Goal: Task Accomplishment & Management: Use online tool/utility

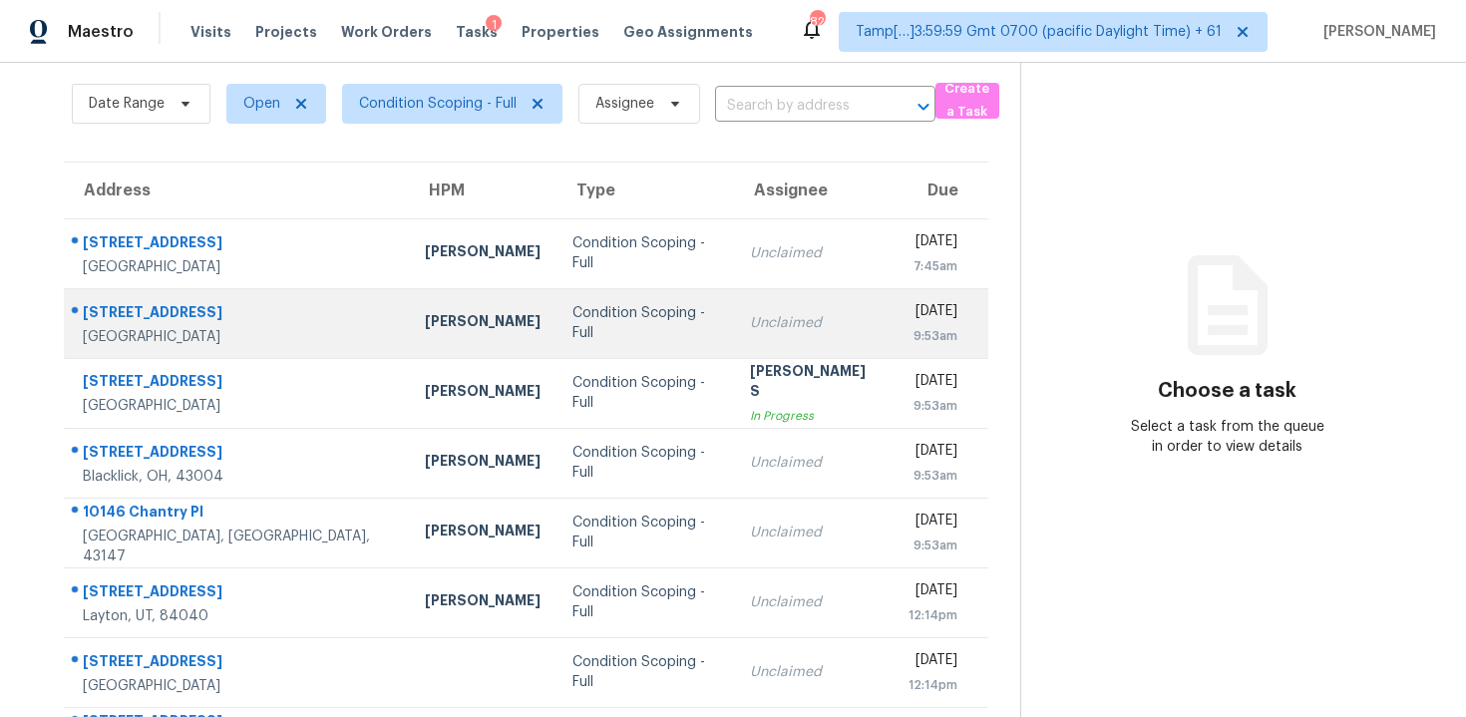
scroll to position [100, 0]
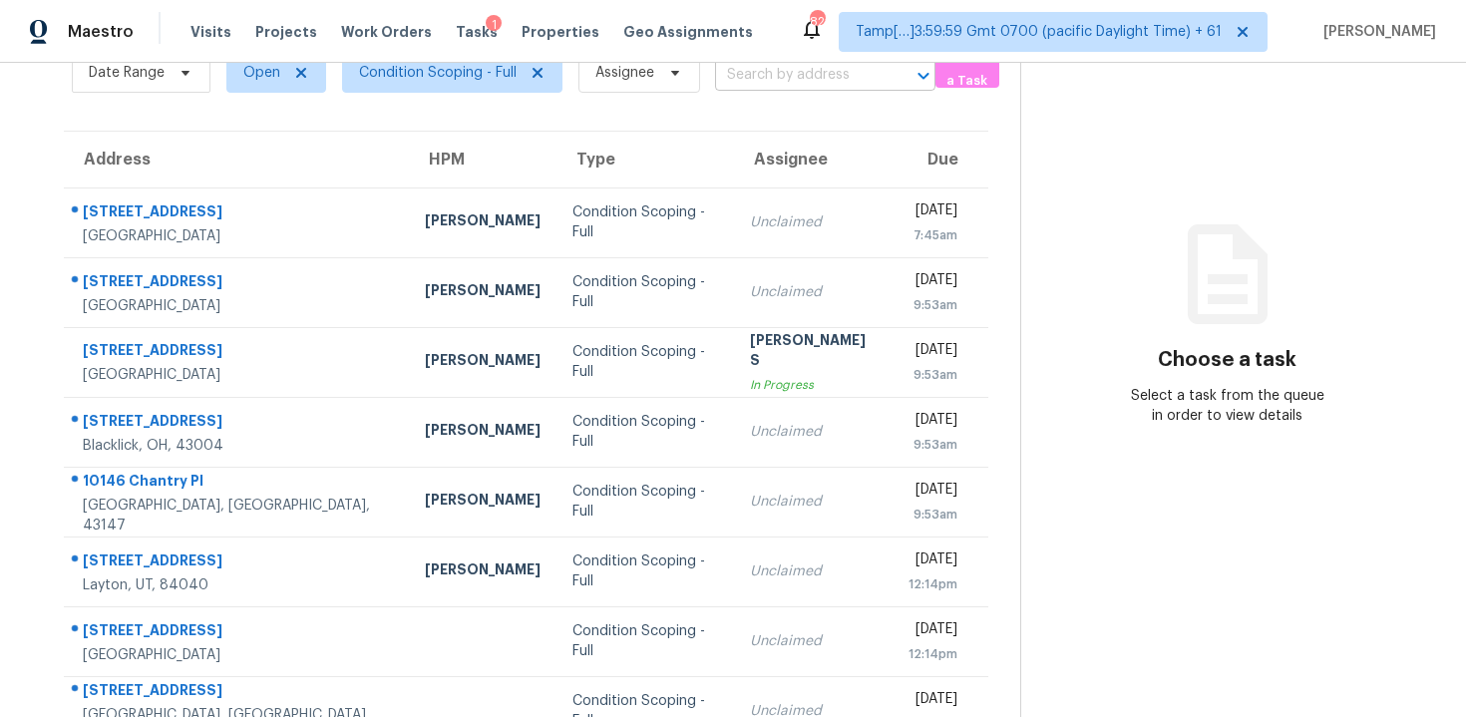
click at [777, 70] on input "text" at bounding box center [797, 75] width 165 height 31
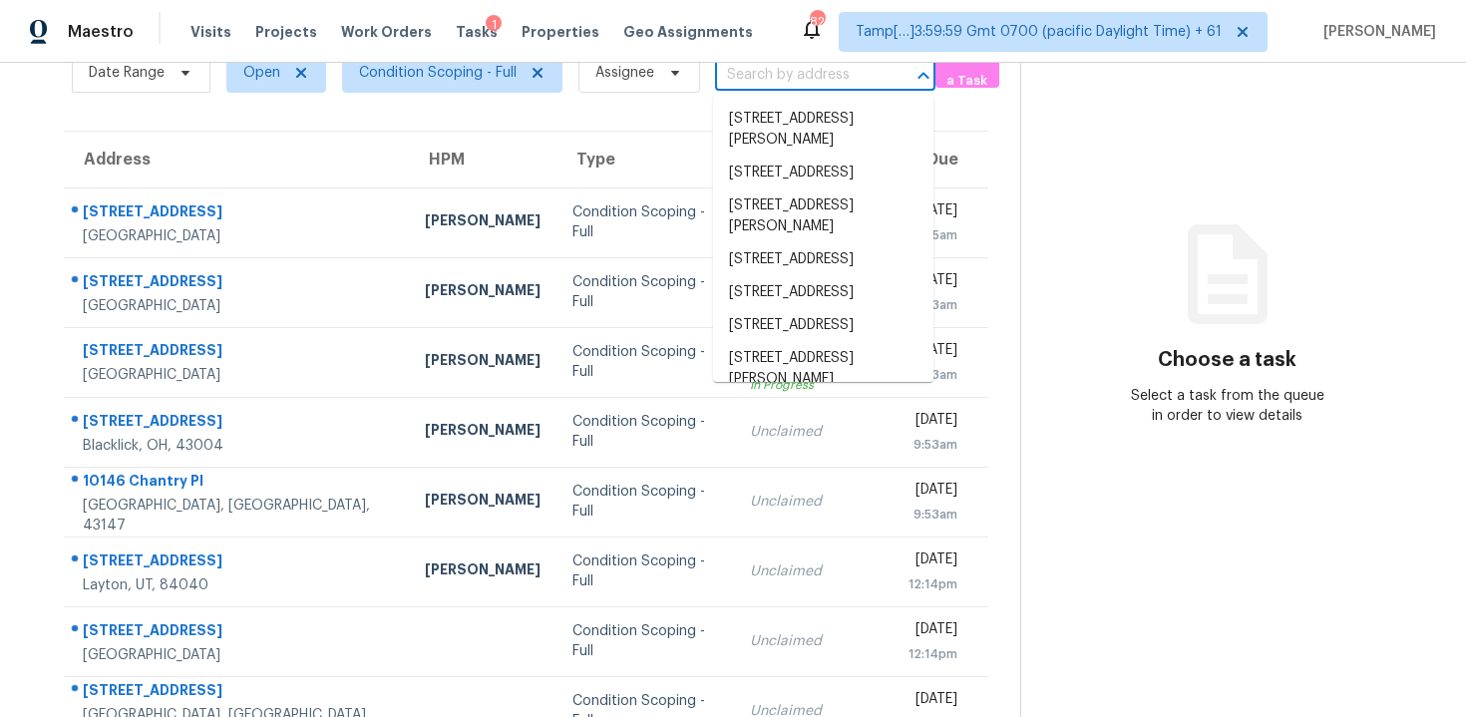
paste input "[STREET_ADDRESS]"
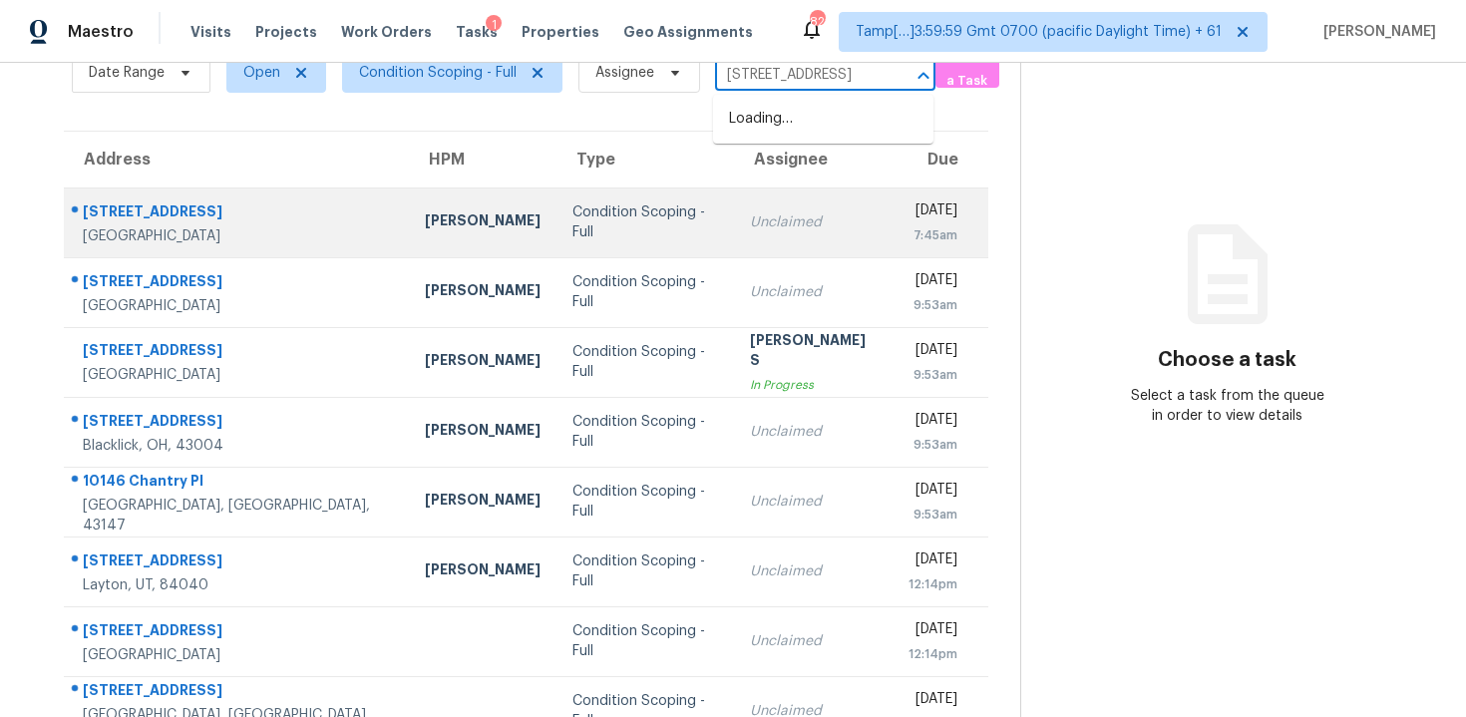
scroll to position [27, 0]
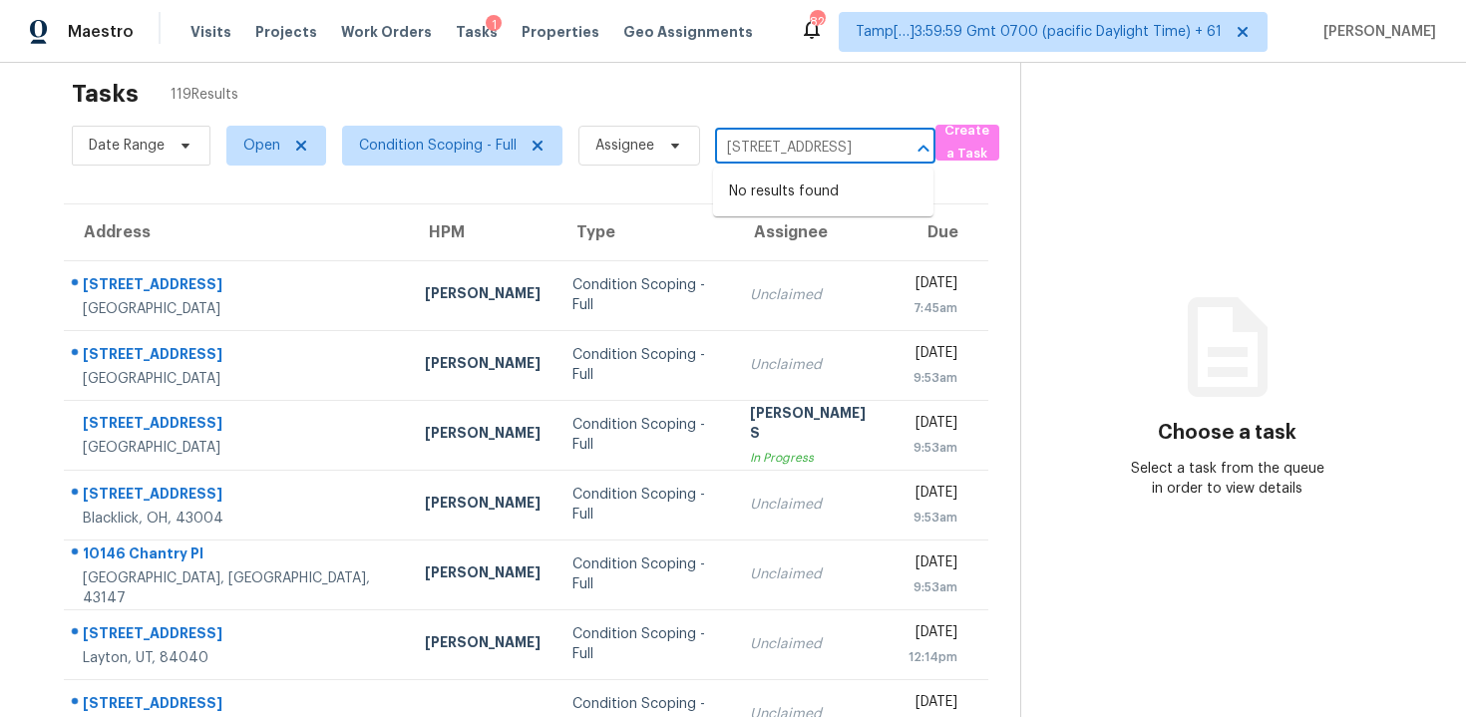
type input "[STREET_ADDRESS]"
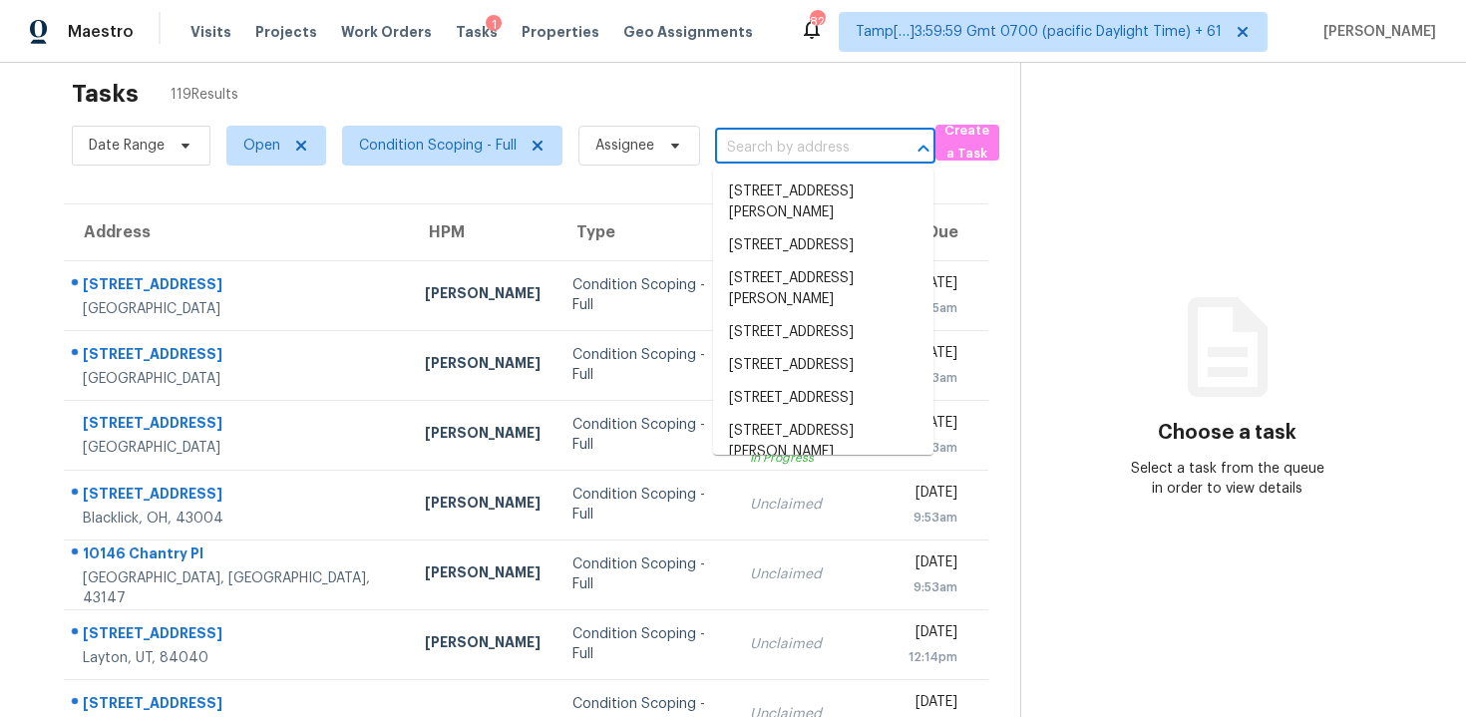
scroll to position [0, 0]
click at [707, 98] on div "Tasks 119 Results" at bounding box center [546, 94] width 948 height 52
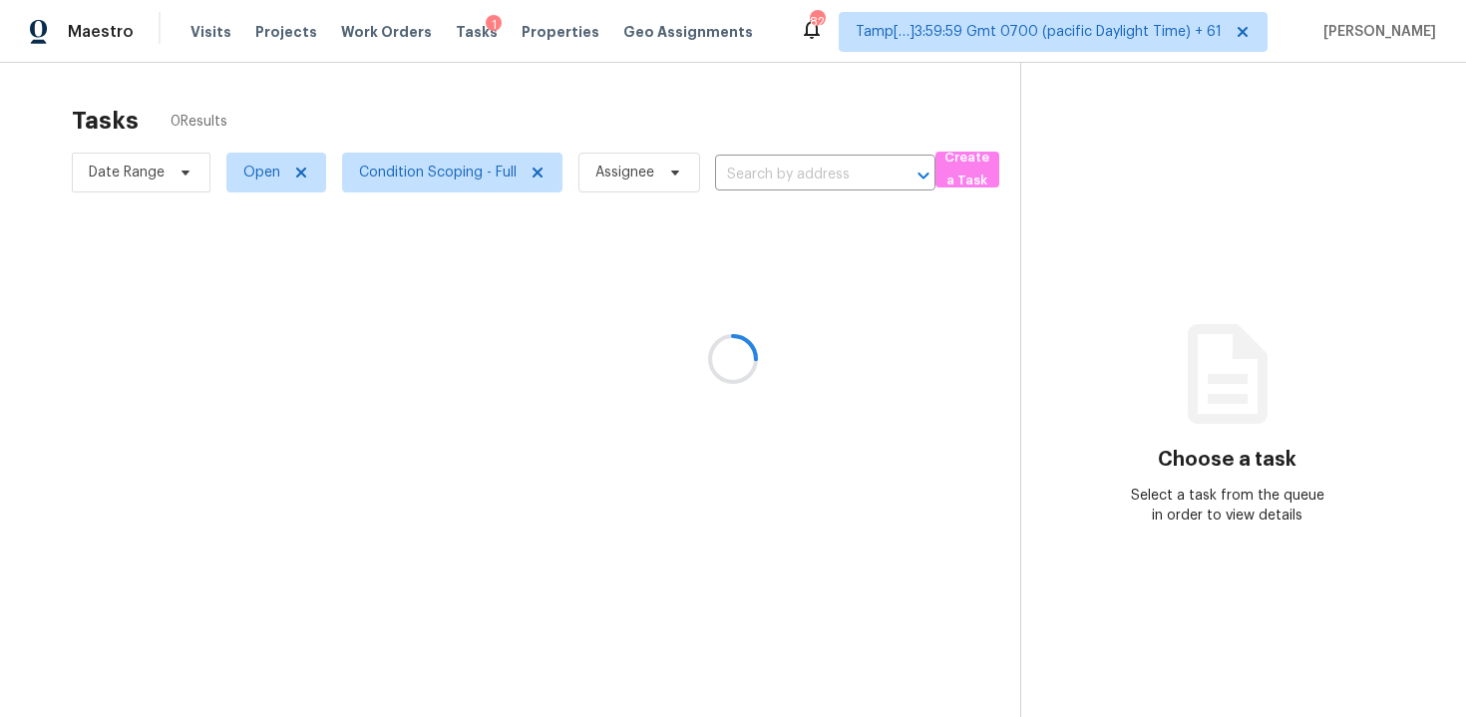
click at [758, 183] on div at bounding box center [733, 358] width 1466 height 717
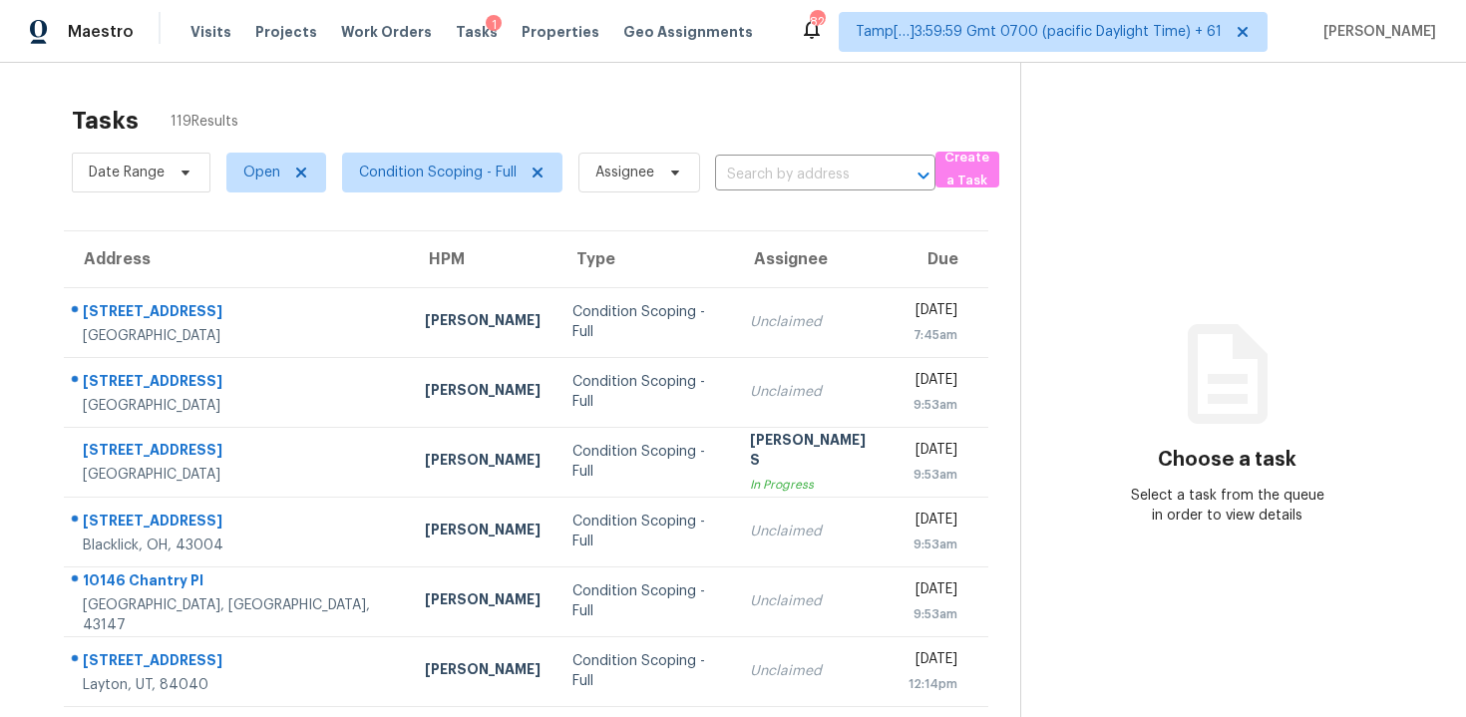
click at [758, 183] on input "text" at bounding box center [797, 175] width 165 height 31
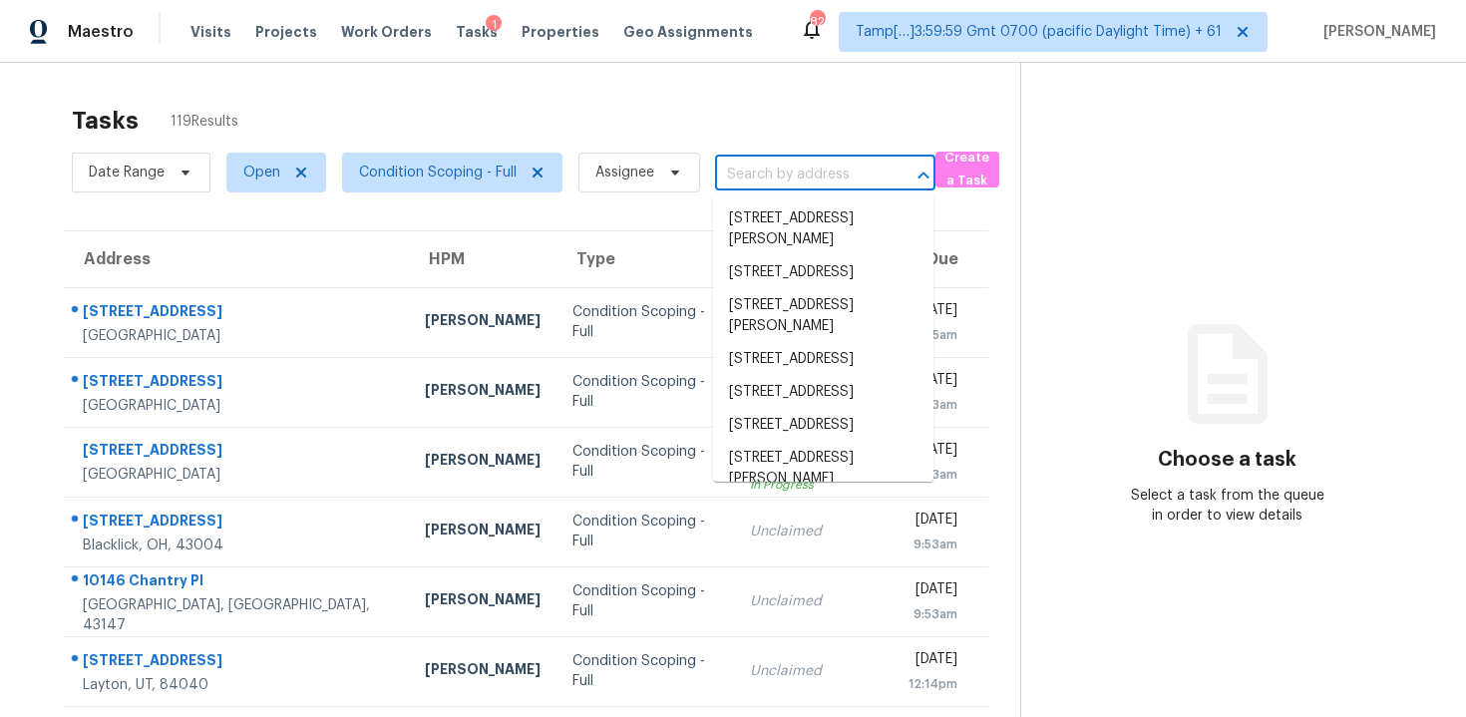
paste input "[STREET_ADDRESS]"
type input "[STREET_ADDRESS]"
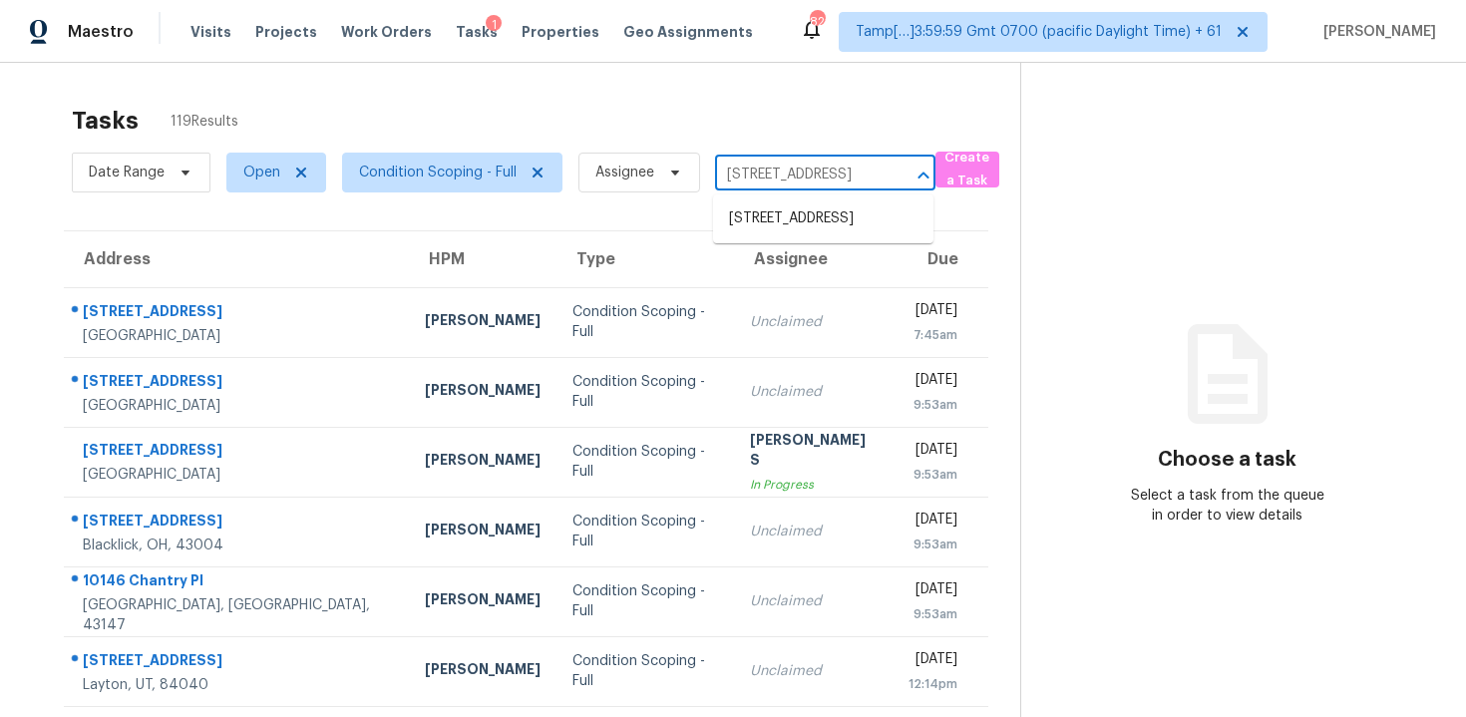
click at [817, 220] on li "[STREET_ADDRESS]" at bounding box center [823, 218] width 220 height 33
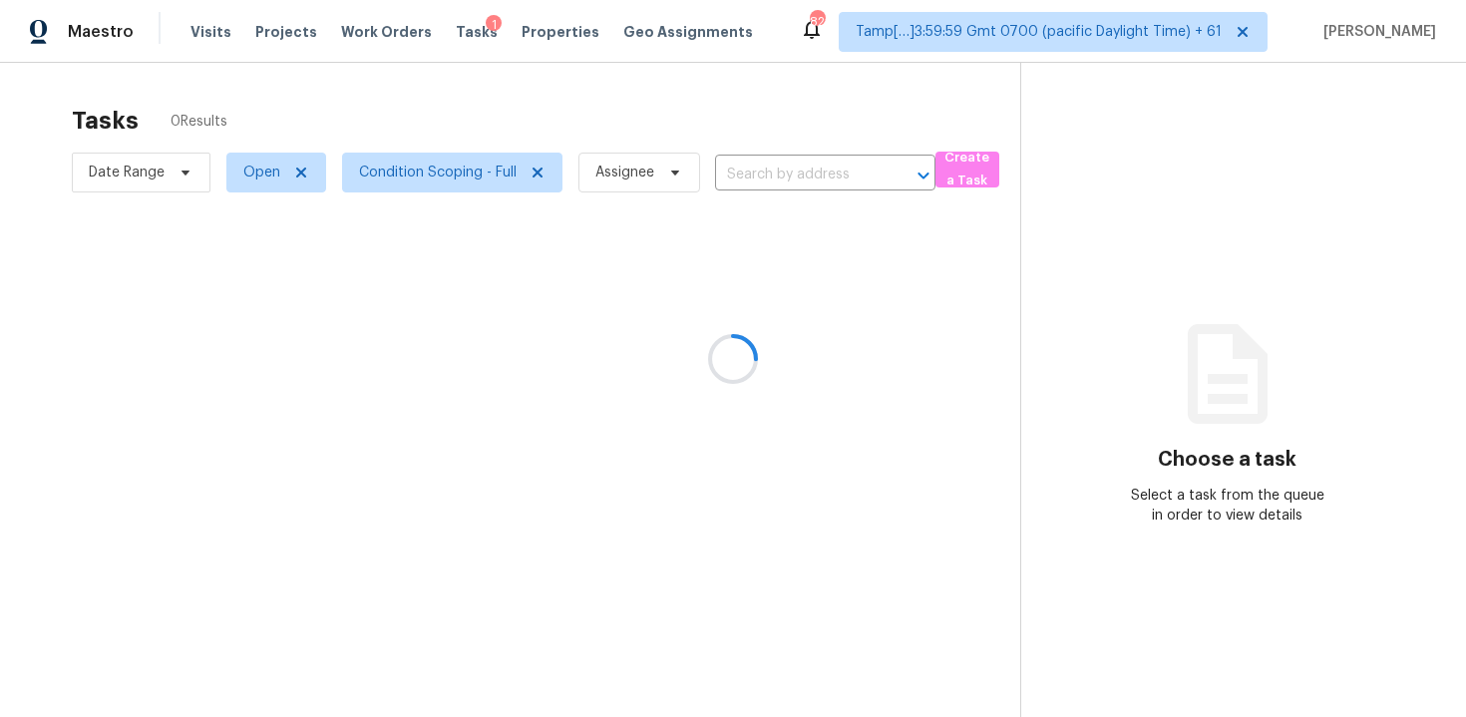
type input "[STREET_ADDRESS]"
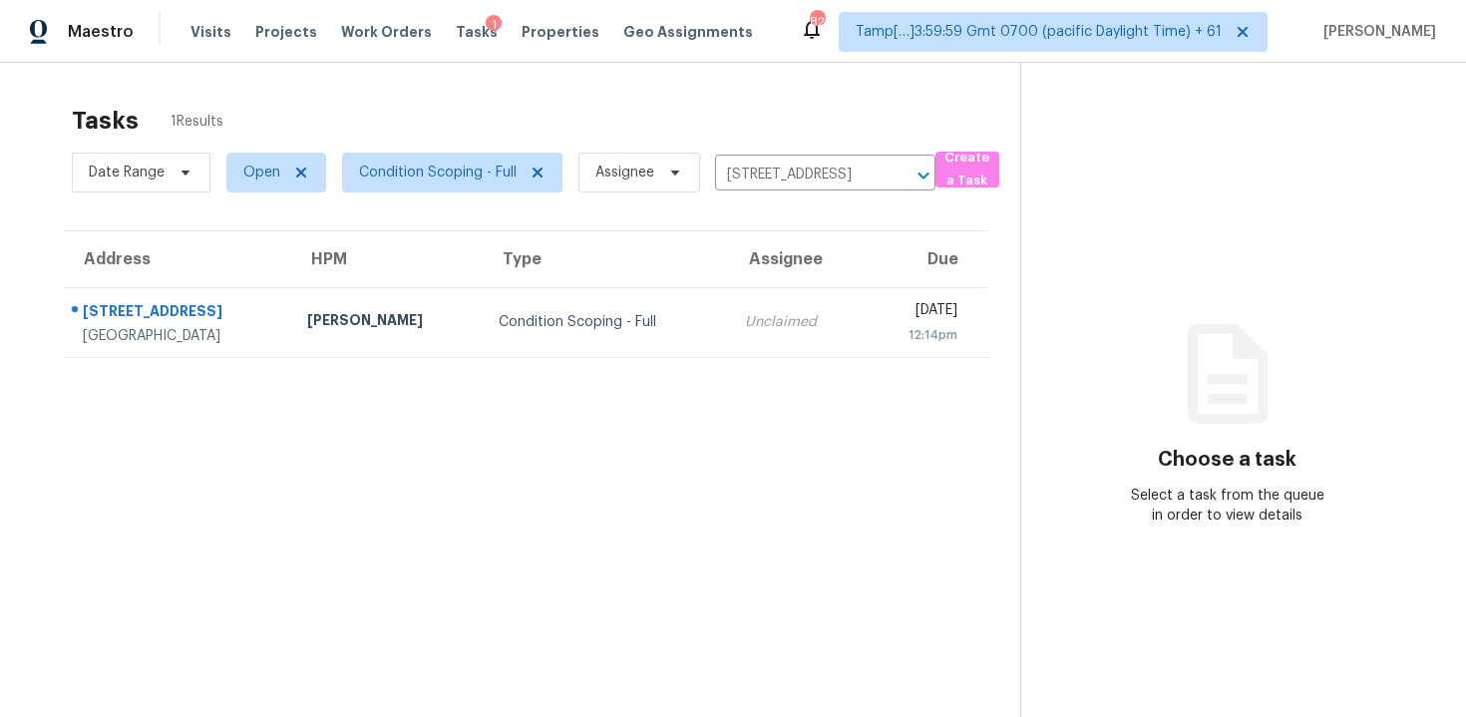
click at [880, 307] on div "[DATE]" at bounding box center [919, 312] width 78 height 25
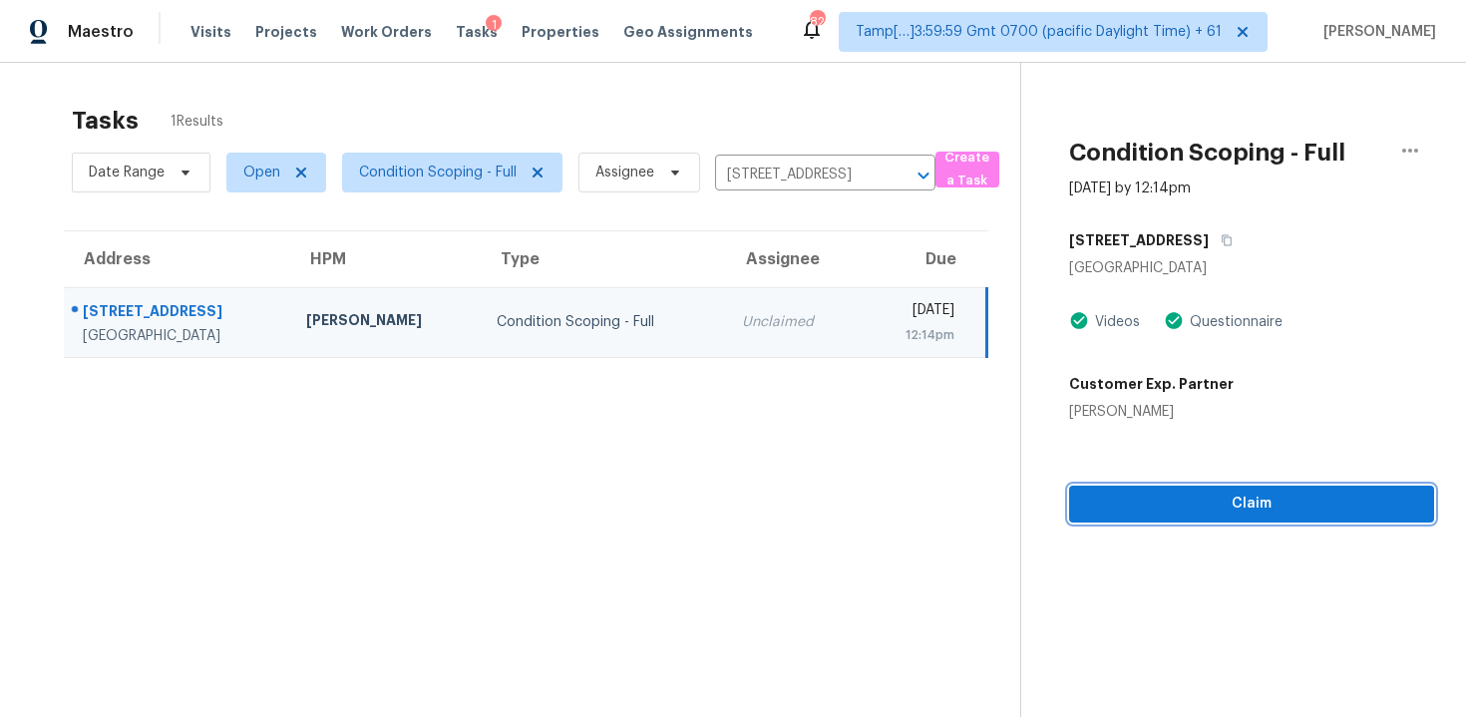
click at [1181, 510] on span "Claim" at bounding box center [1251, 504] width 333 height 25
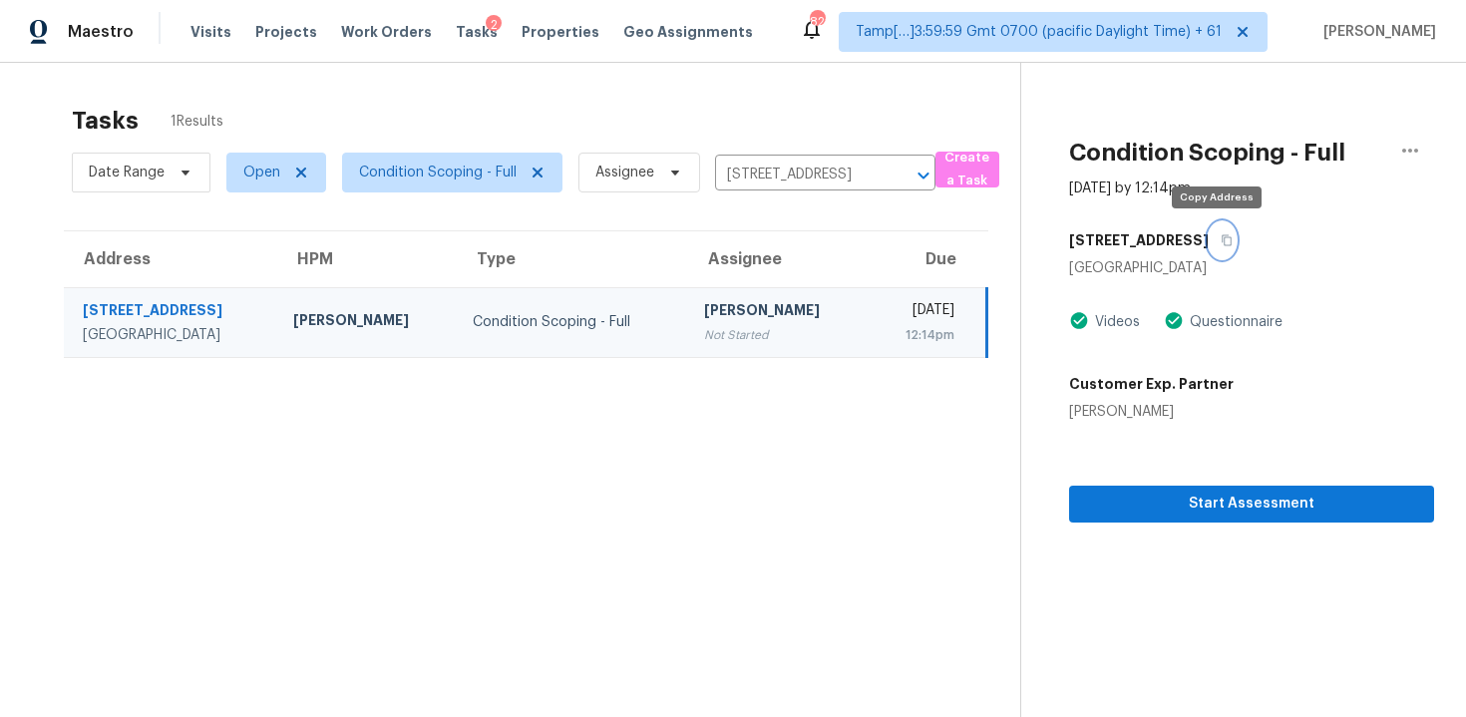
click at [1212, 224] on button "button" at bounding box center [1222, 240] width 27 height 36
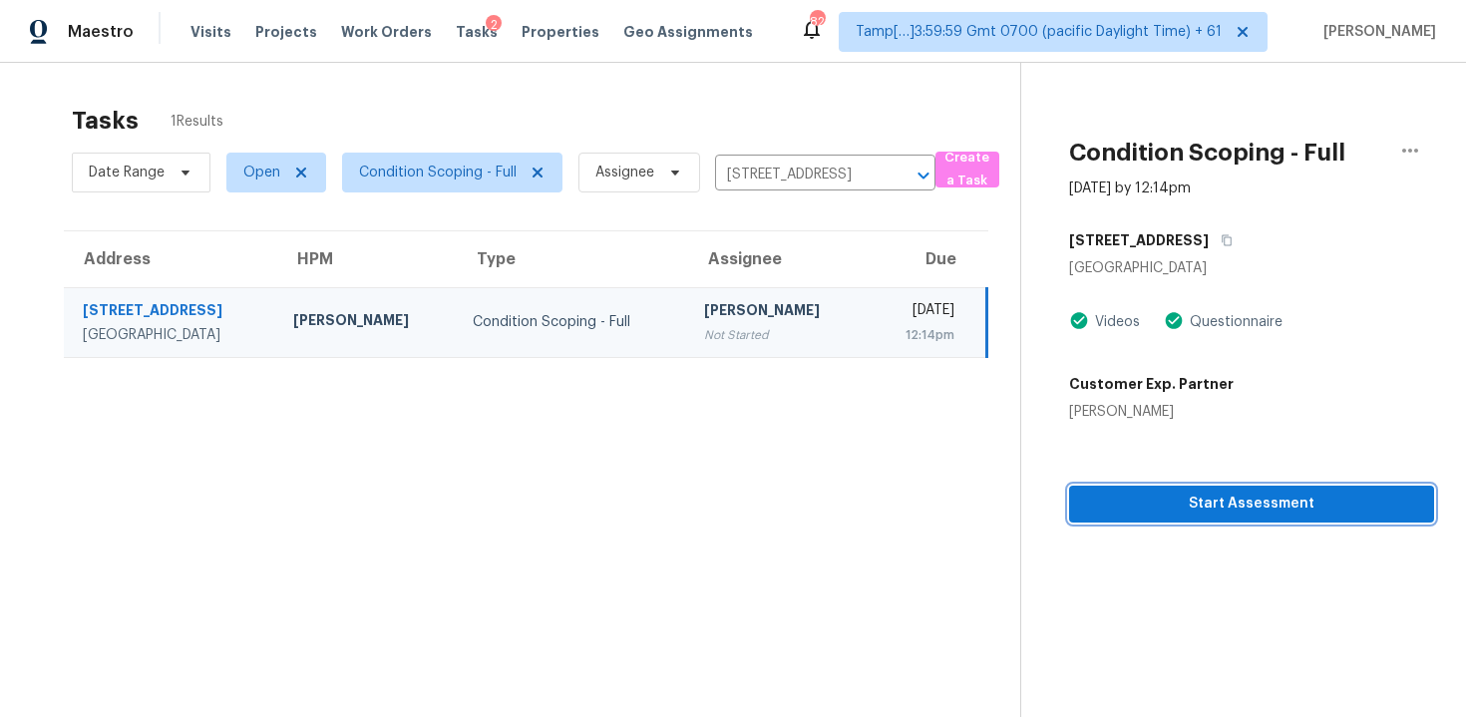
click at [1174, 512] on span "Start Assessment" at bounding box center [1251, 504] width 333 height 25
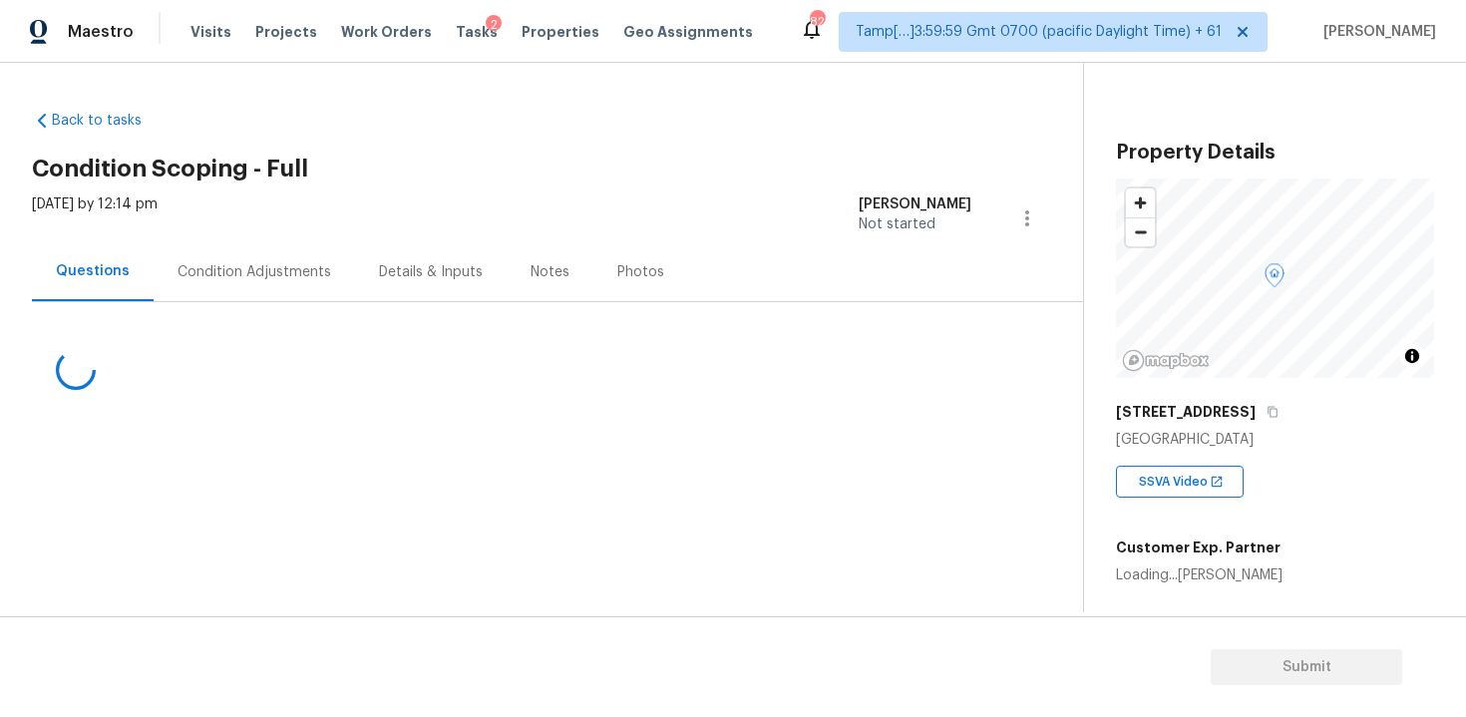
click at [970, 262] on div "Questions Condition Adjustments Details & Inputs Notes Photos" at bounding box center [557, 272] width 1051 height 60
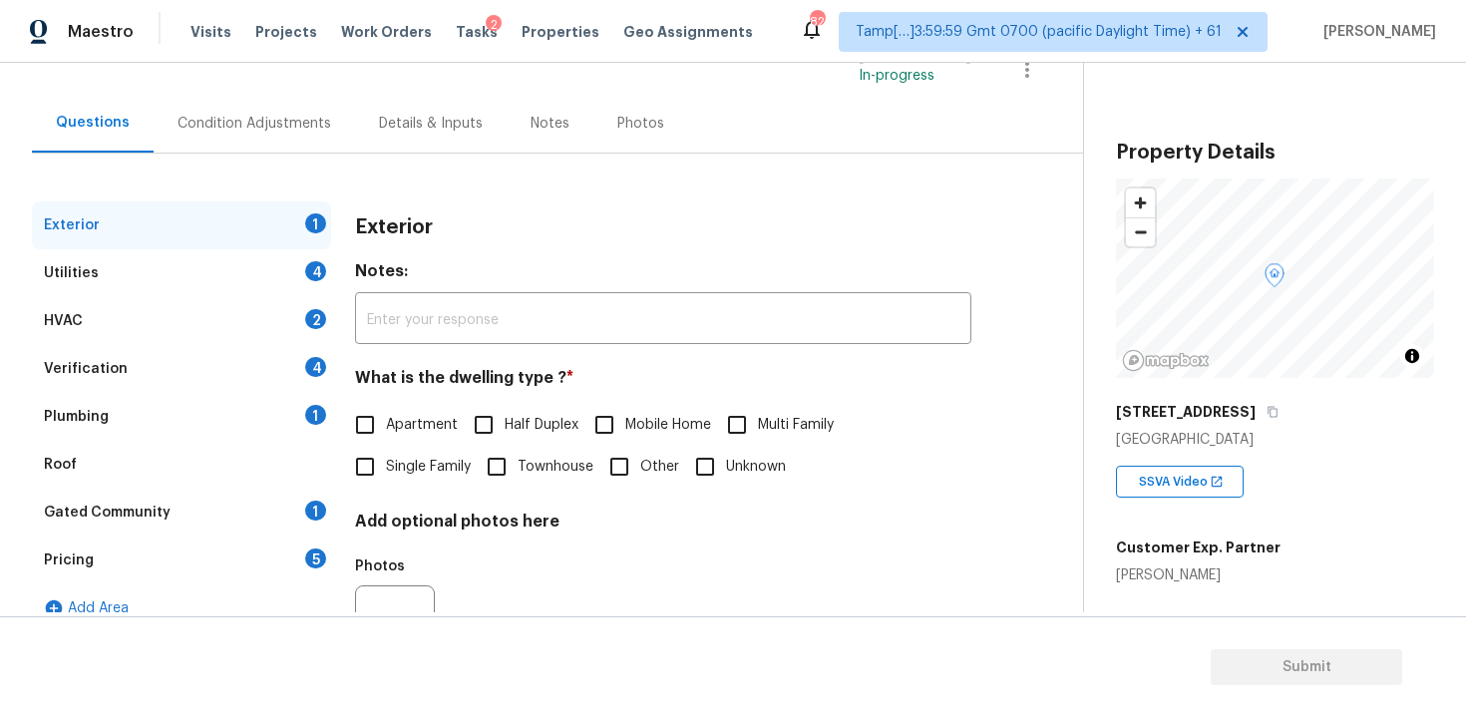
scroll to position [167, 0]
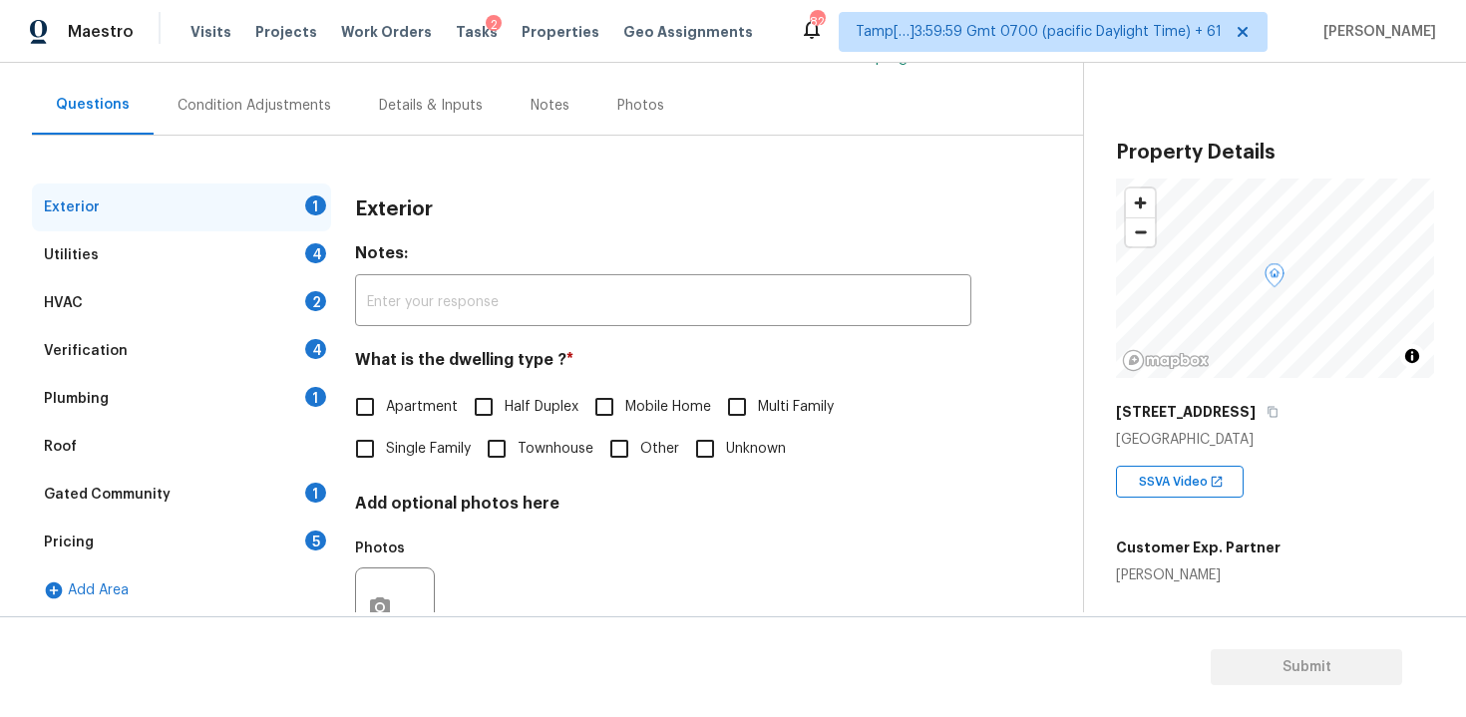
click at [252, 262] on div "Utilities 4" at bounding box center [181, 255] width 299 height 48
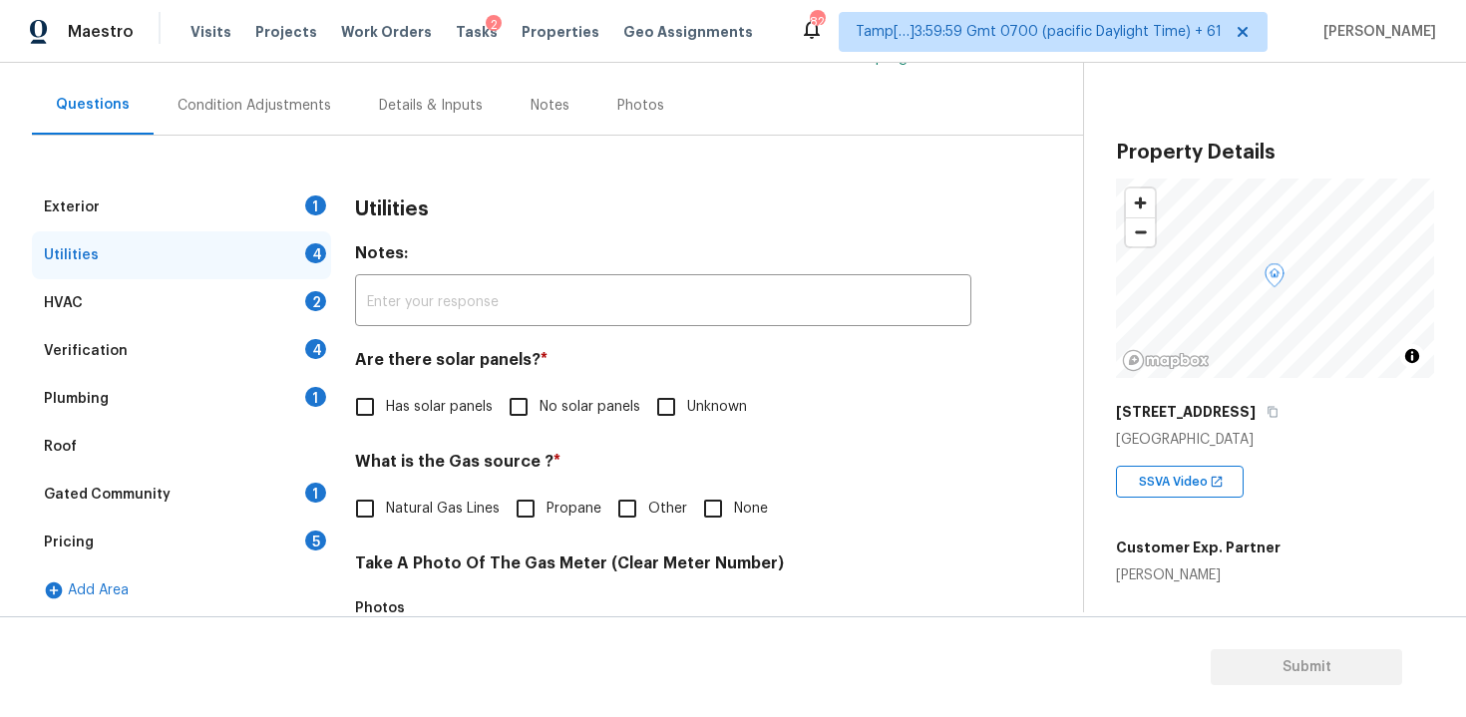
scroll to position [269, 0]
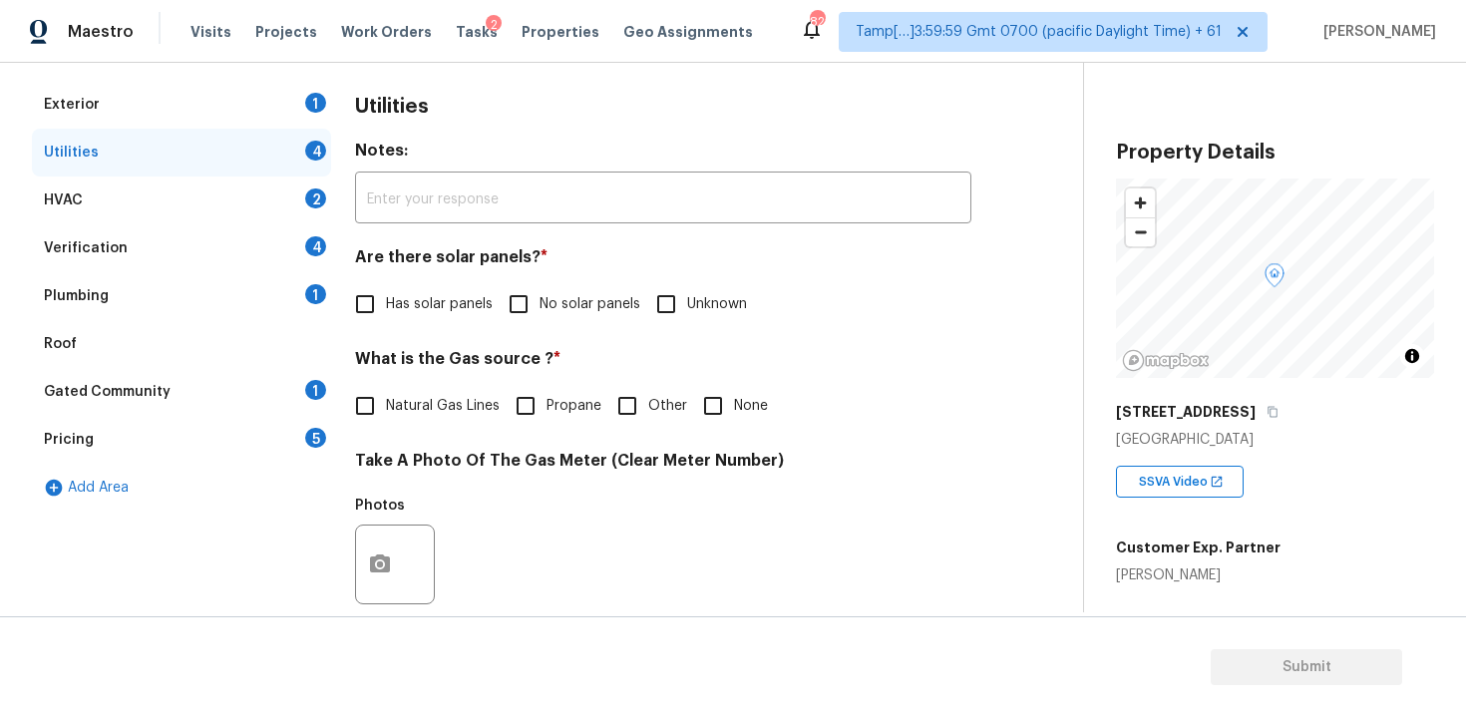
click at [376, 316] on input "Has solar panels" at bounding box center [365, 304] width 42 height 42
checkbox input "true"
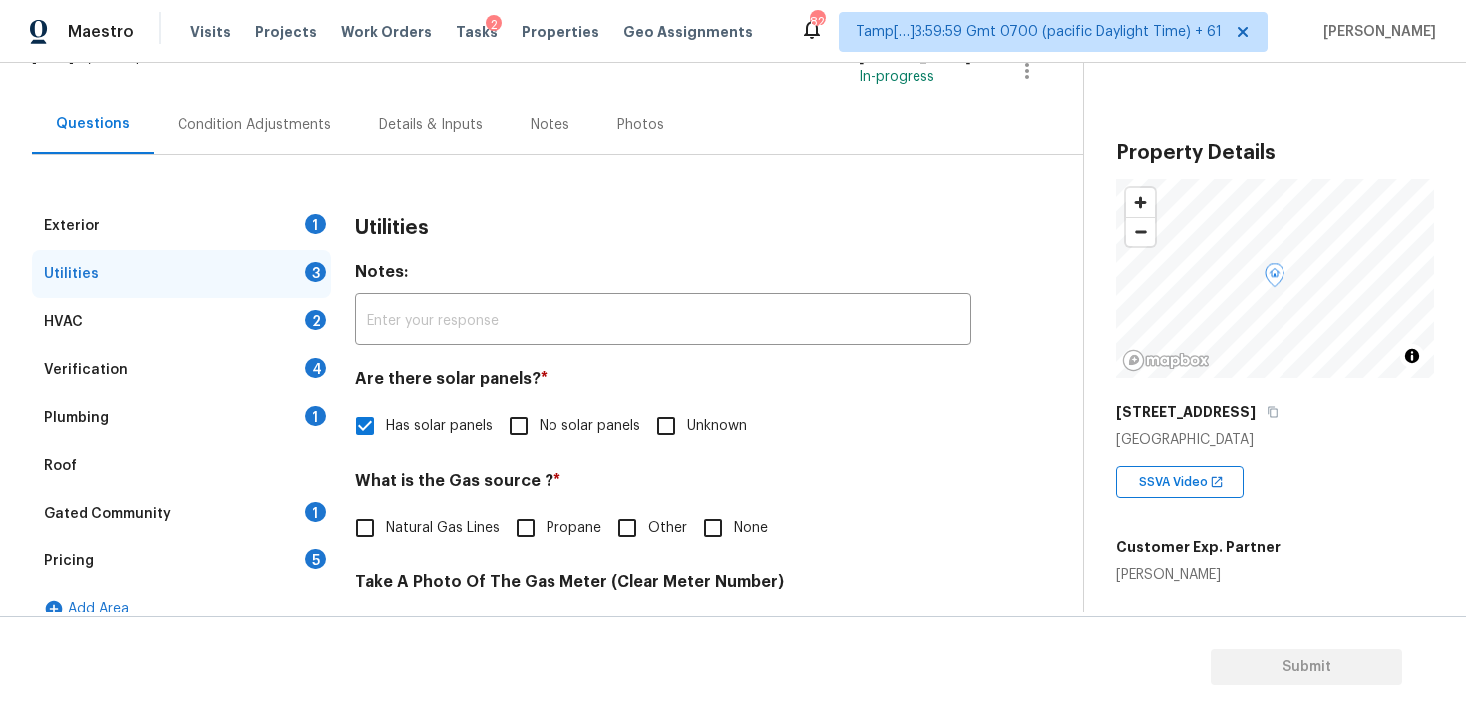
click at [293, 146] on div "Condition Adjustments" at bounding box center [254, 124] width 201 height 59
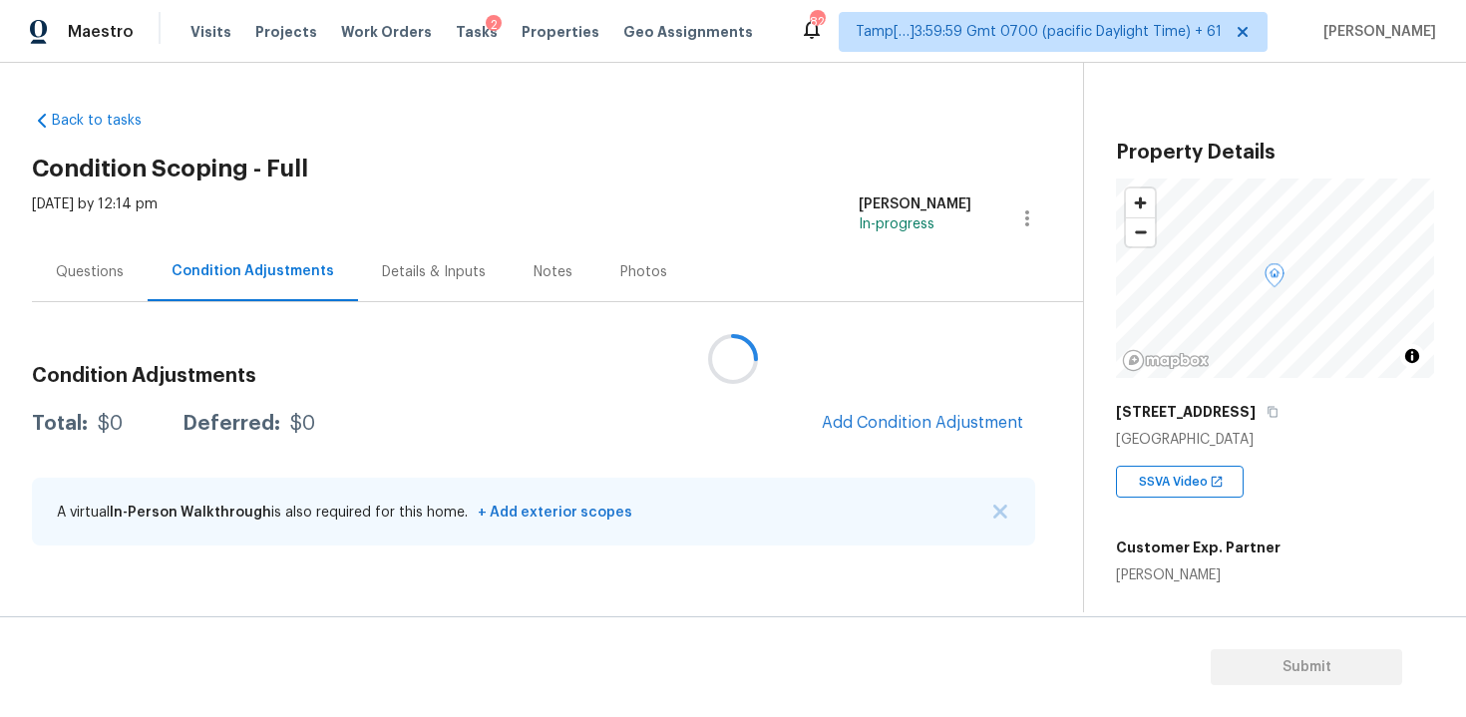
click at [899, 411] on div at bounding box center [733, 358] width 1466 height 717
click at [926, 425] on span "Add Condition Adjustment" at bounding box center [922, 423] width 201 height 18
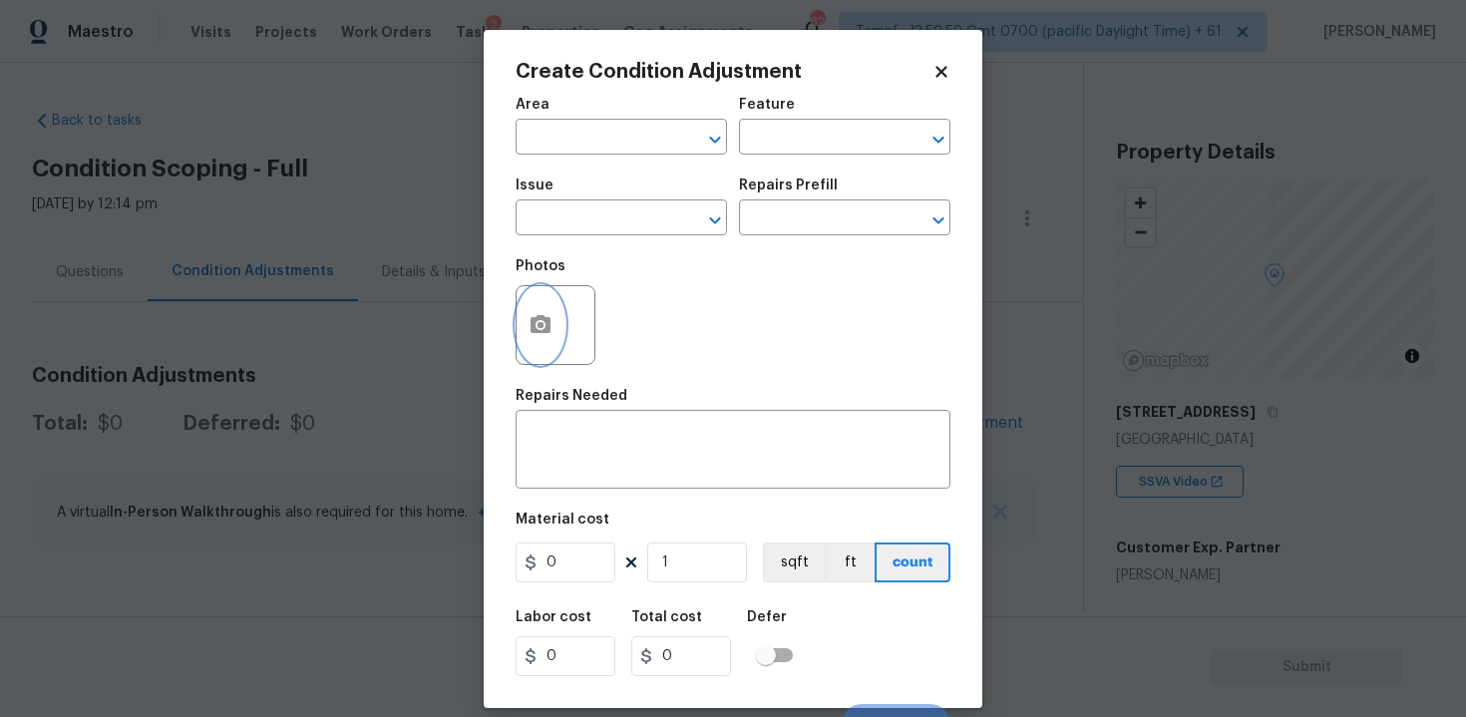
click at [546, 337] on icon "button" at bounding box center [541, 325] width 24 height 24
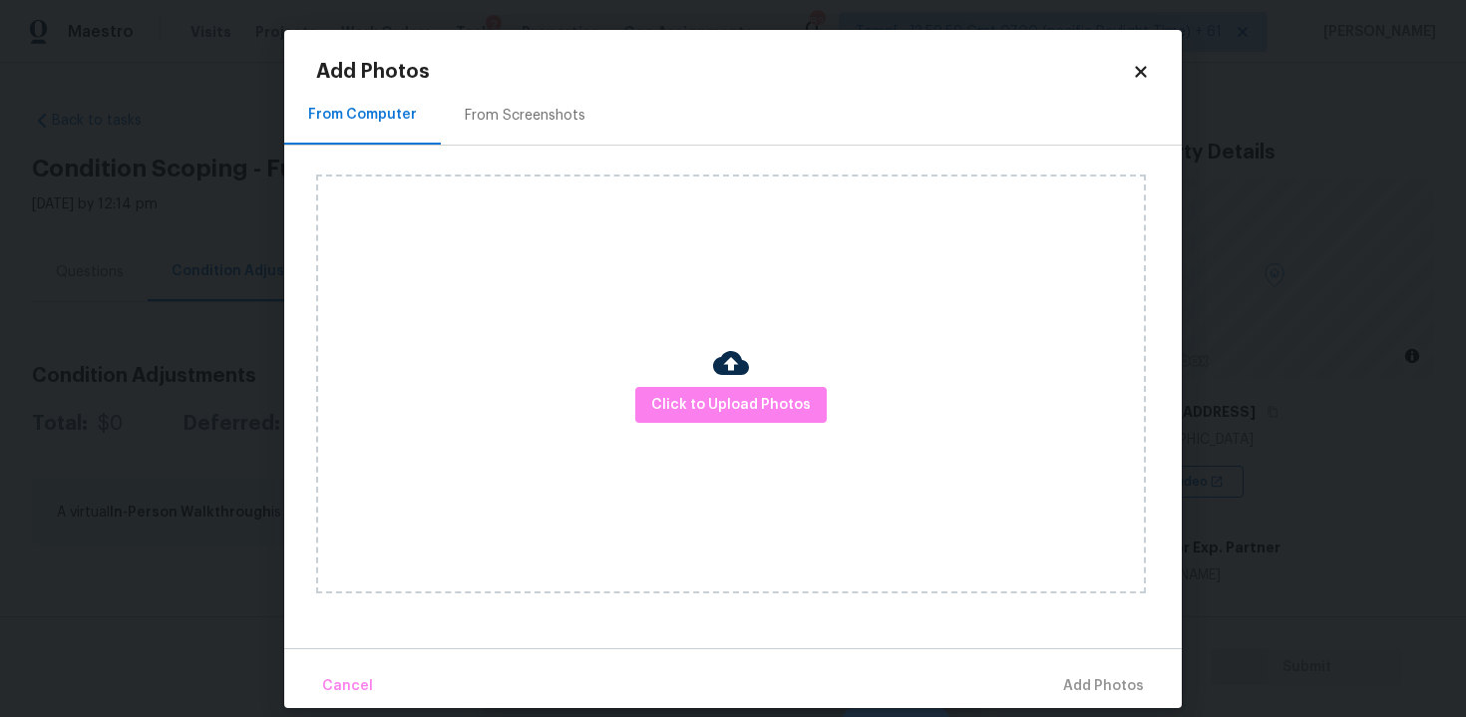
click at [738, 426] on div "Click to Upload Photos" at bounding box center [731, 384] width 830 height 419
click at [735, 408] on span "Click to Upload Photos" at bounding box center [731, 405] width 160 height 25
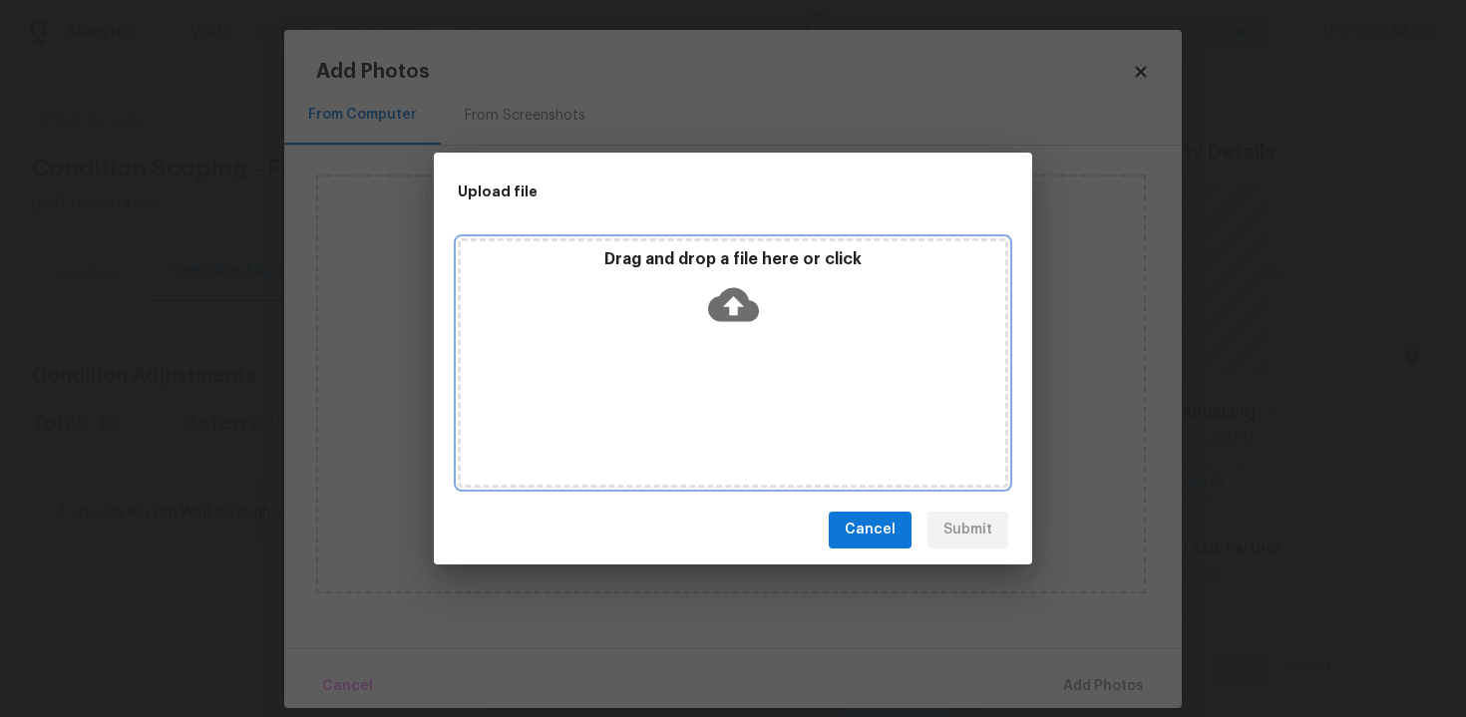
click at [734, 333] on div "Drag and drop a file here or click" at bounding box center [733, 292] width 544 height 86
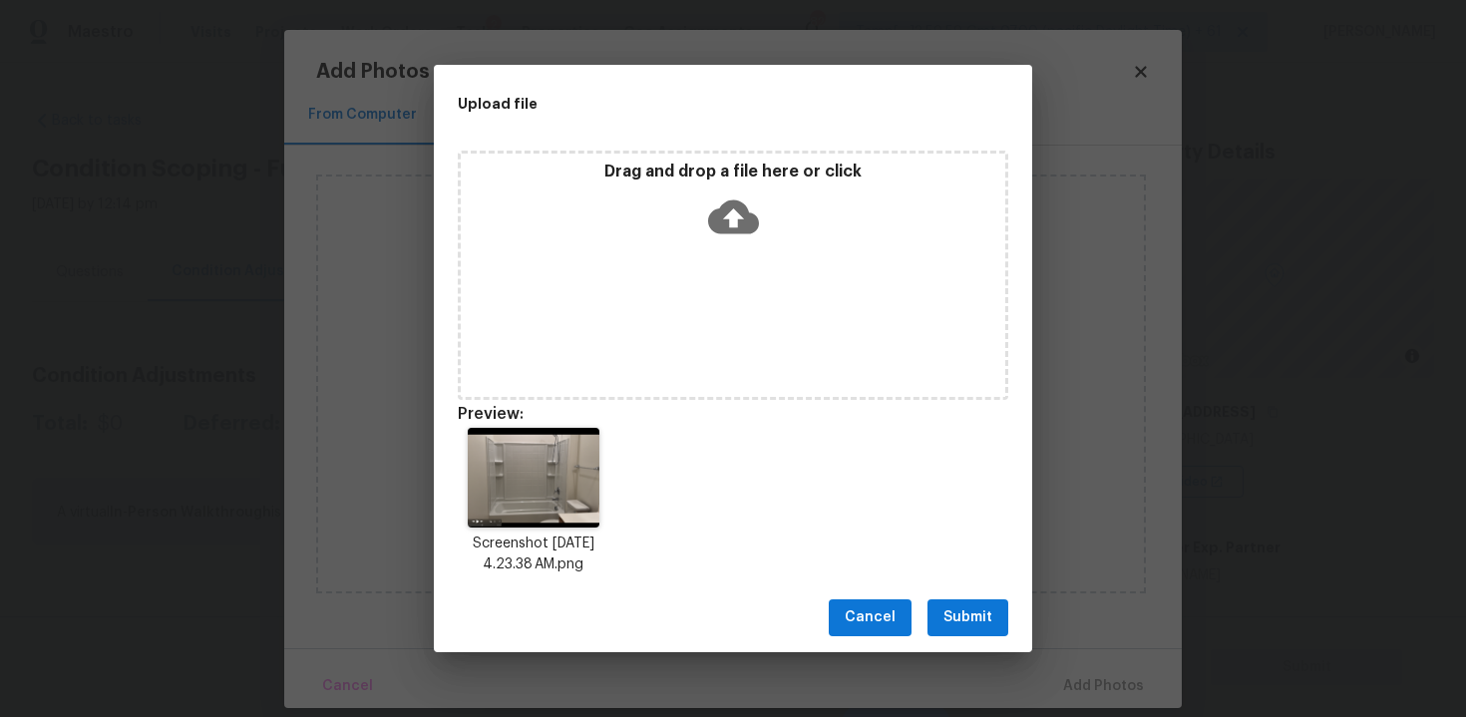
click at [960, 604] on button "Submit" at bounding box center [967, 617] width 81 height 37
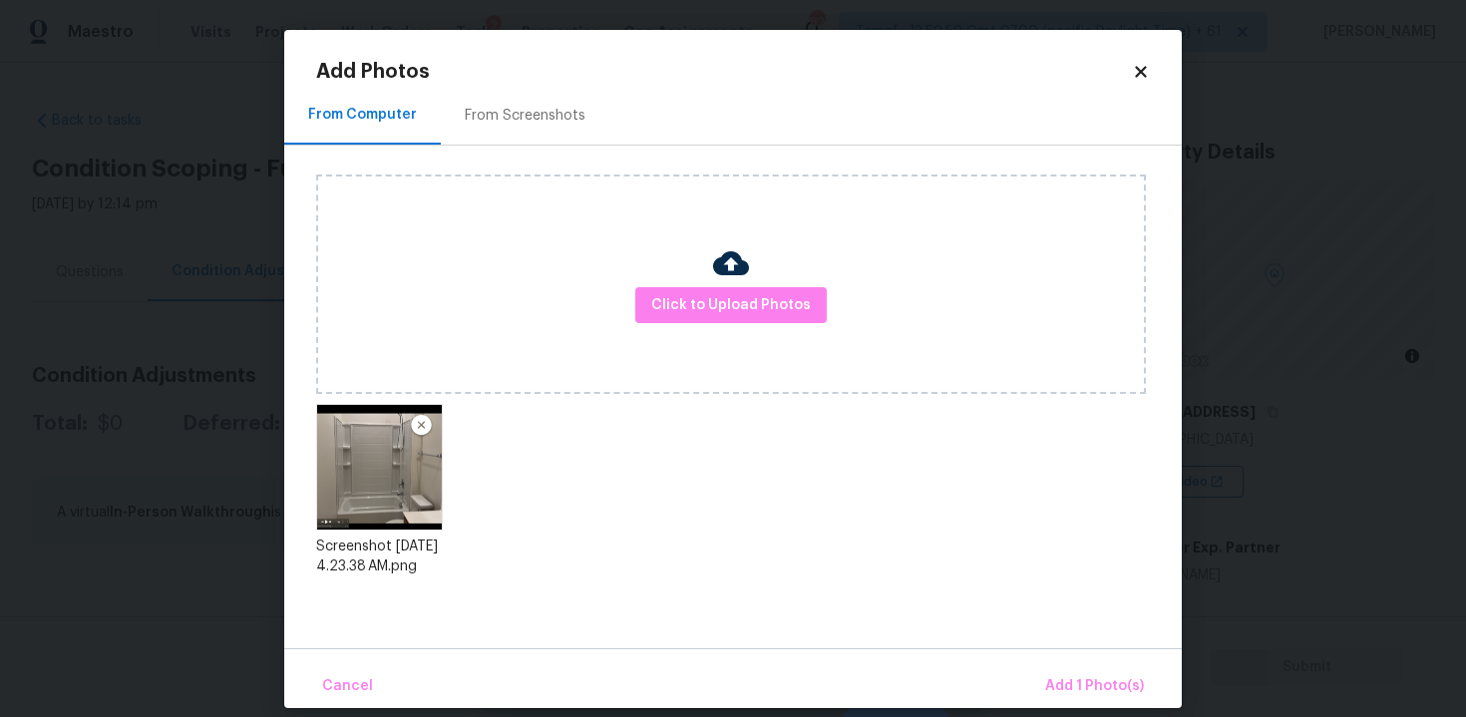
click at [1066, 658] on div "Cancel Add 1 Photo(s)" at bounding box center [732, 678] width 897 height 60
click at [1069, 674] on span "Add 1 Photo(s)" at bounding box center [1094, 686] width 99 height 25
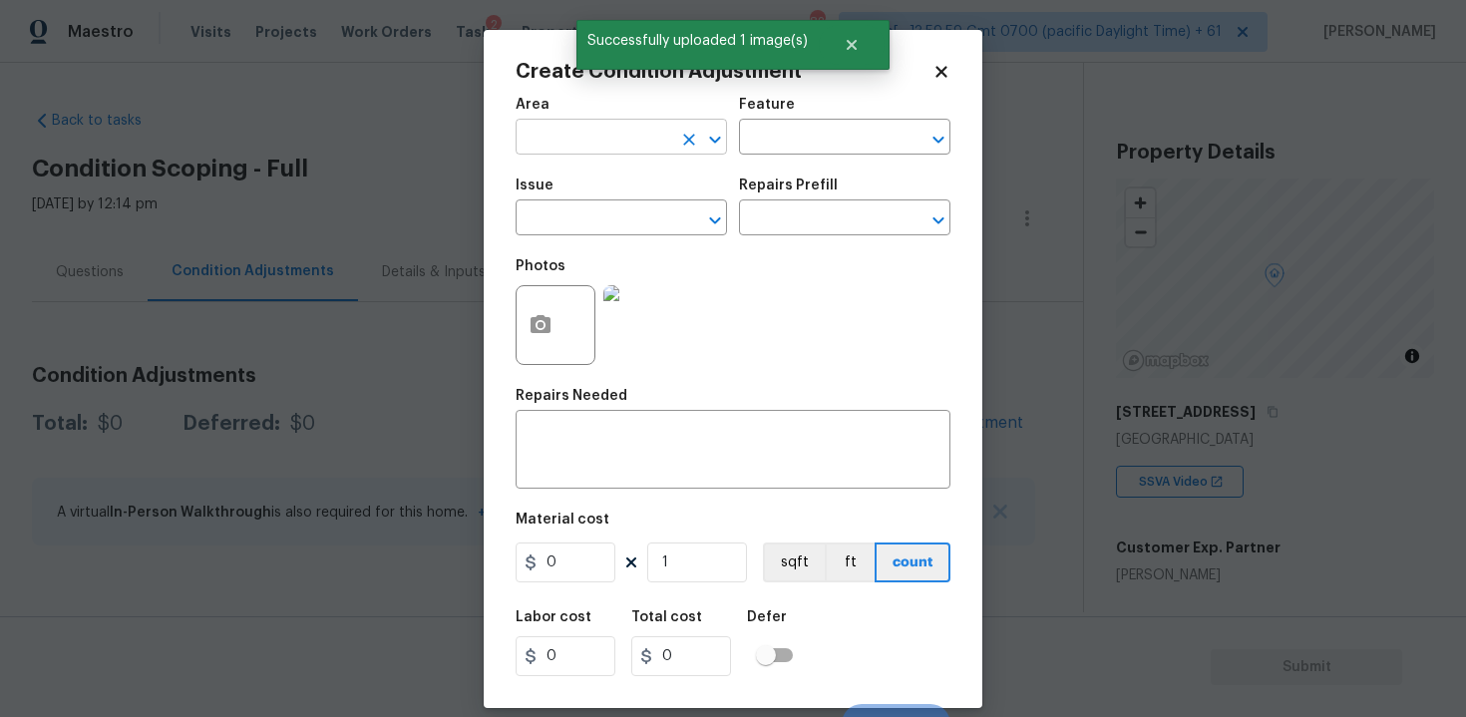
click at [611, 143] on input "text" at bounding box center [594, 139] width 156 height 31
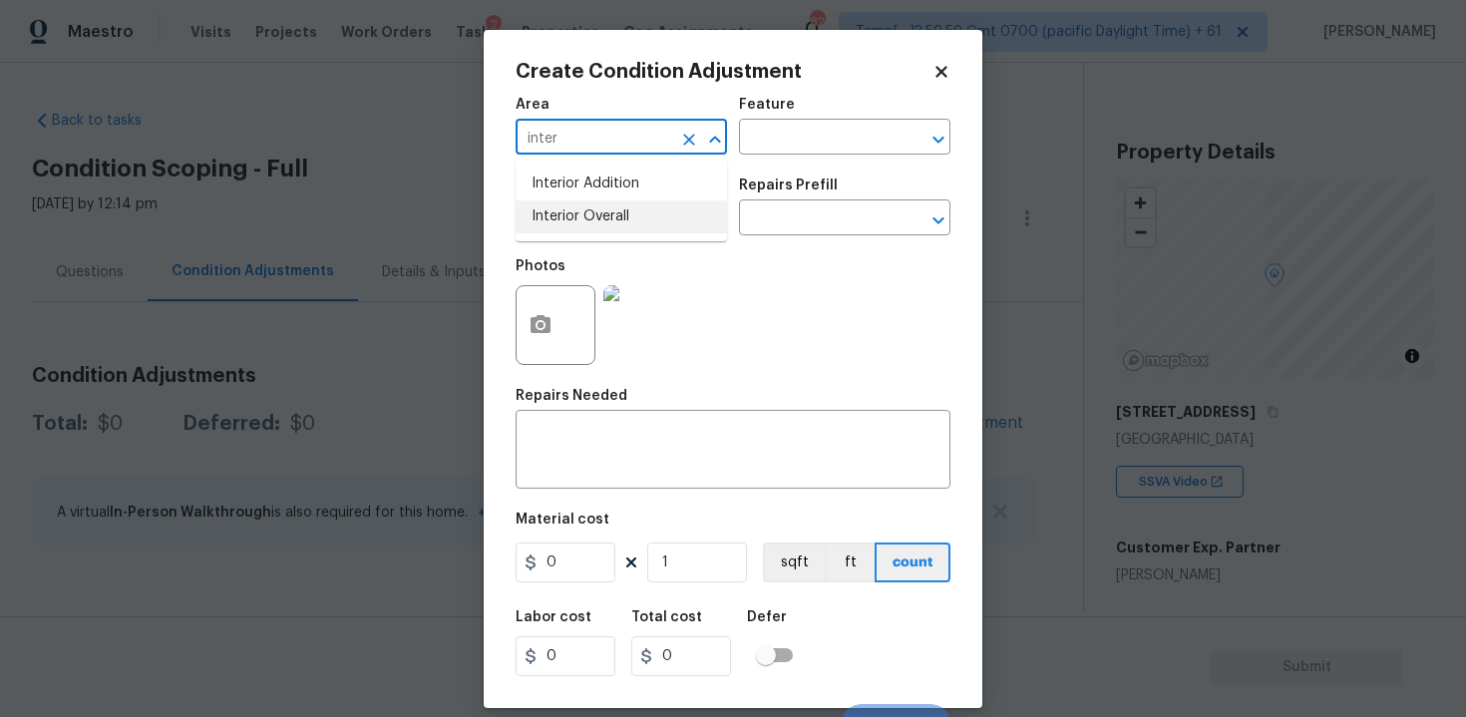
click at [626, 217] on li "Interior Overall" at bounding box center [621, 216] width 211 height 33
type input "Interior Overall"
click at [626, 217] on input "text" at bounding box center [594, 219] width 156 height 31
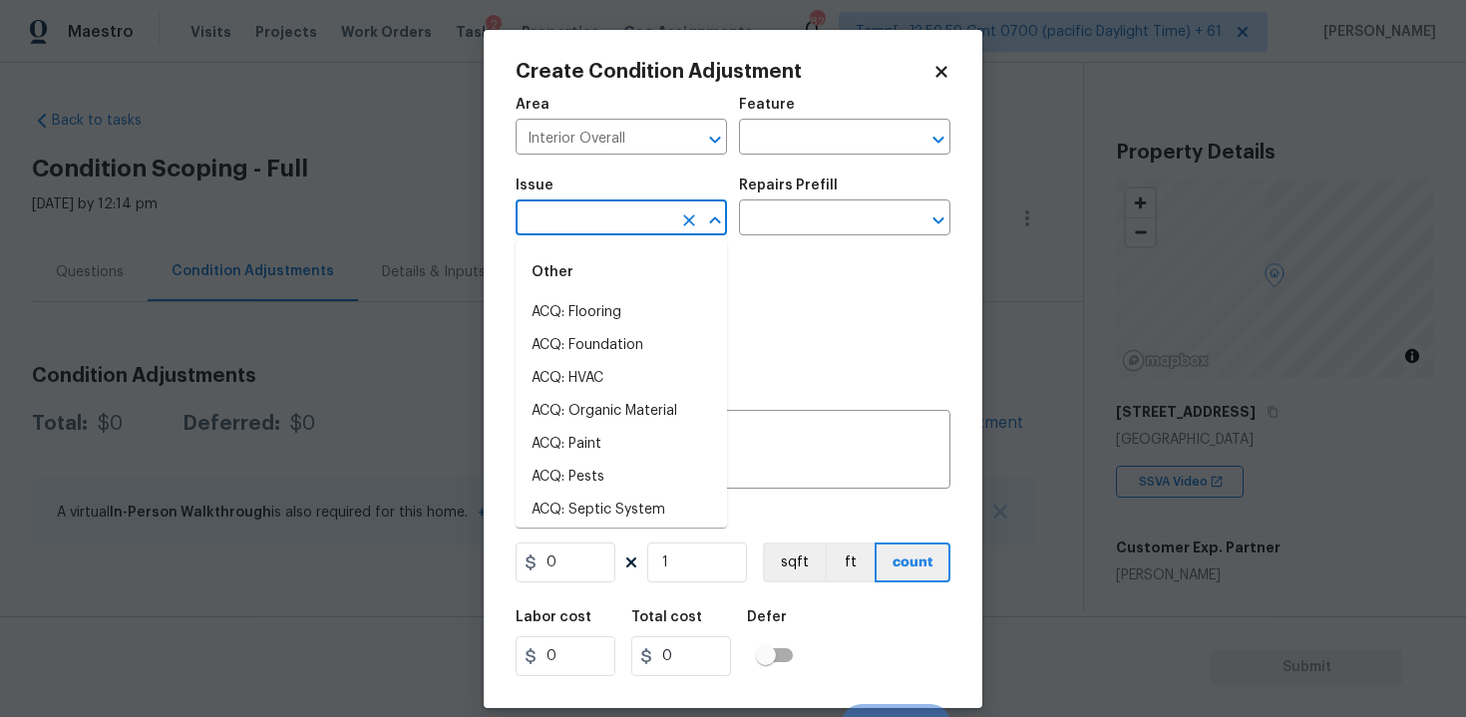
click at [626, 217] on input "text" at bounding box center [594, 219] width 156 height 31
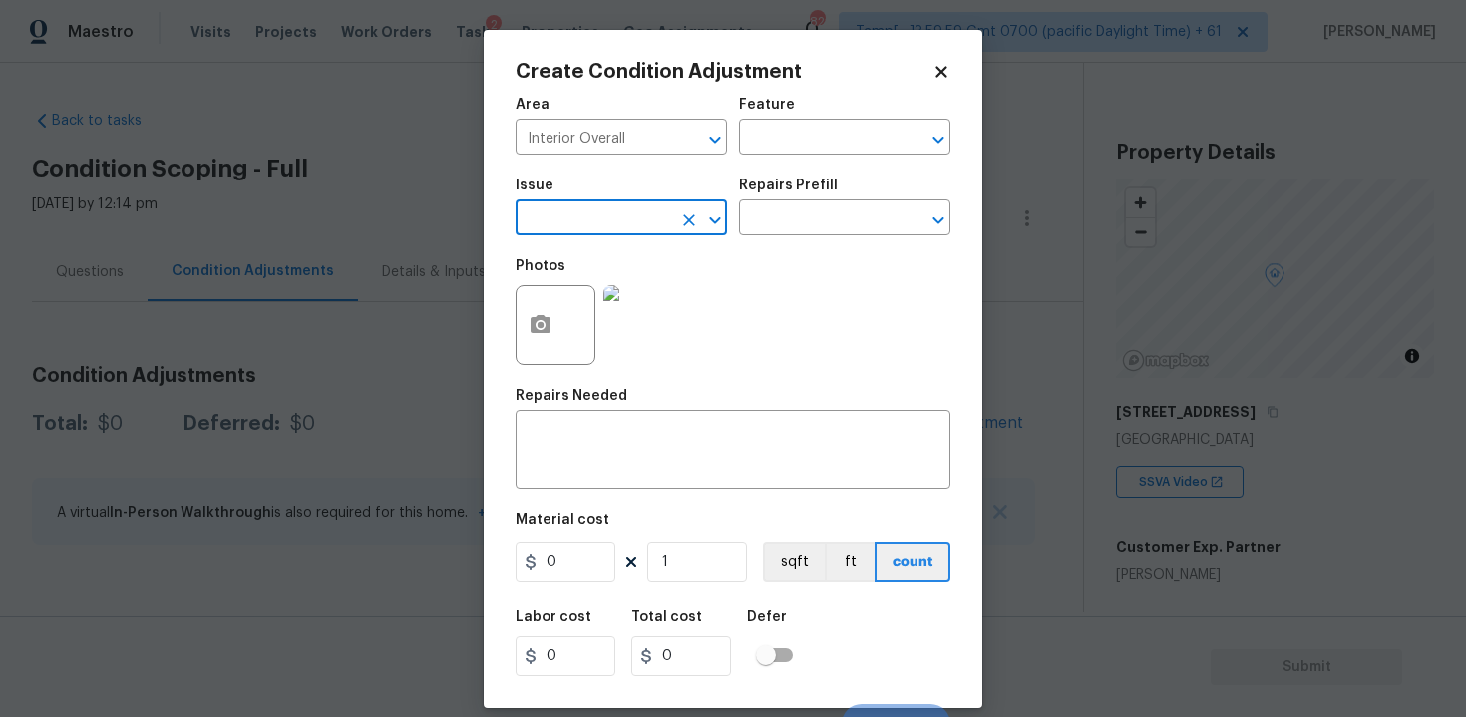
click at [626, 217] on input "text" at bounding box center [594, 219] width 156 height 31
click at [651, 379] on li "Bathroom Plumbing" at bounding box center [621, 378] width 211 height 33
type input "Bathroom Plumbing"
click at [761, 236] on div "Issue Bathroom Plumbing ​ Repairs Prefill ​" at bounding box center [733, 207] width 435 height 81
click at [770, 226] on input "text" at bounding box center [817, 219] width 156 height 31
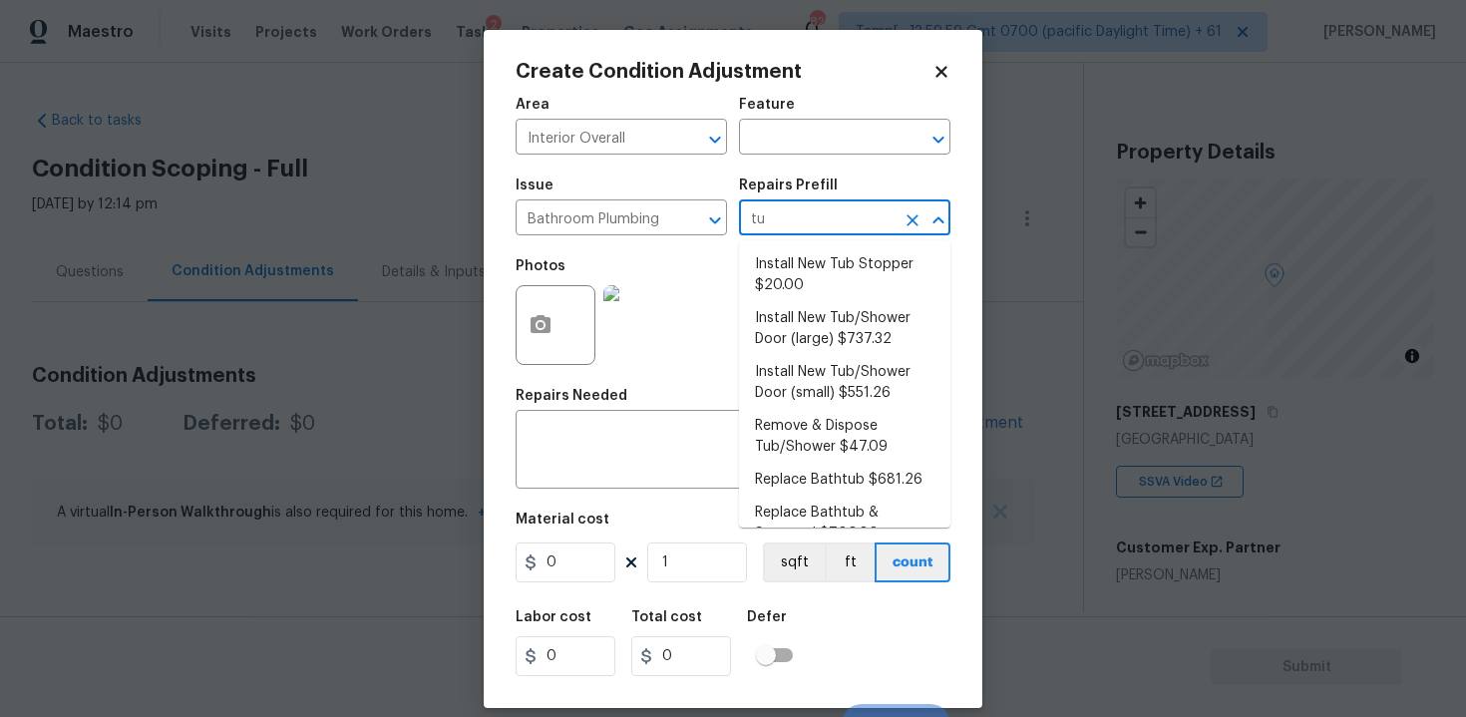
type input "t"
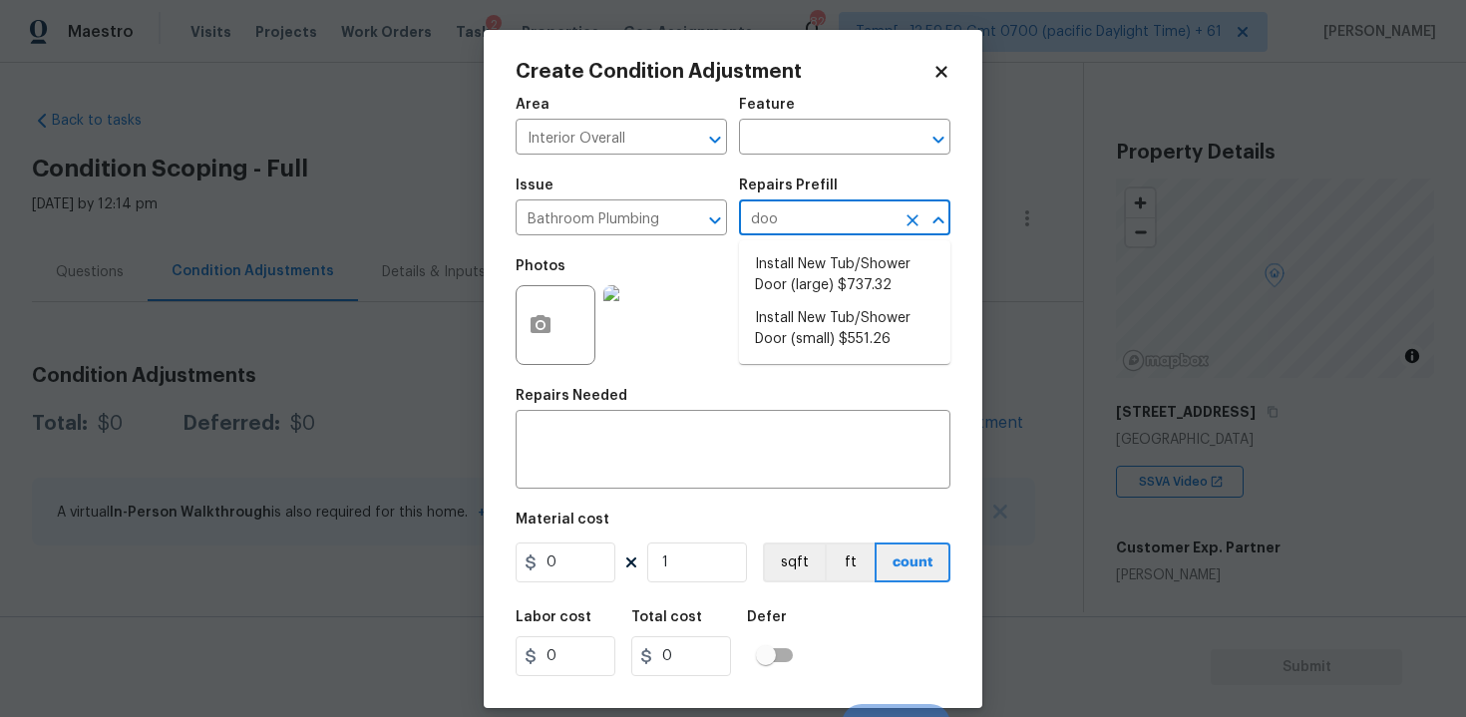
type input "door"
click at [821, 319] on li "Install New Tub/Shower Door (small) $551.26" at bounding box center [844, 329] width 211 height 54
type input "Plumbing"
type textarea "Prep the tub/shower surround and install a new 32''-36'' tempered shower door. …"
type input "551.26"
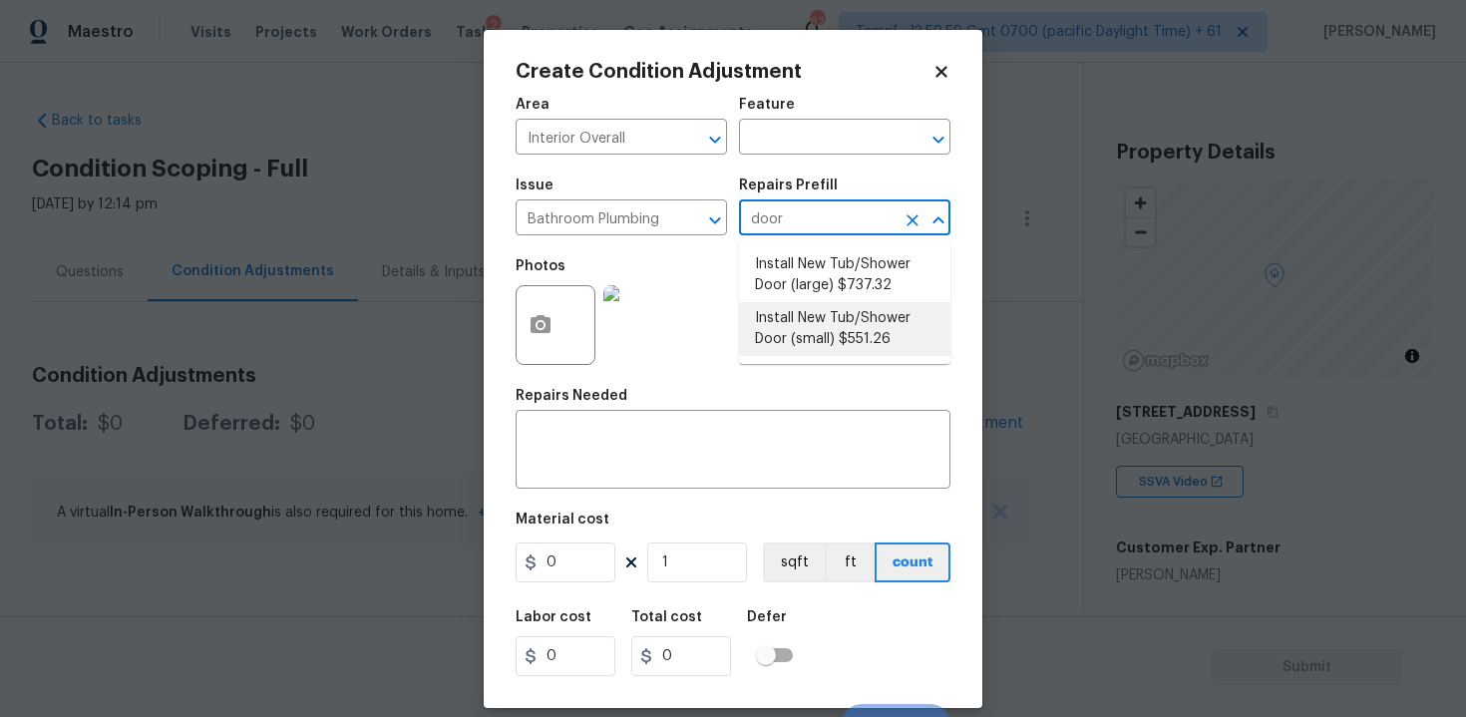
type input "551.26"
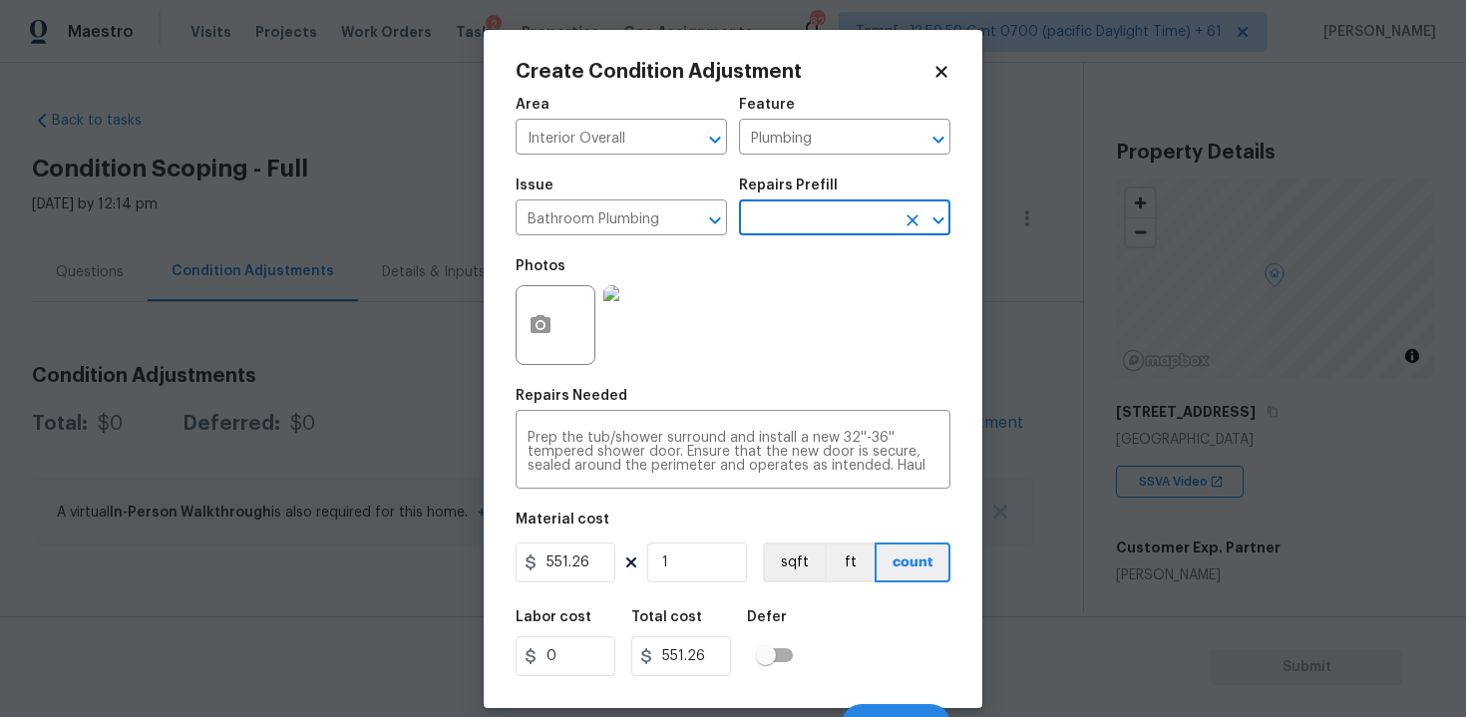
scroll to position [28, 0]
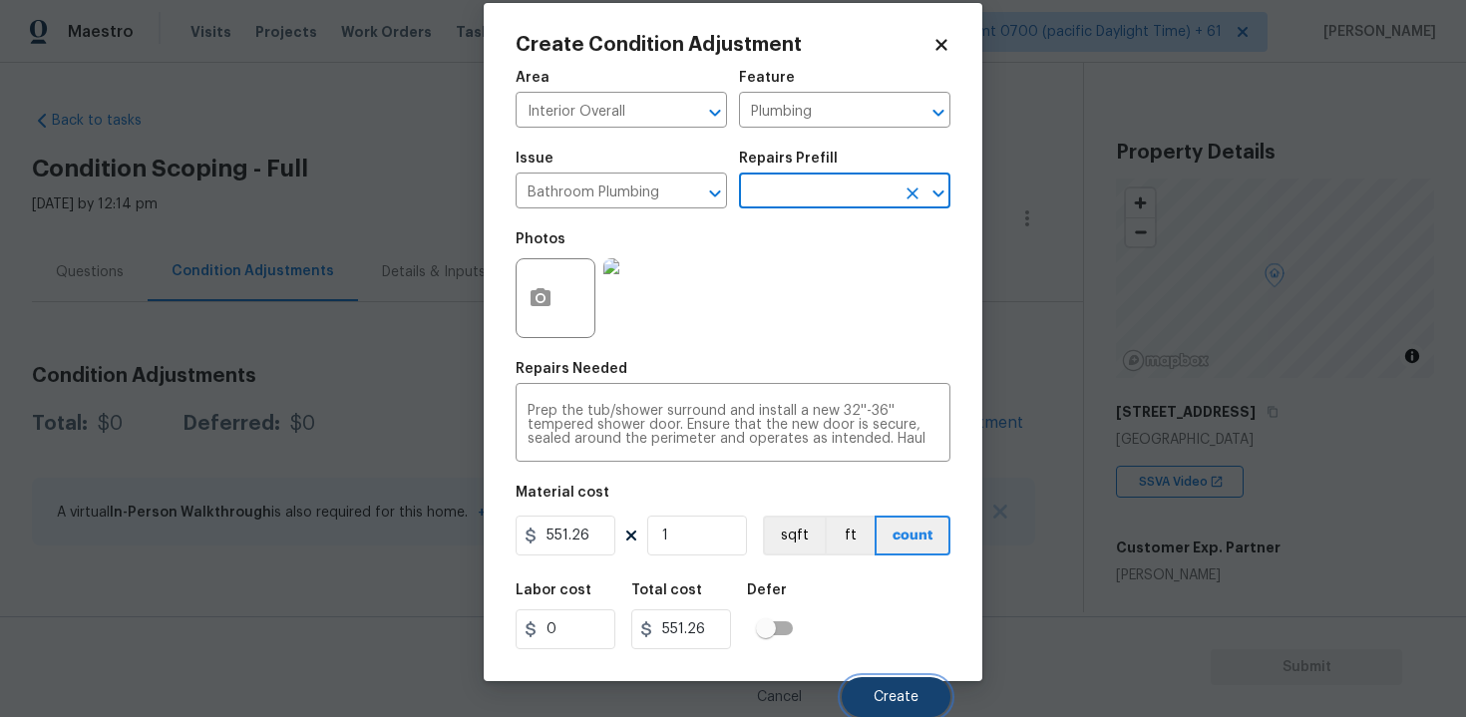
click at [893, 699] on span "Create" at bounding box center [896, 697] width 45 height 15
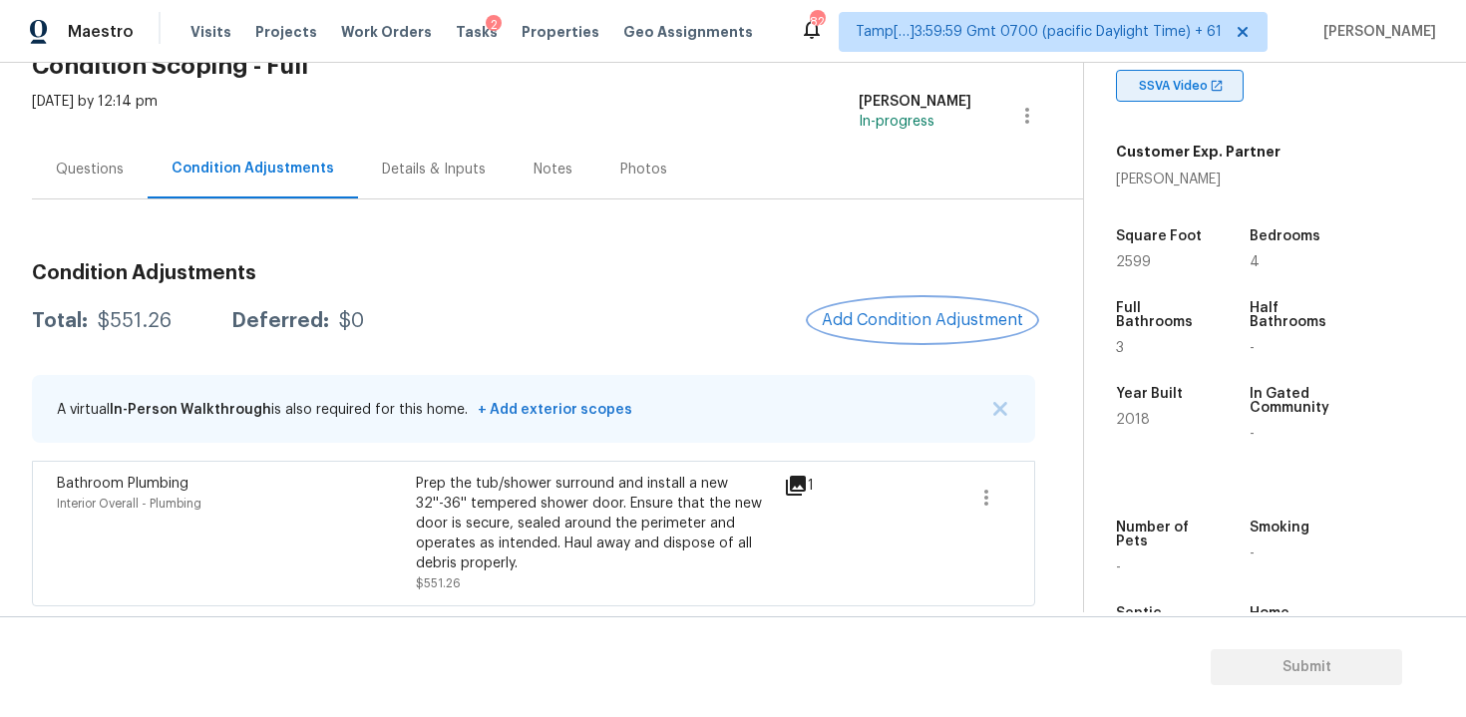
scroll to position [398, 0]
click at [963, 296] on div "Condition Adjustments Total: $551.26 Deferred: $0 Add Condition Adjustment A vi…" at bounding box center [533, 426] width 1003 height 359
click at [941, 307] on button "Add Condition Adjustment" at bounding box center [922, 320] width 225 height 42
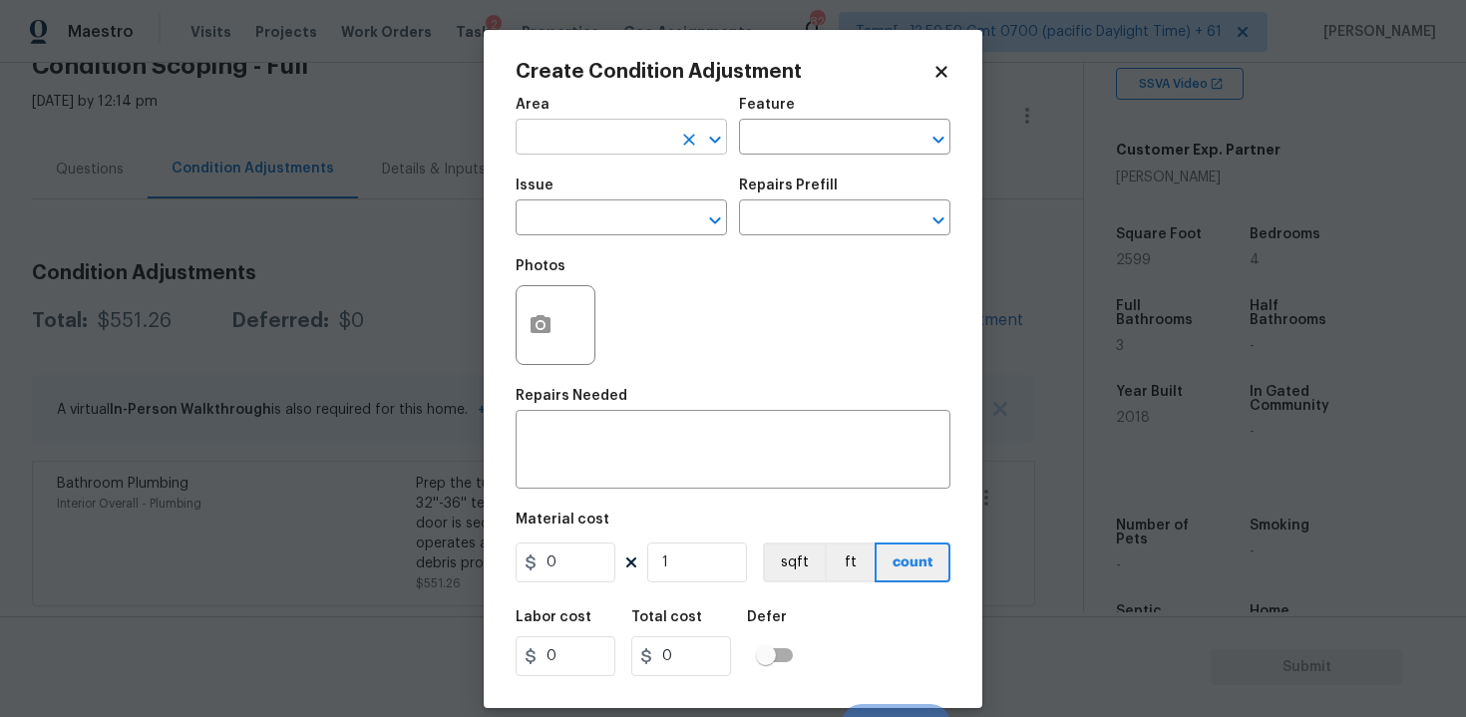
click at [569, 125] on input "text" at bounding box center [594, 139] width 156 height 31
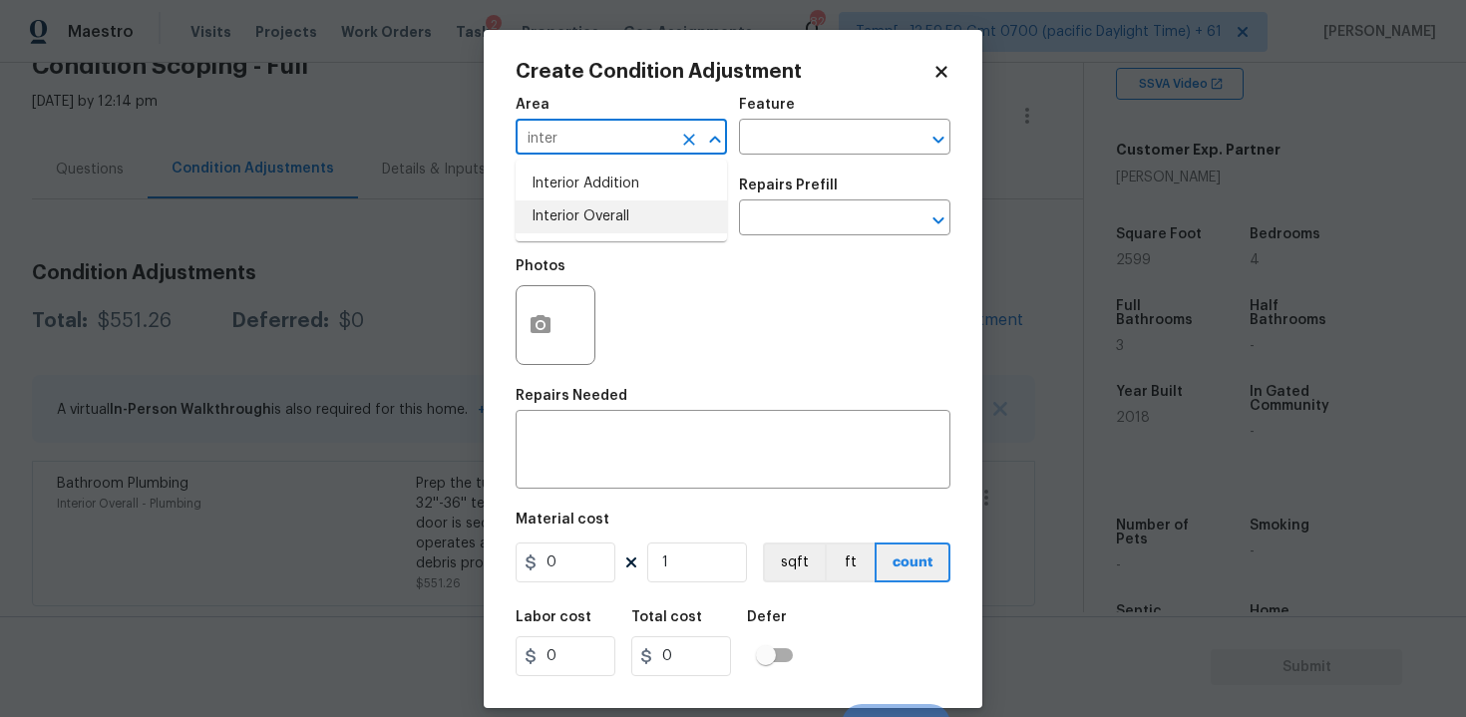
click at [565, 211] on li "Interior Overall" at bounding box center [621, 216] width 211 height 33
type input "Interior Overall"
click at [565, 211] on input "text" at bounding box center [594, 219] width 156 height 31
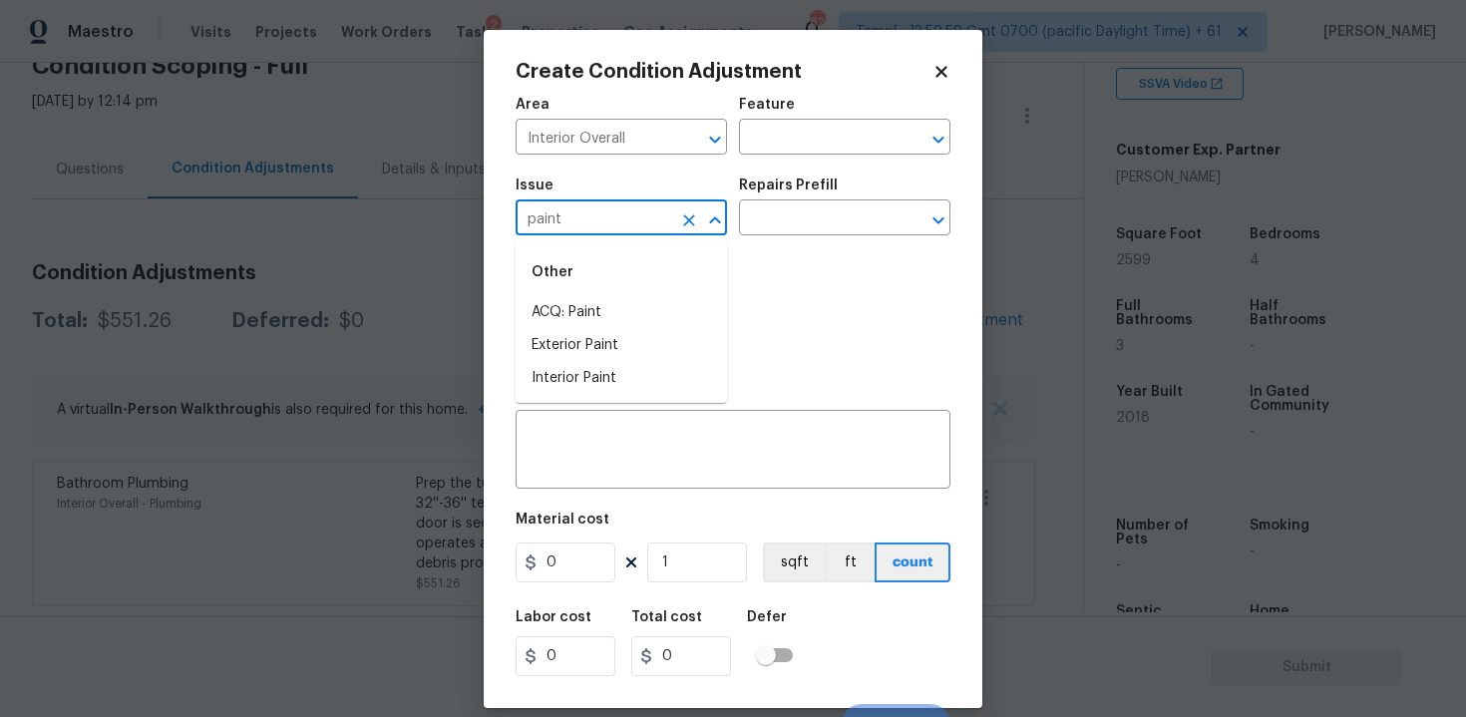
click at [568, 294] on div "Other" at bounding box center [621, 272] width 211 height 48
click at [578, 312] on li "ACQ: Paint" at bounding box center [621, 312] width 211 height 33
type input "ACQ: Paint"
click at [735, 225] on div "Issue ACQ: Paint ​ Repairs Prefill ​" at bounding box center [733, 207] width 435 height 81
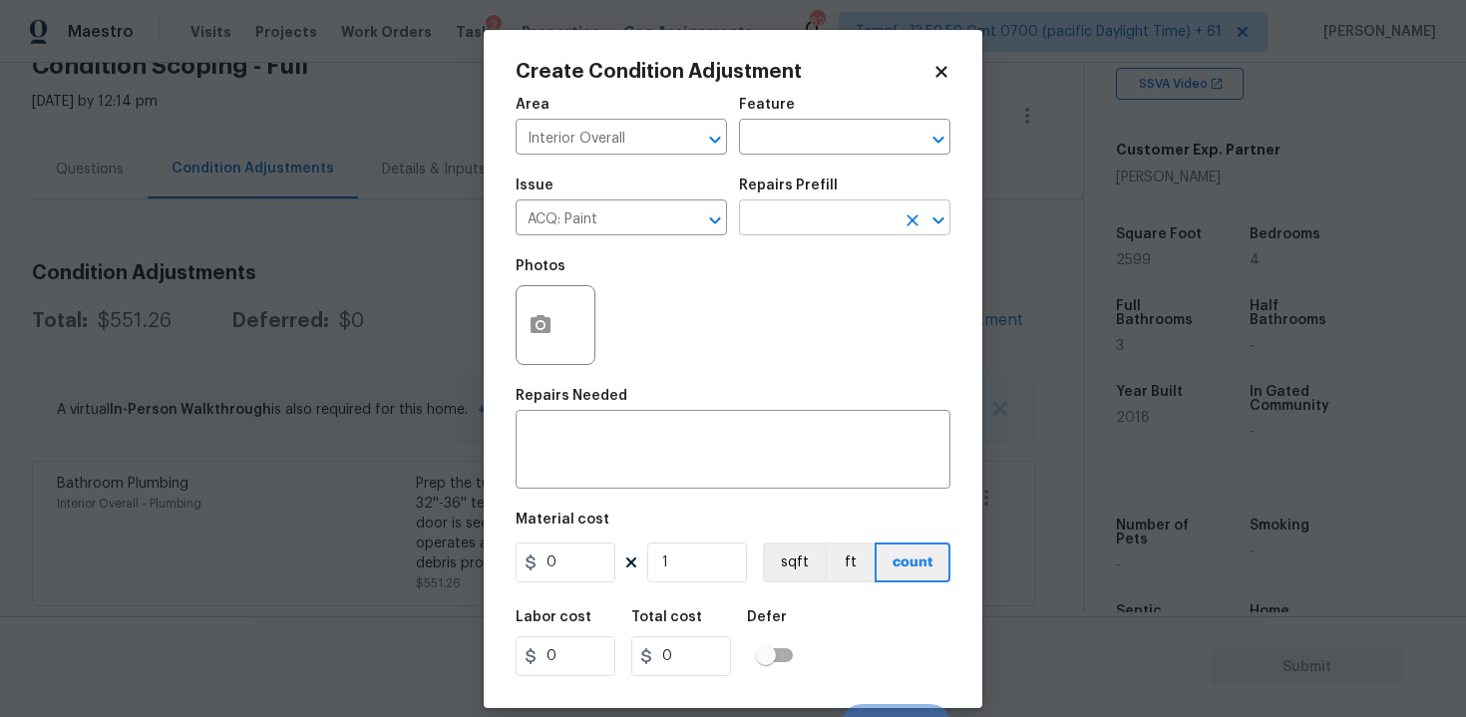
click at [779, 221] on input "text" at bounding box center [817, 219] width 156 height 31
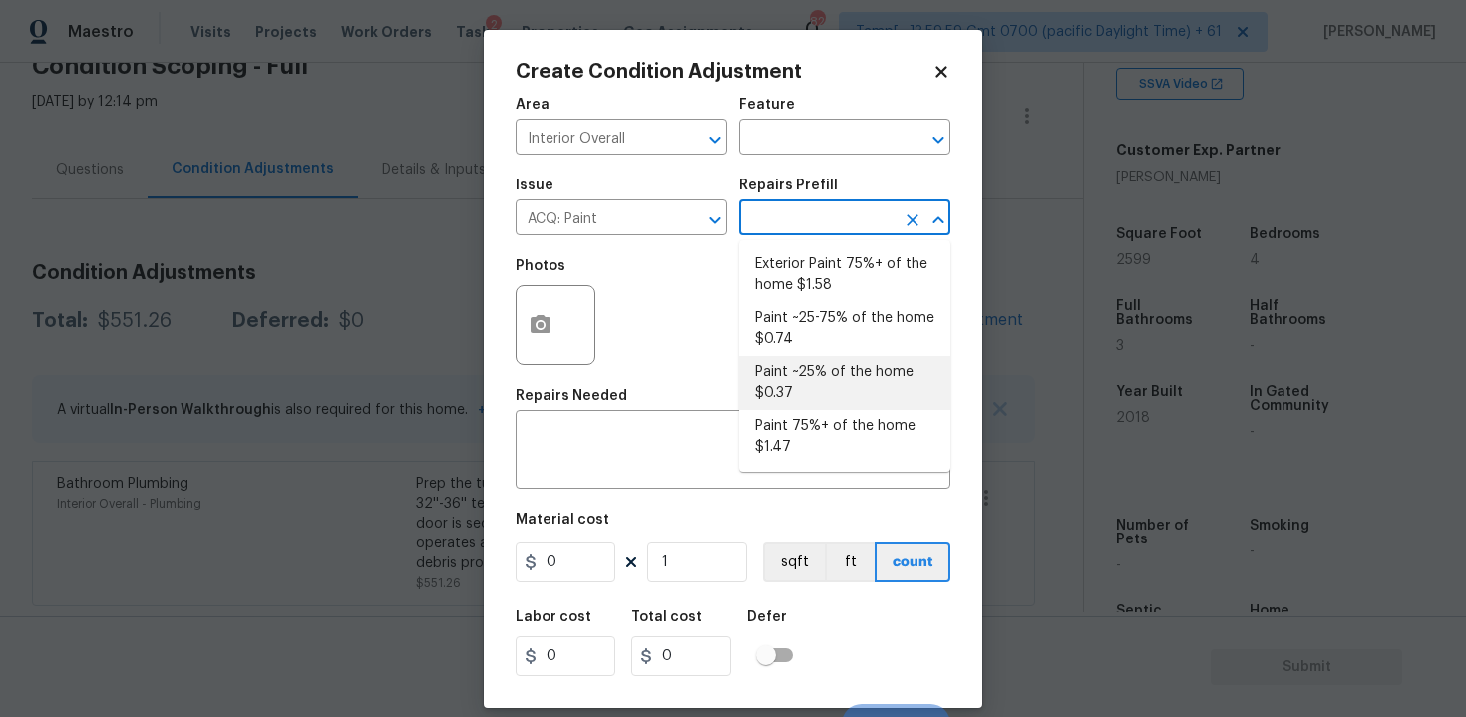
click at [794, 366] on li "Paint ~25% of the home $0.37" at bounding box center [844, 383] width 211 height 54
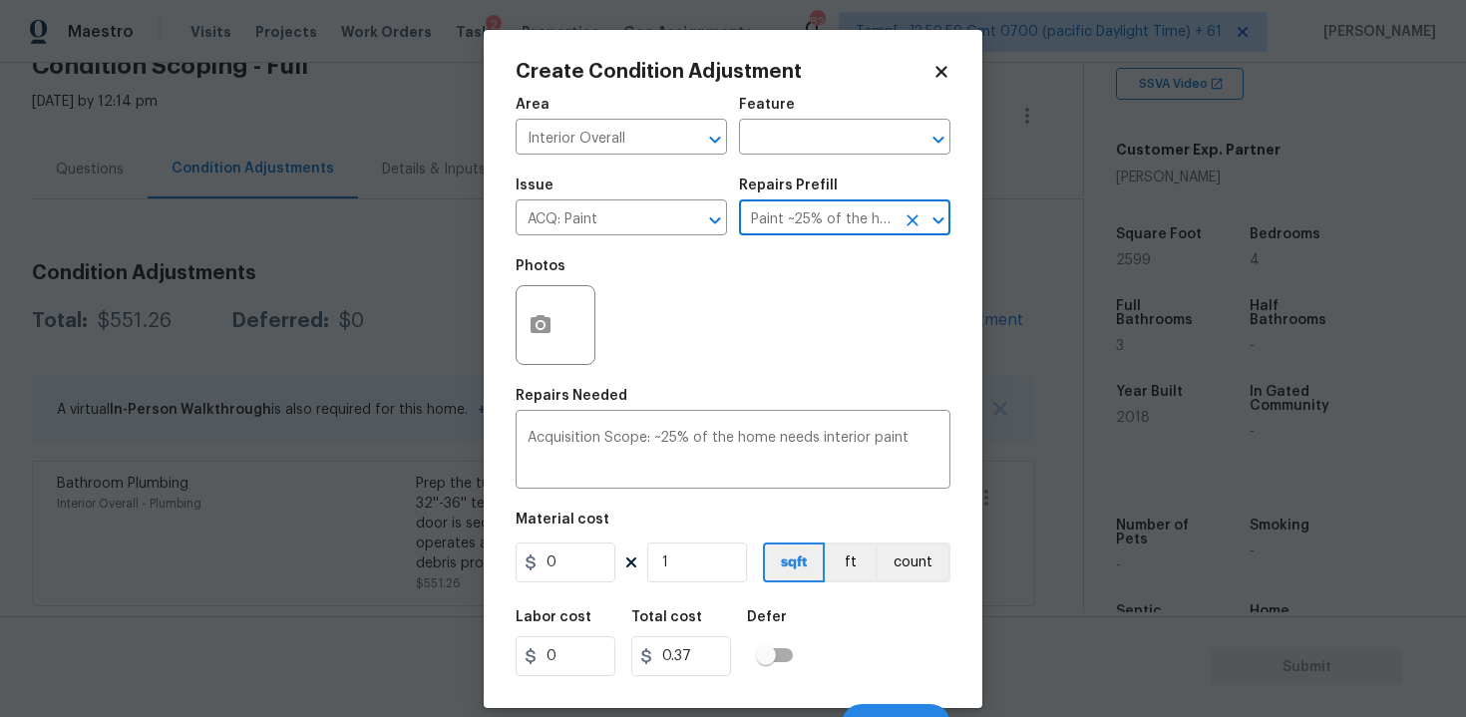
type input "Acquisition"
type textarea "Acquisition Scope: ~25% of the home needs interior paint"
type input "0.37"
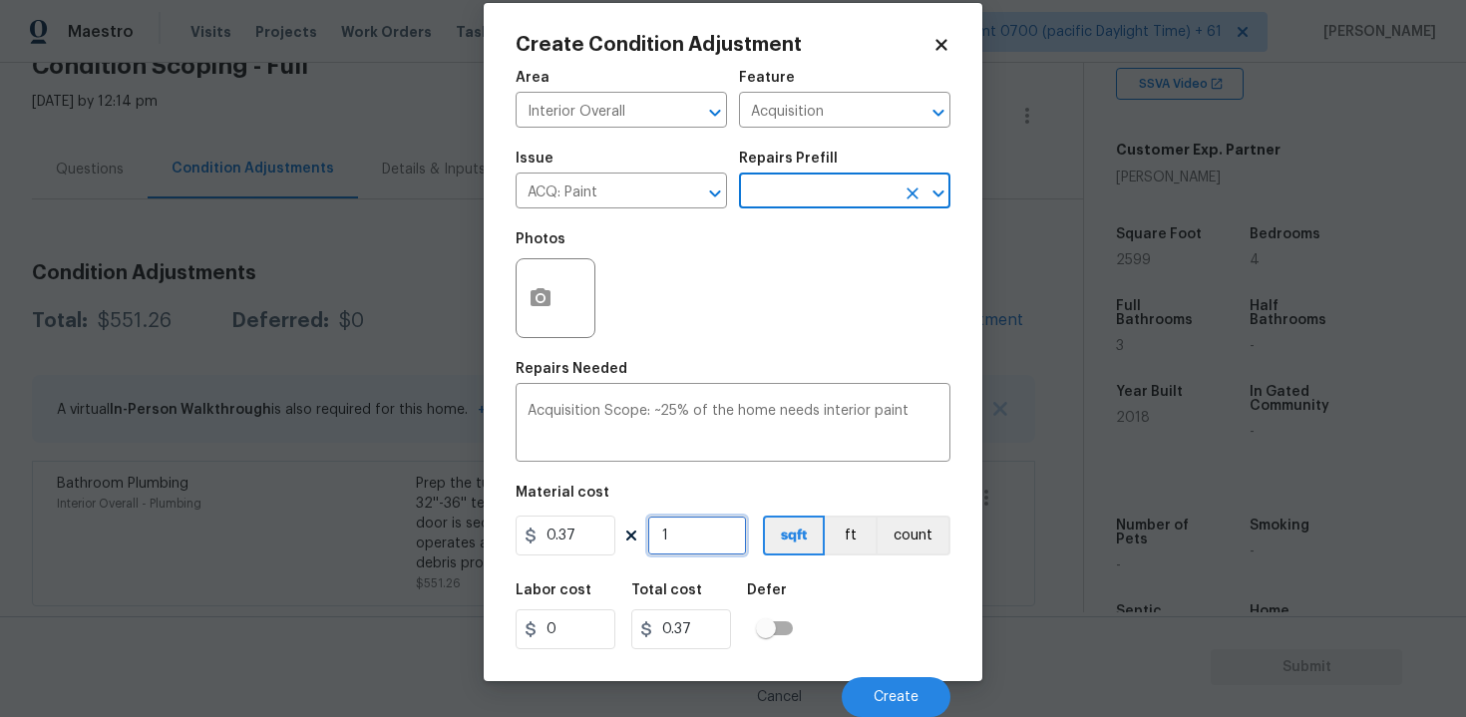
click at [700, 543] on input "1" at bounding box center [697, 536] width 100 height 40
type input "0"
type input "2"
type input "0.74"
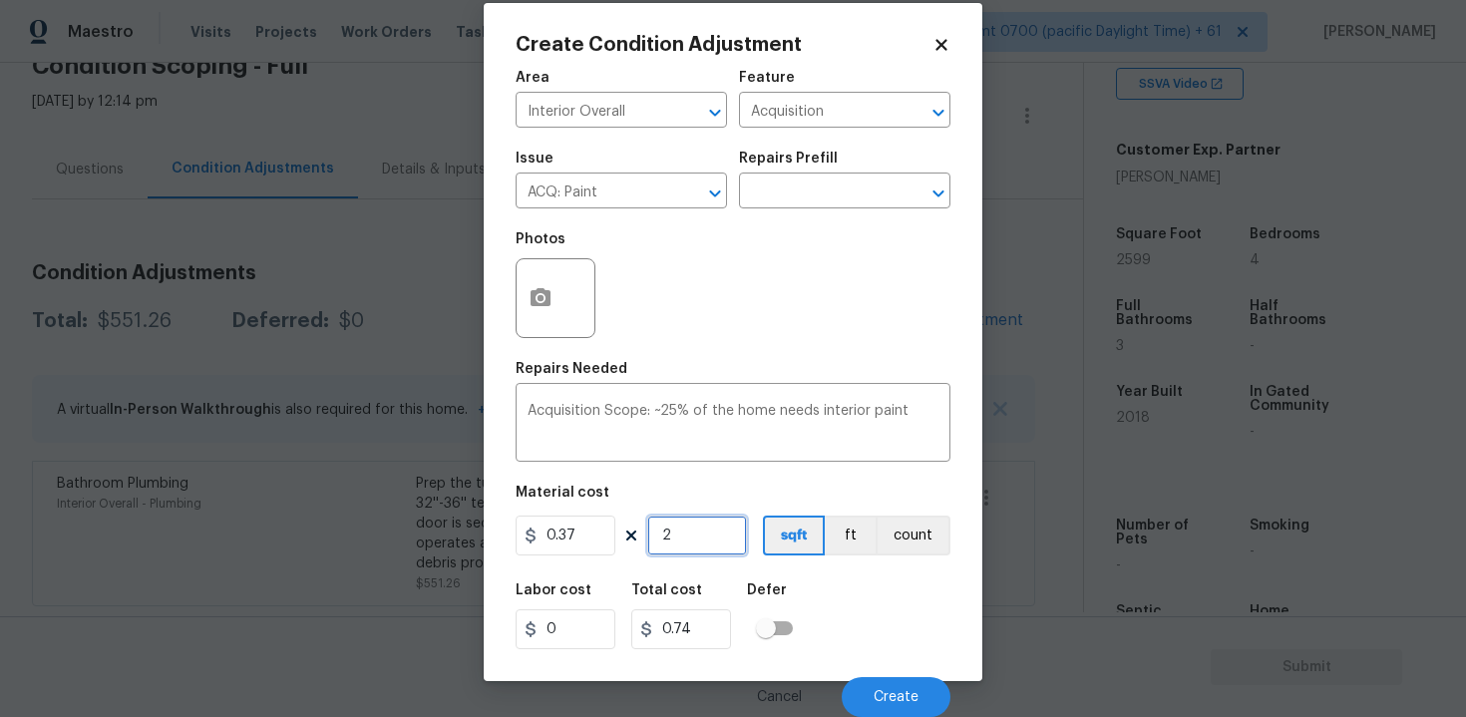
type input "25"
type input "9.25"
type input "250"
type input "92.5"
type input "25"
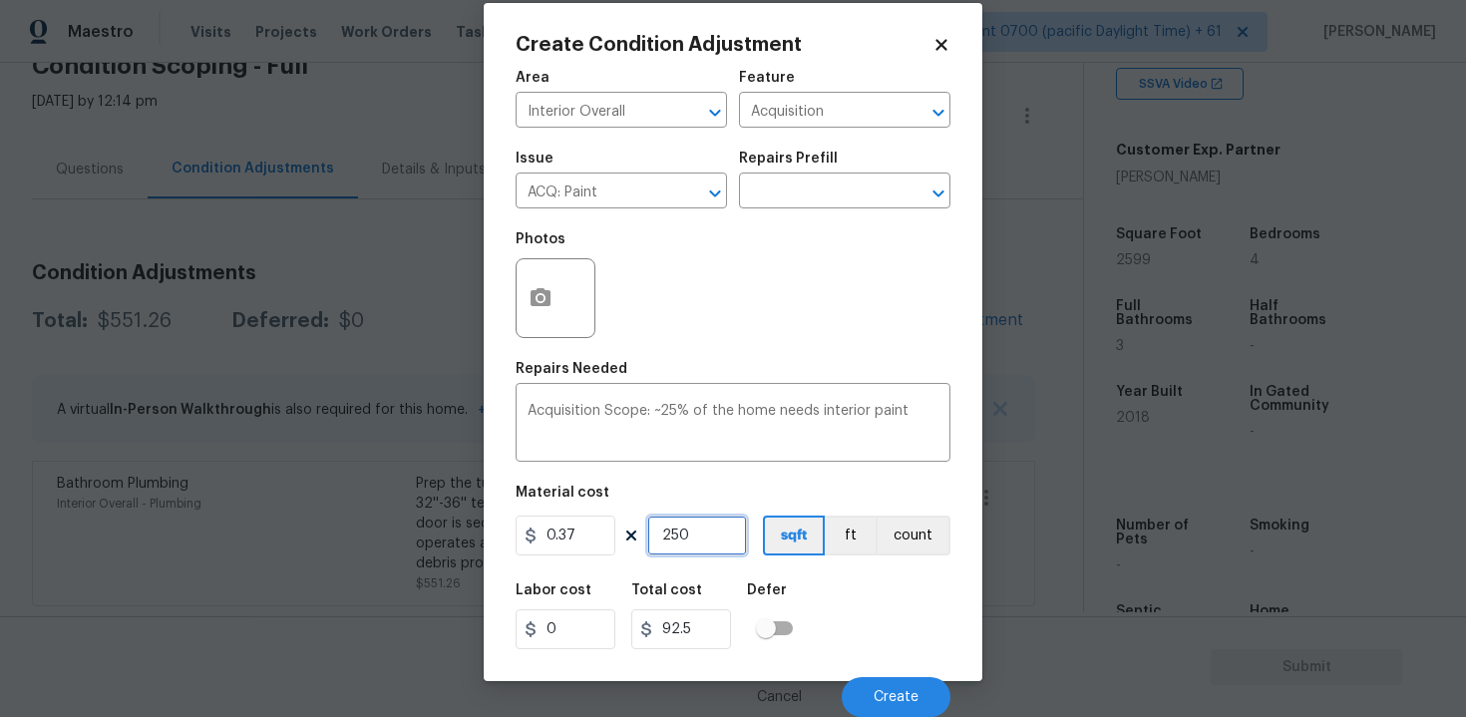
type input "9.25"
type input "259"
type input "95.83"
type input "2599"
type input "961.63"
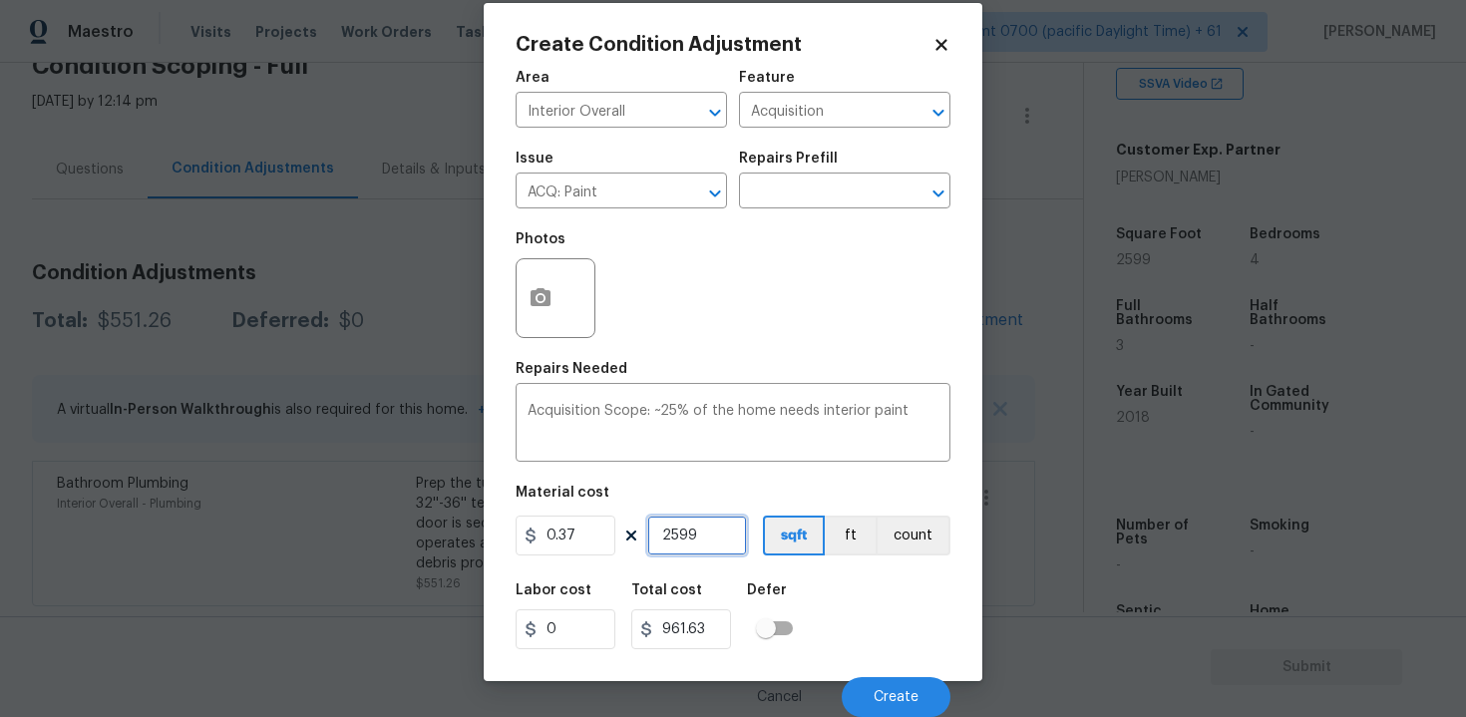
type input "2599"
click at [919, 649] on div "Labor cost 0 Total cost 961.63 Defer" at bounding box center [733, 616] width 435 height 90
click at [918, 682] on button "Create" at bounding box center [896, 697] width 109 height 40
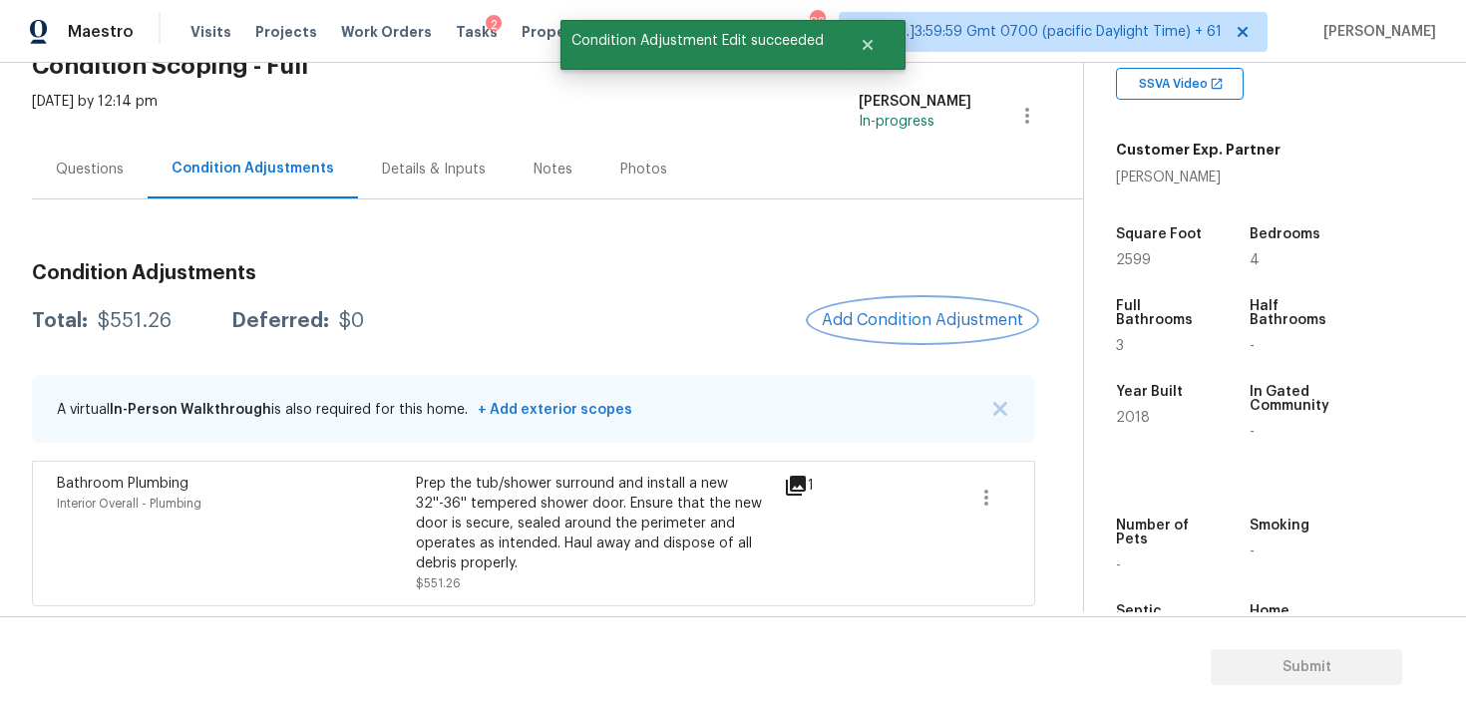
scroll to position [0, 0]
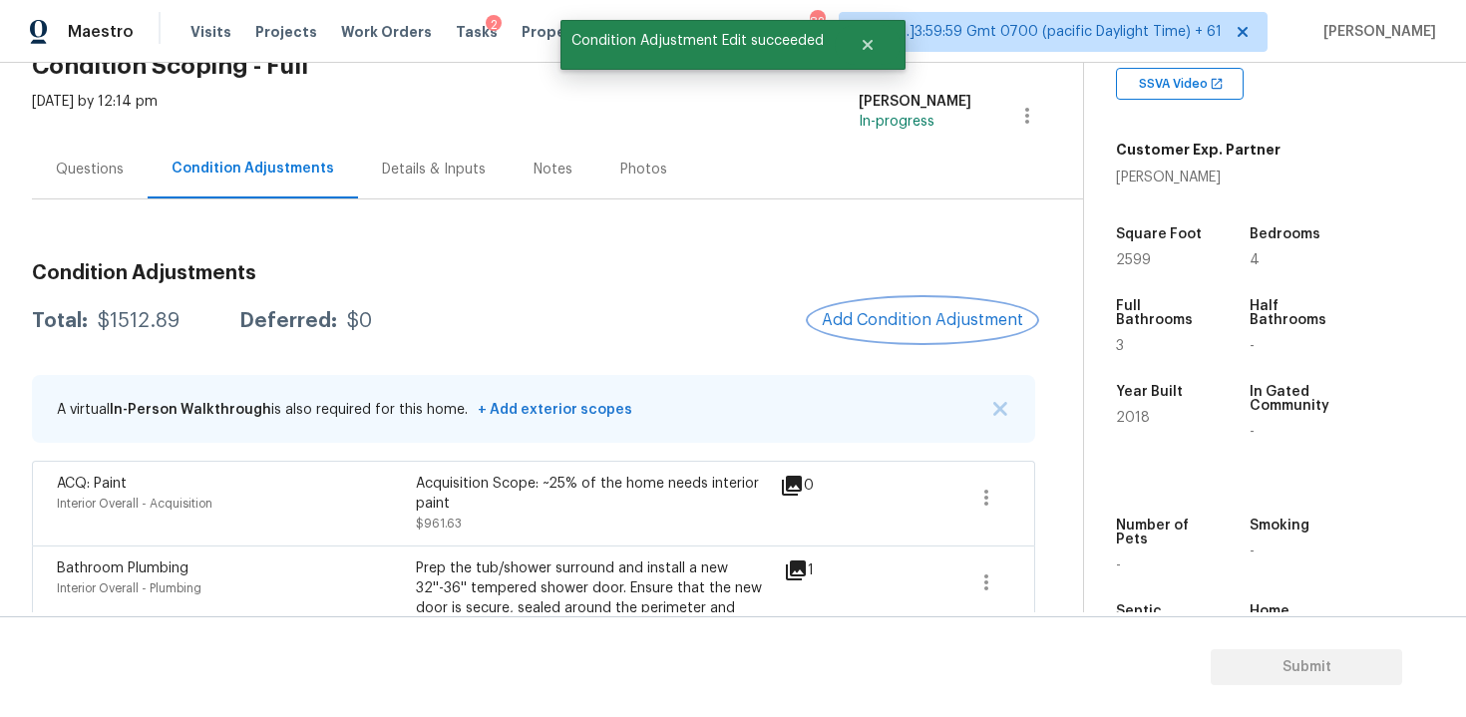
click at [902, 308] on button "Add Condition Adjustment" at bounding box center [922, 320] width 225 height 42
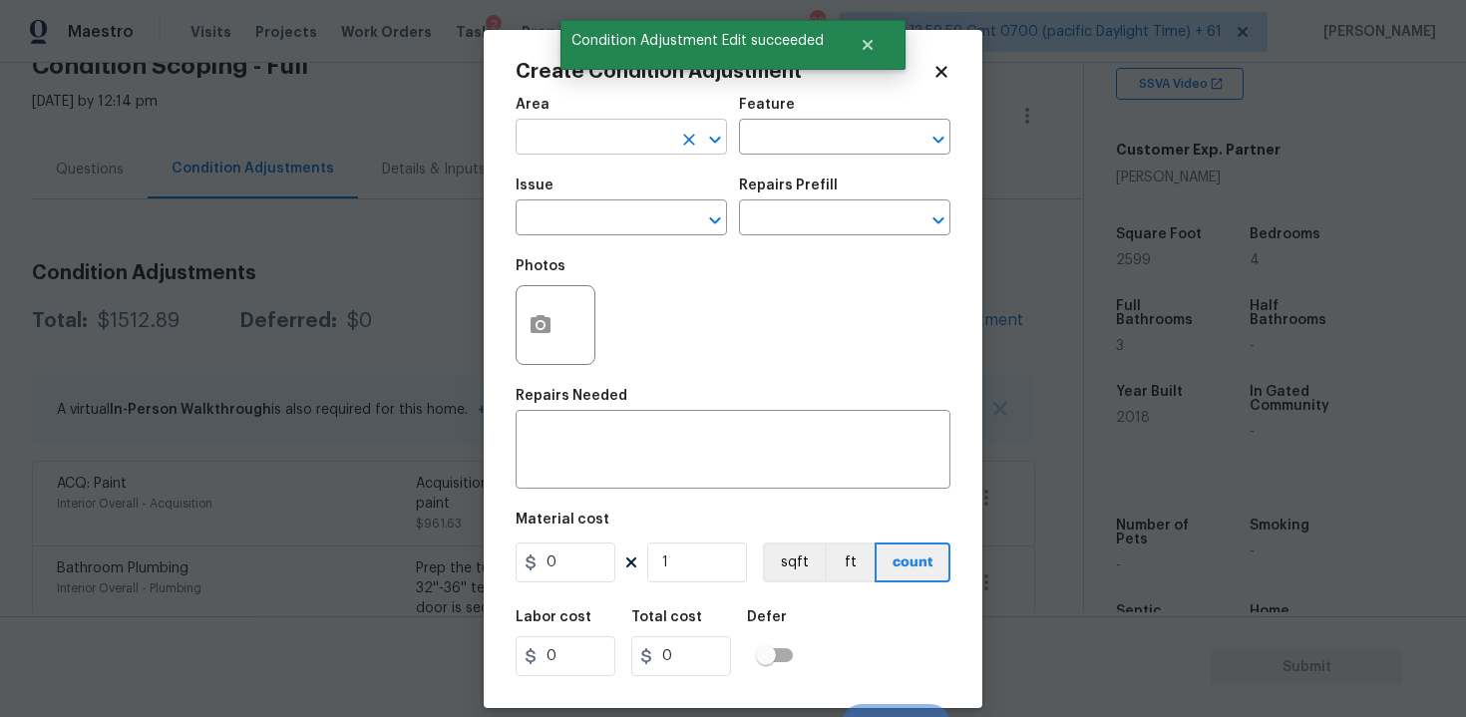
click at [621, 141] on input "text" at bounding box center [594, 139] width 156 height 31
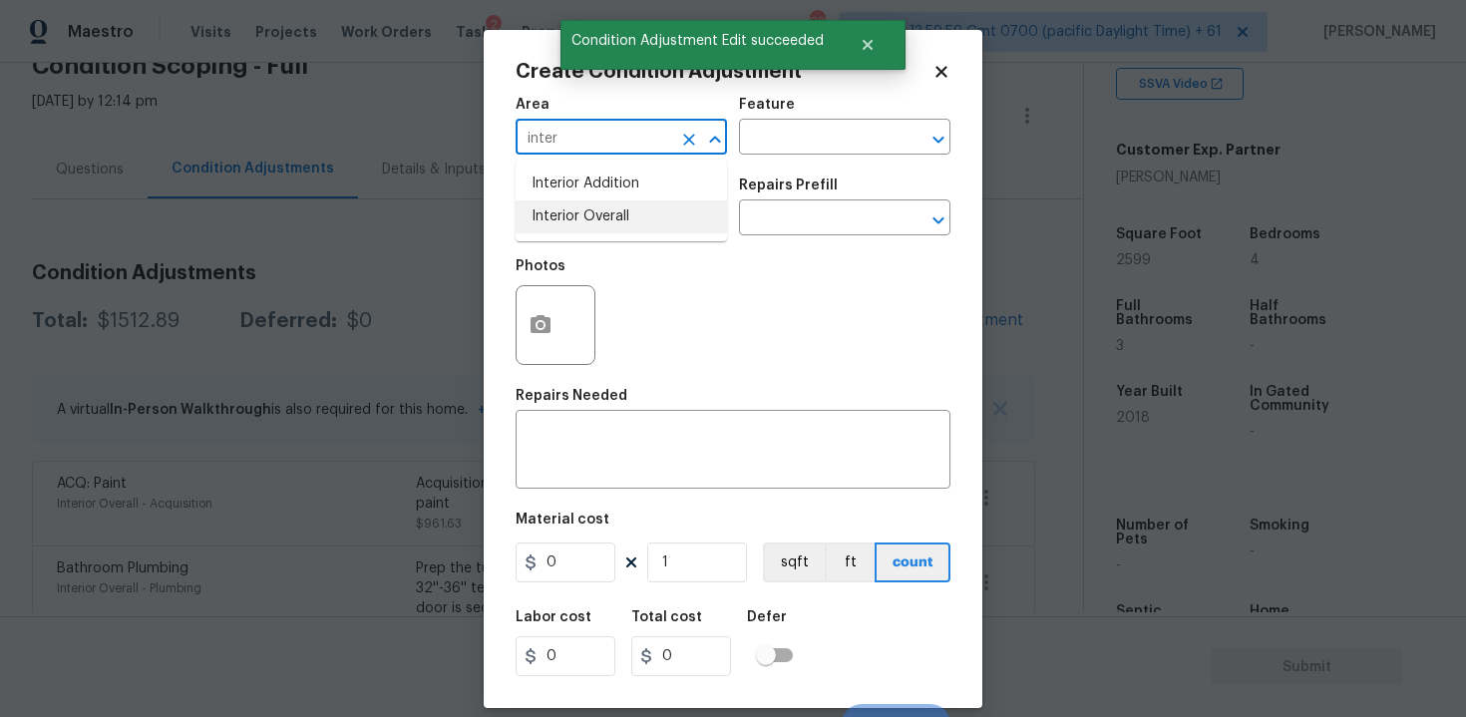
click at [620, 225] on li "Interior Overall" at bounding box center [621, 216] width 211 height 33
type input "Interior Overall"
click at [620, 225] on input "text" at bounding box center [594, 219] width 156 height 31
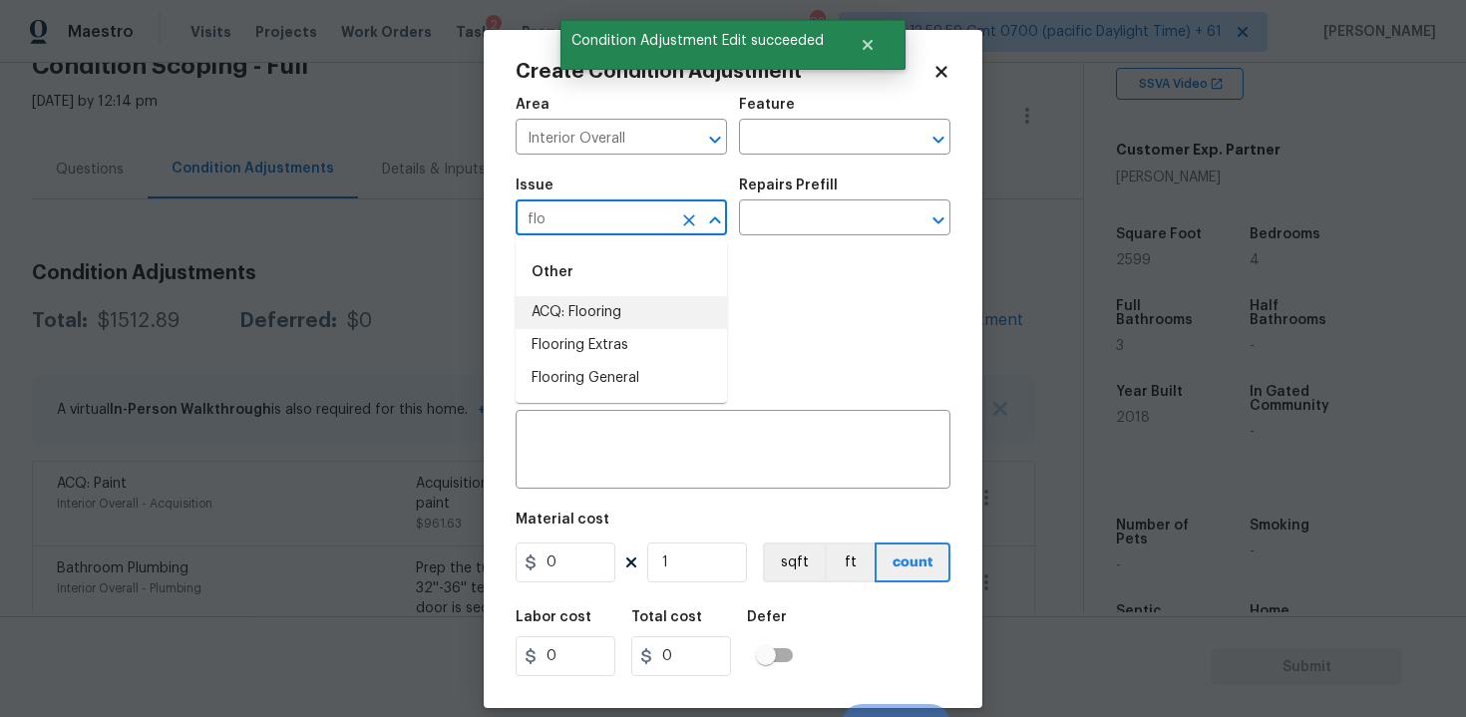
click at [634, 309] on li "ACQ: Flooring" at bounding box center [621, 312] width 211 height 33
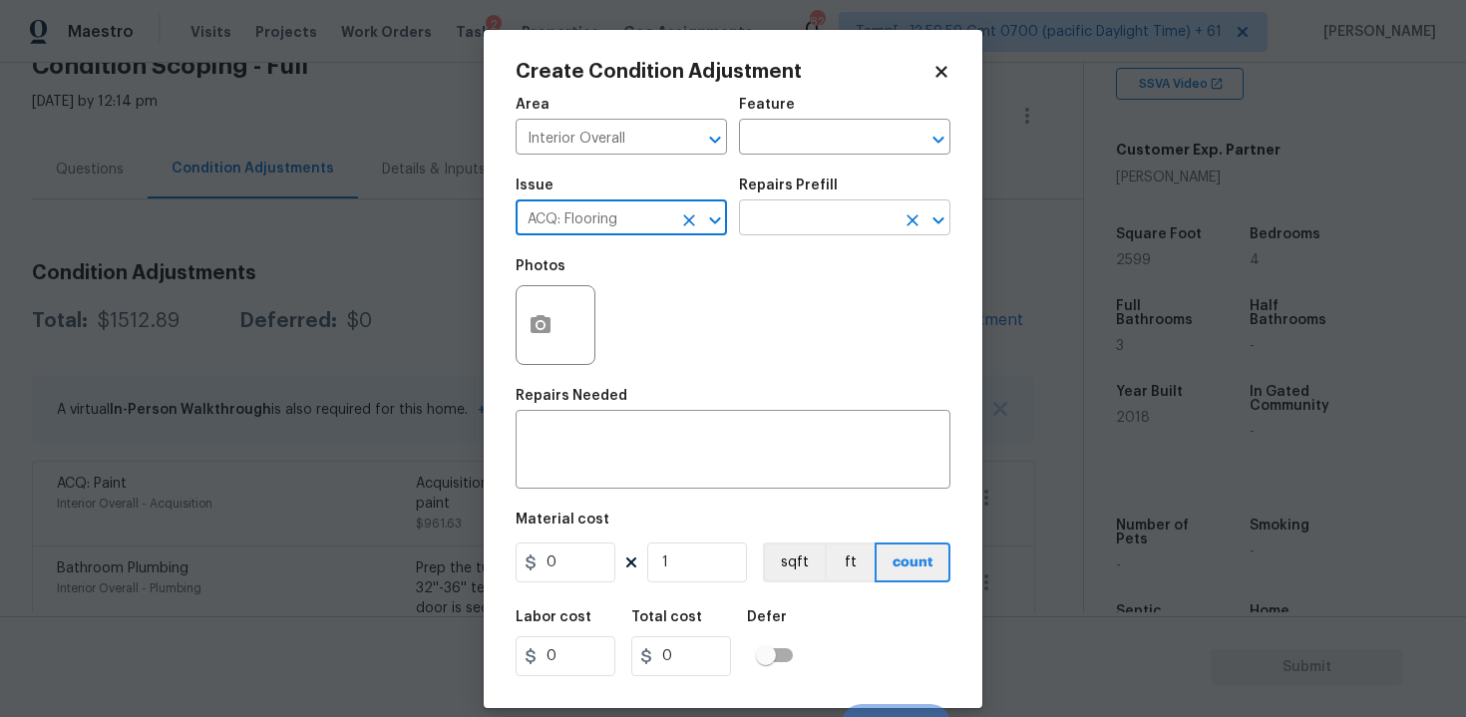
type input "ACQ: Flooring"
click at [792, 207] on input "text" at bounding box center [817, 219] width 156 height 31
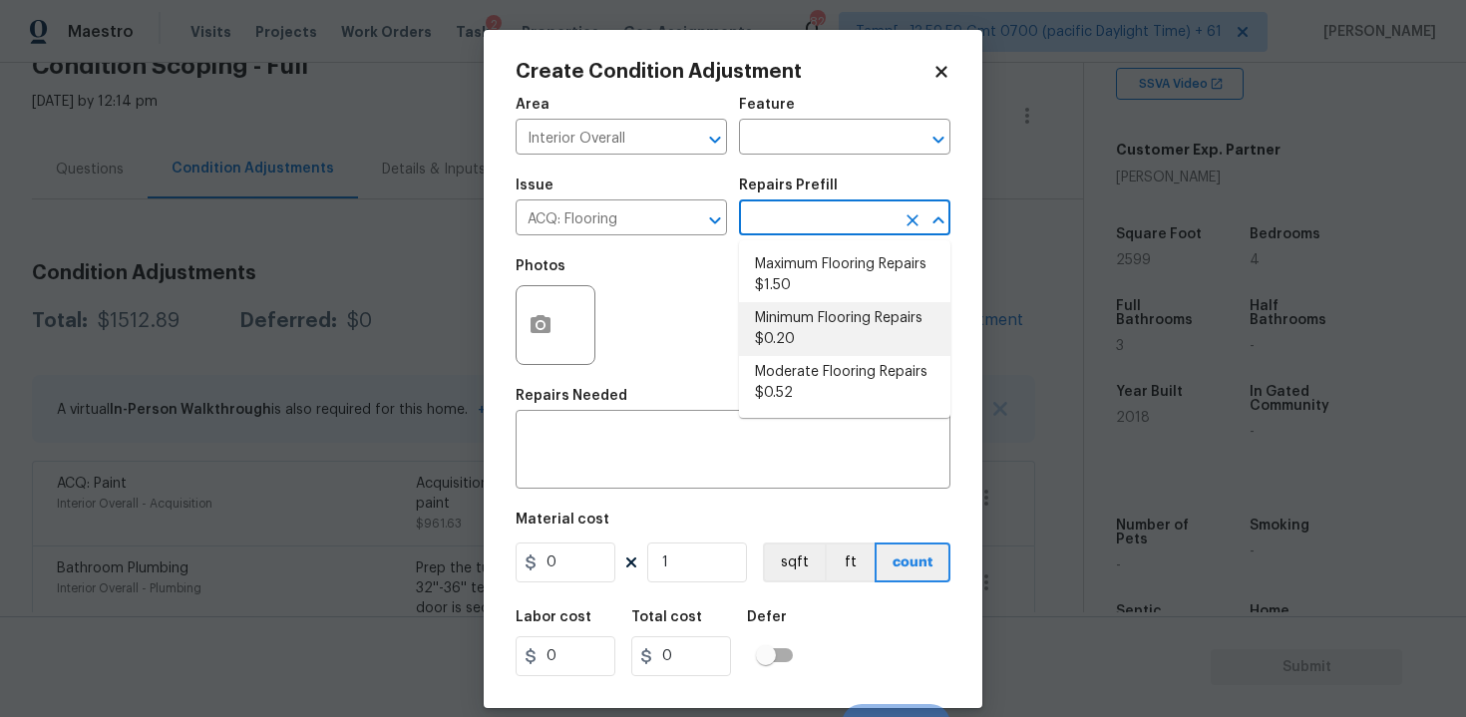
click at [806, 340] on li "Minimum Flooring Repairs $0.20" at bounding box center [844, 329] width 211 height 54
type input "Acquisition"
type textarea "Acquisition Scope: Minimum flooring repairs"
type input "0.2"
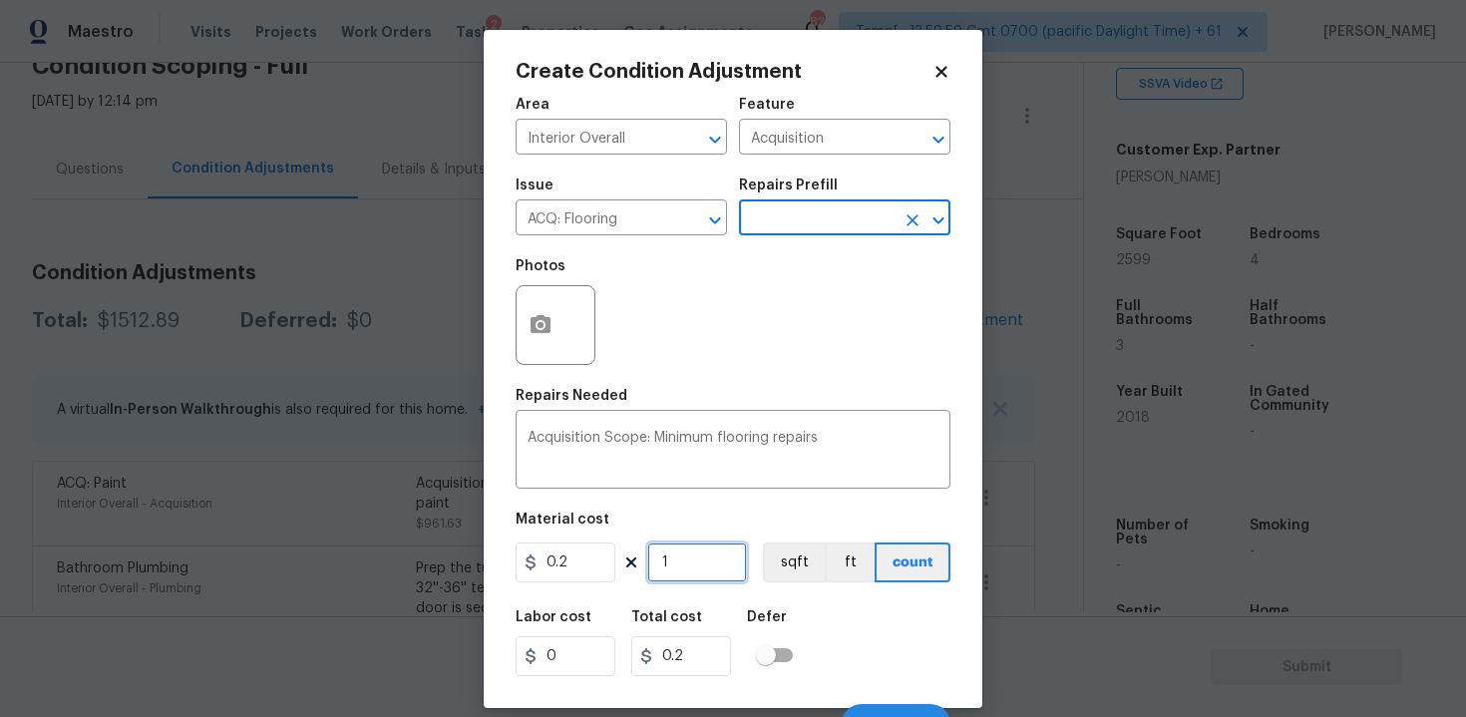
click at [670, 560] on input "1" at bounding box center [697, 562] width 100 height 40
type input "0"
paste input "text"
type input "2"
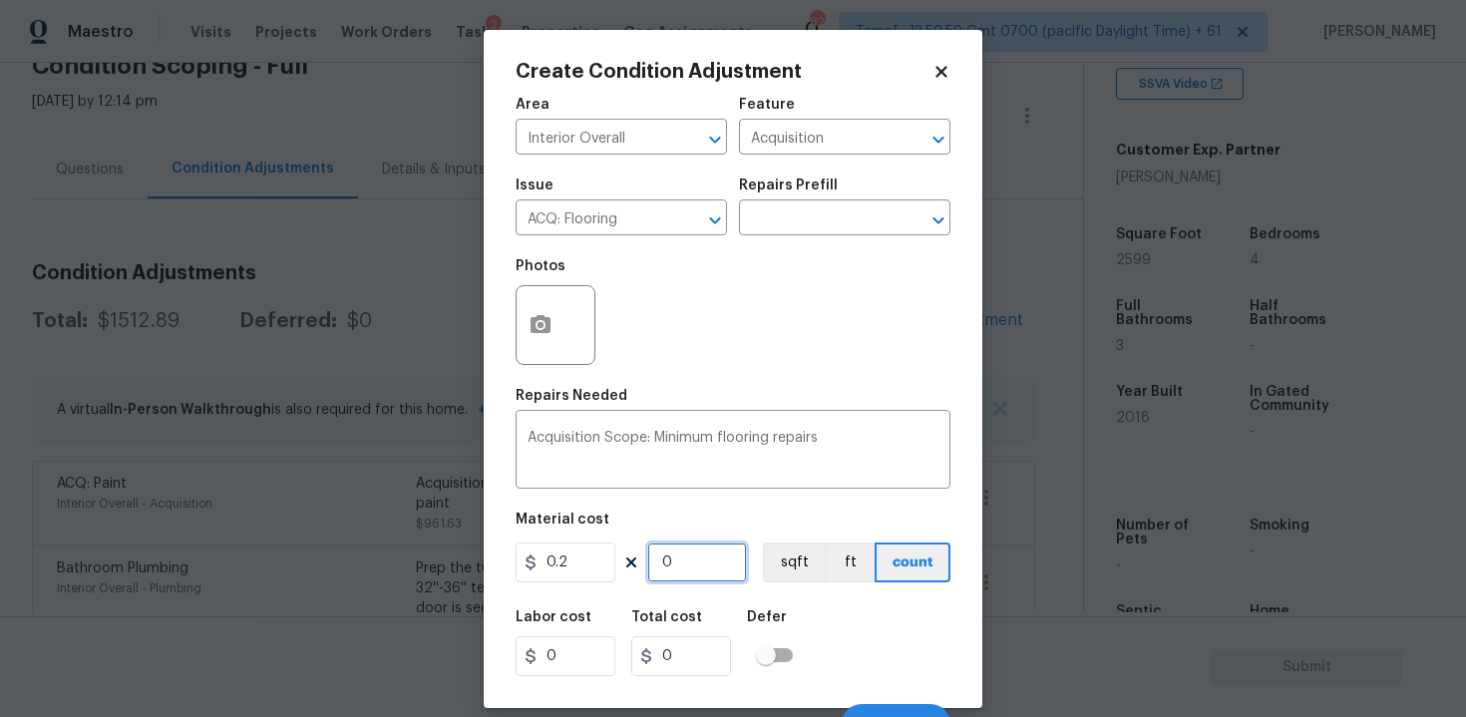
type input "0.4"
type input "25"
type input "5"
type input "259"
type input "51.8"
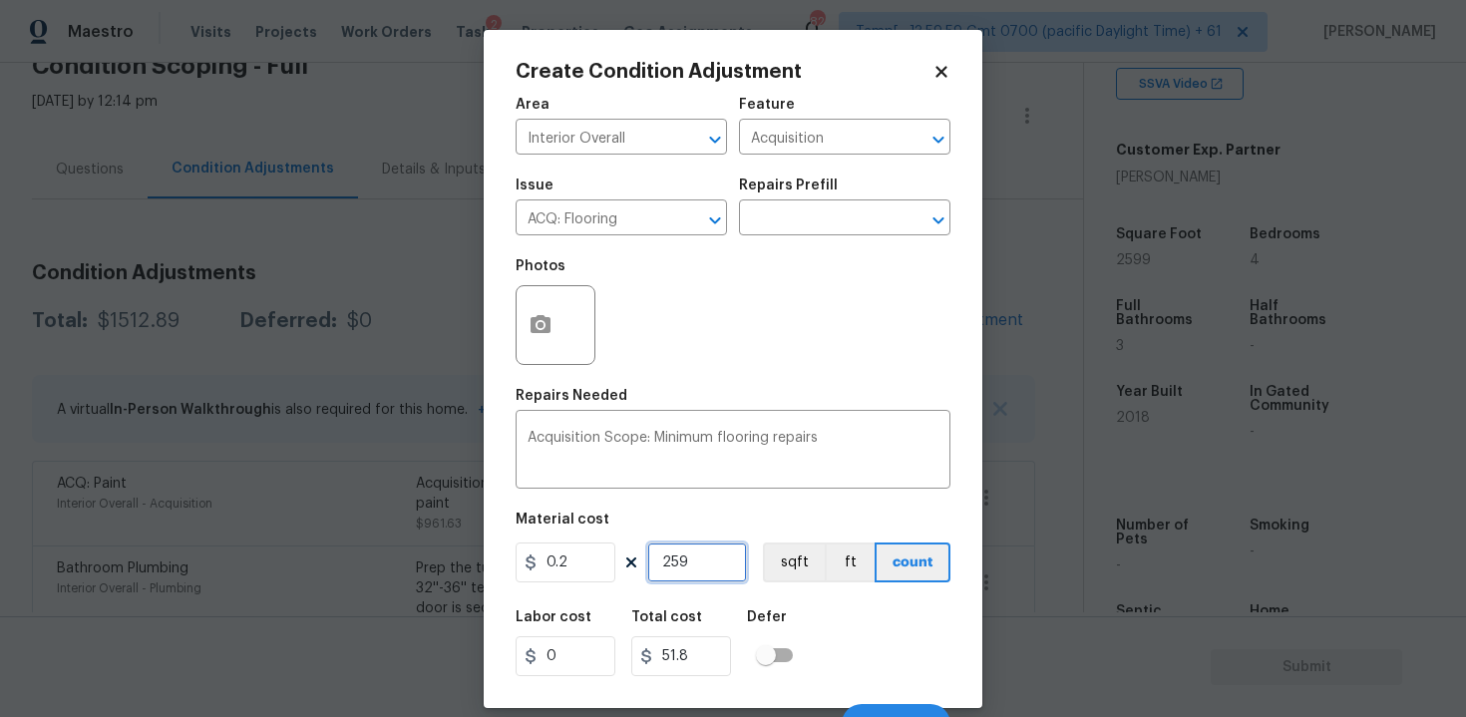
type input "2599"
type input "519.8"
type input "2599"
click at [801, 590] on div "Area Interior Overall ​ Feature Acquisition ​ Issue ACQ: Flooring ​ Repairs Pre…" at bounding box center [733, 415] width 435 height 658
click at [802, 560] on button "sqft" at bounding box center [794, 562] width 62 height 40
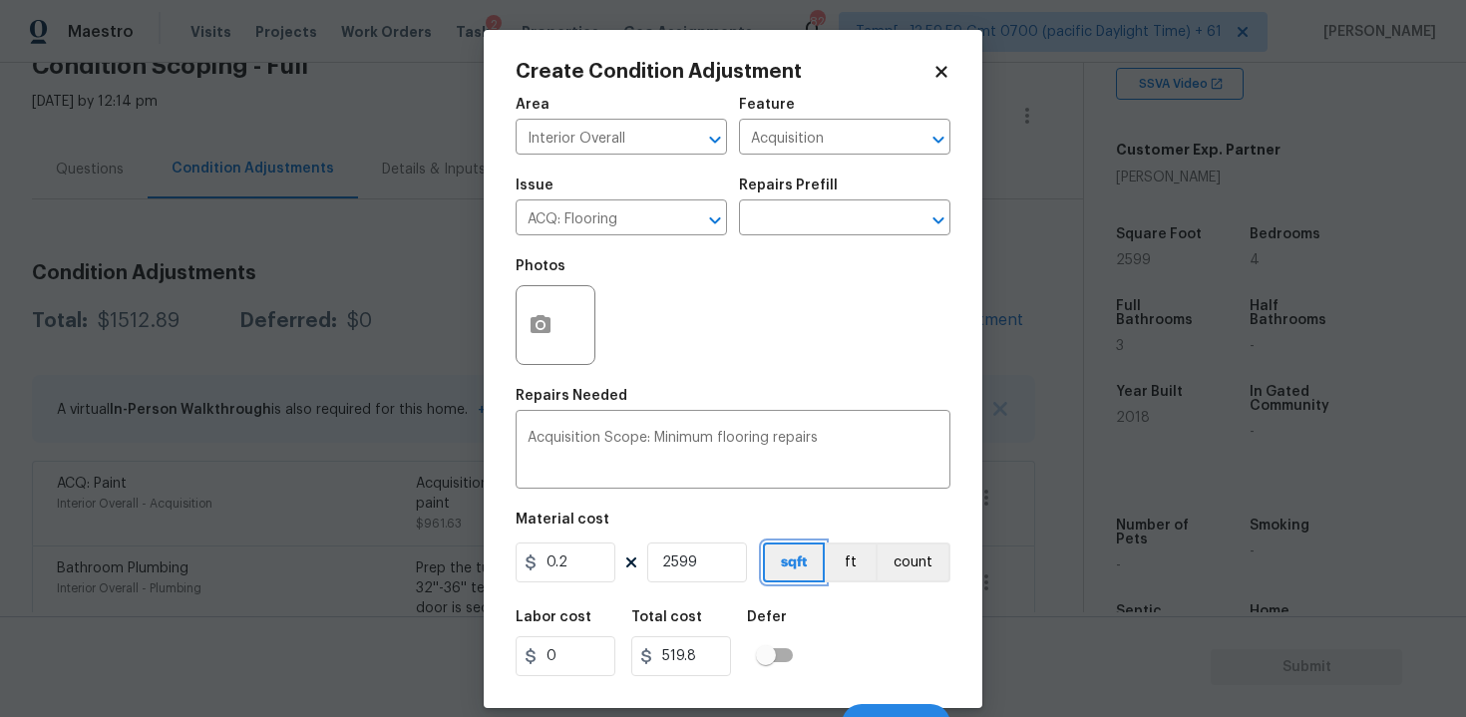
scroll to position [28, 0]
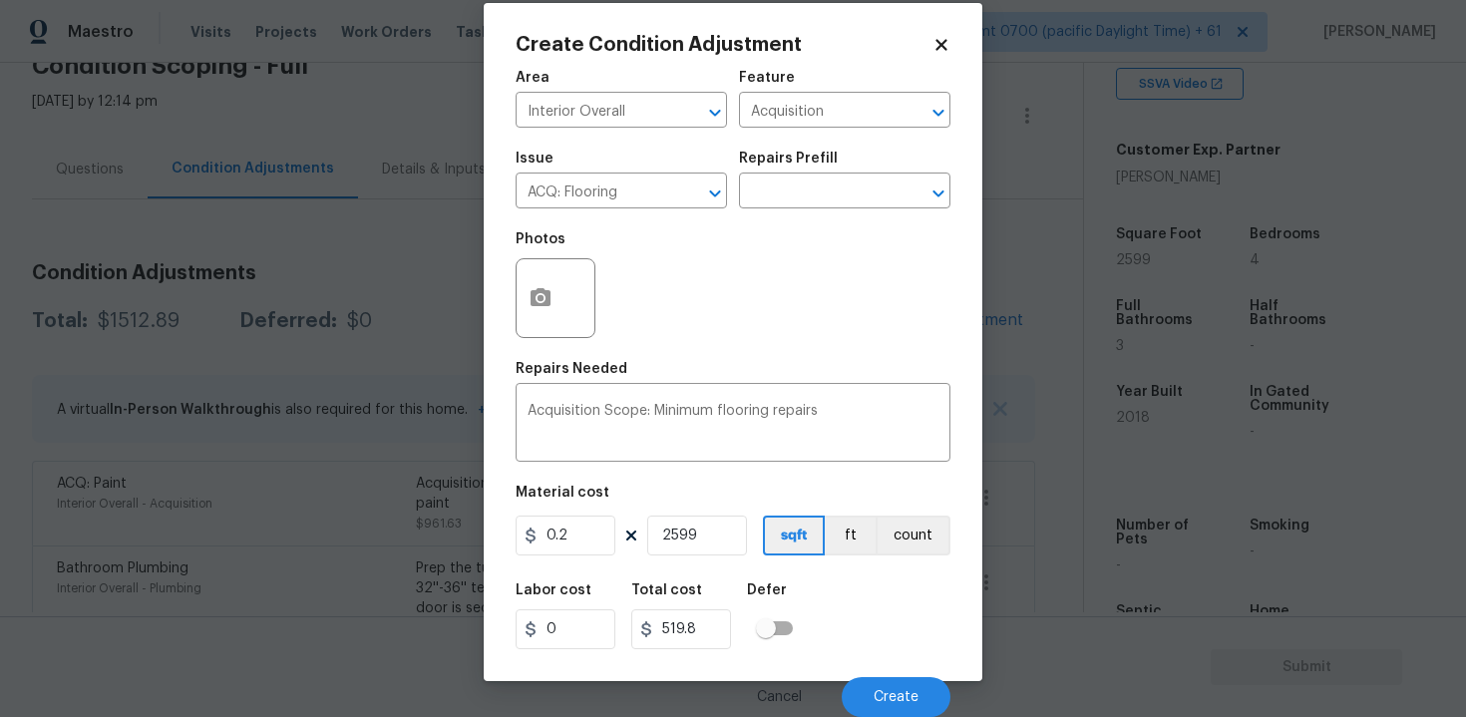
click at [871, 655] on div "Labor cost 0 Total cost 519.8 Defer" at bounding box center [733, 616] width 435 height 90
click at [872, 690] on button "Create" at bounding box center [896, 697] width 109 height 40
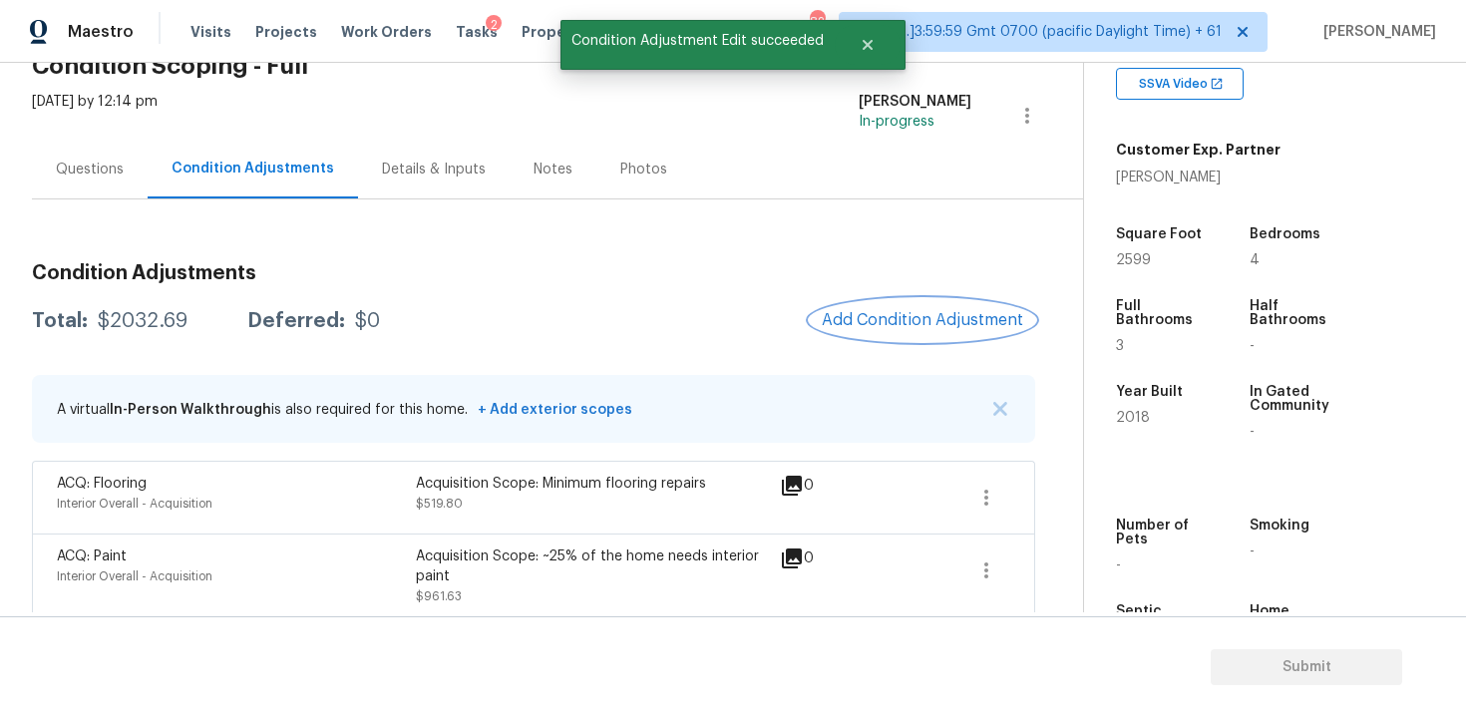
scroll to position [261, 0]
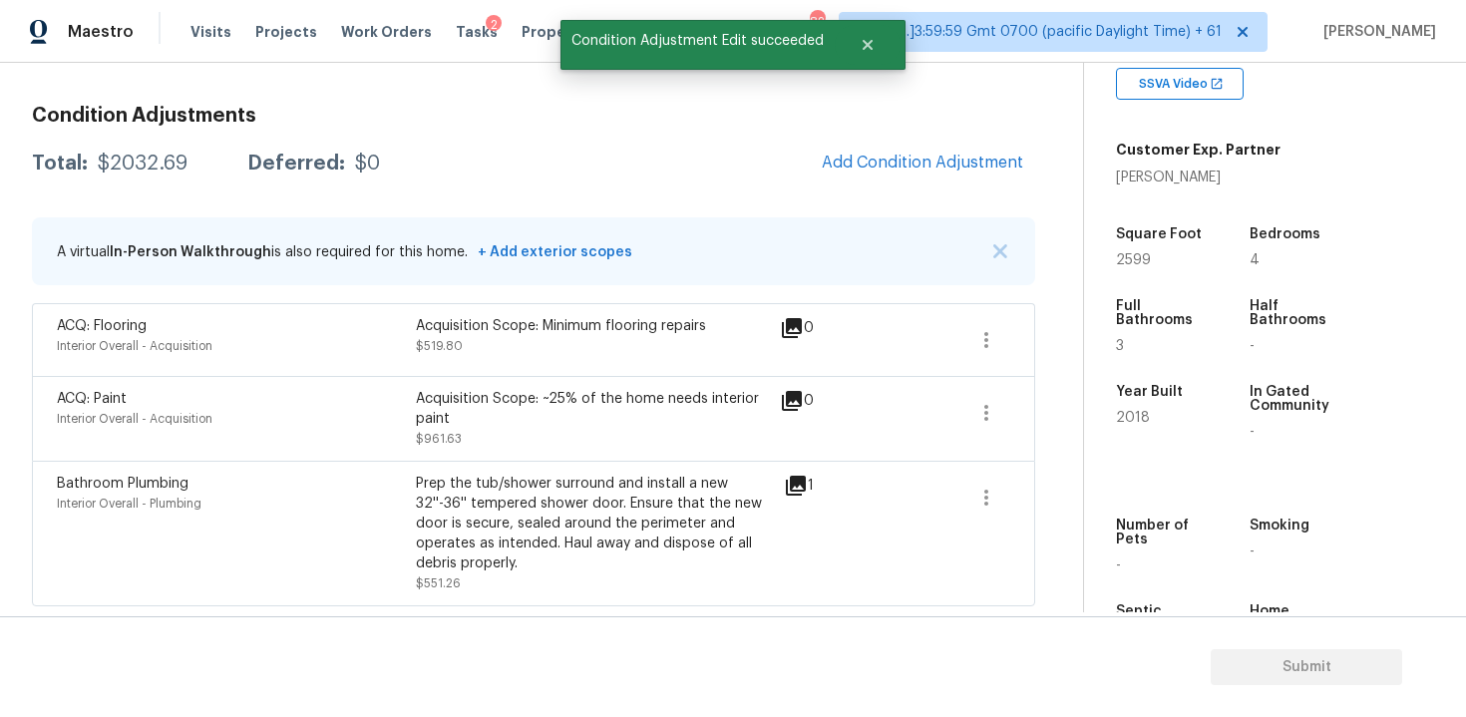
click at [867, 112] on h3 "Condition Adjustments" at bounding box center [533, 116] width 1003 height 20
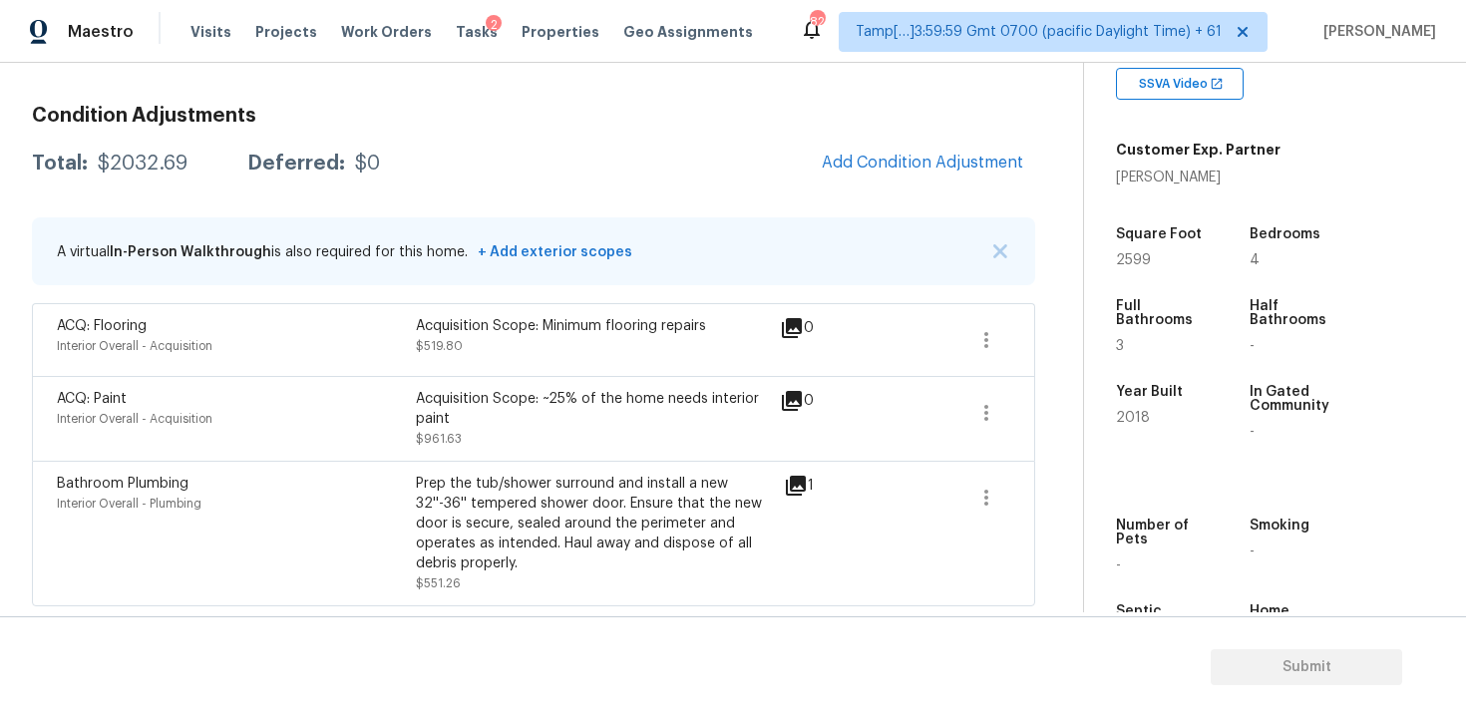
click at [866, 142] on span "Add Condition Adjustment" at bounding box center [922, 164] width 225 height 44
click at [860, 166] on span "Add Condition Adjustment" at bounding box center [922, 163] width 201 height 18
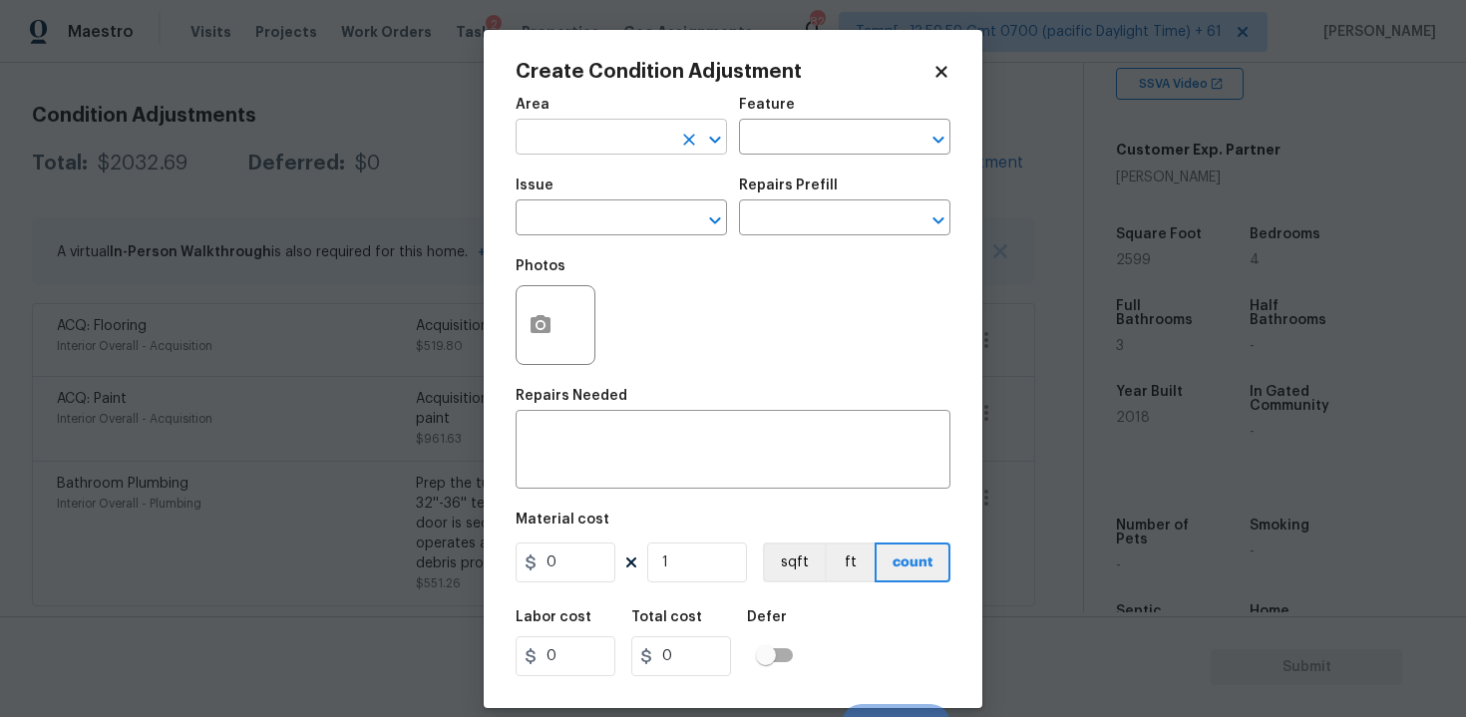
click at [547, 149] on input "text" at bounding box center [594, 139] width 156 height 31
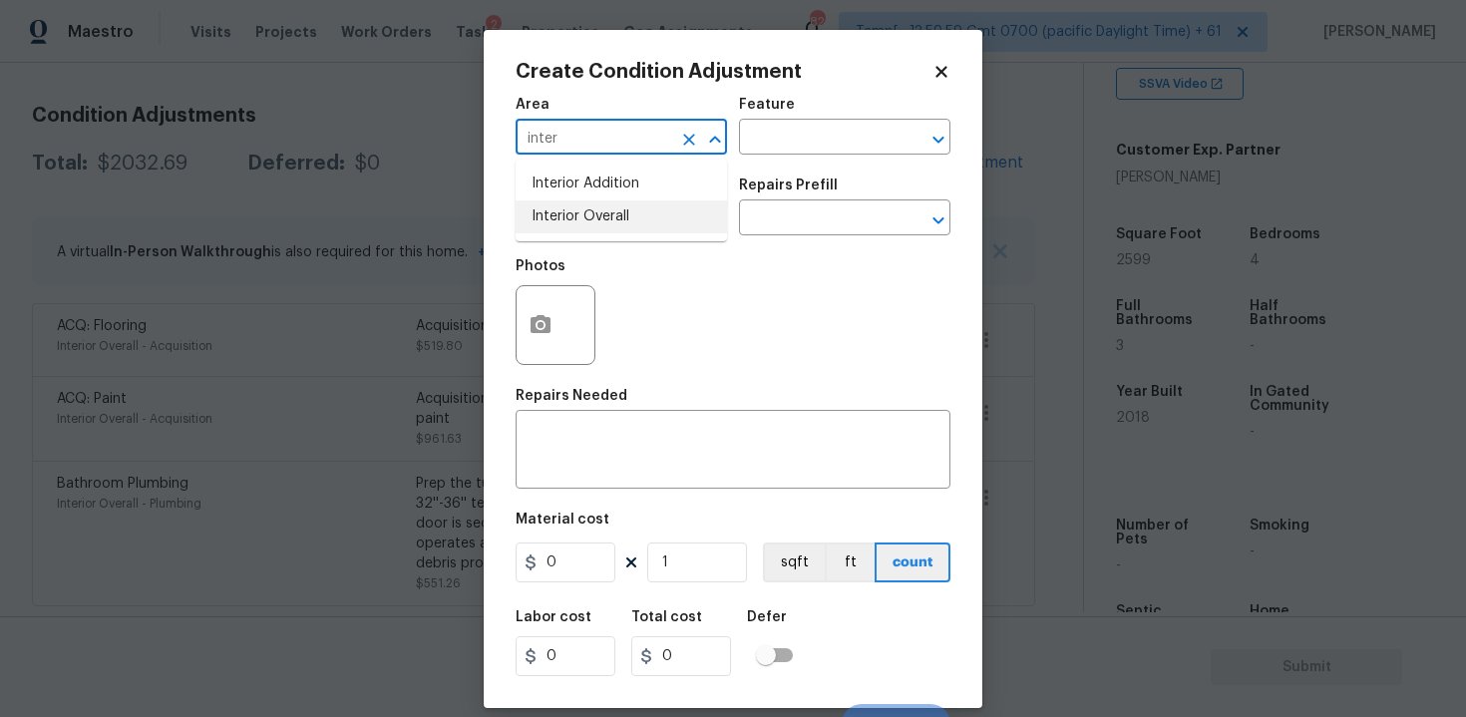
click at [535, 227] on li "Interior Overall" at bounding box center [621, 216] width 211 height 33
type input "Interior Overall"
click at [535, 227] on input "text" at bounding box center [594, 219] width 156 height 31
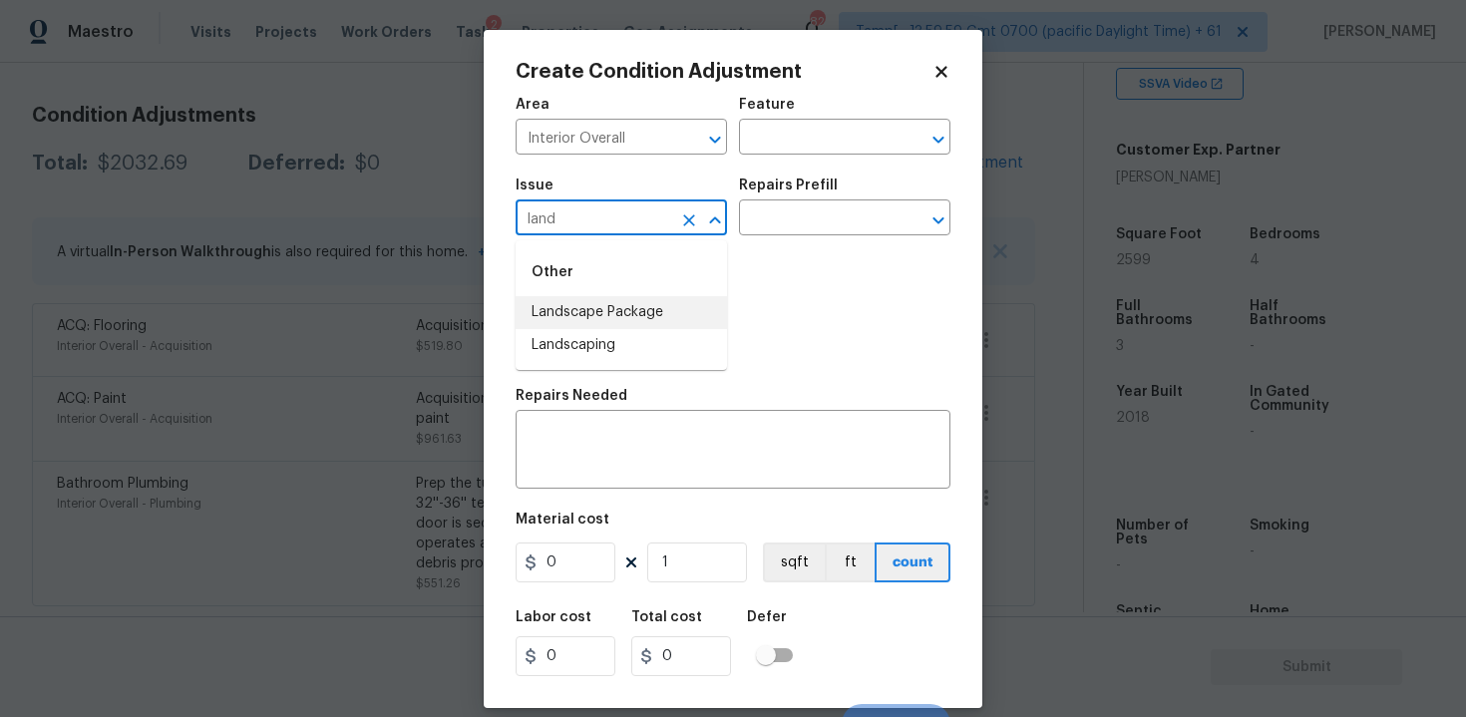
click at [551, 301] on li "Landscape Package" at bounding box center [621, 312] width 211 height 33
type input "Landscape Package"
click at [740, 223] on input "text" at bounding box center [817, 219] width 156 height 31
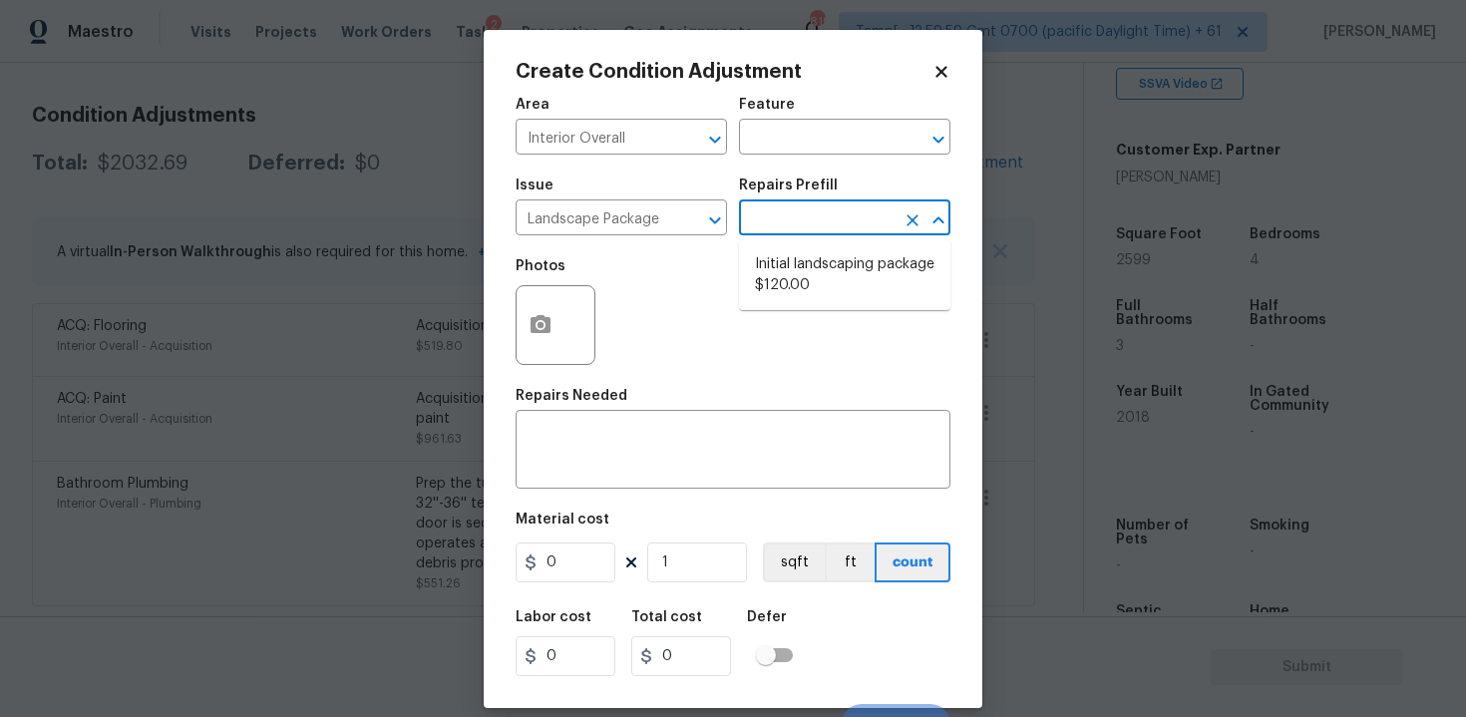
click at [820, 286] on li "Initial landscaping package $120.00" at bounding box center [844, 275] width 211 height 54
type input "Home Readiness Packages"
type textarea "Mowing of grass up to 6" in height. Mow, edge along driveways & sidewalks, trim…"
type input "120"
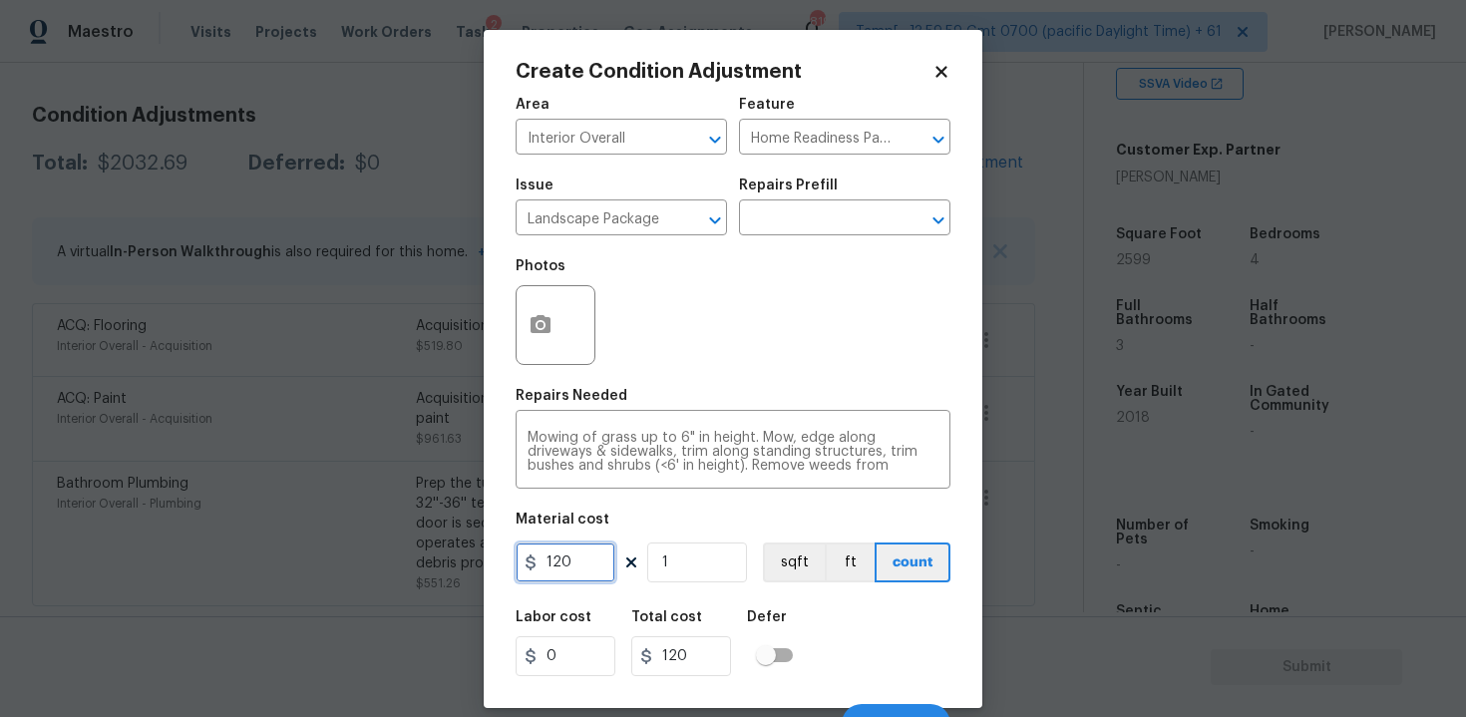
click at [596, 550] on input "120" at bounding box center [566, 562] width 100 height 40
click at [596, 550] on input "0" at bounding box center [566, 562] width 100 height 40
type input "200"
click at [782, 615] on h5 "Defer" at bounding box center [767, 617] width 40 height 14
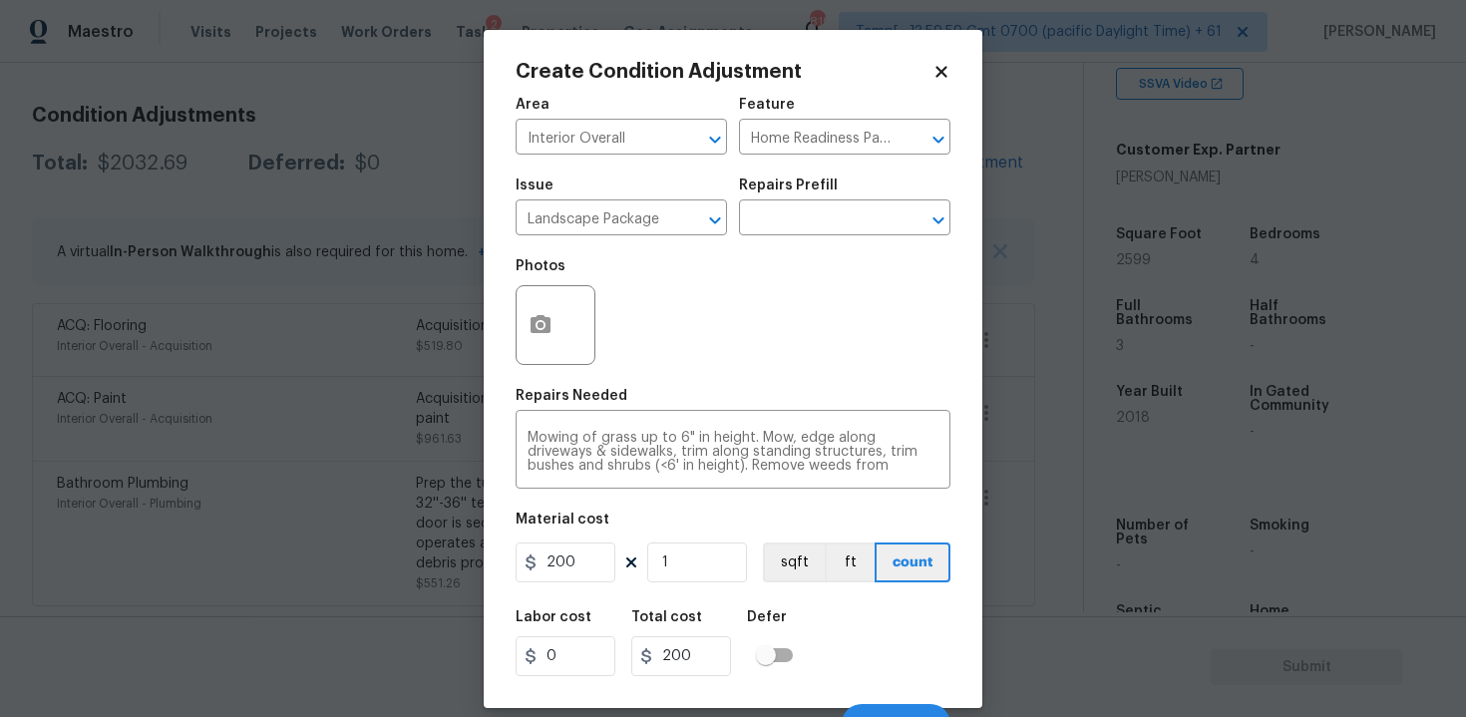
scroll to position [28, 0]
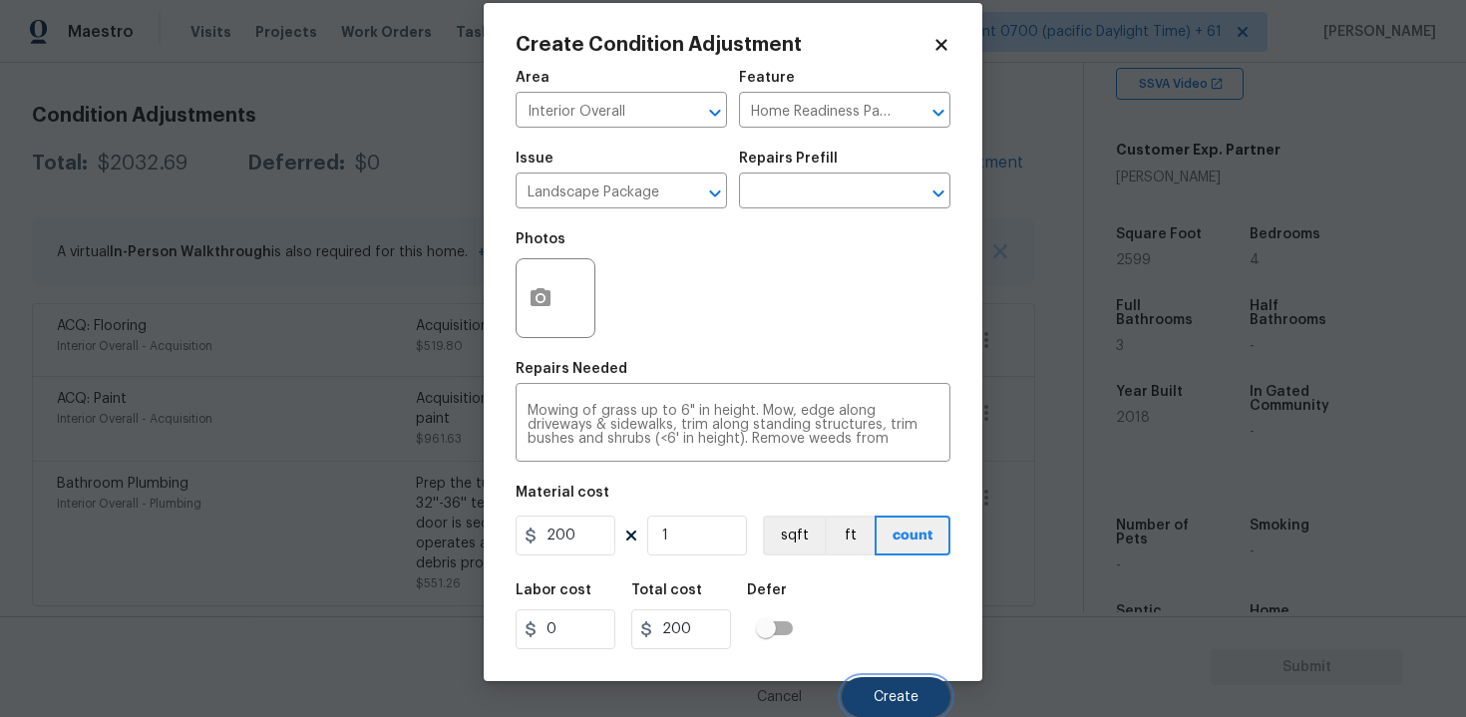
click at [911, 697] on span "Create" at bounding box center [896, 697] width 45 height 15
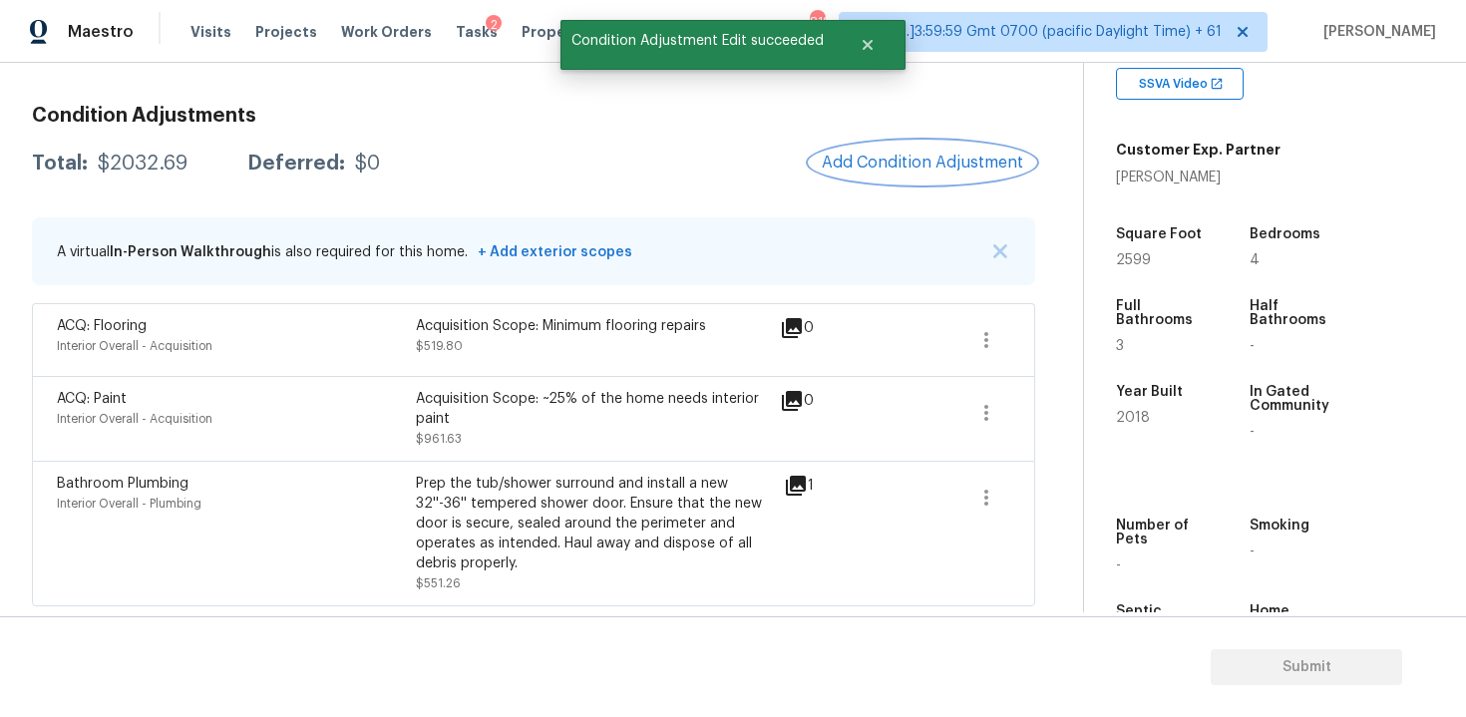
scroll to position [0, 0]
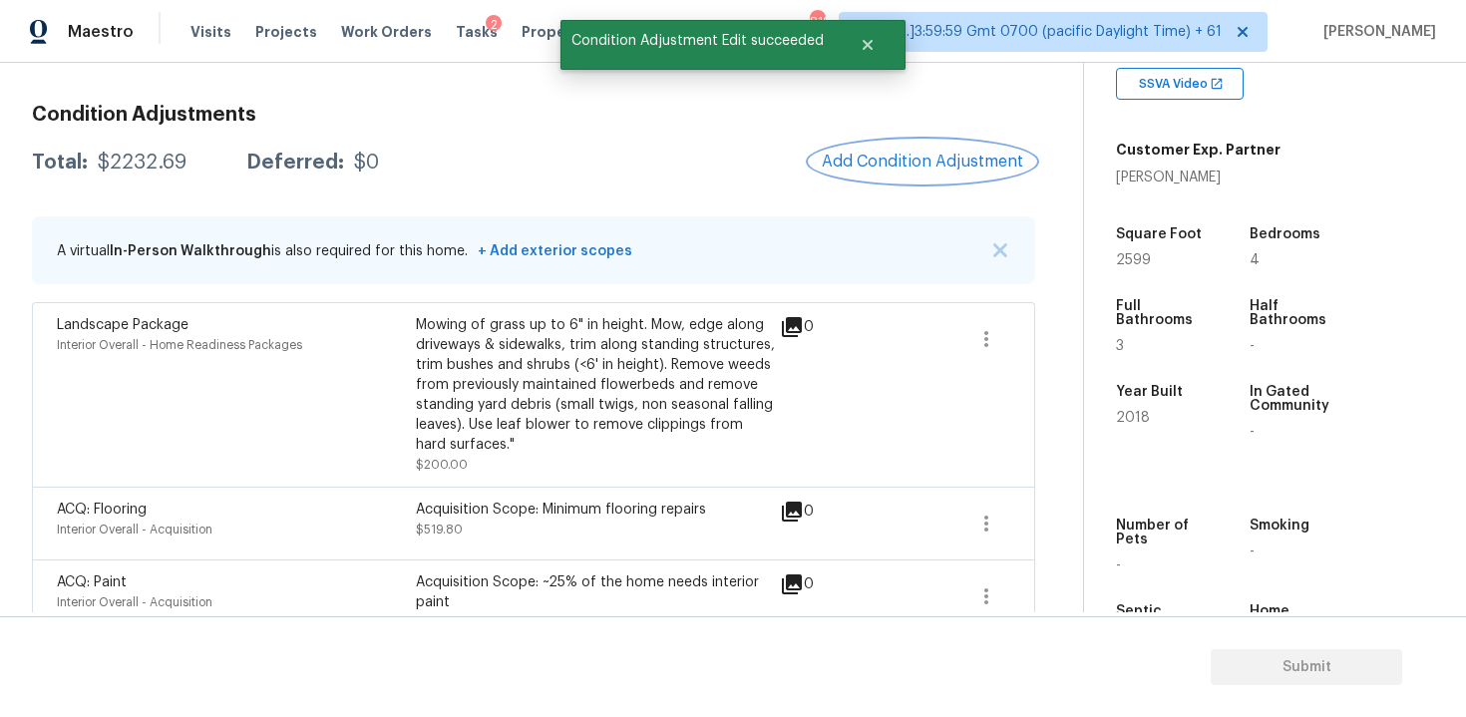
click at [906, 167] on span "Add Condition Adjustment" at bounding box center [922, 162] width 201 height 18
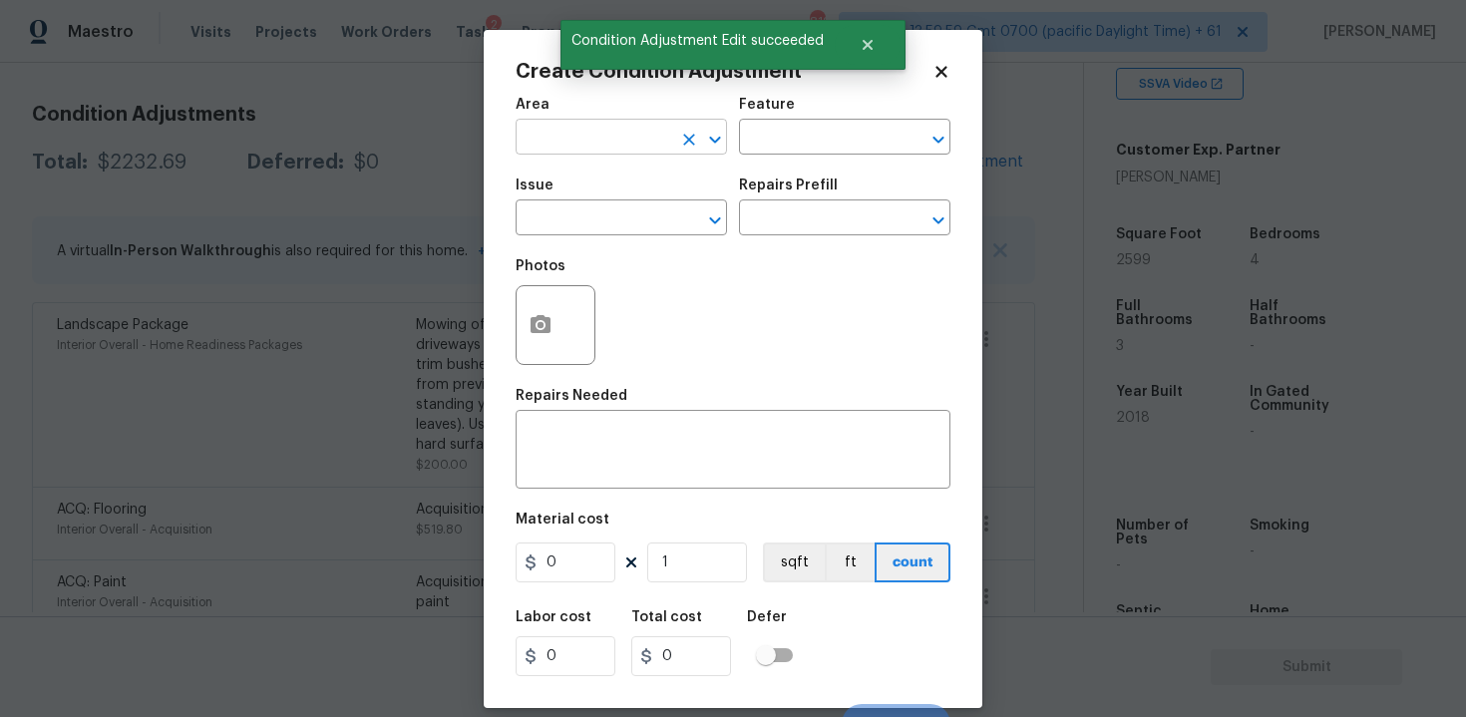
click at [531, 153] on input "text" at bounding box center [594, 139] width 156 height 31
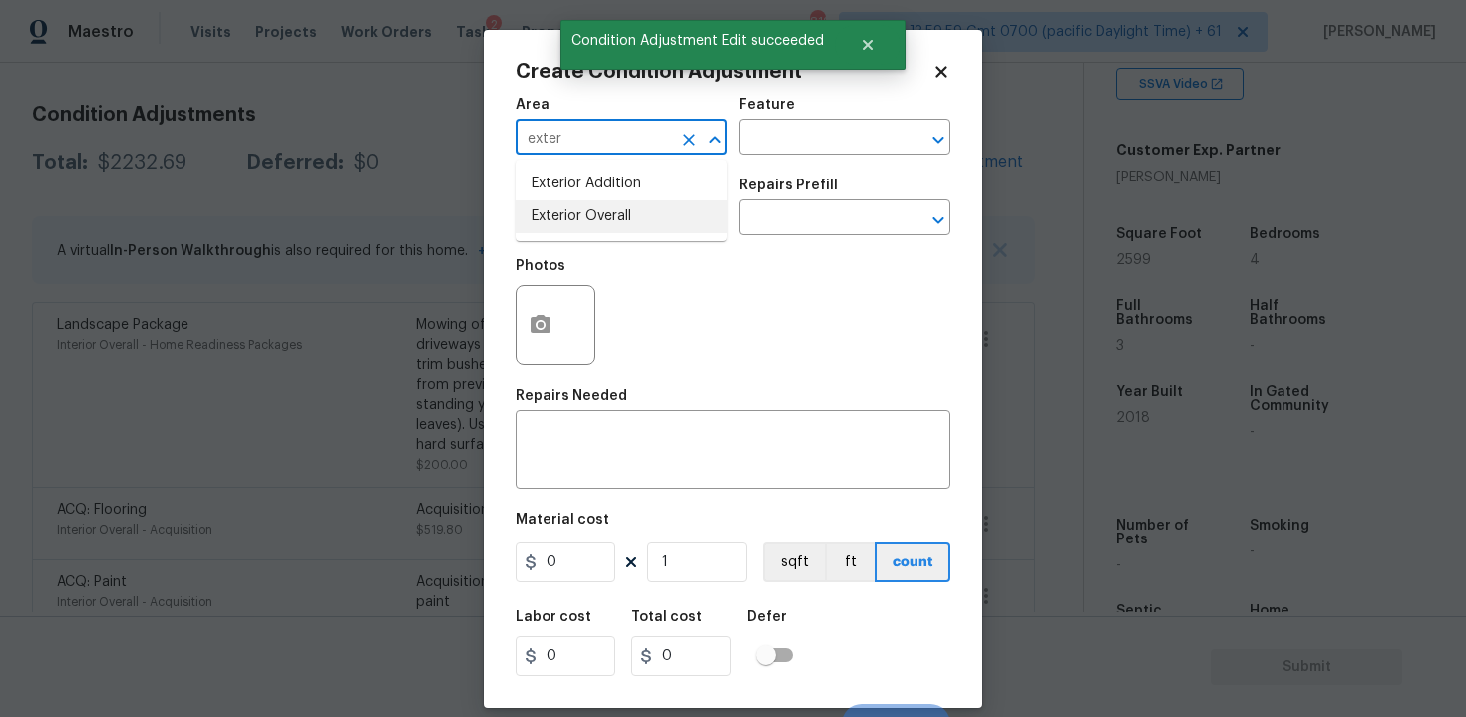
click at [567, 232] on li "Exterior Overall" at bounding box center [621, 216] width 211 height 33
type input "Exterior Overall"
click at [567, 232] on input "text" at bounding box center [594, 219] width 156 height 31
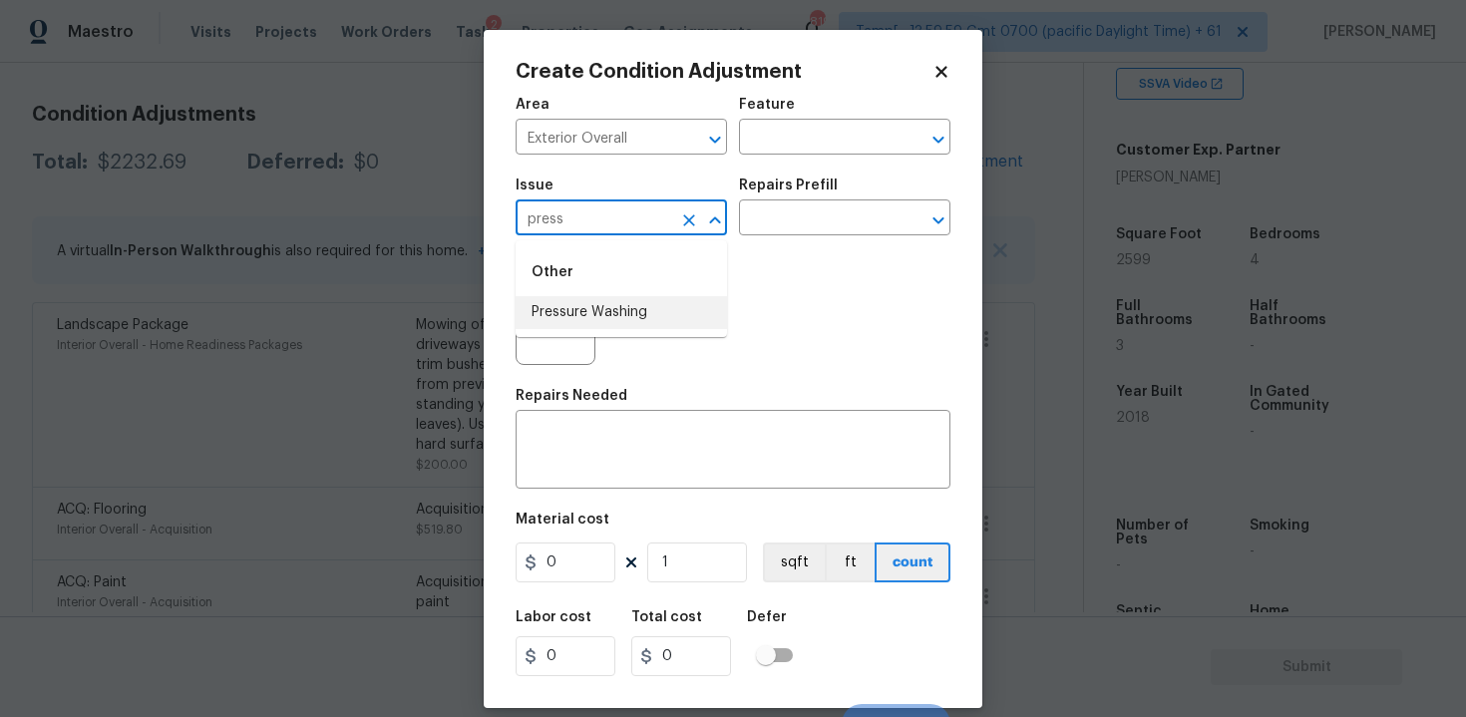
click at [615, 324] on li "Pressure Washing" at bounding box center [621, 312] width 211 height 33
type input "Pressure Washing"
click at [763, 230] on input "text" at bounding box center [817, 219] width 156 height 31
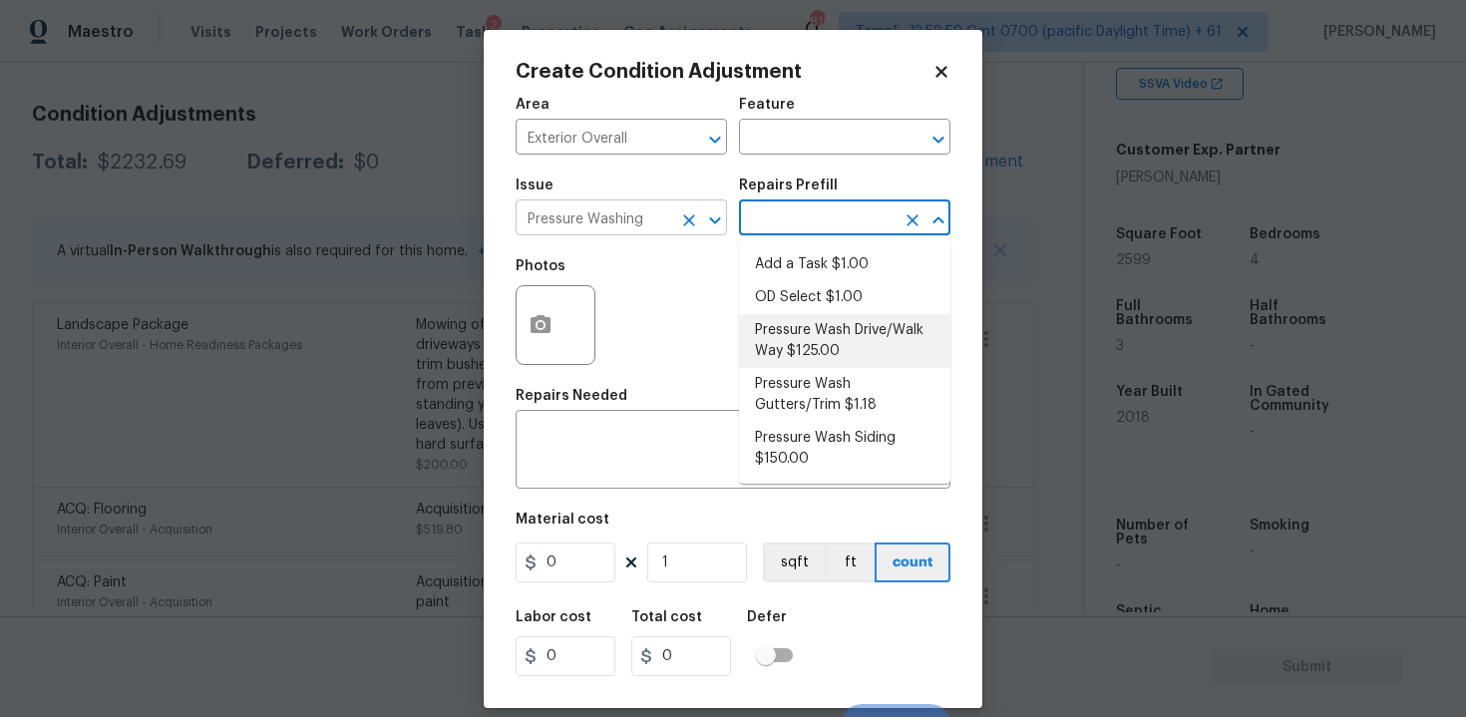
click at [680, 222] on icon "Clear" at bounding box center [689, 220] width 20 height 20
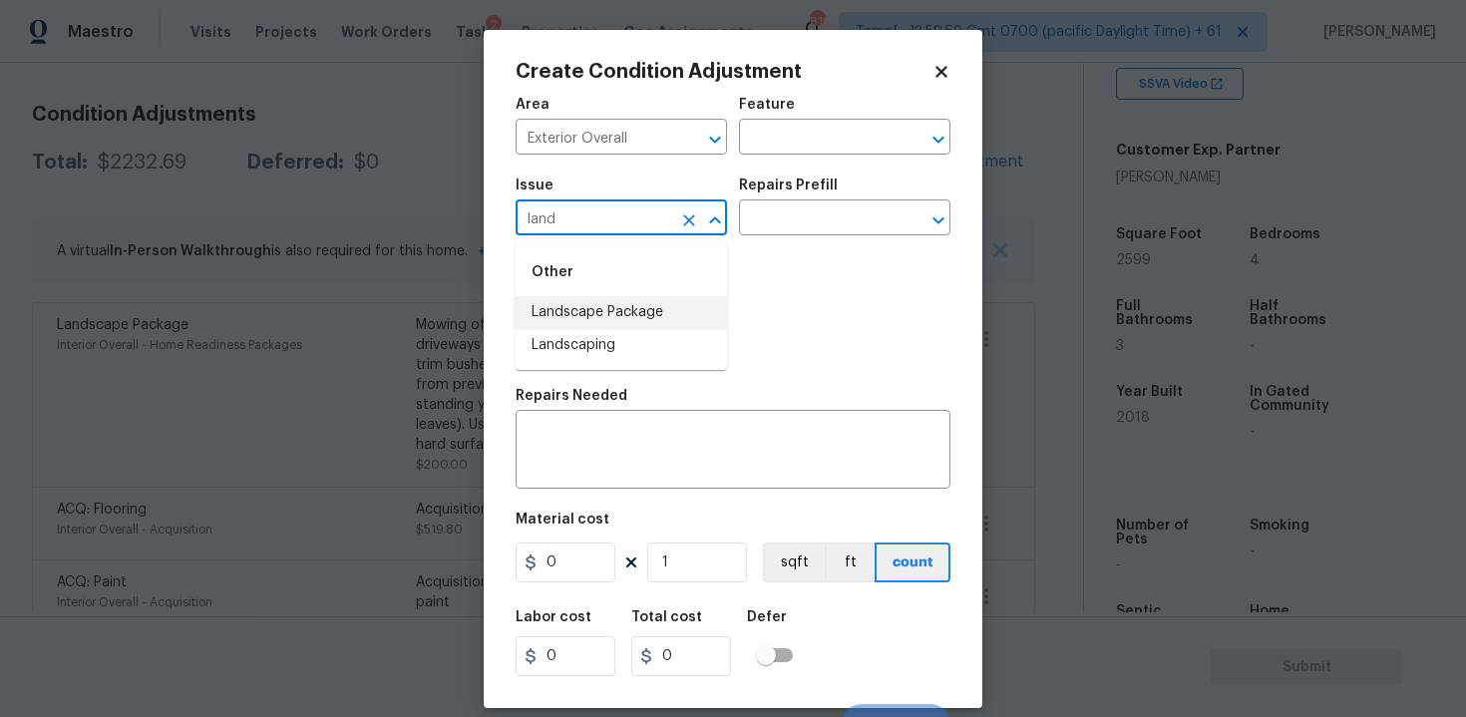
click at [665, 296] on li "Landscape Package" at bounding box center [621, 312] width 211 height 33
type input "Landscape Package"
click at [772, 225] on input "text" at bounding box center [817, 219] width 156 height 31
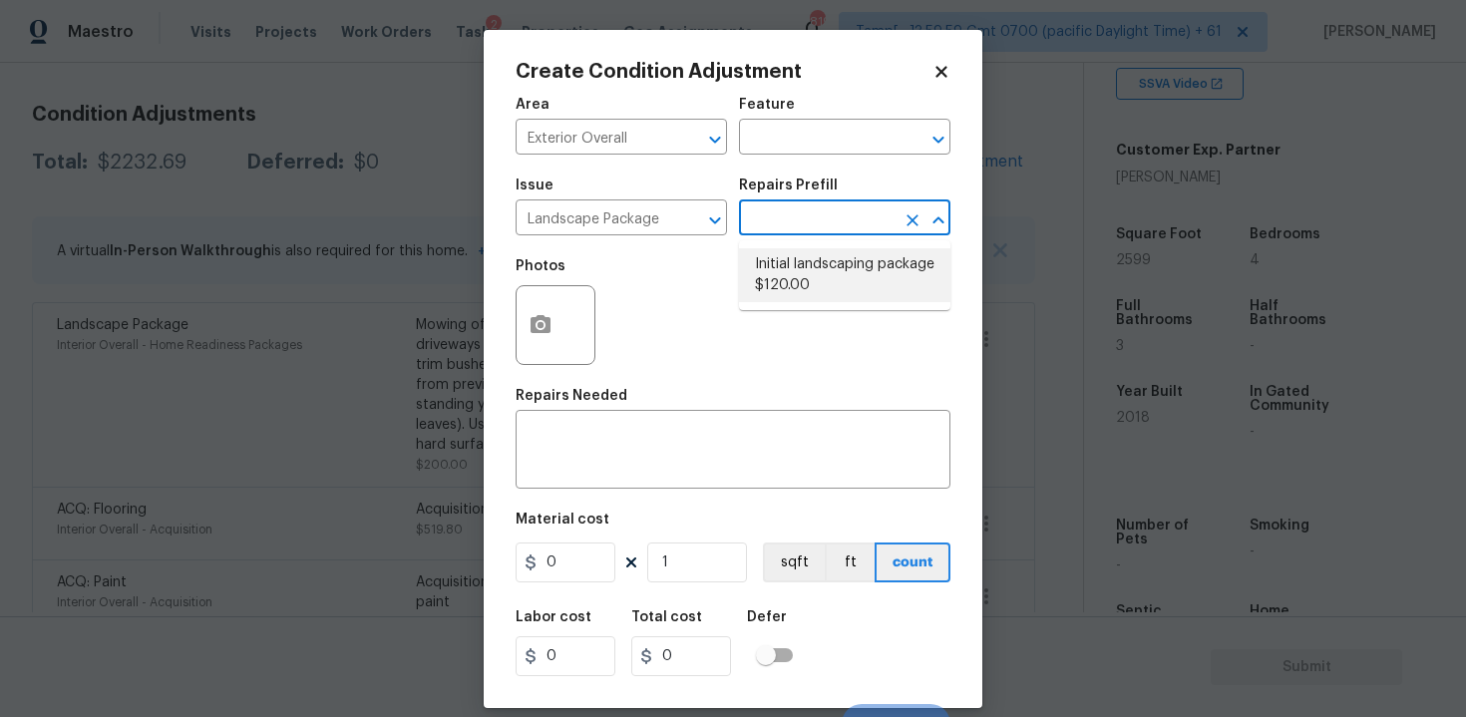
click at [781, 261] on li "Initial landscaping package $120.00" at bounding box center [844, 275] width 211 height 54
type input "Home Readiness Packages"
type textarea "Mowing of grass up to 6" in height. Mow, edge along driveways & sidewalks, trim…"
type input "120"
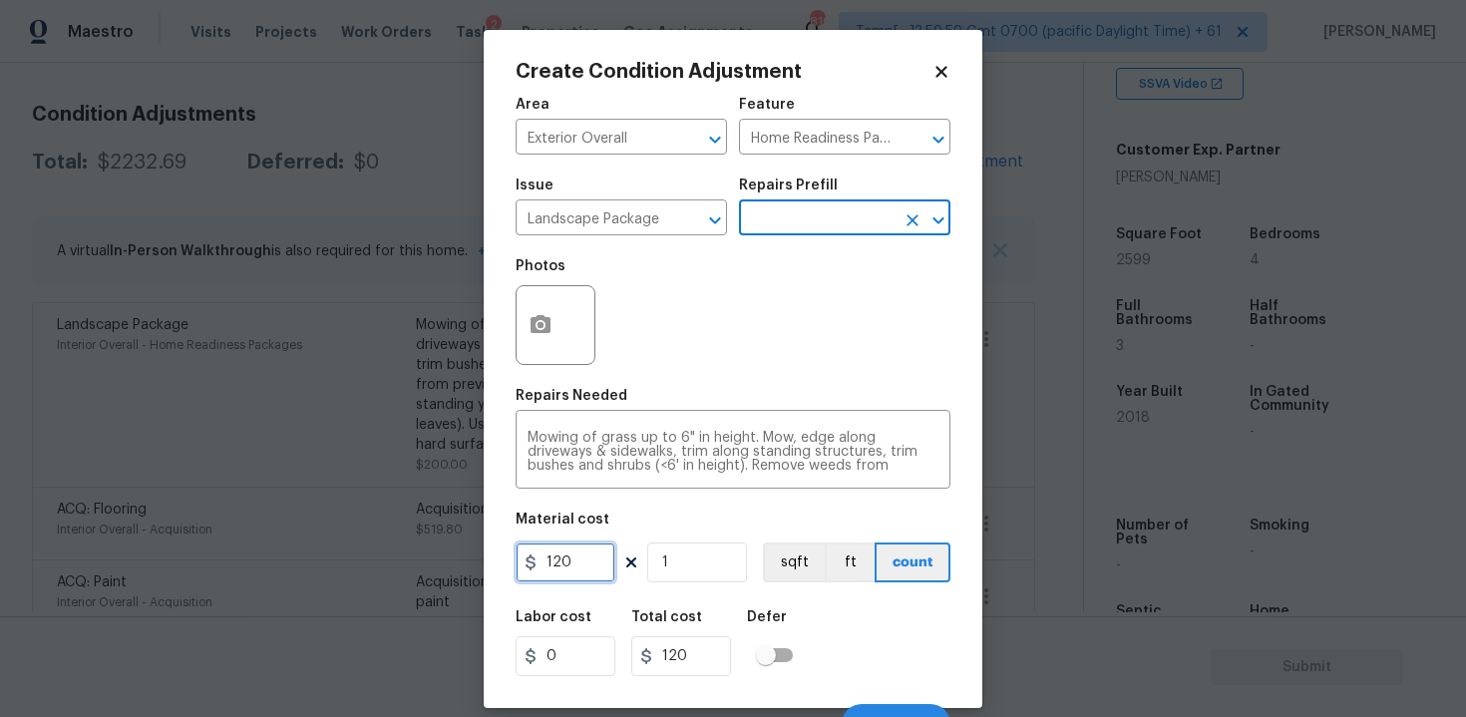
click at [581, 581] on input "120" at bounding box center [566, 562] width 100 height 40
type input "300"
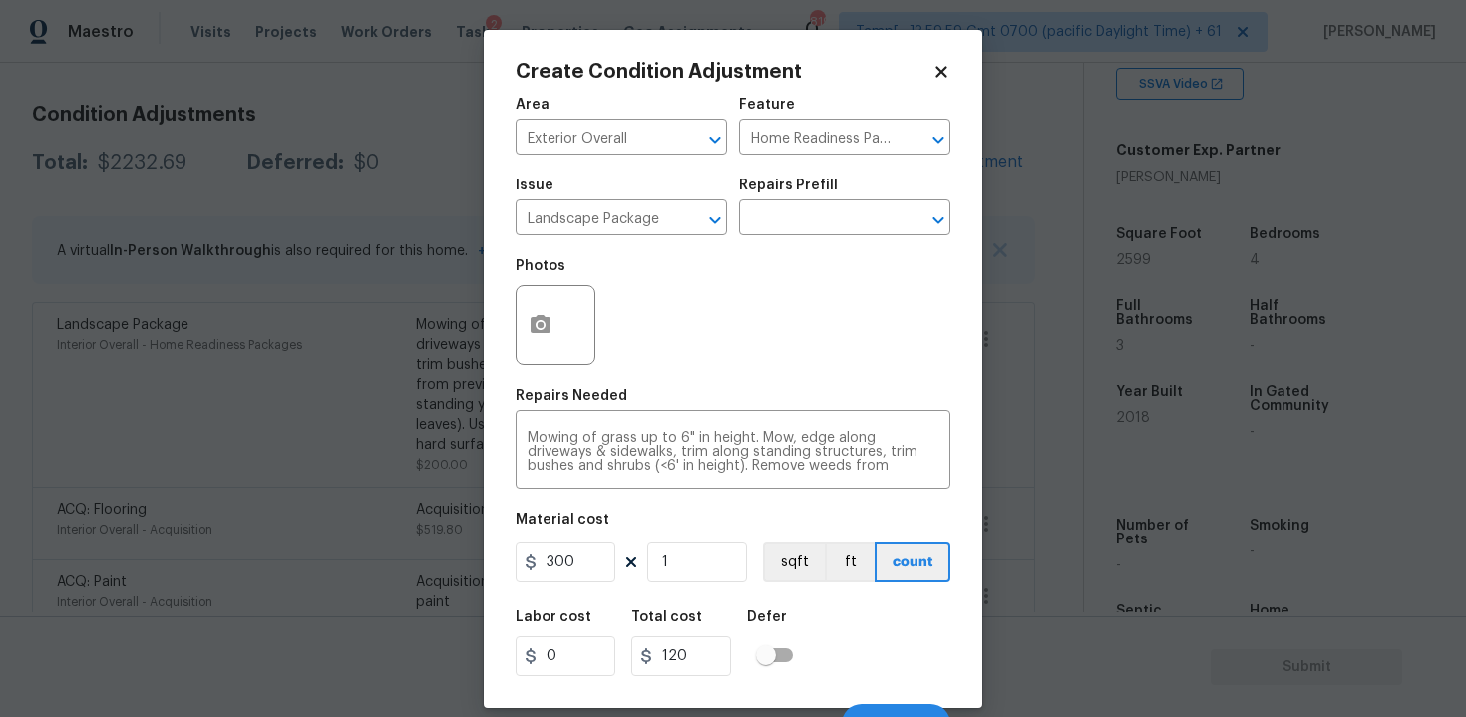
click at [859, 658] on div "Labor cost 0 Total cost 120 Defer" at bounding box center [733, 643] width 435 height 90
type input "300"
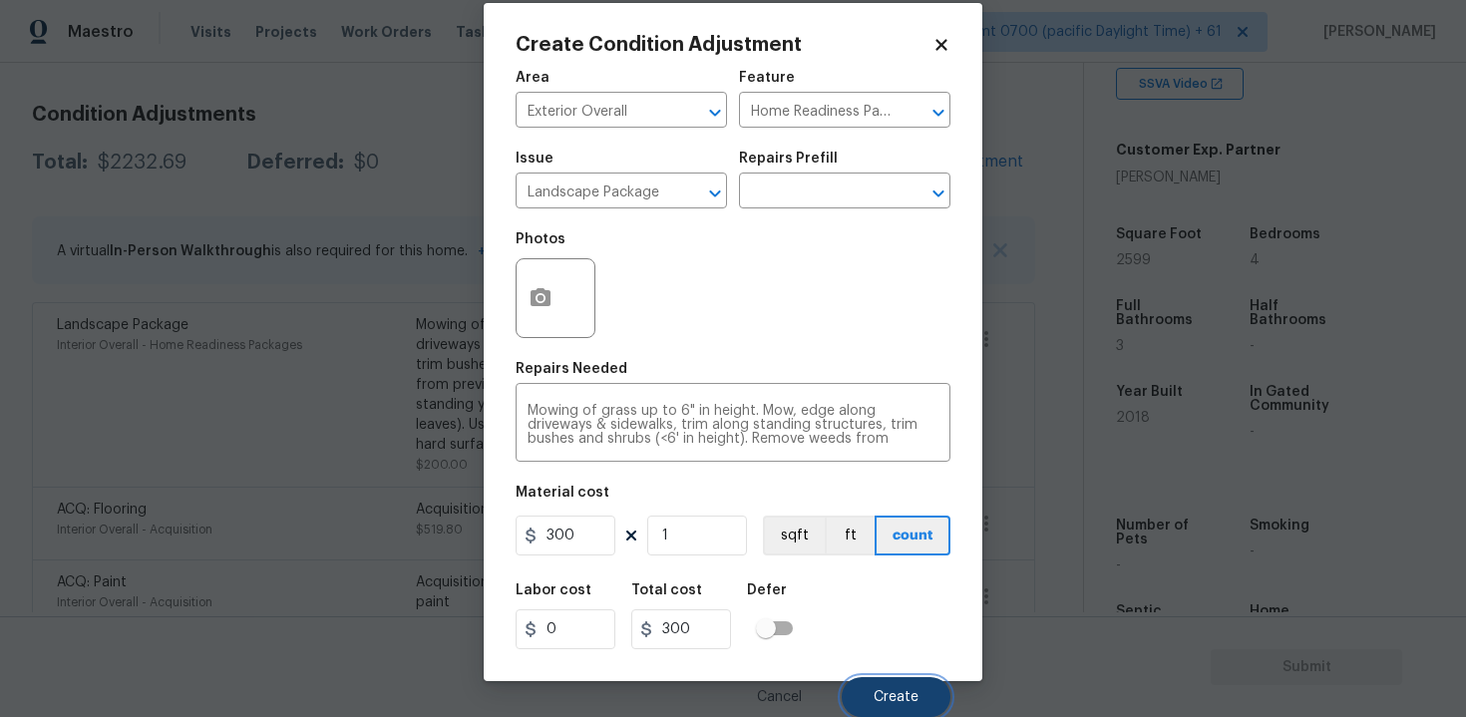
click at [895, 703] on span "Create" at bounding box center [896, 697] width 45 height 15
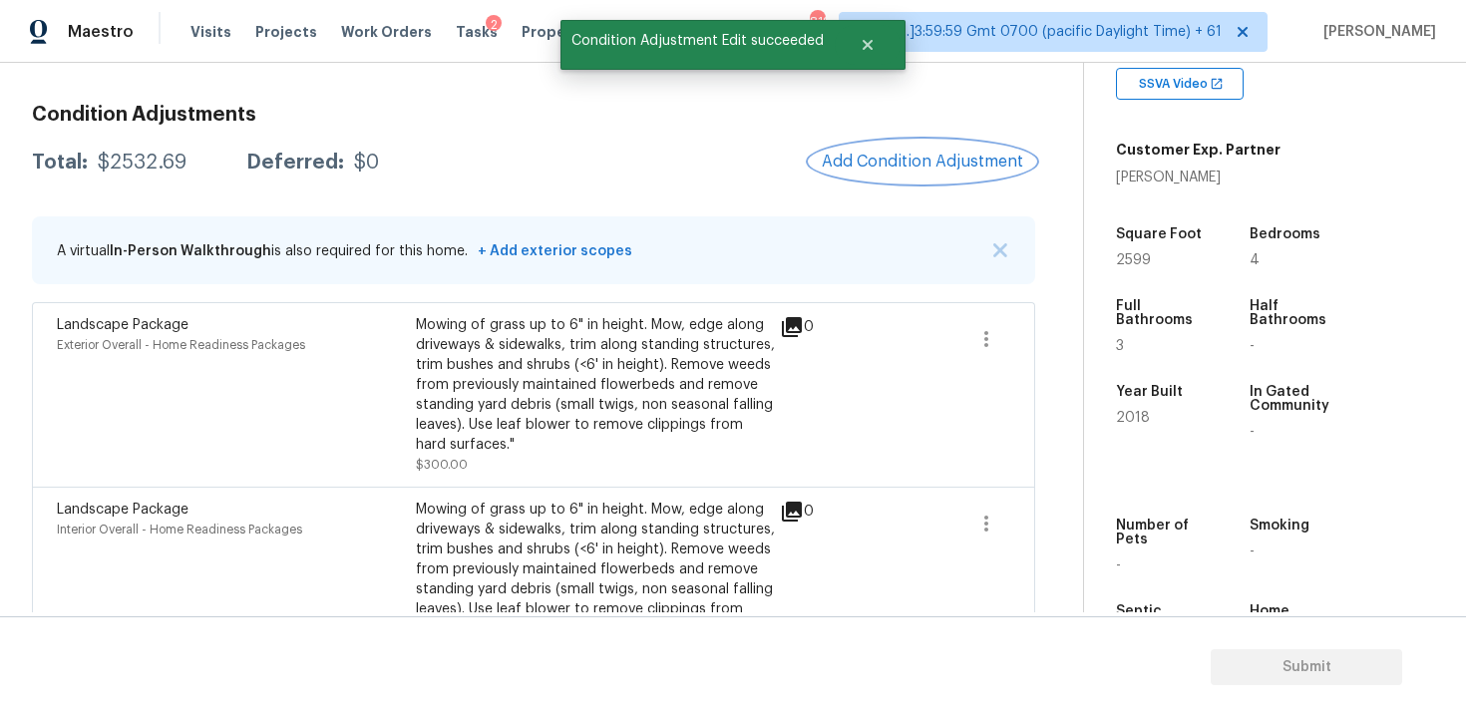
scroll to position [631, 0]
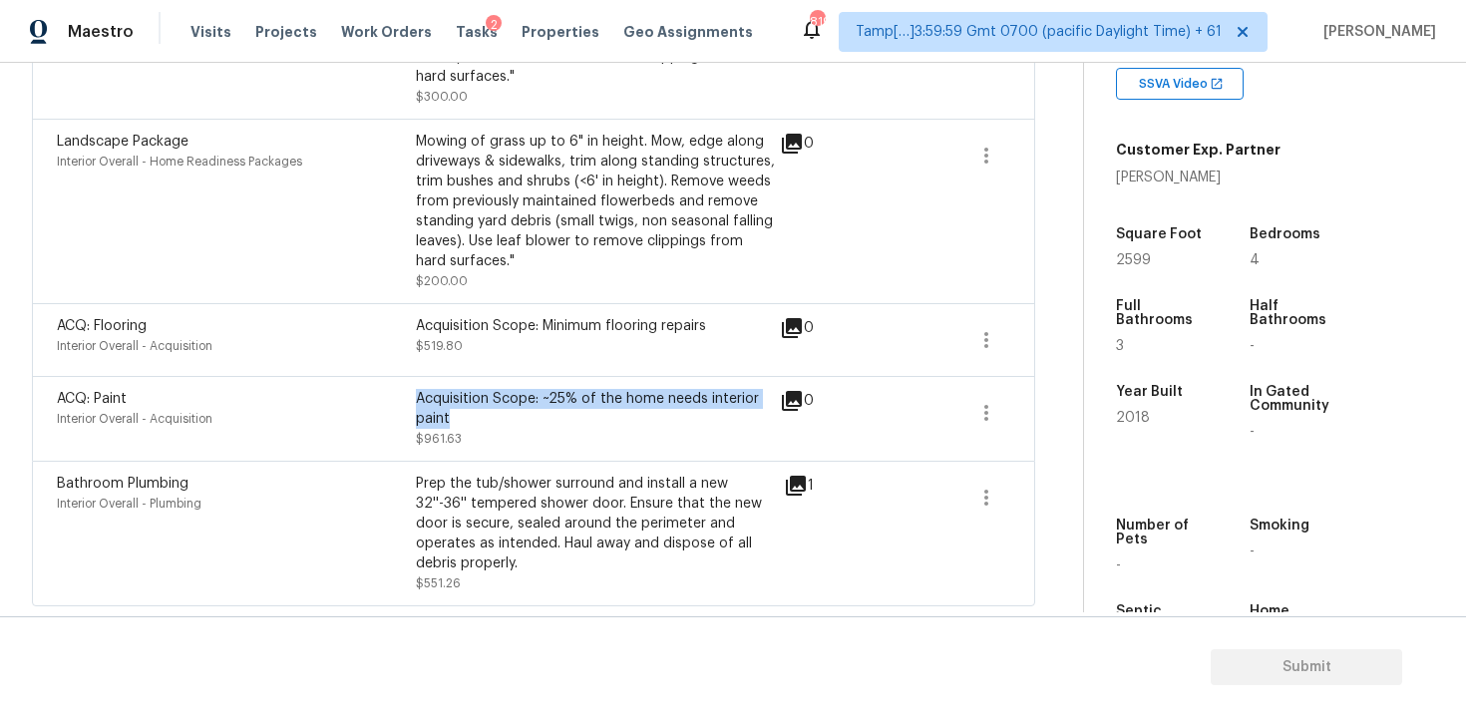
drag, startPoint x: 416, startPoint y: 393, endPoint x: 474, endPoint y: 411, distance: 60.6
click at [474, 411] on div "Acquisition Scope: ~25% of the home needs interior paint" at bounding box center [595, 409] width 359 height 40
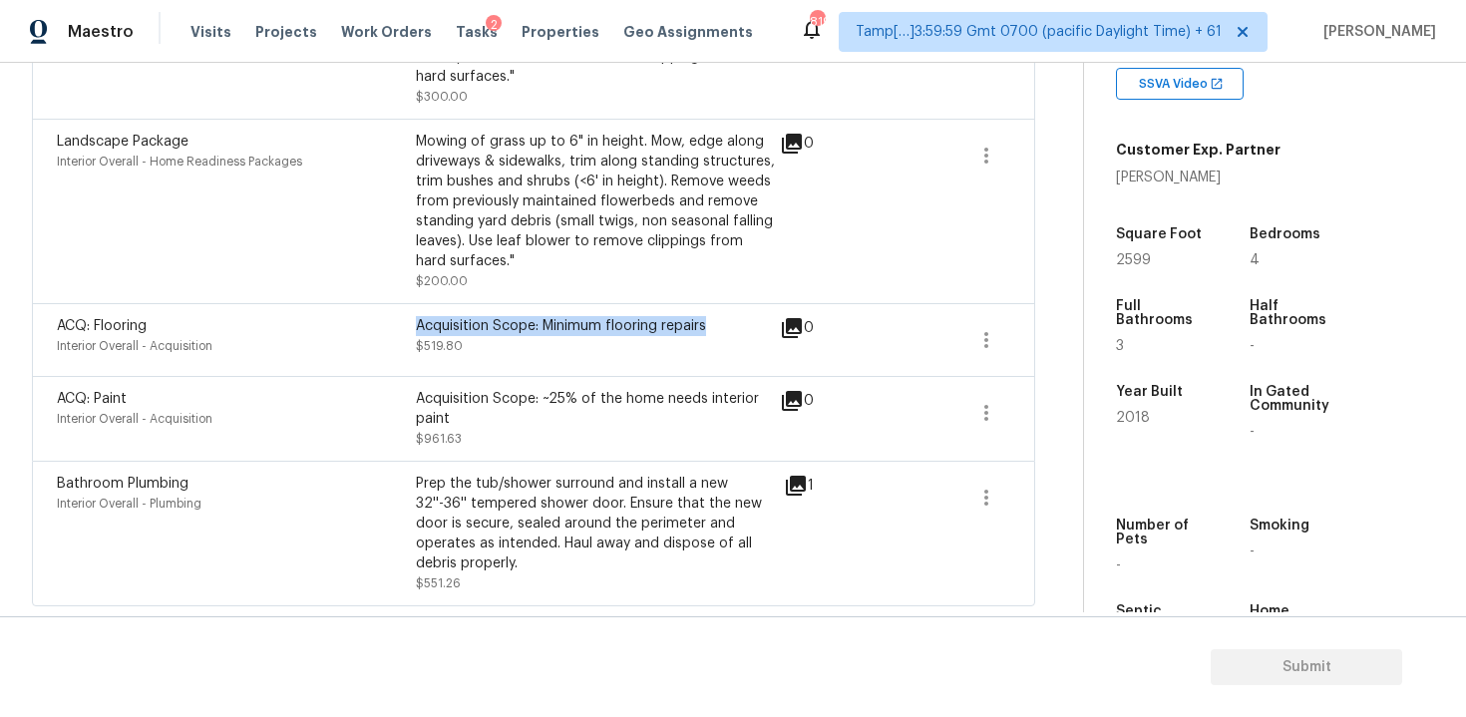
drag, startPoint x: 419, startPoint y: 322, endPoint x: 728, endPoint y: 325, distance: 309.1
click at [728, 325] on div "Acquisition Scope: Minimum flooring repairs" at bounding box center [595, 326] width 359 height 20
click at [648, 412] on div "Acquisition Scope: ~25% of the home needs interior paint" at bounding box center [595, 409] width 359 height 40
click at [446, 441] on span "$961.63" at bounding box center [439, 439] width 46 height 12
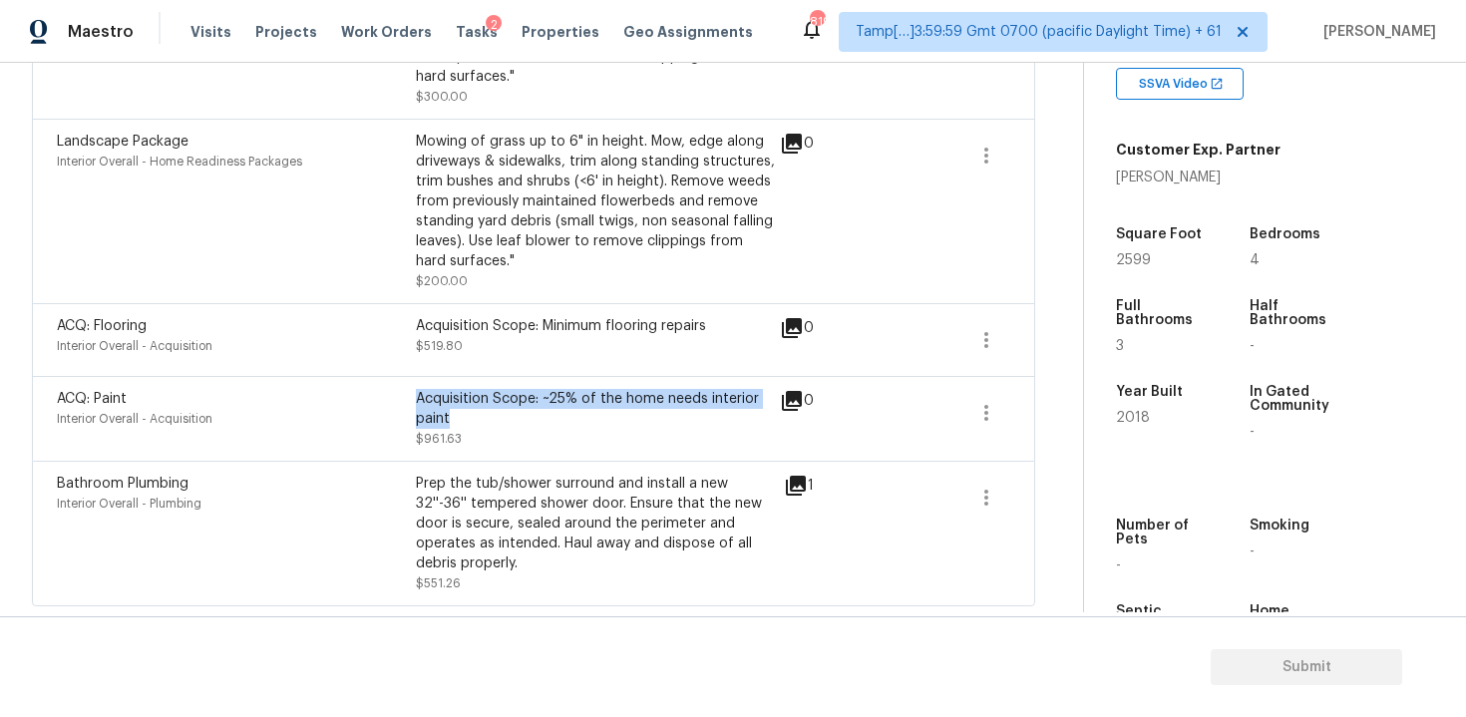
drag, startPoint x: 419, startPoint y: 396, endPoint x: 547, endPoint y: 426, distance: 132.1
click at [547, 426] on div "Acquisition Scope: ~25% of the home needs interior paint" at bounding box center [595, 409] width 359 height 40
click at [452, 530] on div "Prep the tub/shower surround and install a new 32''-36'' tempered shower door. …" at bounding box center [595, 524] width 359 height 100
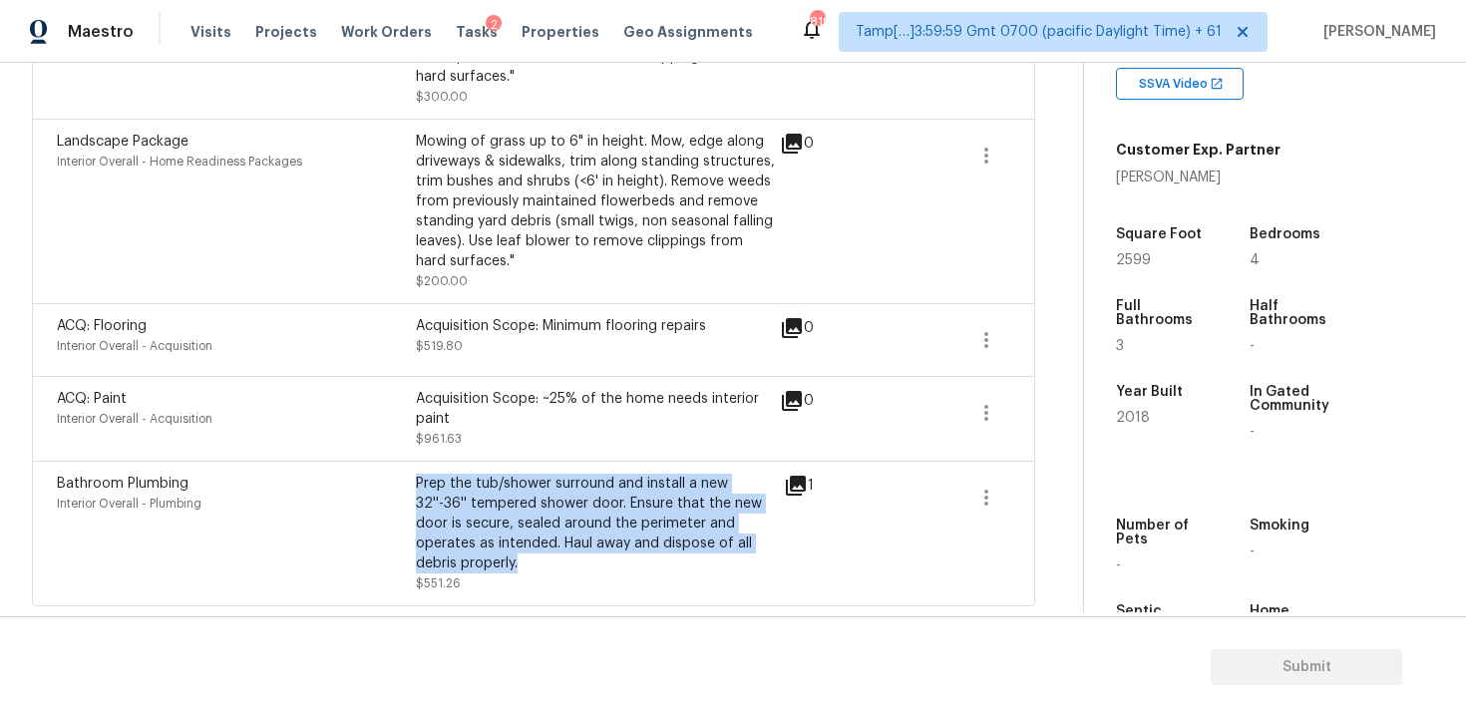
drag, startPoint x: 419, startPoint y: 481, endPoint x: 539, endPoint y: 564, distance: 146.9
click at [539, 565] on div "Prep the tub/shower surround and install a new 32''-36'' tempered shower door. …" at bounding box center [595, 524] width 359 height 100
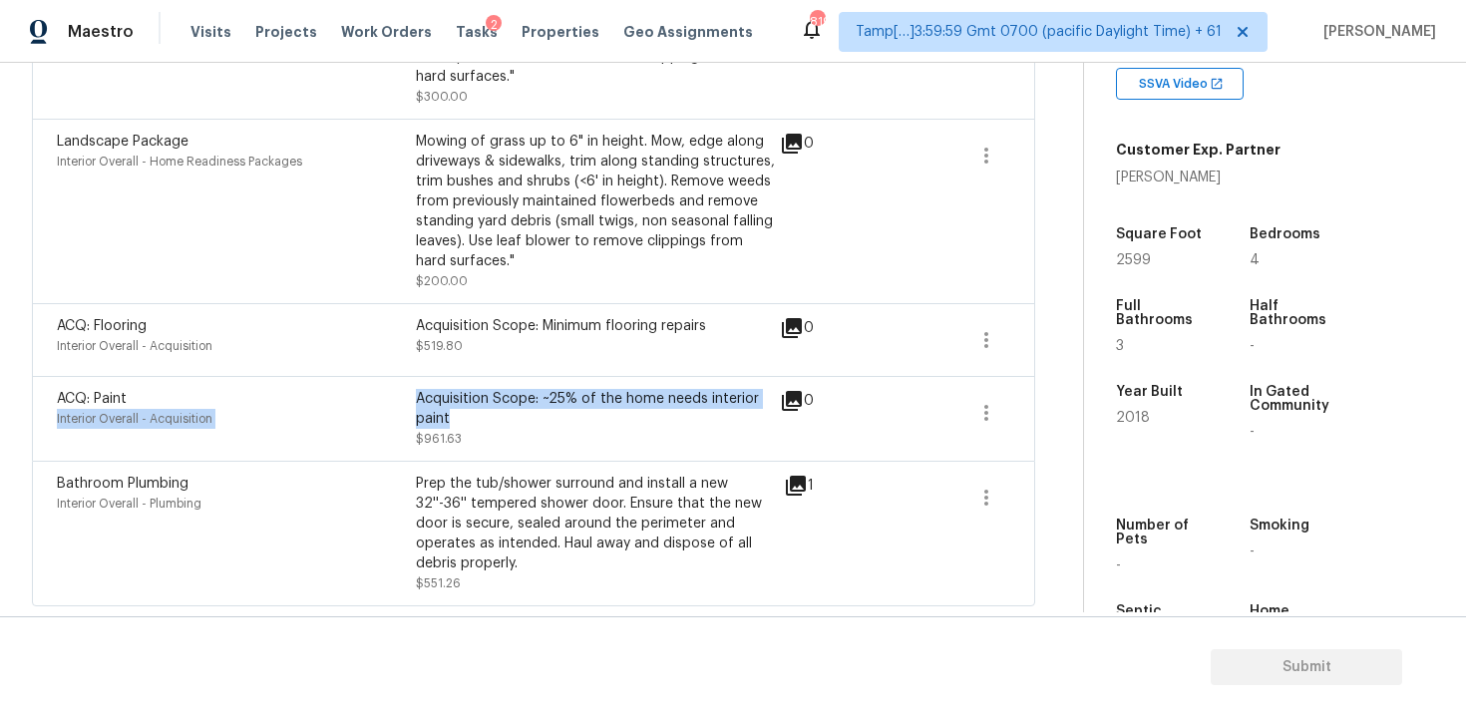
drag, startPoint x: 414, startPoint y: 392, endPoint x: 458, endPoint y: 410, distance: 47.4
click at [459, 411] on div "ACQ: Paint Interior Overall - Acquisition Acquisition Scope: ~25% of the home n…" at bounding box center [416, 419] width 718 height 60
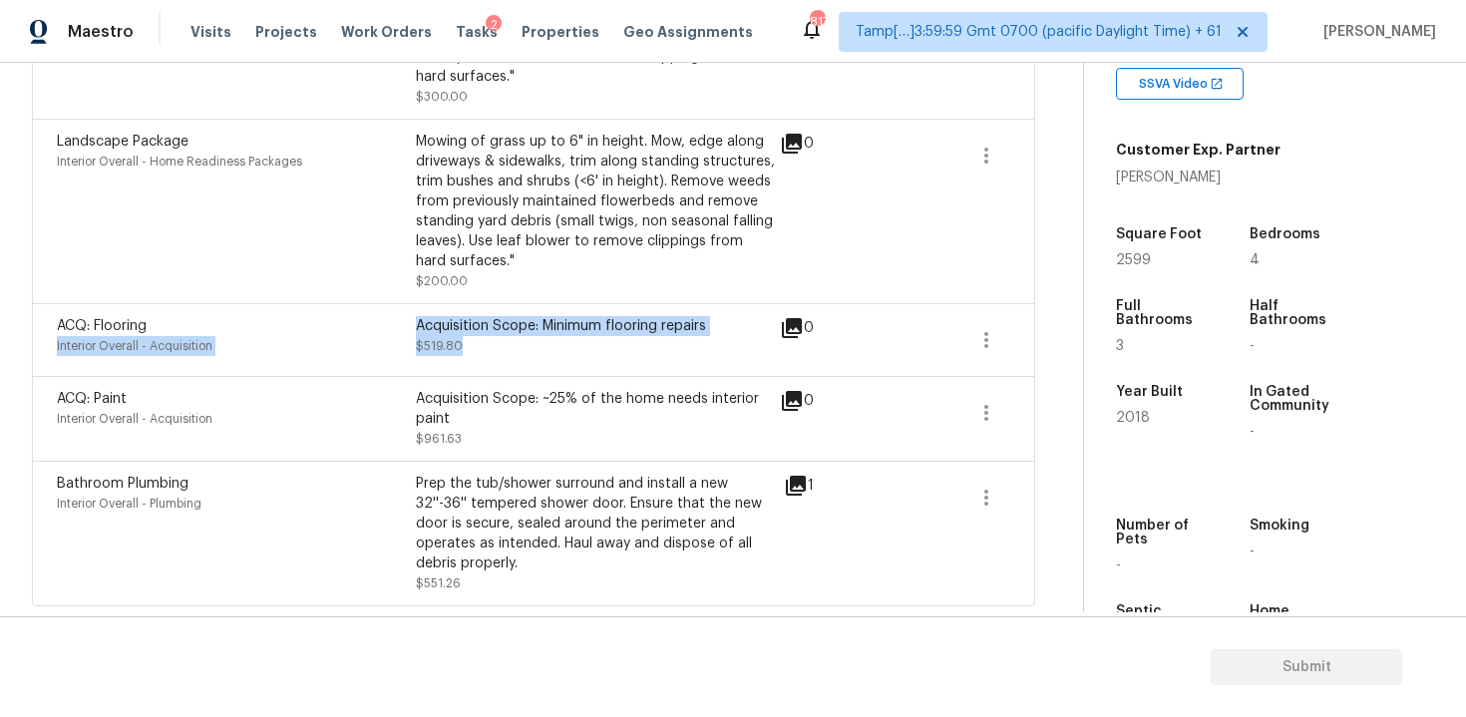
drag, startPoint x: 412, startPoint y: 322, endPoint x: 736, endPoint y: 335, distance: 324.4
click at [736, 335] on div "ACQ: Flooring Interior Overall - Acquisition Acquisition Scope: Minimum floorin…" at bounding box center [416, 340] width 718 height 48
click at [525, 330] on div "Acquisition Scope: Minimum flooring repairs" at bounding box center [595, 326] width 359 height 20
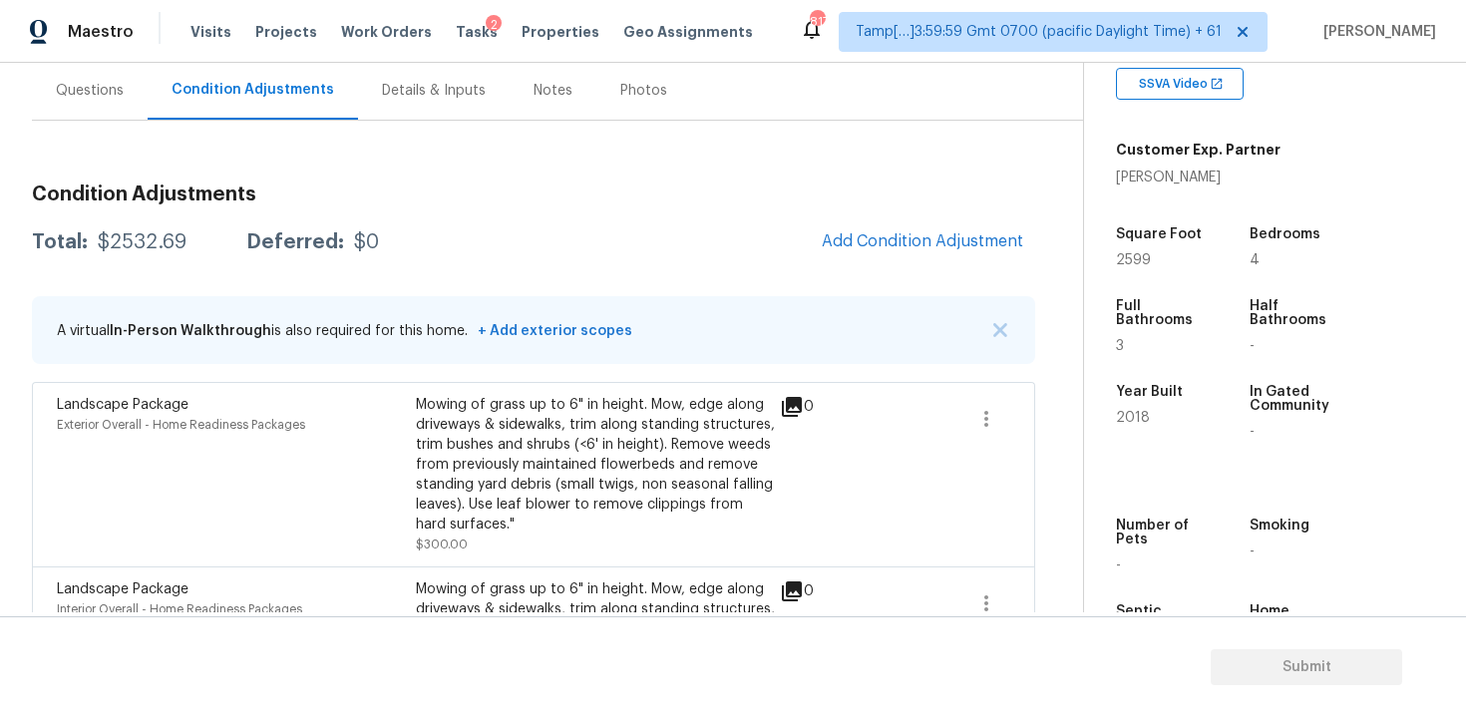
scroll to position [177, 0]
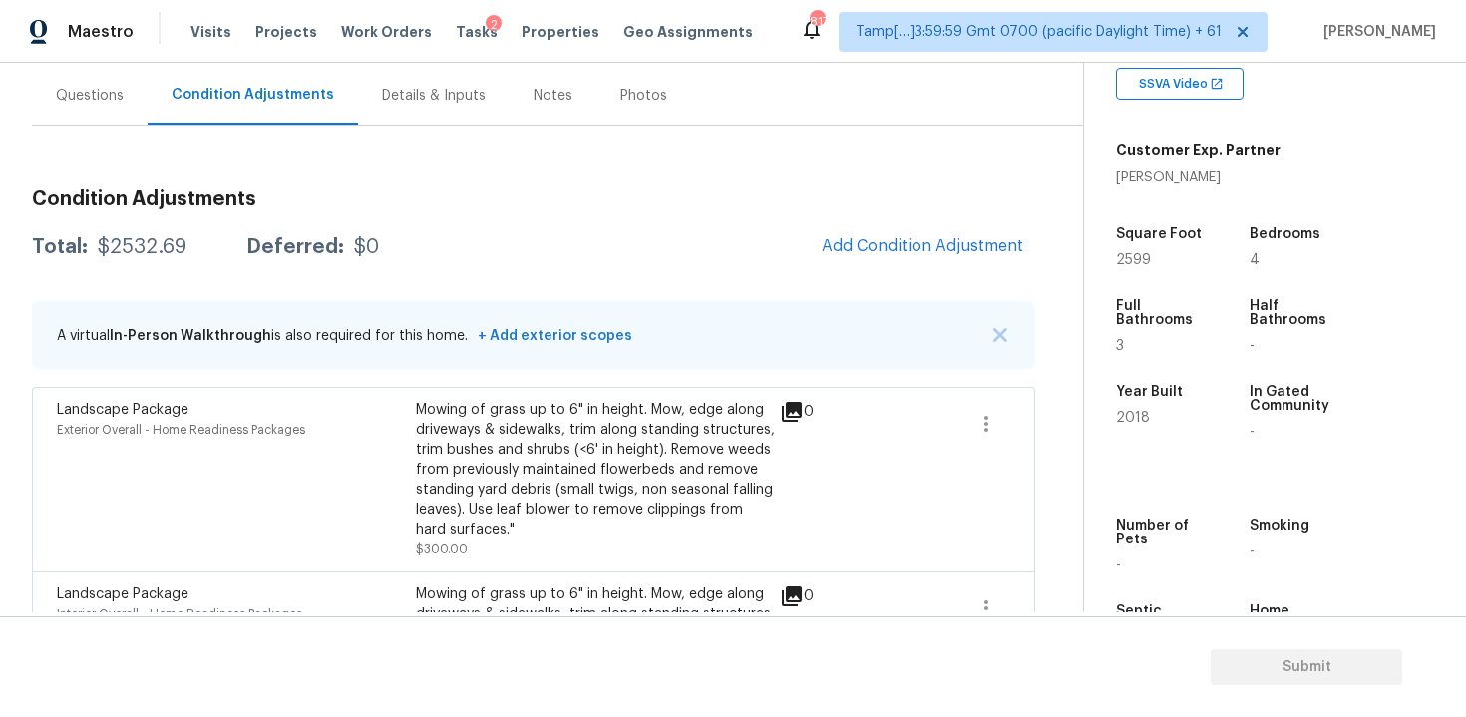
click at [109, 93] on div "Questions" at bounding box center [90, 96] width 68 height 20
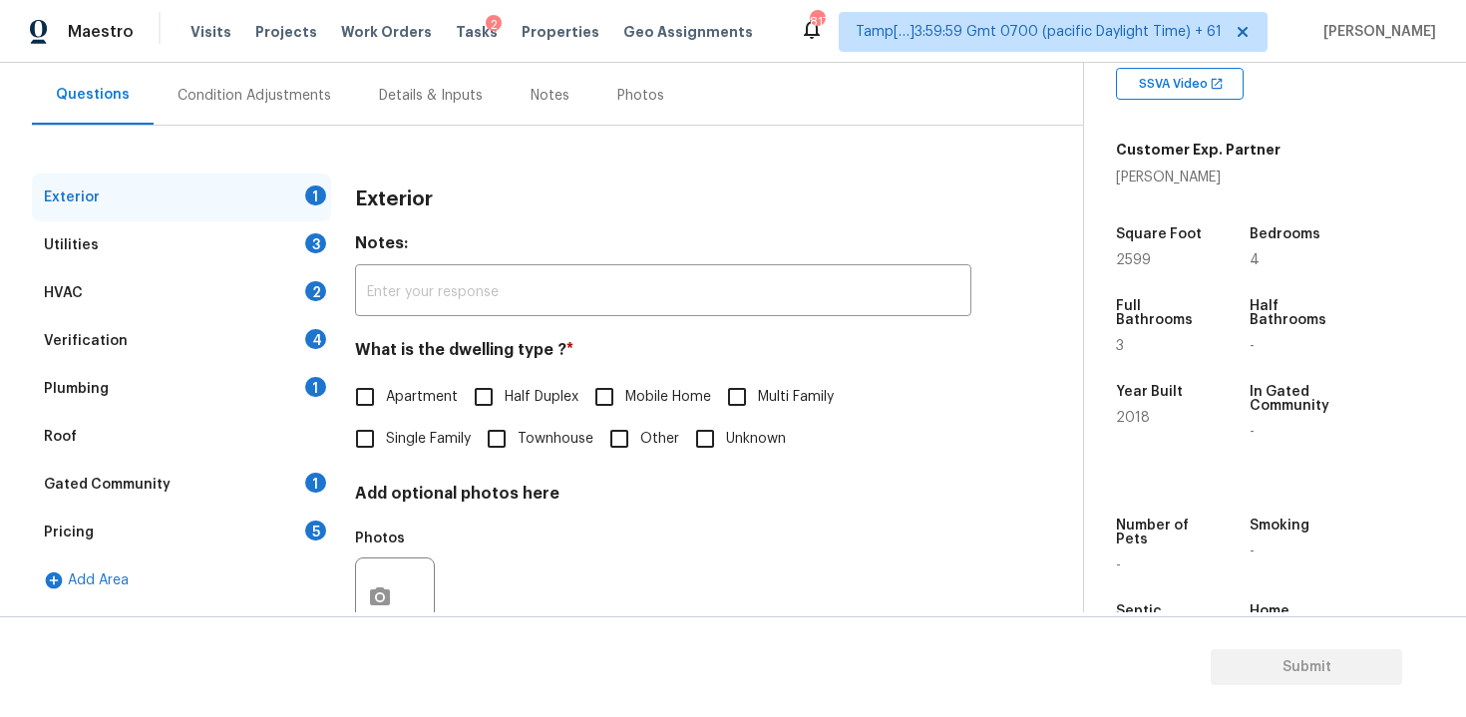
scroll to position [243, 0]
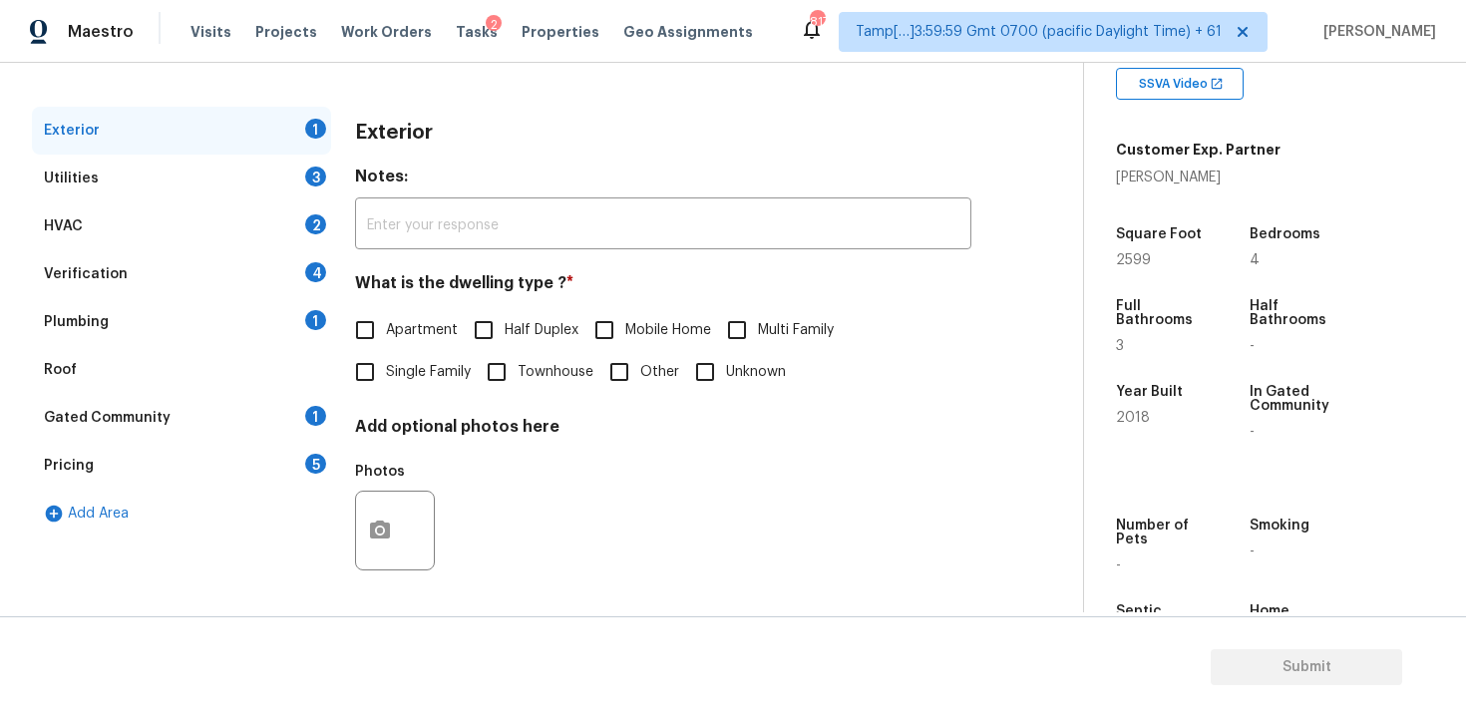
click at [370, 376] on input "Single Family" at bounding box center [365, 372] width 42 height 42
checkbox input "true"
click at [265, 186] on div "Utilities 3" at bounding box center [181, 179] width 299 height 48
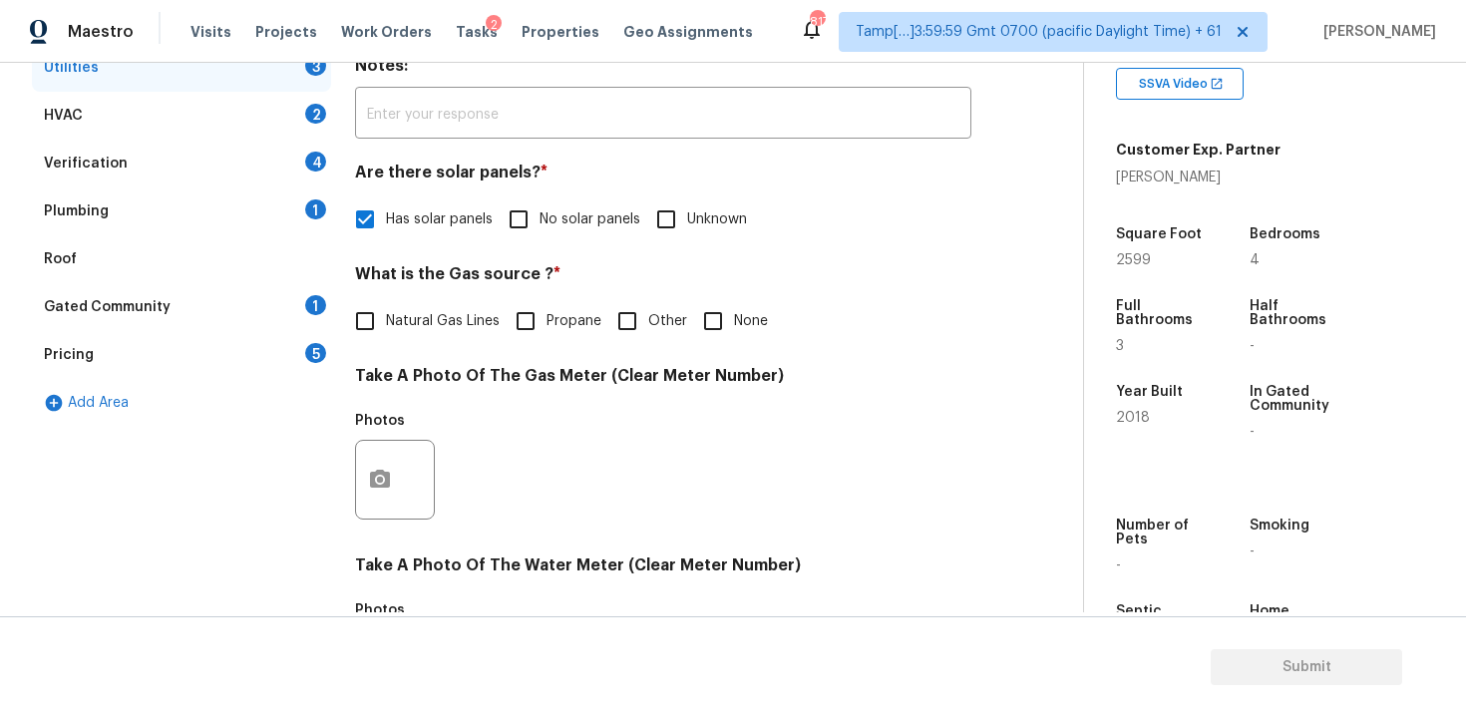
scroll to position [362, 0]
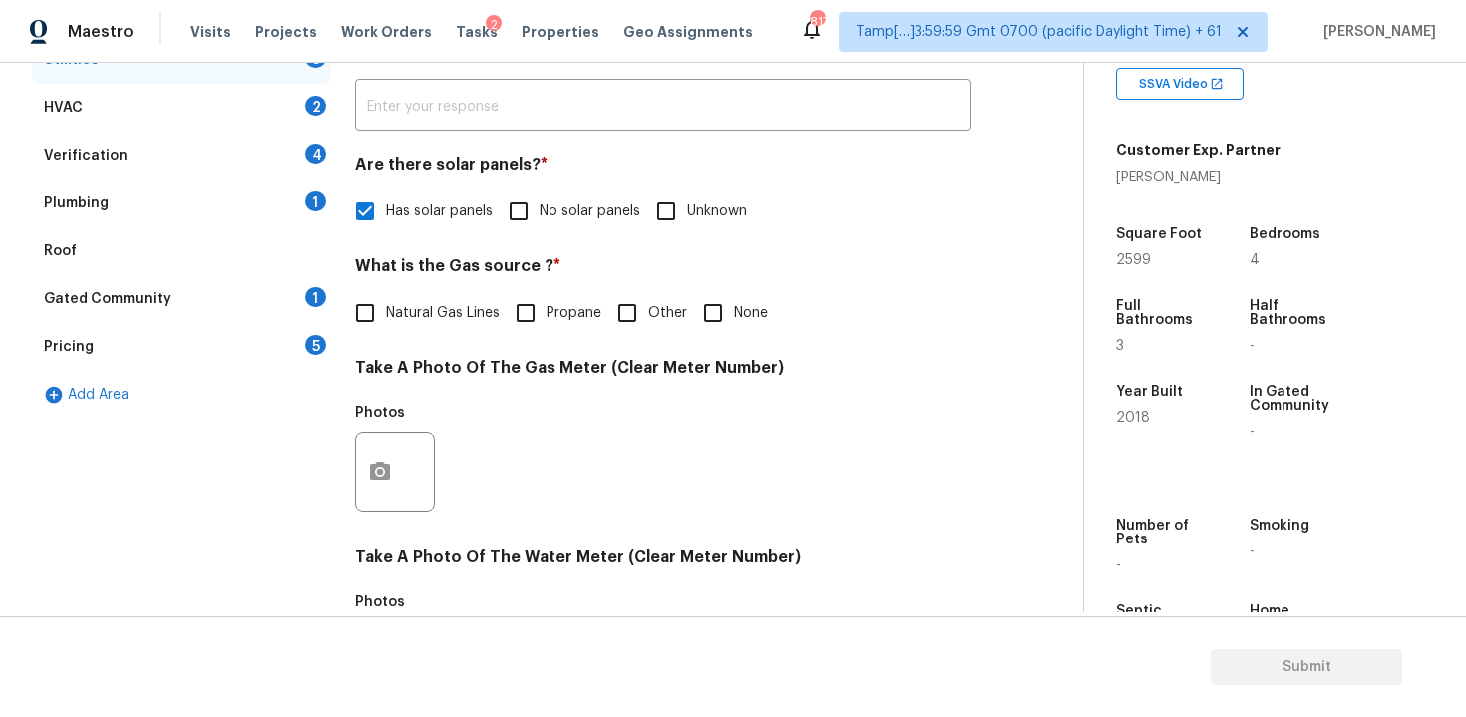
click at [718, 319] on input "None" at bounding box center [713, 313] width 42 height 42
checkbox input "false"
click at [377, 324] on input "Natural Gas Lines" at bounding box center [365, 313] width 42 height 42
checkbox input "true"
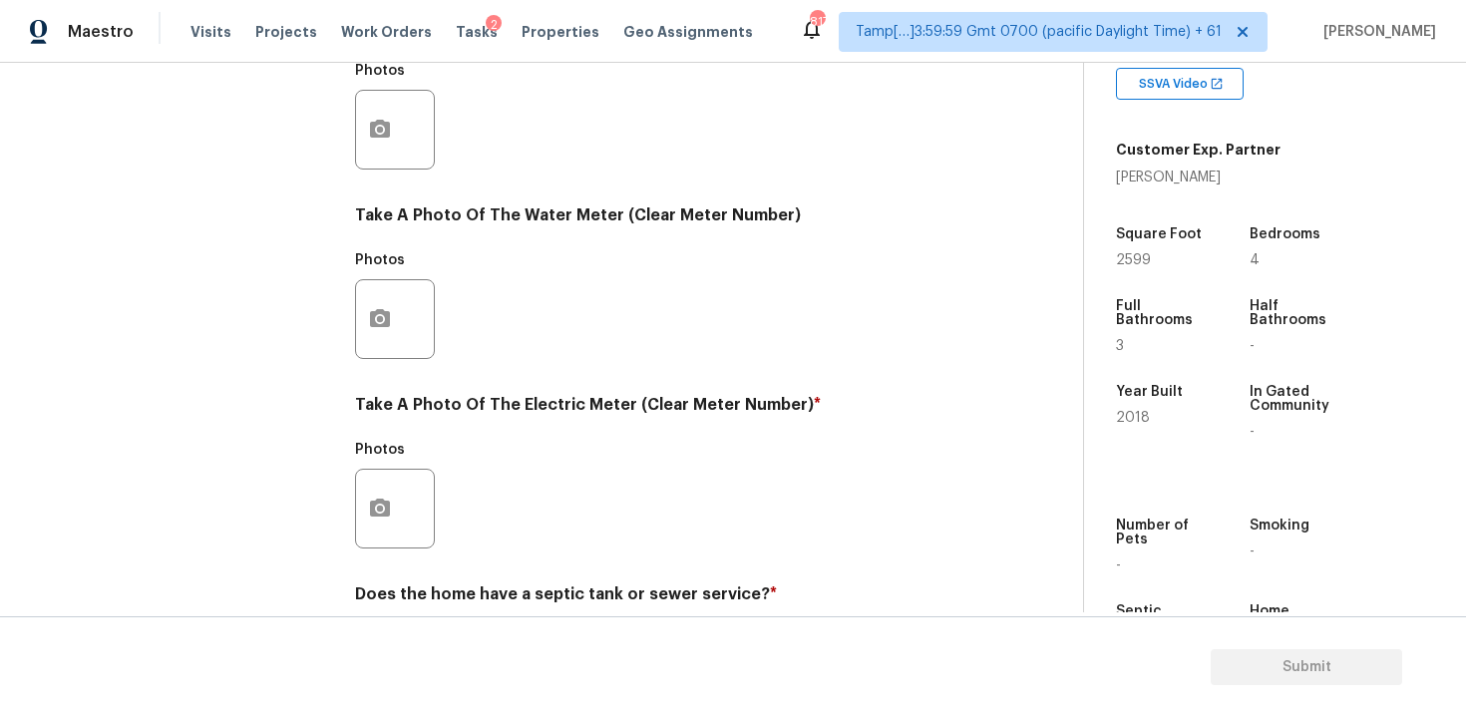
scroll to position [784, 0]
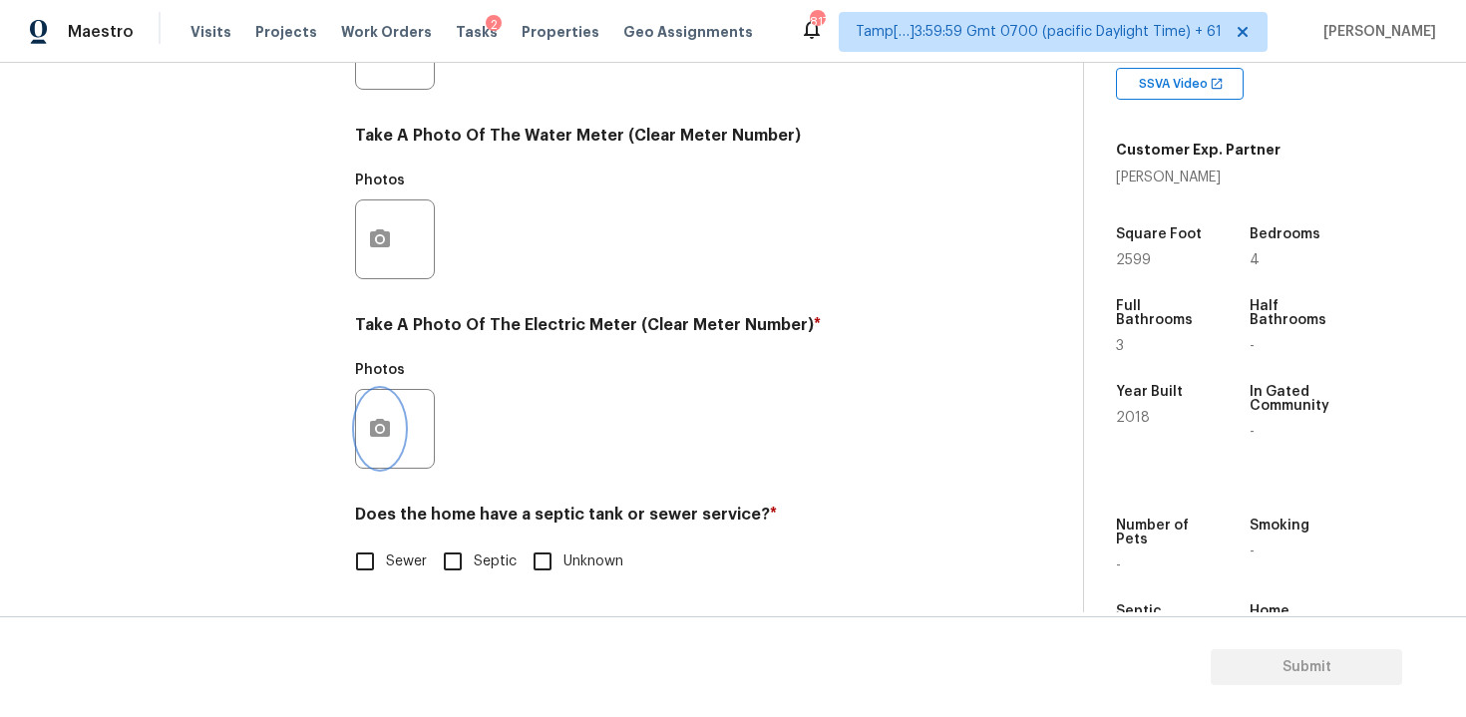
click at [392, 419] on button "button" at bounding box center [380, 429] width 48 height 78
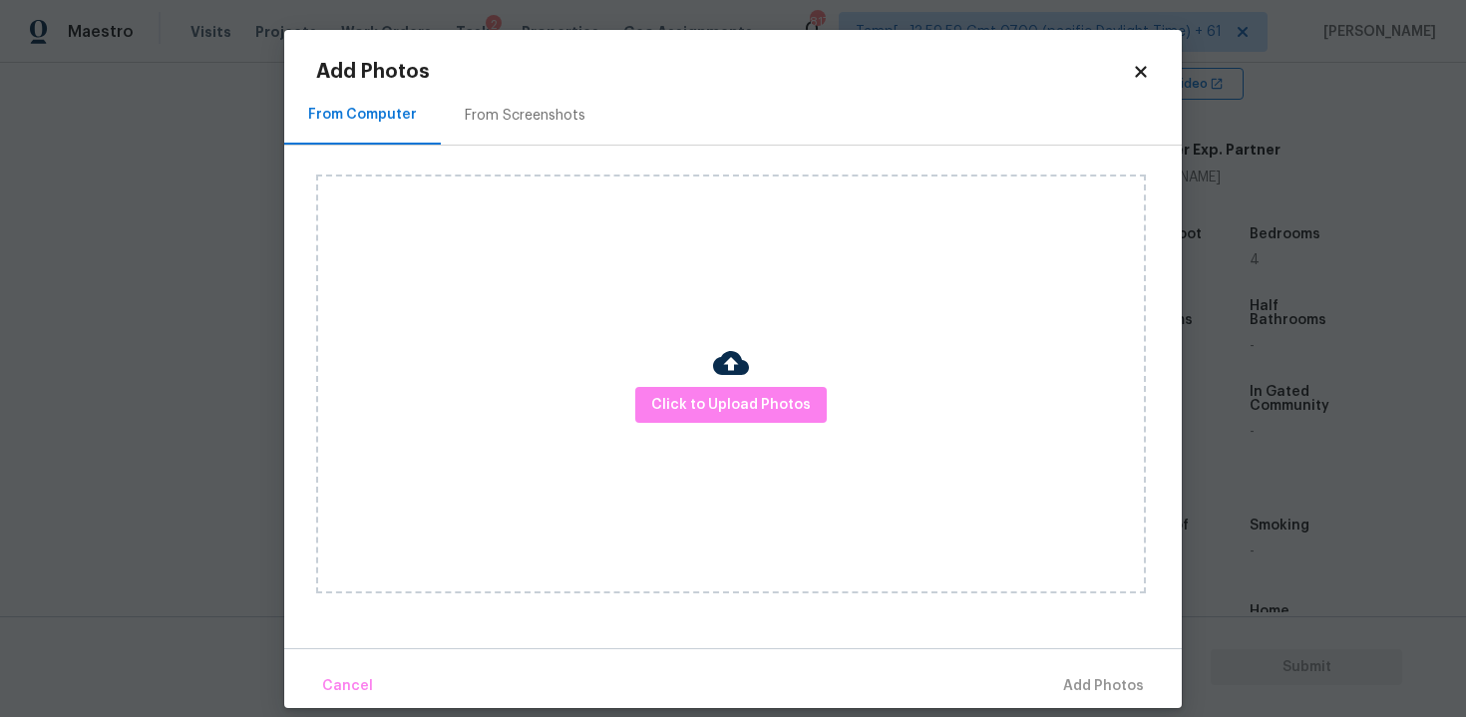
click at [727, 376] on img at bounding box center [731, 363] width 36 height 36
click at [727, 399] on span "Click to Upload Photos" at bounding box center [731, 405] width 160 height 25
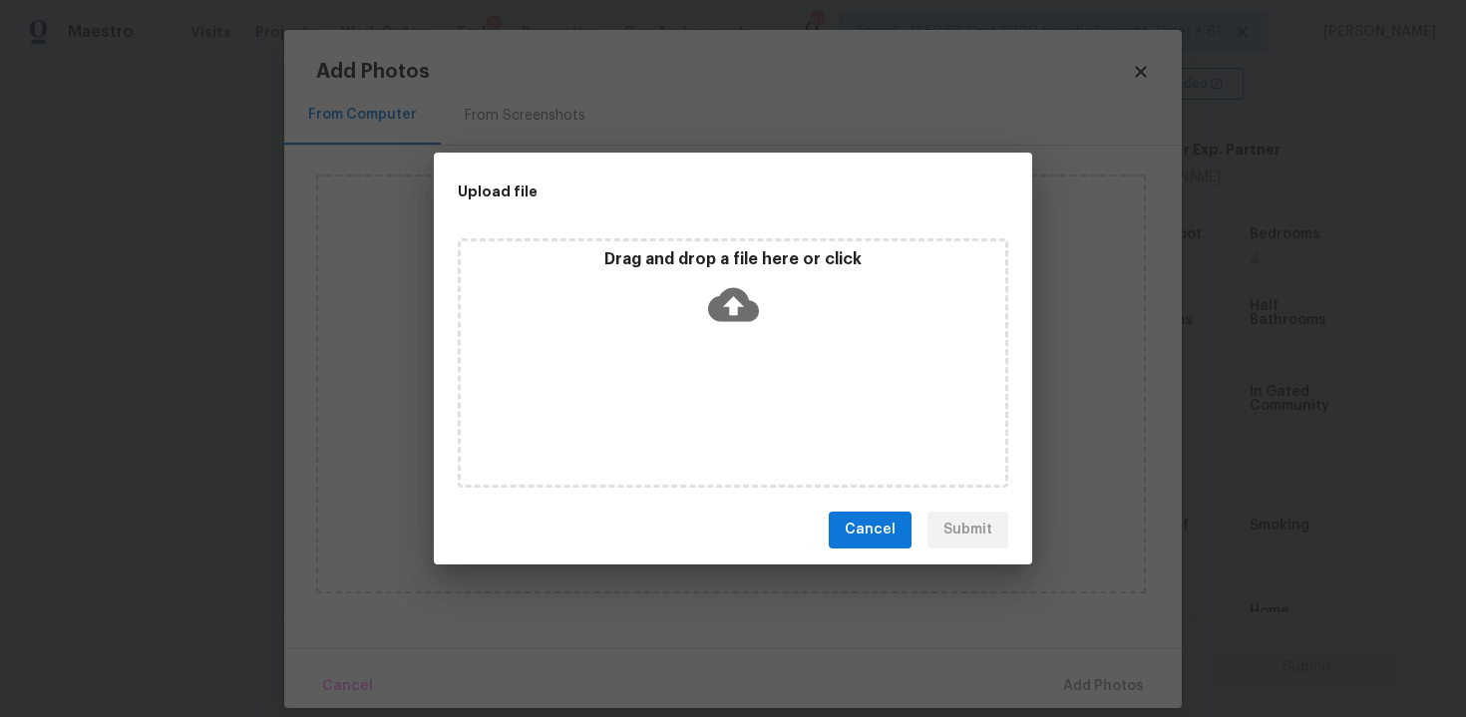
click at [738, 351] on div "Drag and drop a file here or click" at bounding box center [733, 362] width 550 height 249
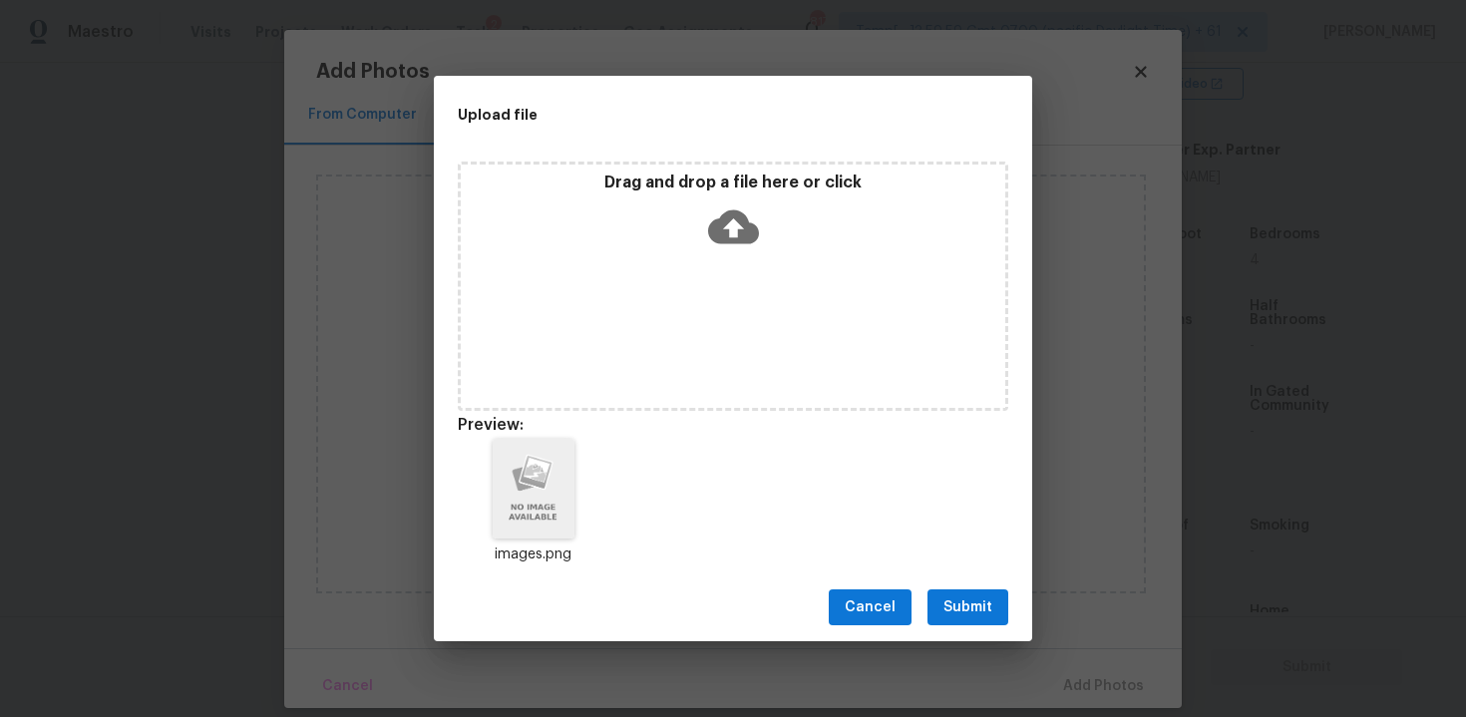
click at [970, 602] on span "Submit" at bounding box center [967, 607] width 49 height 25
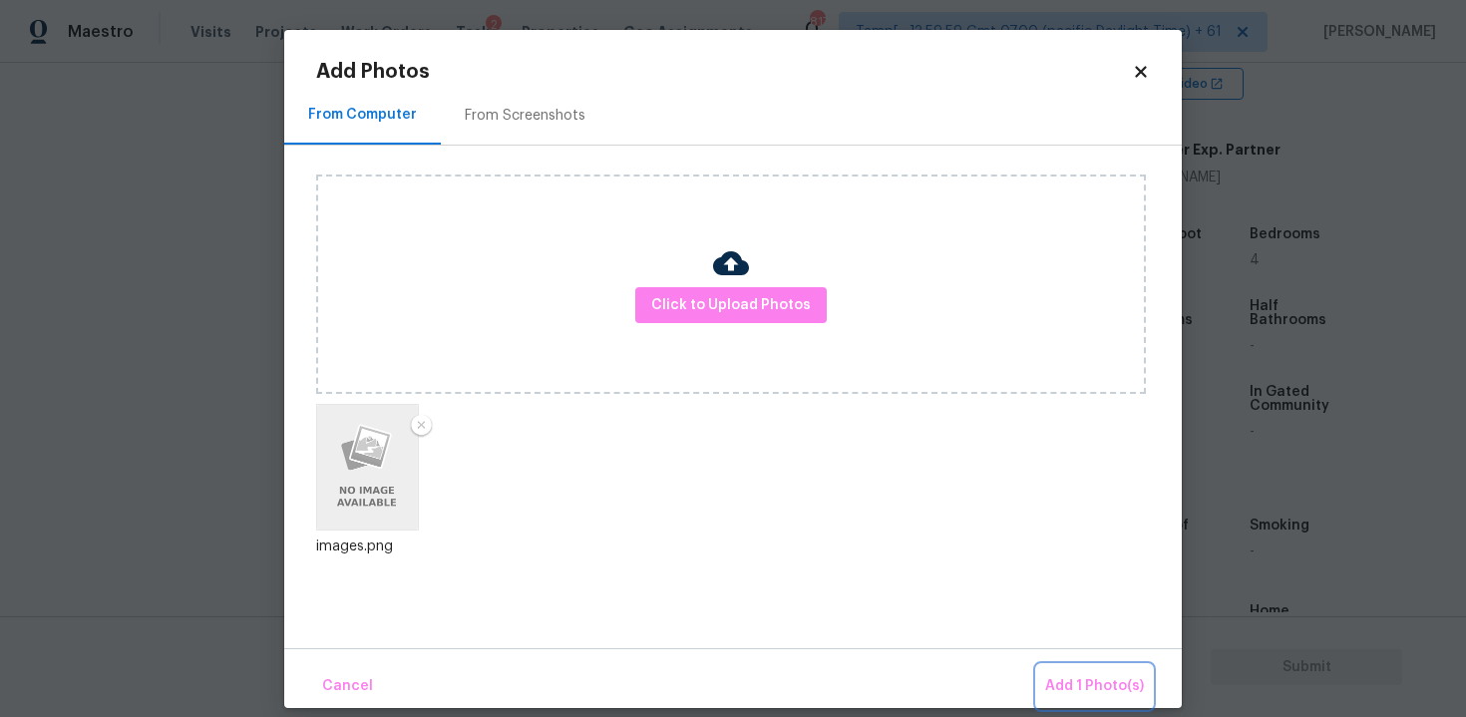
click at [1056, 674] on span "Add 1 Photo(s)" at bounding box center [1094, 686] width 99 height 25
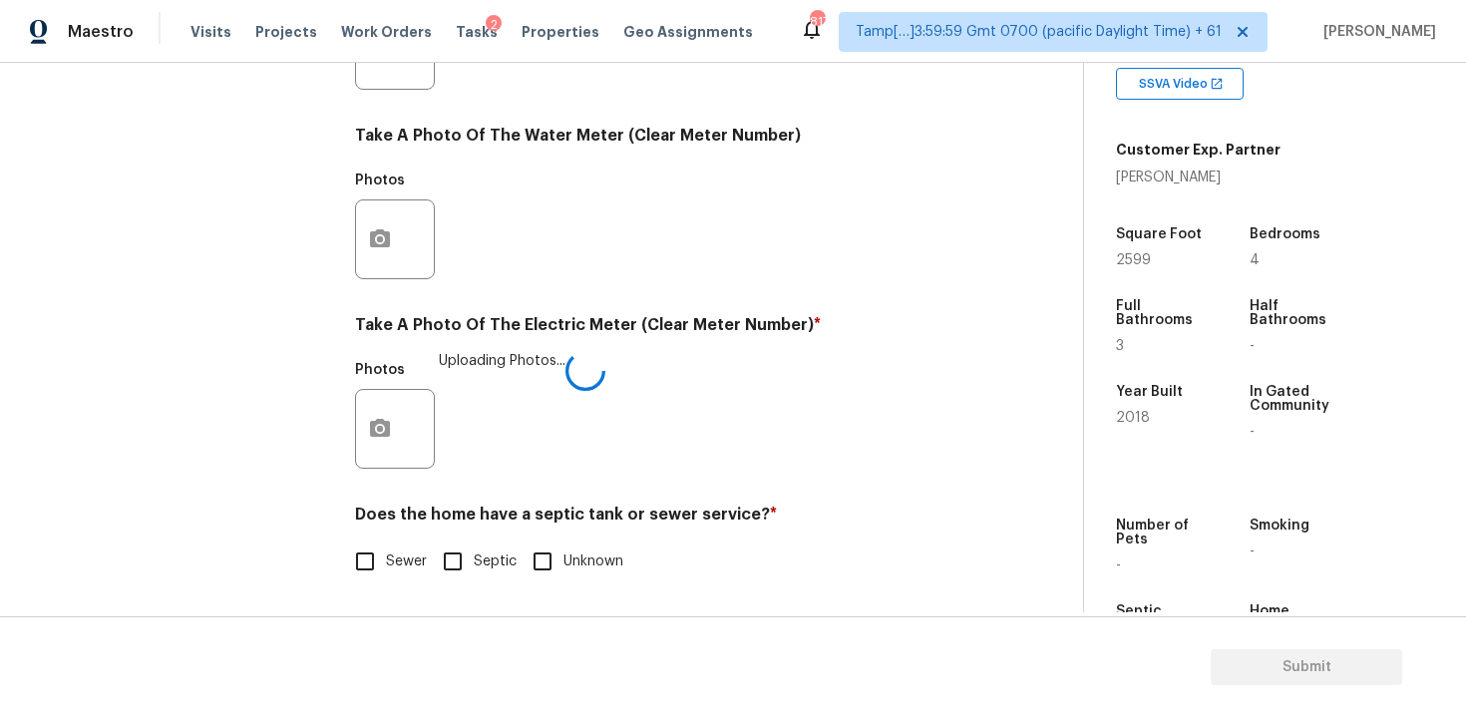
click at [426, 548] on label "Sewer" at bounding box center [385, 561] width 83 height 42
click at [386, 548] on input "Sewer" at bounding box center [365, 561] width 42 height 42
checkbox input "true"
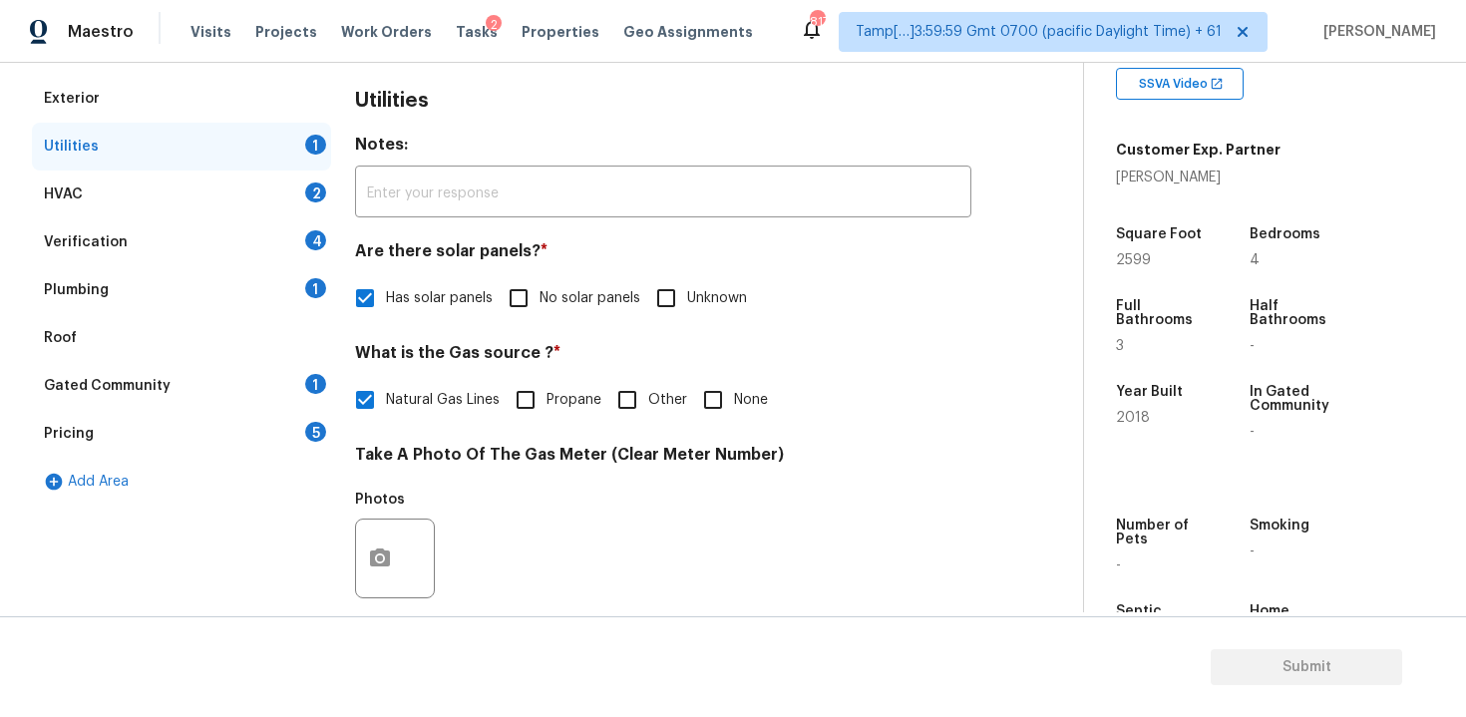
scroll to position [254, 0]
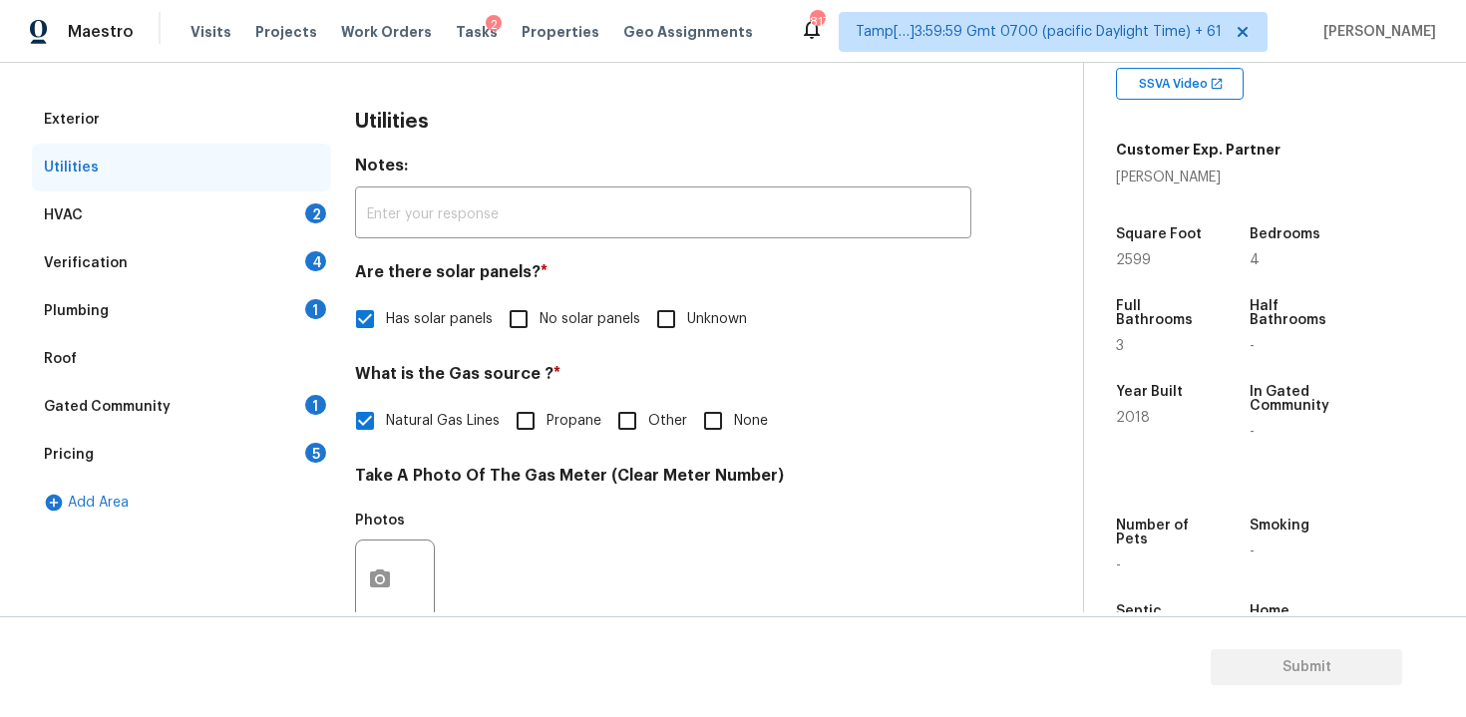
click at [301, 201] on div "HVAC 2" at bounding box center [181, 215] width 299 height 48
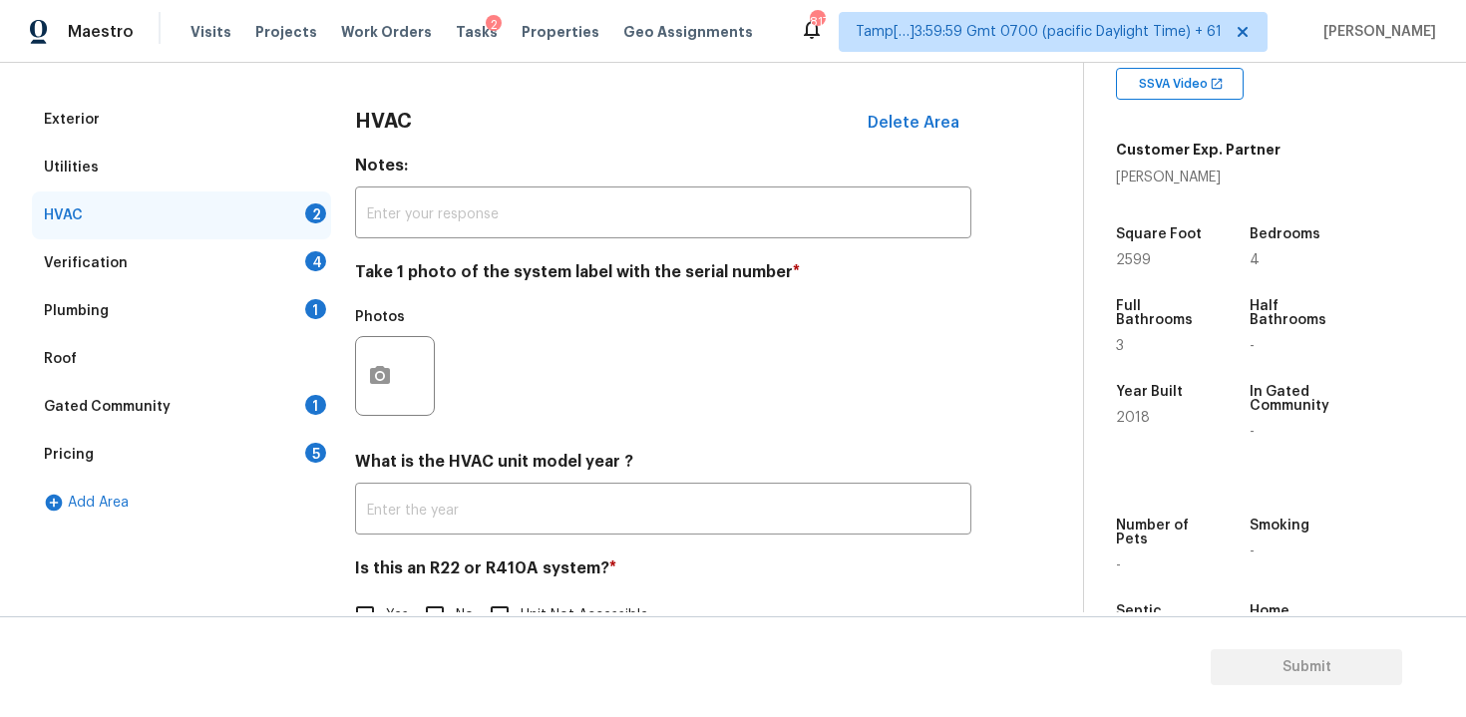
scroll to position [309, 0]
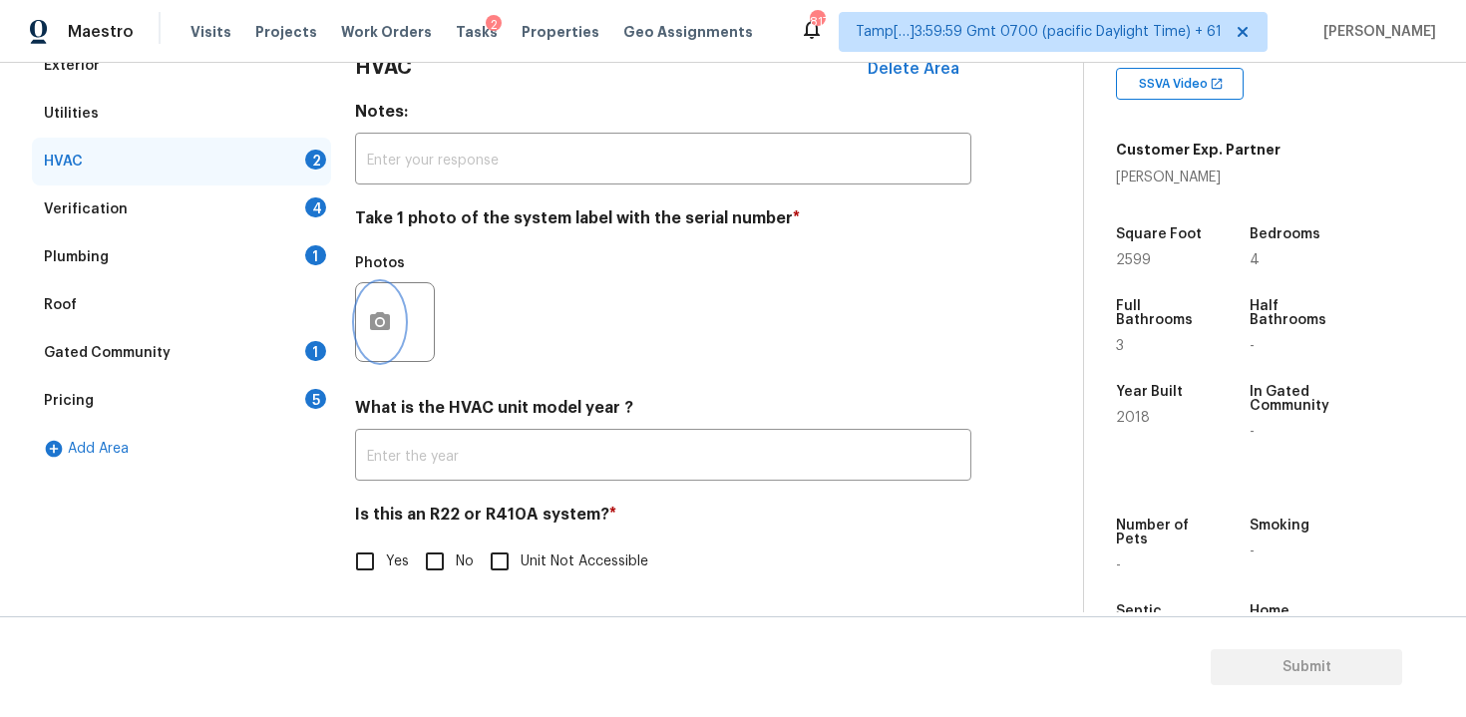
click at [383, 315] on icon "button" at bounding box center [380, 321] width 20 height 18
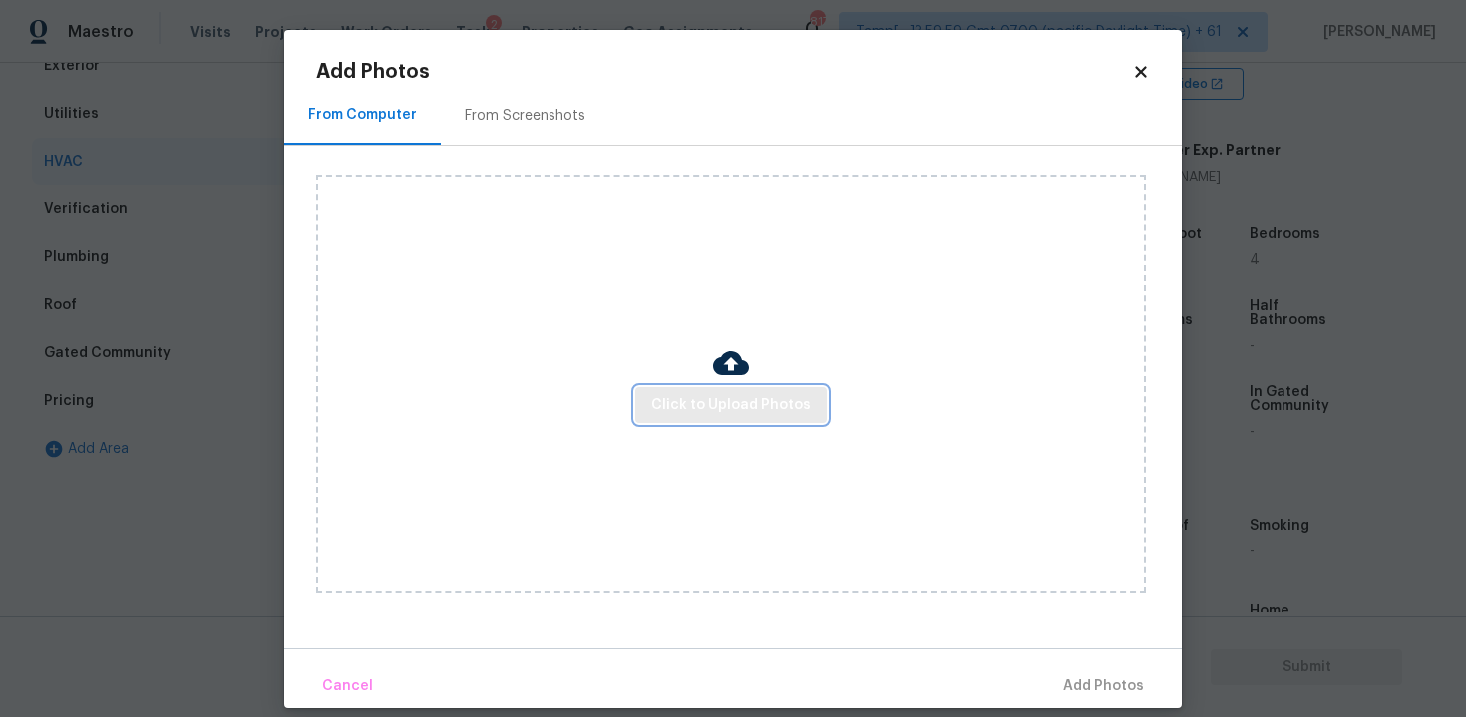
click at [739, 390] on button "Click to Upload Photos" at bounding box center [730, 405] width 191 height 37
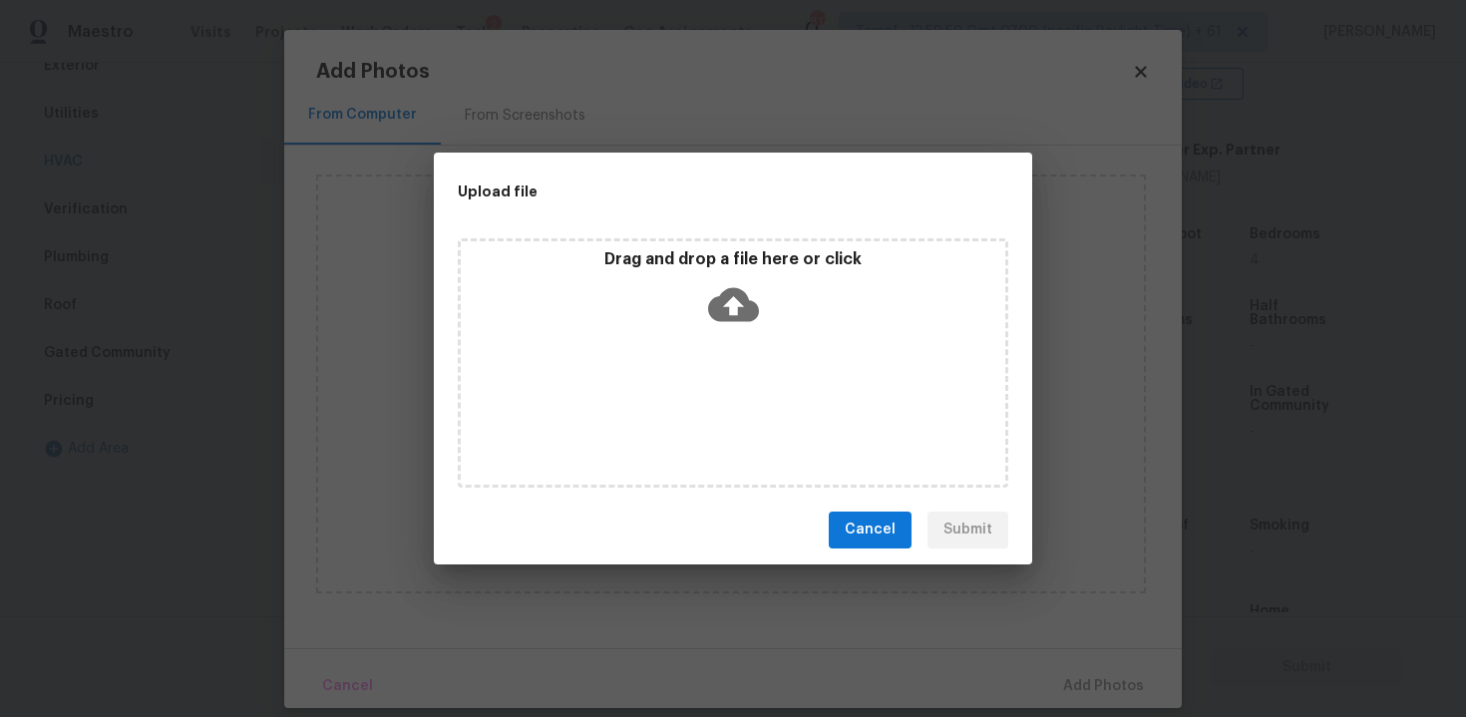
click at [725, 310] on icon at bounding box center [733, 304] width 51 height 34
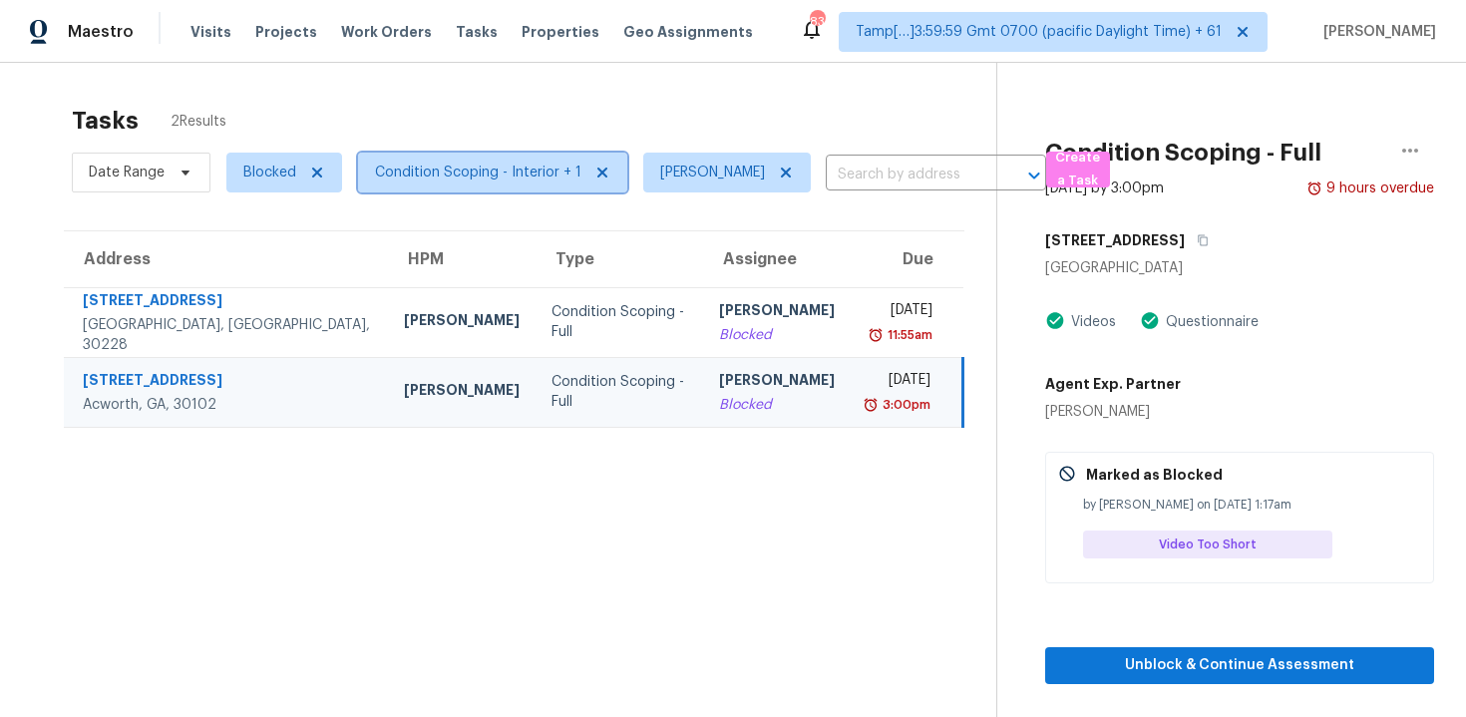
click at [457, 163] on span "Condition Scoping - Interior + 1" at bounding box center [478, 173] width 206 height 20
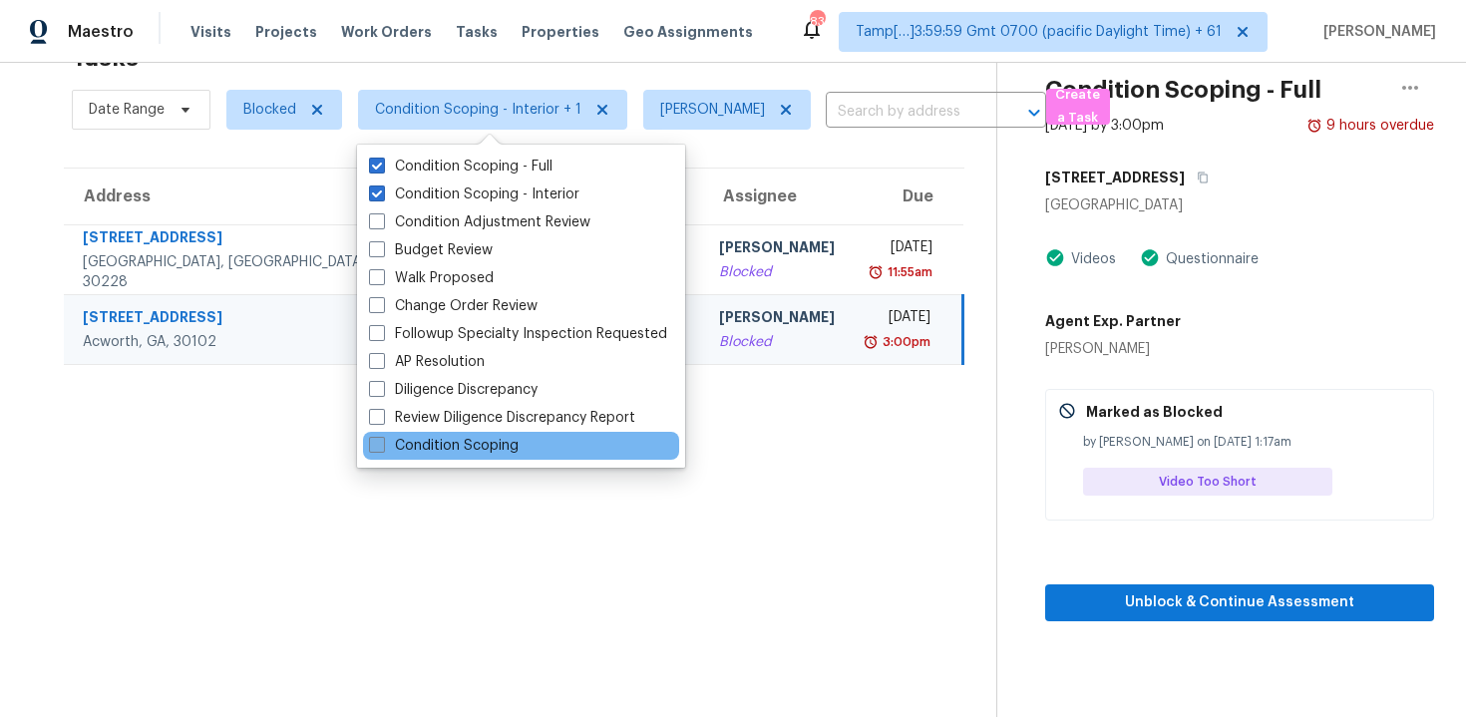
click at [472, 446] on label "Condition Scoping" at bounding box center [444, 446] width 150 height 20
click at [382, 446] on input "Condition Scoping" at bounding box center [375, 442] width 13 height 13
checkbox input "true"
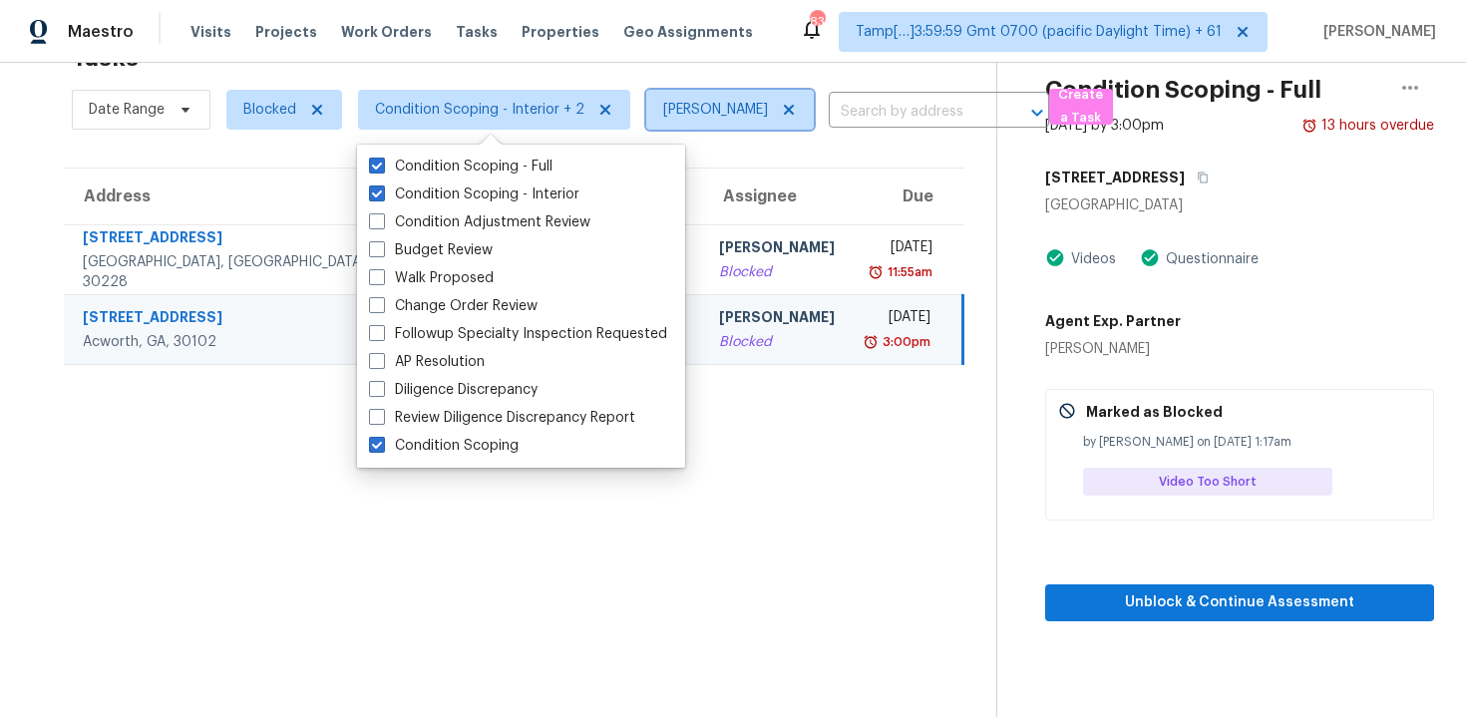
click at [681, 109] on span "[PERSON_NAME]" at bounding box center [715, 110] width 105 height 20
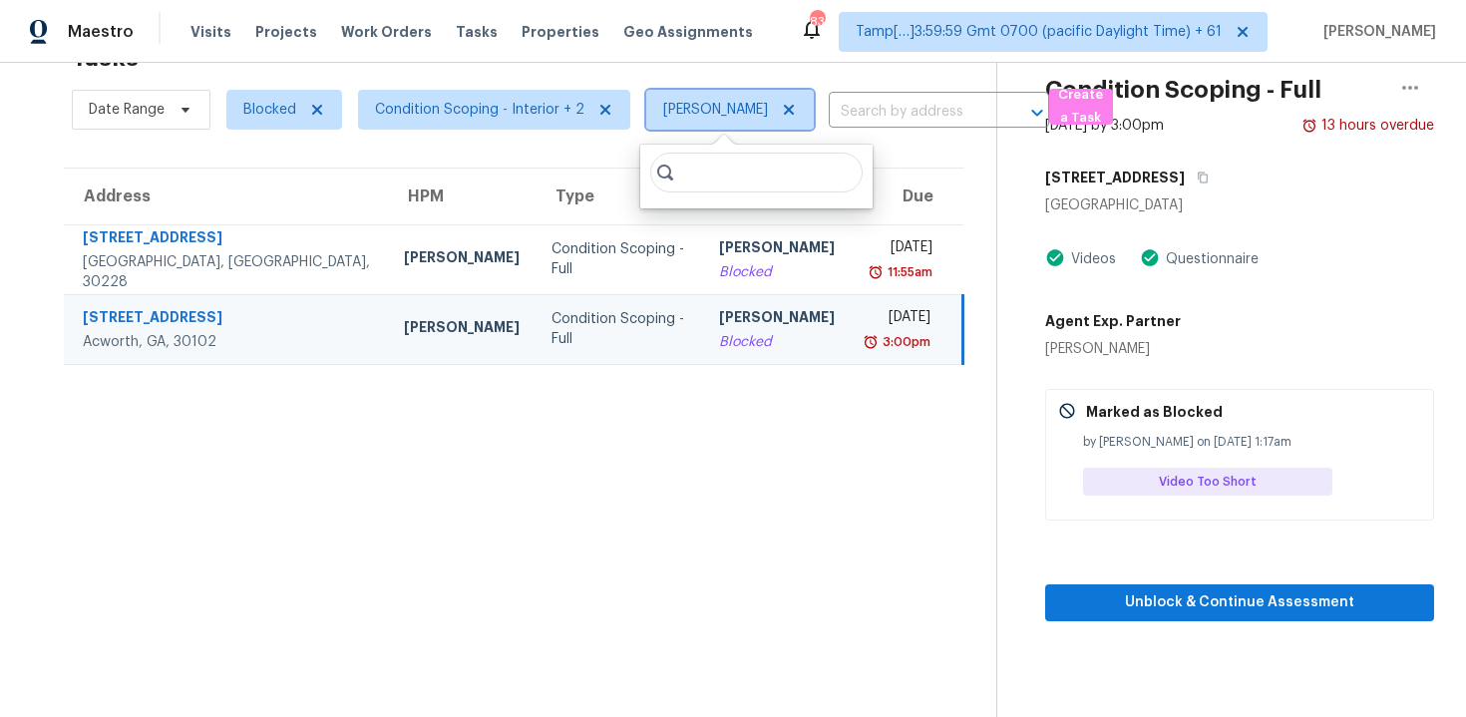
click at [781, 106] on icon at bounding box center [789, 110] width 16 height 16
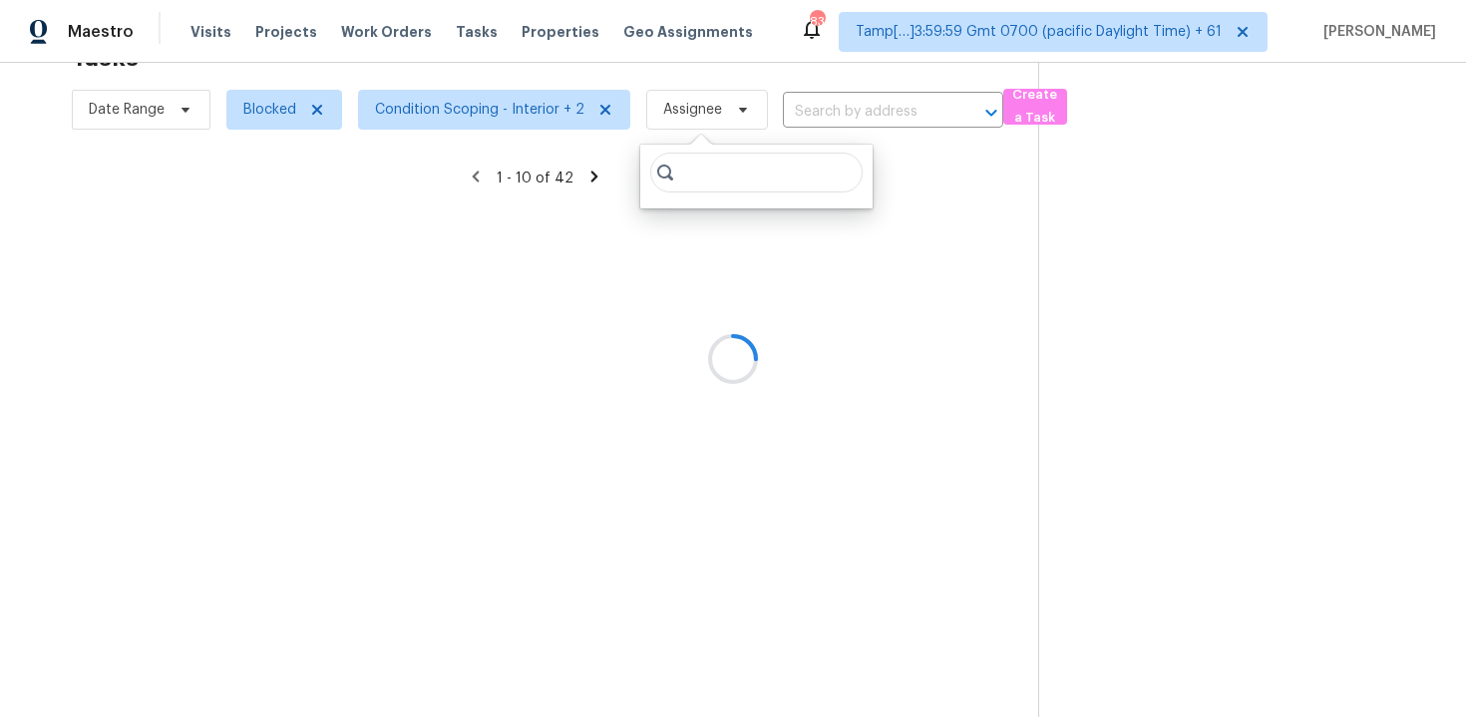
click at [318, 102] on div at bounding box center [733, 358] width 1466 height 717
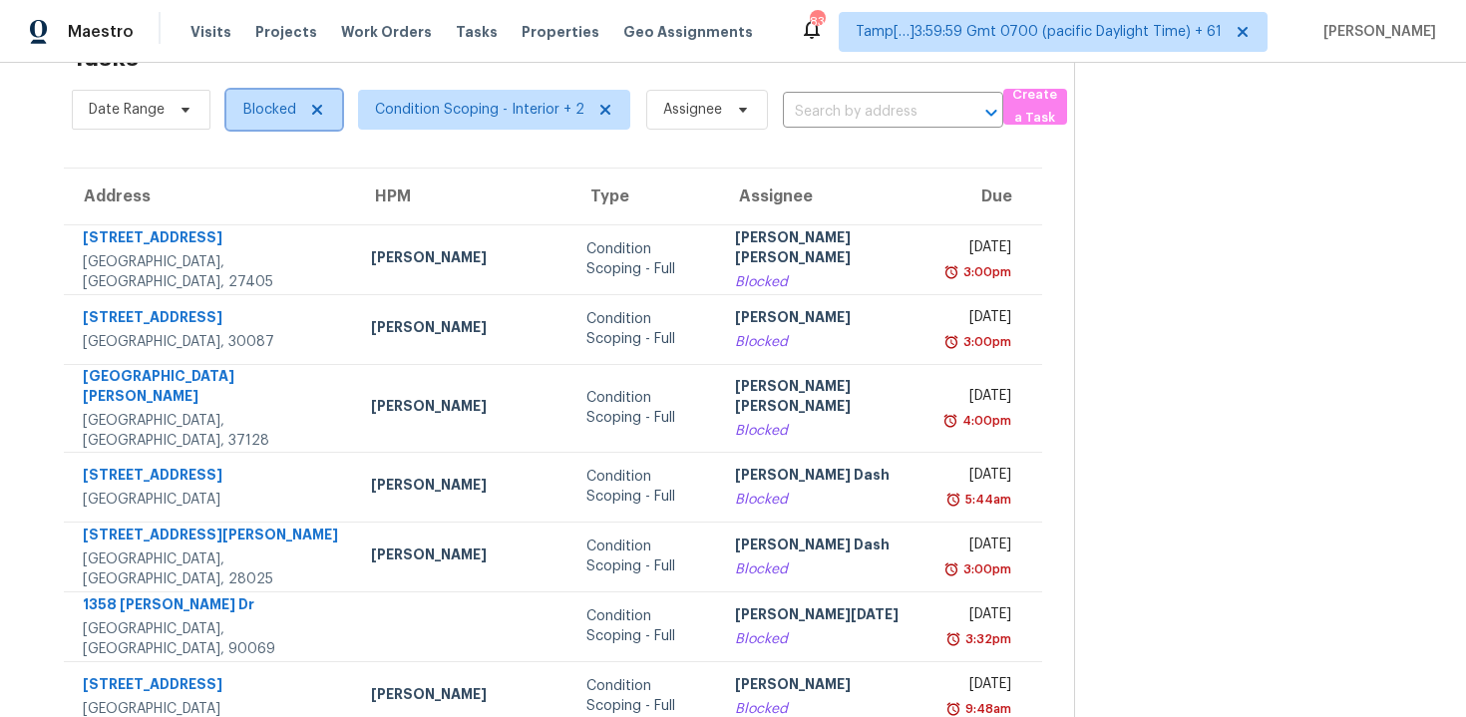
click at [317, 119] on span "Blocked" at bounding box center [284, 110] width 116 height 40
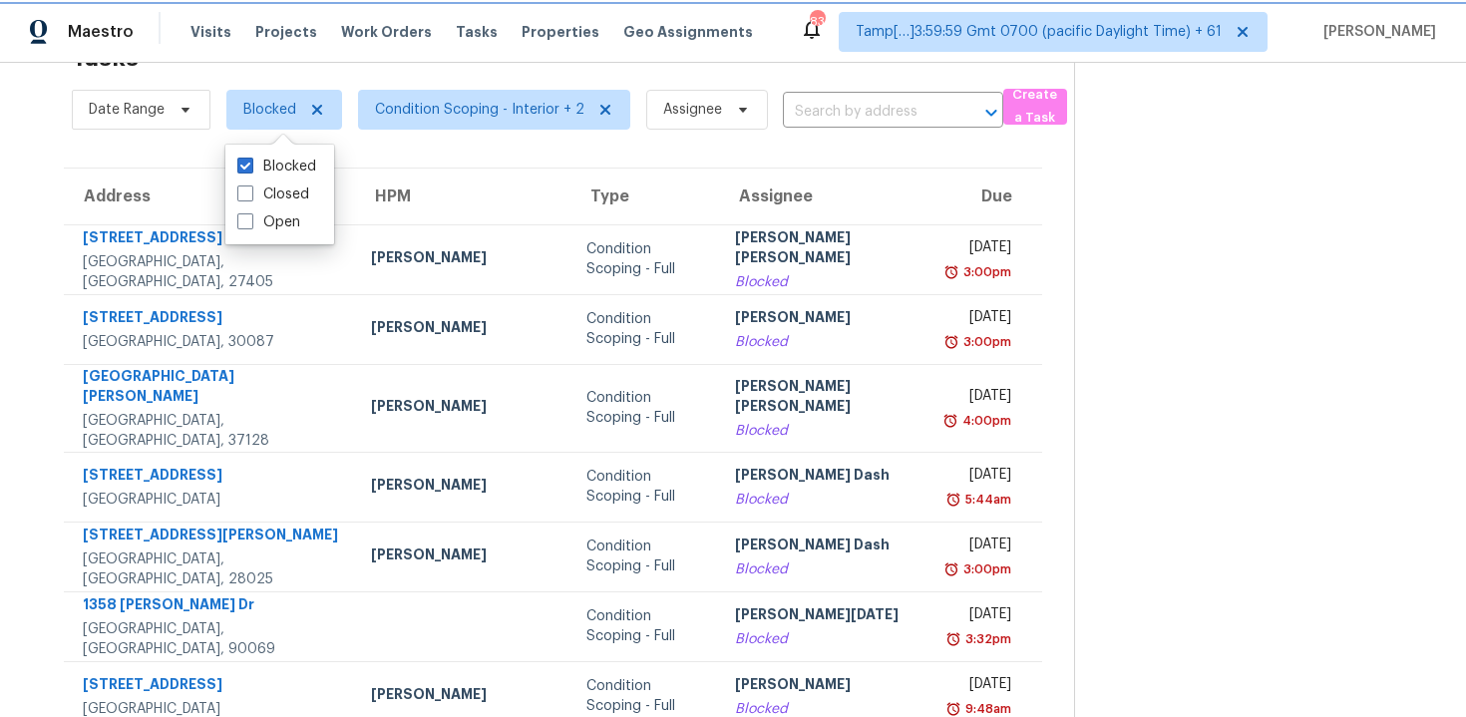
click at [317, 119] on span "Blocked" at bounding box center [284, 110] width 116 height 40
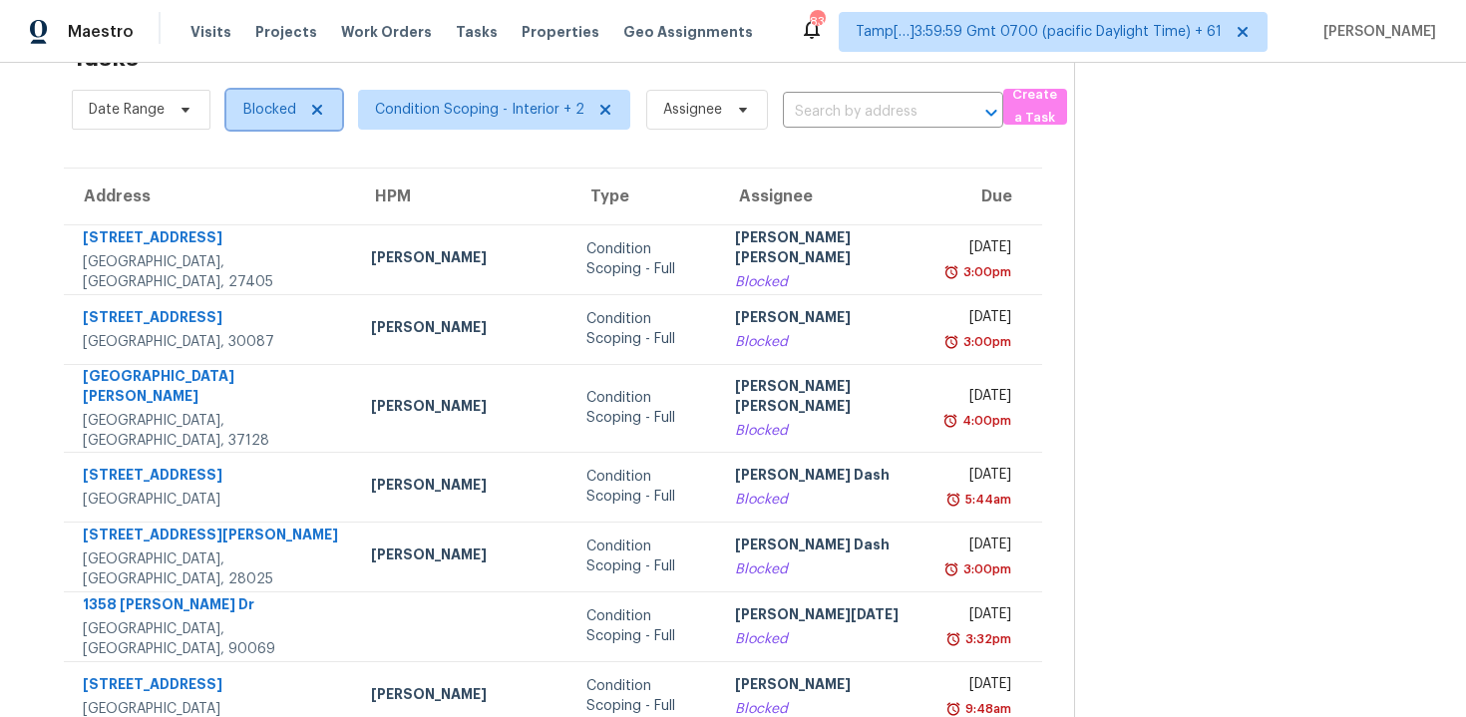
click at [315, 112] on icon at bounding box center [317, 110] width 16 height 16
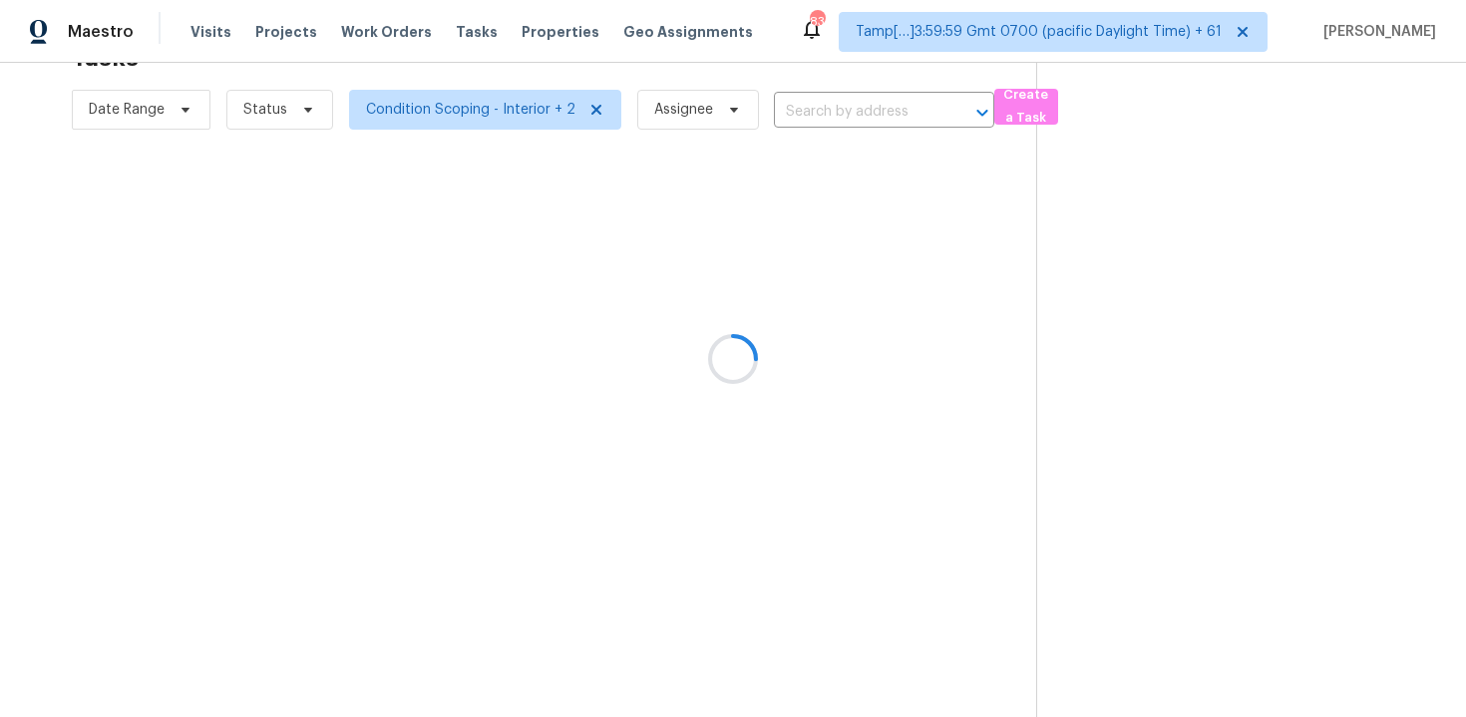
click at [556, 104] on div at bounding box center [733, 358] width 1466 height 717
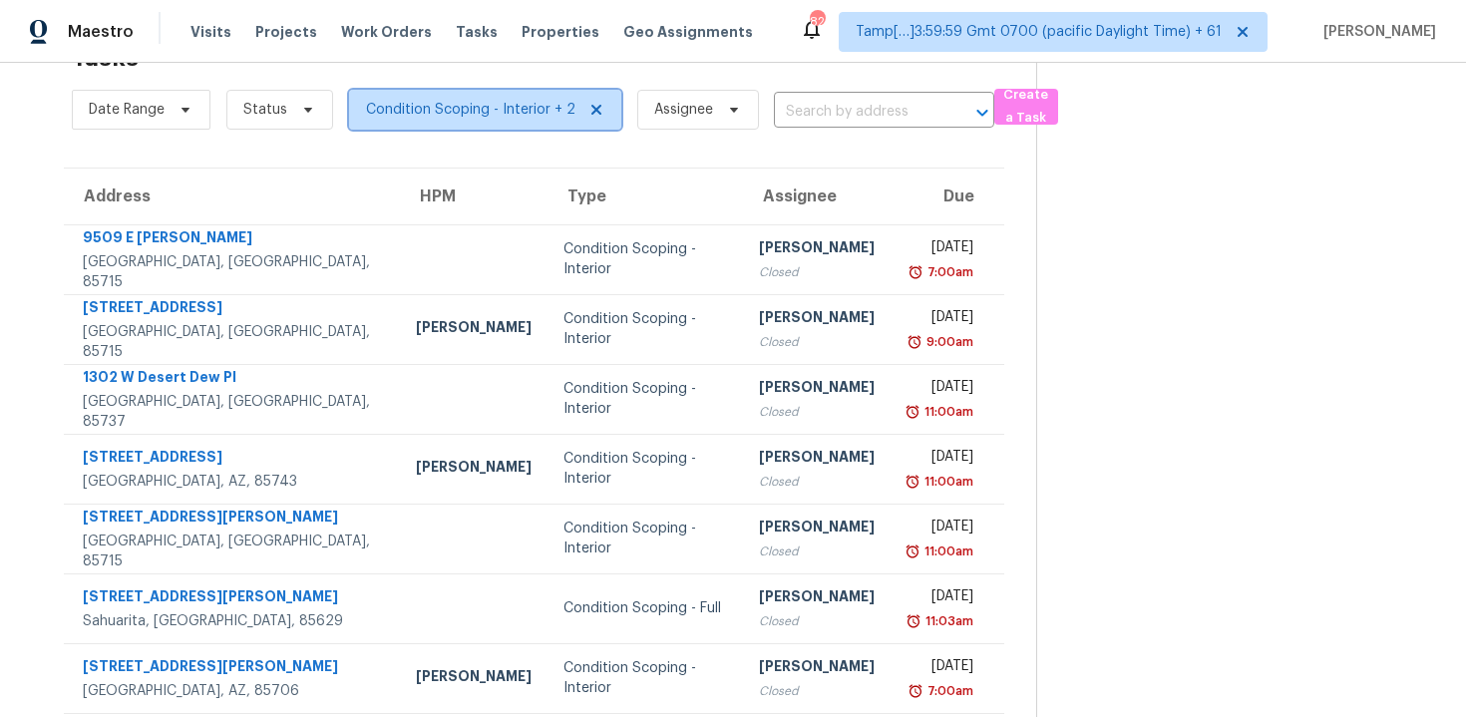
click at [515, 102] on span "Condition Scoping - Interior + 2" at bounding box center [470, 110] width 209 height 20
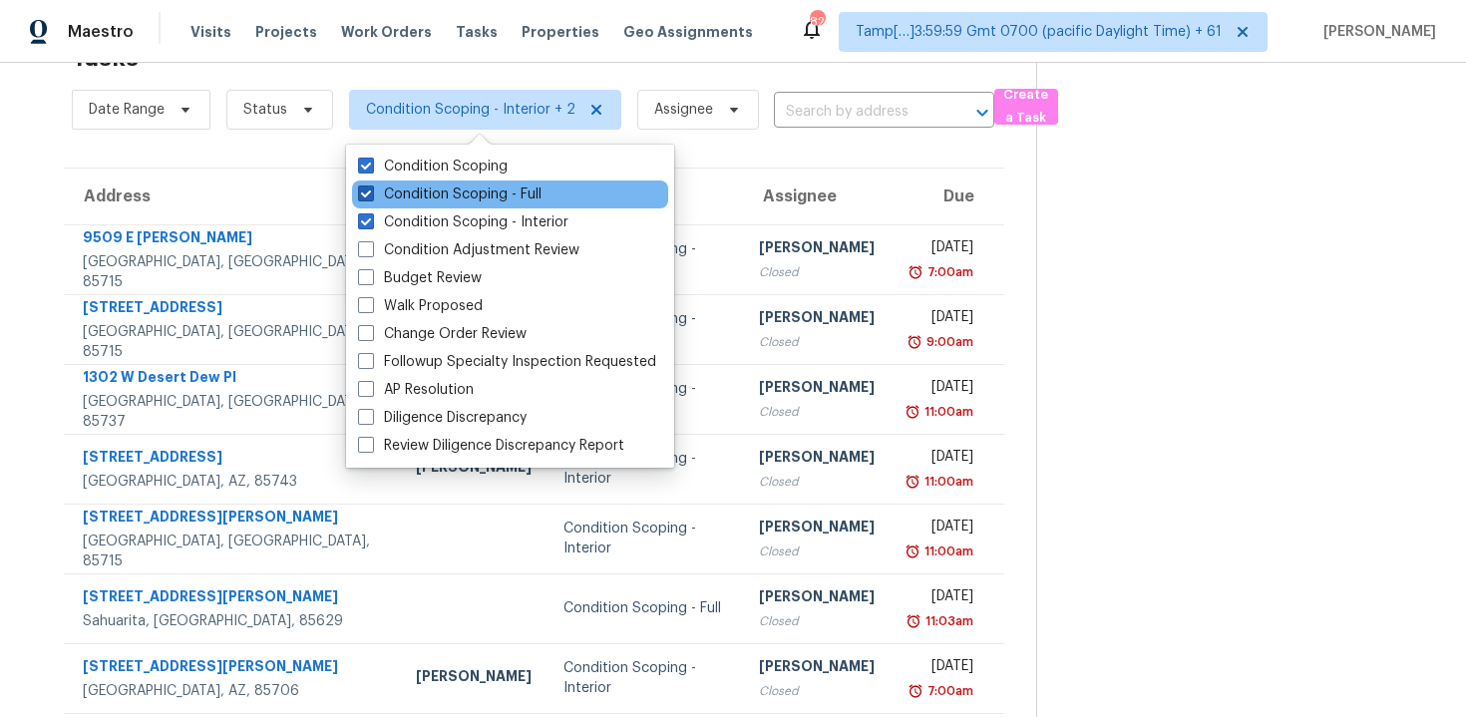
click at [515, 193] on label "Condition Scoping - Full" at bounding box center [449, 194] width 183 height 20
click at [371, 193] on input "Condition Scoping - Full" at bounding box center [364, 190] width 13 height 13
checkbox input "false"
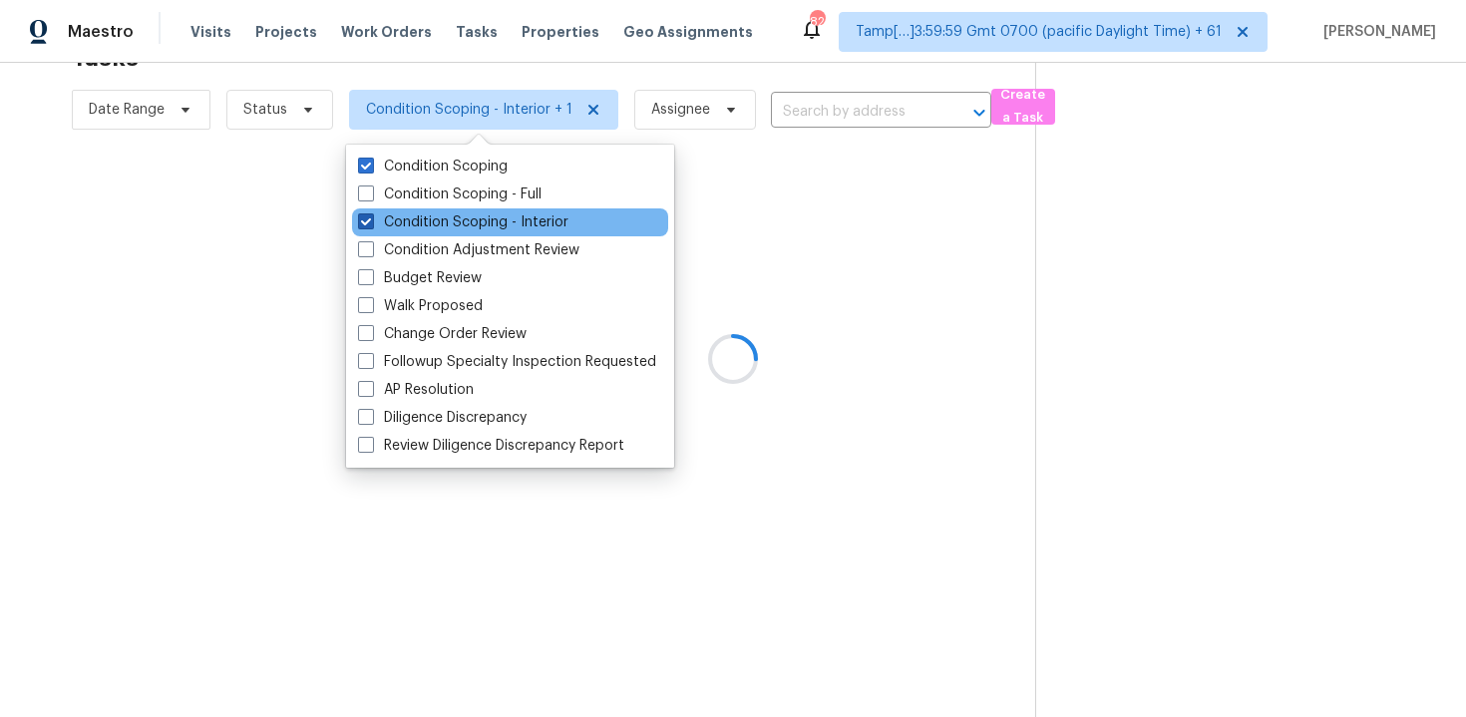
click at [517, 214] on label "Condition Scoping - Interior" at bounding box center [463, 222] width 210 height 20
click at [371, 214] on input "Condition Scoping - Interior" at bounding box center [364, 218] width 13 height 13
checkbox input "false"
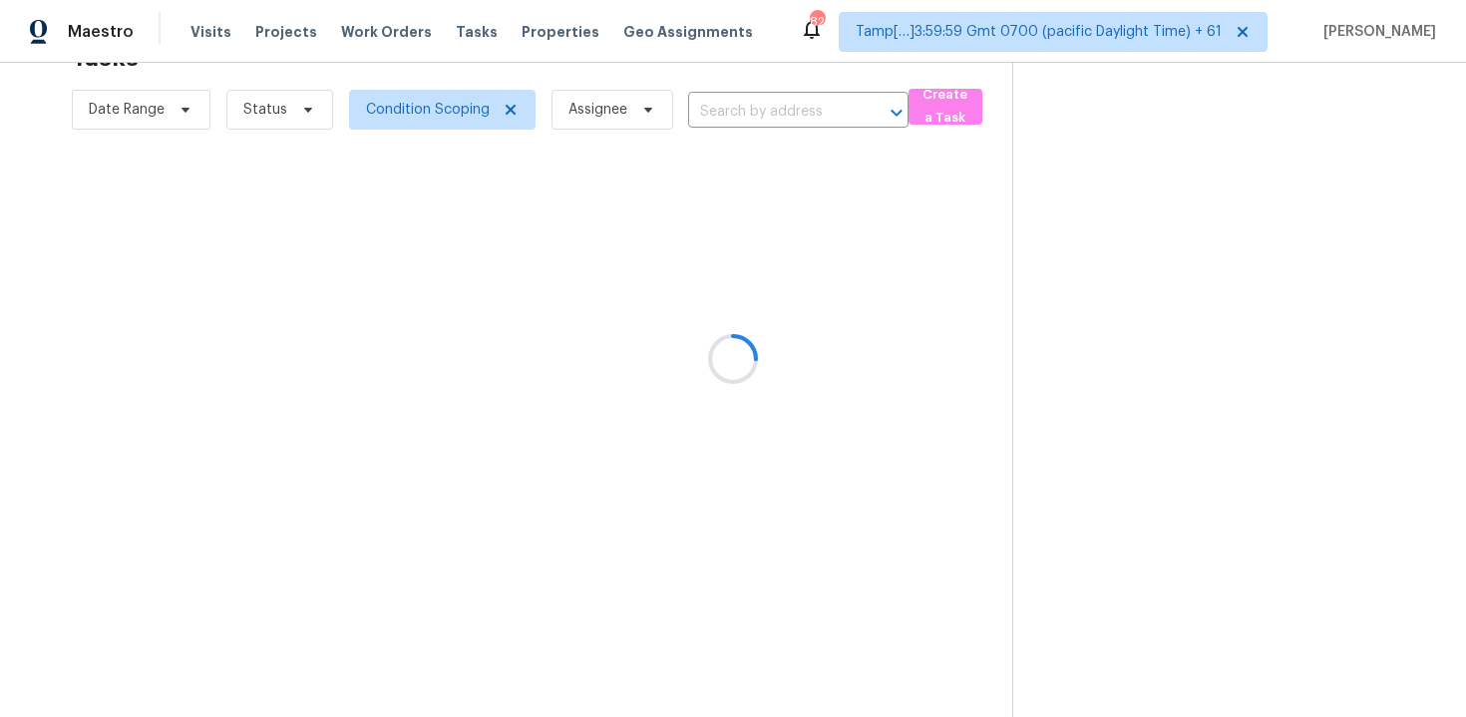
click at [1068, 217] on div at bounding box center [733, 358] width 1466 height 717
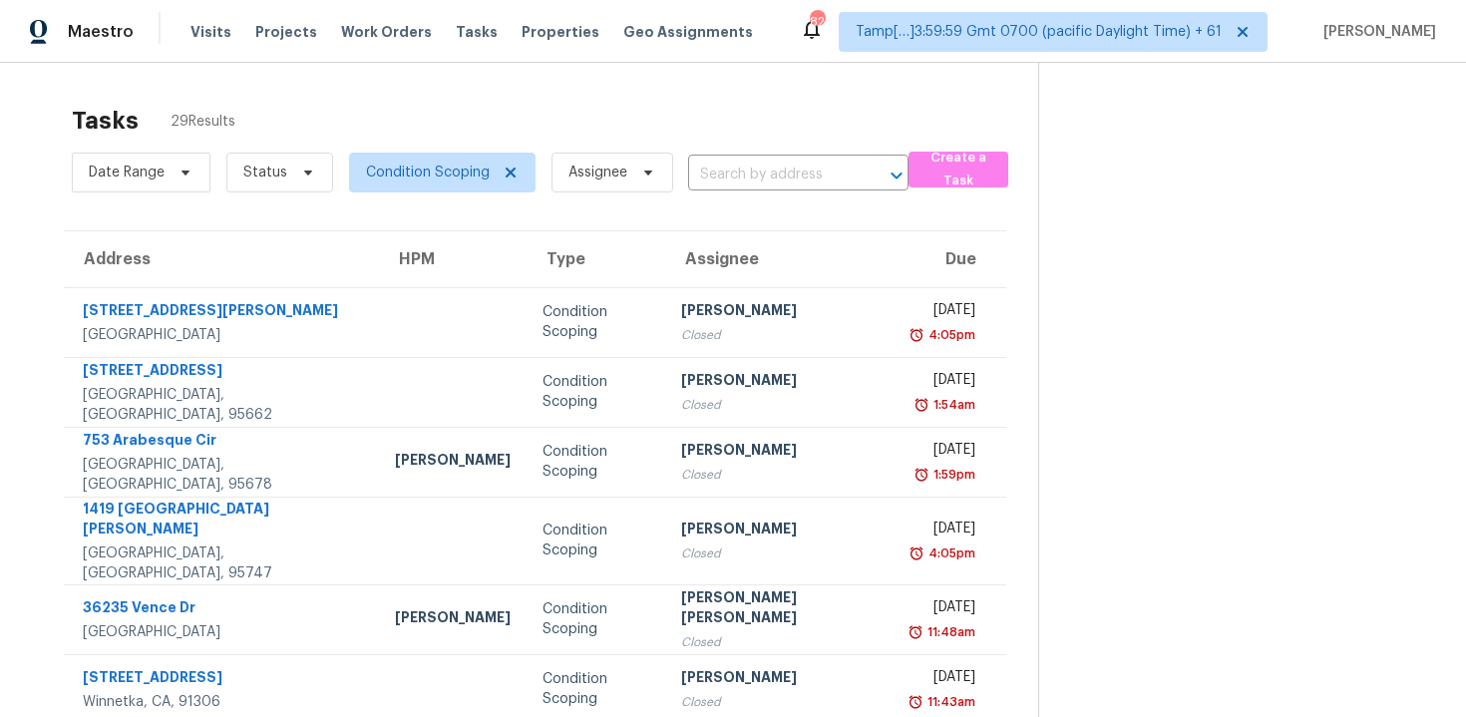
scroll to position [3, 0]
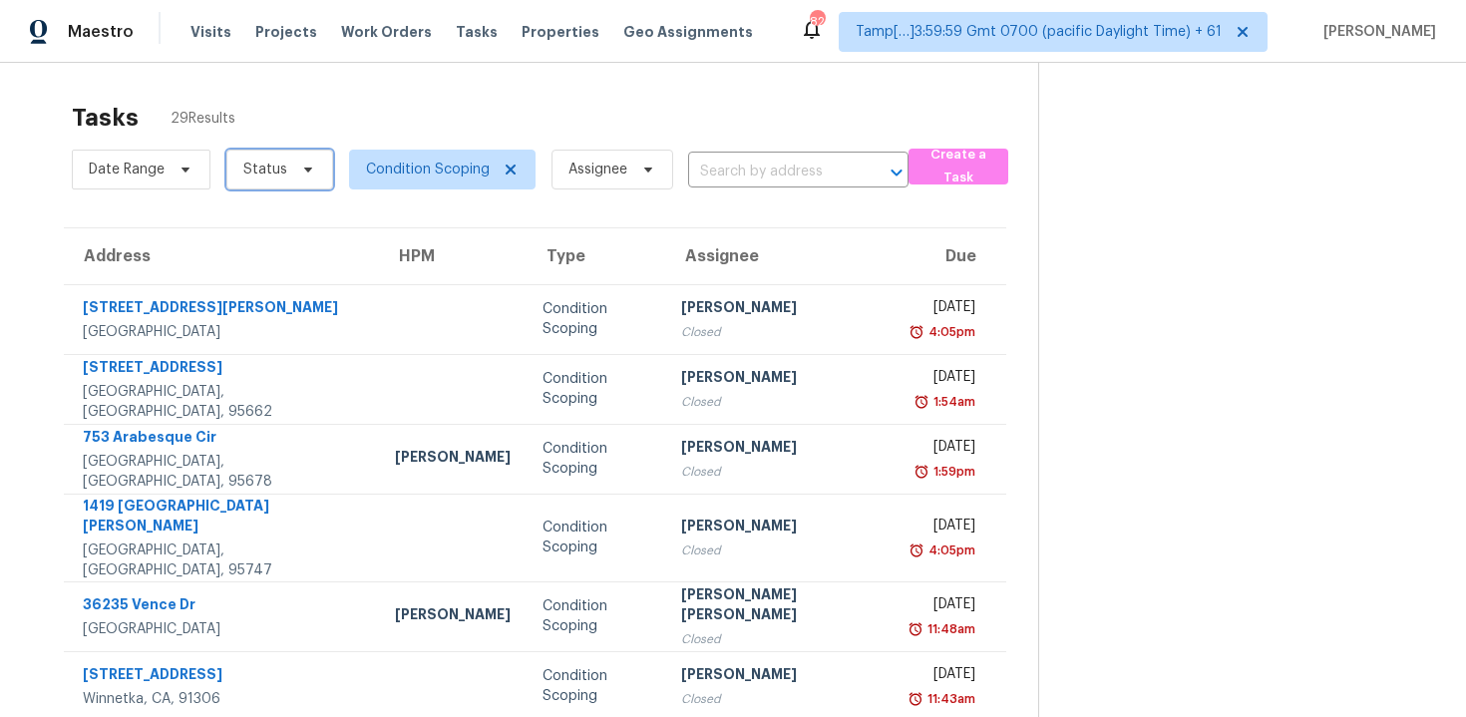
click at [291, 159] on span "Status" at bounding box center [279, 170] width 107 height 40
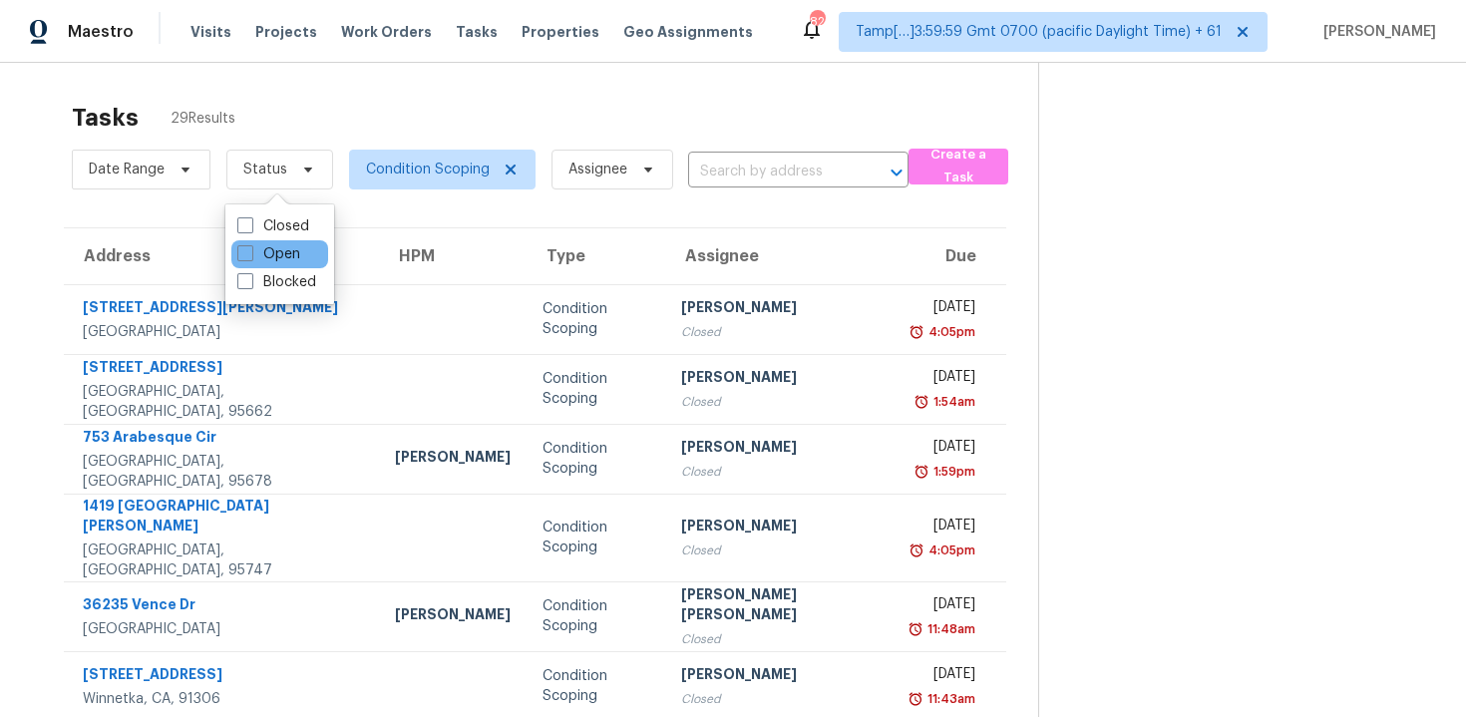
click at [291, 242] on div "Open" at bounding box center [279, 254] width 97 height 28
click at [291, 252] on label "Open" at bounding box center [268, 254] width 63 height 20
click at [250, 252] on input "Open" at bounding box center [243, 250] width 13 height 13
checkbox input "true"
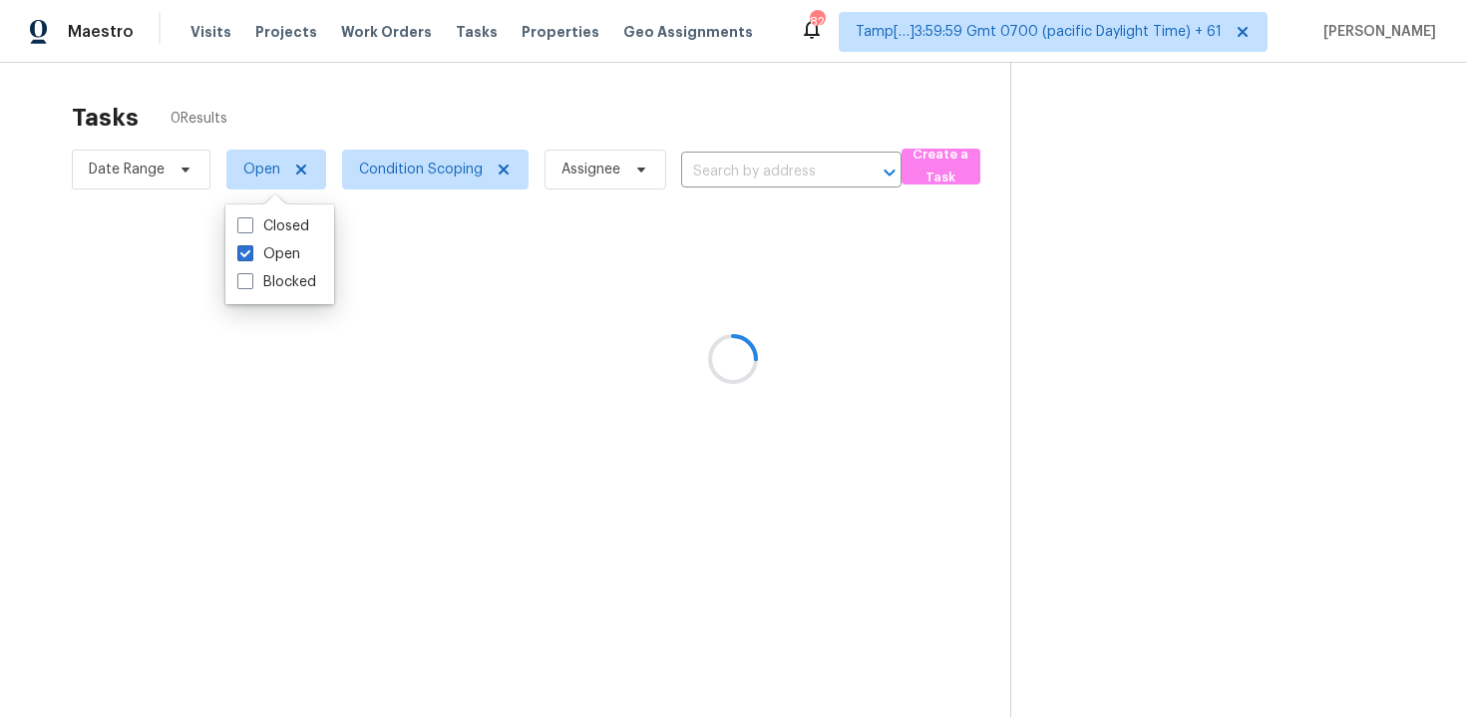
click at [339, 116] on div "Tasks 0 Results" at bounding box center [541, 118] width 938 height 52
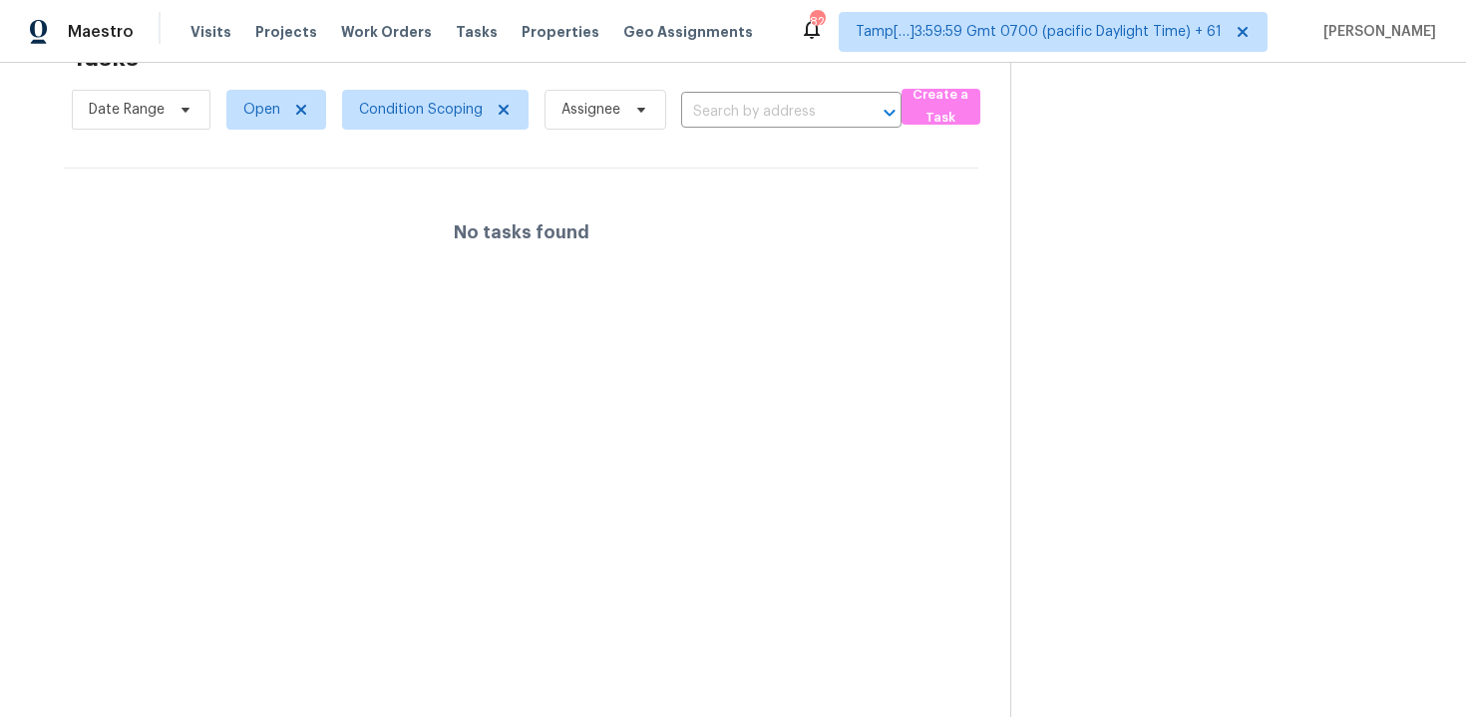
scroll to position [62, 0]
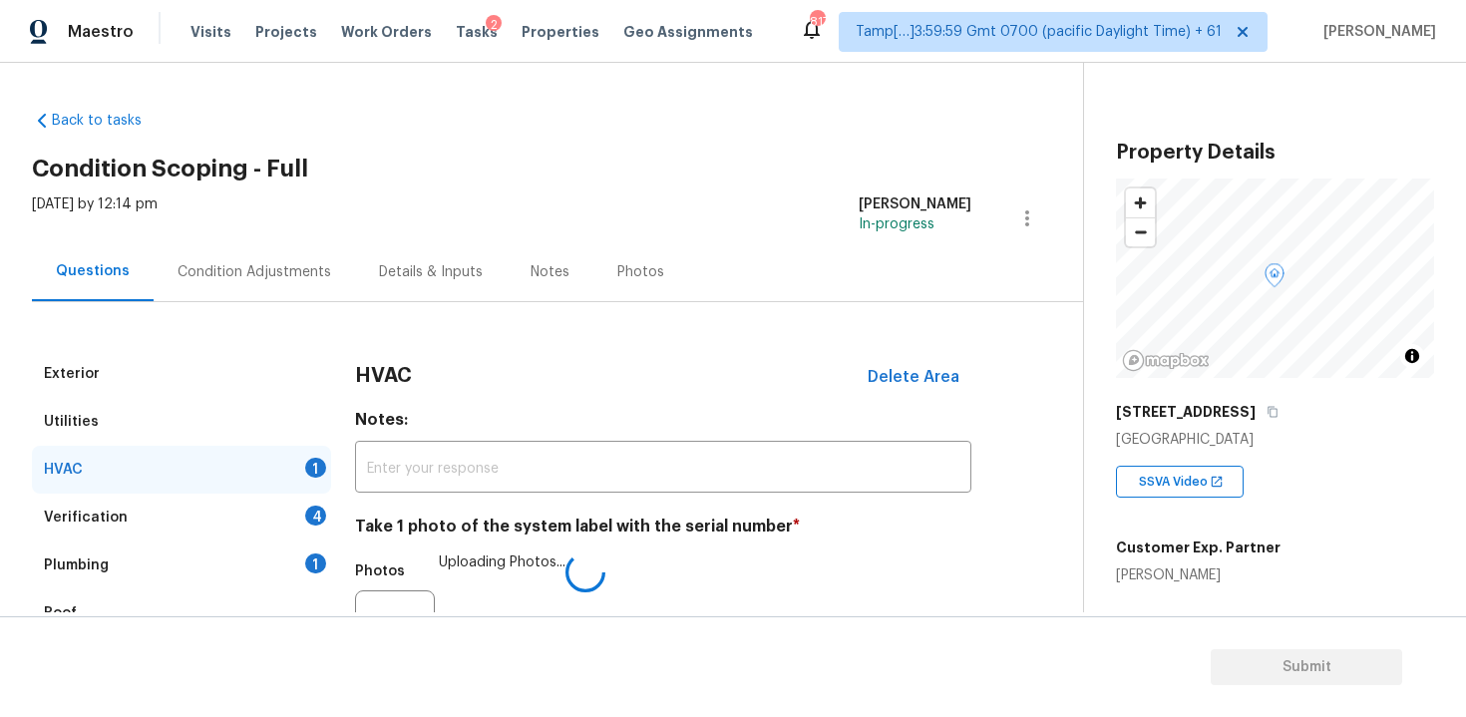
scroll to position [398, 0]
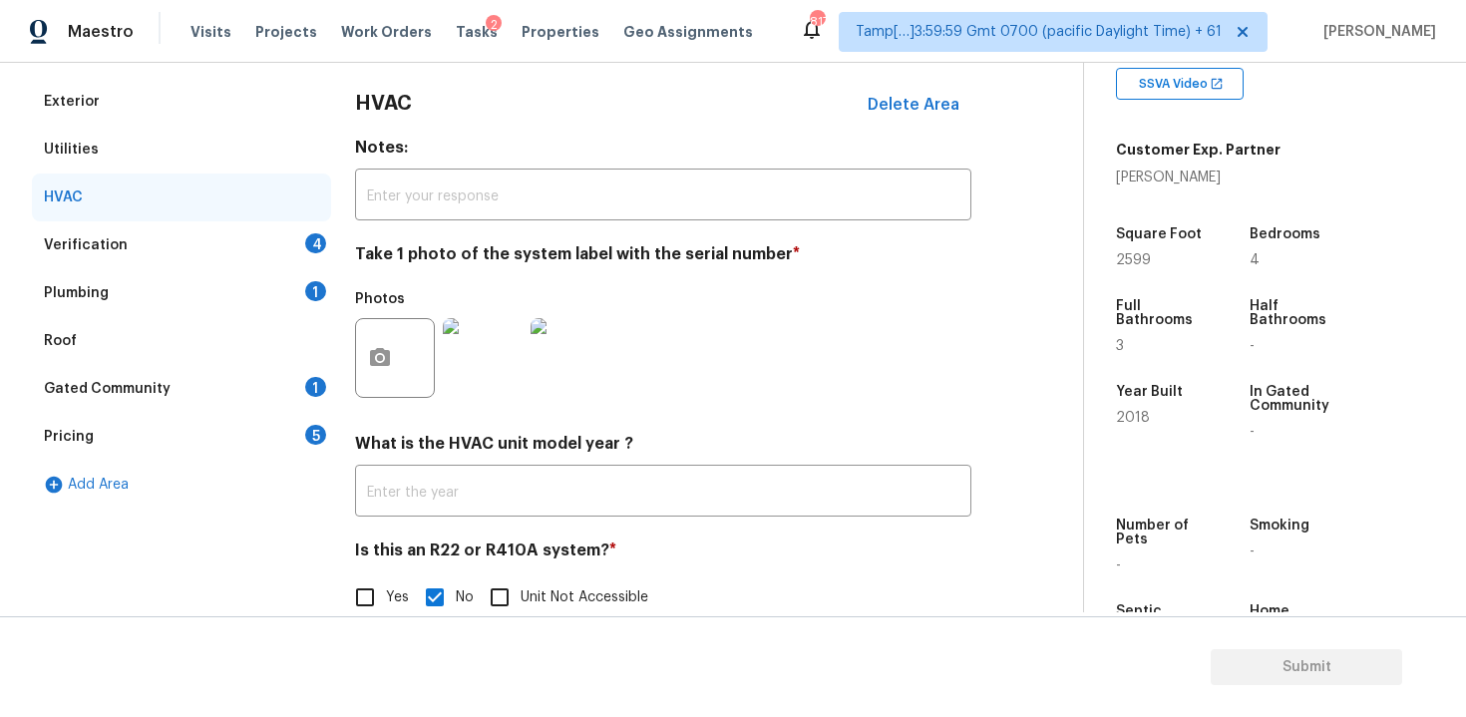
click at [257, 250] on div "Verification 4" at bounding box center [181, 245] width 299 height 48
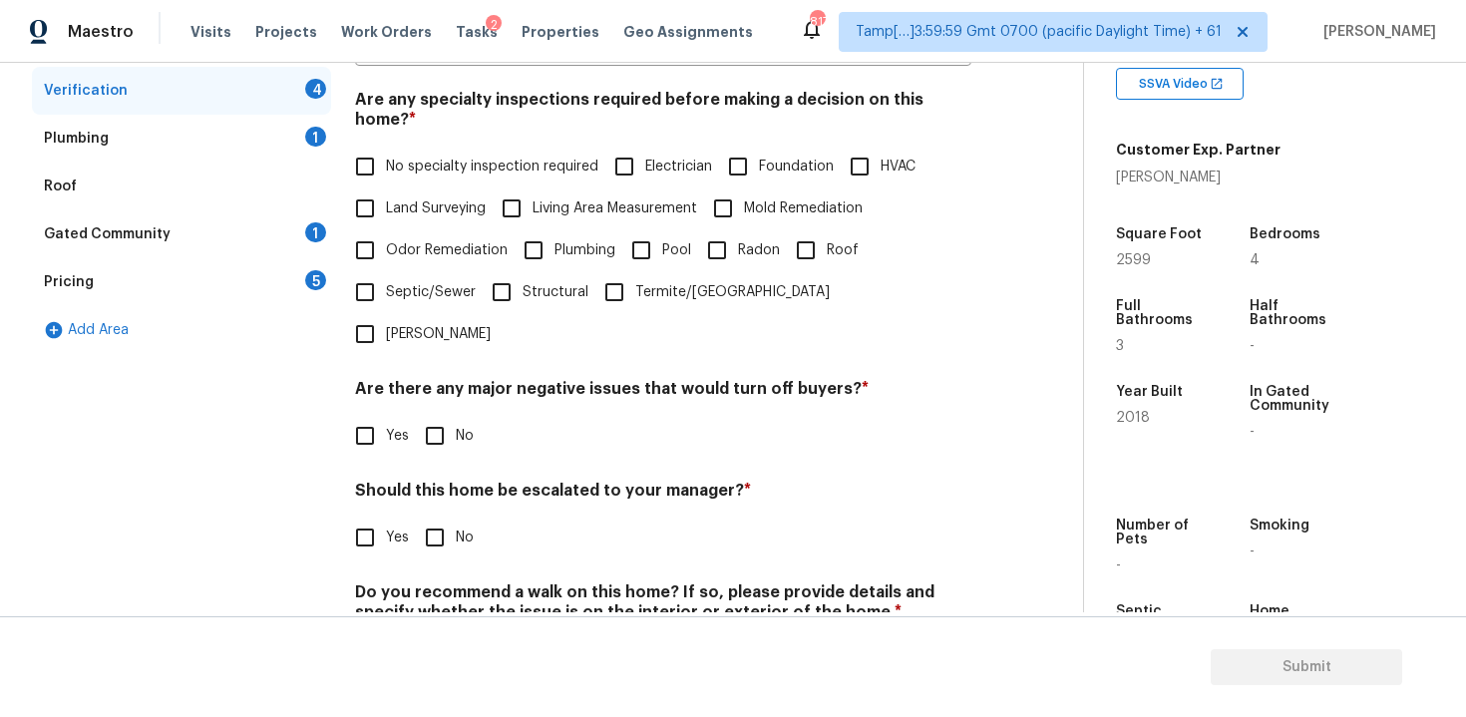
click at [450, 146] on label "No specialty inspection required" at bounding box center [471, 167] width 254 height 42
click at [386, 146] on input "No specialty inspection required" at bounding box center [365, 167] width 42 height 42
checkbox input "true"
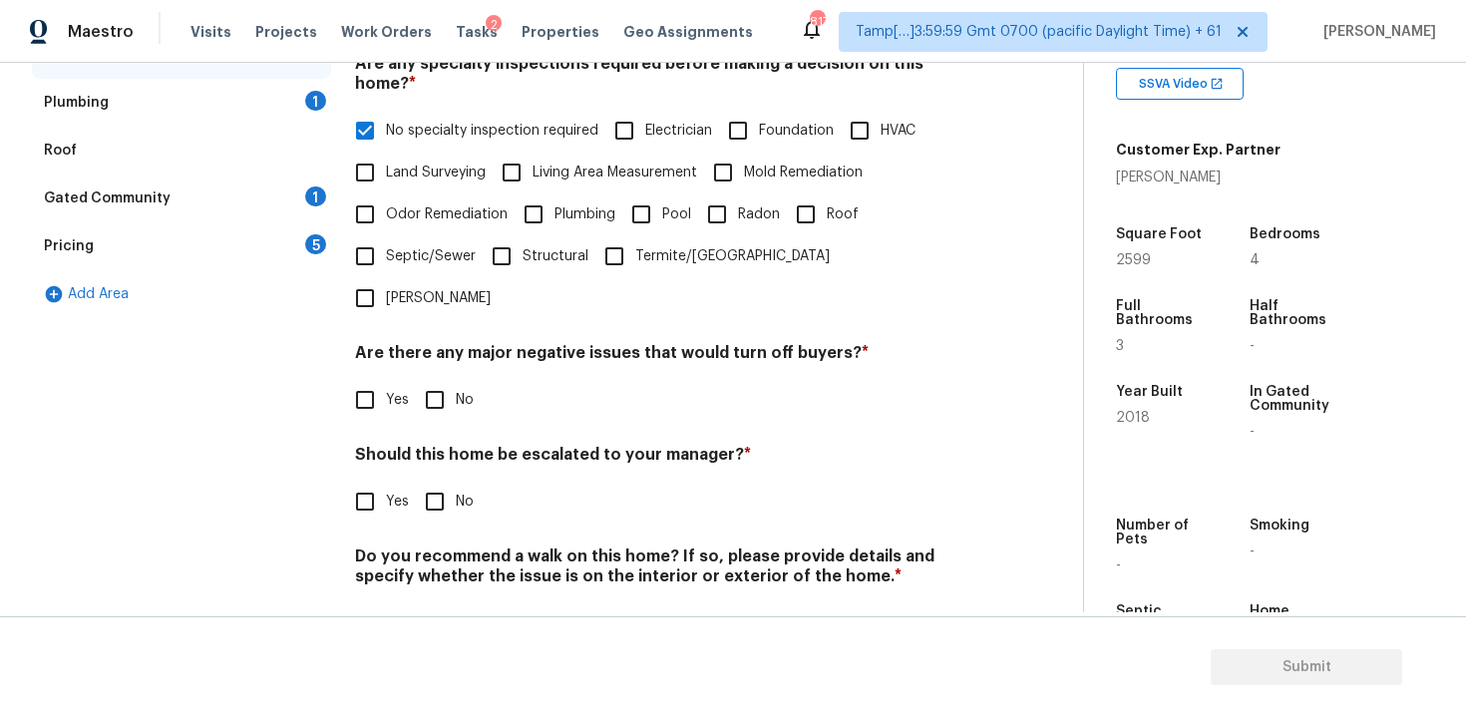
click at [427, 379] on input "No" at bounding box center [435, 400] width 42 height 42
checkbox input "true"
click at [452, 483] on input "No" at bounding box center [435, 504] width 42 height 42
checkbox input "true"
click at [451, 602] on input "No" at bounding box center [435, 623] width 42 height 42
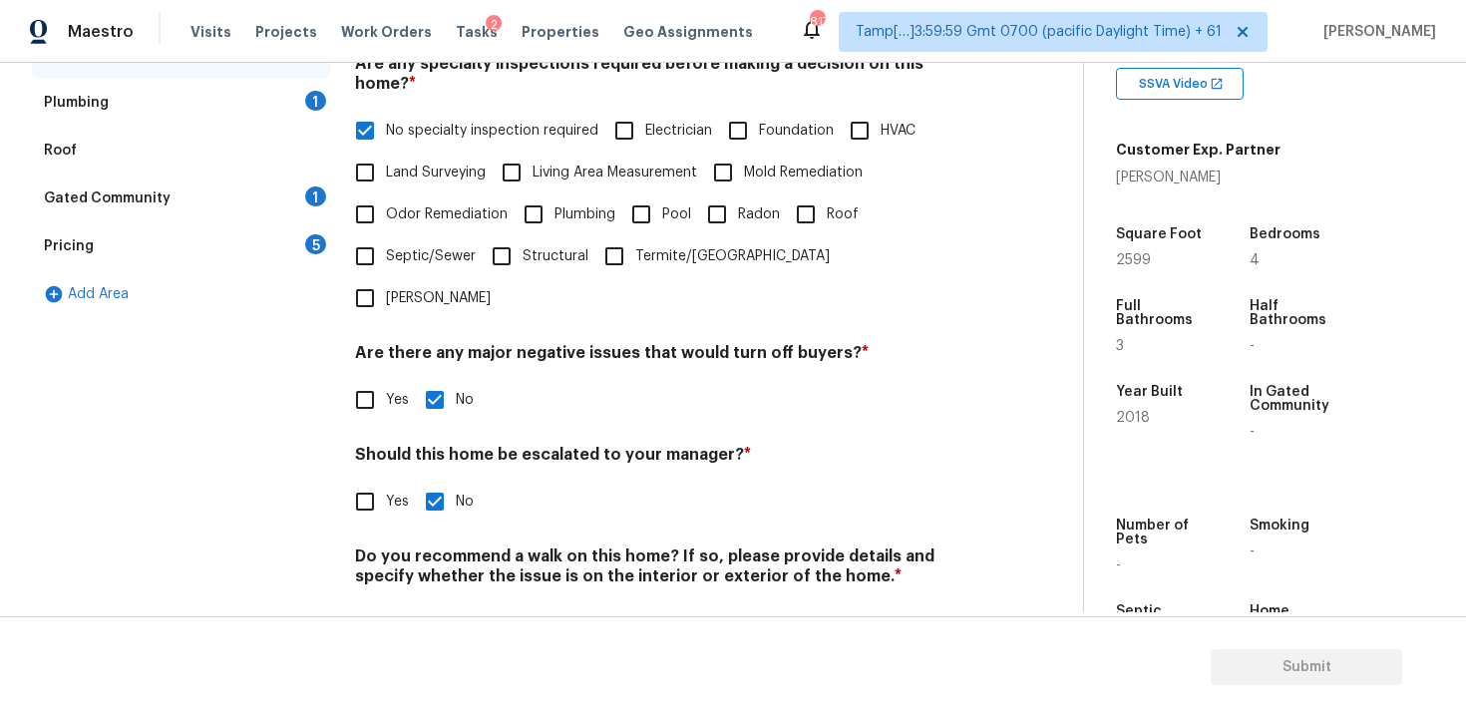
checkbox input "true"
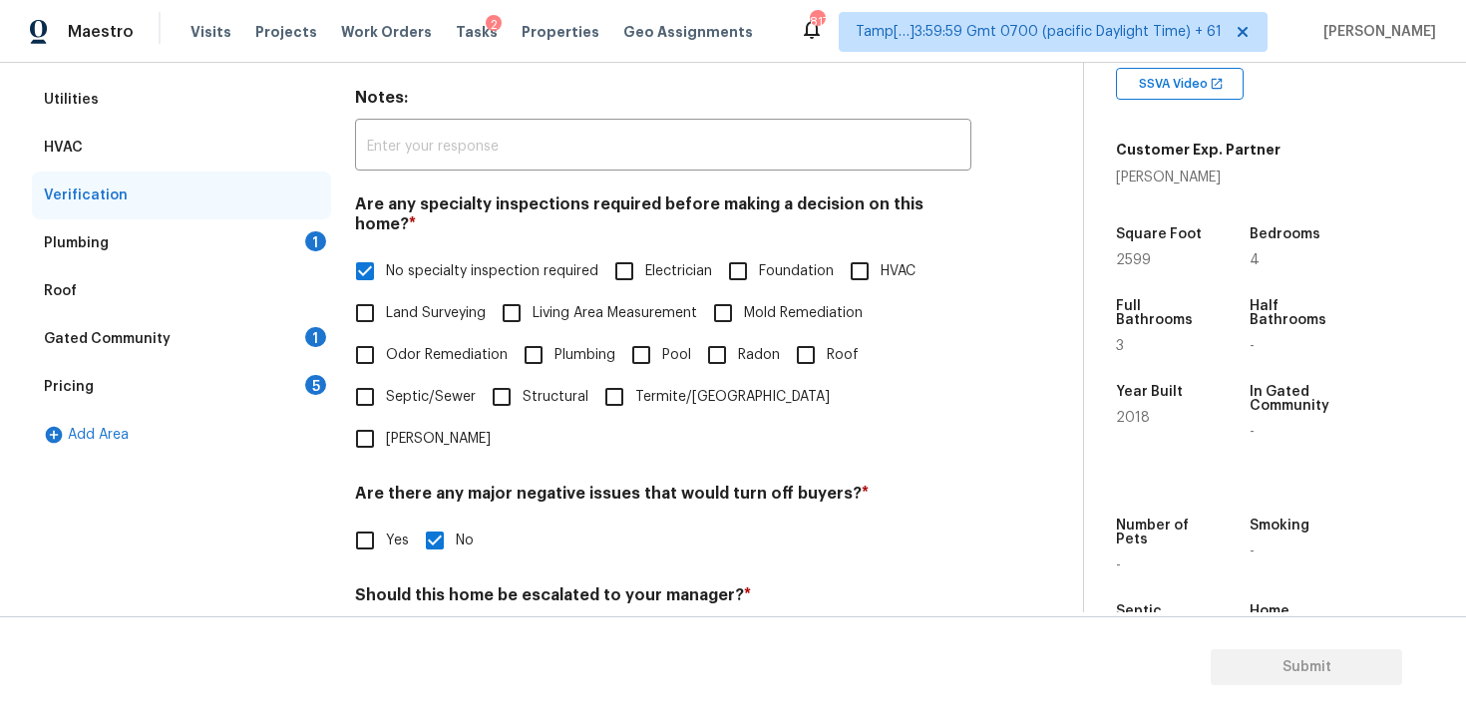
click at [298, 269] on div "Roof" at bounding box center [181, 291] width 299 height 48
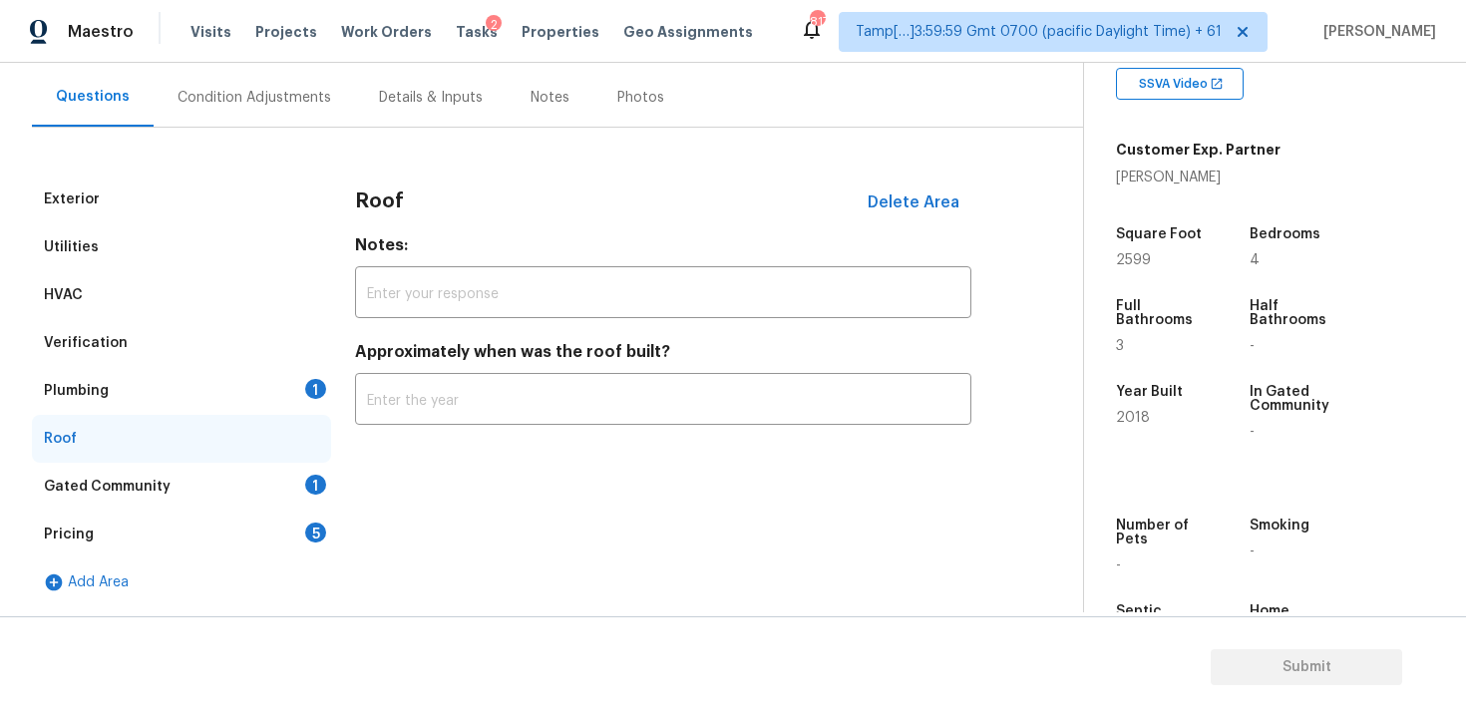
scroll to position [175, 0]
click at [327, 375] on div "Plumbing 1" at bounding box center [181, 391] width 299 height 48
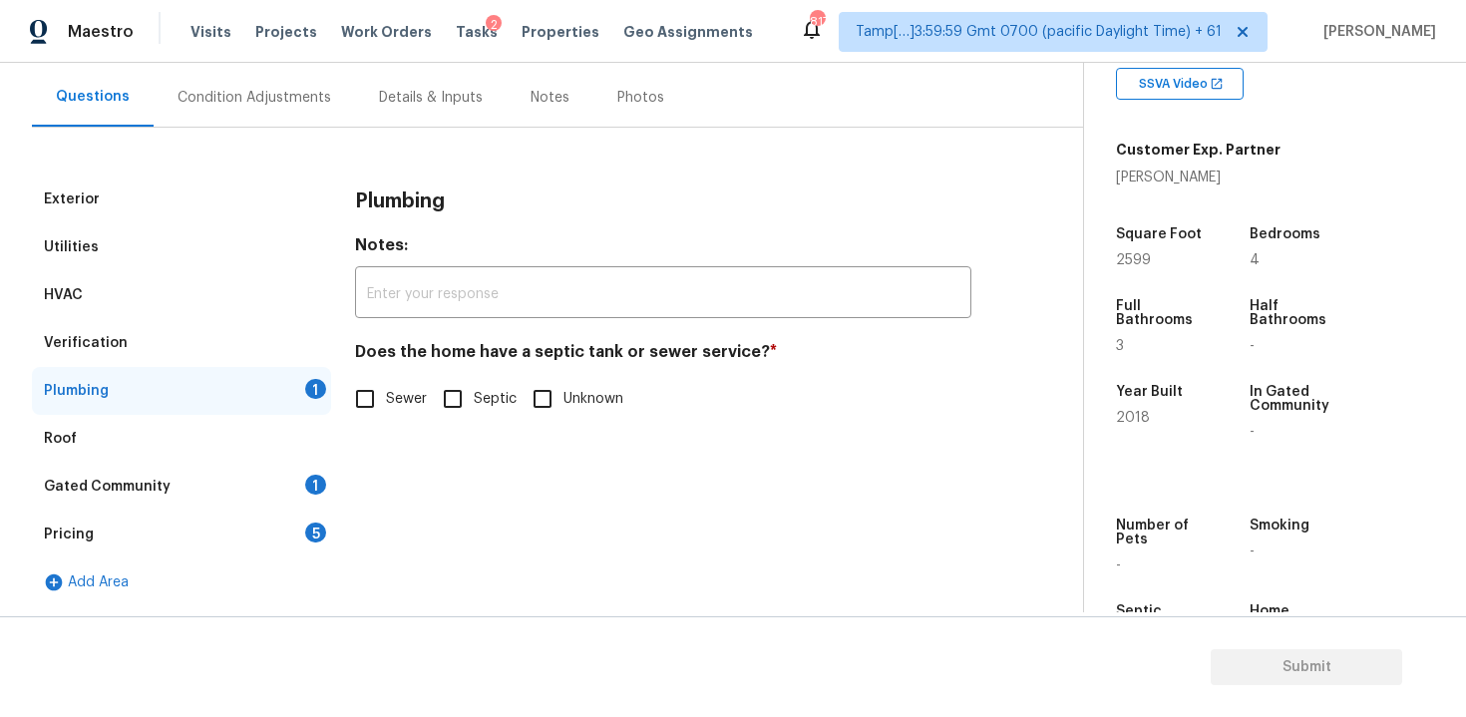
click at [382, 384] on input "Sewer" at bounding box center [365, 399] width 42 height 42
checkbox input "true"
click at [285, 530] on div "Pricing 5" at bounding box center [181, 535] width 299 height 48
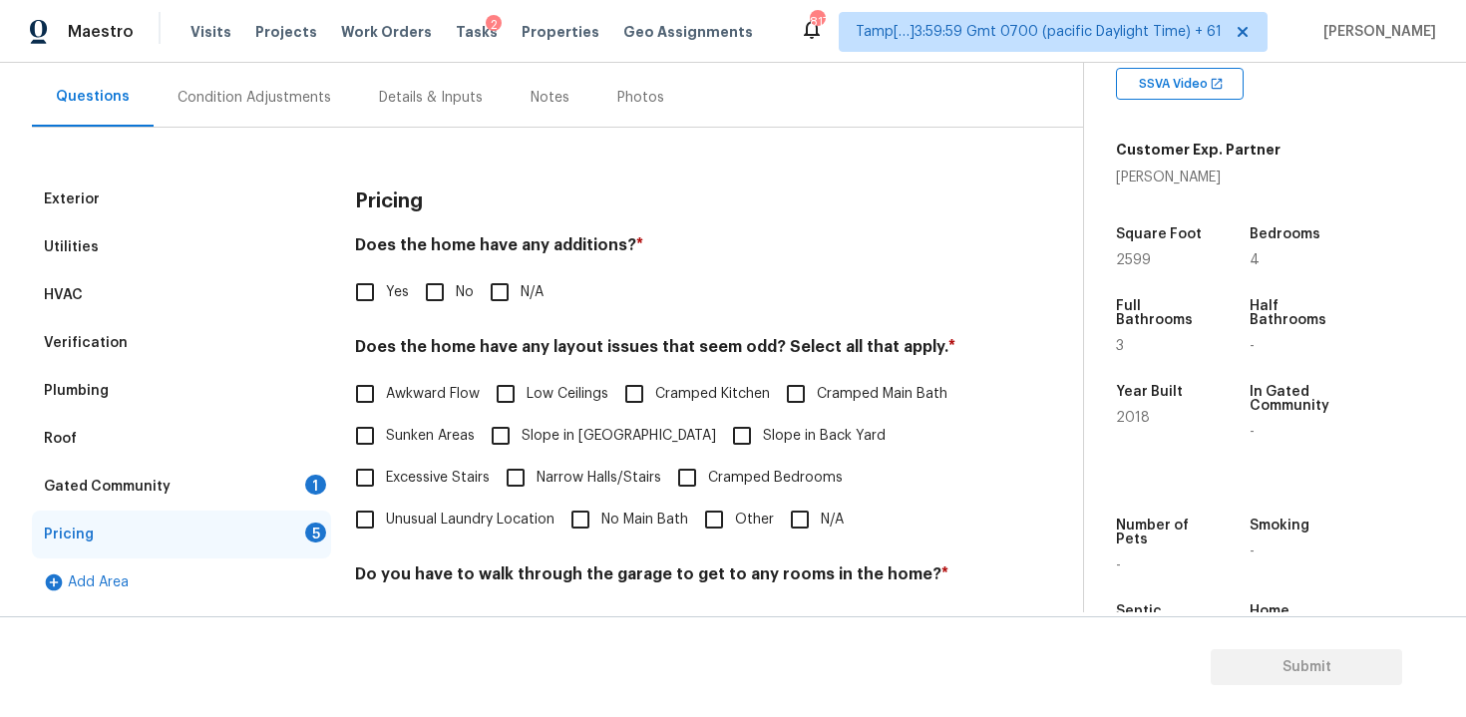
click at [300, 469] on div "Gated Community 1" at bounding box center [181, 487] width 299 height 48
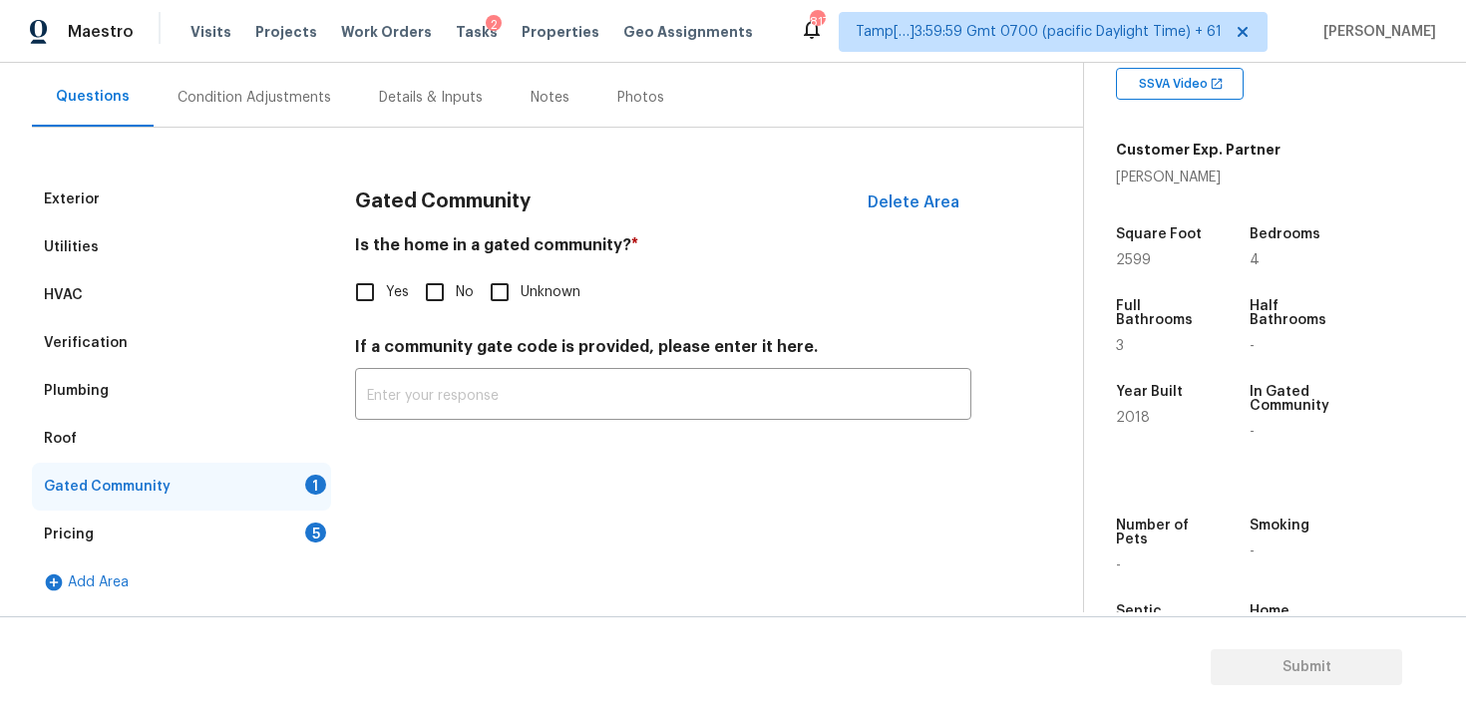
click at [442, 289] on input "No" at bounding box center [435, 292] width 42 height 42
checkbox input "true"
click at [309, 542] on div "Pricing 5" at bounding box center [181, 535] width 299 height 48
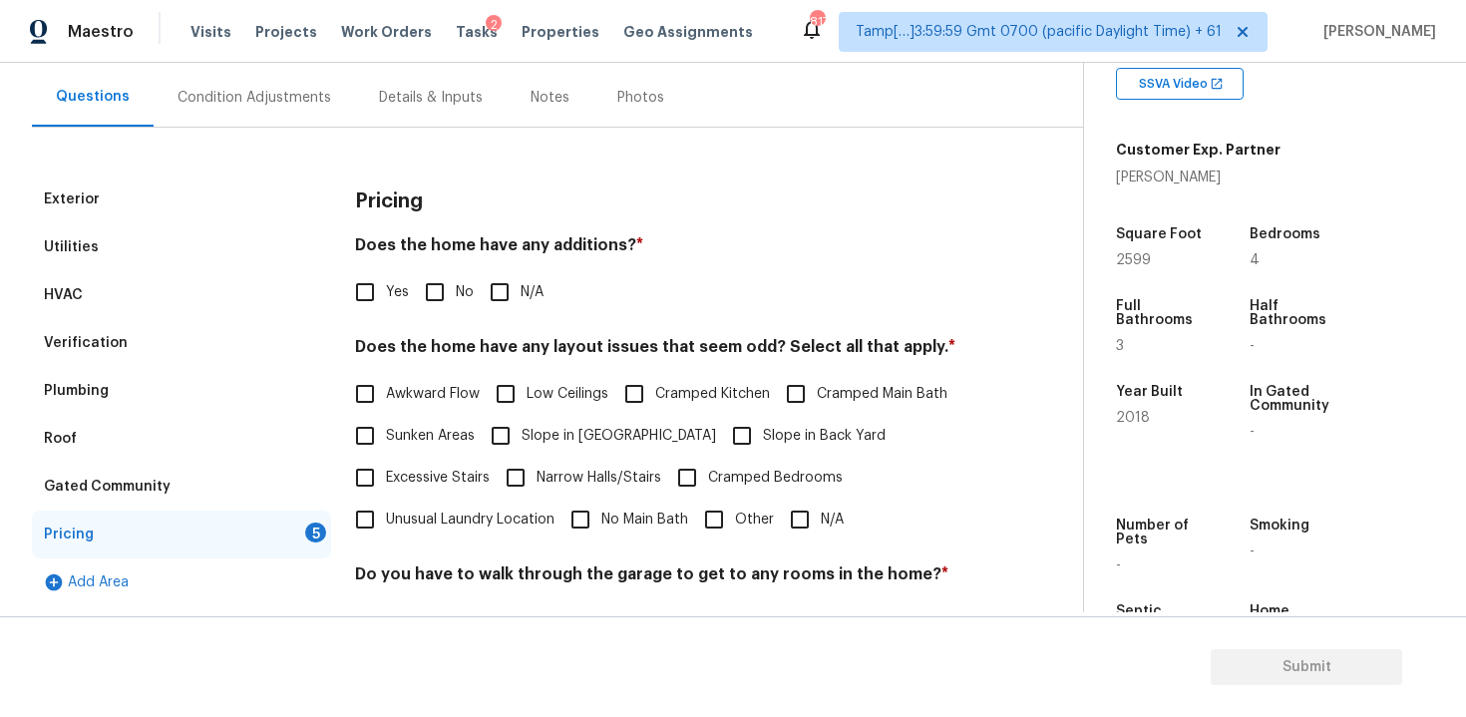
click at [437, 290] on input "No" at bounding box center [435, 292] width 42 height 42
checkbox input "true"
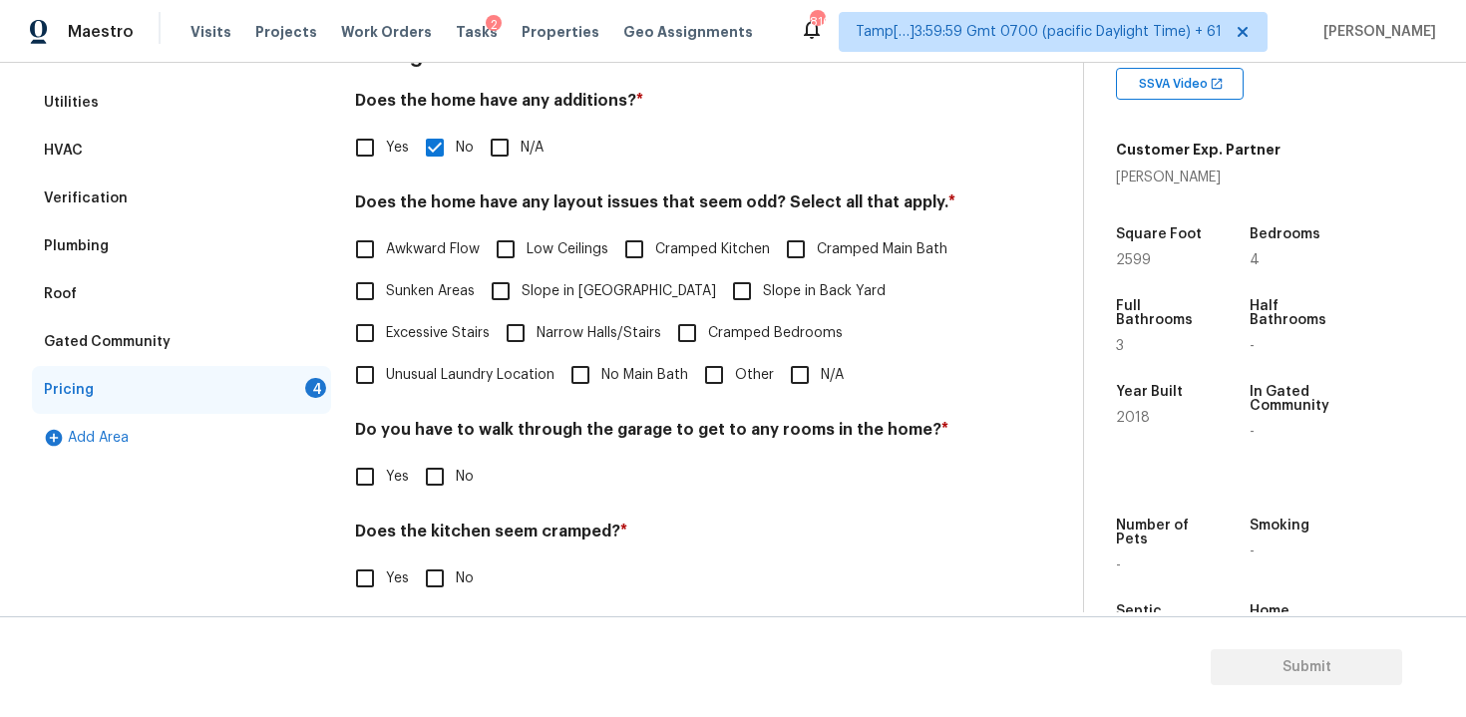
scroll to position [330, 0]
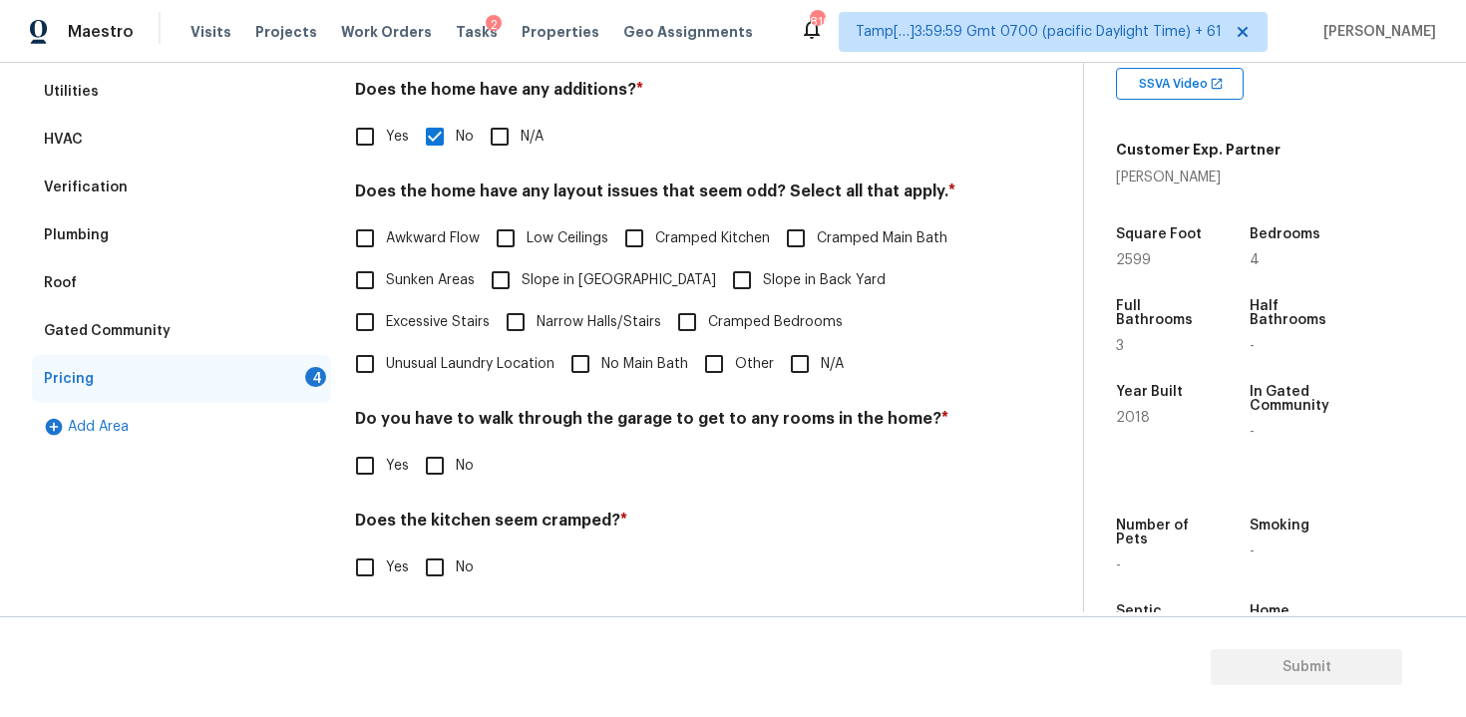
click at [826, 368] on span "N/A" at bounding box center [832, 364] width 23 height 21
click at [821, 368] on input "N/A" at bounding box center [800, 364] width 42 height 42
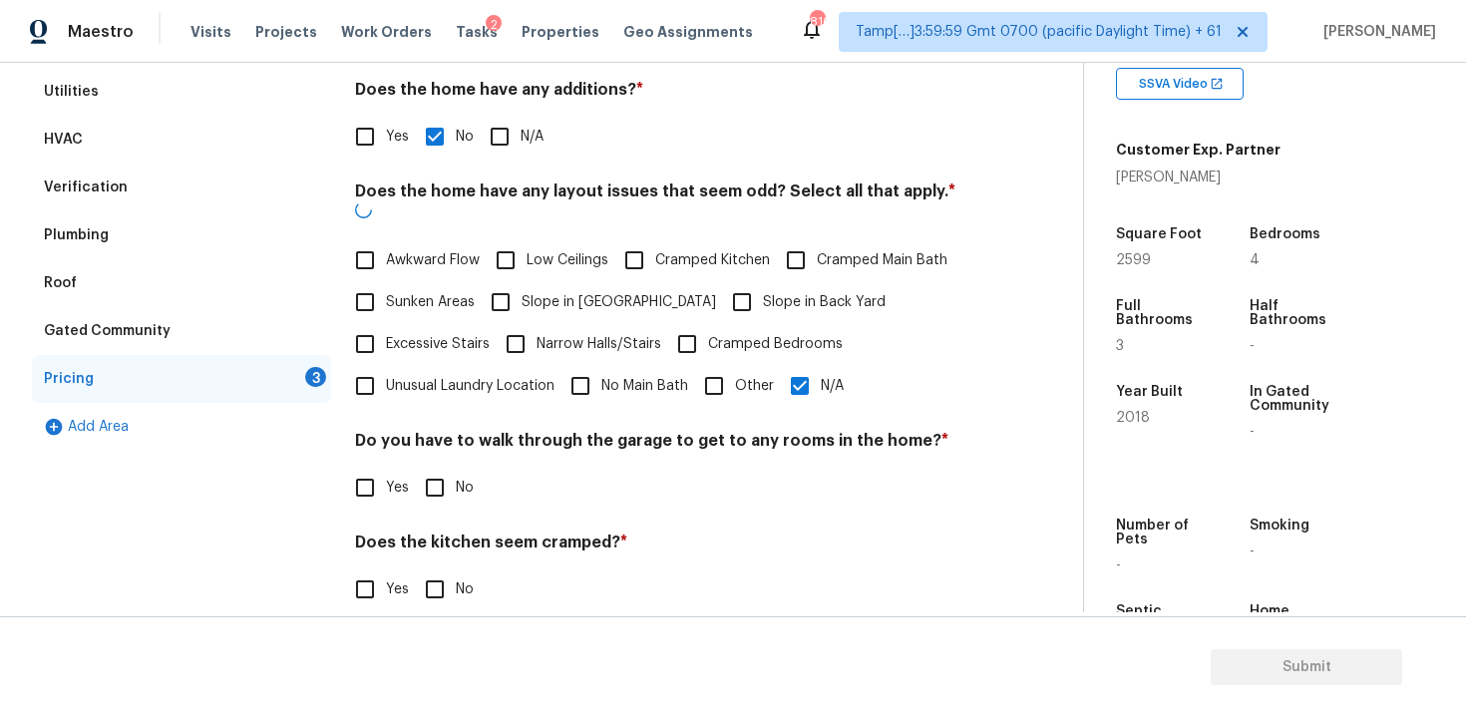
scroll to position [438, 0]
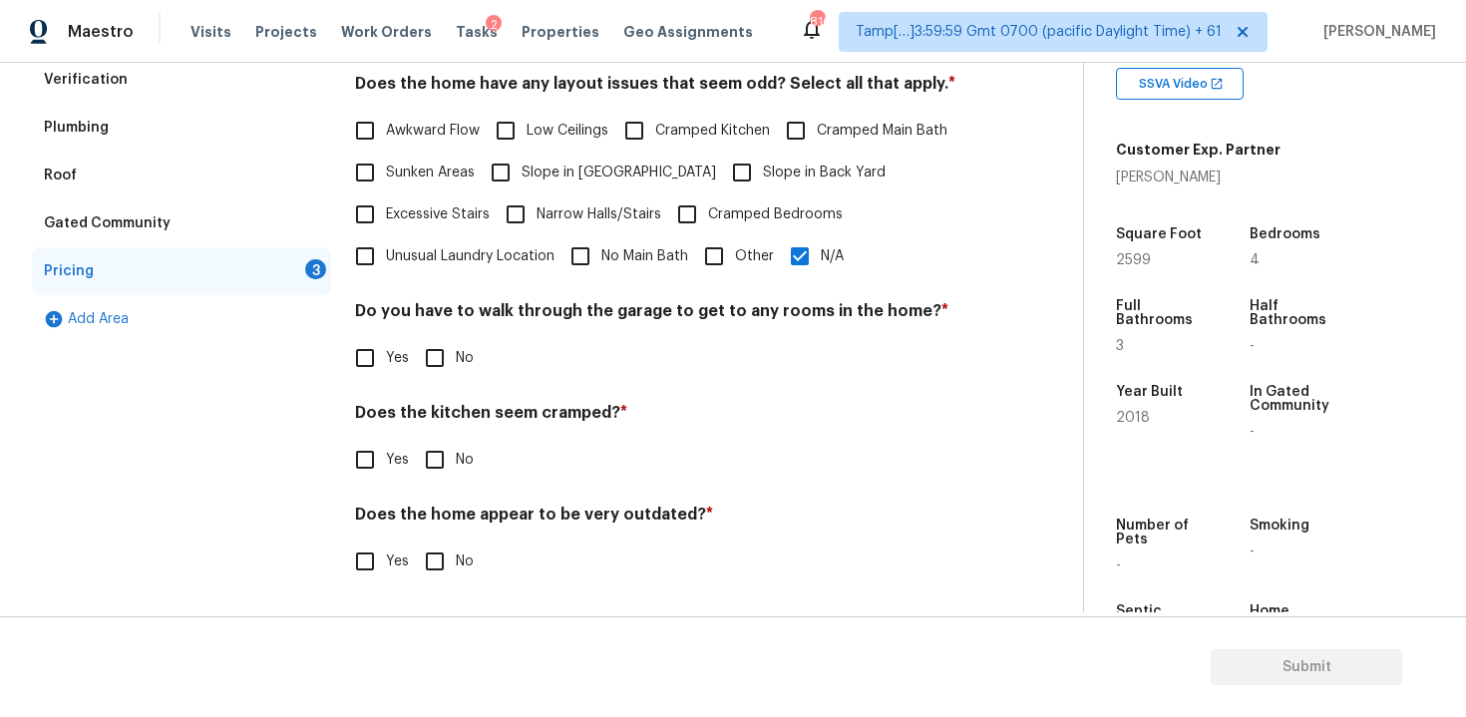
click at [799, 247] on input "N/A" at bounding box center [800, 256] width 42 height 42
checkbox input "false"
click at [763, 166] on span "Slope in Back Yard" at bounding box center [824, 173] width 123 height 21
click at [721, 166] on input "Slope in Back Yard" at bounding box center [742, 173] width 42 height 42
checkbox input "true"
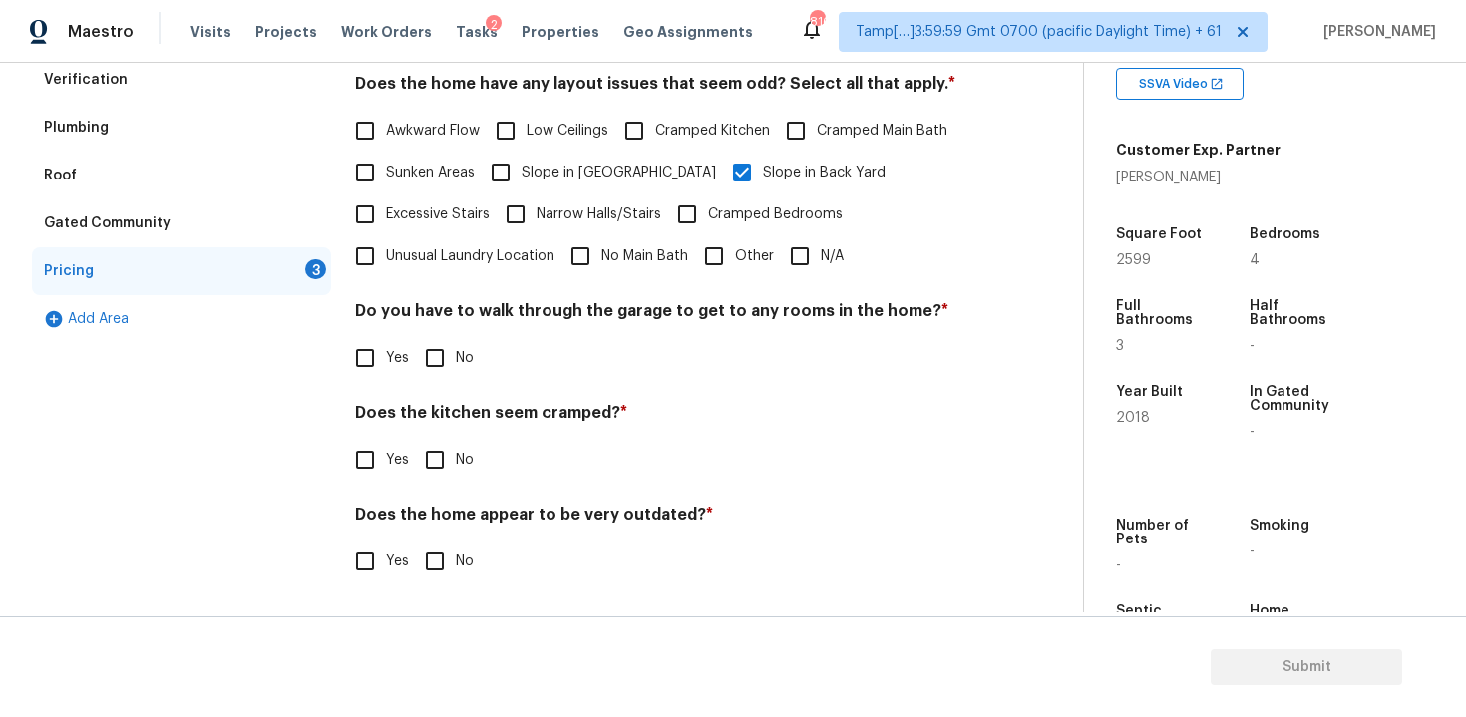
click at [574, 181] on span "Slope in Front Yard" at bounding box center [619, 173] width 194 height 21
click at [522, 181] on input "Slope in Front Yard" at bounding box center [501, 173] width 42 height 42
checkbox input "true"
click at [478, 351] on div "Yes No" at bounding box center [663, 358] width 616 height 42
click at [438, 366] on input "No" at bounding box center [435, 358] width 42 height 42
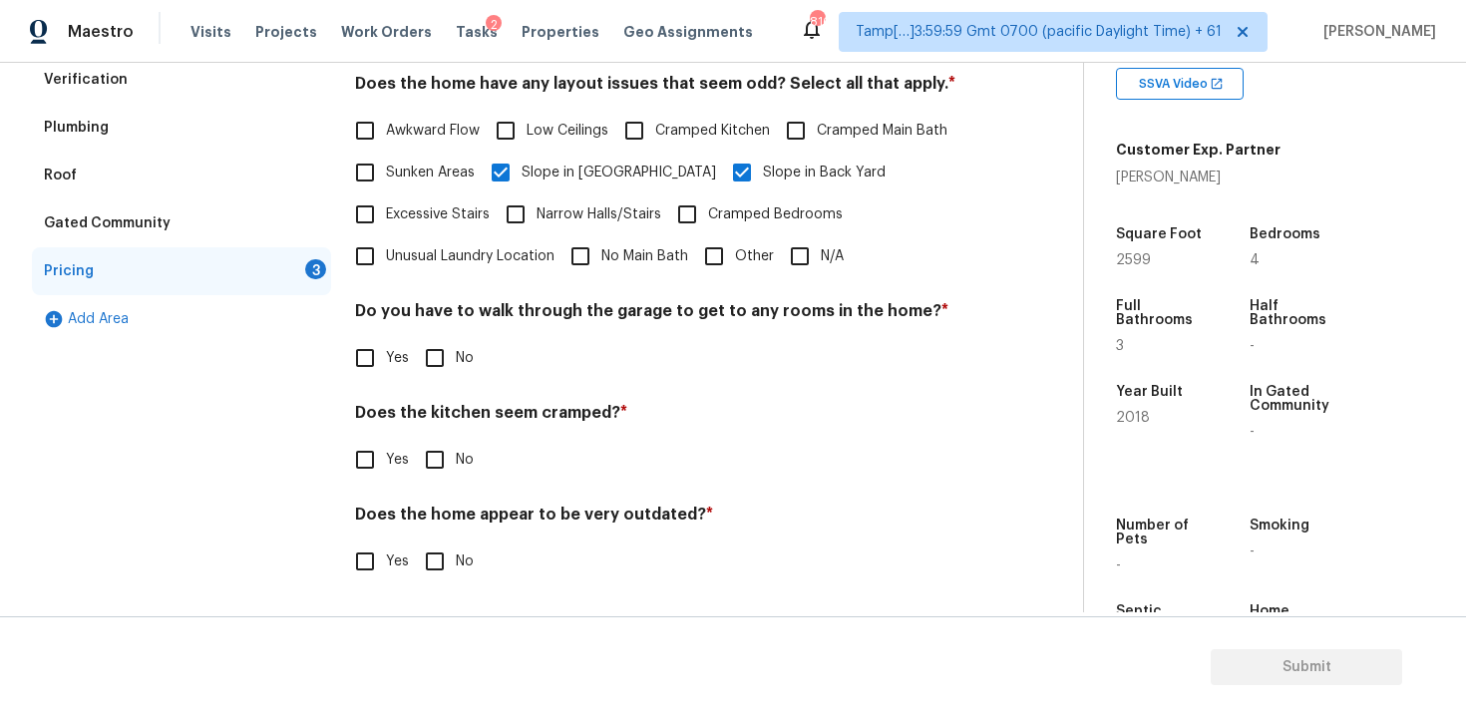
checkbox input "true"
click at [438, 458] on input "No" at bounding box center [435, 462] width 42 height 42
checkbox input "true"
click at [436, 543] on input "No" at bounding box center [435, 563] width 42 height 42
checkbox input "true"
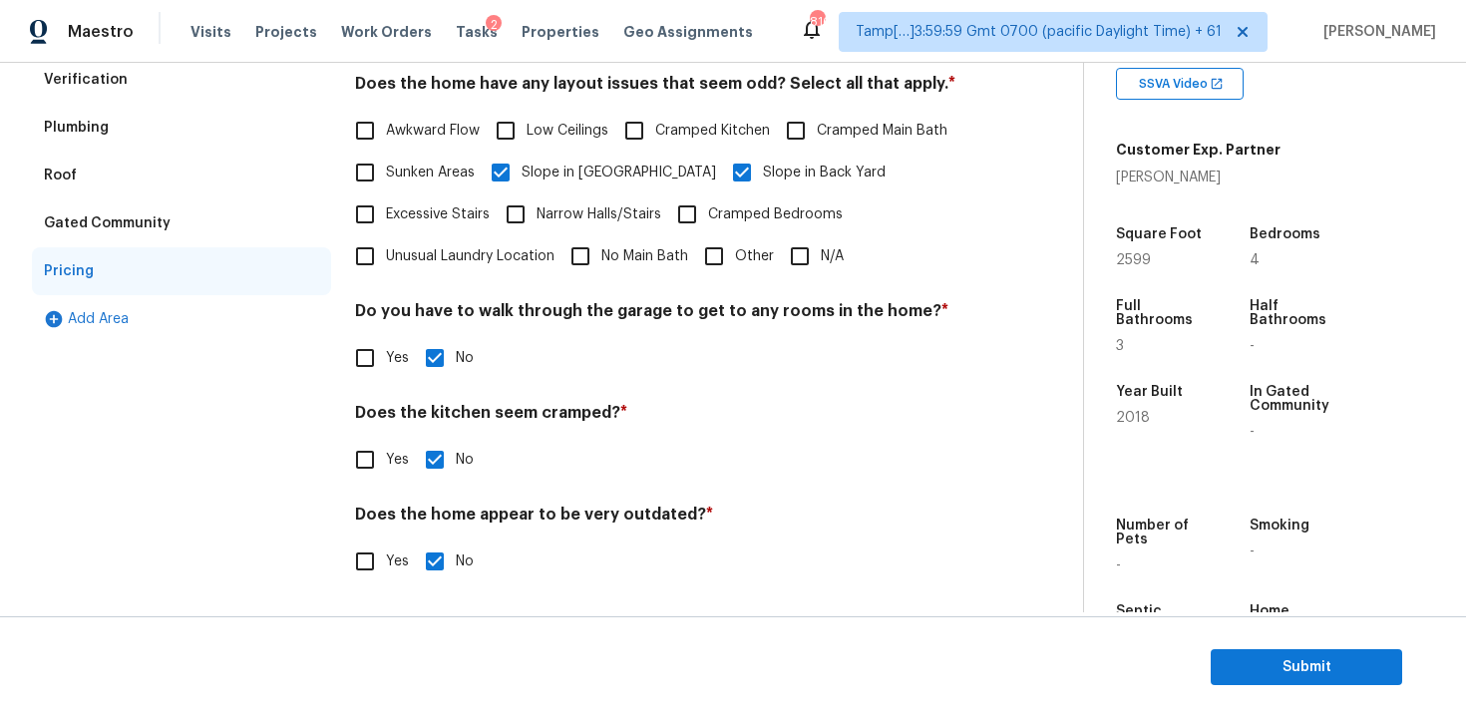
scroll to position [0, 0]
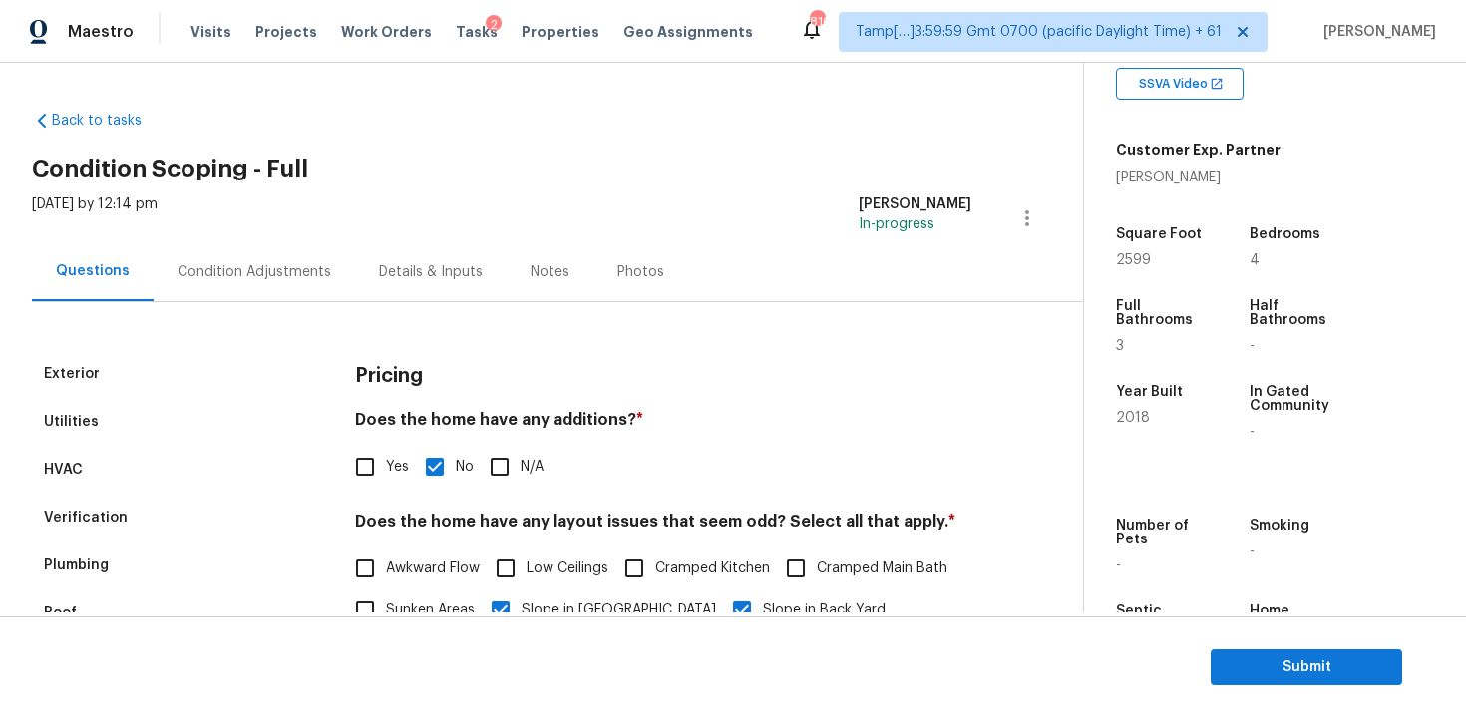
click at [289, 295] on div "Condition Adjustments" at bounding box center [254, 271] width 201 height 59
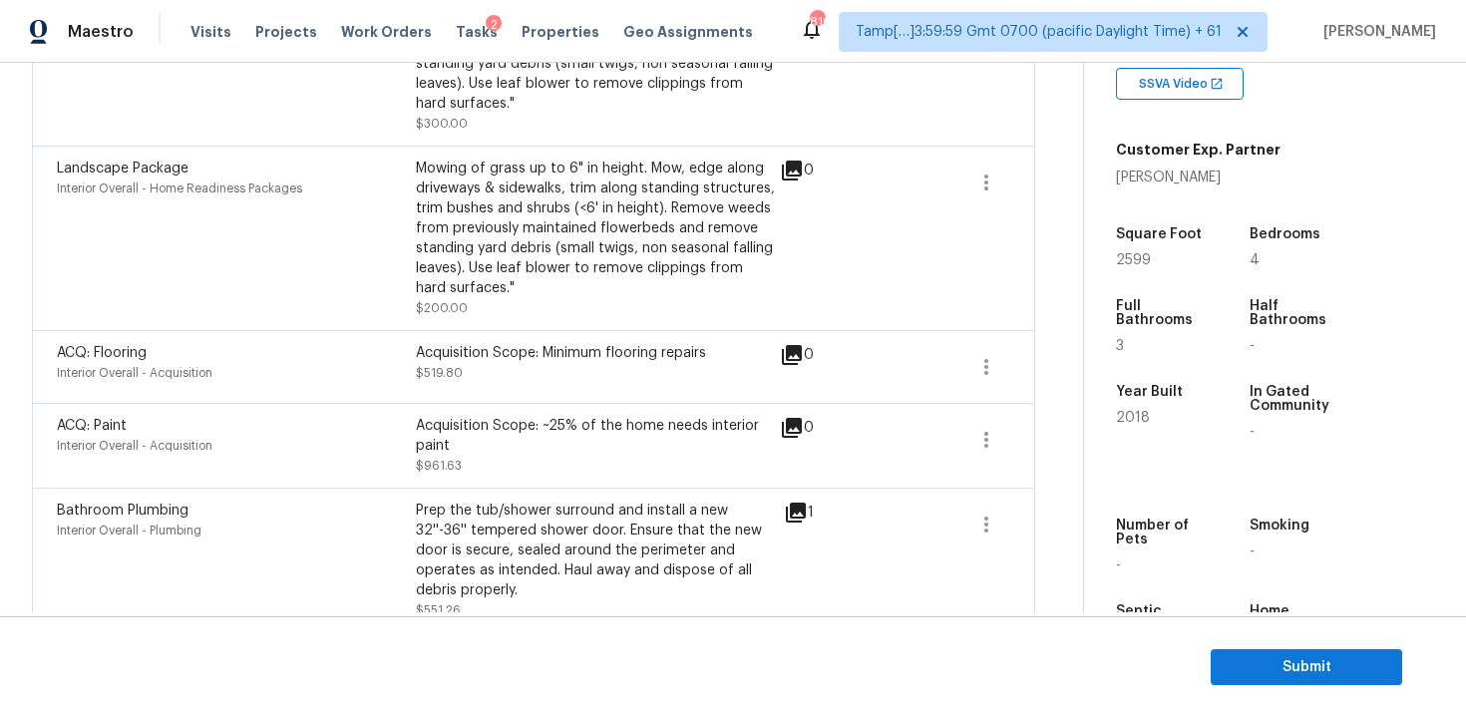
scroll to position [624, 0]
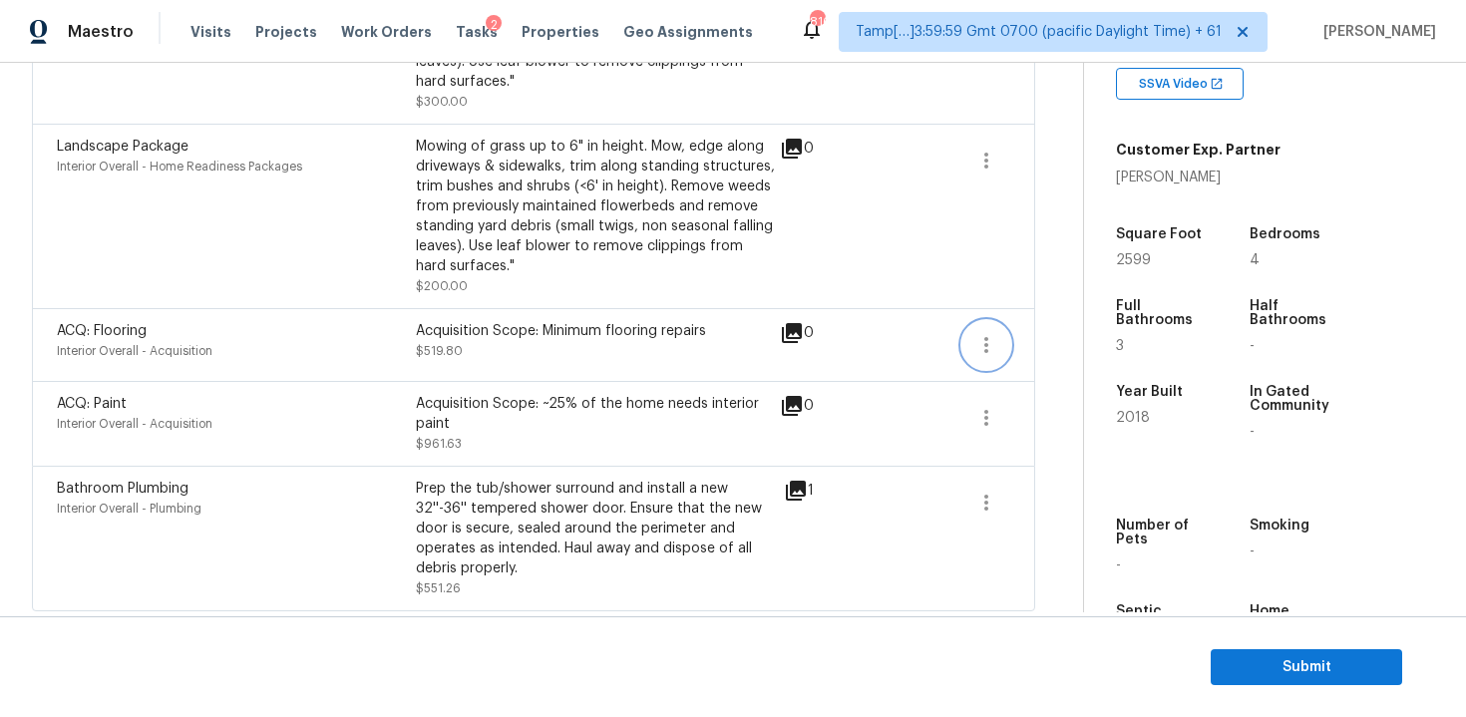
click at [993, 341] on icon "button" at bounding box center [986, 345] width 24 height 24
click at [1051, 341] on div "Edit" at bounding box center [1100, 342] width 156 height 20
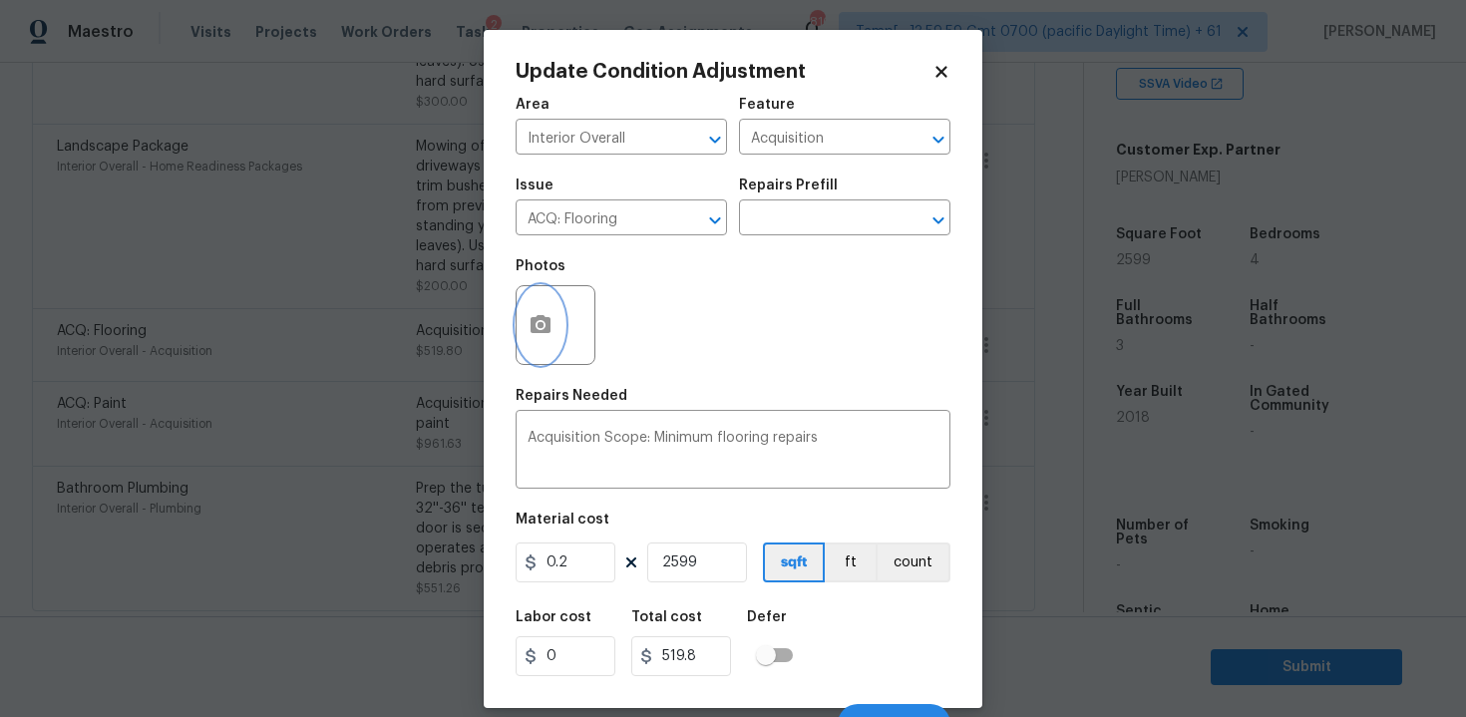
click at [558, 305] on button "button" at bounding box center [541, 325] width 48 height 78
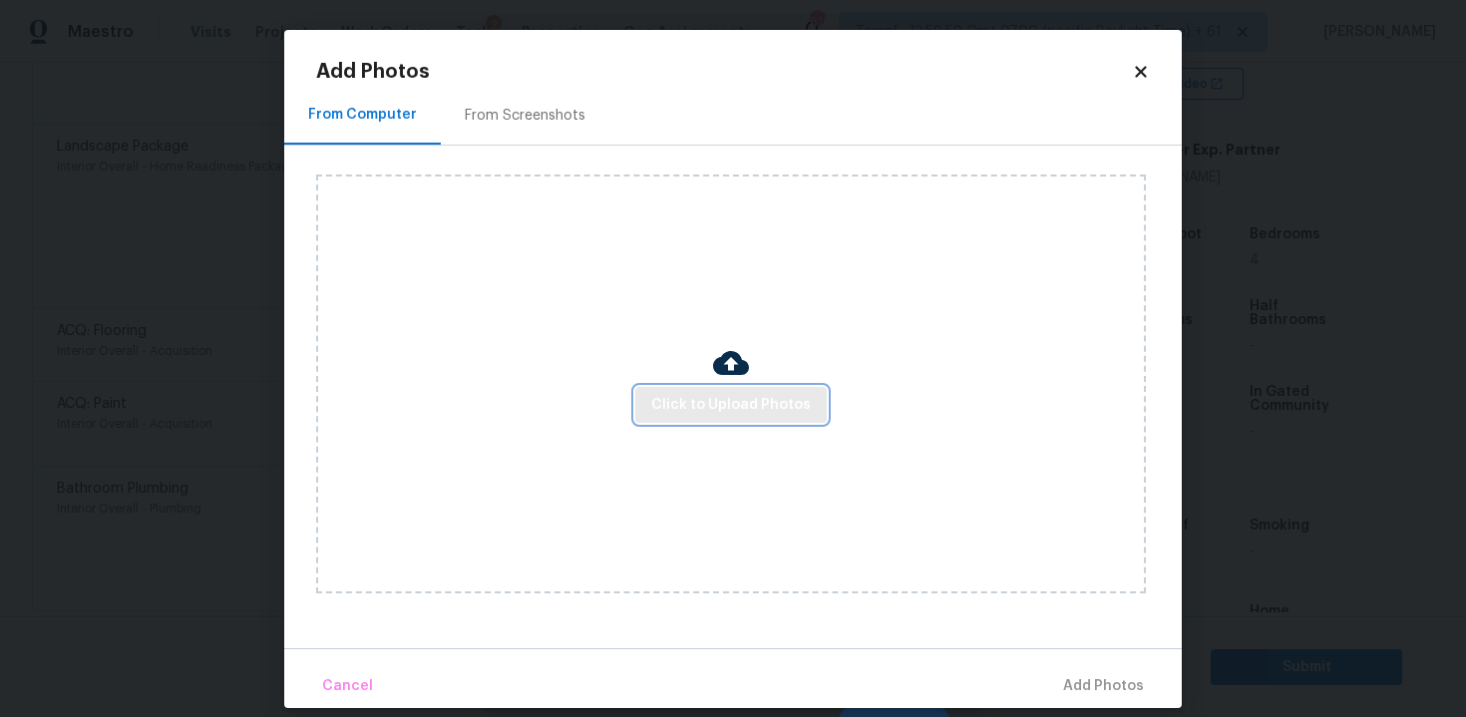
click at [722, 396] on span "Click to Upload Photos" at bounding box center [731, 405] width 160 height 25
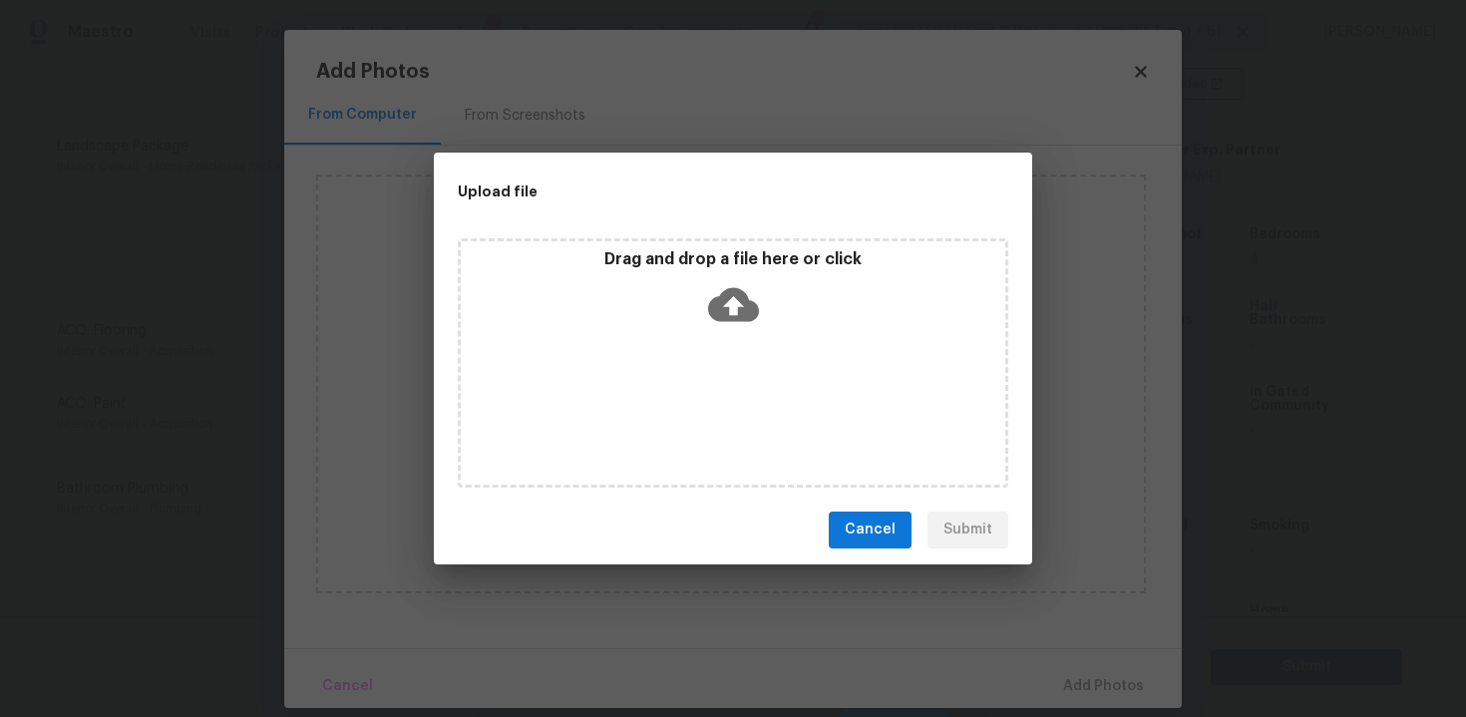
click at [742, 297] on icon at bounding box center [733, 304] width 51 height 34
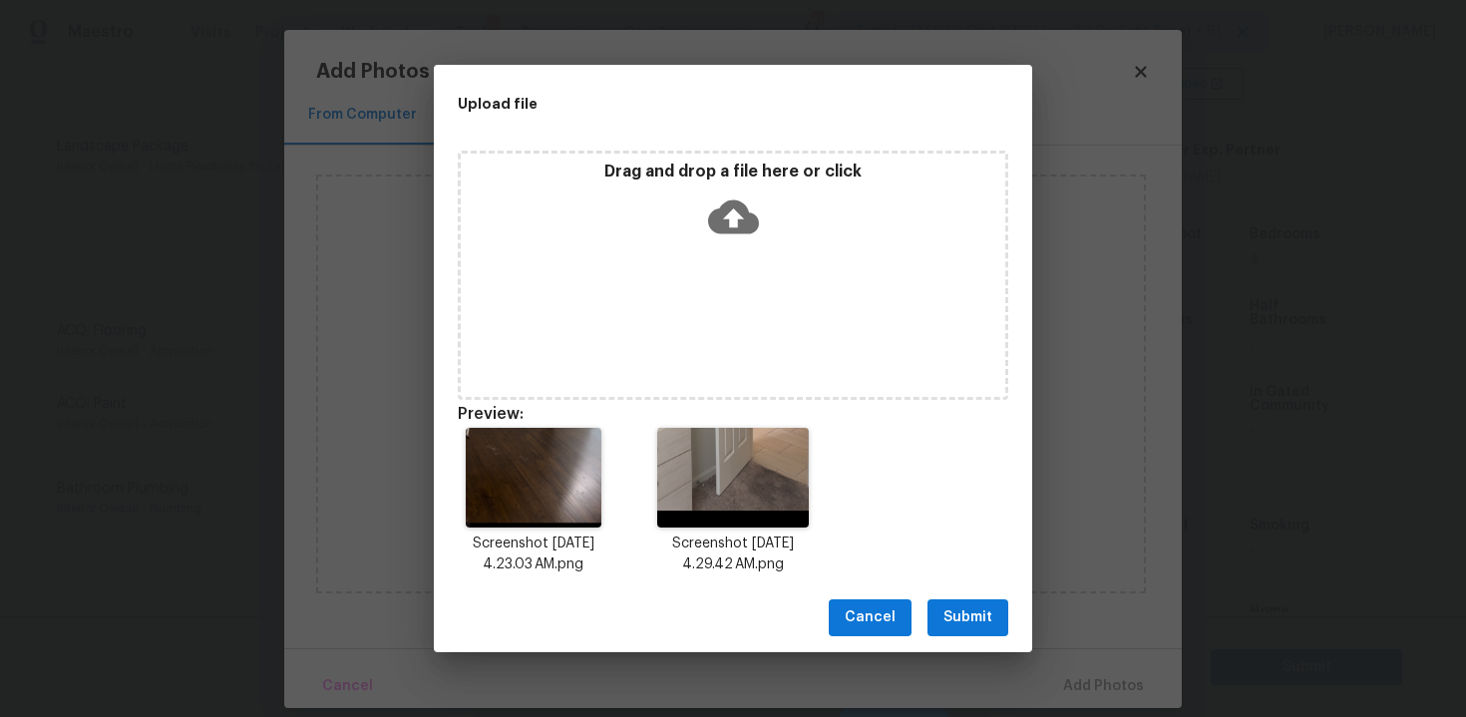
scroll to position [16, 0]
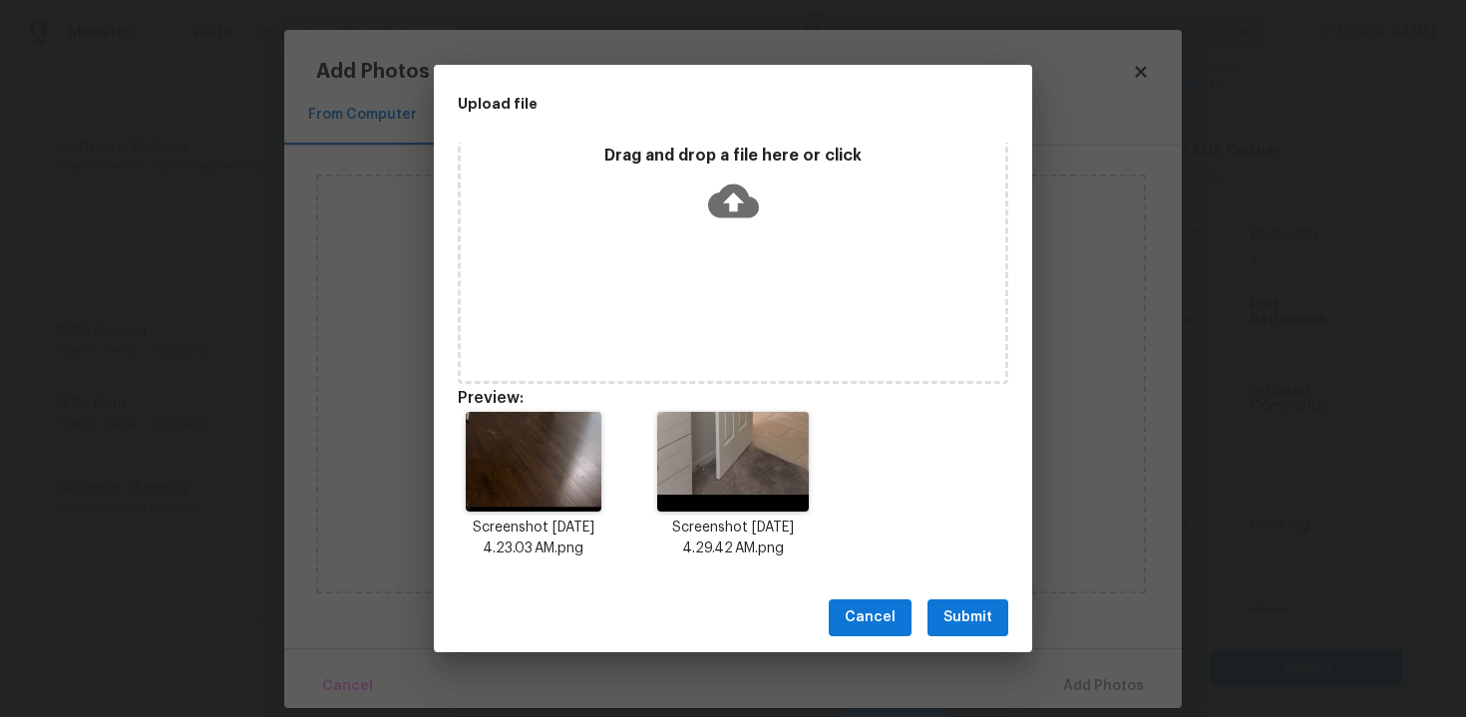
click at [967, 622] on span "Submit" at bounding box center [967, 617] width 49 height 25
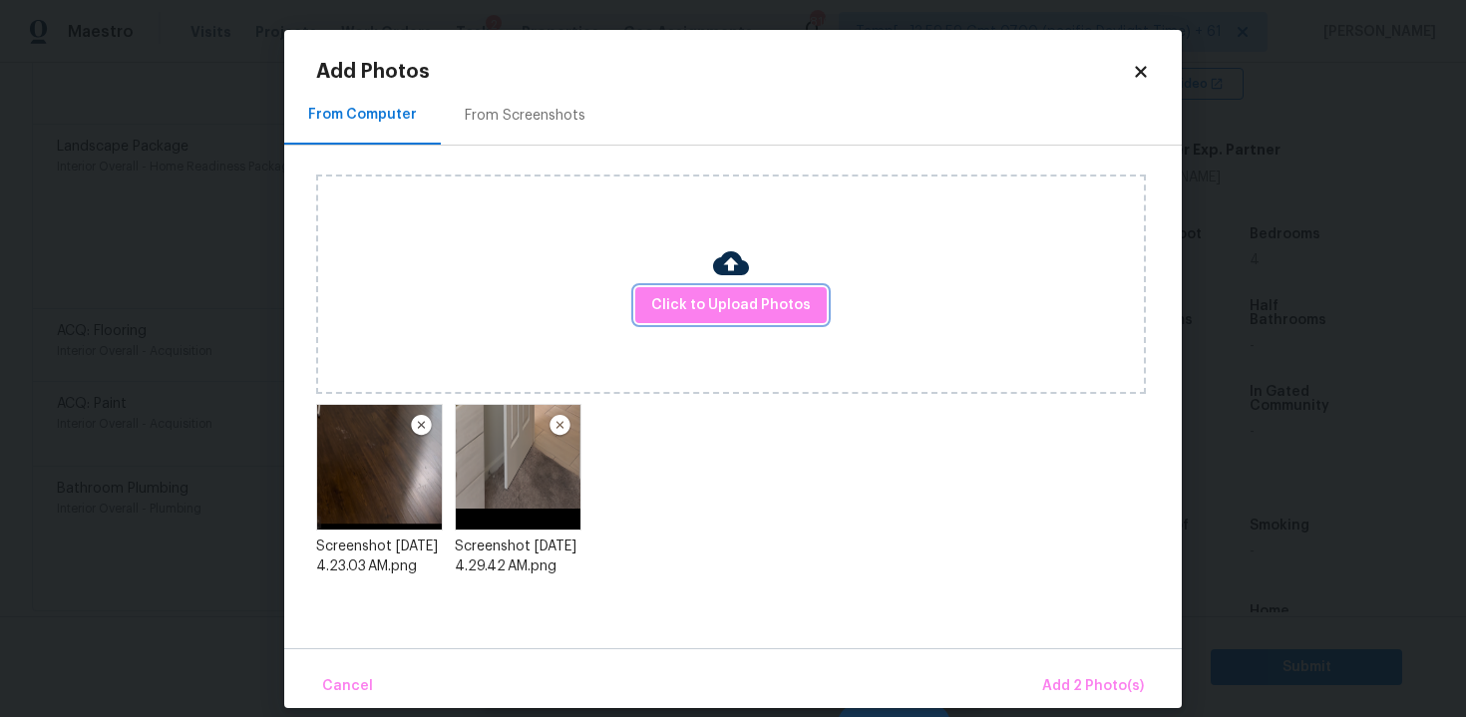
scroll to position [0, 0]
click at [519, 98] on div "From Screenshots" at bounding box center [525, 115] width 169 height 59
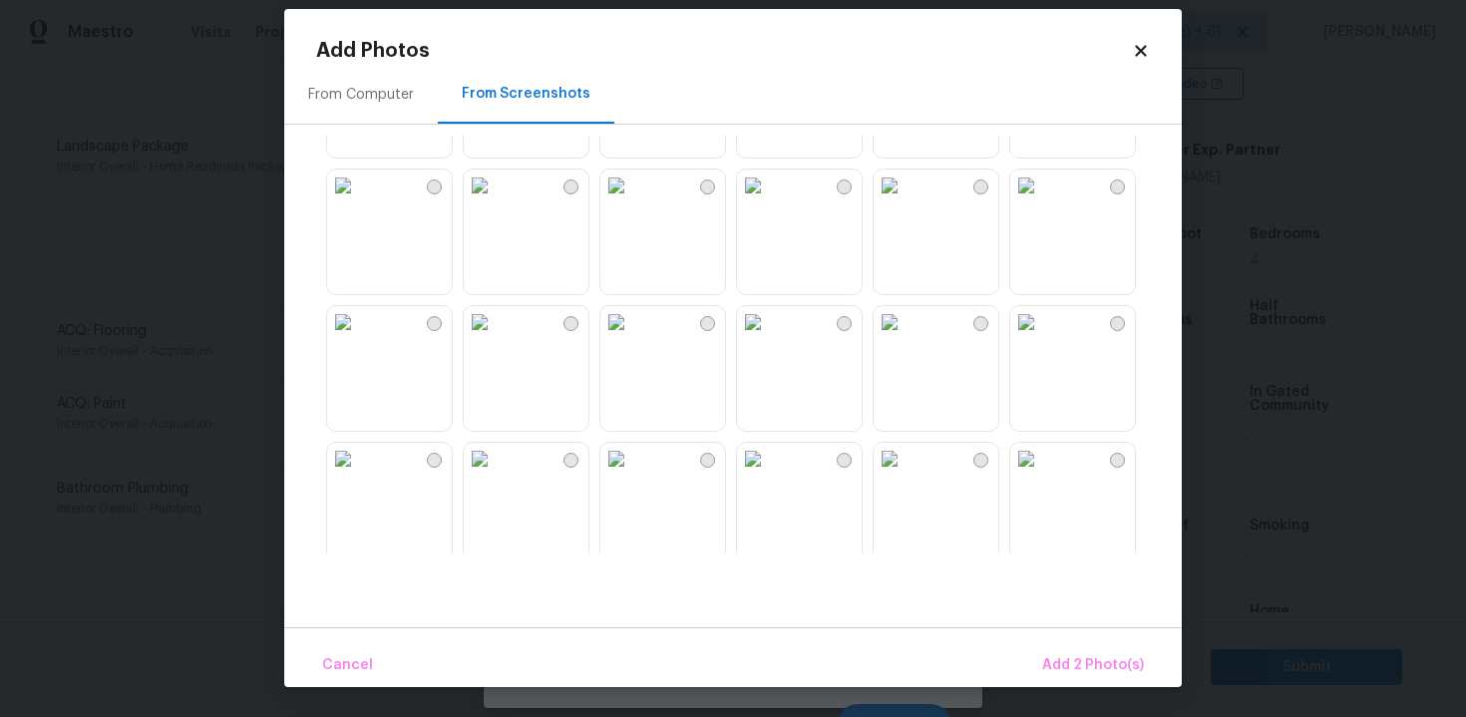
scroll to position [856, 0]
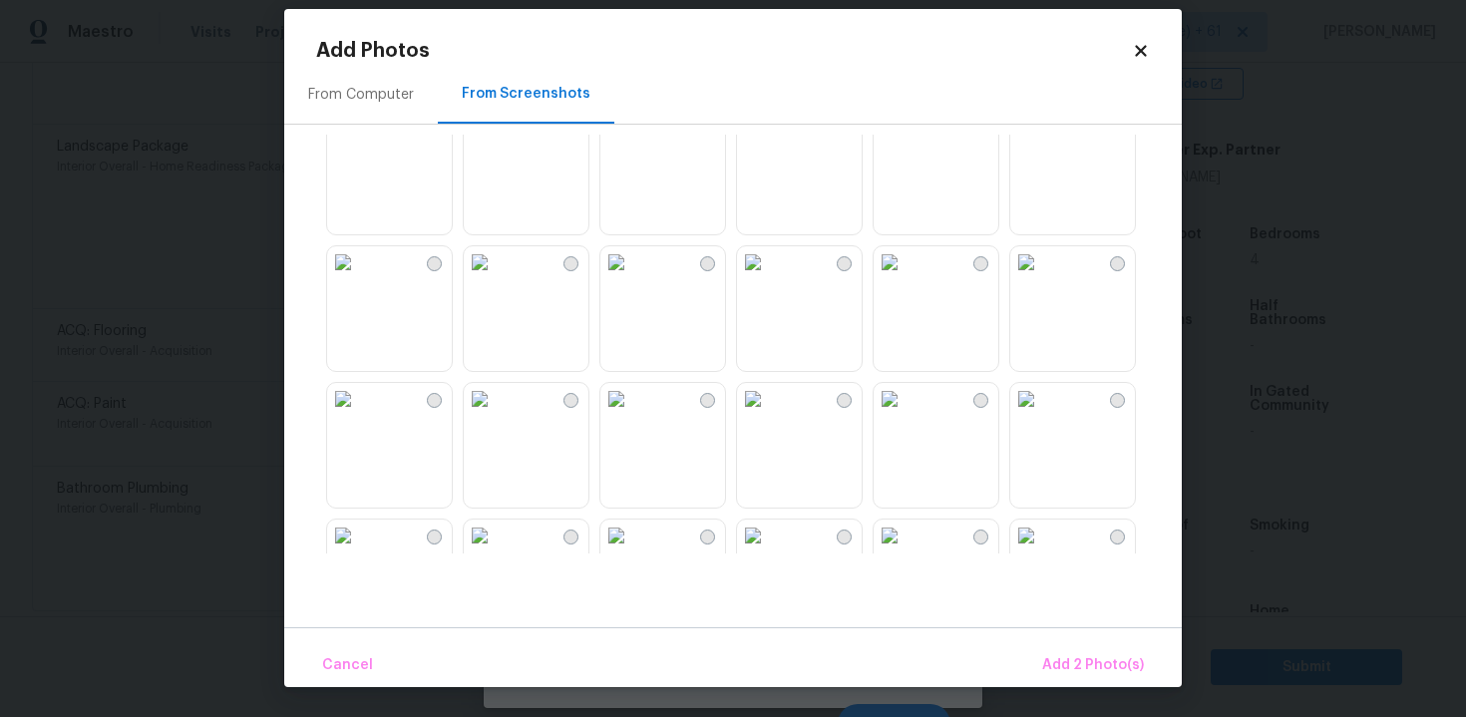
click at [632, 415] on img at bounding box center [616, 399] width 32 height 32
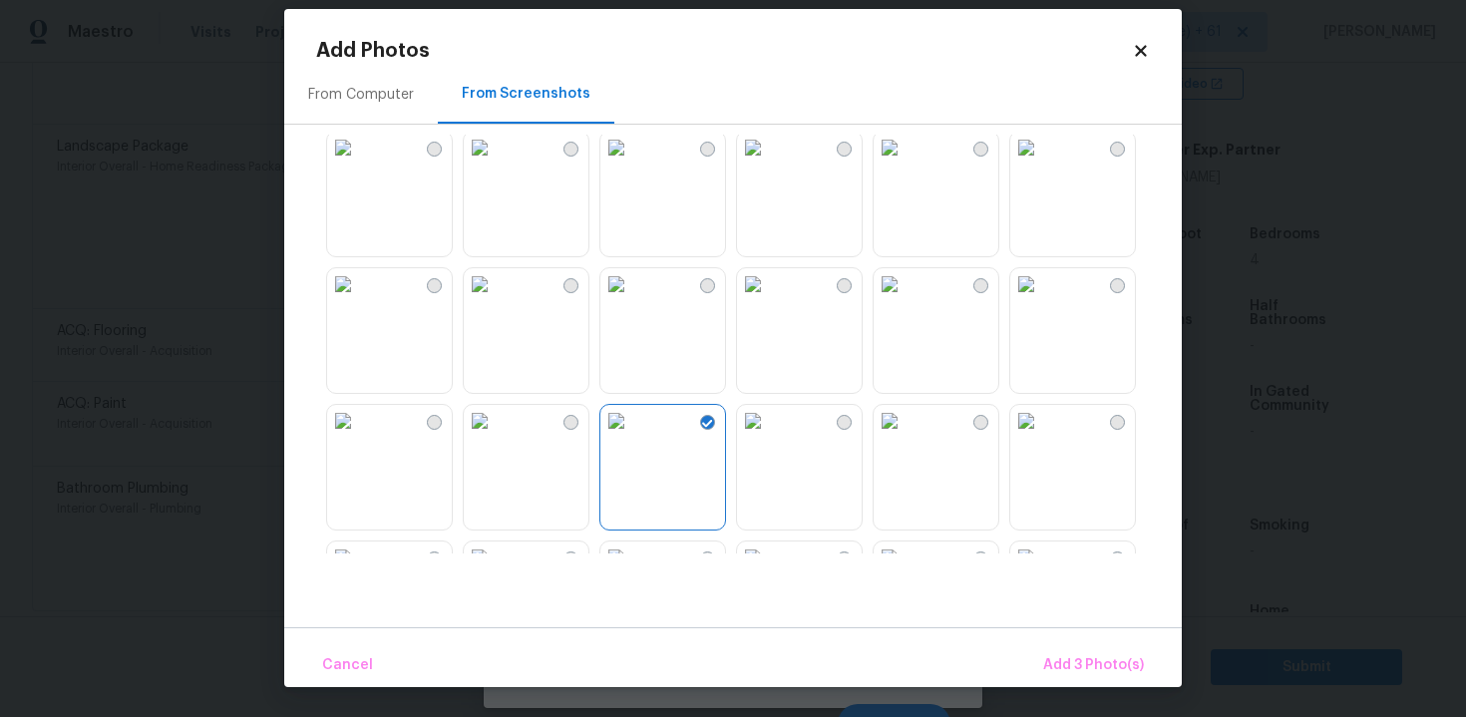
scroll to position [830, 0]
click at [769, 168] on img at bounding box center [753, 152] width 32 height 32
click at [1073, 637] on div "Cancel Add 4 Photo(s)" at bounding box center [732, 657] width 897 height 60
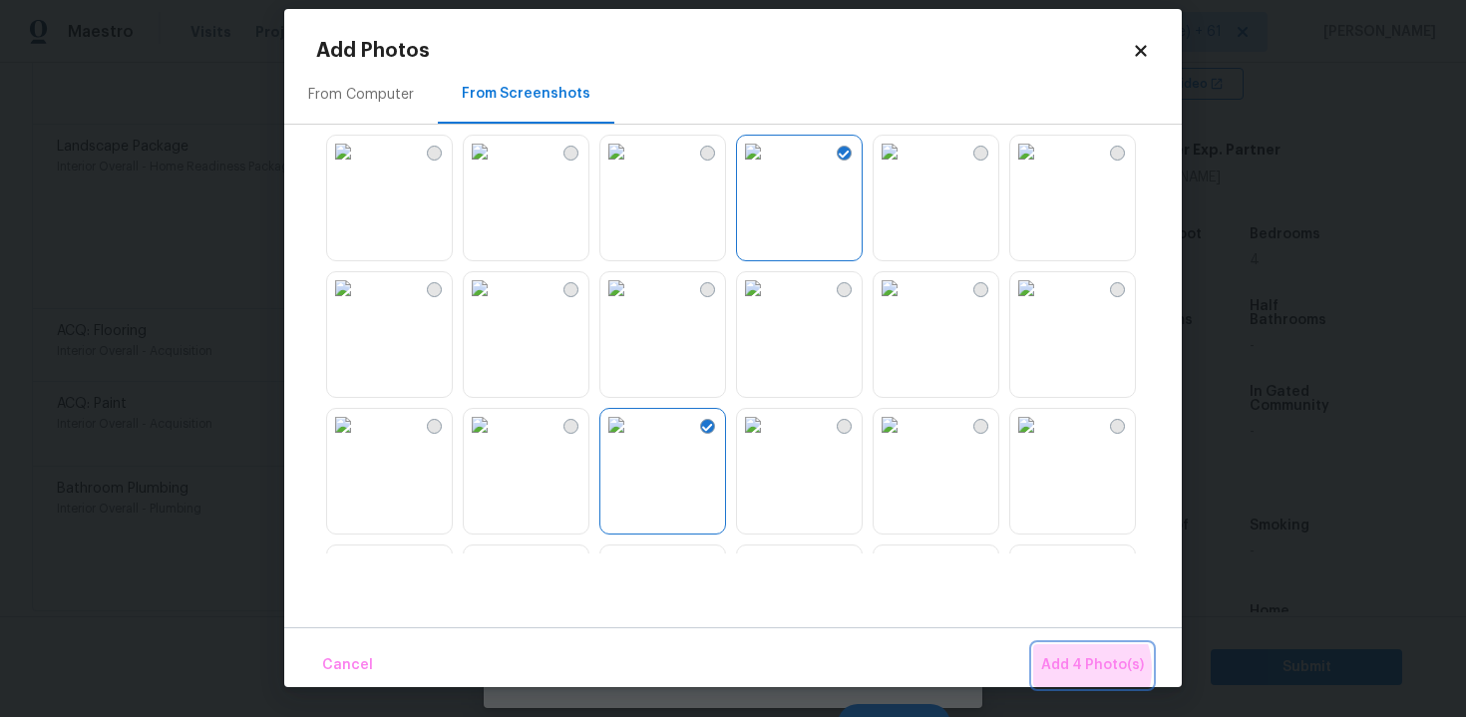
click at [1073, 669] on span "Add 4 Photo(s)" at bounding box center [1092, 665] width 103 height 25
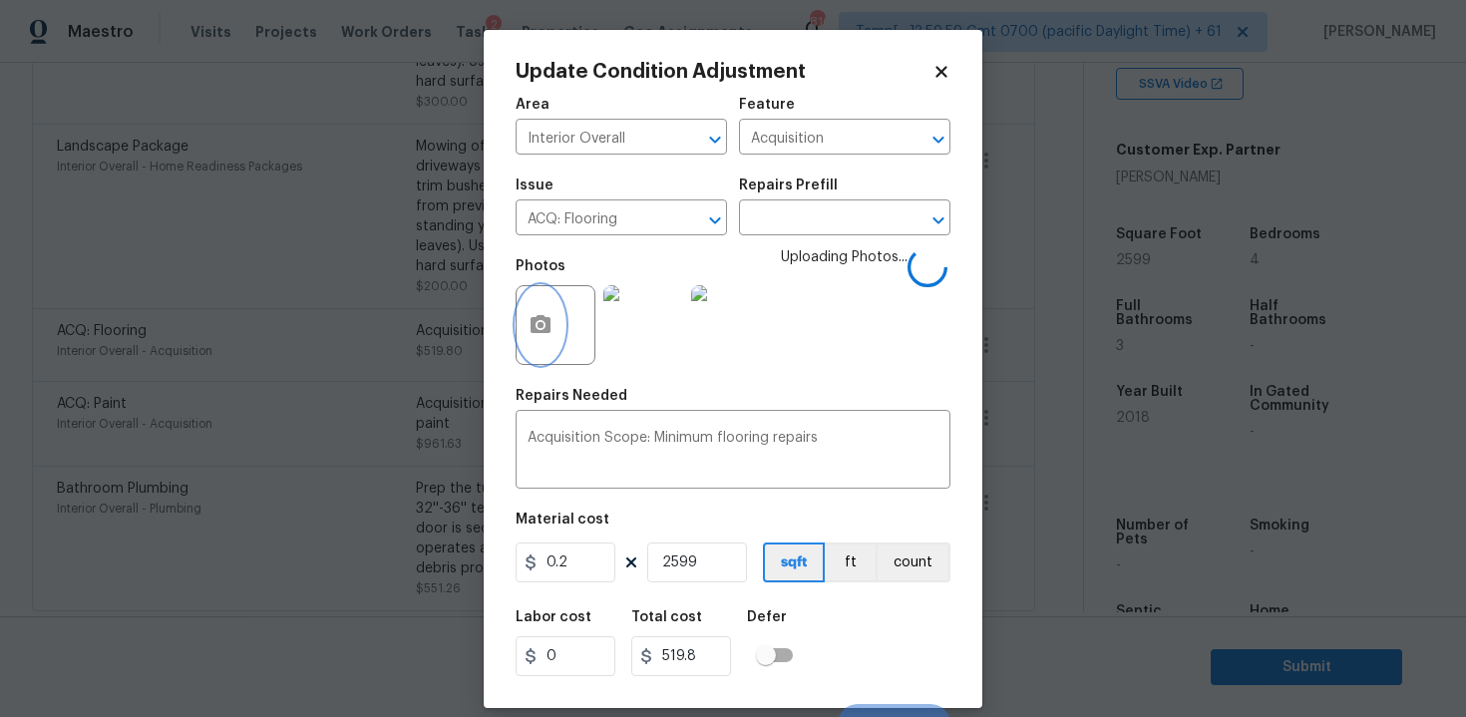
scroll to position [28, 0]
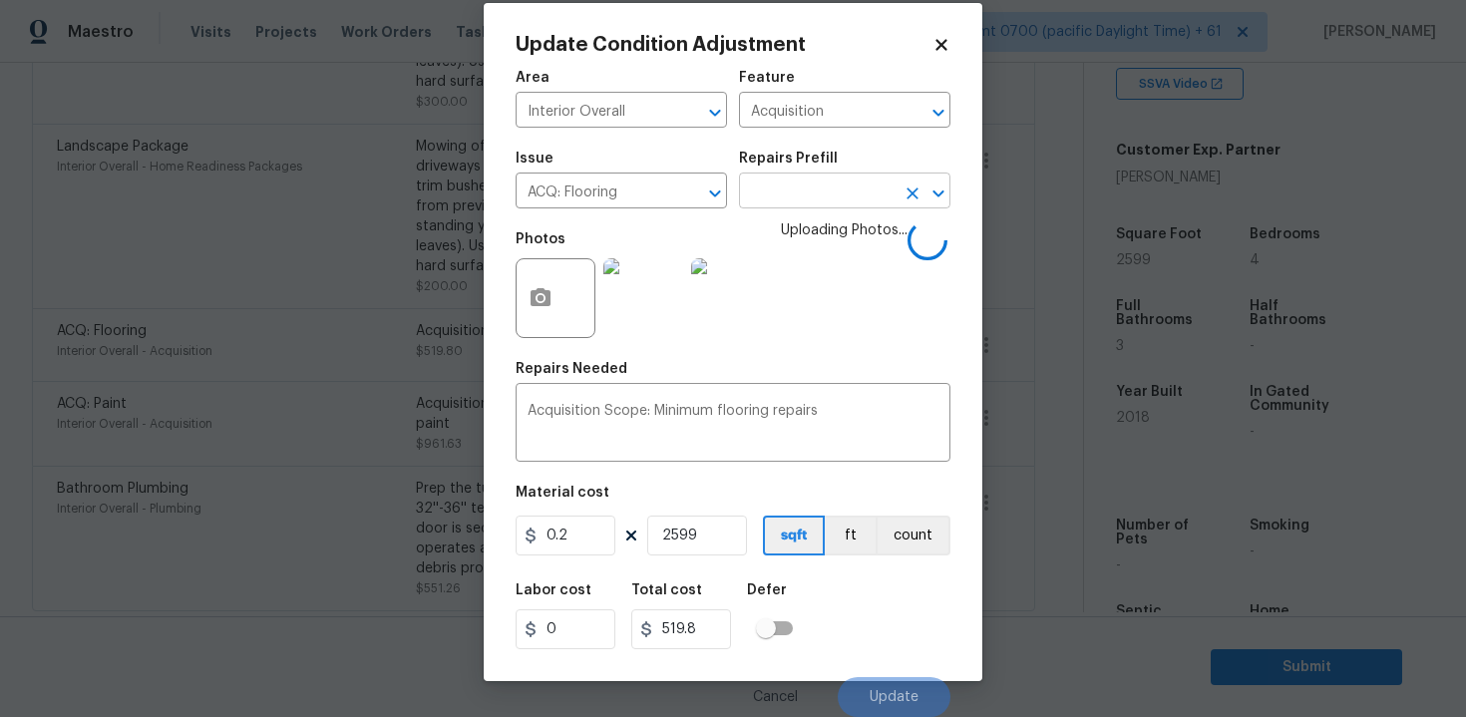
click at [821, 206] on input "text" at bounding box center [817, 193] width 156 height 31
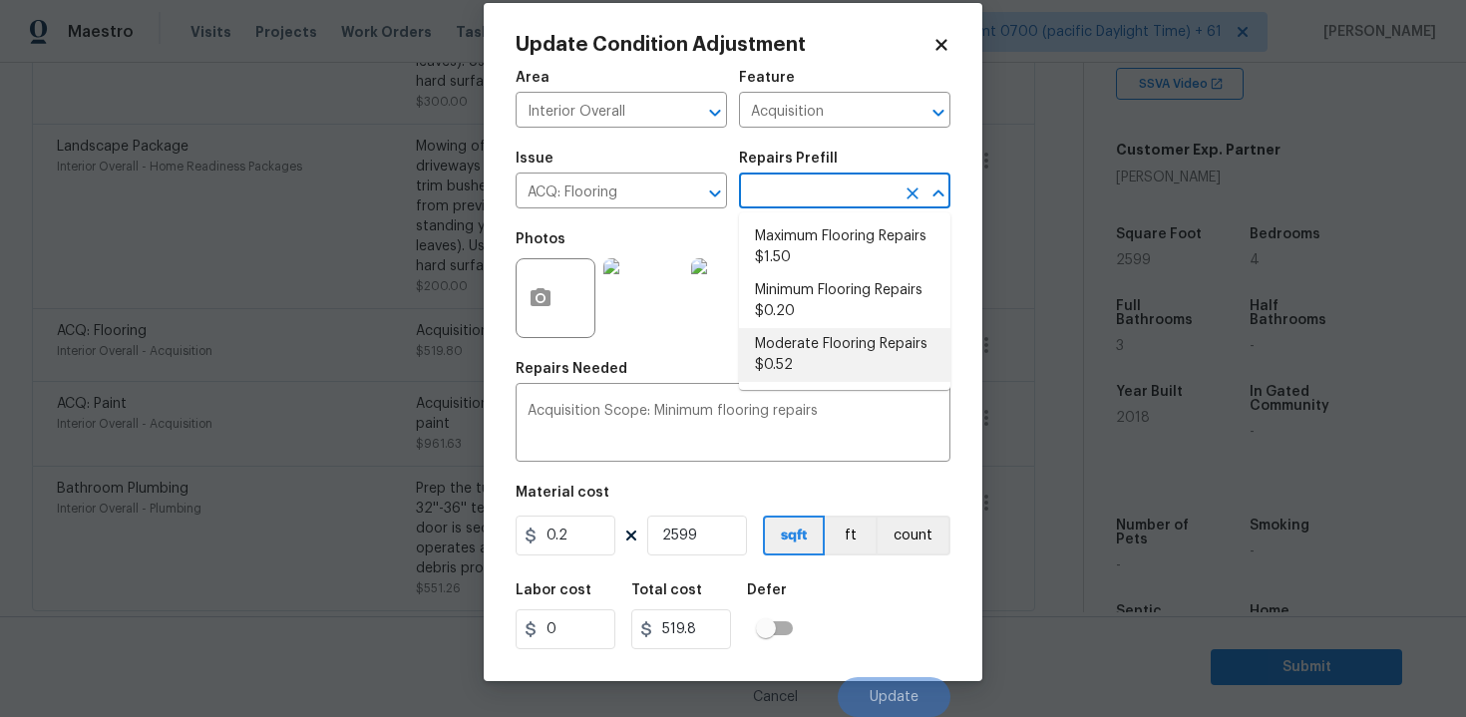
click at [817, 338] on li "Moderate Flooring Repairs $0.52" at bounding box center [844, 355] width 211 height 54
type textarea "Acquisition Scope: Moderate flooring repairs"
type input "0.52"
type input "1351.48"
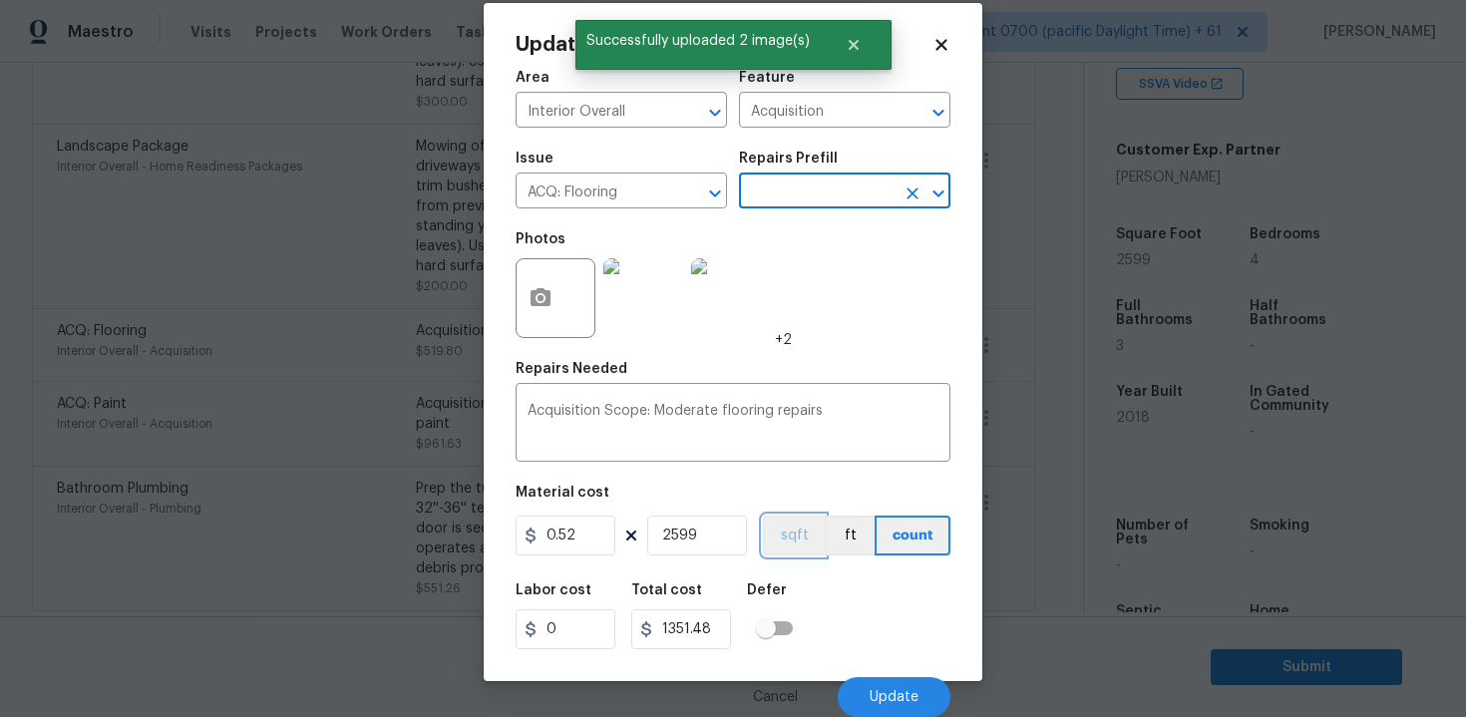
click at [801, 532] on button "sqft" at bounding box center [794, 536] width 62 height 40
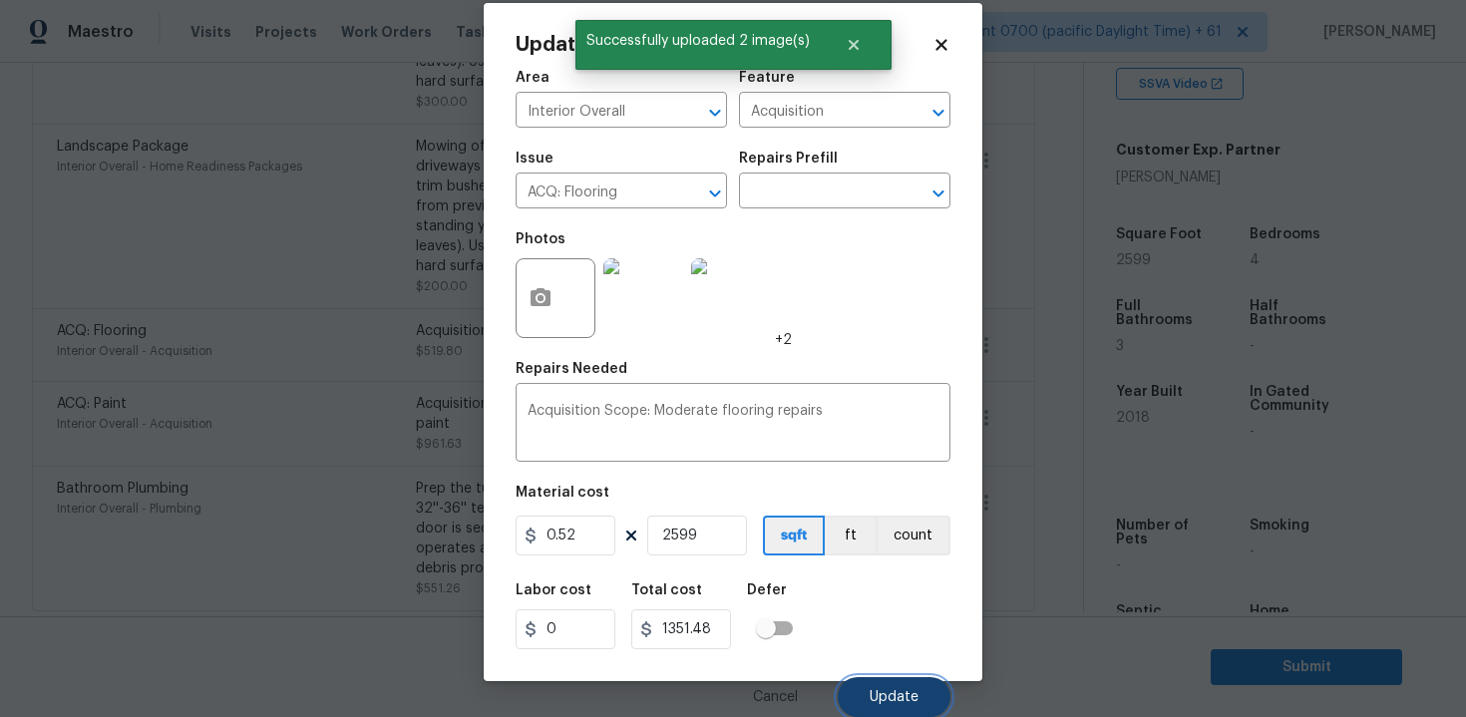
click at [886, 687] on button "Update" at bounding box center [894, 697] width 113 height 40
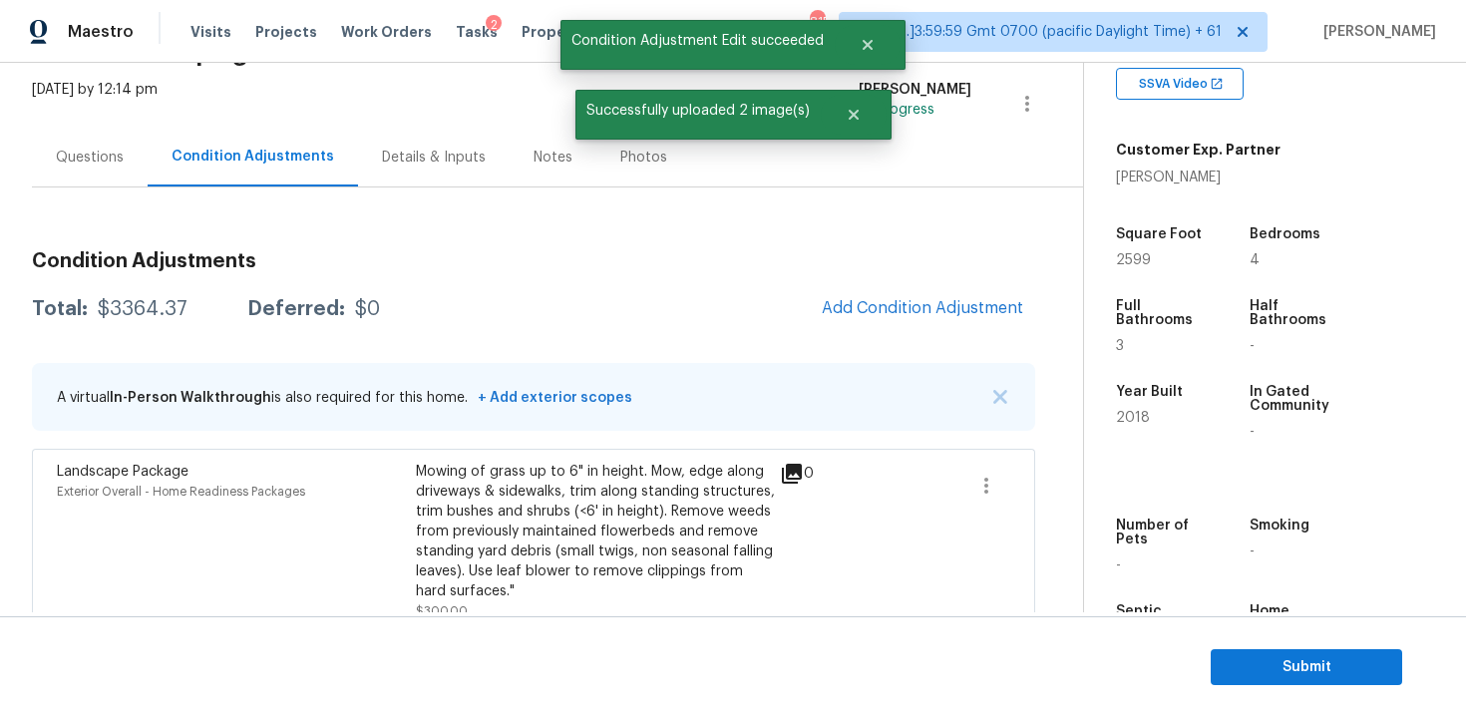
scroll to position [108, 0]
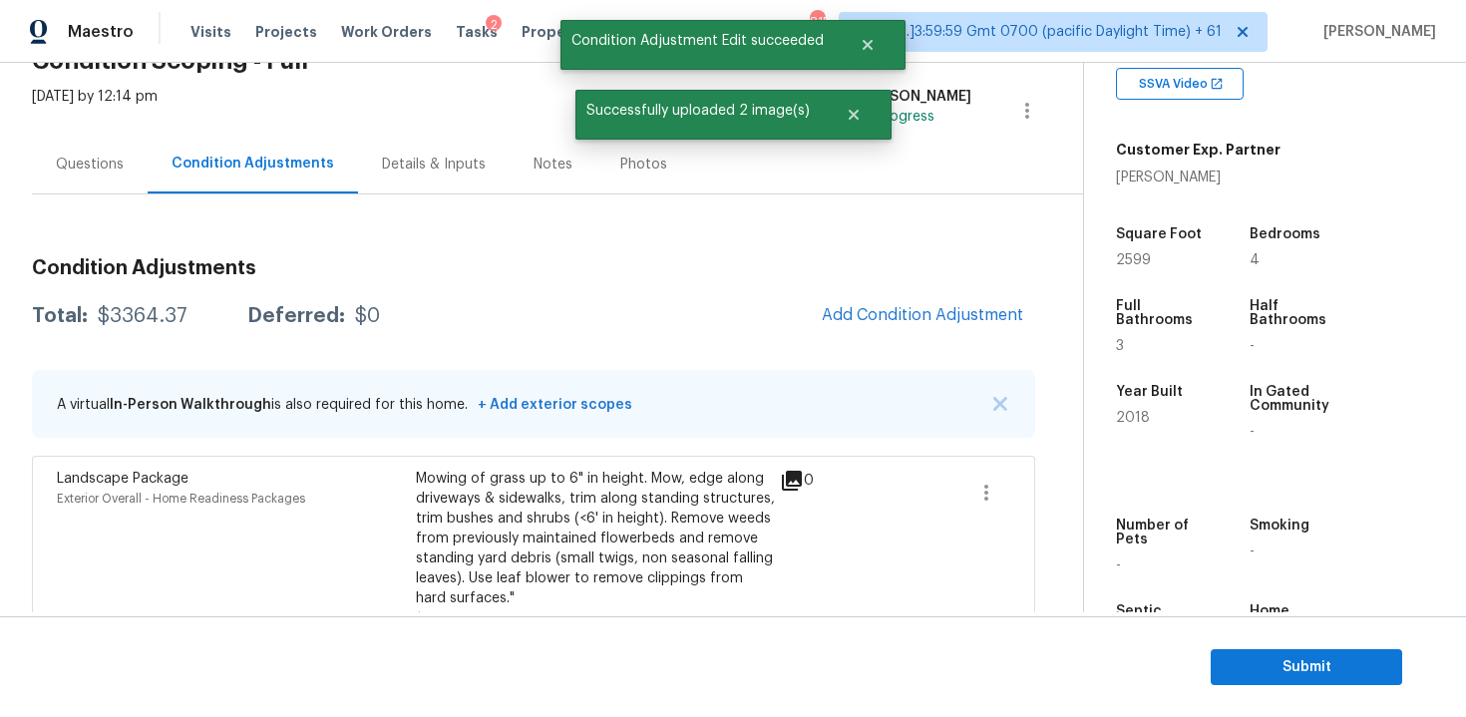
click at [444, 300] on div "Total: $3364.37 Deferred: $0 Add Condition Adjustment" at bounding box center [533, 316] width 1003 height 44
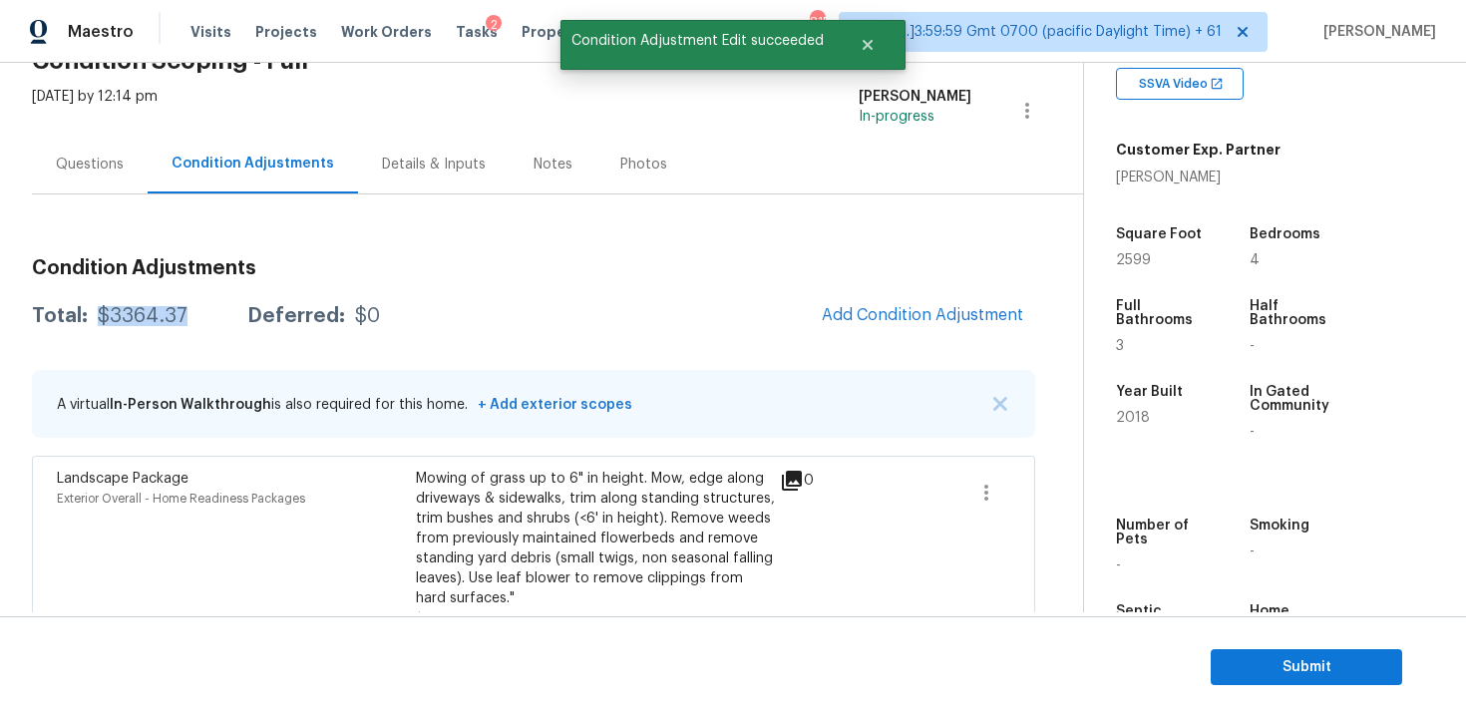
drag, startPoint x: 97, startPoint y: 322, endPoint x: 189, endPoint y: 321, distance: 92.7
click at [189, 321] on div "Total: $3364.37 Deferred: $0" at bounding box center [206, 316] width 348 height 20
copy div "$3364.37"
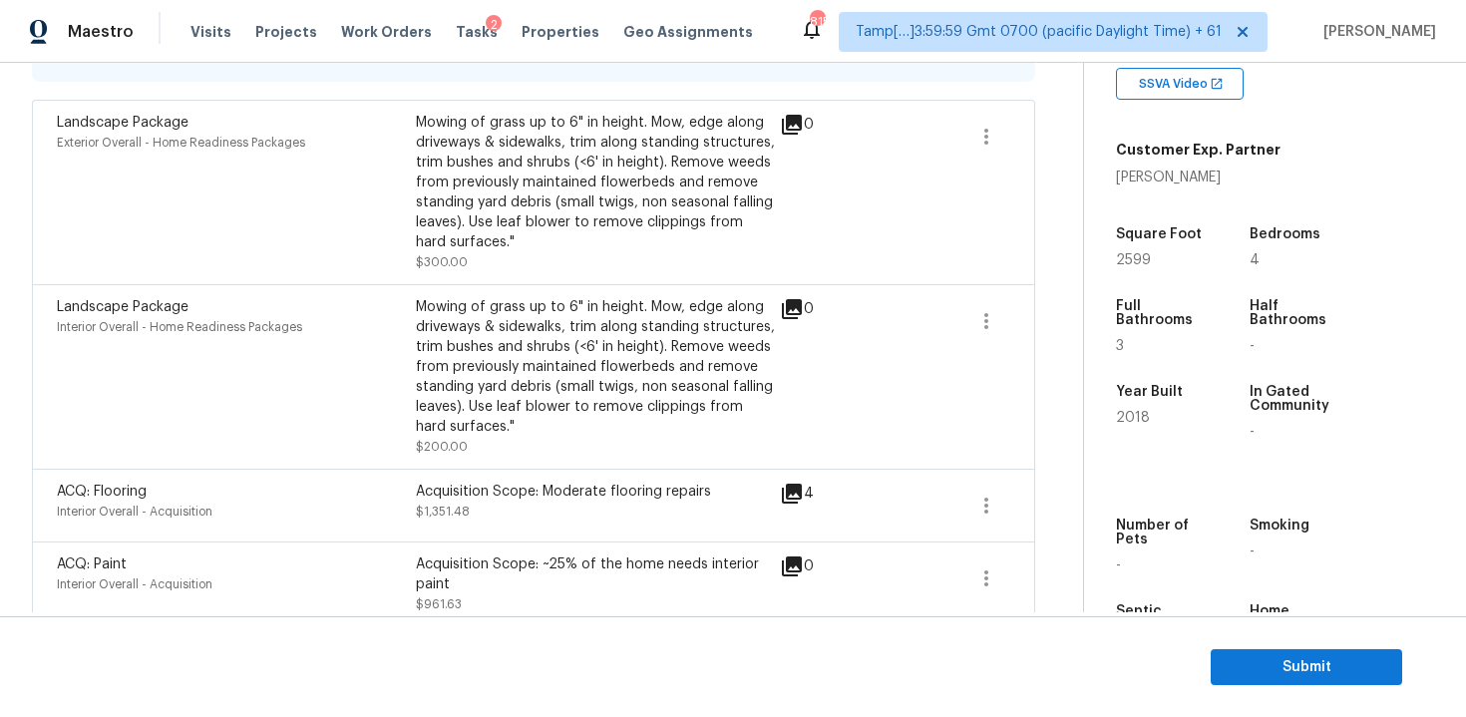
scroll to position [454, 0]
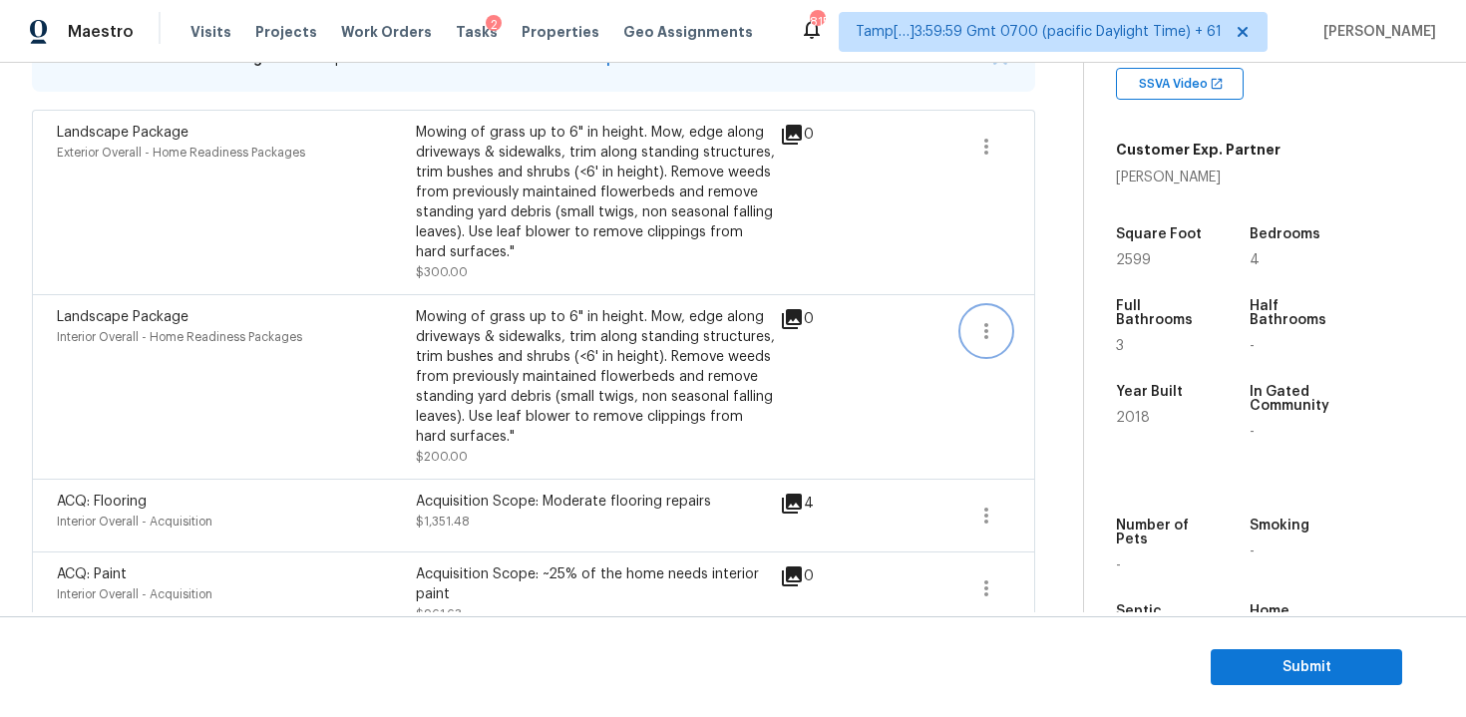
click at [989, 328] on icon "button" at bounding box center [986, 331] width 24 height 24
click at [1048, 338] on link "Edit" at bounding box center [1100, 328] width 170 height 30
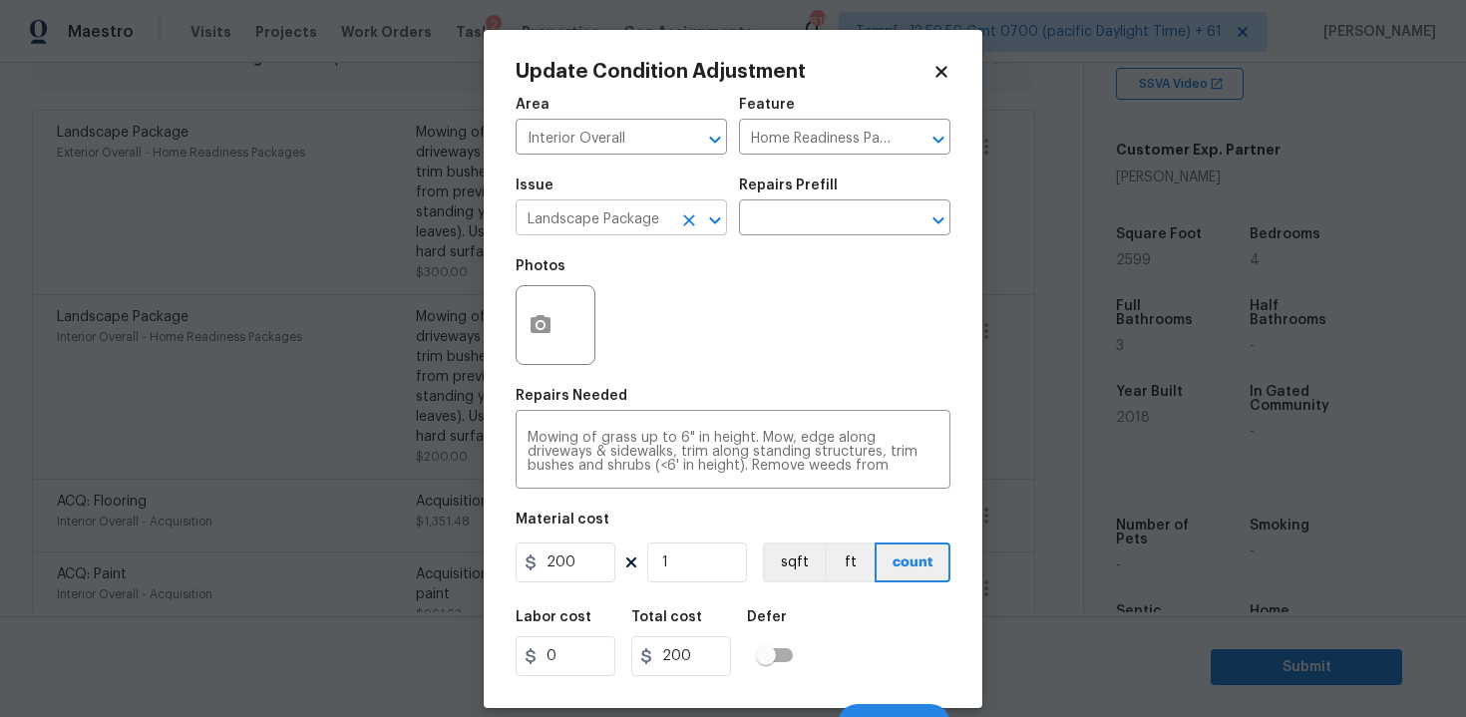
click at [669, 217] on input "Landscape Package" at bounding box center [594, 219] width 156 height 31
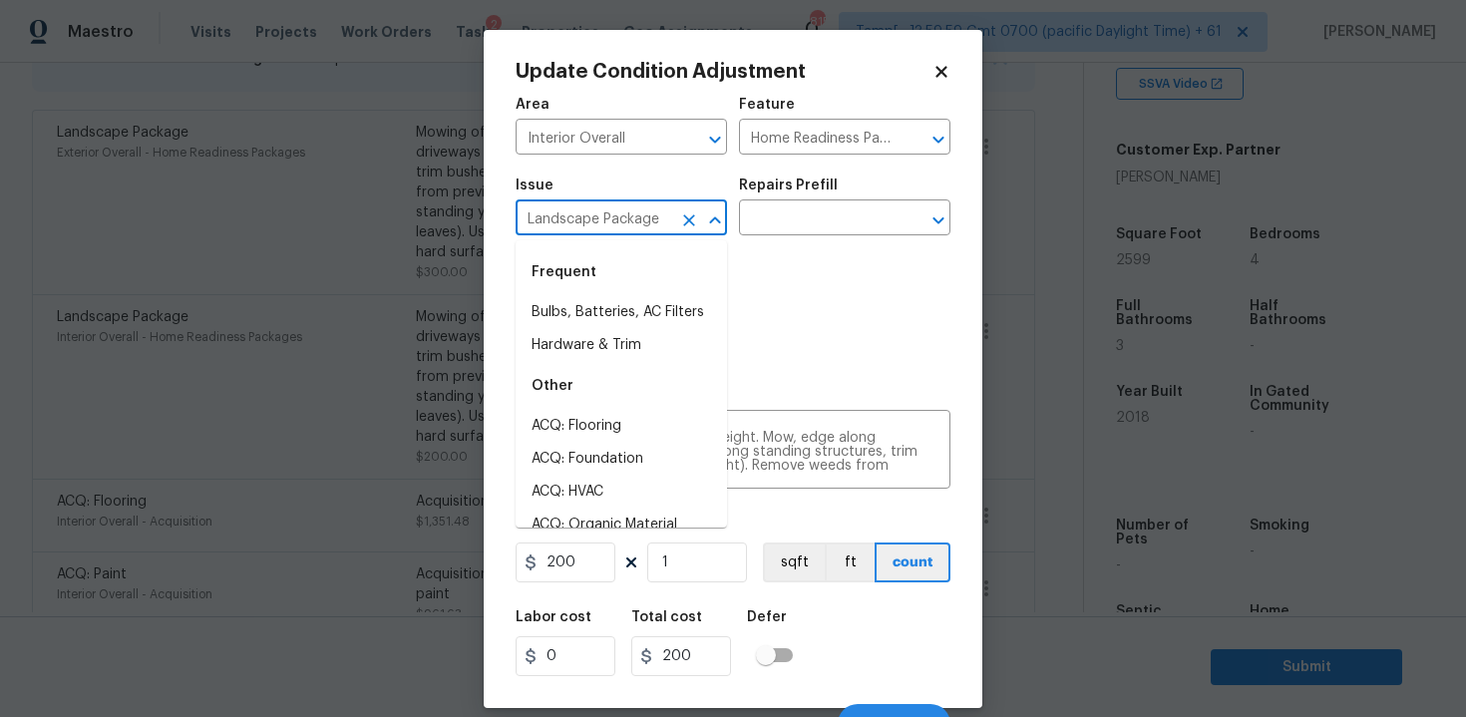
click at [688, 219] on icon "Clear" at bounding box center [689, 220] width 12 height 12
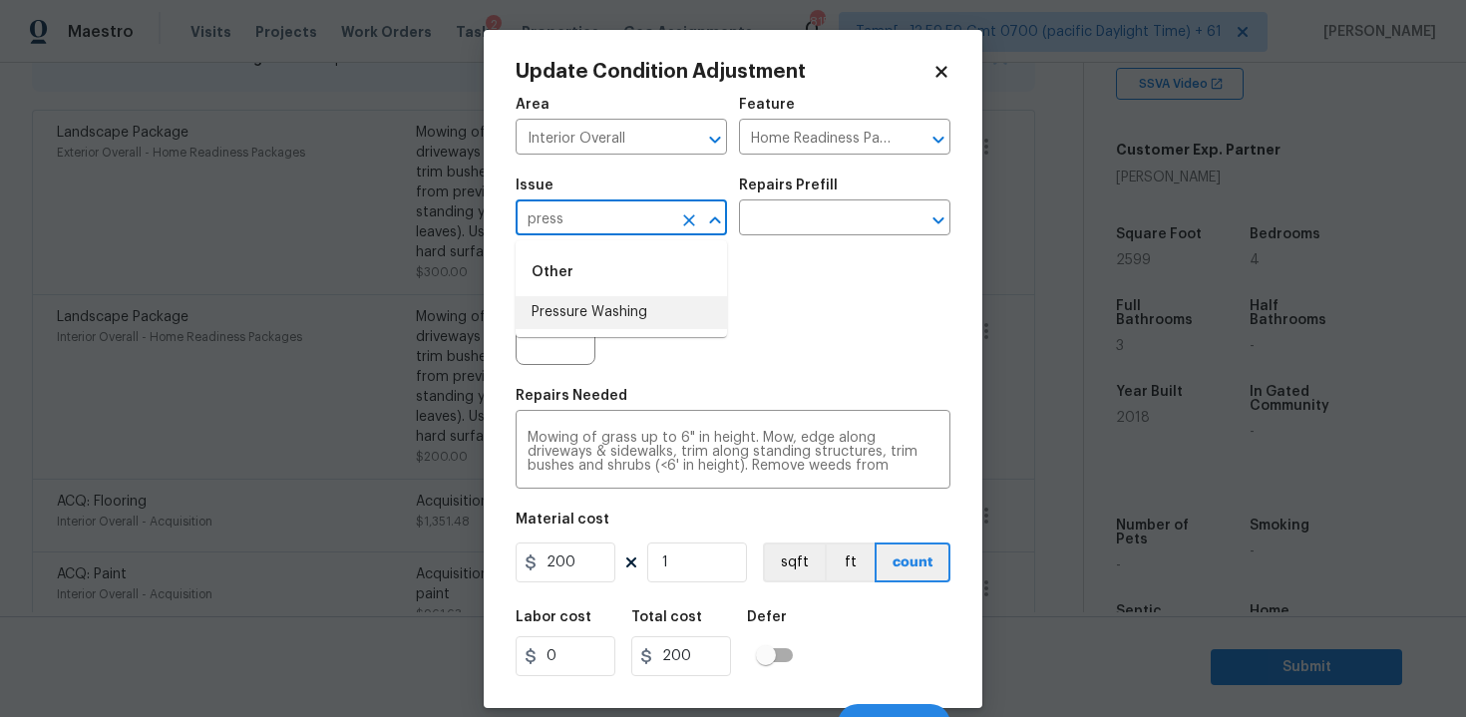
type input "press"
click at [729, 323] on div "Photos" at bounding box center [733, 312] width 435 height 130
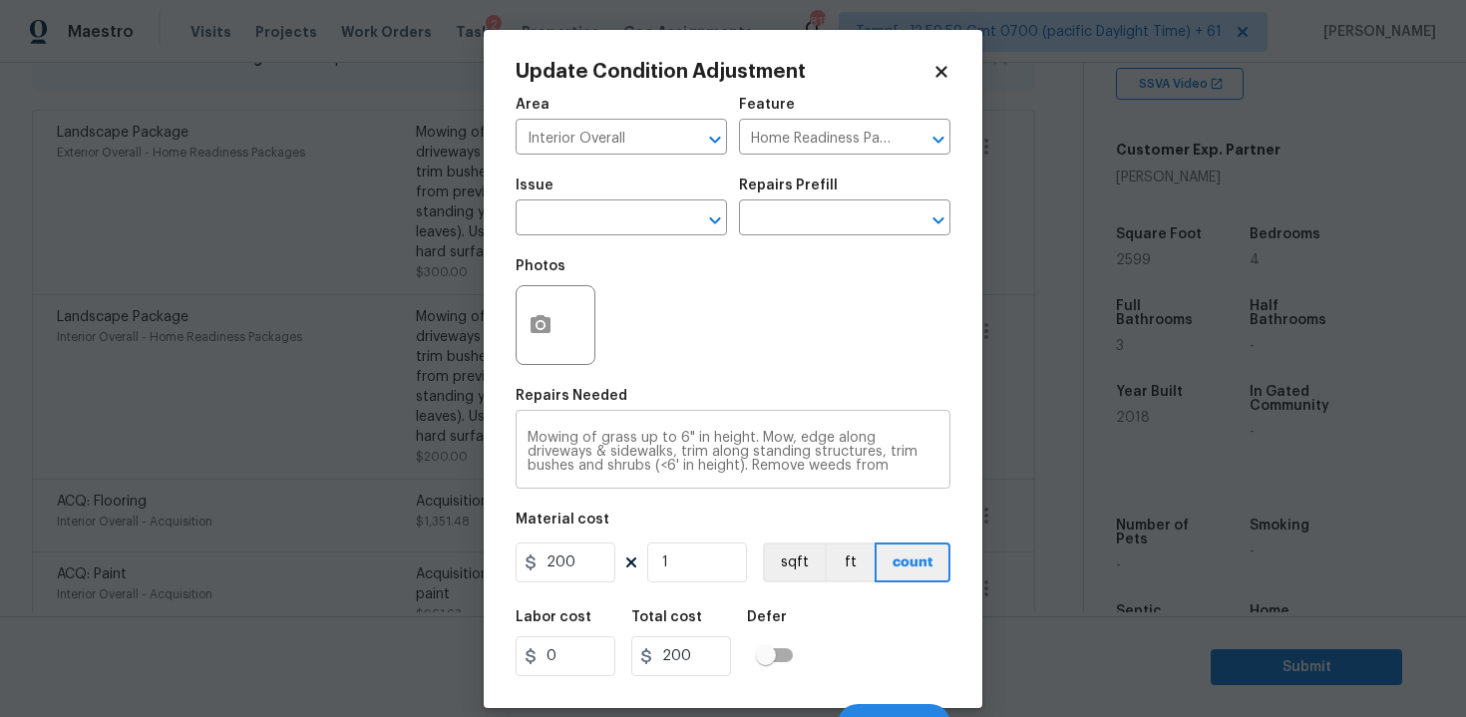
click at [774, 438] on textarea "Mowing of grass up to 6" in height. Mow, edge along driveways & sidewalks, trim…" at bounding box center [733, 452] width 411 height 42
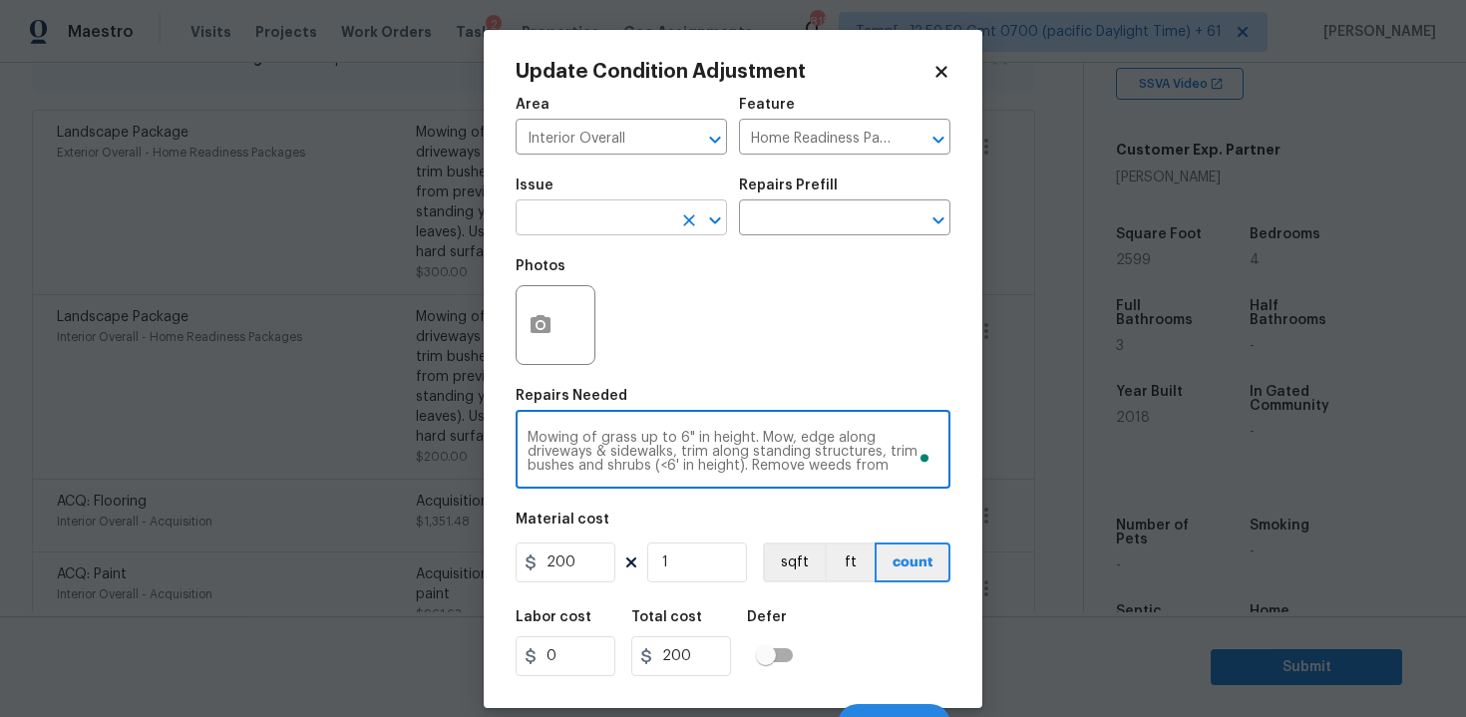
click at [607, 207] on input "text" at bounding box center [594, 219] width 156 height 31
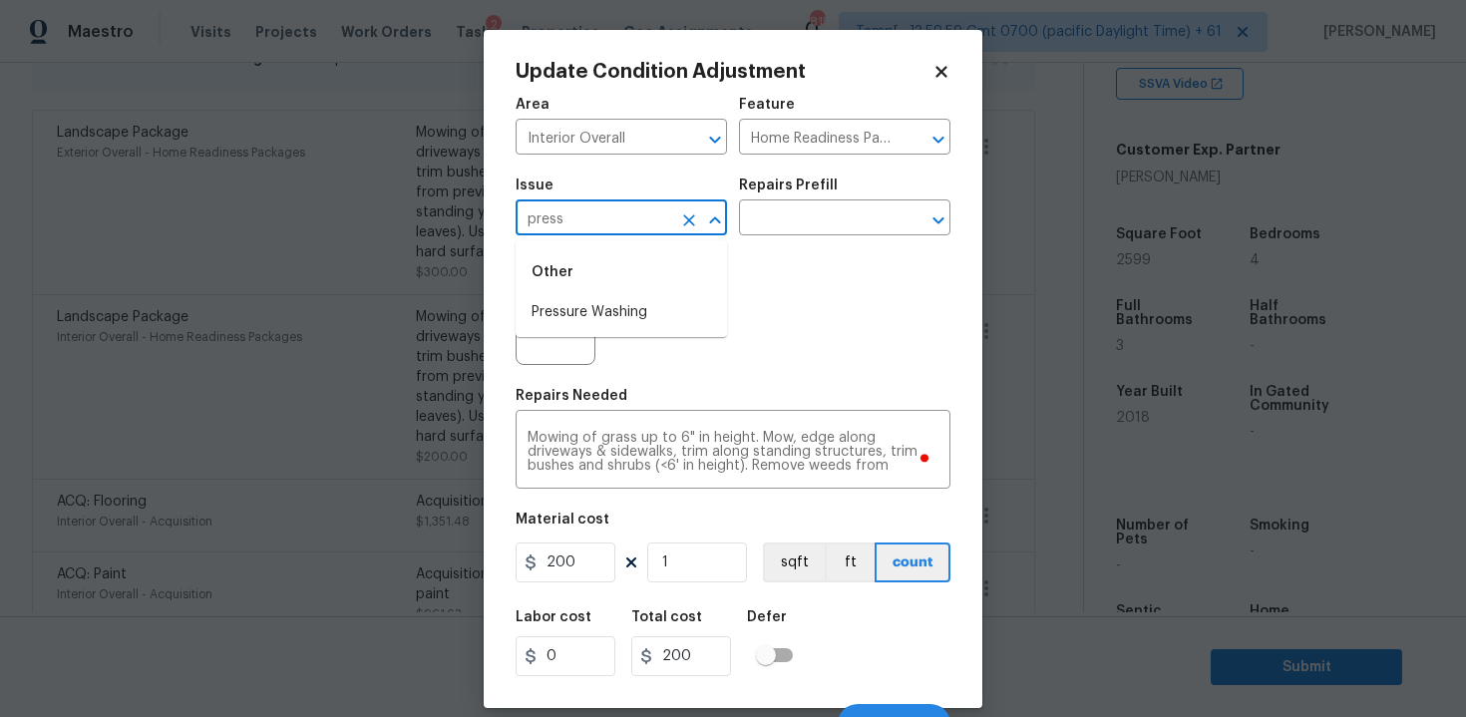
click at [607, 207] on input "press" at bounding box center [594, 219] width 156 height 31
click at [616, 297] on li "Pressure Washing" at bounding box center [621, 312] width 211 height 33
type input "Pressure Washing"
click at [777, 225] on input "text" at bounding box center [817, 219] width 156 height 31
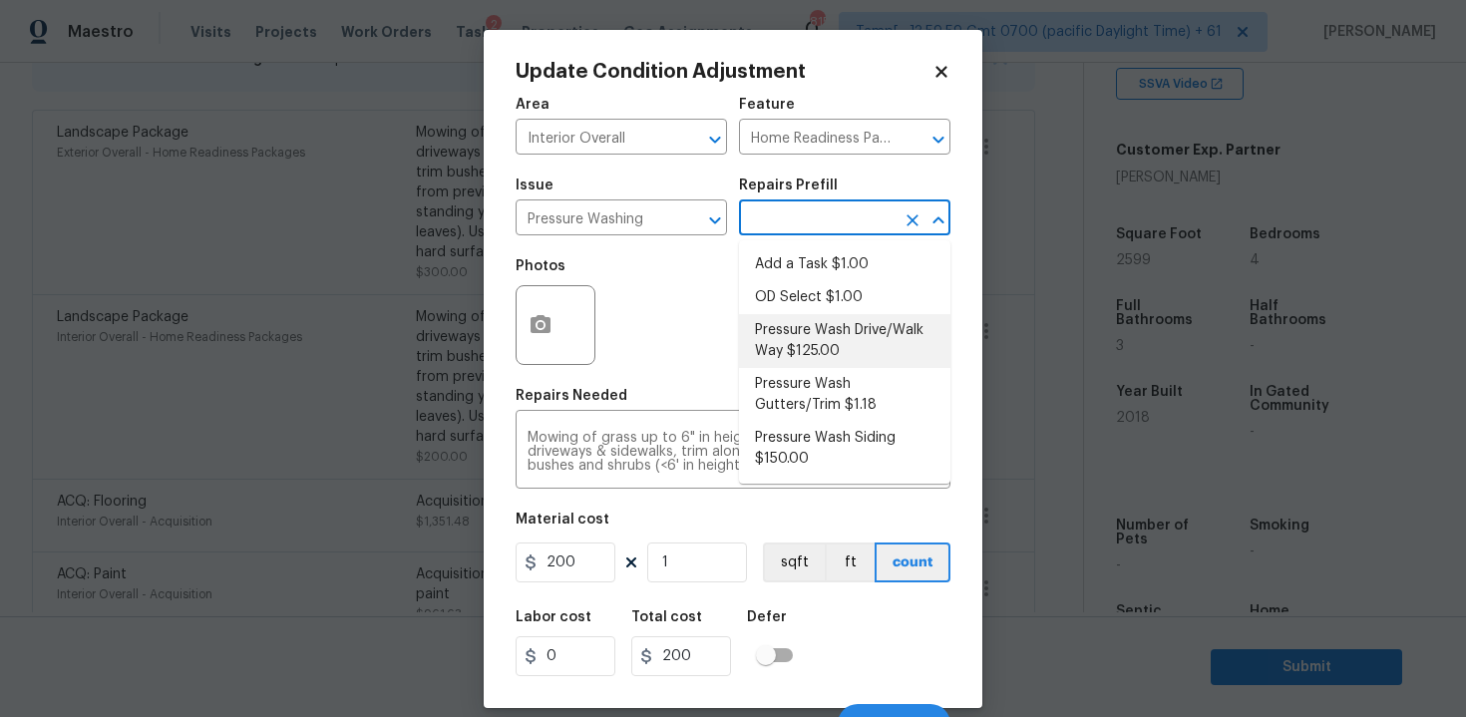
click at [791, 337] on li "Pressure Wash Drive/Walk Way $125.00" at bounding box center [844, 341] width 211 height 54
type input "Siding"
type textarea "Pressure wash the driveways/walkways as directed by the PM. Ensure that all deb…"
type input "125"
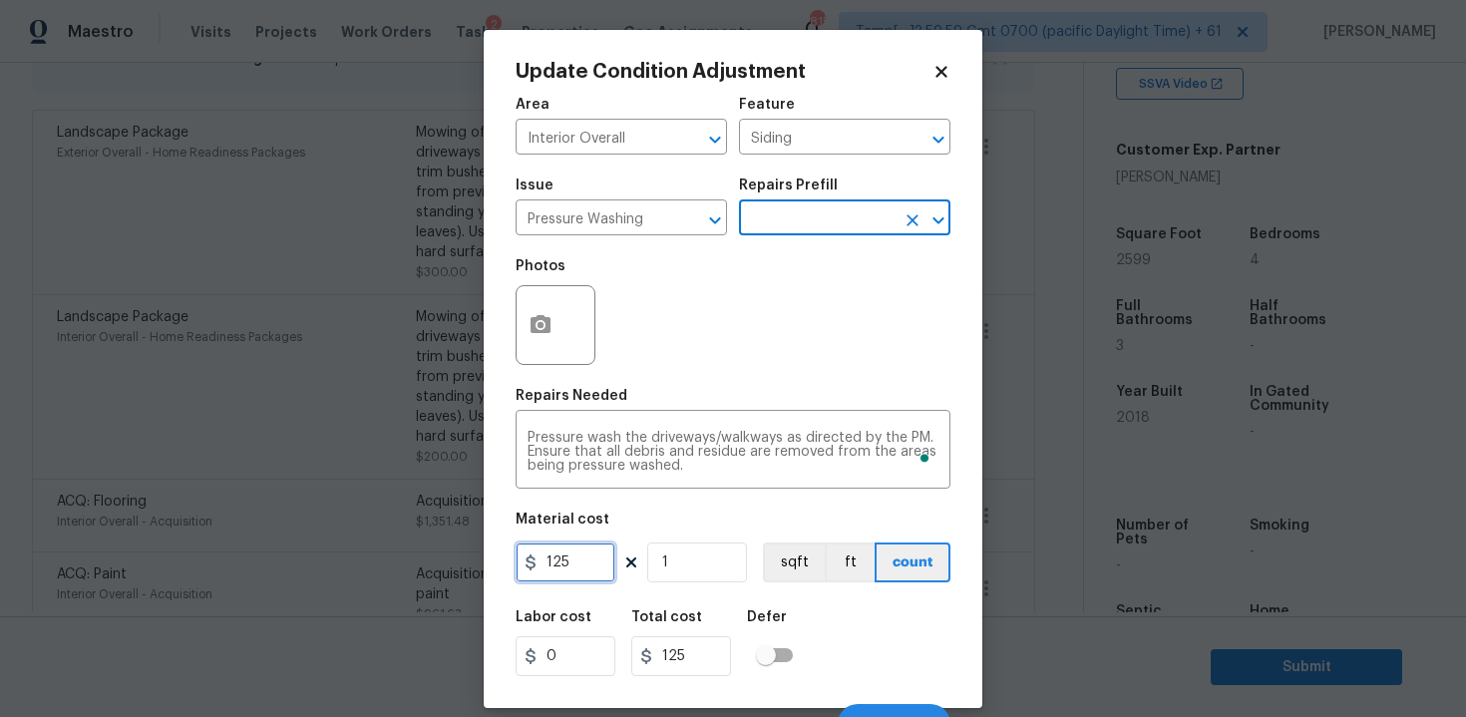
click at [556, 571] on input "125" at bounding box center [566, 562] width 100 height 40
click at [583, 572] on input "125" at bounding box center [566, 562] width 100 height 40
type input "200"
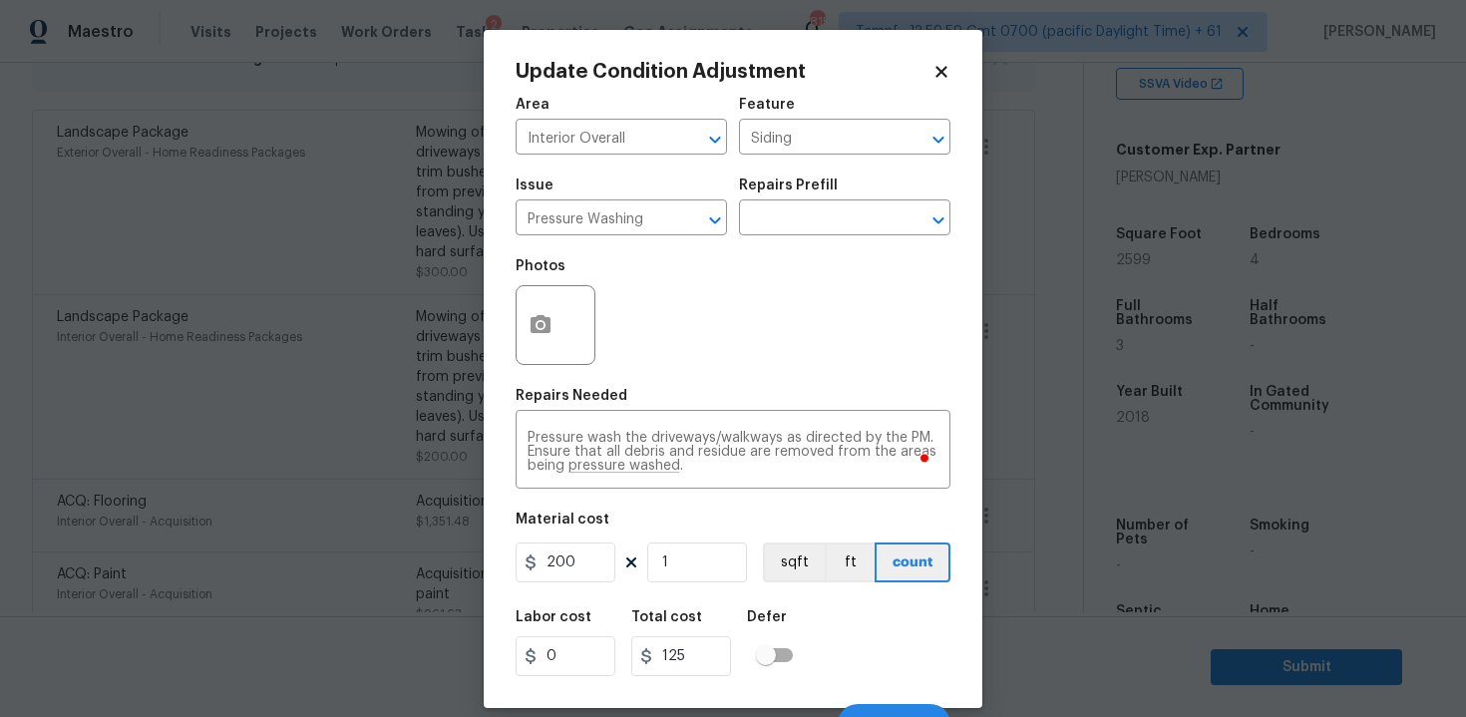
click at [800, 646] on input "checkbox" at bounding box center [766, 655] width 114 height 38
checkbox input "true"
type input "200"
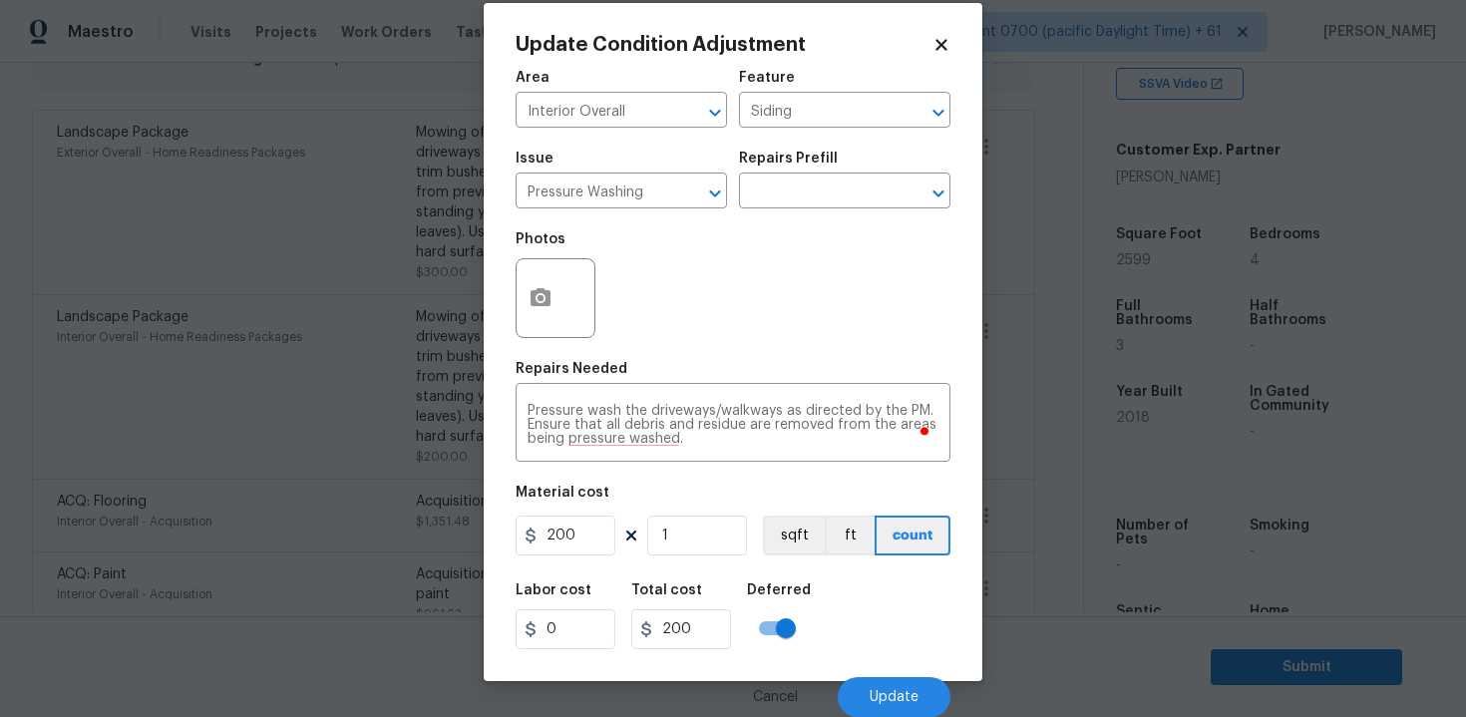
click at [777, 626] on input "checkbox" at bounding box center [786, 628] width 114 height 38
checkbox input "false"
click at [879, 695] on span "Update" at bounding box center [894, 697] width 49 height 15
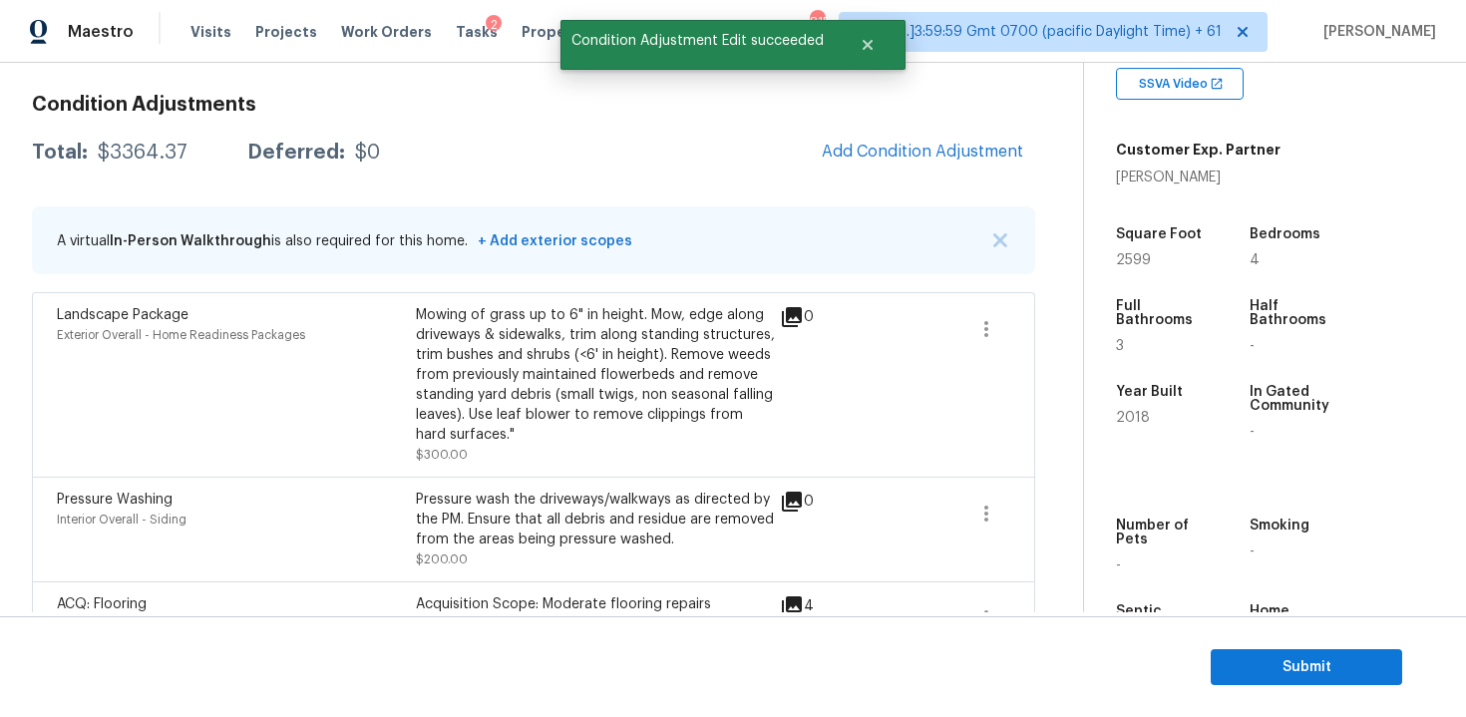
scroll to position [256, 0]
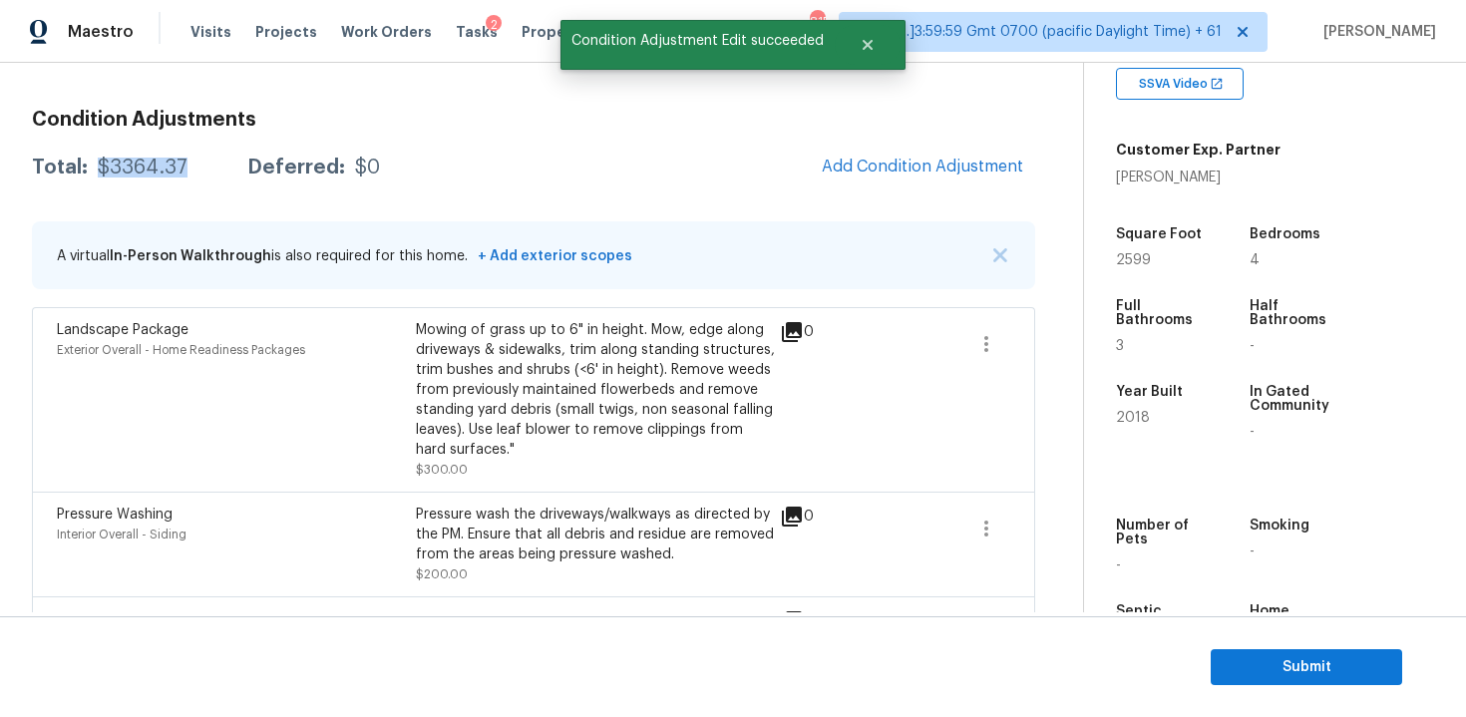
drag, startPoint x: 92, startPoint y: 163, endPoint x: 186, endPoint y: 163, distance: 94.7
click at [186, 163] on div "Total: $3364.37 Deferred: $0" at bounding box center [206, 168] width 348 height 20
copy div "$3364.37"
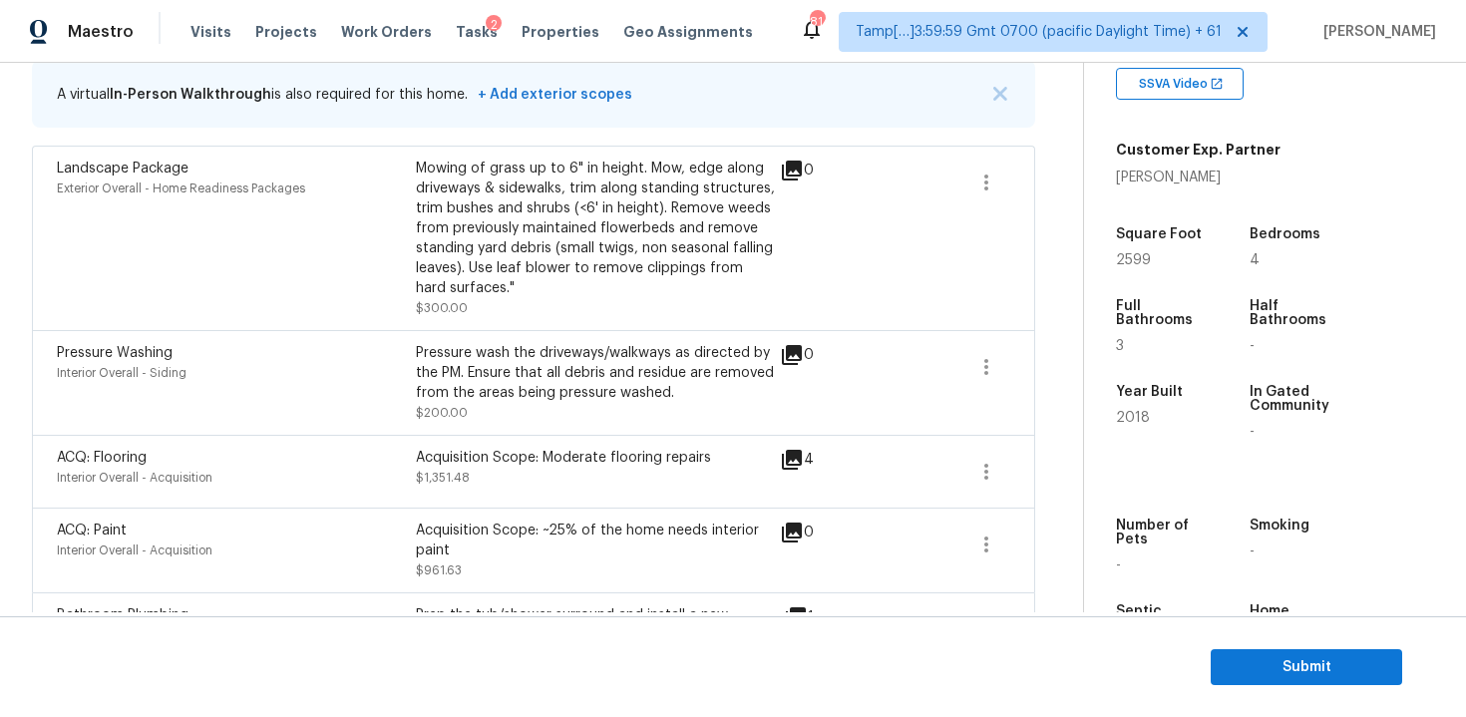
scroll to position [551, 0]
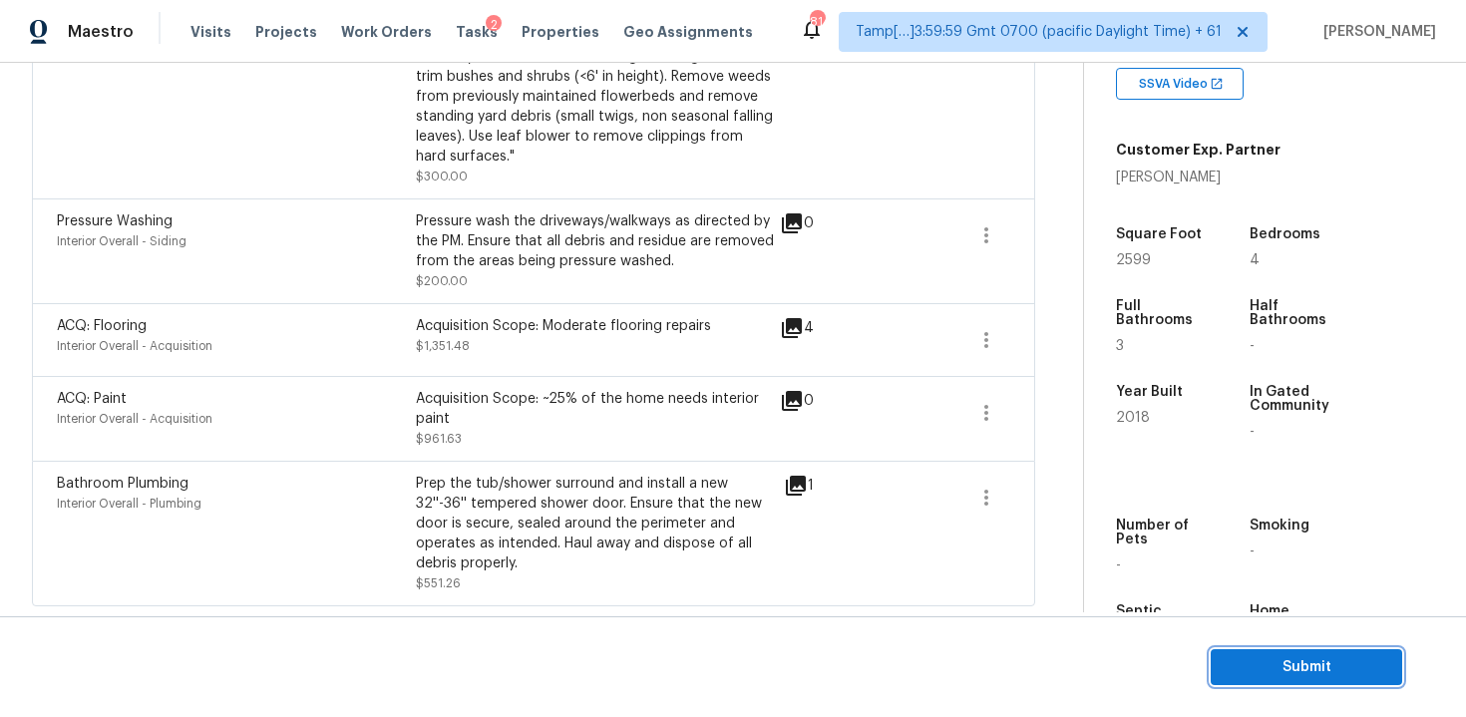
click at [1274, 656] on span "Submit" at bounding box center [1307, 667] width 160 height 25
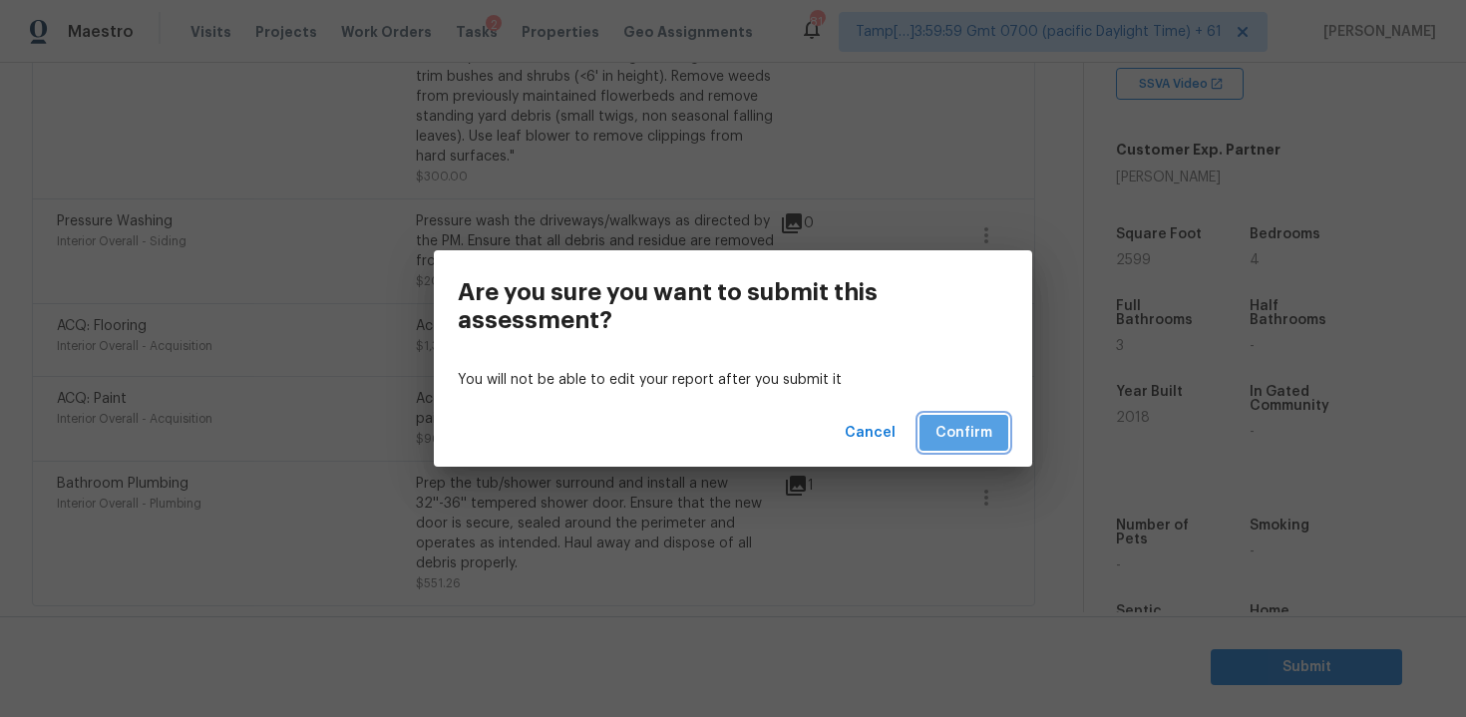
click at [968, 438] on span "Confirm" at bounding box center [963, 433] width 57 height 25
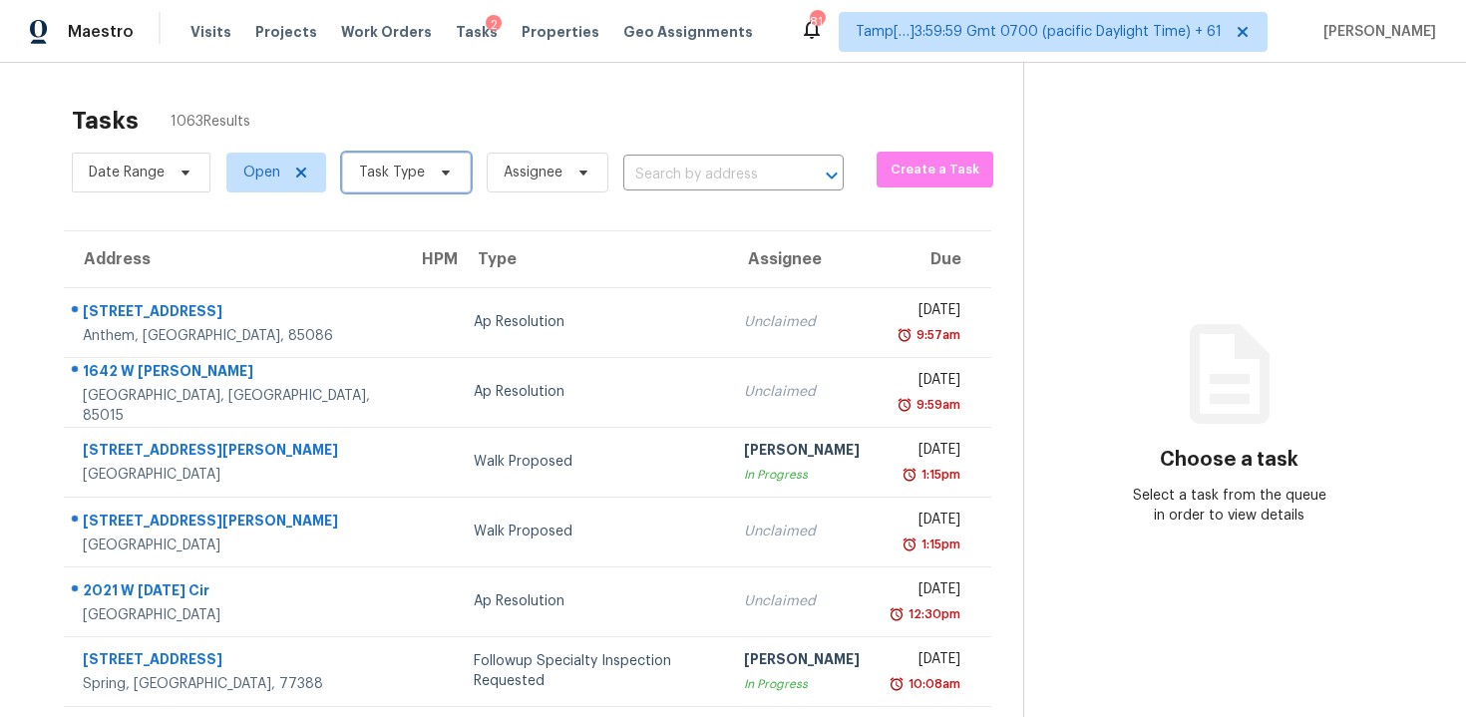
click at [387, 162] on span "Task Type" at bounding box center [406, 173] width 129 height 40
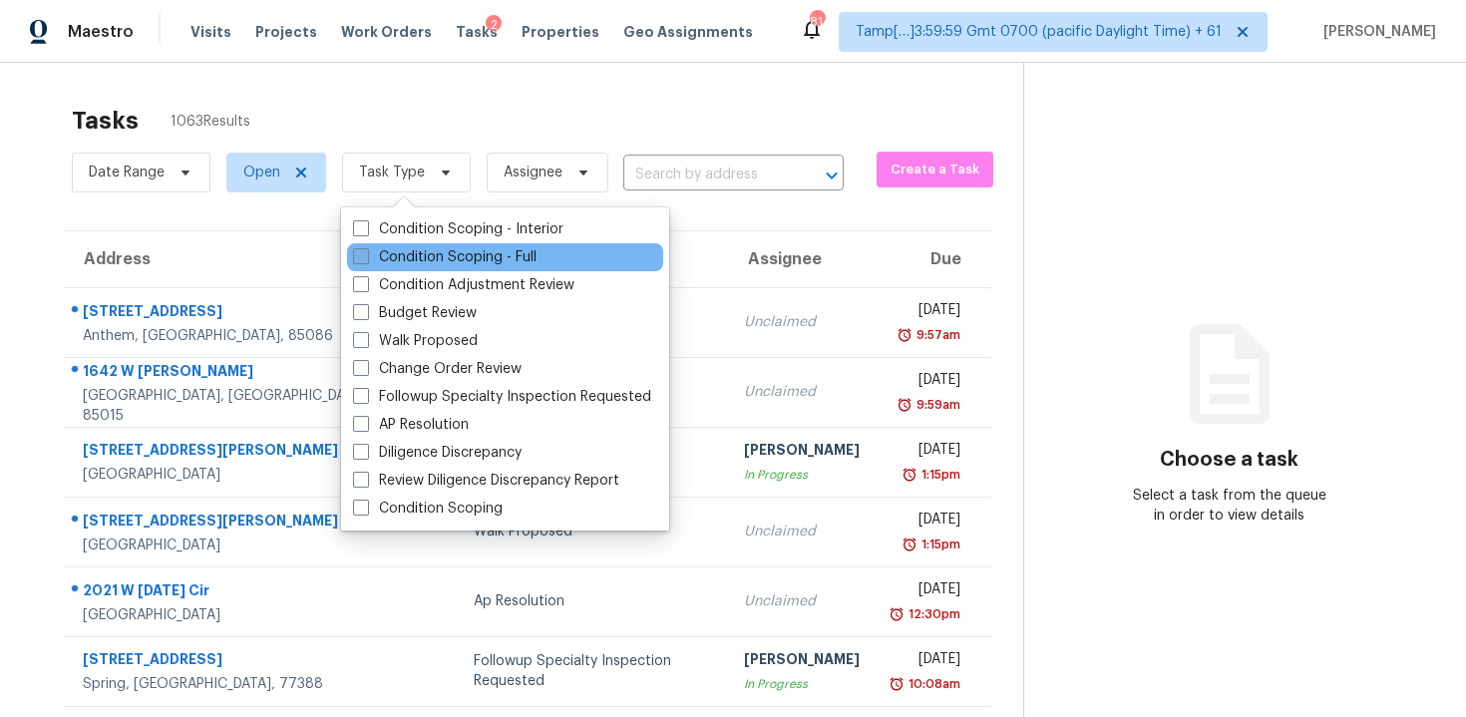
click at [430, 247] on label "Condition Scoping - Full" at bounding box center [444, 257] width 183 height 20
click at [366, 247] on input "Condition Scoping - Full" at bounding box center [359, 253] width 13 height 13
checkbox input "true"
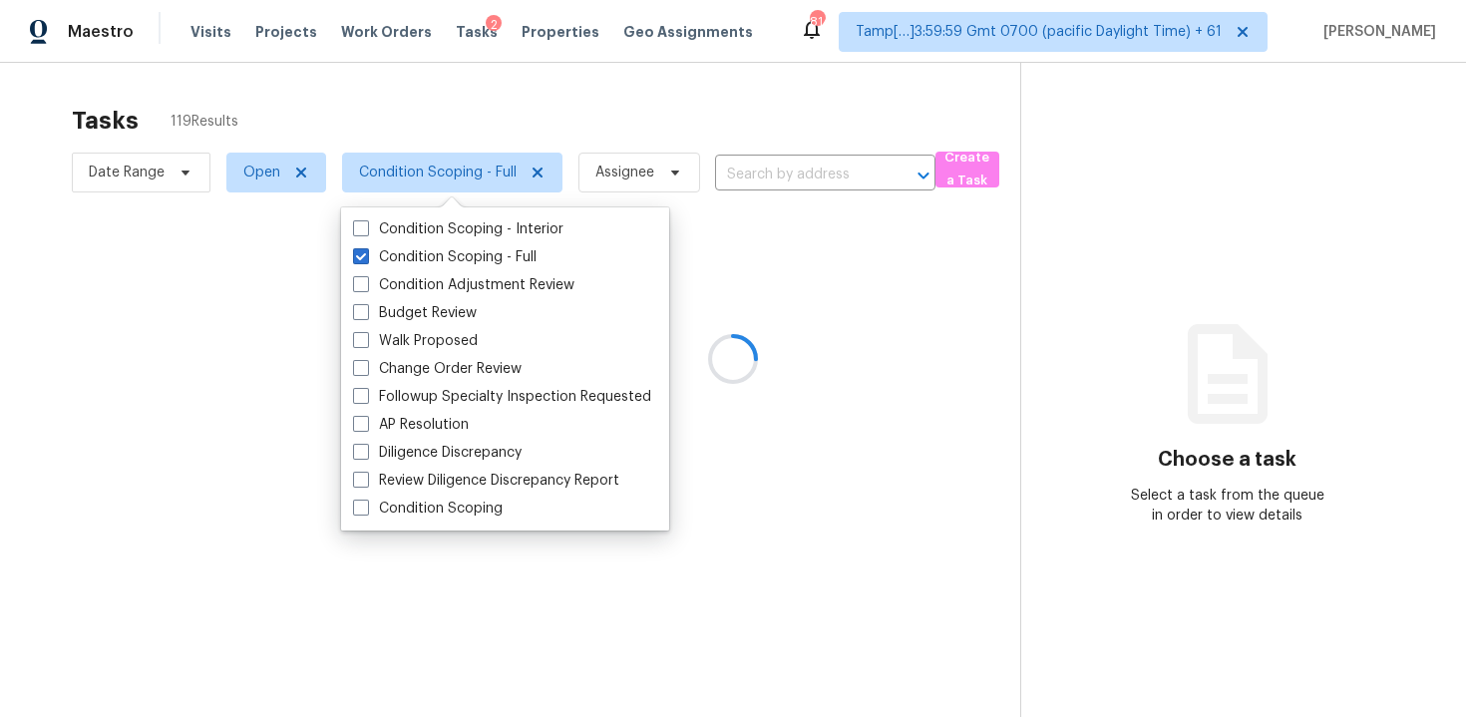
click at [387, 132] on div at bounding box center [733, 358] width 1466 height 717
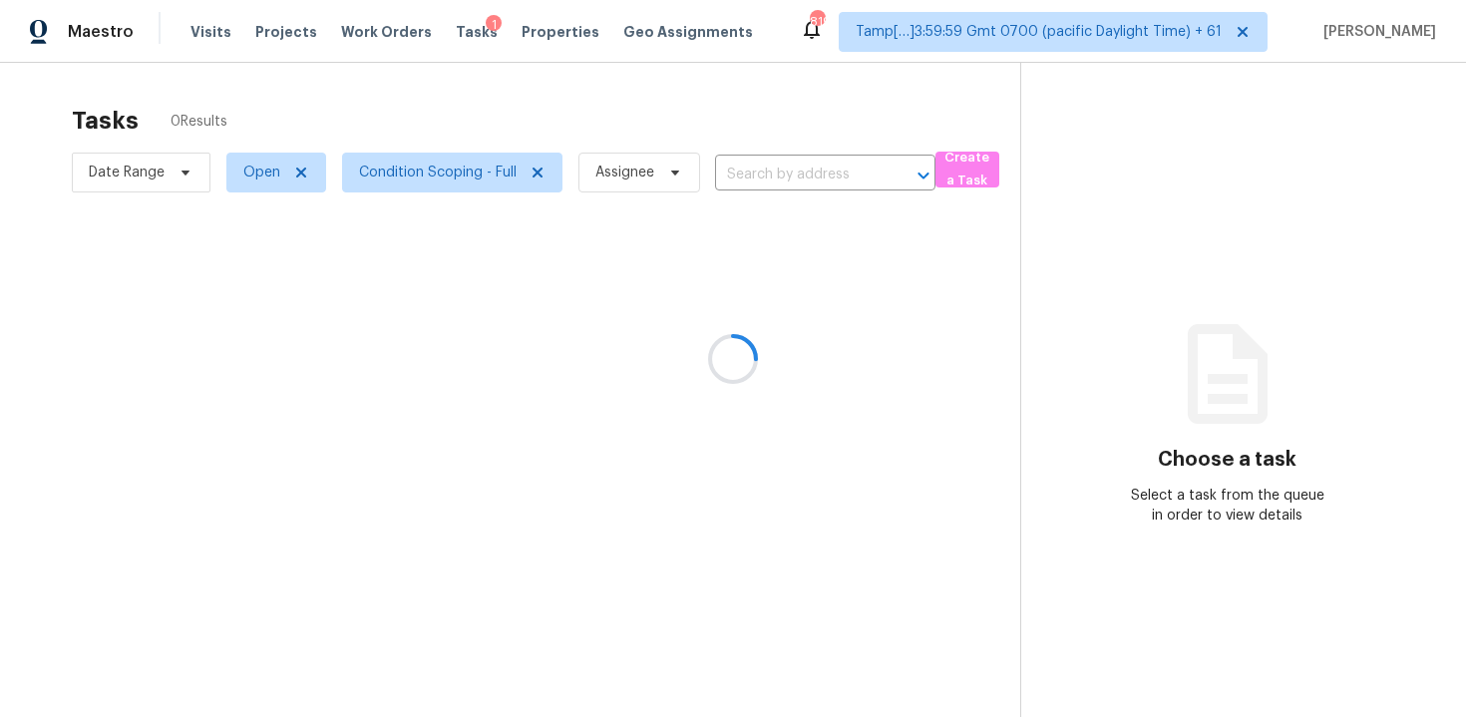
click at [740, 129] on div at bounding box center [733, 358] width 1466 height 717
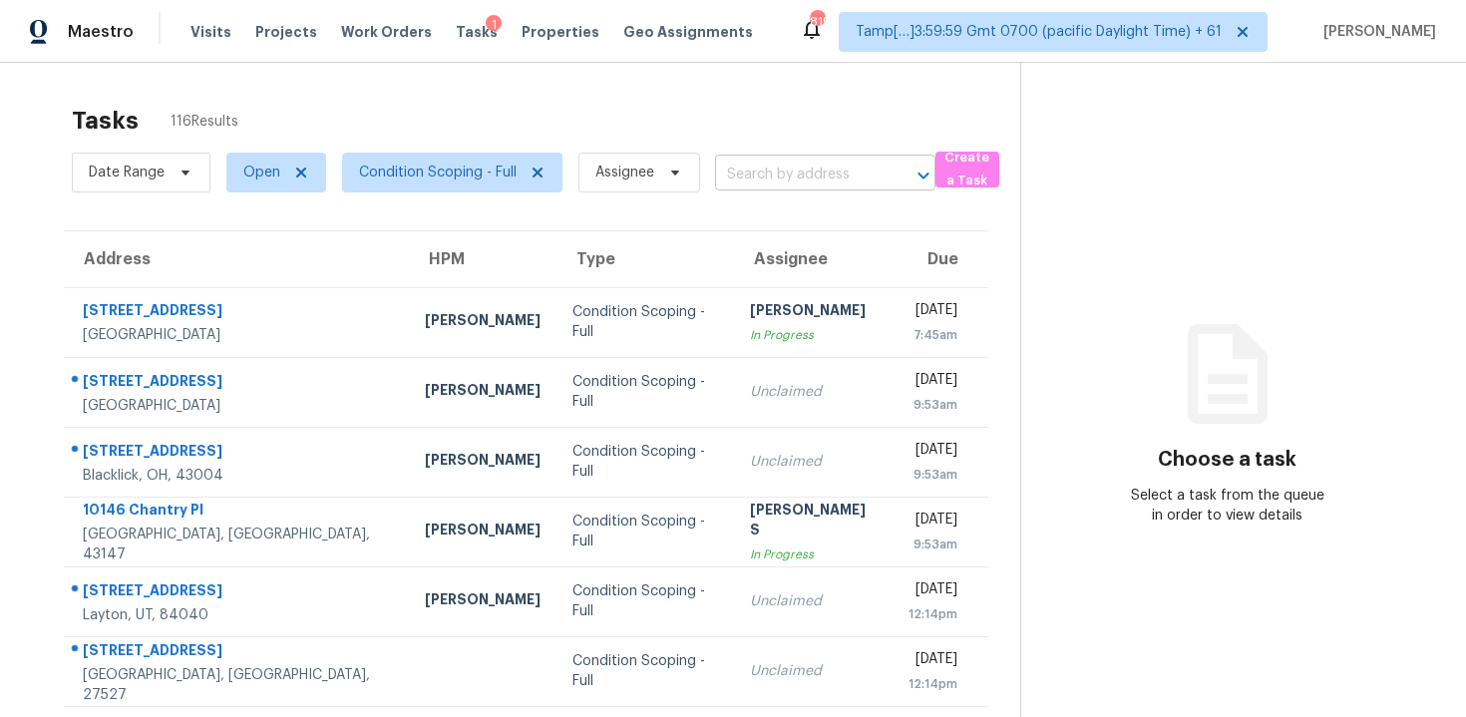
click at [804, 180] on input "text" at bounding box center [797, 175] width 165 height 31
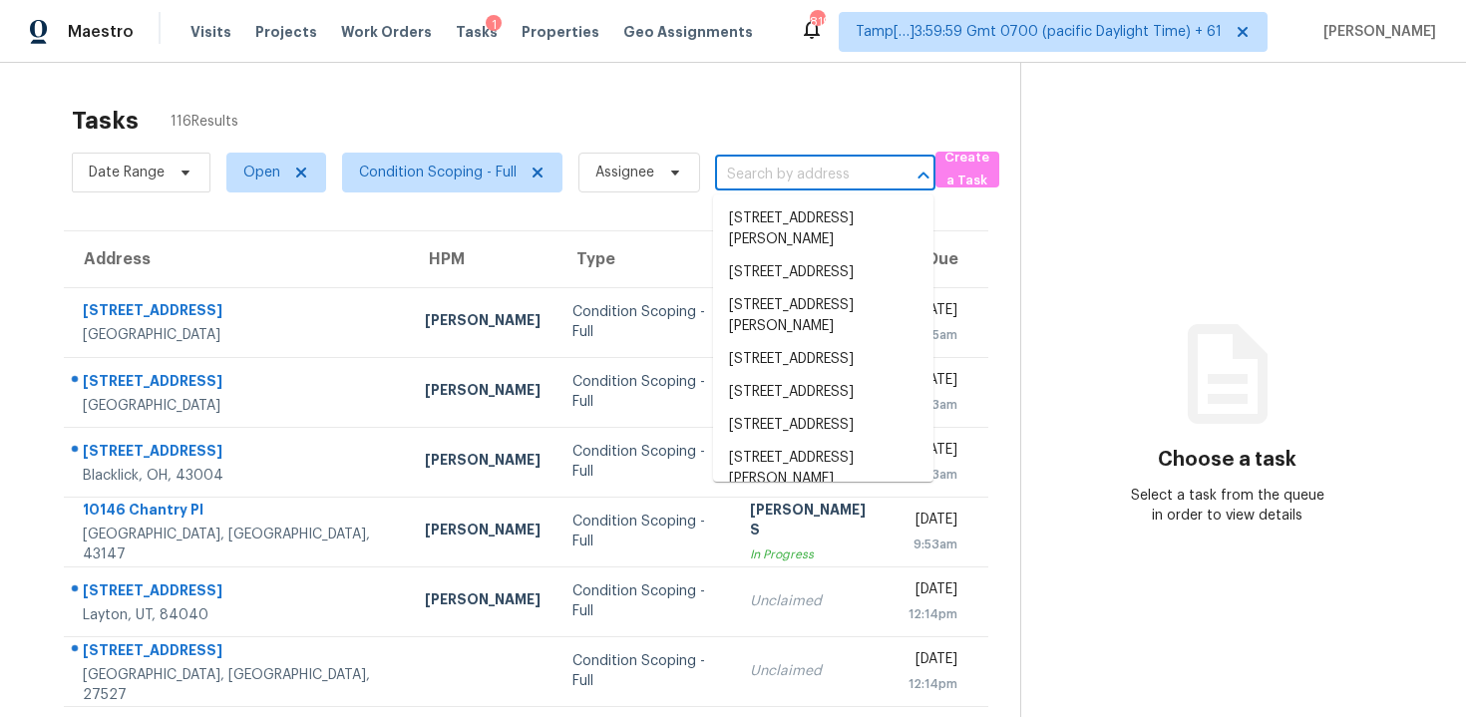
paste input "[STREET_ADDRESS][PERSON_NAME]"
type input "[STREET_ADDRESS][PERSON_NAME]"
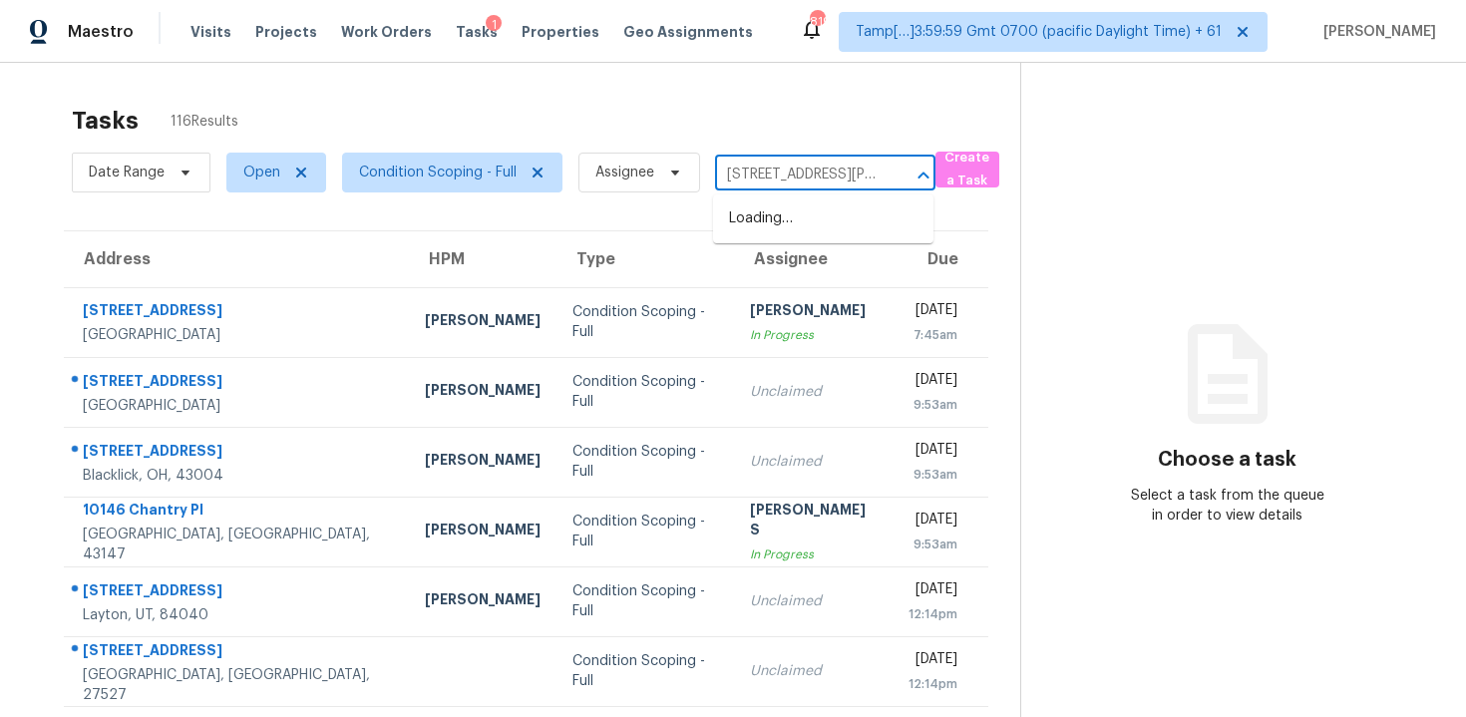
scroll to position [0, 103]
click at [821, 205] on li "[STREET_ADDRESS][PERSON_NAME]" at bounding box center [823, 229] width 220 height 54
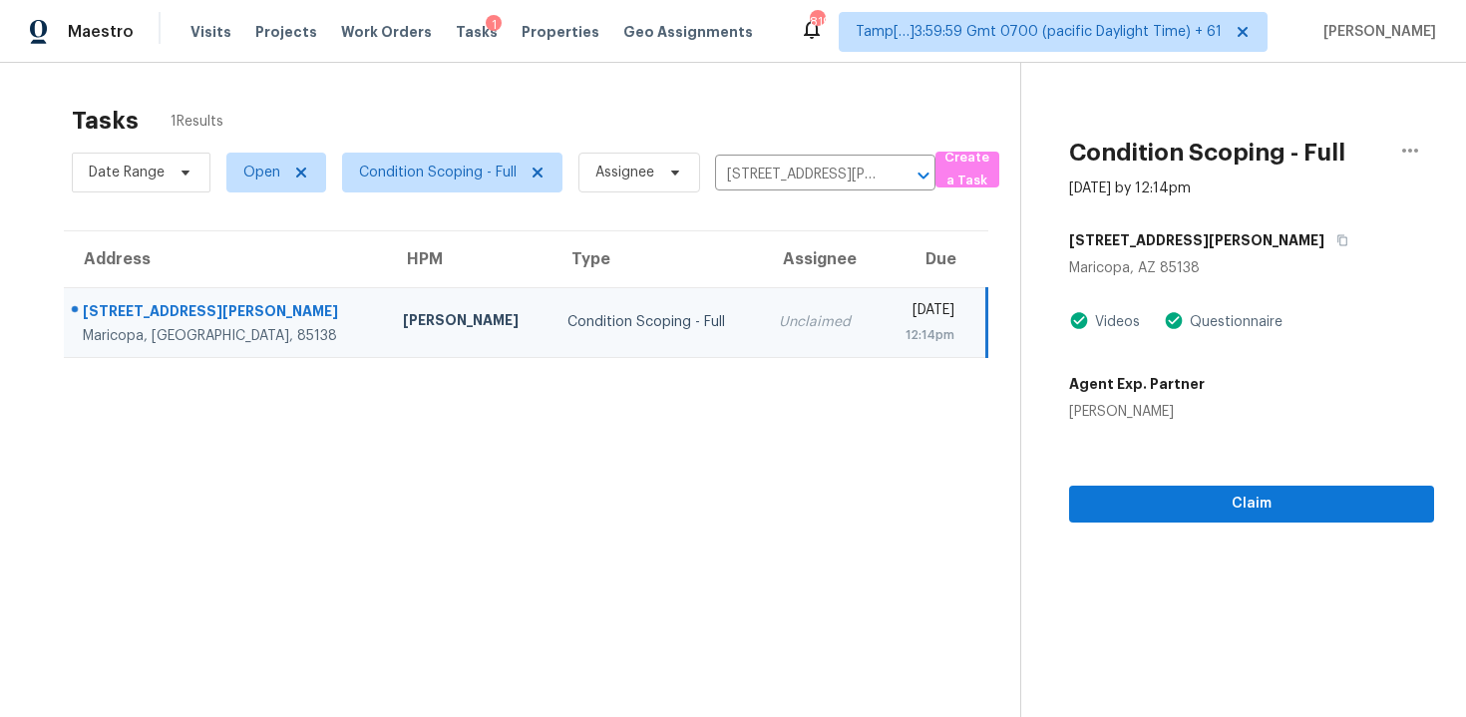
click at [1142, 465] on div "Claim" at bounding box center [1251, 472] width 365 height 101
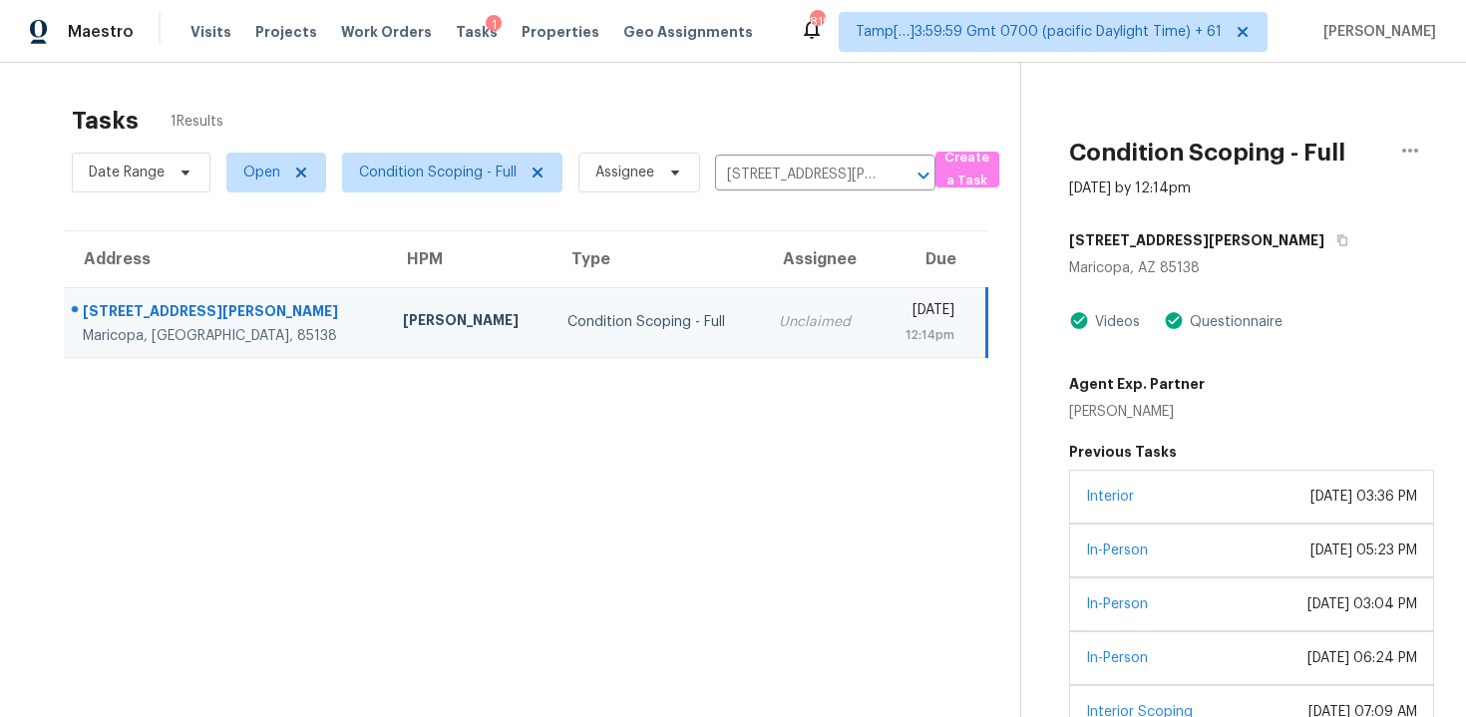
scroll to position [122, 0]
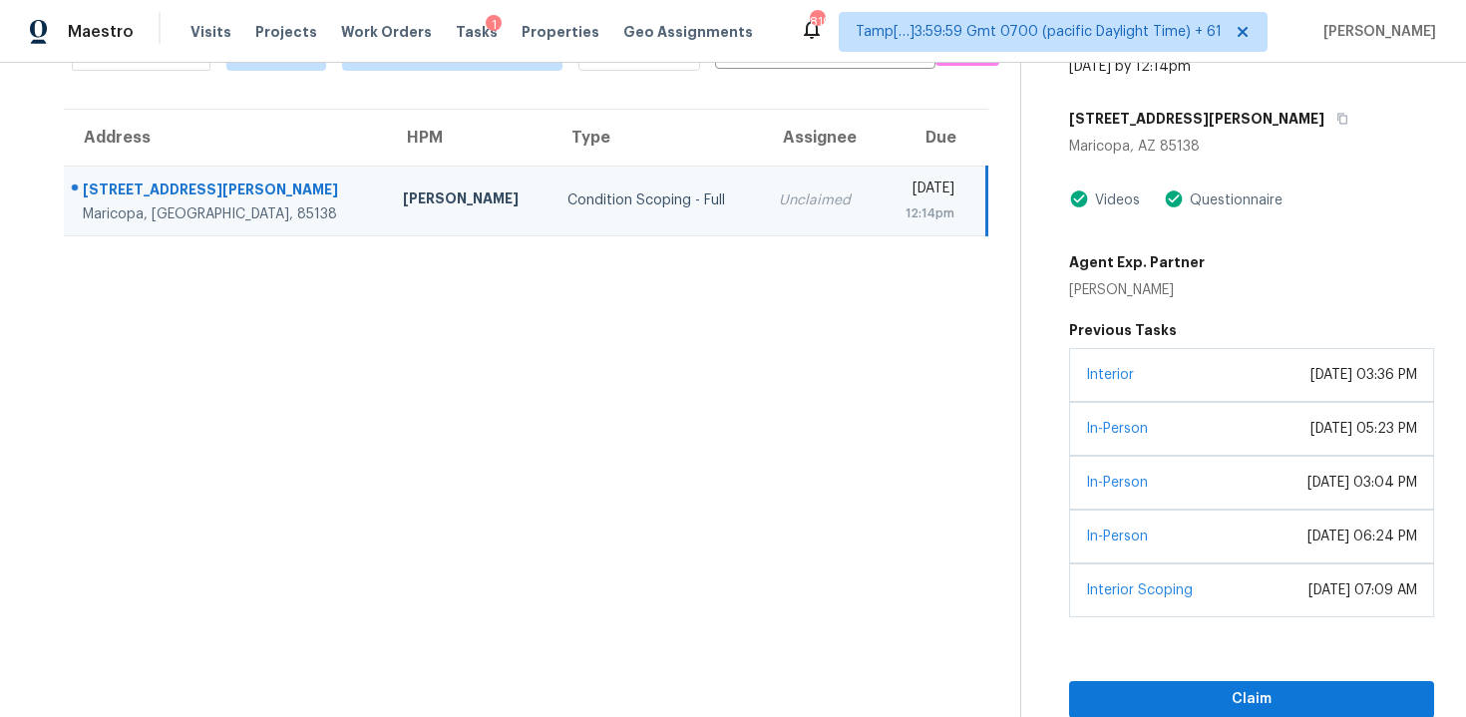
click at [1172, 676] on div "Claim" at bounding box center [1251, 667] width 365 height 101
click at [1172, 698] on span "Claim" at bounding box center [1251, 699] width 333 height 25
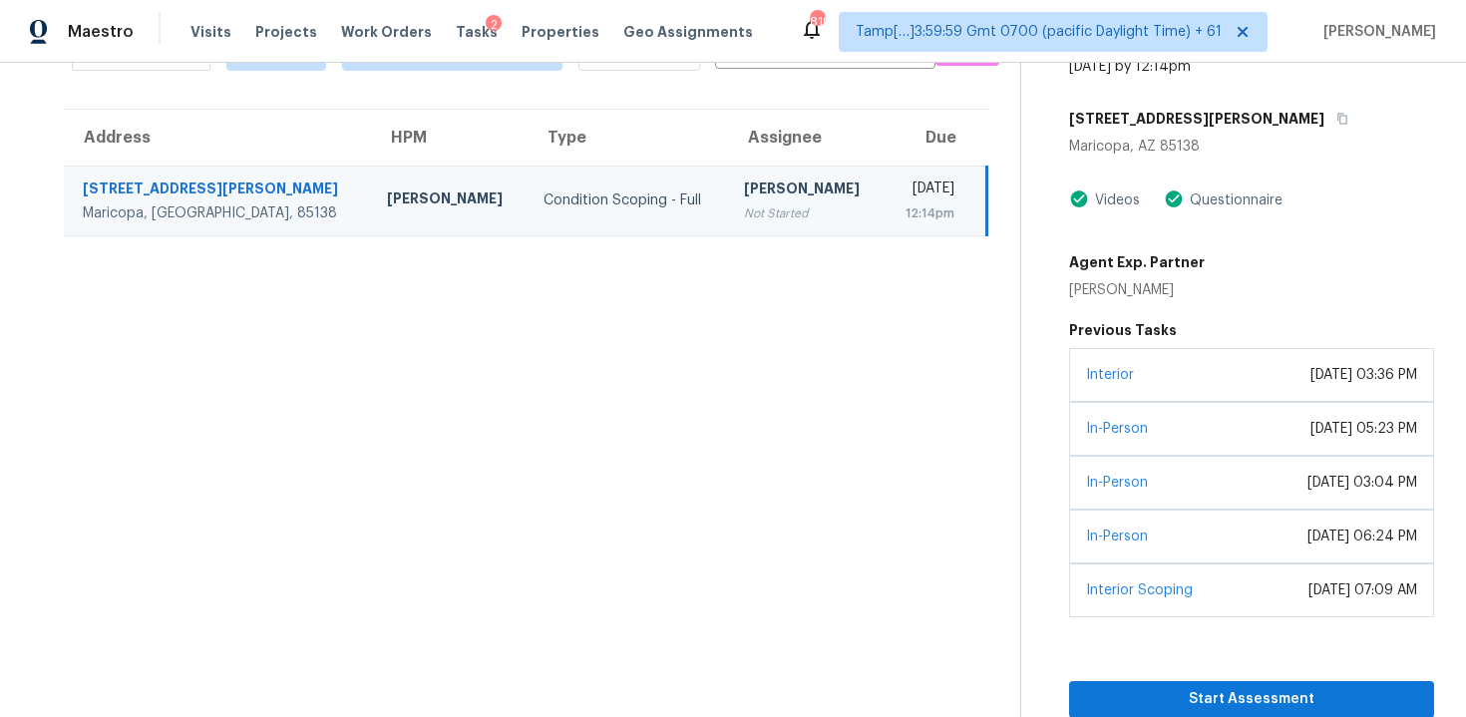
scroll to position [37, 0]
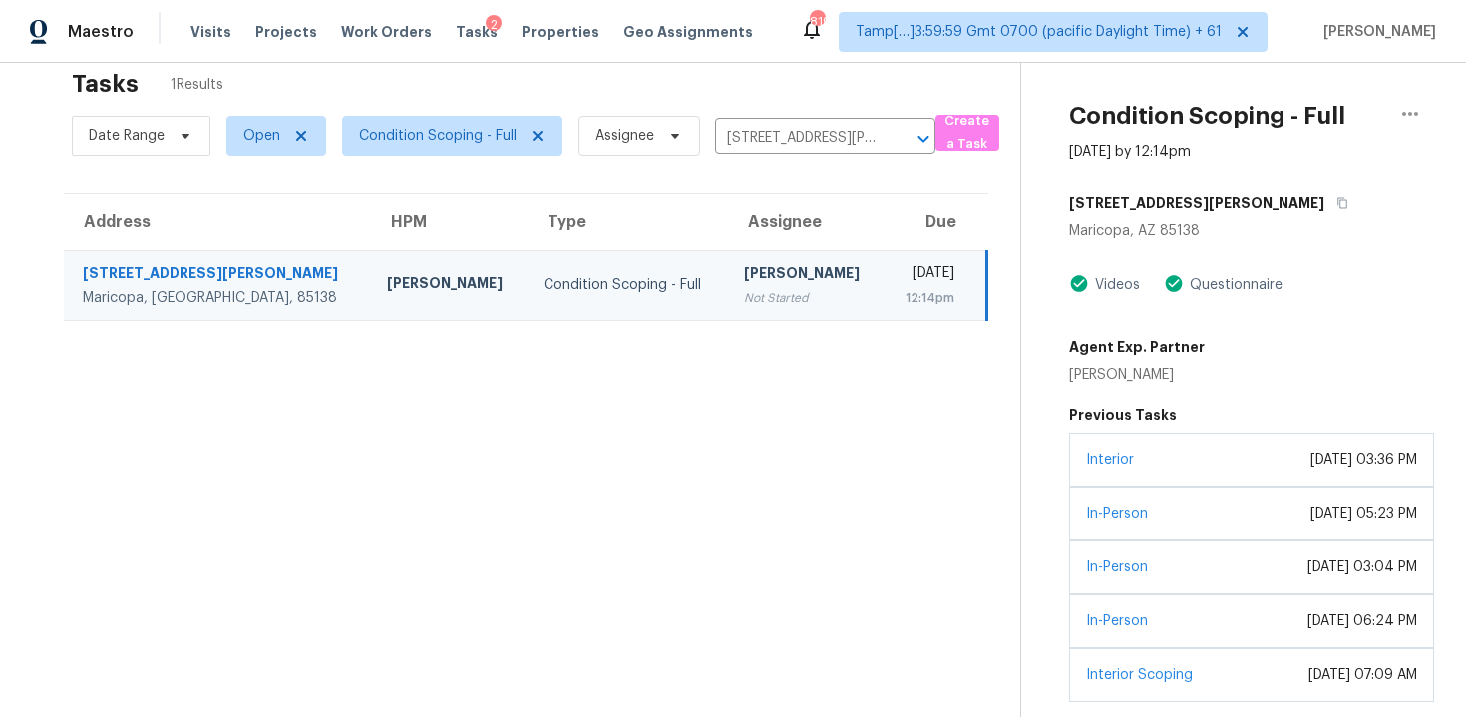
click at [884, 316] on td "Tue, Aug 26th 2025 12:14pm" at bounding box center [935, 285] width 103 height 70
click at [899, 300] on div "12:14pm" at bounding box center [926, 298] width 55 height 20
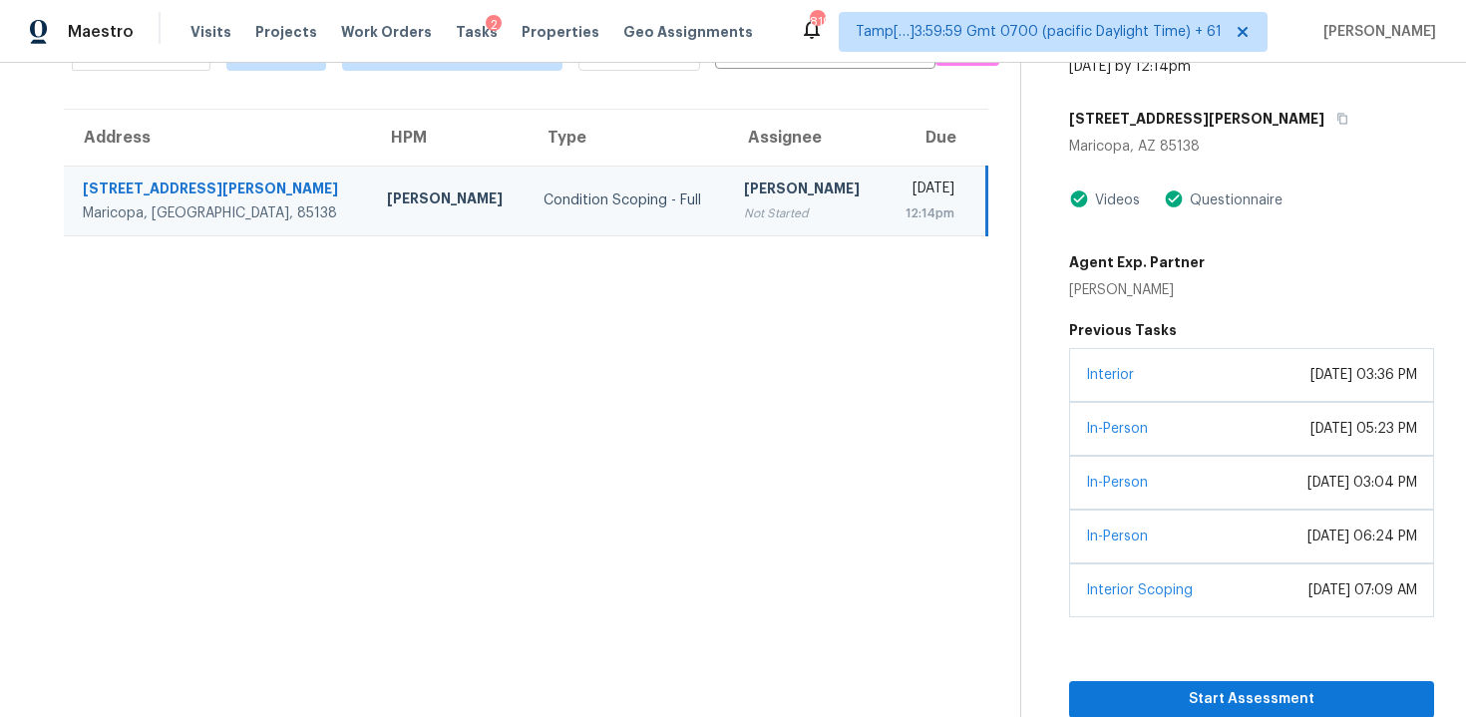
click at [1248, 644] on div "Start Assessment" at bounding box center [1251, 667] width 365 height 101
click at [1256, 681] on button "Start Assessment" at bounding box center [1251, 699] width 365 height 37
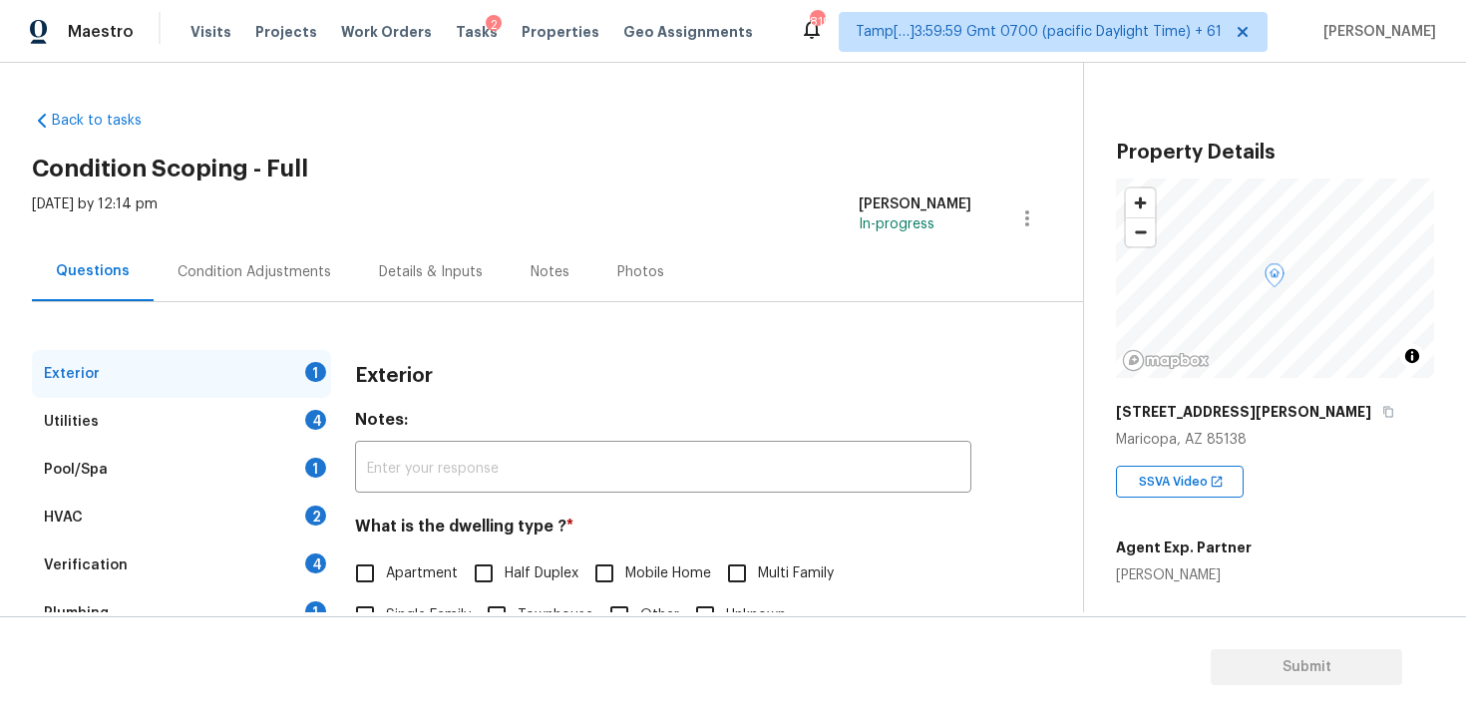
click at [304, 288] on div "Condition Adjustments" at bounding box center [254, 271] width 201 height 59
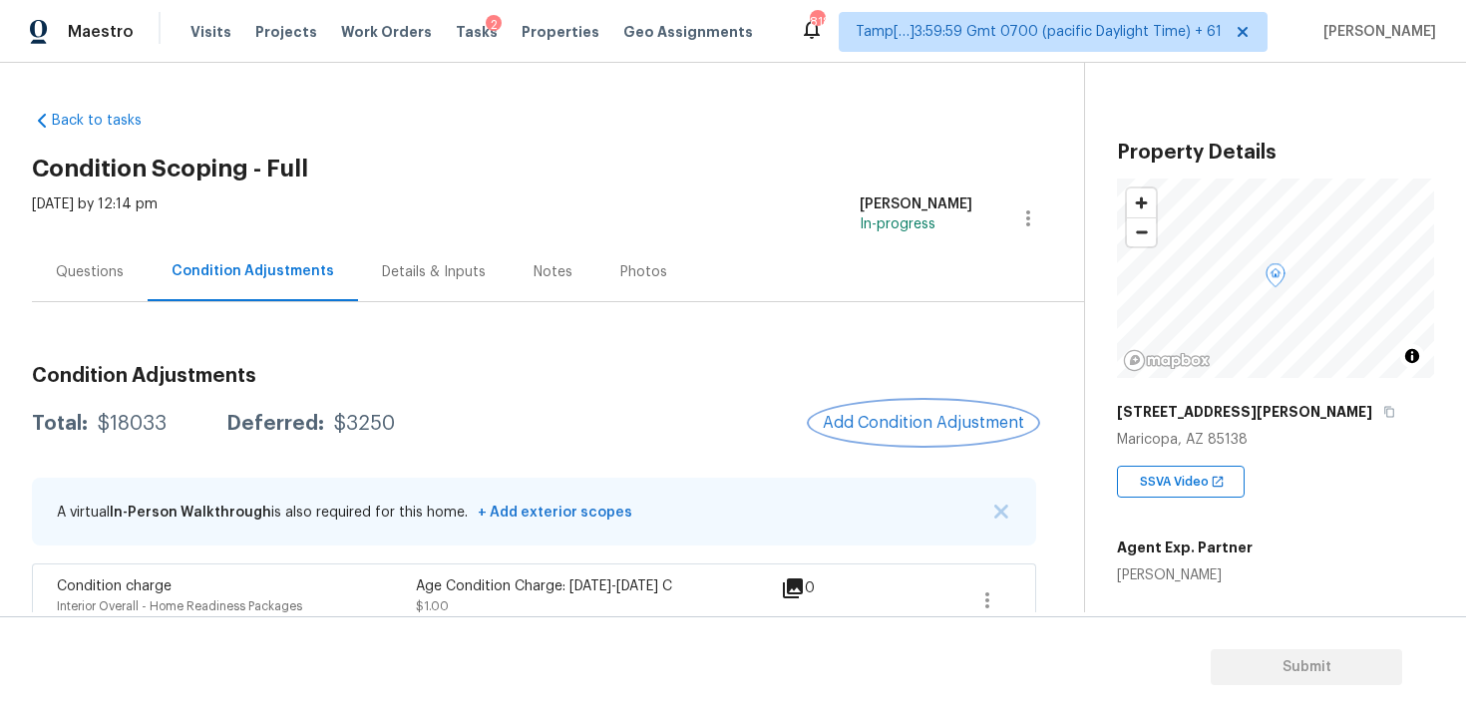
click at [869, 406] on button "Add Condition Adjustment" at bounding box center [923, 423] width 225 height 42
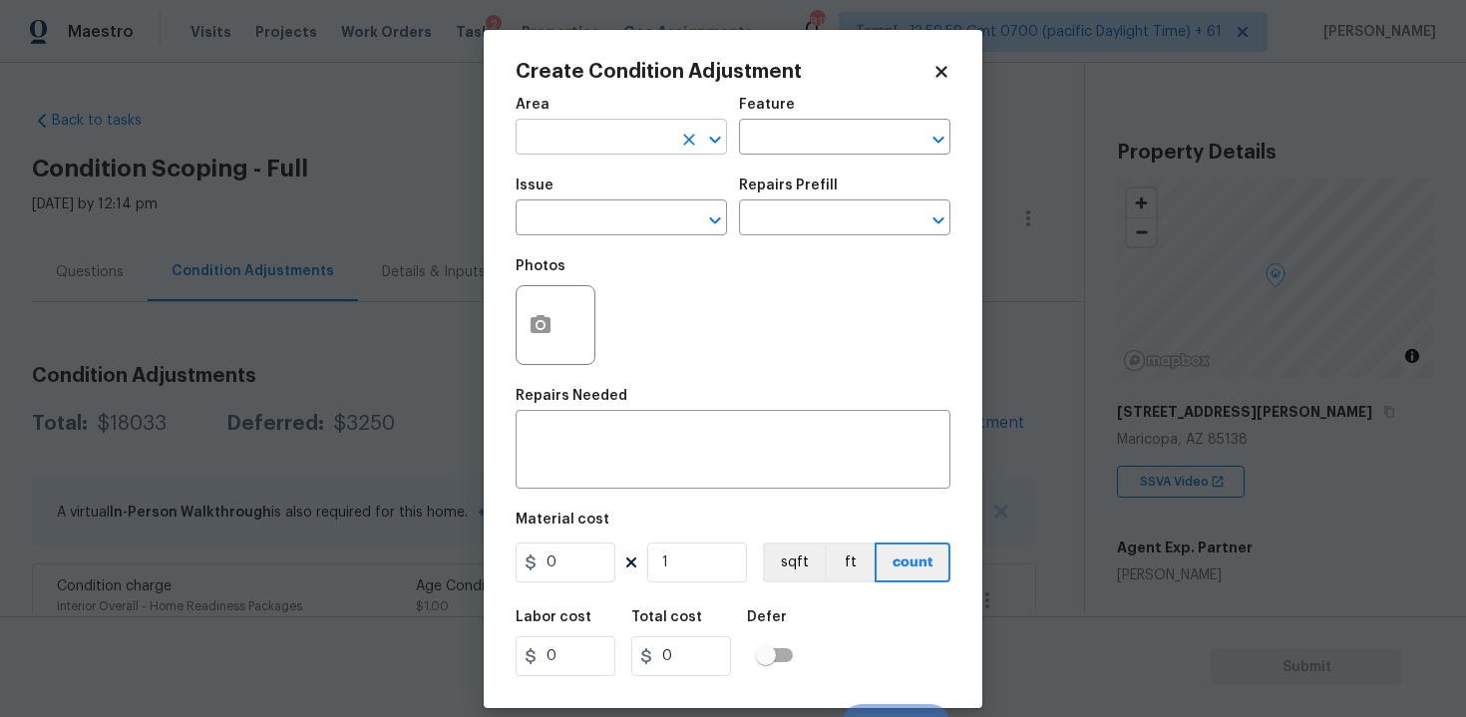
click at [619, 136] on input "text" at bounding box center [594, 139] width 156 height 31
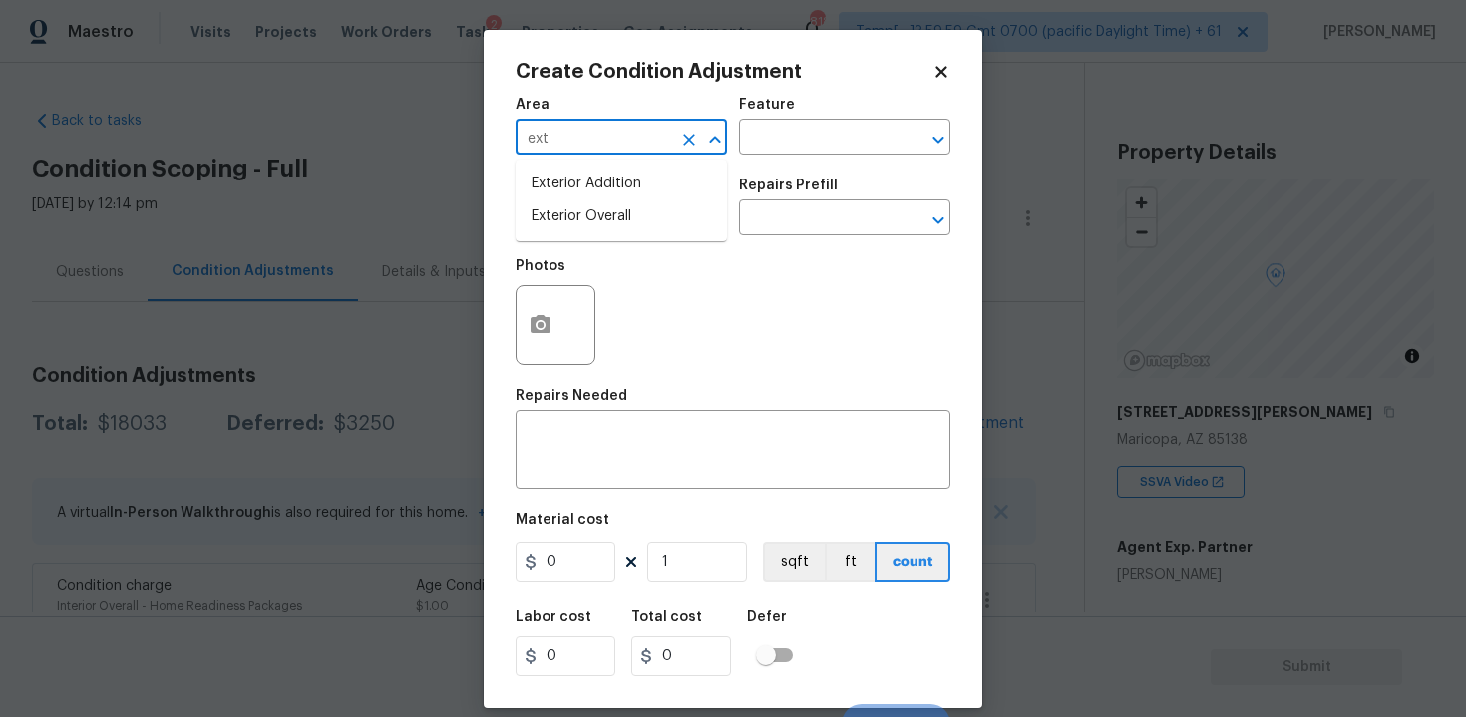
type input "exte"
click at [603, 212] on li "Exterior Overall" at bounding box center [621, 216] width 211 height 33
type input "Exterior Overall"
click at [603, 212] on input "text" at bounding box center [594, 219] width 156 height 31
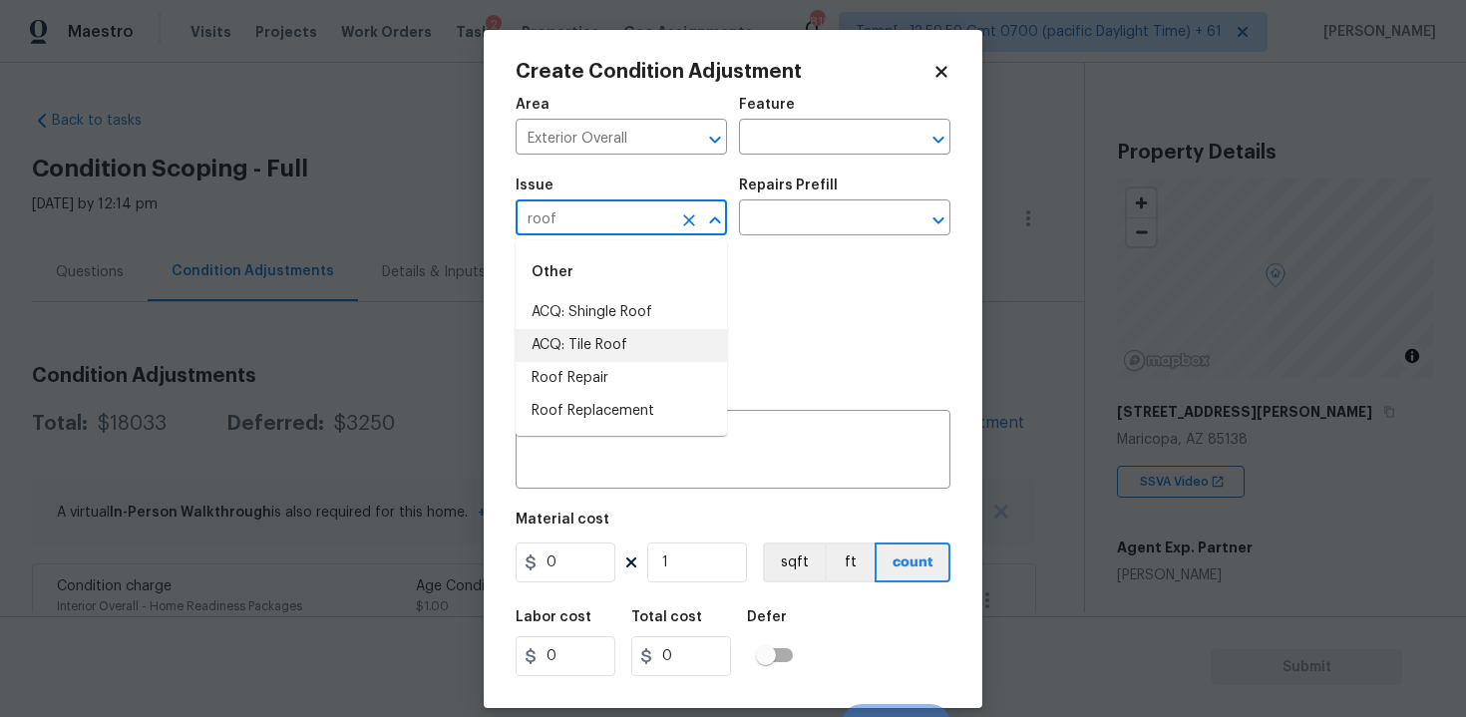
click at [608, 340] on li "ACQ: Tile Roof" at bounding box center [621, 345] width 211 height 33
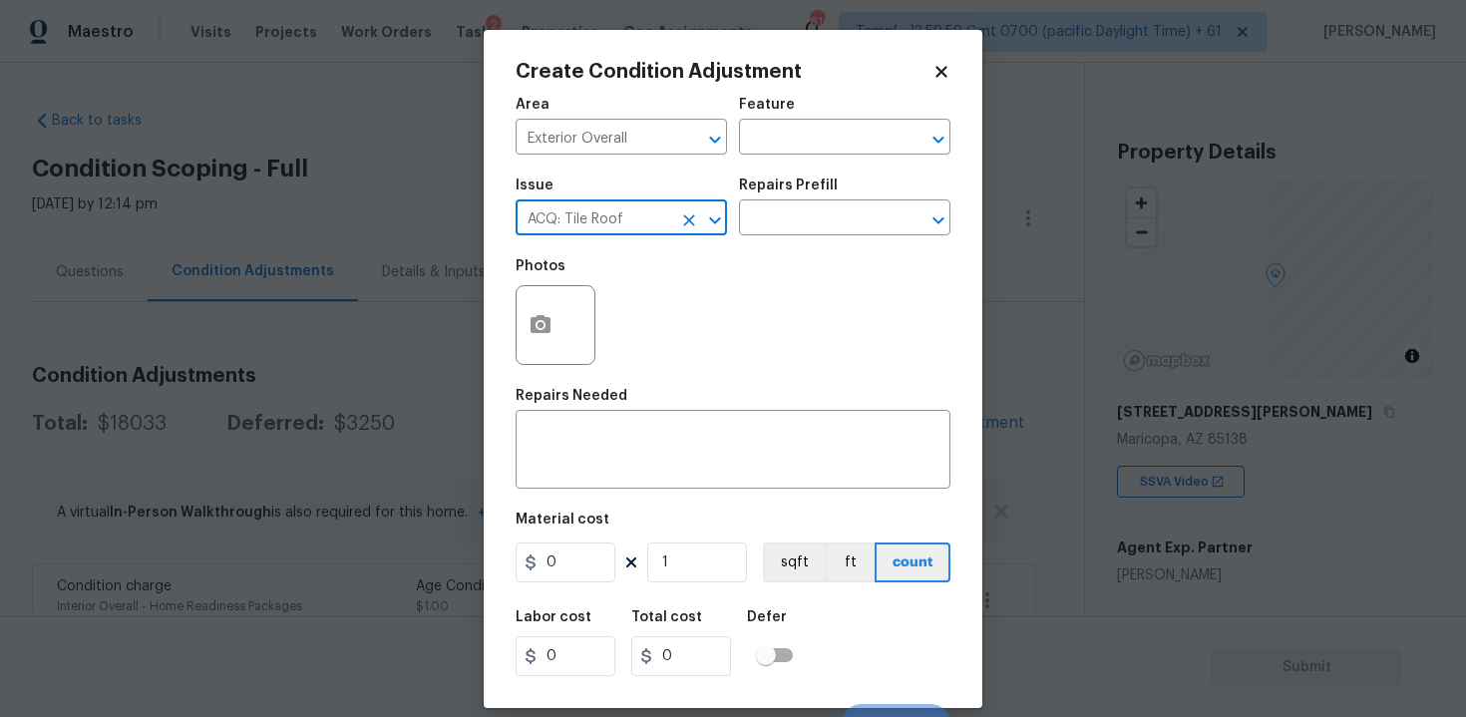
type input "ACQ: Tile Roof"
click at [802, 200] on div "Repairs Prefill" at bounding box center [844, 191] width 211 height 26
click at [802, 212] on input "text" at bounding box center [817, 219] width 156 height 31
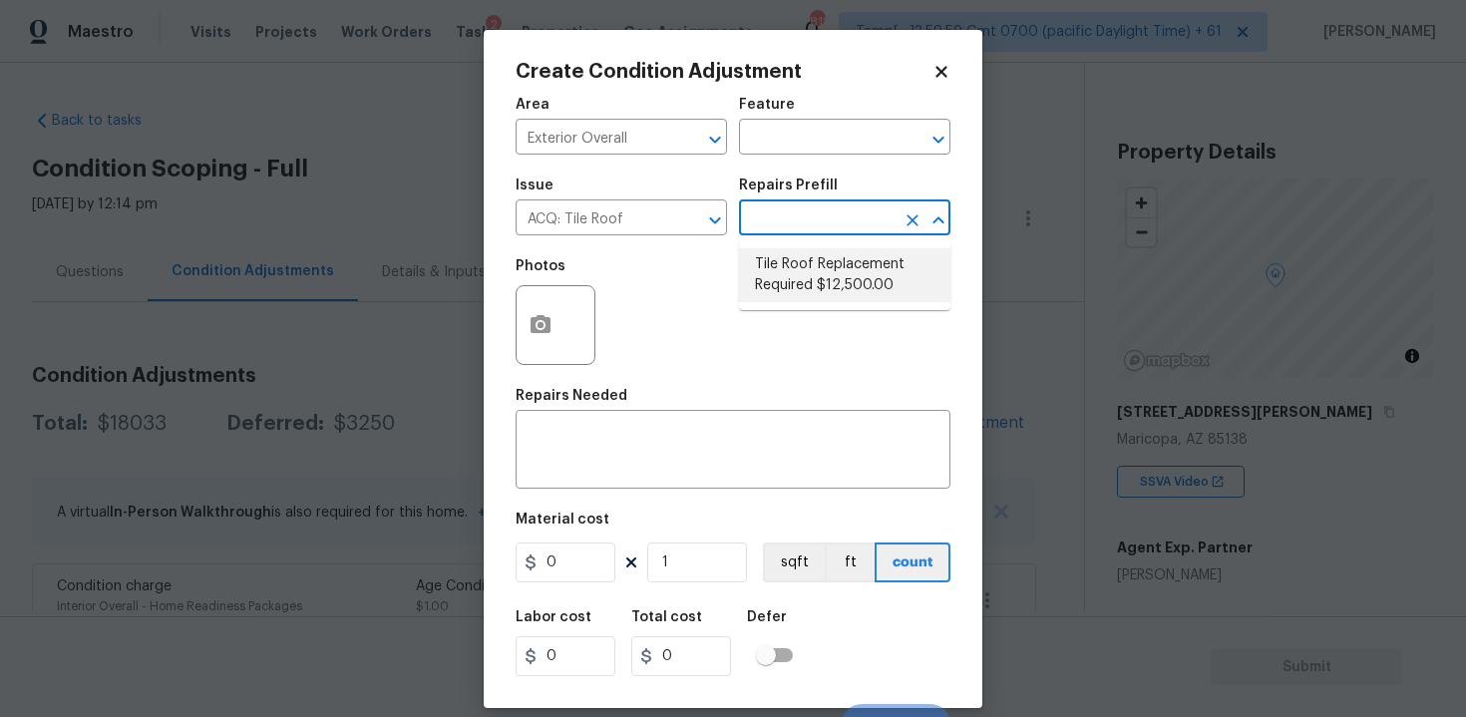
click at [808, 271] on li "Tile Roof Replacement Required $12,500.00" at bounding box center [844, 275] width 211 height 54
type input "Acquisition"
type textarea "Acquisition Scope: Replacement required"
type input "12500"
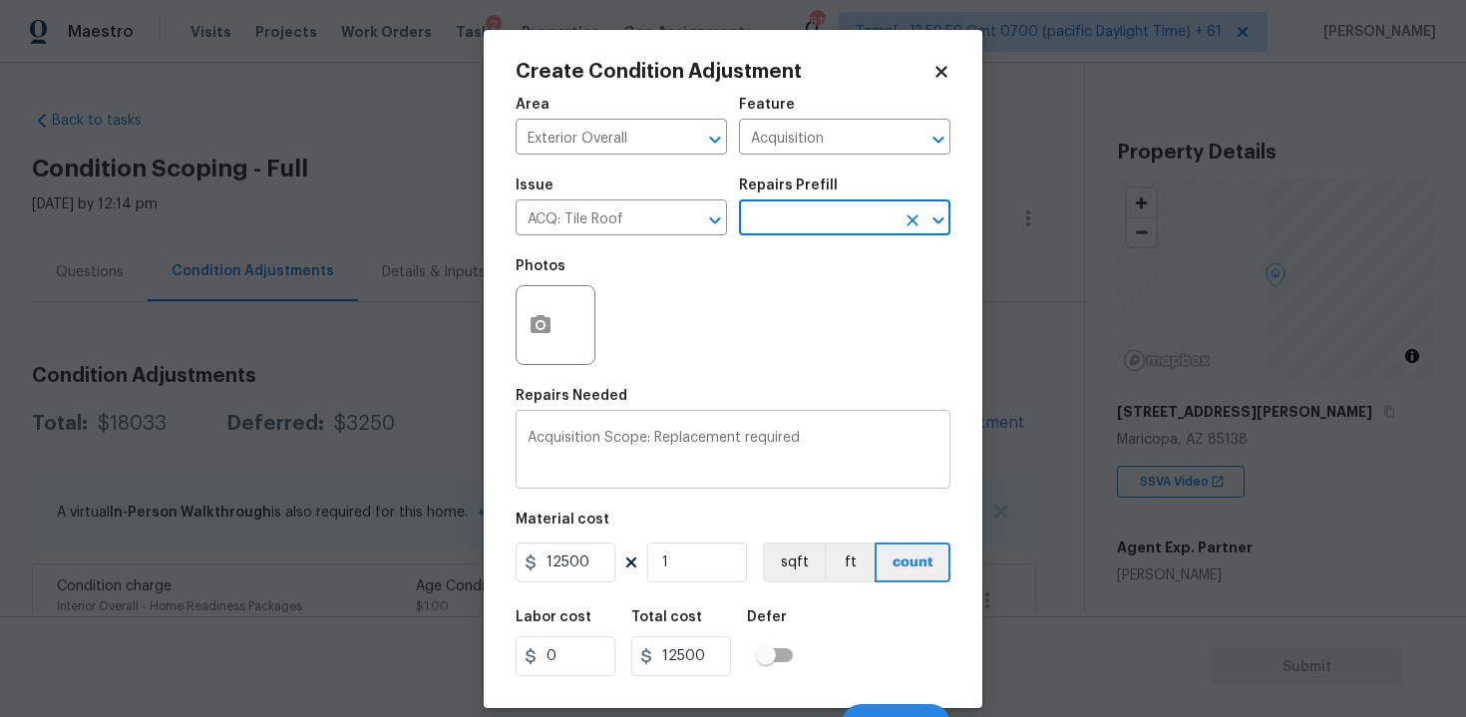
scroll to position [28, 0]
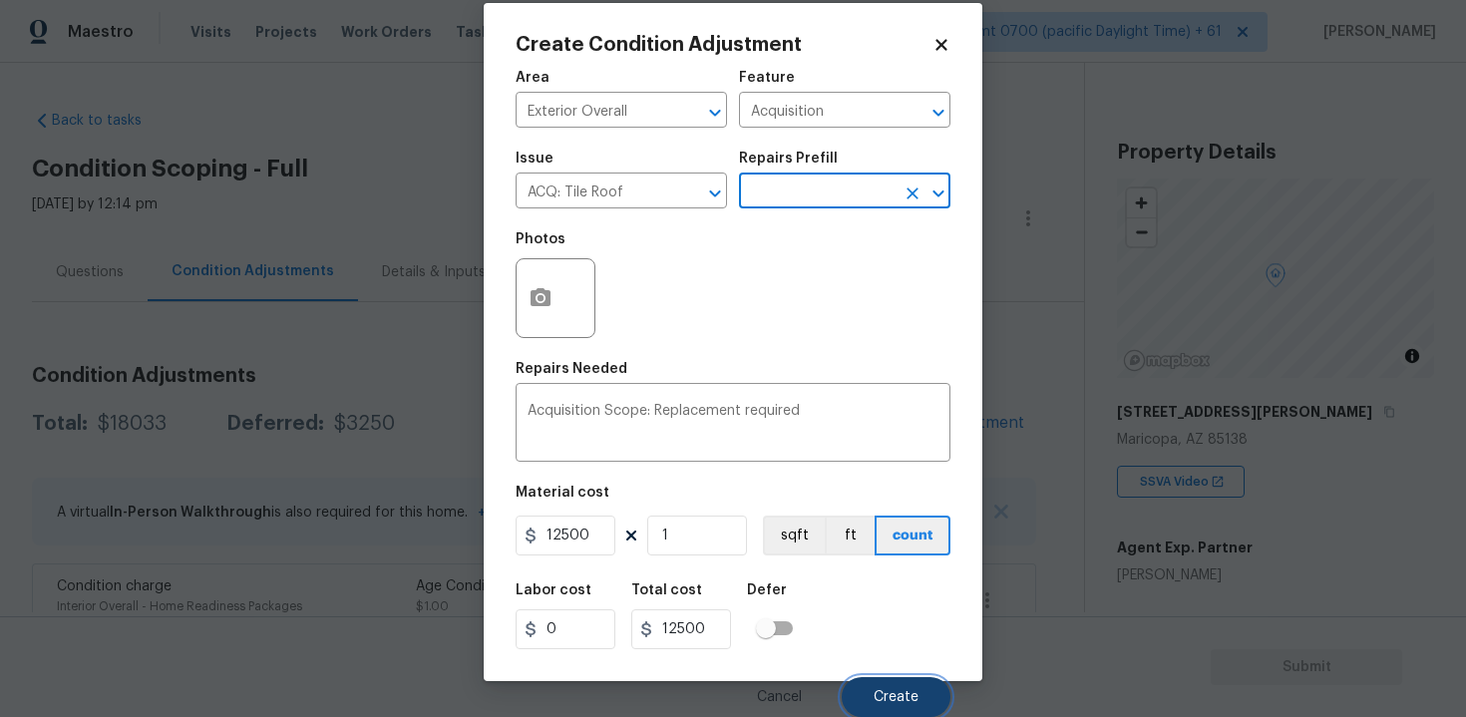
click at [888, 679] on button "Create" at bounding box center [896, 697] width 109 height 40
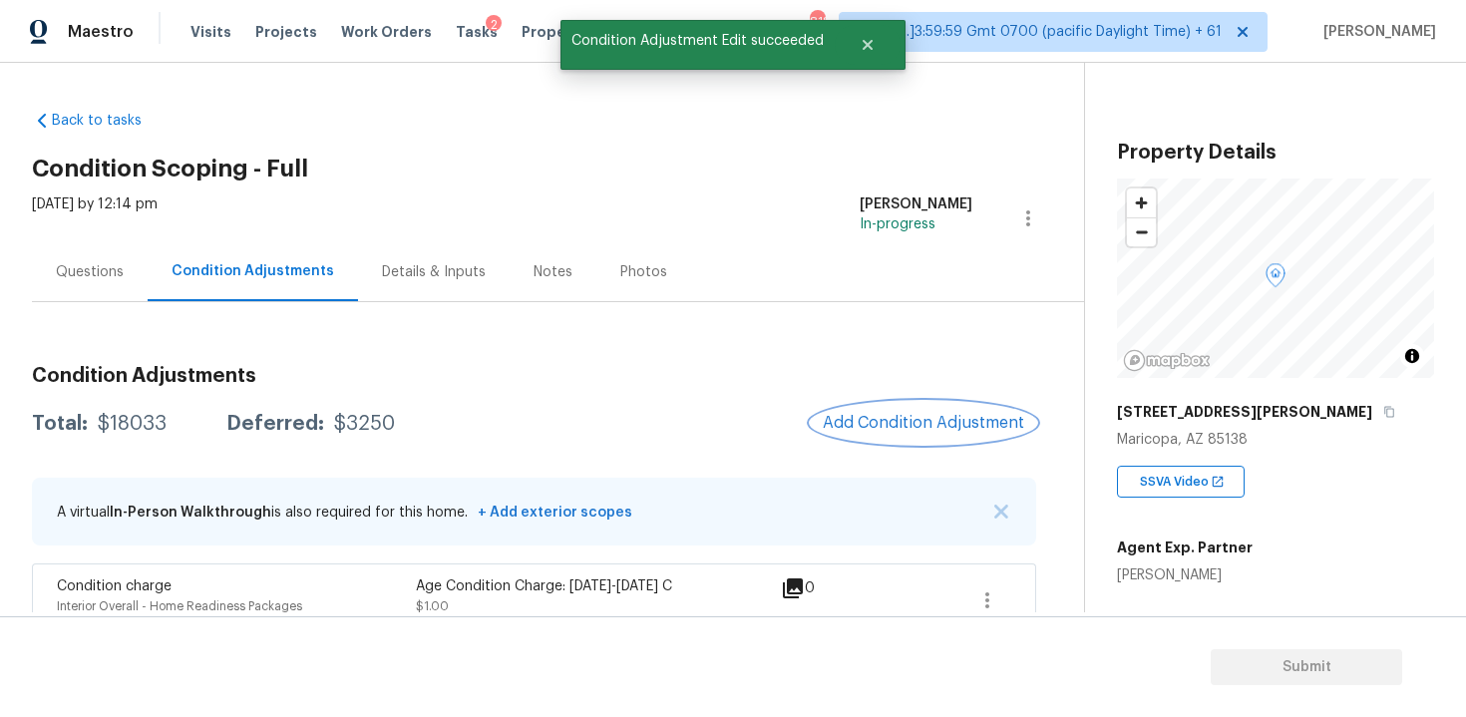
scroll to position [0, 0]
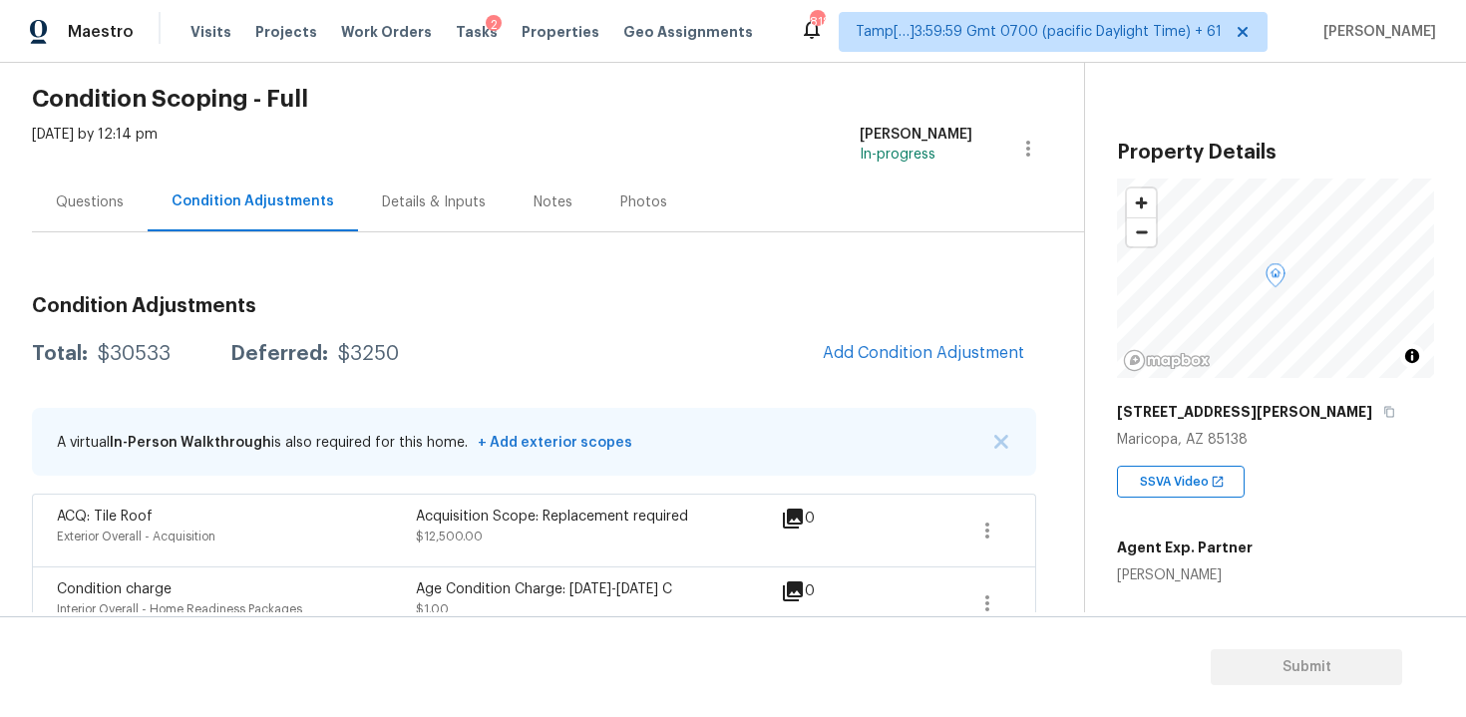
click at [104, 178] on div "Questions" at bounding box center [90, 202] width 116 height 59
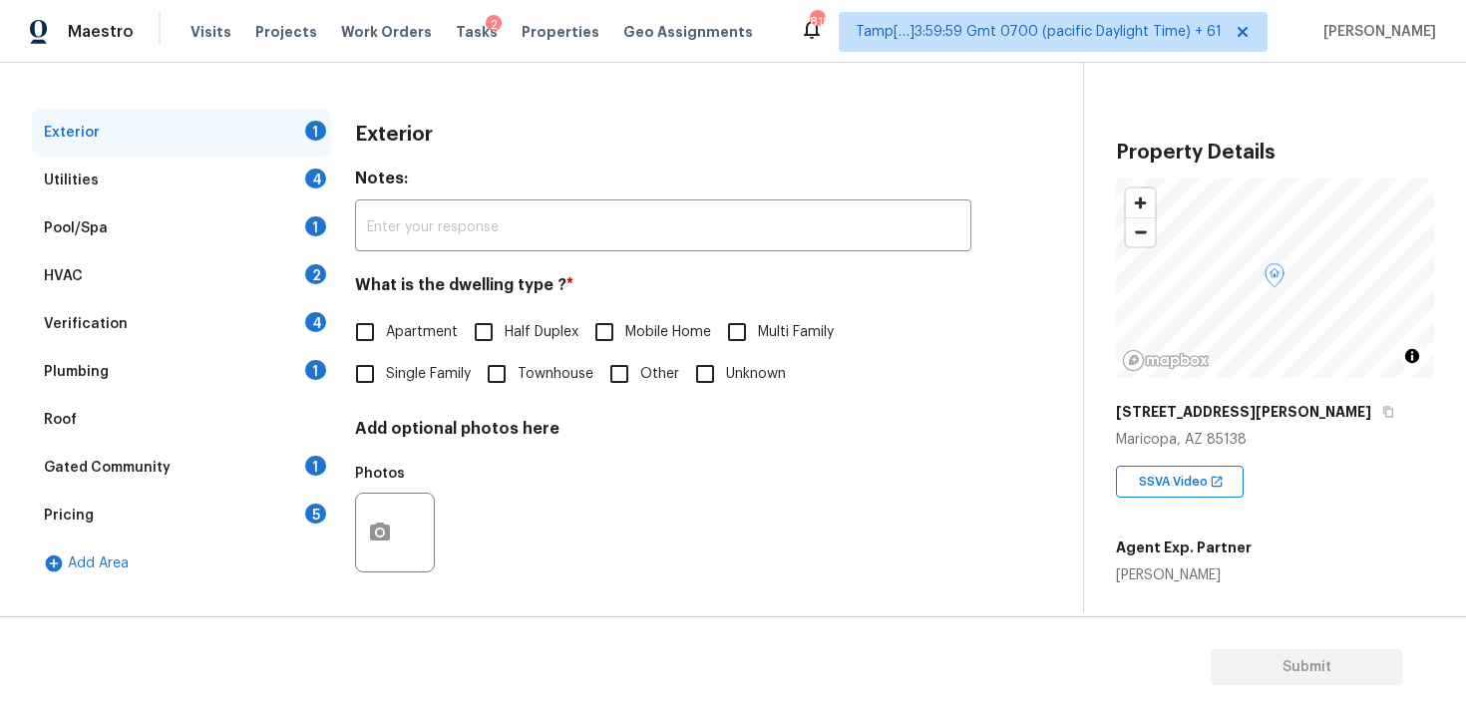
scroll to position [243, 0]
click at [227, 326] on div "Verification 4" at bounding box center [181, 322] width 299 height 48
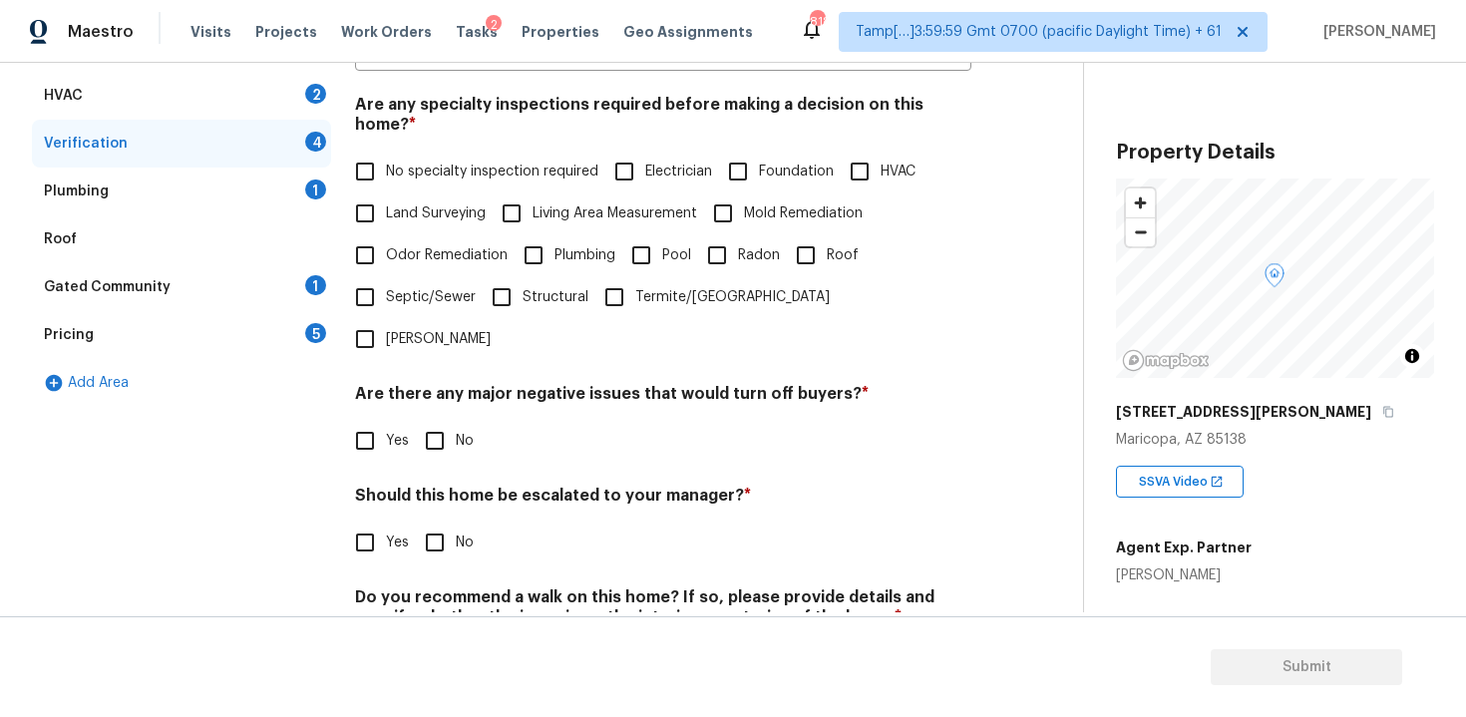
scroll to position [463, 0]
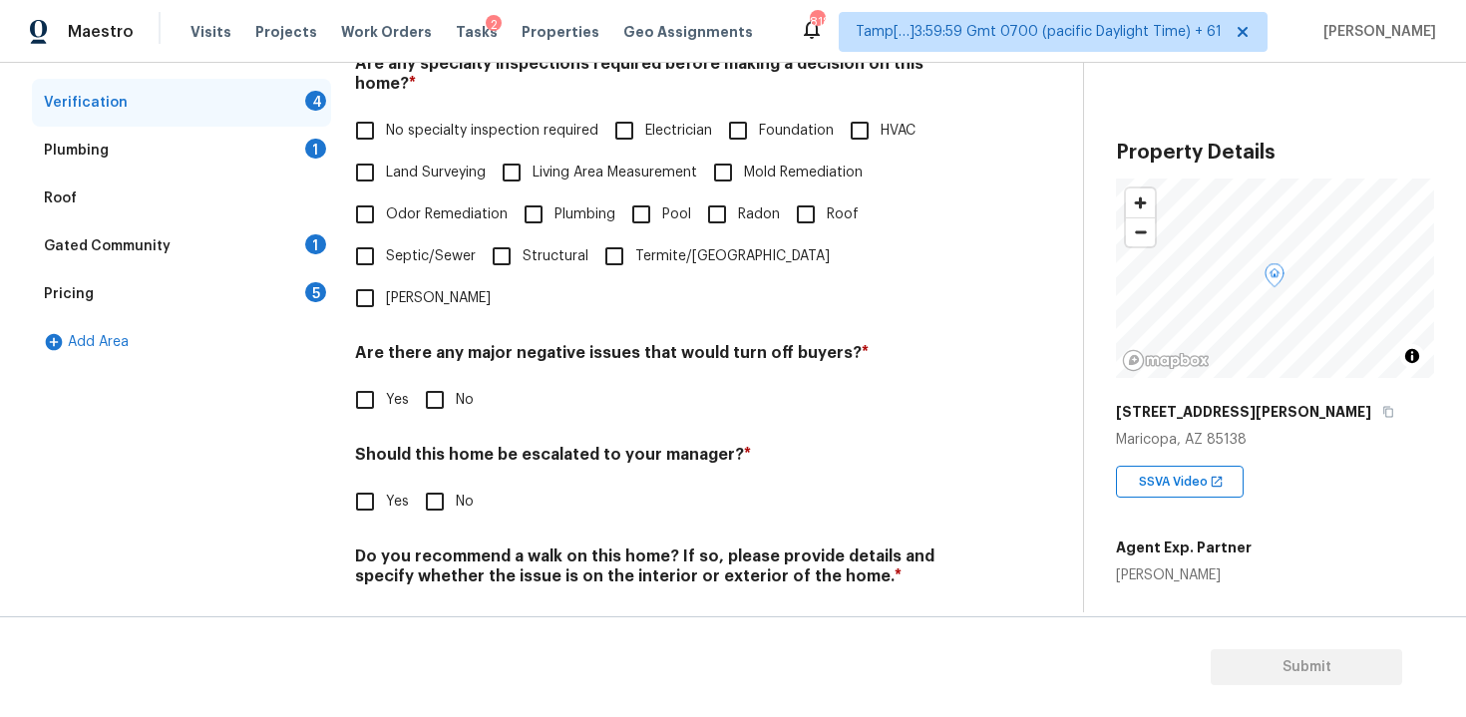
click at [354, 481] on input "Yes" at bounding box center [365, 502] width 42 height 42
checkbox input "true"
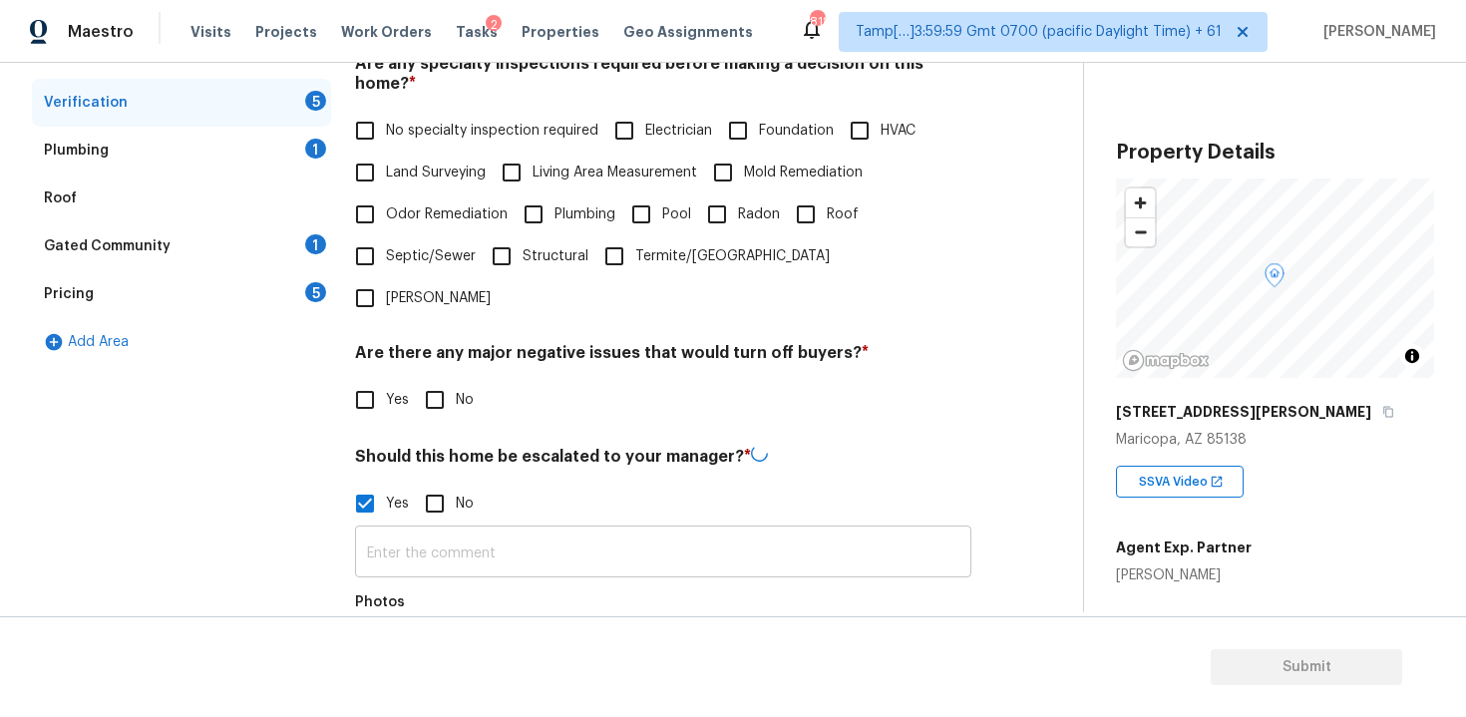
click at [463, 531] on input "text" at bounding box center [663, 554] width 616 height 47
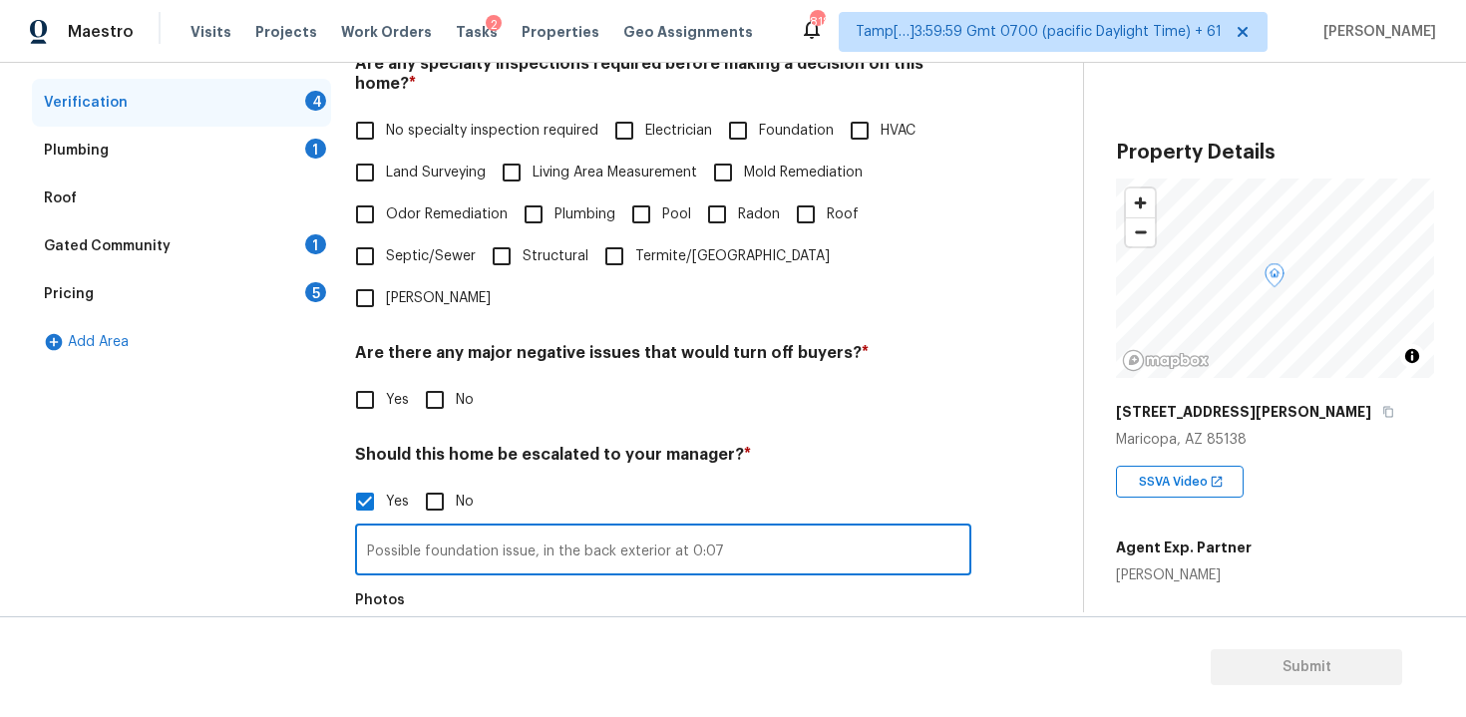
click at [623, 581] on div "Photos" at bounding box center [663, 646] width 616 height 130
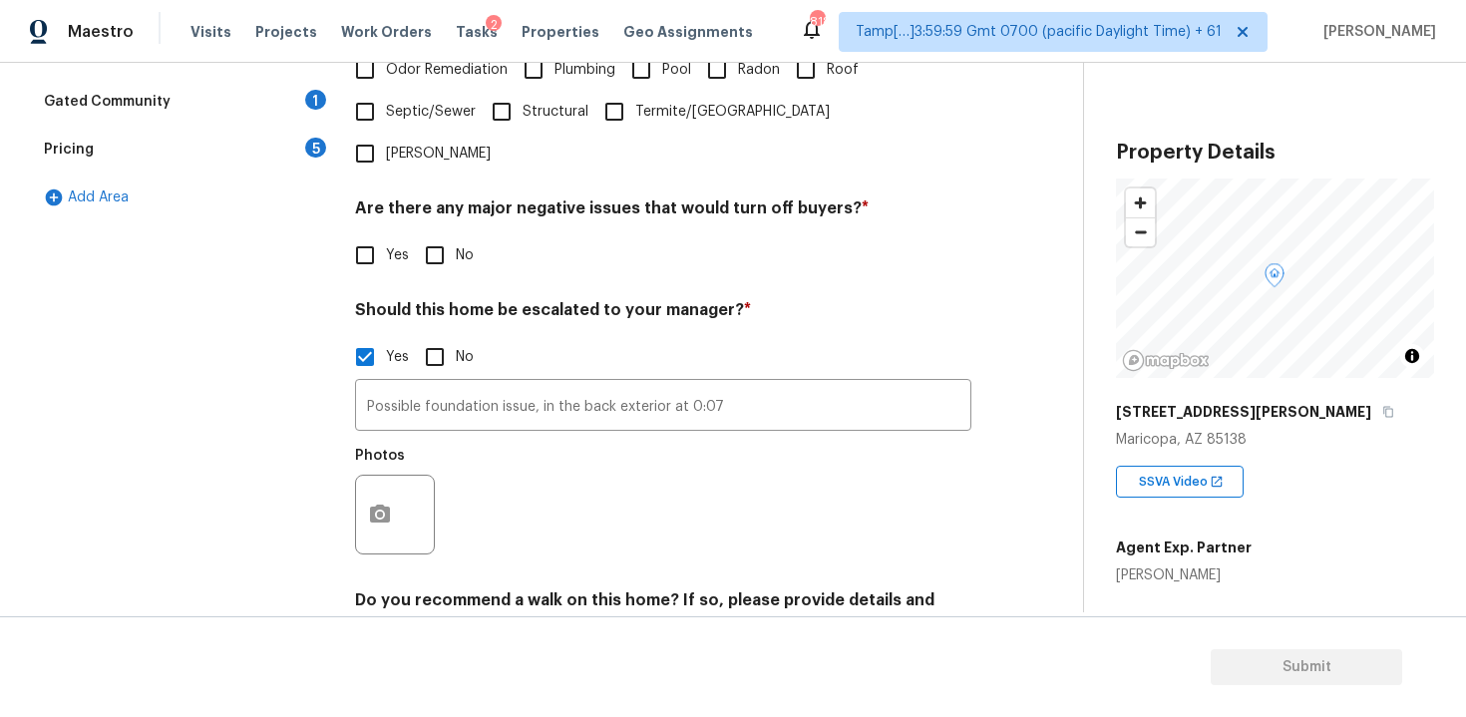
scroll to position [611, 0]
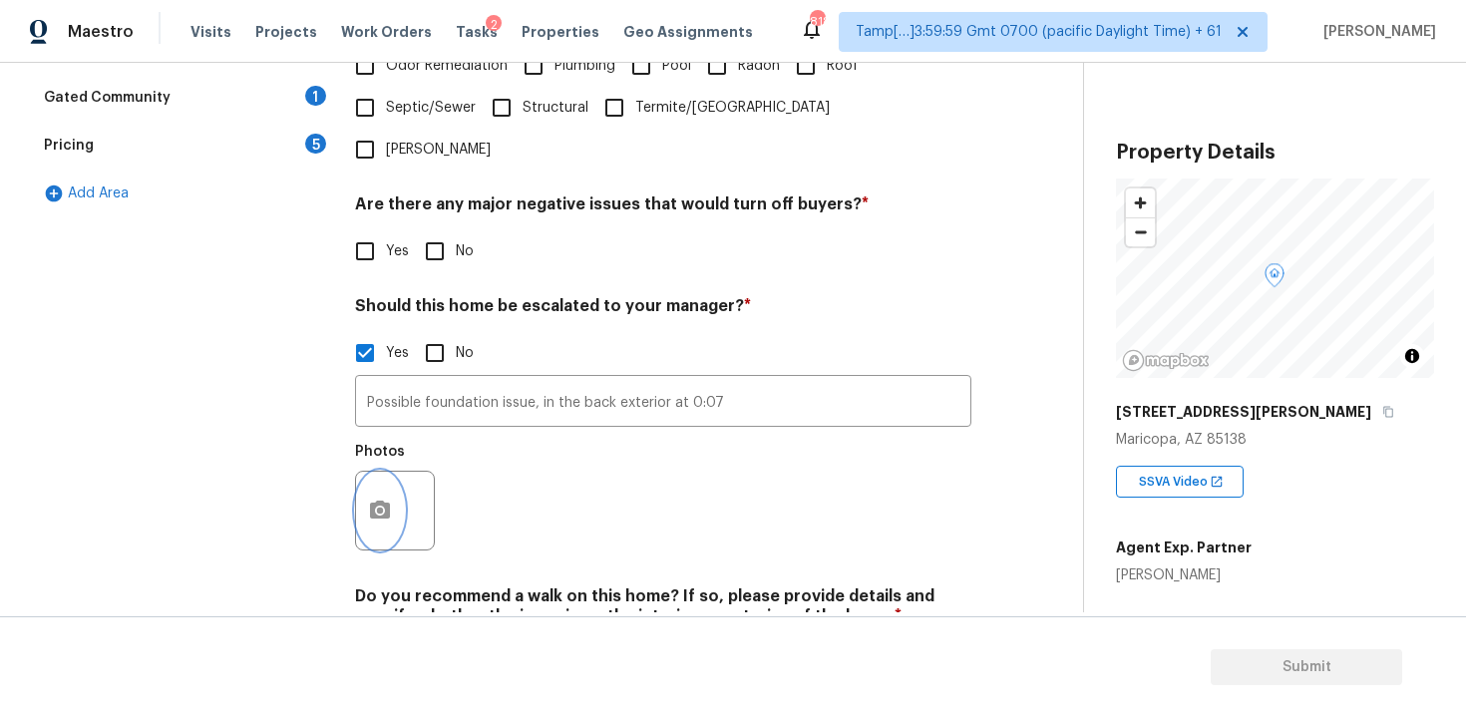
click at [380, 501] on icon "button" at bounding box center [380, 510] width 20 height 18
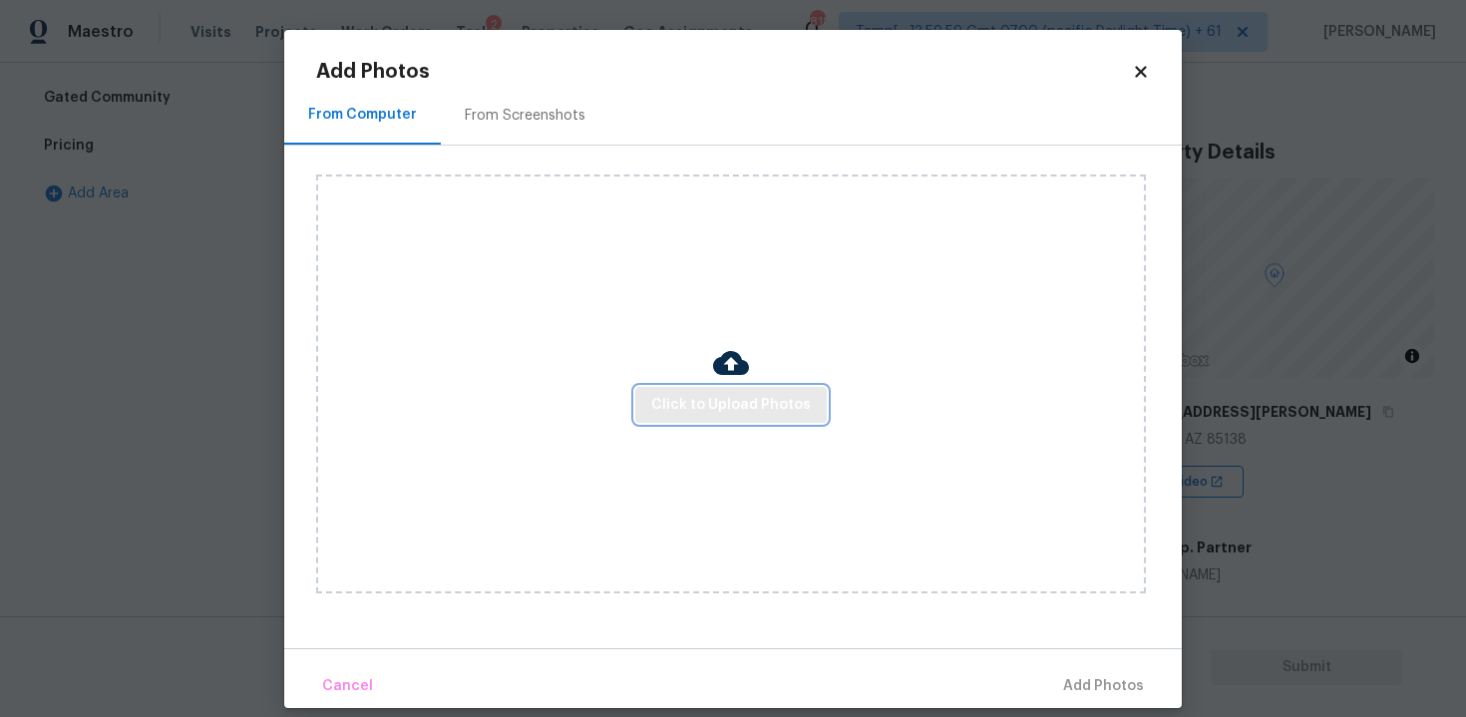
click at [678, 418] on button "Click to Upload Photos" at bounding box center [730, 405] width 191 height 37
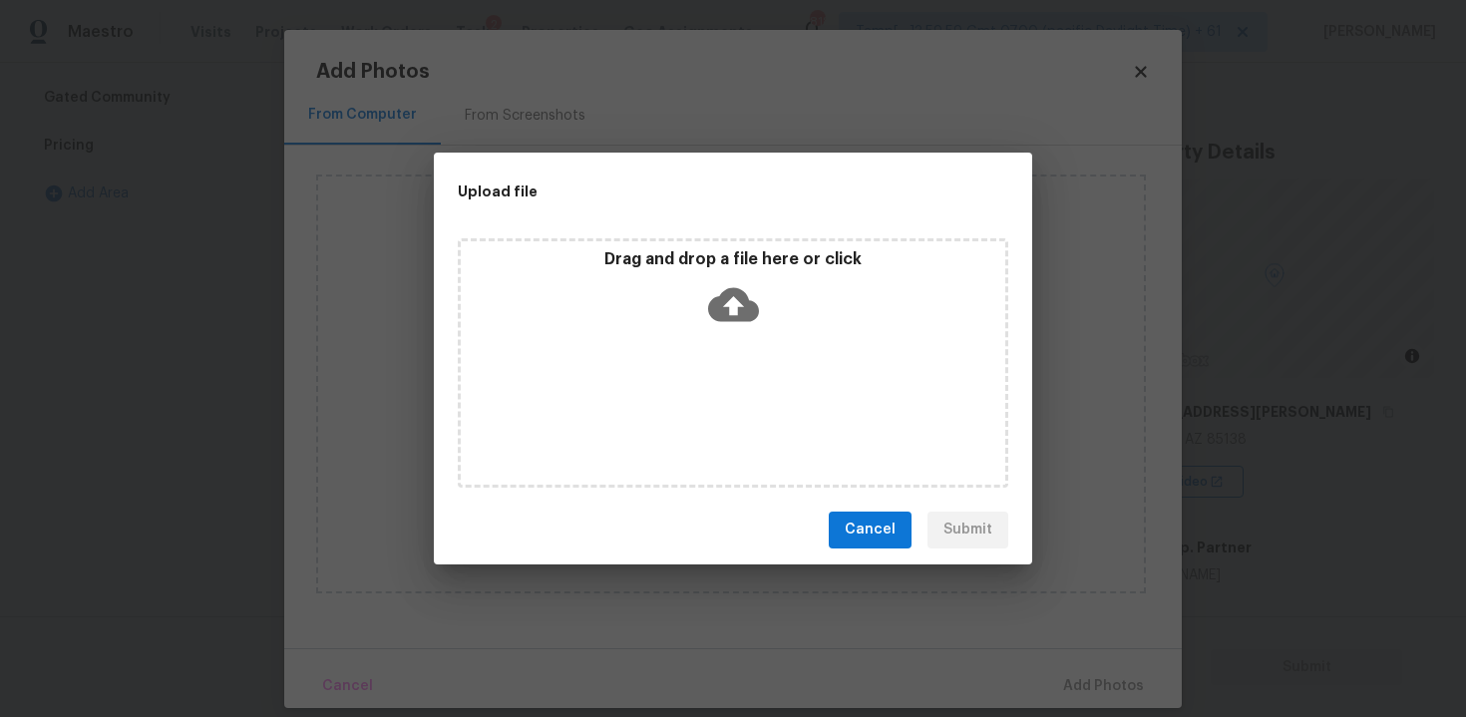
click at [729, 298] on icon at bounding box center [733, 304] width 51 height 51
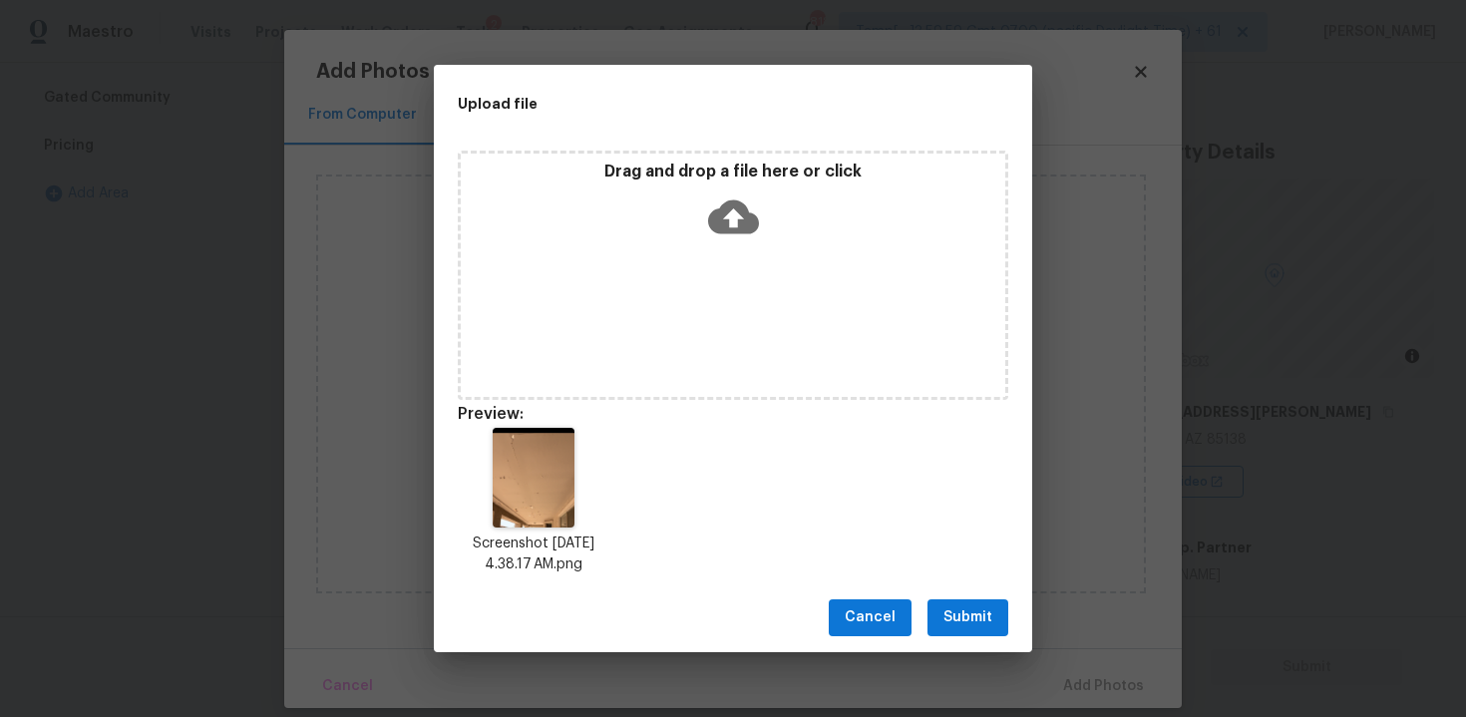
click at [969, 622] on span "Submit" at bounding box center [967, 617] width 49 height 25
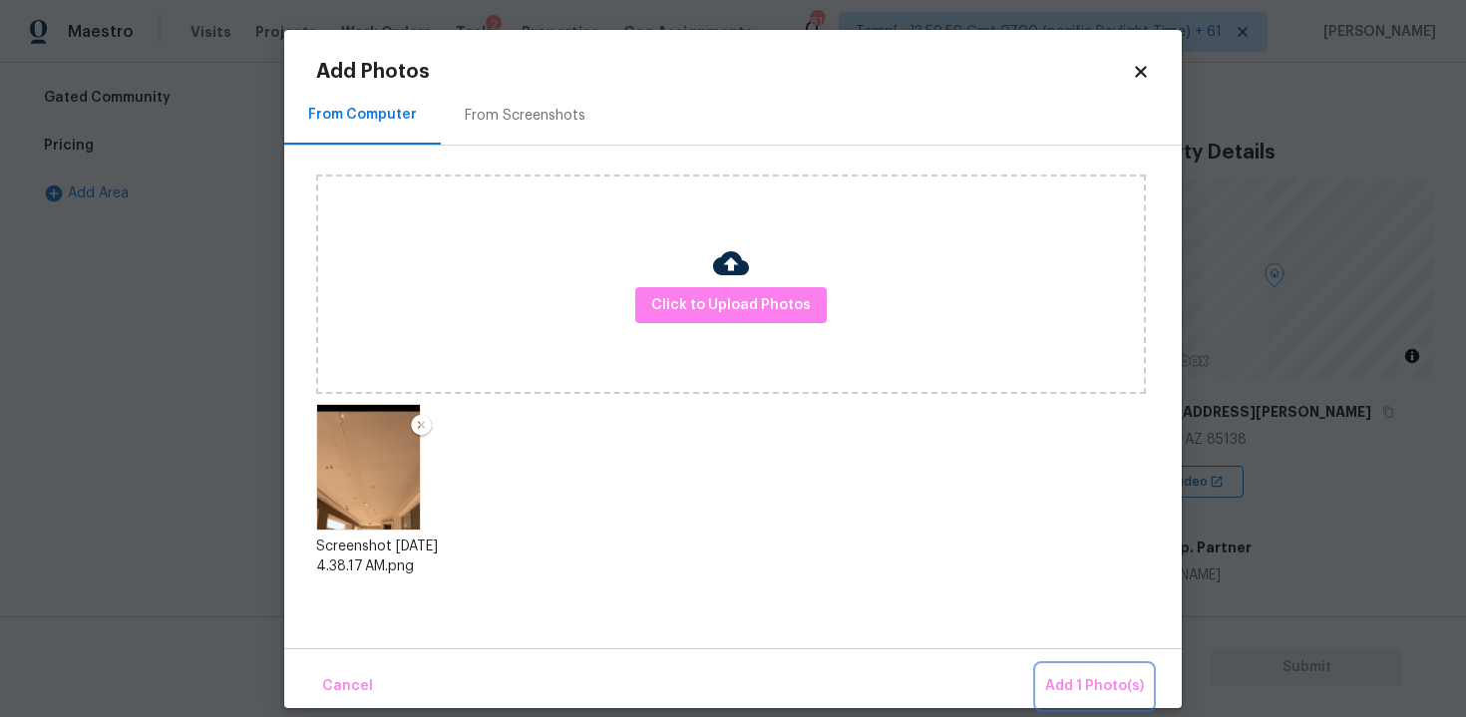
click at [1084, 695] on span "Add 1 Photo(s)" at bounding box center [1094, 686] width 99 height 25
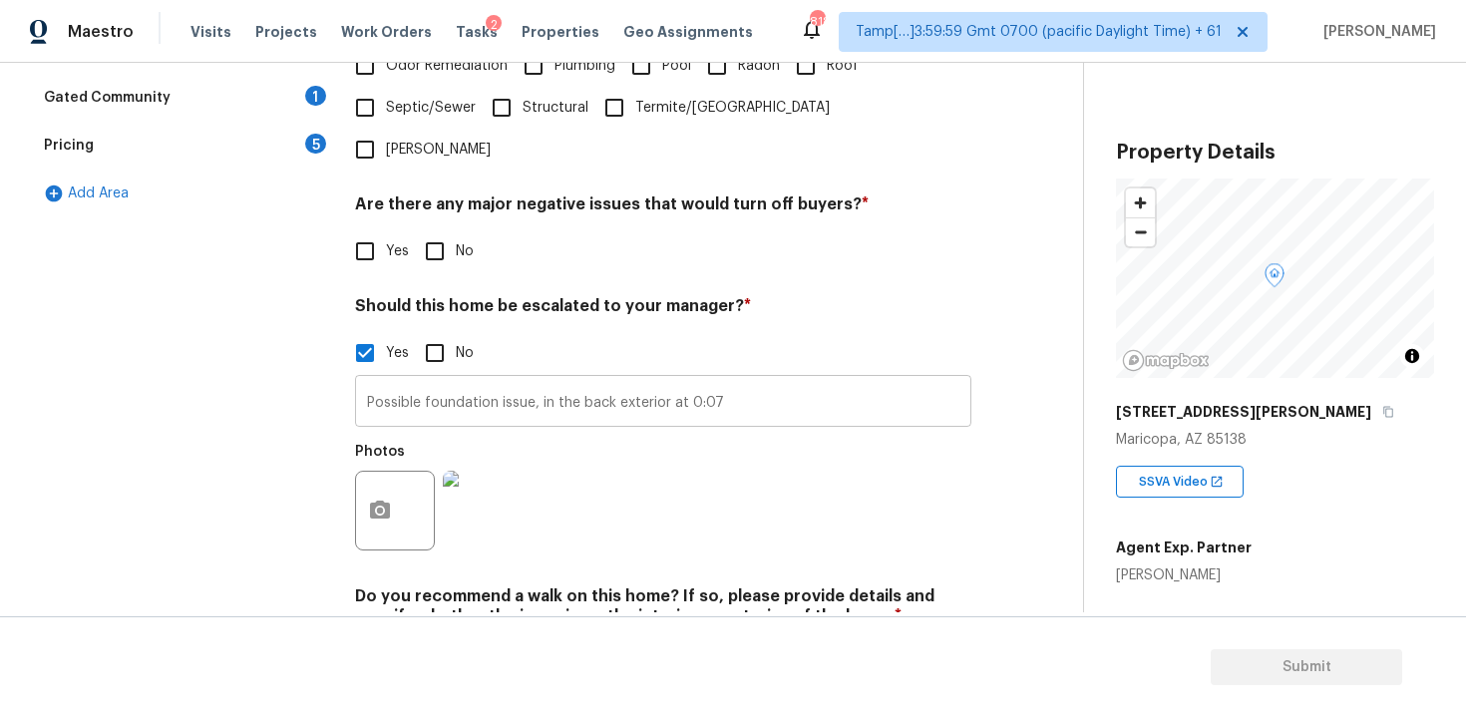
click at [743, 380] on input "Possible foundation issue, in the back exterior at 0:07" at bounding box center [663, 403] width 616 height 47
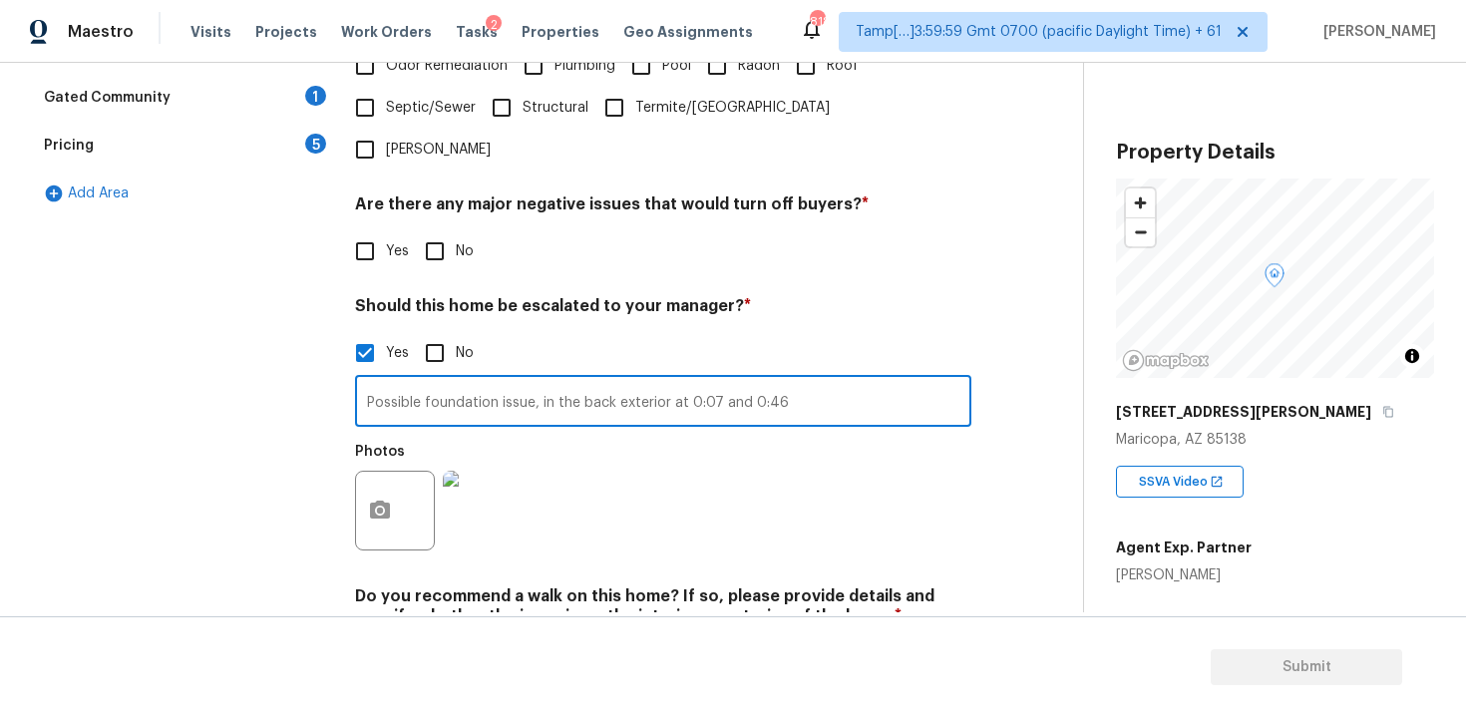
click at [737, 433] on div "Photos" at bounding box center [663, 498] width 616 height 130
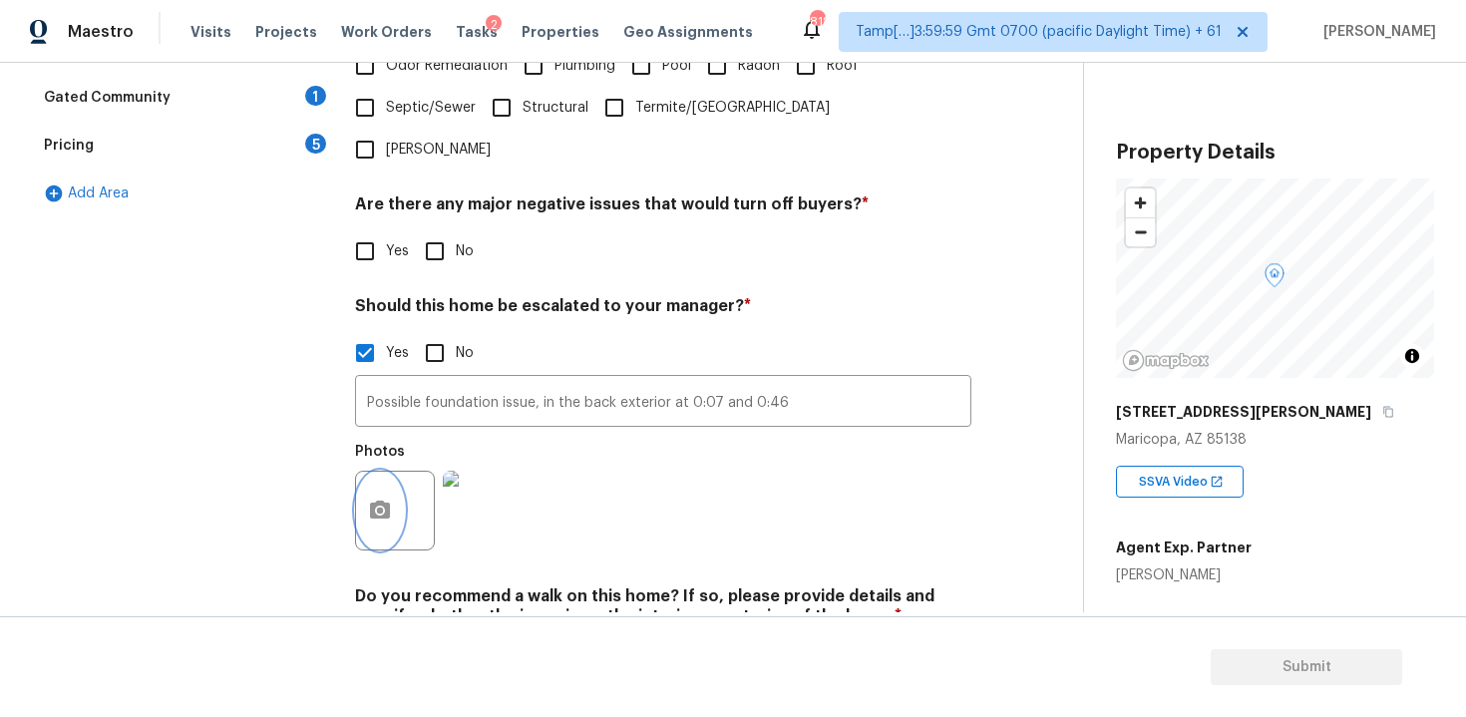
click at [373, 472] on button "button" at bounding box center [380, 511] width 48 height 78
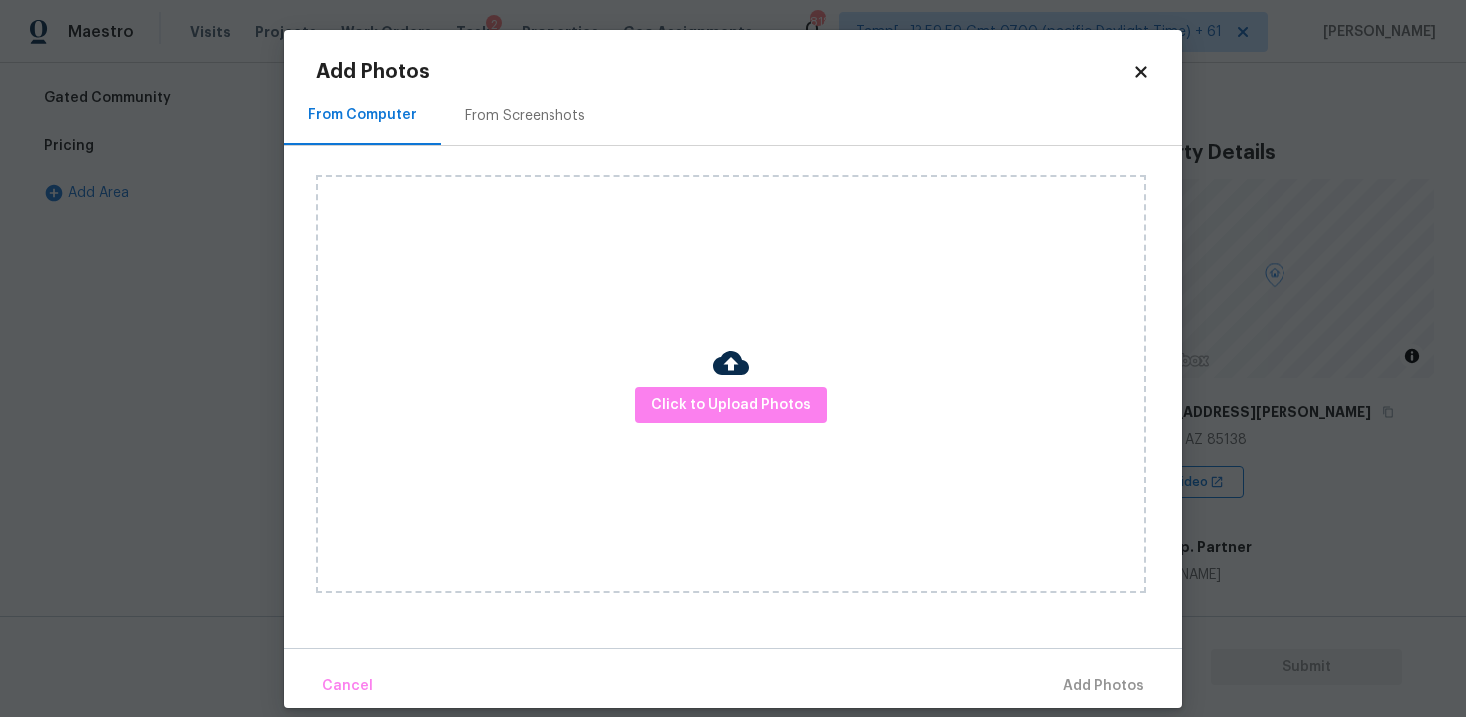
click at [701, 383] on div "Click to Upload Photos" at bounding box center [731, 384] width 830 height 419
click at [701, 401] on span "Click to Upload Photos" at bounding box center [731, 405] width 160 height 25
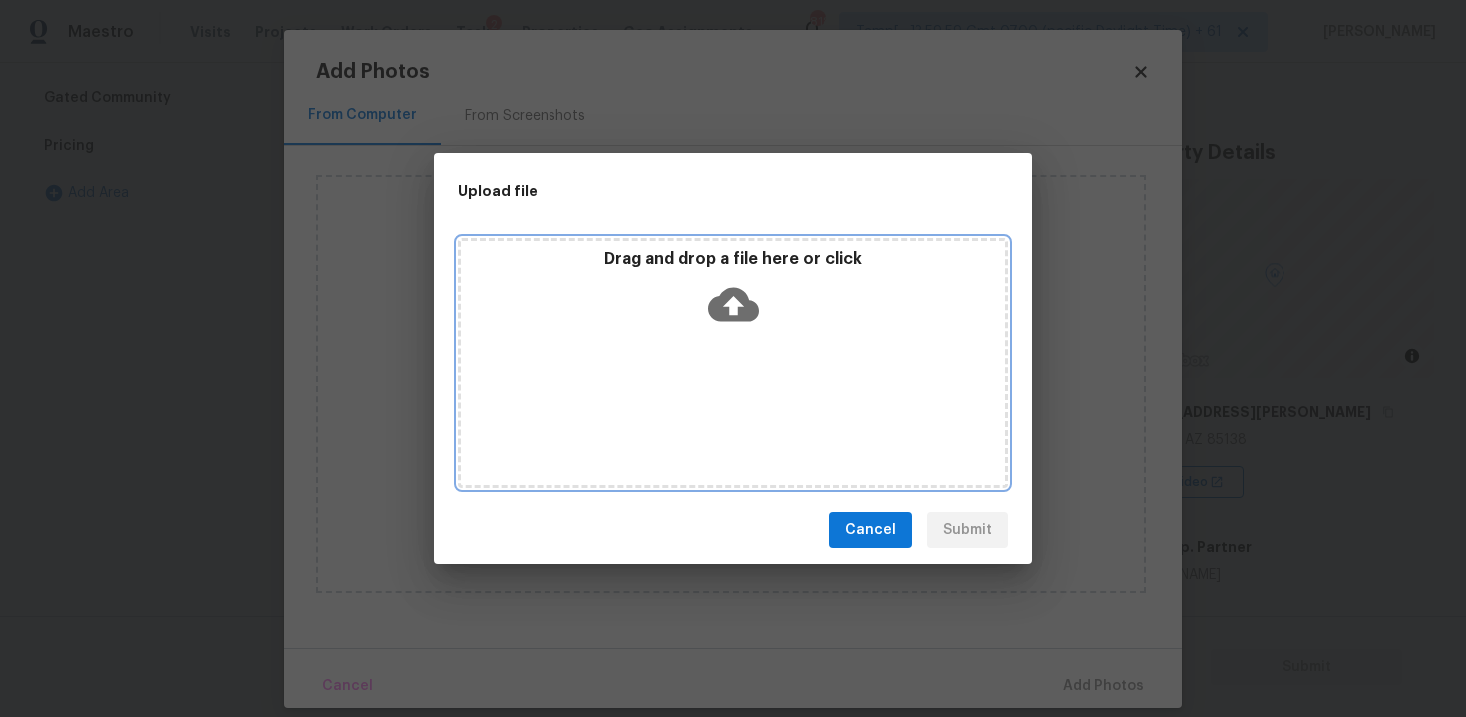
click at [724, 310] on icon at bounding box center [733, 304] width 51 height 34
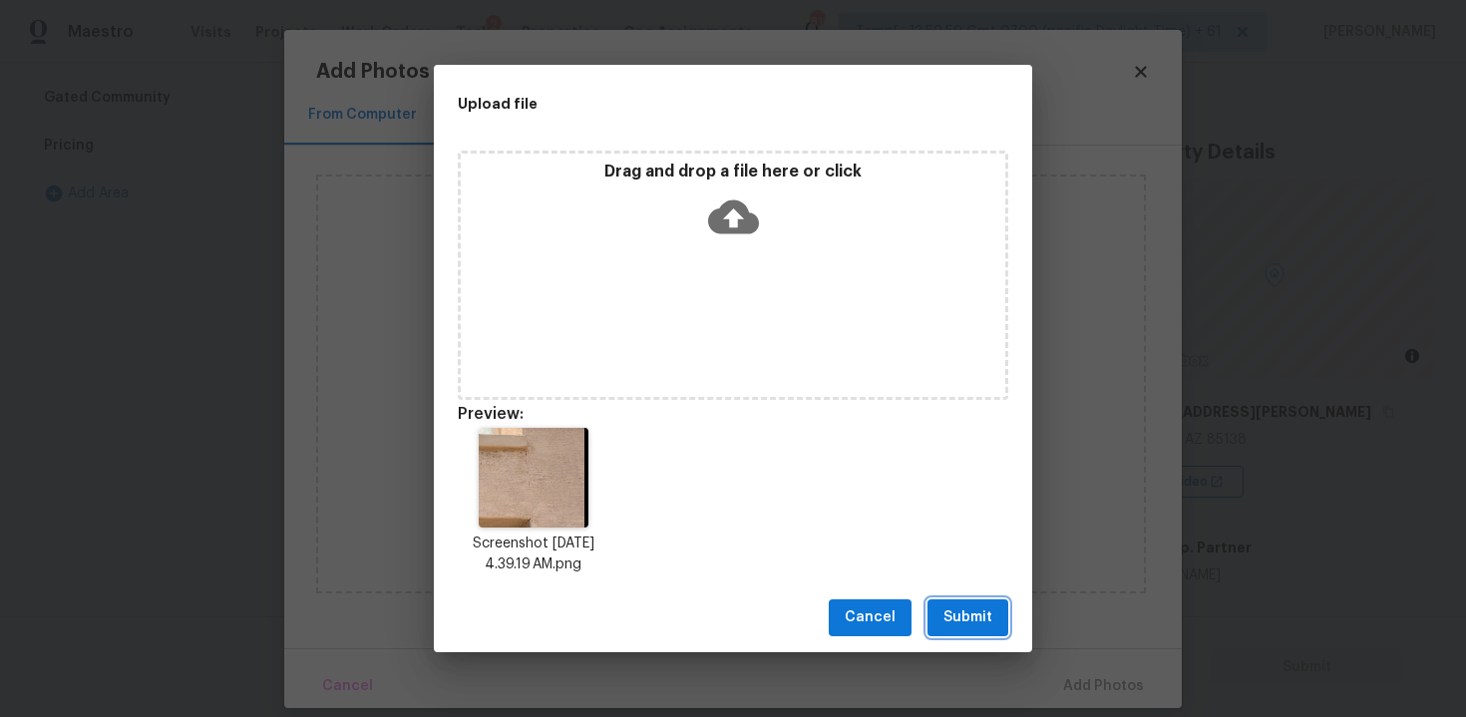
click at [972, 609] on span "Submit" at bounding box center [967, 617] width 49 height 25
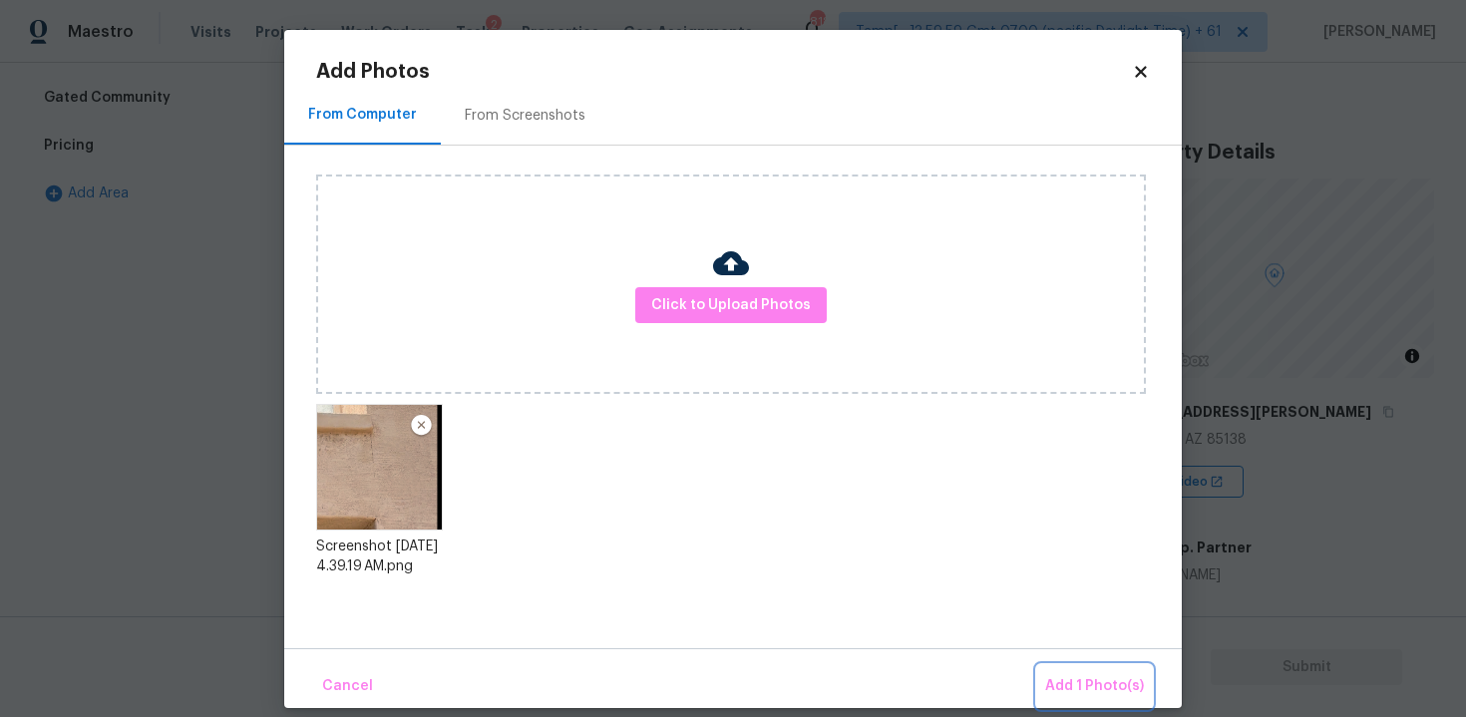
click at [1094, 690] on span "Add 1 Photo(s)" at bounding box center [1094, 686] width 99 height 25
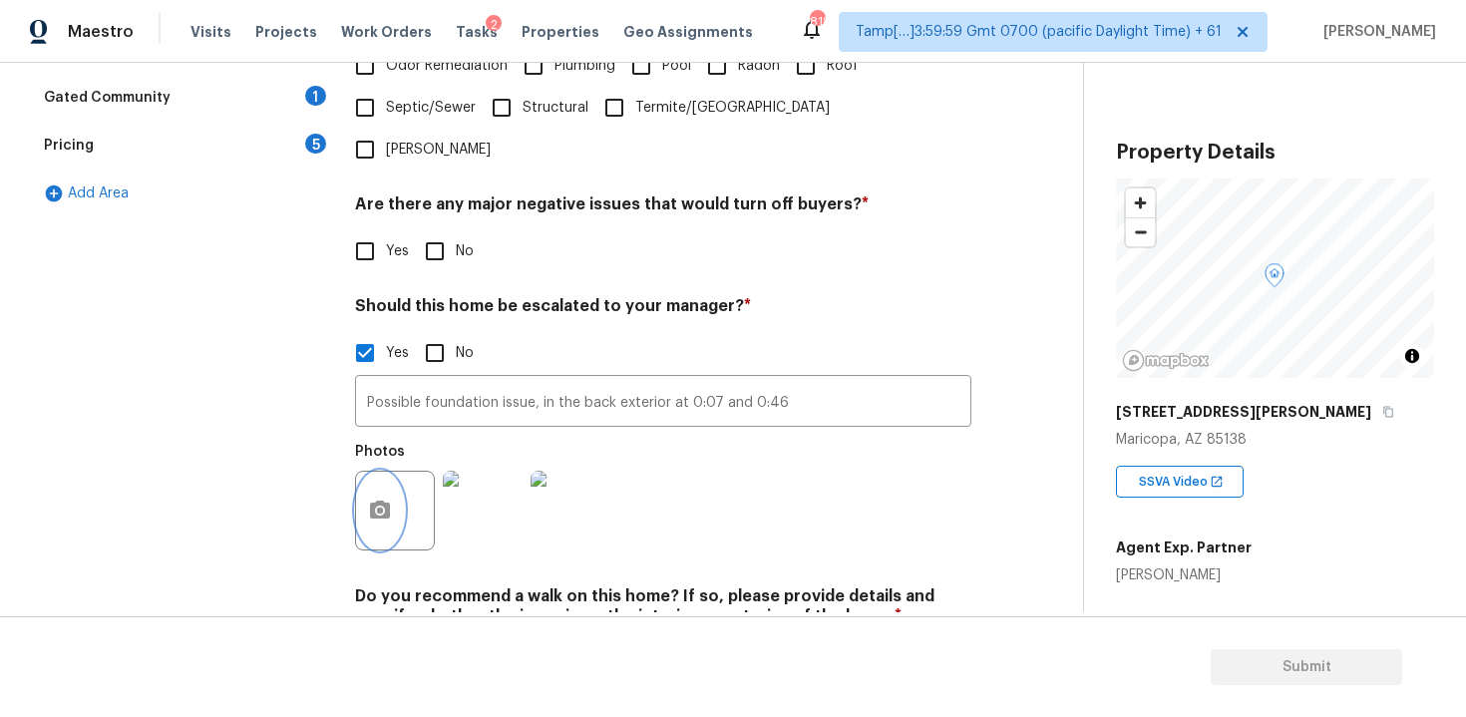
click at [385, 501] on icon "button" at bounding box center [380, 510] width 20 height 18
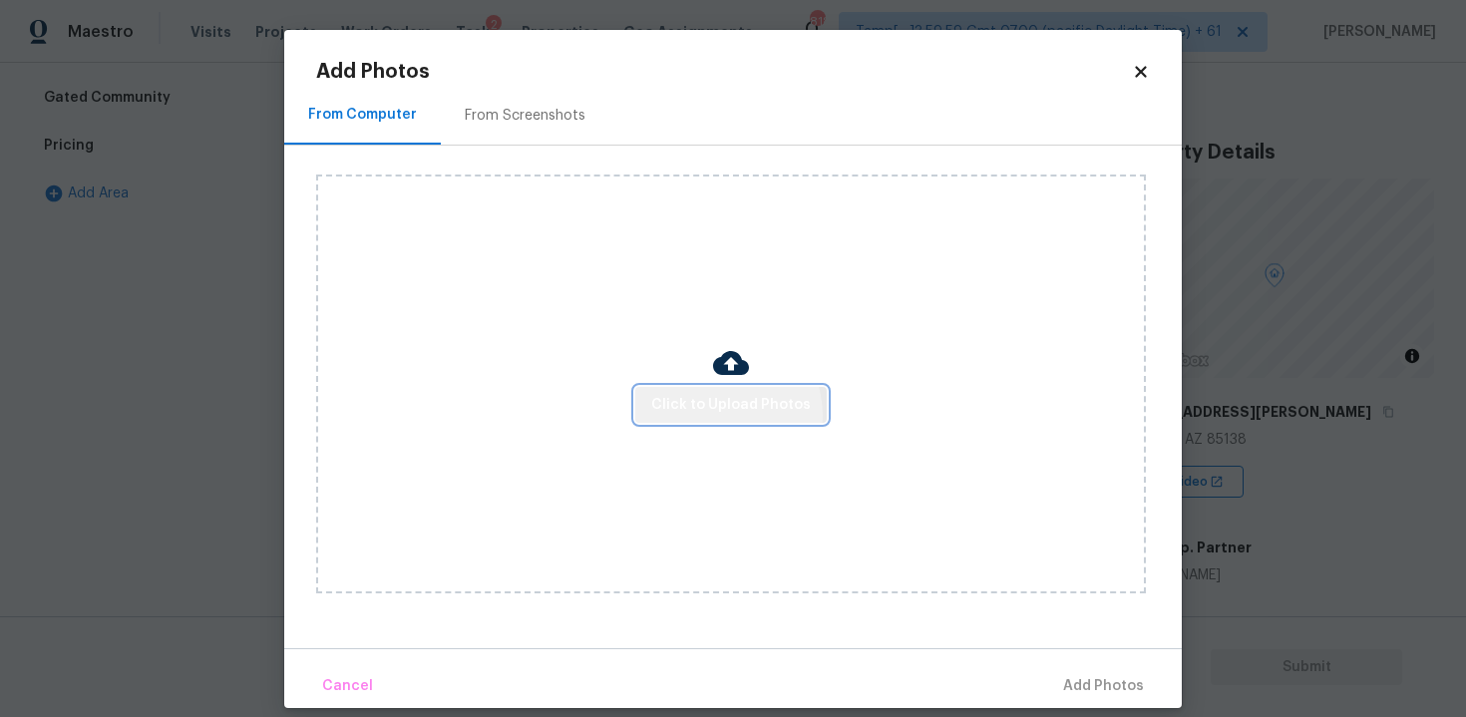
click at [723, 414] on span "Click to Upload Photos" at bounding box center [731, 405] width 160 height 25
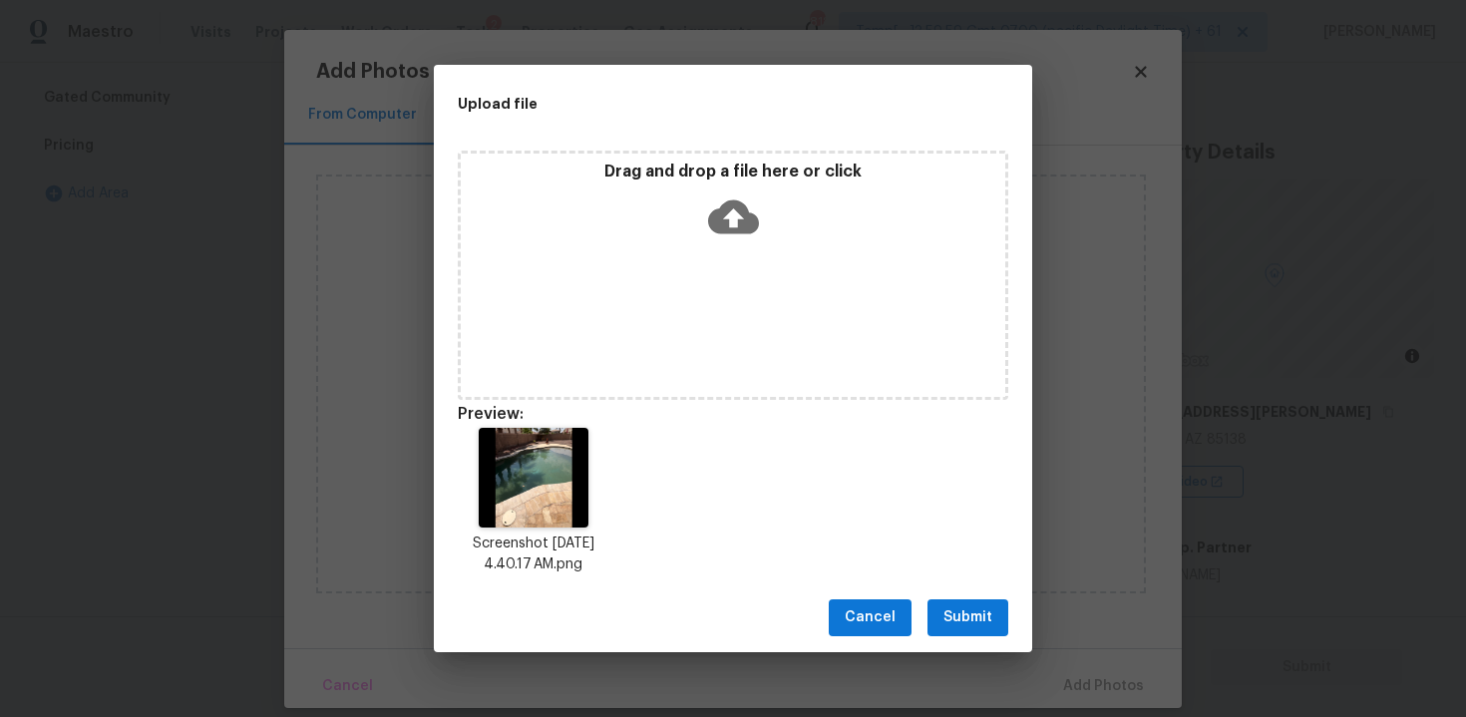
click at [980, 605] on span "Submit" at bounding box center [967, 617] width 49 height 25
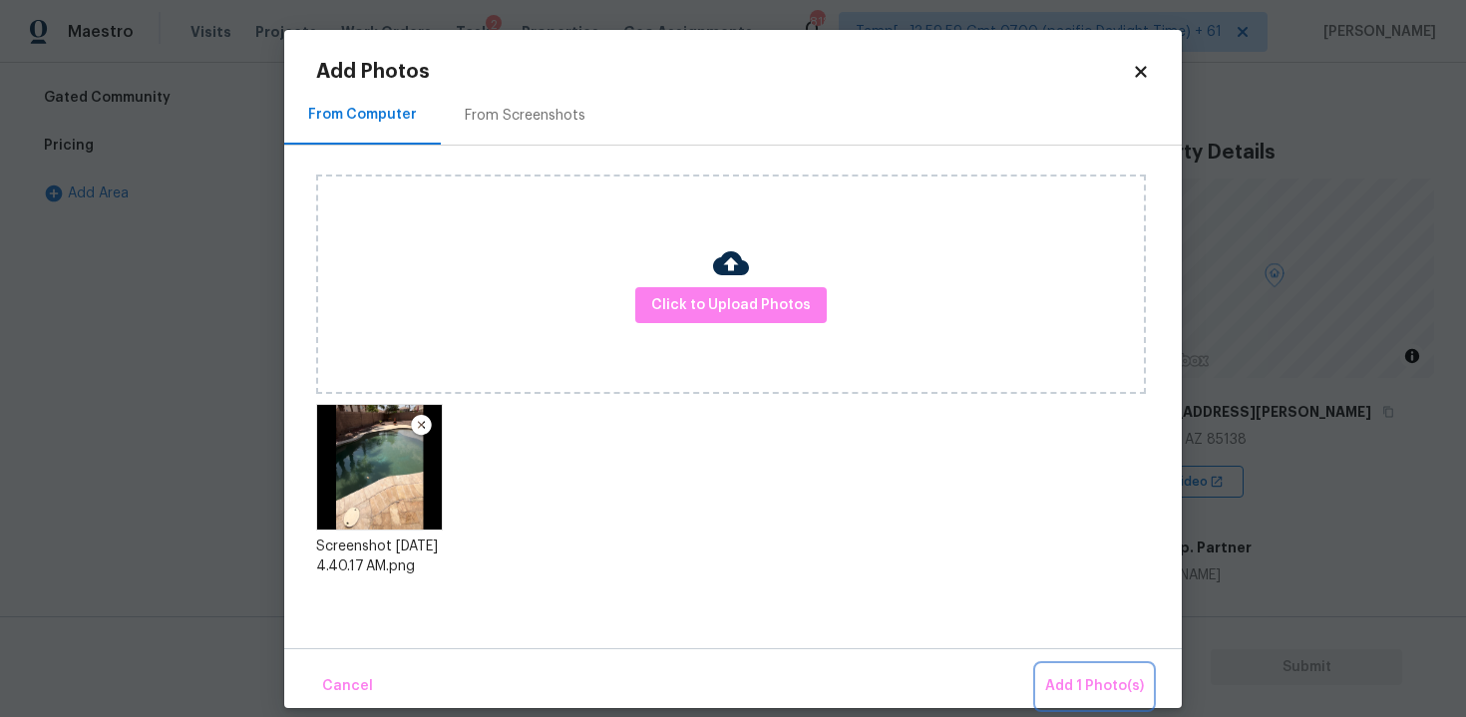
click at [1068, 682] on span "Add 1 Photo(s)" at bounding box center [1094, 686] width 99 height 25
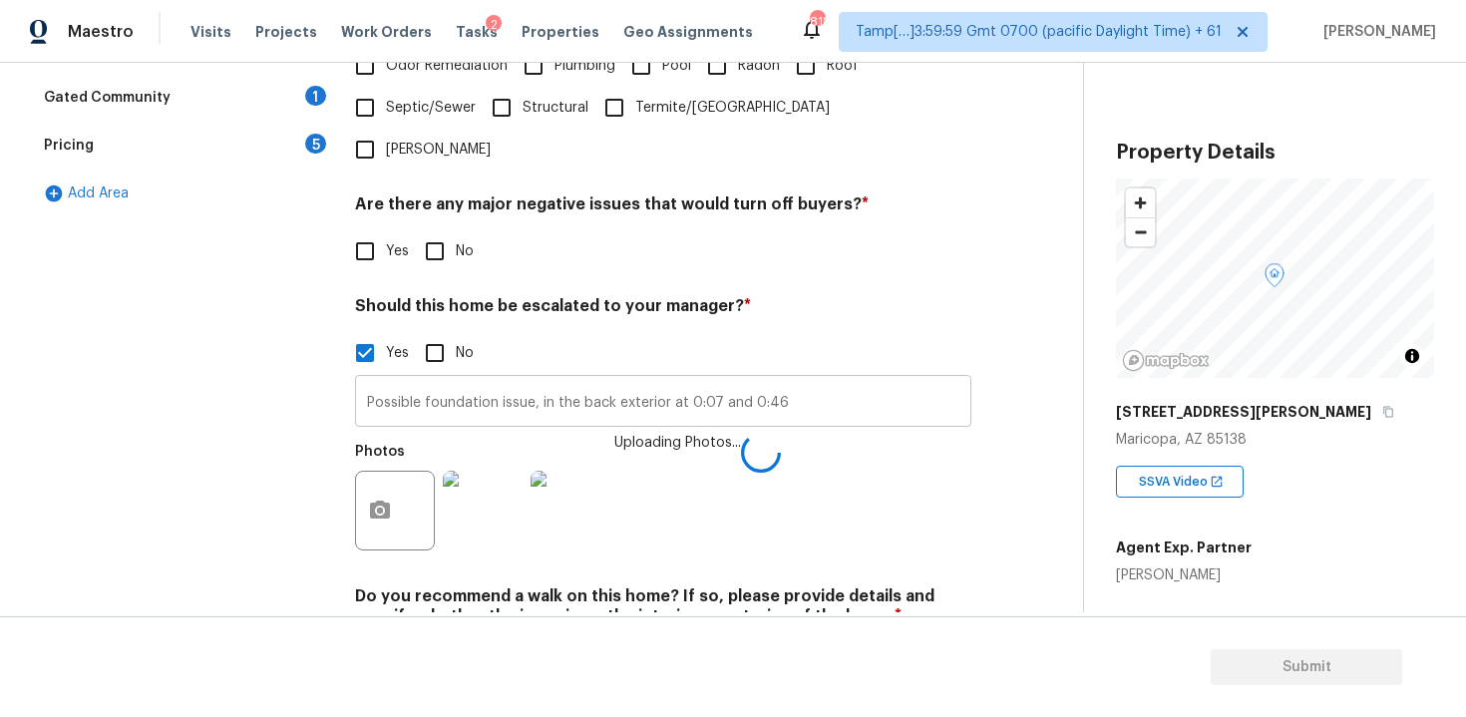
click at [827, 380] on input "Possible foundation issue, in the back exterior at 0:07 and 0:46" at bounding box center [663, 403] width 616 height 47
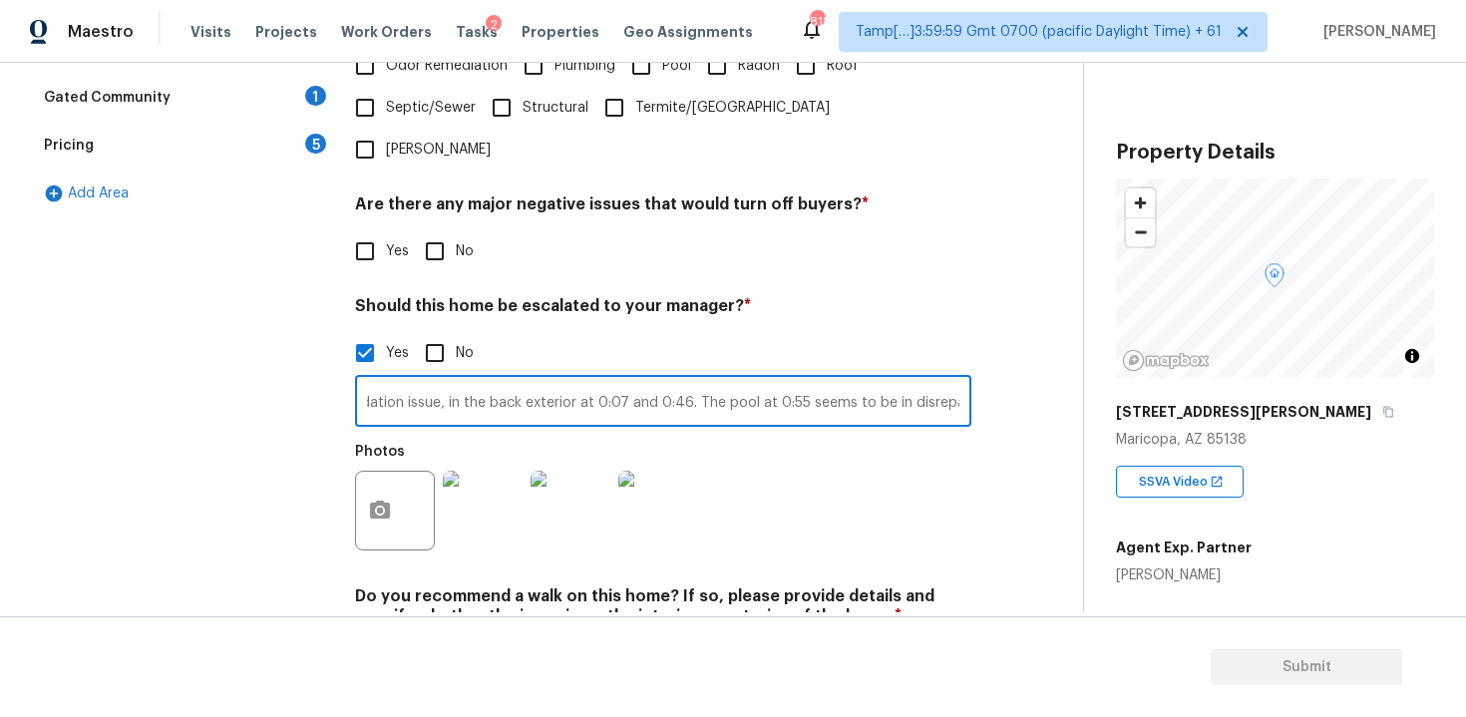
scroll to position [0, 99]
type input "Possible foundation issue, in the back exterior at 0:07 and 0:46. The pool at 0…"
click at [933, 433] on div "Photos" at bounding box center [663, 498] width 616 height 130
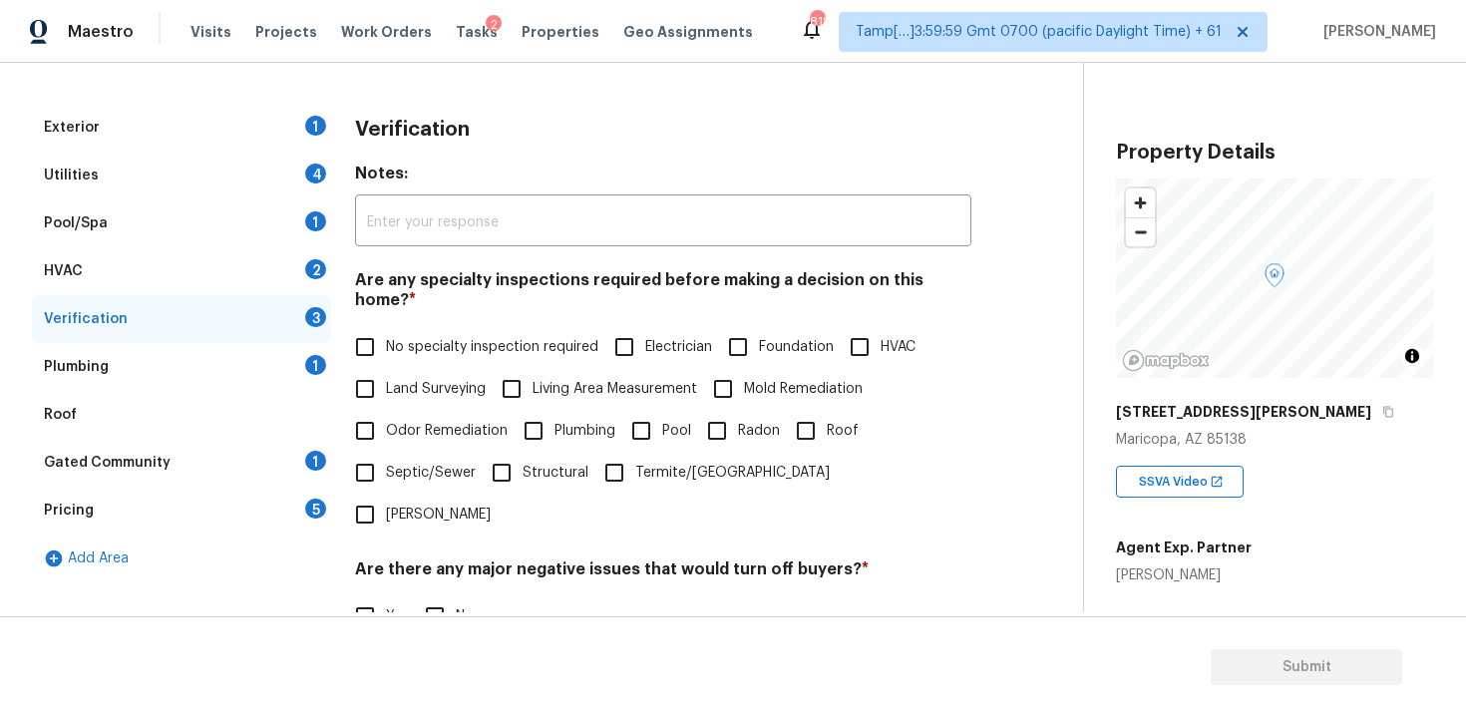
scroll to position [106, 0]
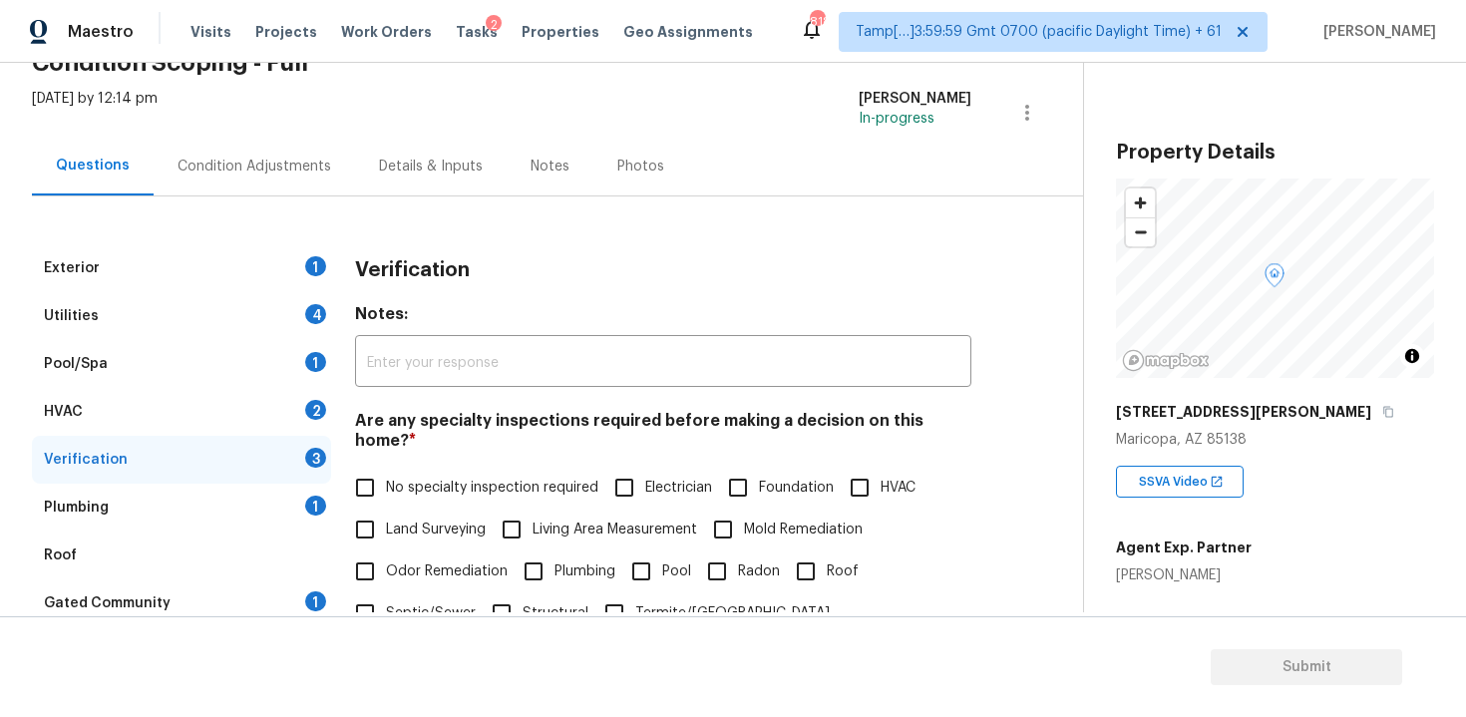
click at [326, 148] on div "Condition Adjustments" at bounding box center [254, 166] width 201 height 59
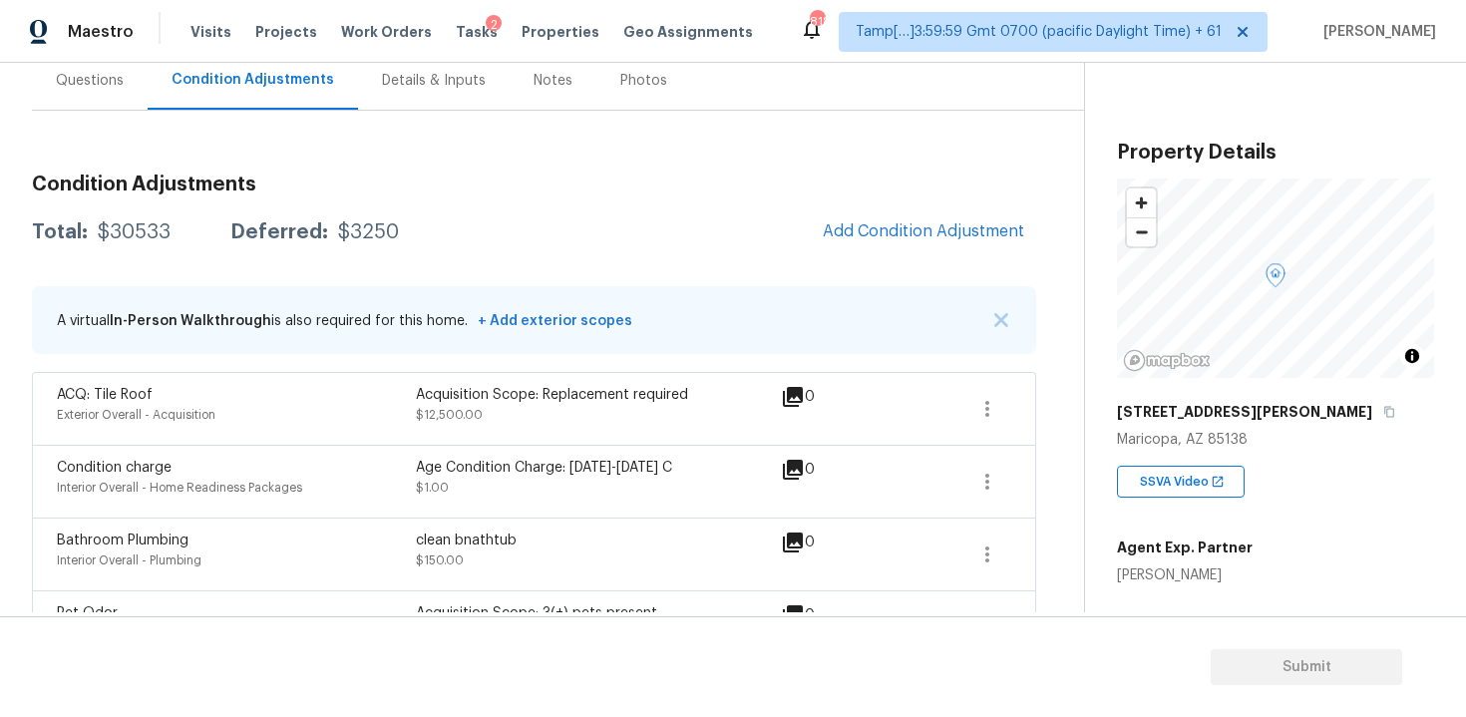
scroll to position [783, 0]
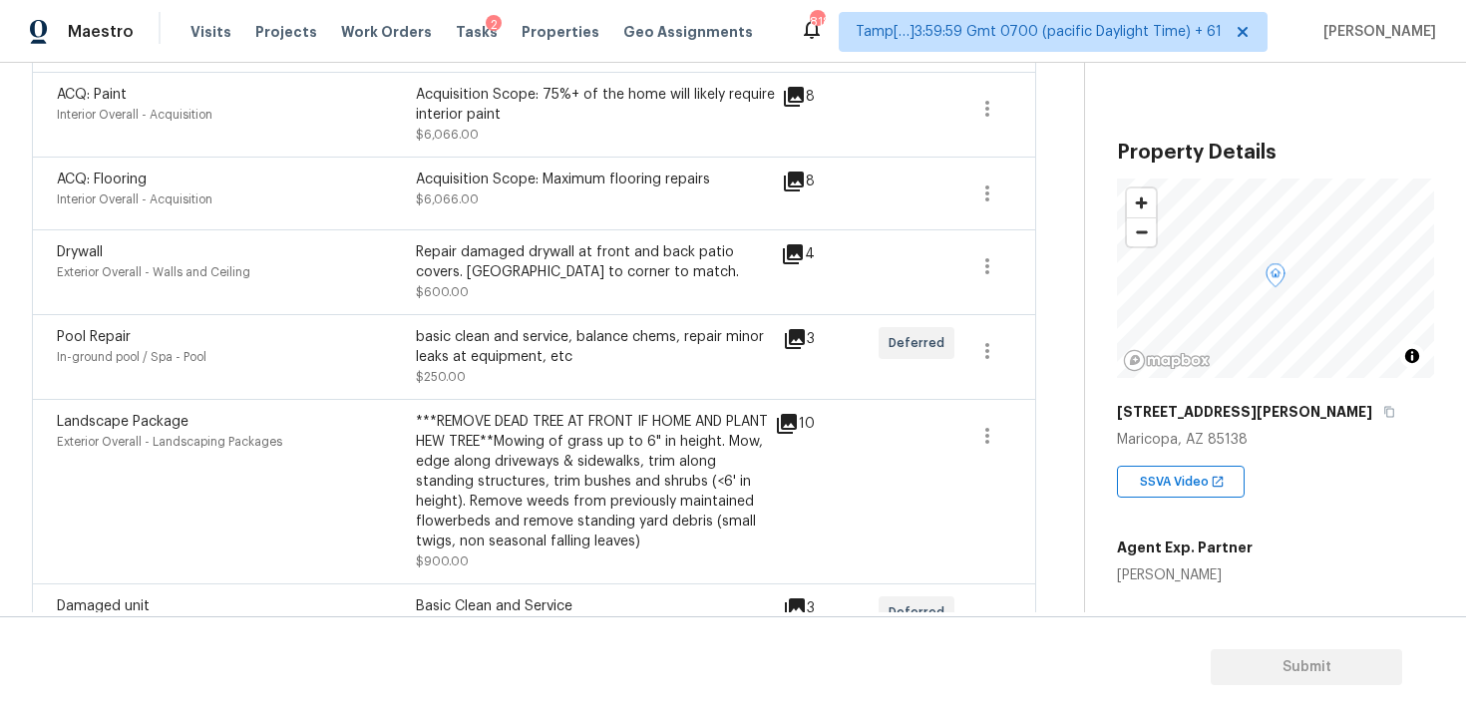
click at [785, 335] on icon at bounding box center [795, 339] width 20 height 20
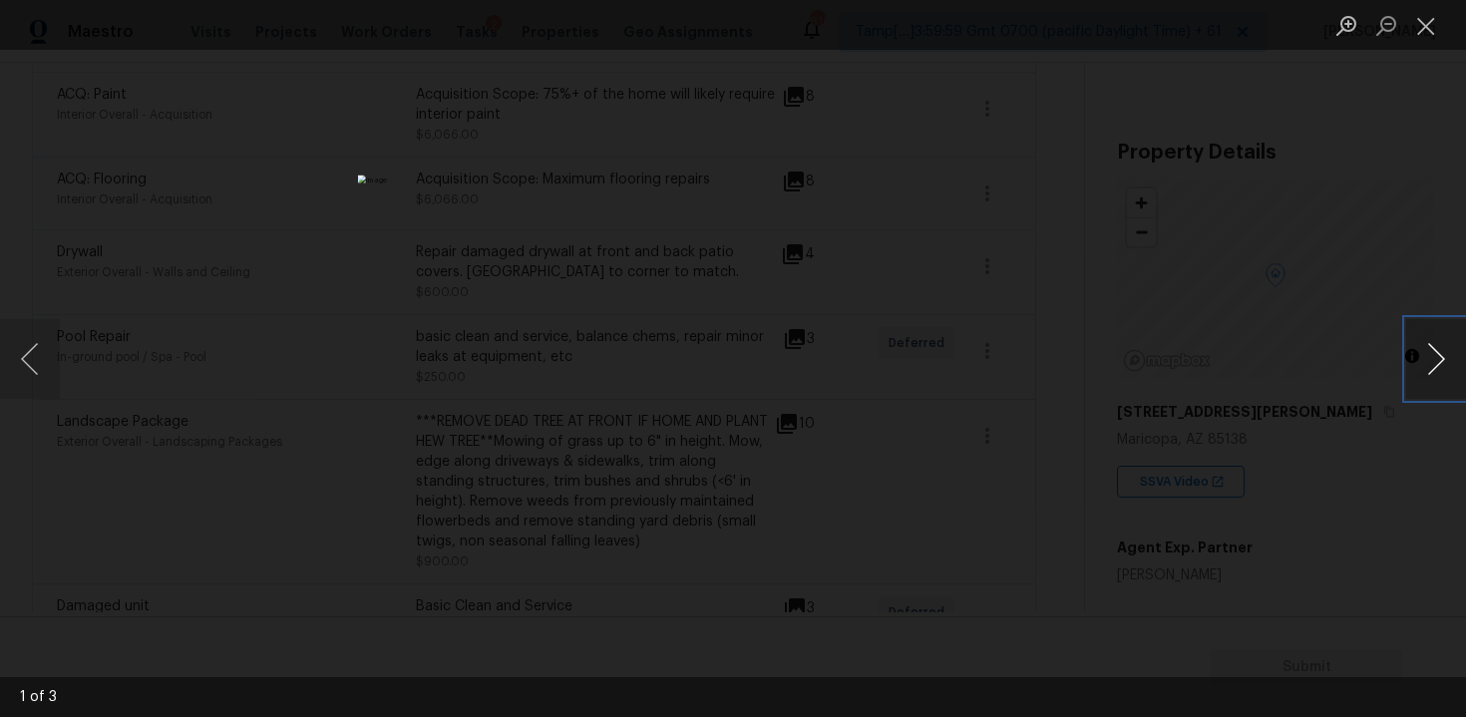
click at [1431, 376] on button "Next image" at bounding box center [1436, 359] width 60 height 80
click at [1363, 257] on div "Lightbox" at bounding box center [733, 358] width 1466 height 717
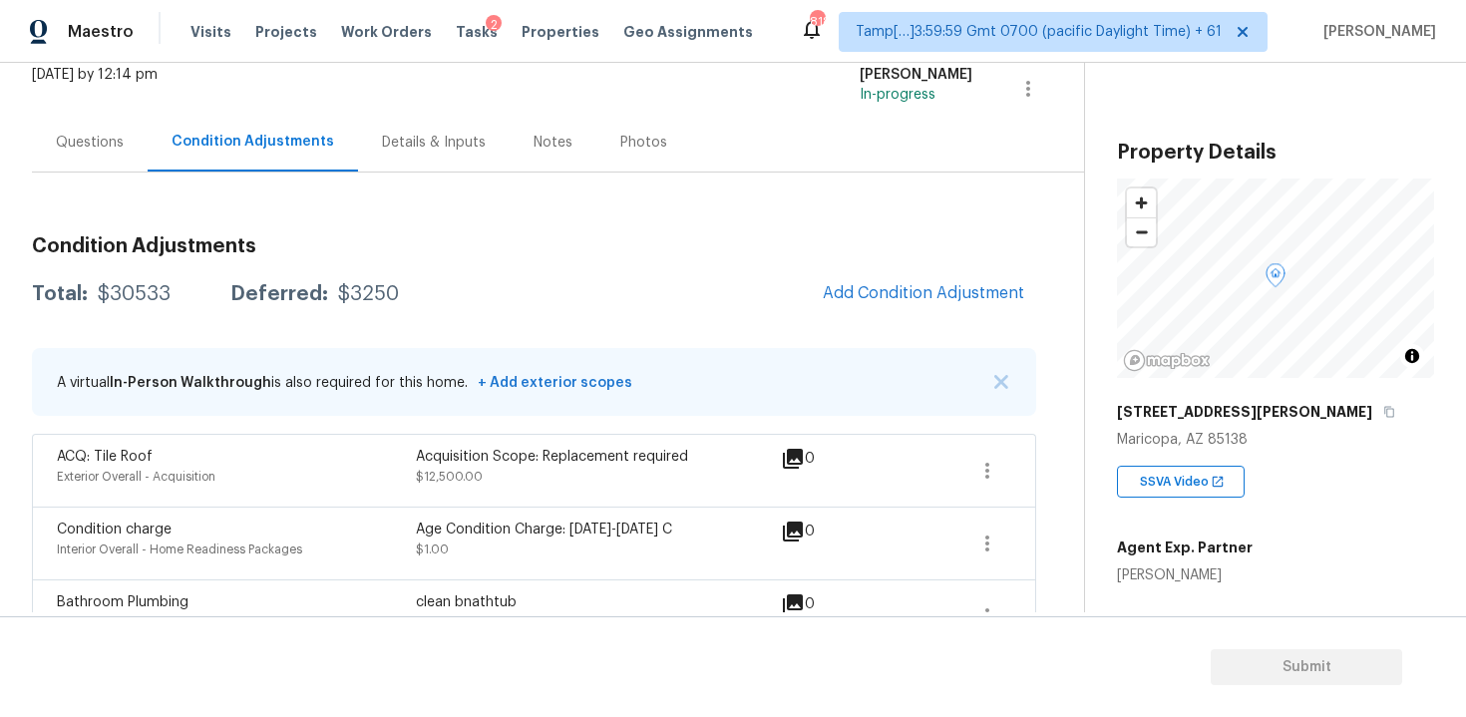
scroll to position [124, 0]
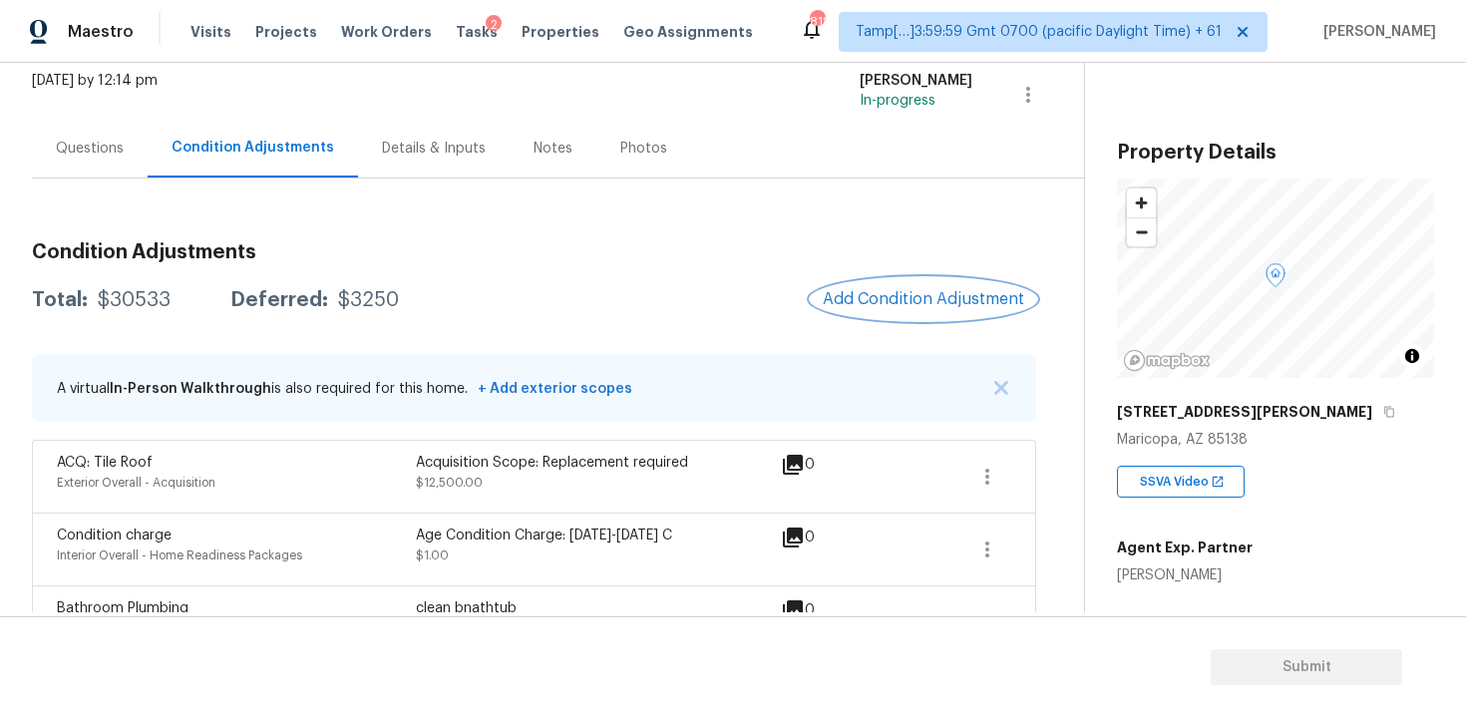
click at [921, 314] on button "Add Condition Adjustment" at bounding box center [923, 299] width 225 height 42
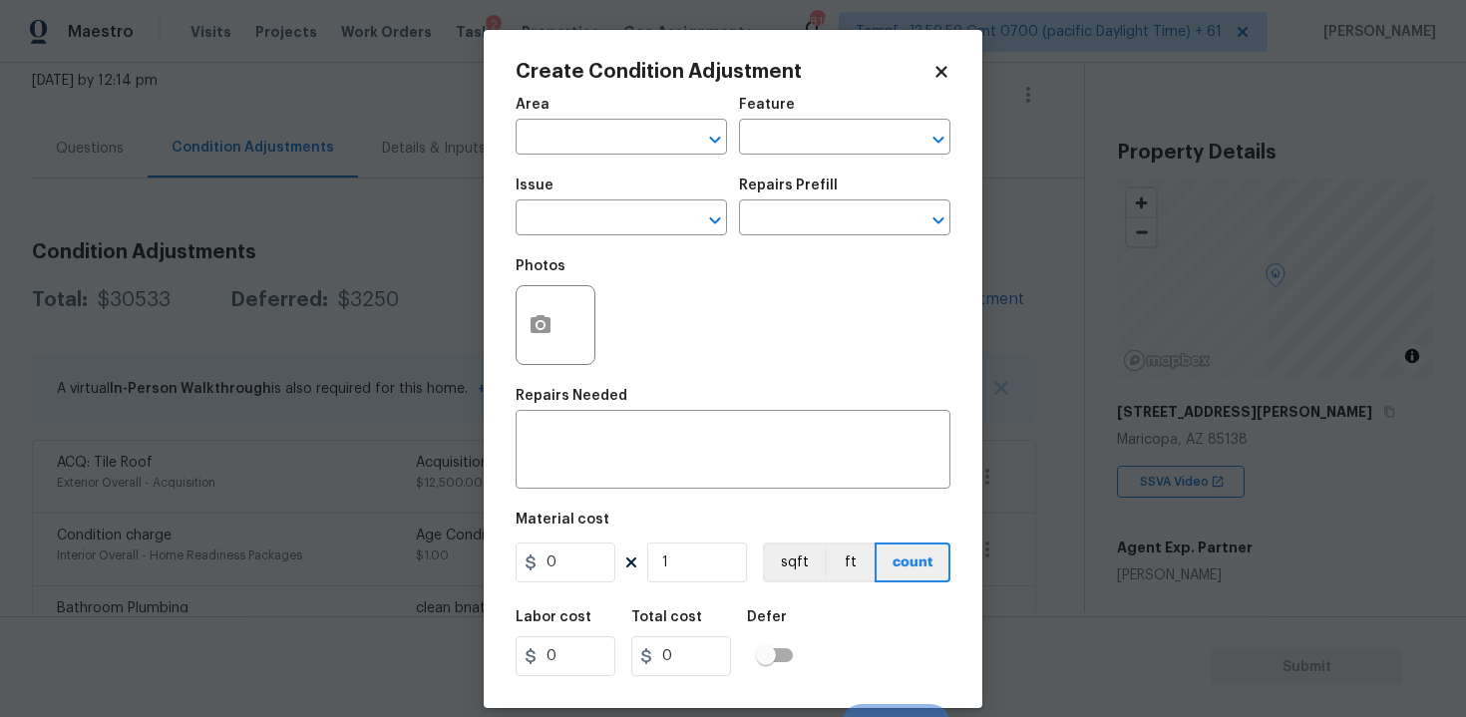
click at [543, 156] on span "Area ​" at bounding box center [621, 126] width 211 height 81
click at [553, 140] on input "text" at bounding box center [594, 139] width 156 height 31
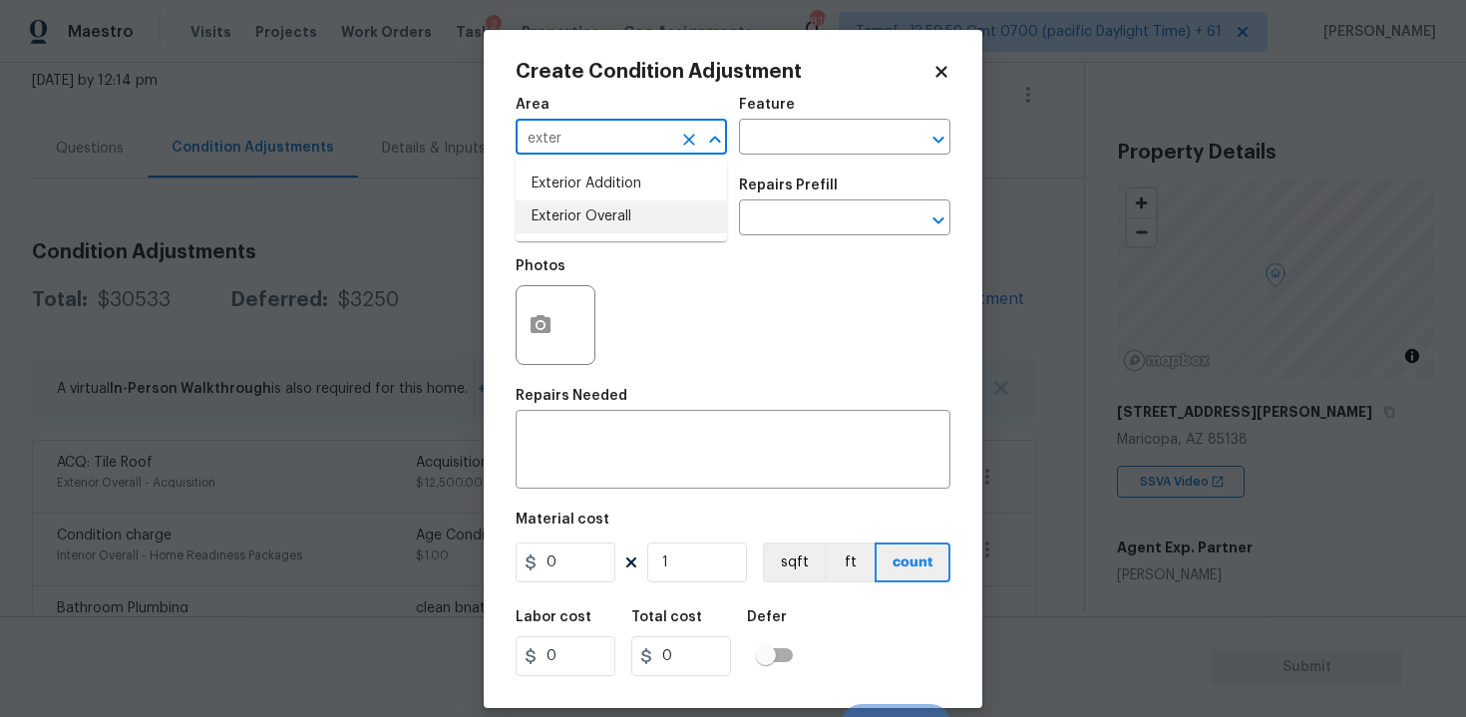
click at [574, 228] on li "Exterior Overall" at bounding box center [621, 216] width 211 height 33
type input "Exterior Overall"
click at [574, 228] on input "text" at bounding box center [594, 219] width 156 height 31
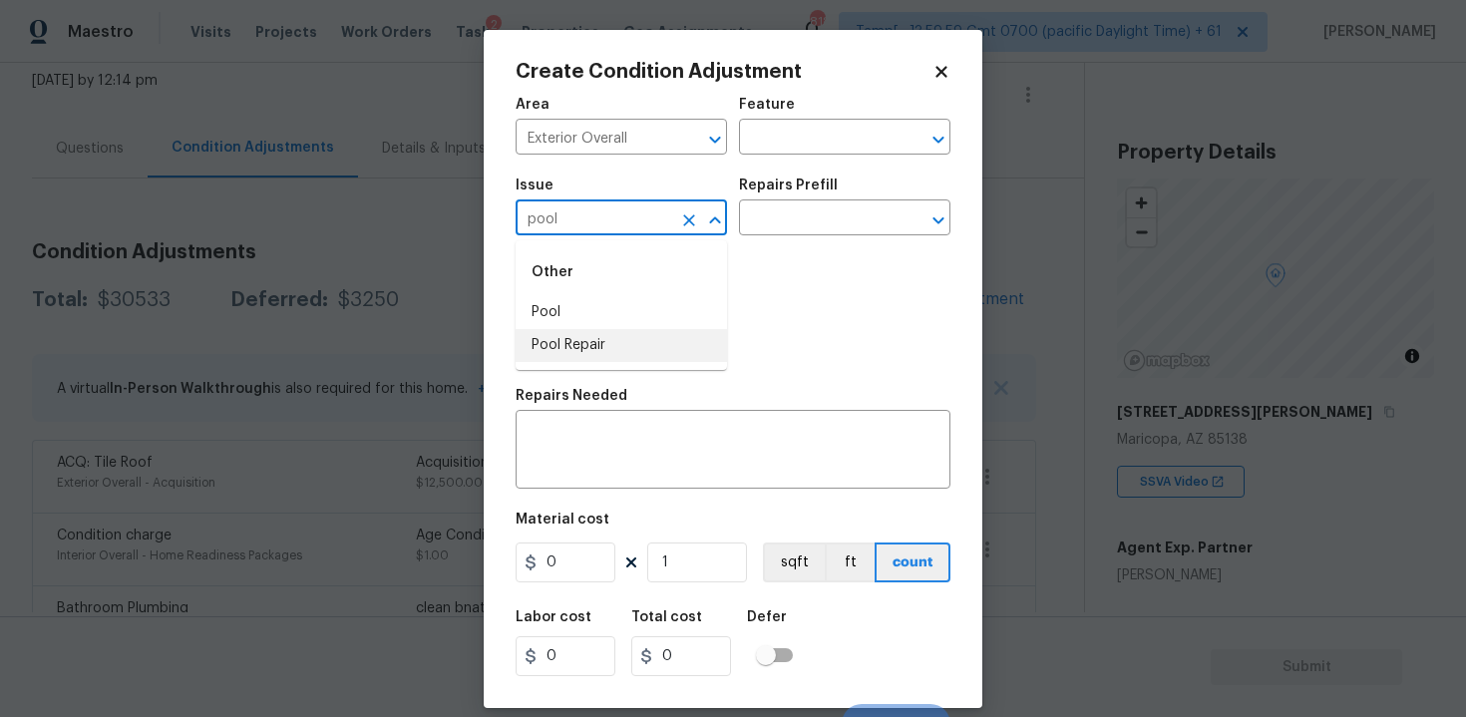
click at [563, 347] on li "Pool Repair" at bounding box center [621, 345] width 211 height 33
type input "Pool Repair"
click at [788, 211] on input "text" at bounding box center [817, 219] width 156 height 31
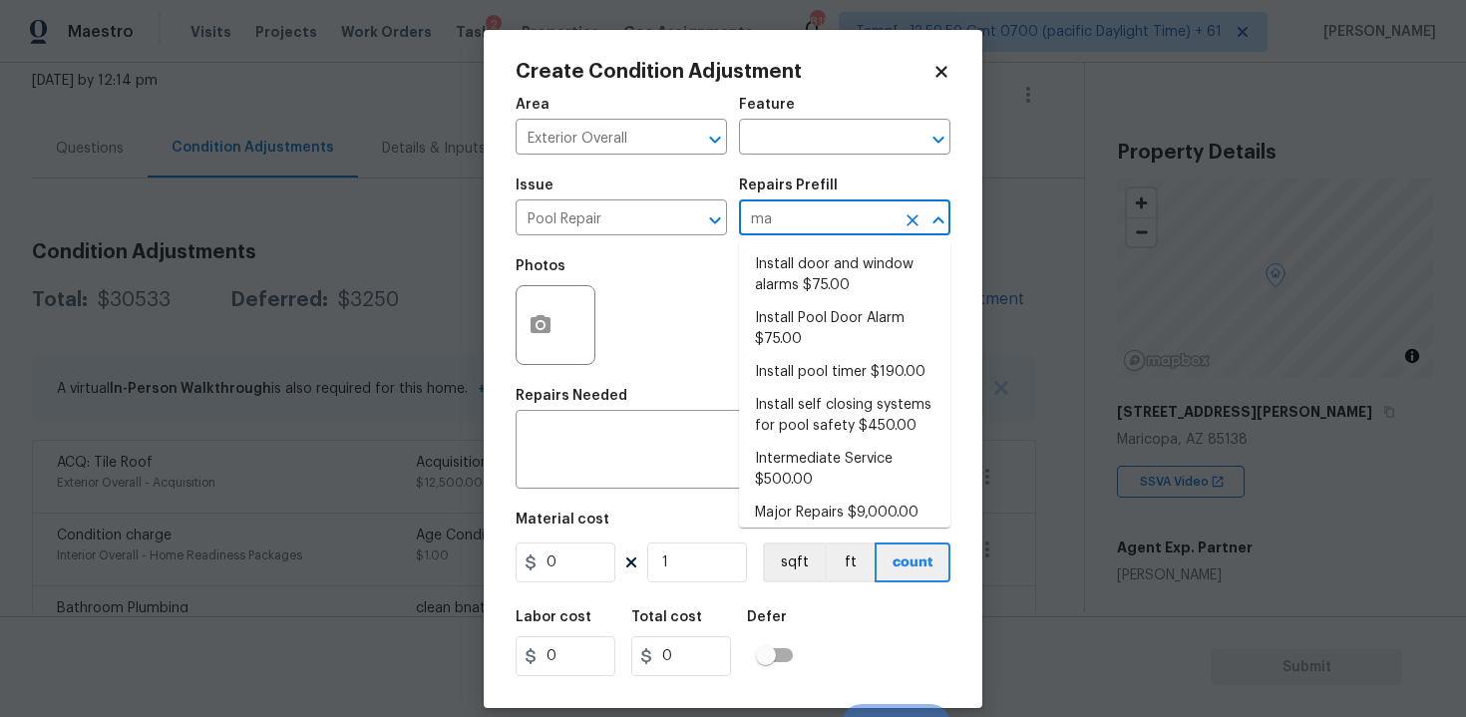
type input "maj"
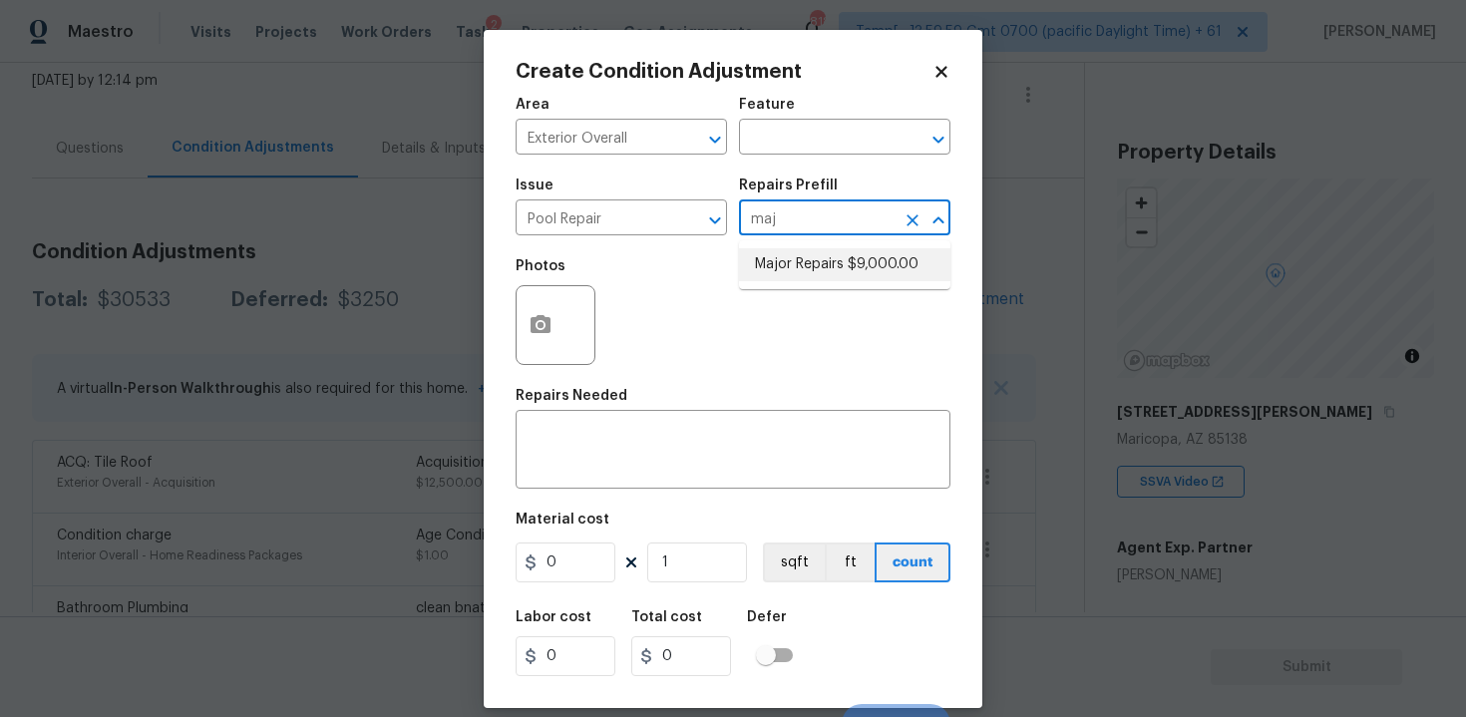
click at [807, 267] on li "Major Repairs $9,000.00" at bounding box center [844, 264] width 211 height 33
type input "Pool"
type textarea "large misc. repairs abandoned empty pool"
type input "9000"
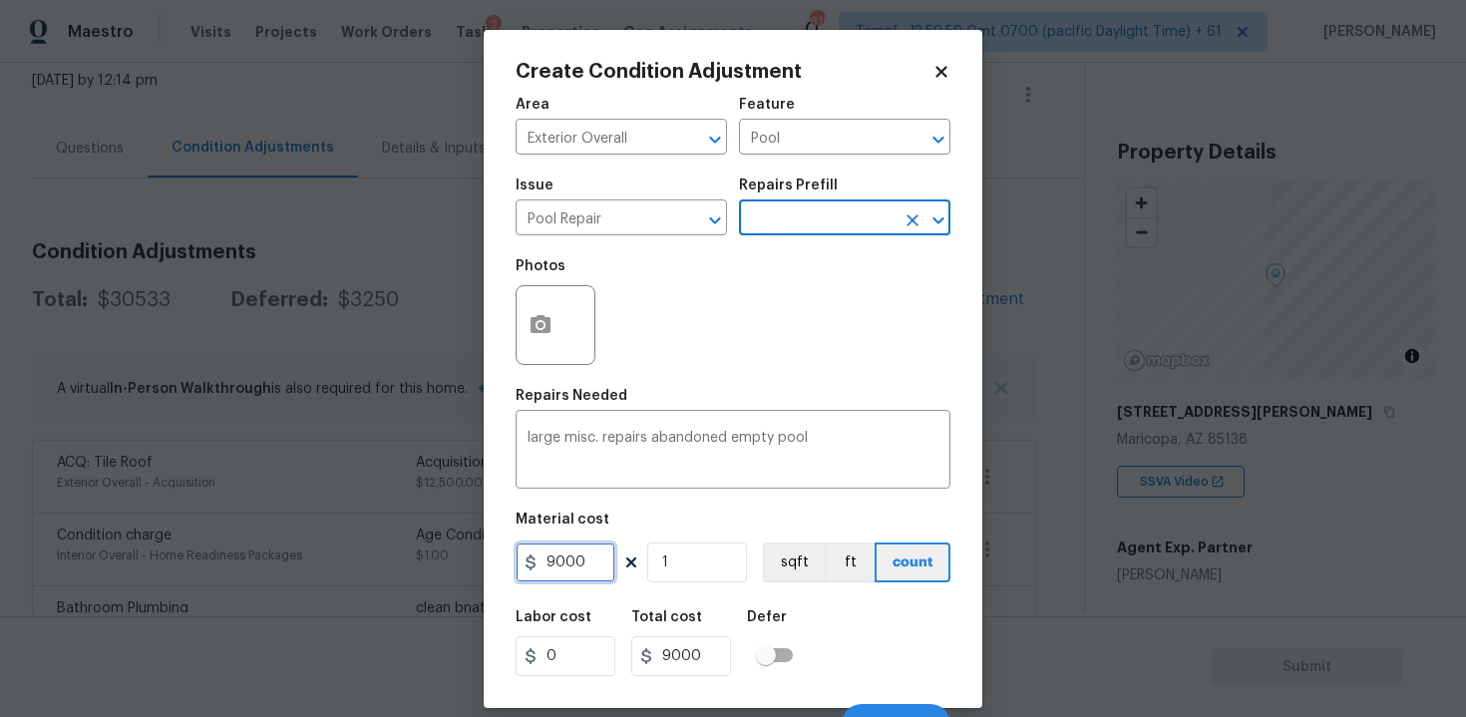
click at [605, 566] on input "9000" at bounding box center [566, 562] width 100 height 40
type input "12000"
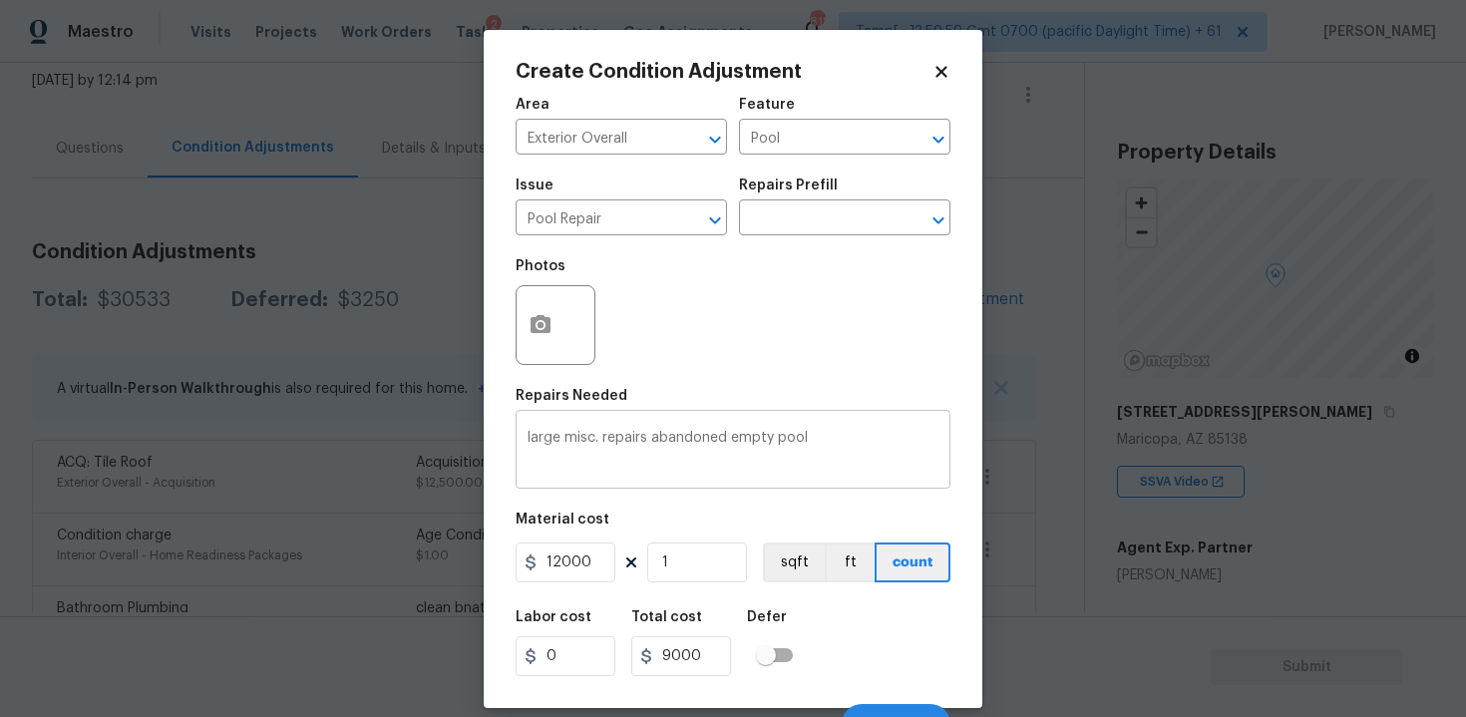
click at [601, 464] on textarea "large misc. repairs abandoned empty pool" at bounding box center [733, 452] width 411 height 42
type input "12000"
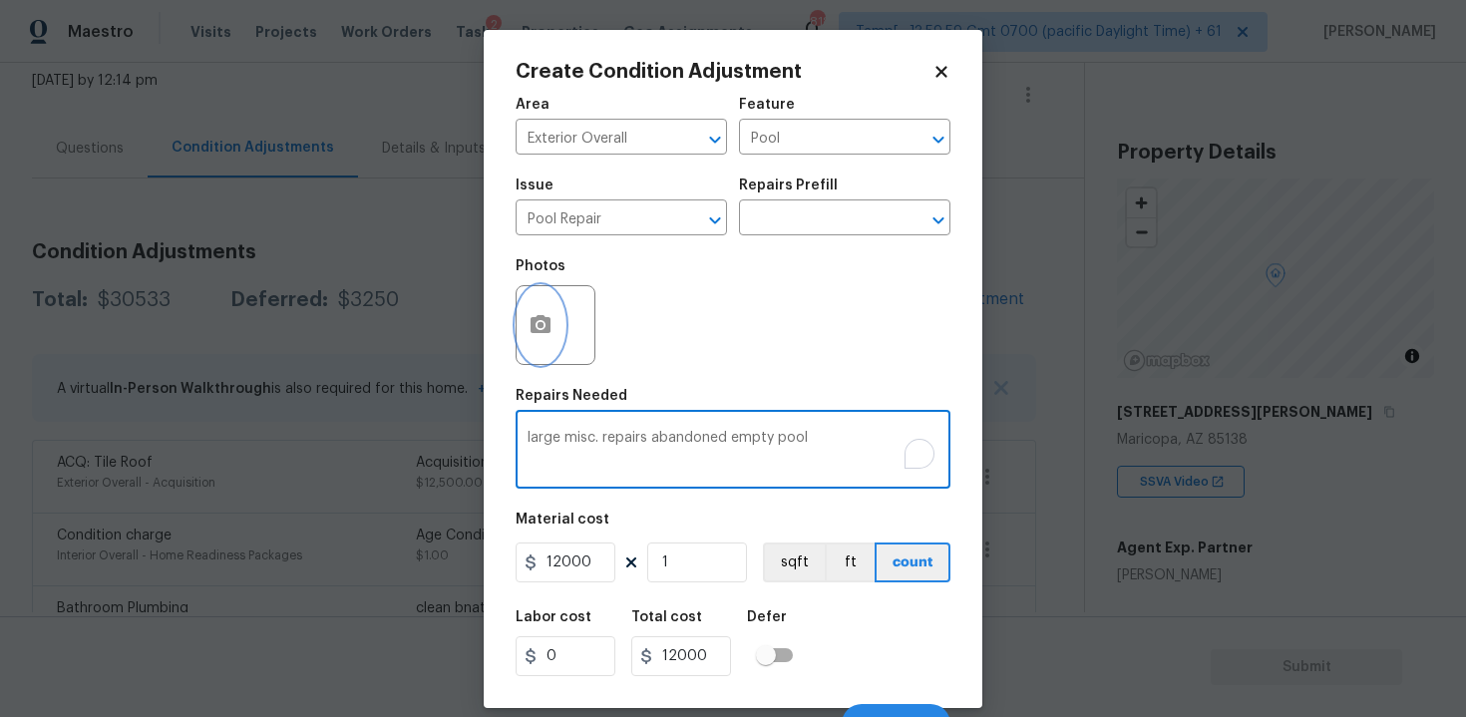
click at [546, 317] on icon "button" at bounding box center [541, 325] width 24 height 24
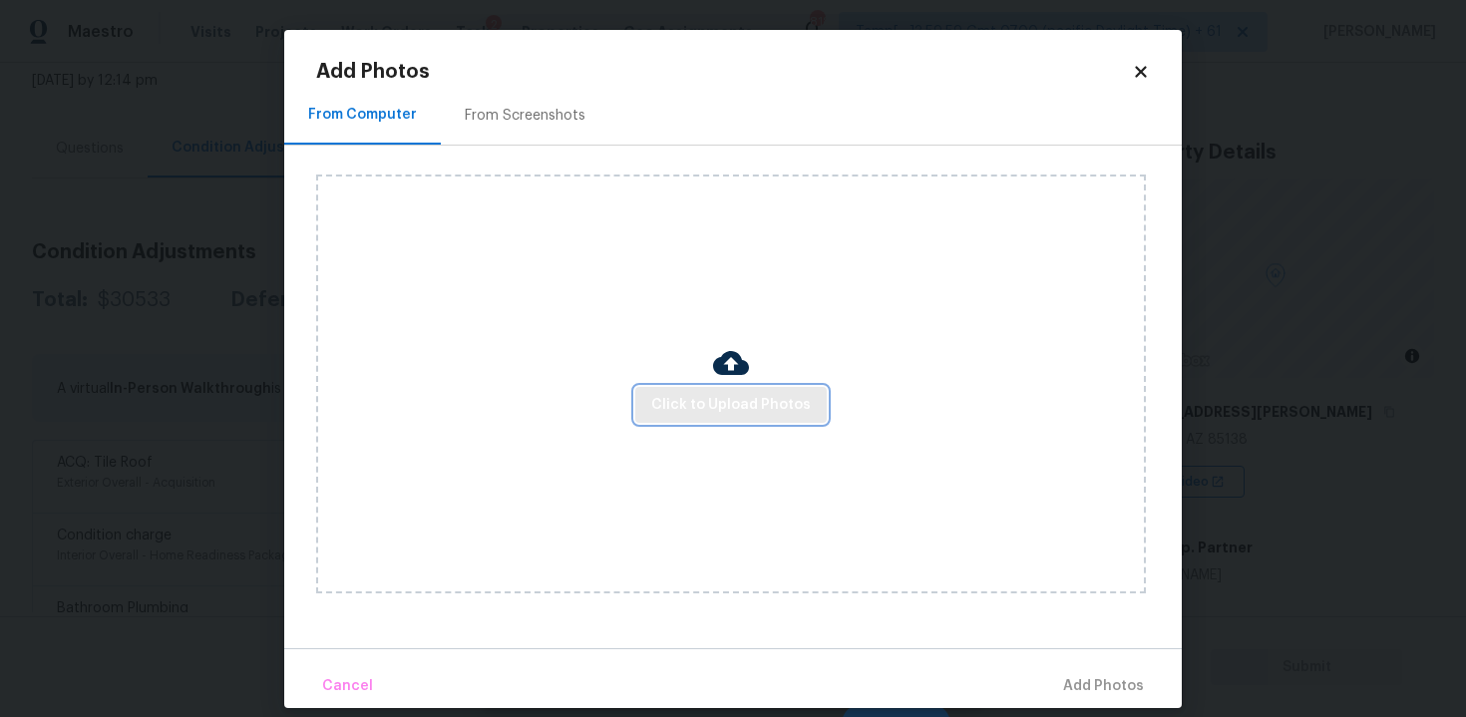
click at [710, 411] on span "Click to Upload Photos" at bounding box center [731, 405] width 160 height 25
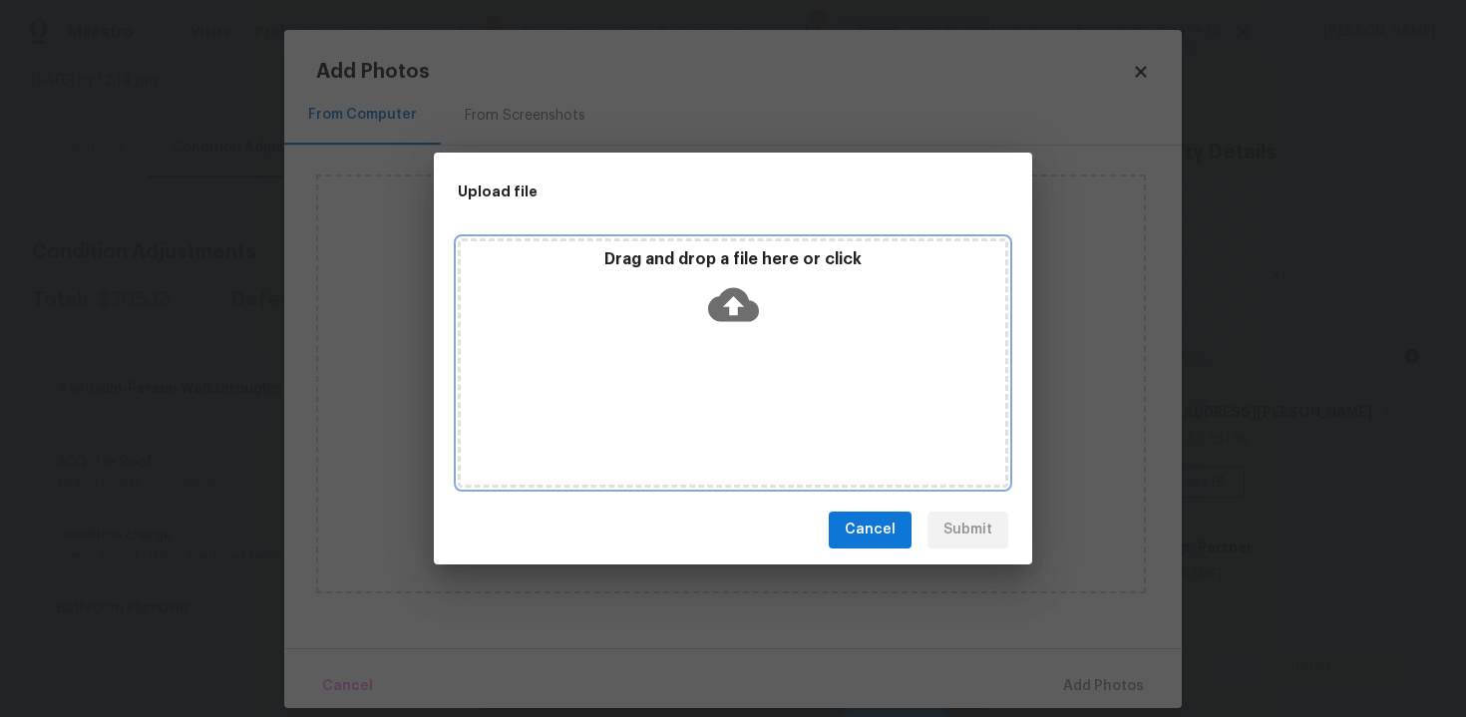
click at [722, 306] on icon at bounding box center [733, 304] width 51 height 34
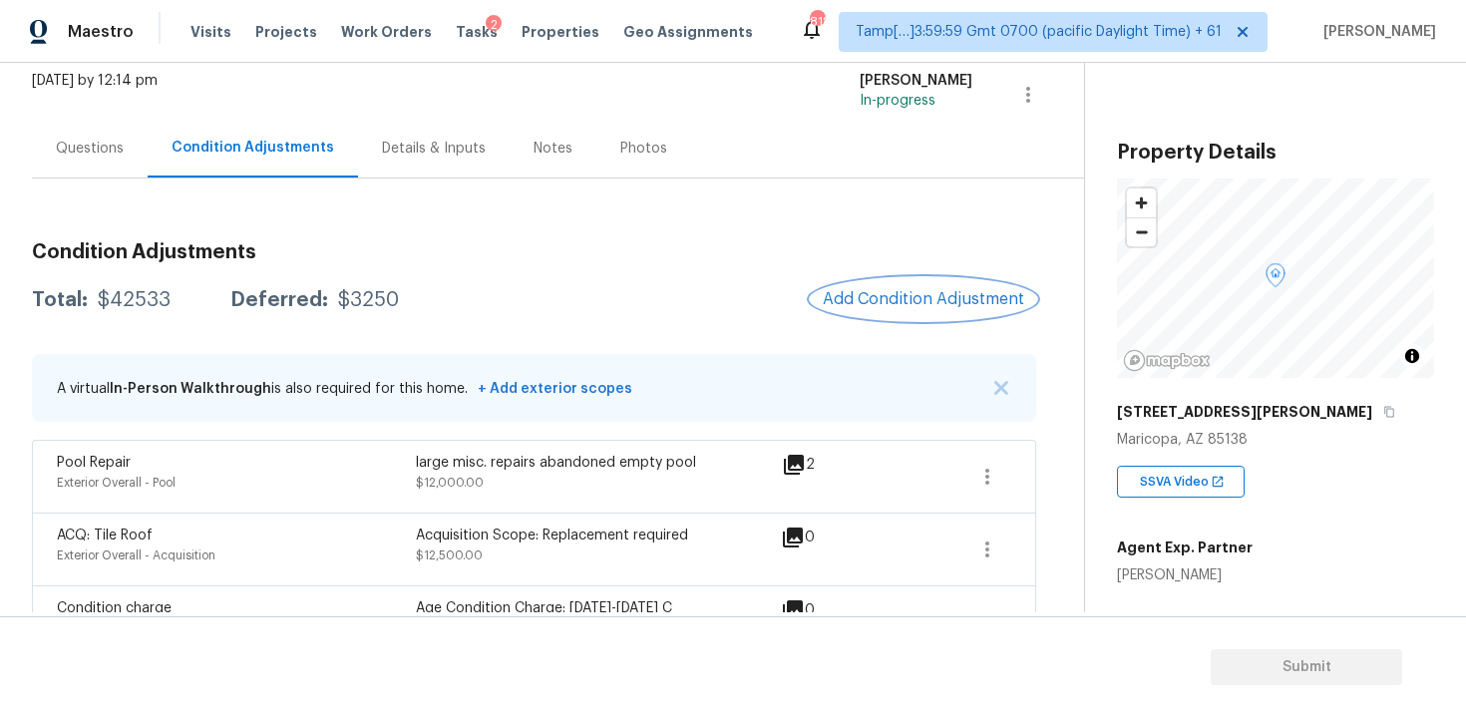
click at [928, 299] on span "Add Condition Adjustment" at bounding box center [923, 299] width 201 height 18
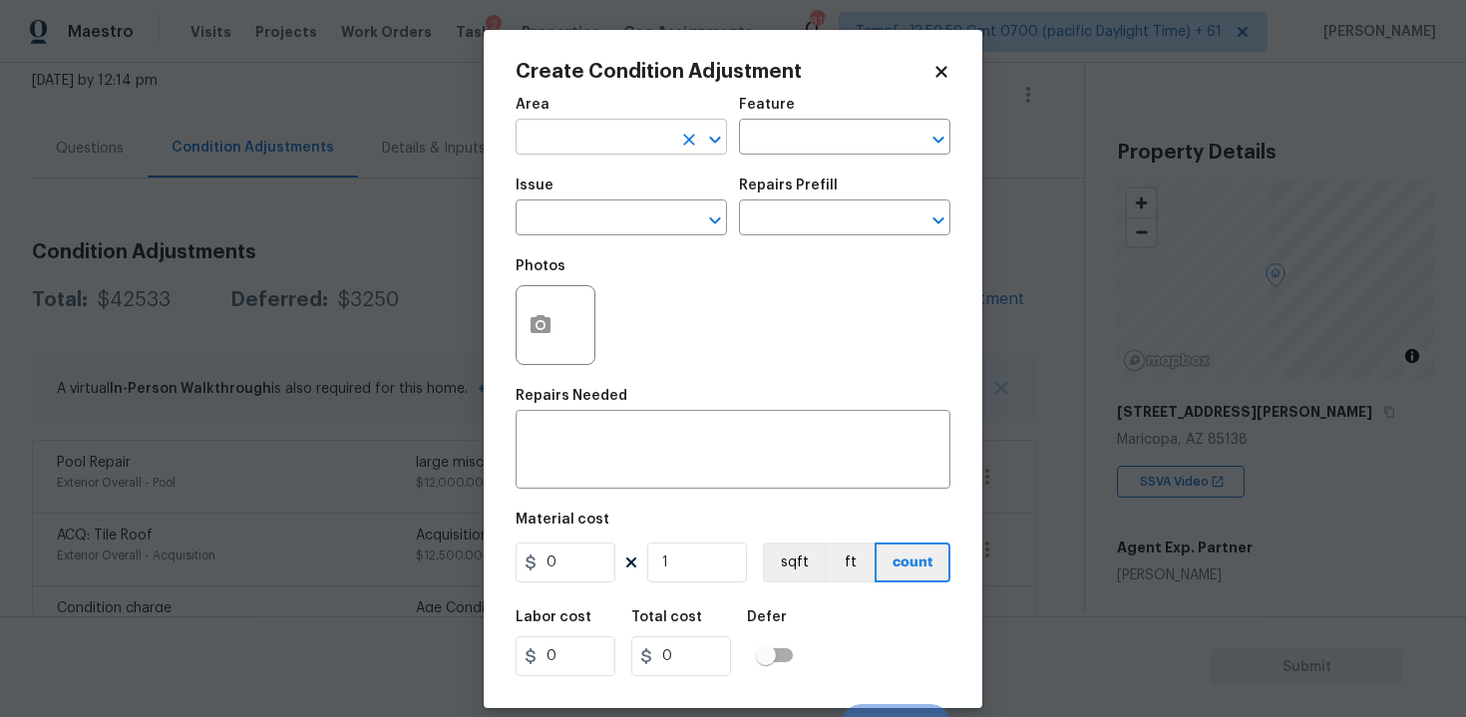
click at [557, 134] on input "text" at bounding box center [594, 139] width 156 height 31
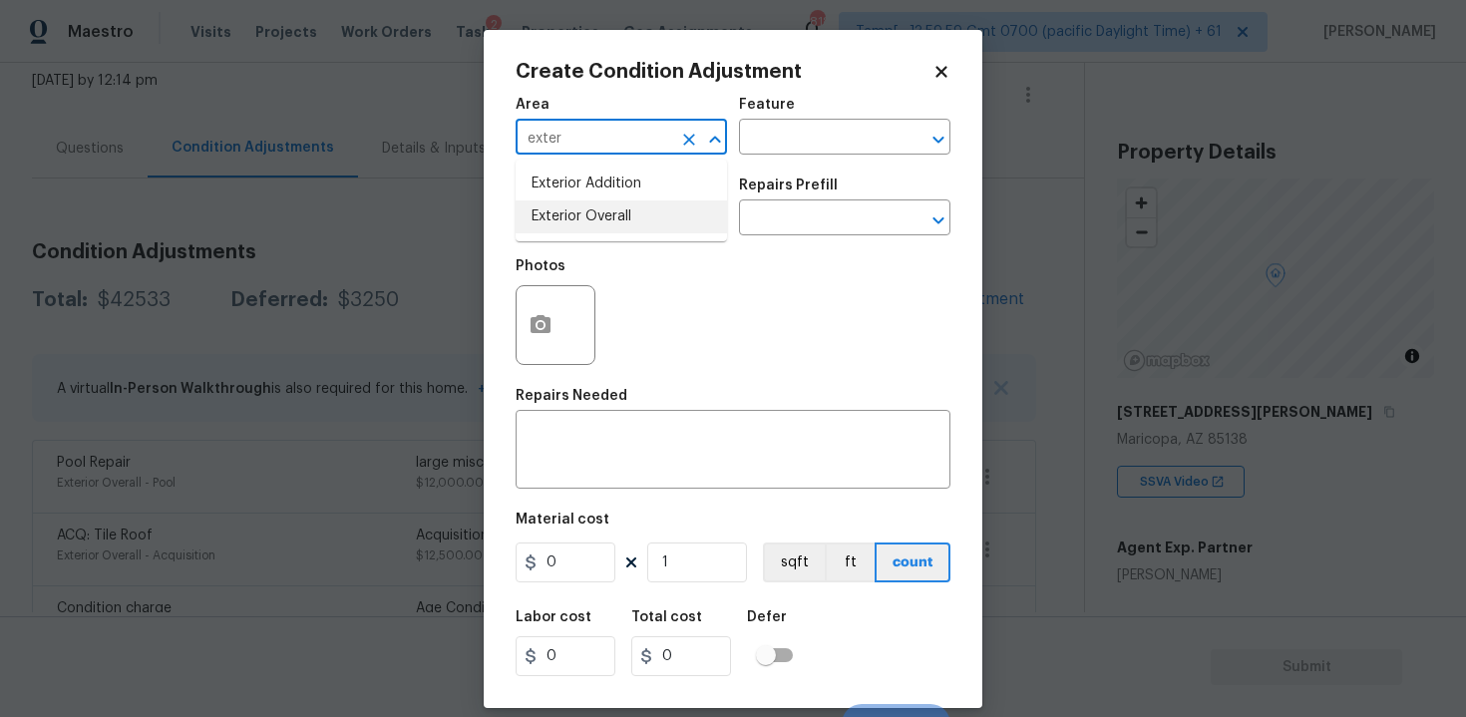
click at [585, 204] on li "Exterior Overall" at bounding box center [621, 216] width 211 height 33
type input "Exterior Overall"
click at [585, 204] on input "text" at bounding box center [594, 219] width 156 height 31
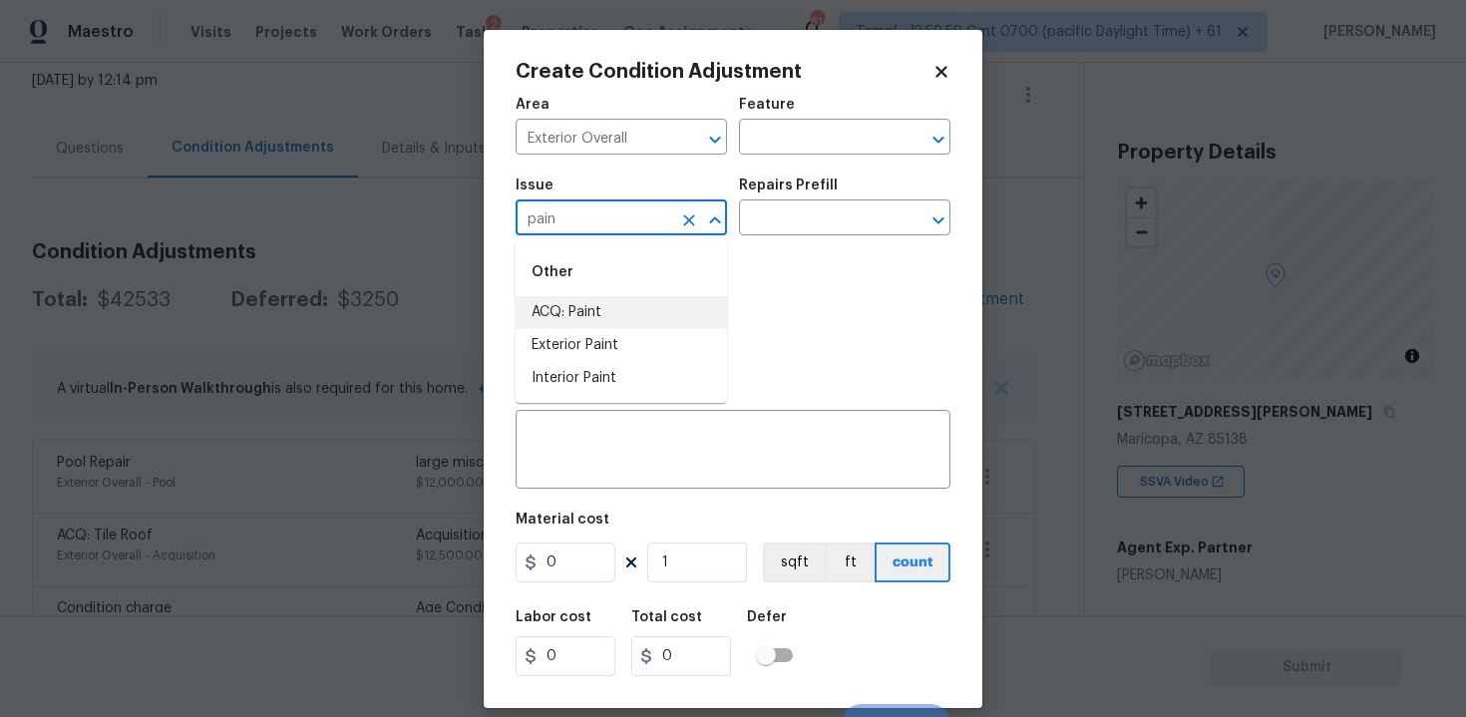
click at [597, 296] on li "ACQ: Paint" at bounding box center [621, 312] width 211 height 33
type input "ACQ: Paint"
click at [771, 217] on input "text" at bounding box center [817, 219] width 156 height 31
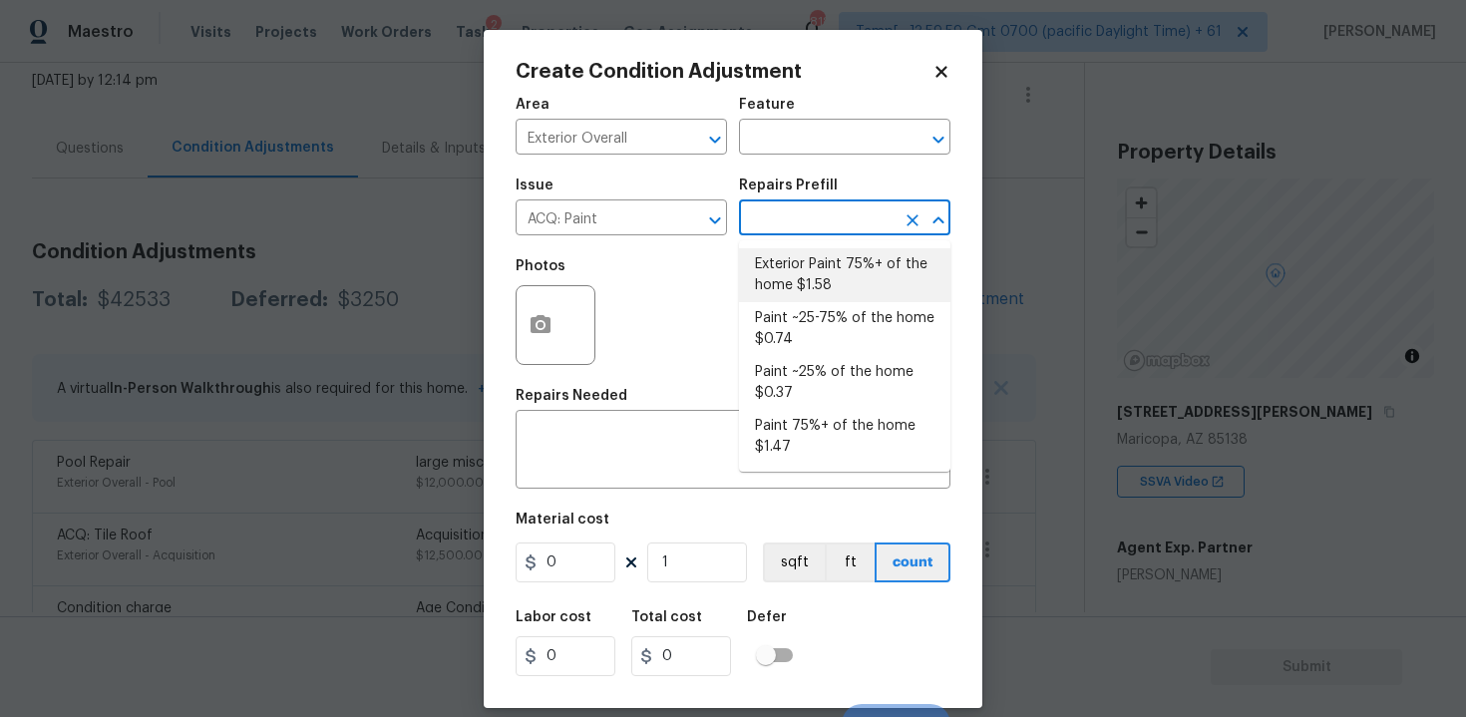
click at [798, 264] on li "Exterior Paint 75%+ of the home $1.58" at bounding box center [844, 275] width 211 height 54
type input "Acquisition"
type textarea "Acquisition Scope: 75%+ of the home exterior will likely require paint"
type input "1.58"
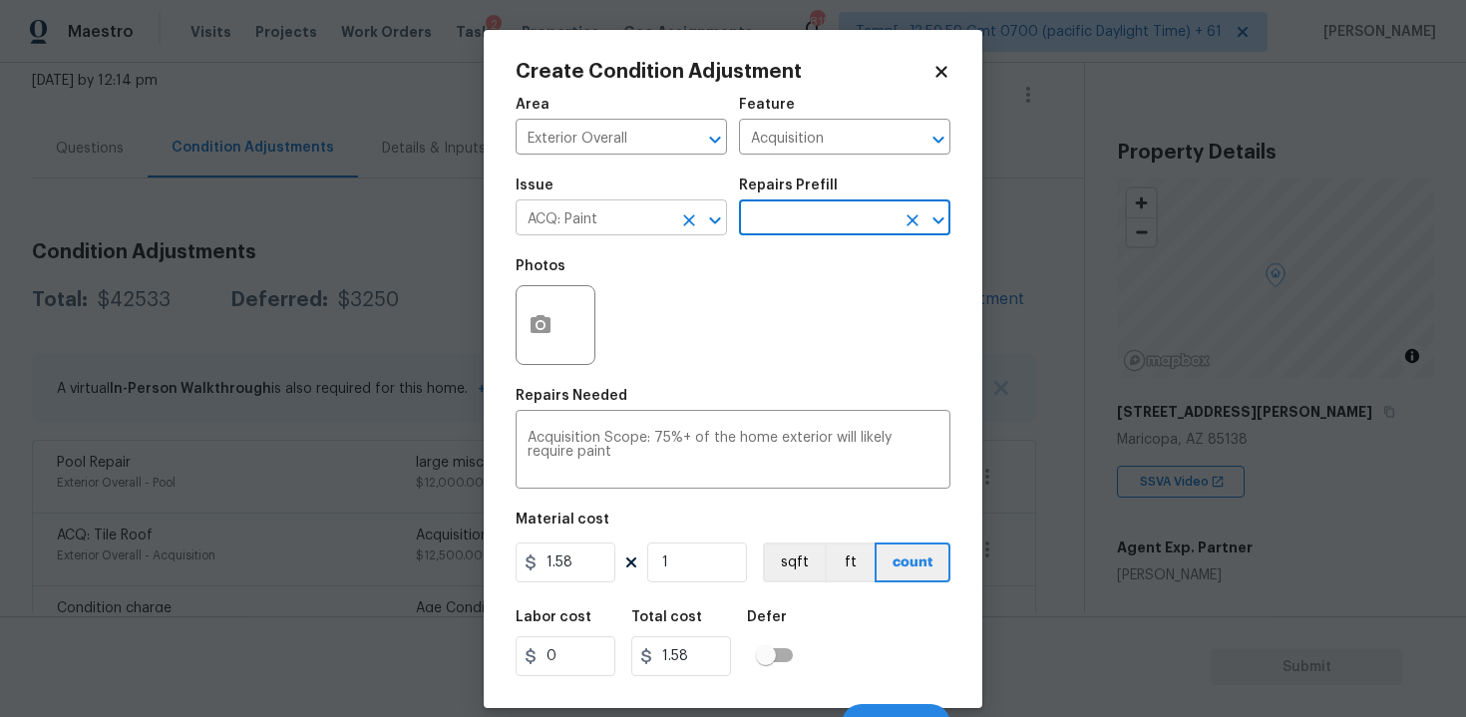
click at [695, 223] on icon "Clear" at bounding box center [689, 220] width 20 height 20
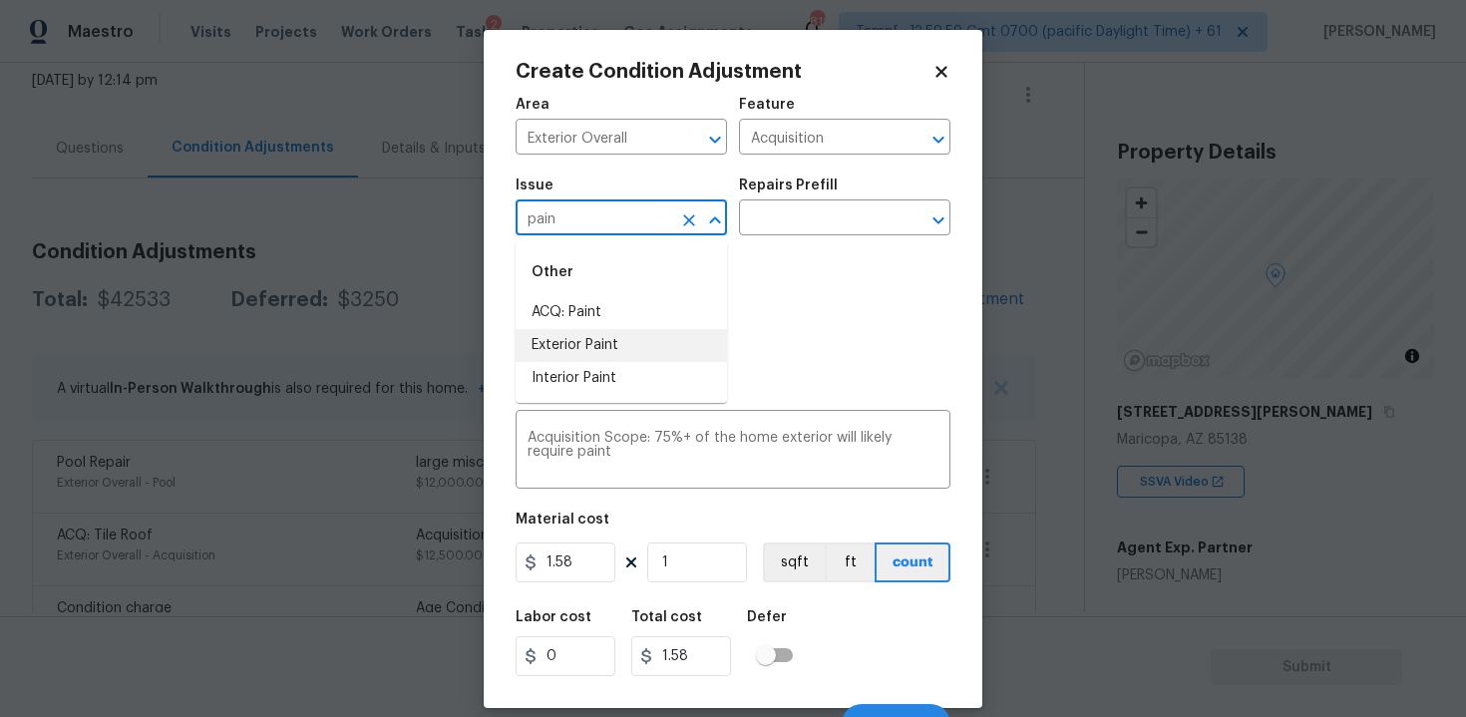
click at [659, 341] on li "Exterior Paint" at bounding box center [621, 345] width 211 height 33
type input "Exterior Paint"
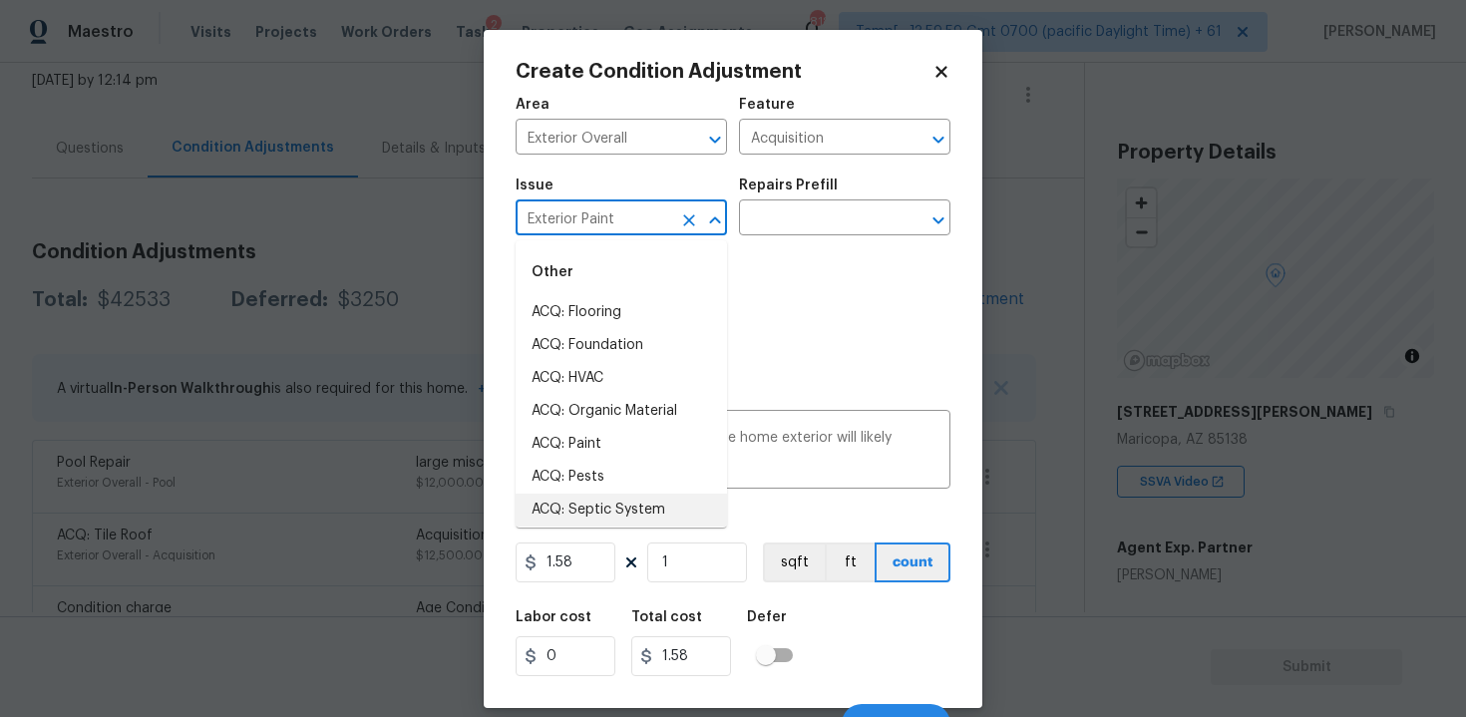
click at [733, 541] on figure "Material cost 1.58 1 sqft ft count" at bounding box center [733, 550] width 435 height 74
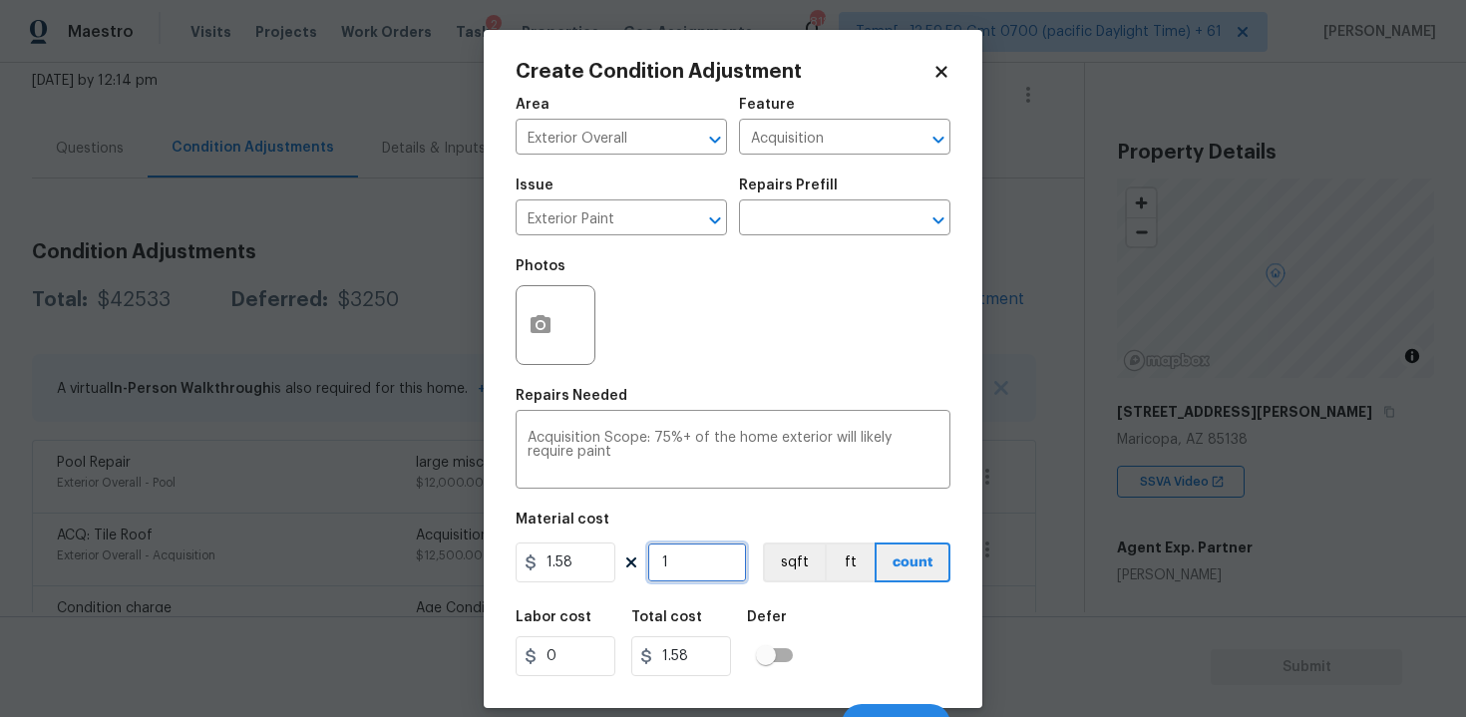
click at [703, 557] on input "1" at bounding box center [697, 562] width 100 height 40
type input "0"
paste input "4044"
type input "4044"
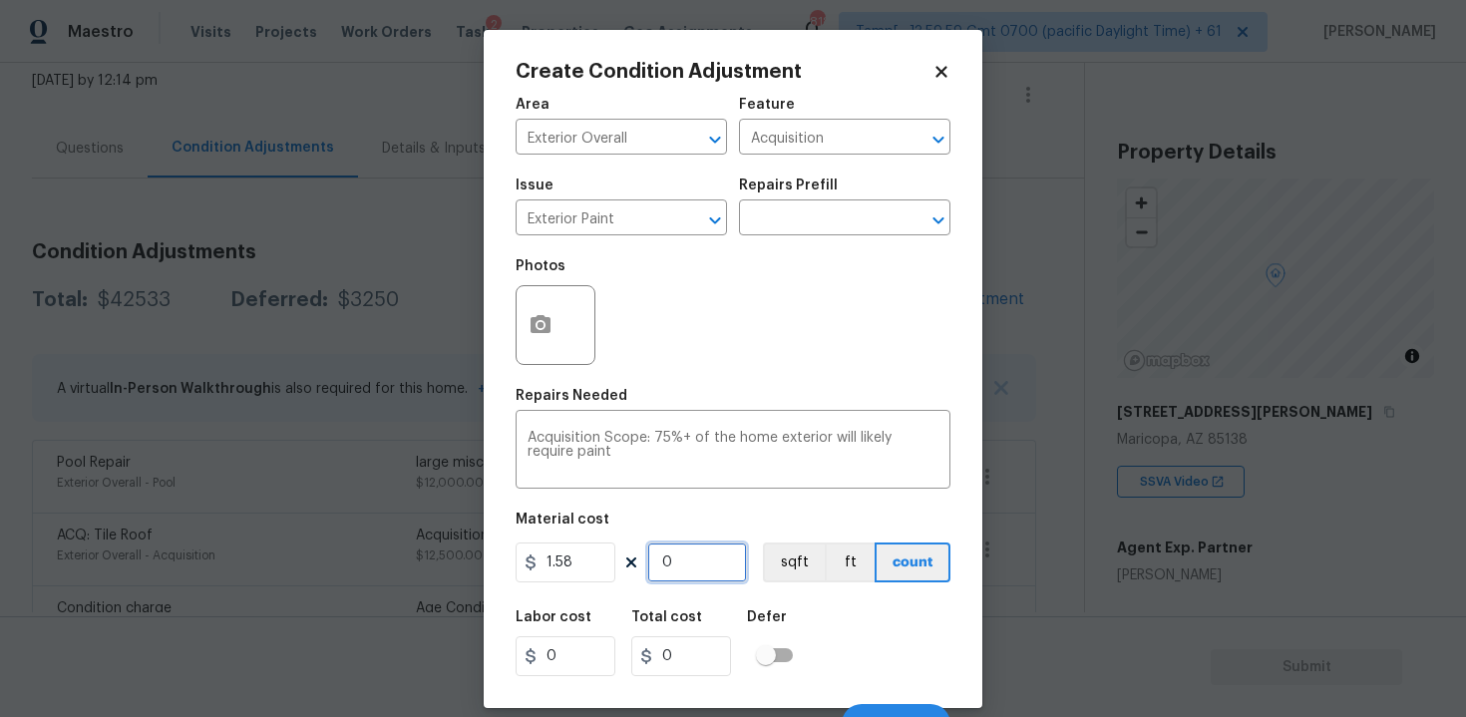
type input "6389.52"
click at [689, 218] on icon "Clear" at bounding box center [689, 220] width 12 height 12
type input "4044"
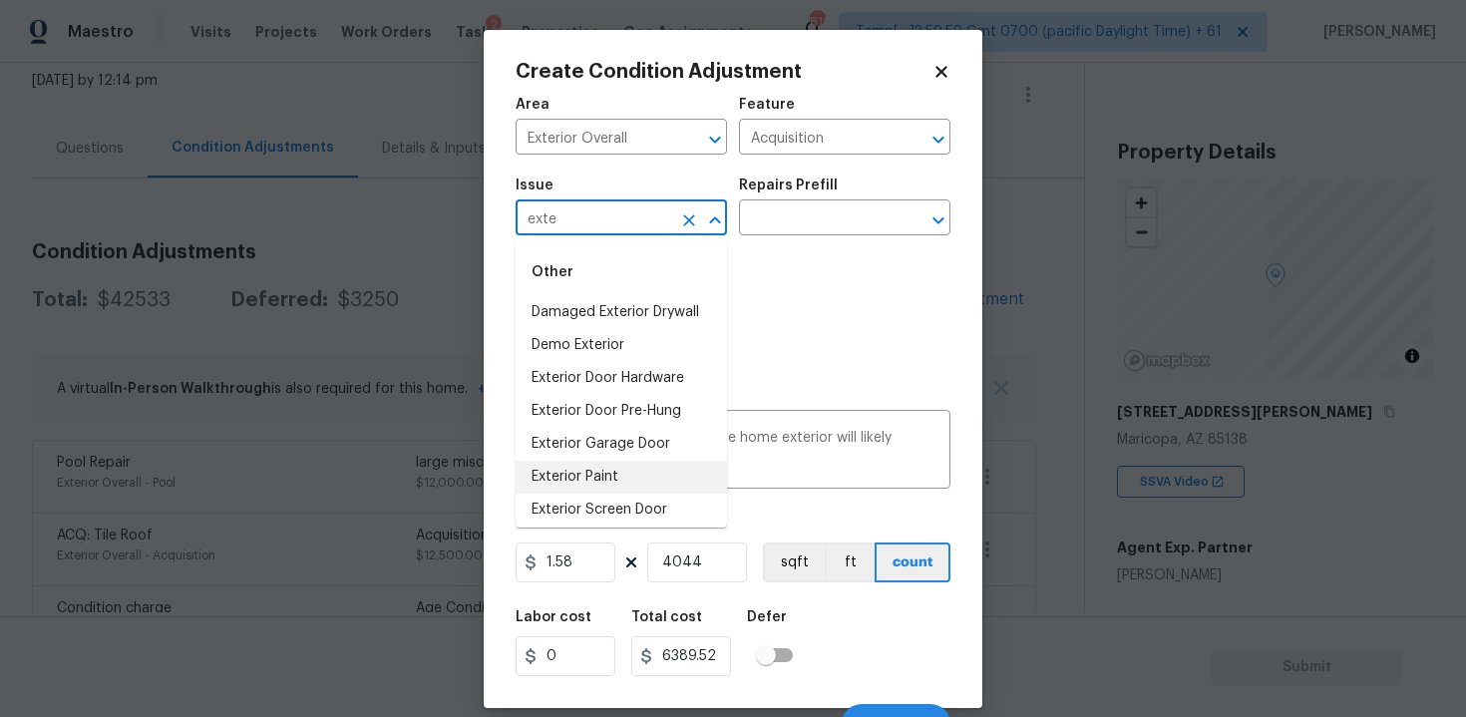
click at [642, 472] on li "Exterior Paint" at bounding box center [621, 477] width 211 height 33
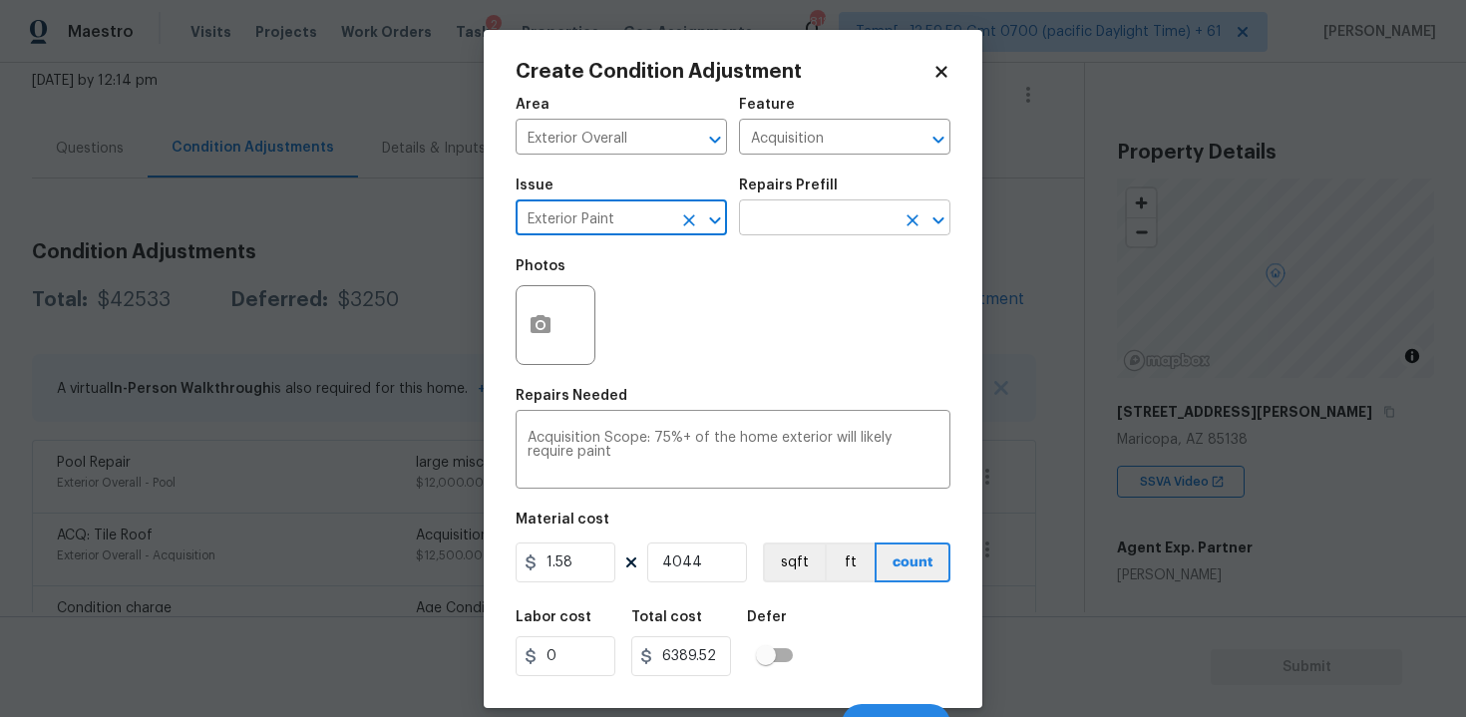
type input "Exterior Paint"
click at [776, 224] on input "text" at bounding box center [817, 219] width 156 height 31
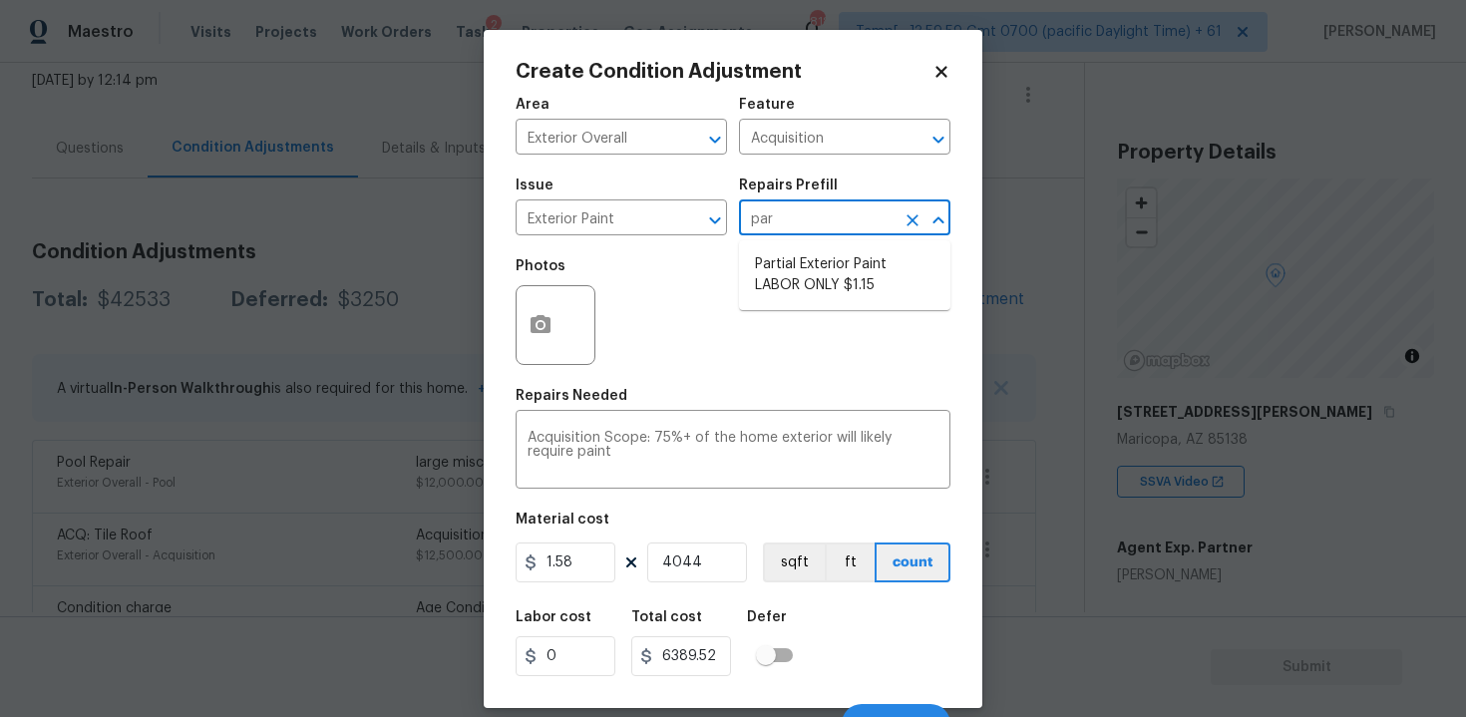
type input "part"
click at [776, 268] on li "Partial Exterior Paint LABOR ONLY $1.15" at bounding box center [844, 275] width 211 height 54
type input "Overall Paint"
type textarea "Partial Exterior Paint - Prep, mask and paint the exterior of the home in the a…"
type input "1.15"
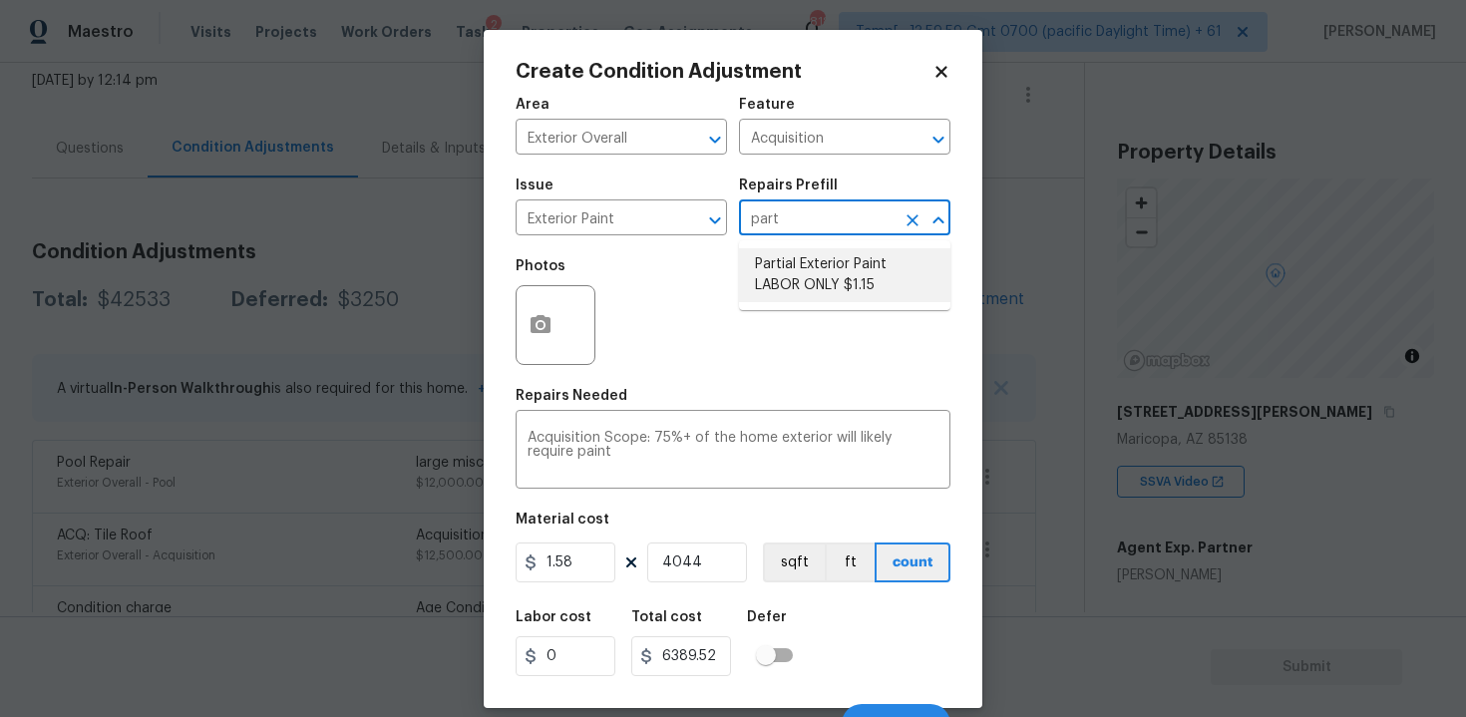
type input "4650.6"
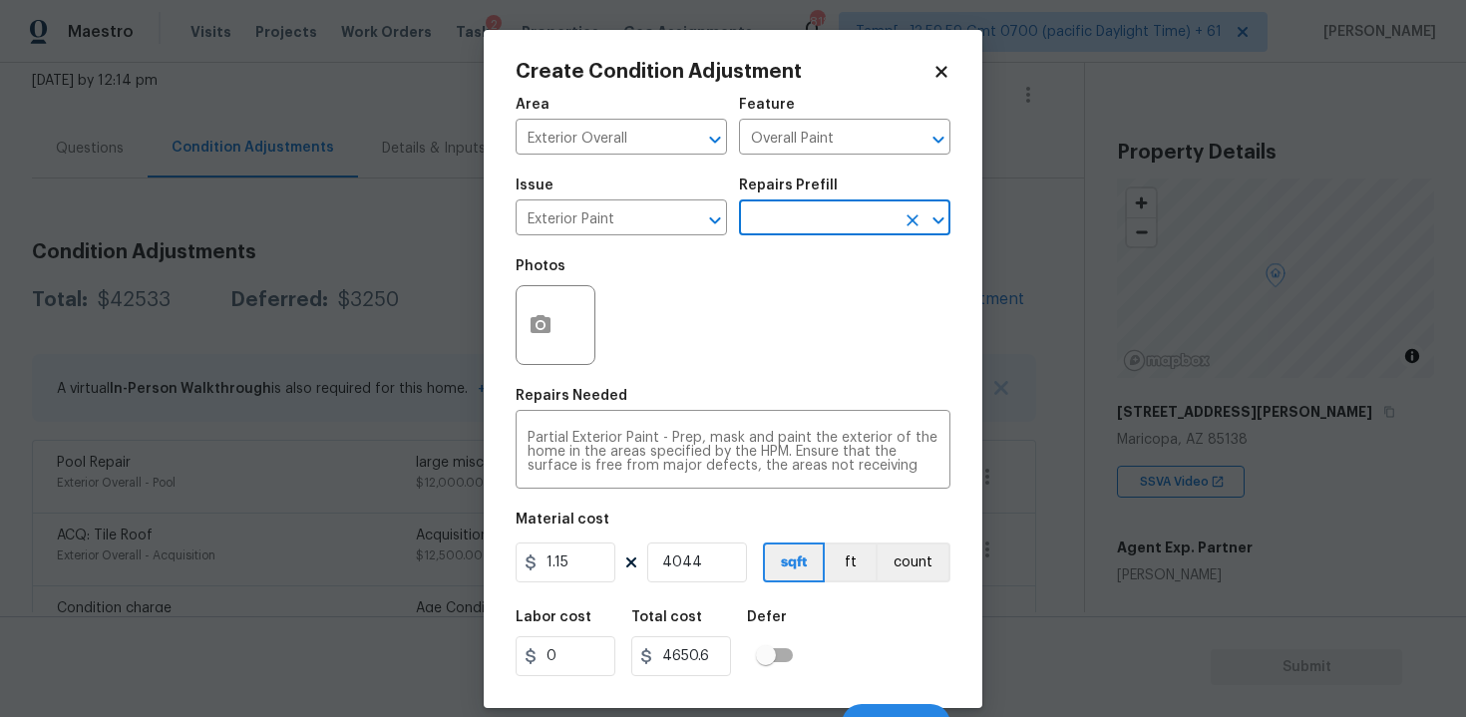
scroll to position [28, 0]
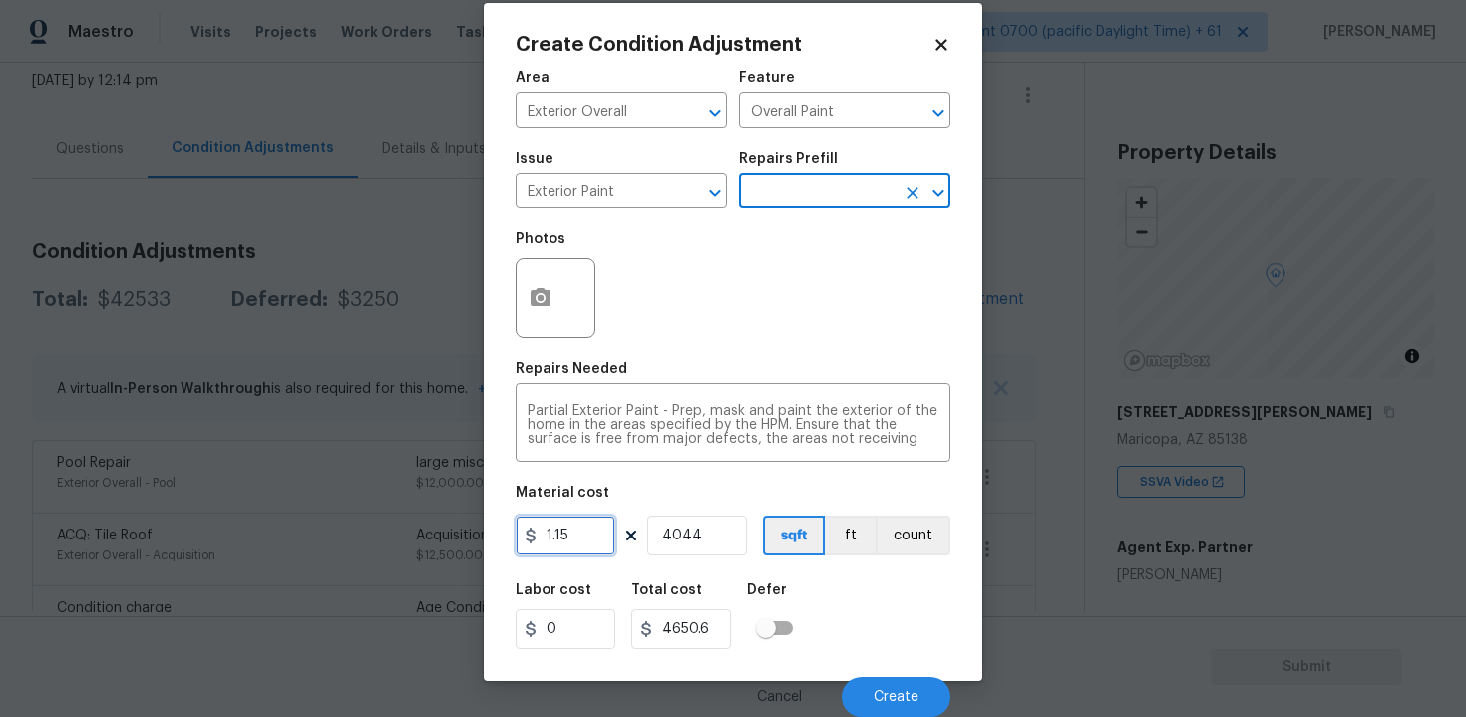
click at [589, 536] on input "1.15" at bounding box center [566, 536] width 100 height 40
type input "0.65"
type input "2628.6"
click at [804, 576] on div "Labor cost 0 Total cost 2628.6 Defer" at bounding box center [733, 616] width 435 height 90
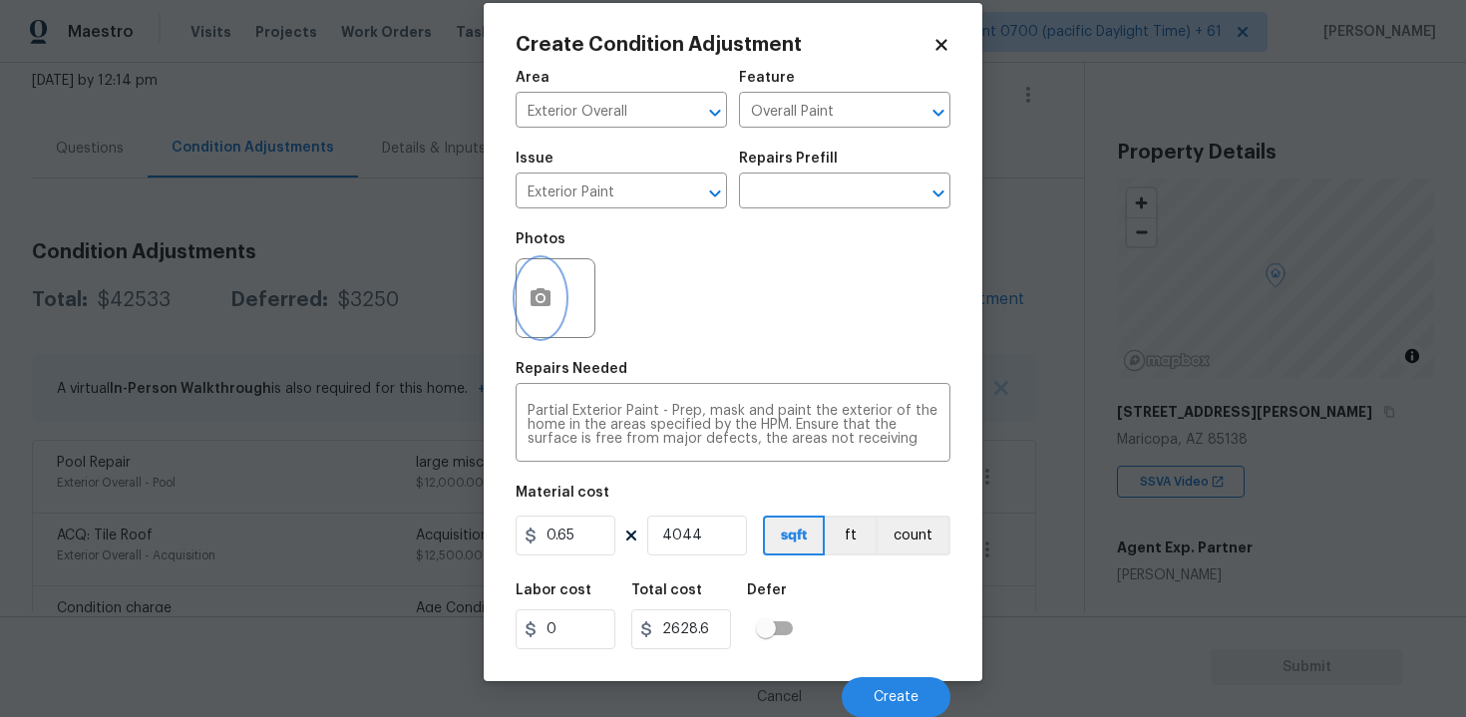
click at [529, 309] on icon "button" at bounding box center [541, 298] width 24 height 24
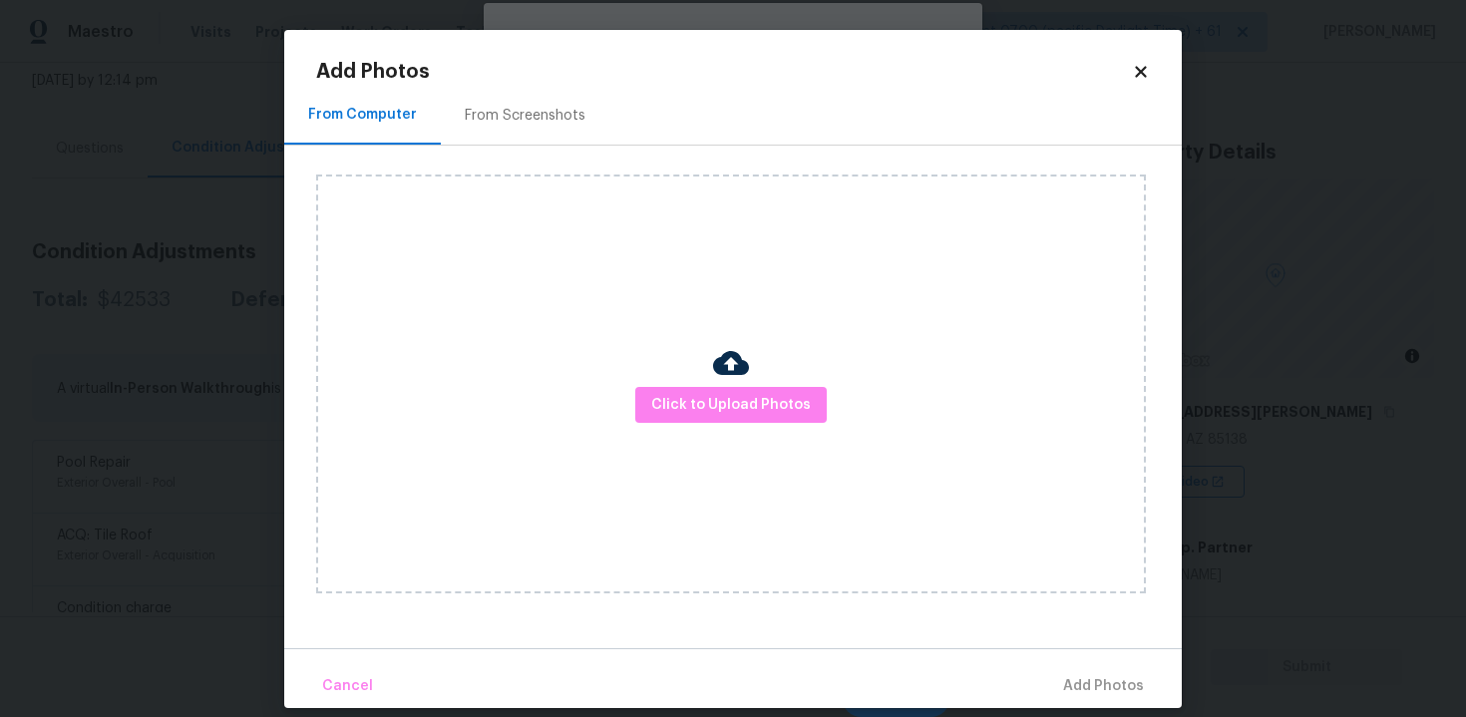
click at [706, 368] on div "Click to Upload Photos" at bounding box center [731, 384] width 830 height 419
click at [708, 404] on span "Click to Upload Photos" at bounding box center [731, 405] width 160 height 25
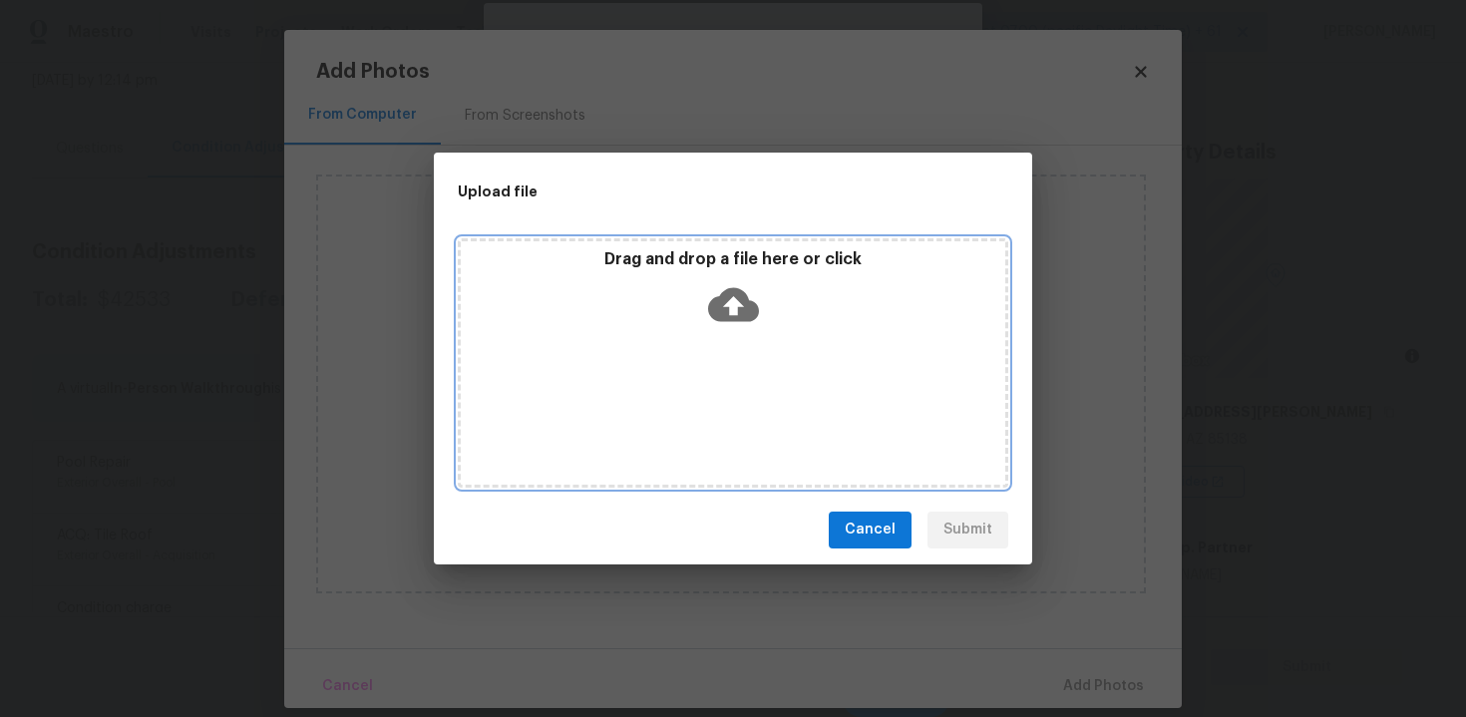
click at [722, 299] on icon at bounding box center [733, 304] width 51 height 34
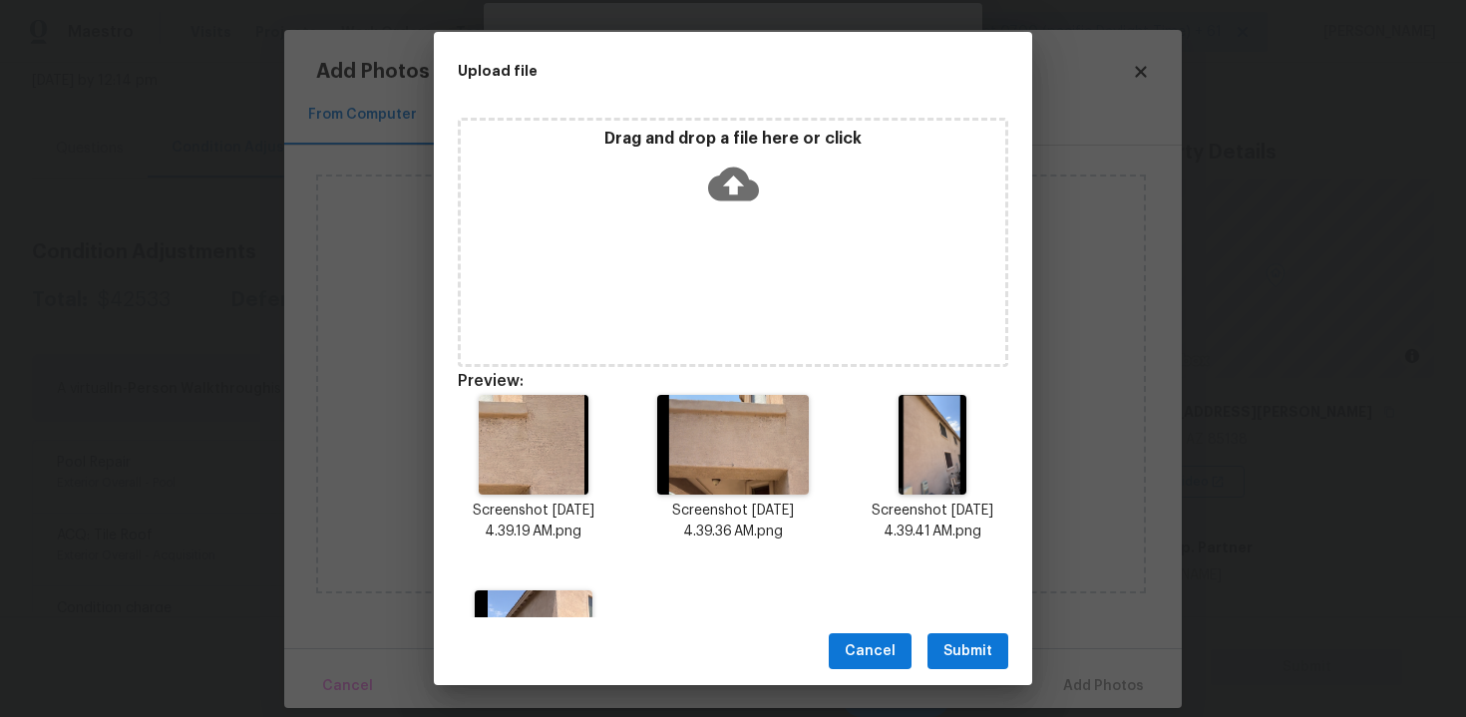
scroll to position [145, 0]
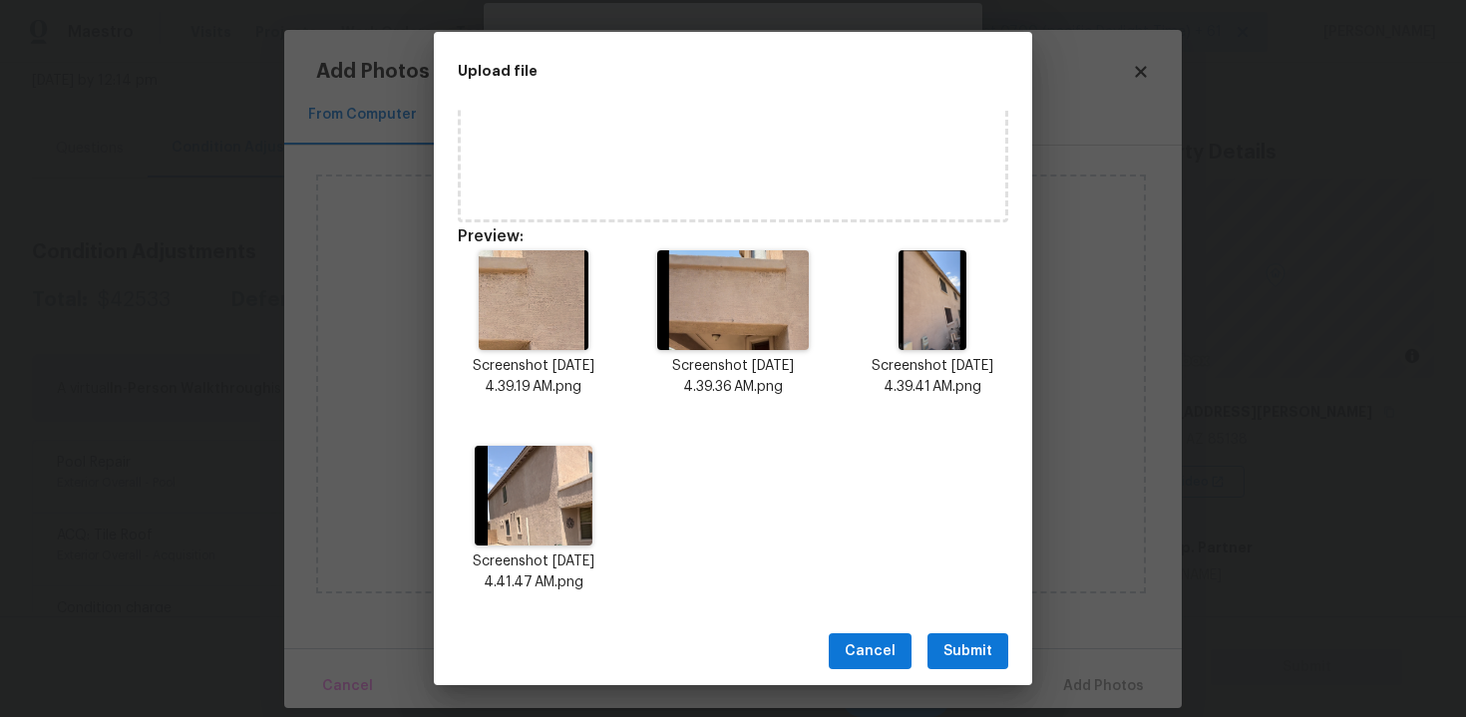
click at [1003, 656] on button "Submit" at bounding box center [967, 651] width 81 height 37
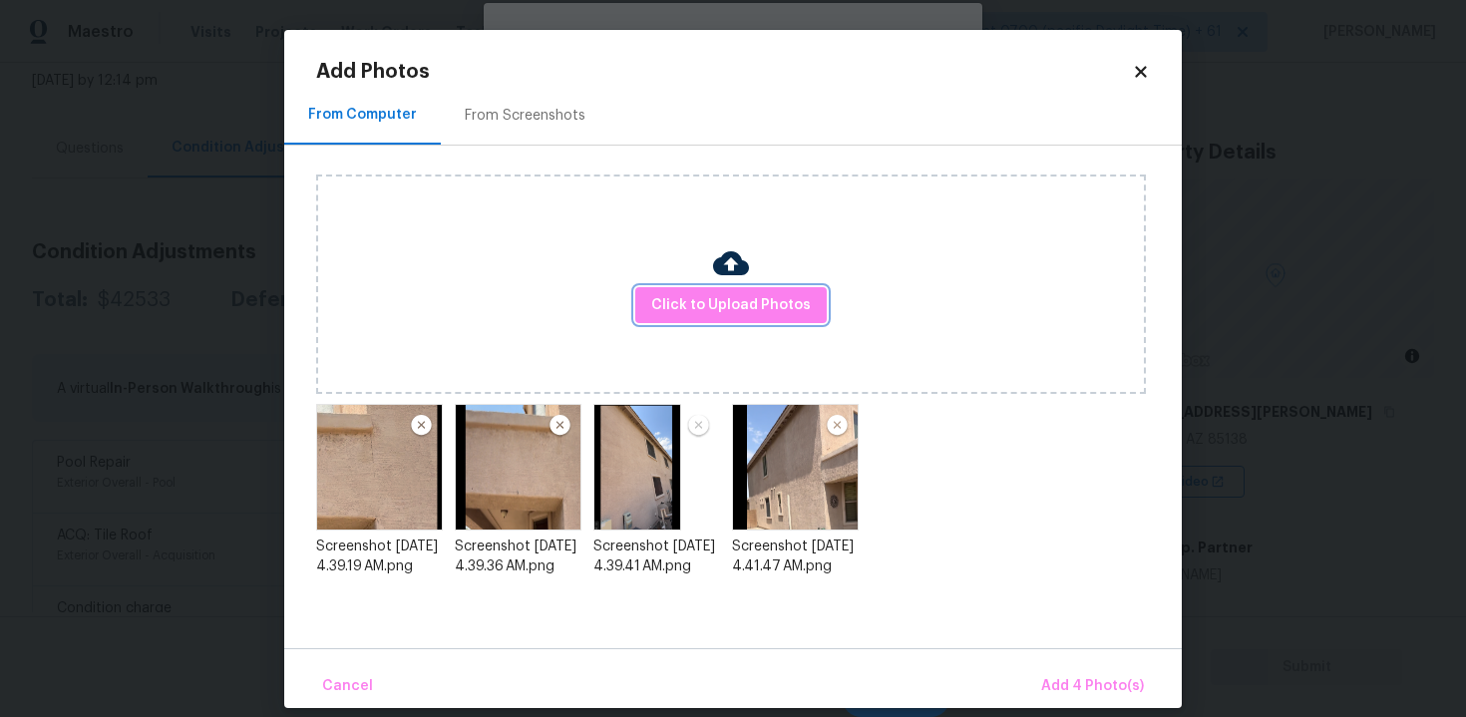
scroll to position [0, 0]
click at [1101, 678] on span "Add 4 Photo(s)" at bounding box center [1092, 686] width 103 height 25
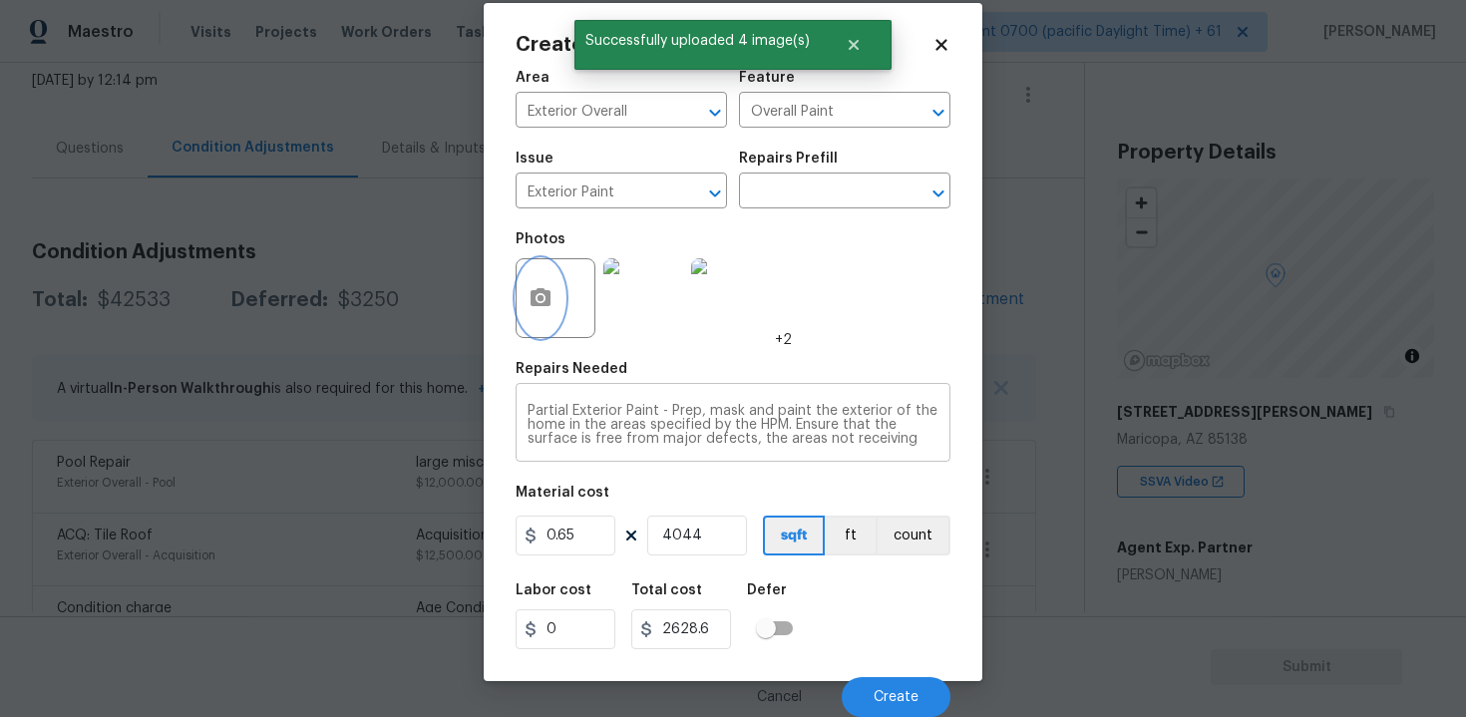
scroll to position [42, 0]
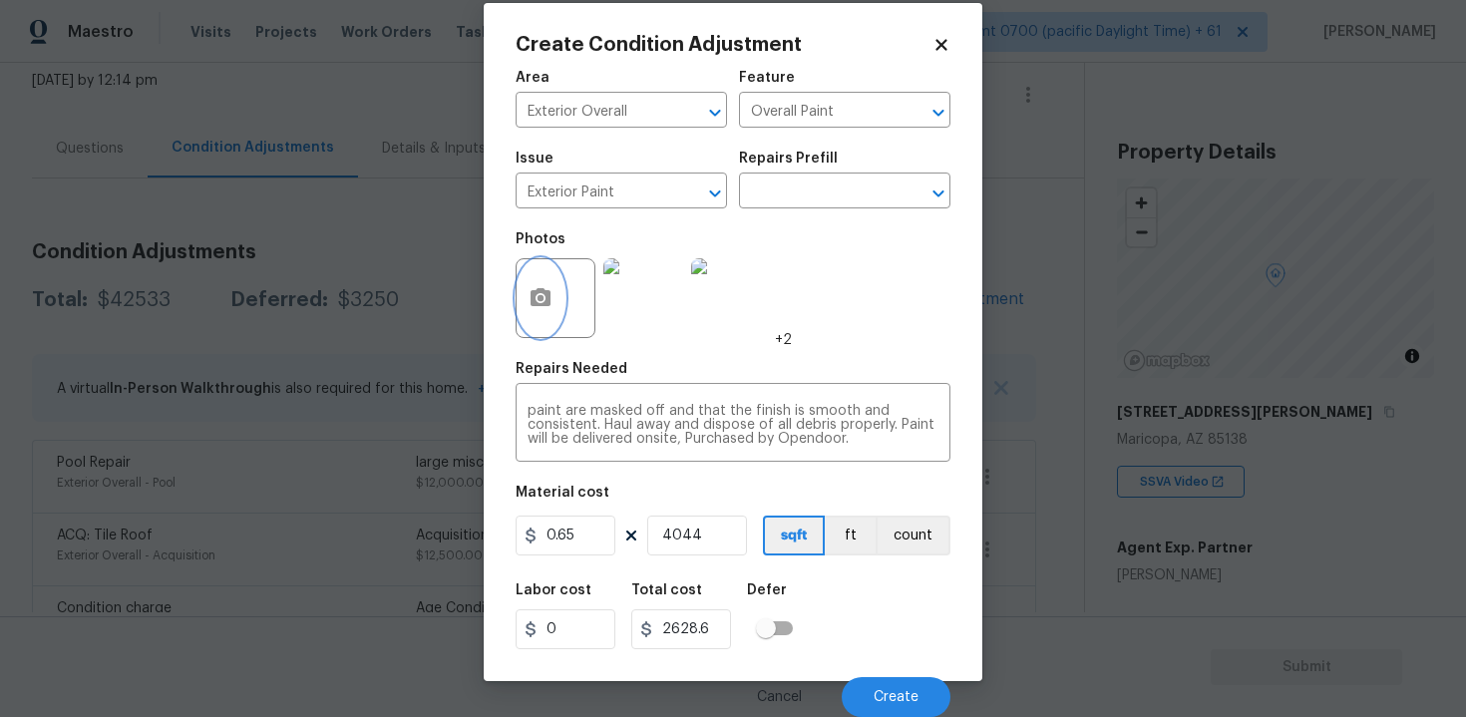
click at [557, 293] on button "button" at bounding box center [541, 298] width 48 height 78
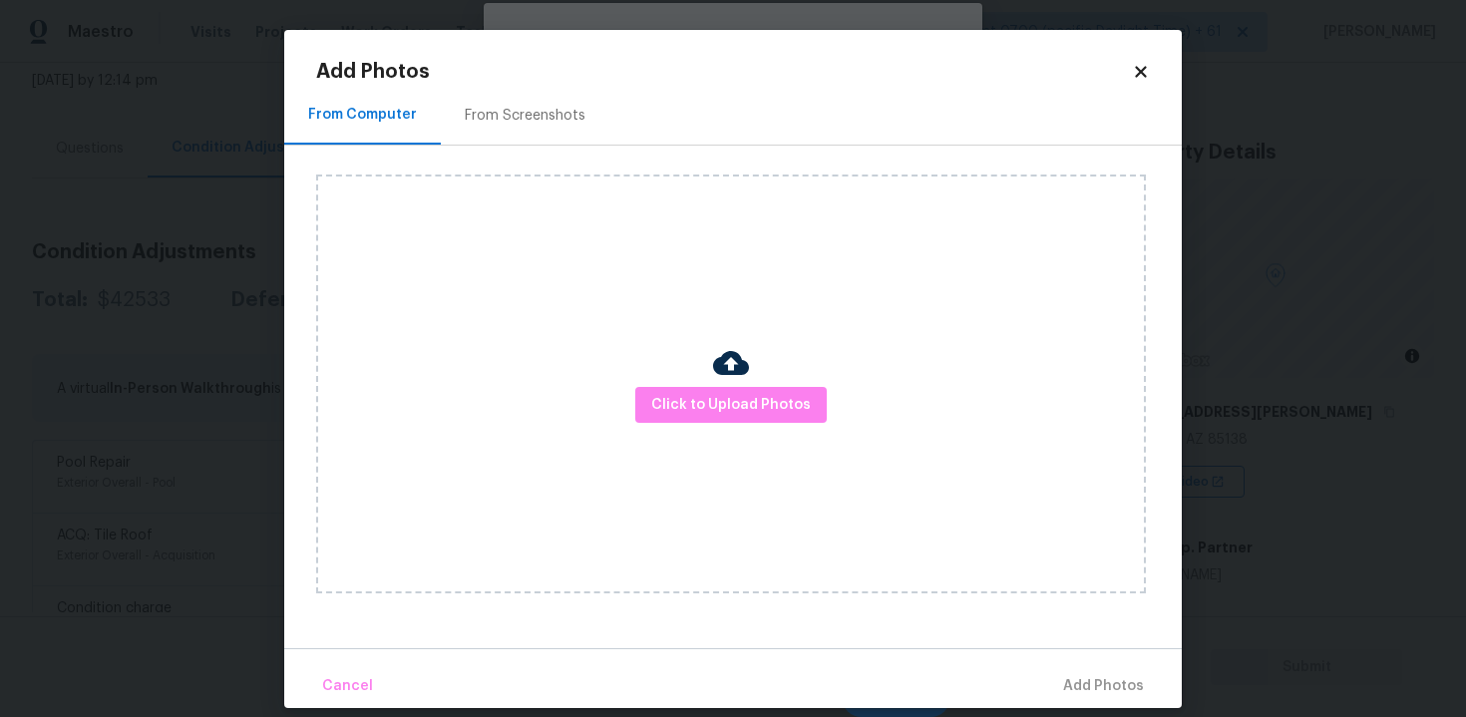
click at [739, 379] on img at bounding box center [731, 363] width 36 height 36
click at [768, 407] on span "Click to Upload Photos" at bounding box center [731, 405] width 160 height 25
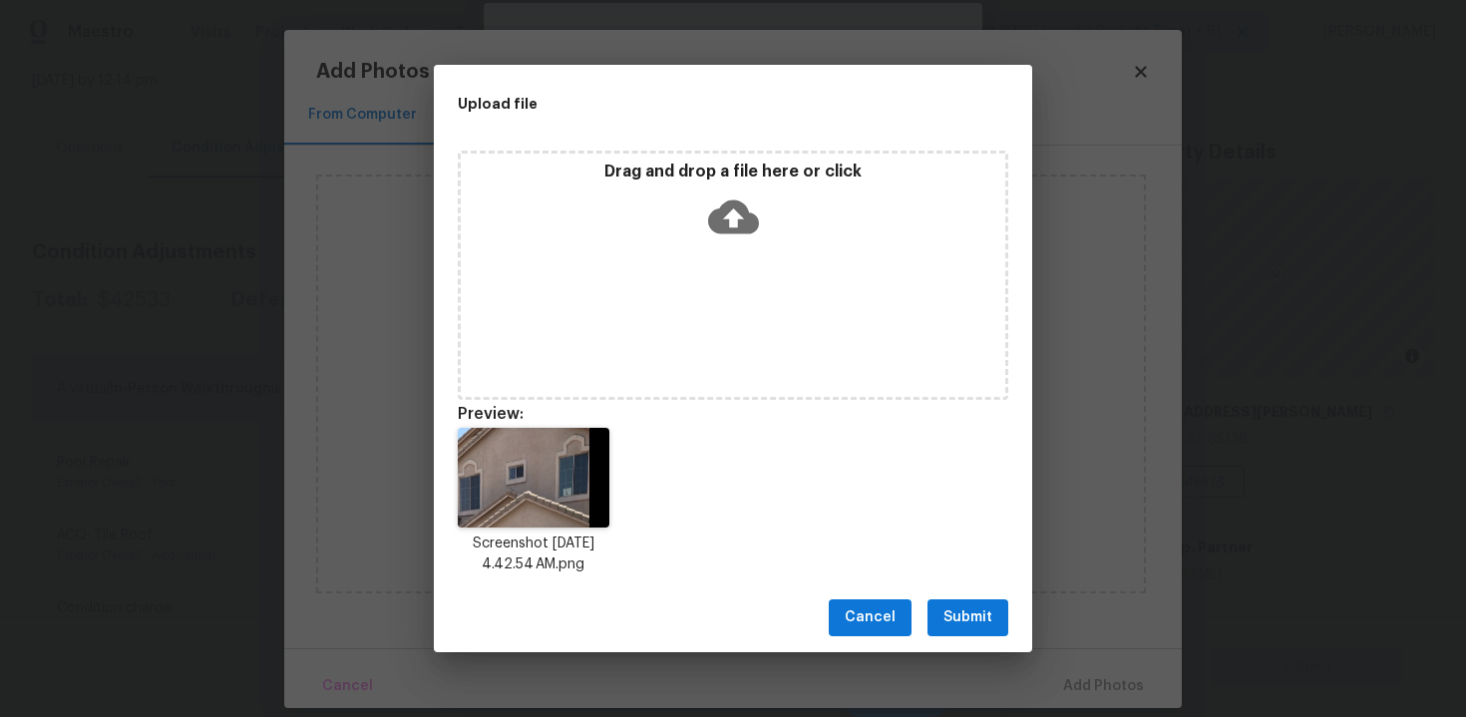
click at [958, 611] on span "Submit" at bounding box center [967, 617] width 49 height 25
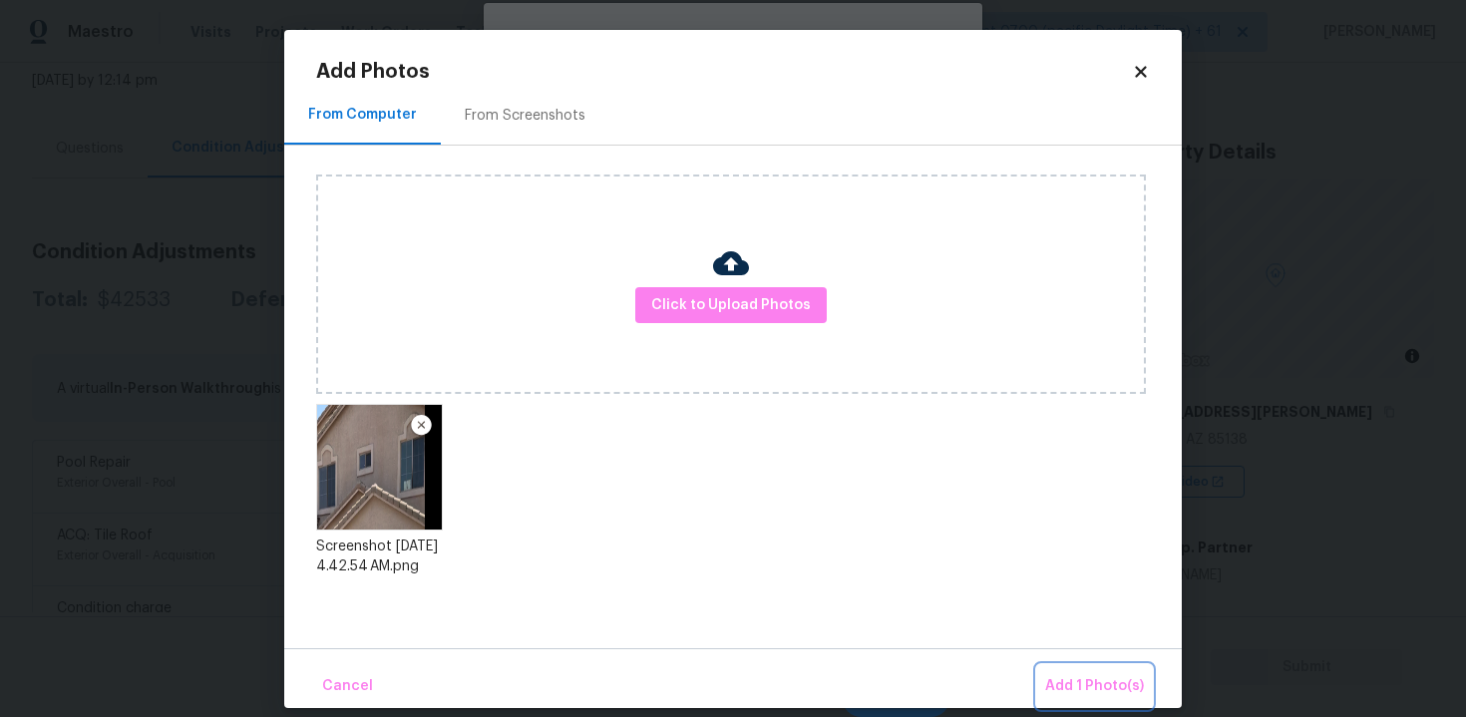
click at [1055, 680] on span "Add 1 Photo(s)" at bounding box center [1094, 686] width 99 height 25
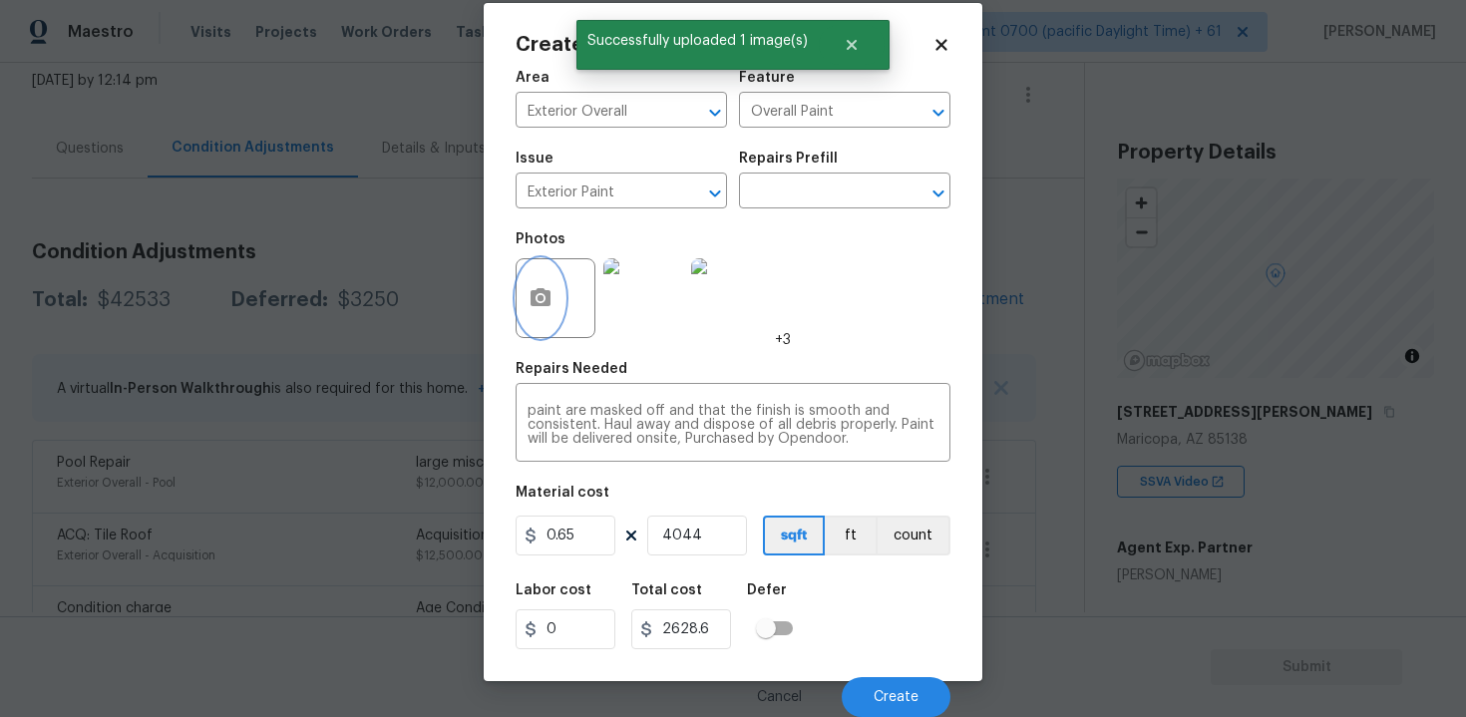
scroll to position [28, 0]
click at [905, 692] on span "Create" at bounding box center [896, 697] width 45 height 15
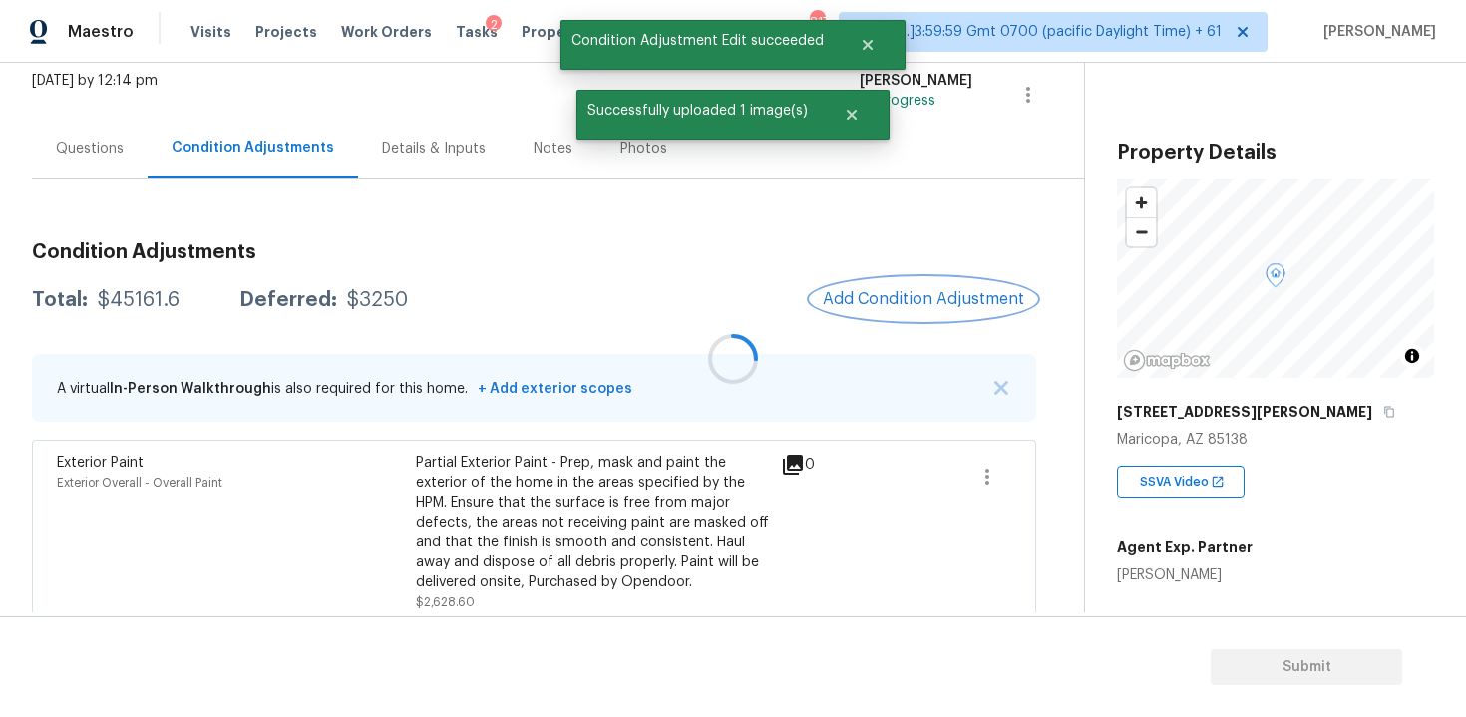
scroll to position [0, 0]
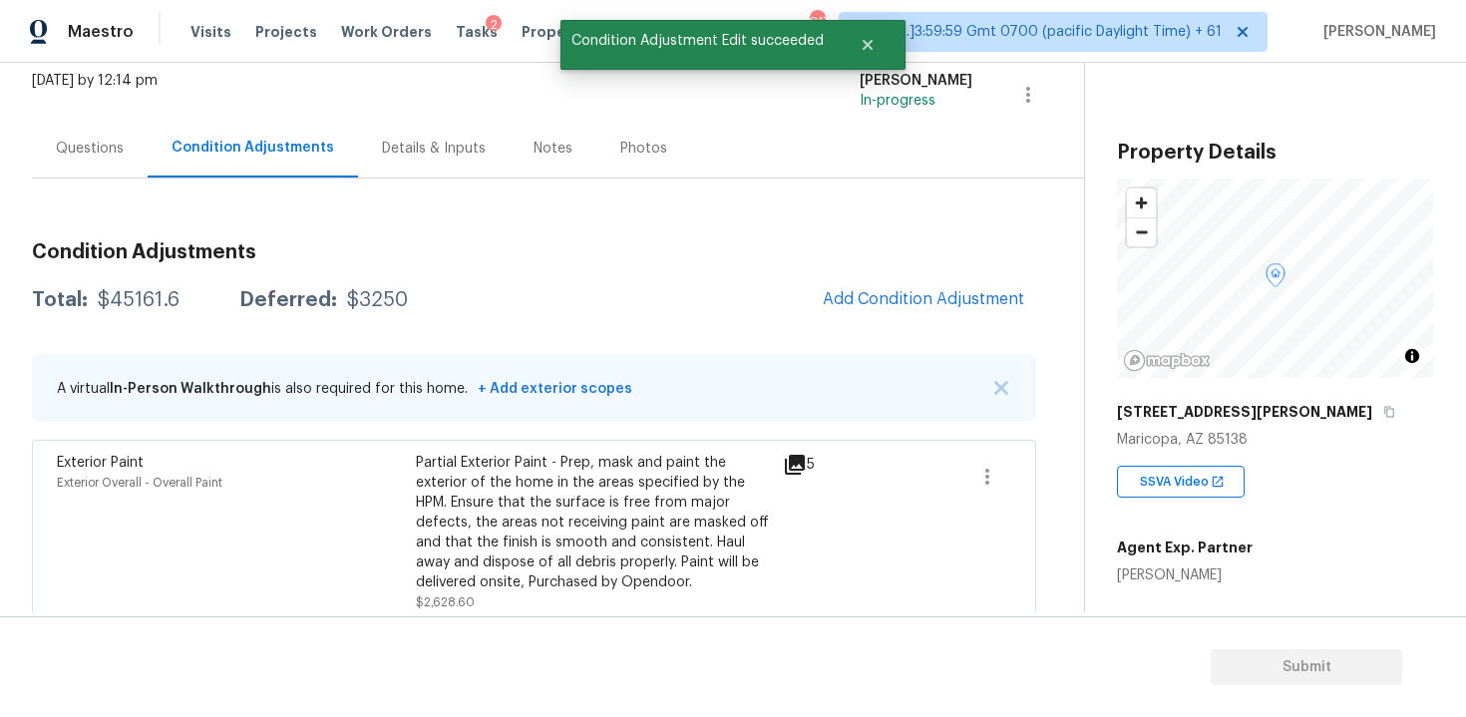
click at [877, 300] on span "Add Condition Adjustment" at bounding box center [923, 299] width 201 height 18
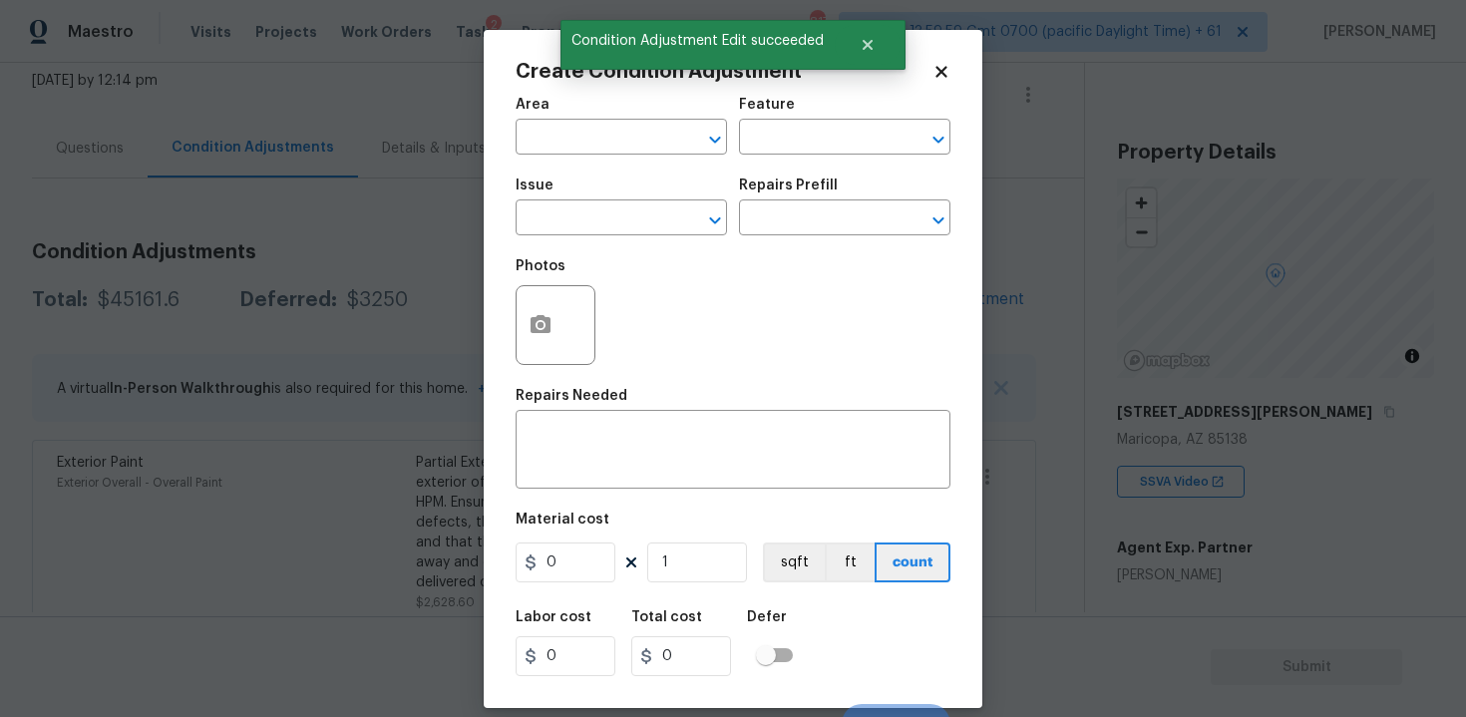
click at [584, 119] on div "Area" at bounding box center [621, 111] width 211 height 26
click at [584, 143] on input "text" at bounding box center [594, 139] width 156 height 31
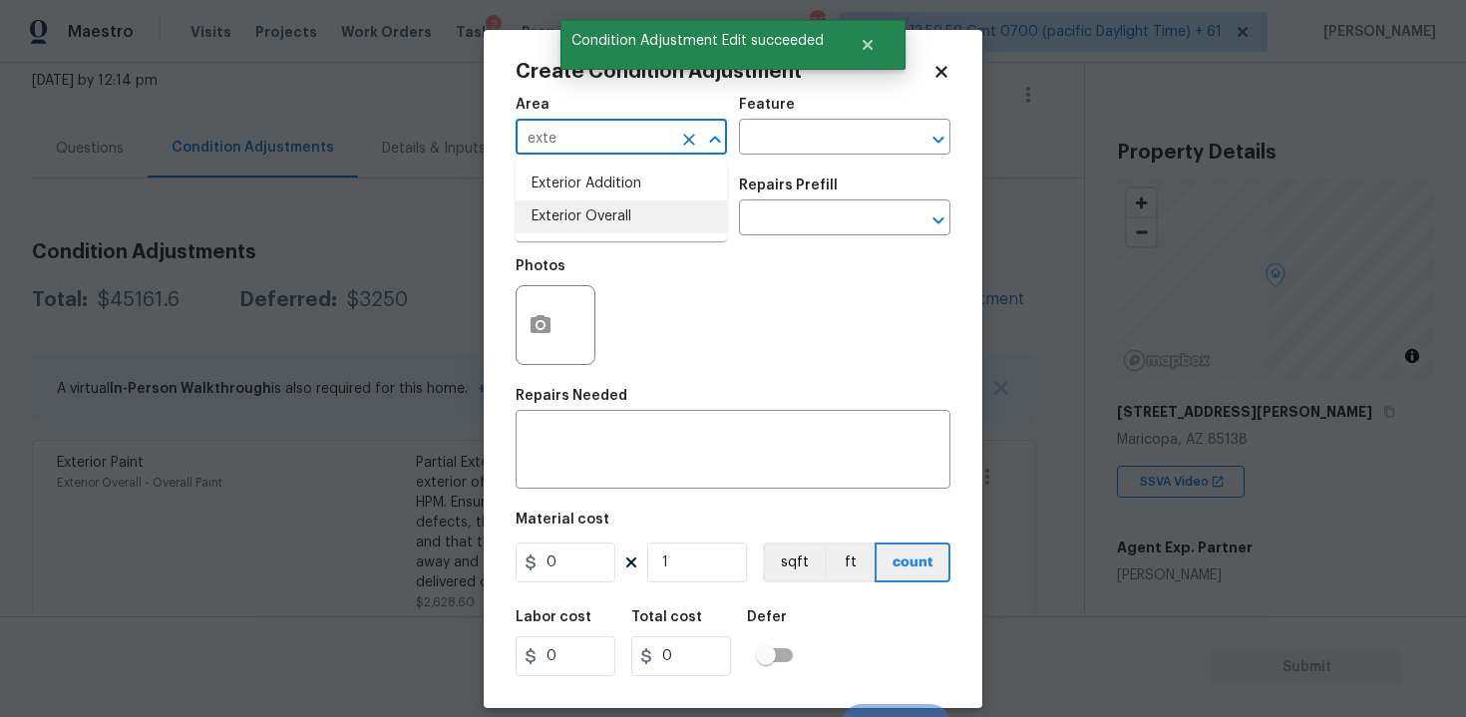
click at [605, 213] on li "Exterior Overall" at bounding box center [621, 216] width 211 height 33
type input "Exterior Overall"
click at [605, 213] on input "text" at bounding box center [594, 219] width 156 height 31
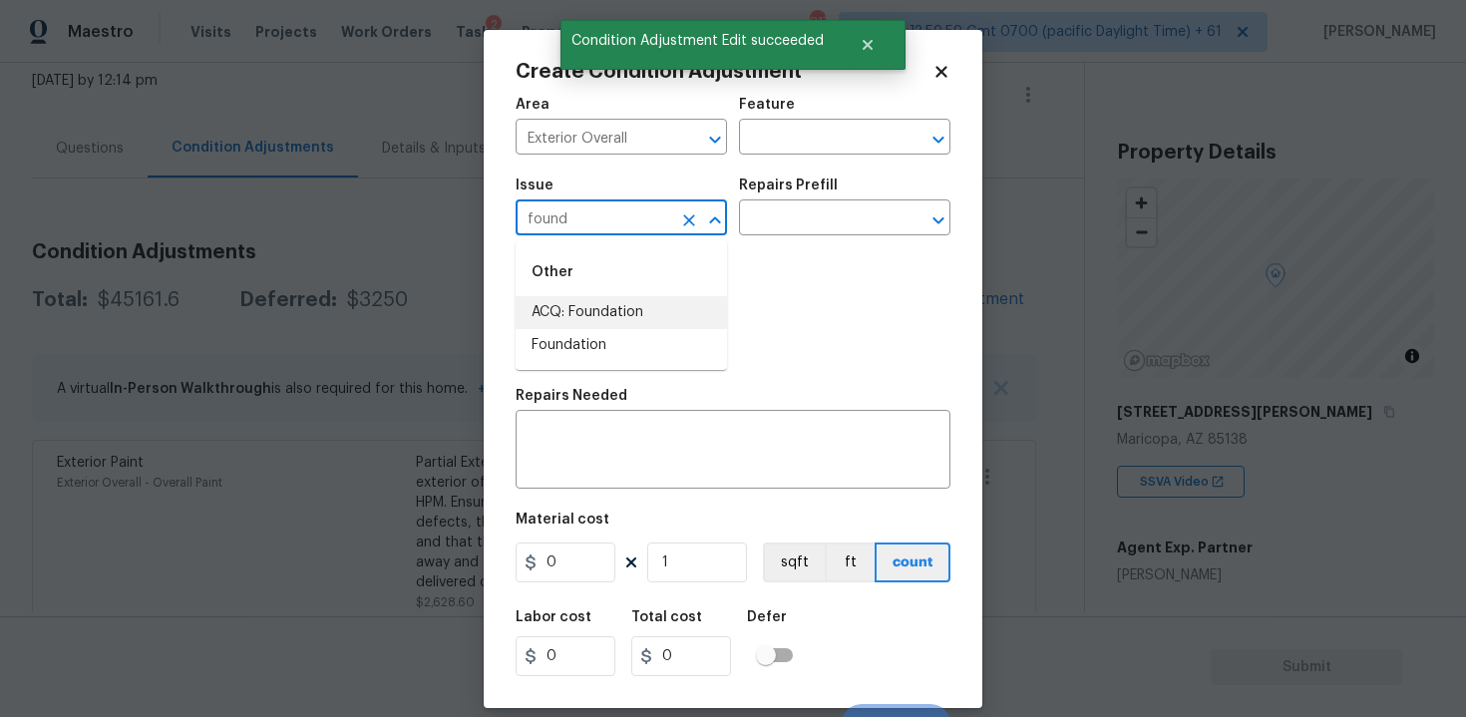
click at [625, 299] on li "ACQ: Foundation" at bounding box center [621, 312] width 211 height 33
type input "ACQ: Foundation"
click at [783, 220] on input "text" at bounding box center [817, 219] width 156 height 31
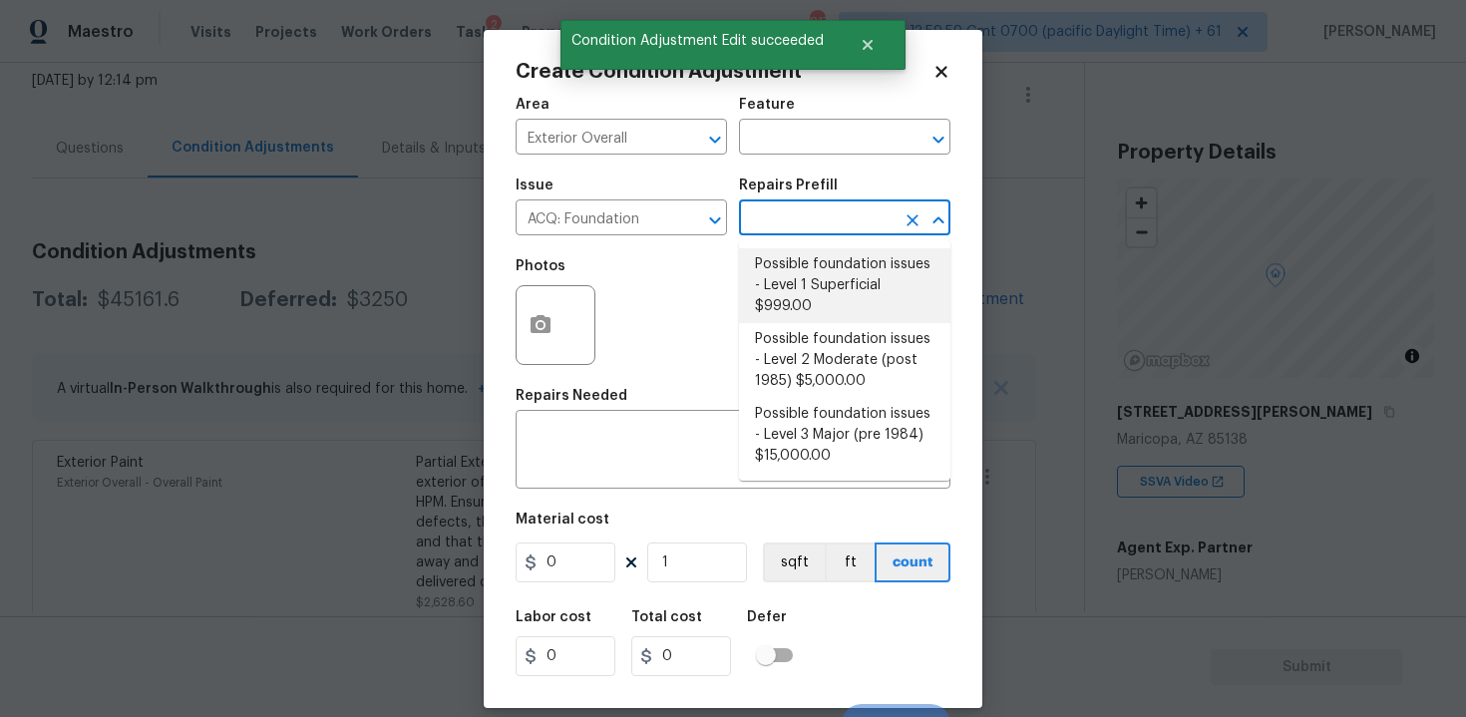
click at [795, 290] on li "Possible foundation issues - Level 1 Superficial $999.00" at bounding box center [844, 285] width 211 height 75
type input "Acquisition"
type textarea "Possible foundation issues - Level 1 - Superficial. Disclaimer: This is NOT a t…"
type input "999"
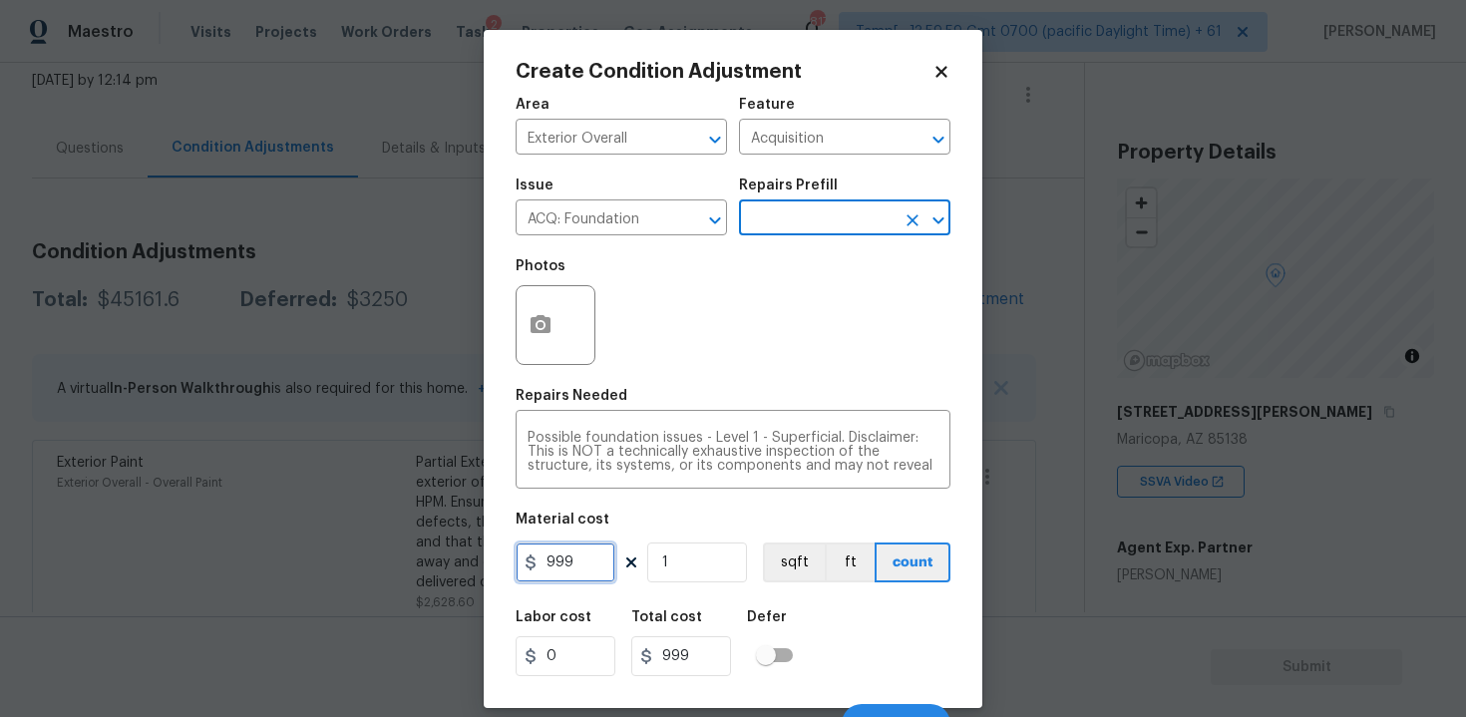
click at [601, 555] on input "999" at bounding box center [566, 562] width 100 height 40
type input "1"
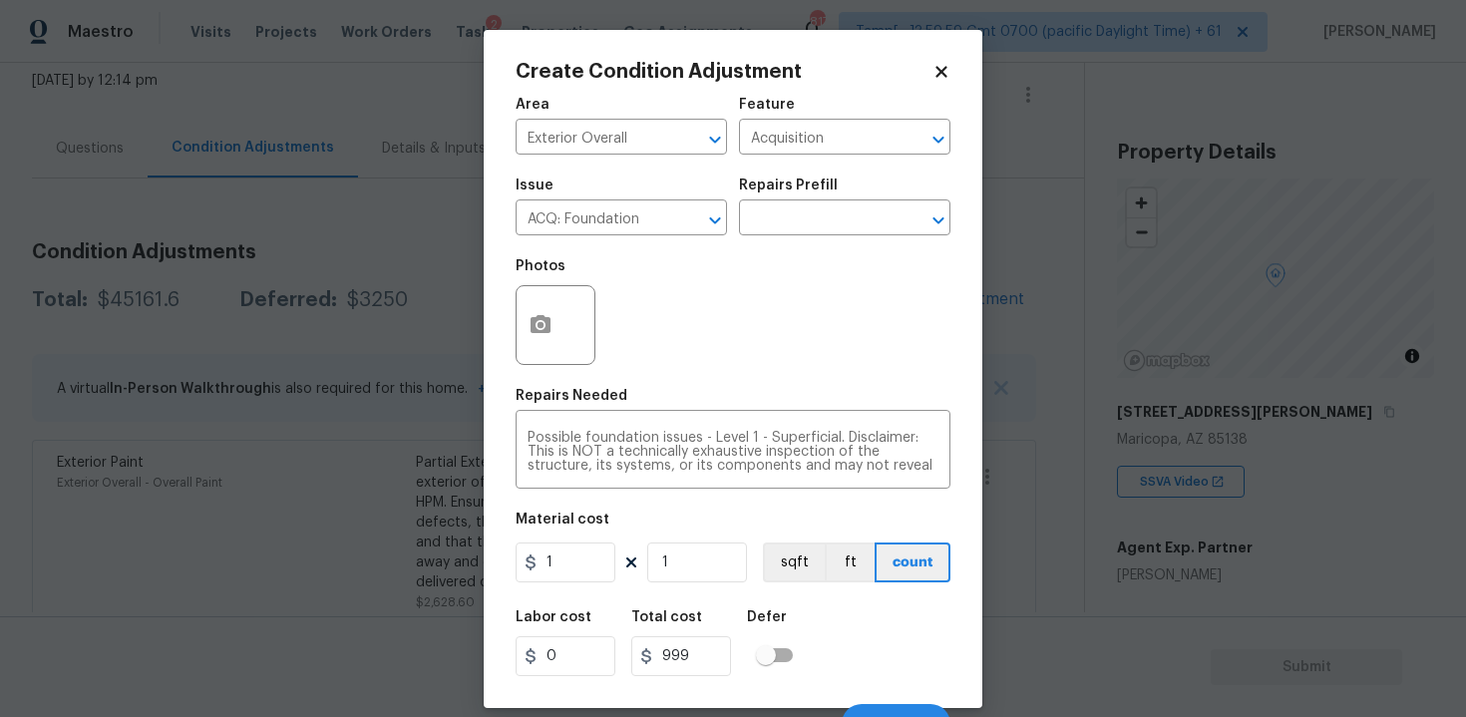
click at [859, 664] on div "Labor cost 0 Total cost 999 Defer" at bounding box center [733, 643] width 435 height 90
type input "1"
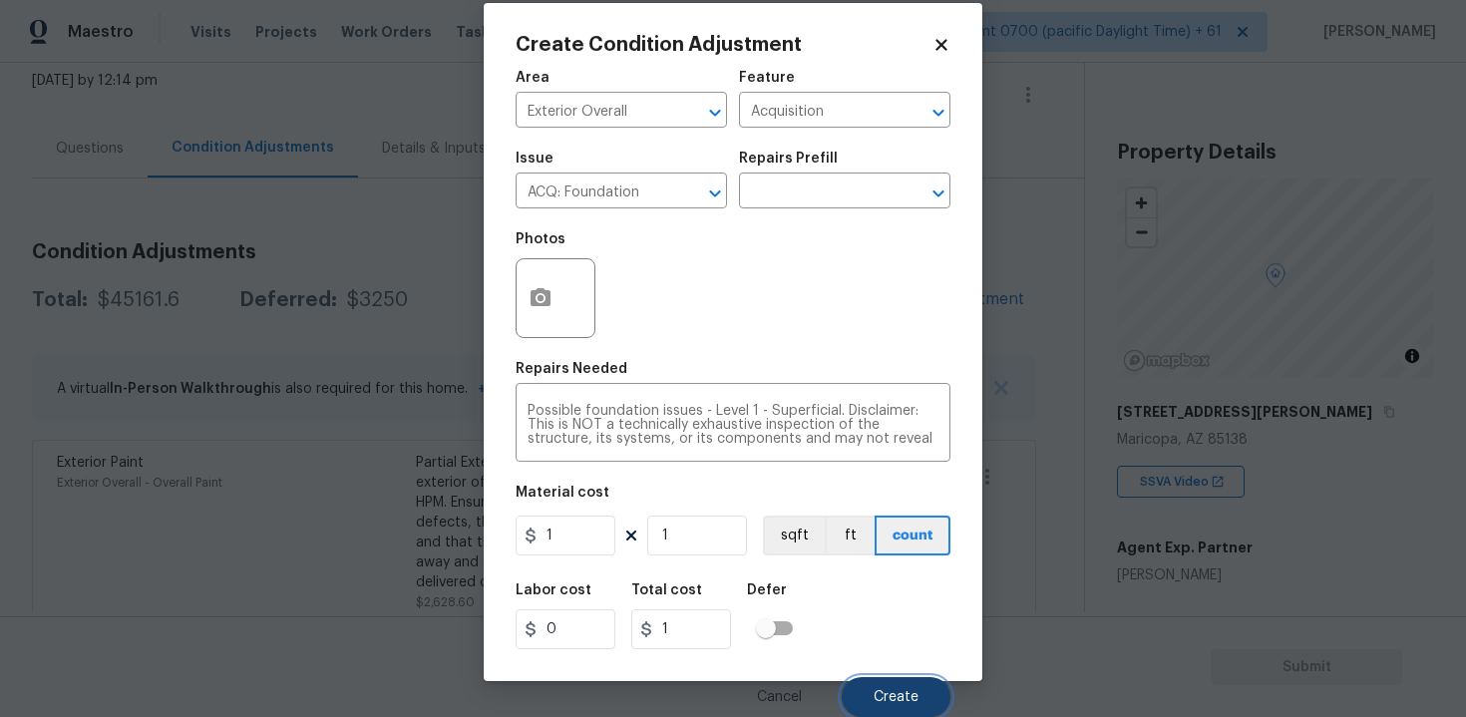
click at [887, 690] on span "Create" at bounding box center [896, 697] width 45 height 15
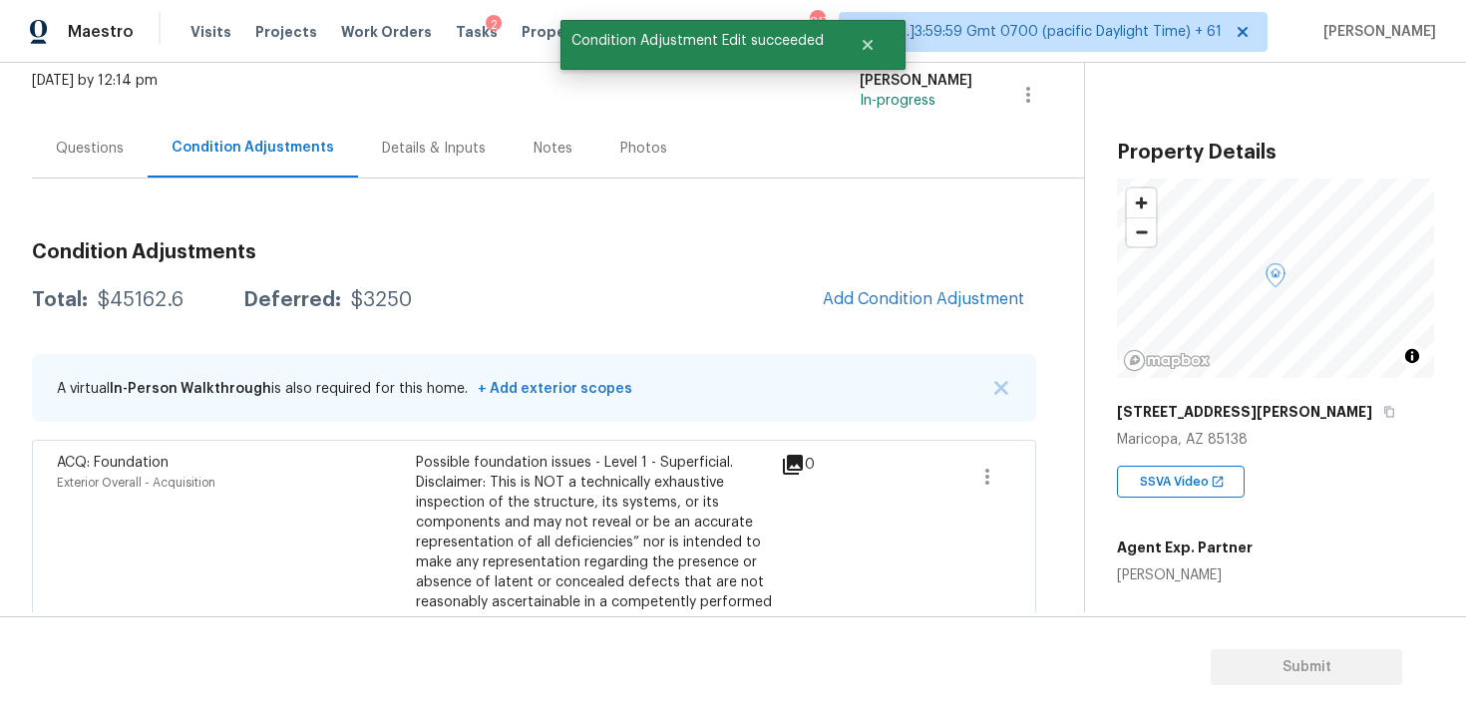
click at [894, 301] on span "Add Condition Adjustment" at bounding box center [923, 299] width 201 height 18
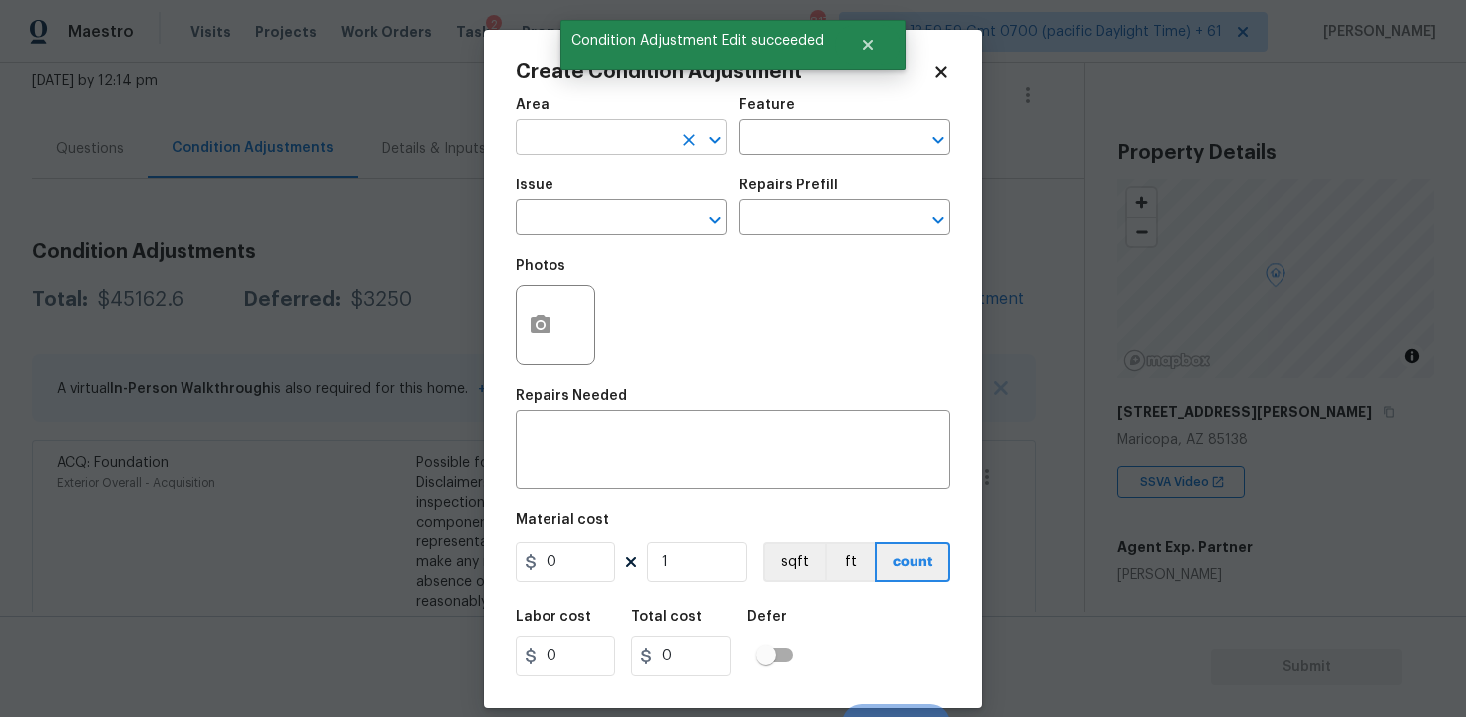
click at [587, 143] on input "text" at bounding box center [594, 139] width 156 height 31
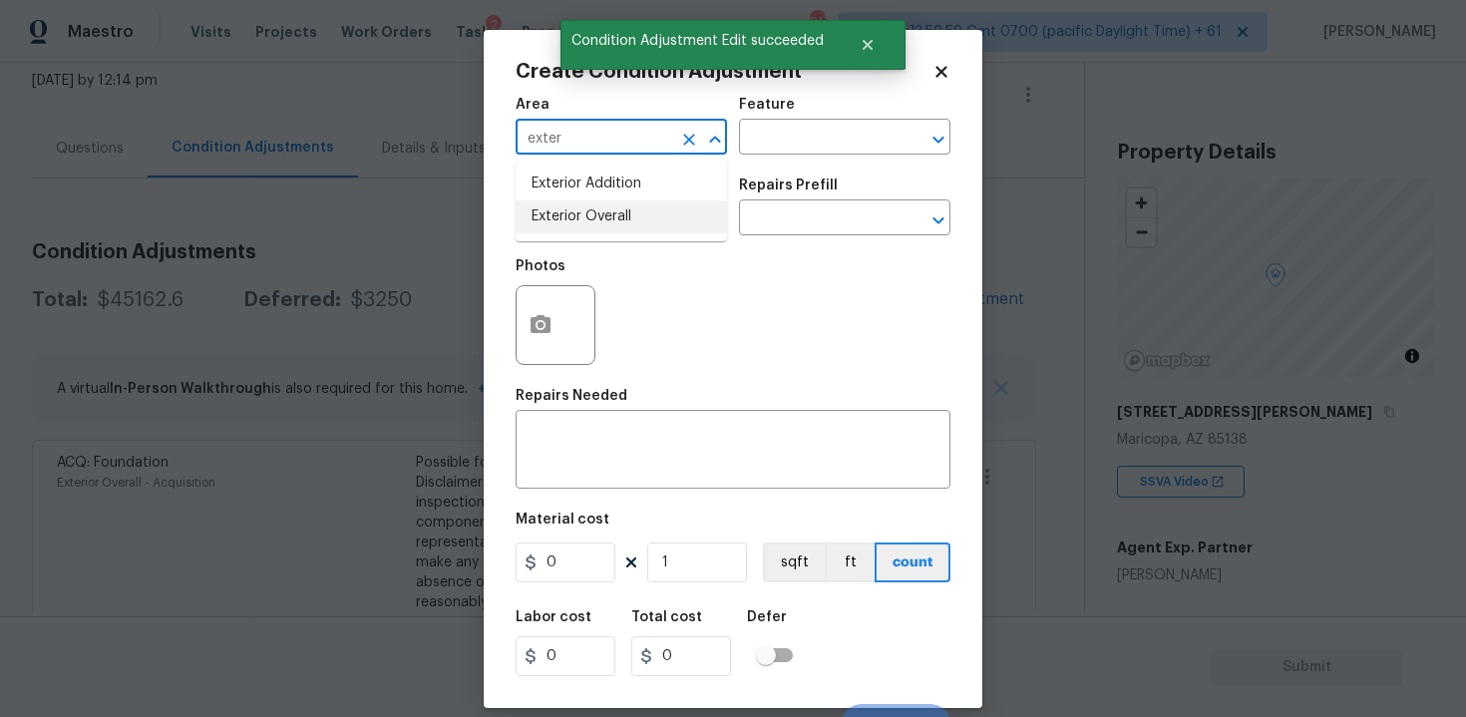
click at [593, 216] on li "Exterior Overall" at bounding box center [621, 216] width 211 height 33
type input "Exterior Overall"
click at [593, 216] on input "text" at bounding box center [594, 219] width 156 height 31
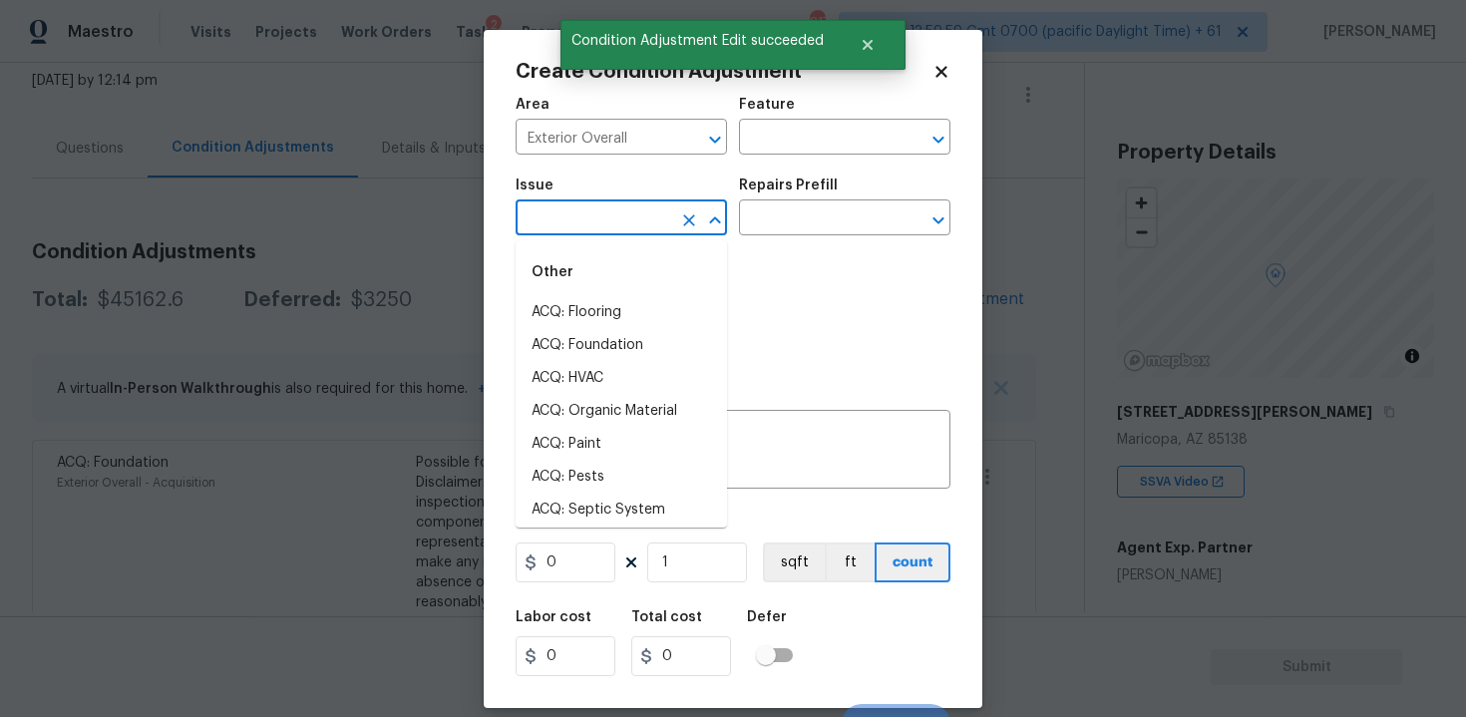
type input "p"
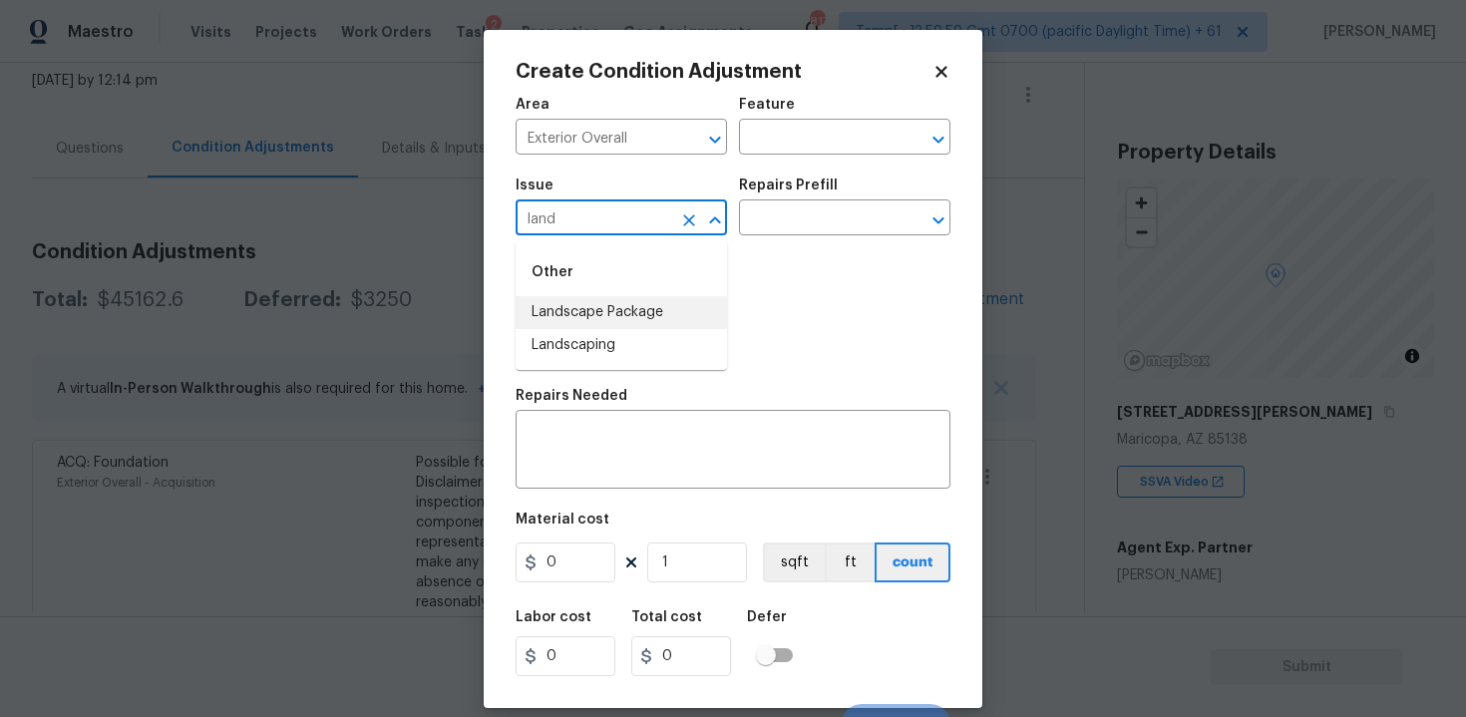
click at [620, 309] on li "Landscape Package" at bounding box center [621, 312] width 211 height 33
type input "Landscape Package"
click at [799, 209] on input "text" at bounding box center [817, 219] width 156 height 31
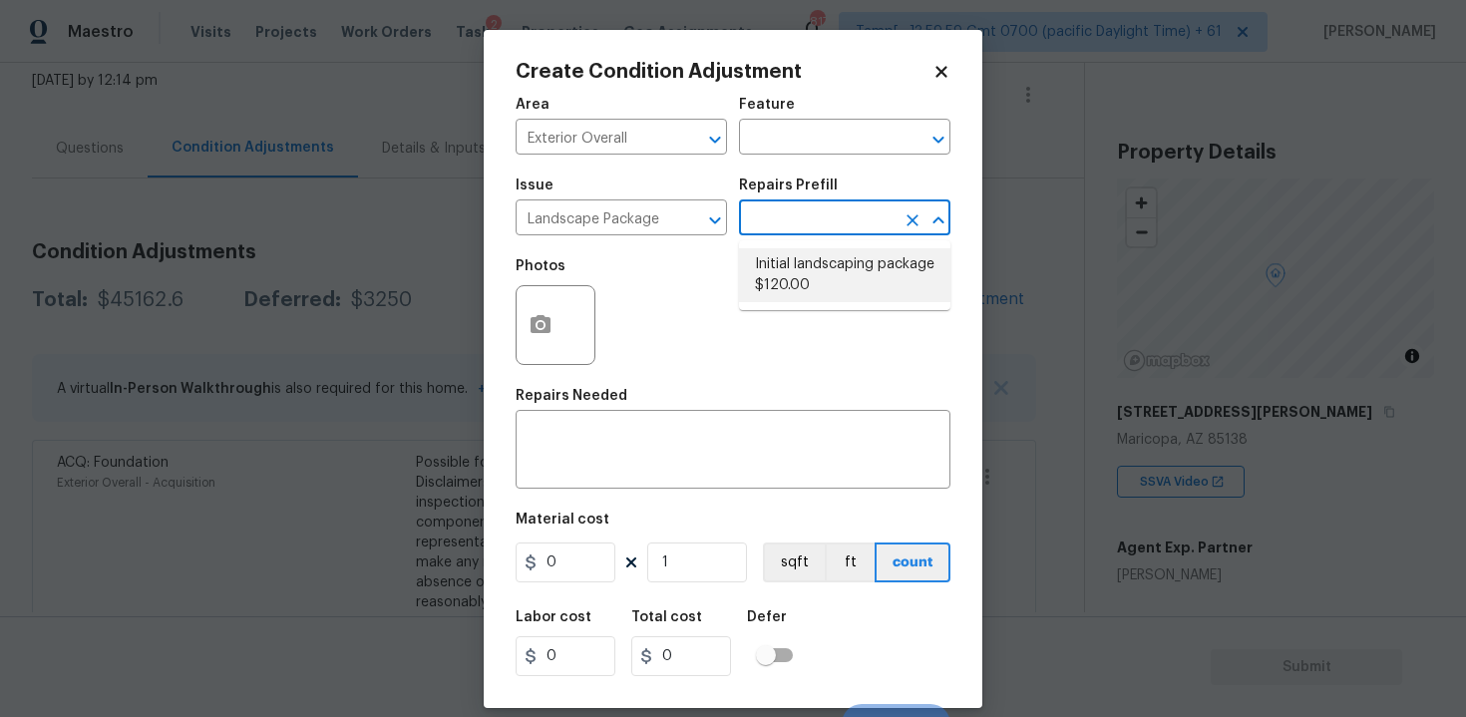
click at [790, 263] on li "Initial landscaping package $120.00" at bounding box center [844, 275] width 211 height 54
type input "Home Readiness Packages"
type textarea "Mowing of grass up to 6" in height. Mow, edge along driveways & sidewalks, trim…"
type input "120"
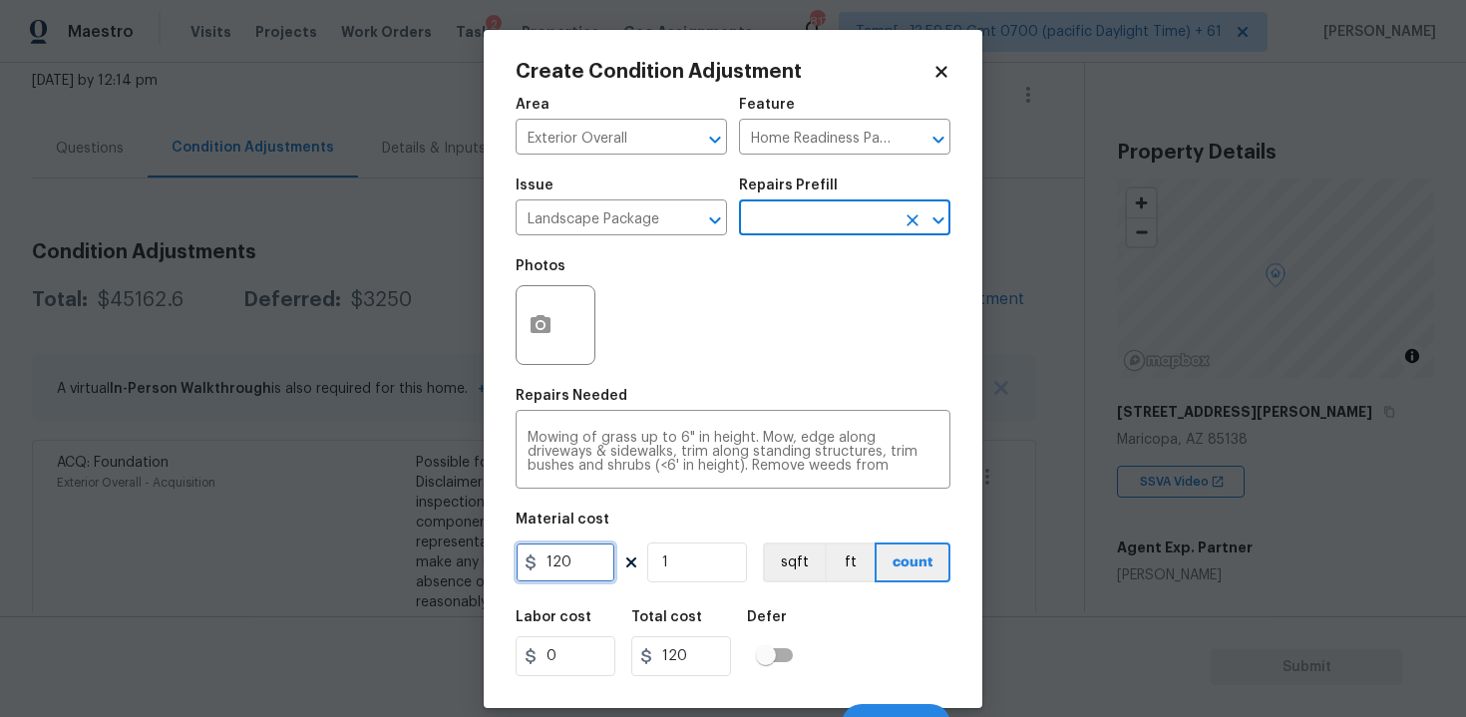
click at [578, 553] on input "120" at bounding box center [566, 562] width 100 height 40
type input "300"
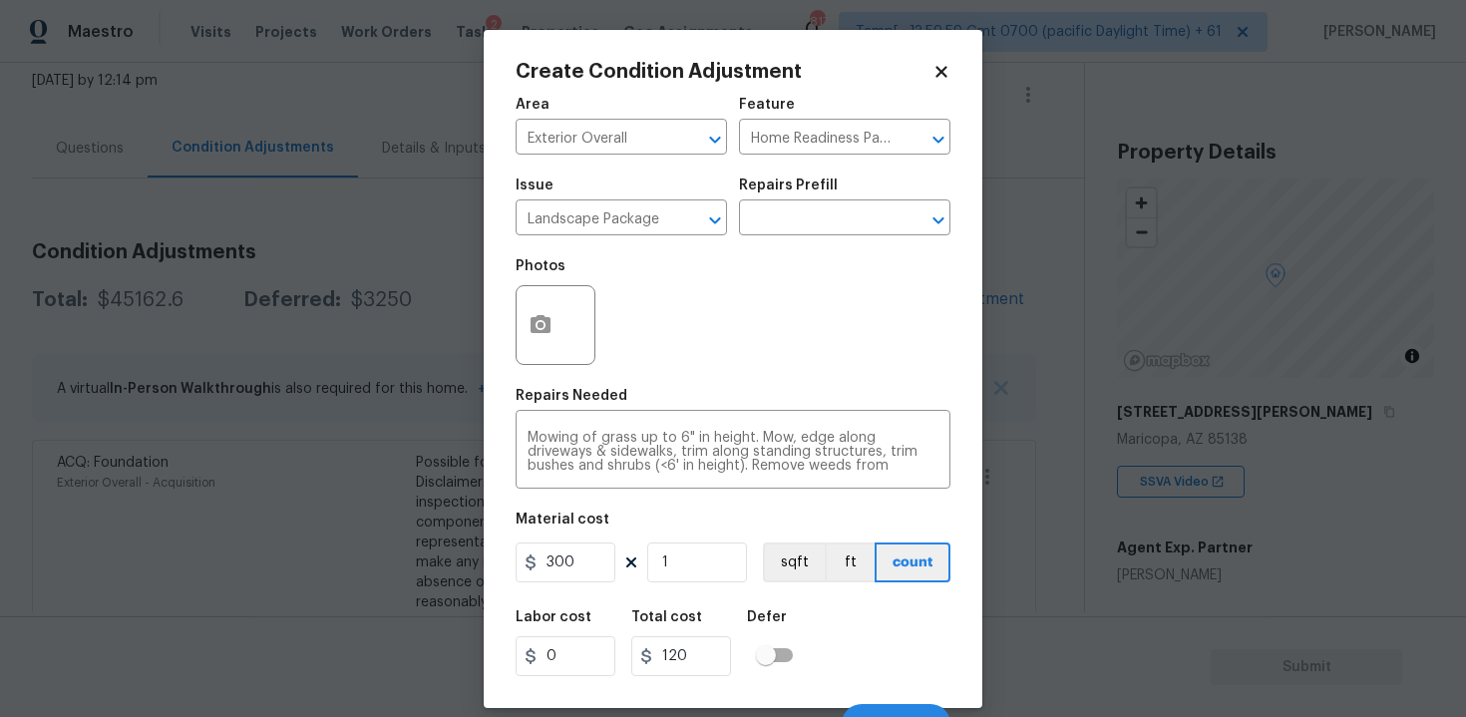
type input "300"
click at [812, 596] on div "Area Exterior Overall ​ Feature Home Readiness Packages ​ Issue Landscape Packa…" at bounding box center [733, 415] width 435 height 658
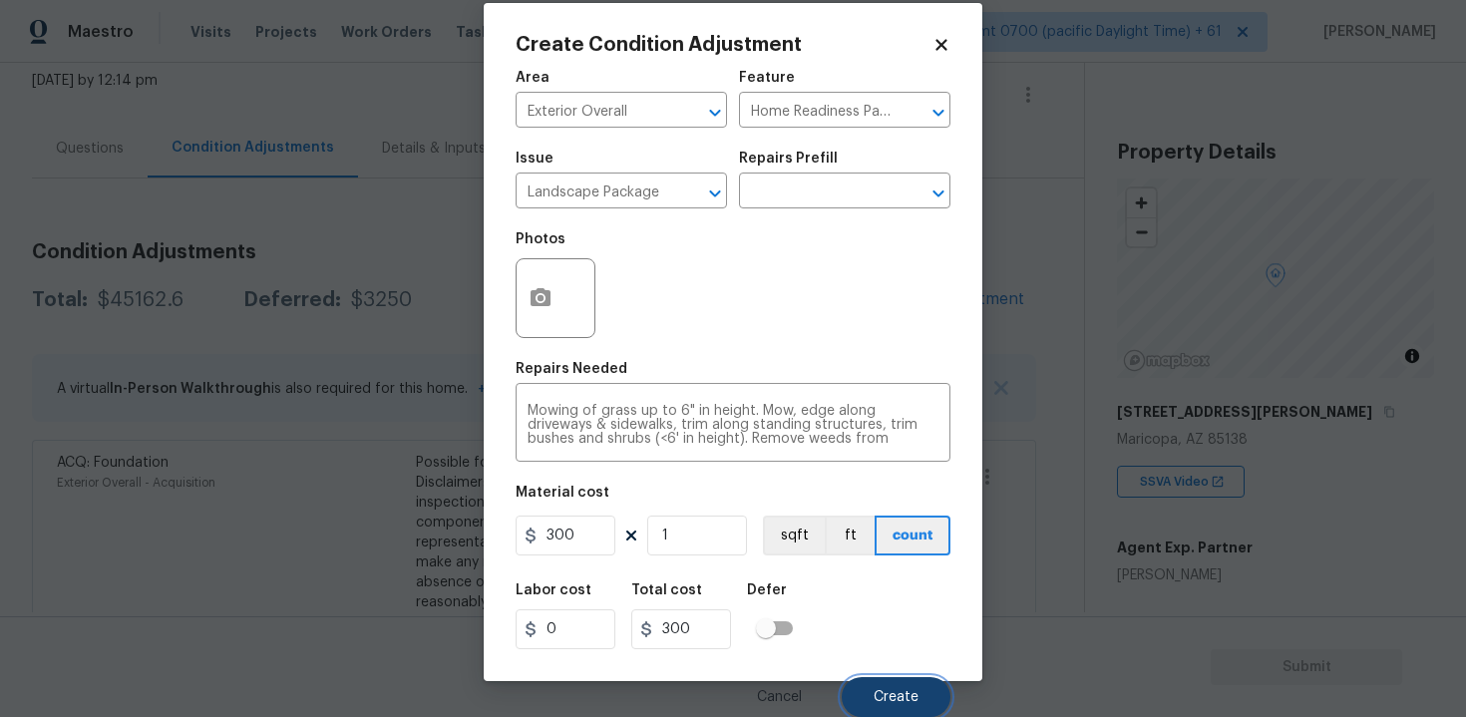
click at [863, 681] on button "Create" at bounding box center [896, 697] width 109 height 40
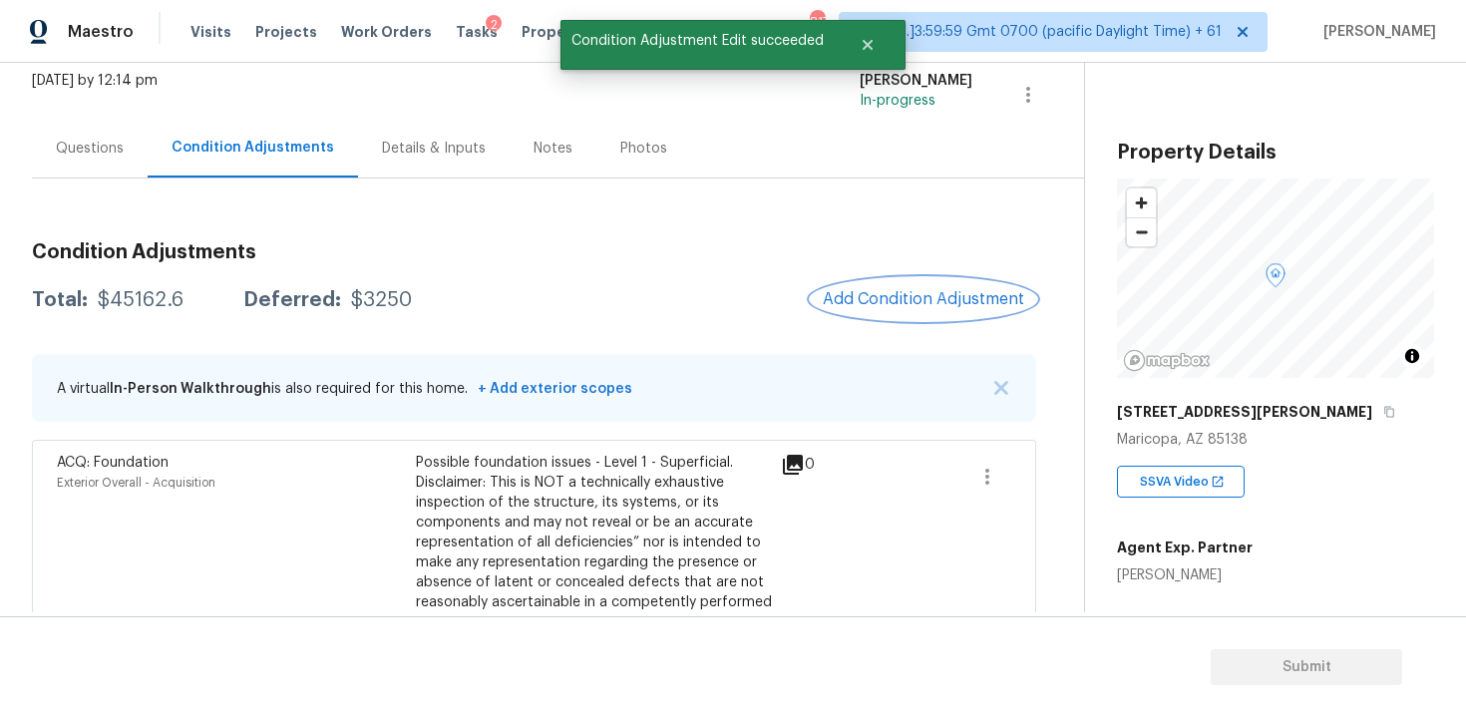
scroll to position [0, 0]
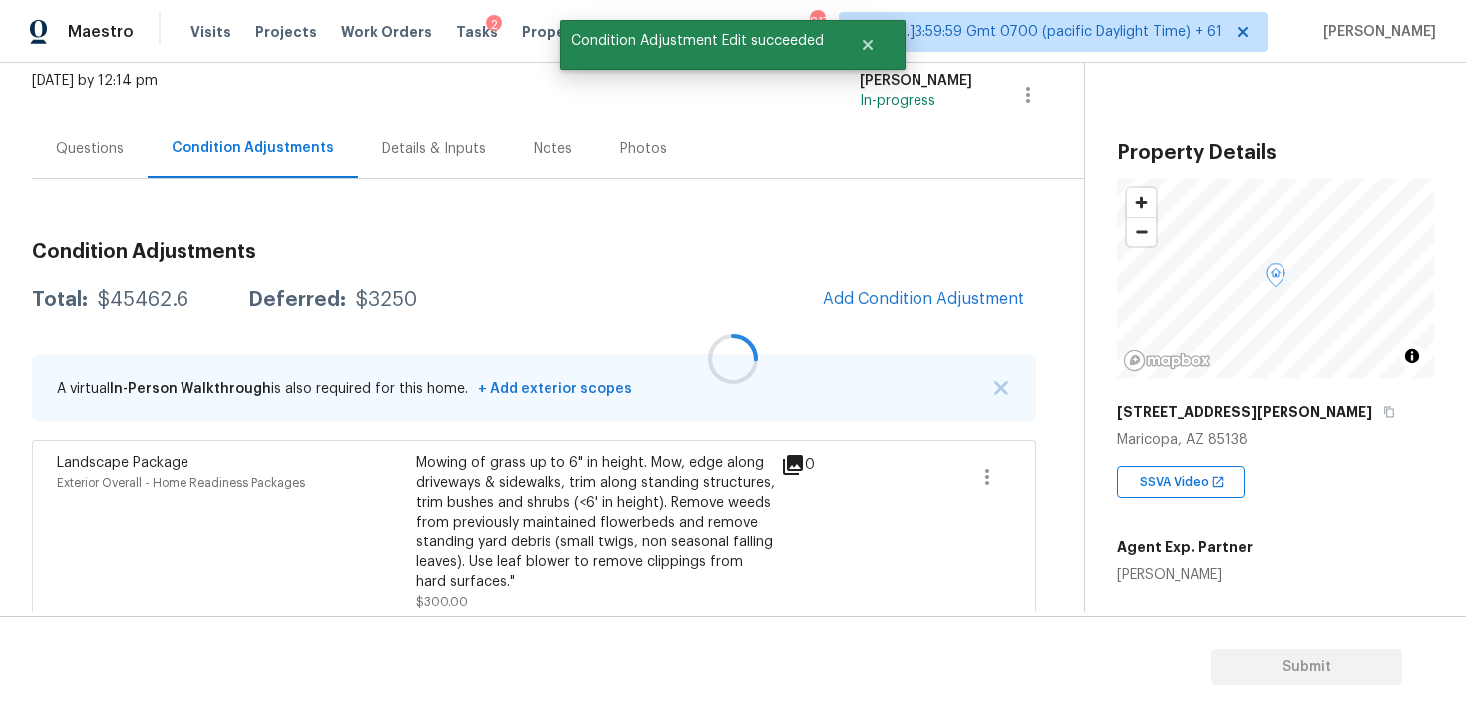
click at [913, 297] on div at bounding box center [733, 358] width 1466 height 717
click at [900, 302] on span "Add Condition Adjustment" at bounding box center [923, 299] width 201 height 18
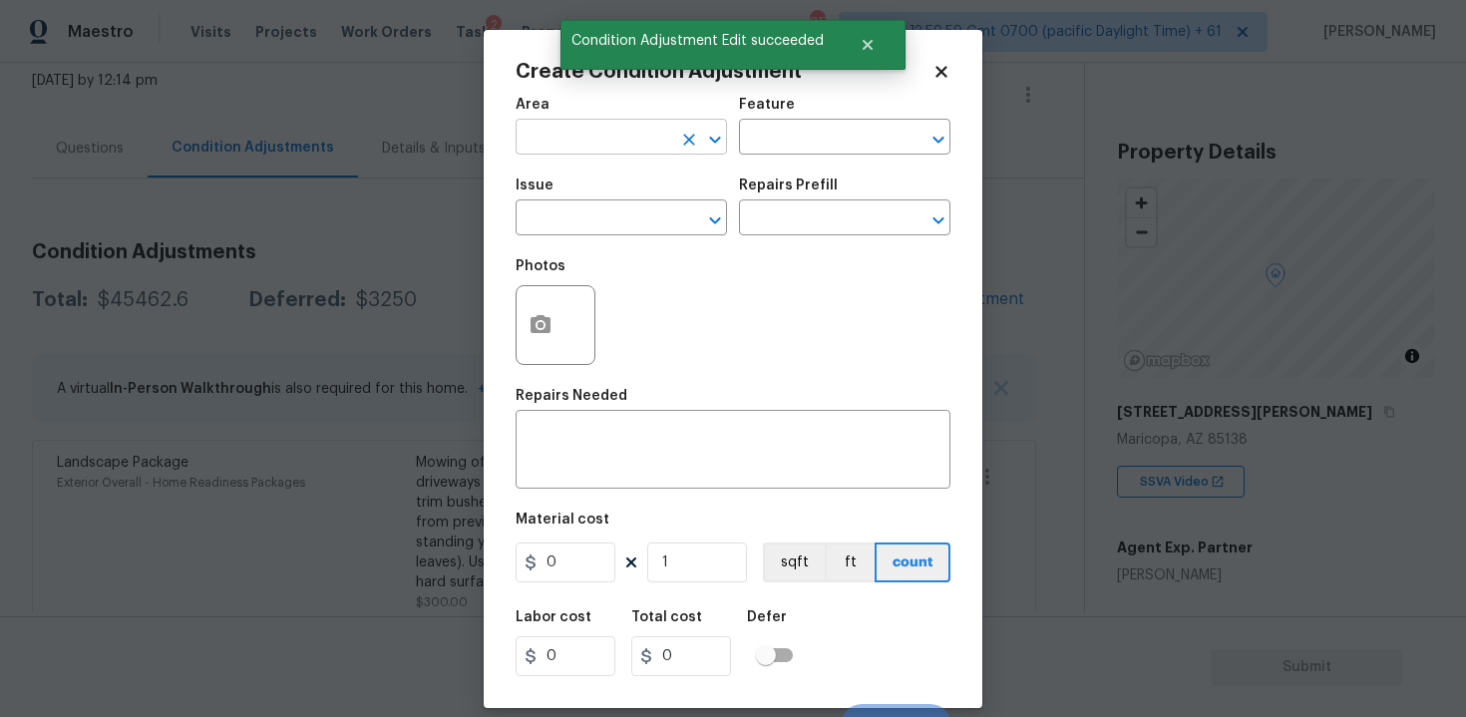
click at [622, 149] on input "text" at bounding box center [594, 139] width 156 height 31
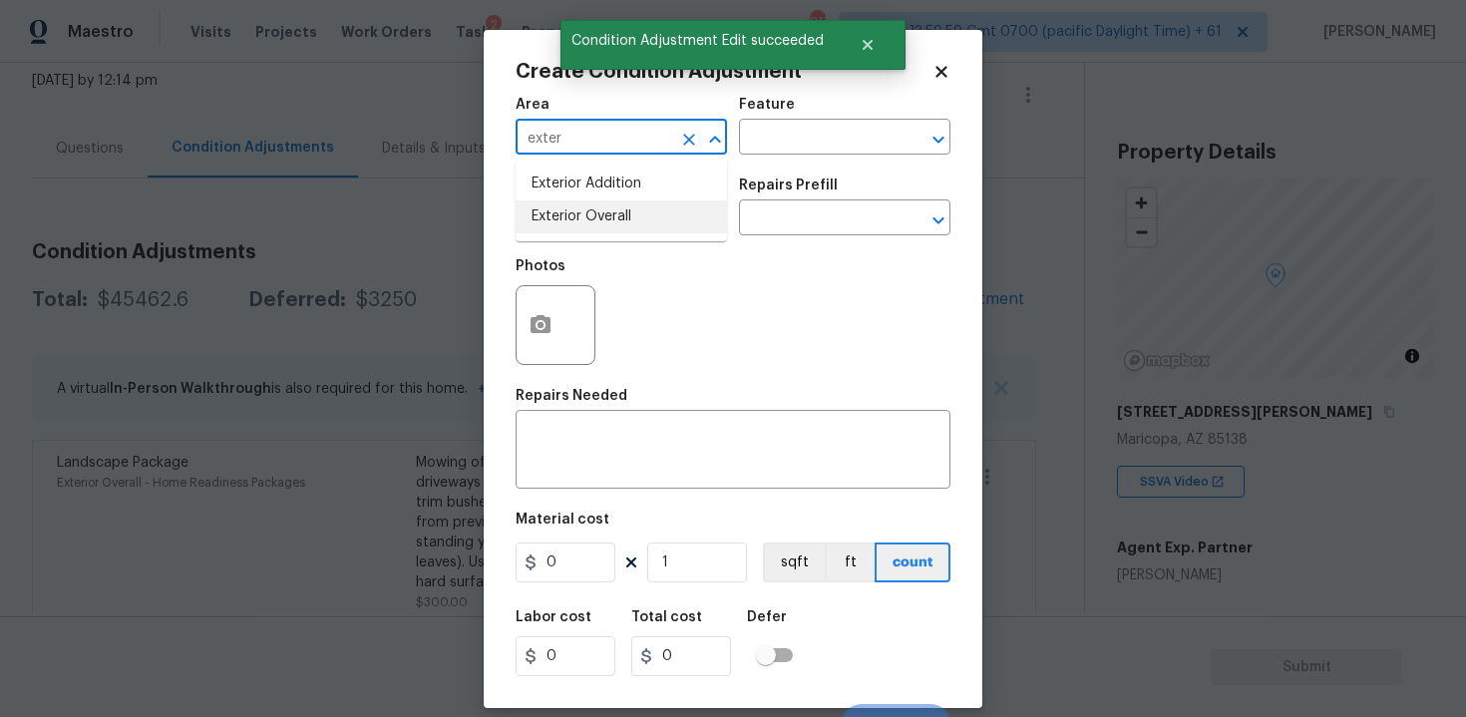
click at [621, 217] on li "Exterior Overall" at bounding box center [621, 216] width 211 height 33
type input "Exterior Overall"
click at [621, 217] on input "text" at bounding box center [594, 219] width 156 height 31
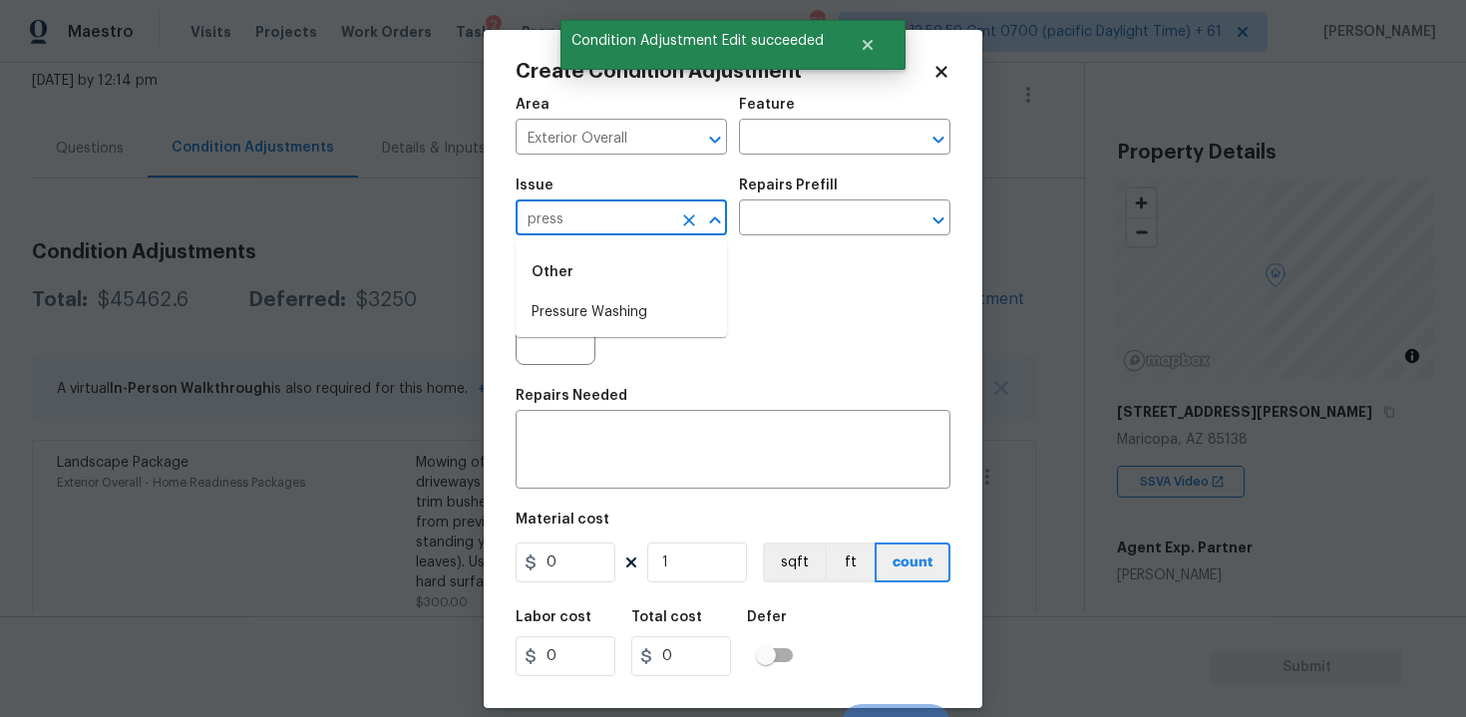
click at [621, 295] on div "Other" at bounding box center [621, 272] width 211 height 48
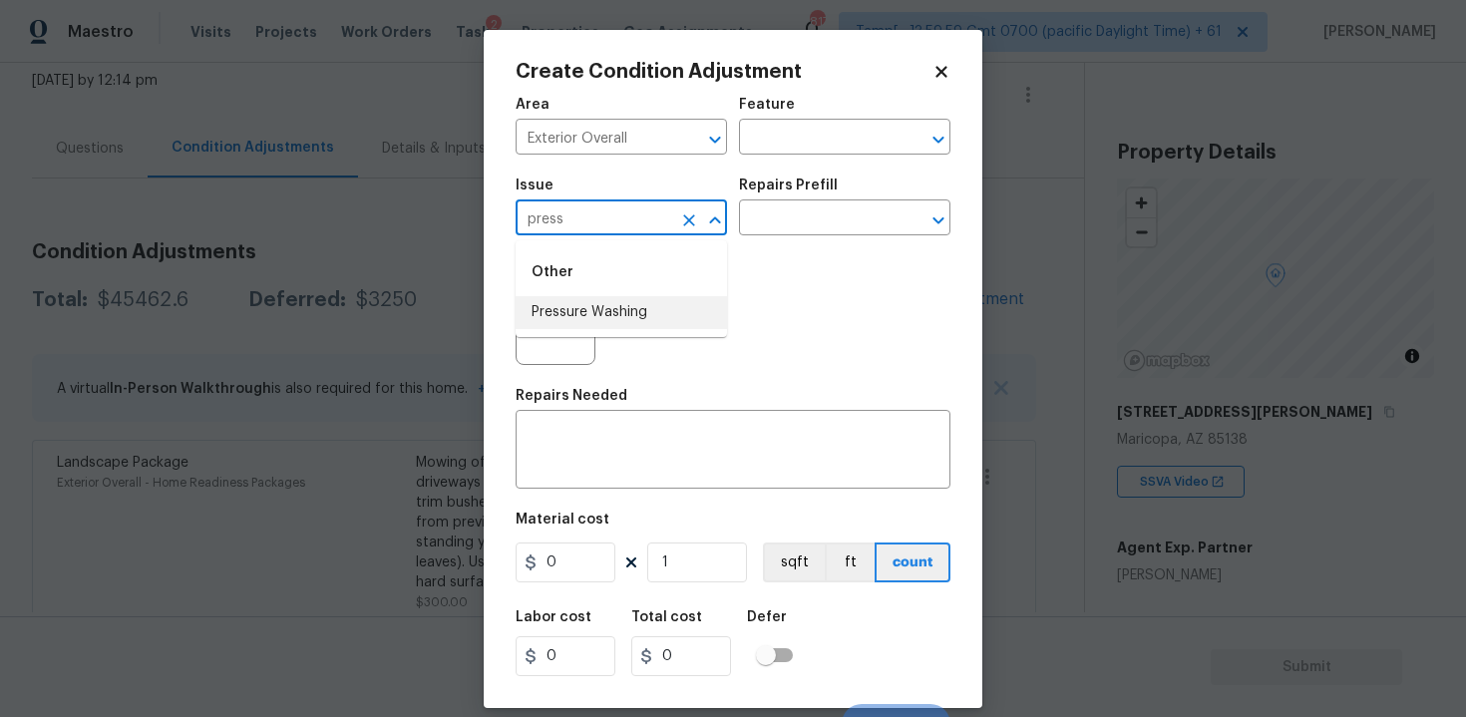
click at [649, 302] on li "Pressure Washing" at bounding box center [621, 312] width 211 height 33
type input "Pressure Washing"
click at [777, 238] on div "Issue Pressure Washing ​ Repairs Prefill ​" at bounding box center [733, 207] width 435 height 81
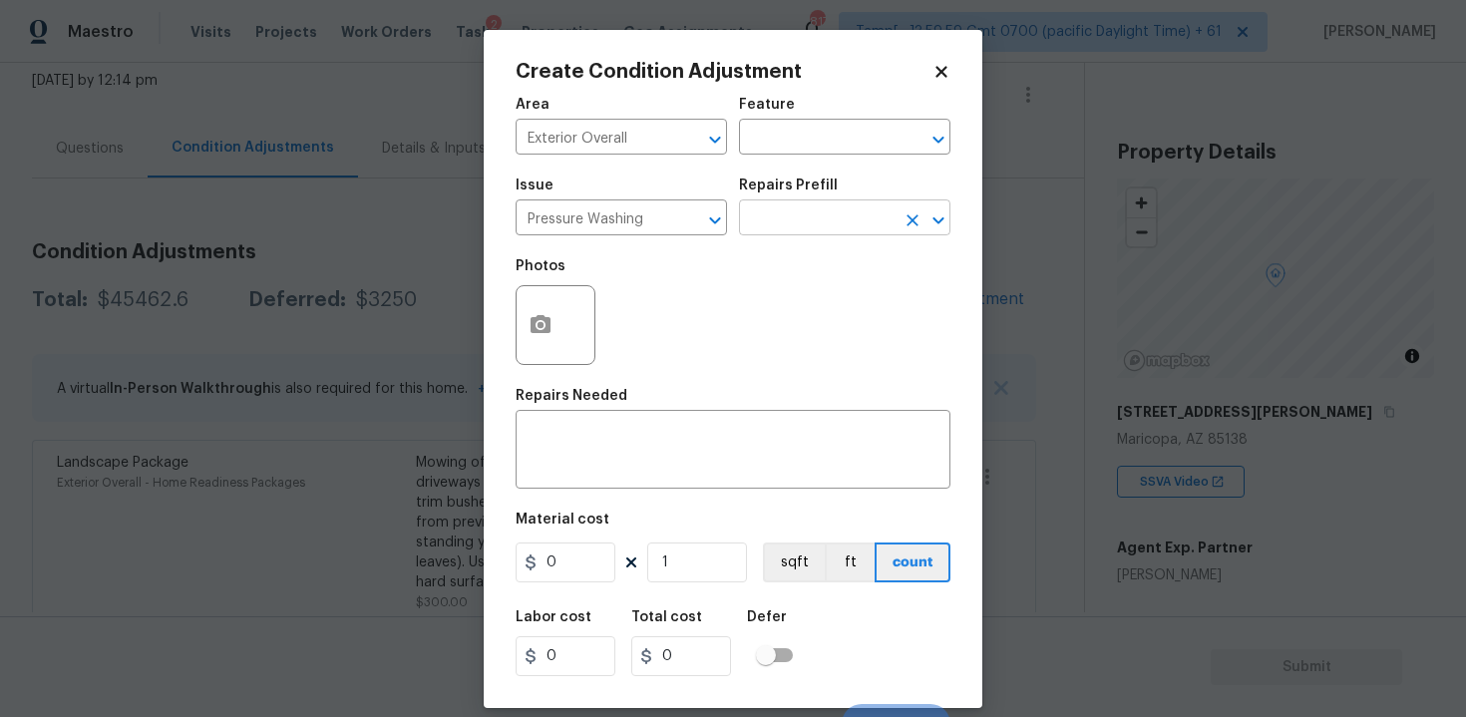
click at [793, 212] on input "text" at bounding box center [817, 219] width 156 height 31
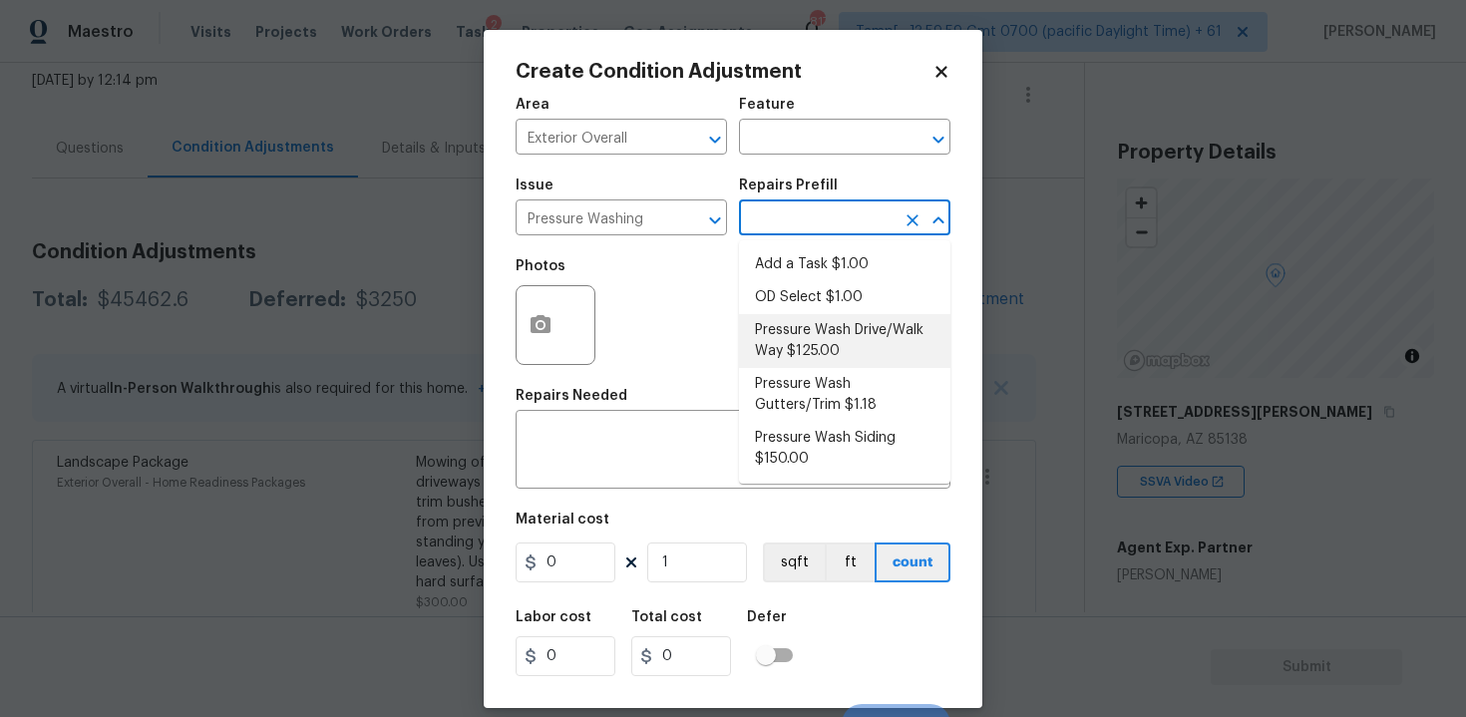
click at [794, 329] on li "Pressure Wash Drive/Walk Way $125.00" at bounding box center [844, 341] width 211 height 54
type input "Siding"
type textarea "Pressure wash the driveways/walkways as directed by the PM. Ensure that all deb…"
type input "125"
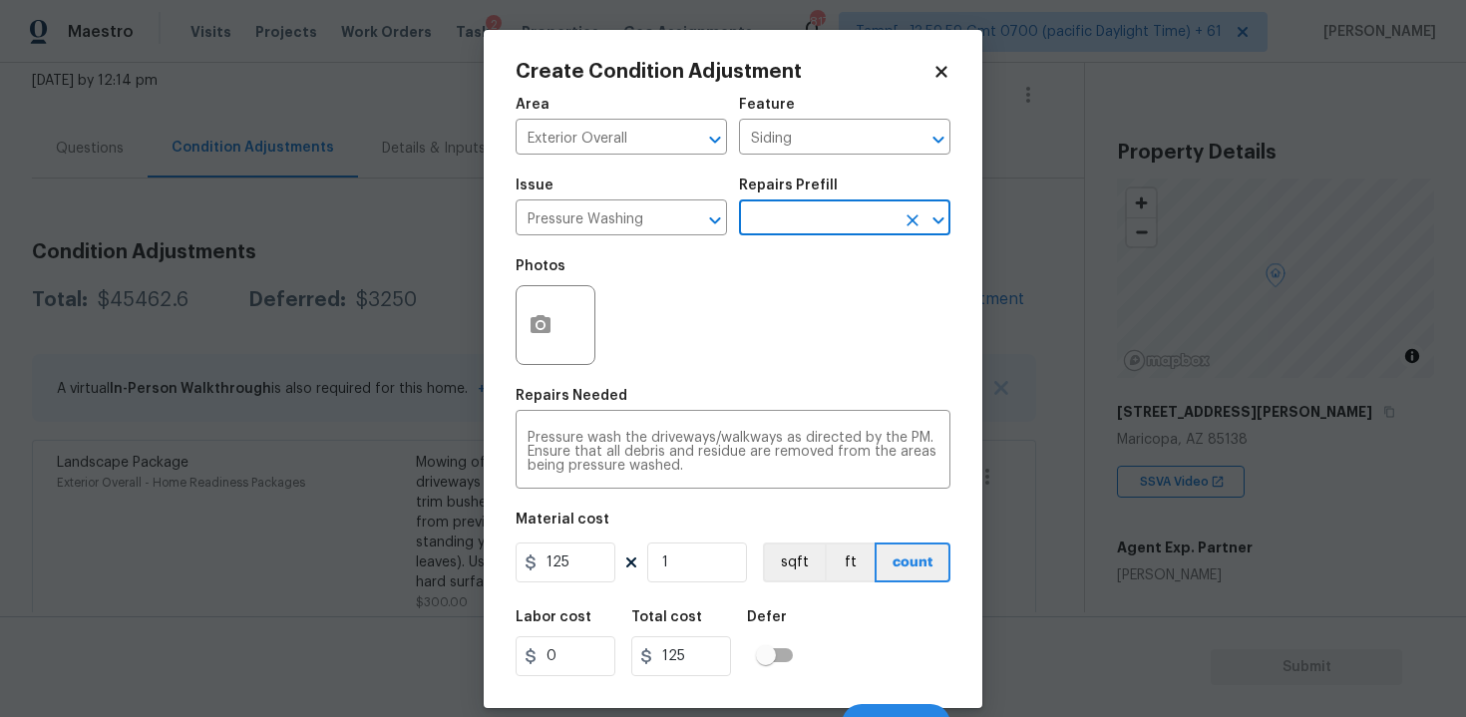
click at [612, 538] on div "Material cost" at bounding box center [733, 526] width 435 height 26
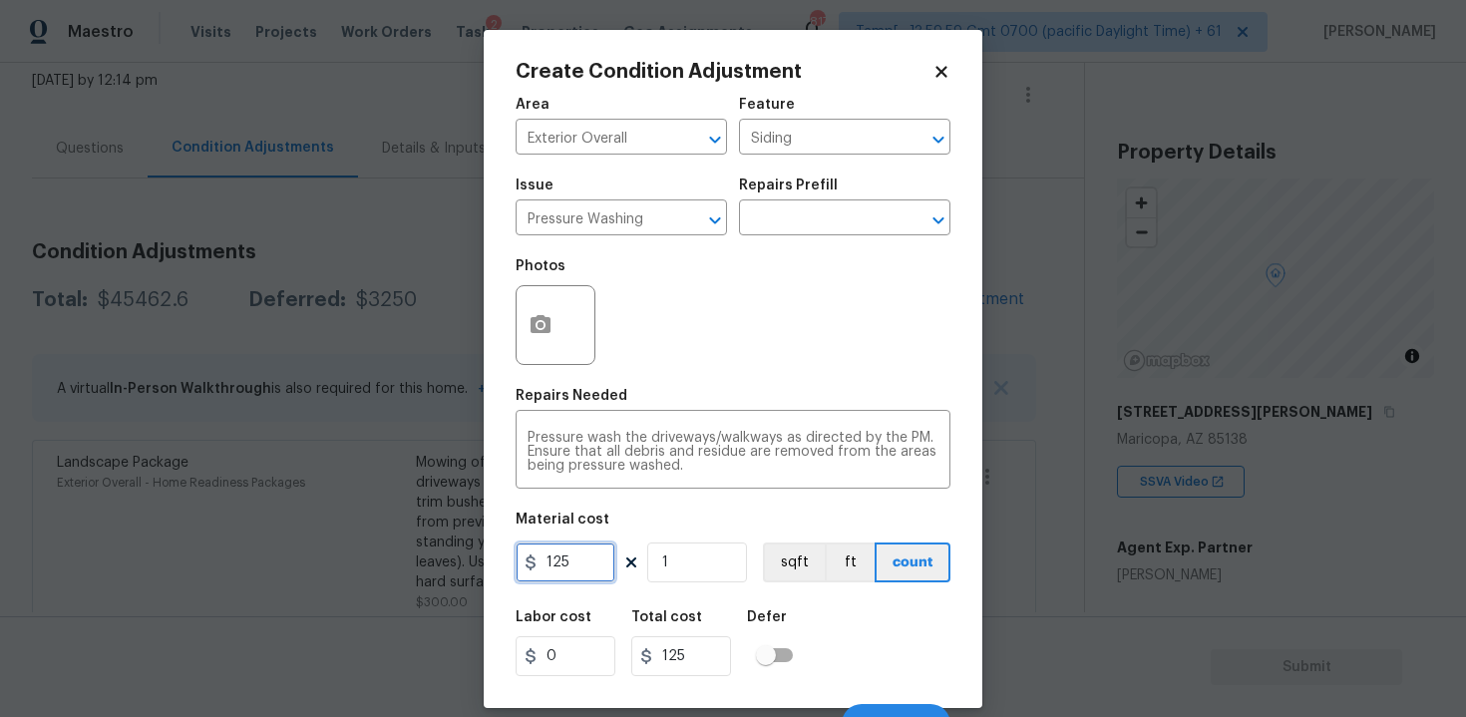
click at [572, 572] on input "125" at bounding box center [566, 562] width 100 height 40
type input "200"
click at [860, 593] on div "Area Exterior Overall ​ Feature Siding ​ Issue Pressure Washing ​ Repairs Prefi…" at bounding box center [733, 415] width 435 height 658
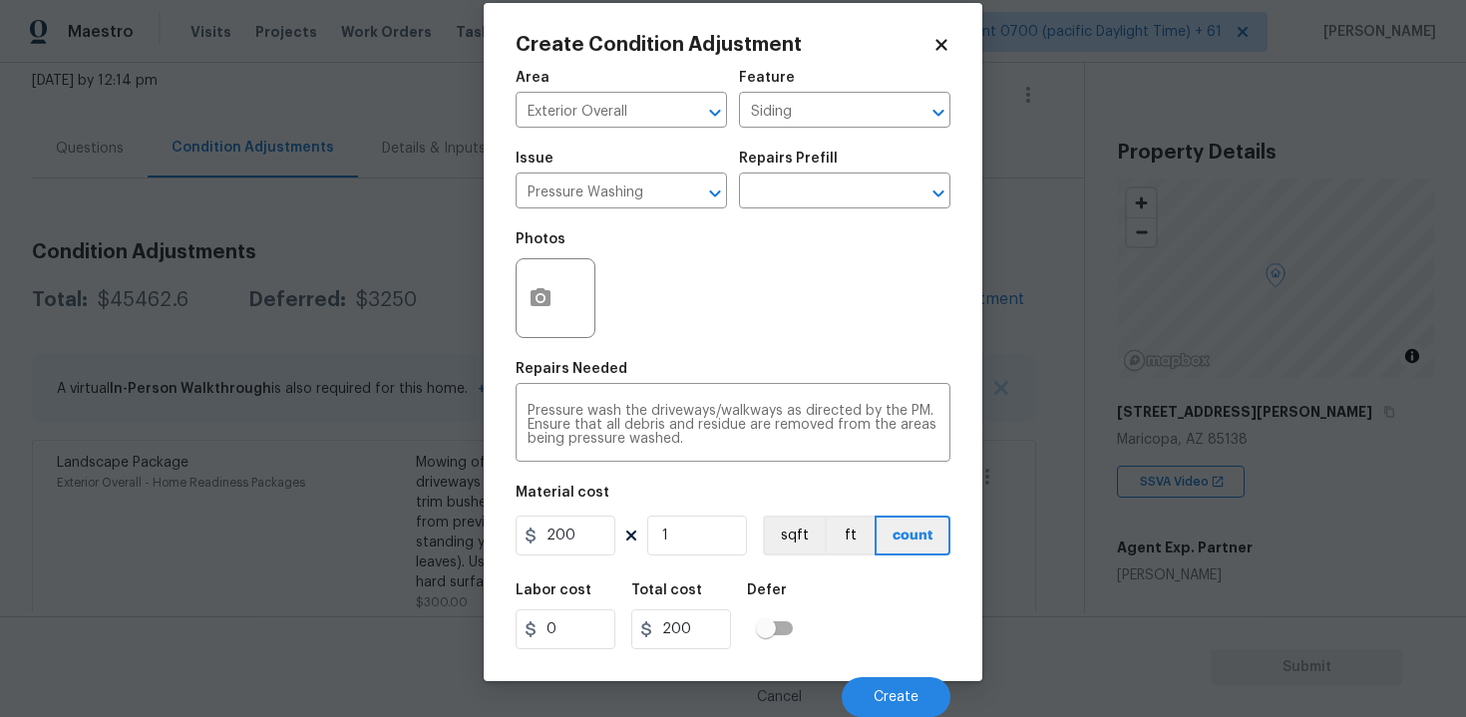
click at [877, 672] on div "Cancel Create" at bounding box center [733, 689] width 435 height 56
click at [877, 687] on button "Create" at bounding box center [896, 697] width 109 height 40
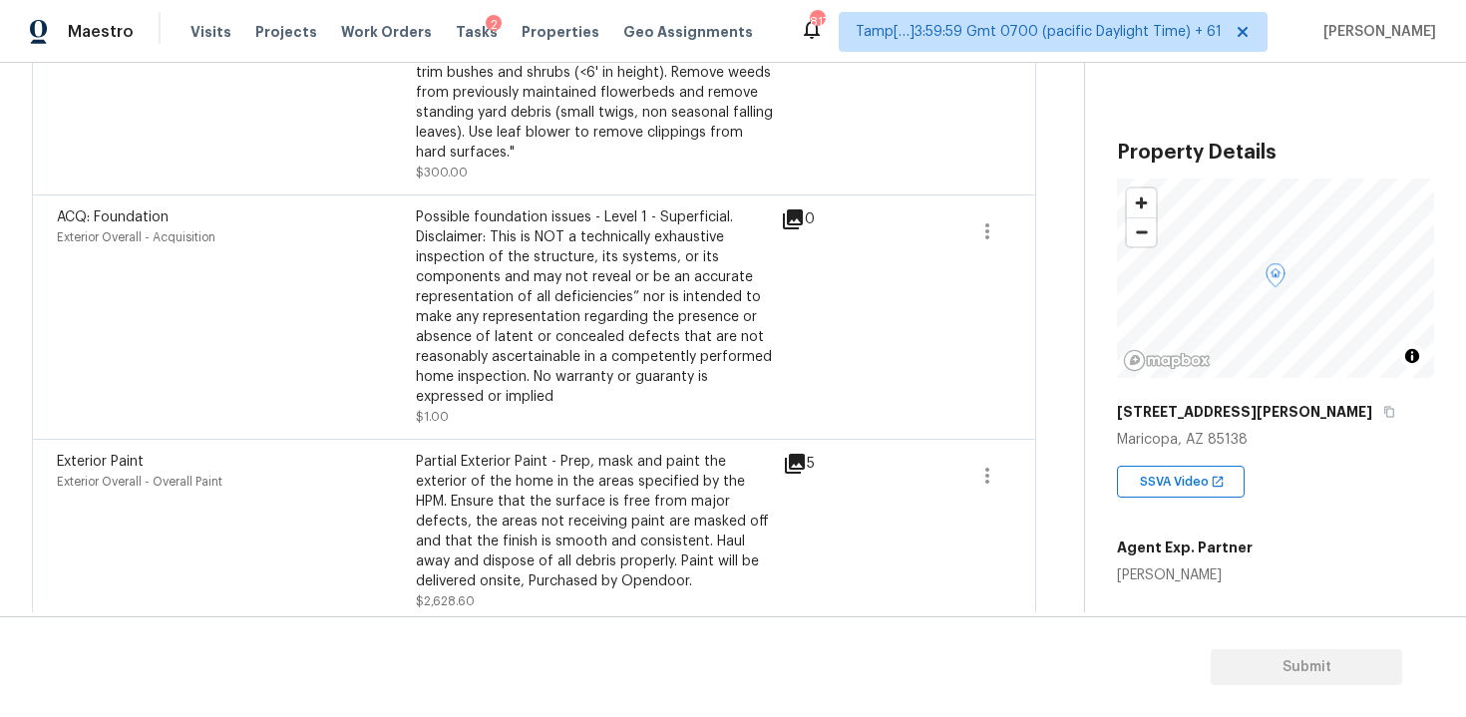
scroll to position [641, 0]
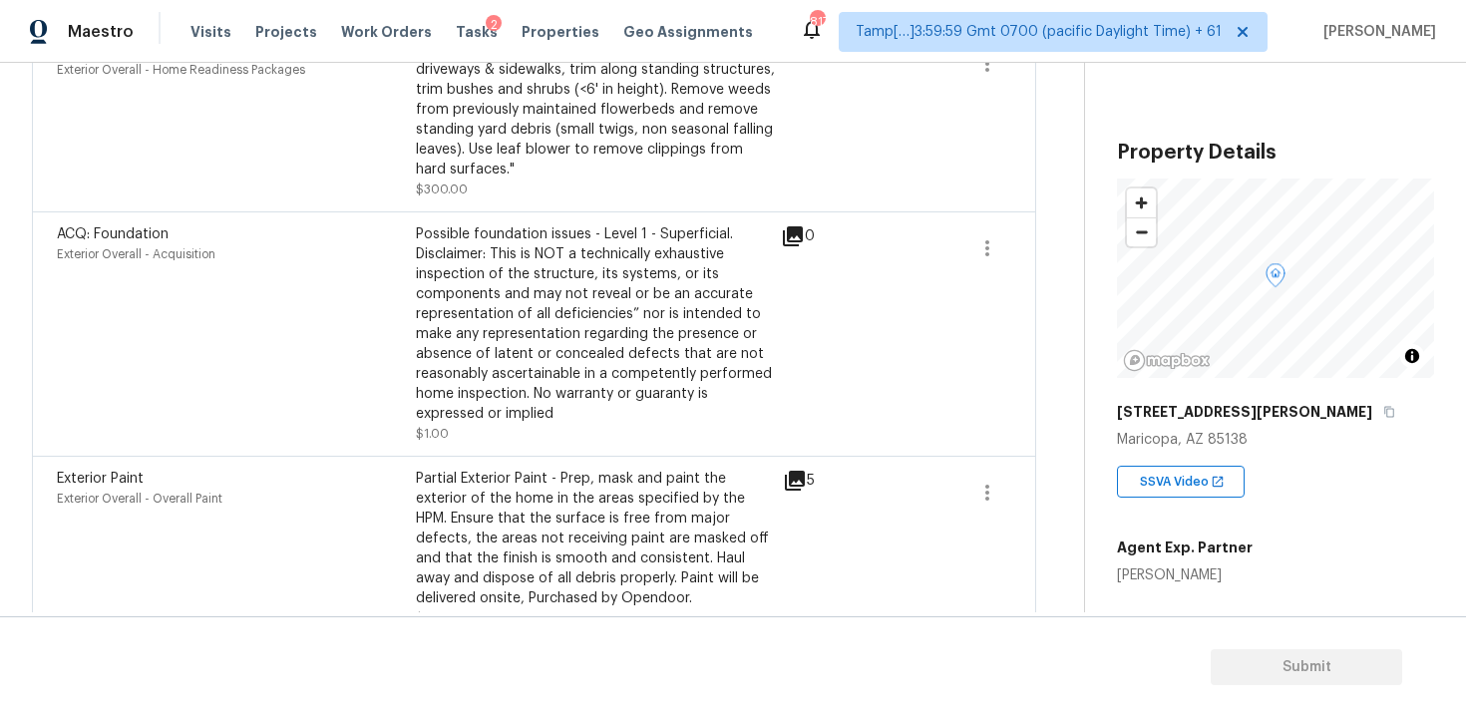
click at [798, 485] on icon at bounding box center [795, 481] width 24 height 24
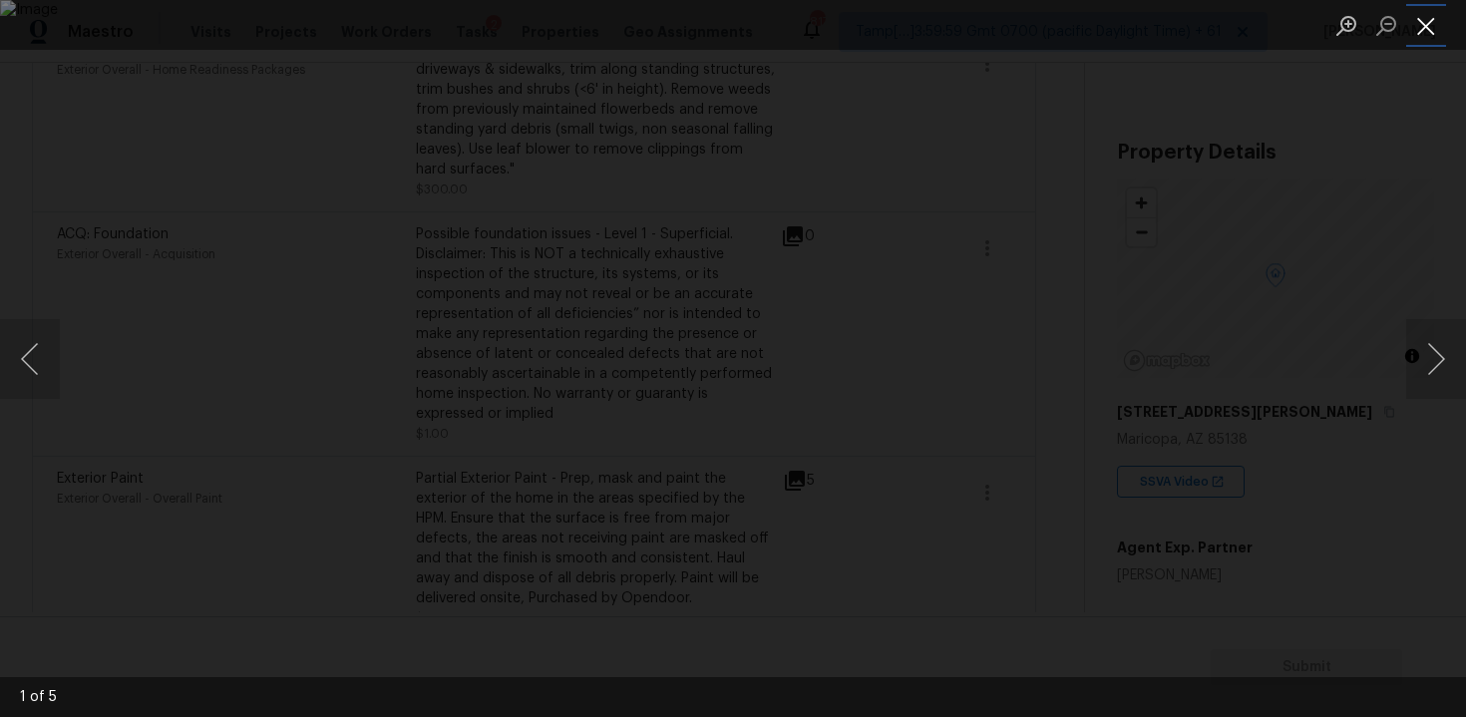
click at [1426, 21] on button "Close lightbox" at bounding box center [1426, 25] width 40 height 35
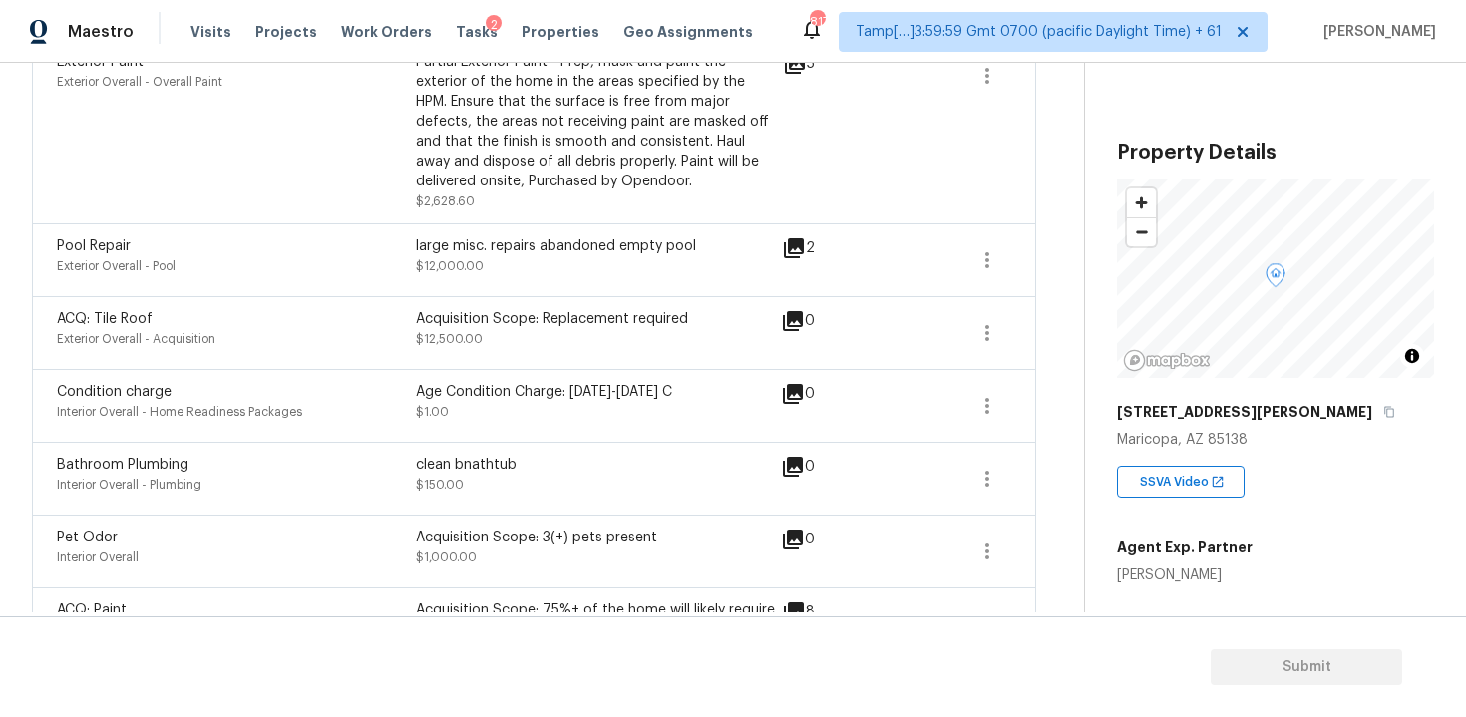
scroll to position [1059, 0]
click at [1002, 259] on button "button" at bounding box center [987, 259] width 48 height 48
click at [1064, 268] on link "Edit" at bounding box center [1100, 257] width 170 height 30
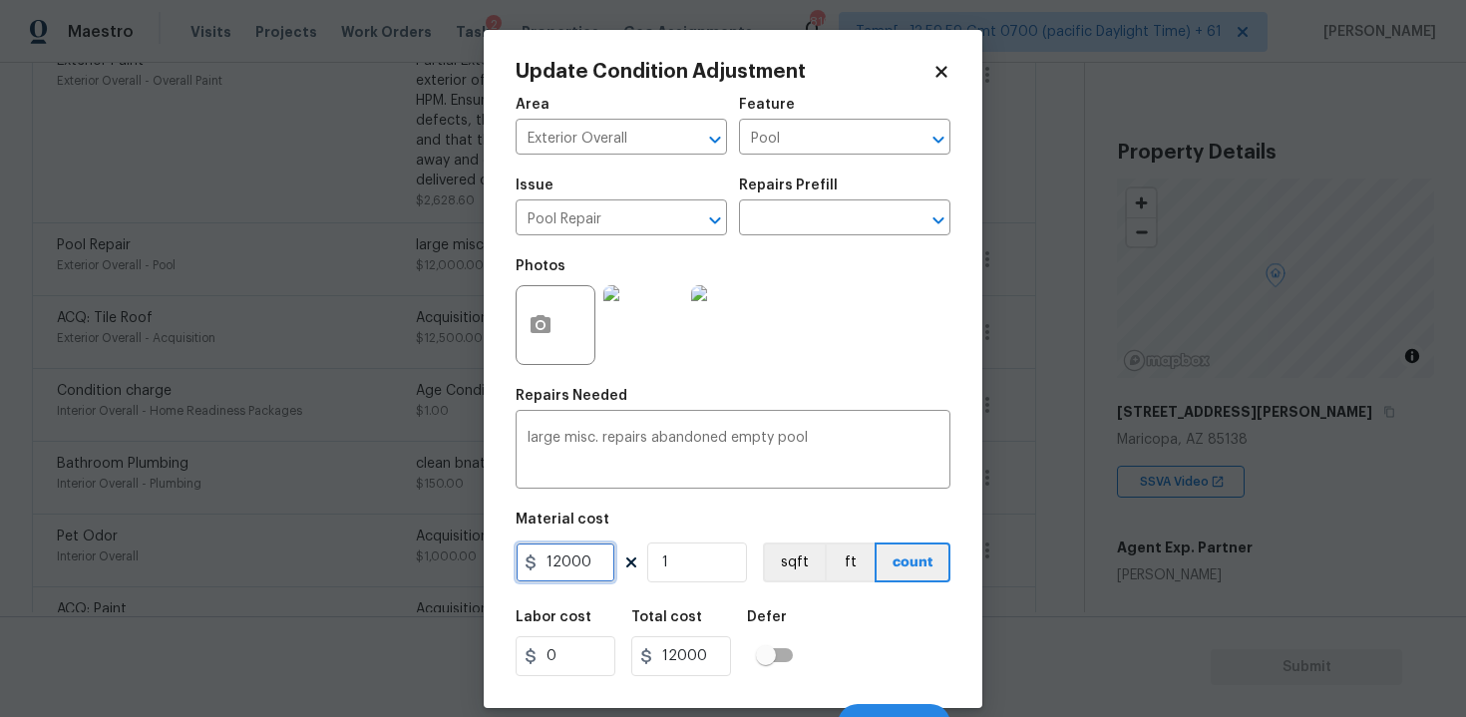
click at [586, 568] on input "12000" at bounding box center [566, 562] width 100 height 40
type input "5000"
click at [859, 582] on button "ft" at bounding box center [850, 562] width 50 height 40
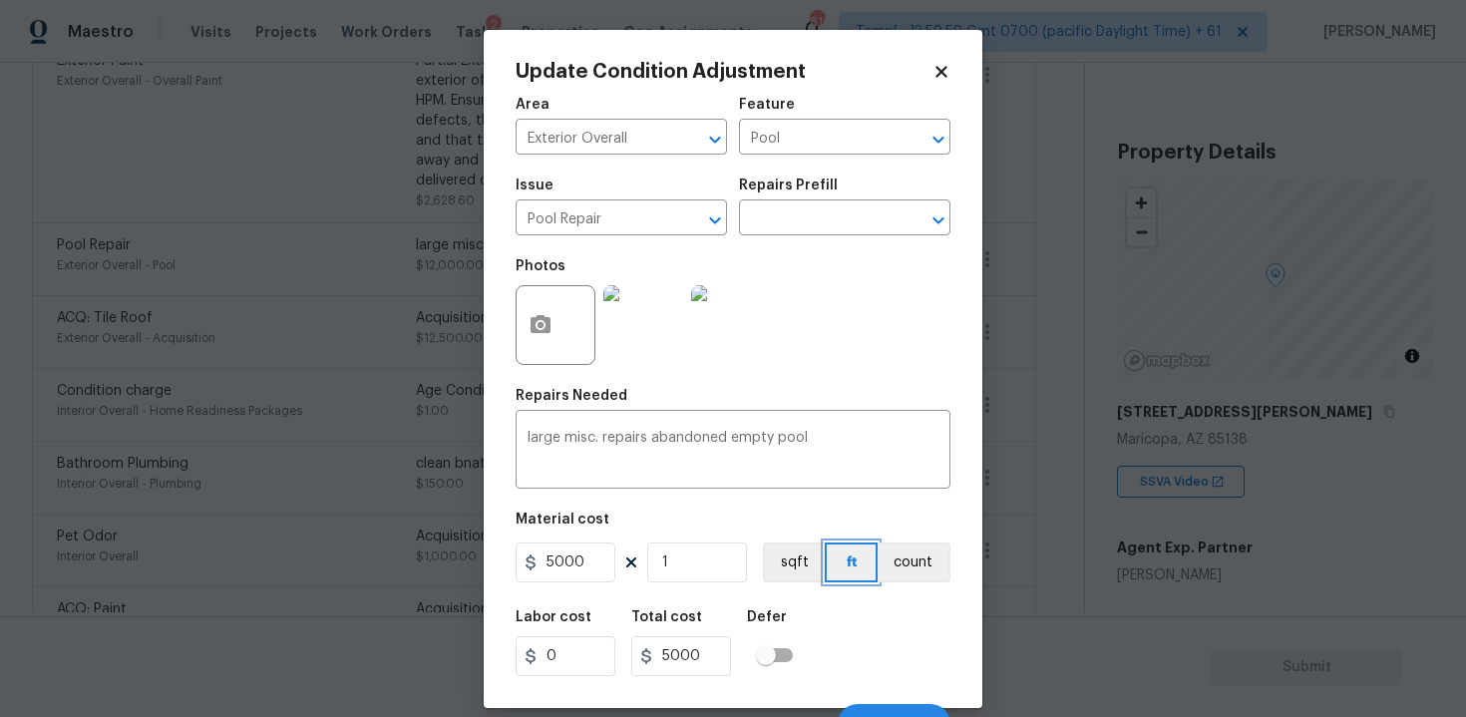
scroll to position [28, 0]
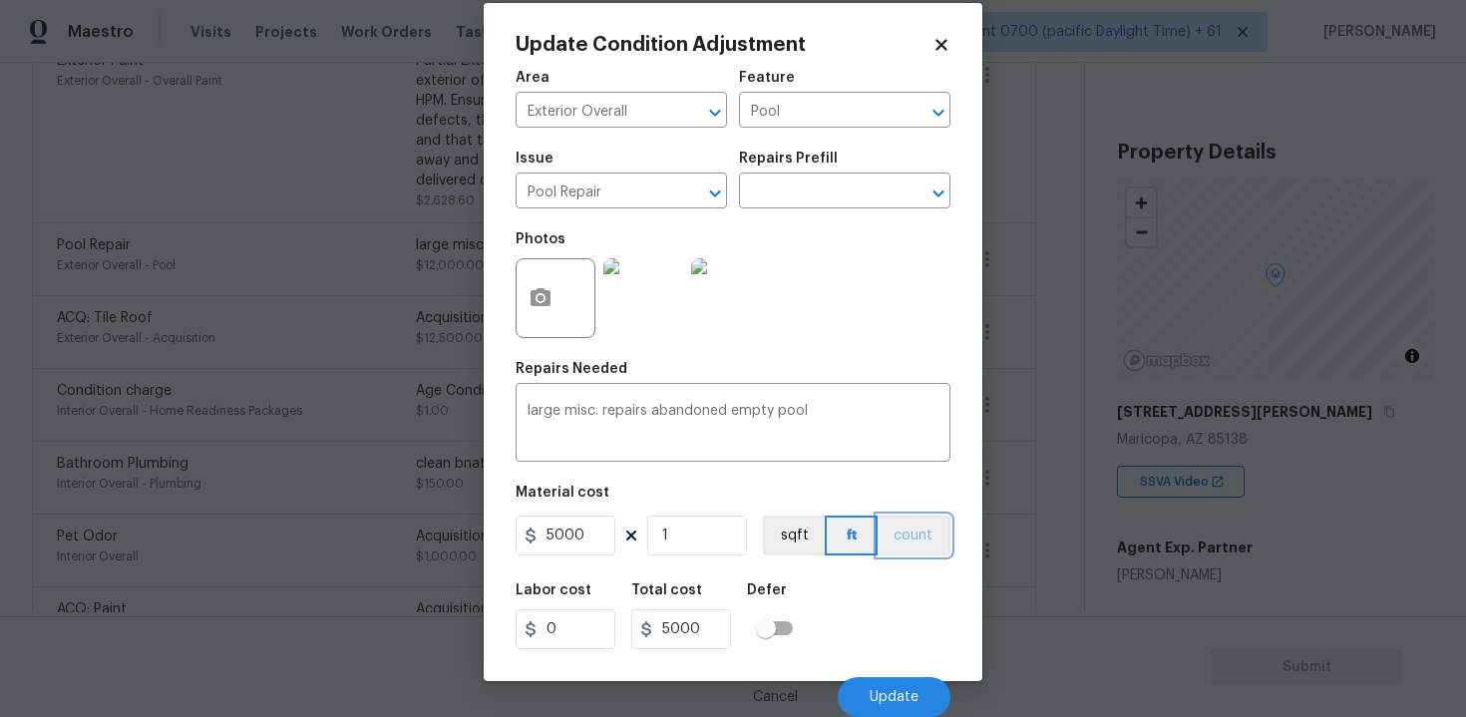
click at [900, 544] on button "count" at bounding box center [914, 536] width 73 height 40
click at [819, 200] on input "text" at bounding box center [817, 193] width 156 height 31
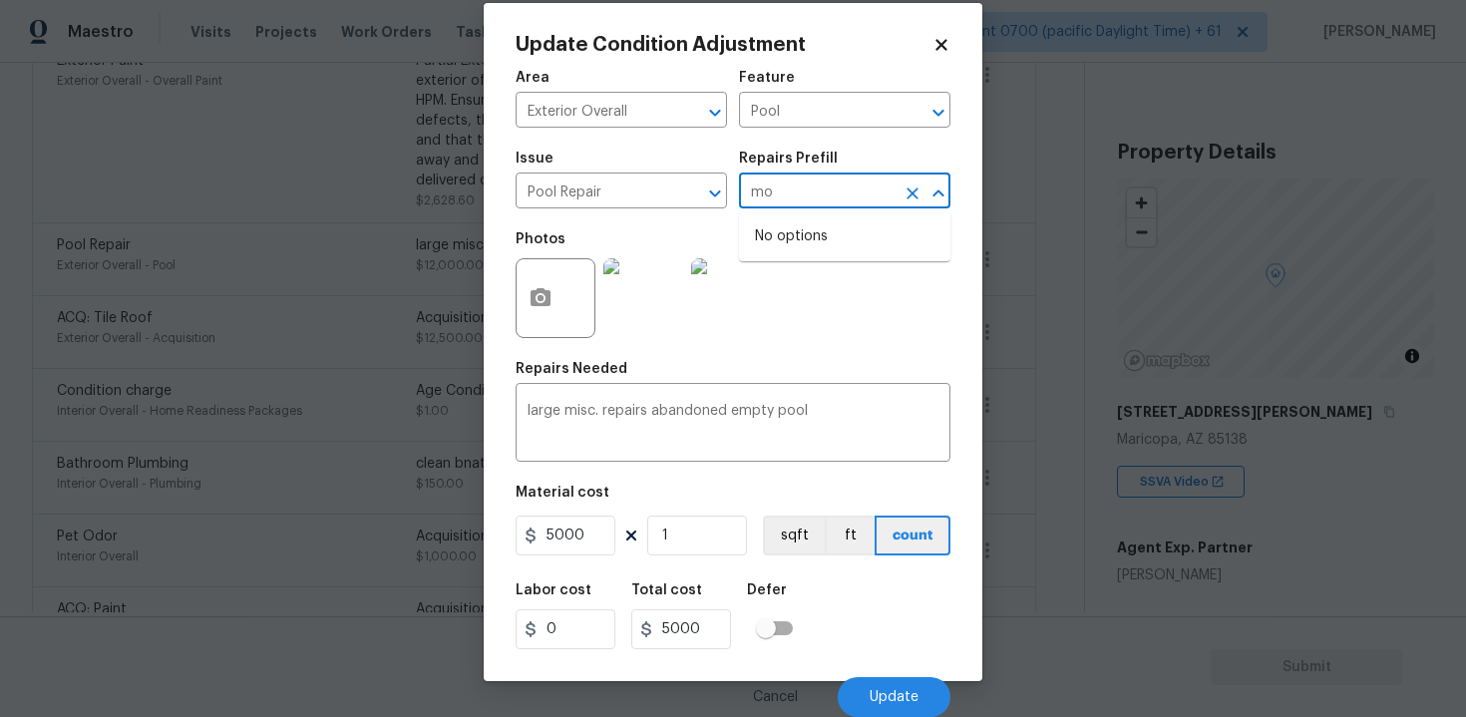
type input "m"
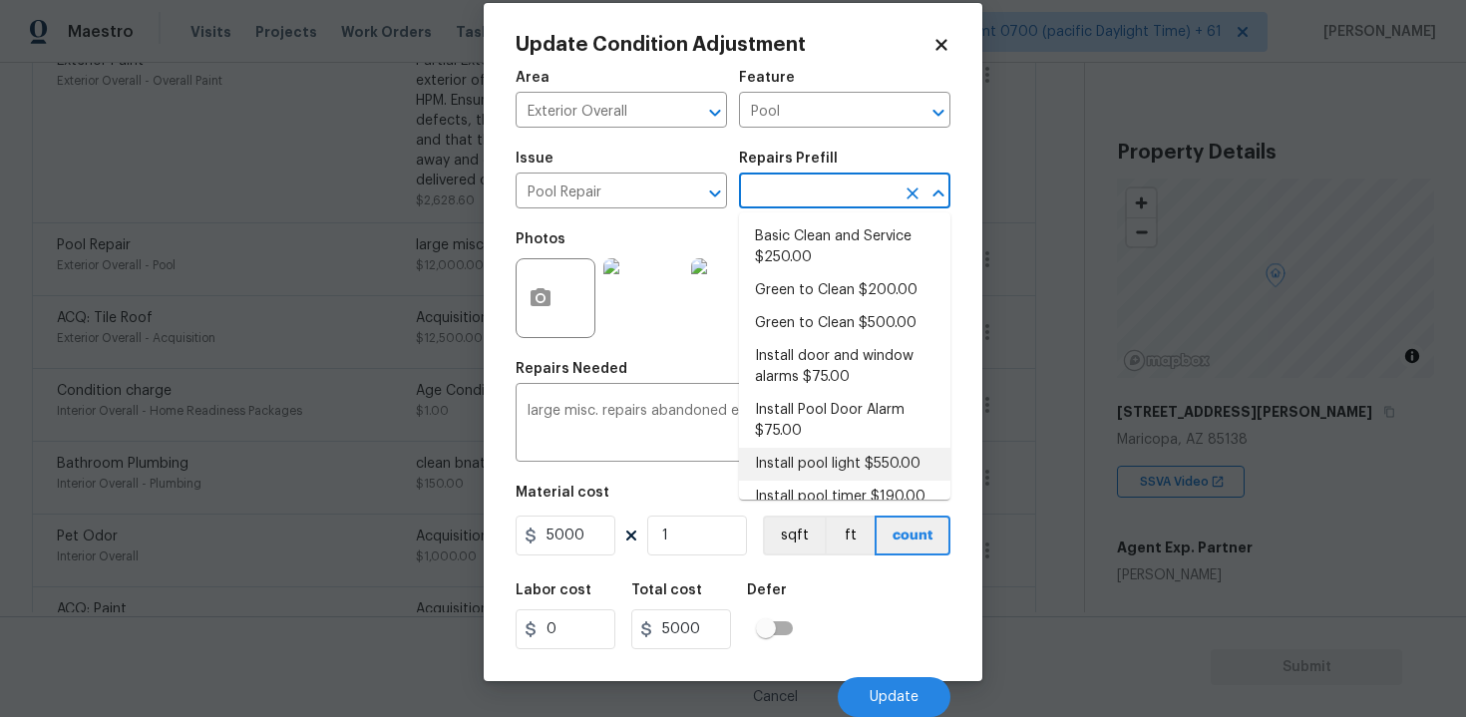
click at [848, 607] on div "Labor cost 0 Total cost 5000 Defer" at bounding box center [733, 616] width 435 height 90
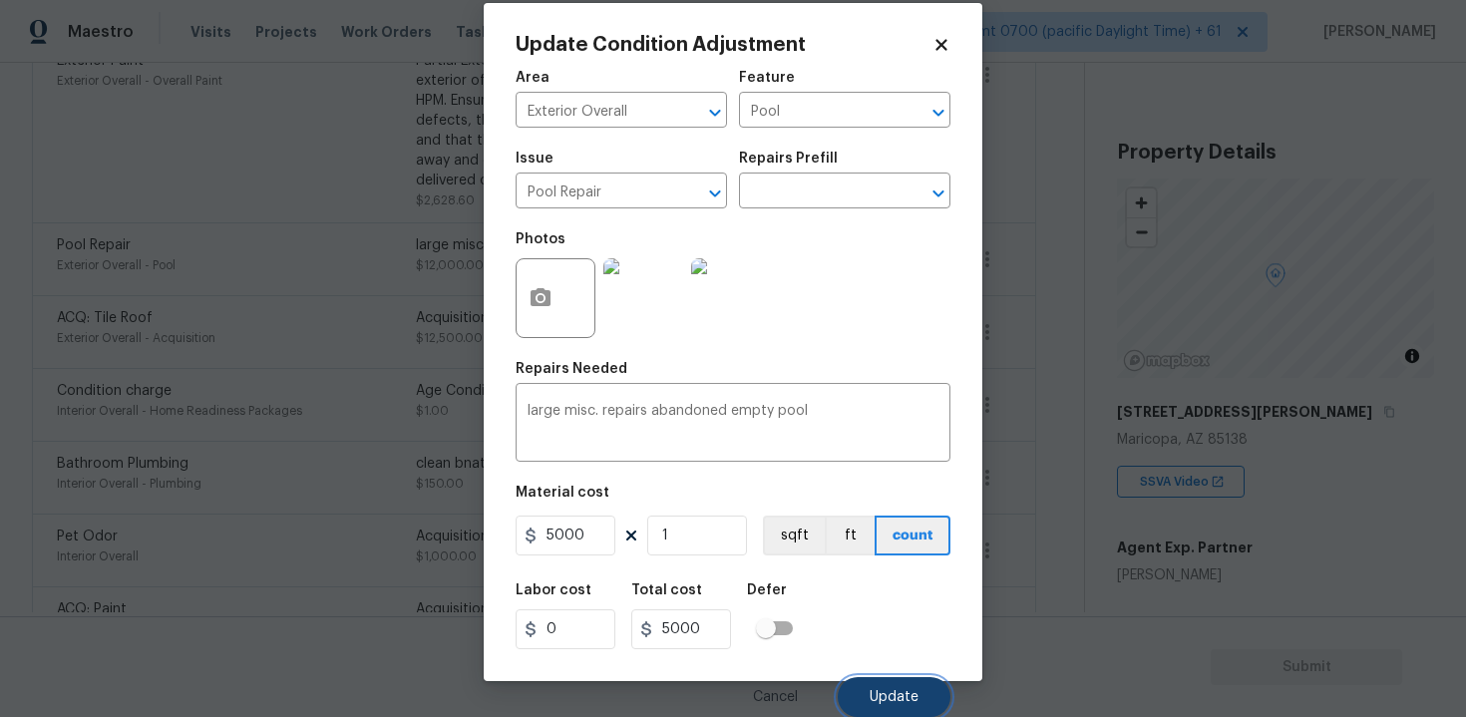
click at [862, 680] on button "Update" at bounding box center [894, 697] width 113 height 40
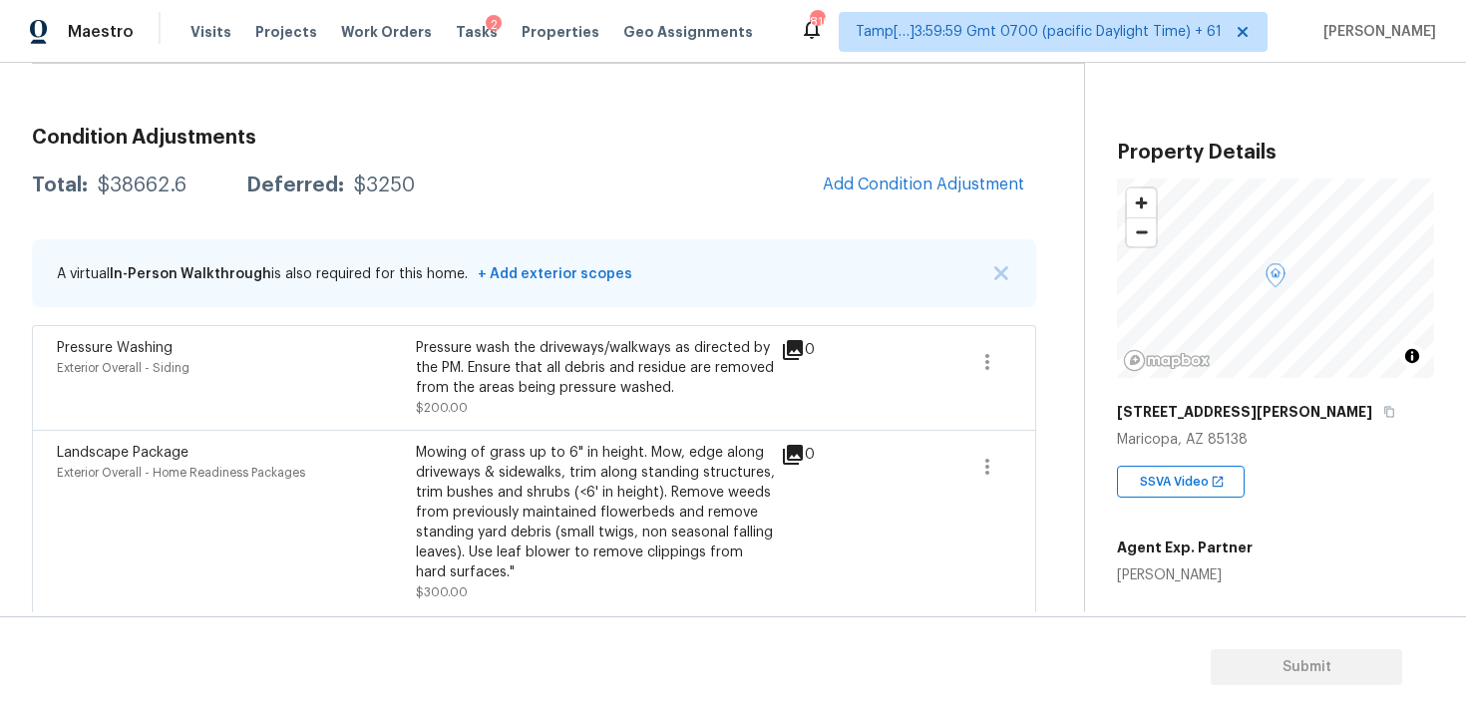
scroll to position [228, 0]
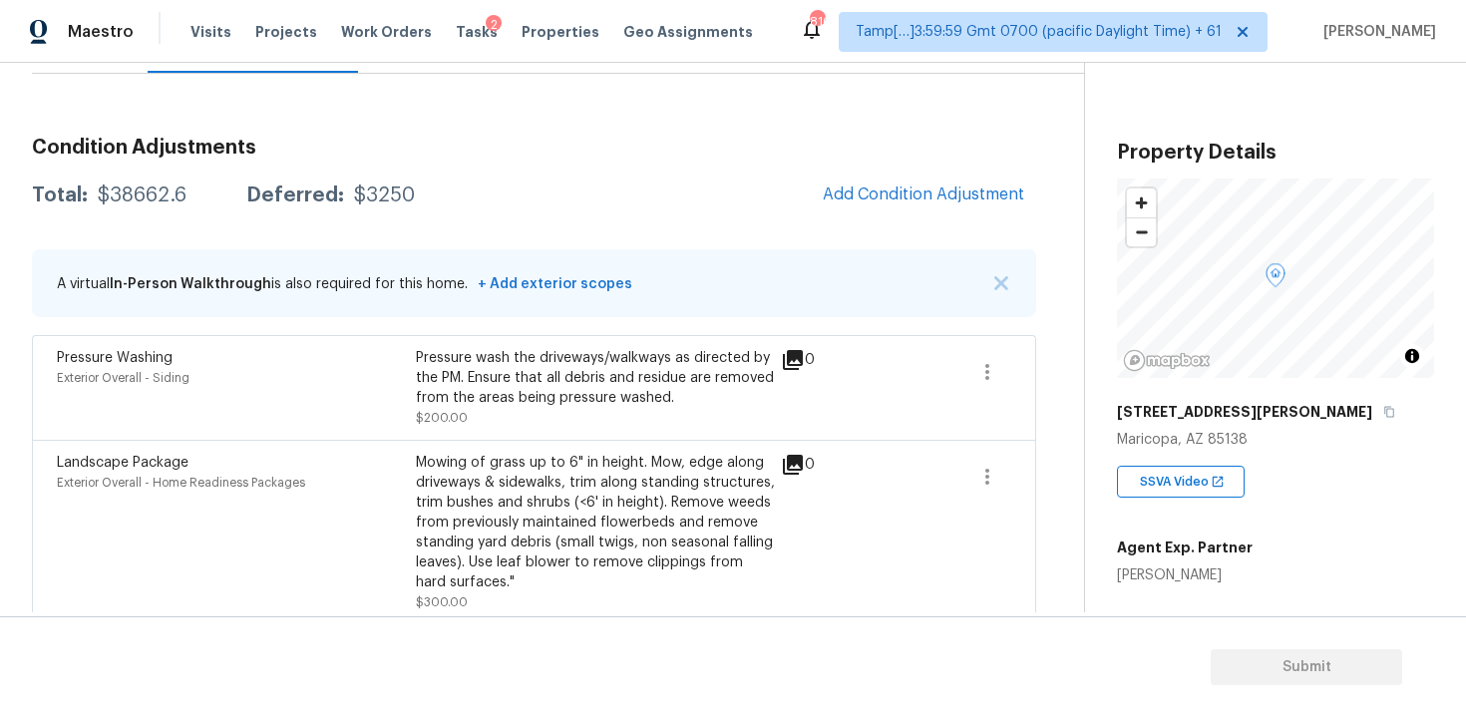
click at [910, 207] on button "Add Condition Adjustment" at bounding box center [923, 195] width 225 height 42
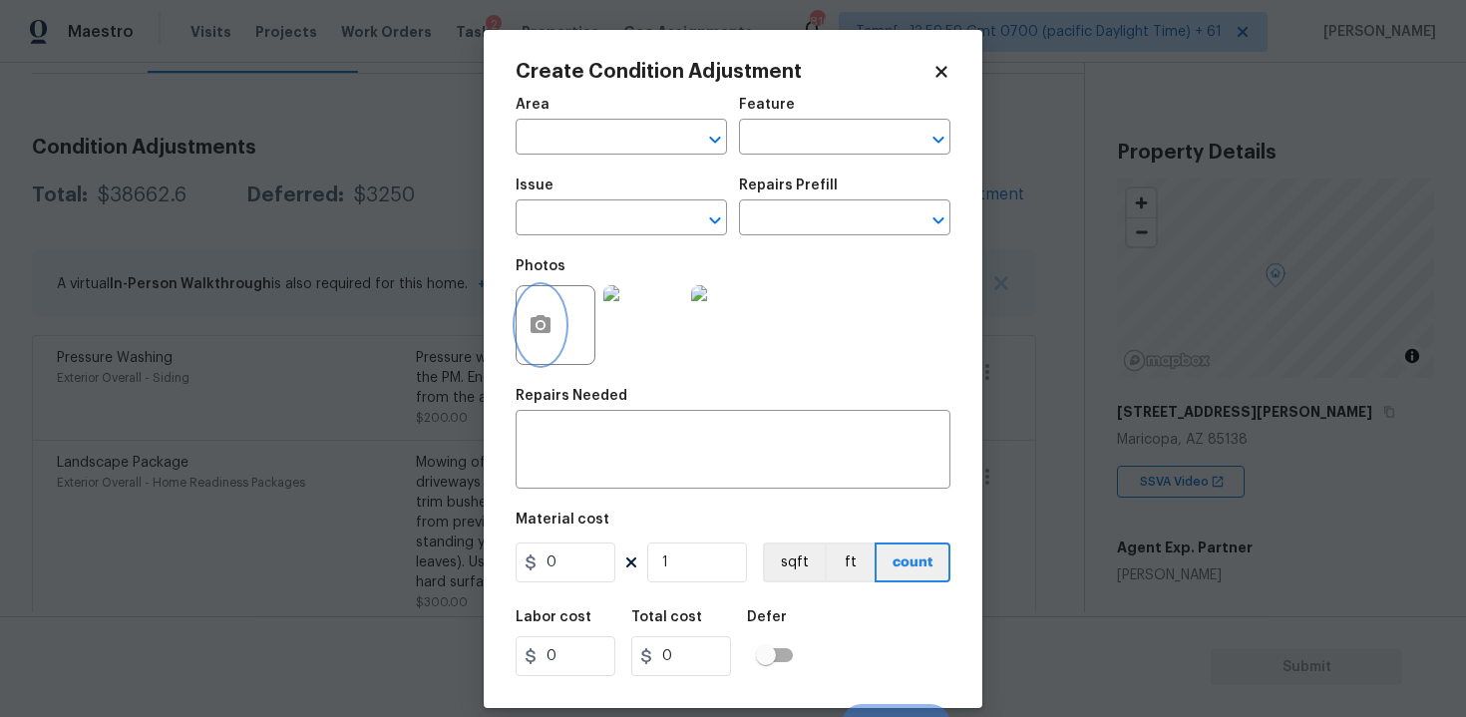
click at [522, 308] on button "button" at bounding box center [541, 325] width 48 height 78
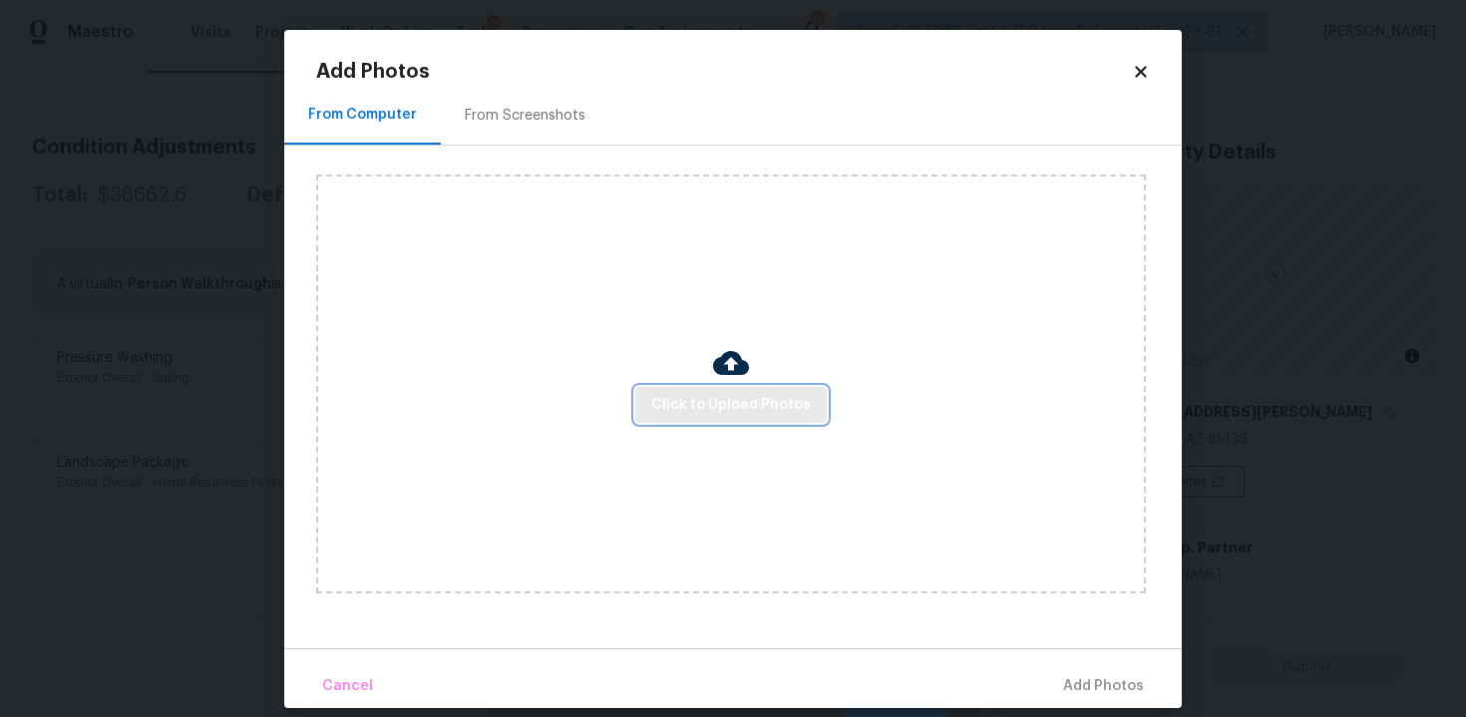
click at [725, 414] on span "Click to Upload Photos" at bounding box center [731, 405] width 160 height 25
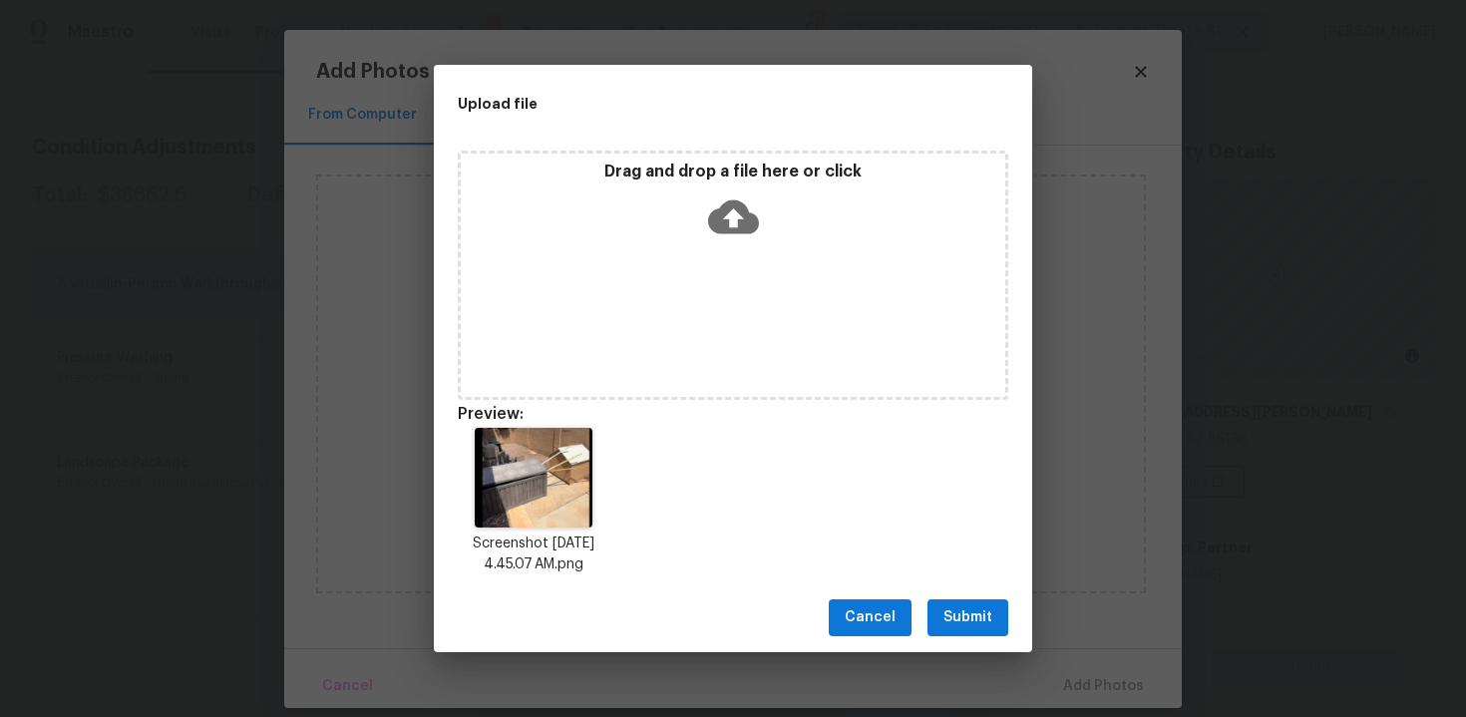
click at [967, 613] on span "Submit" at bounding box center [967, 617] width 49 height 25
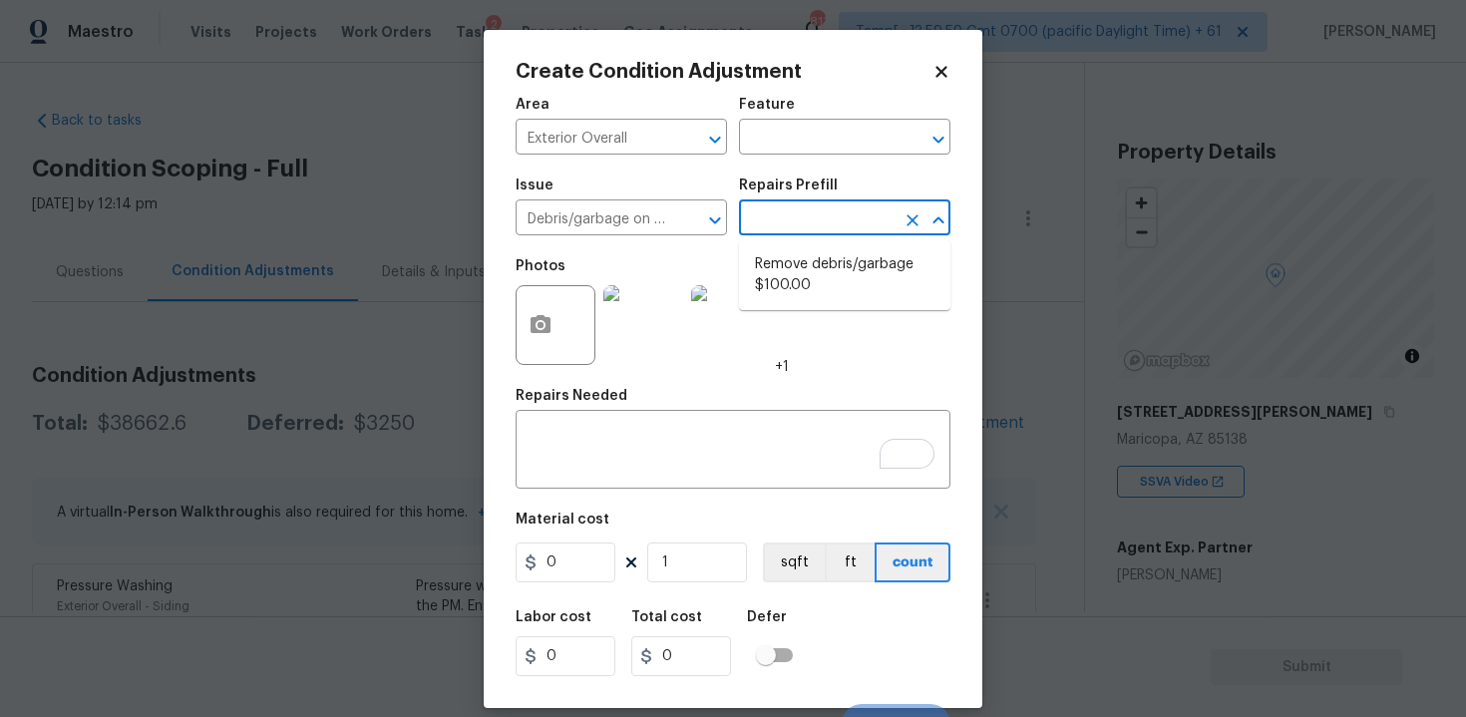
scroll to position [228, 0]
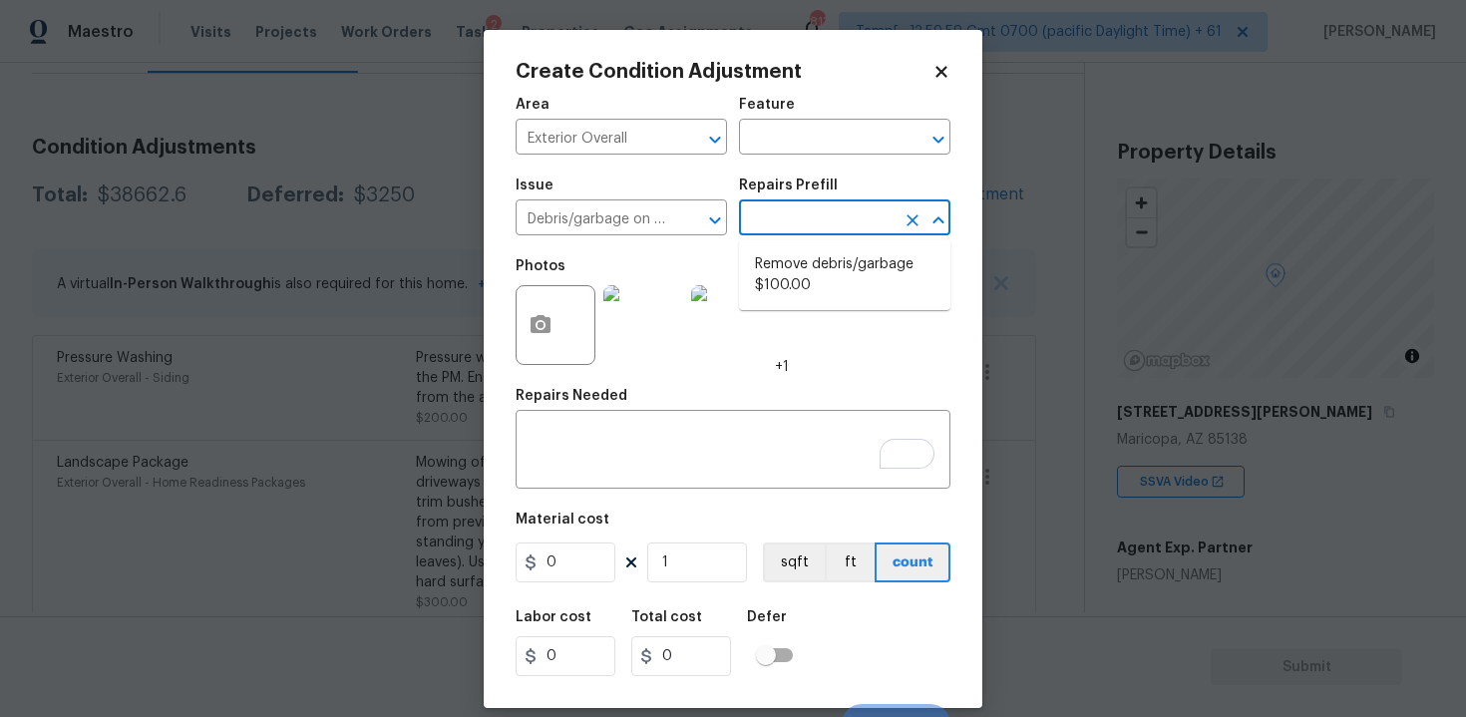
click at [804, 255] on li "Remove debris/garbage $100.00" at bounding box center [844, 275] width 211 height 54
type input "100"
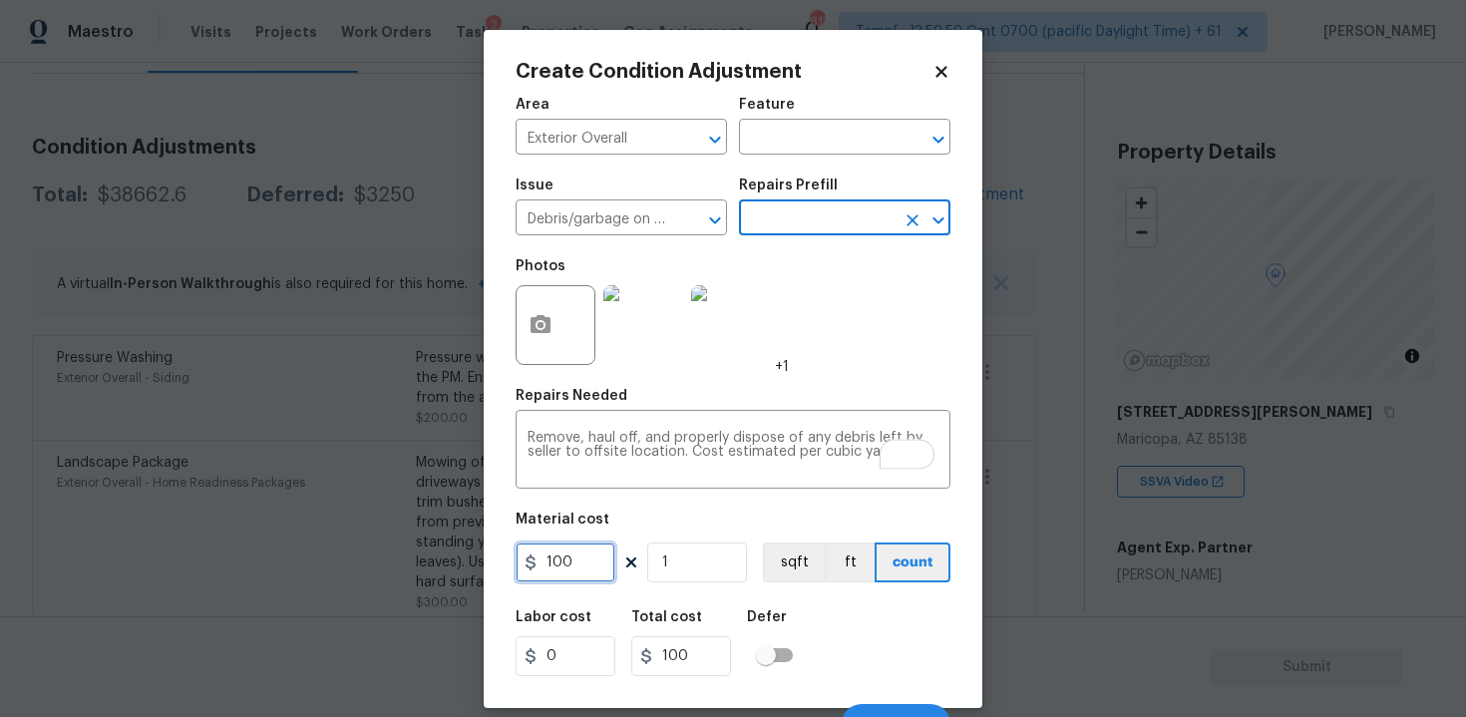
click at [606, 570] on input "100" at bounding box center [566, 562] width 100 height 40
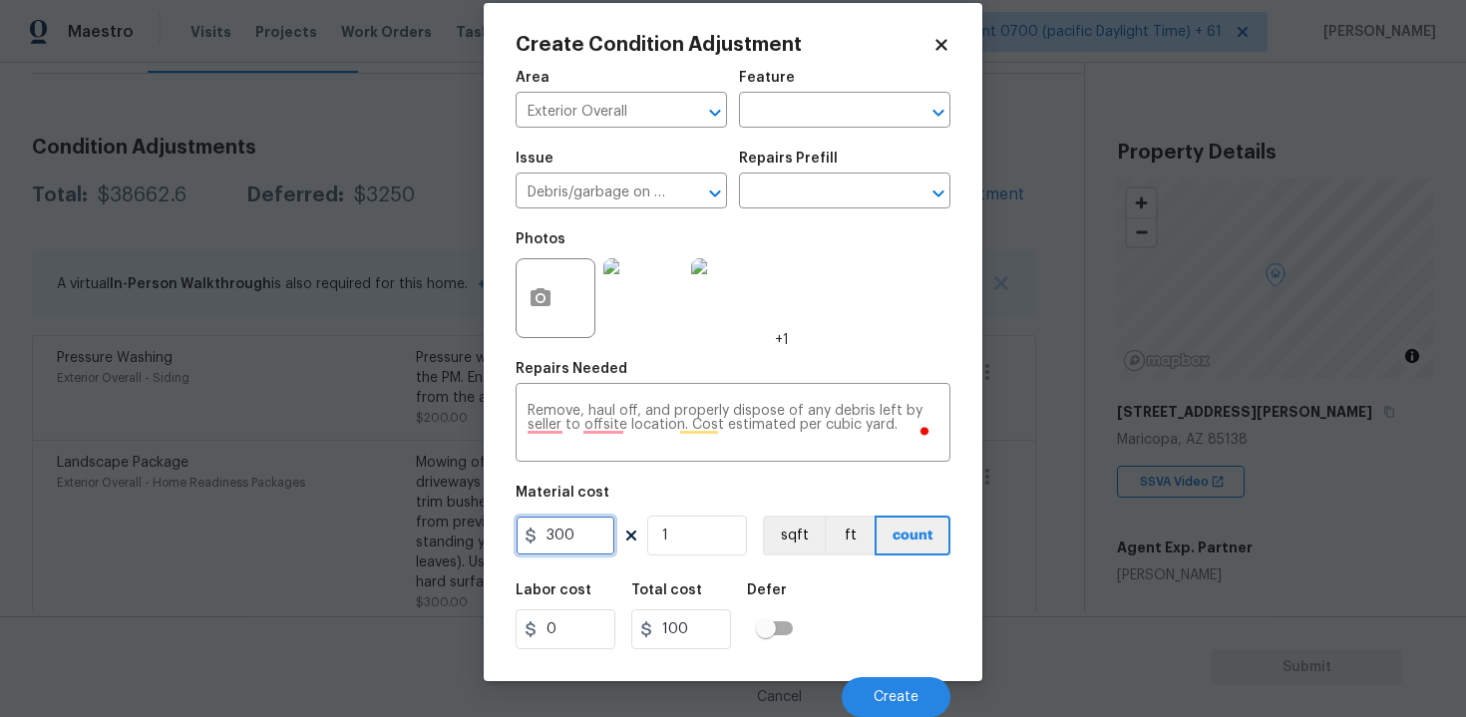
type input "300"
click at [905, 635] on div "Labor cost 0 Total cost 100 Defer" at bounding box center [733, 616] width 435 height 90
type input "300"
click at [895, 693] on span "Create" at bounding box center [896, 697] width 45 height 15
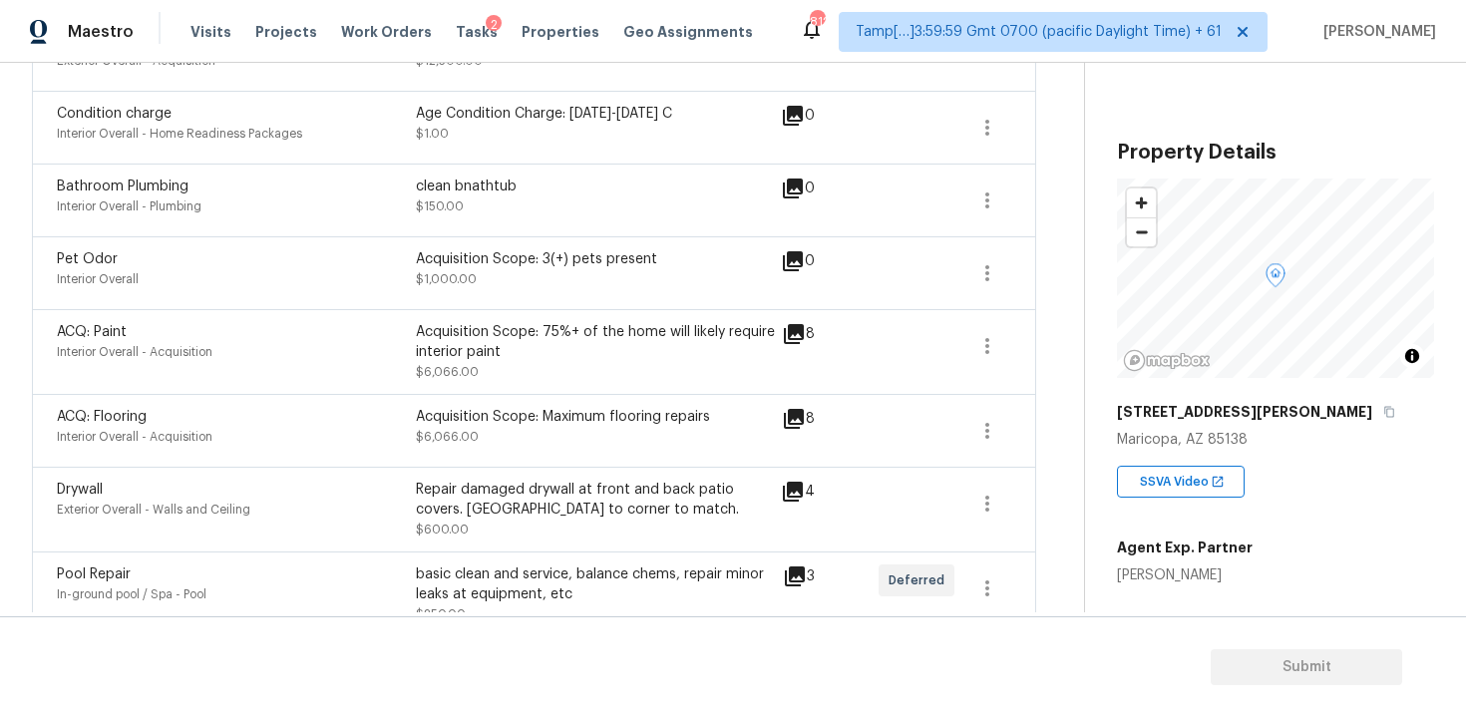
scroll to position [1530, 0]
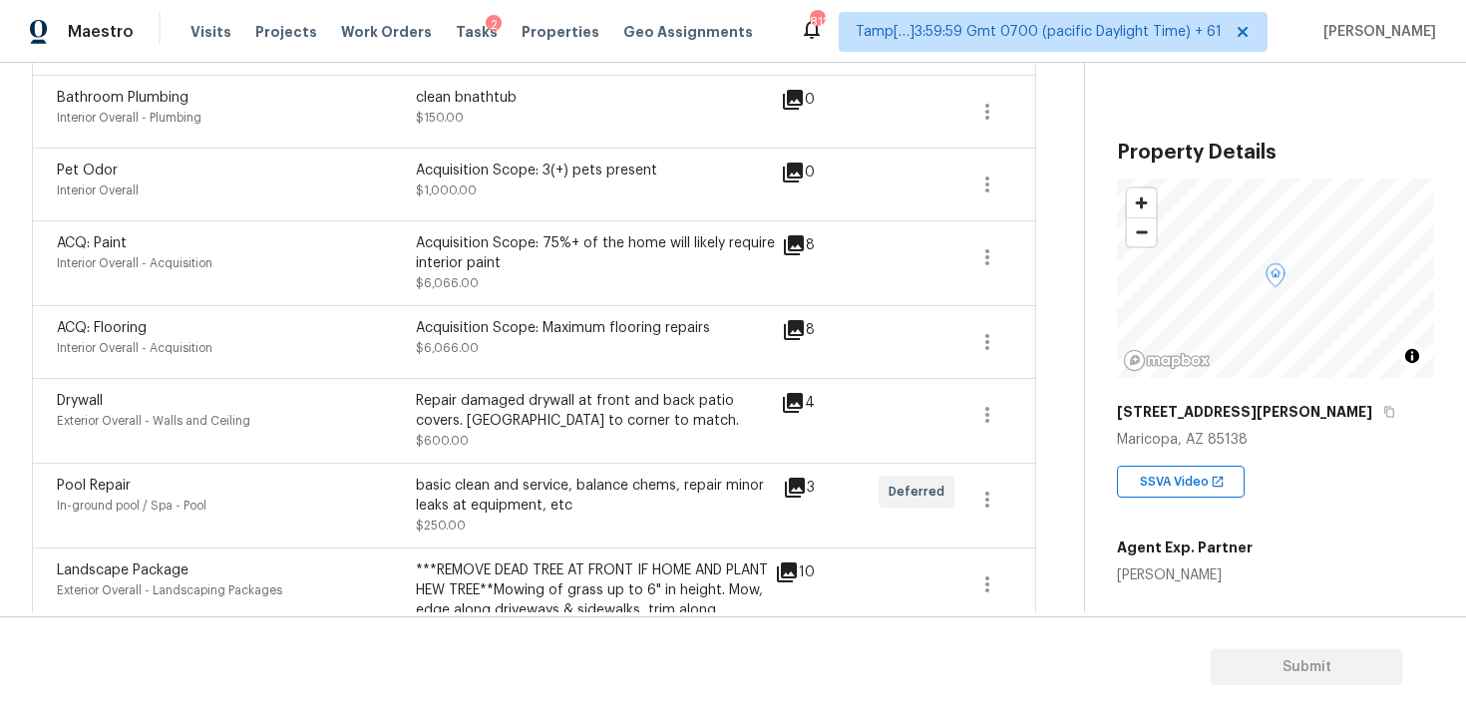
click at [790, 334] on icon at bounding box center [794, 330] width 20 height 20
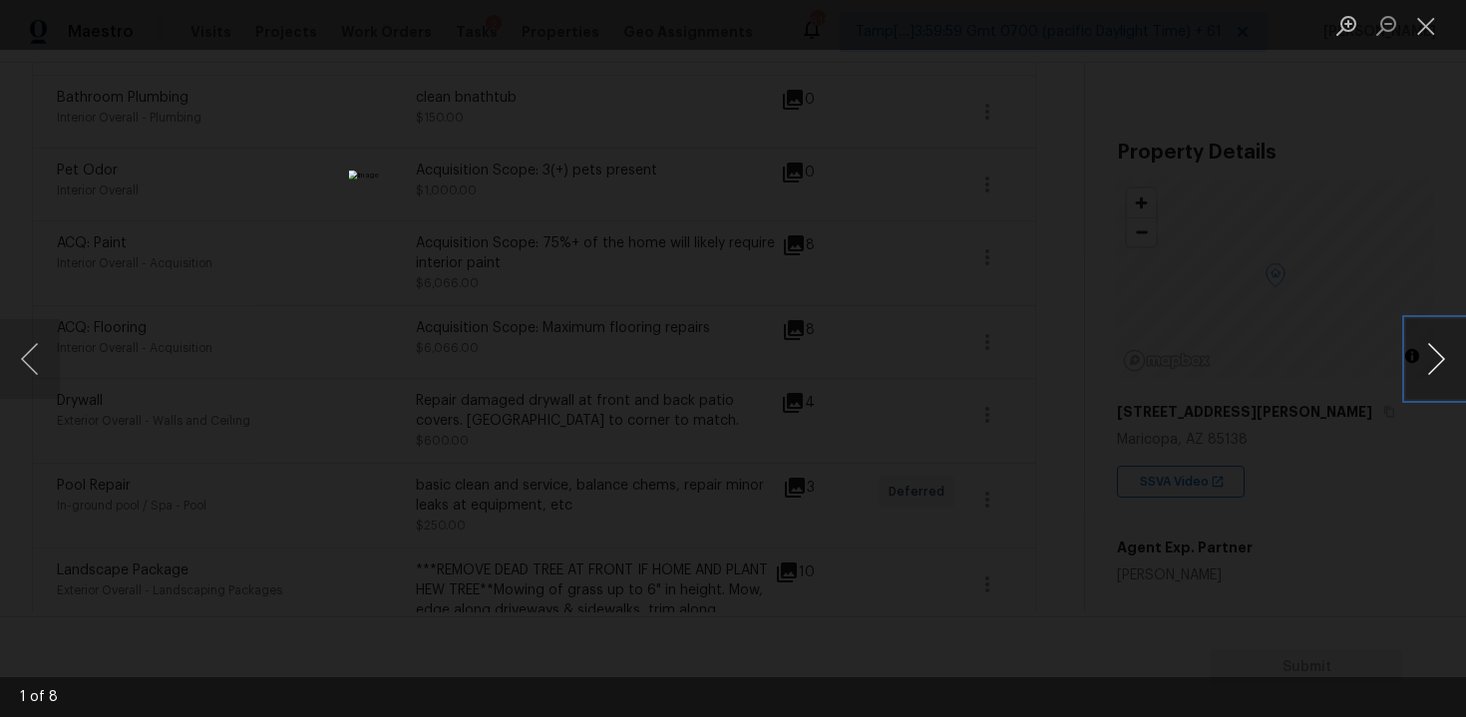
click at [1425, 359] on button "Next image" at bounding box center [1436, 359] width 60 height 80
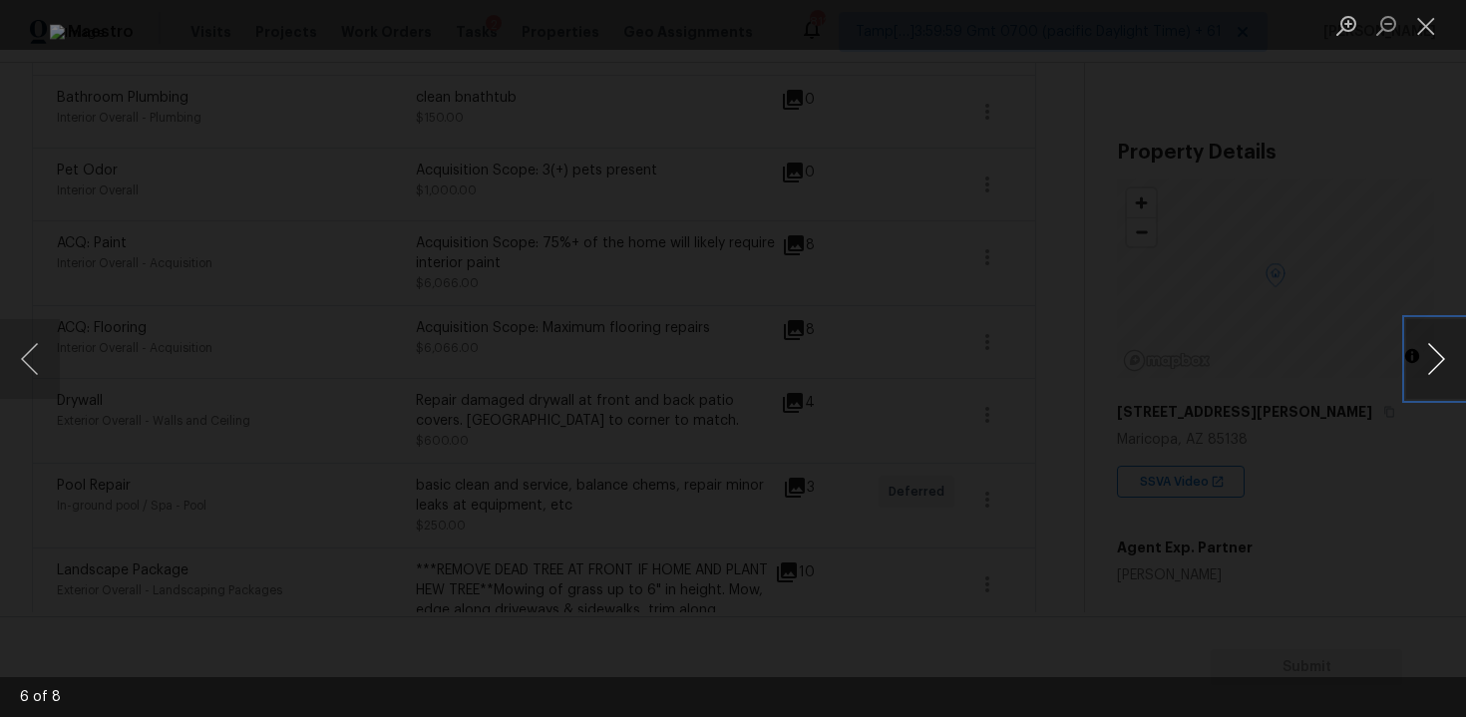
click at [1425, 359] on button "Next image" at bounding box center [1436, 359] width 60 height 80
click at [1106, 306] on div "Lightbox" at bounding box center [733, 358] width 1466 height 717
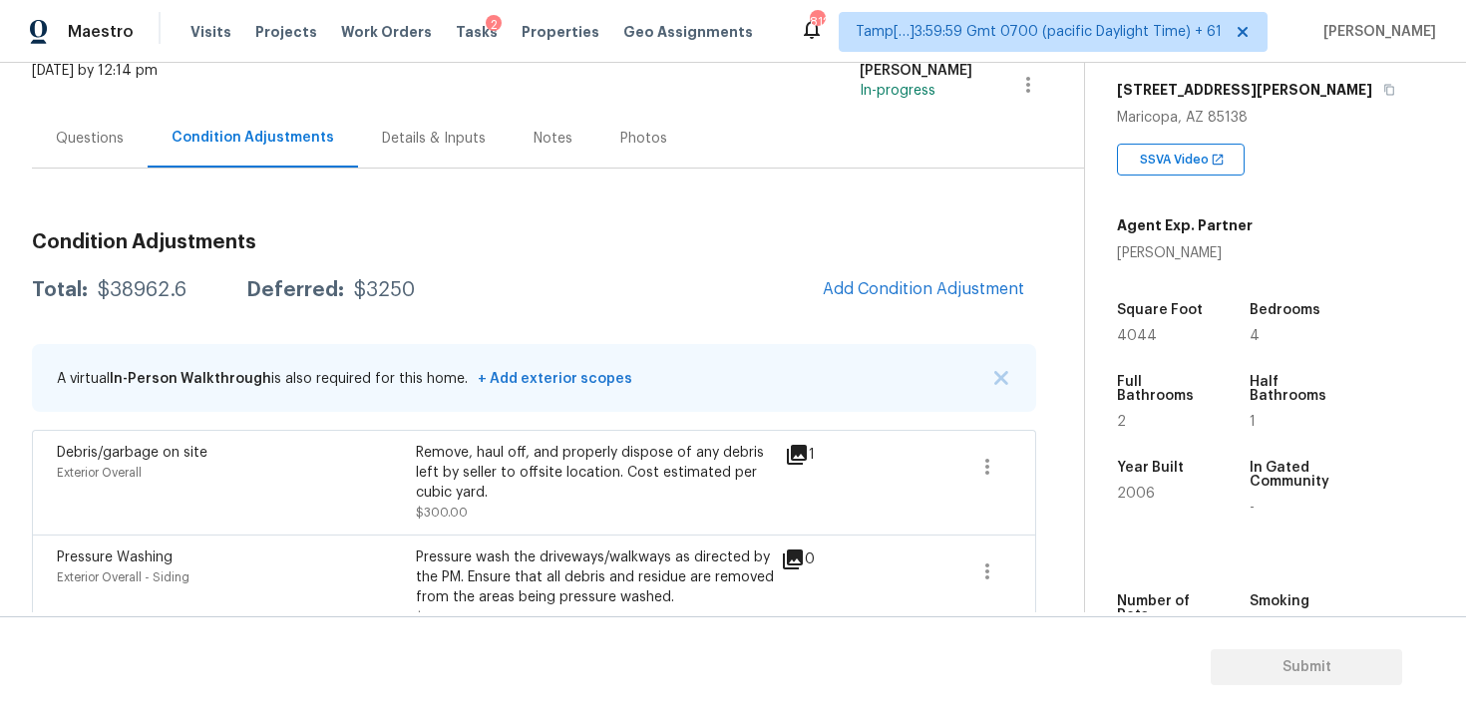
scroll to position [129, 0]
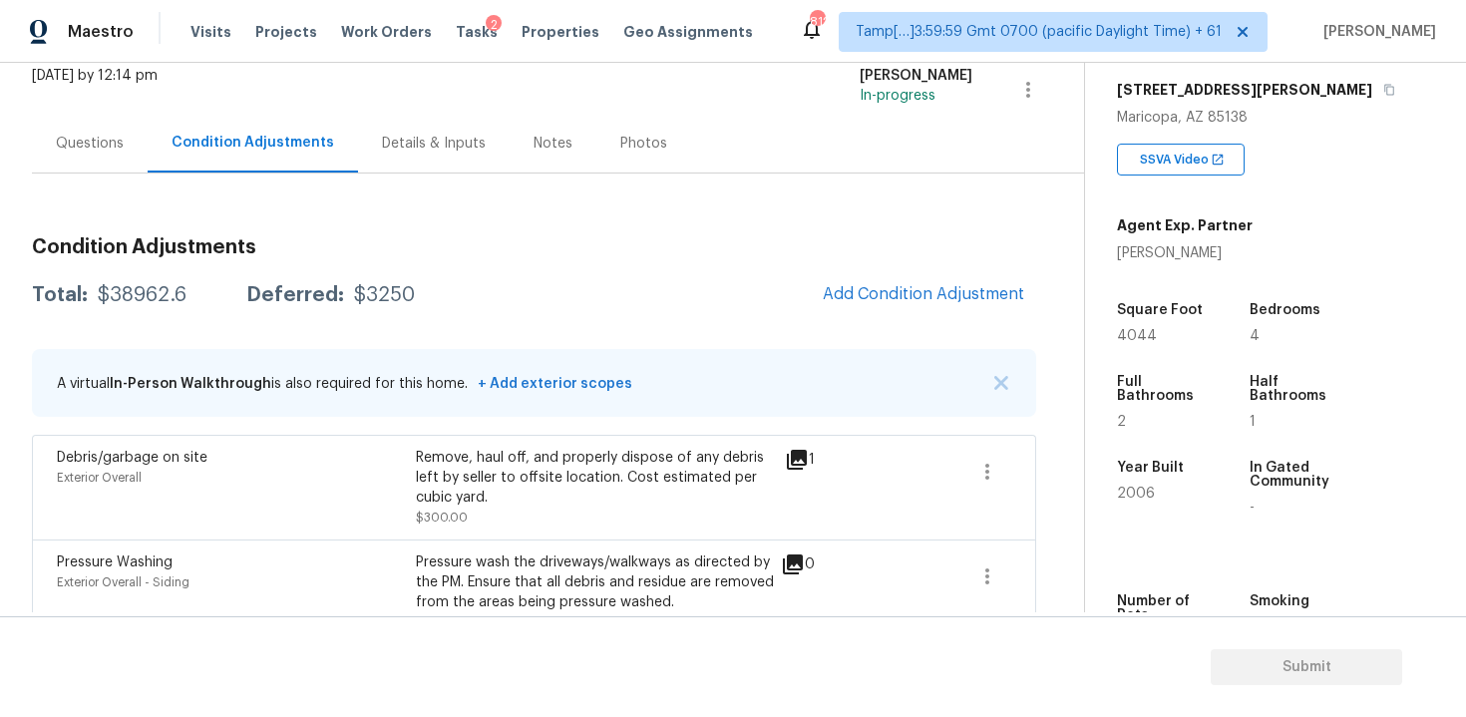
click at [916, 290] on span "Add Condition Adjustment" at bounding box center [923, 294] width 201 height 18
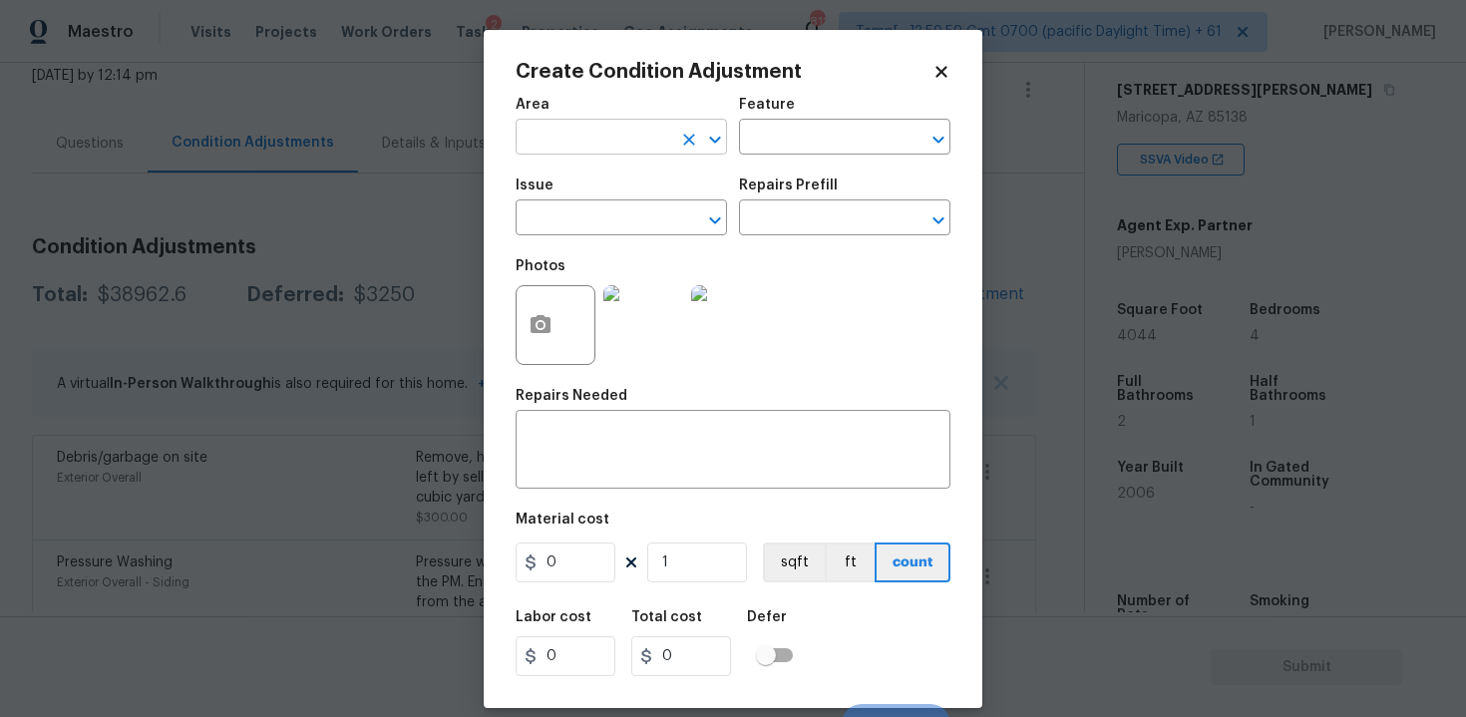
click at [634, 139] on input "text" at bounding box center [594, 139] width 156 height 31
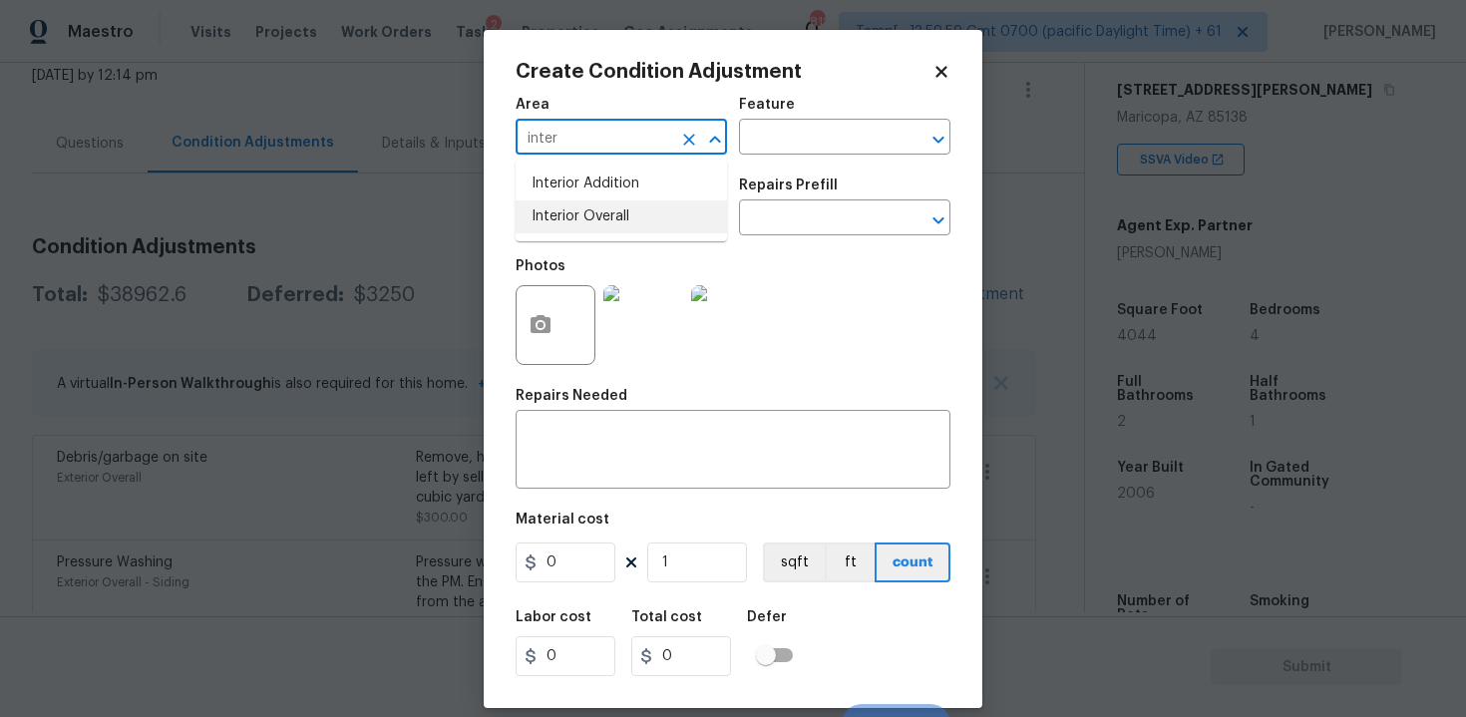
click at [632, 211] on li "Interior Overall" at bounding box center [621, 216] width 211 height 33
type input "Interior Overall"
click at [632, 211] on input "text" at bounding box center [594, 219] width 156 height 31
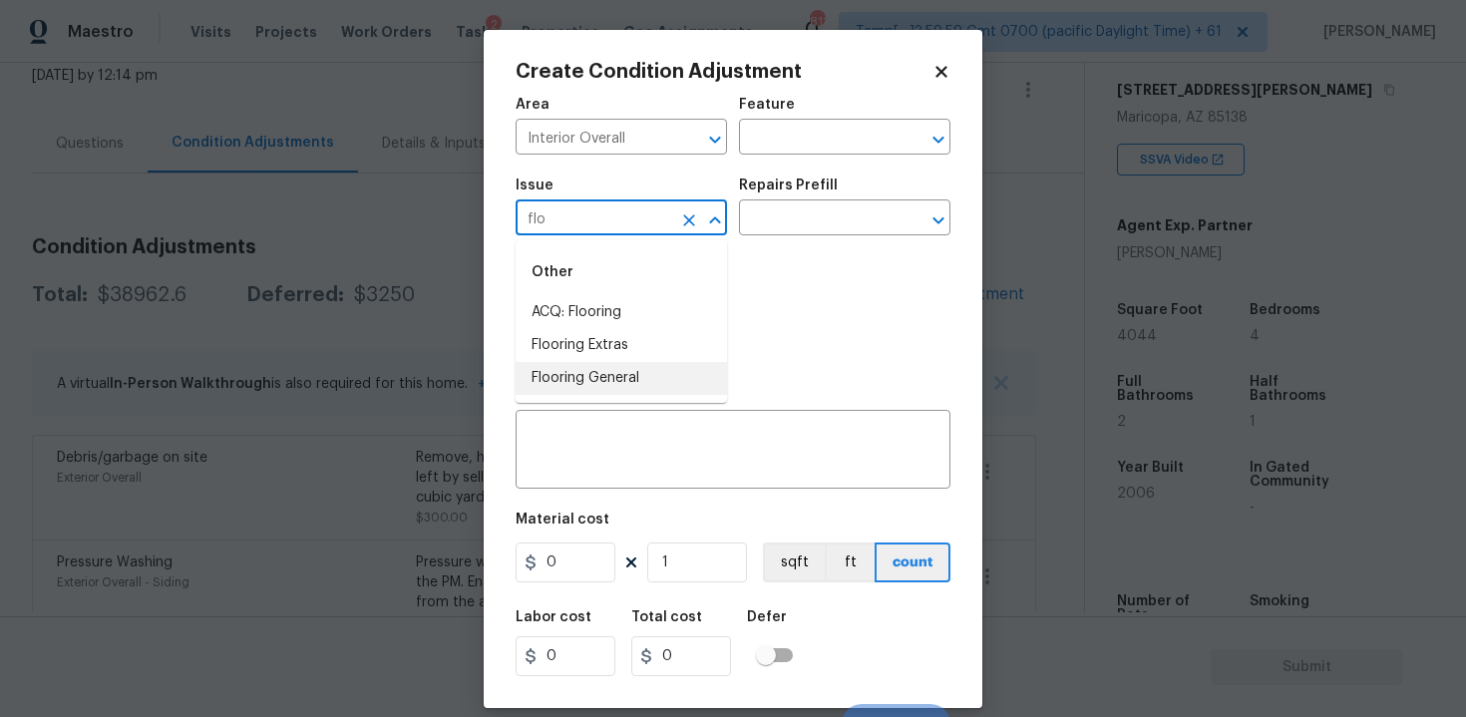
click at [634, 369] on li "Flooring General" at bounding box center [621, 378] width 211 height 33
type input "Flooring General"
click at [787, 219] on input "text" at bounding box center [817, 219] width 156 height 31
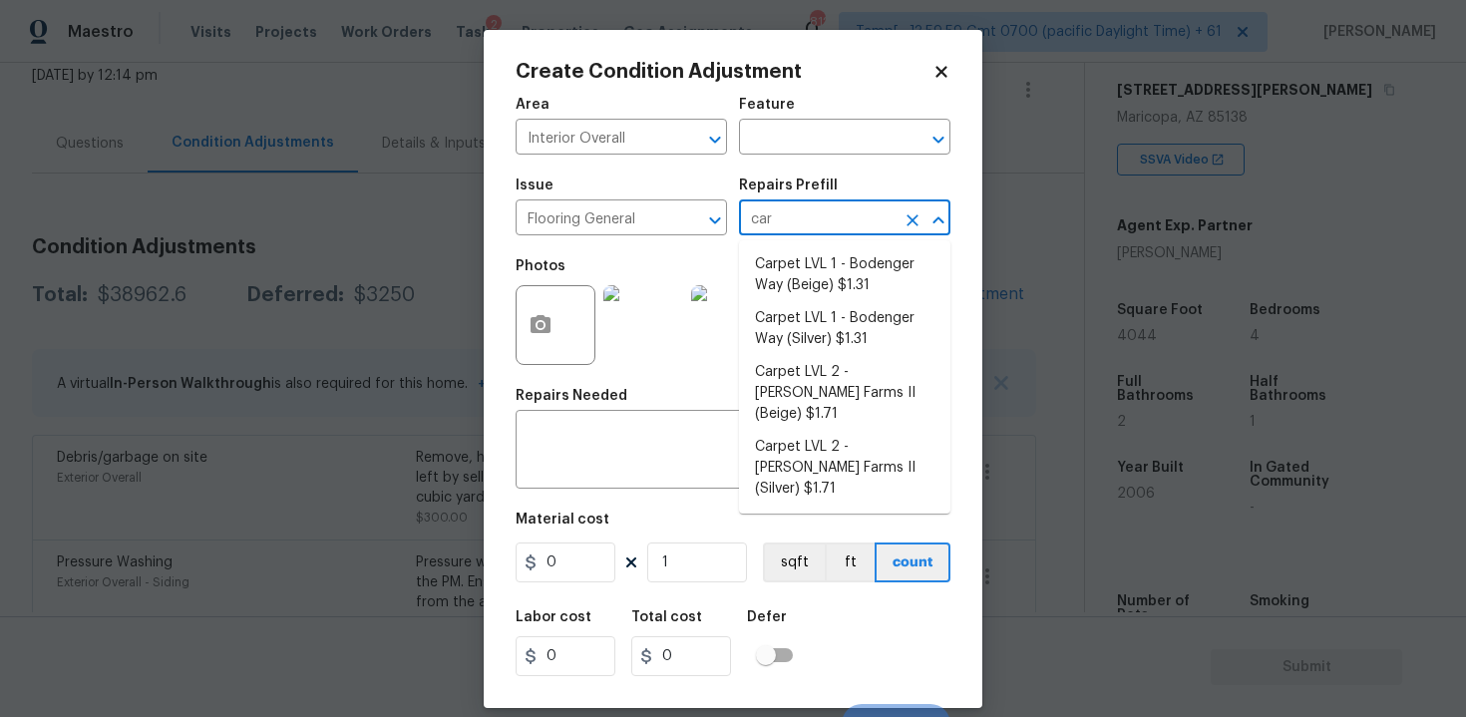
type input "carp"
click at [809, 282] on li "Carpet LVL 1 - Bodenger Way (Beige) $1.31" at bounding box center [844, 275] width 211 height 54
type input "Overall Flooring"
type textarea "Install new carpet. (Bodenger Way 749 Bird Bath, Beige) at all previously carpe…"
type input "1.31"
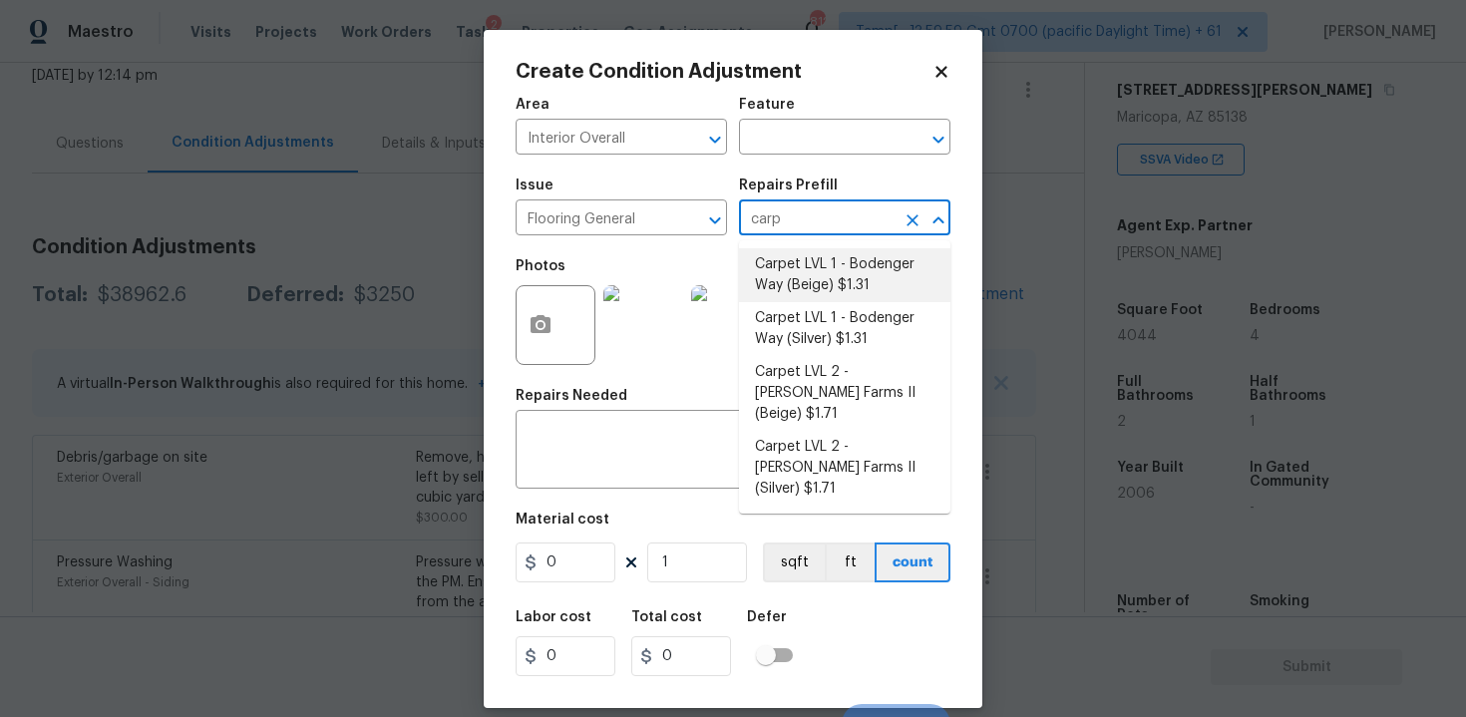
type input "1.31"
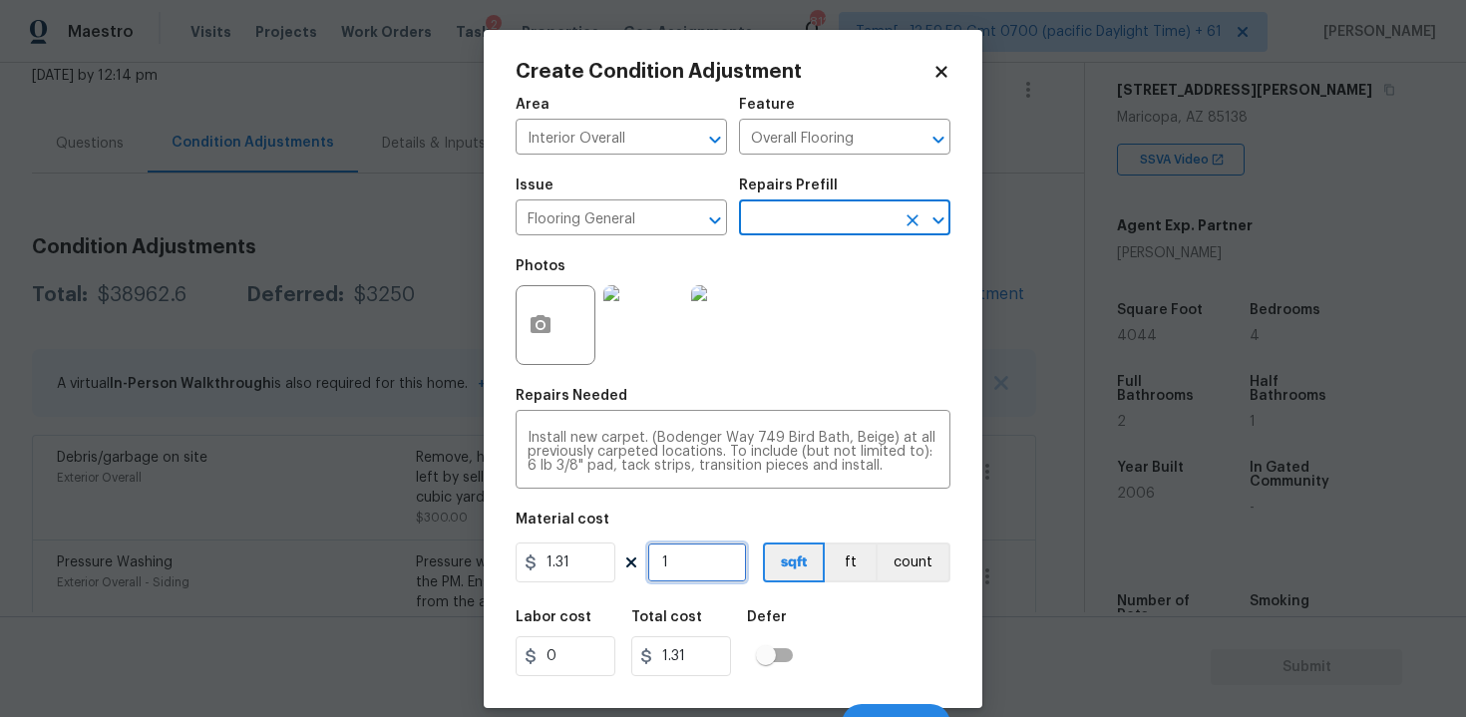
click at [708, 571] on input "1" at bounding box center [697, 562] width 100 height 40
type input "0"
type input "2"
type input "2.62"
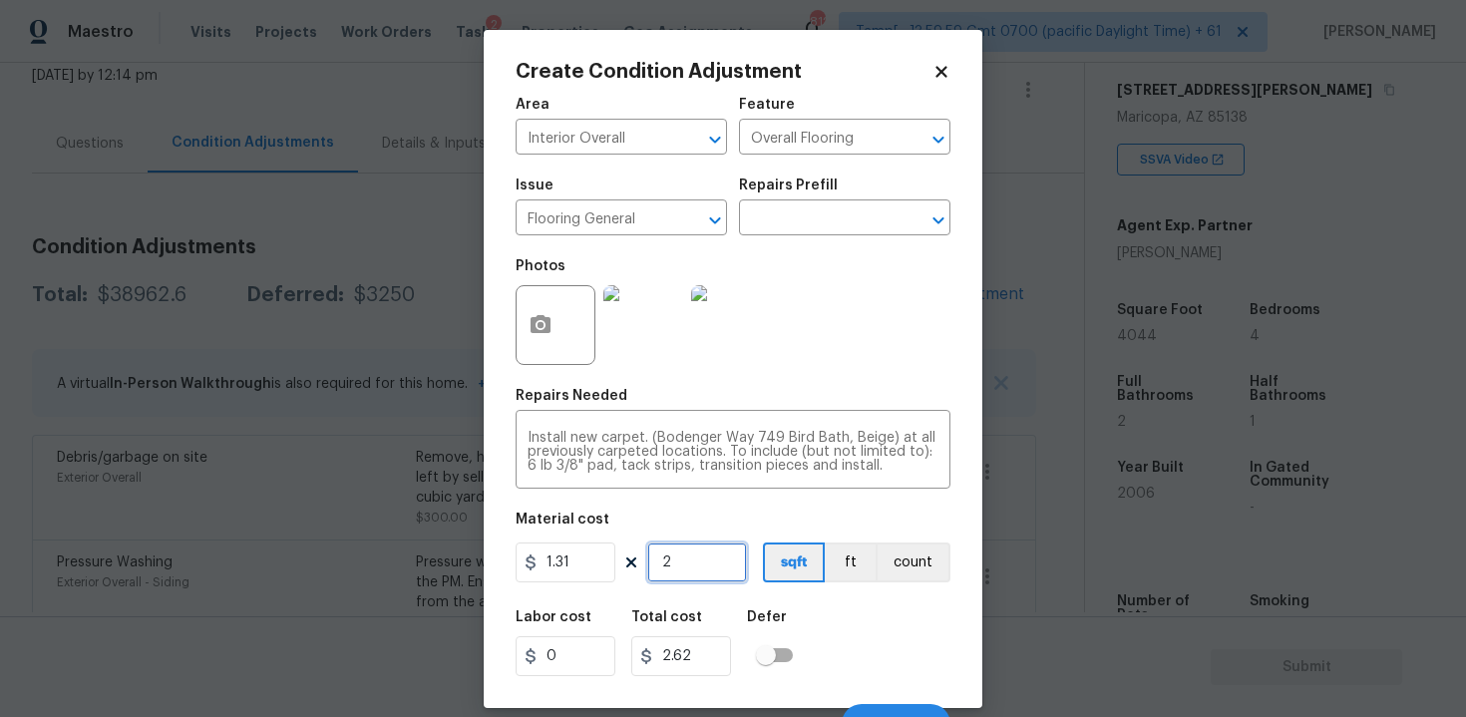
type input "20"
type input "26.2"
type input "202"
type input "264.62"
type input "2022"
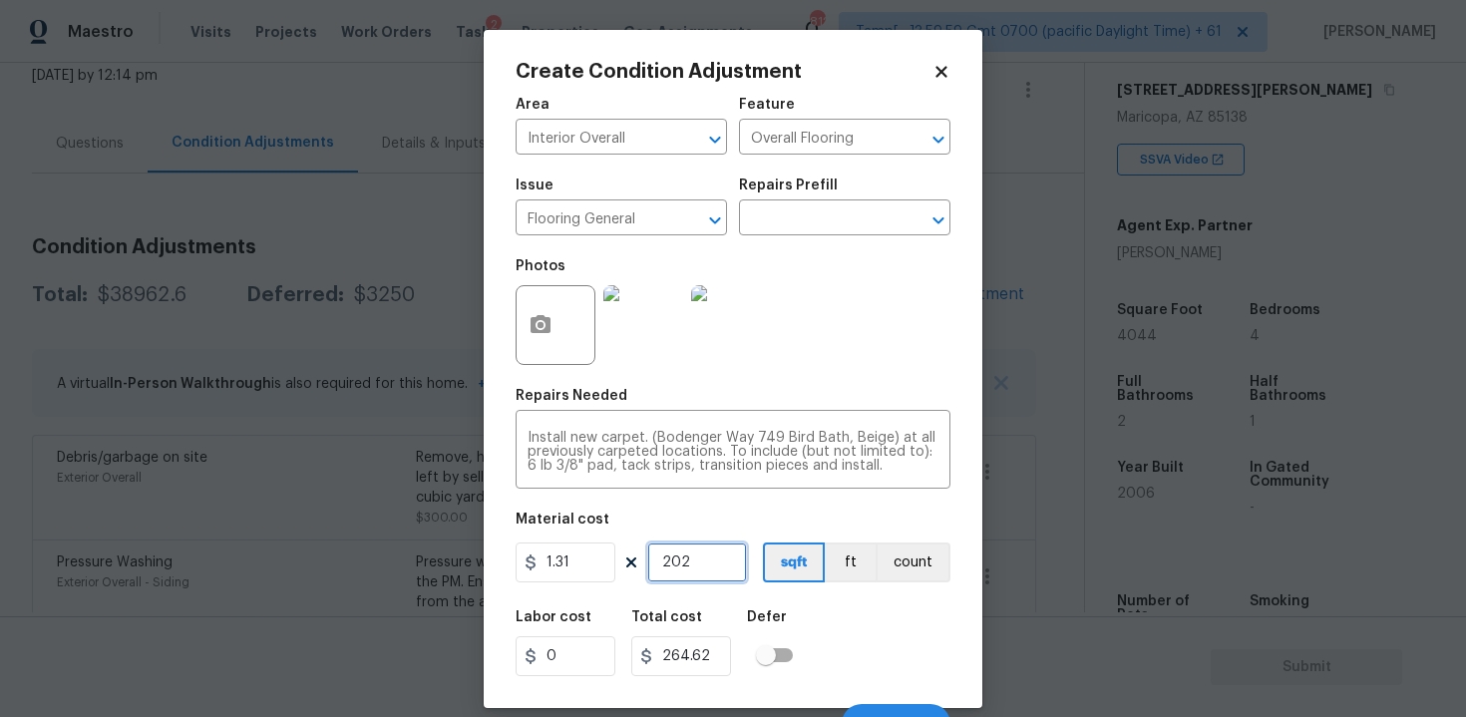
type input "2648.82"
type input "2022"
click at [719, 498] on div "Area Interior Overall ​ Feature Overall Flooring ​ Issue Flooring General ​ Rep…" at bounding box center [733, 415] width 435 height 658
click at [547, 344] on button "button" at bounding box center [541, 325] width 48 height 78
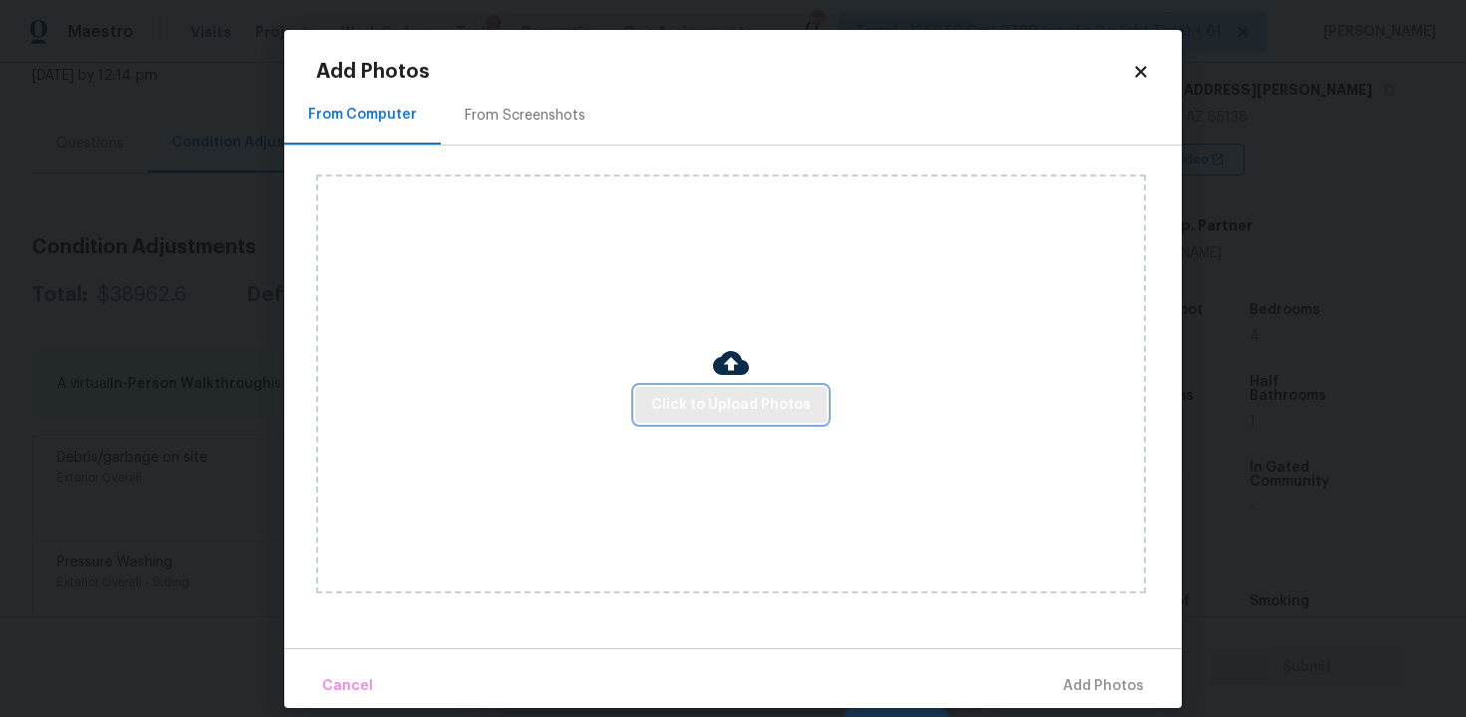
click at [727, 389] on button "Click to Upload Photos" at bounding box center [730, 405] width 191 height 37
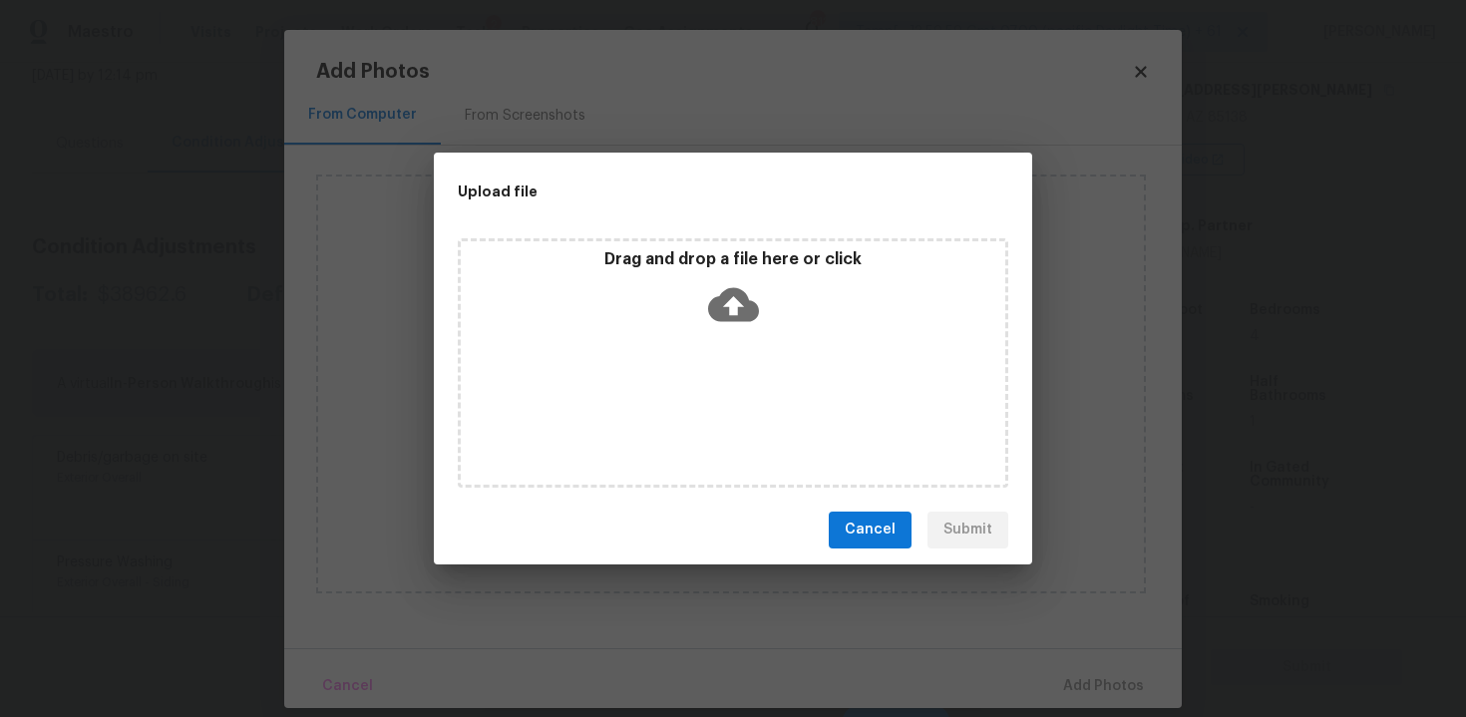
click at [720, 310] on icon at bounding box center [733, 304] width 51 height 34
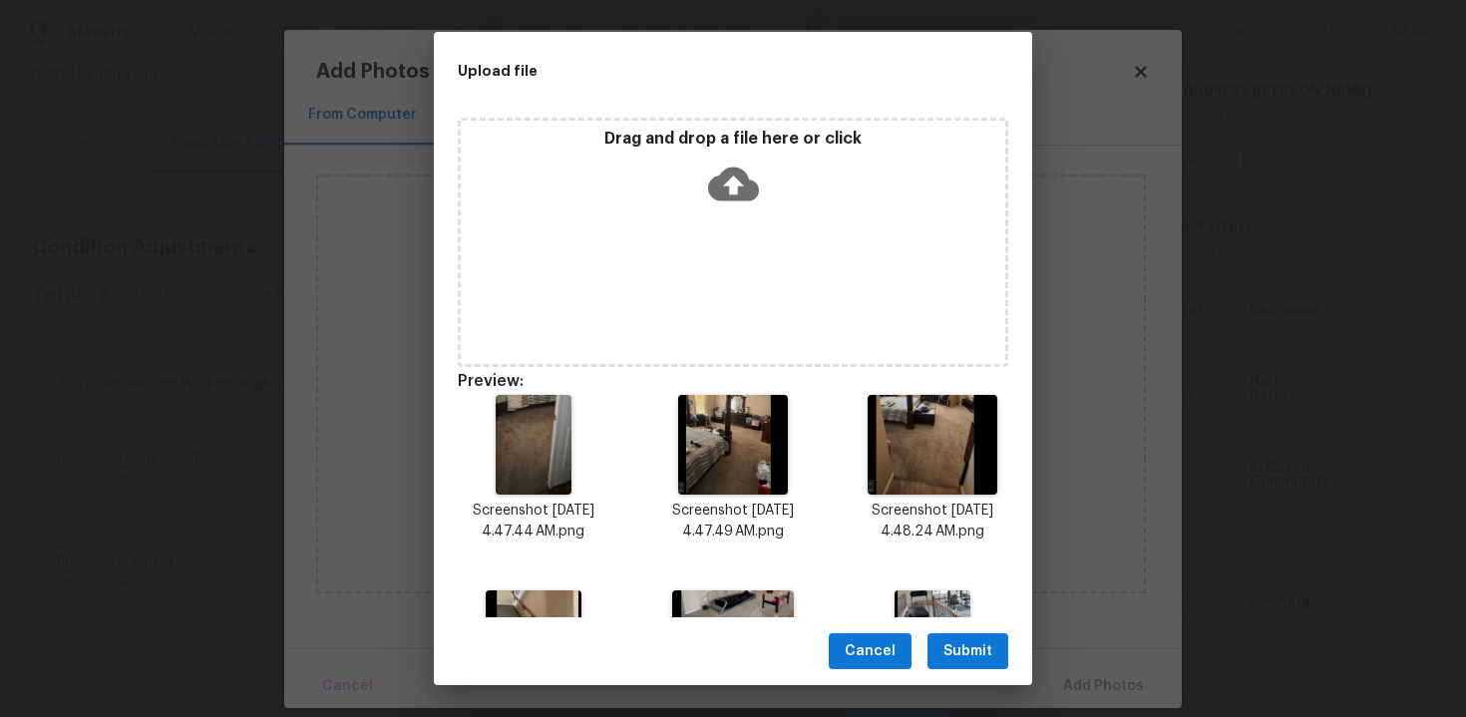
scroll to position [145, 0]
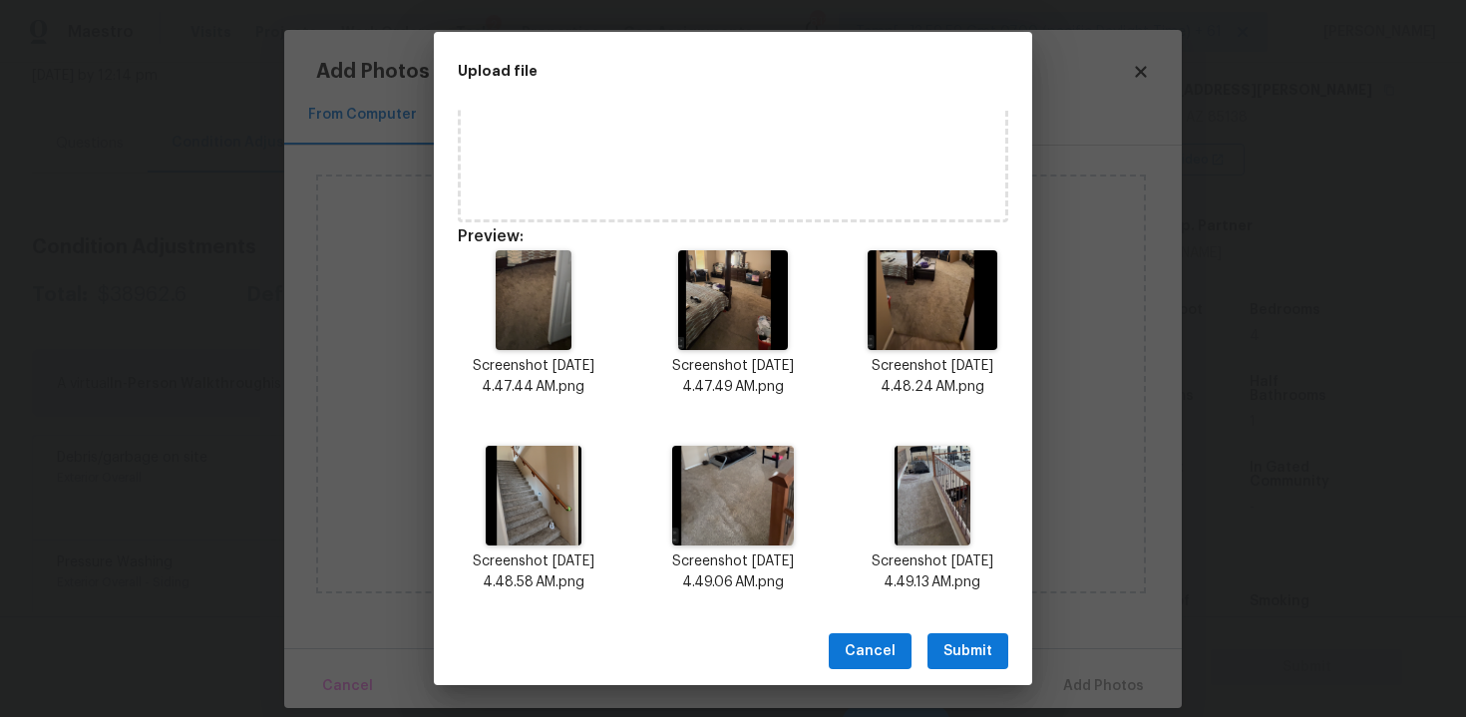
click at [956, 651] on span "Submit" at bounding box center [967, 651] width 49 height 25
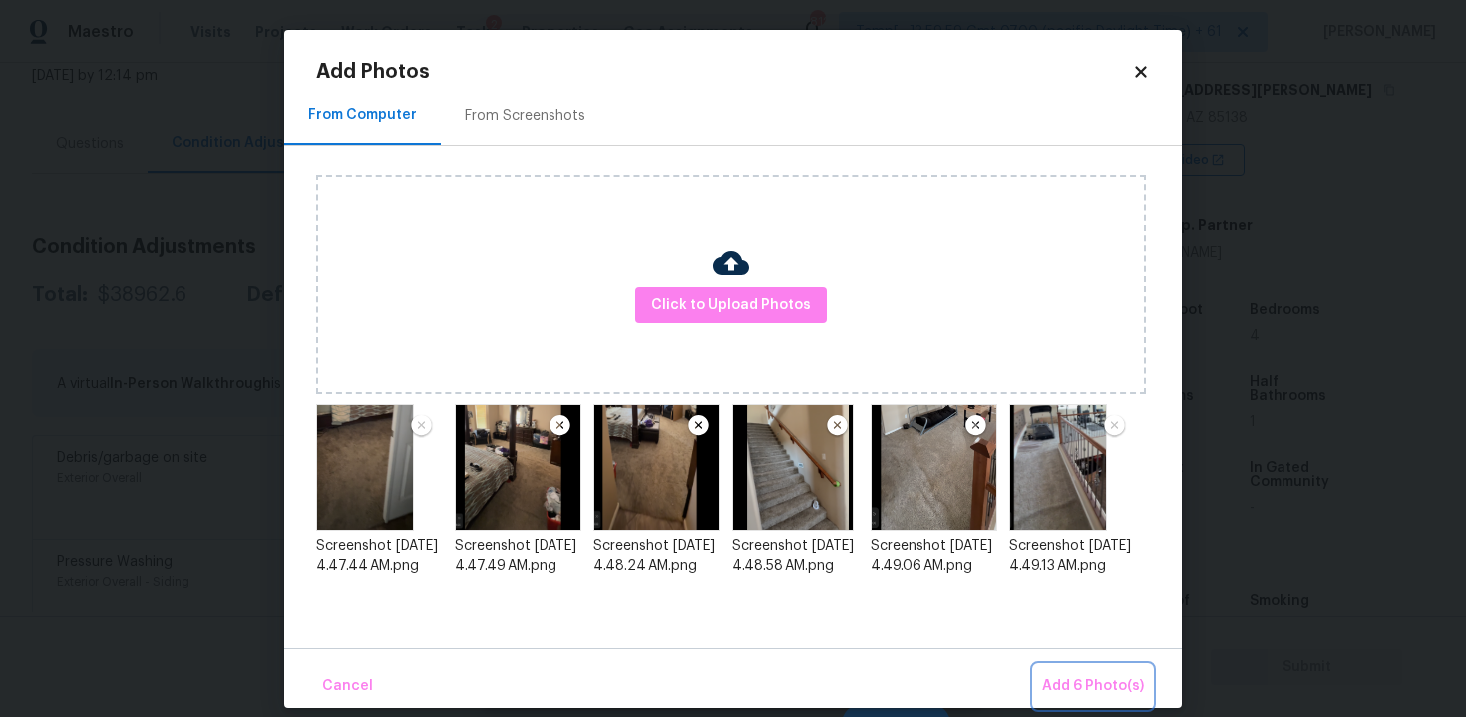
click at [1127, 694] on span "Add 6 Photo(s)" at bounding box center [1093, 686] width 102 height 25
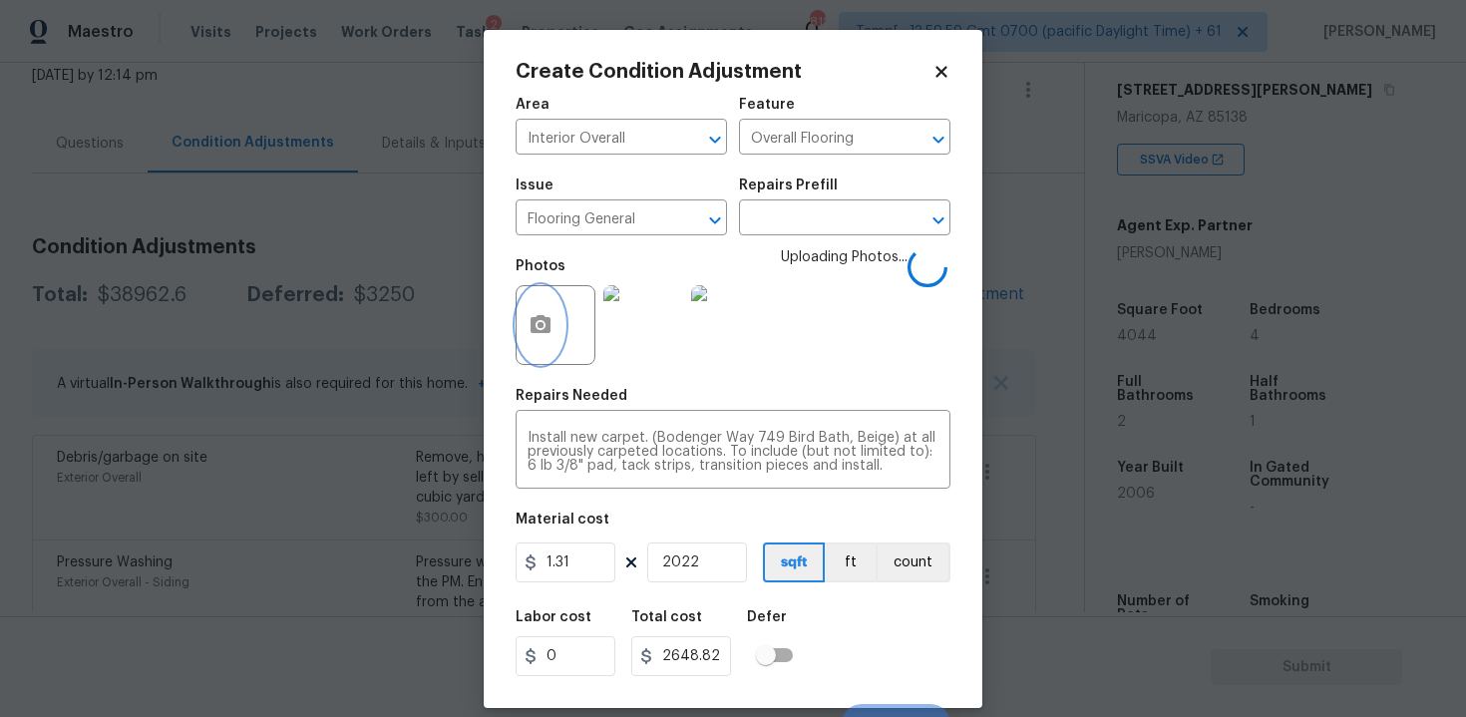
scroll to position [28, 0]
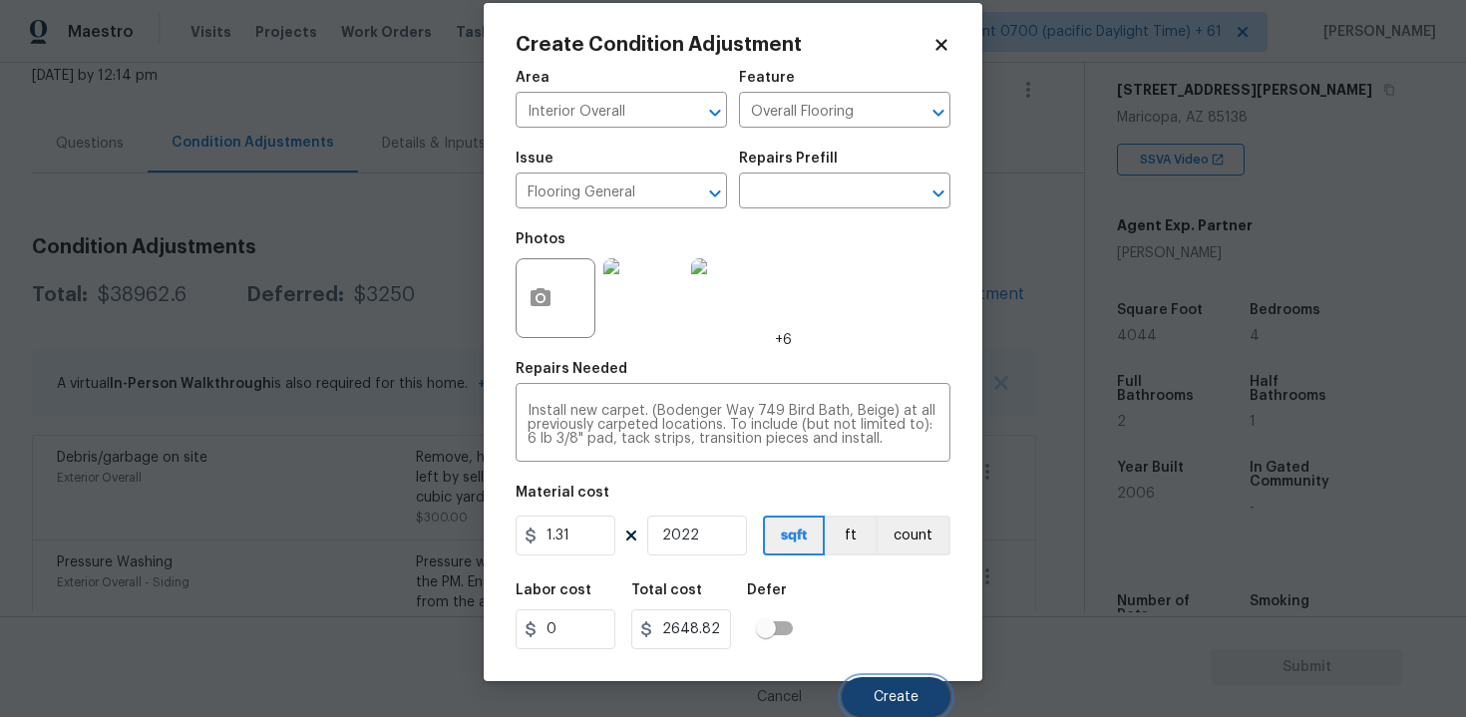
click at [893, 684] on button "Create" at bounding box center [896, 697] width 109 height 40
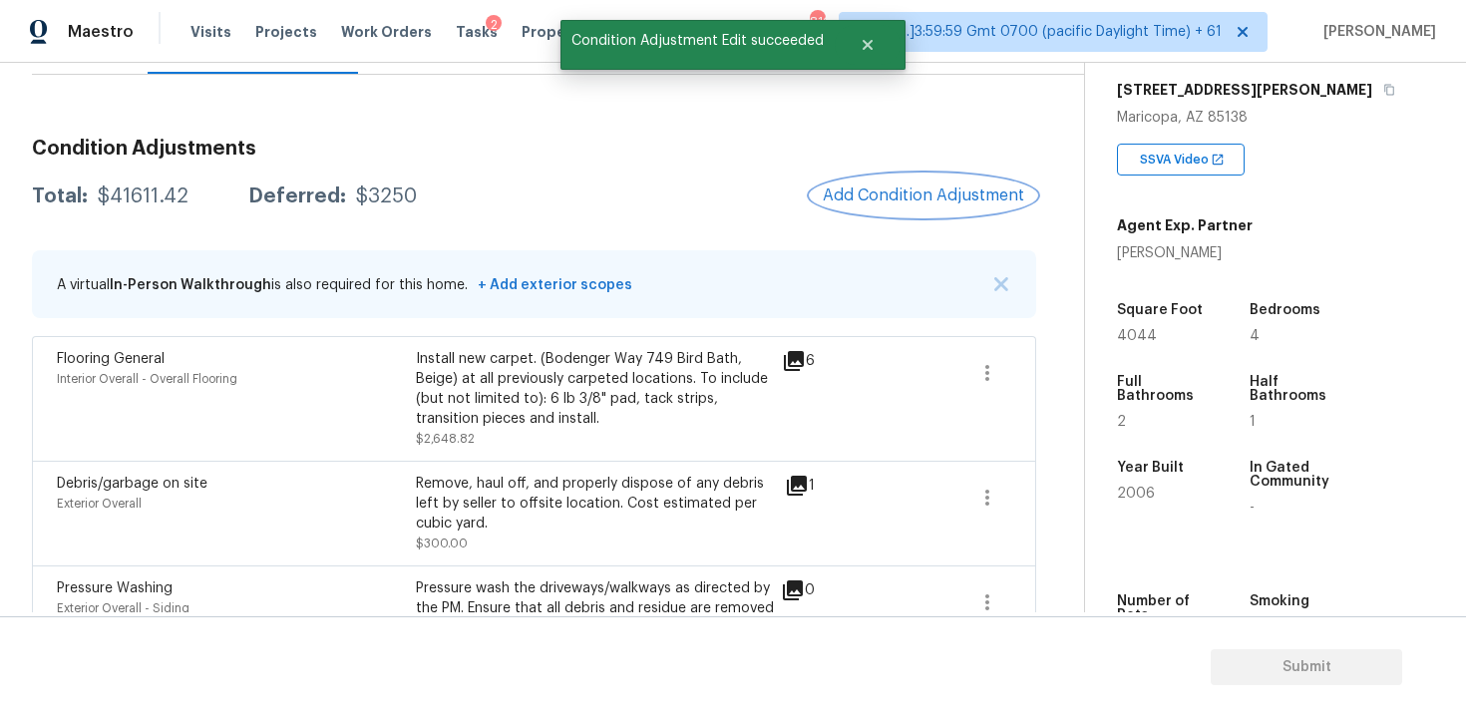
scroll to position [229, 0]
click at [896, 177] on button "Add Condition Adjustment" at bounding box center [923, 194] width 225 height 42
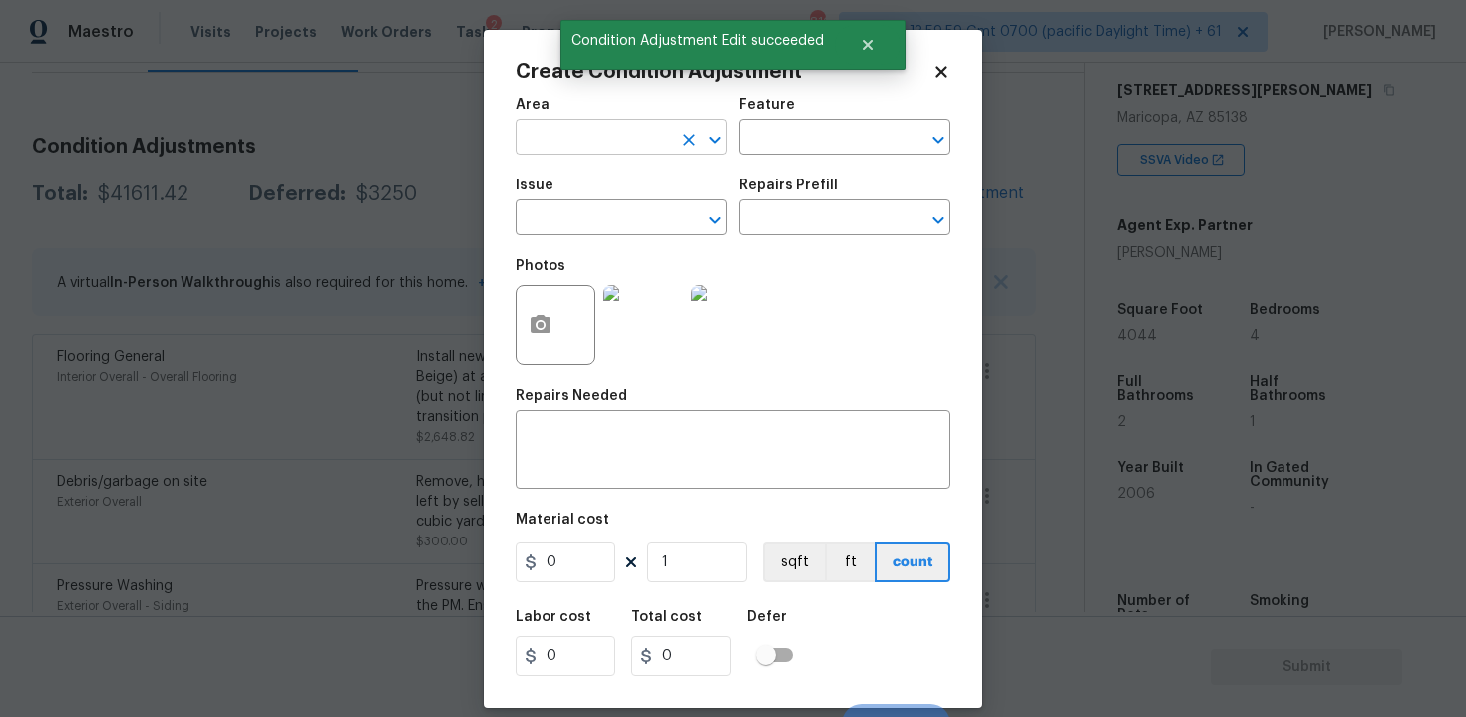
click at [625, 141] on input "text" at bounding box center [594, 139] width 156 height 31
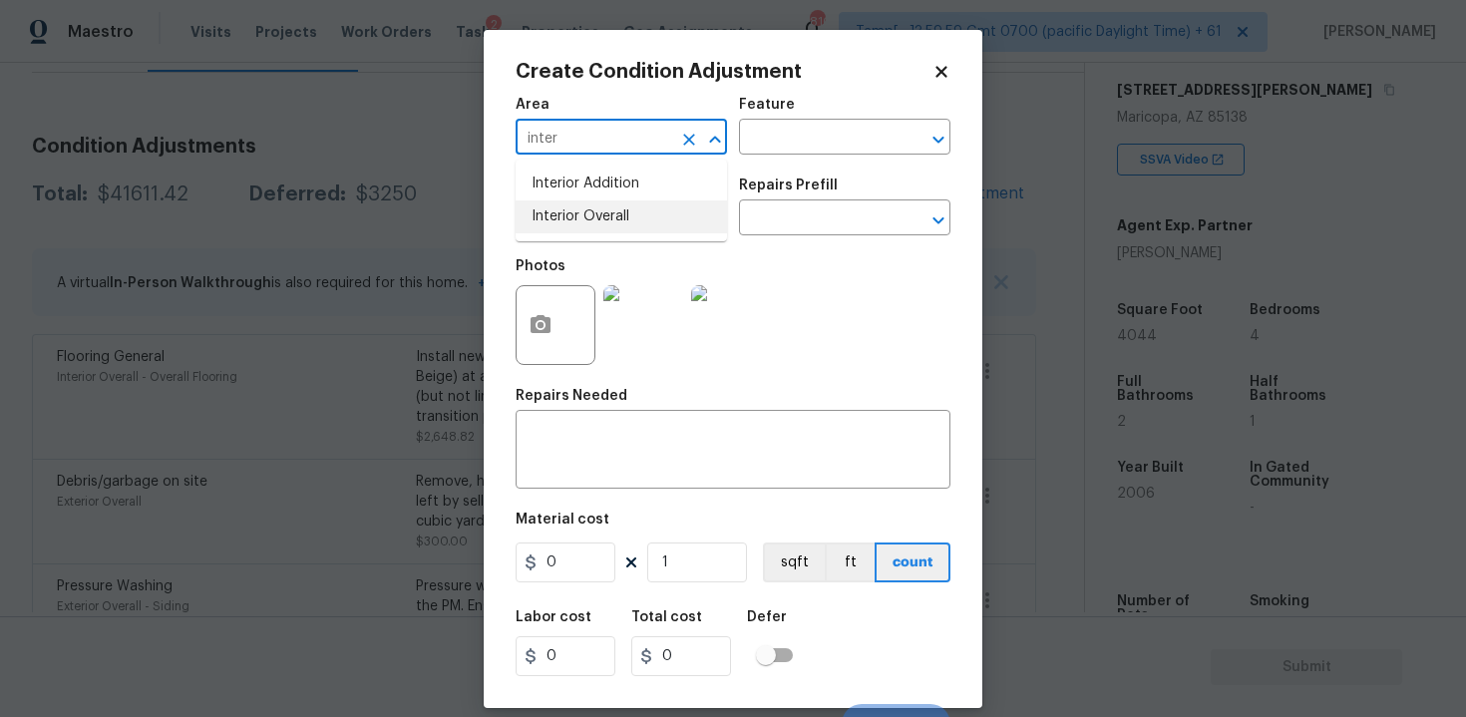
click at [622, 233] on ul "Interior Addition Interior Overall" at bounding box center [621, 201] width 211 height 82
click at [623, 220] on li "Interior Overall" at bounding box center [621, 216] width 211 height 33
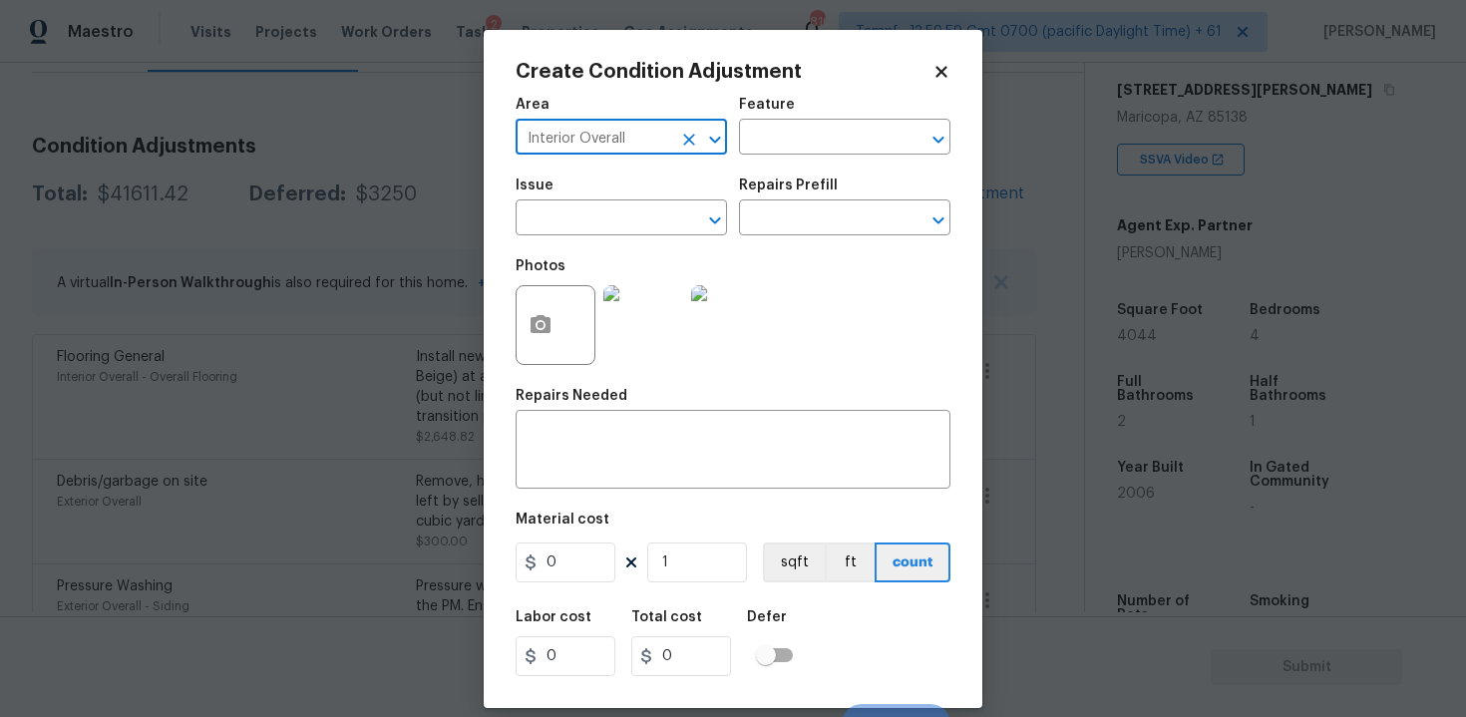
type input "Interior Overall"
click at [623, 220] on input "text" at bounding box center [594, 219] width 156 height 31
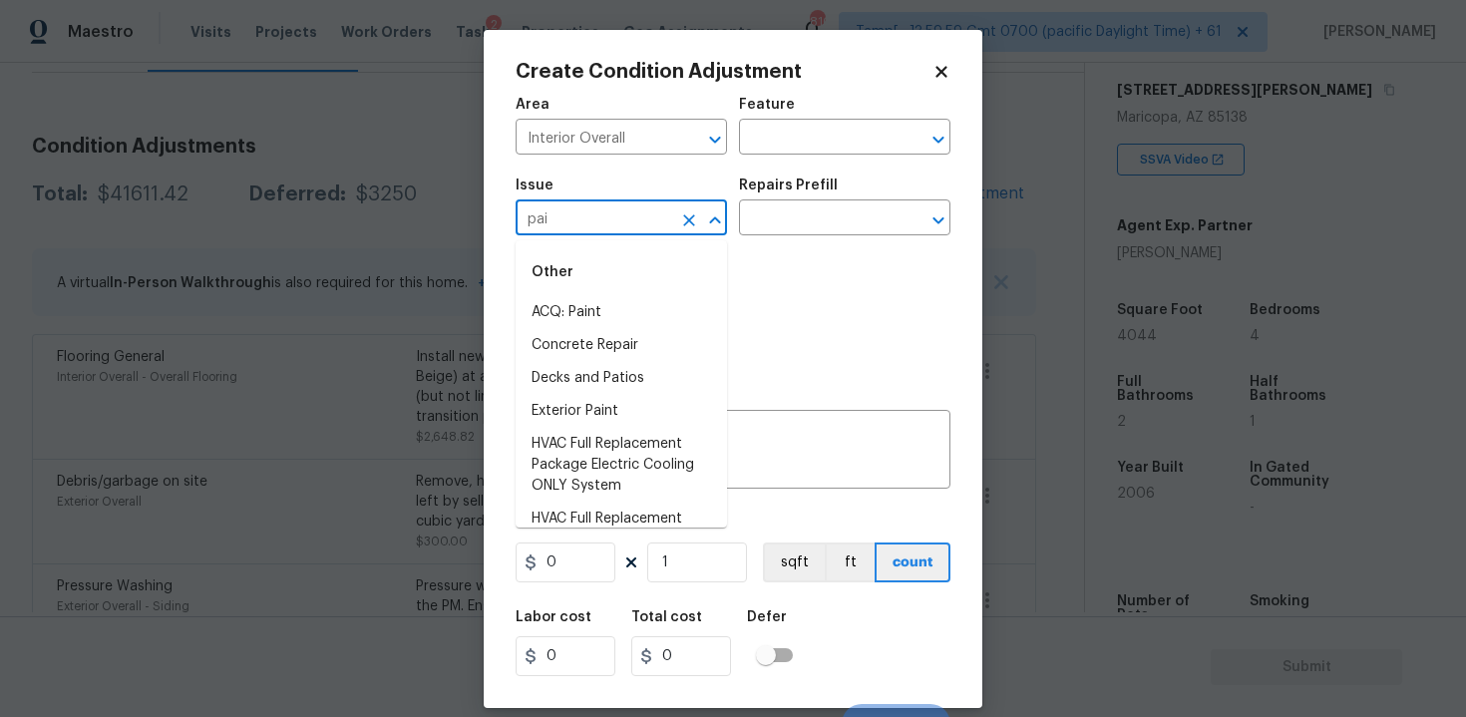
type input "pain"
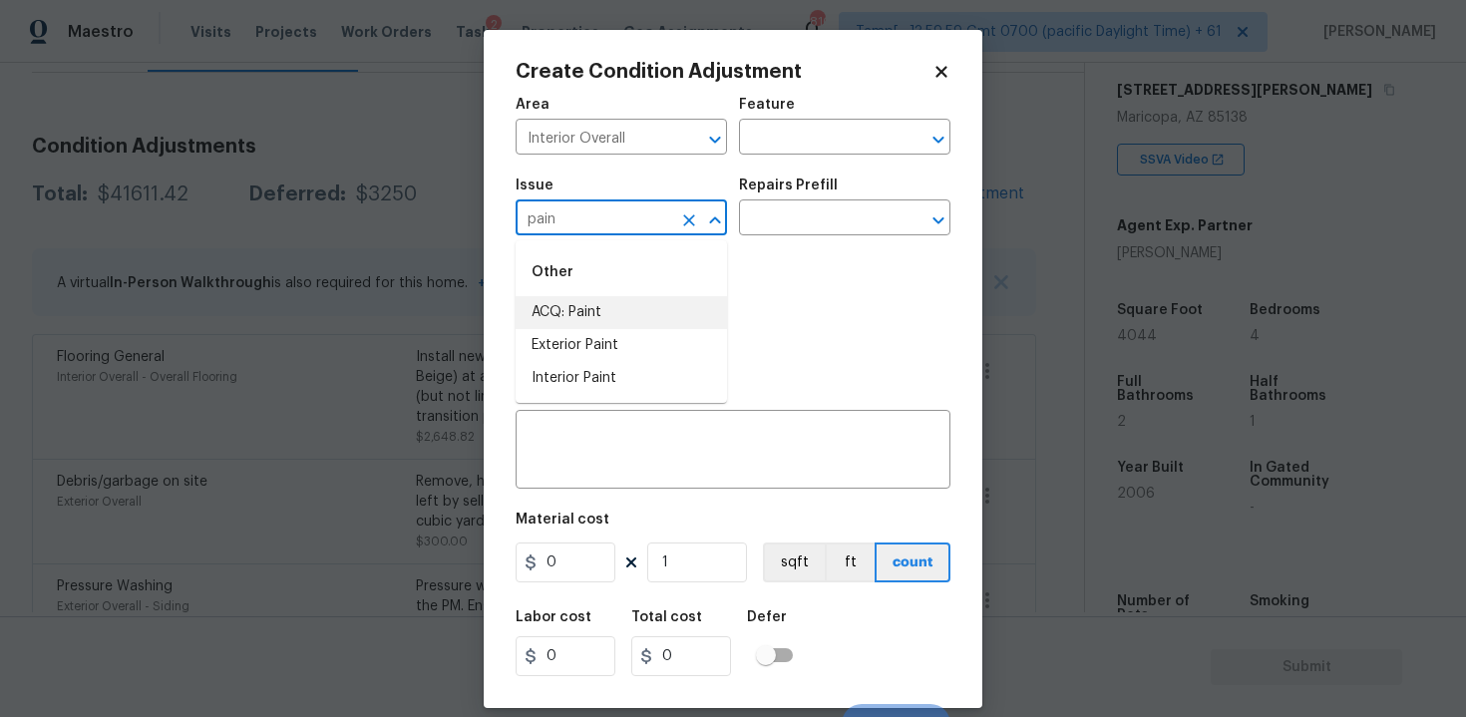
click at [686, 221] on icon "Clear" at bounding box center [689, 220] width 12 height 12
click at [681, 317] on li "ACQ: Flooring" at bounding box center [621, 312] width 211 height 33
type input "ACQ: Flooring"
click at [788, 236] on div "Issue ACQ: Flooring ​ Repairs Prefill ​" at bounding box center [733, 207] width 435 height 81
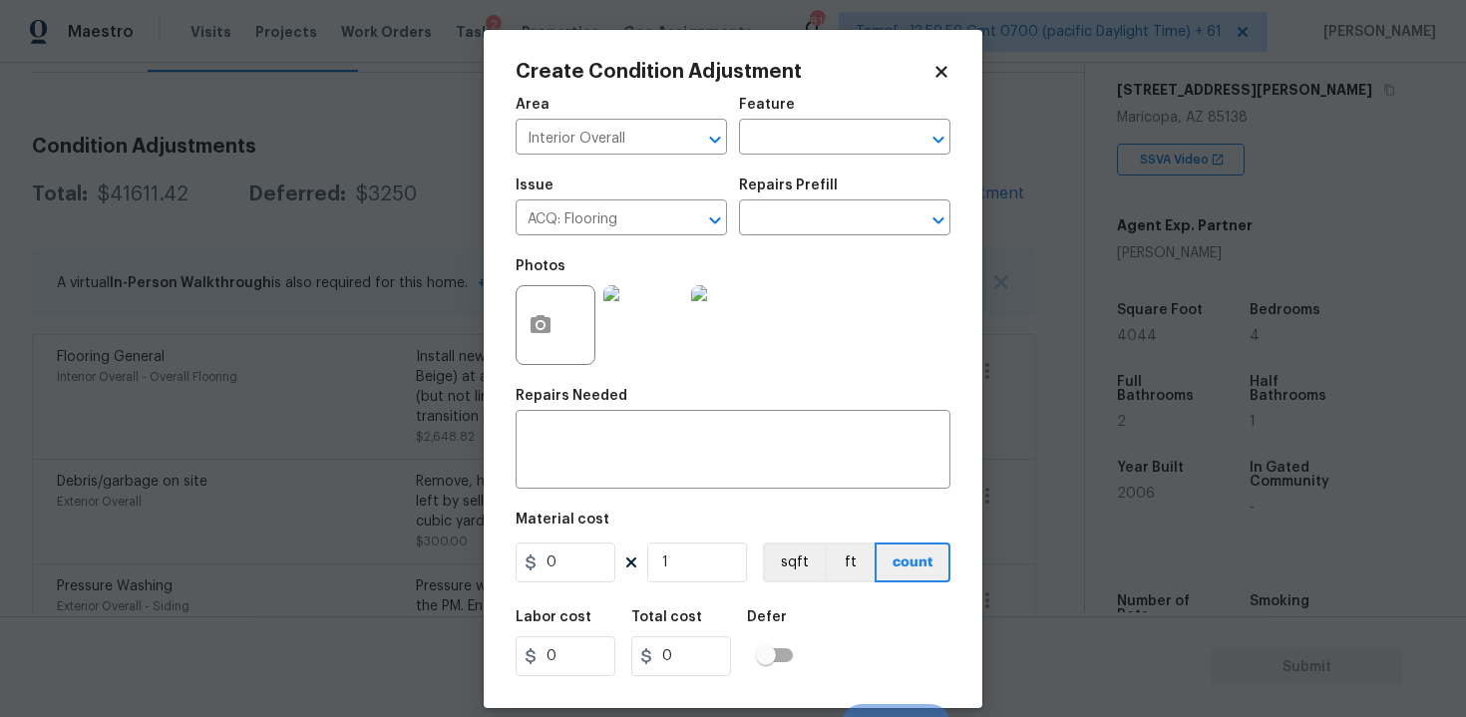
click at [800, 203] on div "Repairs Prefill" at bounding box center [844, 191] width 211 height 26
click at [800, 211] on input "text" at bounding box center [817, 219] width 156 height 31
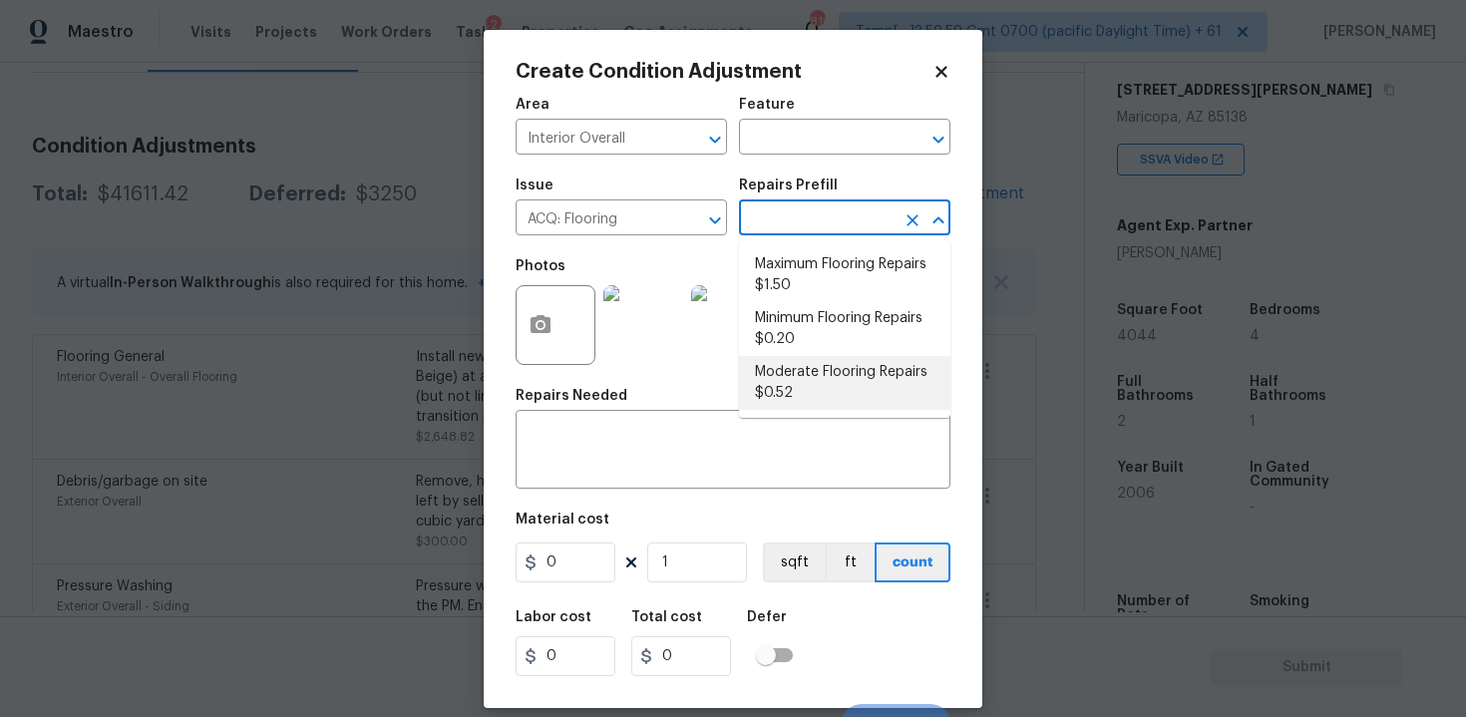
click at [827, 370] on li "Moderate Flooring Repairs $0.52" at bounding box center [844, 383] width 211 height 54
type input "Acquisition"
type textarea "Acquisition Scope: Moderate flooring repairs"
type input "0.52"
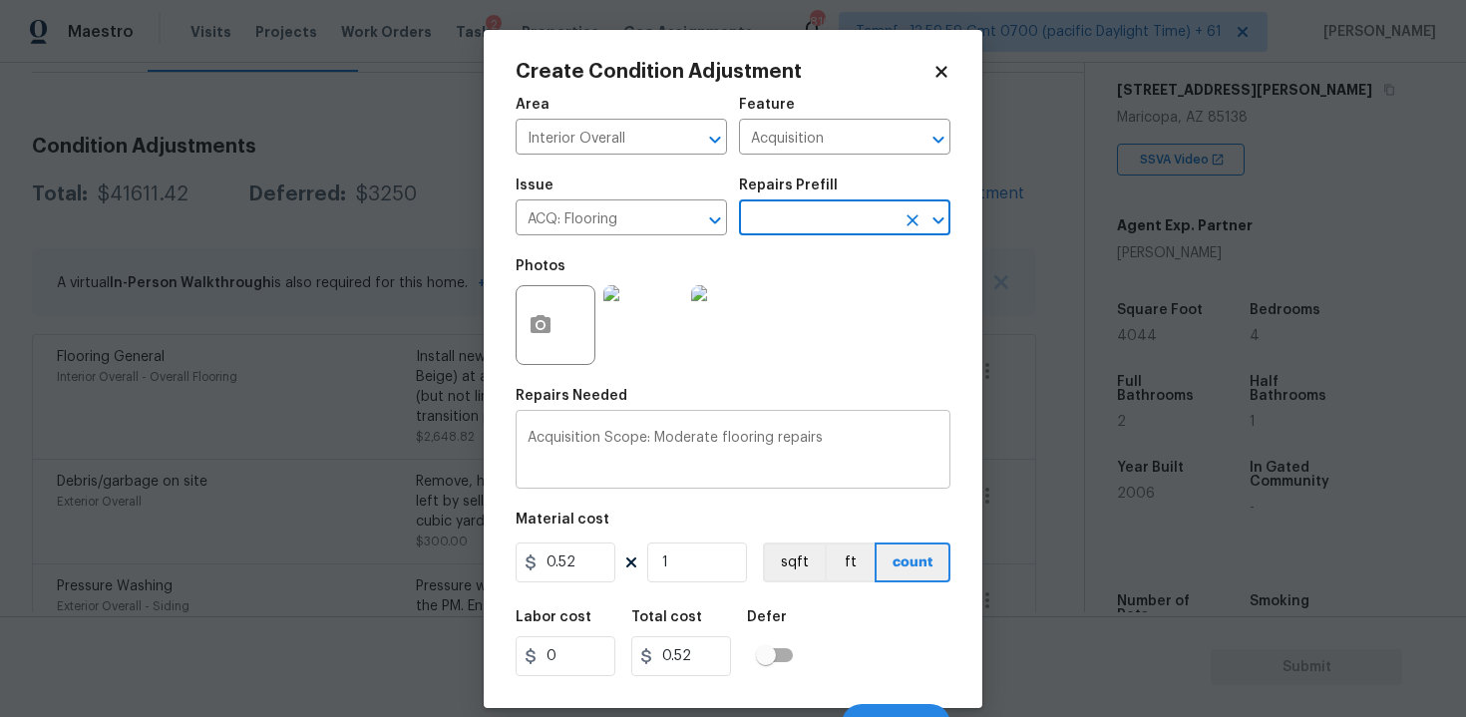
scroll to position [28, 0]
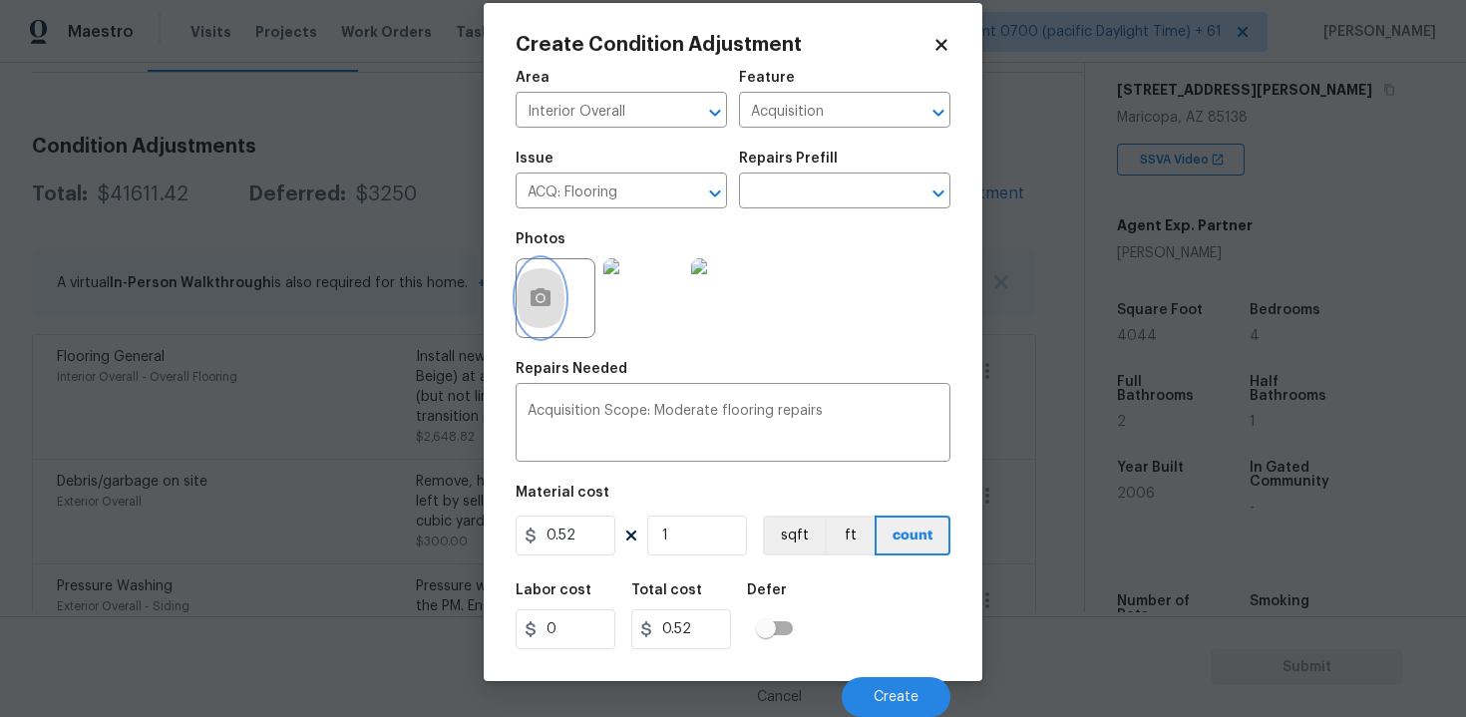
click at [545, 303] on icon "button" at bounding box center [541, 297] width 20 height 18
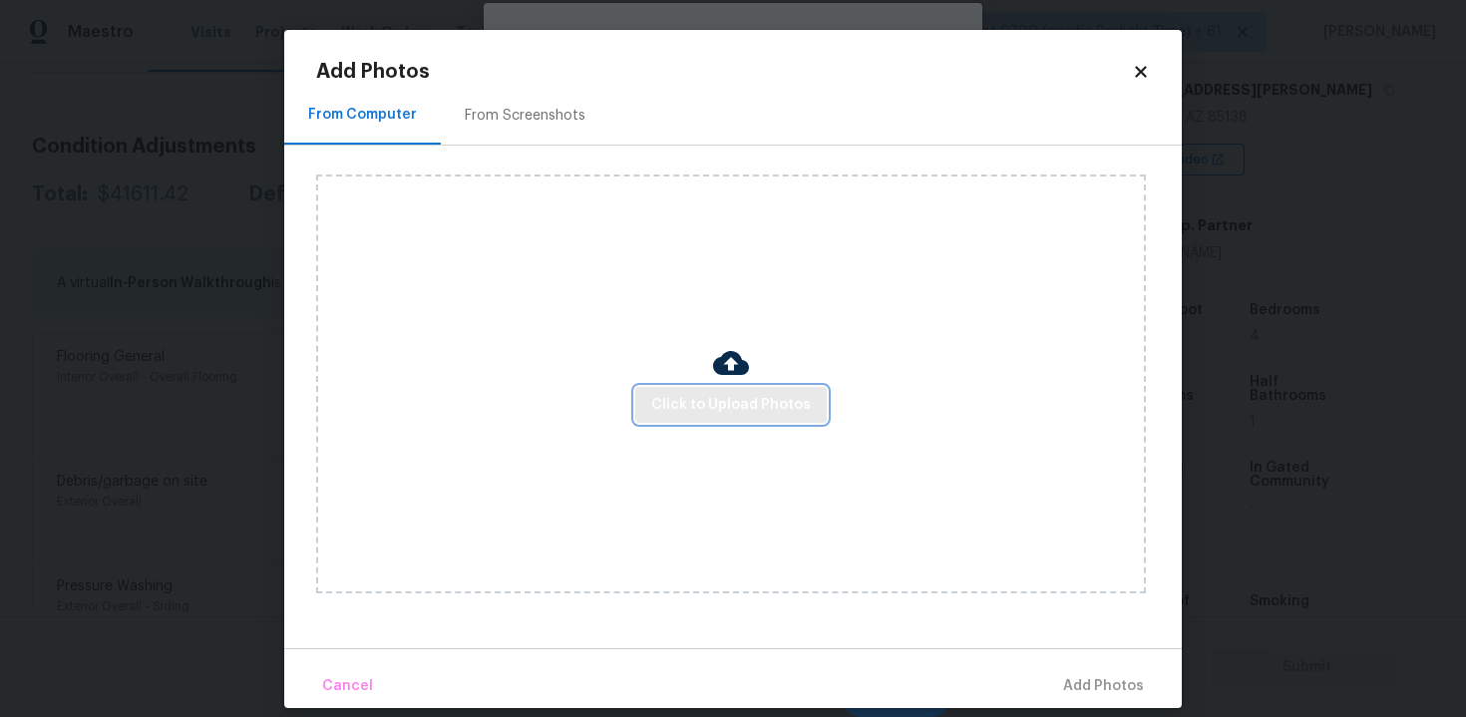
click at [704, 390] on button "Click to Upload Photos" at bounding box center [730, 405] width 191 height 37
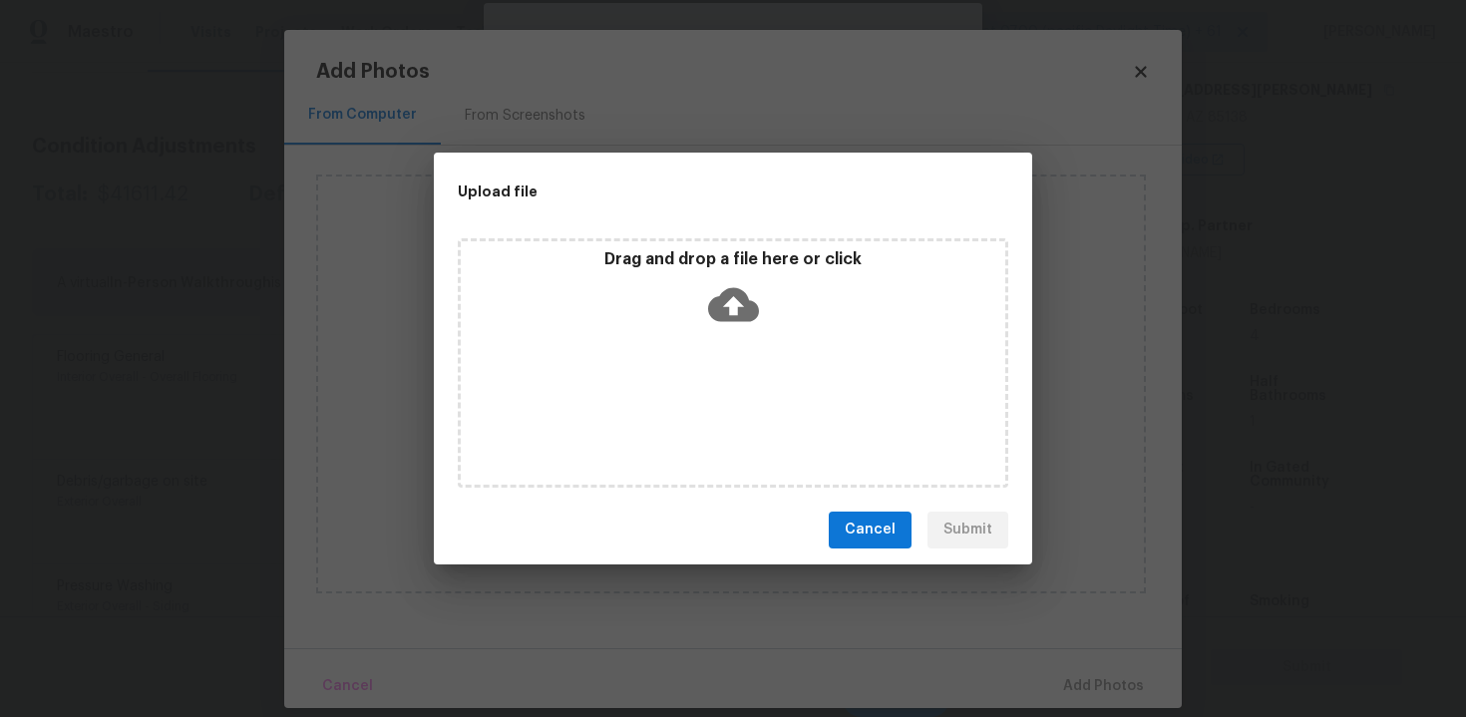
click at [729, 287] on icon at bounding box center [733, 304] width 51 height 34
click at [876, 545] on button "Cancel" at bounding box center [870, 530] width 83 height 37
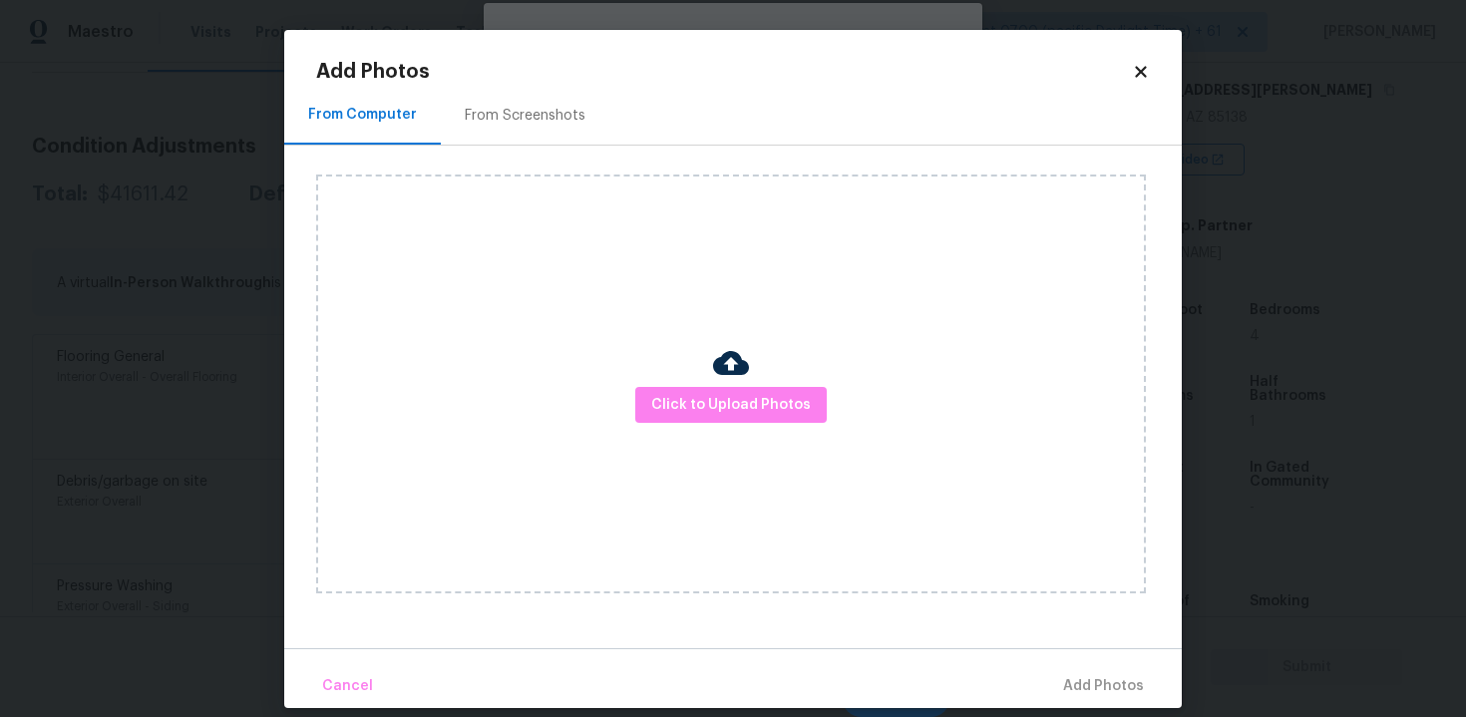
click at [1128, 71] on h2 "Add Photos" at bounding box center [724, 72] width 816 height 20
click at [1150, 62] on div "Add Photos From Computer From Screenshots Click to Upload Photos Cancel Add Pho…" at bounding box center [732, 369] width 897 height 678
click at [1147, 66] on icon at bounding box center [1141, 72] width 18 height 18
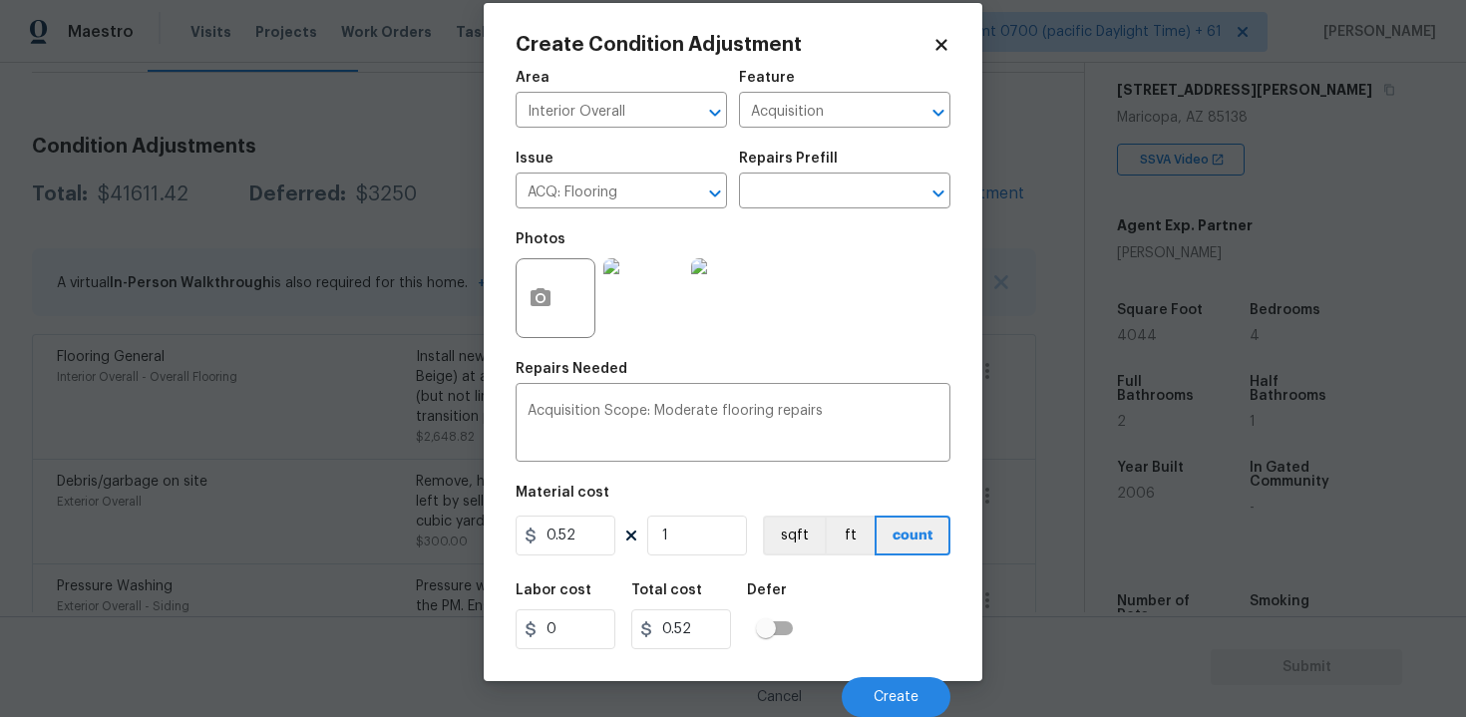
click at [809, 173] on div "Repairs Prefill" at bounding box center [844, 165] width 211 height 26
click at [805, 190] on input "text" at bounding box center [817, 193] width 156 height 31
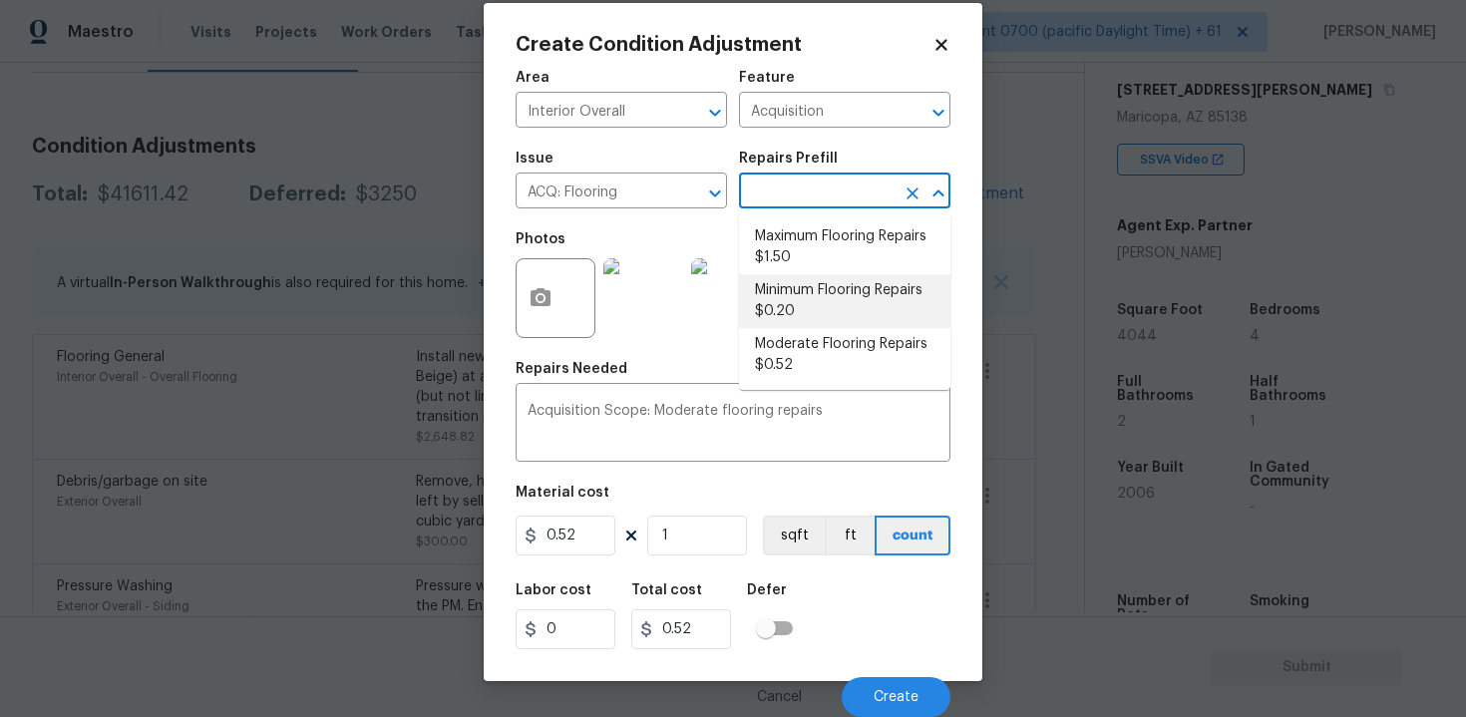
click at [799, 278] on li "Minimum Flooring Repairs $0.20" at bounding box center [844, 301] width 211 height 54
type textarea "Acquisition Scope: Minimum flooring repairs"
type input "0.2"
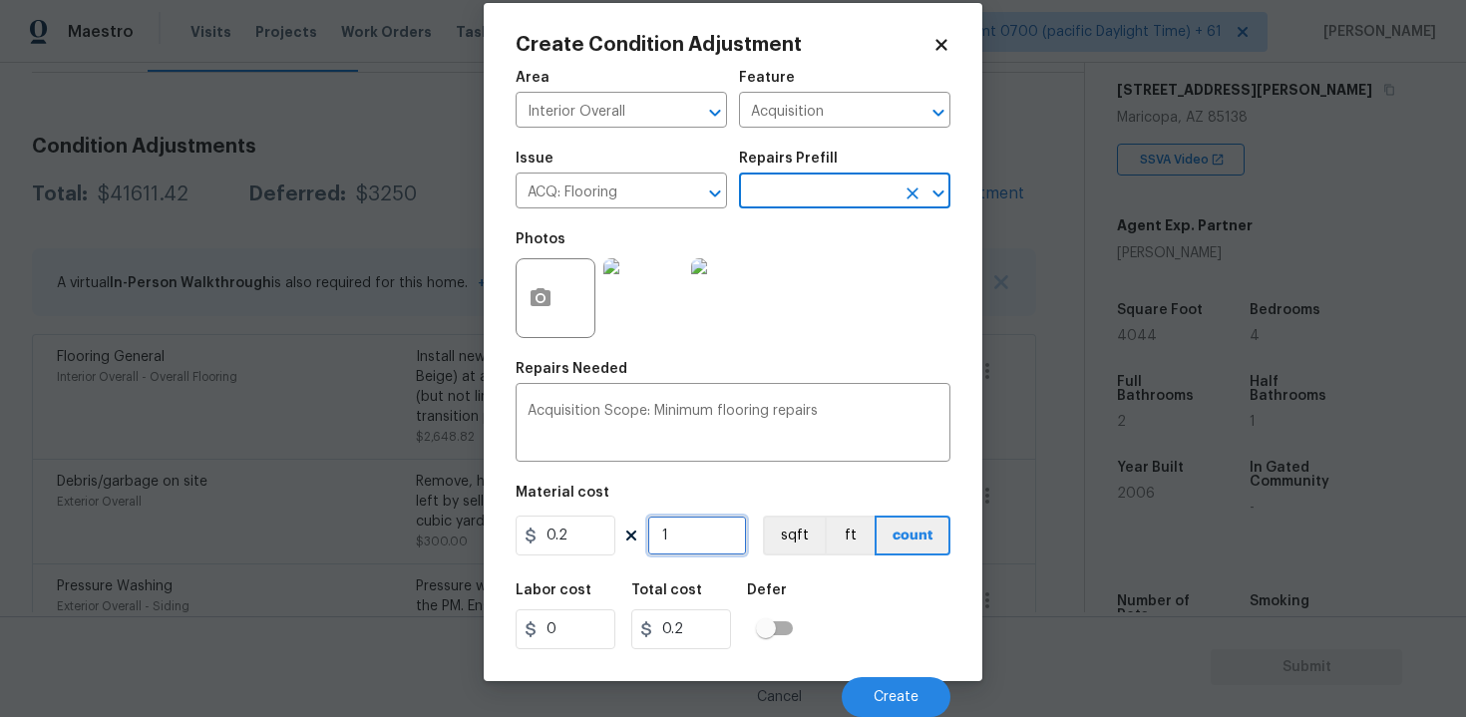
drag, startPoint x: 702, startPoint y: 527, endPoint x: 702, endPoint y: 498, distance: 28.9
click at [702, 527] on input "1" at bounding box center [697, 536] width 100 height 40
type input "0"
type input "2"
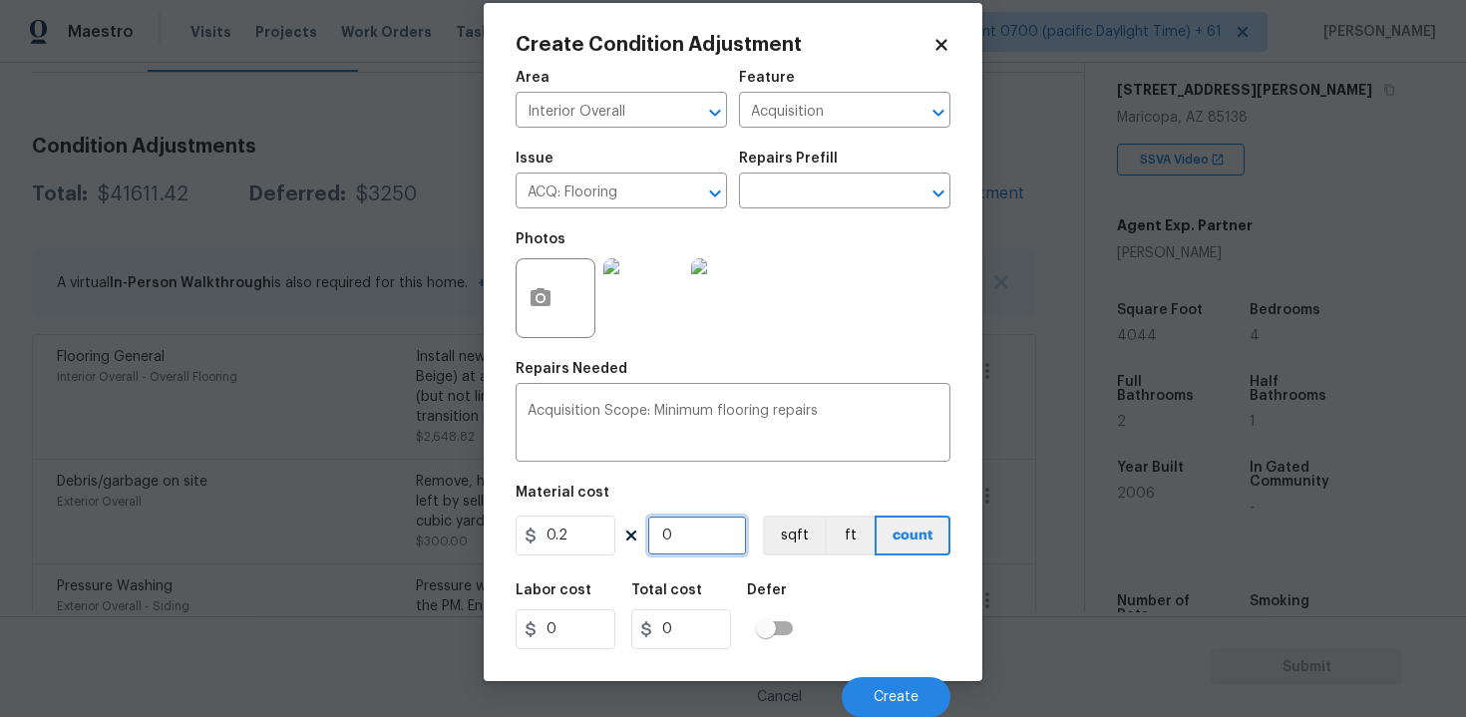
type input "0.4"
type input "20"
type input "4"
type input "202"
type input "40.4"
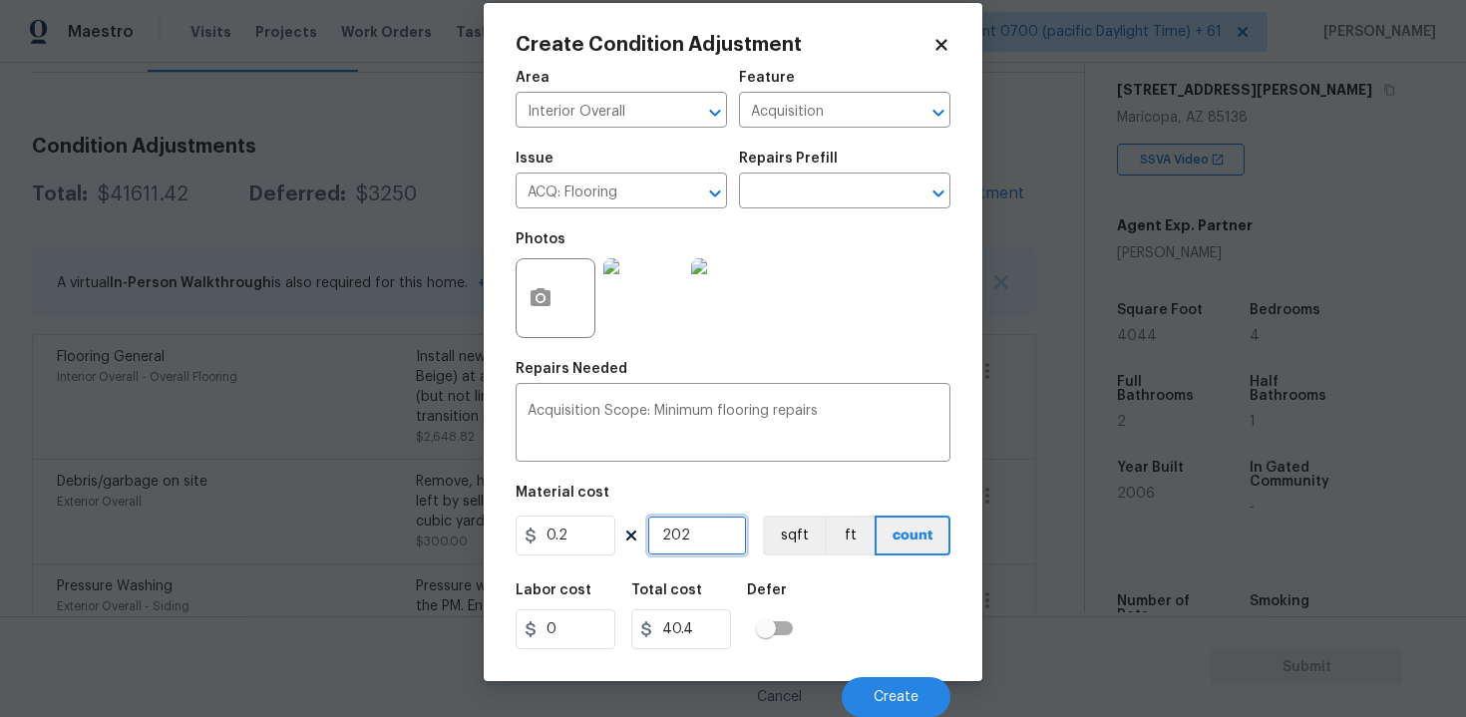
type input "2022"
type input "404.4"
type input "2022"
click at [796, 530] on button "sqft" at bounding box center [794, 536] width 62 height 40
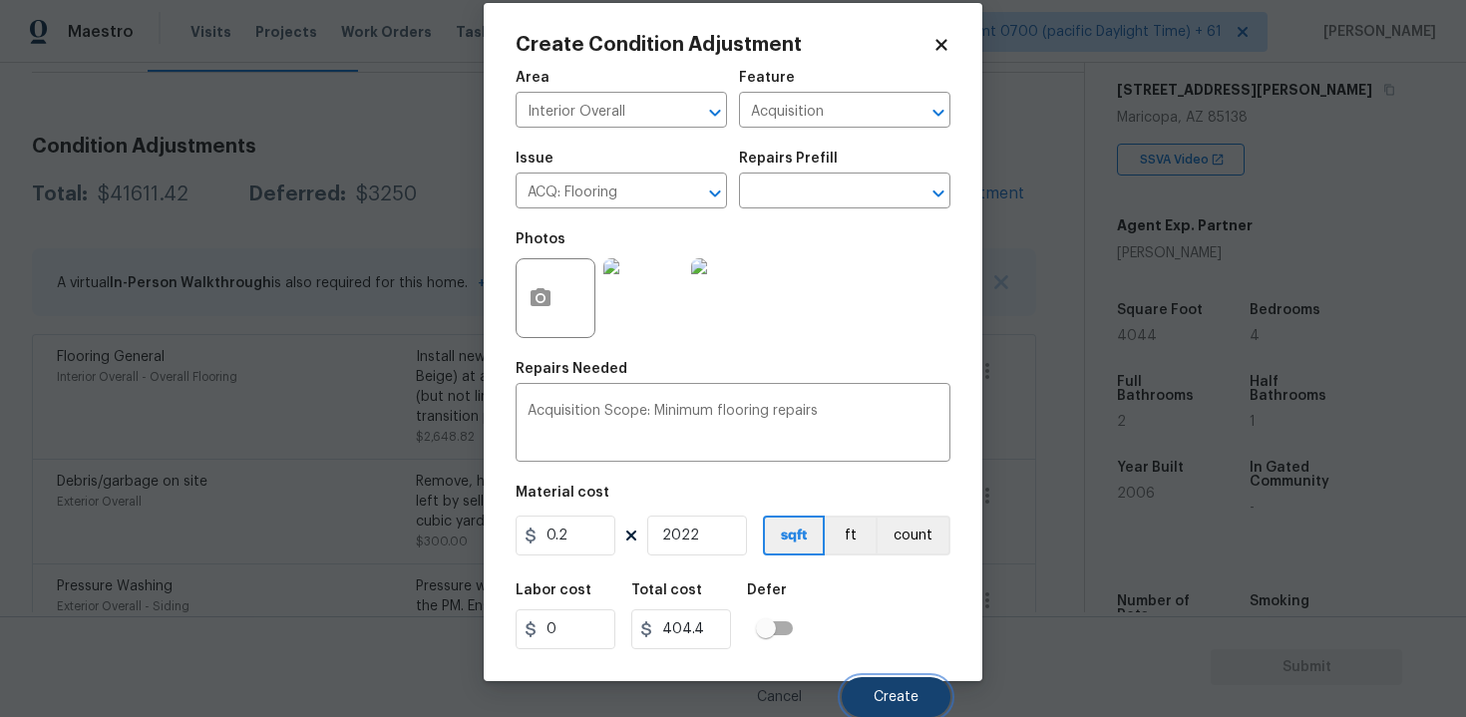
click at [898, 679] on button "Create" at bounding box center [896, 697] width 109 height 40
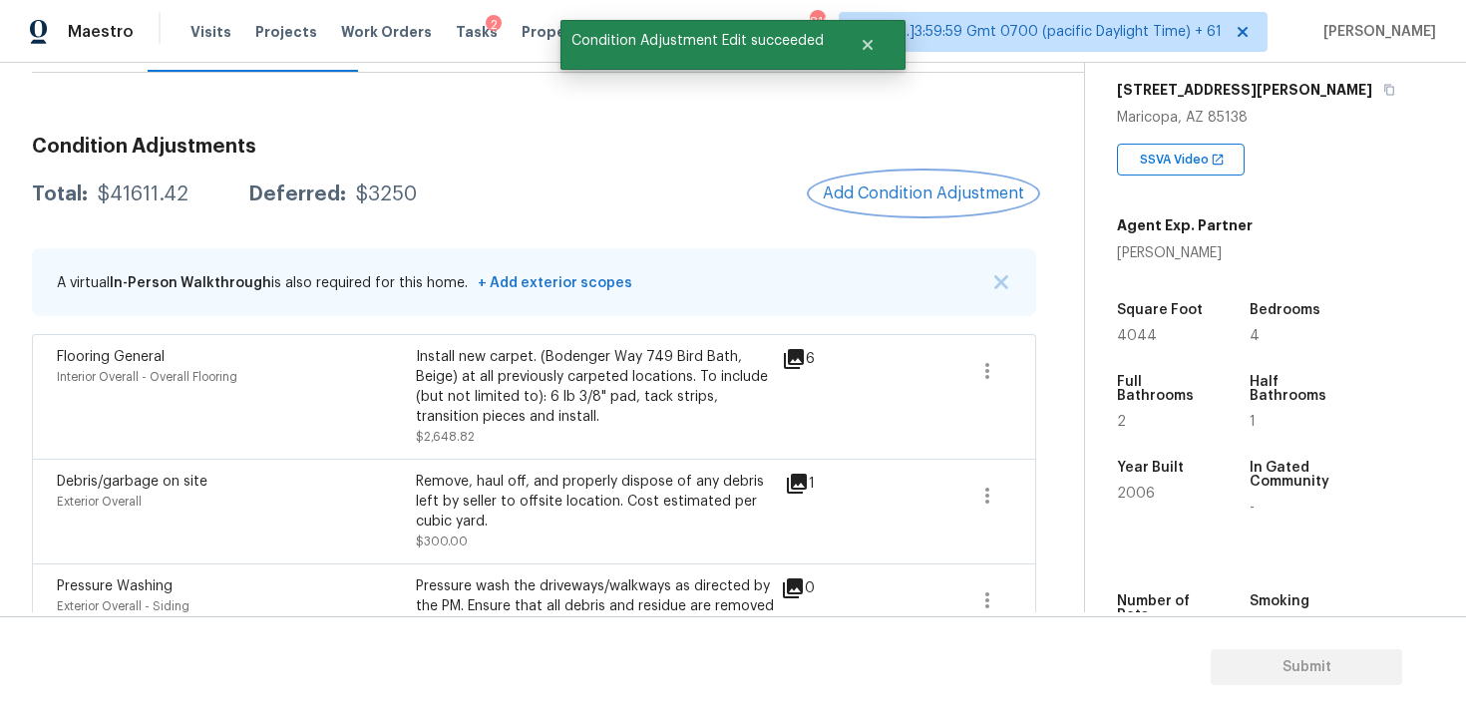
scroll to position [0, 0]
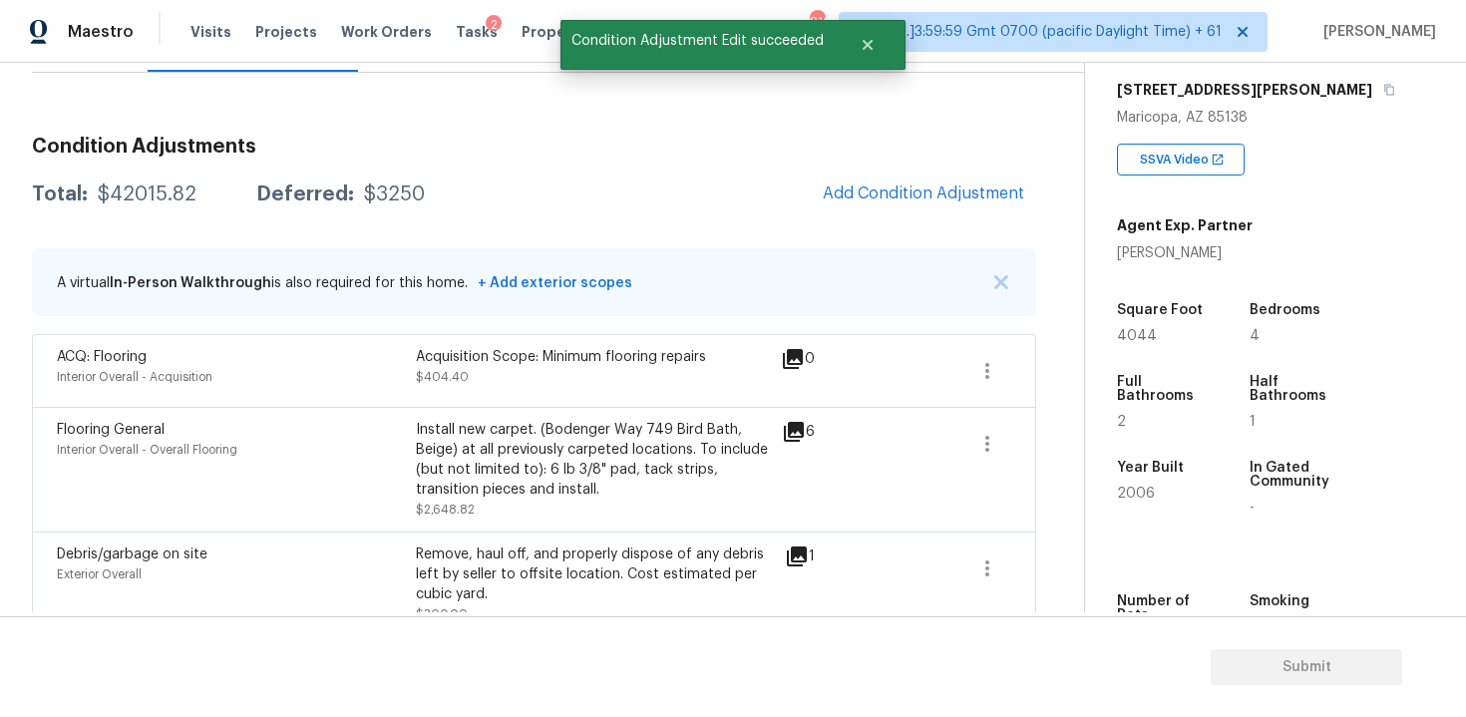
drag, startPoint x: 1112, startPoint y: 343, endPoint x: 1159, endPoint y: 342, distance: 46.9
click at [1159, 343] on div "Property Details © Mapbox © OpenStreetMap Improve this map 43265 W Bailey Dr Ma…" at bounding box center [1259, 257] width 349 height 1033
drag, startPoint x: 1115, startPoint y: 331, endPoint x: 1192, endPoint y: 331, distance: 76.8
click at [1192, 331] on div "Property Details © Mapbox © OpenStreetMap Improve this map 43265 W Bailey Dr Ma…" at bounding box center [1259, 257] width 349 height 1033
copy span "4044"
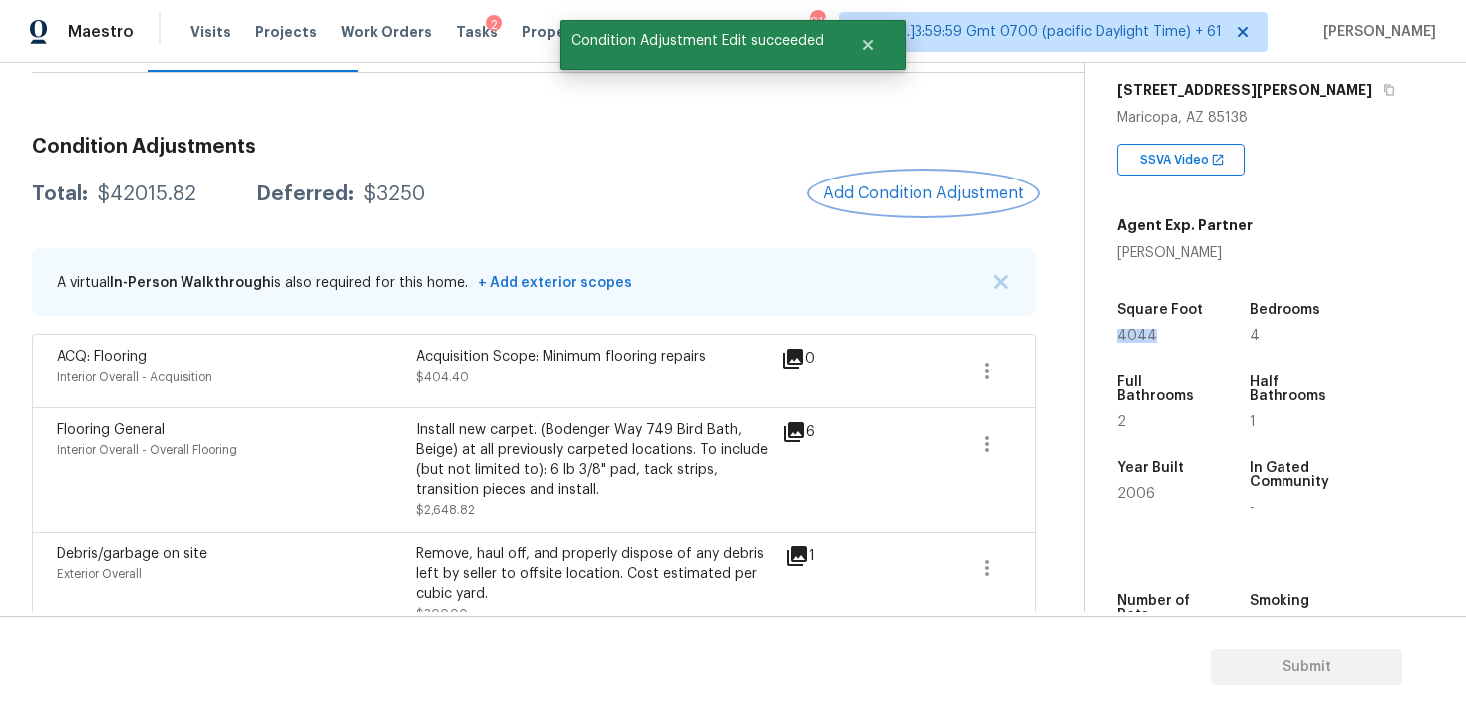
click at [883, 182] on button "Add Condition Adjustment" at bounding box center [923, 194] width 225 height 42
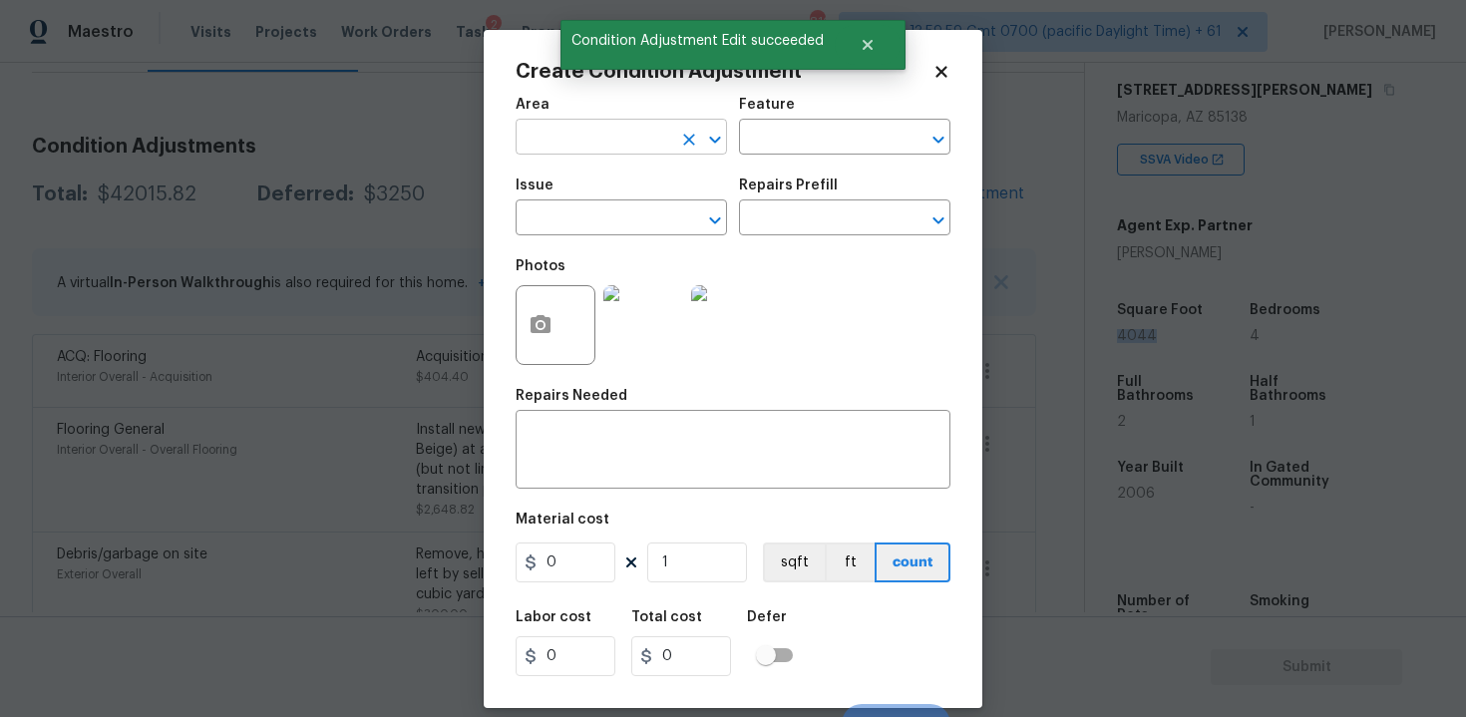
click at [662, 146] on input "text" at bounding box center [594, 139] width 156 height 31
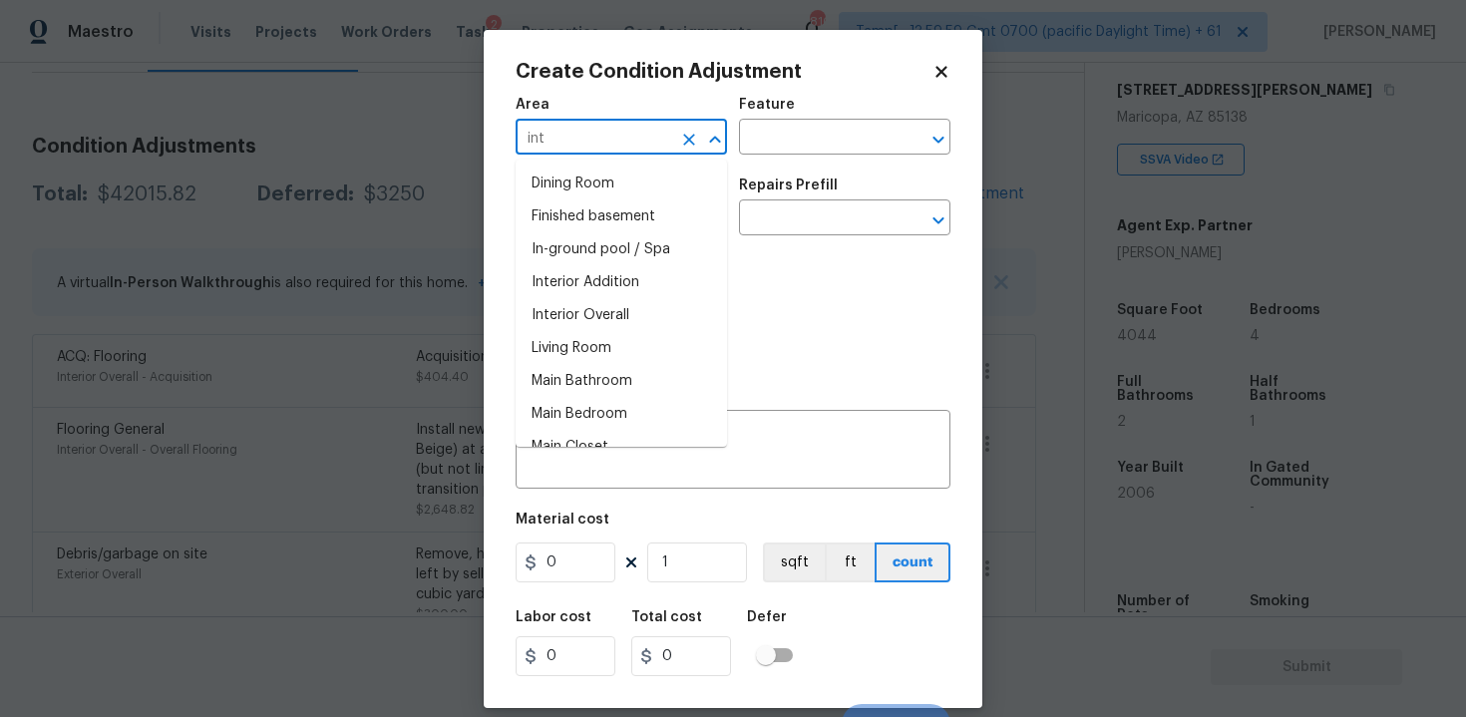
type input "inte"
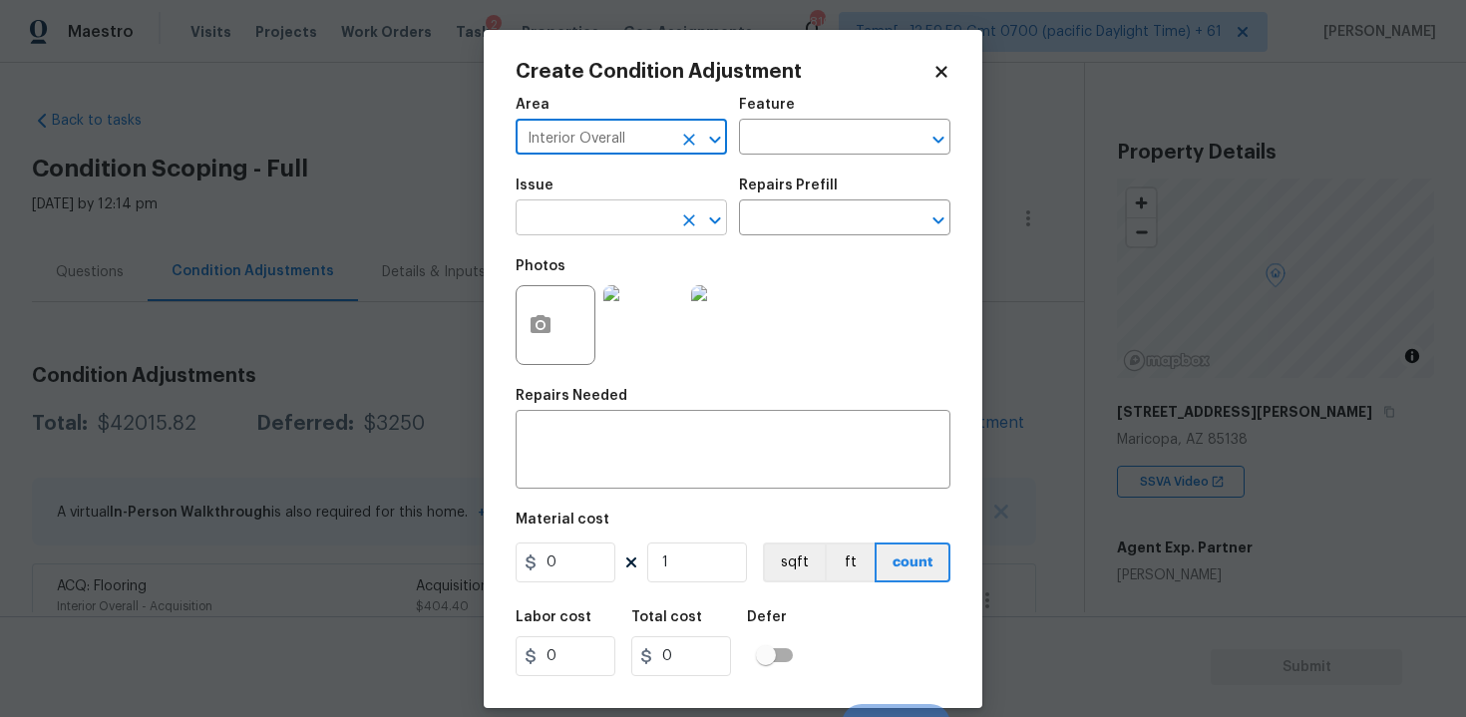
scroll to position [322, 0]
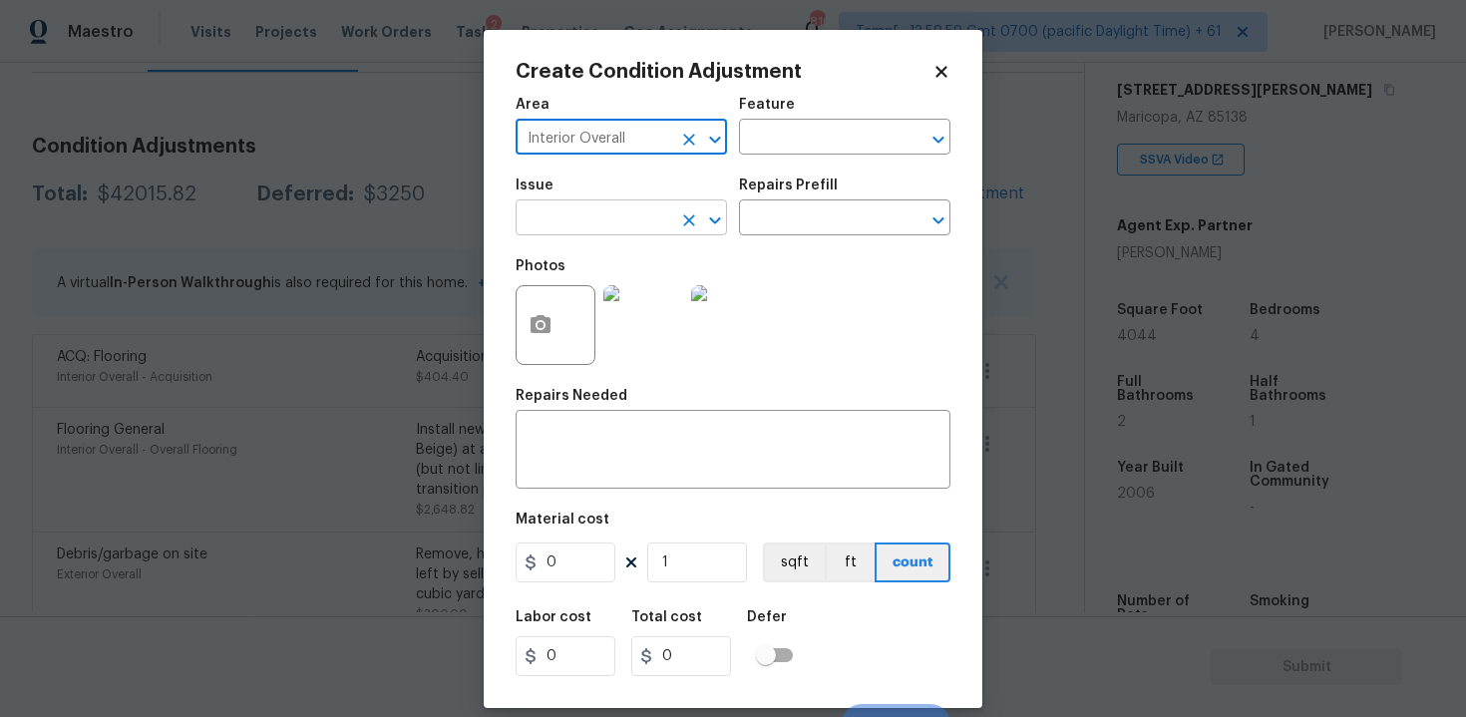
type input "Interior Overall"
click at [664, 222] on input "text" at bounding box center [594, 219] width 156 height 31
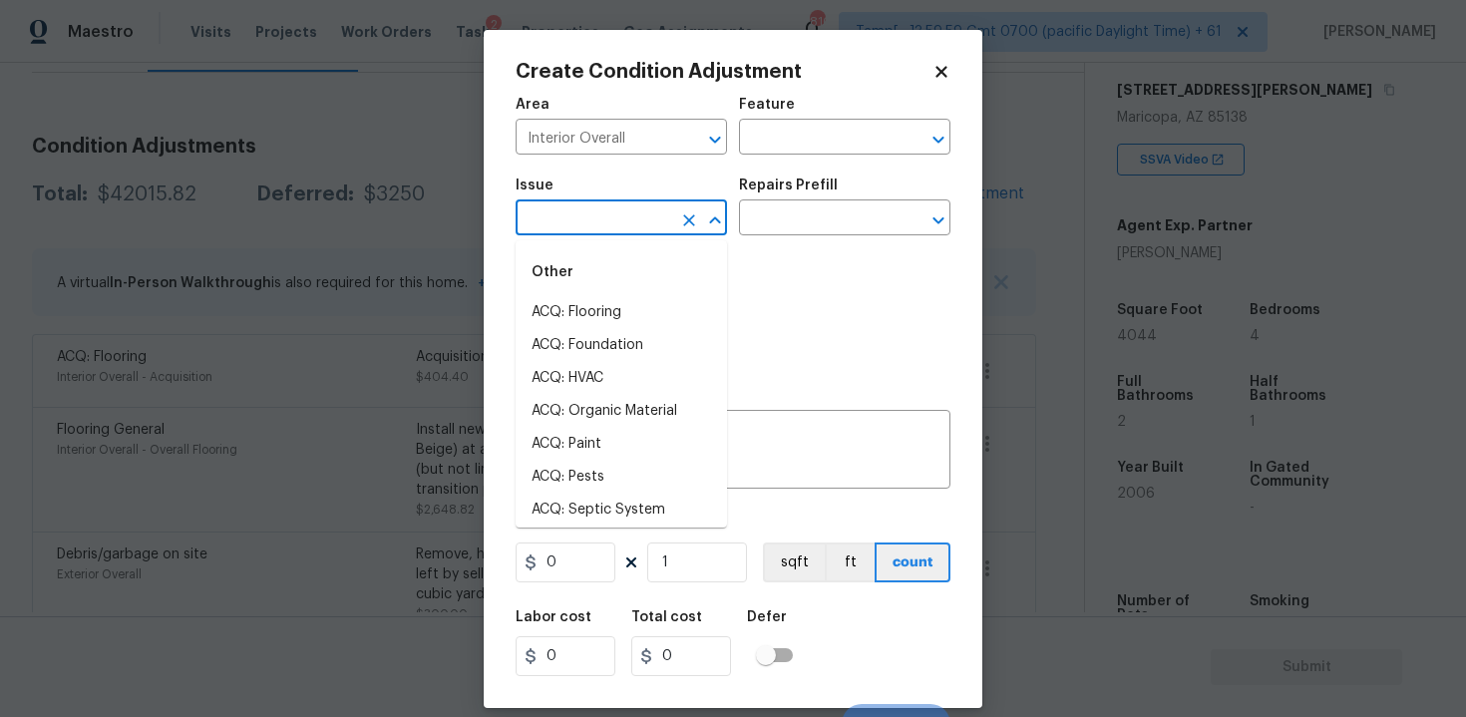
type input "c"
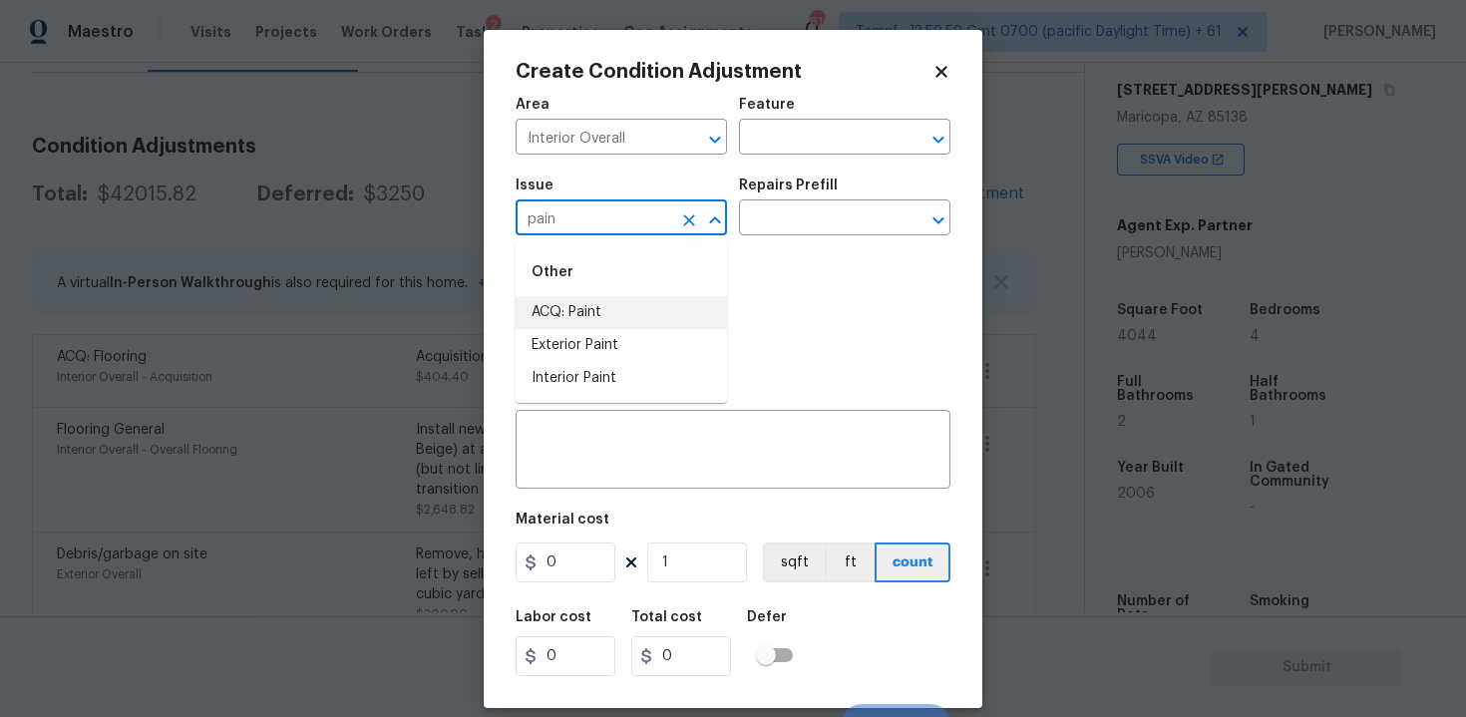
click at [644, 304] on li "ACQ: Paint" at bounding box center [621, 312] width 211 height 33
type input "ACQ: Paint"
click at [765, 233] on input "text" at bounding box center [817, 219] width 156 height 31
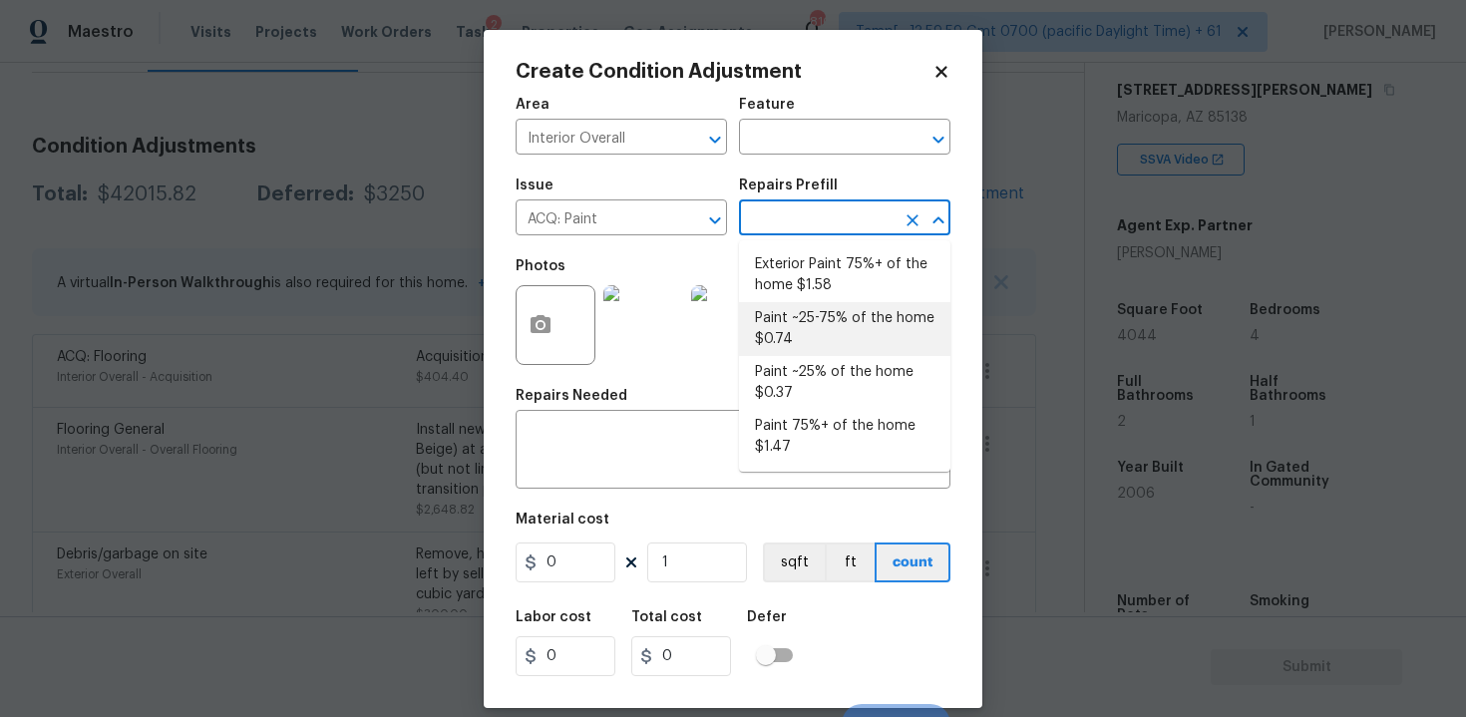
click at [791, 336] on li "Paint ~25-75% of the home $0.74" at bounding box center [844, 329] width 211 height 54
type input "Acquisition"
type input "0.74"
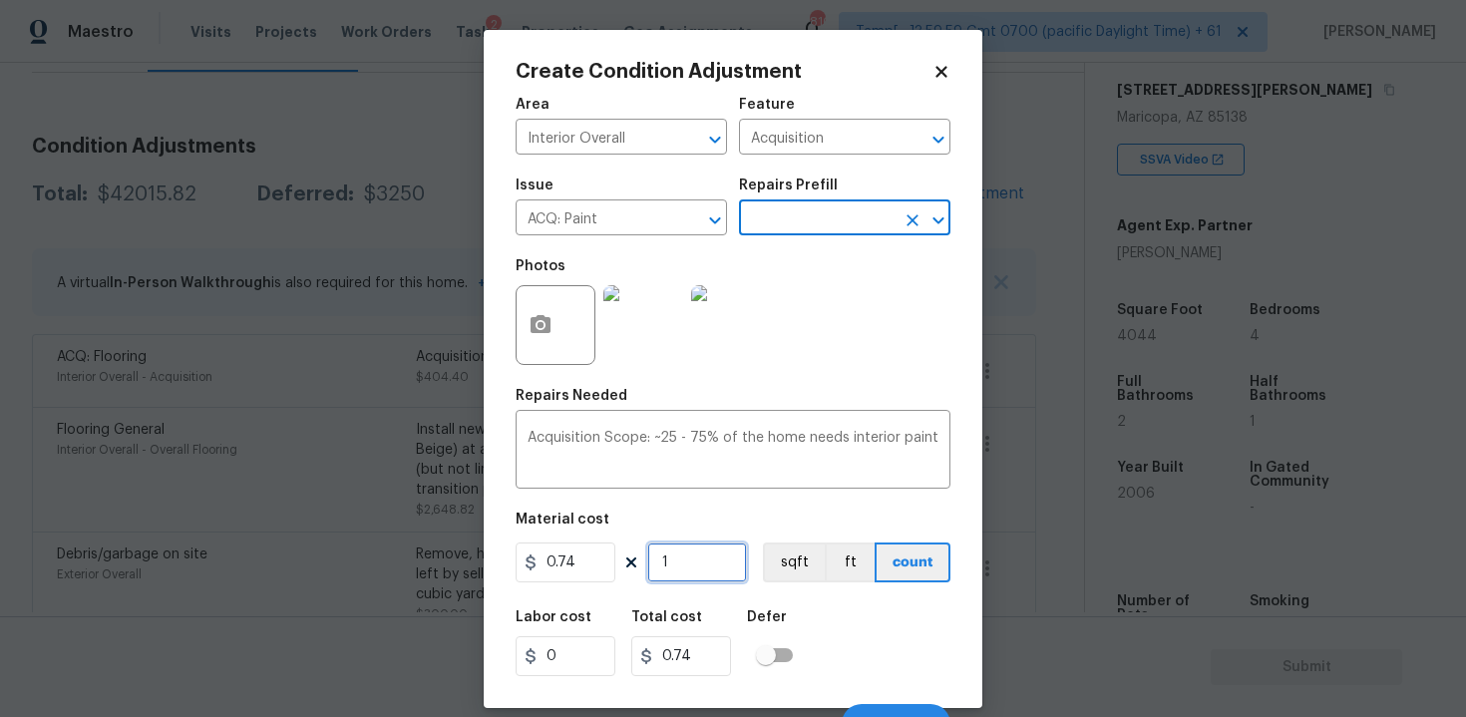
click at [675, 568] on input "1" at bounding box center [697, 562] width 100 height 40
type input "0"
paste input "4044"
type input "4044"
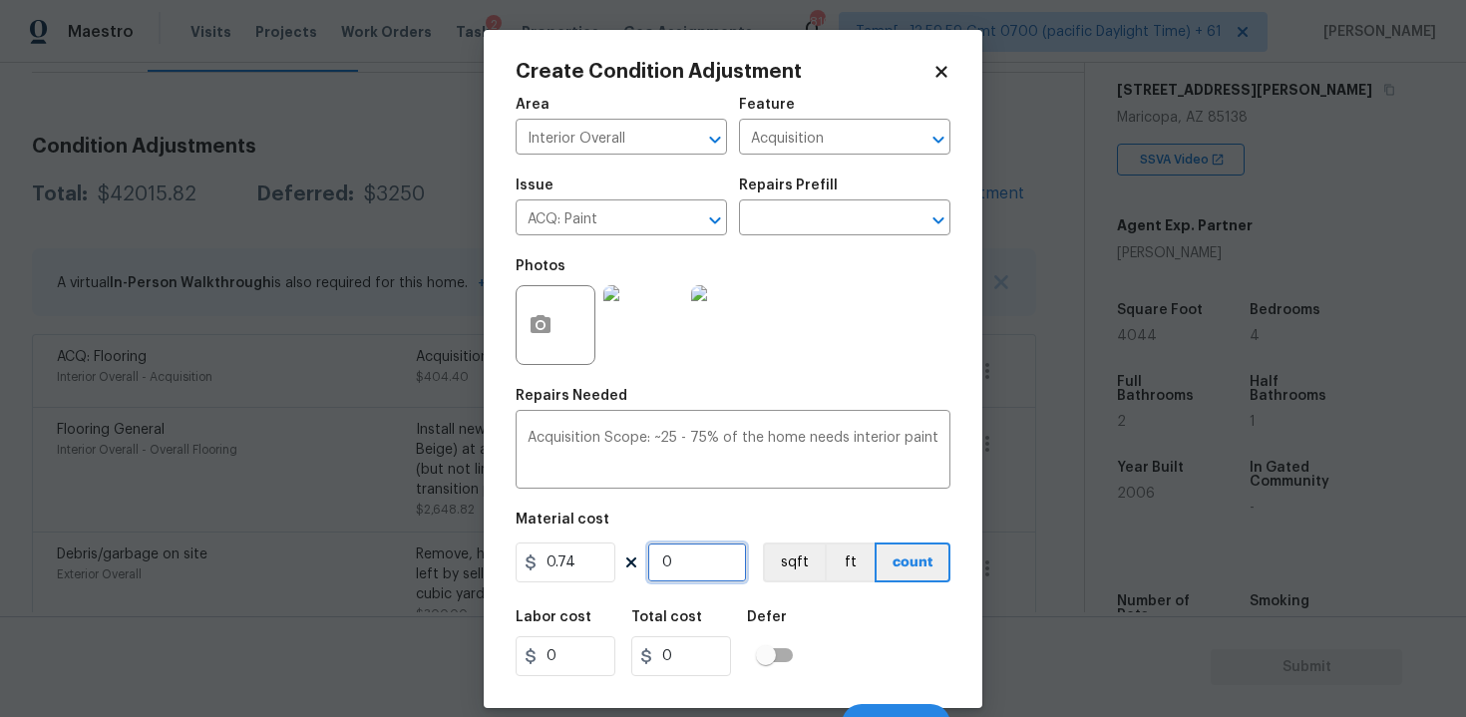
type input "2992.56"
type input "4044"
click at [765, 566] on button "sqft" at bounding box center [794, 562] width 62 height 40
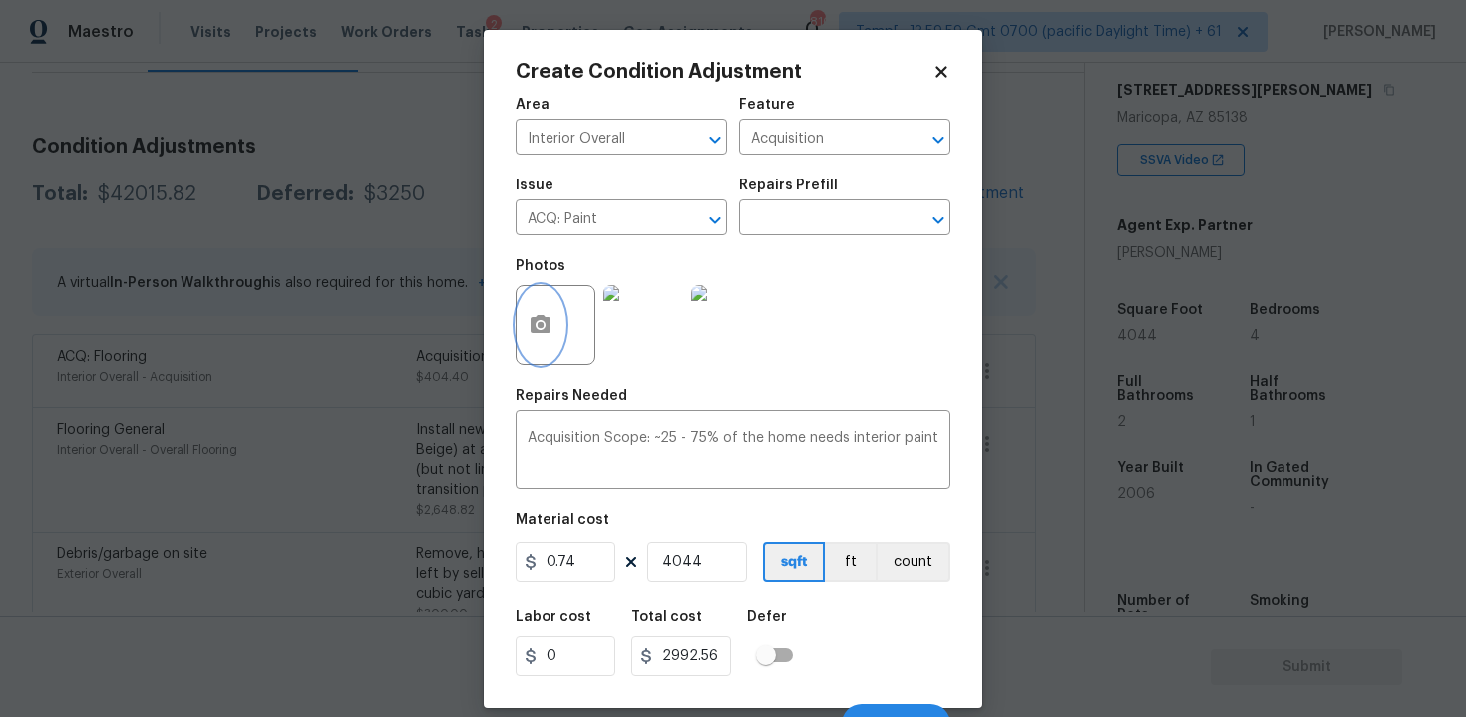
click at [556, 325] on button "button" at bounding box center [541, 325] width 48 height 78
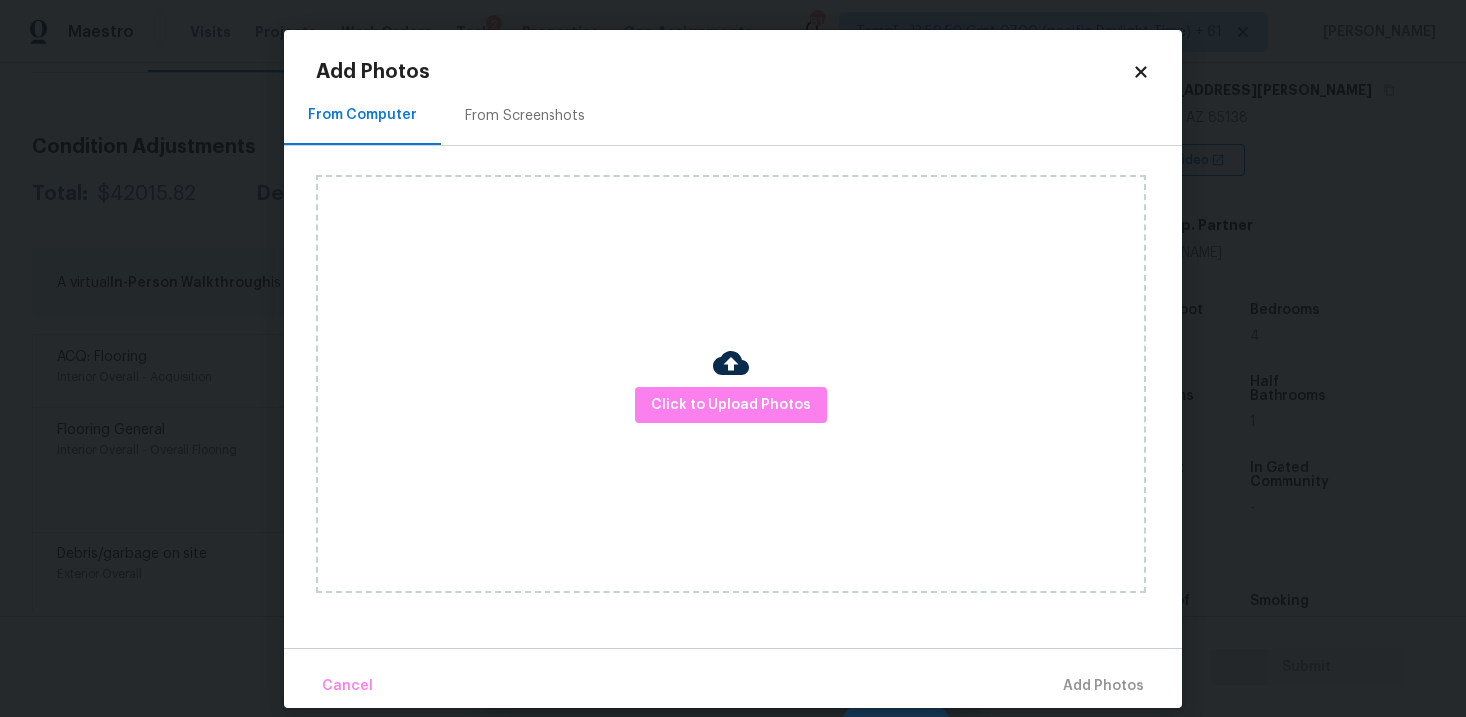
click at [554, 100] on div "From Screenshots" at bounding box center [525, 115] width 169 height 59
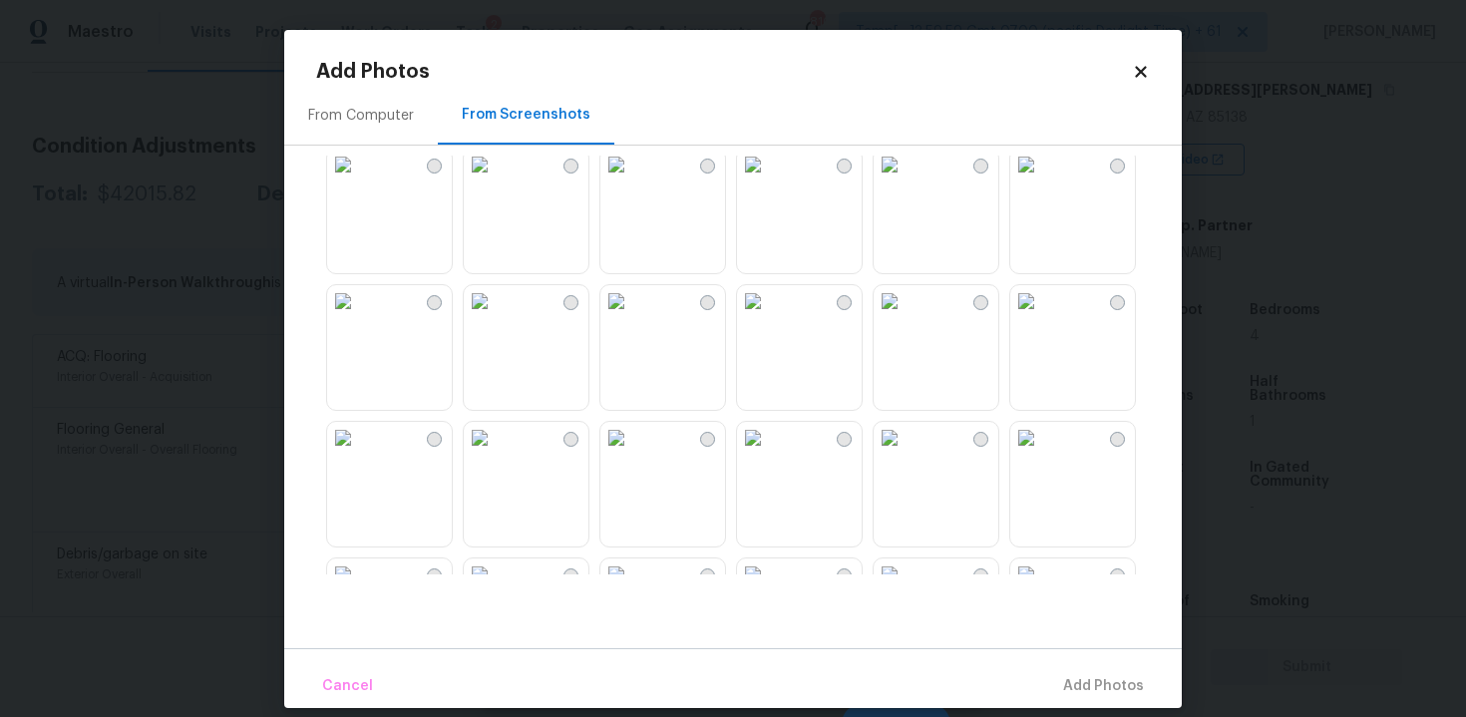
scroll to position [0, 0]
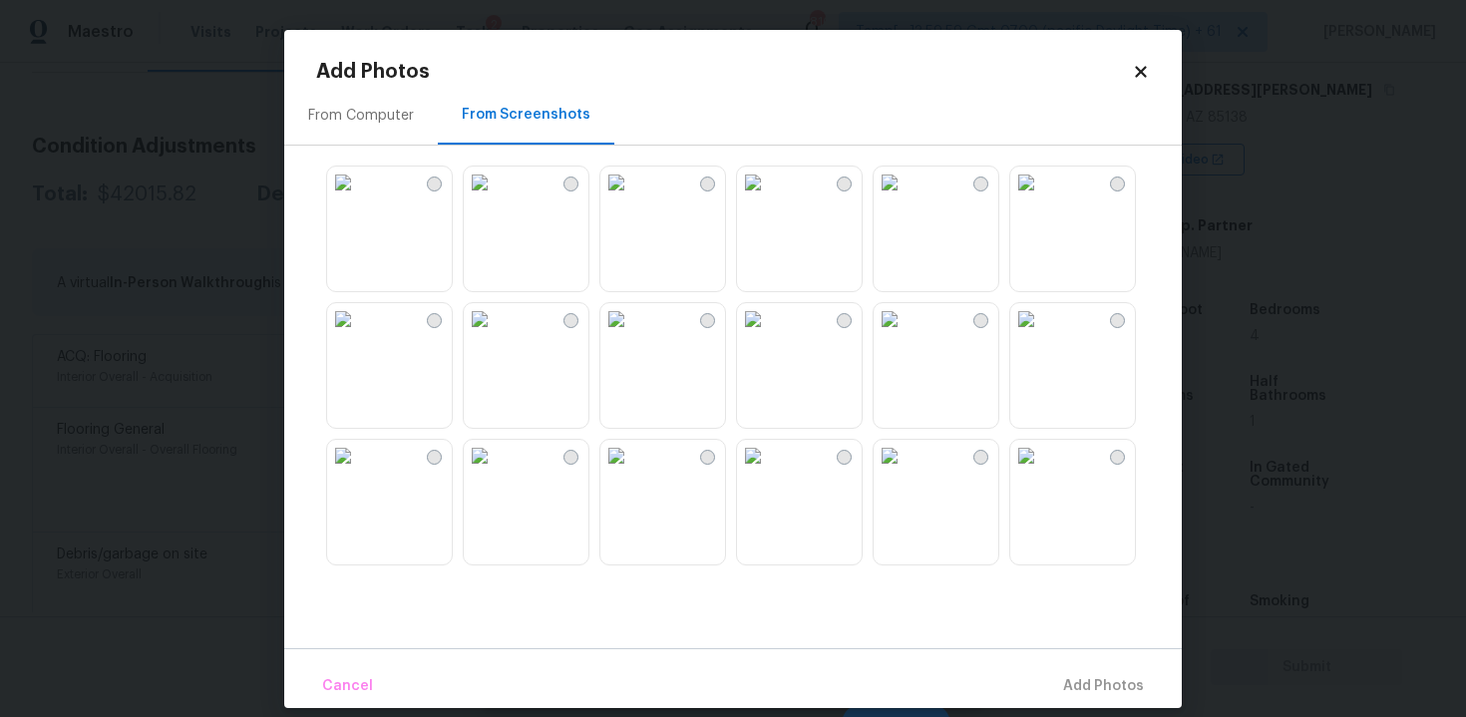
click at [632, 335] on img at bounding box center [616, 319] width 32 height 32
click at [496, 335] on img at bounding box center [480, 319] width 32 height 32
click at [769, 335] on img at bounding box center [753, 319] width 32 height 32
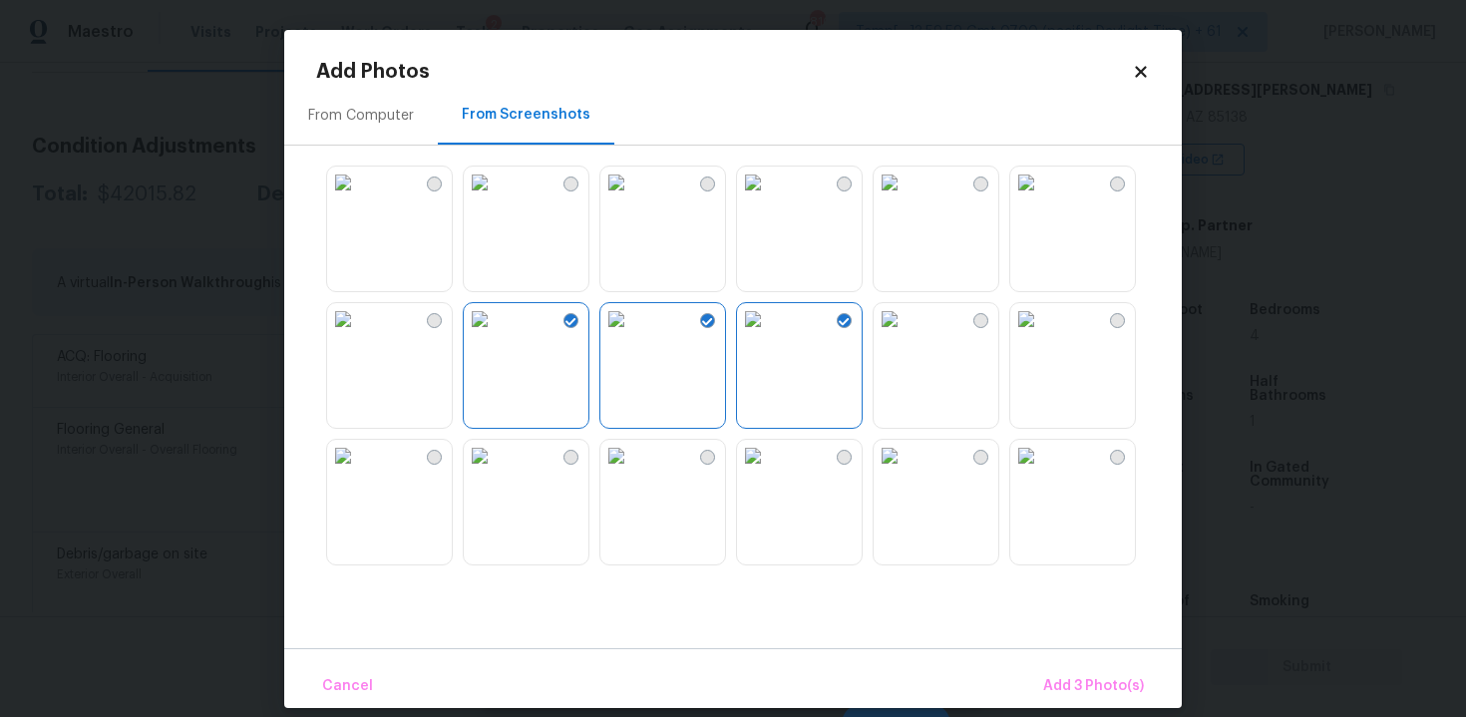
scroll to position [76, 0]
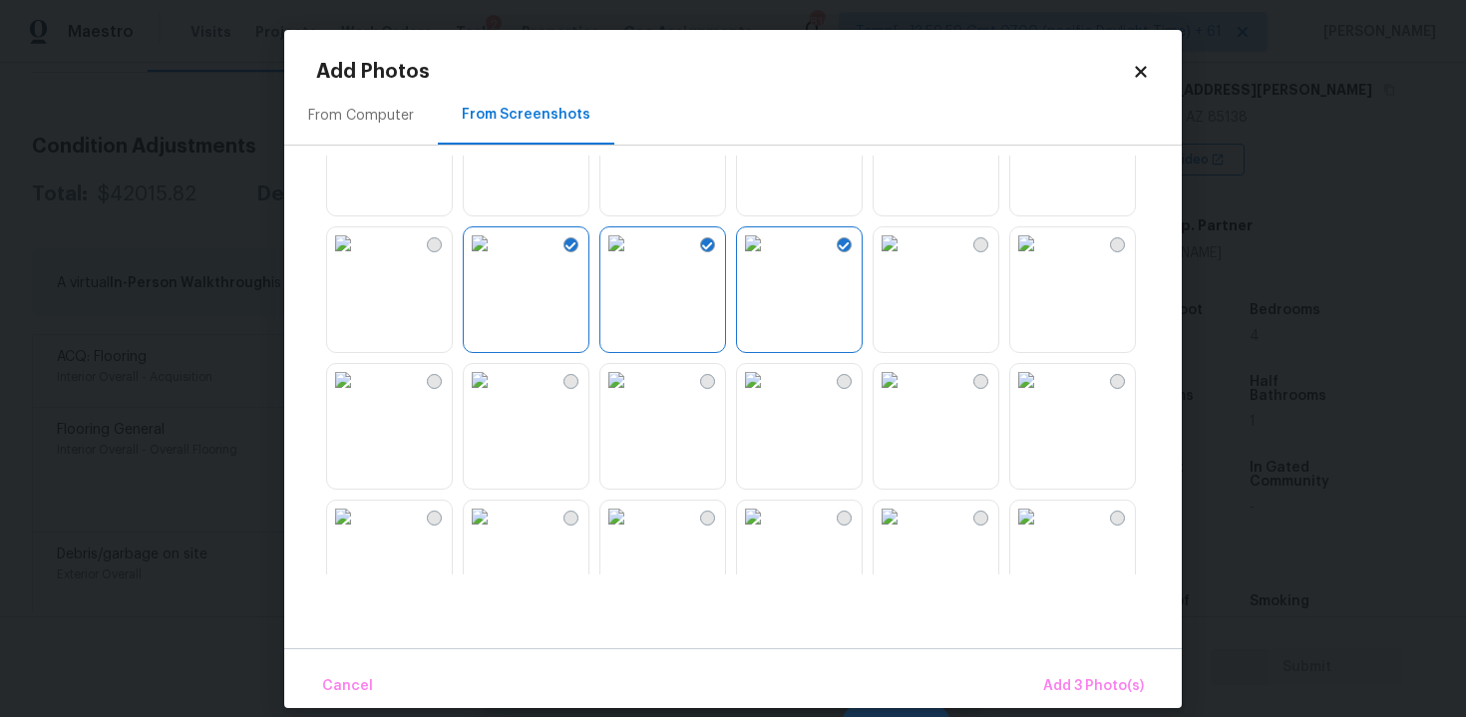
click at [1042, 259] on img at bounding box center [1026, 243] width 32 height 32
click at [1042, 396] on img at bounding box center [1026, 380] width 32 height 32
click at [905, 396] on img at bounding box center [890, 380] width 32 height 32
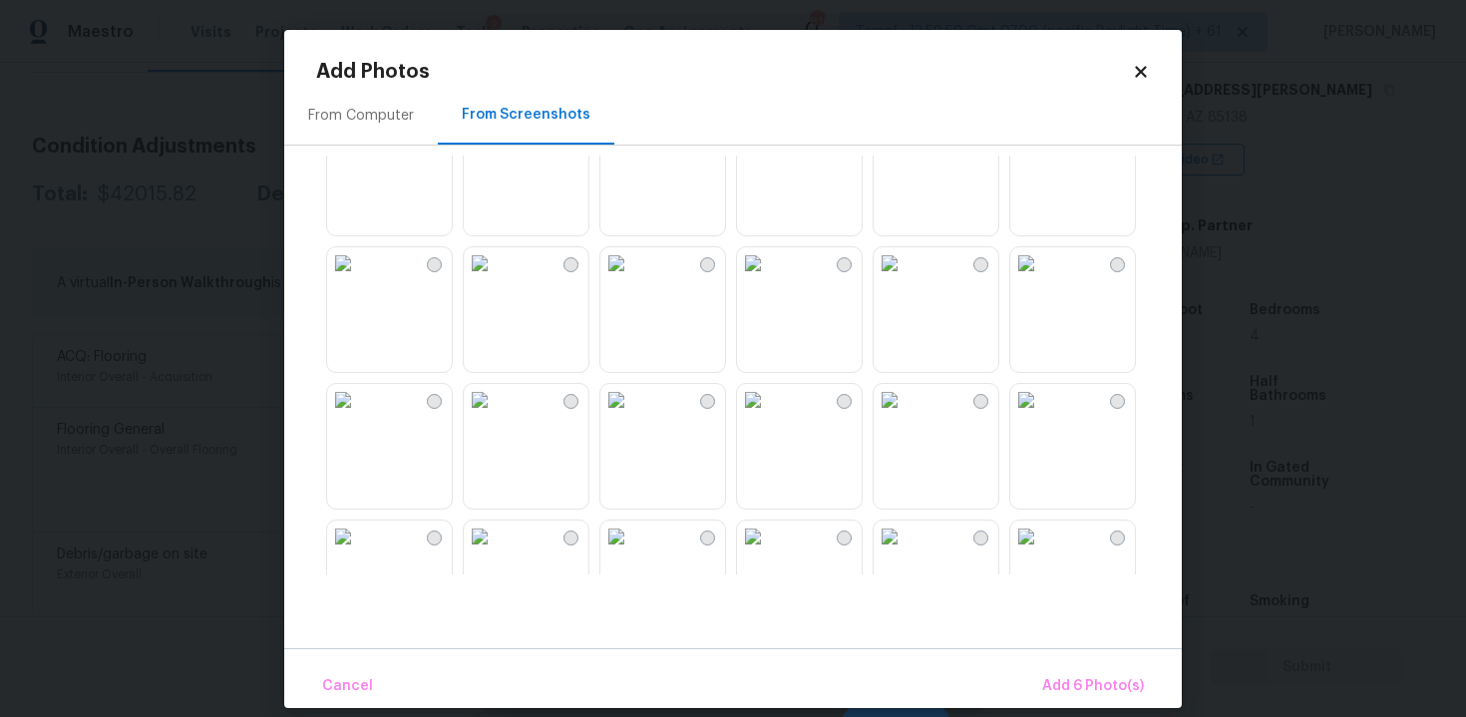
scroll to position [1013, 0]
click at [632, 278] on img at bounding box center [616, 262] width 32 height 32
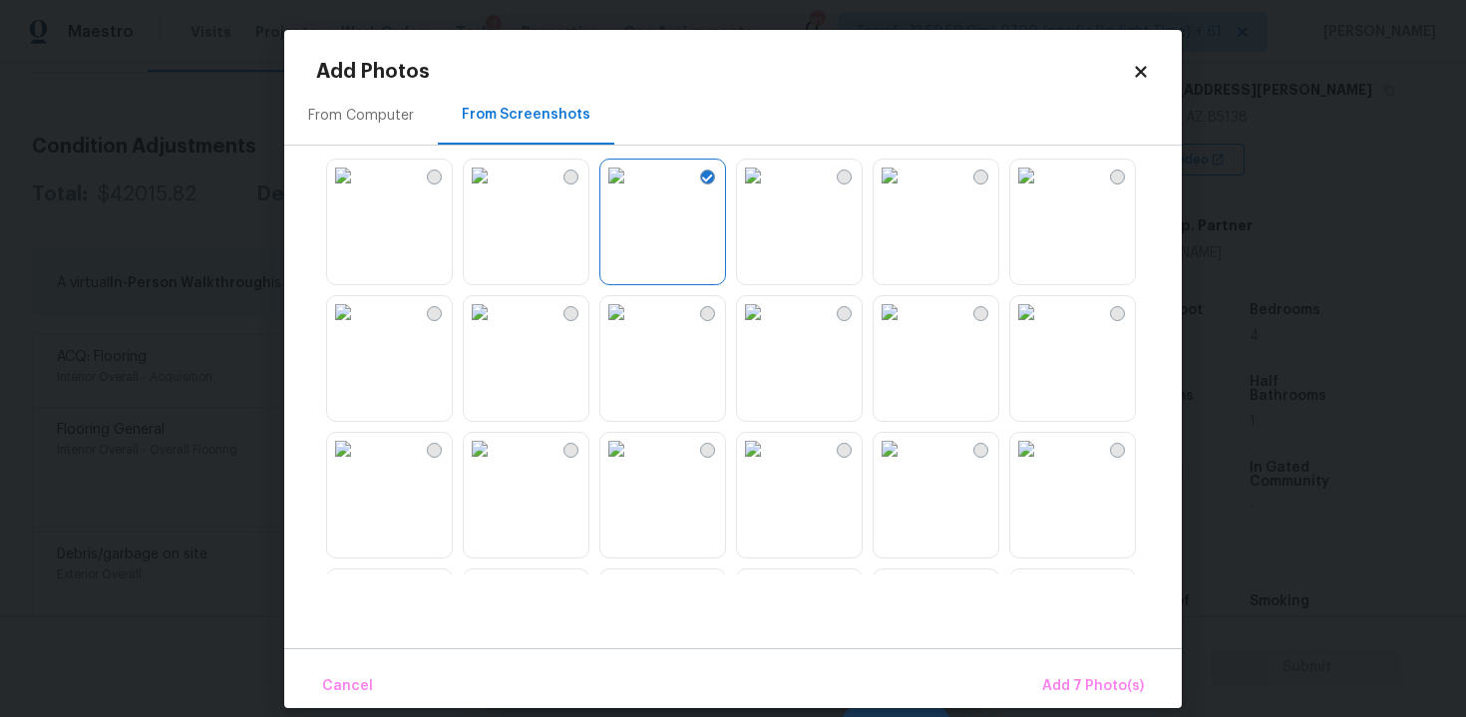
scroll to position [1109, 0]
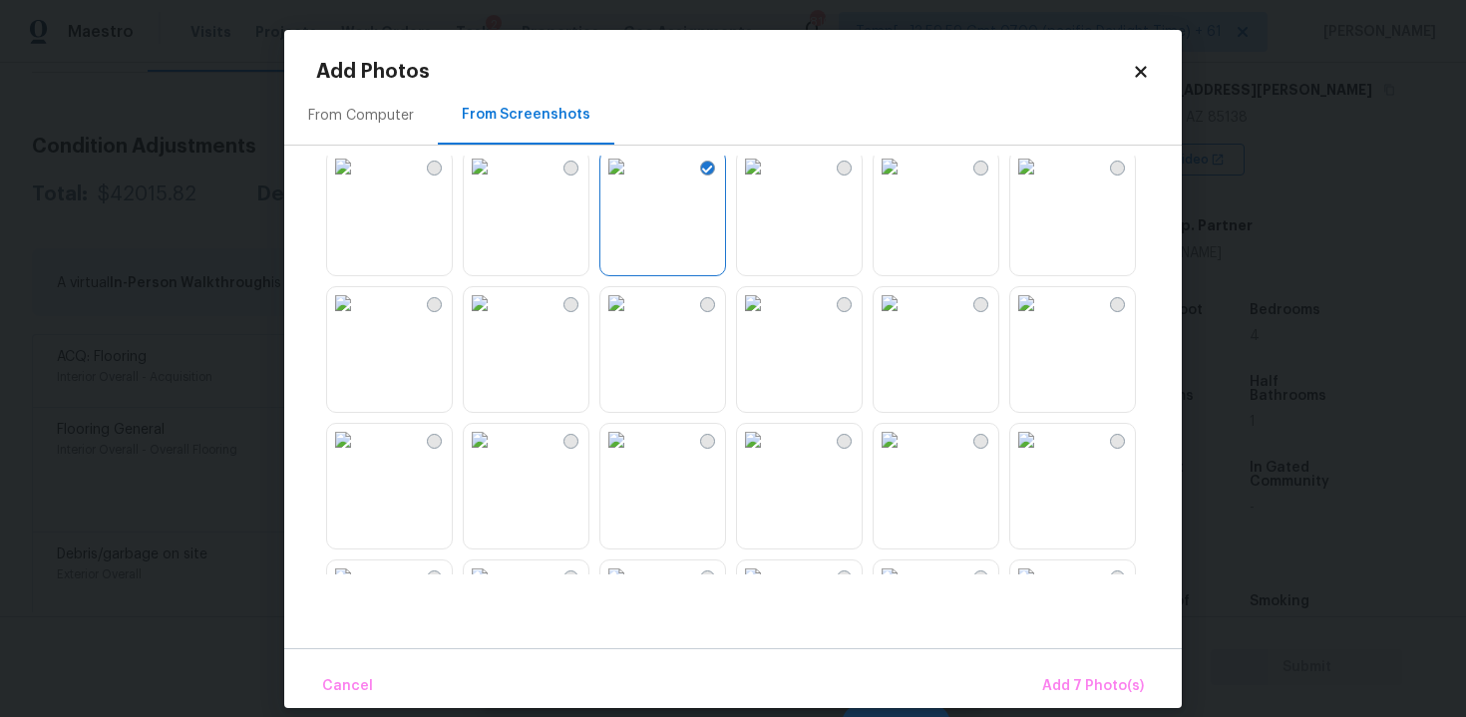
click at [496, 319] on img at bounding box center [480, 303] width 32 height 32
click at [632, 319] on img at bounding box center [616, 303] width 32 height 32
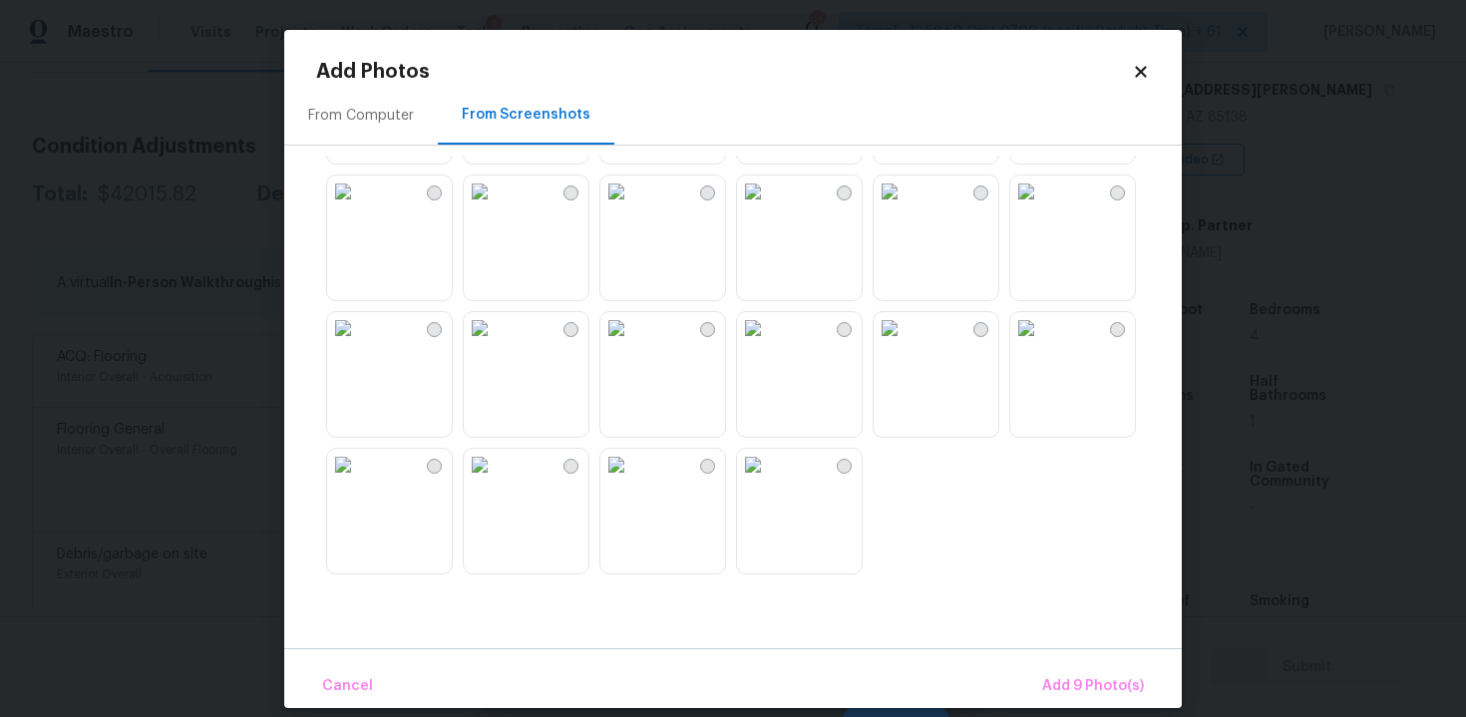
scroll to position [21, 0]
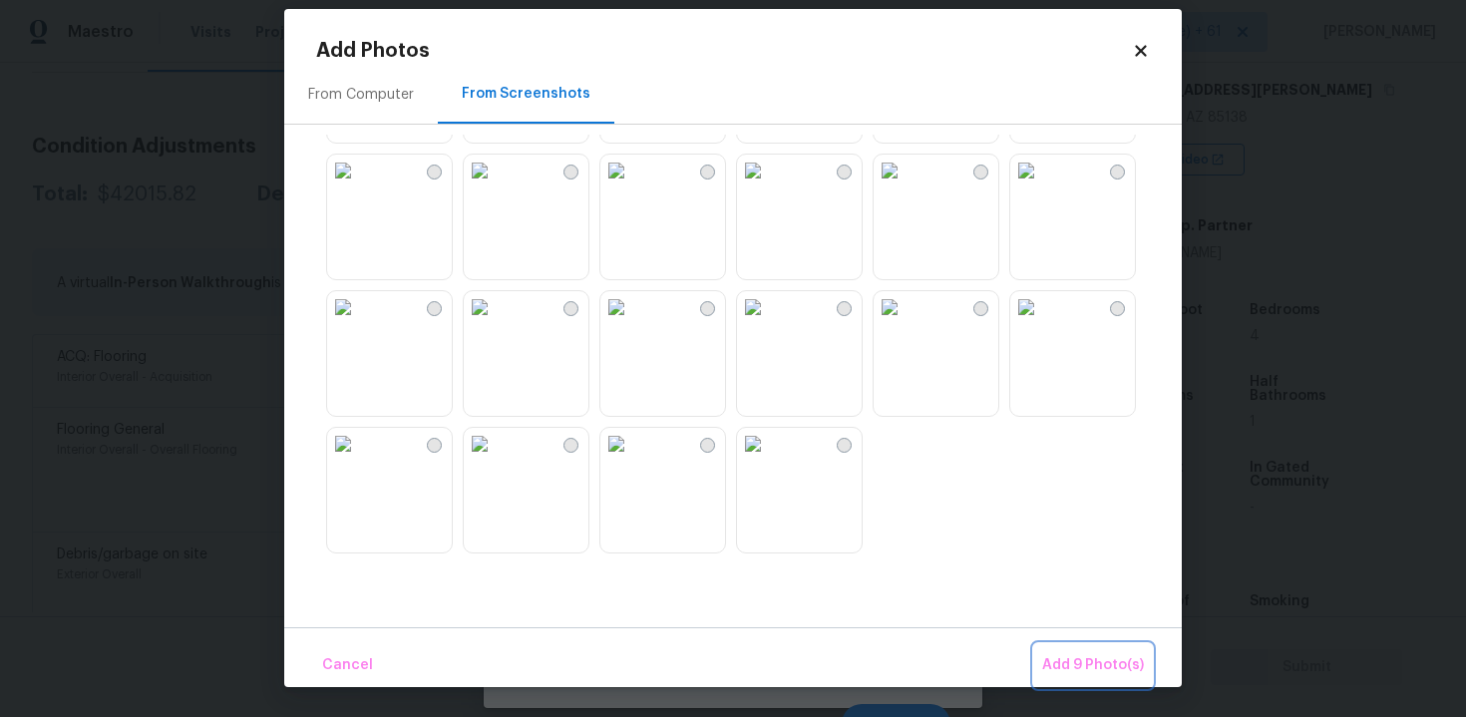
click at [1074, 658] on span "Add 9 Photo(s)" at bounding box center [1093, 665] width 102 height 25
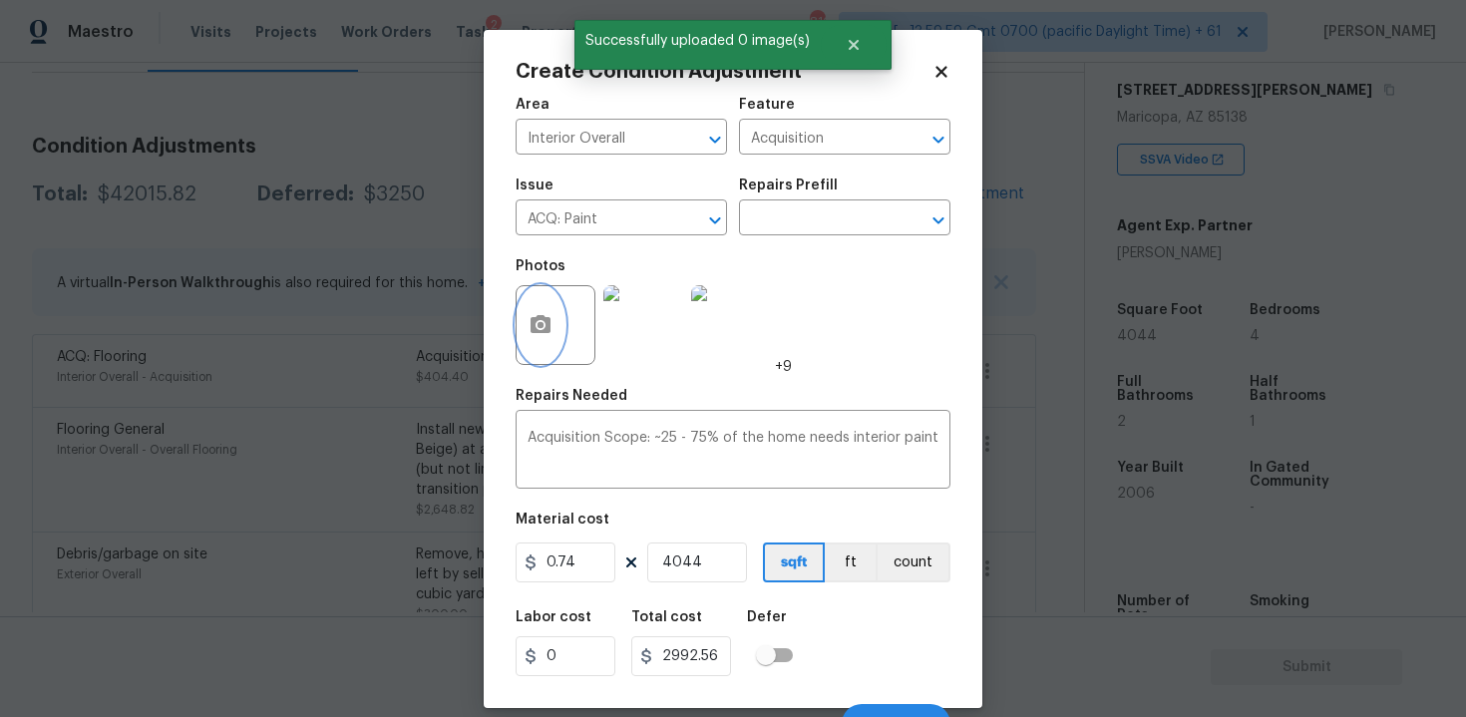
scroll to position [28, 0]
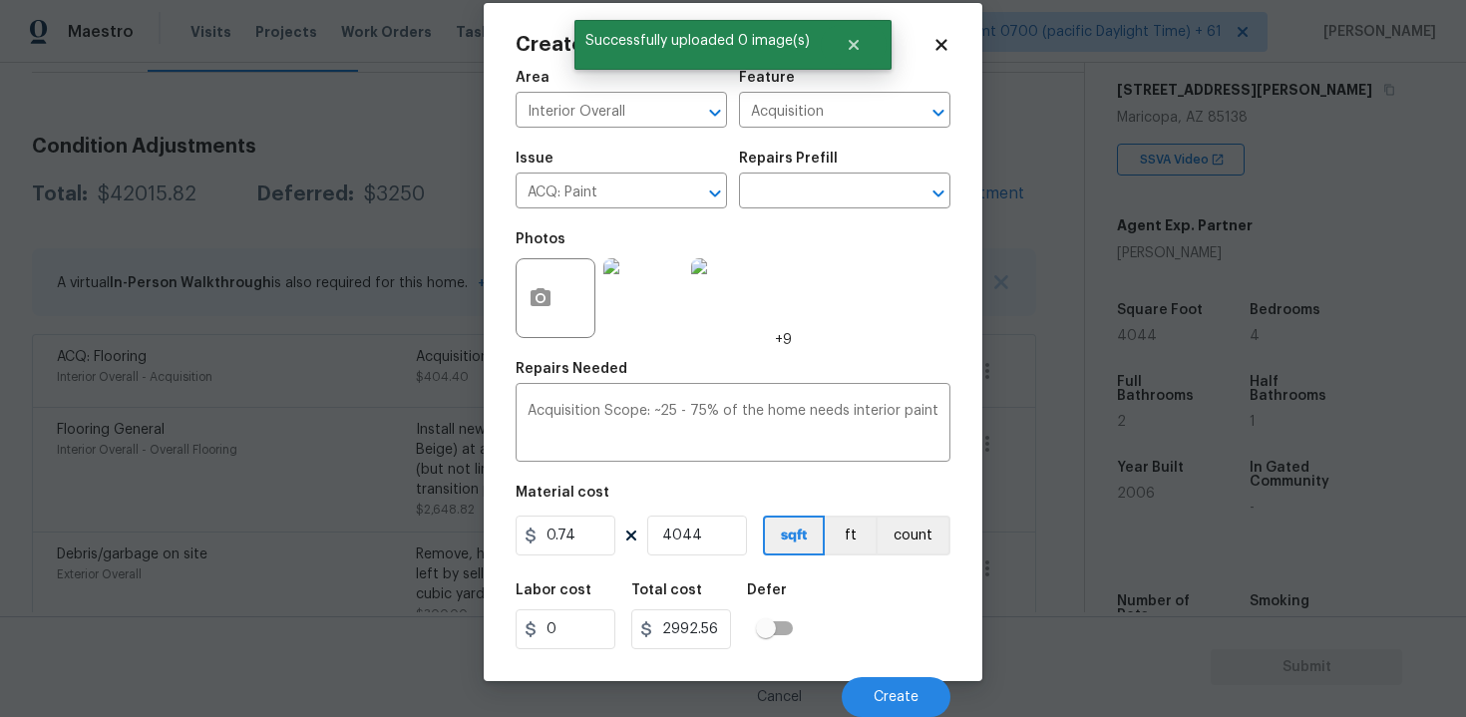
click at [794, 596] on div "Defer" at bounding box center [776, 596] width 58 height 26
click at [917, 683] on button "Create" at bounding box center [896, 697] width 109 height 40
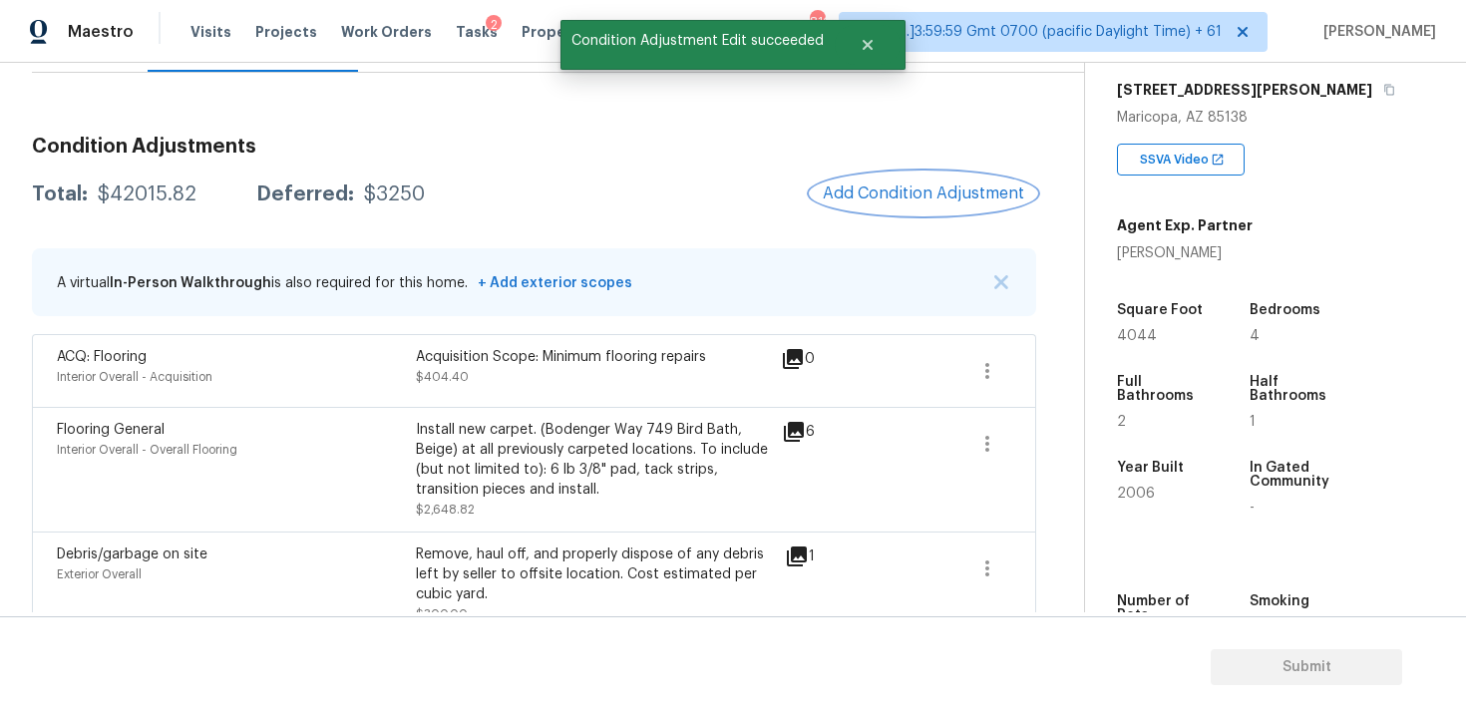
scroll to position [0, 0]
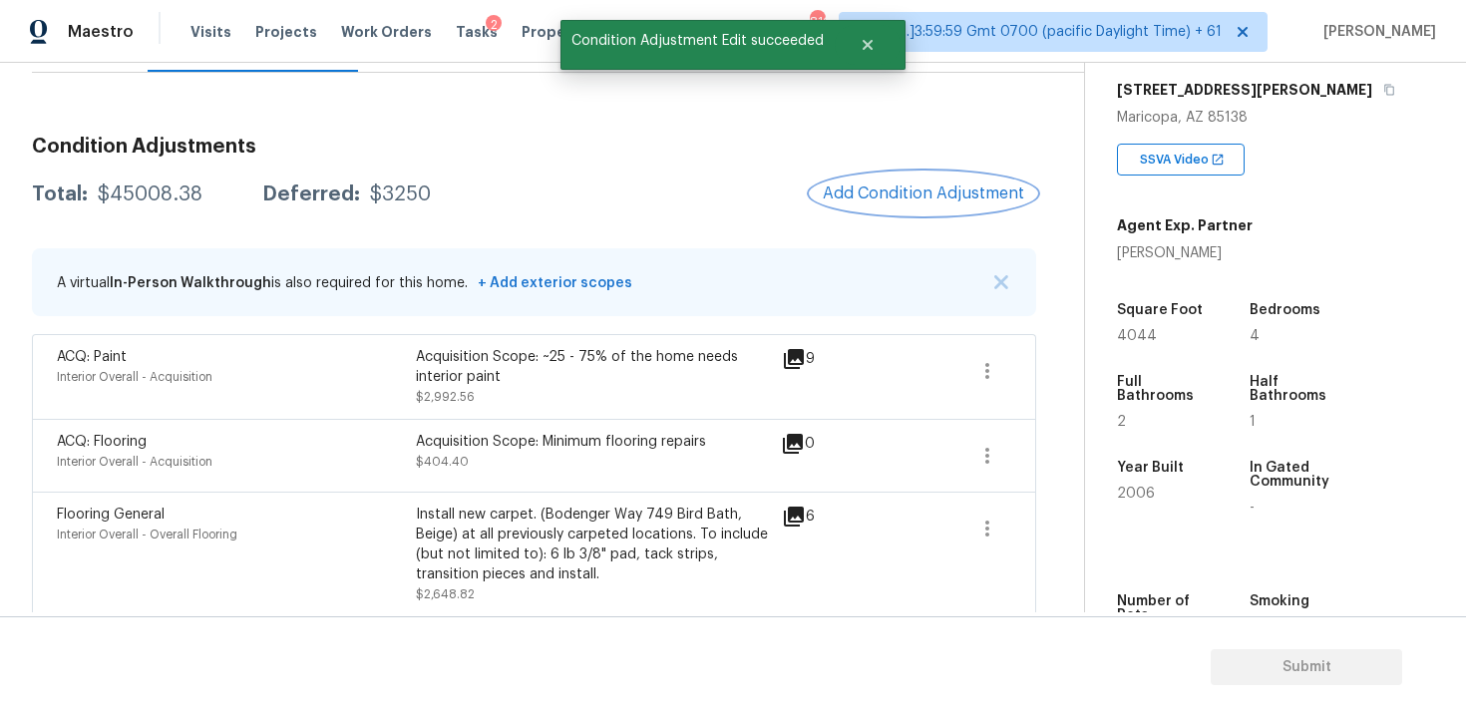
click at [923, 192] on span "Add Condition Adjustment" at bounding box center [923, 193] width 201 height 18
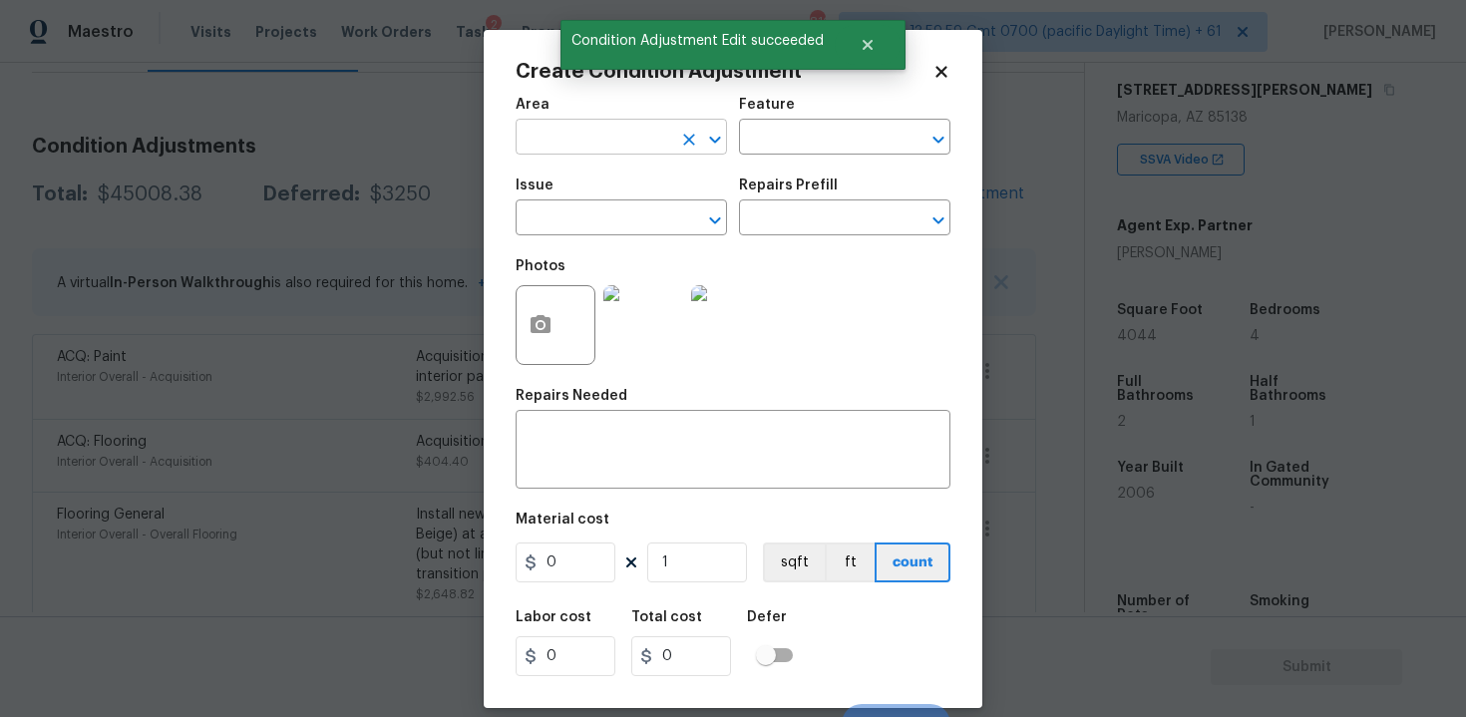
click at [568, 147] on input "text" at bounding box center [594, 139] width 156 height 31
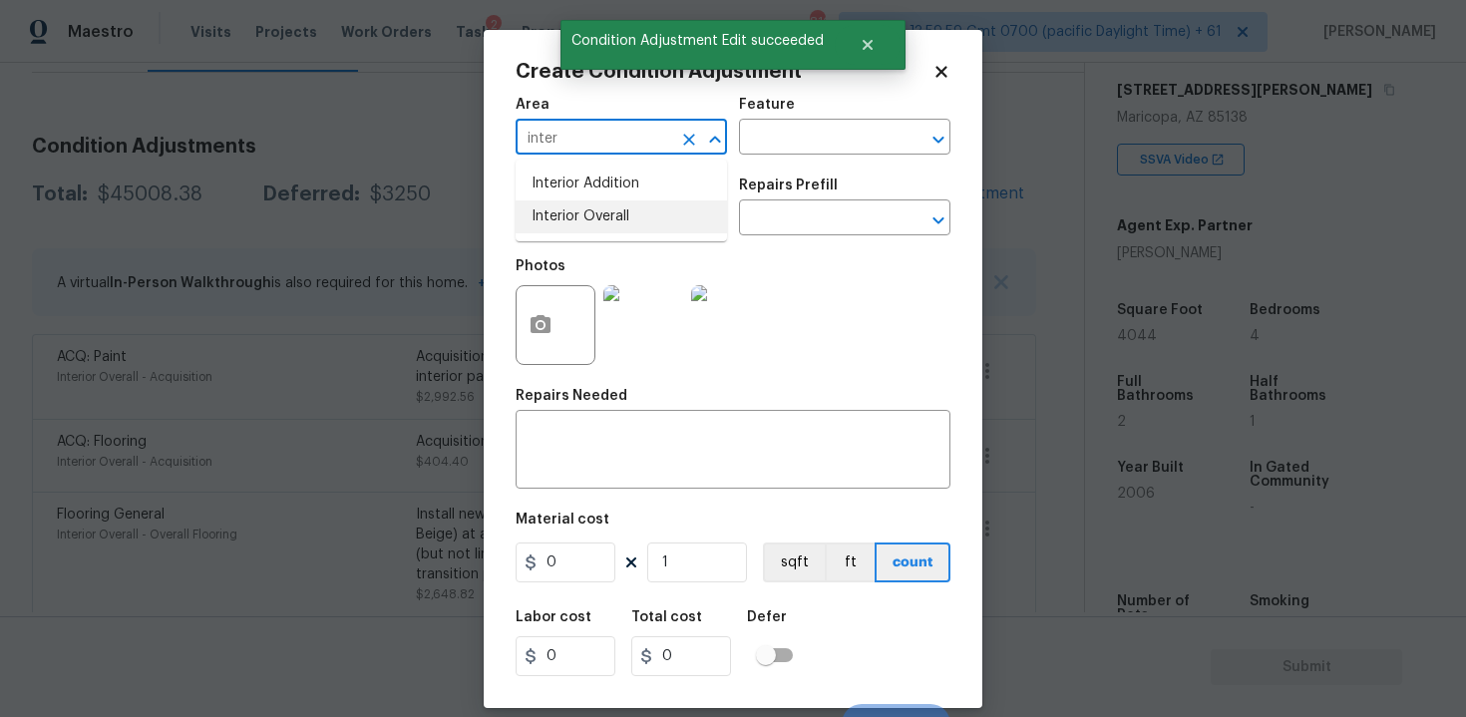
click at [577, 213] on li "Interior Overall" at bounding box center [621, 216] width 211 height 33
type input "Interior Overall"
click at [577, 213] on input "text" at bounding box center [594, 219] width 156 height 31
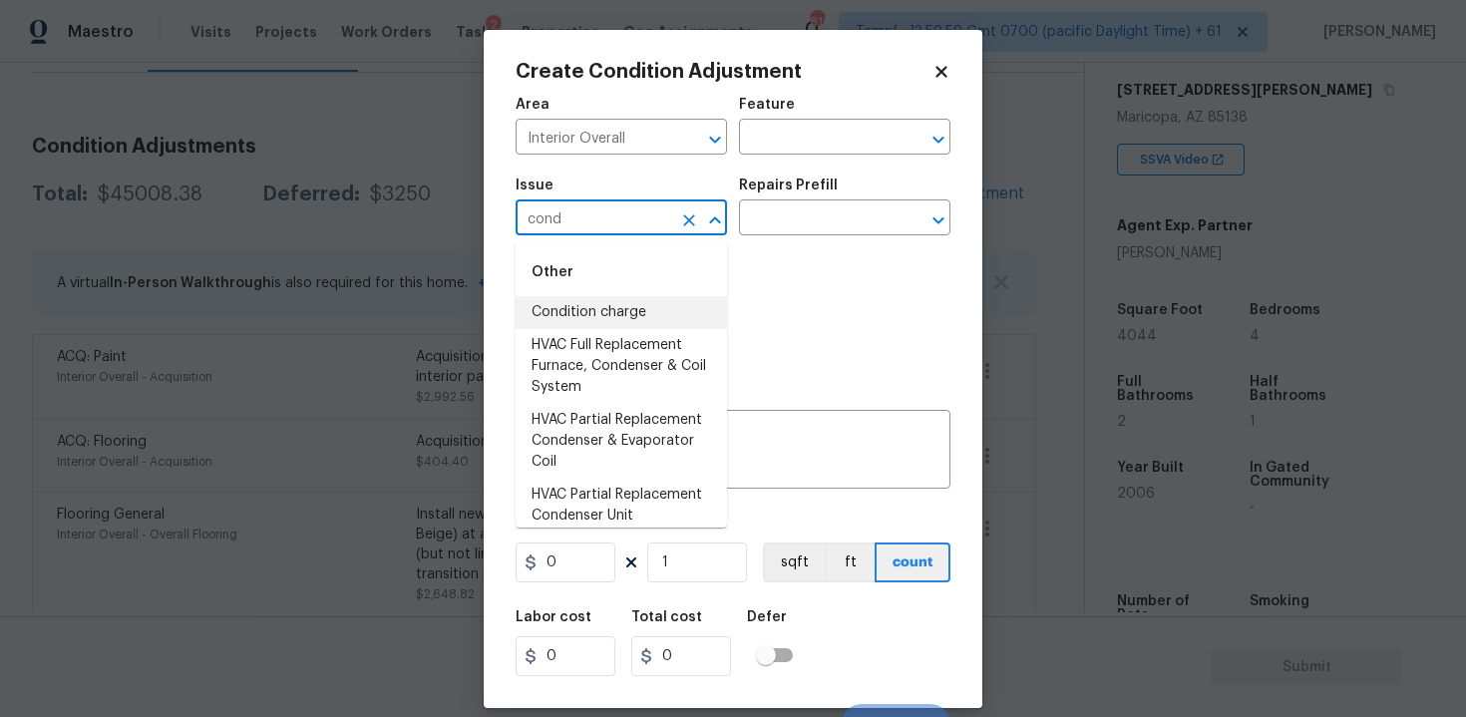
click at [596, 305] on li "Condition charge" at bounding box center [621, 312] width 211 height 33
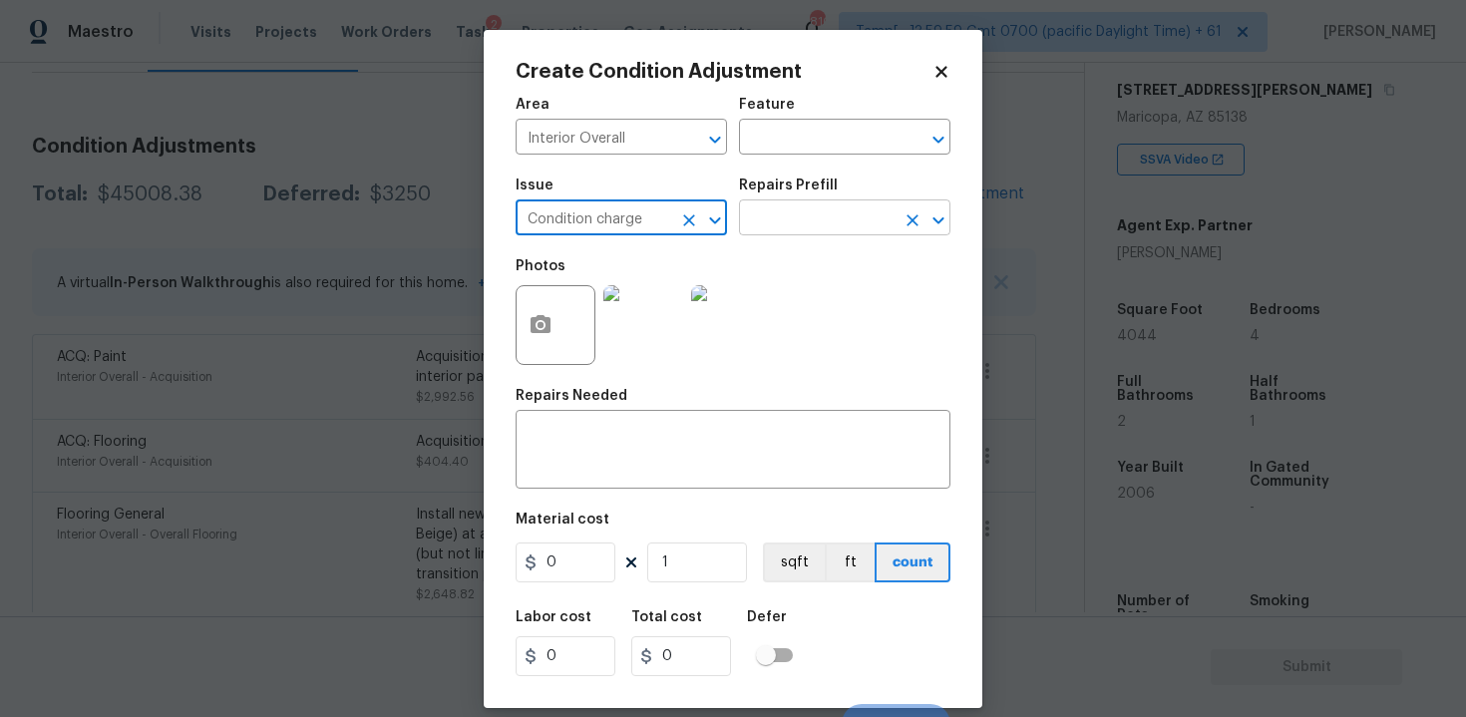
type input "Condition charge"
click at [793, 222] on input "text" at bounding box center [817, 219] width 156 height 31
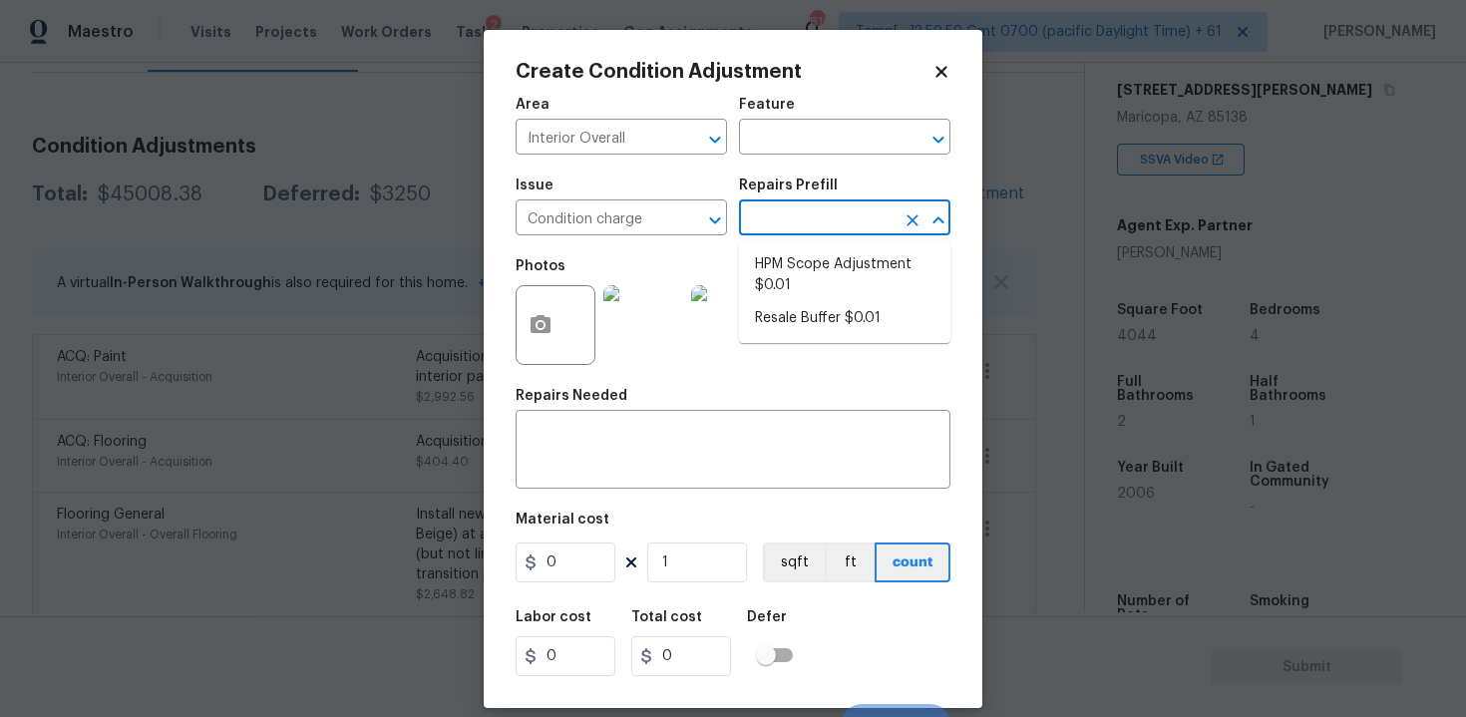
click at [947, 65] on icon at bounding box center [941, 72] width 18 height 18
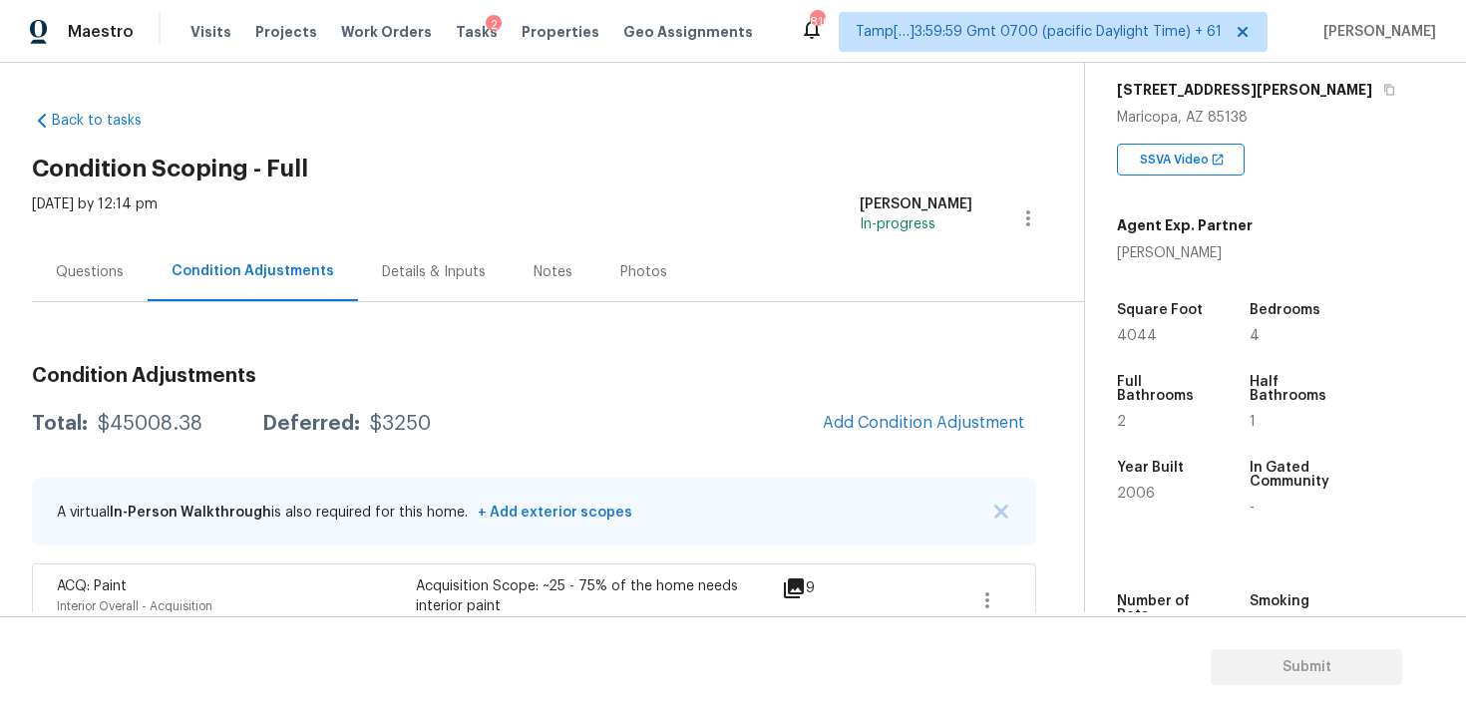
click at [98, 255] on div "Questions" at bounding box center [90, 271] width 116 height 59
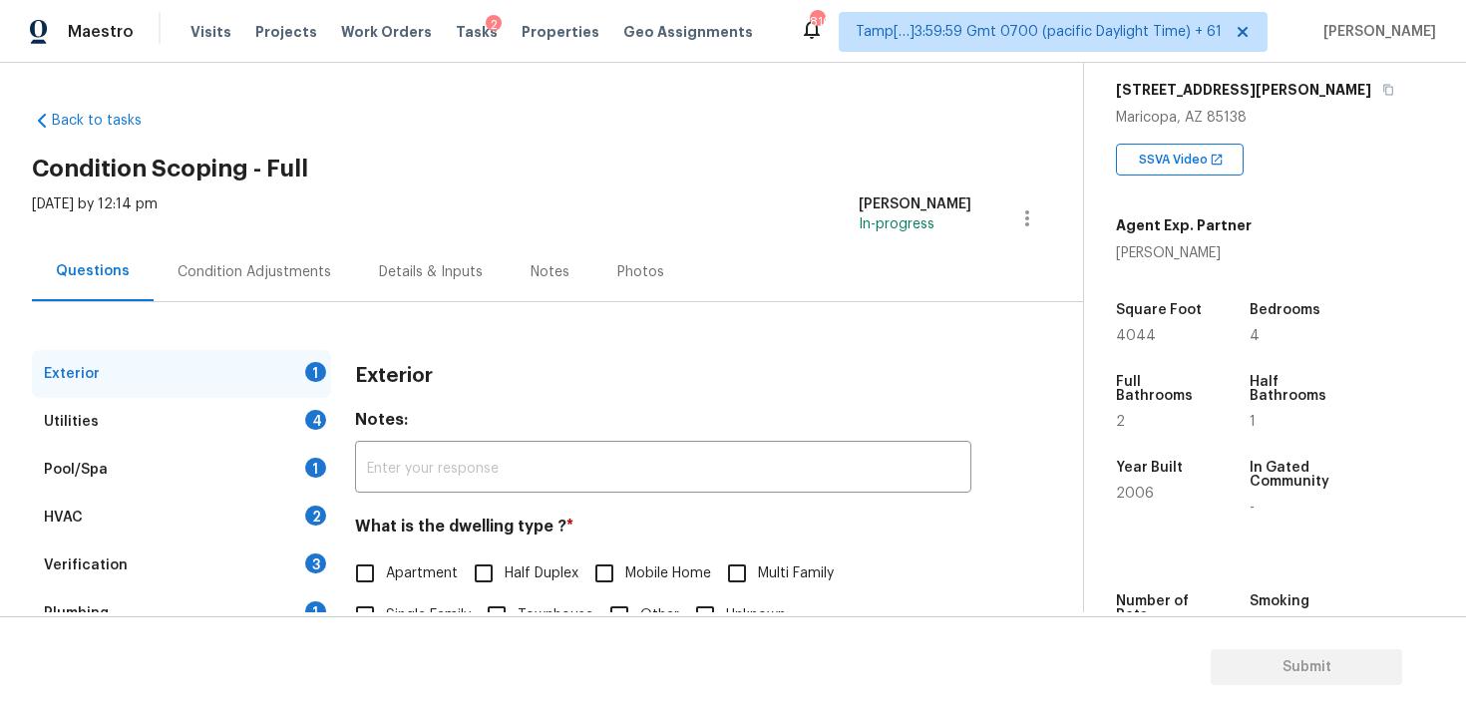
scroll to position [233, 0]
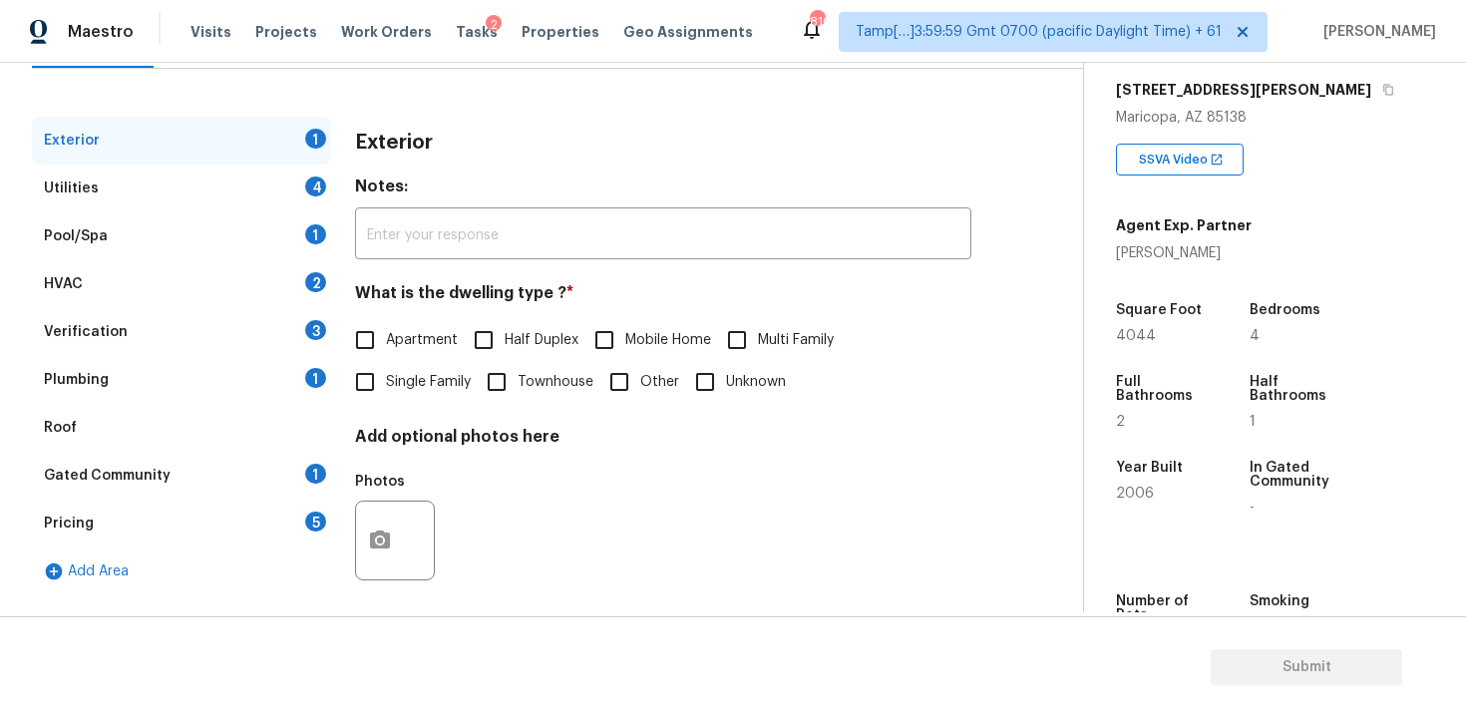
click at [374, 383] on input "Single Family" at bounding box center [365, 382] width 42 height 42
checkbox input "true"
click at [296, 165] on div "Utilities 4" at bounding box center [181, 189] width 299 height 48
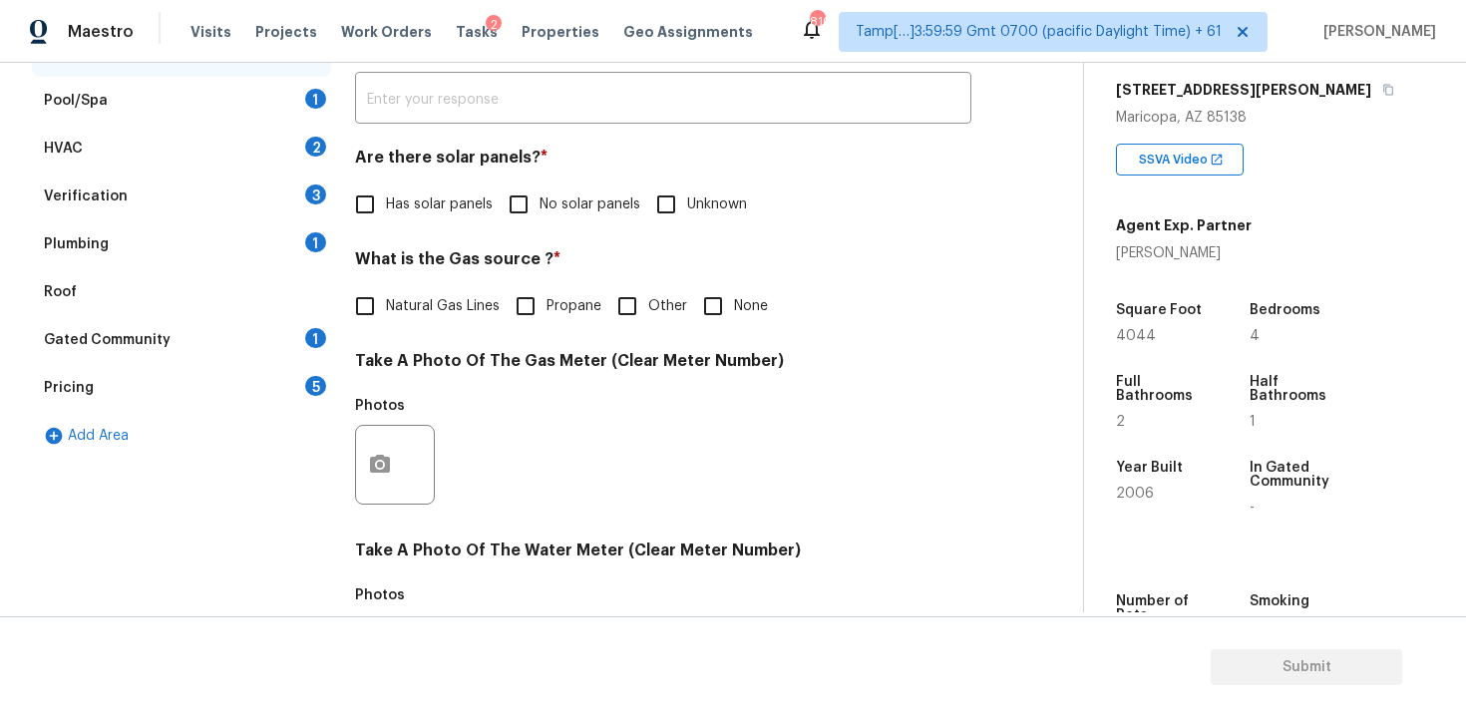
scroll to position [375, 0]
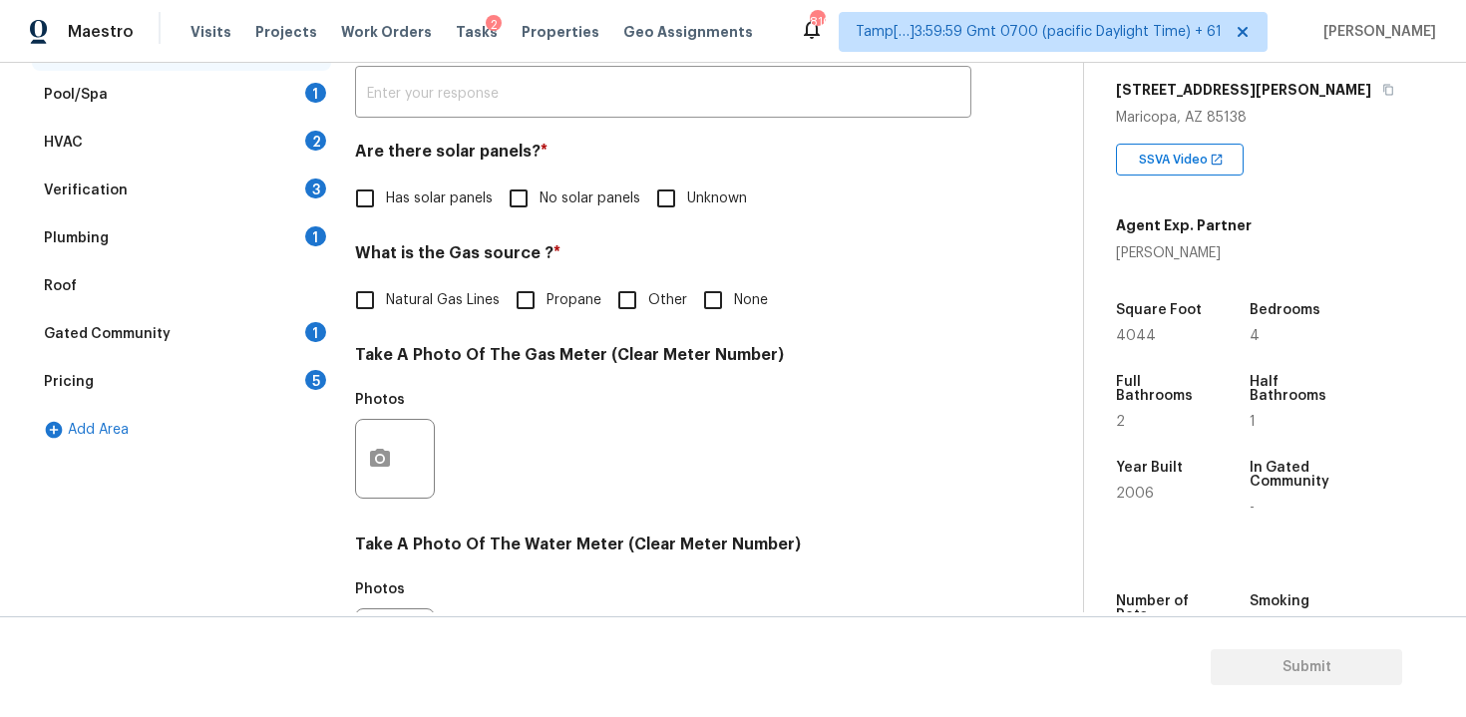
click at [498, 231] on div "Utilities Notes: ​ Are there solar panels? * Has solar panels No solar panels U…" at bounding box center [663, 495] width 616 height 1040
click at [510, 216] on input "No solar panels" at bounding box center [519, 199] width 42 height 42
checkbox input "true"
click at [431, 306] on span "Natural Gas Lines" at bounding box center [443, 302] width 114 height 21
click at [386, 306] on input "Natural Gas Lines" at bounding box center [365, 302] width 42 height 42
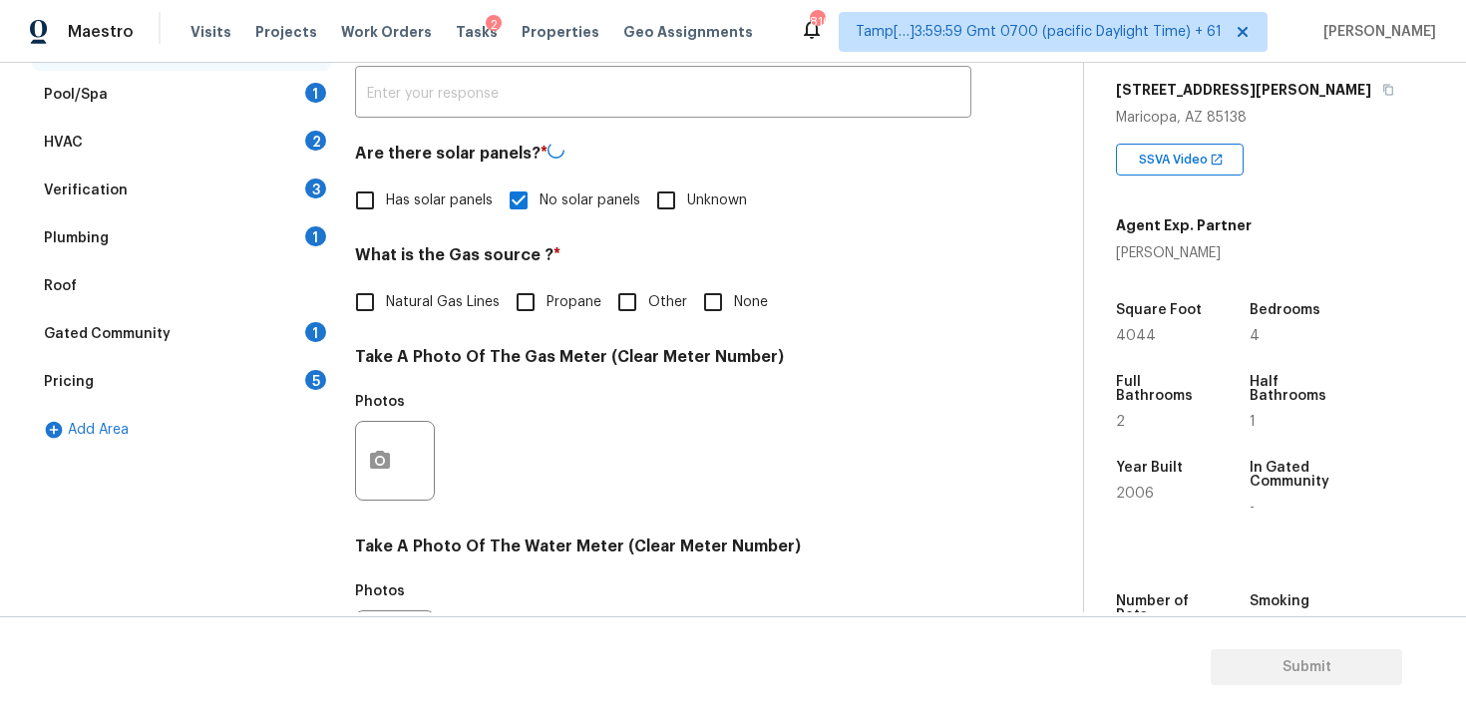
checkbox input "true"
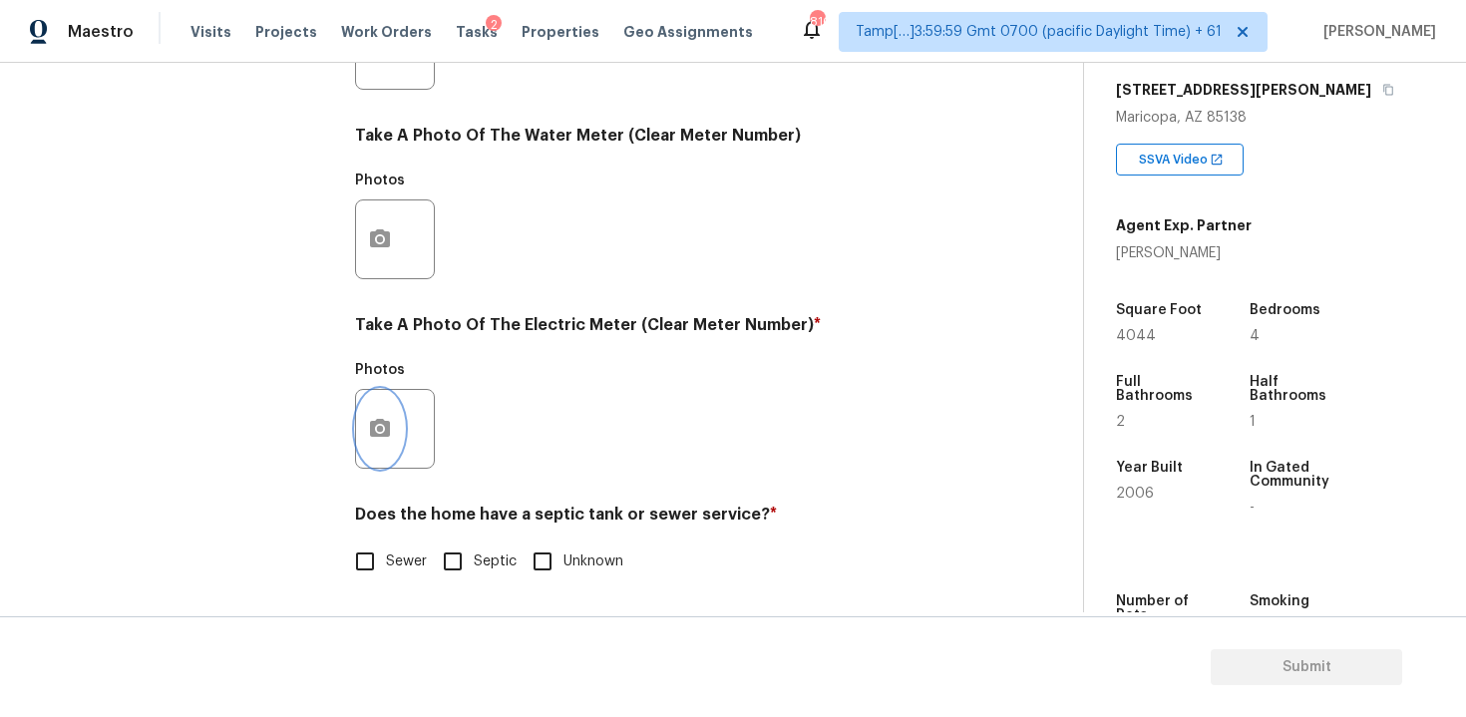
click at [397, 429] on button "button" at bounding box center [380, 429] width 48 height 78
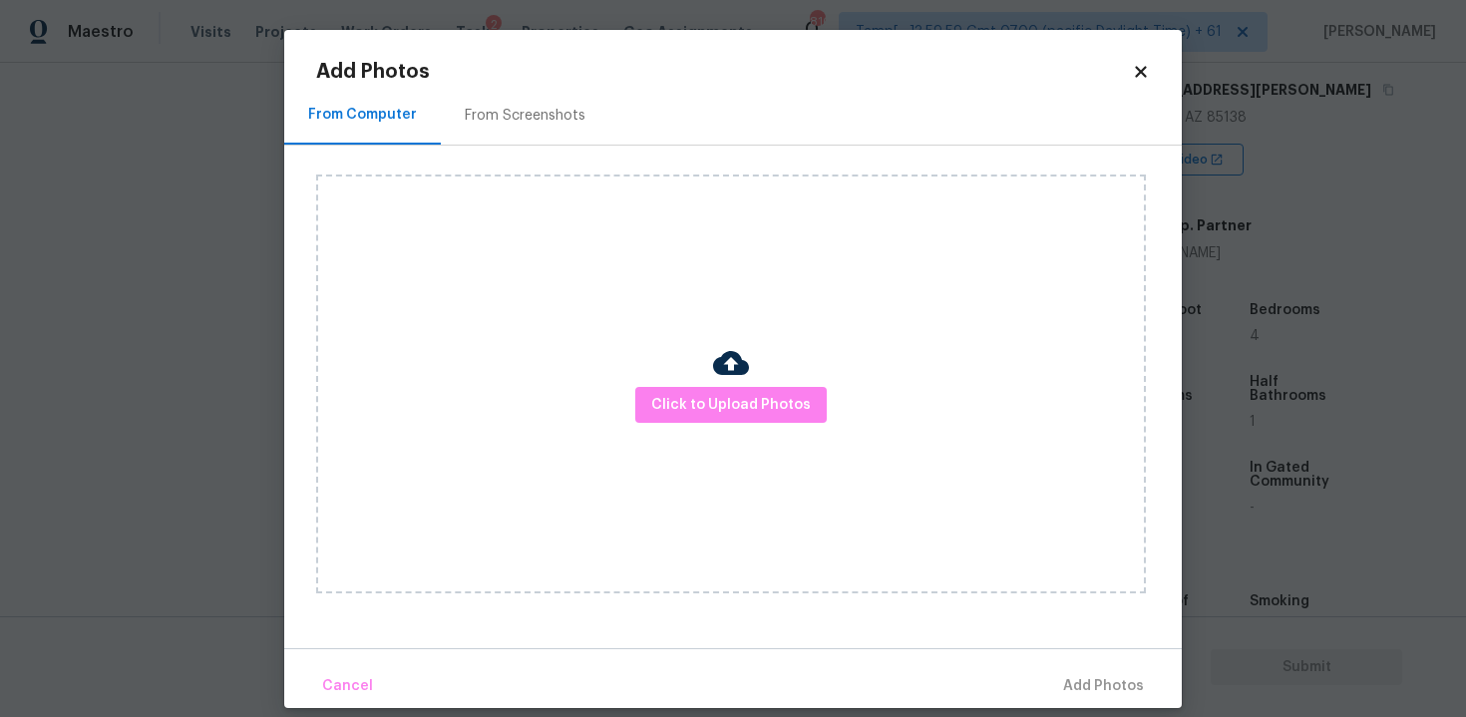
click at [736, 377] on img at bounding box center [731, 363] width 36 height 36
click at [733, 393] on span "Click to Upload Photos" at bounding box center [731, 405] width 160 height 25
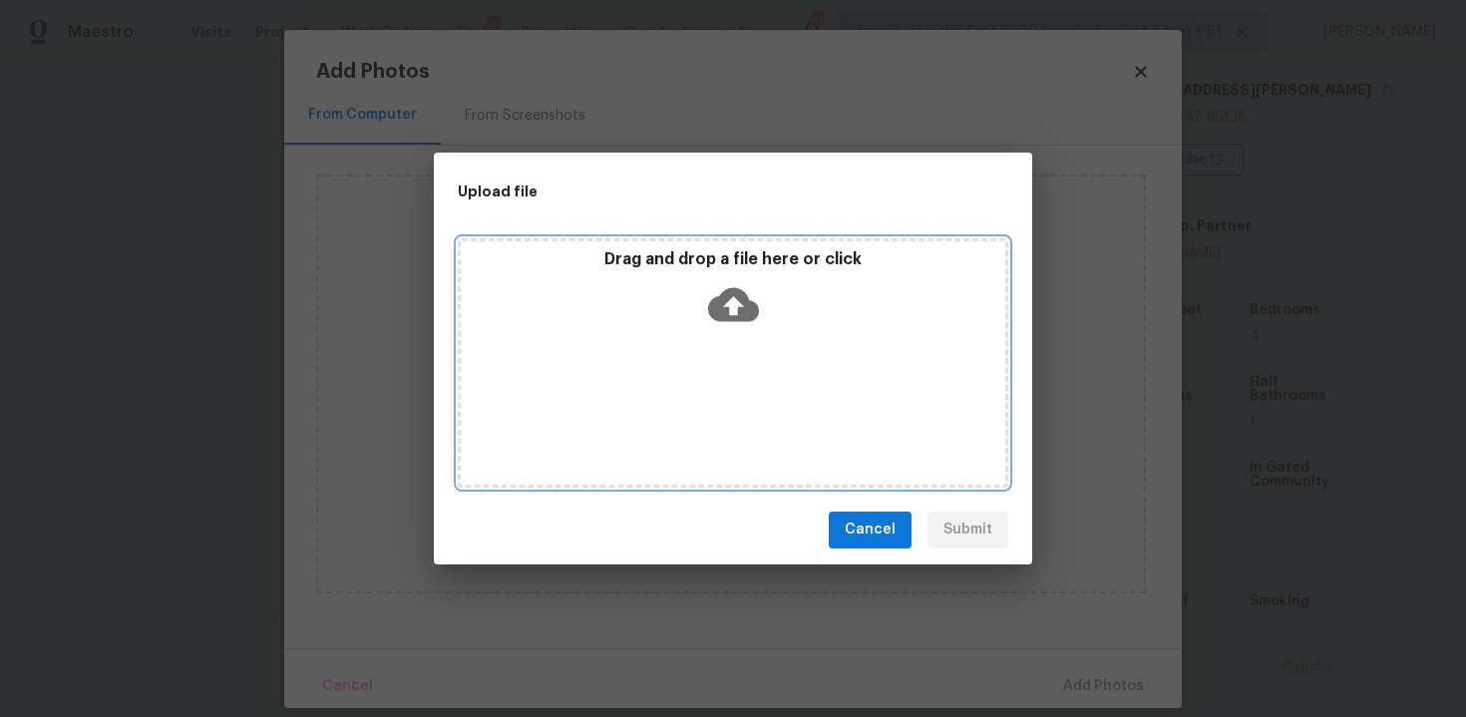
click at [742, 315] on icon at bounding box center [733, 304] width 51 height 34
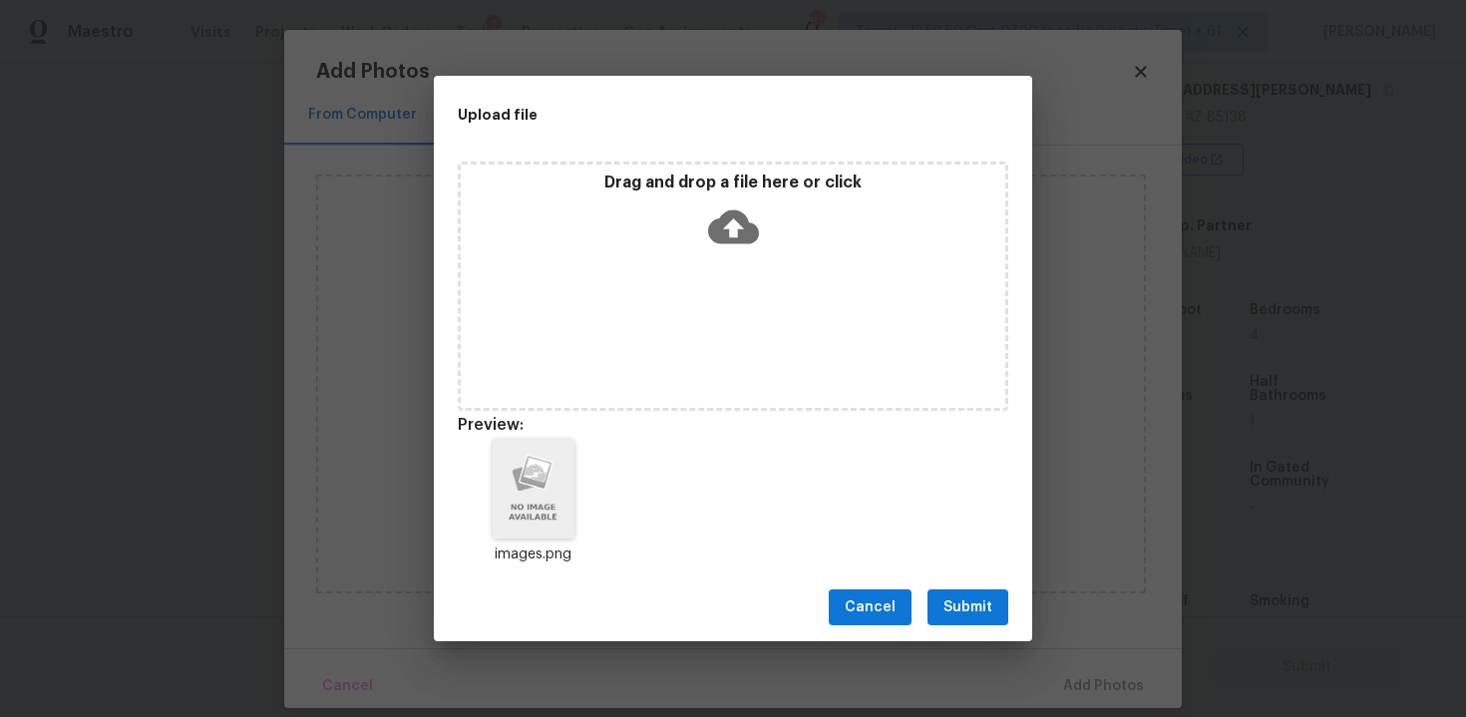
click at [977, 598] on span "Submit" at bounding box center [967, 607] width 49 height 25
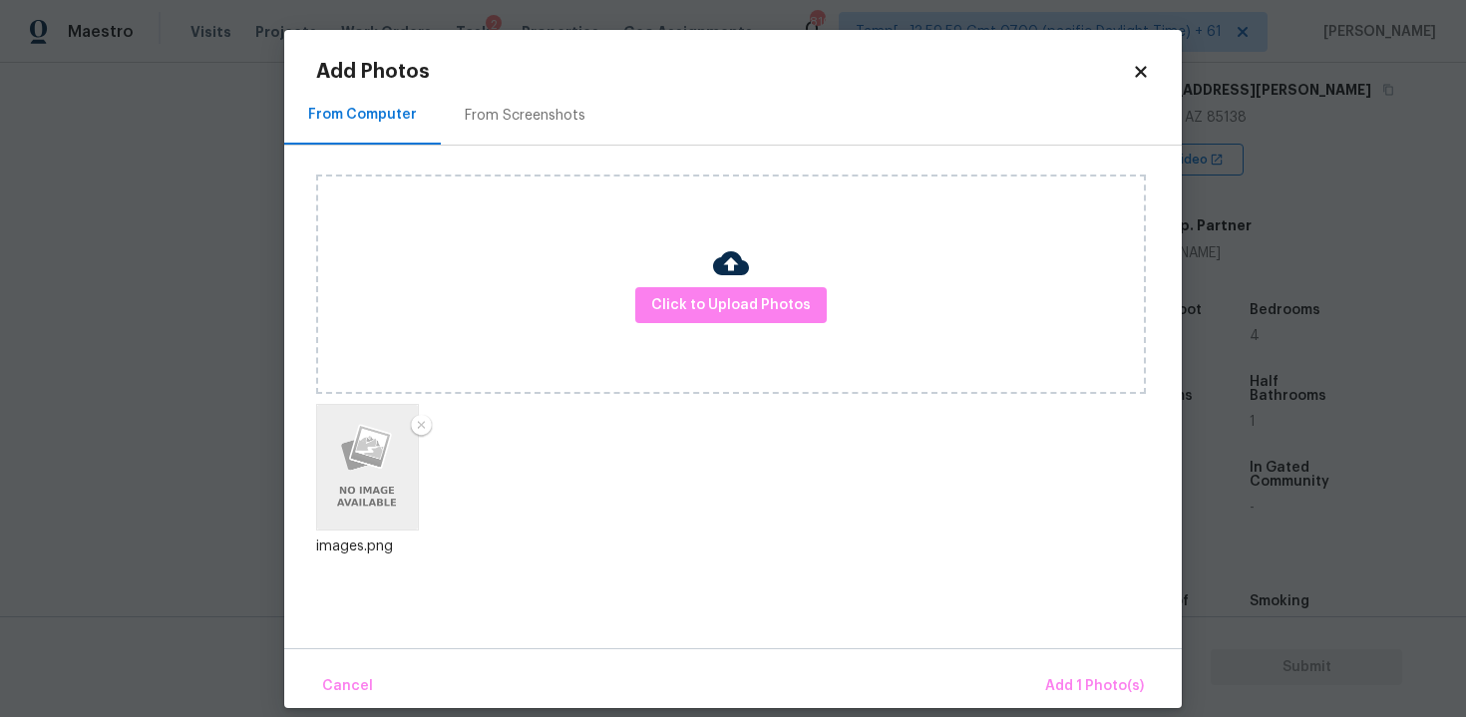
click at [1060, 644] on div "From Computer From Screenshots Click to Upload Photos images.png" at bounding box center [732, 367] width 897 height 562
click at [1067, 665] on button "Add 1 Photo(s)" at bounding box center [1094, 686] width 115 height 43
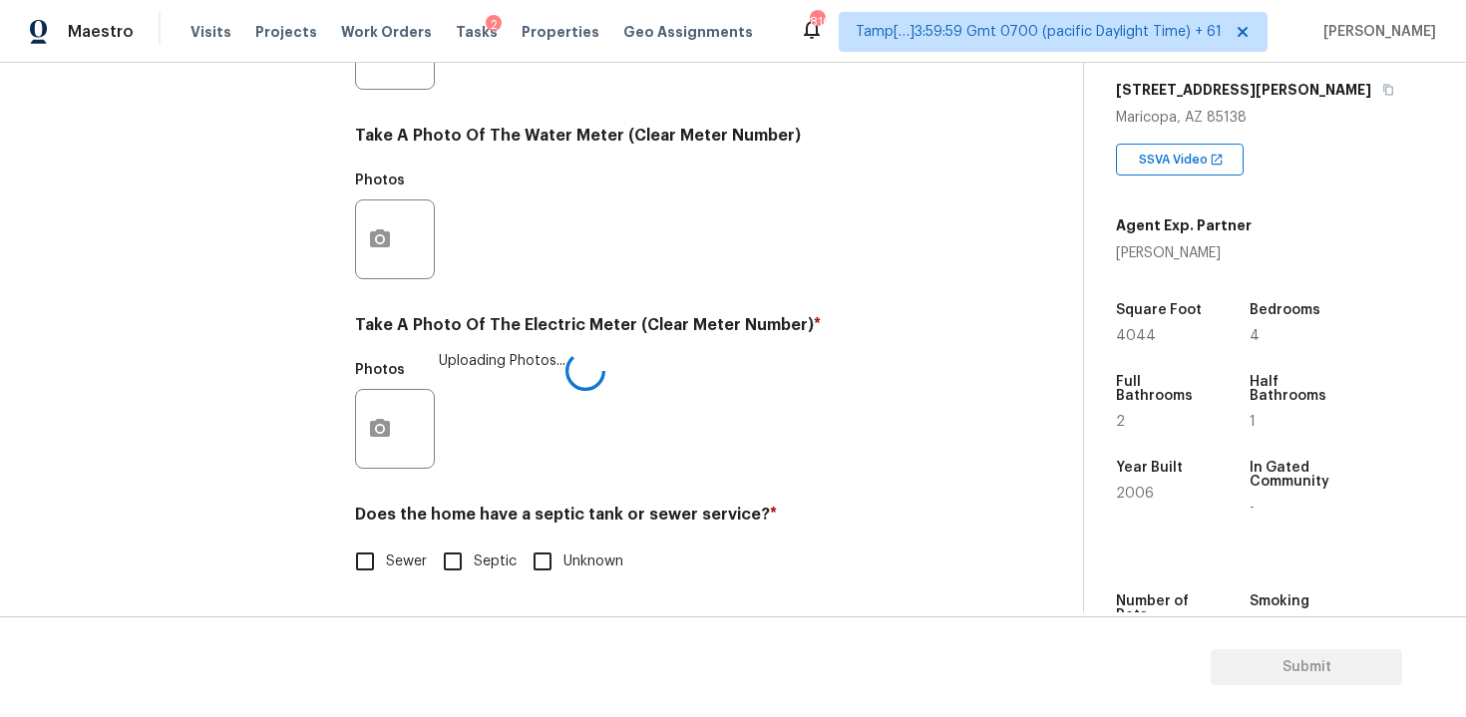
click at [362, 531] on h4 "Does the home have a septic tank or sewer service? *" at bounding box center [663, 519] width 616 height 28
click at [361, 570] on input "Sewer" at bounding box center [365, 561] width 42 height 42
checkbox input "true"
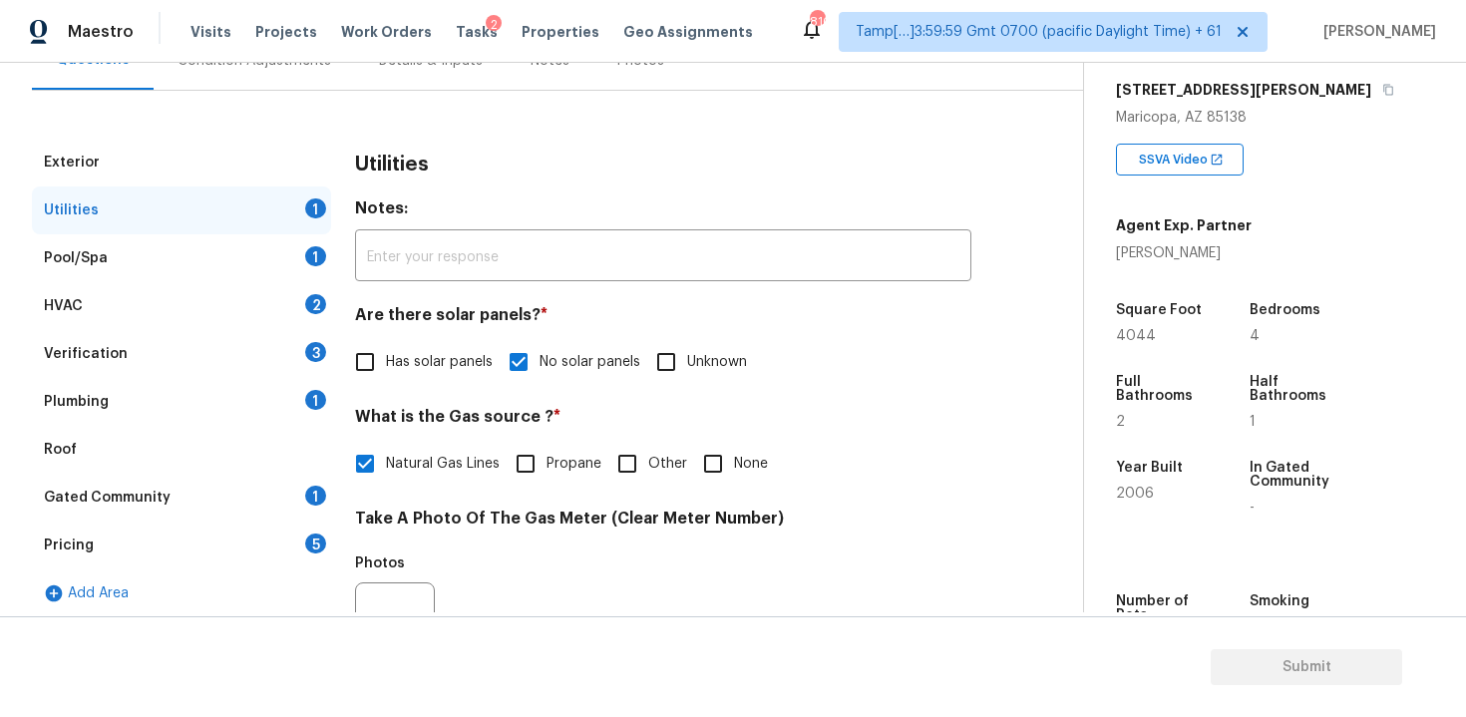
scroll to position [208, 0]
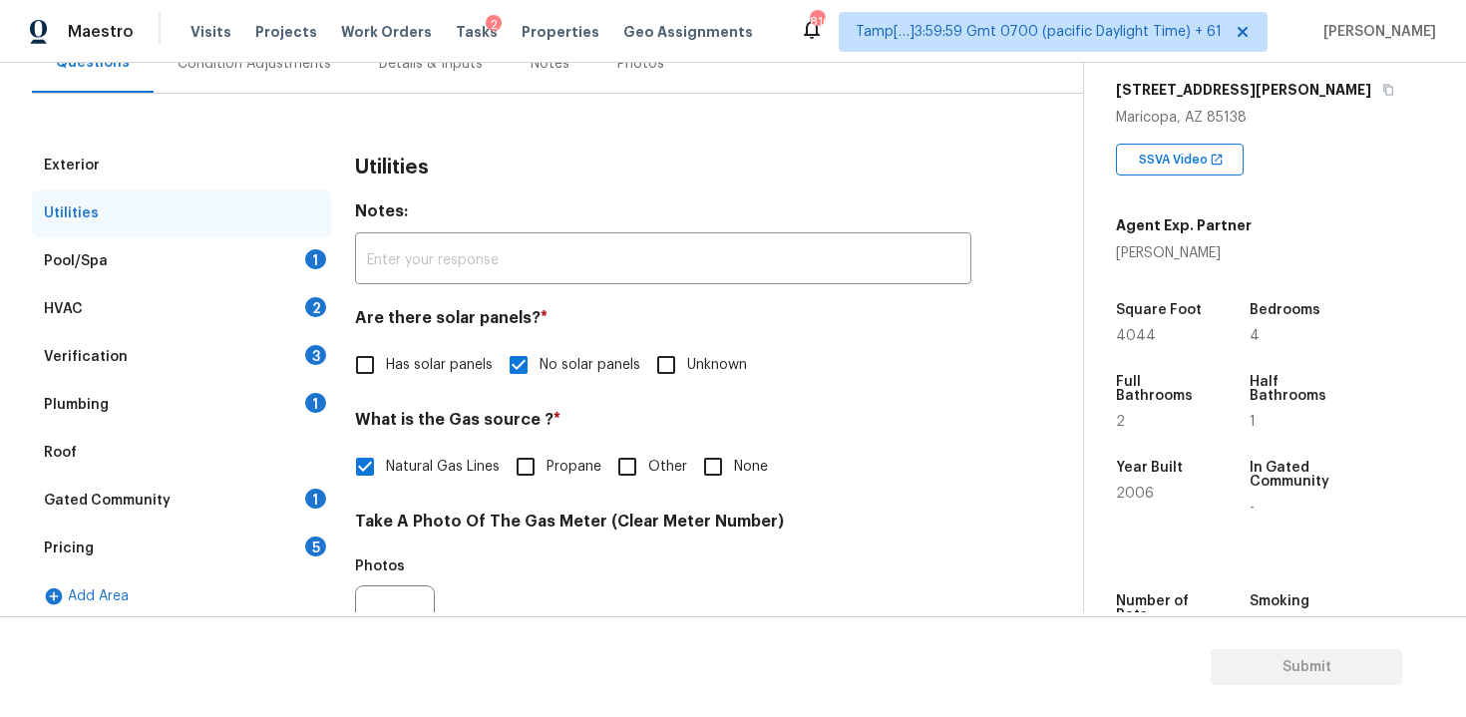
click at [290, 256] on div "Pool/Spa 1" at bounding box center [181, 261] width 299 height 48
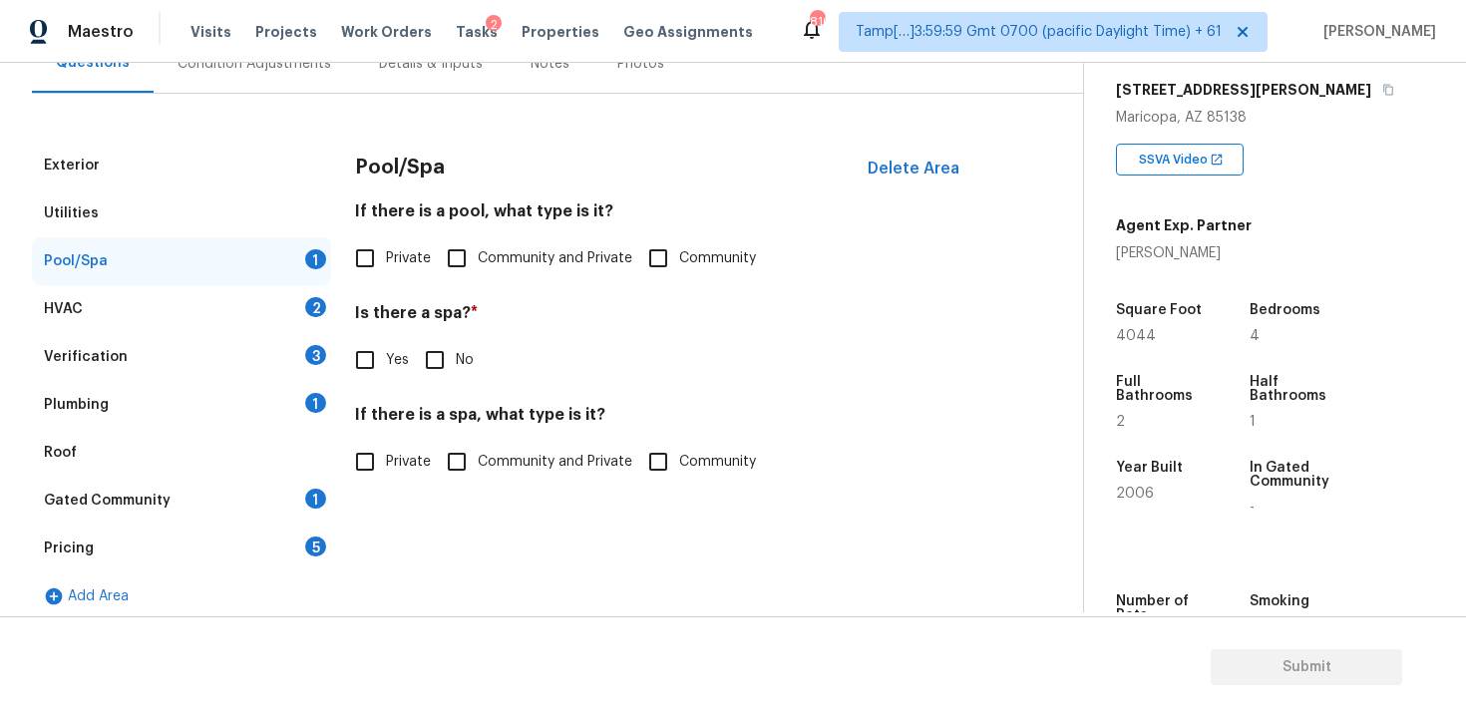
scroll to position [222, 0]
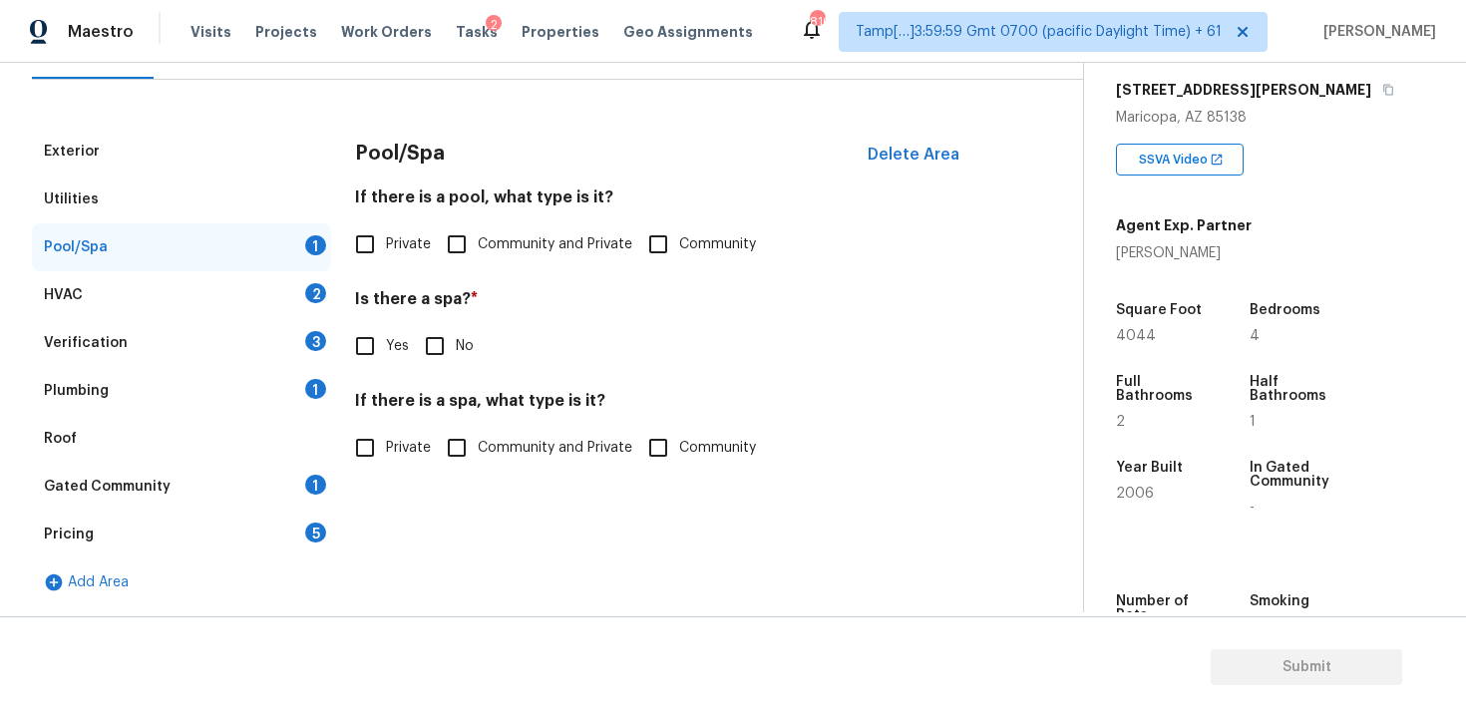
click at [403, 234] on span "Private" at bounding box center [408, 244] width 45 height 21
click at [386, 233] on input "Private" at bounding box center [365, 244] width 42 height 42
checkbox input "true"
click at [452, 356] on input "No" at bounding box center [435, 346] width 42 height 42
checkbox input "true"
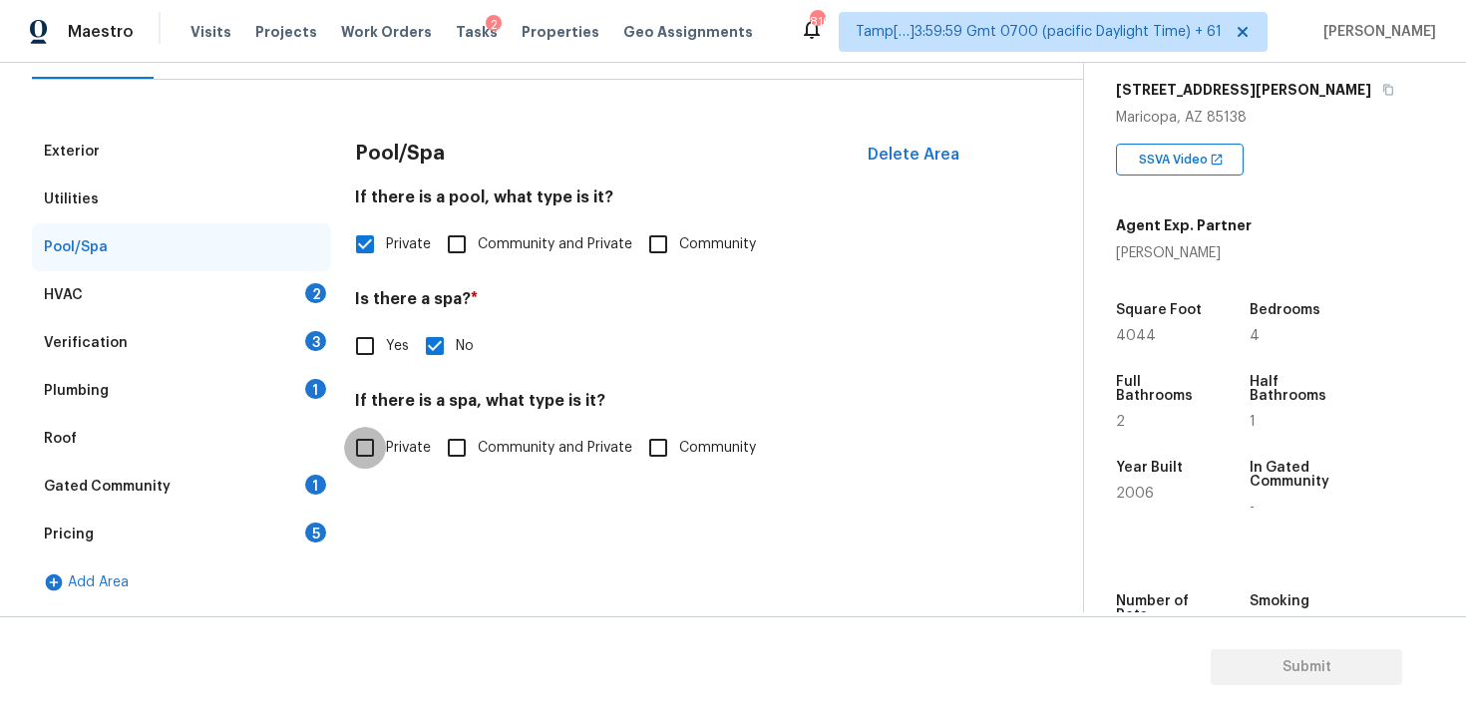
click at [372, 440] on input "Private" at bounding box center [365, 448] width 42 height 42
click at [424, 449] on span "Private" at bounding box center [408, 448] width 45 height 21
click at [386, 449] on input "Private" at bounding box center [365, 448] width 42 height 42
checkbox input "false"
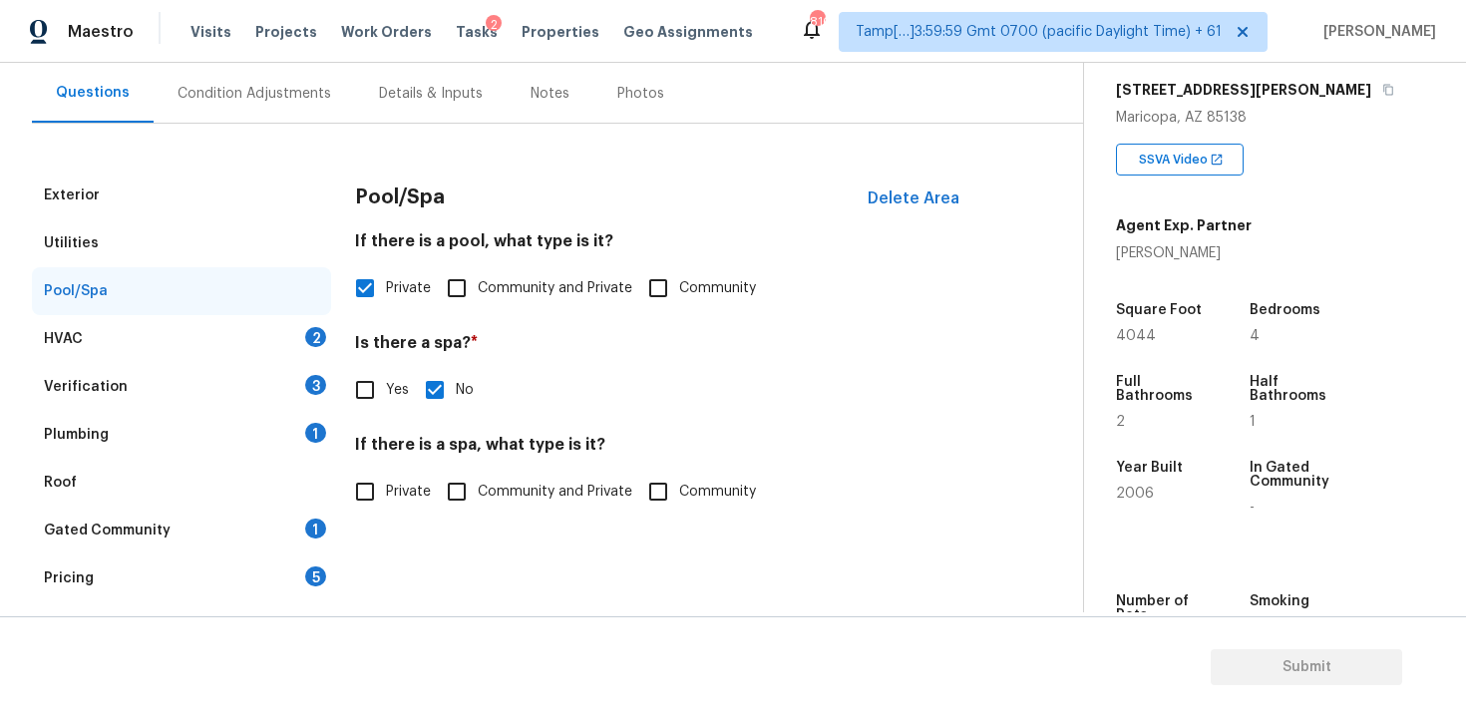
scroll to position [155, 0]
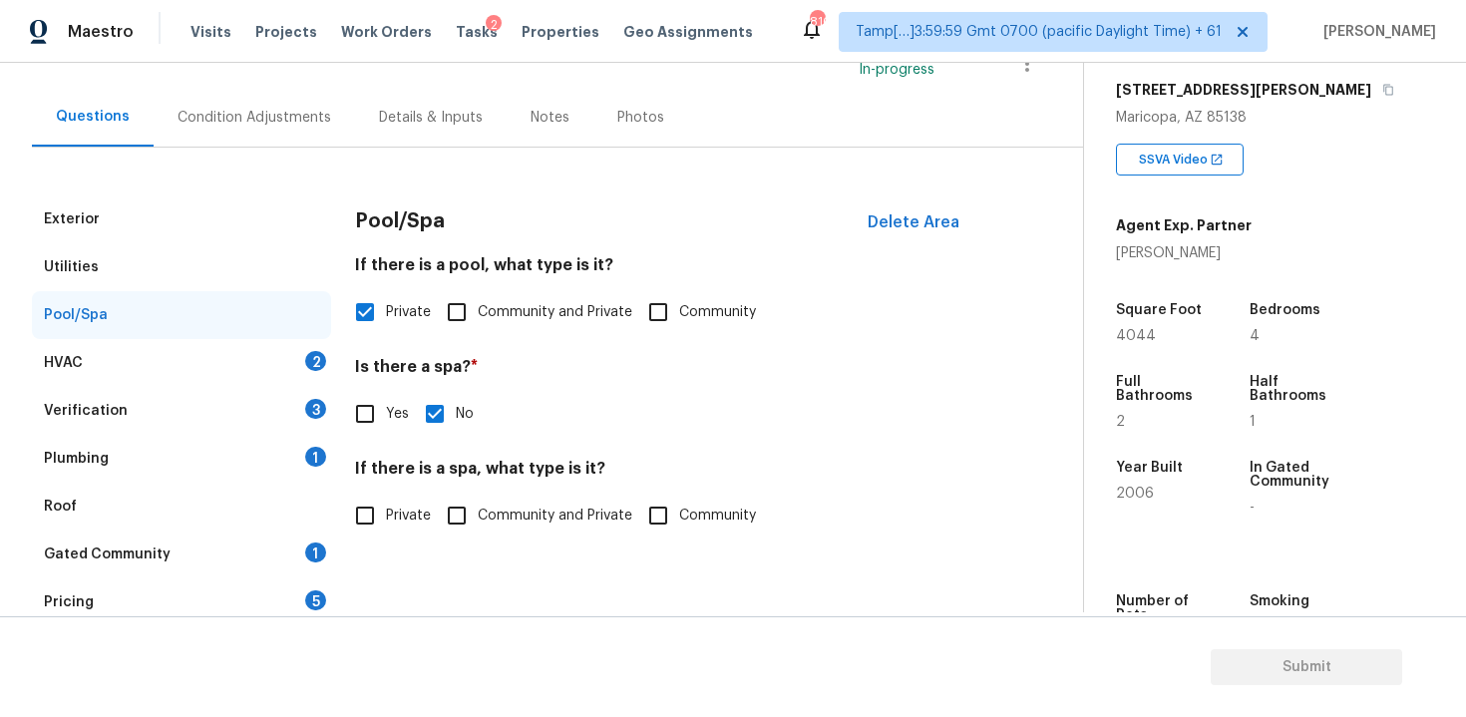
click at [327, 387] on div "Exterior Utilities Pool/Spa HVAC 2 Verification 3 Plumbing 1 Roof Gated Communi…" at bounding box center [181, 434] width 299 height 479
click at [313, 380] on div "HVAC 2" at bounding box center [181, 363] width 299 height 48
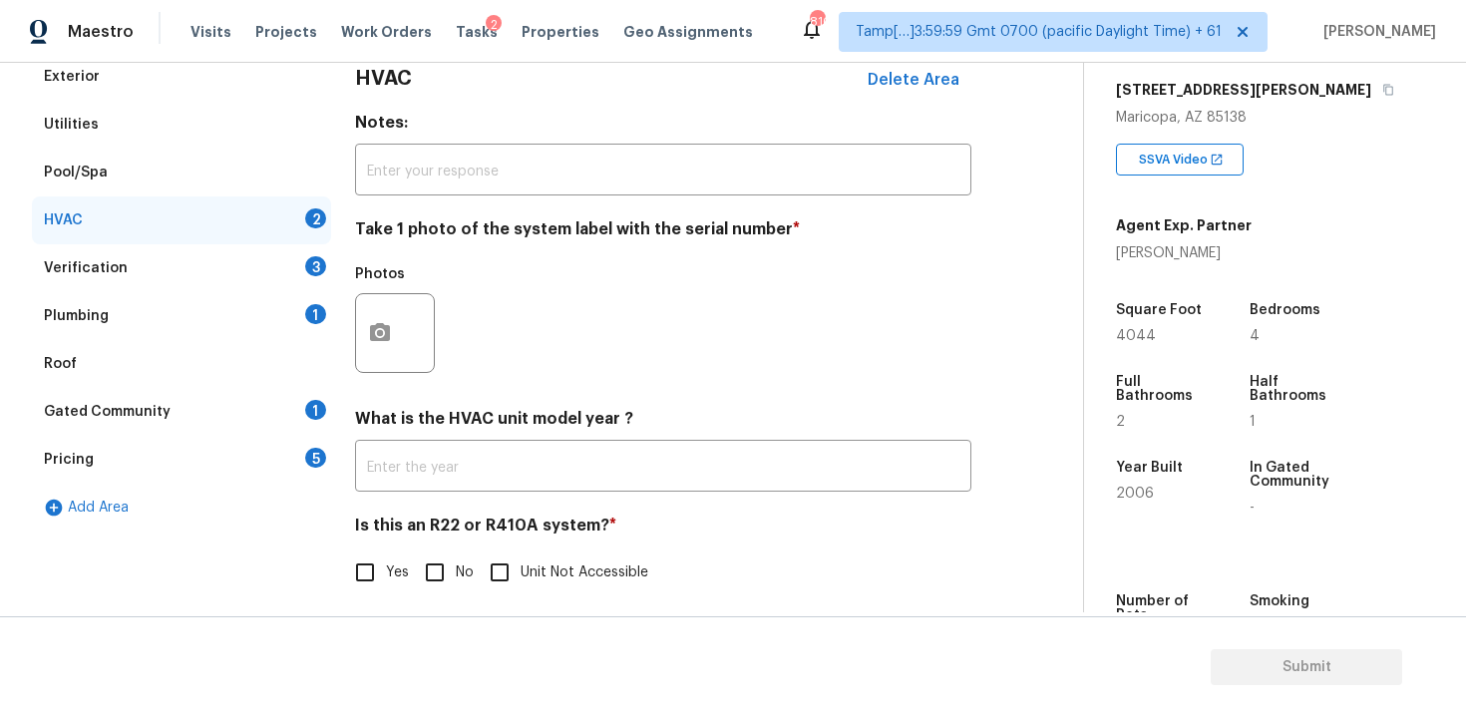
scroll to position [309, 0]
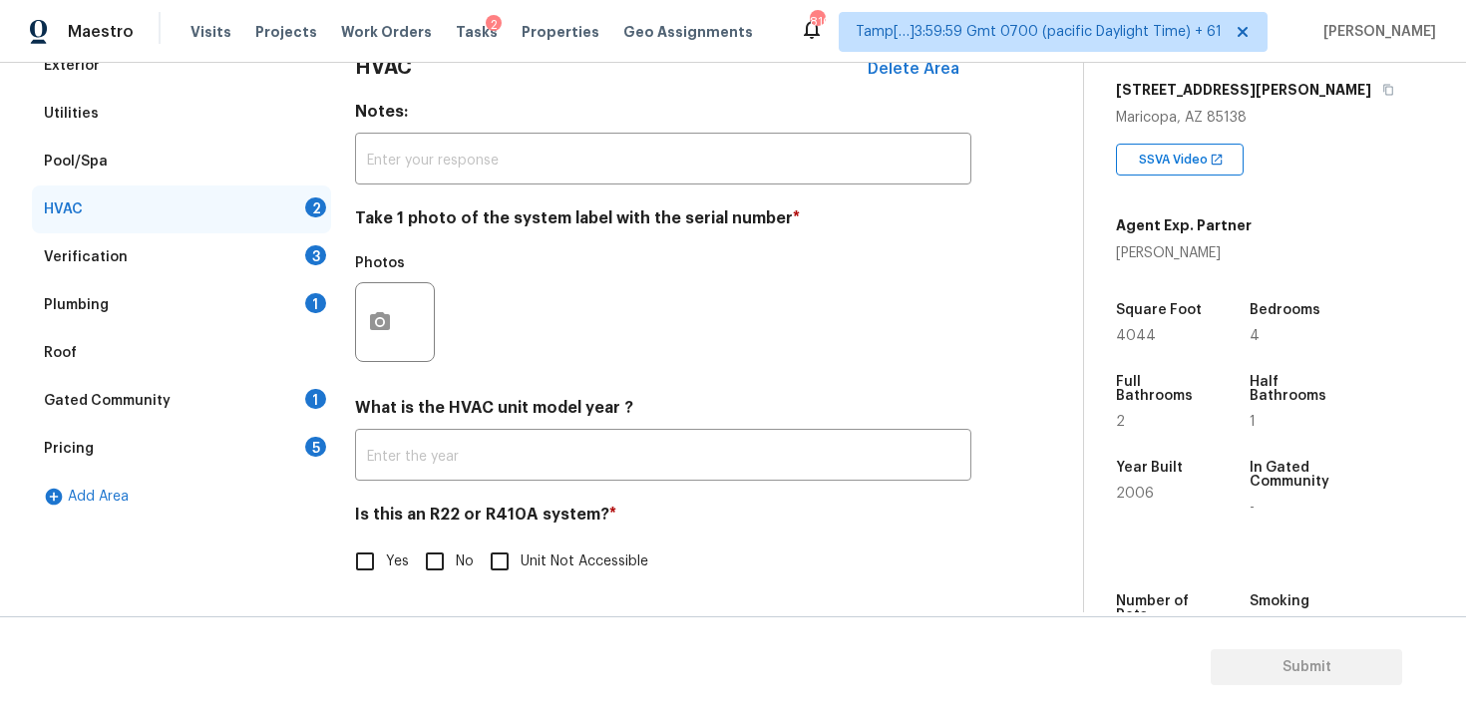
click at [401, 347] on div at bounding box center [395, 322] width 80 height 80
click at [385, 324] on icon "button" at bounding box center [380, 321] width 20 height 18
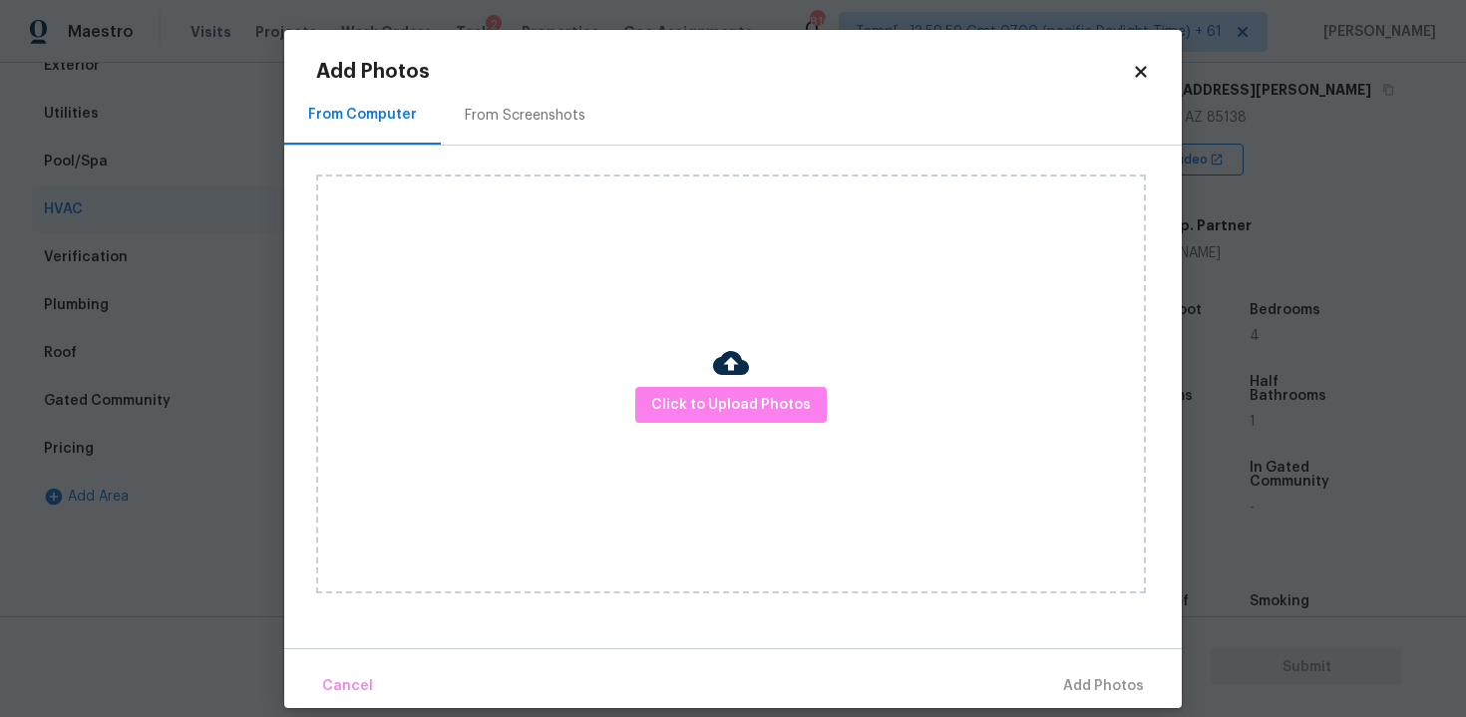
click at [698, 379] on div "Click to Upload Photos" at bounding box center [731, 384] width 830 height 419
click at [728, 395] on span "Click to Upload Photos" at bounding box center [731, 405] width 160 height 25
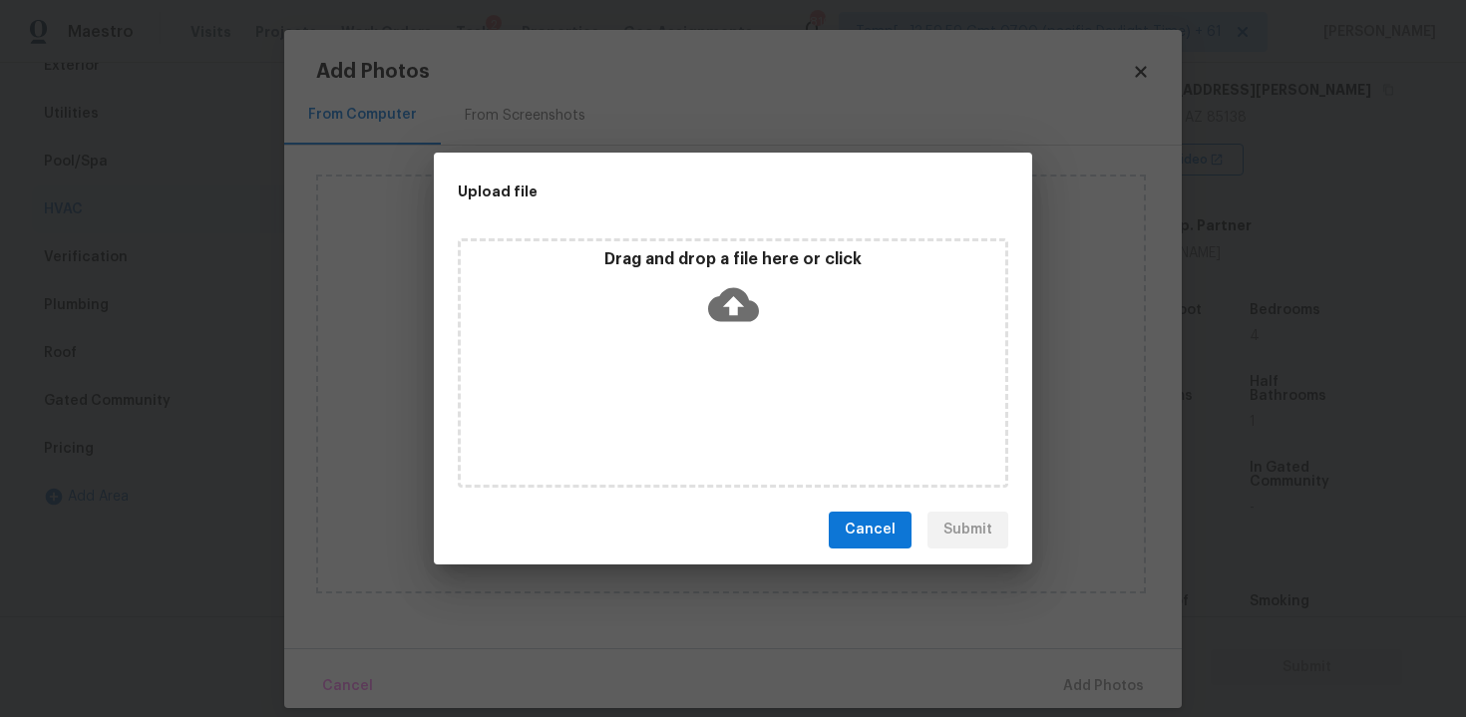
click at [726, 309] on icon at bounding box center [733, 304] width 51 height 34
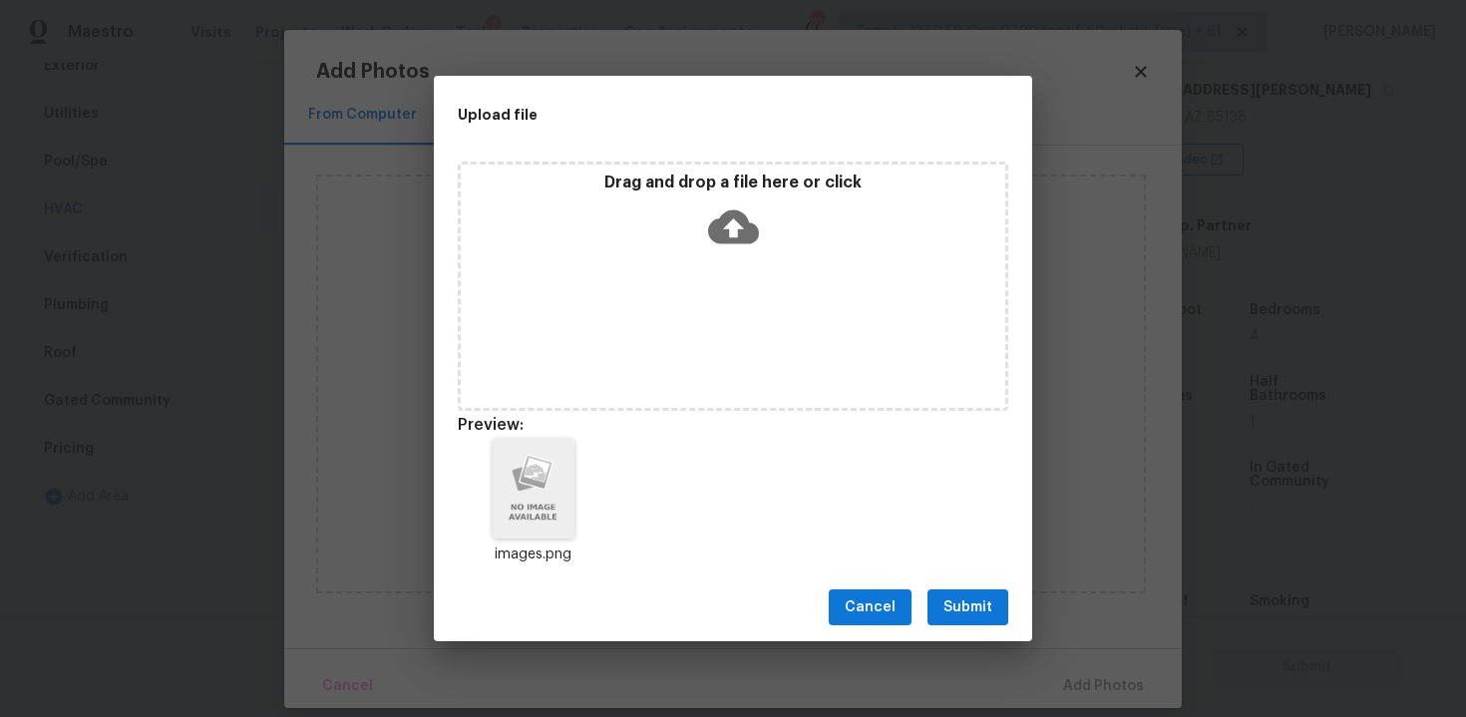
click at [964, 606] on span "Submit" at bounding box center [967, 607] width 49 height 25
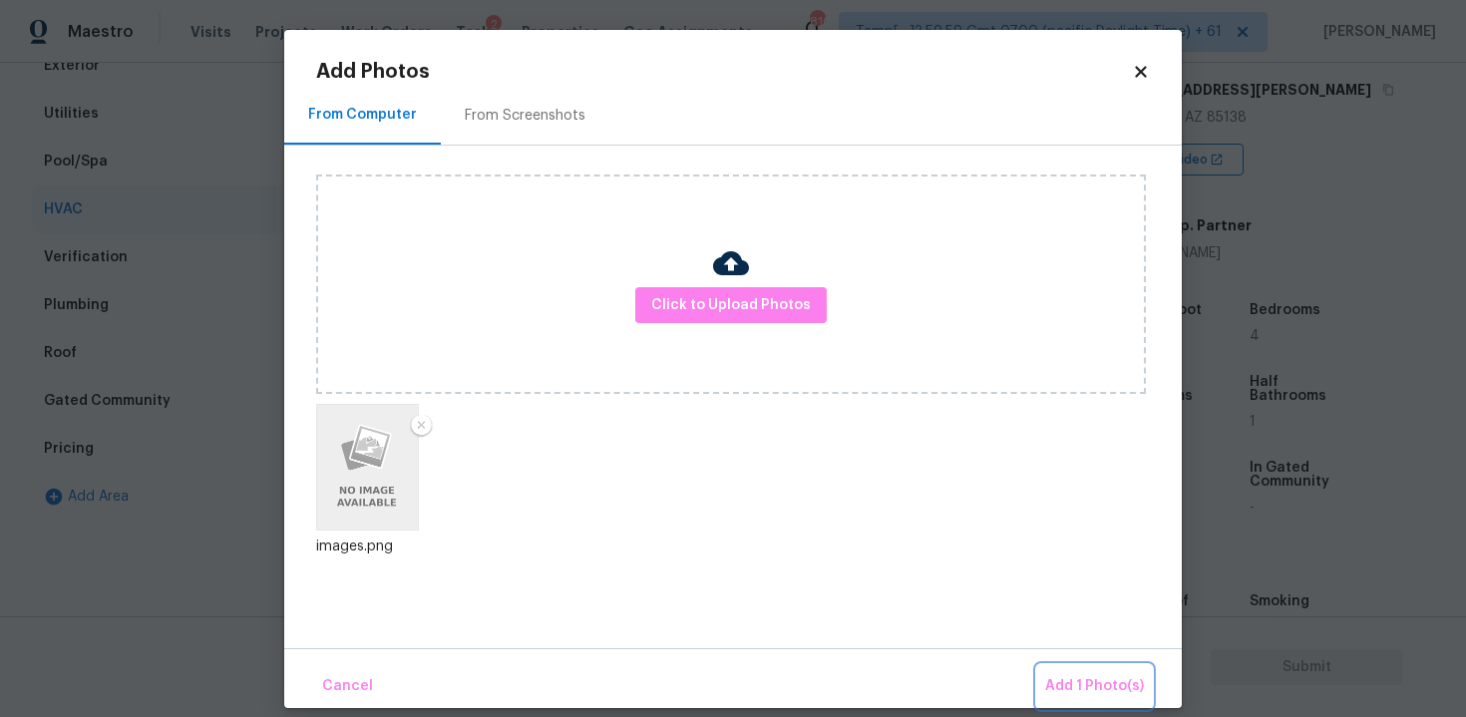
click at [1076, 680] on span "Add 1 Photo(s)" at bounding box center [1094, 686] width 99 height 25
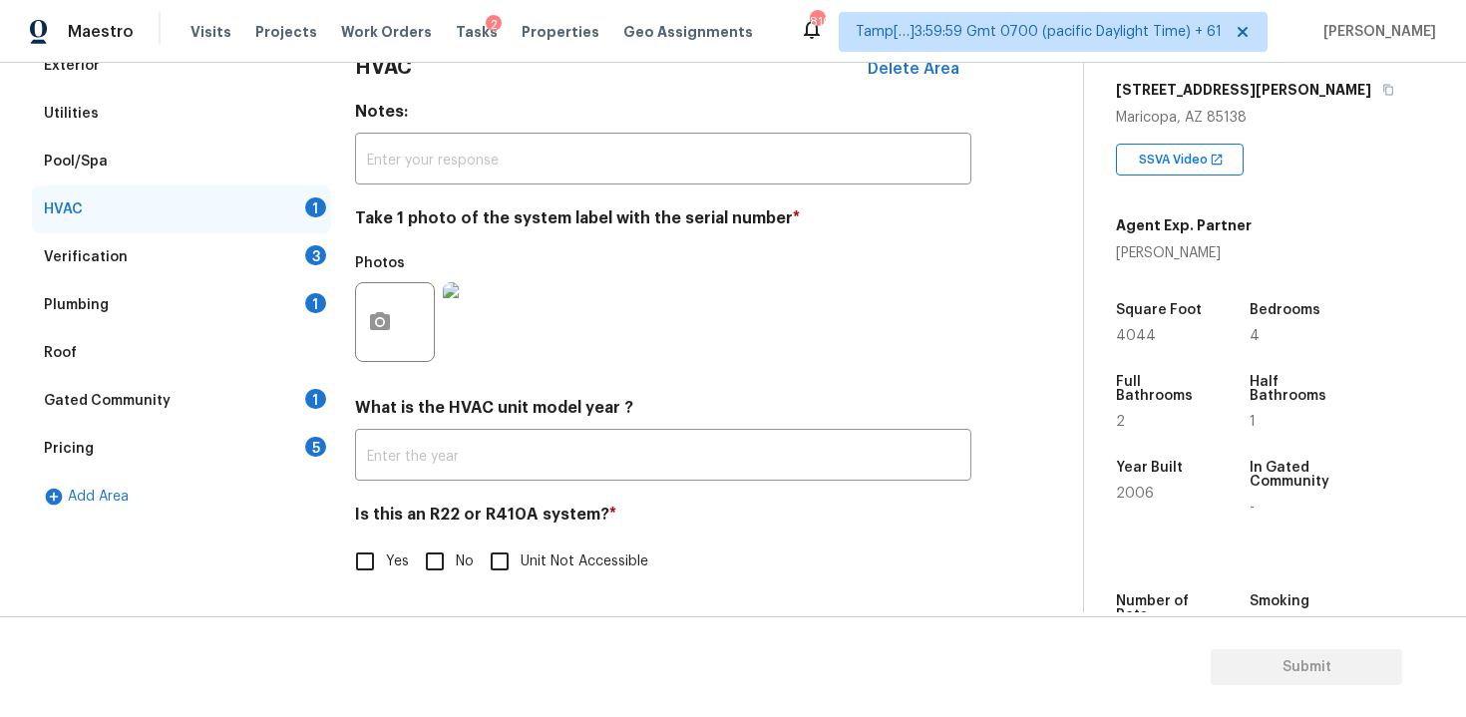
click at [425, 531] on h4 "Is this an R22 or R410A system? *" at bounding box center [663, 519] width 616 height 28
click at [433, 558] on input "No" at bounding box center [435, 561] width 42 height 42
checkbox input "true"
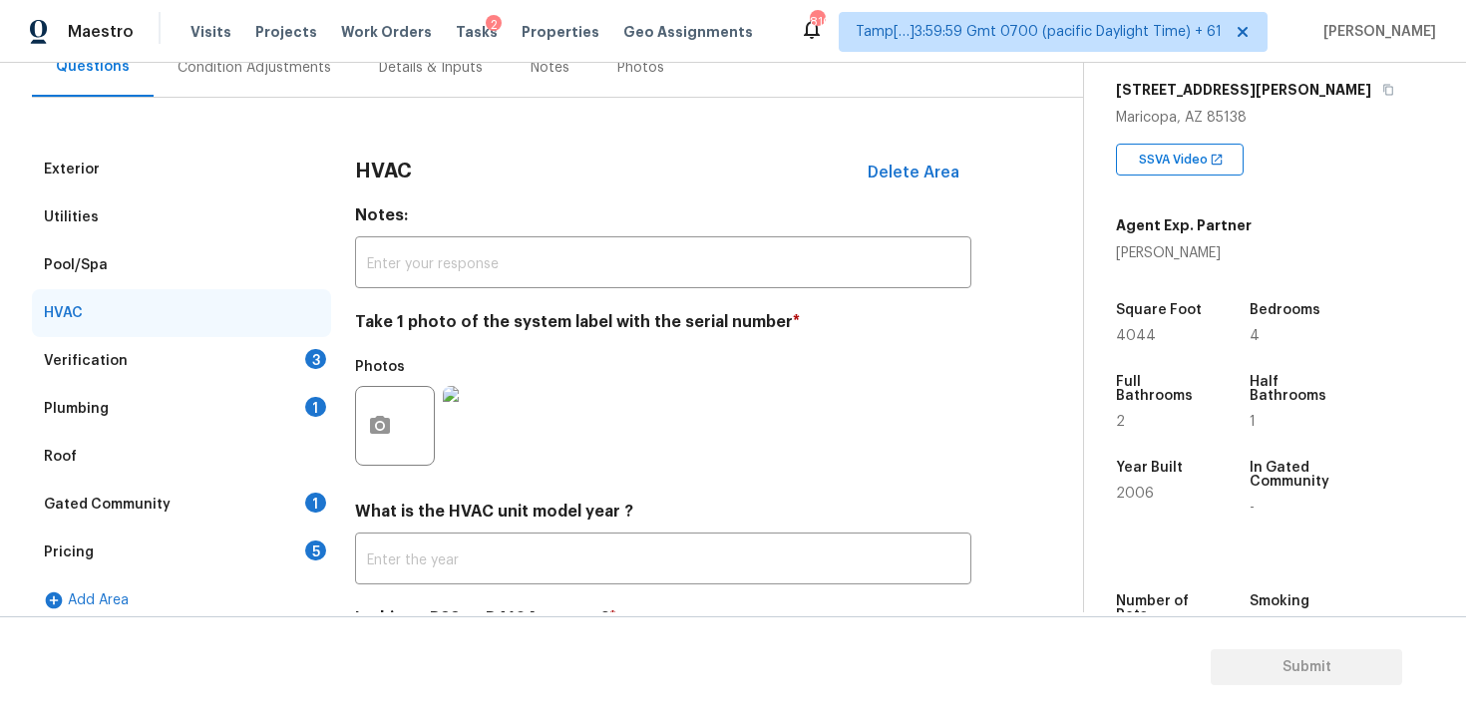
click at [276, 346] on div "Verification 3" at bounding box center [181, 361] width 299 height 48
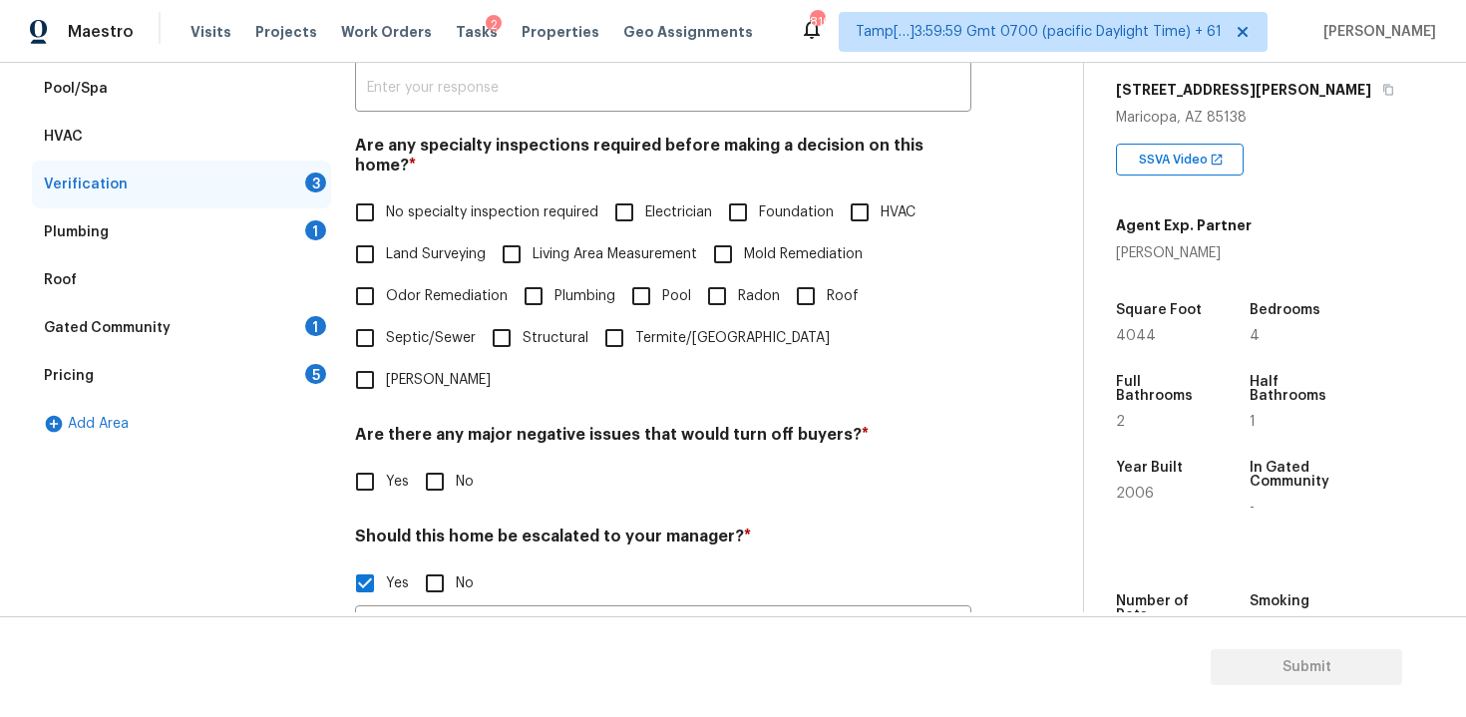
scroll to position [441, 0]
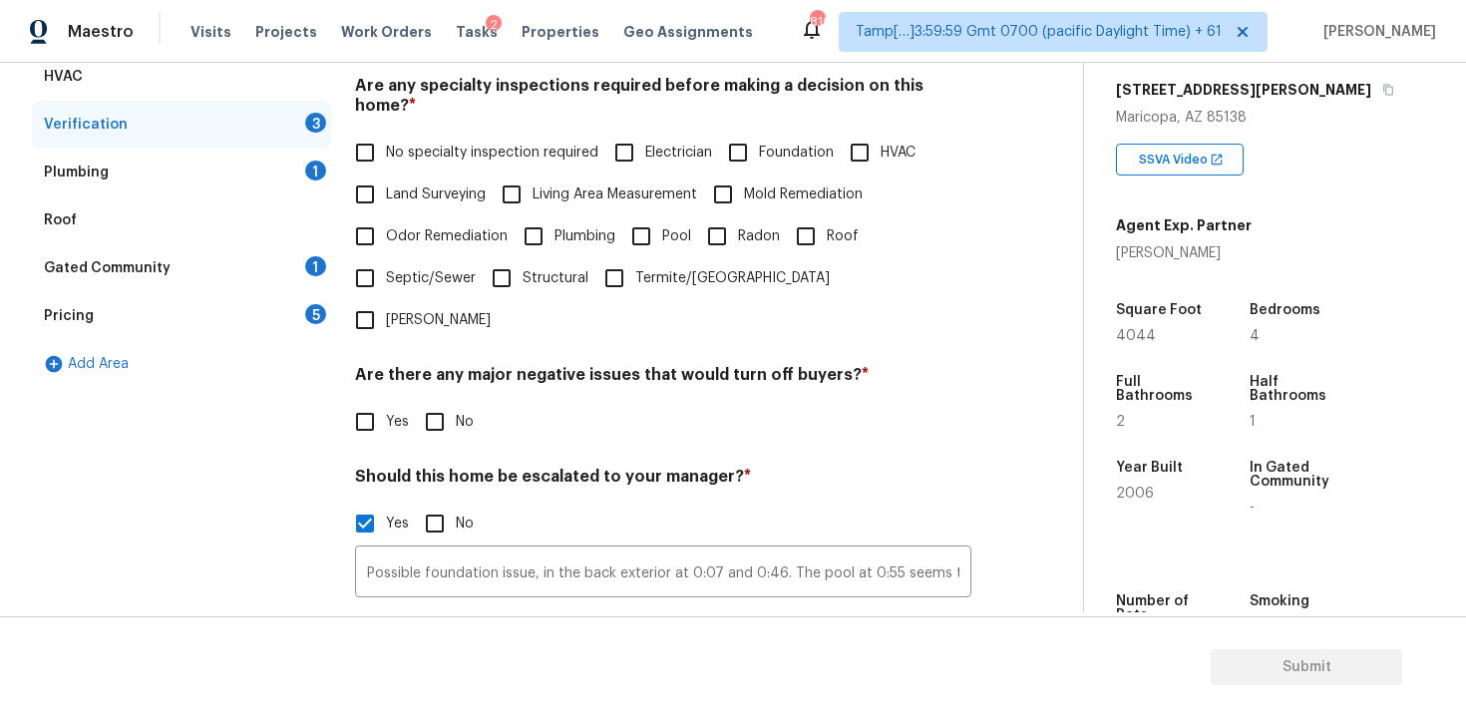
click at [800, 143] on span "Foundation" at bounding box center [796, 153] width 75 height 21
click at [759, 132] on input "Foundation" at bounding box center [738, 153] width 42 height 42
checkbox input "true"
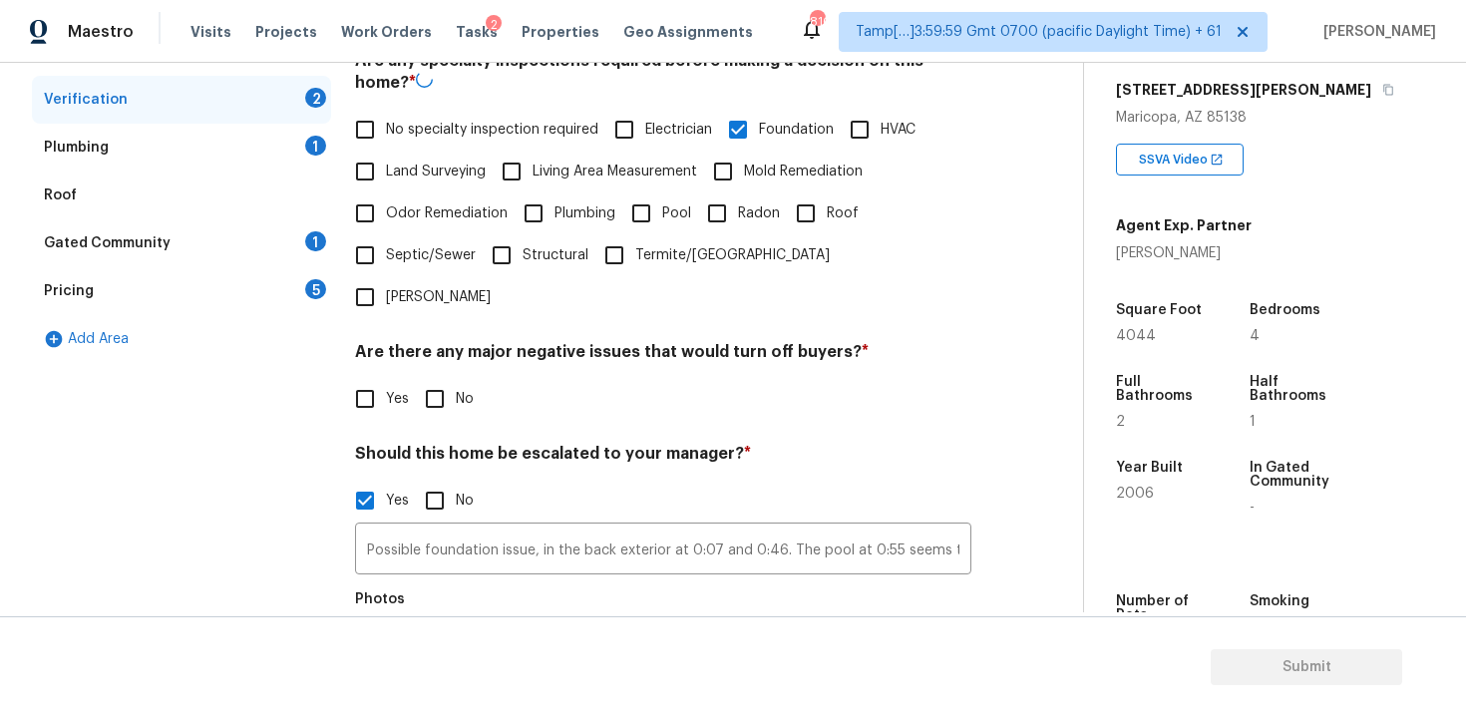
scroll to position [478, 0]
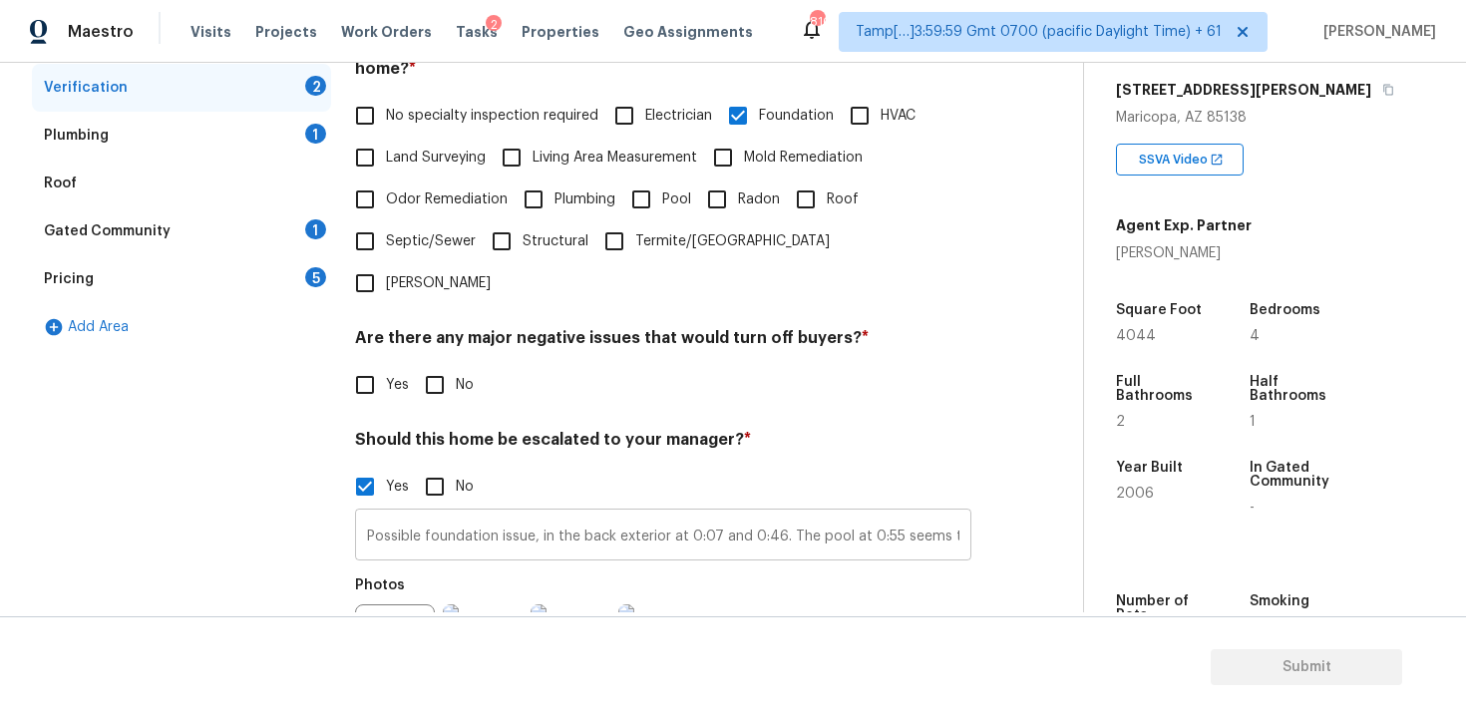
click at [829, 514] on input "Possible foundation issue, in the back exterior at 0:07 and 0:46. The pool at 0…" at bounding box center [663, 537] width 616 height 47
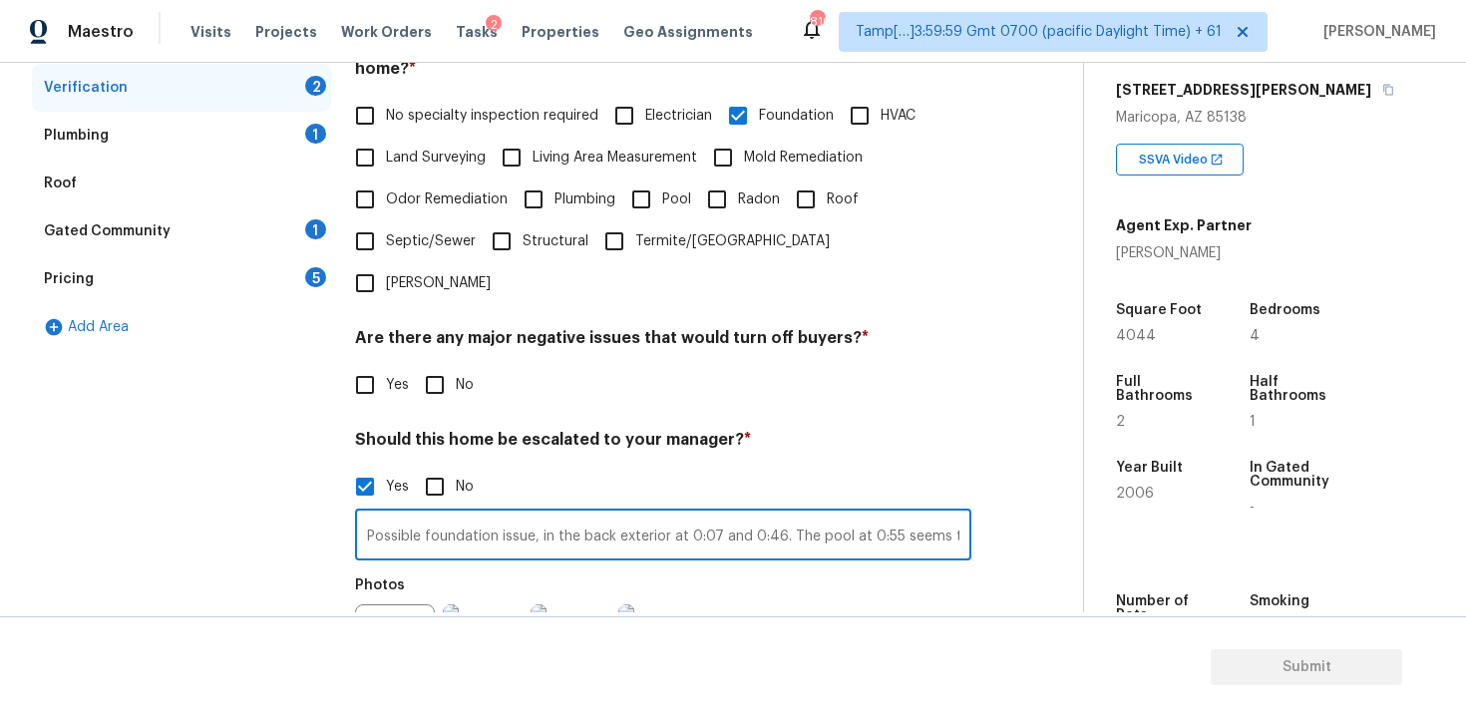
click at [852, 514] on input "Possible foundation issue, in the back exterior at 0:07 and 0:46. The pool at 0…" at bounding box center [663, 537] width 616 height 47
click at [861, 514] on input "Possible foundation issue, in the back exterior at 0:07 and 0:46. The pool at 0…" at bounding box center [663, 537] width 616 height 47
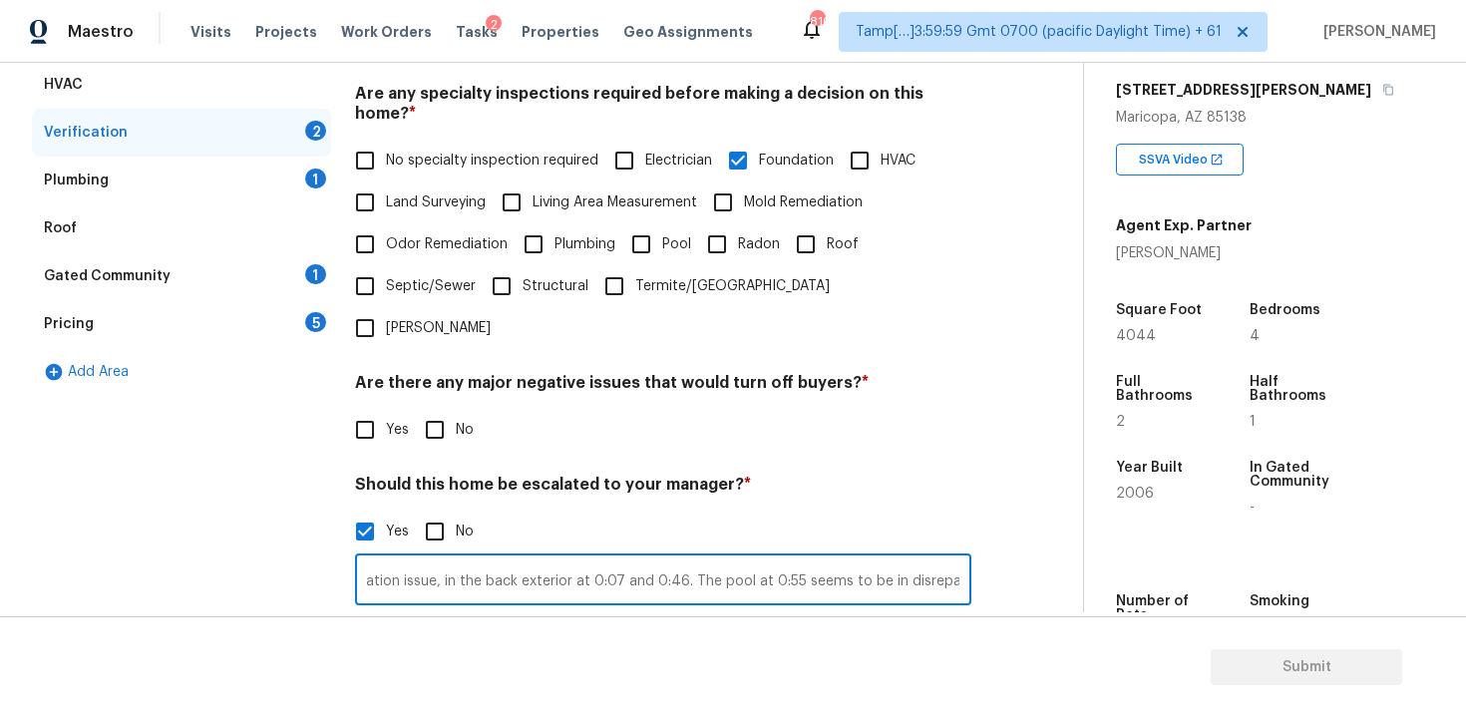
scroll to position [428, 0]
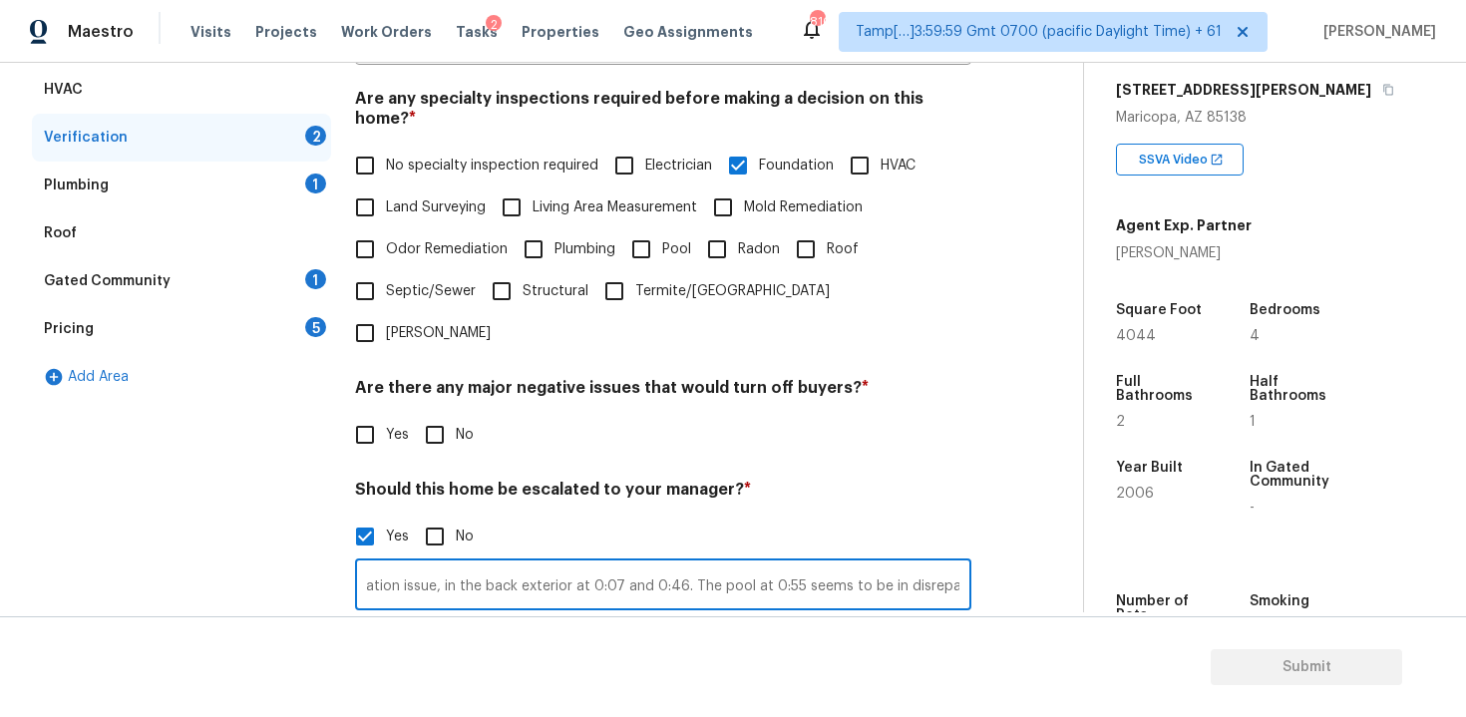
click at [835, 239] on span "Roof" at bounding box center [843, 249] width 32 height 21
click at [827, 231] on input "Roof" at bounding box center [806, 249] width 42 height 42
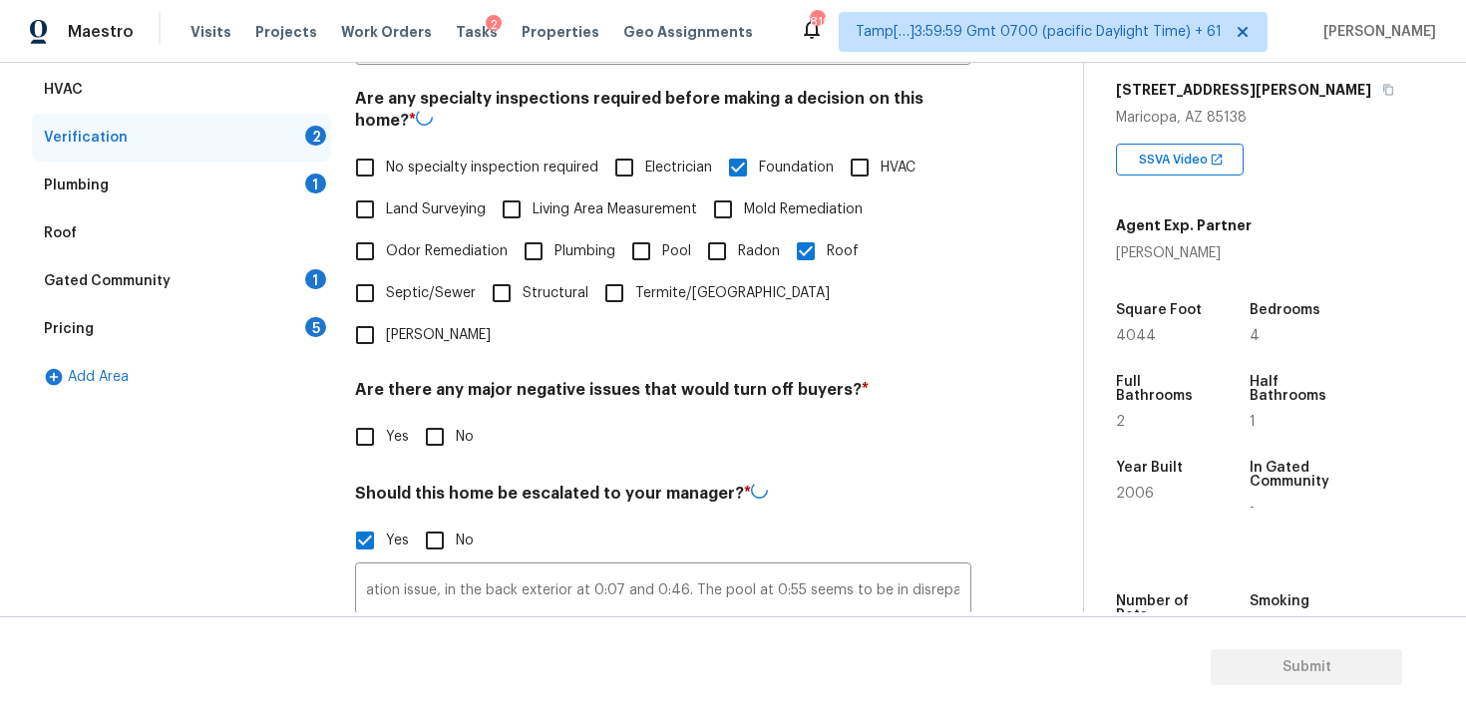
scroll to position [0, 0]
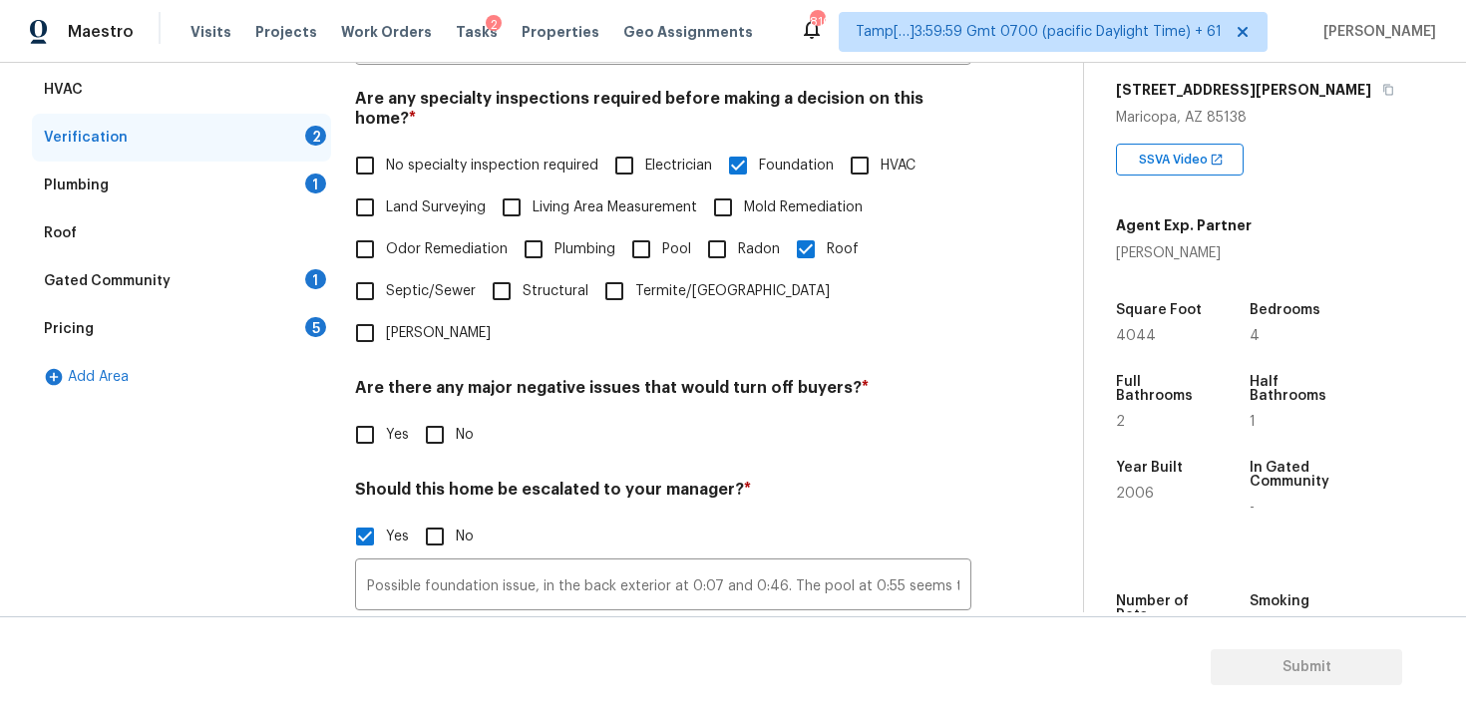
click at [835, 239] on span "Roof" at bounding box center [843, 249] width 32 height 21
click at [827, 231] on input "Roof" at bounding box center [806, 249] width 42 height 42
click at [797, 228] on input "Roof" at bounding box center [806, 249] width 42 height 42
checkbox input "true"
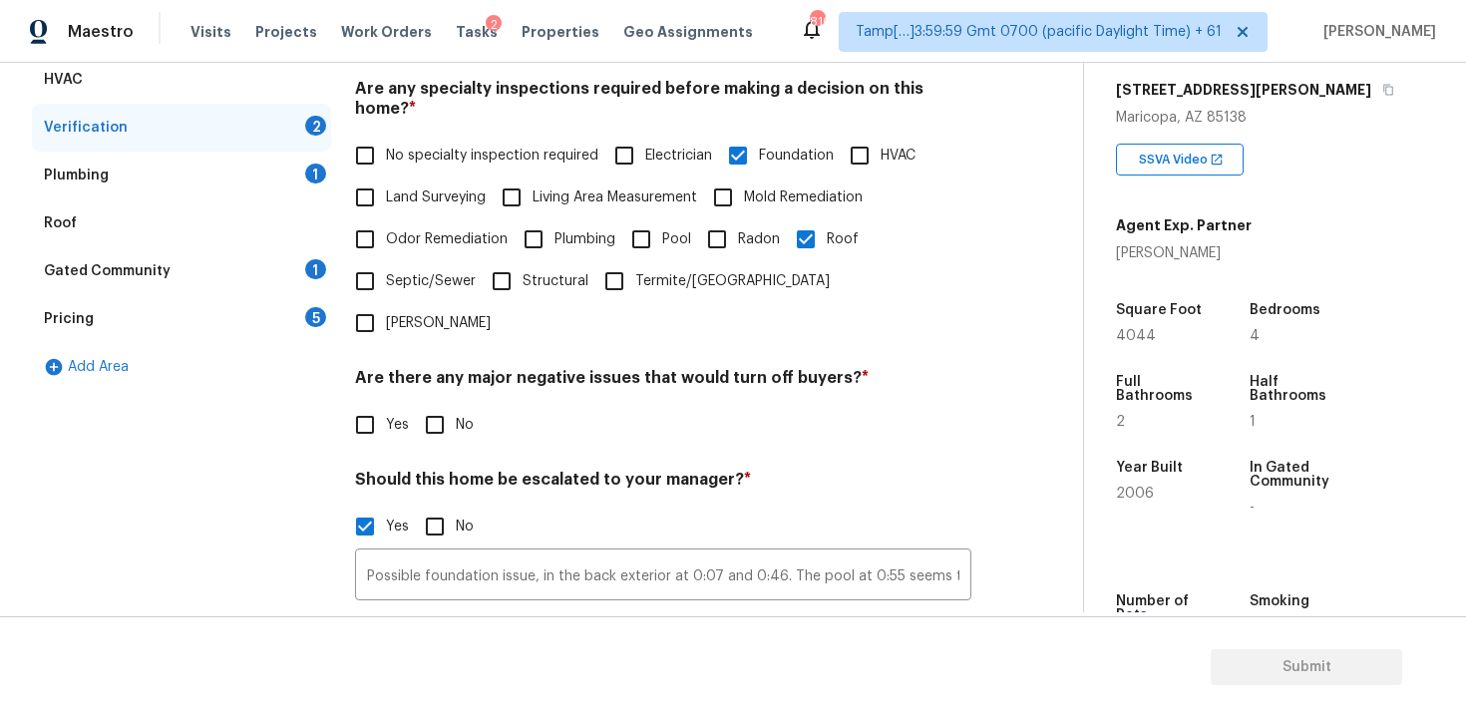
click at [675, 229] on span "Pool" at bounding box center [676, 239] width 29 height 21
click at [662, 227] on input "Pool" at bounding box center [641, 239] width 42 height 42
checkbox input "true"
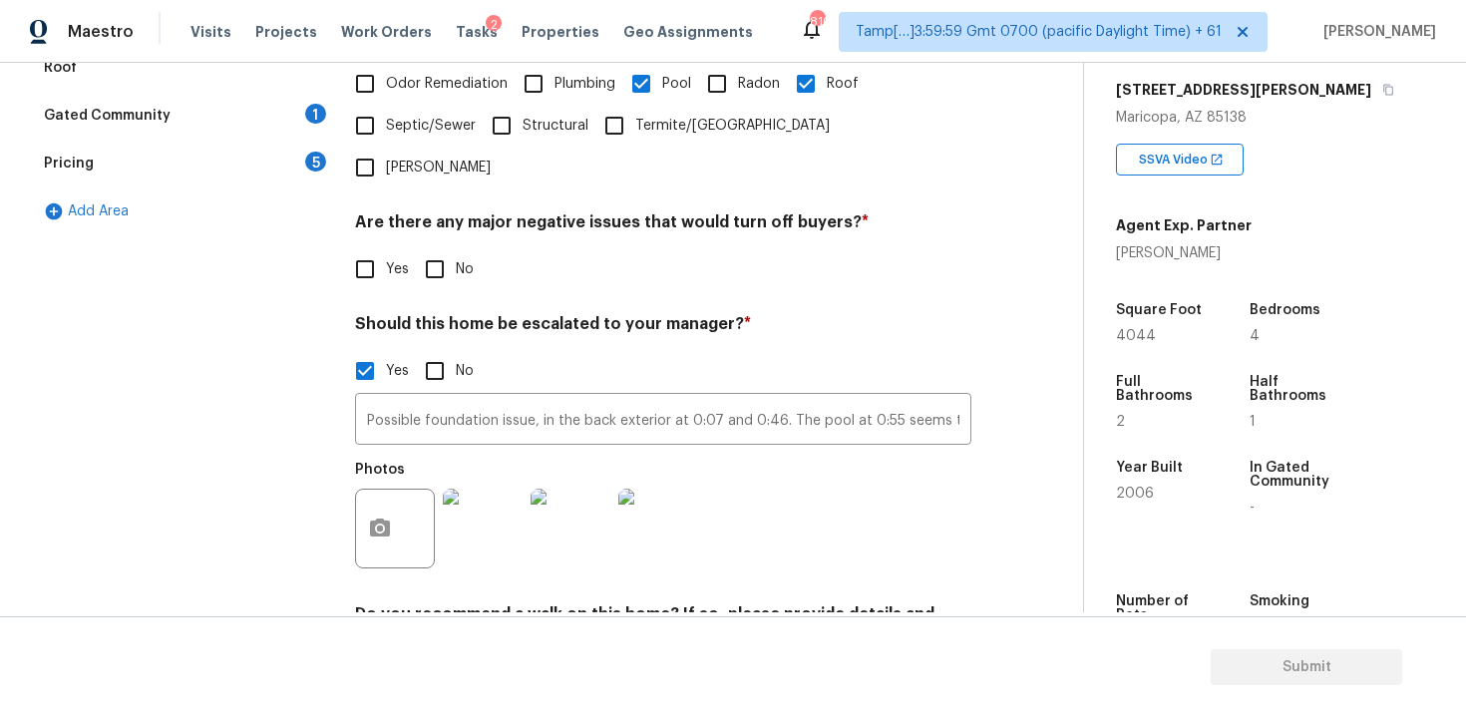
click at [465, 259] on span "No" at bounding box center [465, 269] width 18 height 21
click at [456, 248] on input "No" at bounding box center [435, 269] width 42 height 42
checkbox input "true"
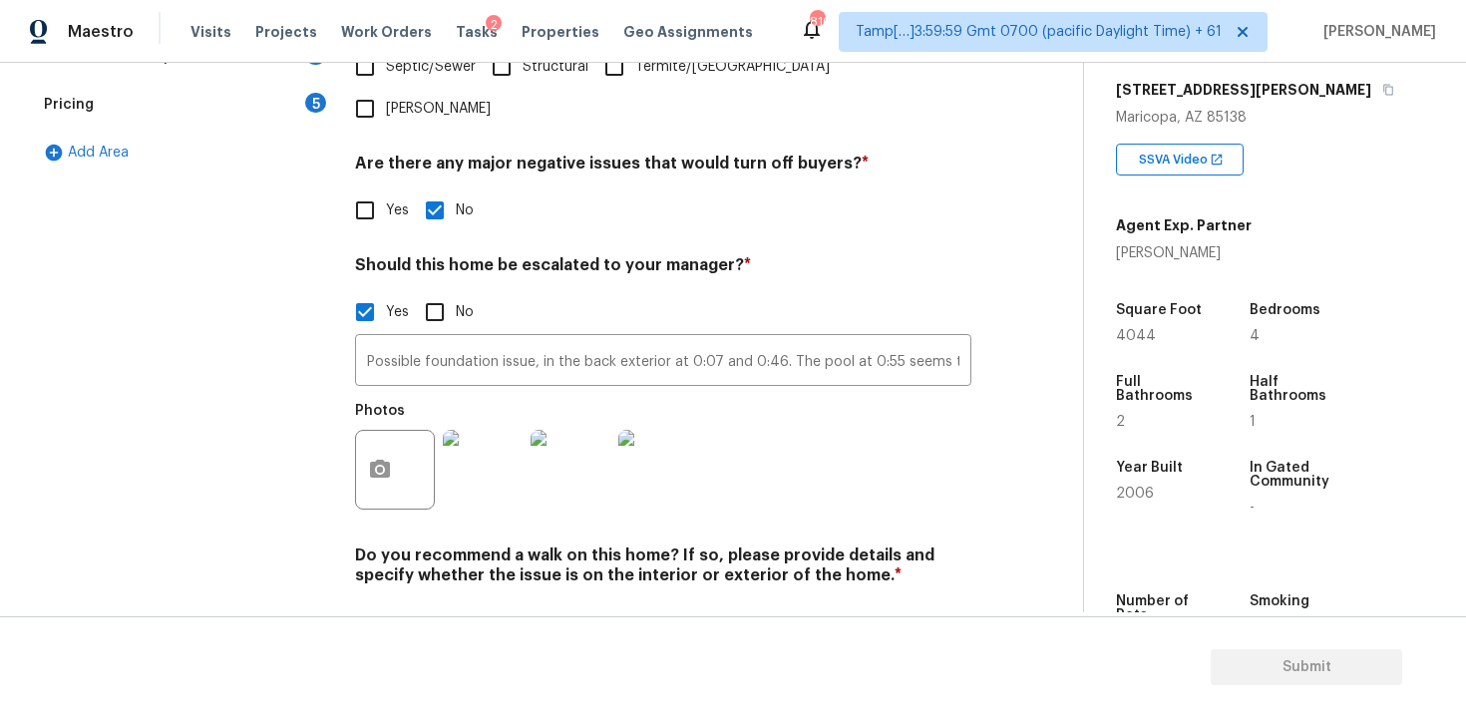
click at [449, 601] on input "No" at bounding box center [435, 622] width 42 height 42
checkbox input "true"
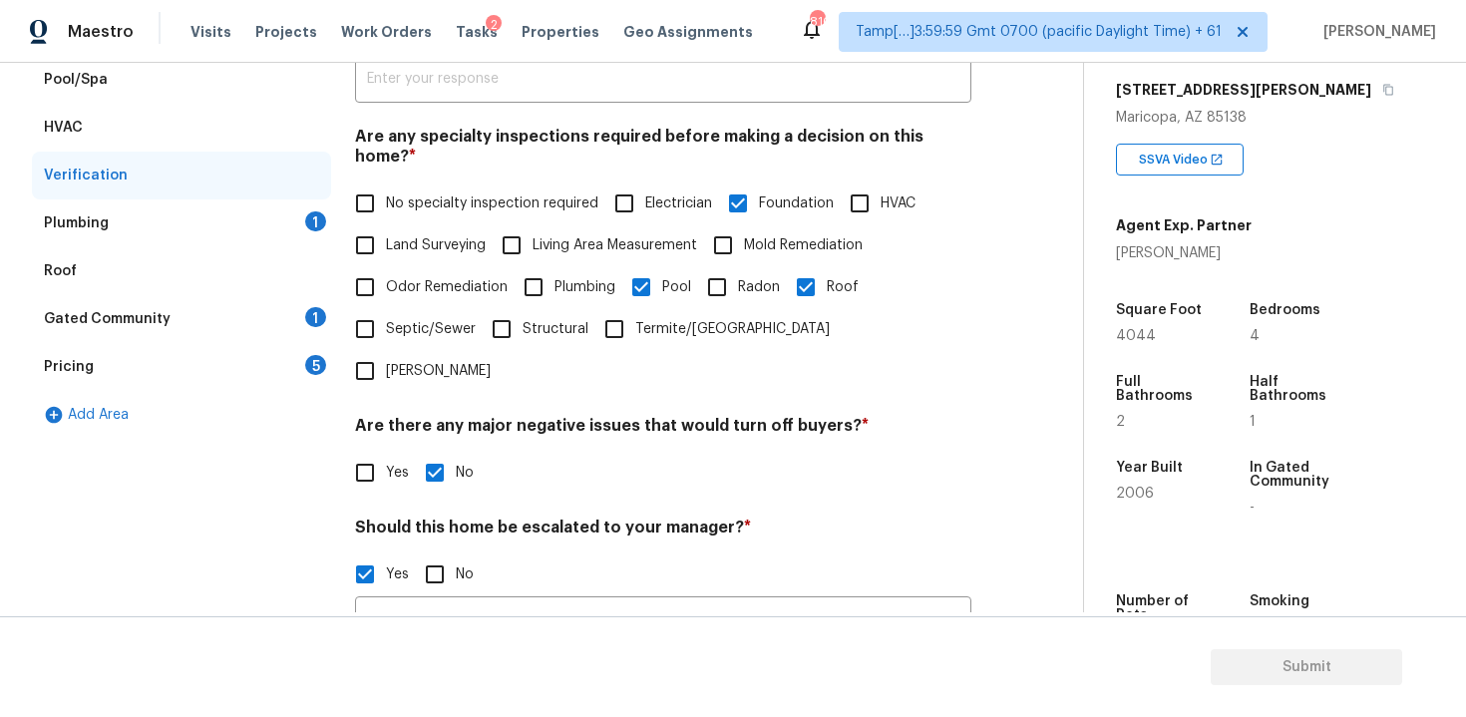
click at [302, 208] on div "Plumbing 1" at bounding box center [181, 223] width 299 height 48
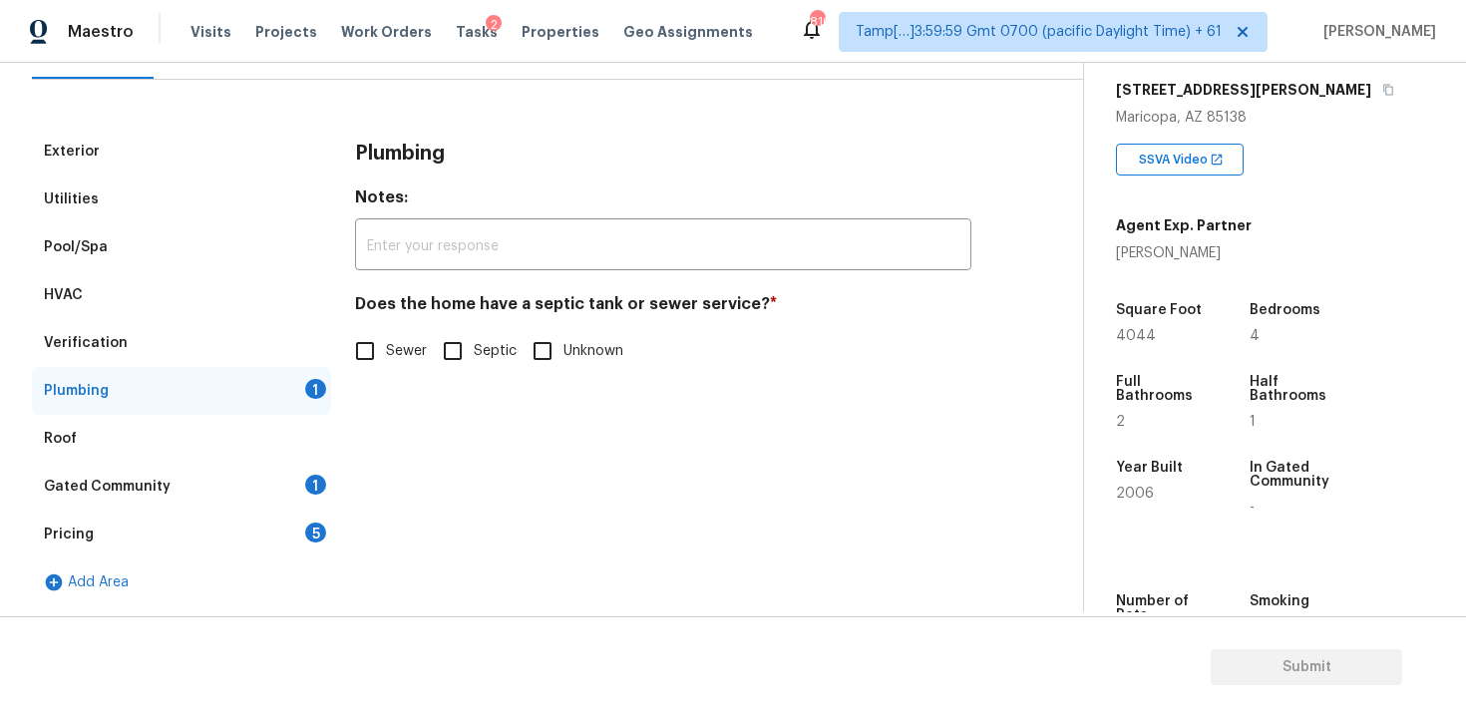
click at [368, 347] on input "Sewer" at bounding box center [365, 351] width 42 height 42
checkbox input "true"
click at [273, 489] on div "Gated Community 1" at bounding box center [181, 487] width 299 height 48
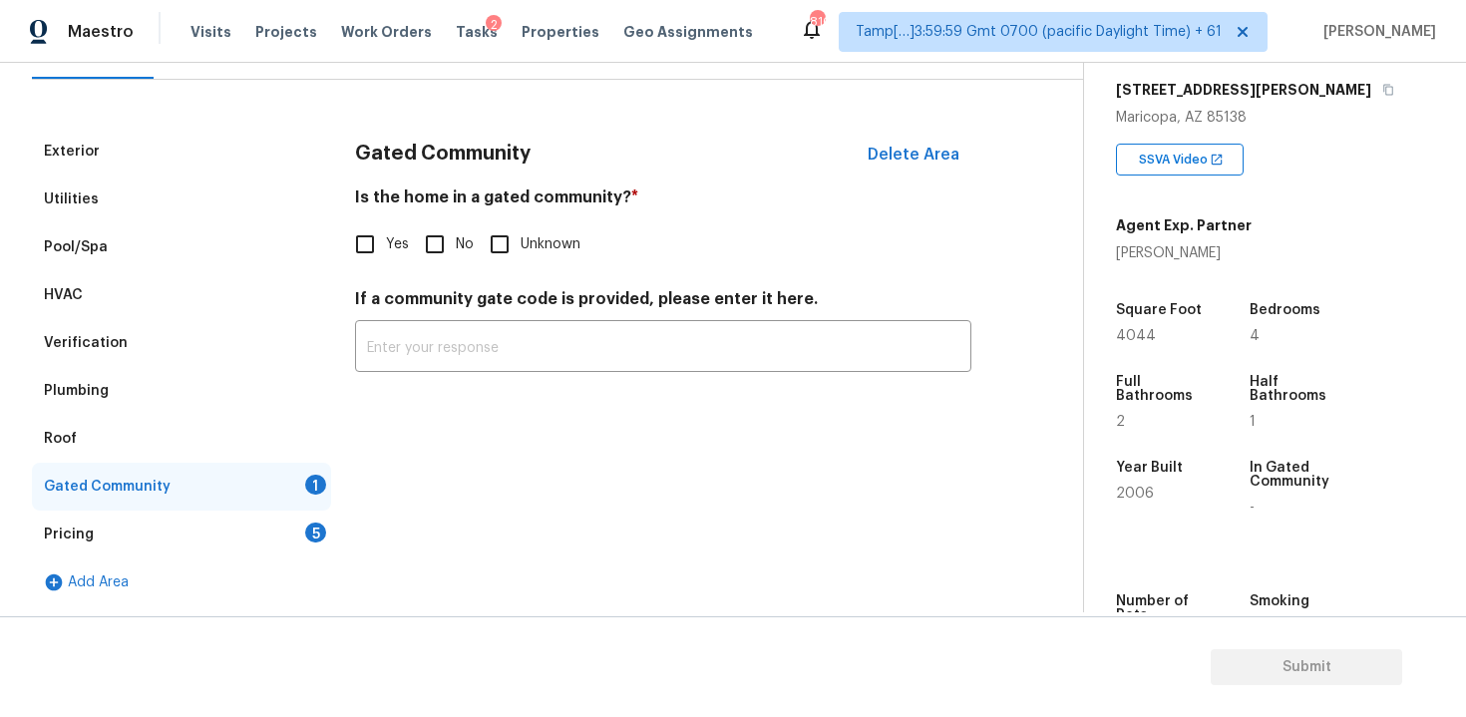
click at [429, 256] on input "No" at bounding box center [435, 244] width 42 height 42
checkbox input "true"
click at [254, 520] on div "Pricing 5" at bounding box center [181, 535] width 299 height 48
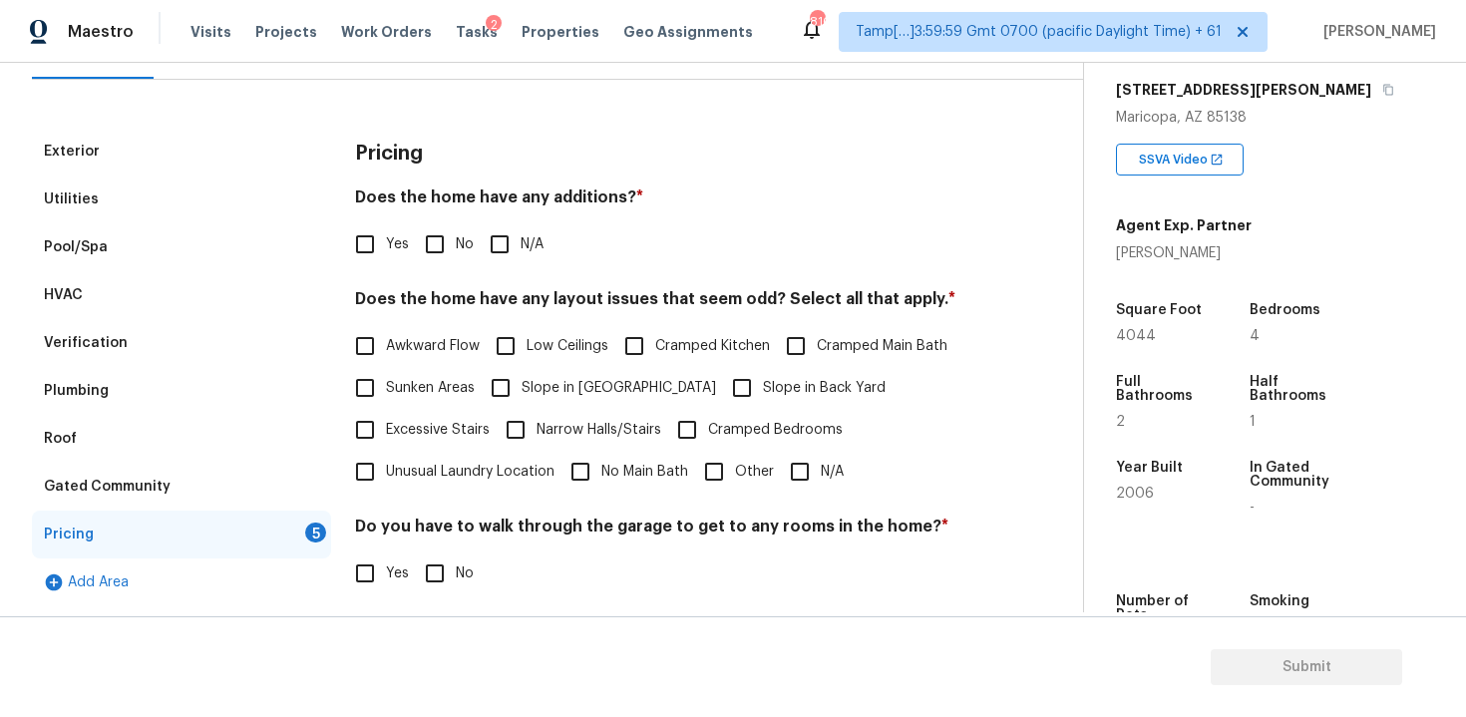
click at [437, 229] on input "No" at bounding box center [435, 244] width 42 height 42
checkbox input "true"
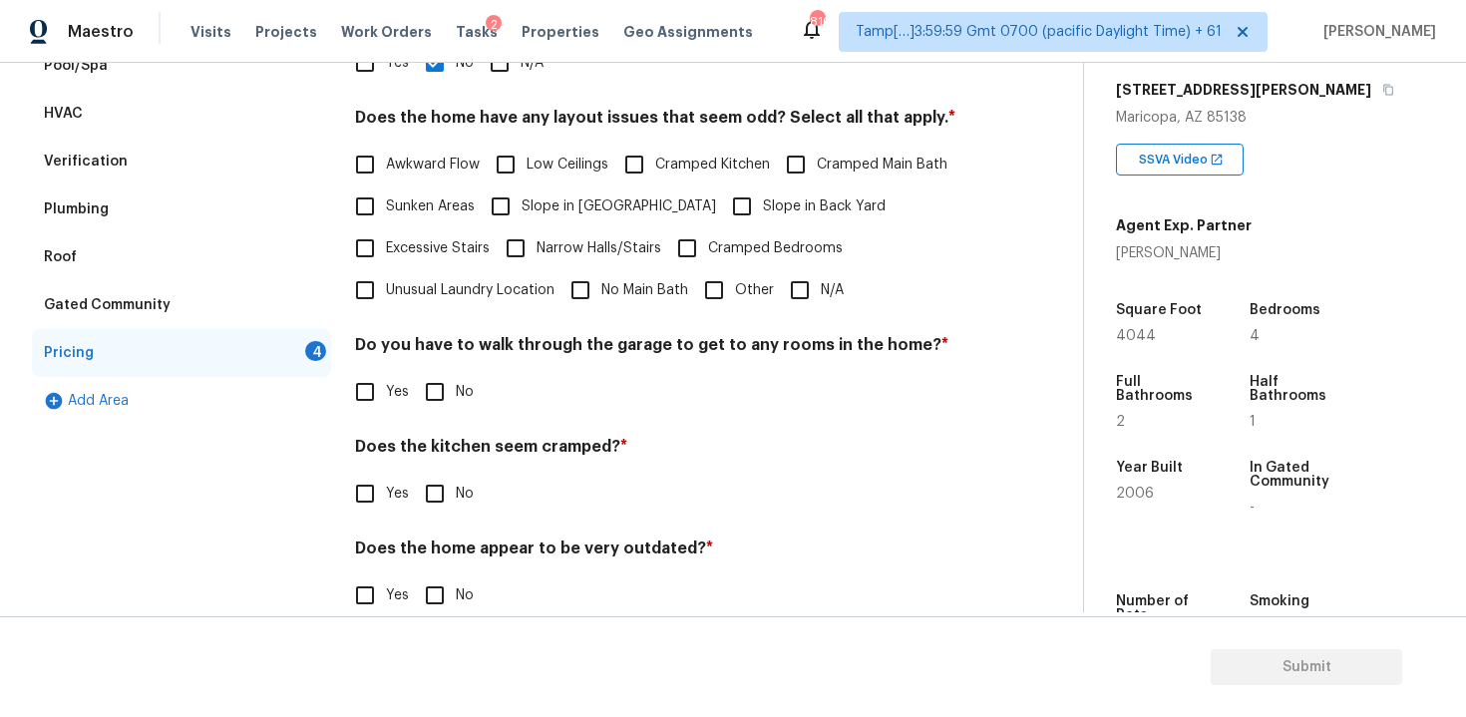
scroll to position [415, 0]
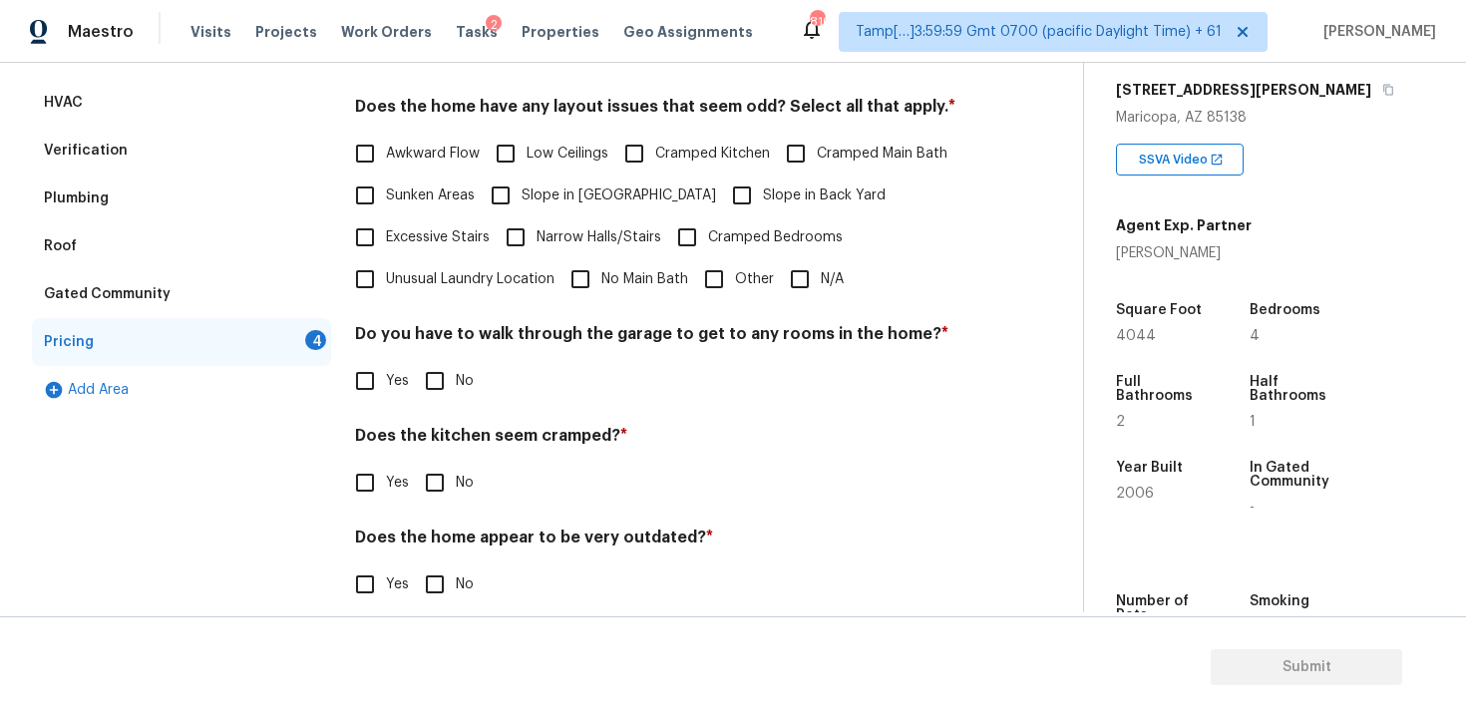
click at [817, 273] on input "N/A" at bounding box center [800, 279] width 42 height 42
checkbox input "true"
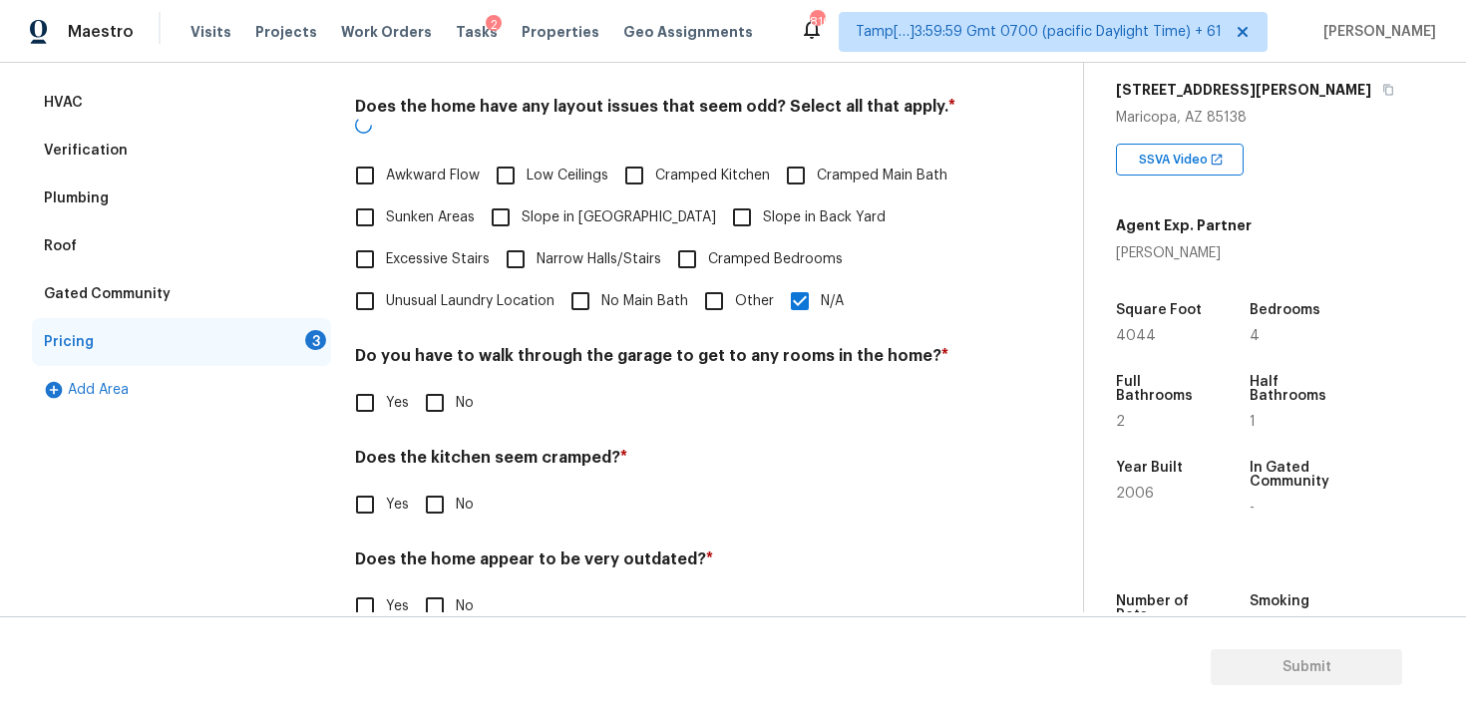
click at [467, 393] on span "No" at bounding box center [465, 403] width 18 height 21
click at [456, 389] on input "No" at bounding box center [435, 403] width 42 height 42
checkbox input "true"
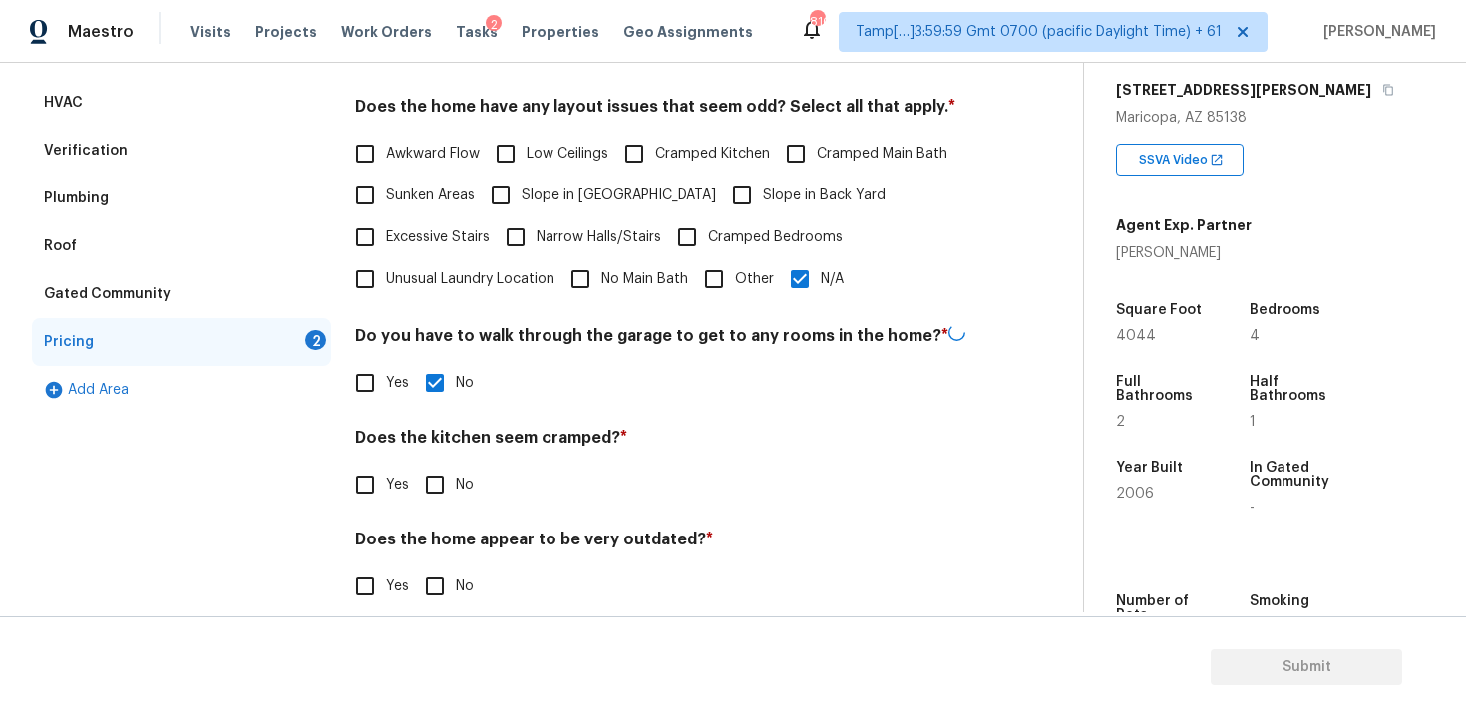
click at [462, 470] on label "No" at bounding box center [444, 485] width 60 height 42
click at [456, 470] on input "No" at bounding box center [435, 485] width 42 height 42
checkbox input "true"
click at [454, 587] on input "No" at bounding box center [435, 586] width 42 height 42
checkbox input "true"
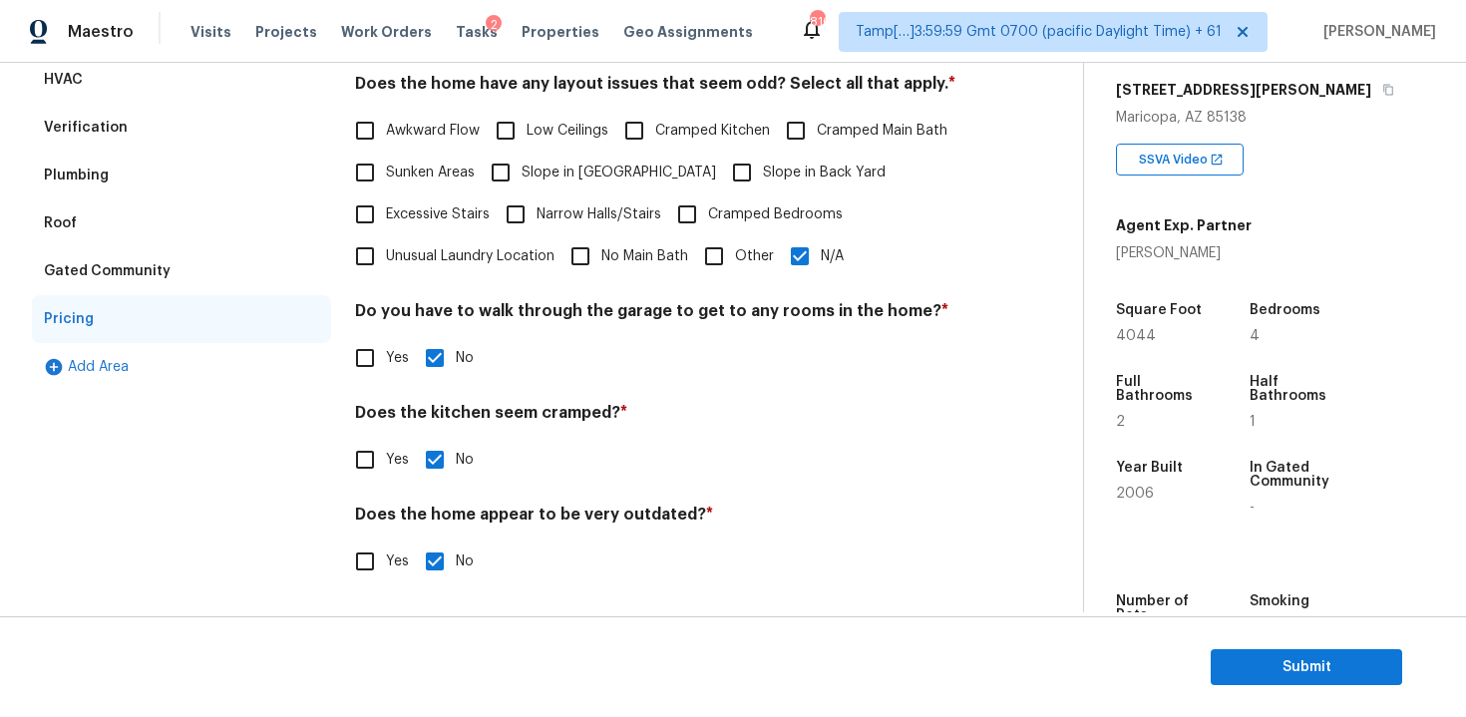
scroll to position [0, 0]
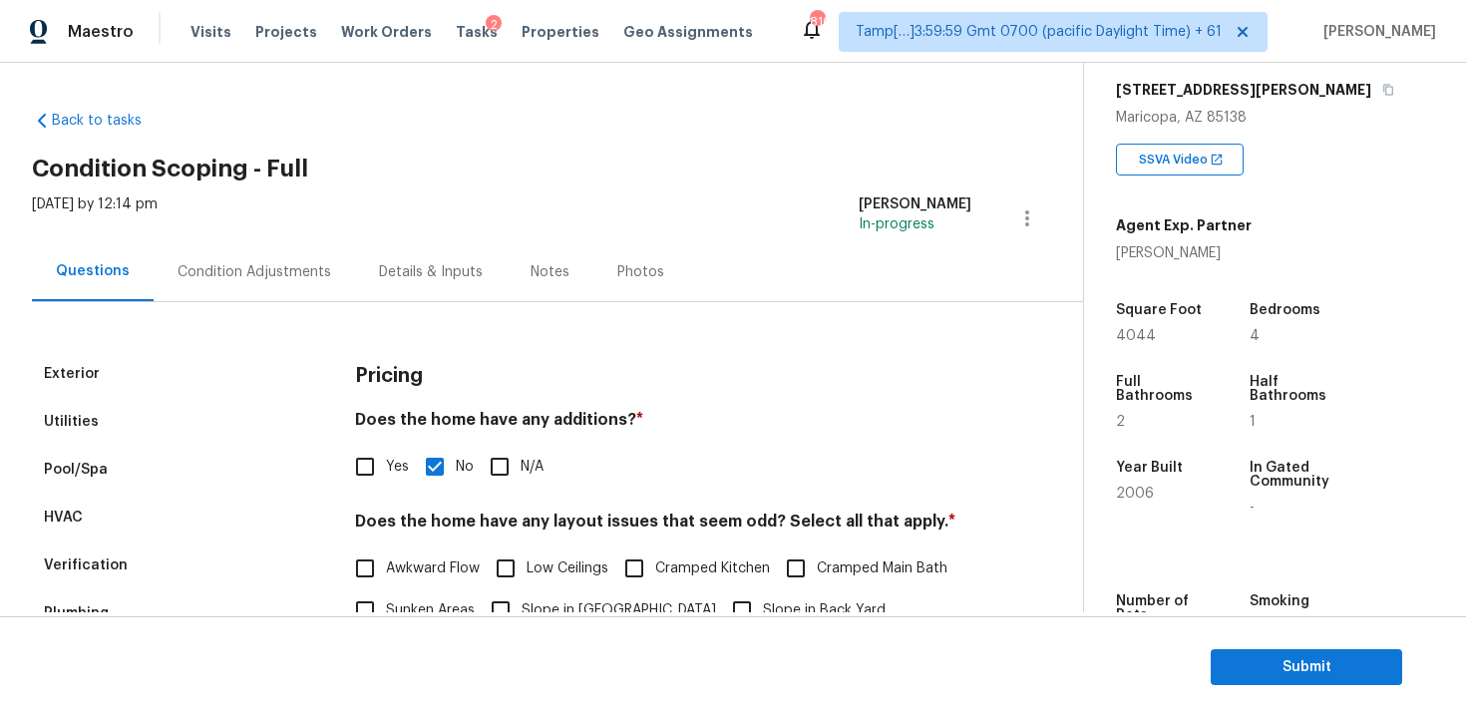
click at [300, 274] on div "Condition Adjustments" at bounding box center [255, 272] width 154 height 20
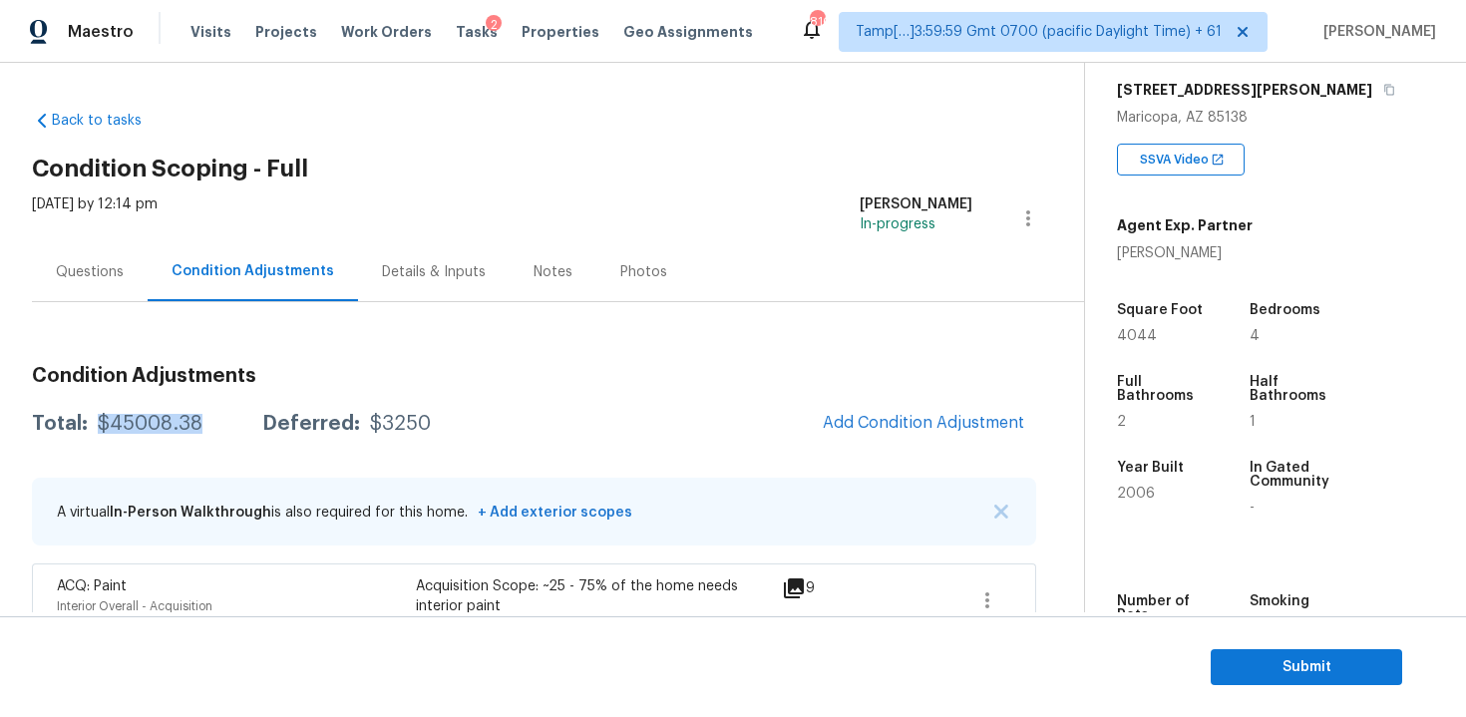
drag, startPoint x: 94, startPoint y: 414, endPoint x: 203, endPoint y: 412, distance: 109.7
click at [203, 412] on div "Total: $45008.38 Deferred: $3250 Add Condition Adjustment" at bounding box center [534, 424] width 1004 height 44
click at [119, 262] on div "Questions" at bounding box center [90, 272] width 68 height 20
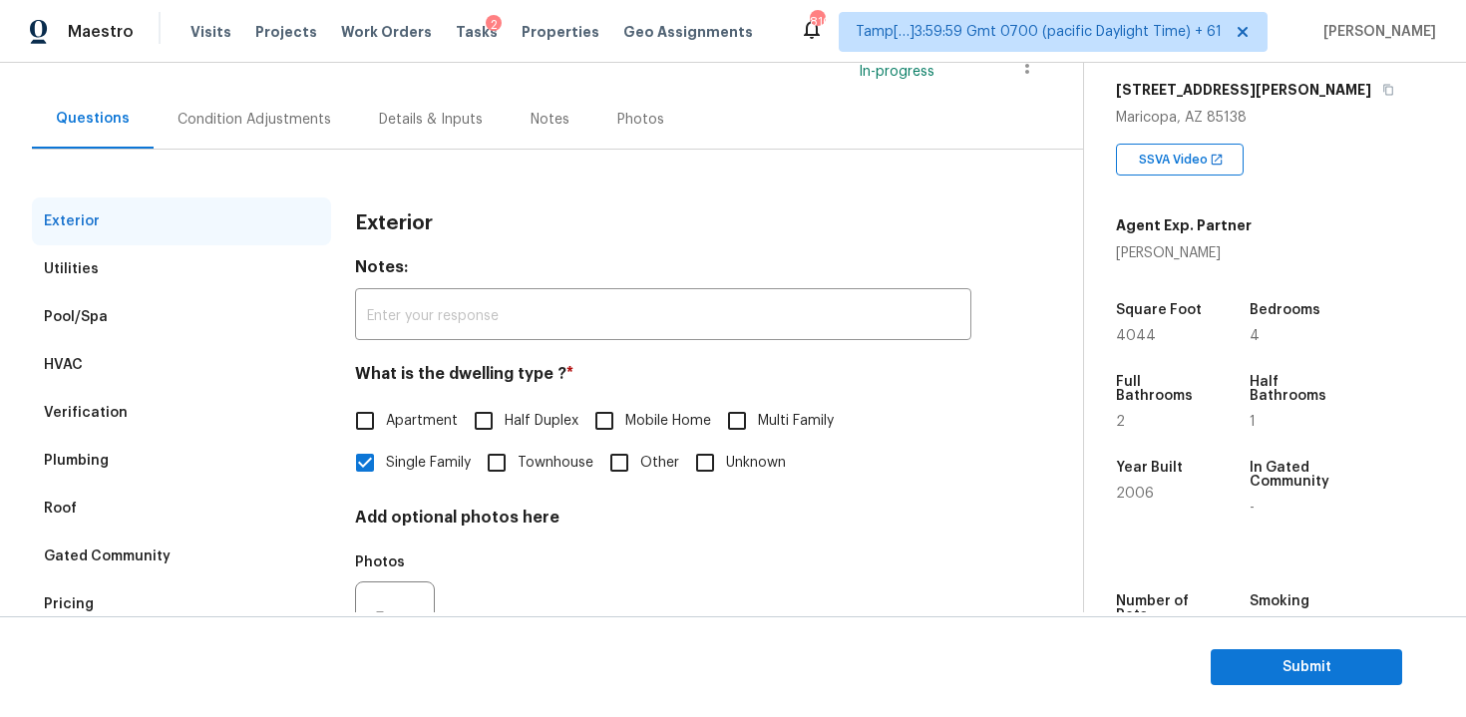
scroll to position [243, 0]
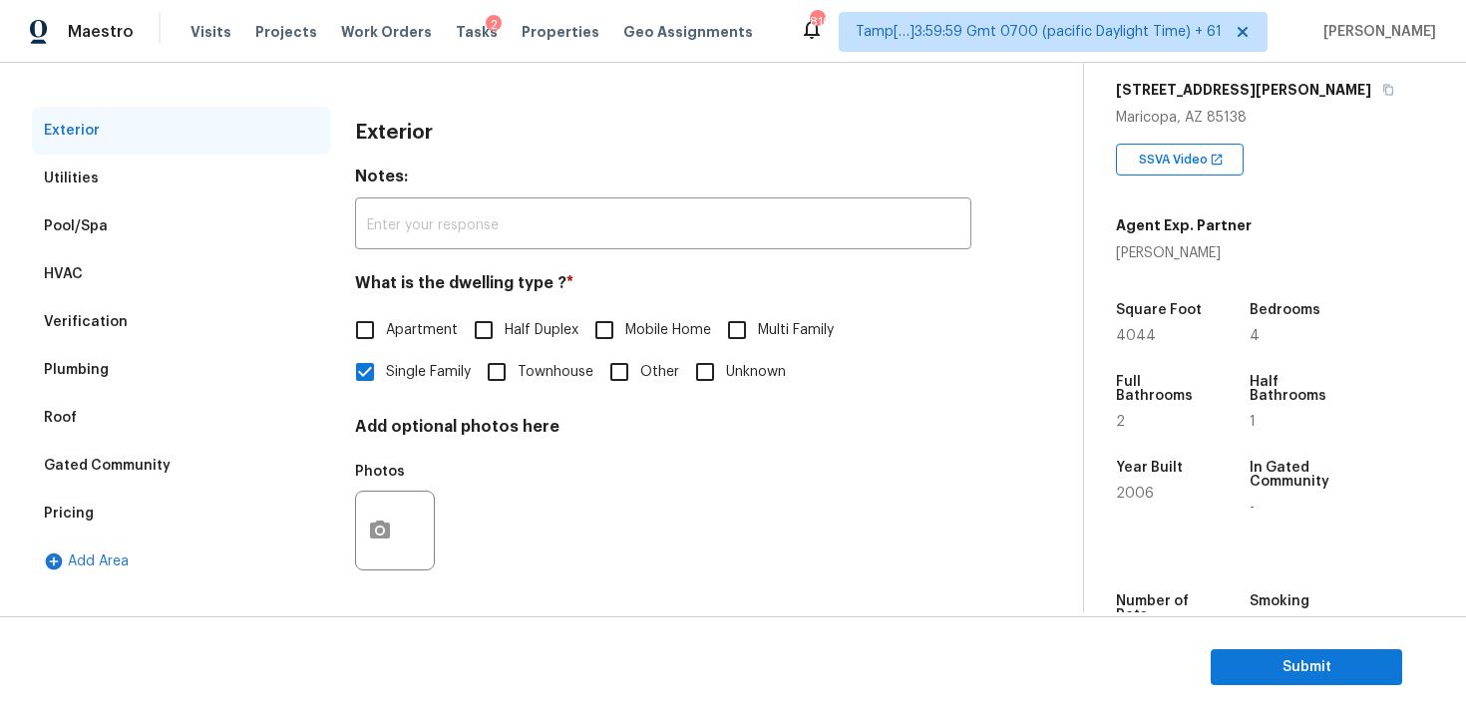
click at [291, 522] on div "Pricing" at bounding box center [181, 514] width 299 height 48
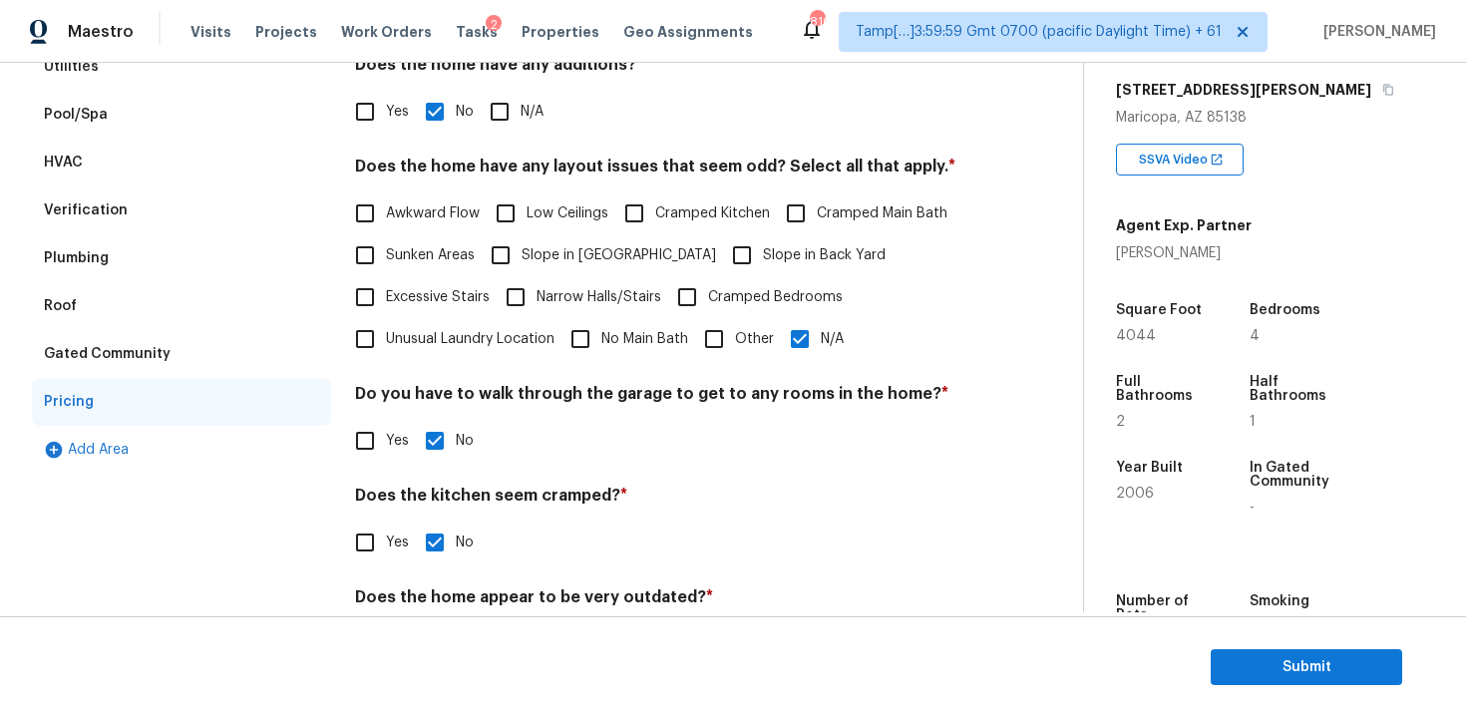
scroll to position [374, 0]
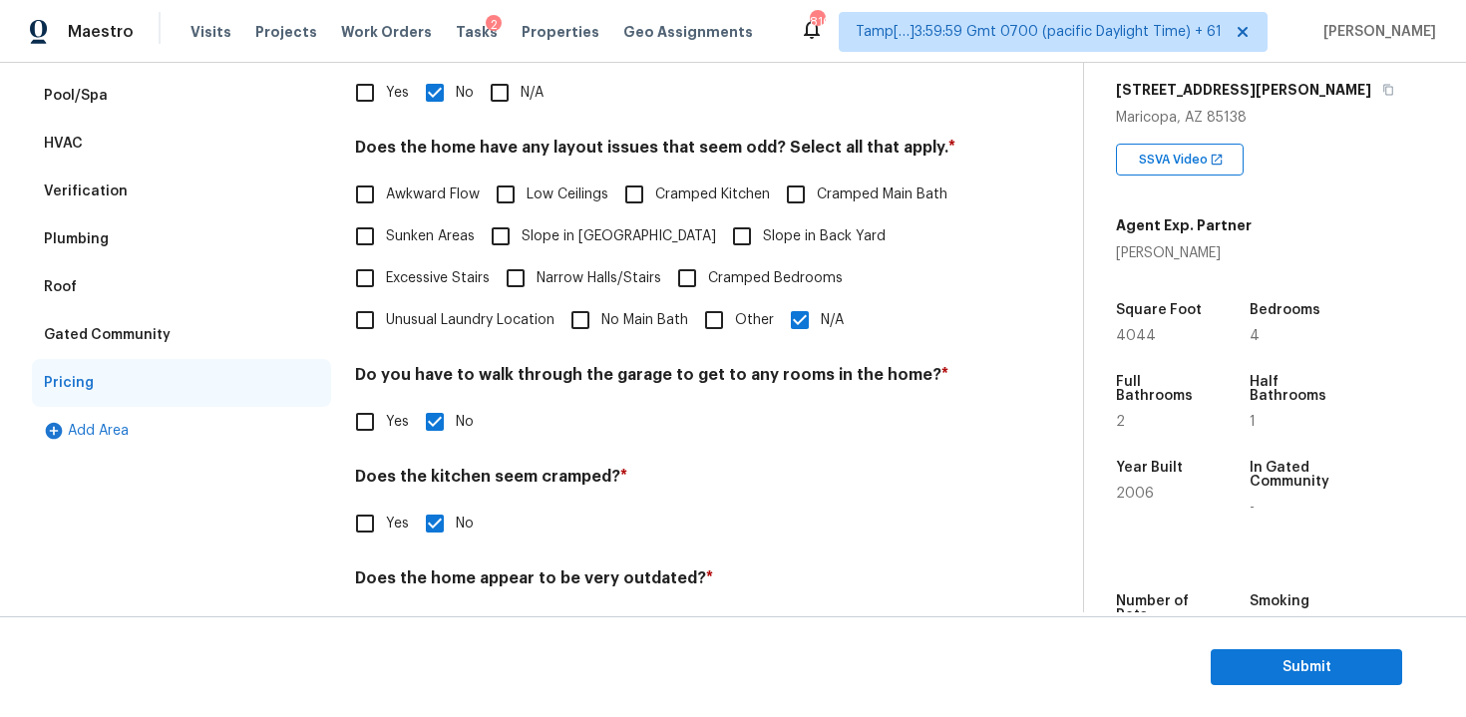
click at [828, 319] on span "N/A" at bounding box center [832, 320] width 23 height 21
click at [821, 319] on input "N/A" at bounding box center [800, 320] width 42 height 42
checkbox input "false"
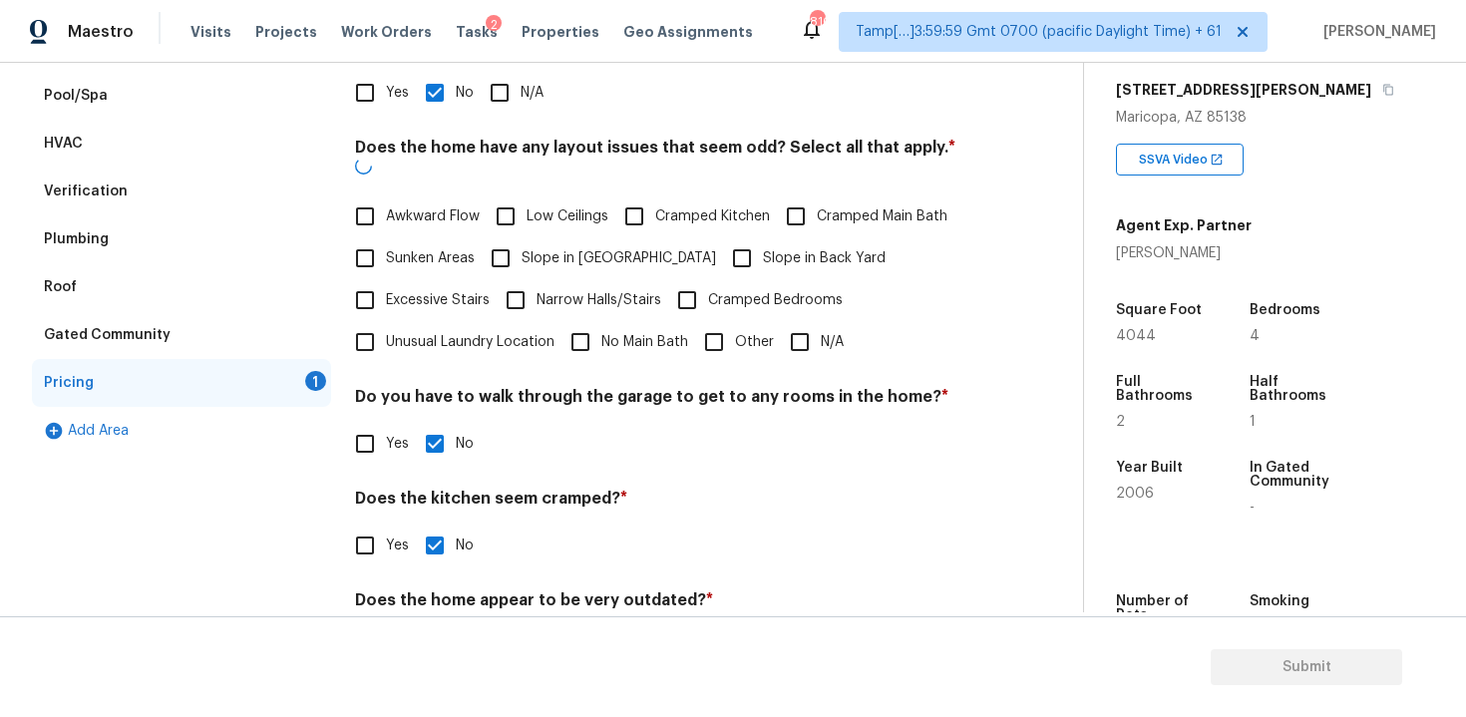
click at [743, 332] on span "Other" at bounding box center [754, 342] width 39 height 21
click at [735, 321] on input "Other" at bounding box center [714, 342] width 42 height 42
checkbox input "true"
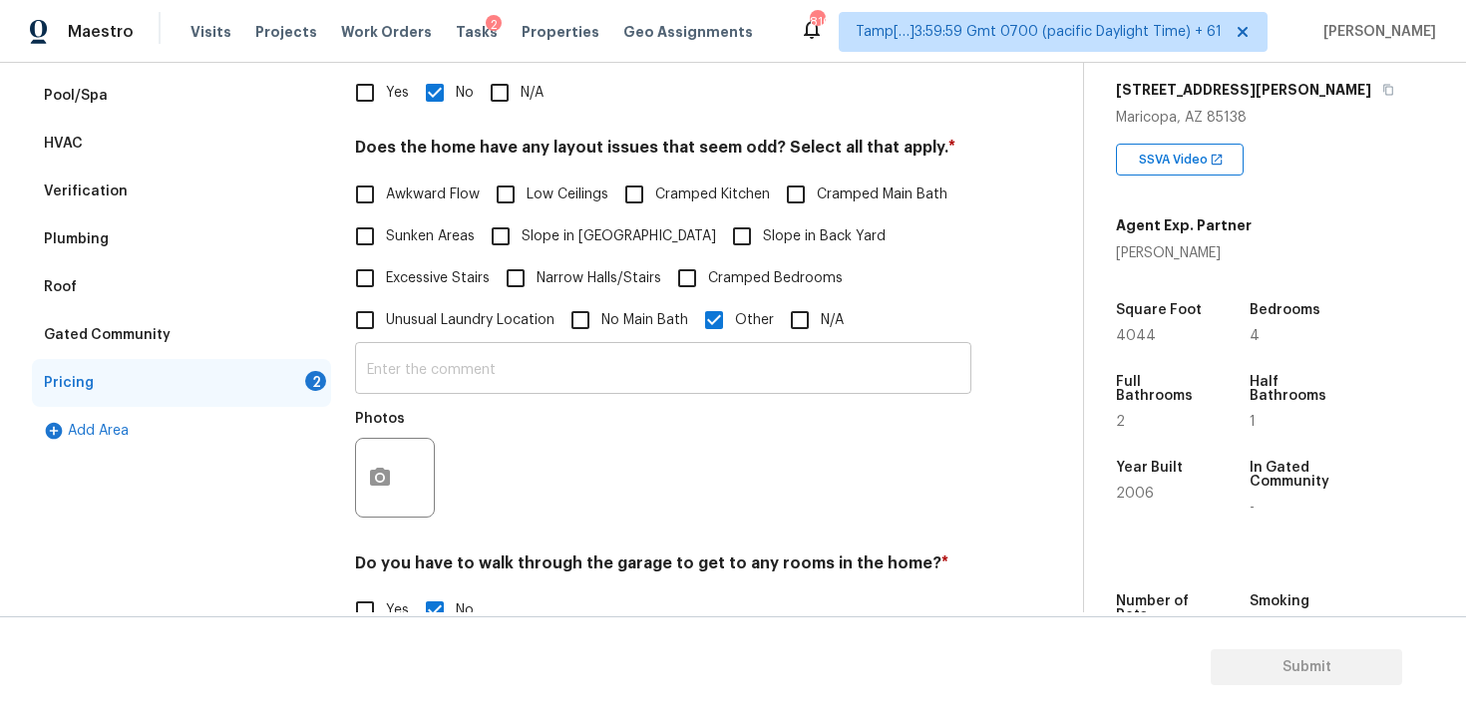
click at [743, 369] on input "text" at bounding box center [663, 370] width 616 height 47
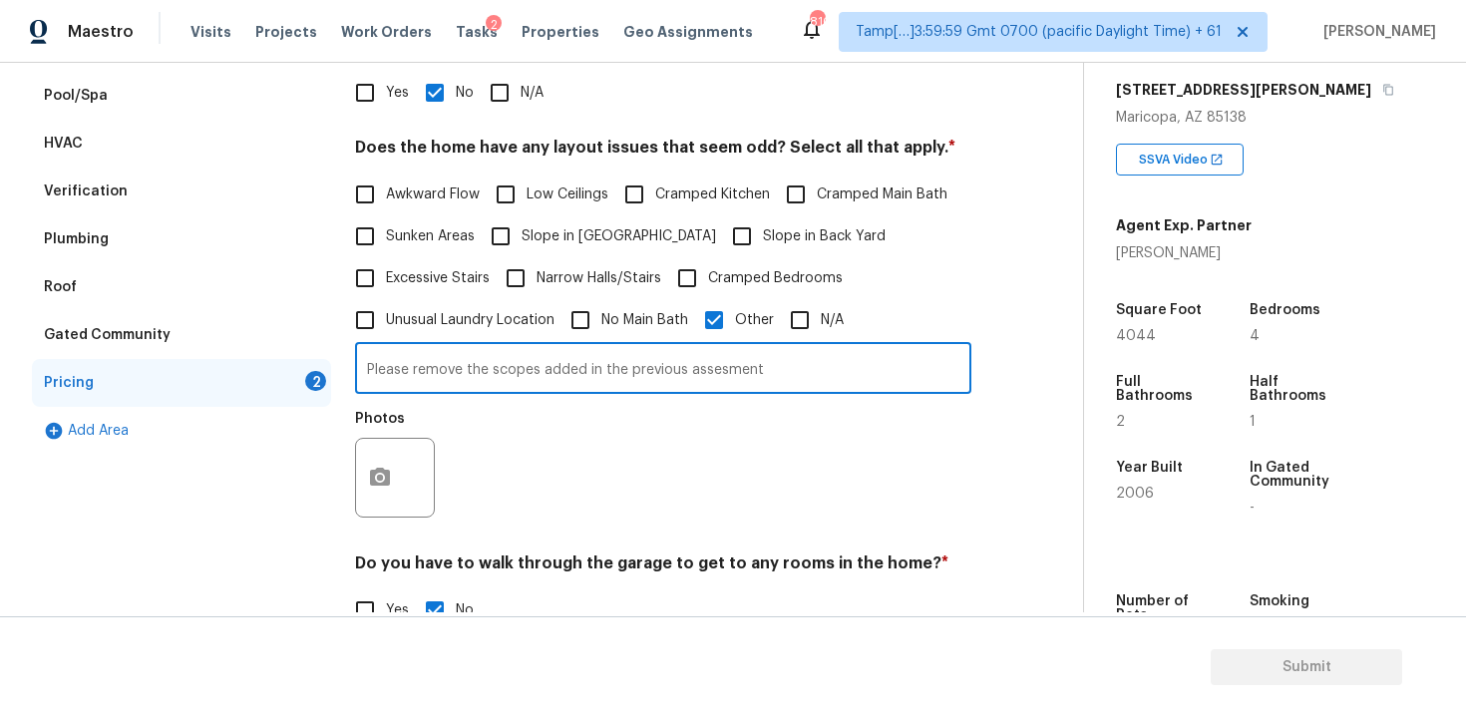
type input "Please remove the scopes added in the previous assesment"
click at [392, 487] on button "button" at bounding box center [380, 478] width 48 height 78
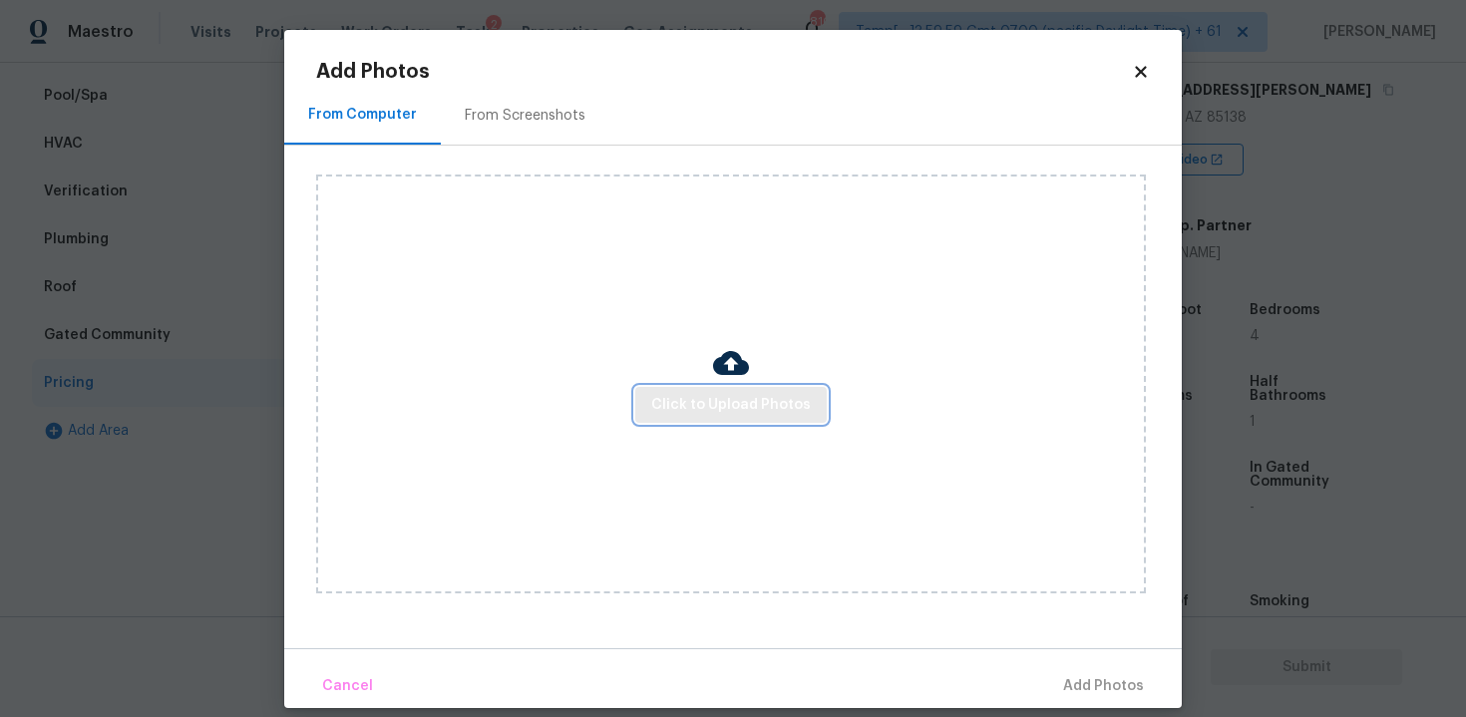
click at [723, 410] on span "Click to Upload Photos" at bounding box center [731, 405] width 160 height 25
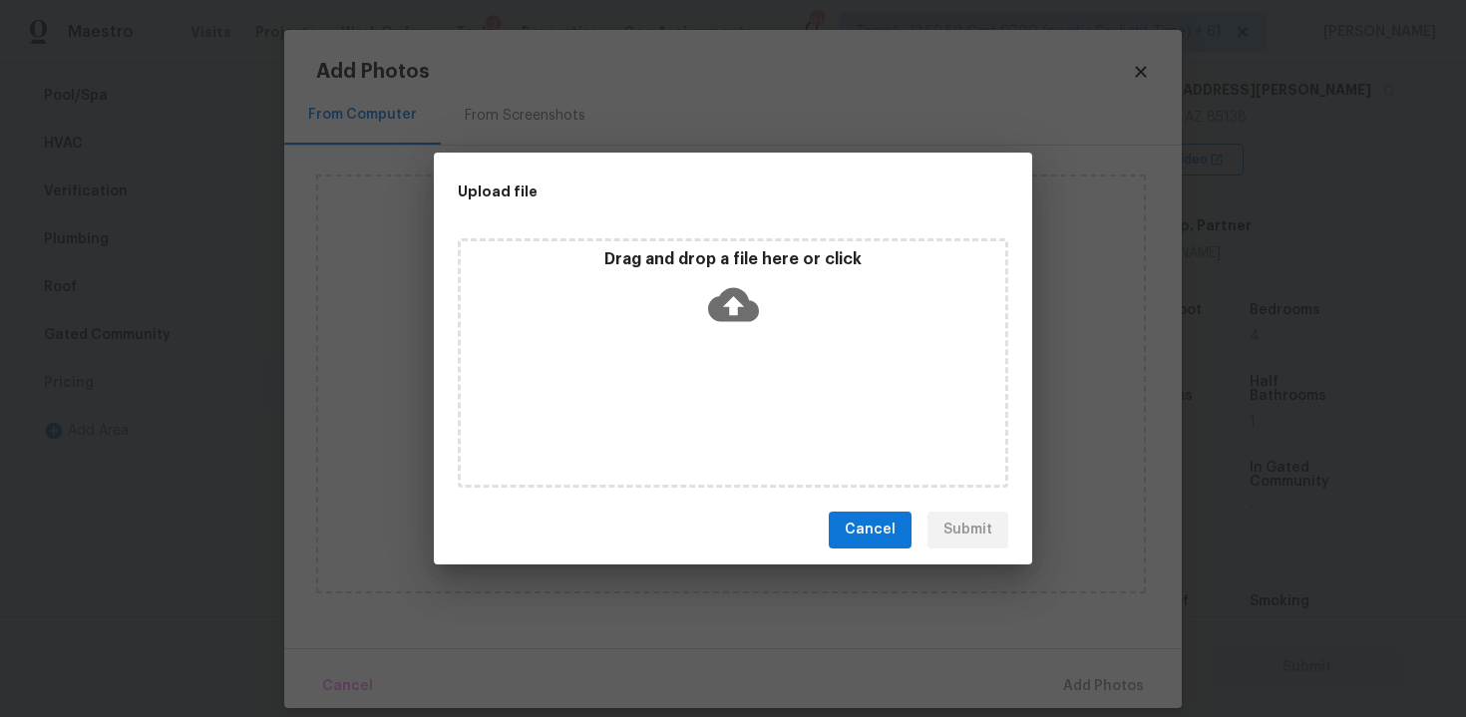
click at [726, 350] on div "Drag and drop a file here or click" at bounding box center [733, 362] width 550 height 249
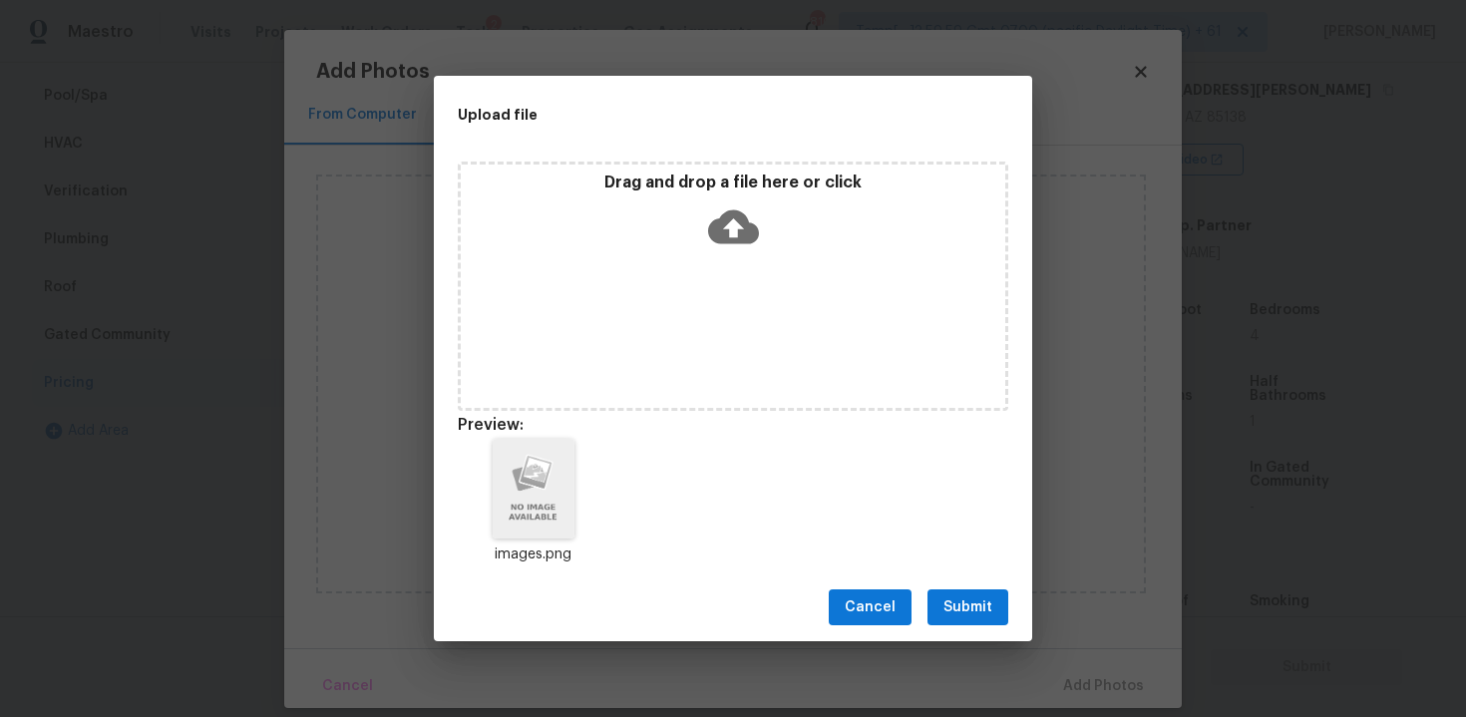
click at [959, 593] on button "Submit" at bounding box center [967, 607] width 81 height 37
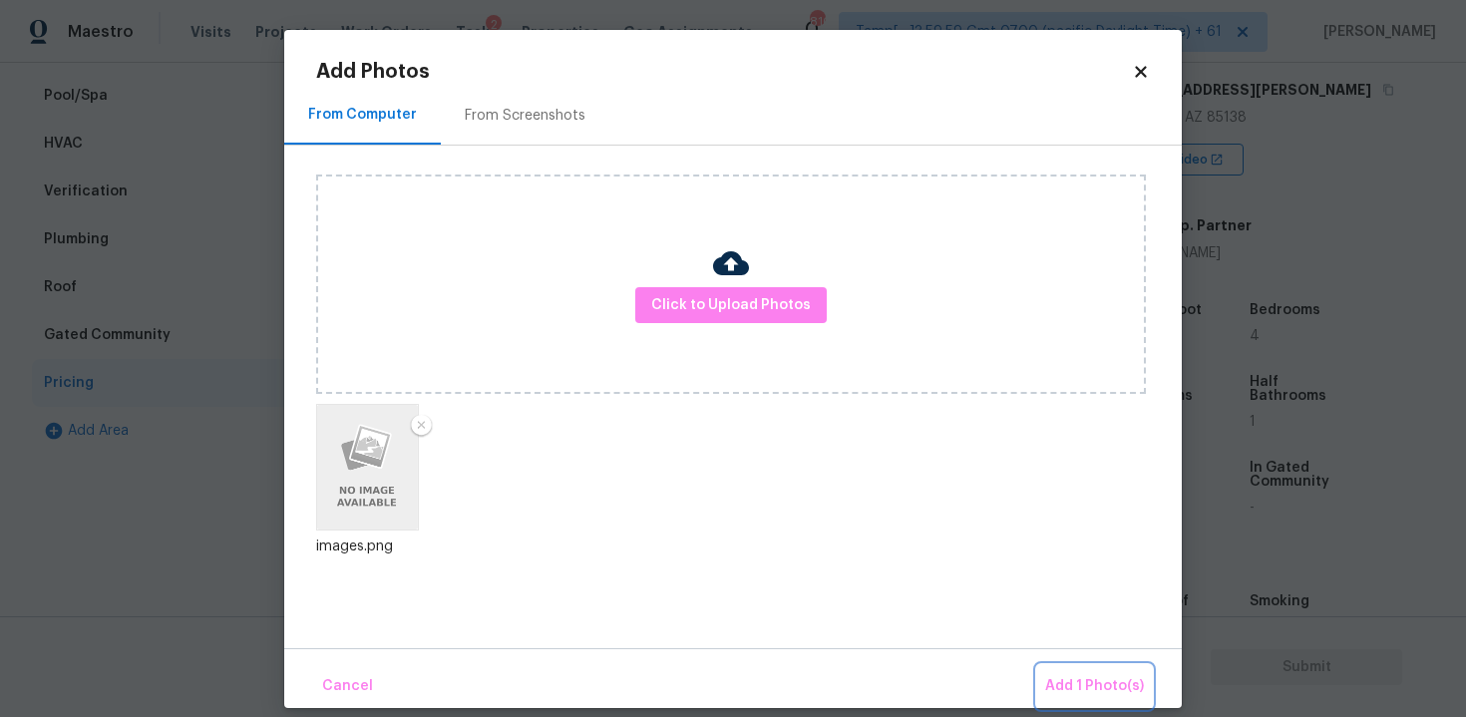
click at [1076, 674] on span "Add 1 Photo(s)" at bounding box center [1094, 686] width 99 height 25
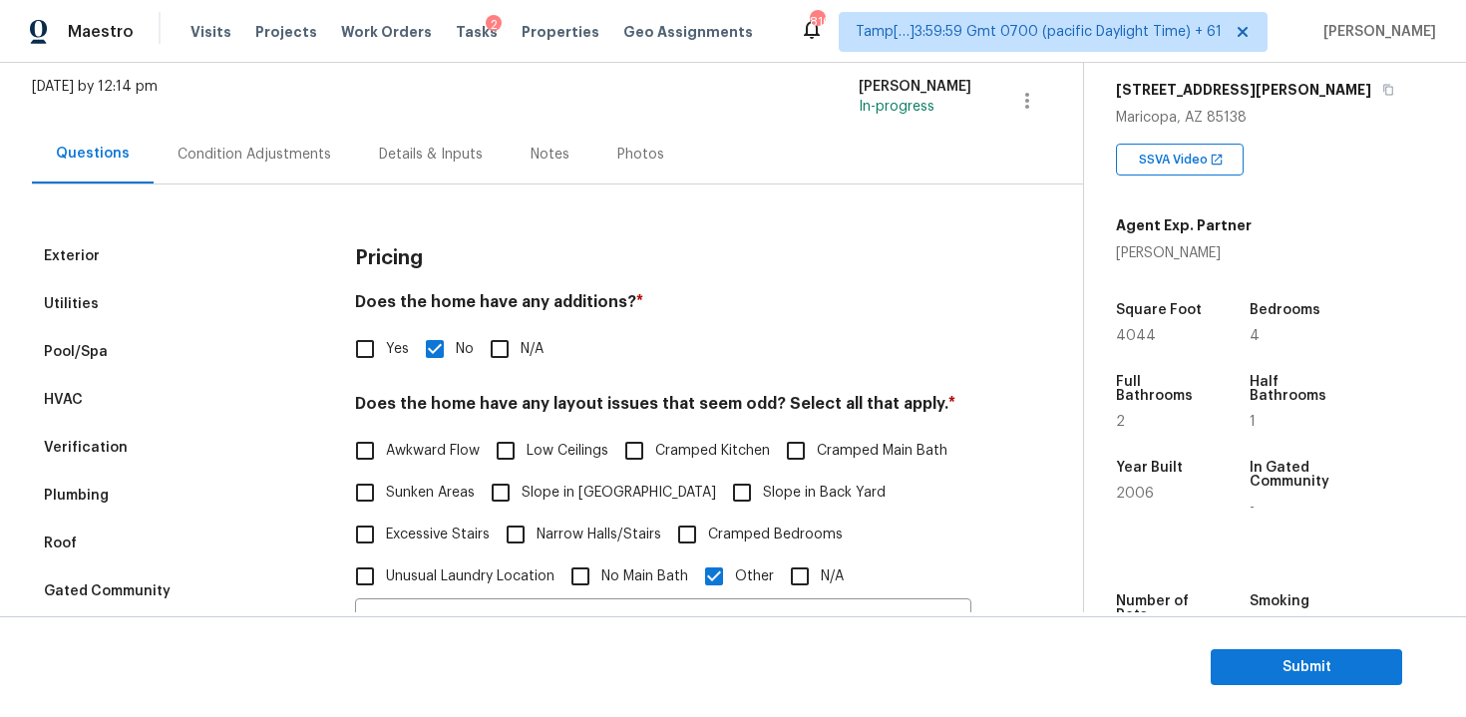
click at [270, 141] on div "Condition Adjustments" at bounding box center [254, 154] width 201 height 59
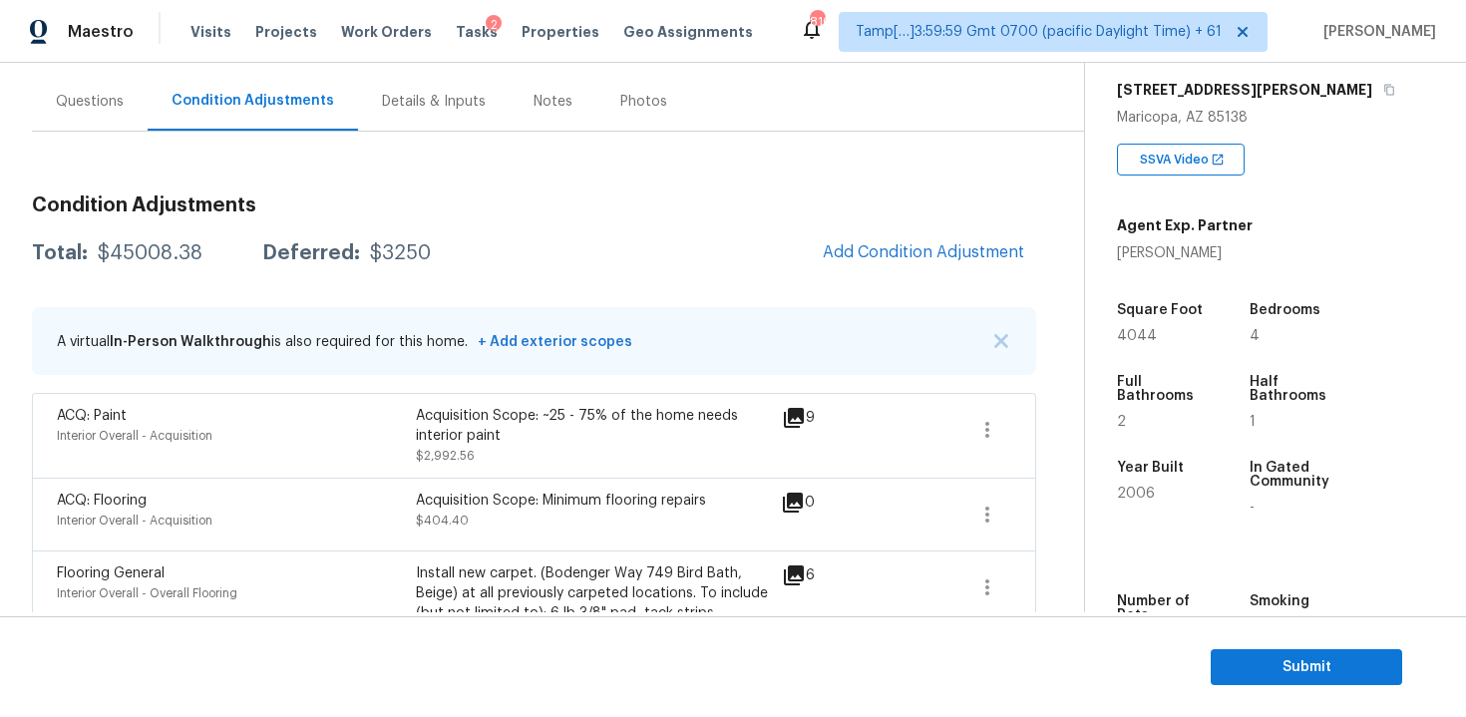
scroll to position [193, 0]
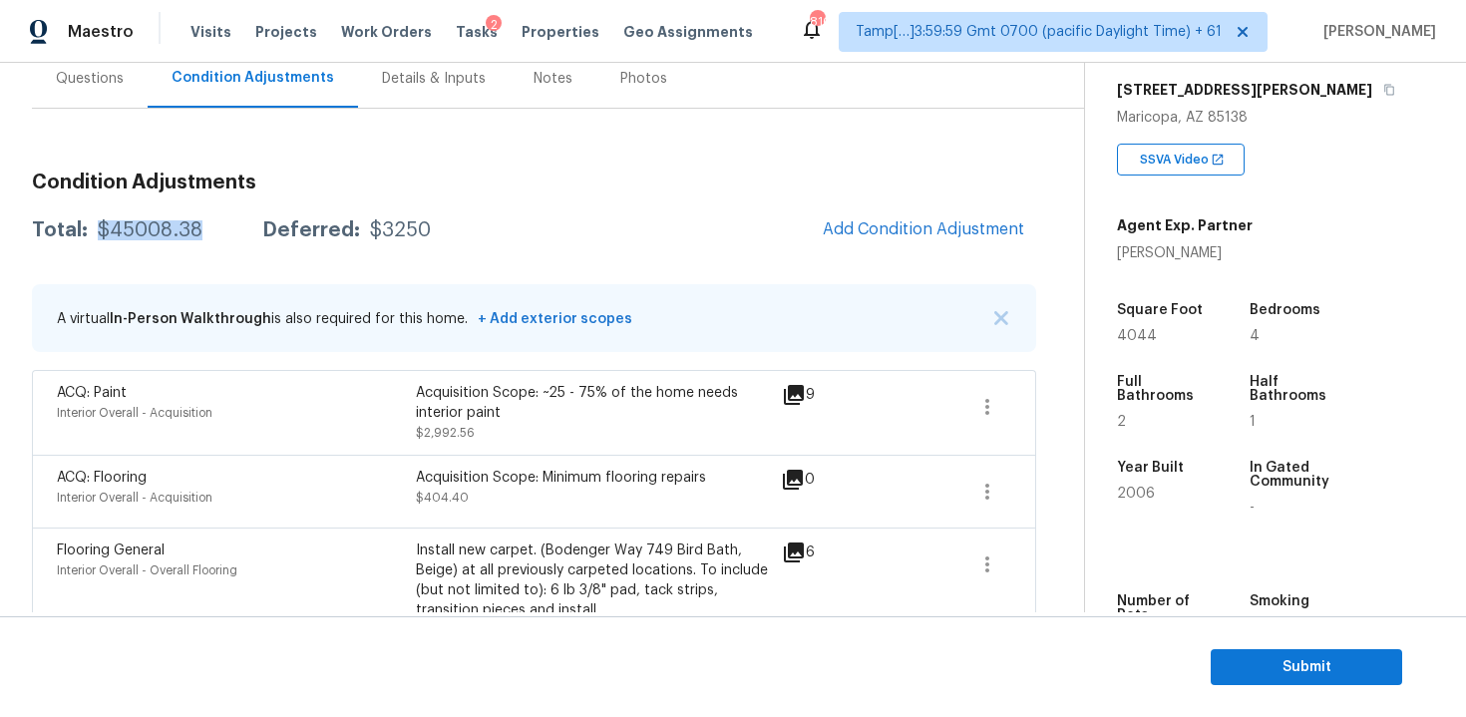
drag, startPoint x: 95, startPoint y: 228, endPoint x: 203, endPoint y: 227, distance: 108.7
click at [203, 228] on div "Total: $45008.38 Deferred: $3250" at bounding box center [231, 230] width 399 height 20
copy div "$45008.38"
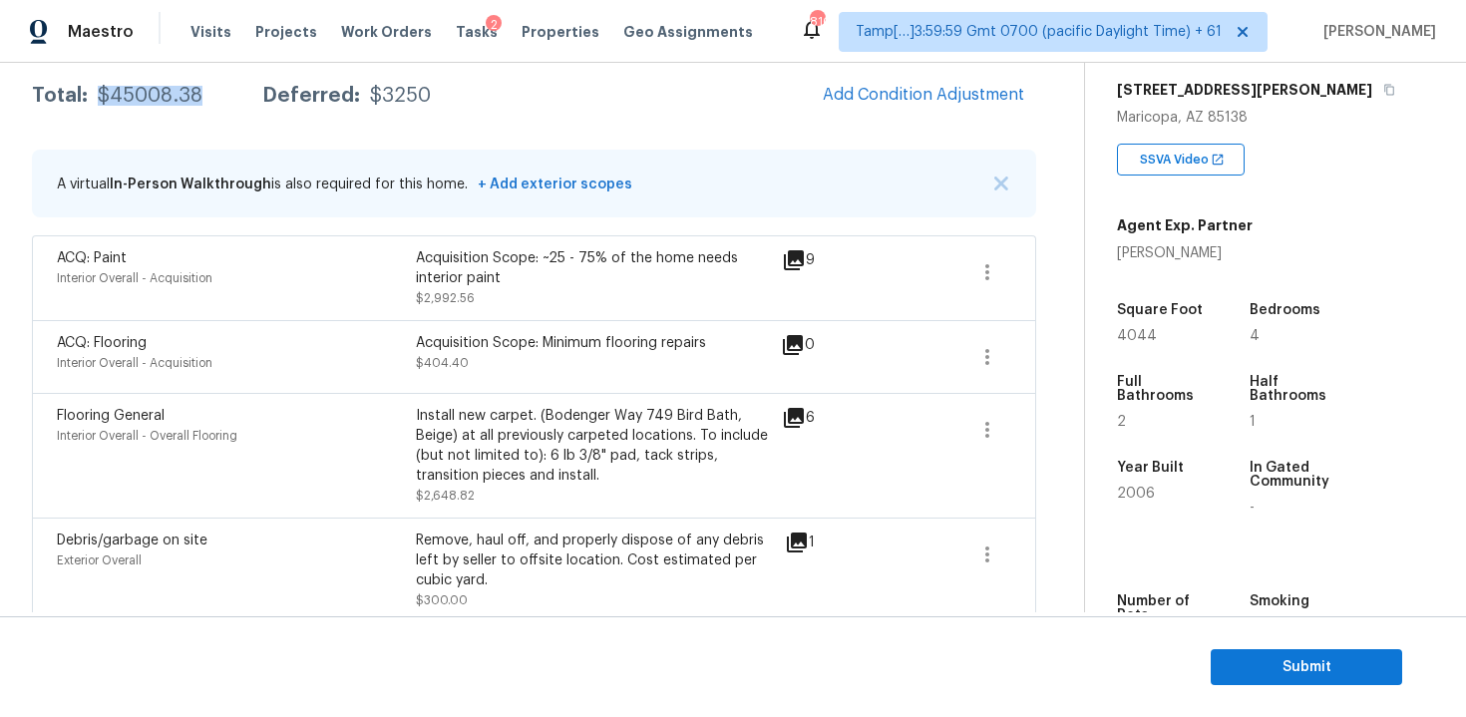
click at [371, 362] on div "Interior Overall - Acquisition" at bounding box center [236, 363] width 359 height 20
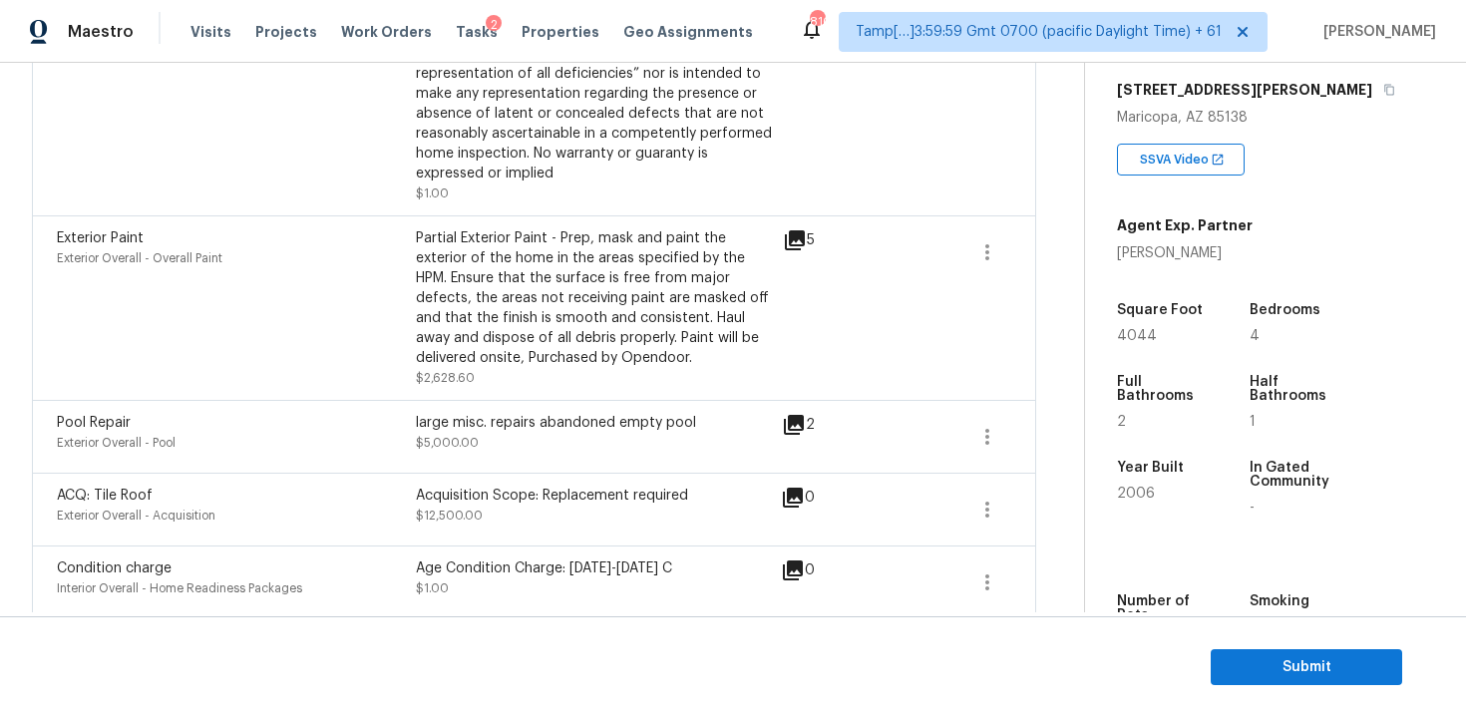
scroll to position [2162, 0]
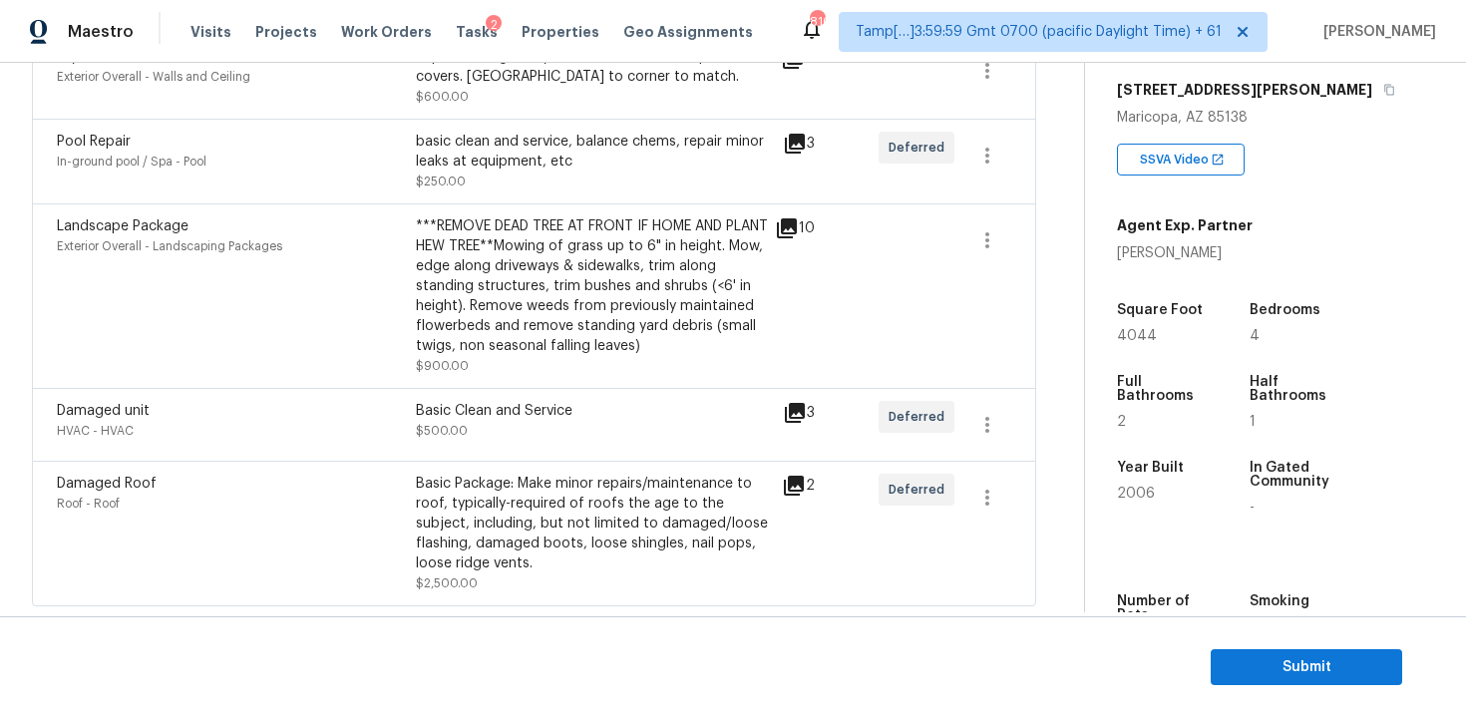
click at [380, 222] on div "Landscape Package" at bounding box center [236, 226] width 359 height 20
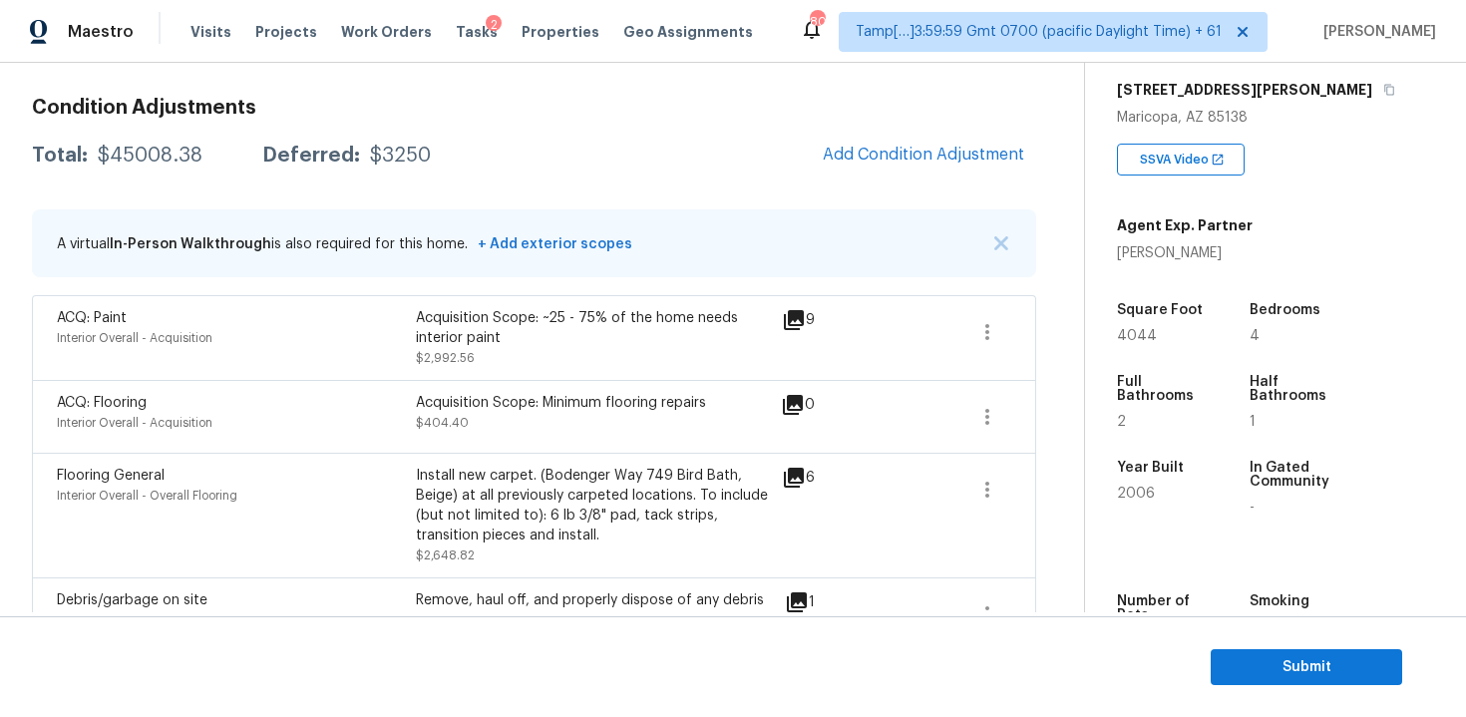
scroll to position [268, 0]
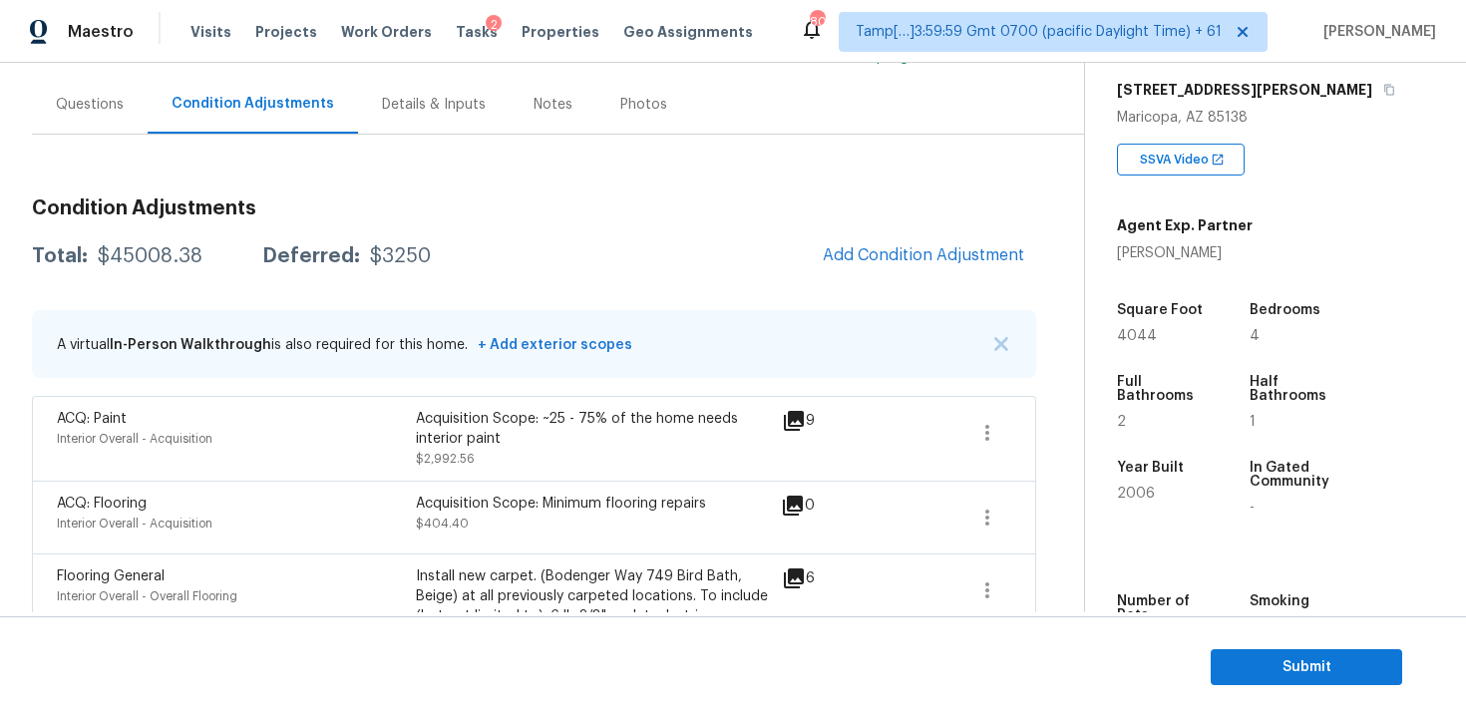
click at [116, 121] on div "Questions" at bounding box center [90, 104] width 116 height 59
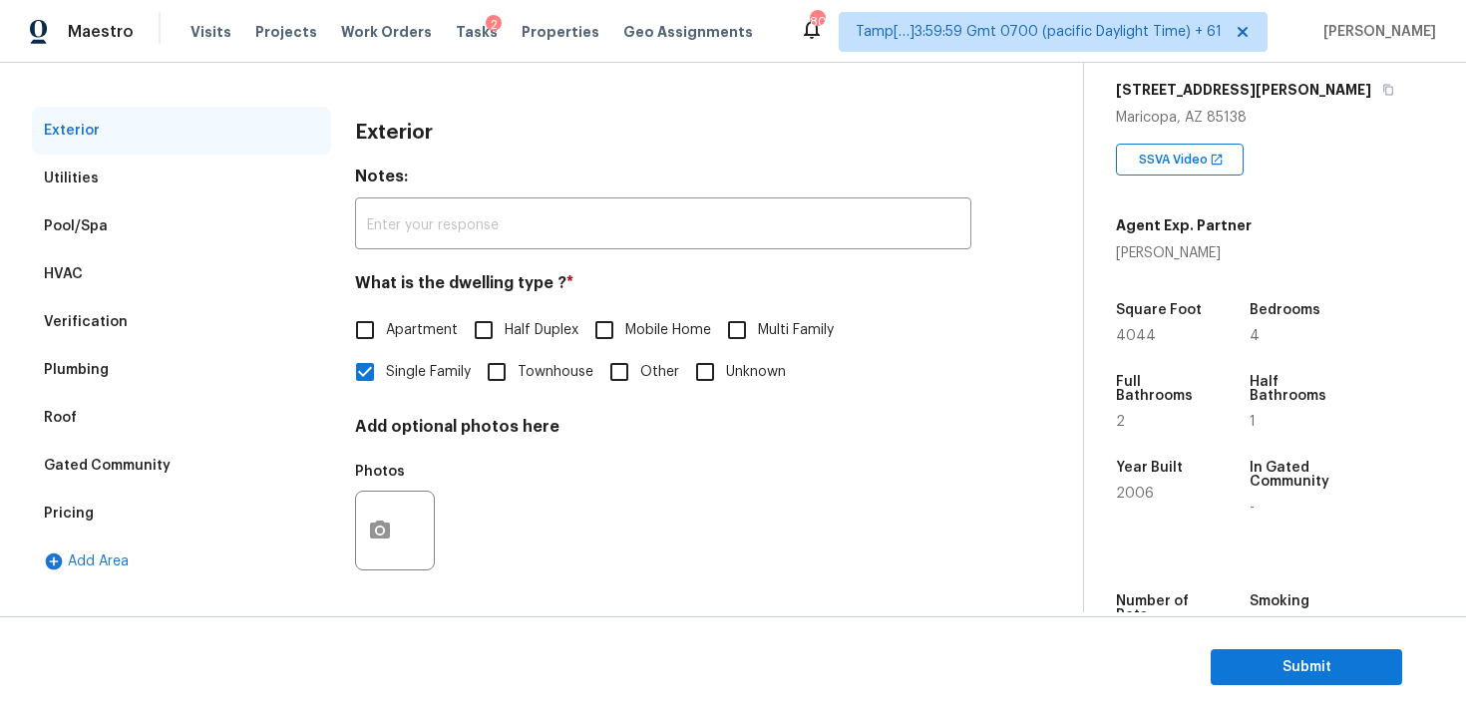
scroll to position [241, 0]
click at [206, 337] on div "Verification" at bounding box center [181, 324] width 299 height 48
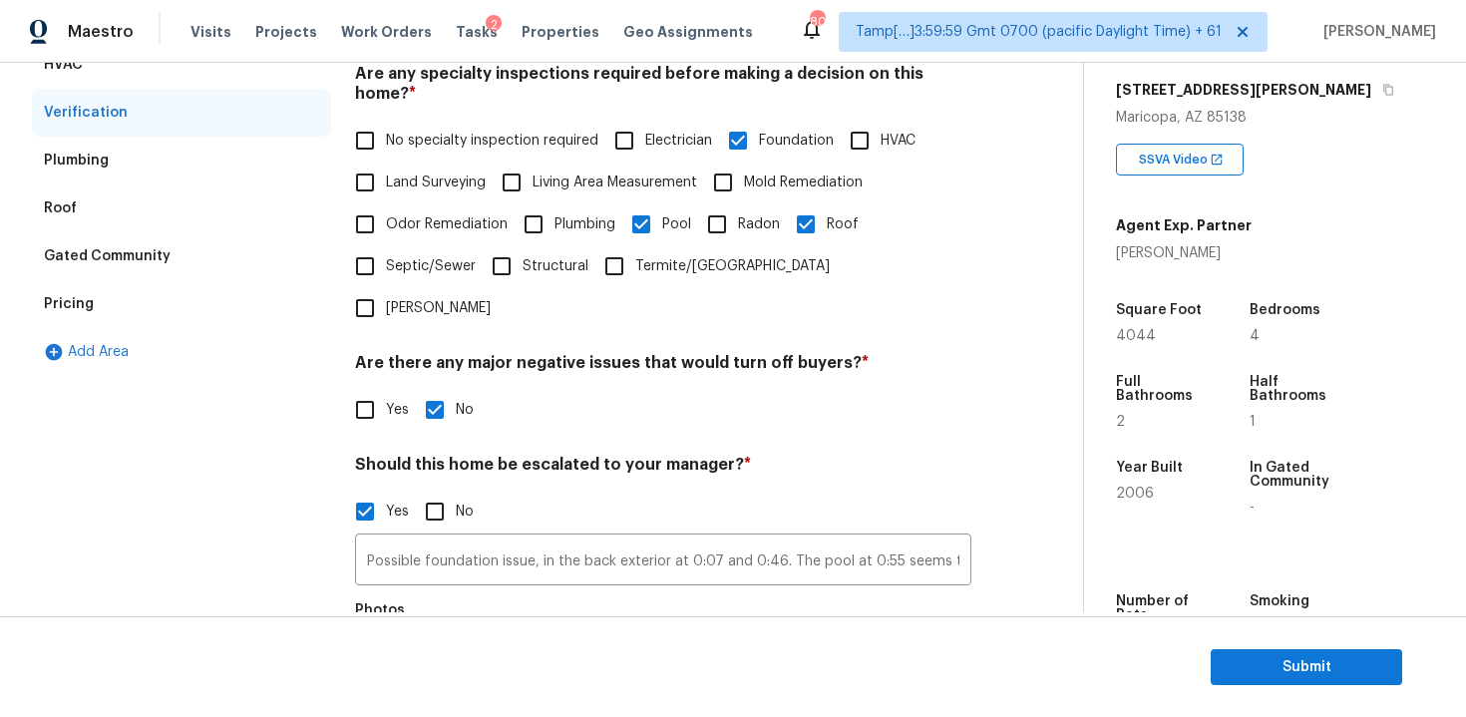
scroll to position [479, 0]
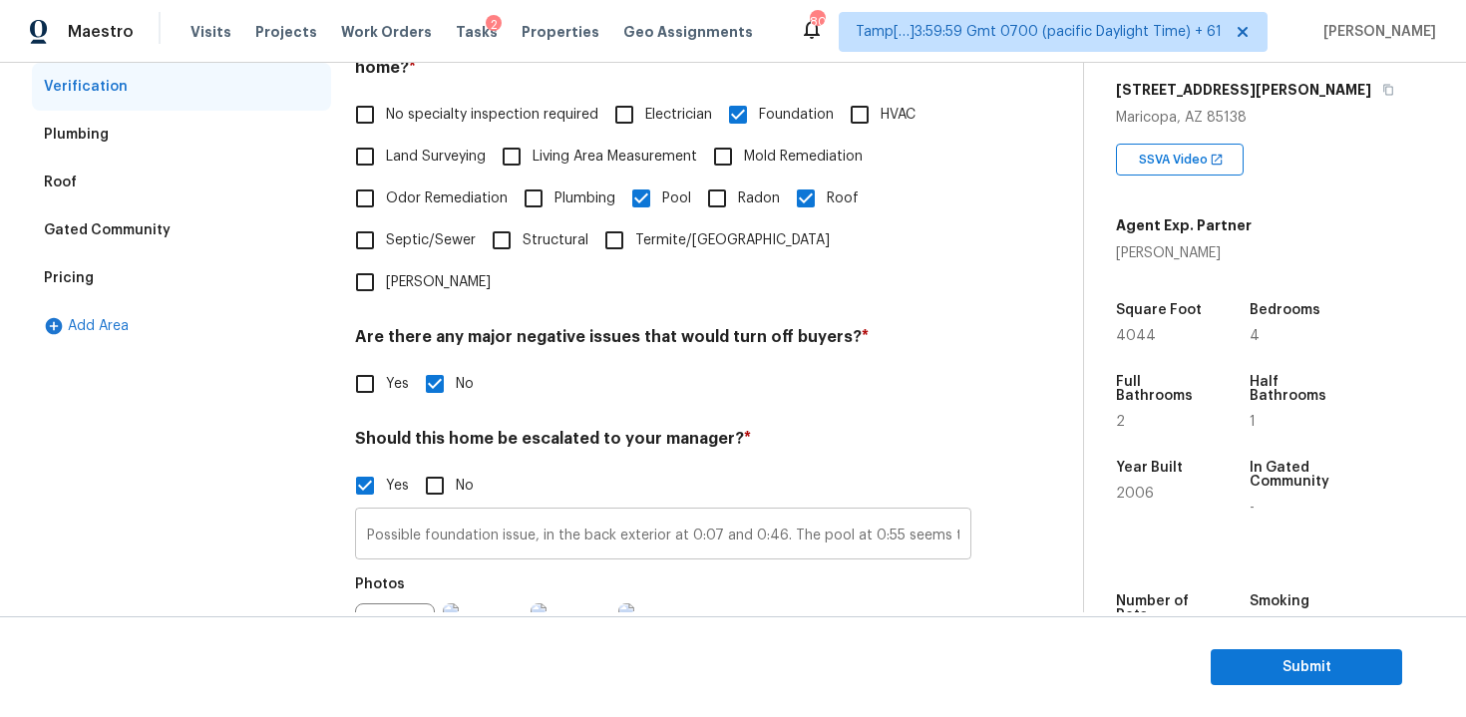
click at [528, 513] on input "Possible foundation issue, in the back exterior at 0:07 and 0:46. The pool at 0…" at bounding box center [663, 536] width 616 height 47
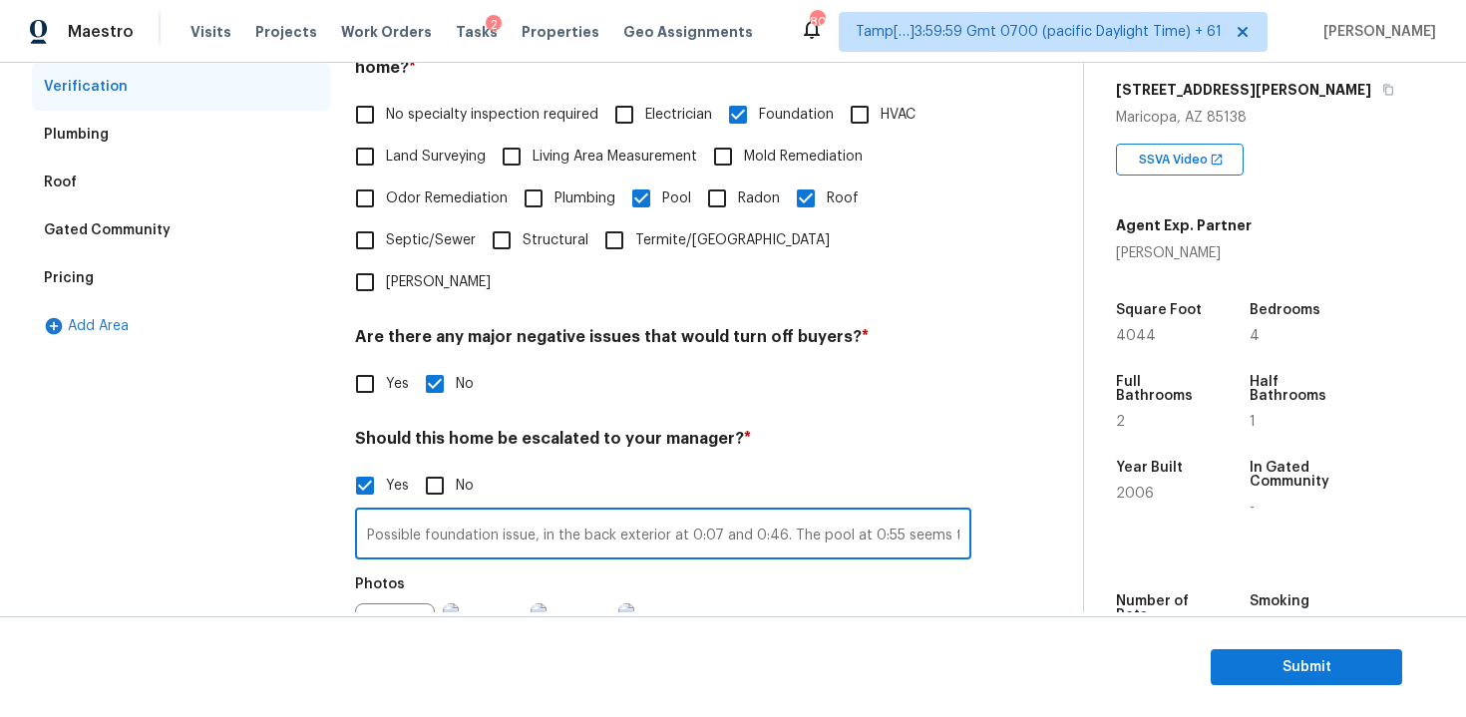
click at [528, 513] on input "Possible foundation issue, in the back exterior at 0:07 and 0:46. The pool at 0…" at bounding box center [663, 536] width 616 height 47
click at [569, 429] on h4 "Should this home be escalated to your manager? *" at bounding box center [663, 443] width 616 height 28
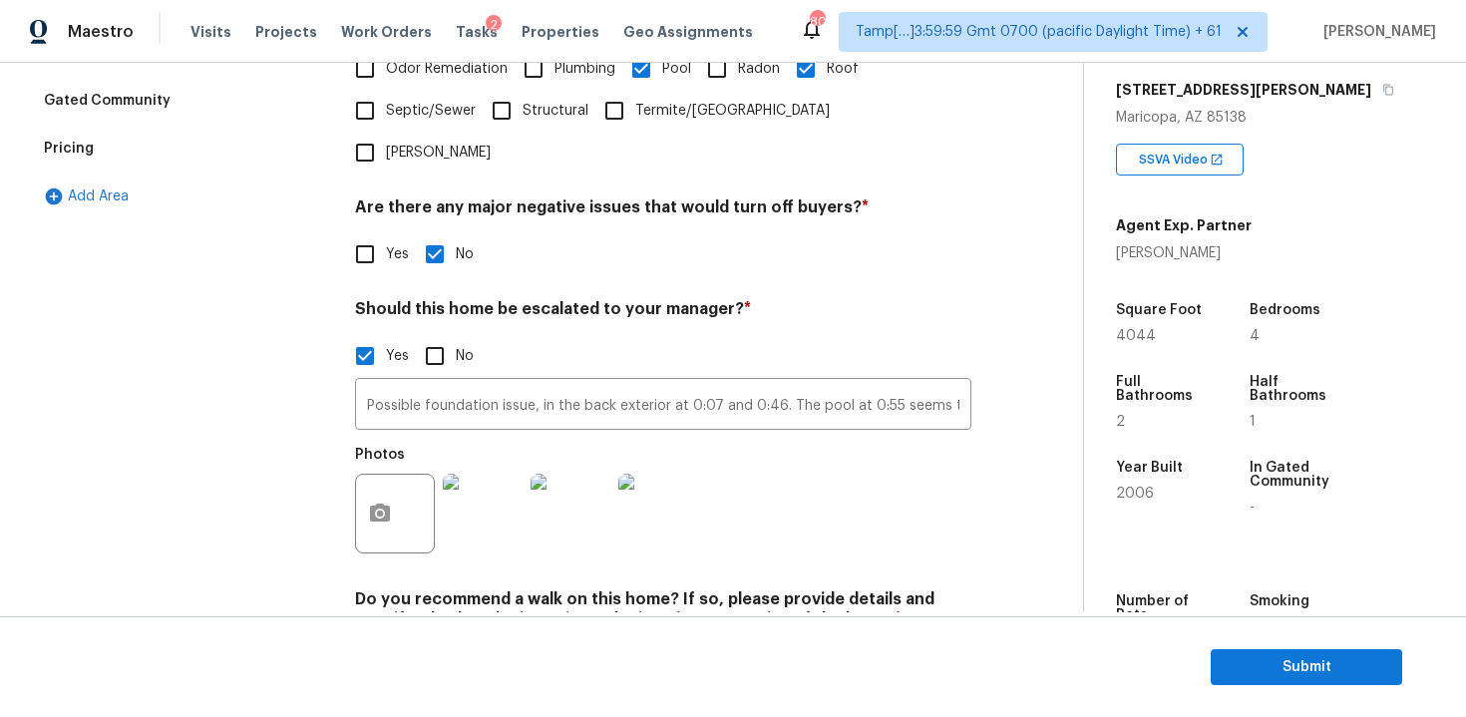
scroll to position [606, 0]
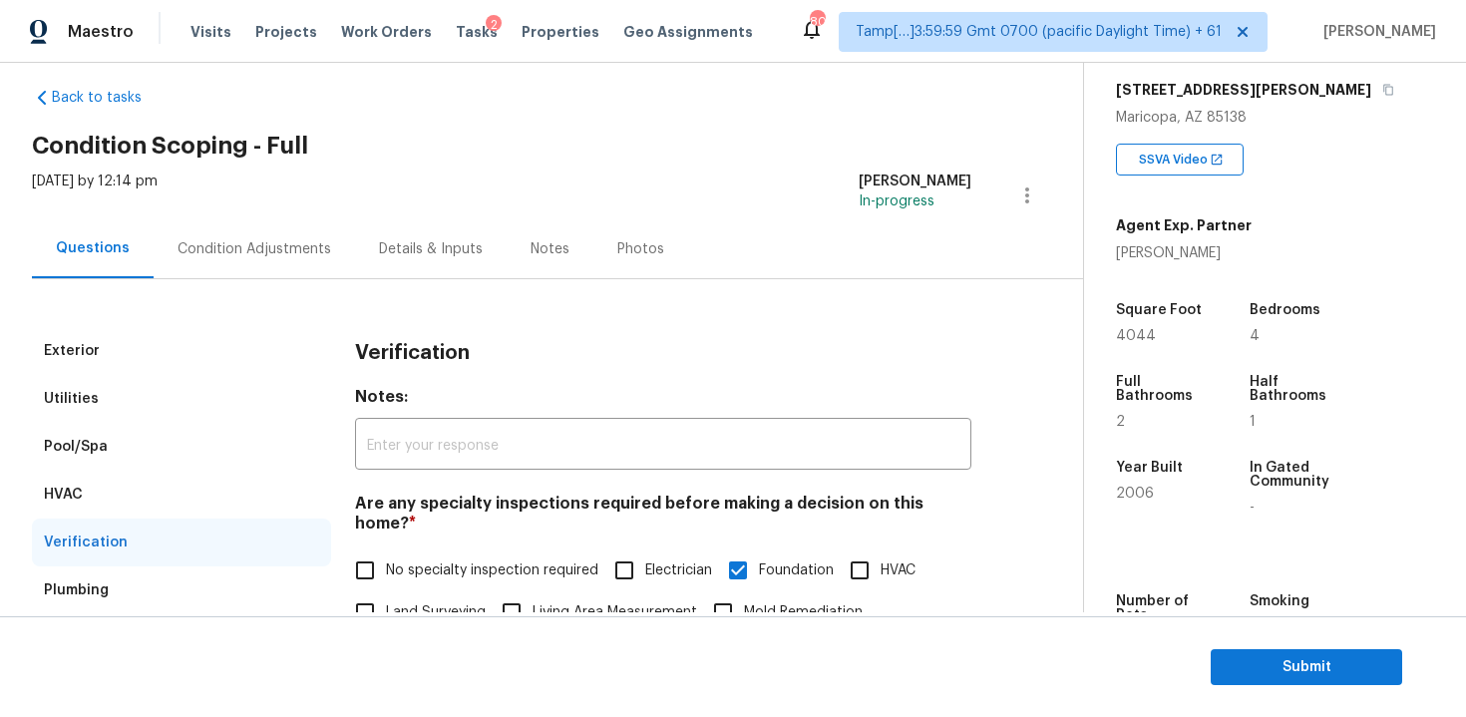
click at [282, 246] on div "Condition Adjustments" at bounding box center [255, 249] width 154 height 20
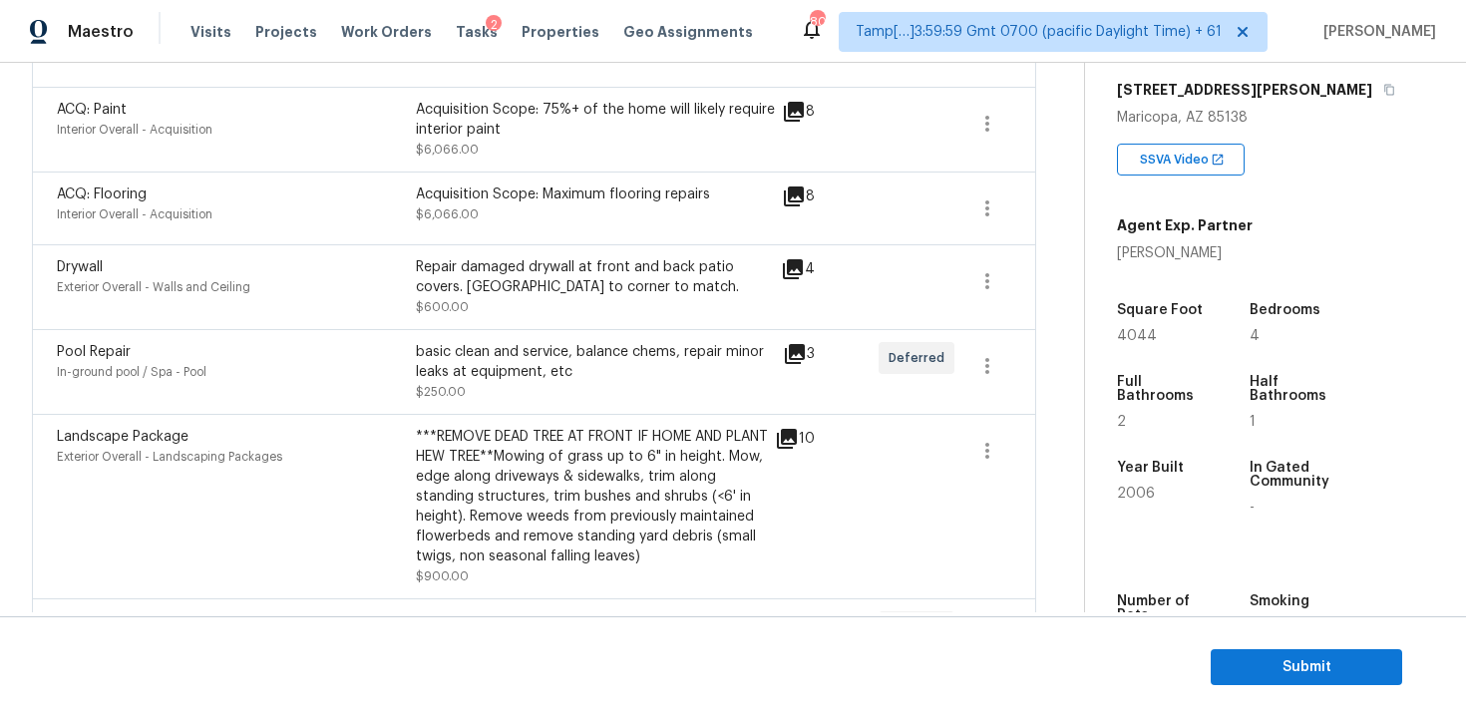
scroll to position [2162, 0]
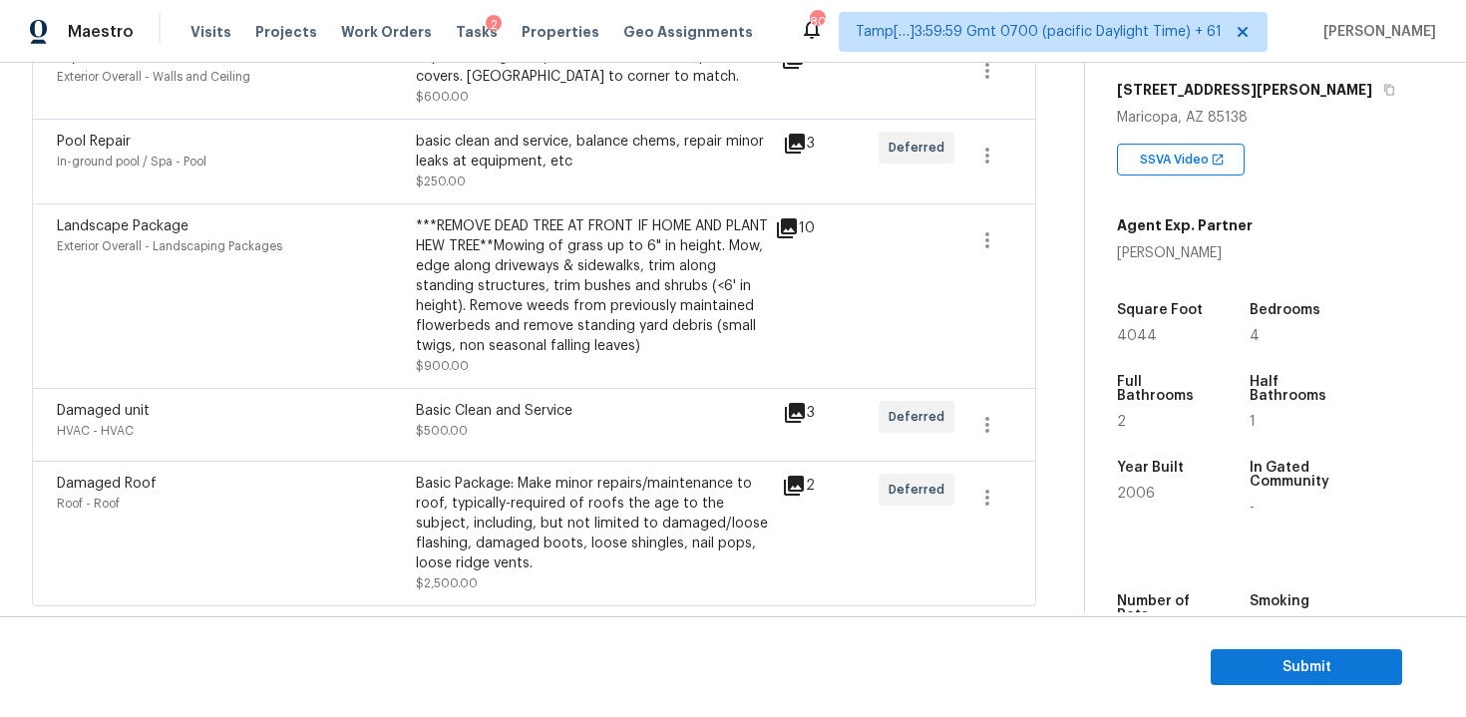
click at [1203, 661] on section "Submit" at bounding box center [733, 667] width 1466 height 102
click at [1232, 661] on span "Submit" at bounding box center [1307, 667] width 160 height 25
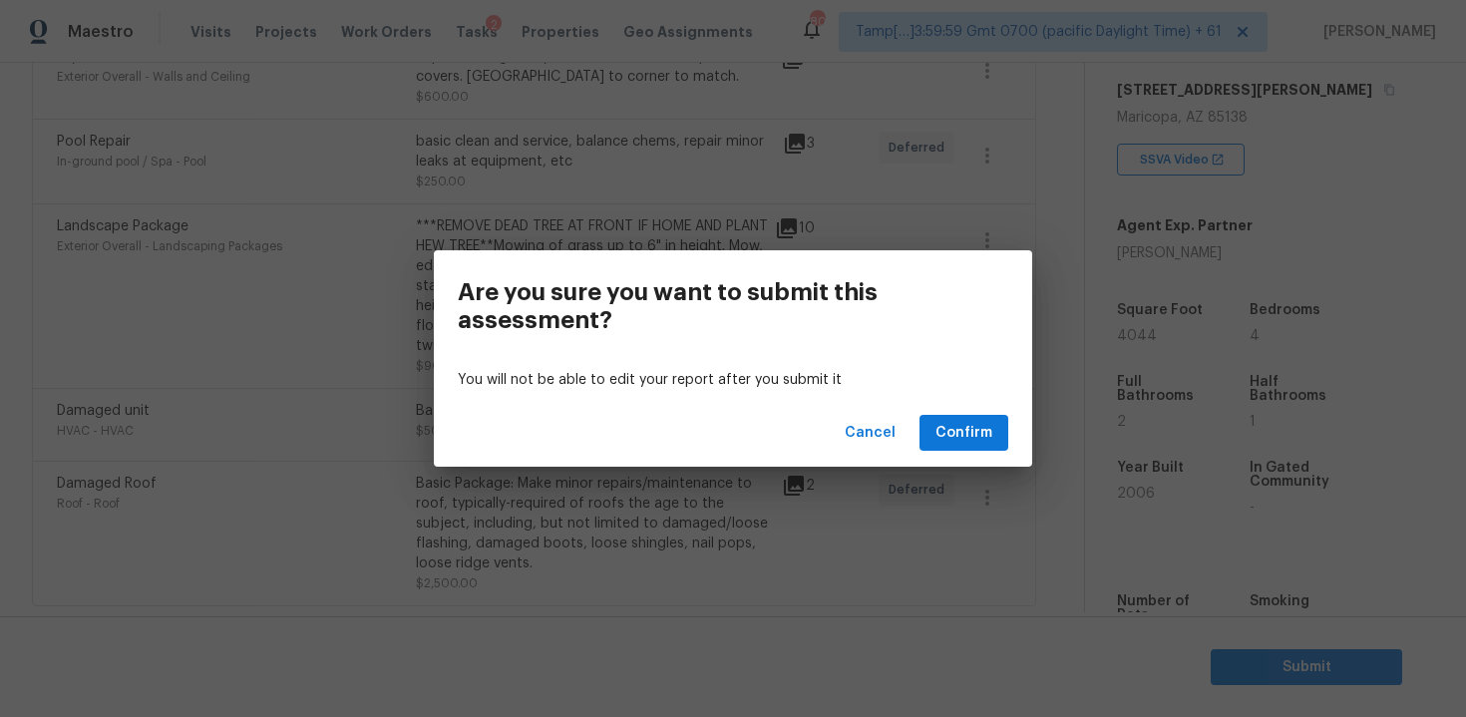
click at [909, 423] on div "Cancel Confirm" at bounding box center [733, 433] width 598 height 69
click at [879, 420] on button "Cancel" at bounding box center [870, 433] width 67 height 37
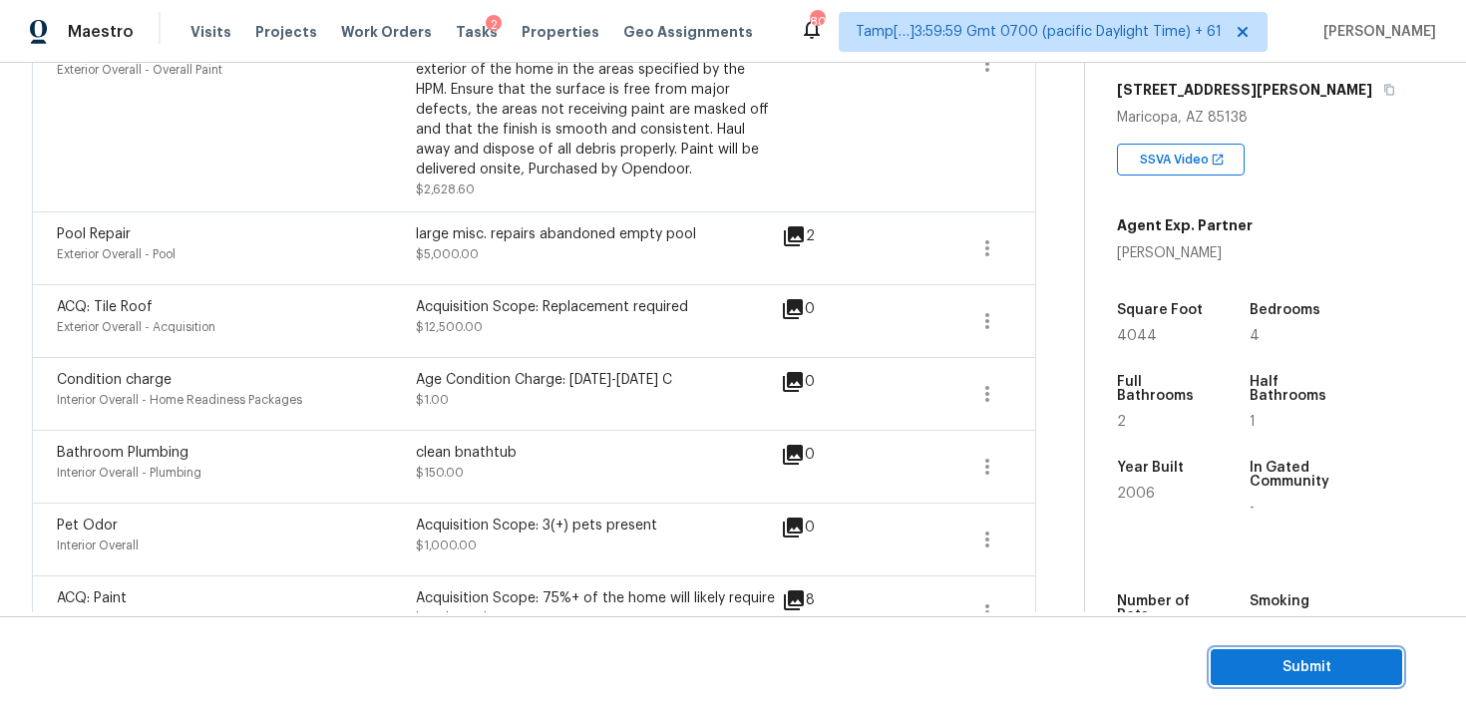
scroll to position [1497, 0]
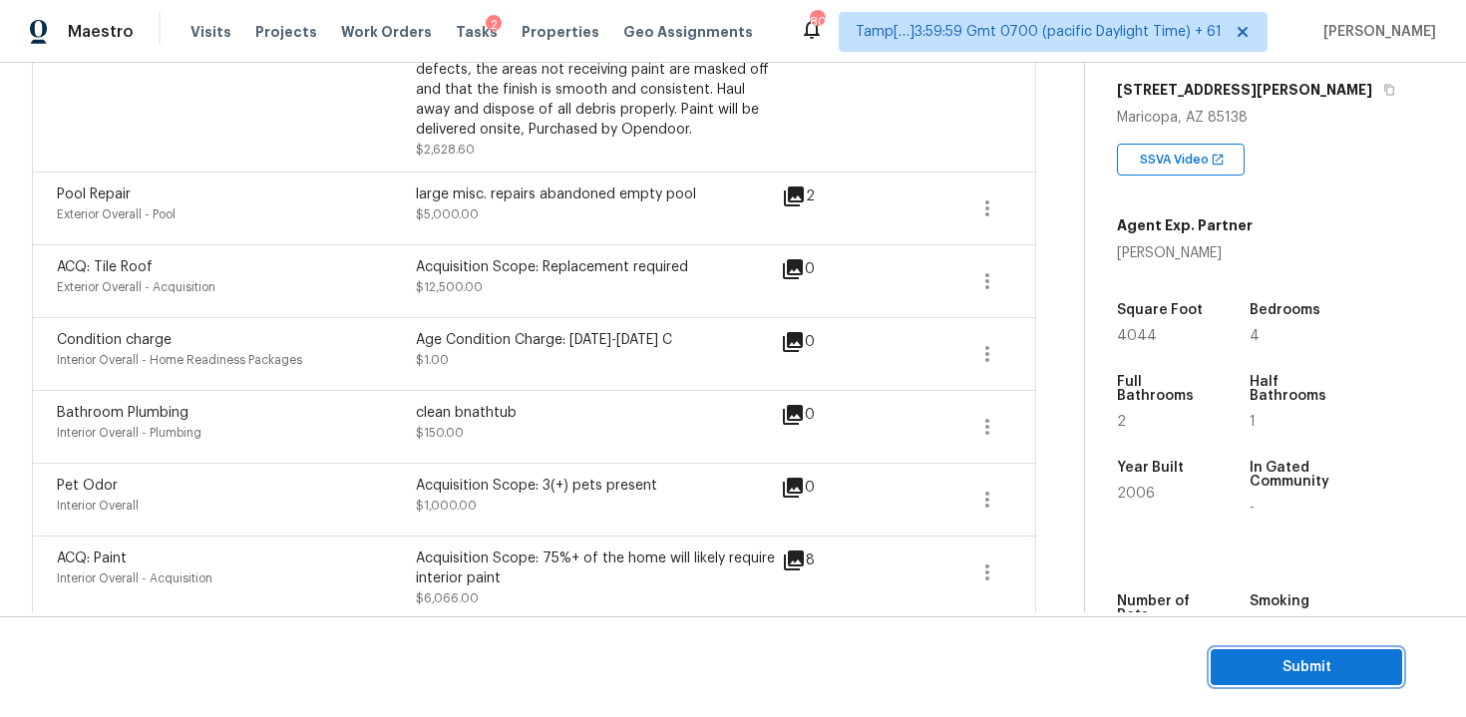
click at [1302, 662] on span "Submit" at bounding box center [1307, 667] width 160 height 25
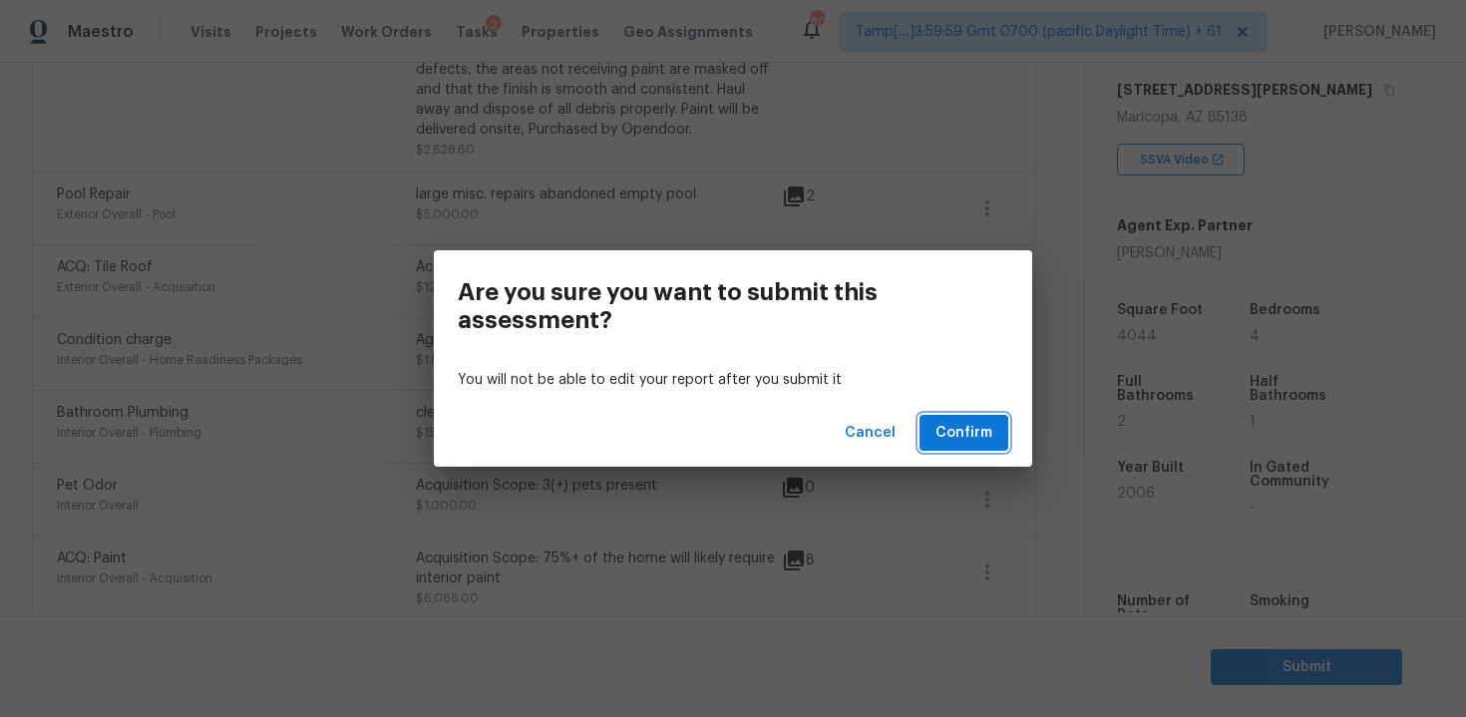
click at [988, 423] on span "Confirm" at bounding box center [963, 433] width 57 height 25
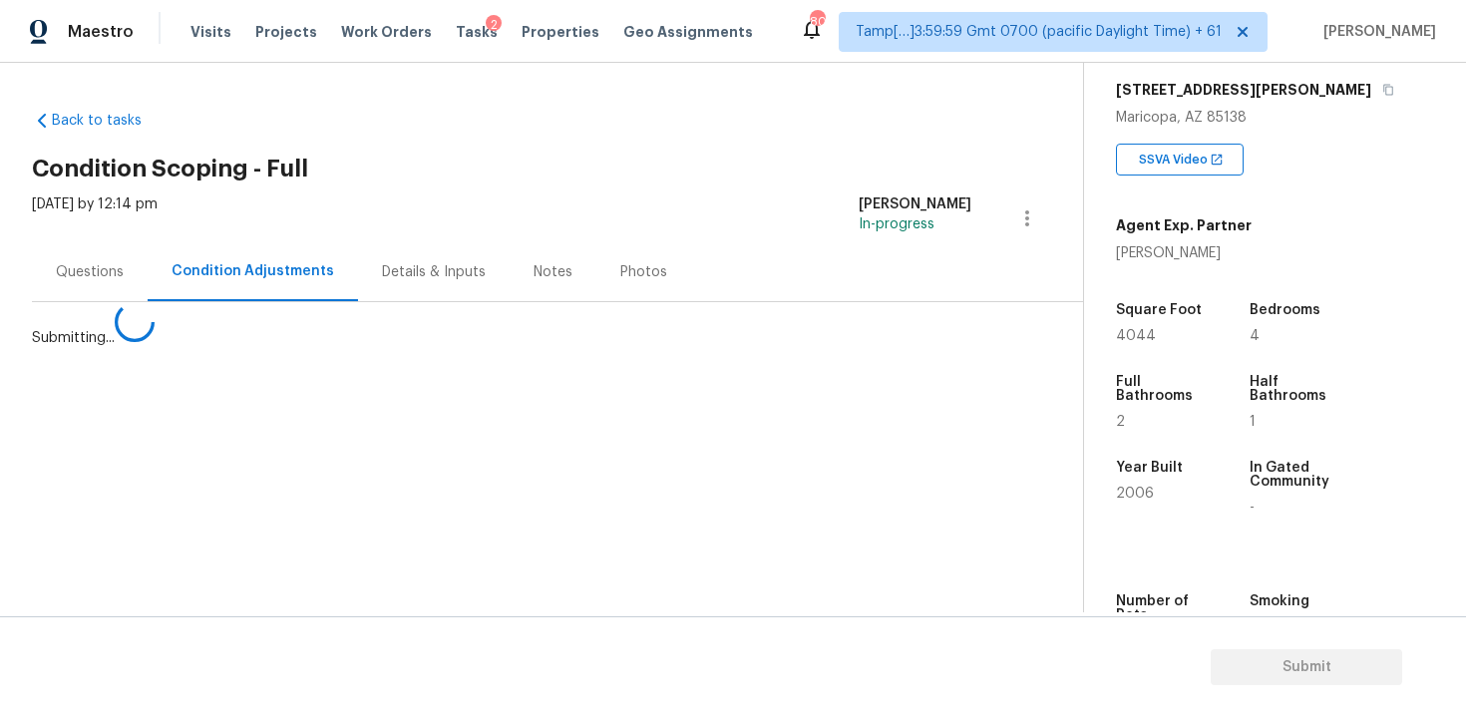
scroll to position [0, 0]
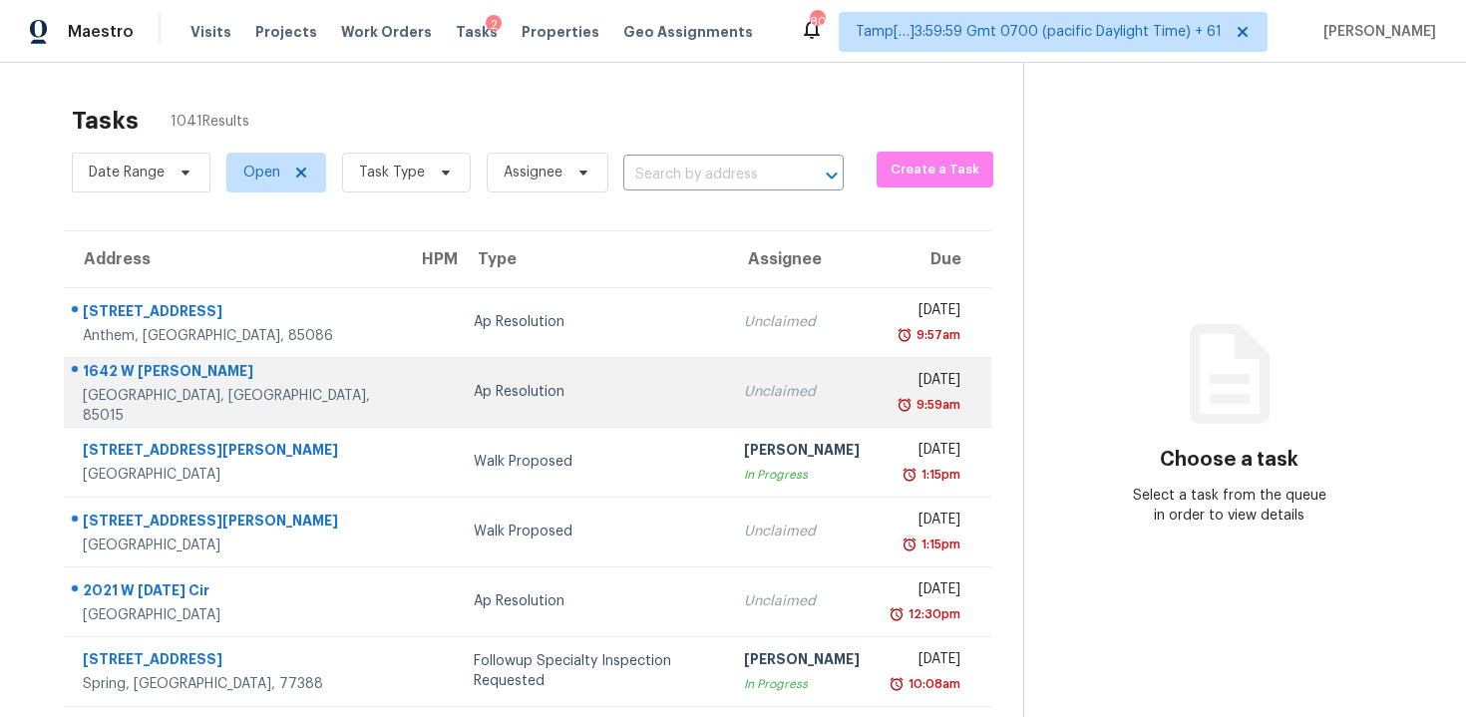
scroll to position [37, 0]
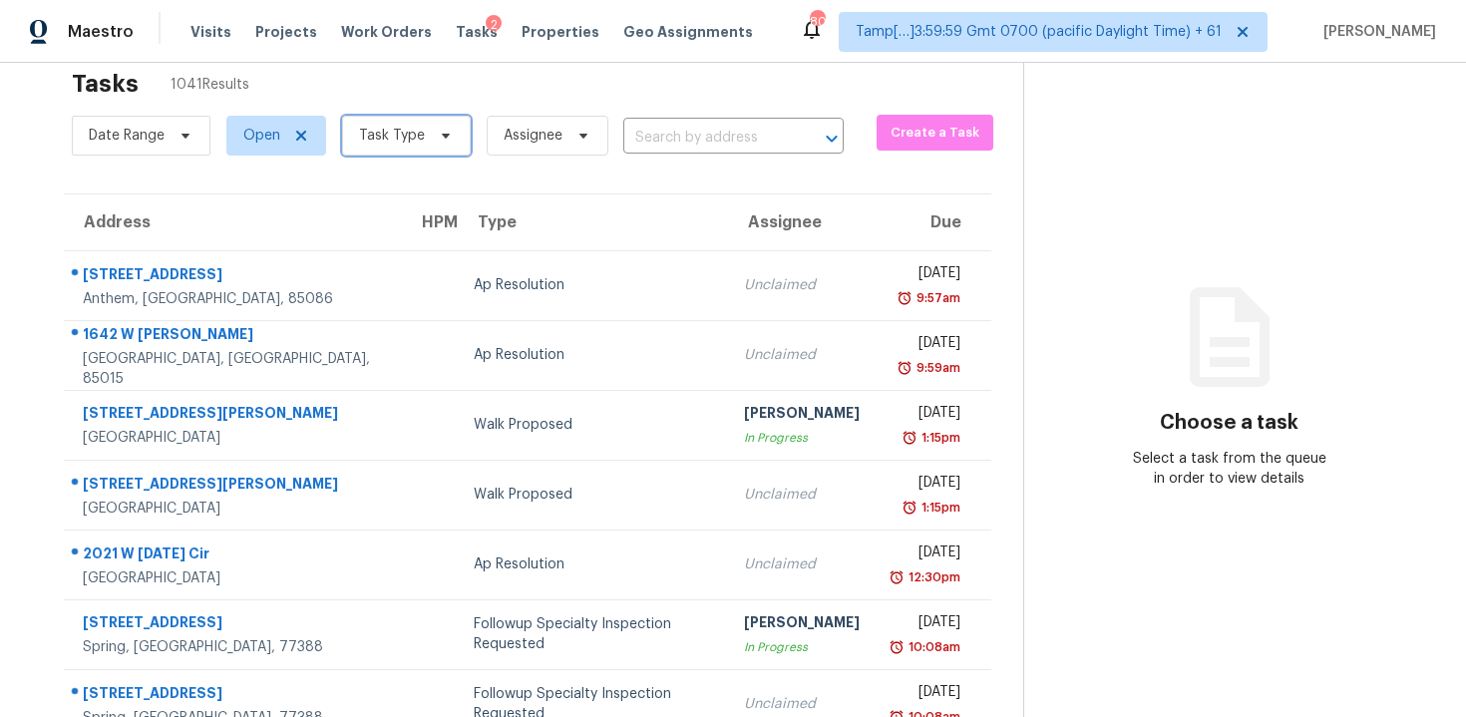
click at [437, 126] on span "Task Type" at bounding box center [406, 136] width 129 height 40
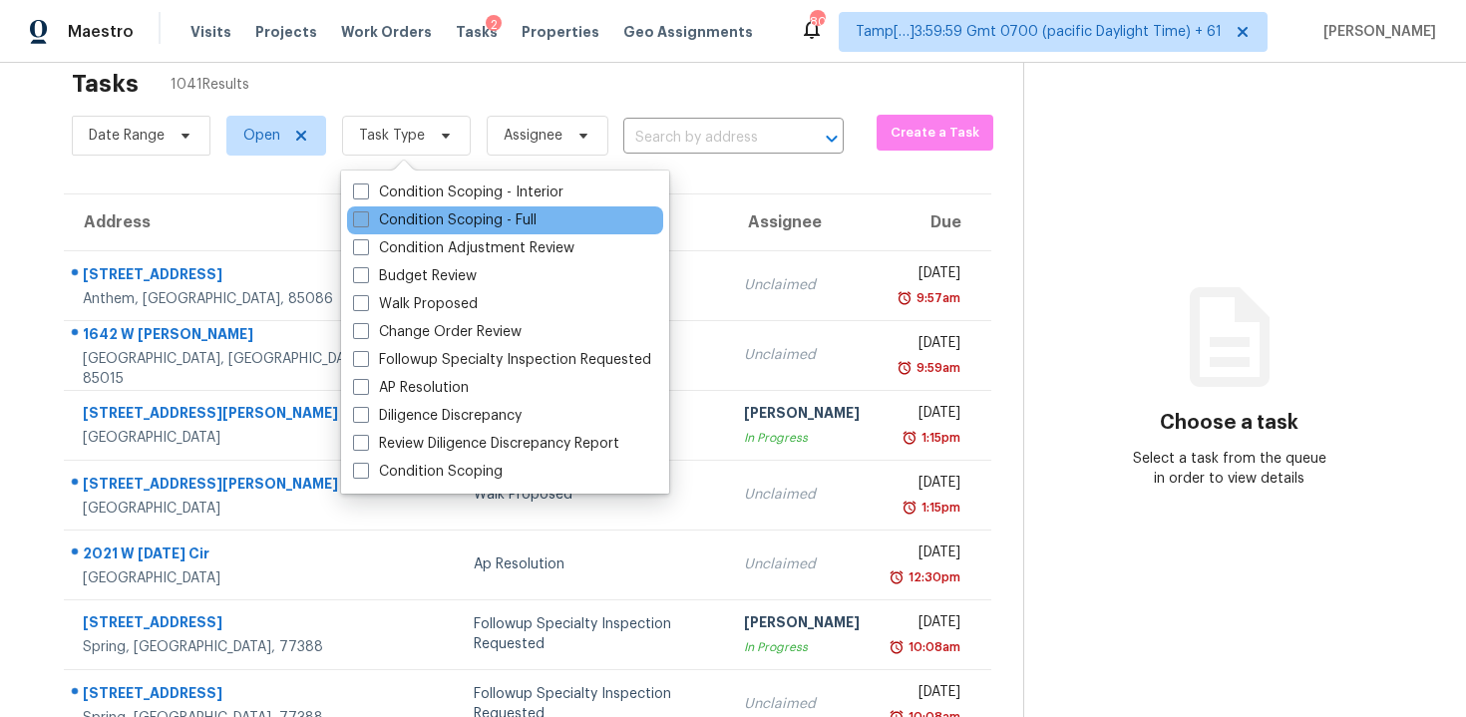
click at [451, 213] on label "Condition Scoping - Full" at bounding box center [444, 220] width 183 height 20
click at [366, 213] on input "Condition Scoping - Full" at bounding box center [359, 216] width 13 height 13
checkbox input "true"
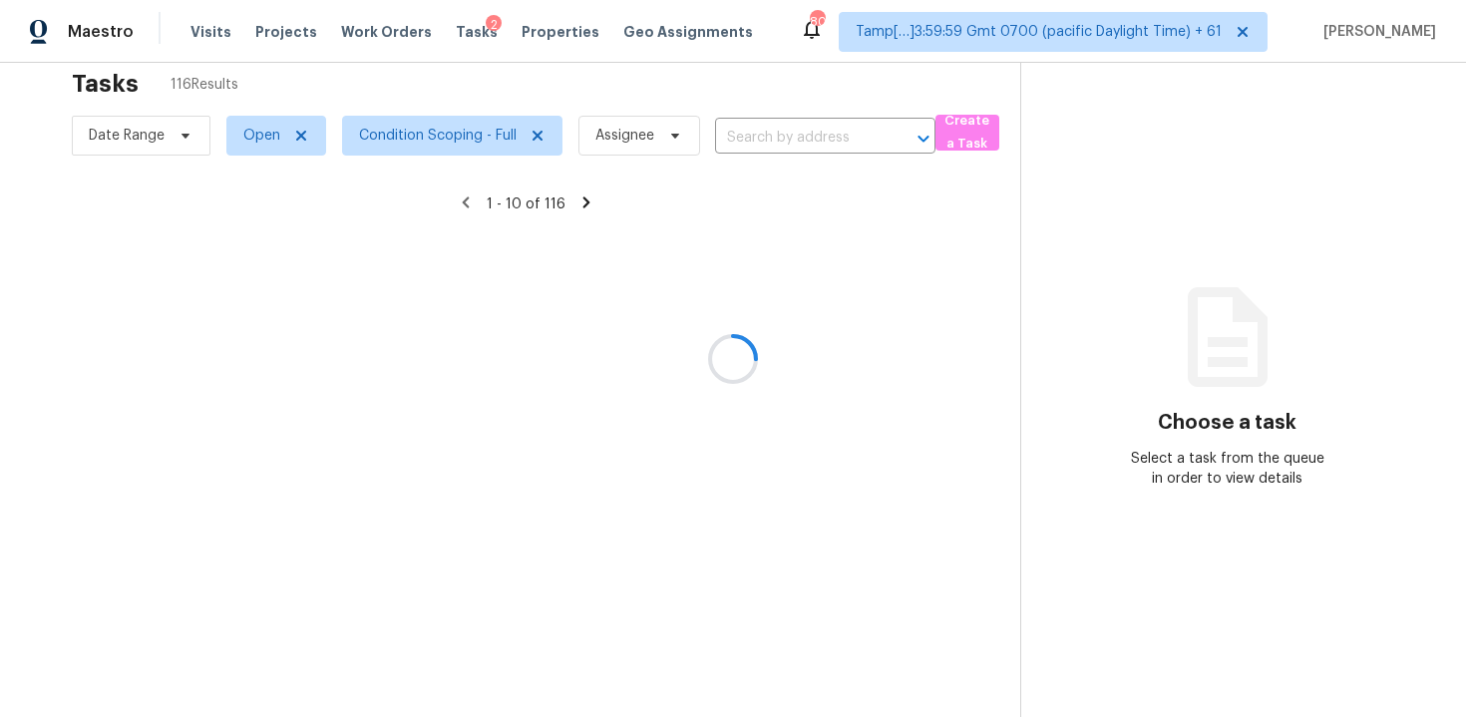
click at [482, 92] on div at bounding box center [733, 358] width 1466 height 717
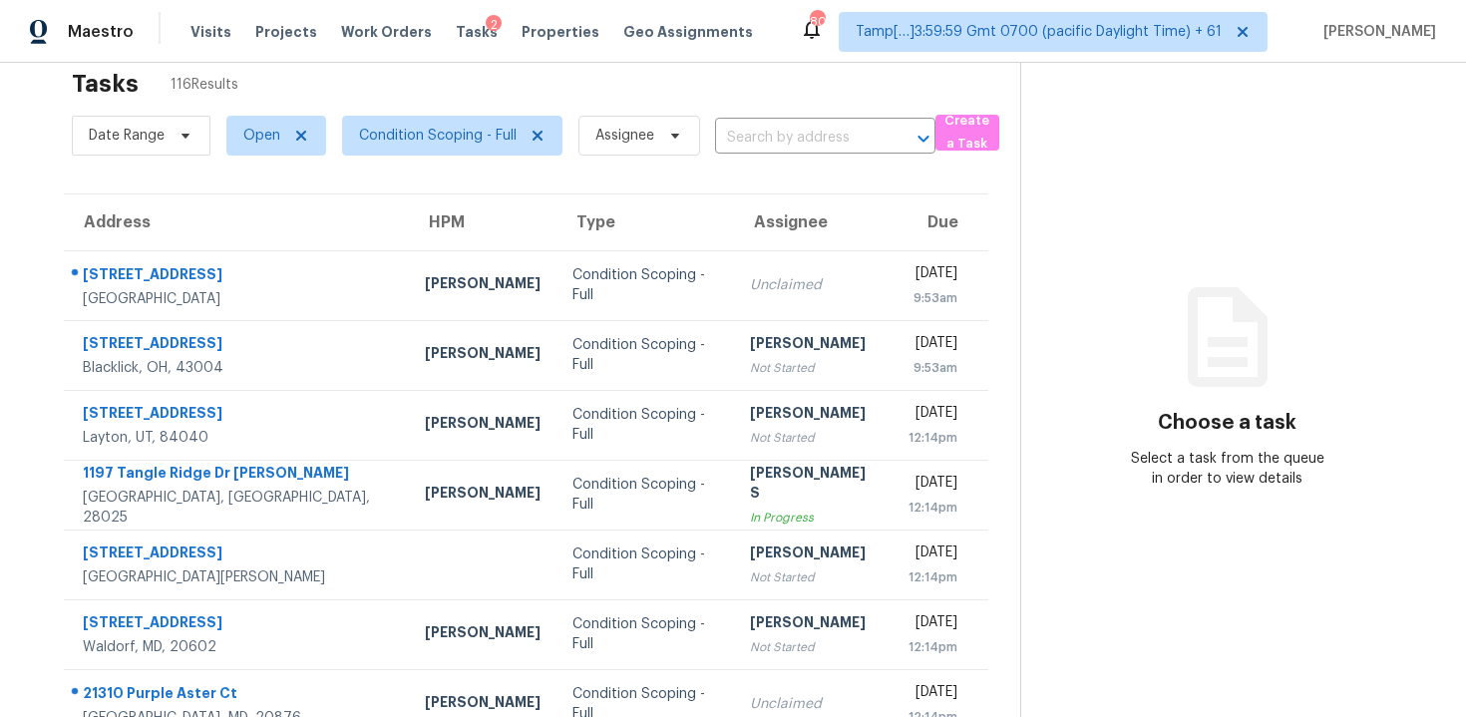
click at [796, 155] on div "Date Range Open Condition Scoping - Full Assignee ​" at bounding box center [504, 136] width 864 height 52
click at [779, 121] on div "Date Range Open Condition Scoping - Full Assignee ​" at bounding box center [504, 136] width 864 height 52
click at [779, 123] on input "text" at bounding box center [797, 138] width 165 height 31
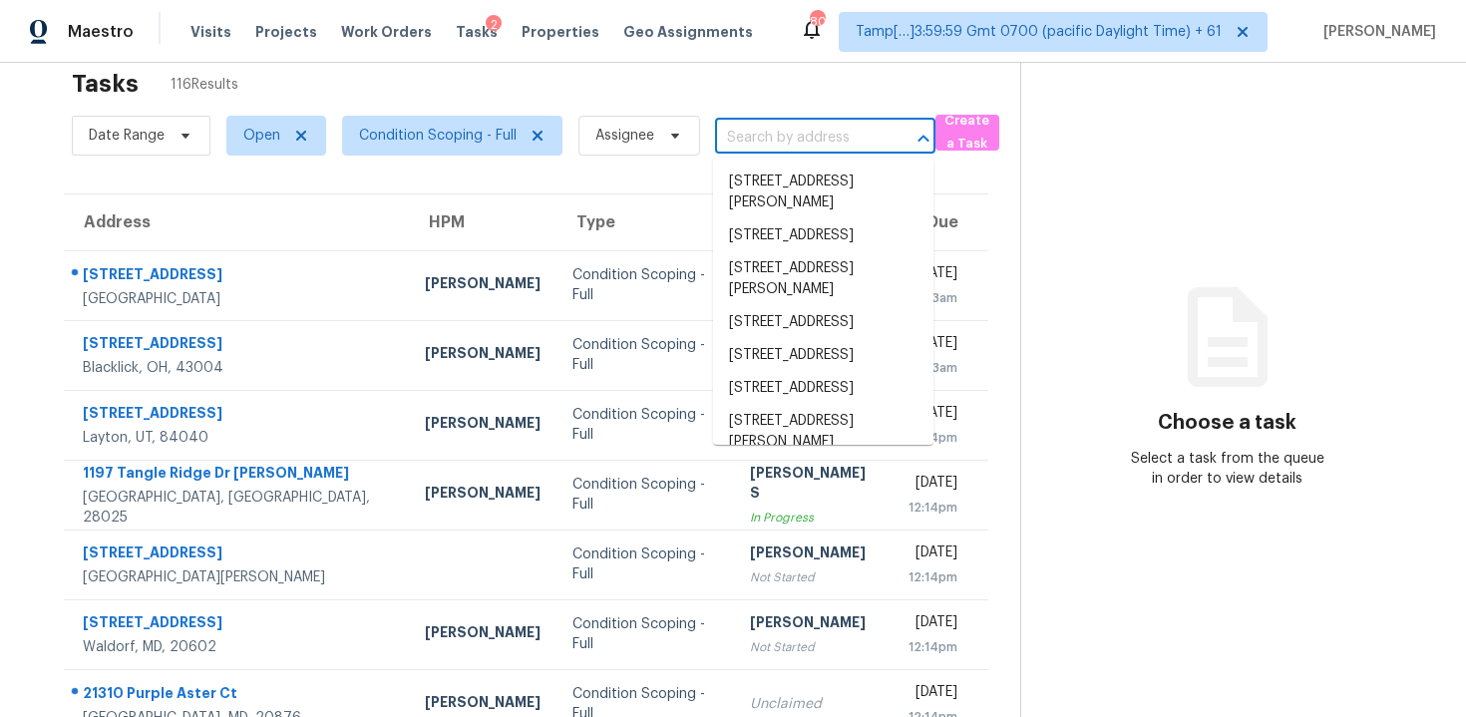
paste input "21310 Purple Aster Ct, Germantown, MD 20876"
type input "21310 Purple Aster Ct, Germantown, MD 20876"
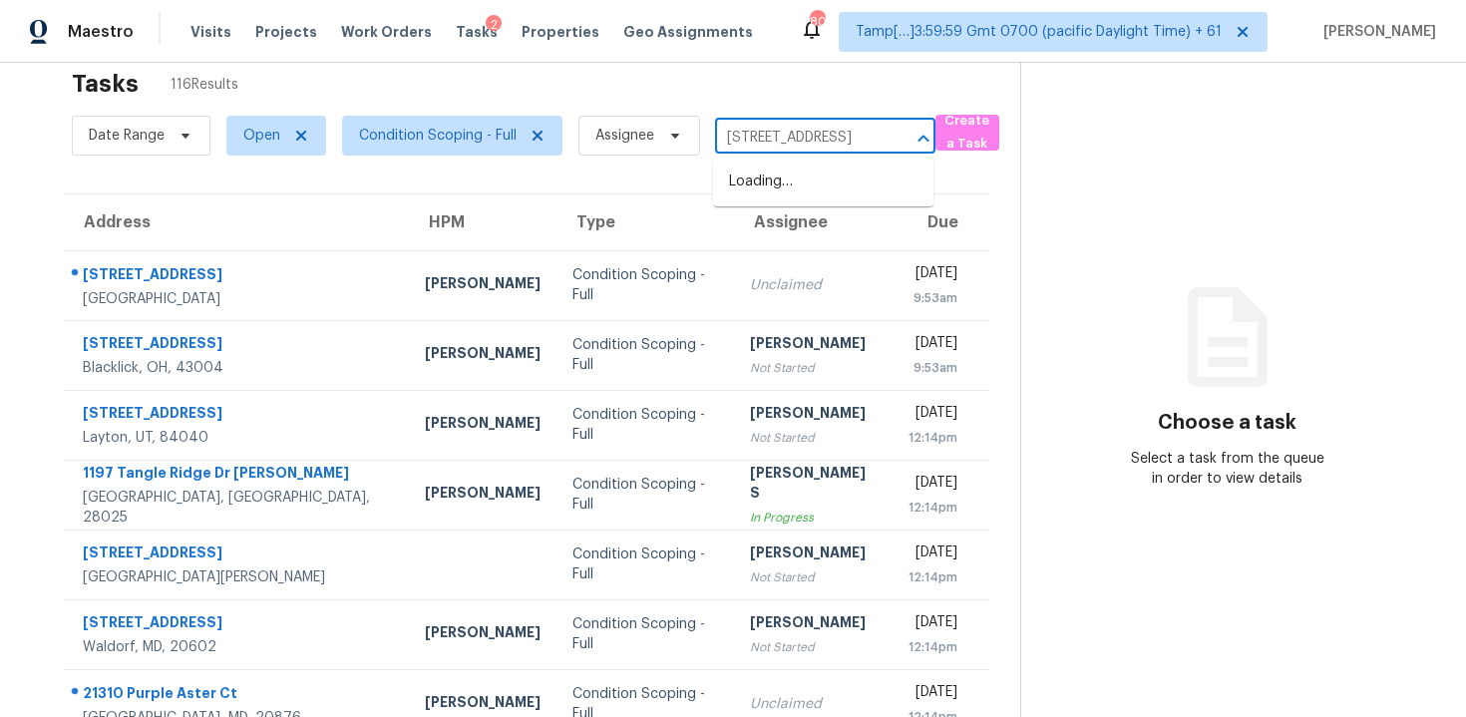
scroll to position [0, 154]
click at [807, 178] on li "21310 Purple Aster Ct, Germantown, MD 20876" at bounding box center [823, 182] width 220 height 33
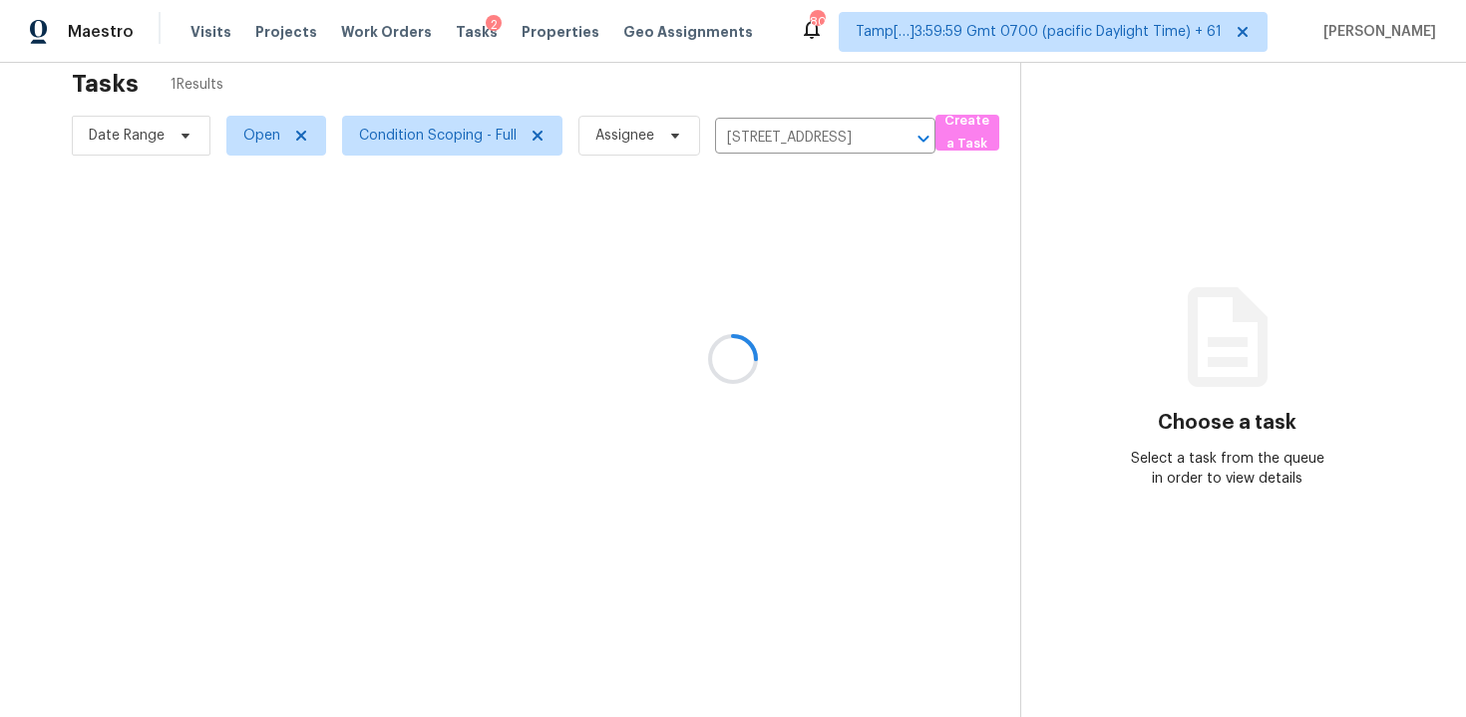
click at [822, 299] on div at bounding box center [733, 358] width 1466 height 717
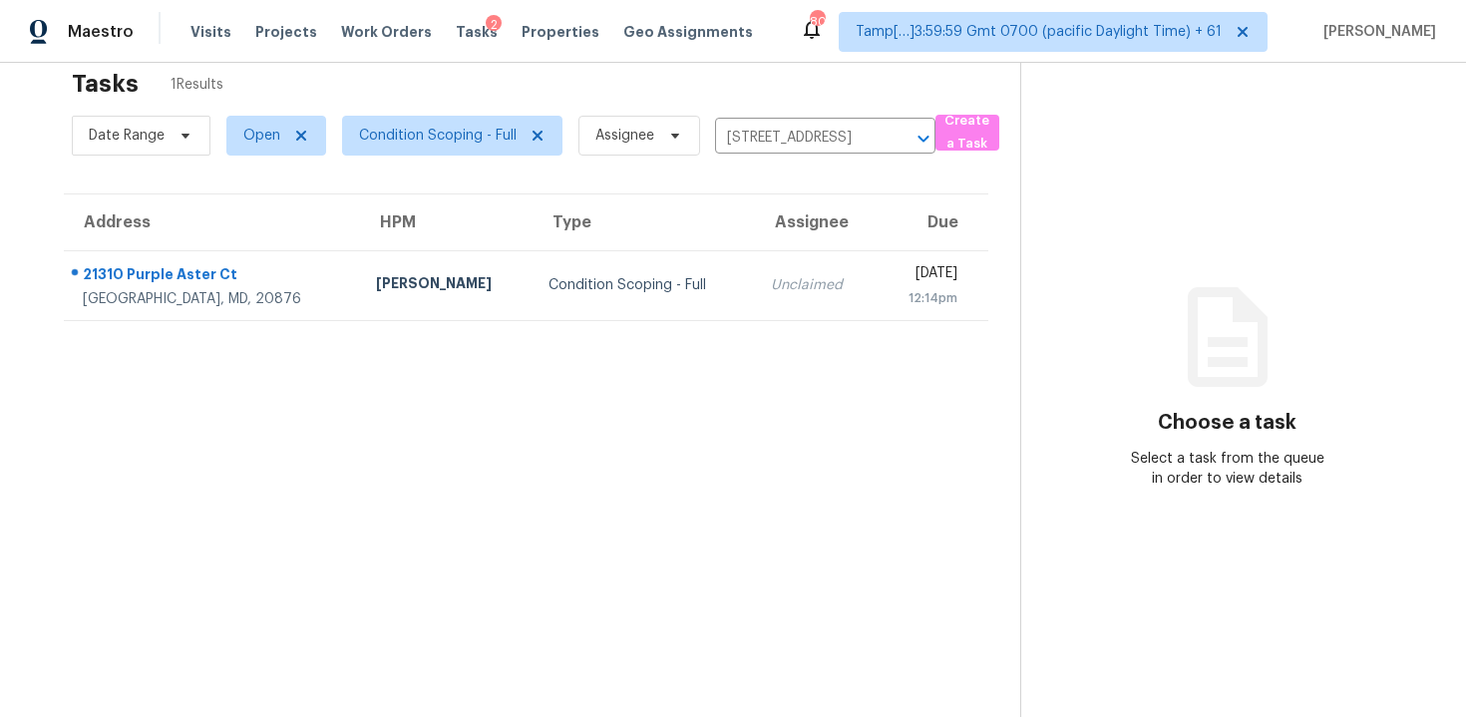
click at [892, 299] on div "12:14pm" at bounding box center [924, 298] width 65 height 20
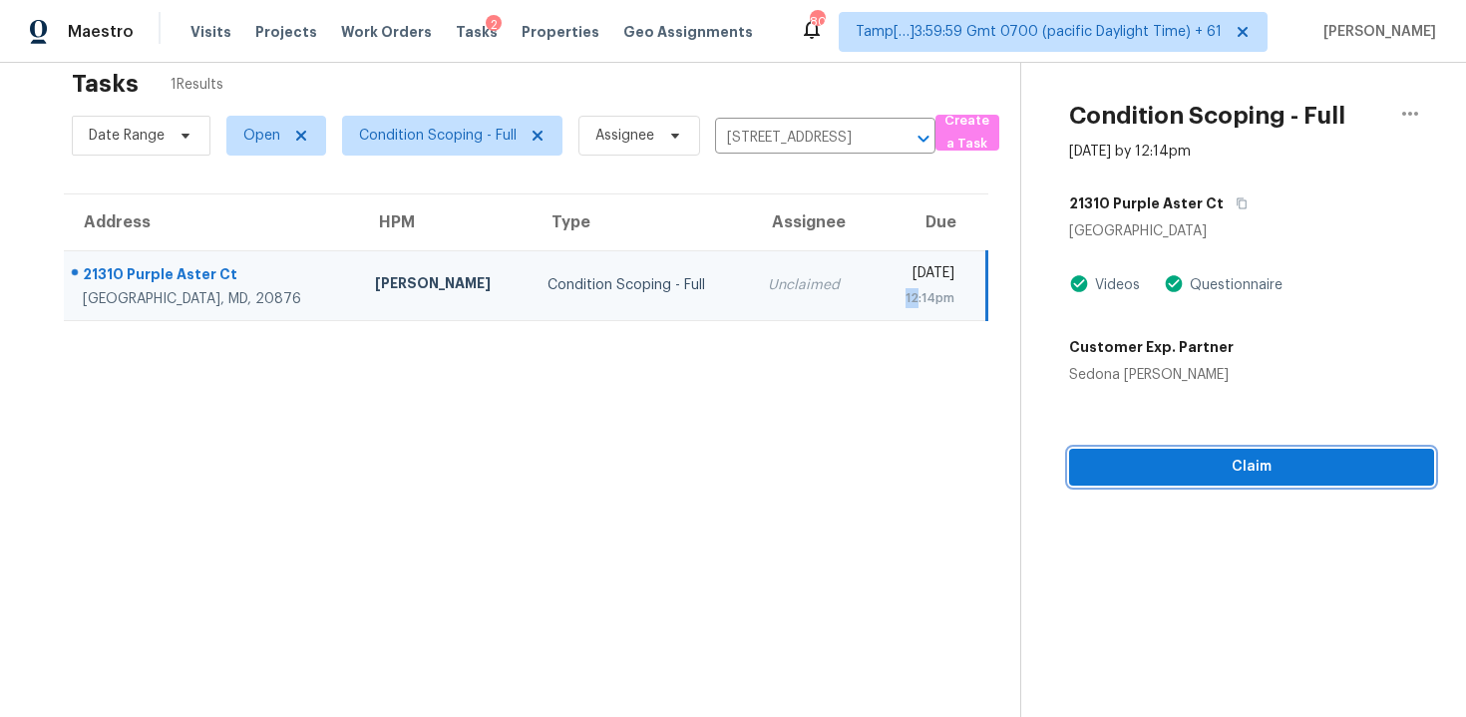
click at [1177, 477] on span "Claim" at bounding box center [1251, 467] width 333 height 25
click at [1177, 477] on span "Start Assessment" at bounding box center [1251, 467] width 333 height 25
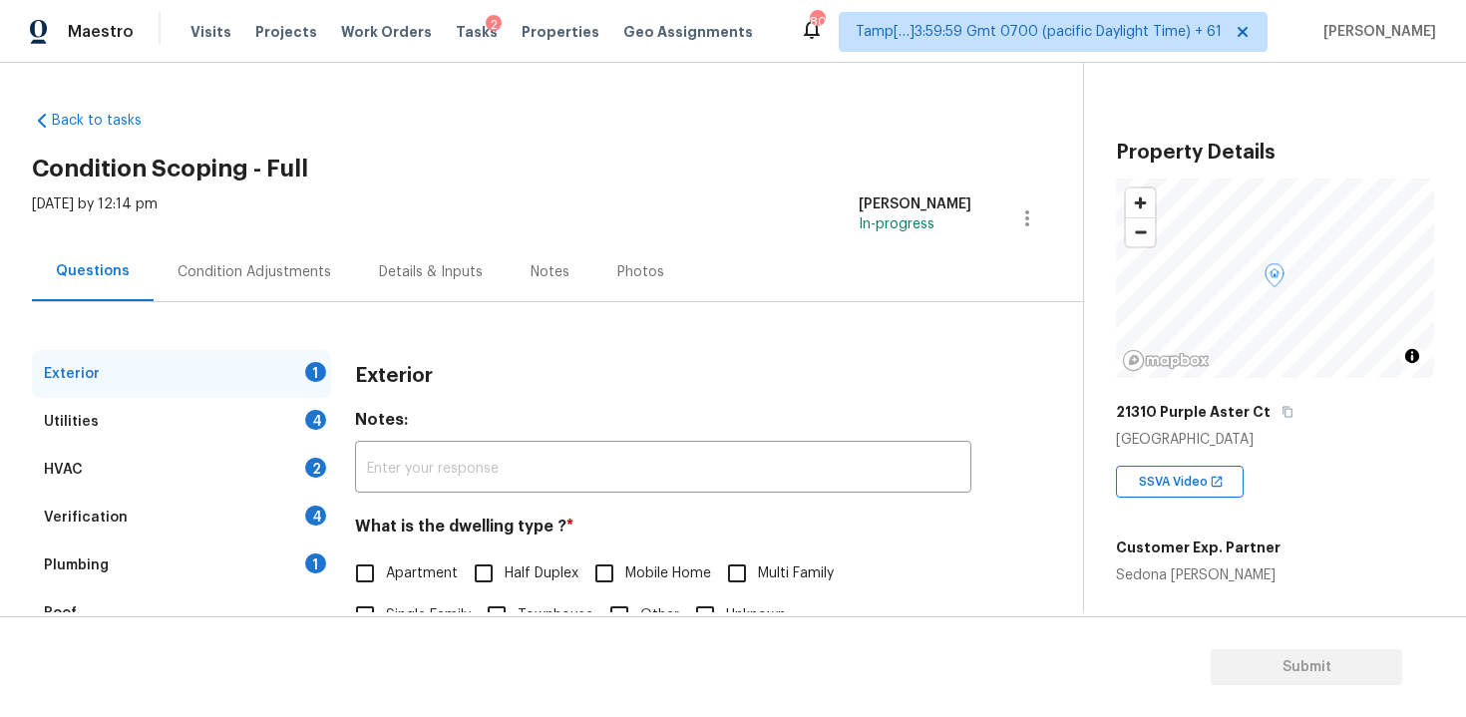
scroll to position [171, 0]
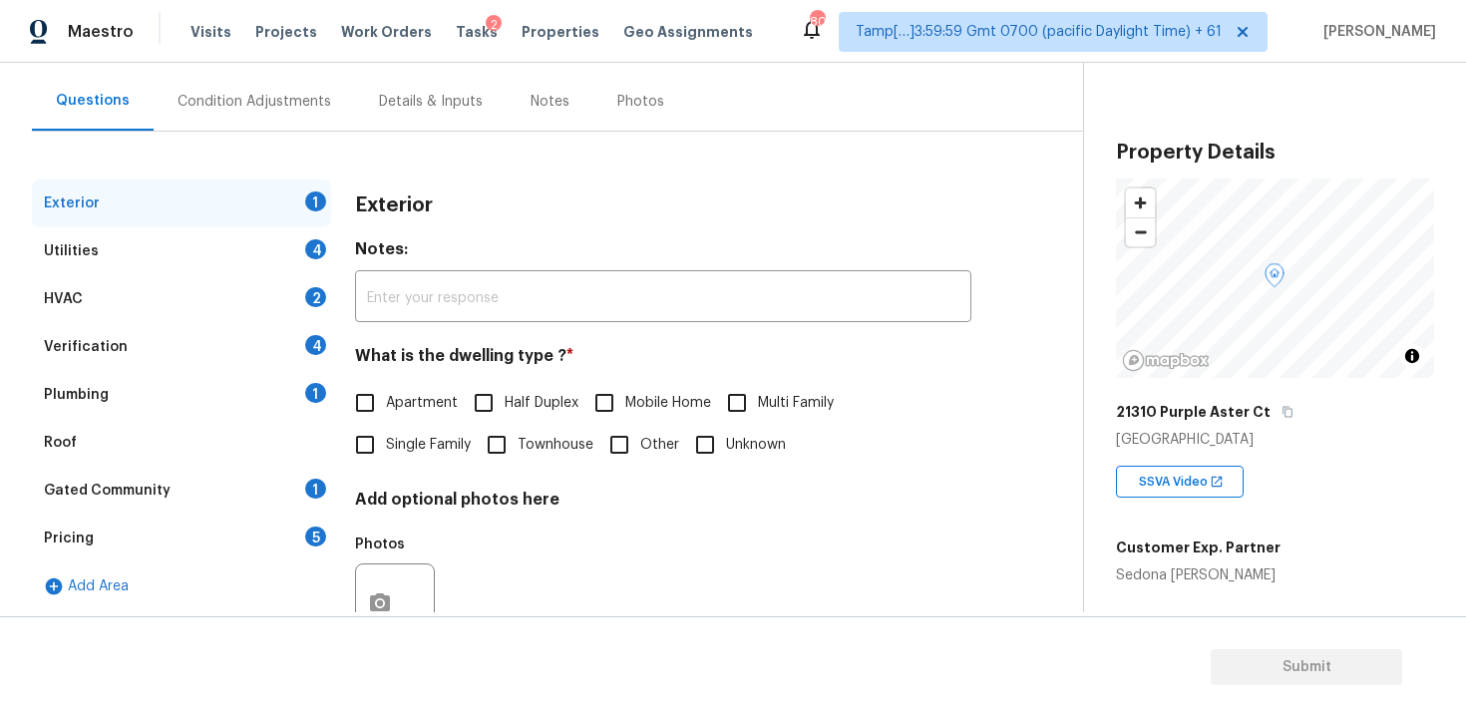
click at [408, 426] on label "Single Family" at bounding box center [407, 445] width 127 height 42
click at [386, 426] on input "Single Family" at bounding box center [365, 445] width 42 height 42
checkbox input "true"
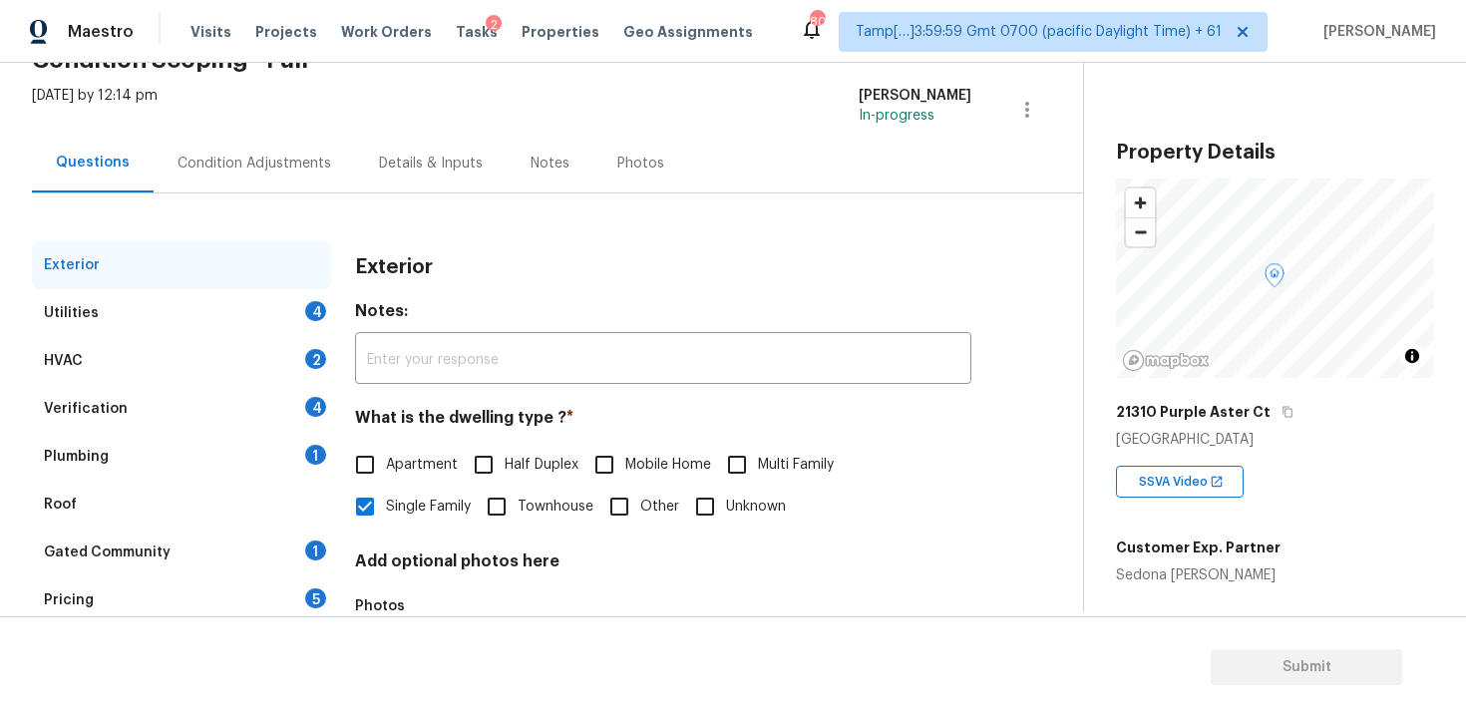
scroll to position [97, 0]
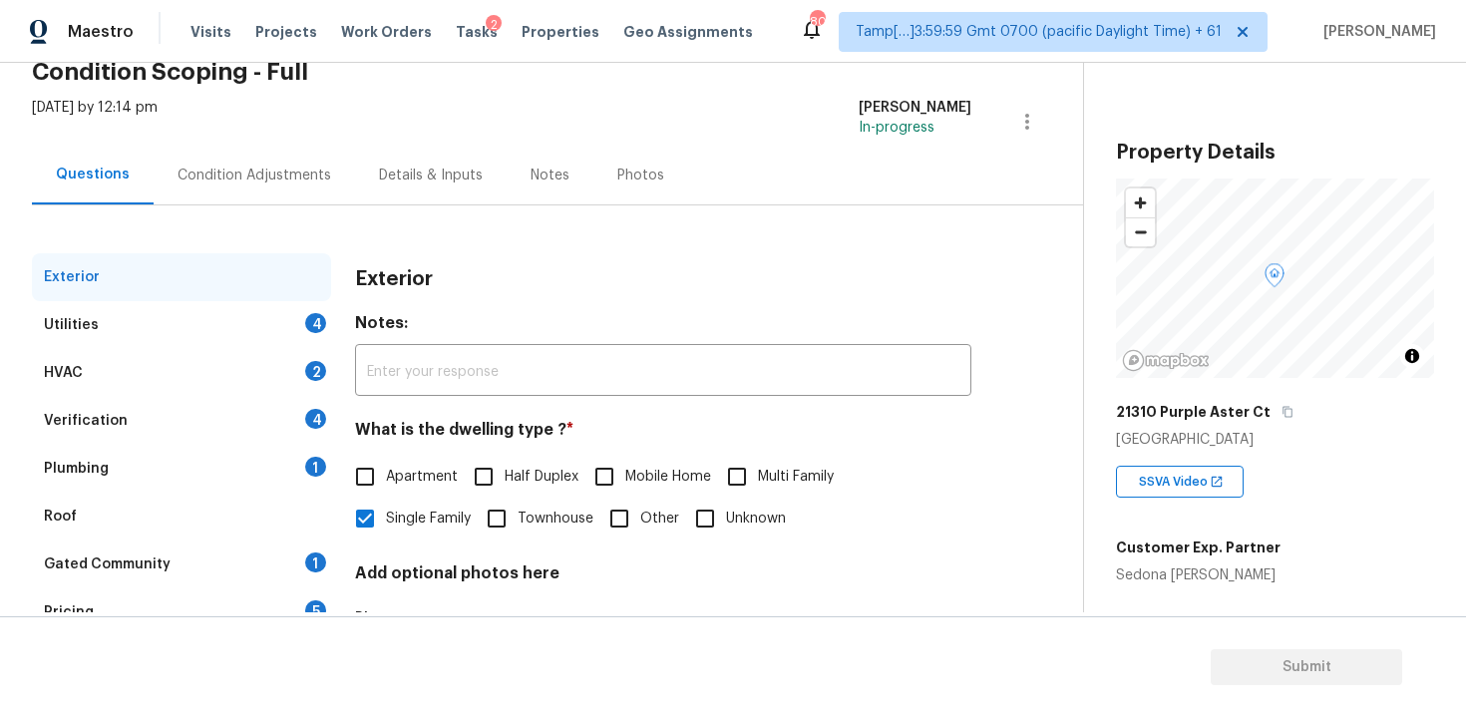
click at [273, 149] on div "Condition Adjustments" at bounding box center [254, 175] width 201 height 59
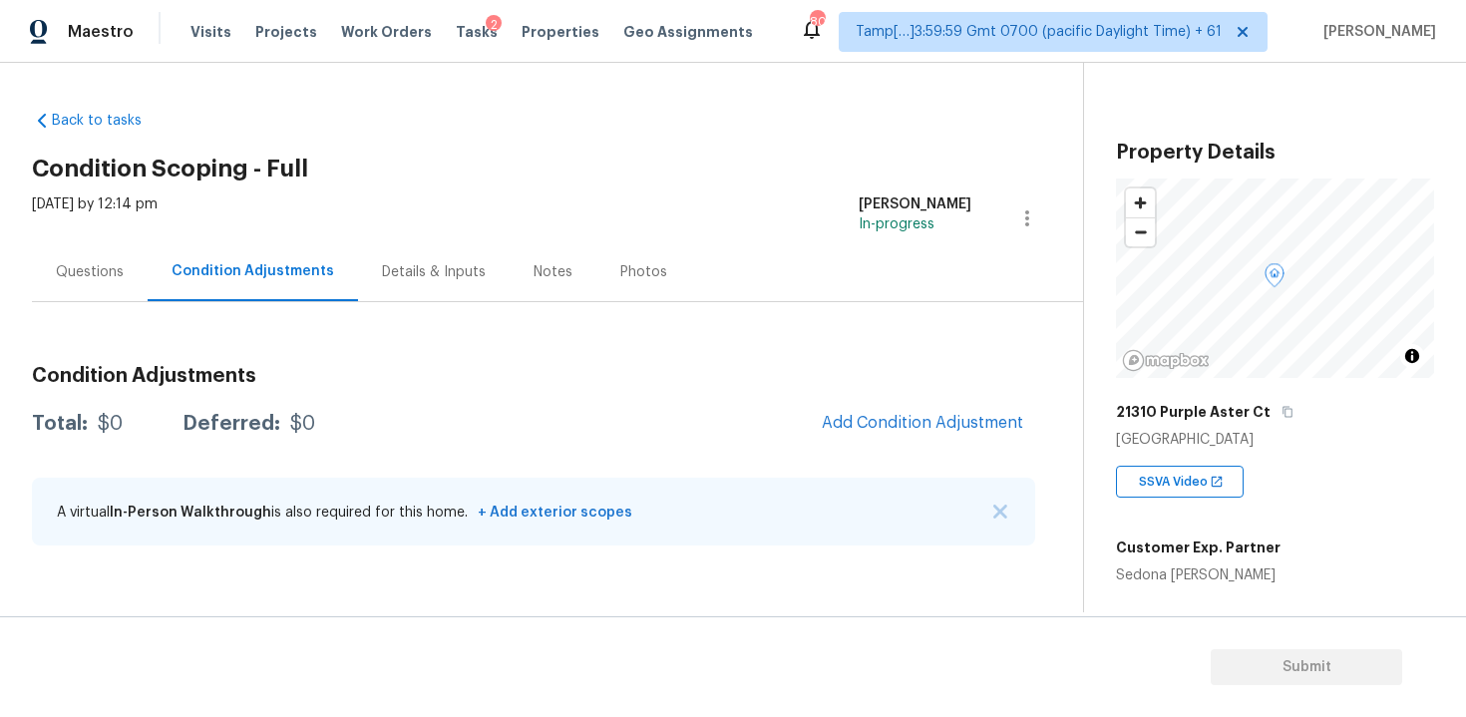
click at [898, 398] on div "Condition Adjustments Total: $0 Deferred: $0 Add Condition Adjustment A virtual…" at bounding box center [533, 456] width 1003 height 213
click at [901, 420] on span "Add Condition Adjustment" at bounding box center [922, 423] width 201 height 18
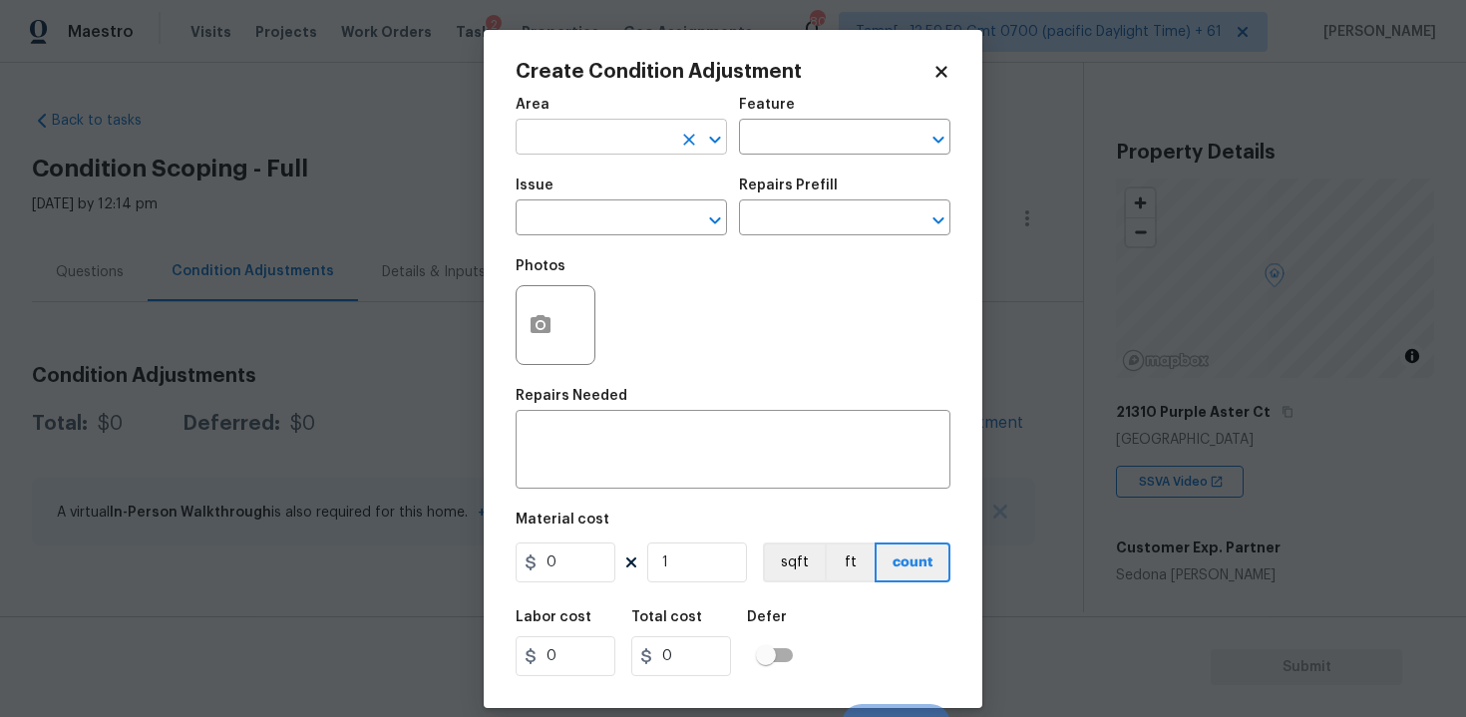
click at [639, 139] on input "text" at bounding box center [594, 139] width 156 height 31
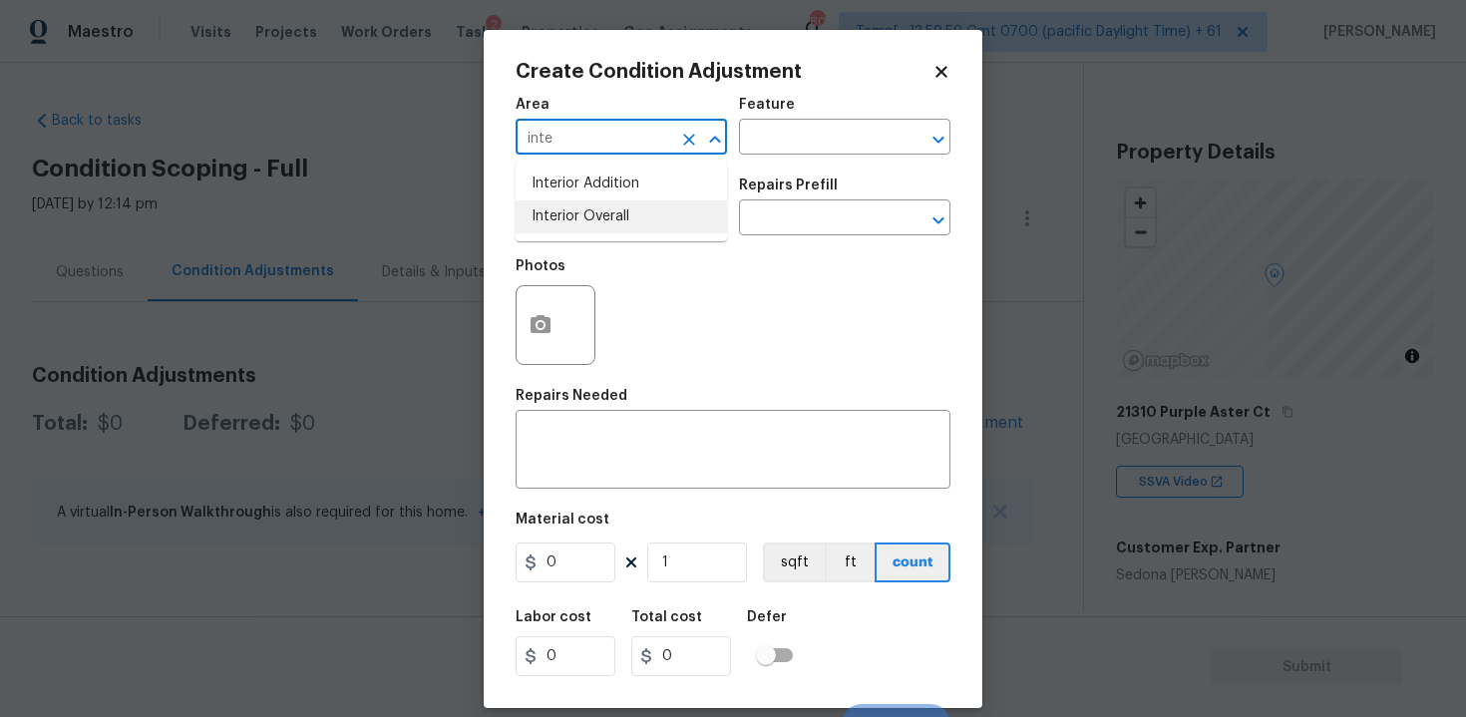
click at [643, 237] on ul "Interior Addition Interior Overall" at bounding box center [621, 201] width 211 height 82
click at [642, 225] on li "Interior Overall" at bounding box center [621, 216] width 211 height 33
type input "Interior Overall"
click at [642, 225] on input "text" at bounding box center [594, 219] width 156 height 31
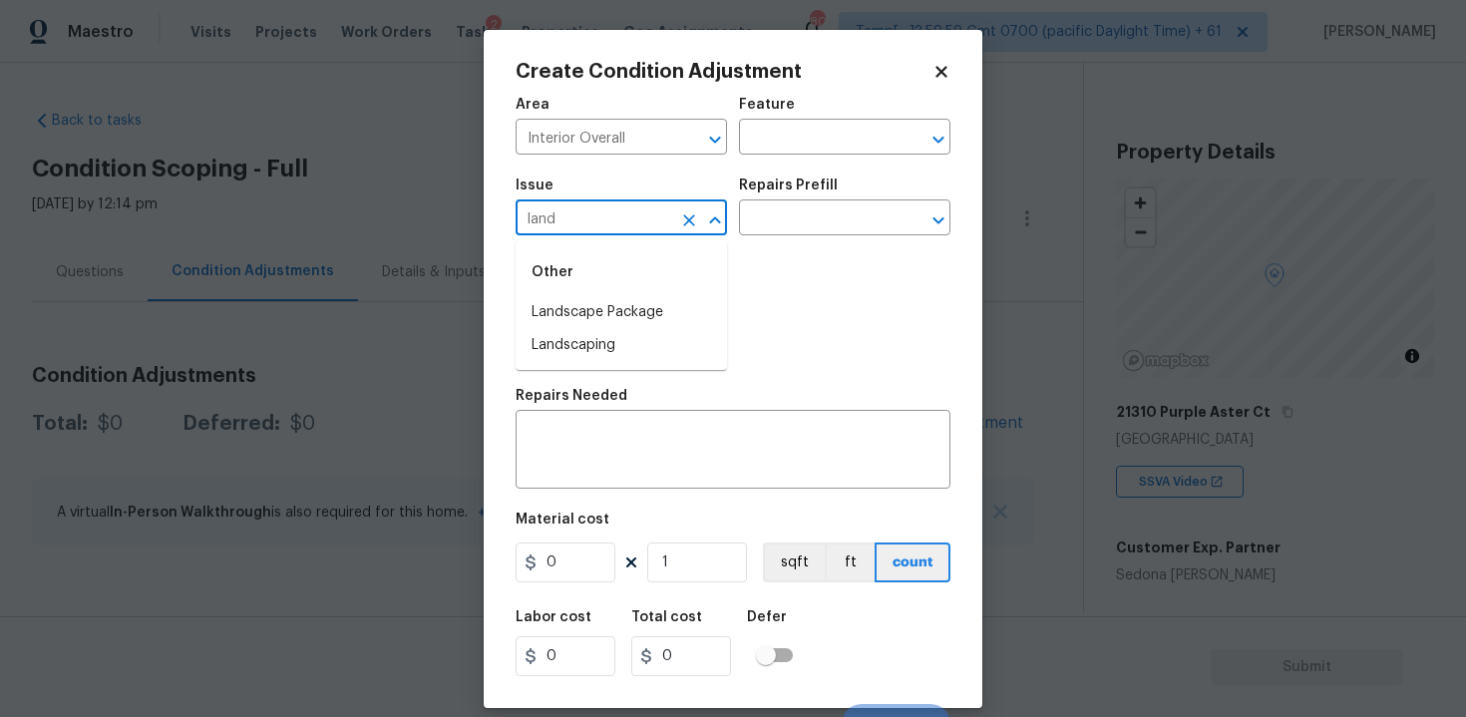
click at [650, 294] on div "Other" at bounding box center [621, 272] width 211 height 48
click at [651, 306] on li "Landscape Package" at bounding box center [621, 312] width 211 height 33
type input "Landscape Package"
click at [768, 217] on input "text" at bounding box center [817, 219] width 156 height 31
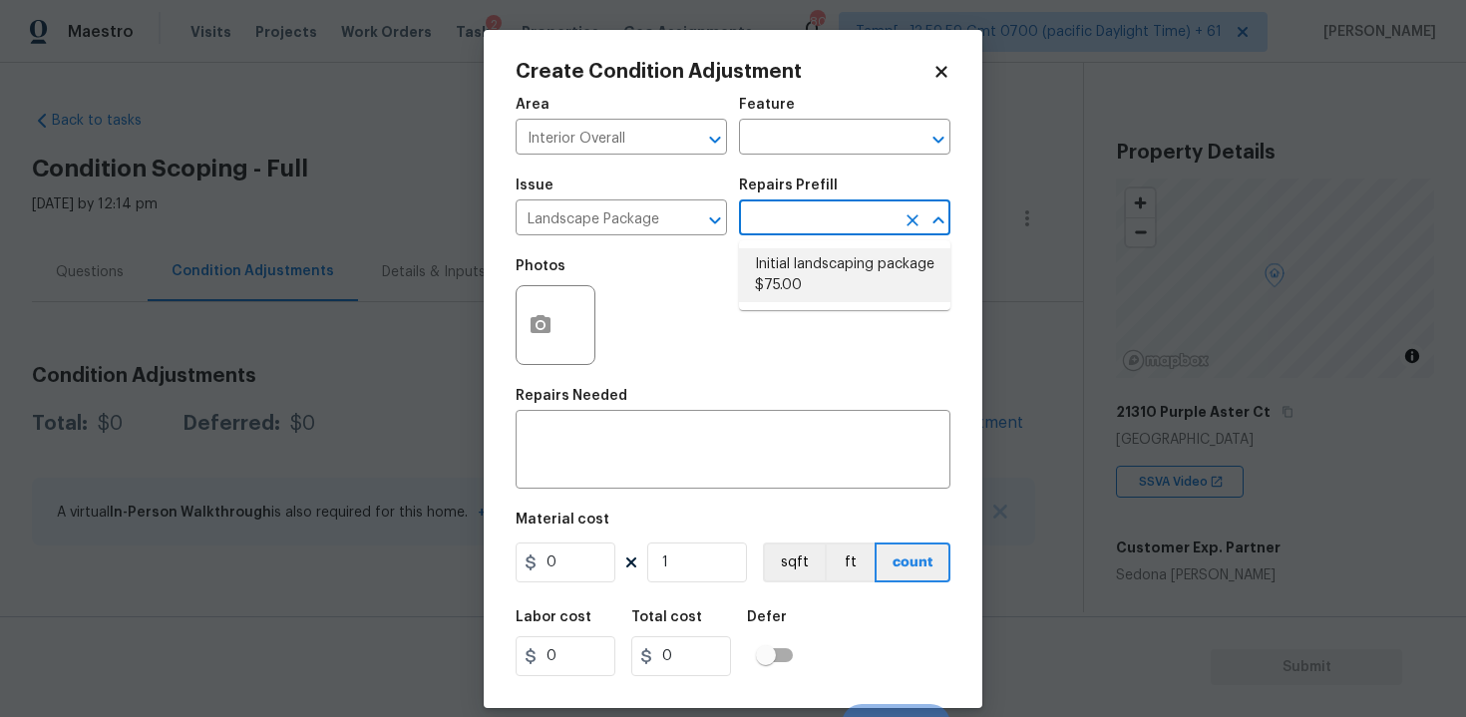
click at [778, 286] on li "Initial landscaping package $75.00" at bounding box center [844, 275] width 211 height 54
type input "Home Readiness Packages"
type textarea "Mowing of grass up to 6" in height. Mow, edge along driveways & sidewalks, trim…"
type input "75"
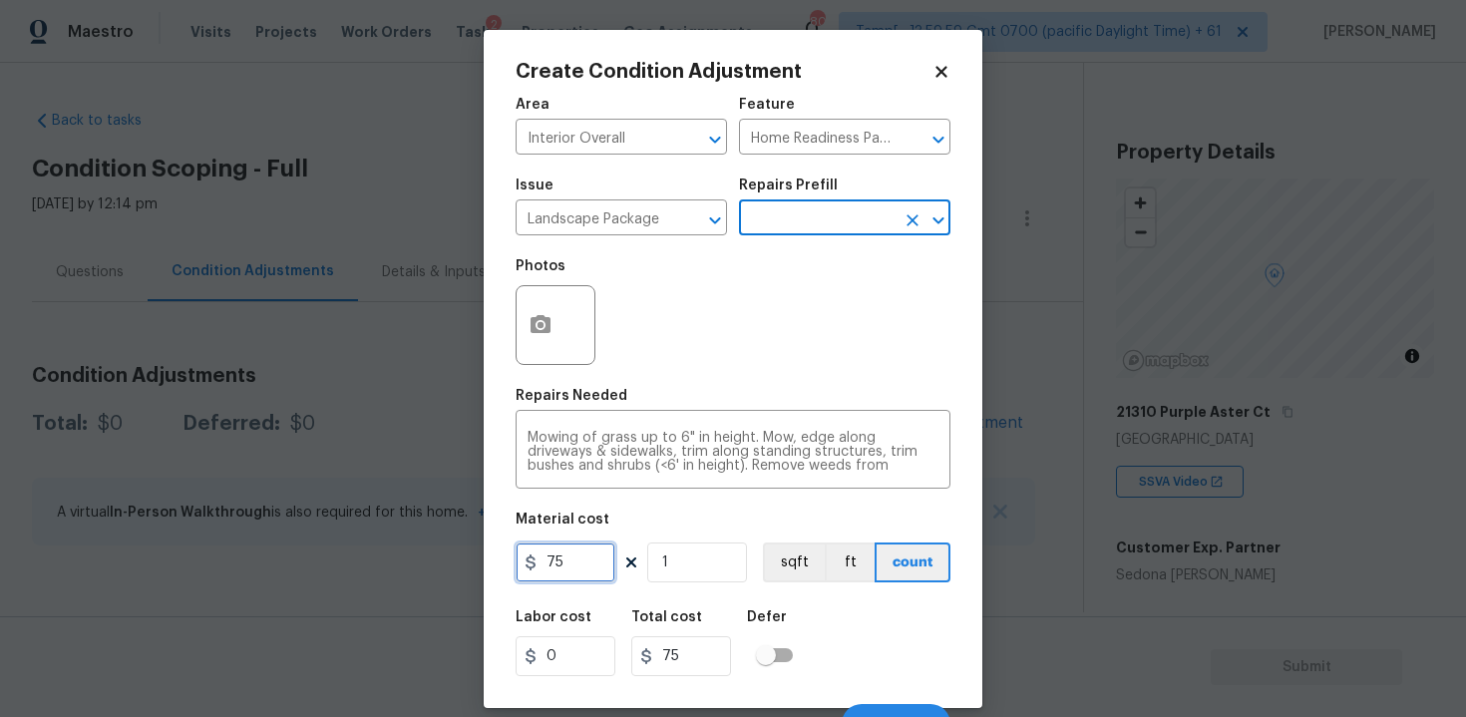
click at [565, 571] on input "75" at bounding box center [566, 562] width 100 height 40
type input "300"
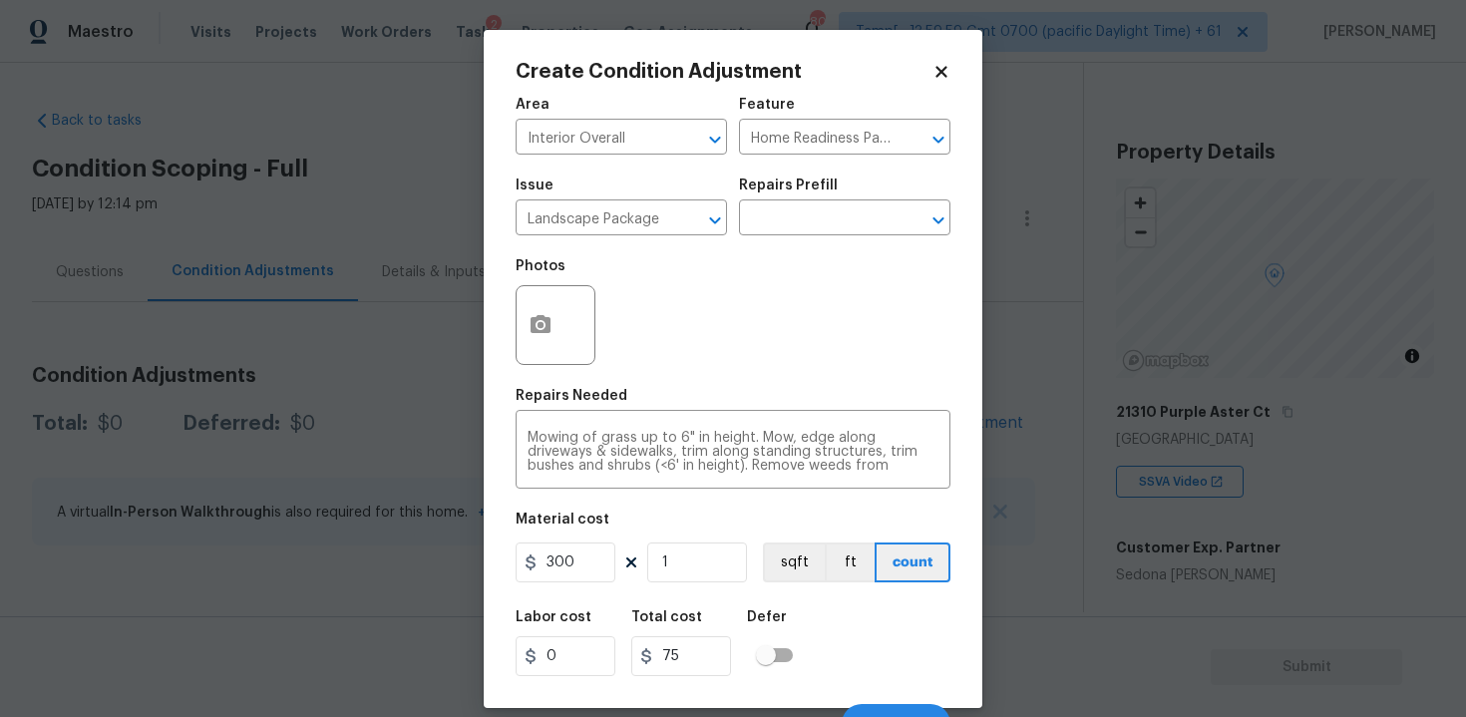
click at [576, 403] on h5 "Repairs Needed" at bounding box center [572, 396] width 112 height 14
type input "300"
click at [552, 330] on button "button" at bounding box center [541, 325] width 48 height 78
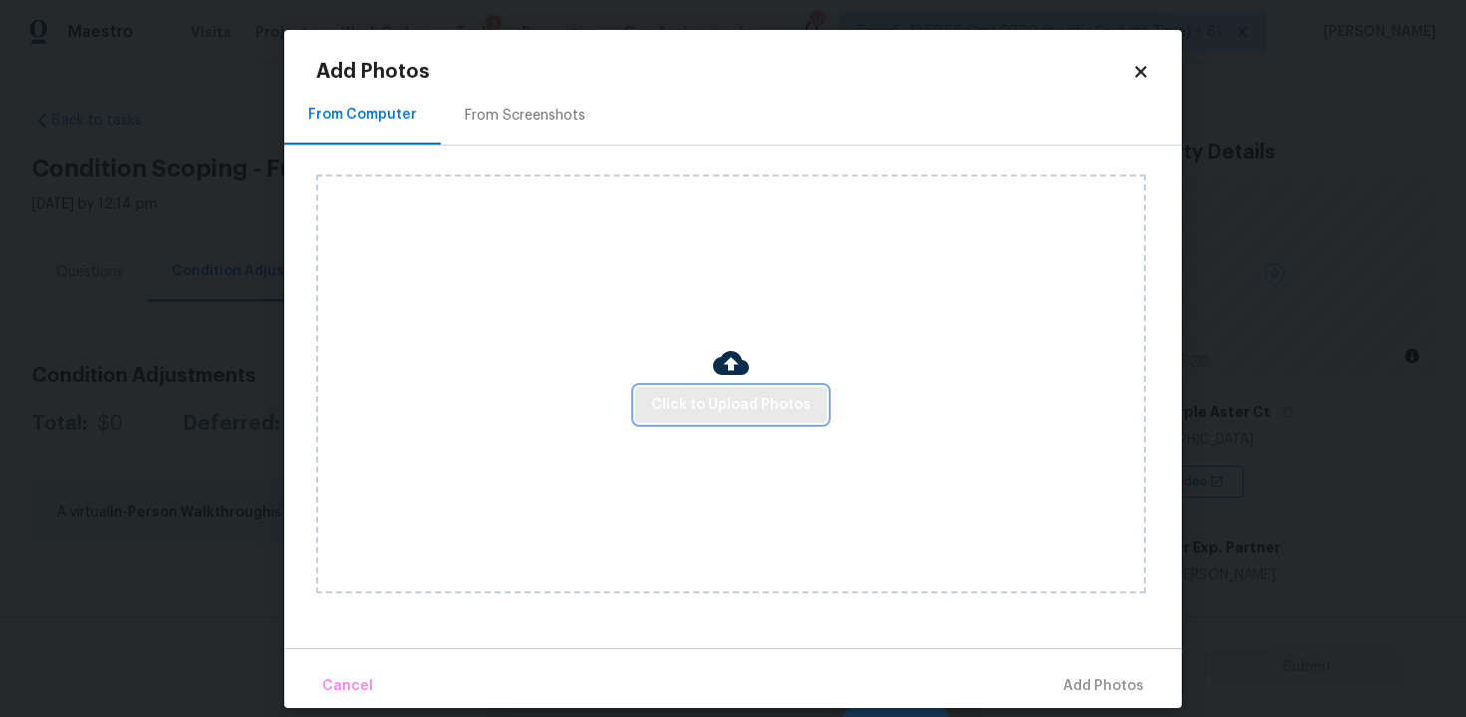
click at [696, 397] on span "Click to Upload Photos" at bounding box center [731, 405] width 160 height 25
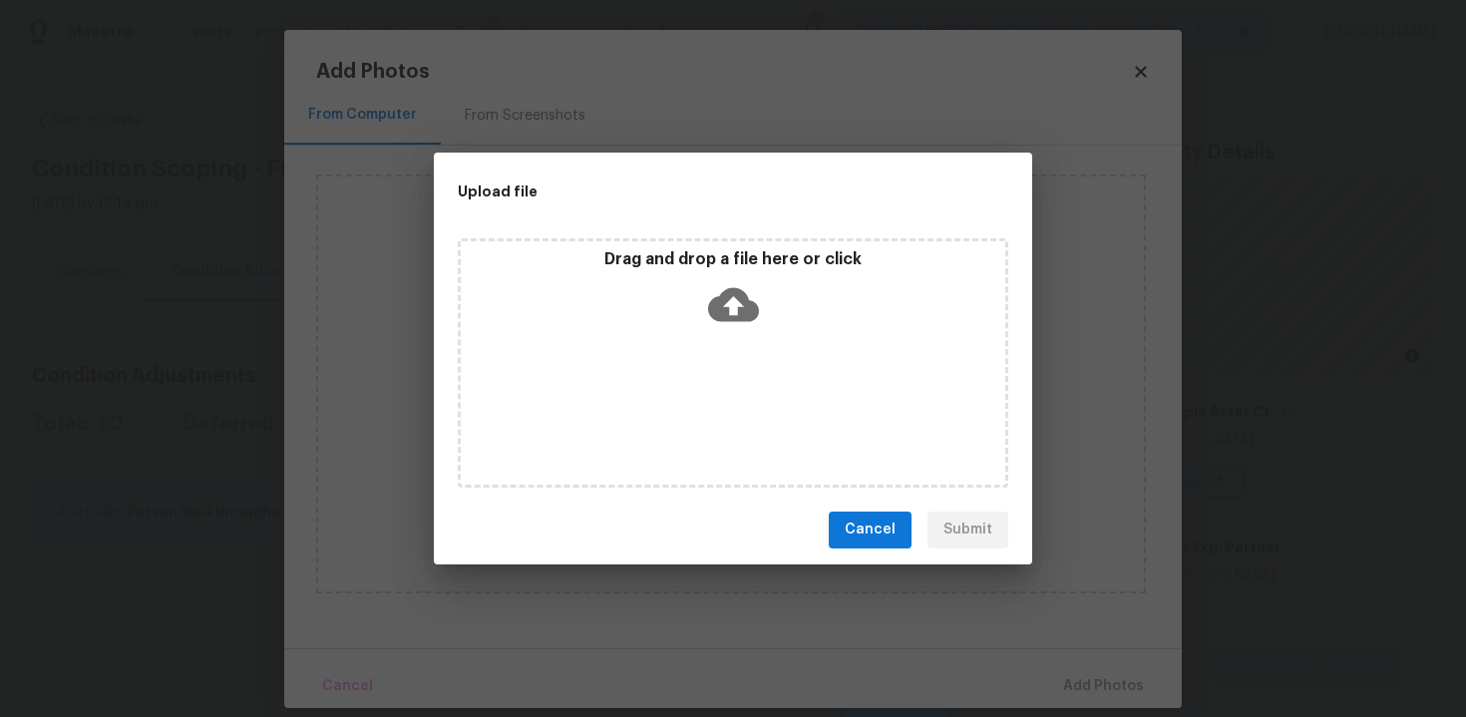
click at [717, 286] on icon at bounding box center [733, 304] width 51 height 51
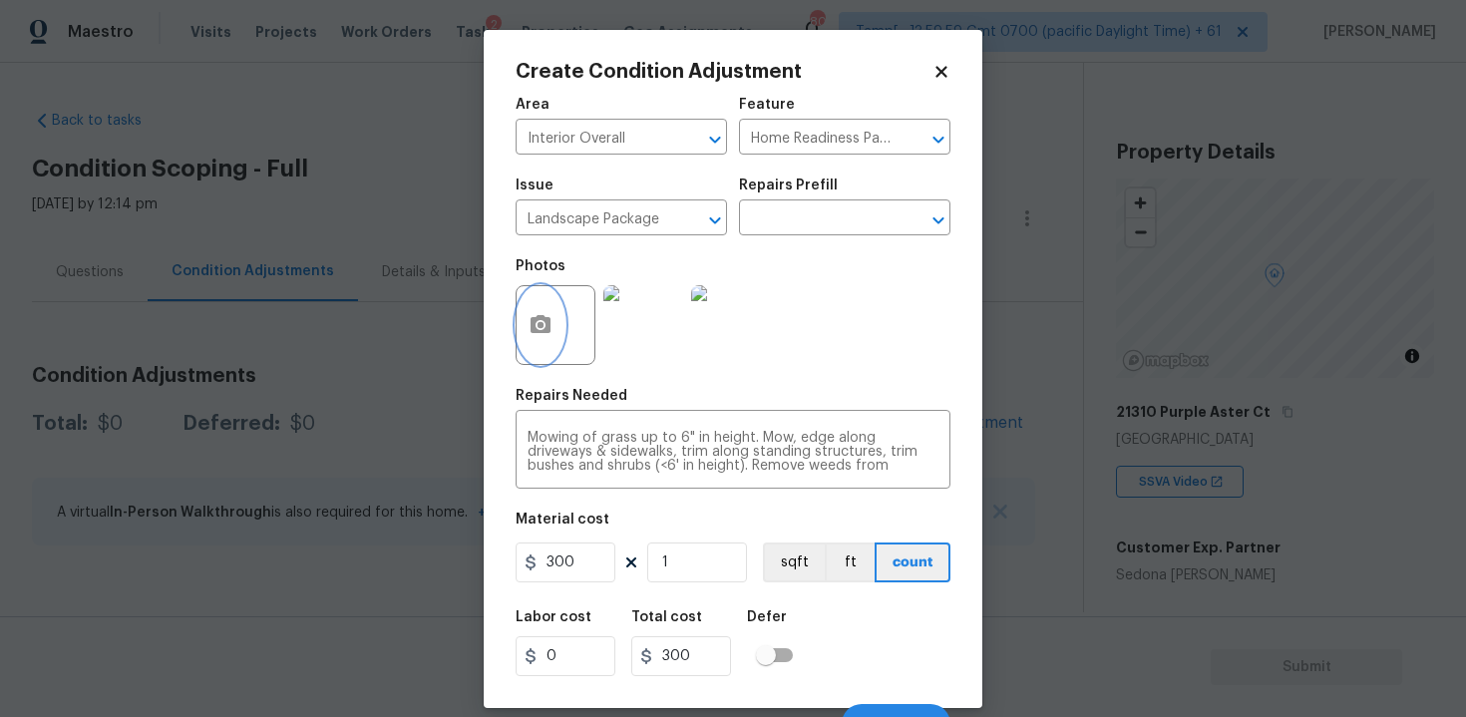
scroll to position [28, 0]
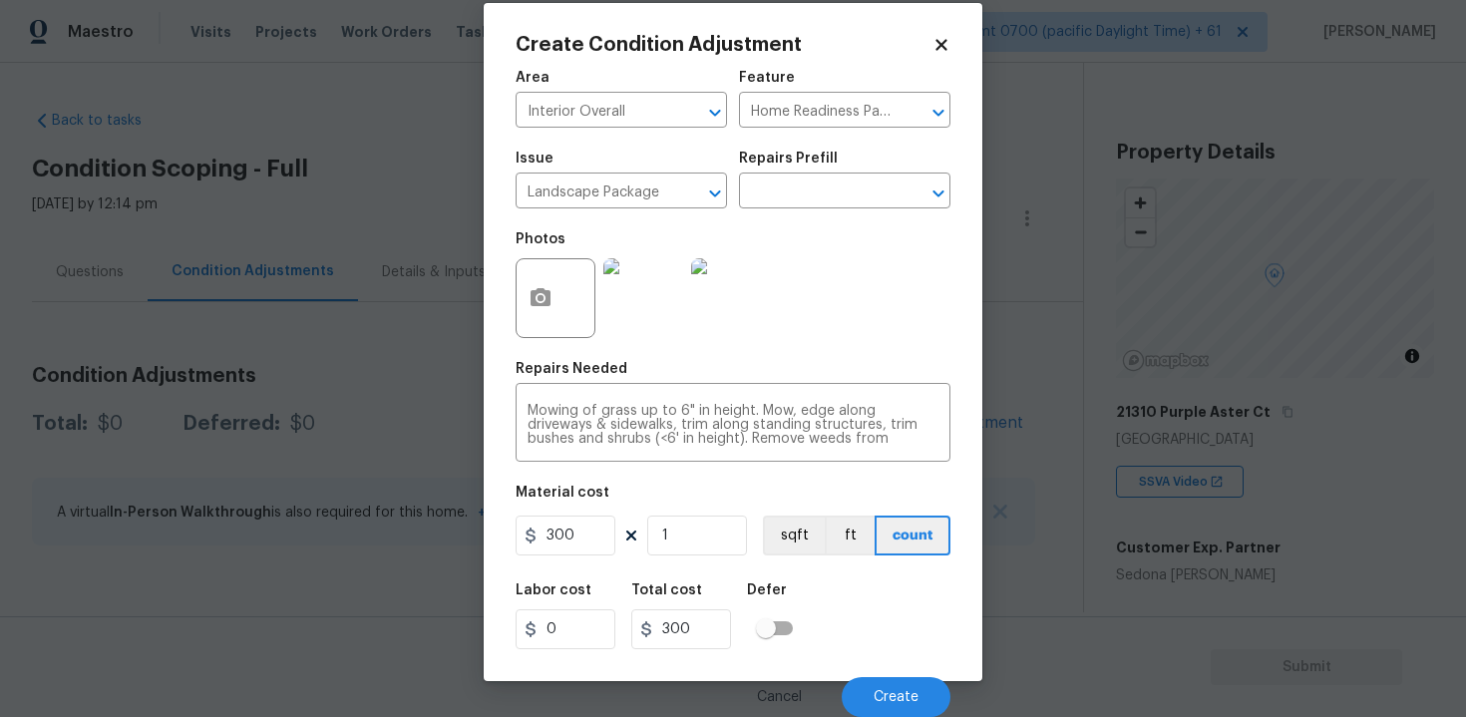
click at [872, 653] on div "Labor cost 0 Total cost 300 Defer" at bounding box center [733, 616] width 435 height 90
click at [909, 692] on span "Create" at bounding box center [896, 697] width 45 height 15
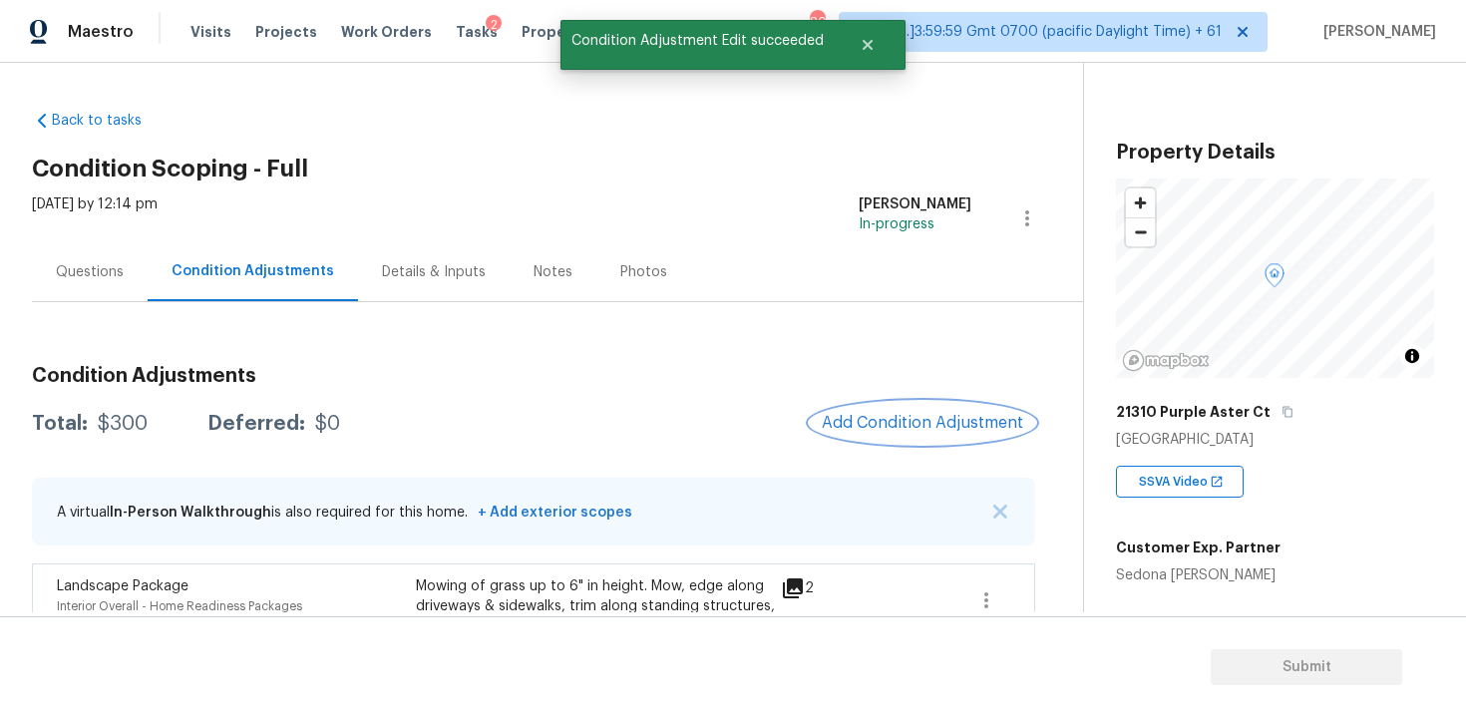
scroll to position [143, 0]
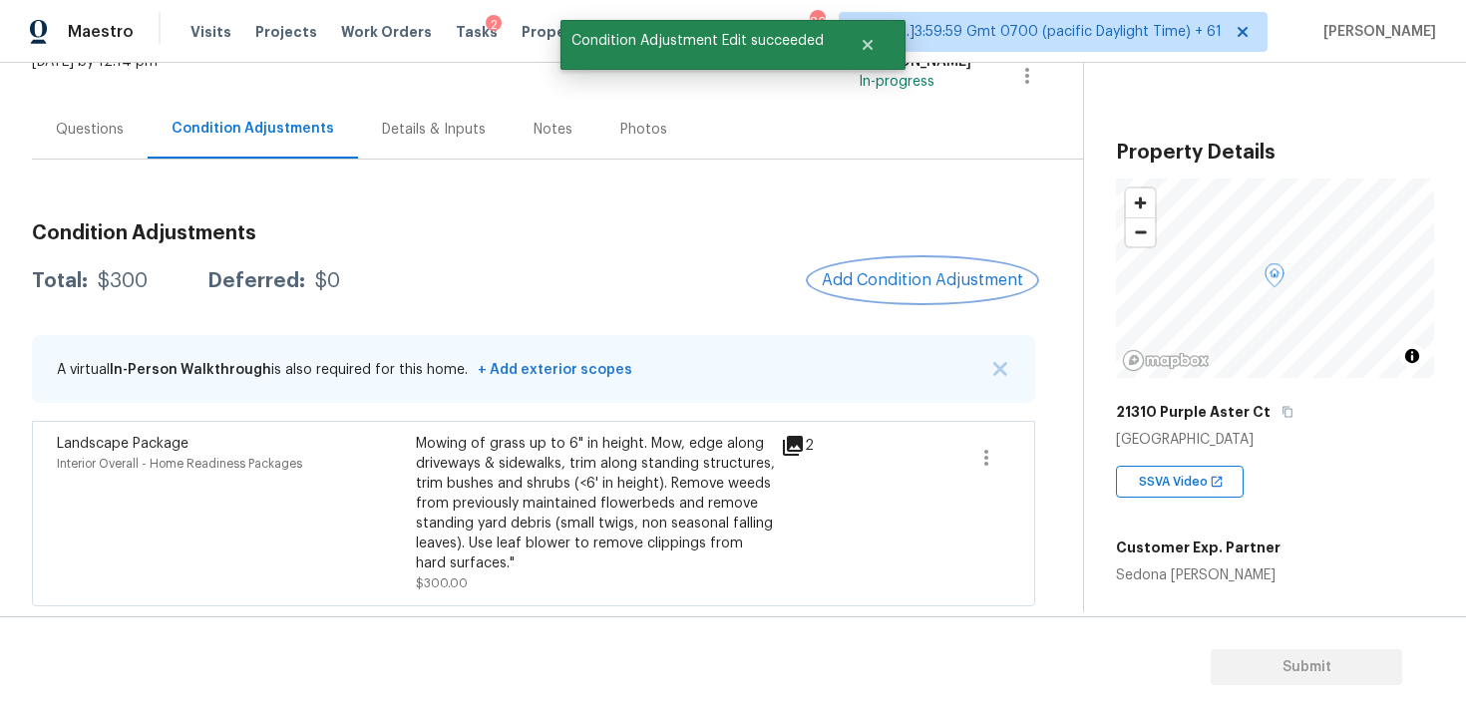
click at [957, 259] on button "Add Condition Adjustment" at bounding box center [922, 280] width 225 height 42
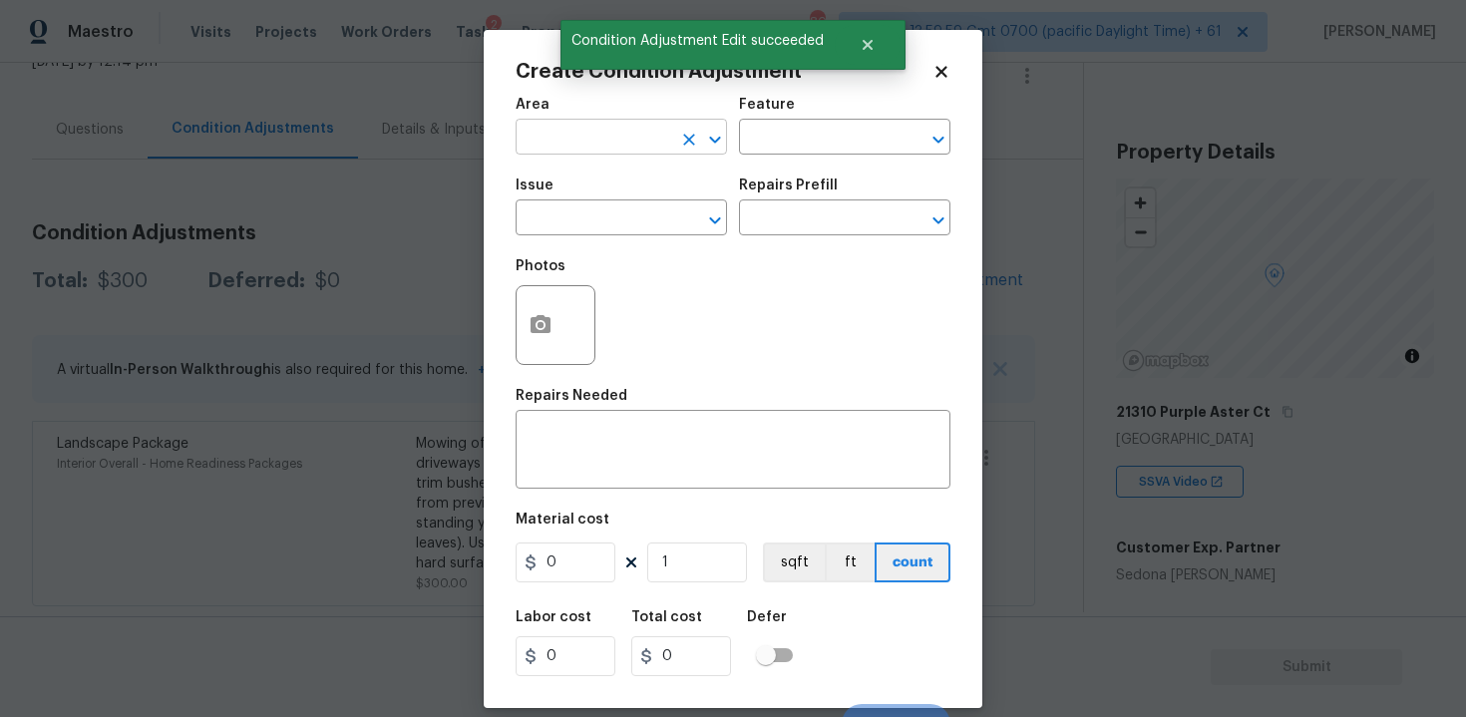
click at [628, 149] on input "text" at bounding box center [594, 139] width 156 height 31
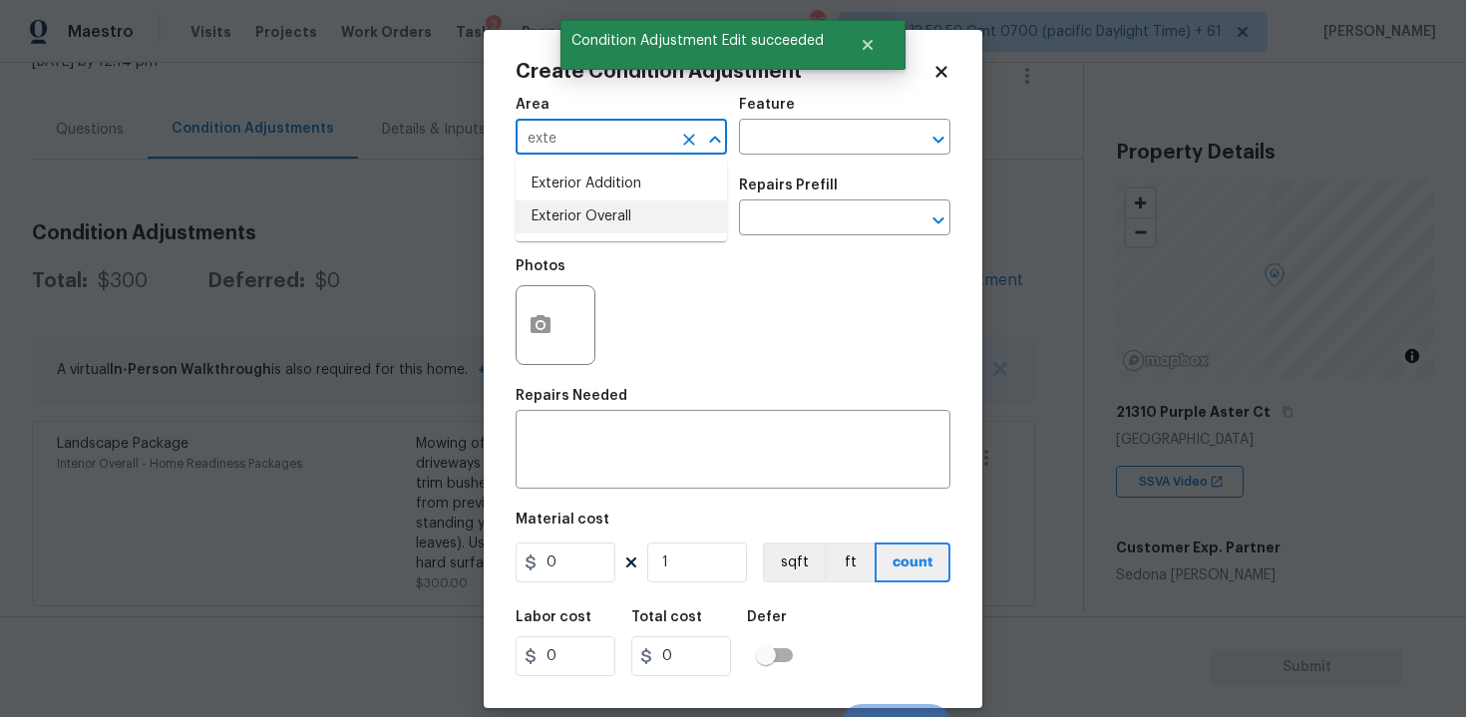
click at [624, 223] on li "Exterior Overall" at bounding box center [621, 216] width 211 height 33
type input "Exterior Overall"
click at [624, 223] on input "text" at bounding box center [594, 219] width 156 height 31
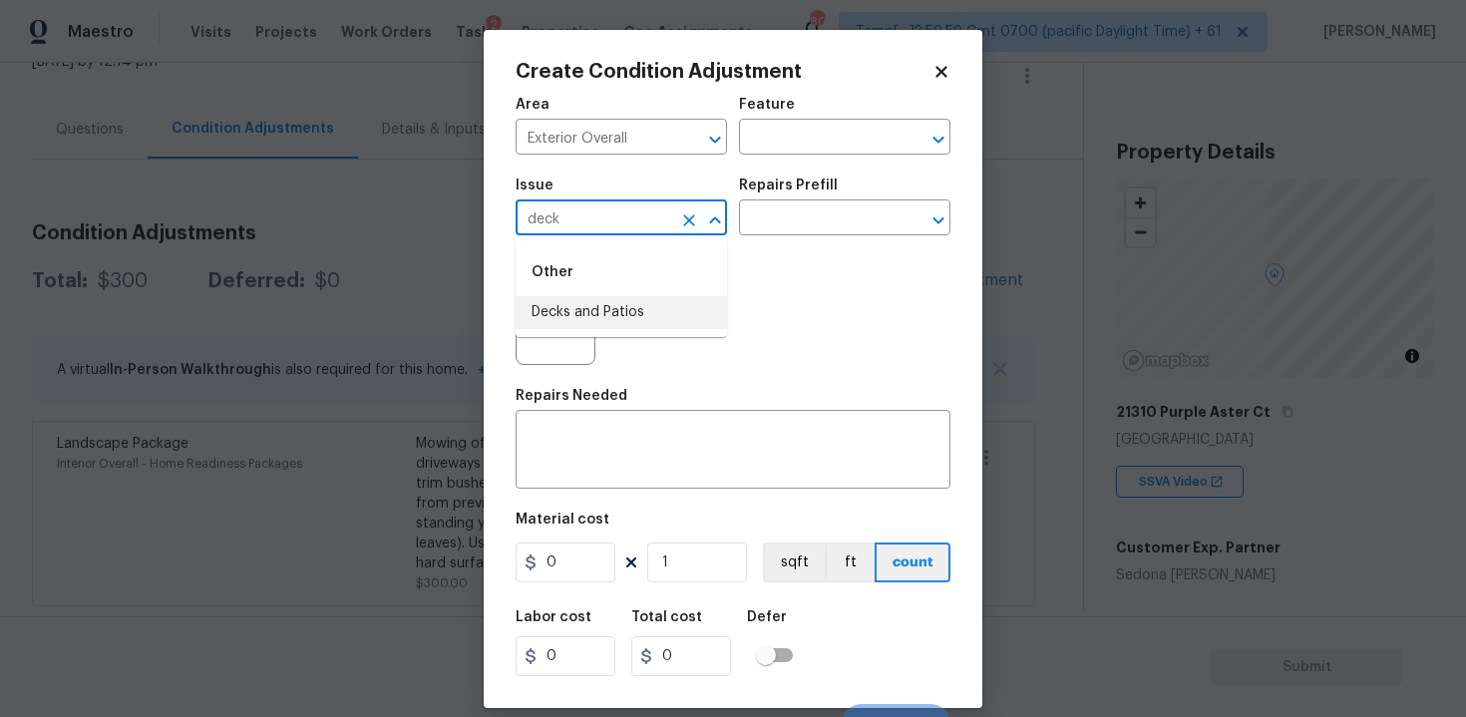
click at [601, 329] on ul "Other Decks and Patios" at bounding box center [621, 288] width 211 height 97
click at [588, 309] on li "Decks and Patios" at bounding box center [621, 312] width 211 height 33
type input "Decks and Patios"
click at [561, 324] on button "button" at bounding box center [541, 325] width 48 height 78
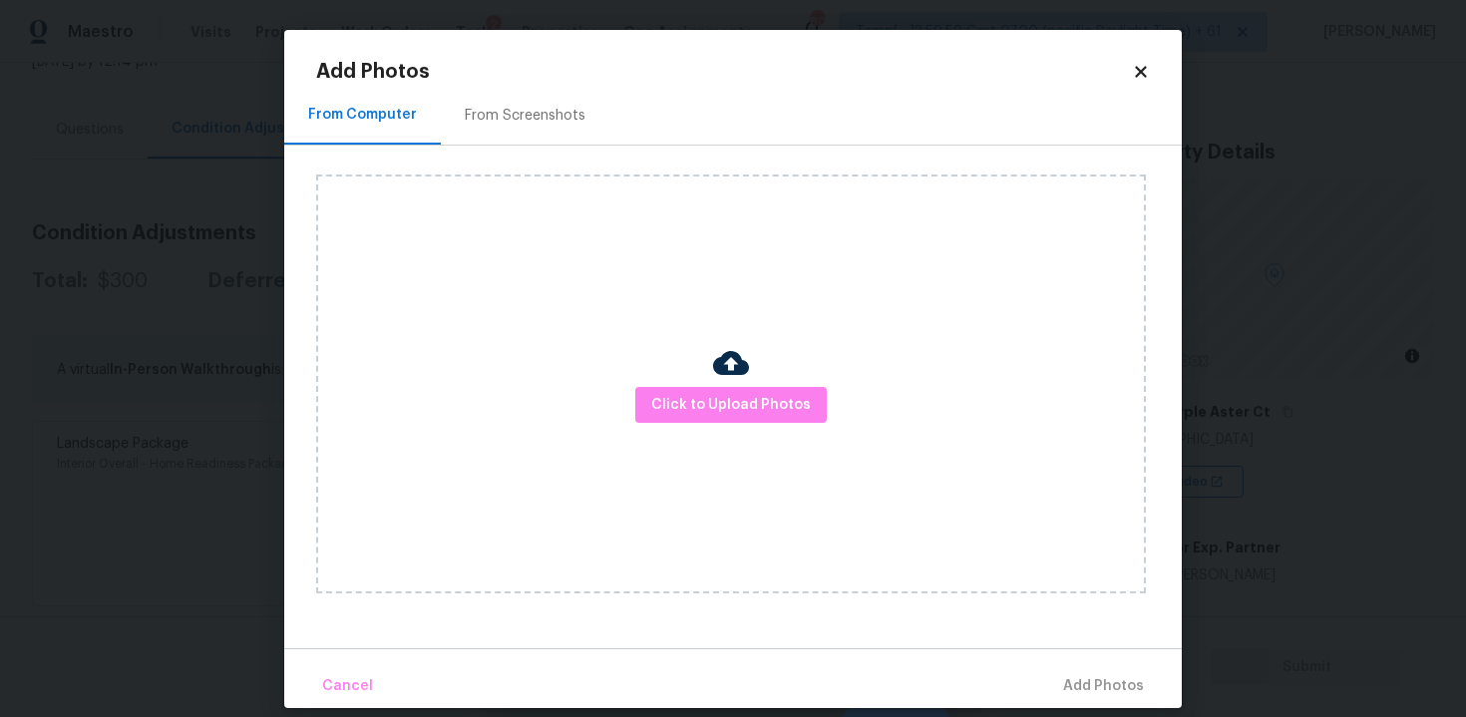
click at [723, 385] on div at bounding box center [731, 366] width 36 height 42
click at [730, 395] on span "Click to Upload Photos" at bounding box center [731, 405] width 160 height 25
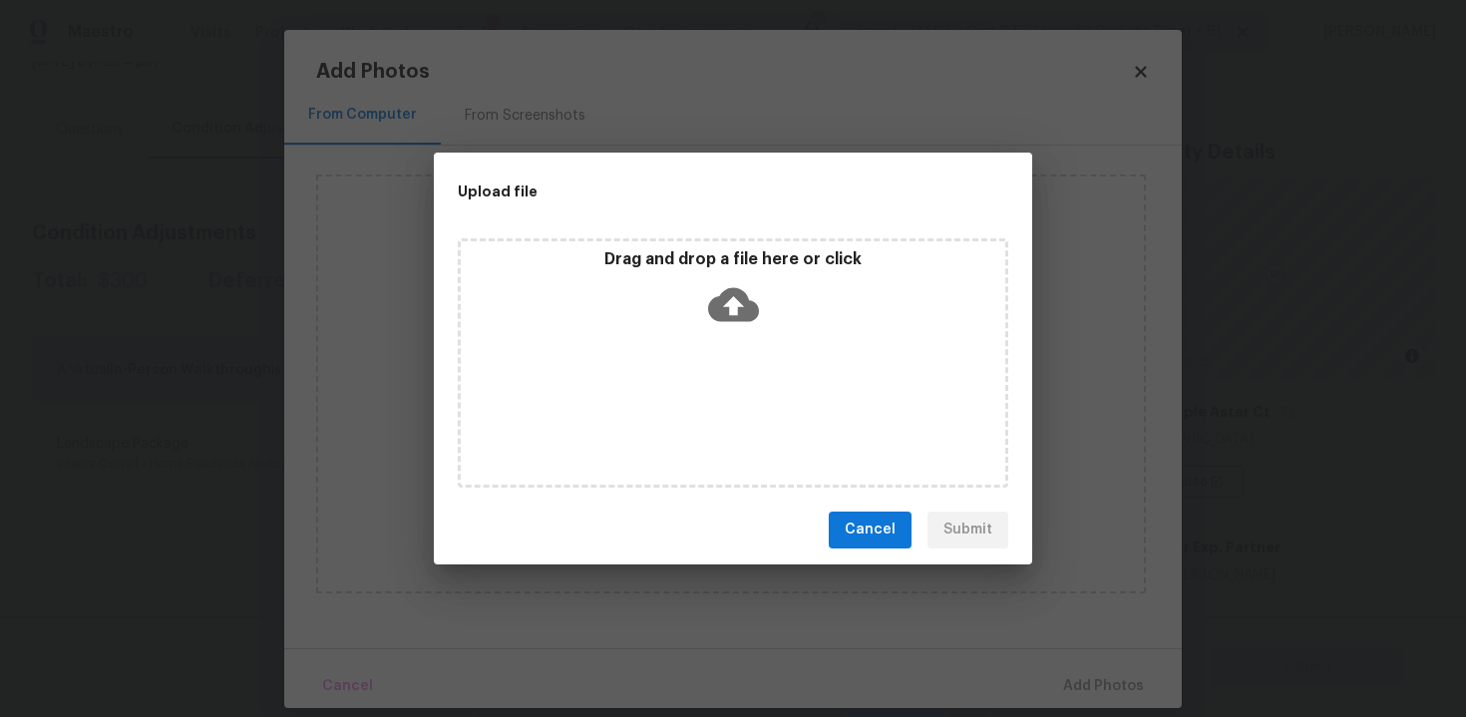
click at [730, 297] on icon at bounding box center [733, 304] width 51 height 51
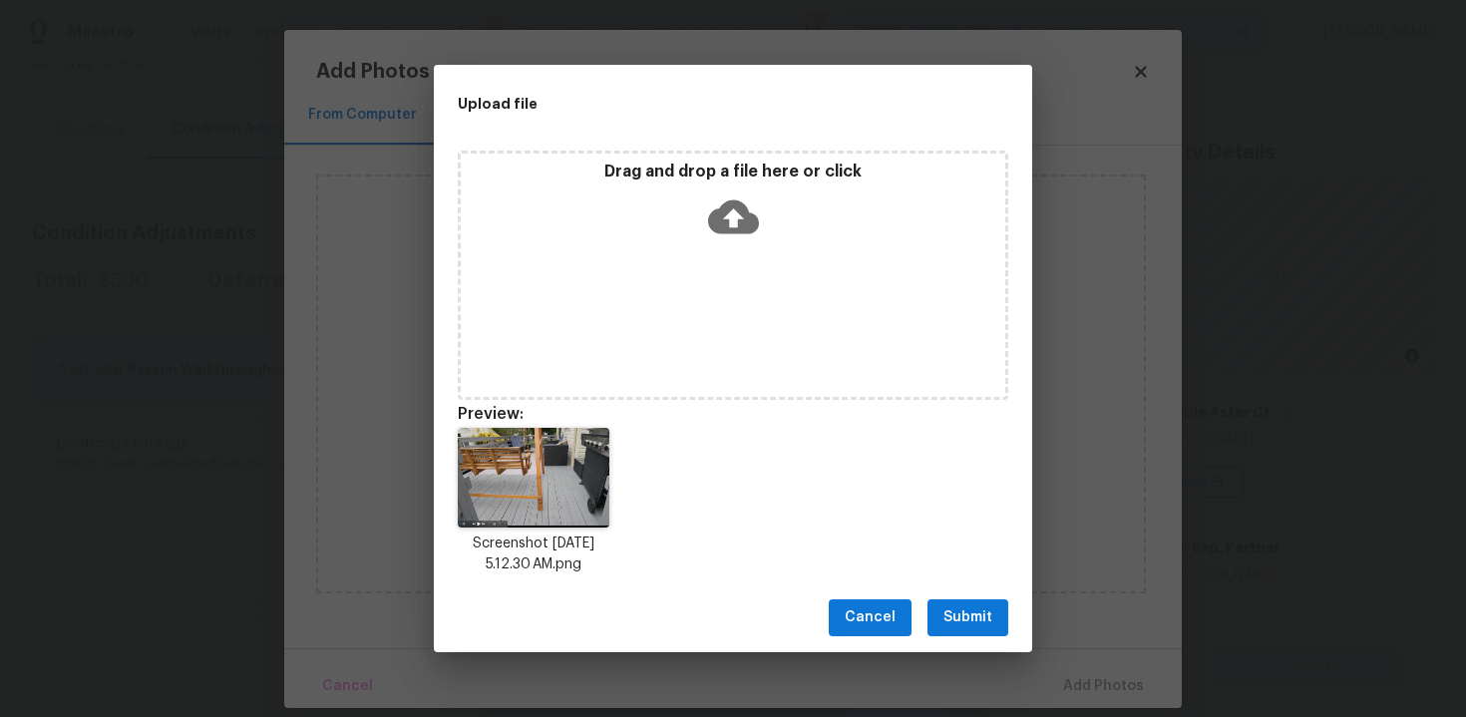
click at [956, 632] on button "Submit" at bounding box center [967, 617] width 81 height 37
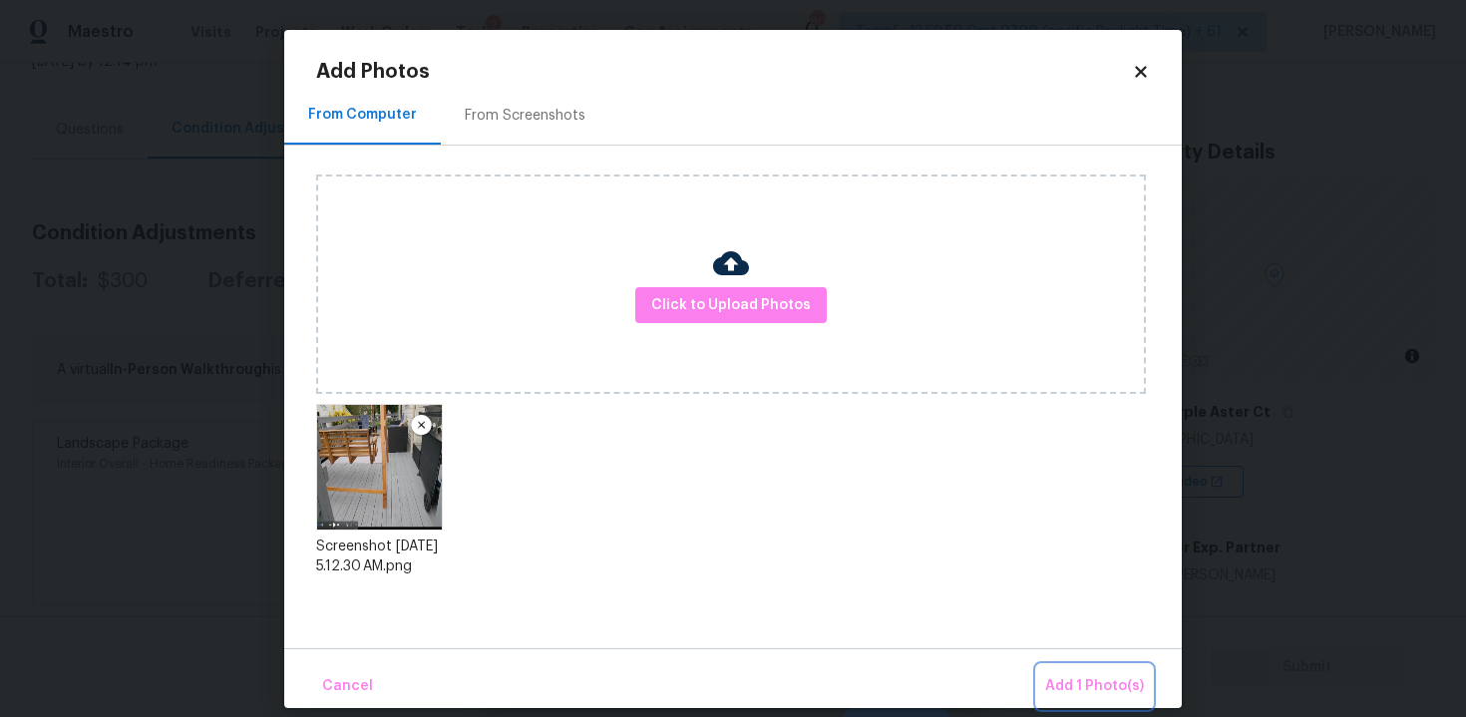
click at [1057, 684] on span "Add 1 Photo(s)" at bounding box center [1094, 686] width 99 height 25
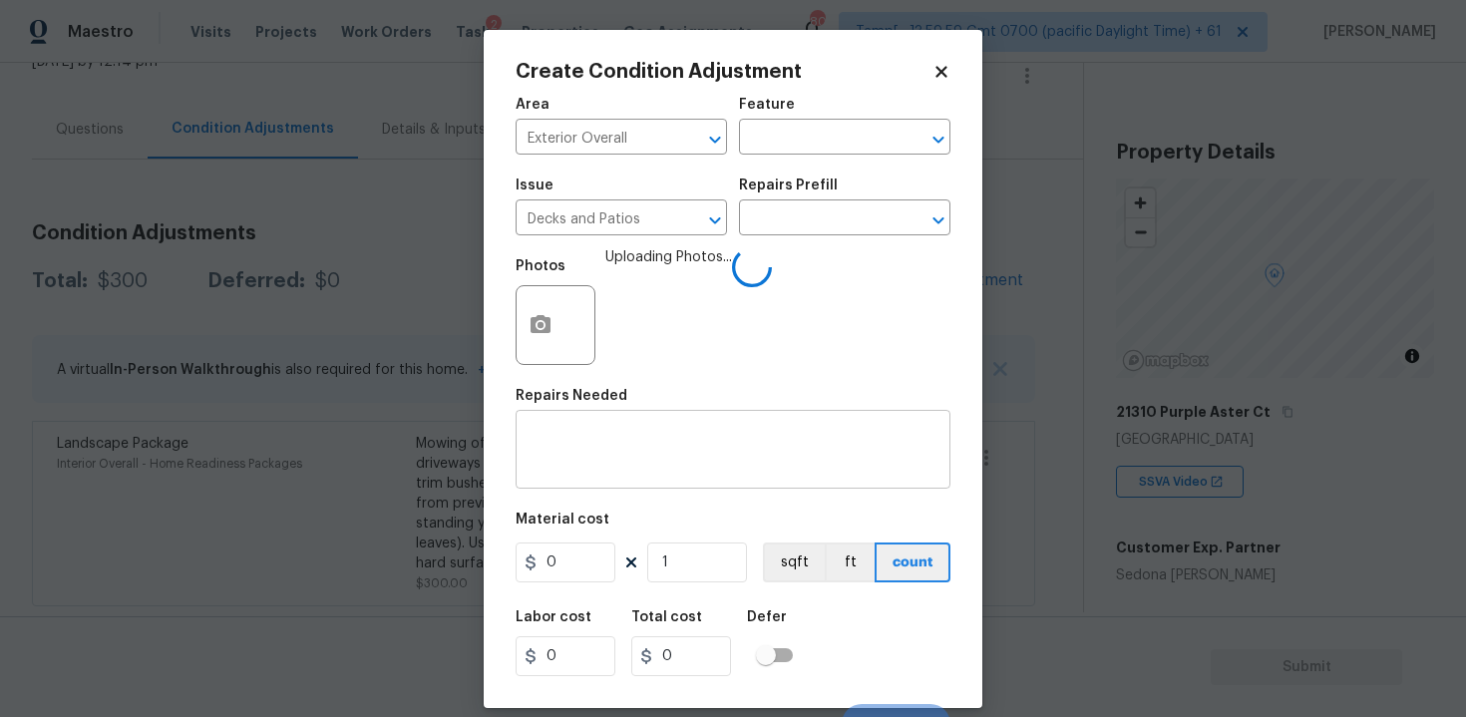
click at [655, 450] on textarea at bounding box center [733, 452] width 411 height 42
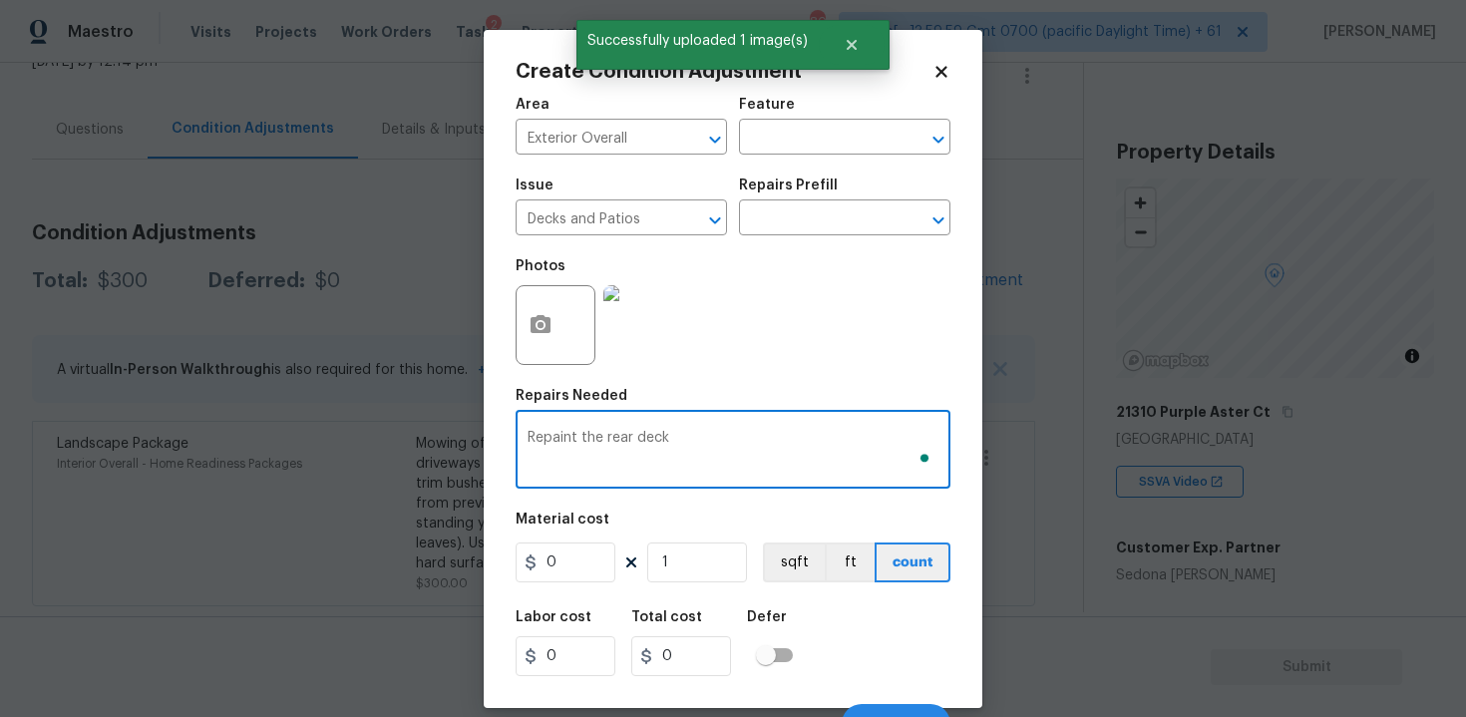
type textarea "Repaint the rear deck"
click at [582, 560] on input "0" at bounding box center [566, 562] width 100 height 40
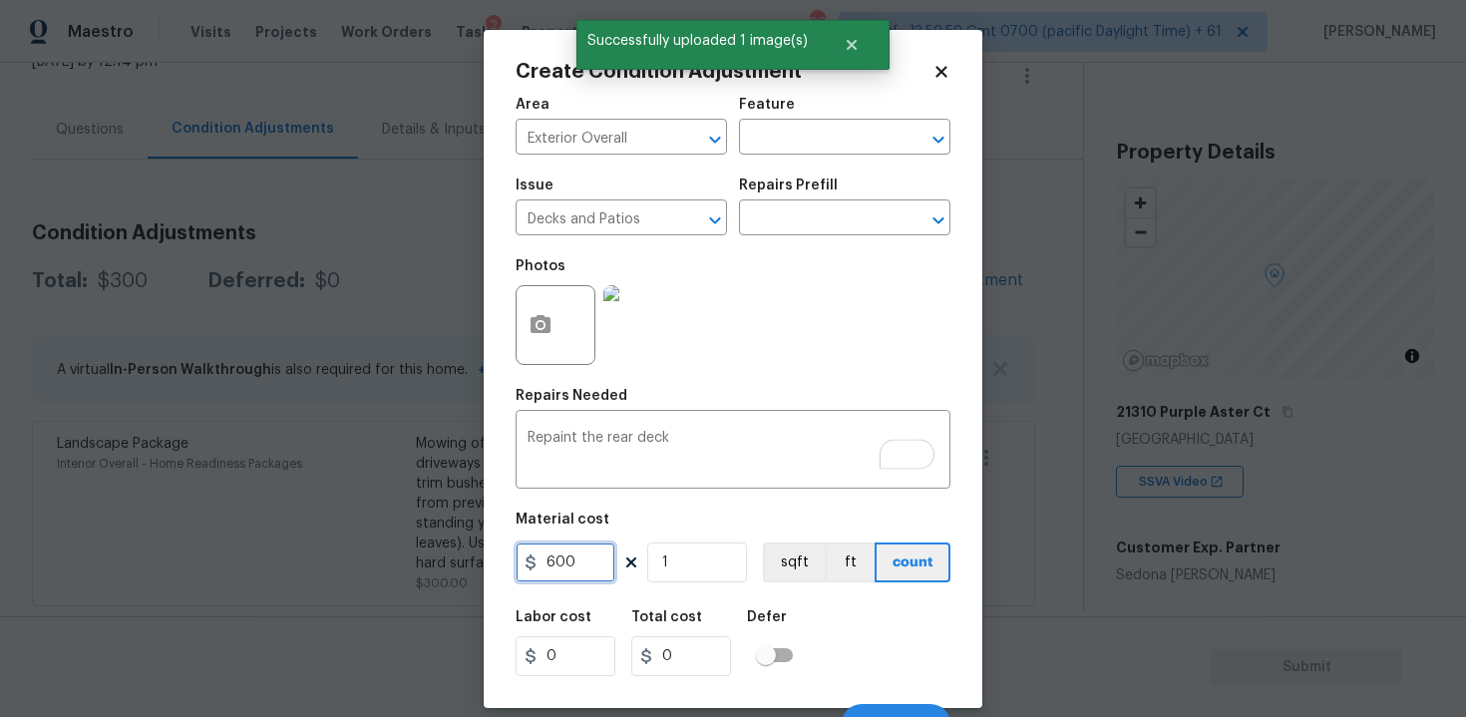
type input "600"
click at [797, 628] on div "Defer" at bounding box center [776, 623] width 58 height 26
type input "600"
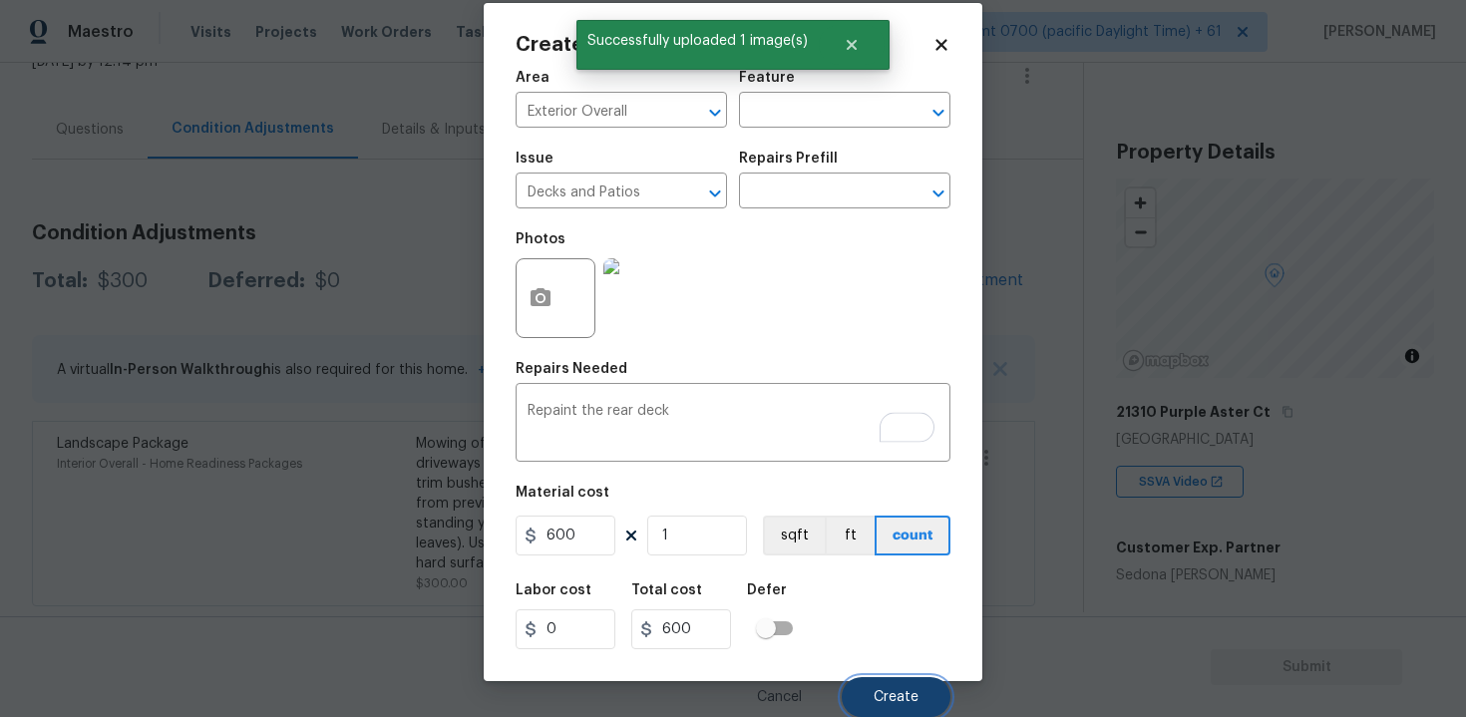
click at [873, 687] on button "Create" at bounding box center [896, 697] width 109 height 40
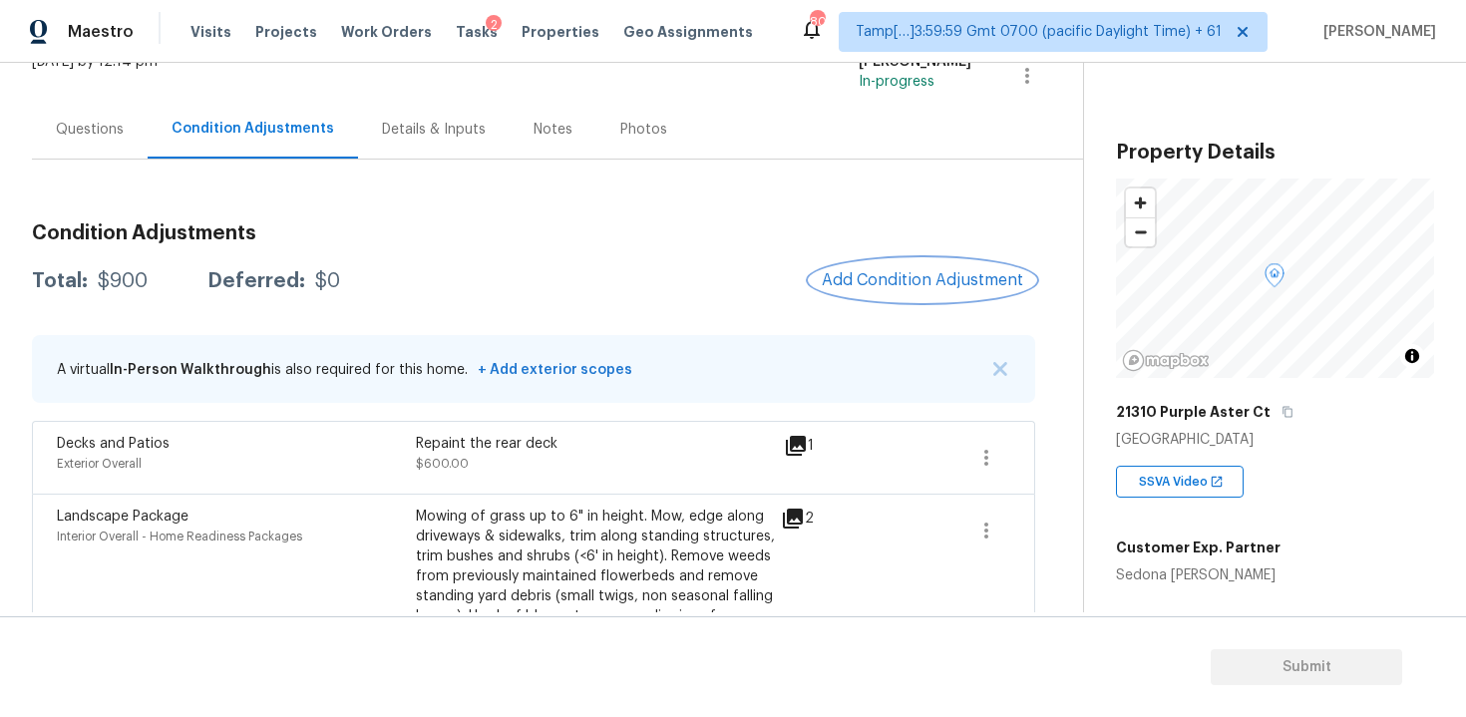
scroll to position [215, 0]
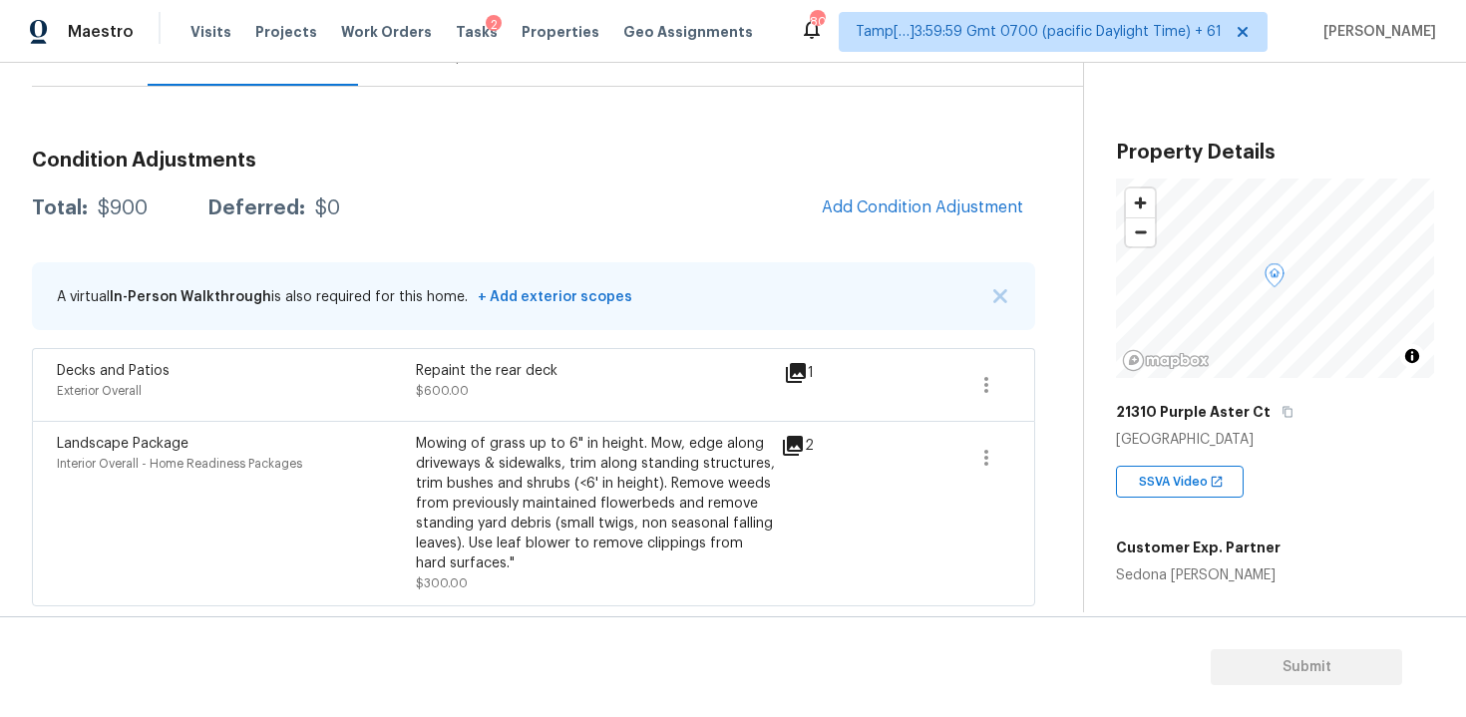
click at [471, 602] on div "Landscape Package Interior Overall - Home Readiness Packages Mowing of grass up…" at bounding box center [533, 513] width 1003 height 185
click at [559, 382] on div "Repaint the rear deck $600.00" at bounding box center [595, 385] width 359 height 48
click at [743, 276] on div "A virtual In-Person Walkthrough is also required for this home. + Add exterior …" at bounding box center [533, 296] width 1003 height 68
click at [1013, 189] on span "Add Condition Adjustment" at bounding box center [922, 208] width 225 height 44
click at [953, 202] on span "Add Condition Adjustment" at bounding box center [922, 207] width 201 height 18
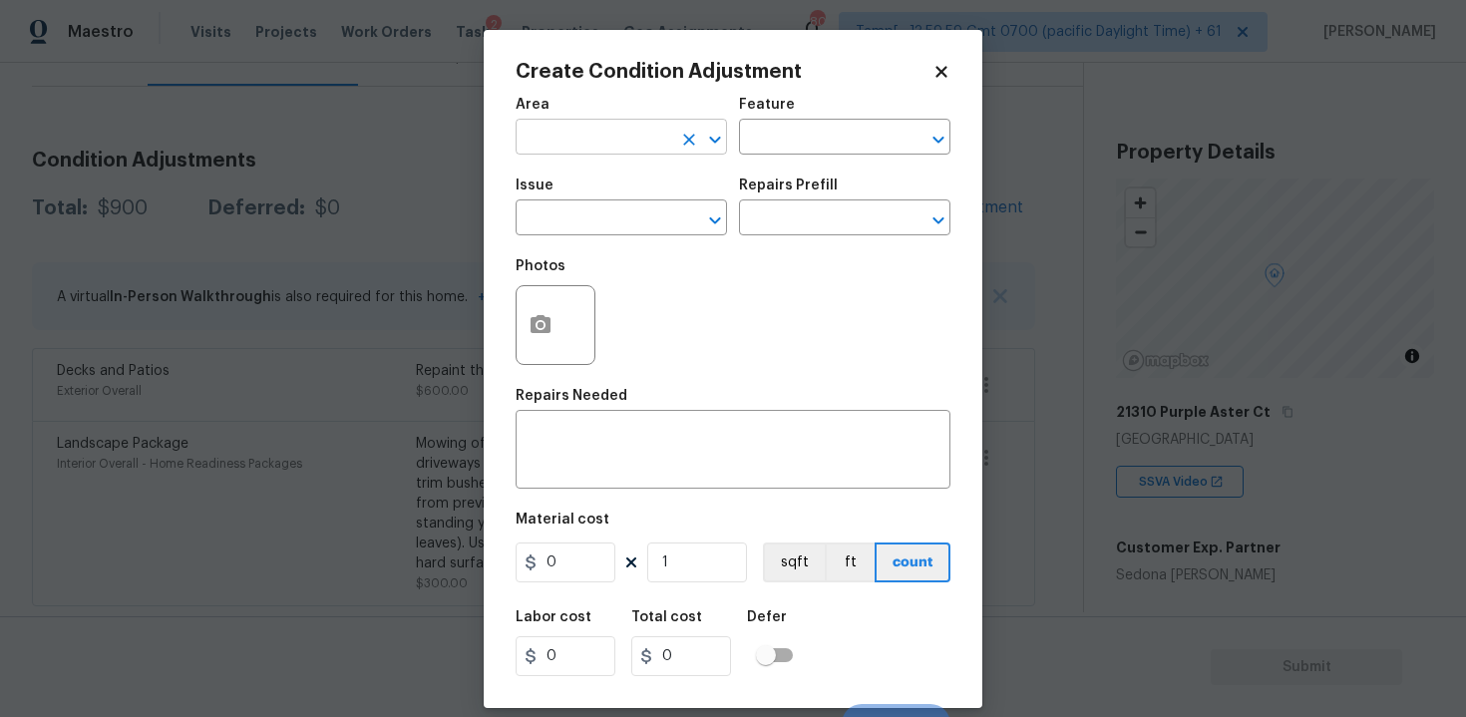
click at [680, 146] on icon "Clear" at bounding box center [689, 140] width 20 height 20
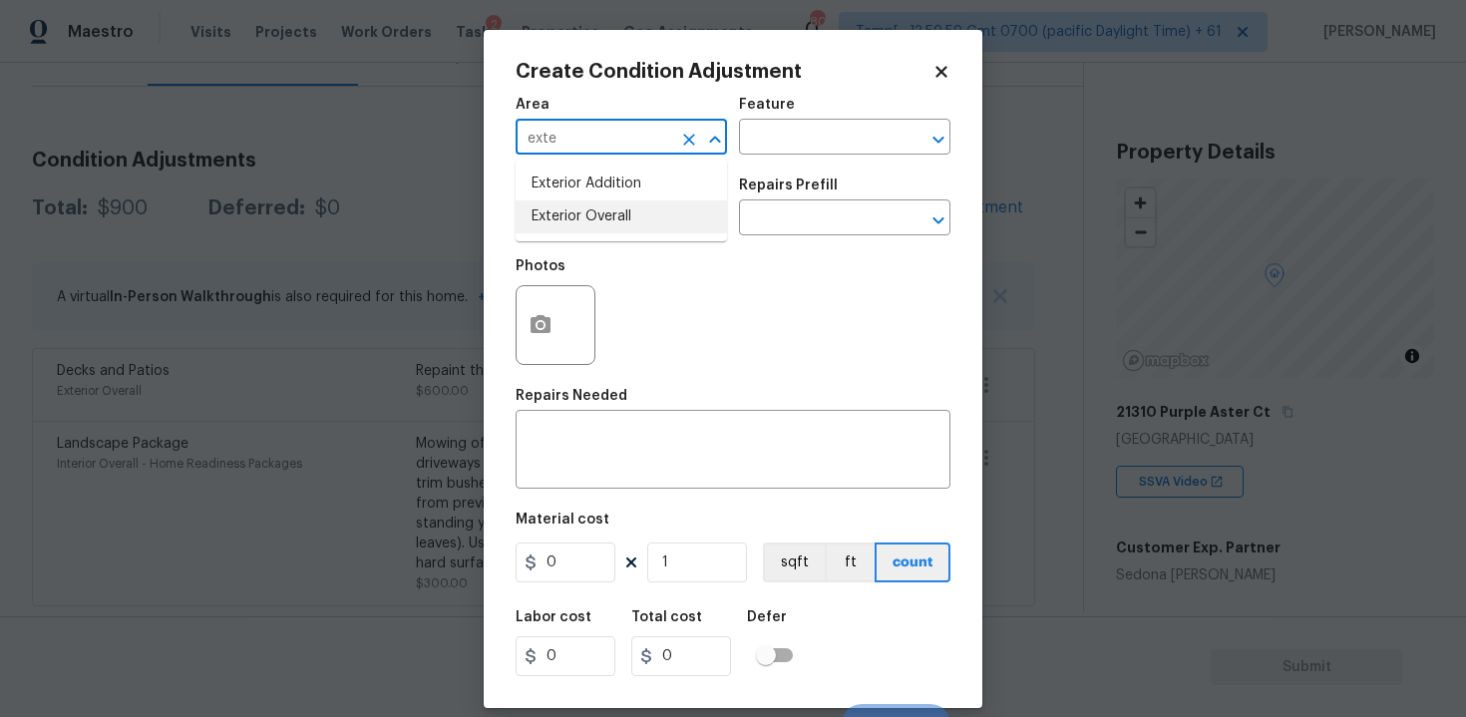
click at [610, 228] on li "Exterior Overall" at bounding box center [621, 216] width 211 height 33
type input "Exterior Overall"
click at [610, 228] on input "text" at bounding box center [594, 219] width 156 height 31
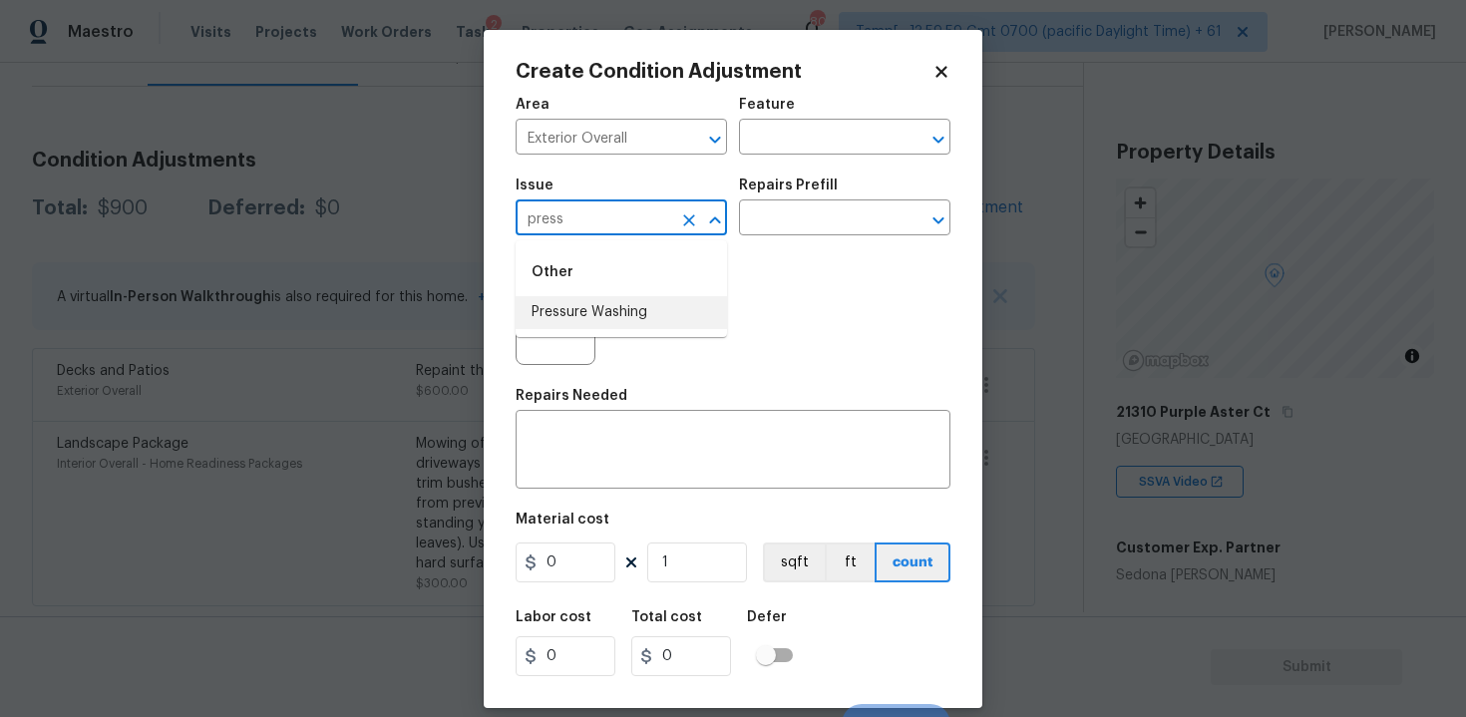
click at [624, 304] on li "Pressure Washing" at bounding box center [621, 312] width 211 height 33
type input "Pressure Washing"
click at [813, 215] on input "text" at bounding box center [817, 219] width 156 height 31
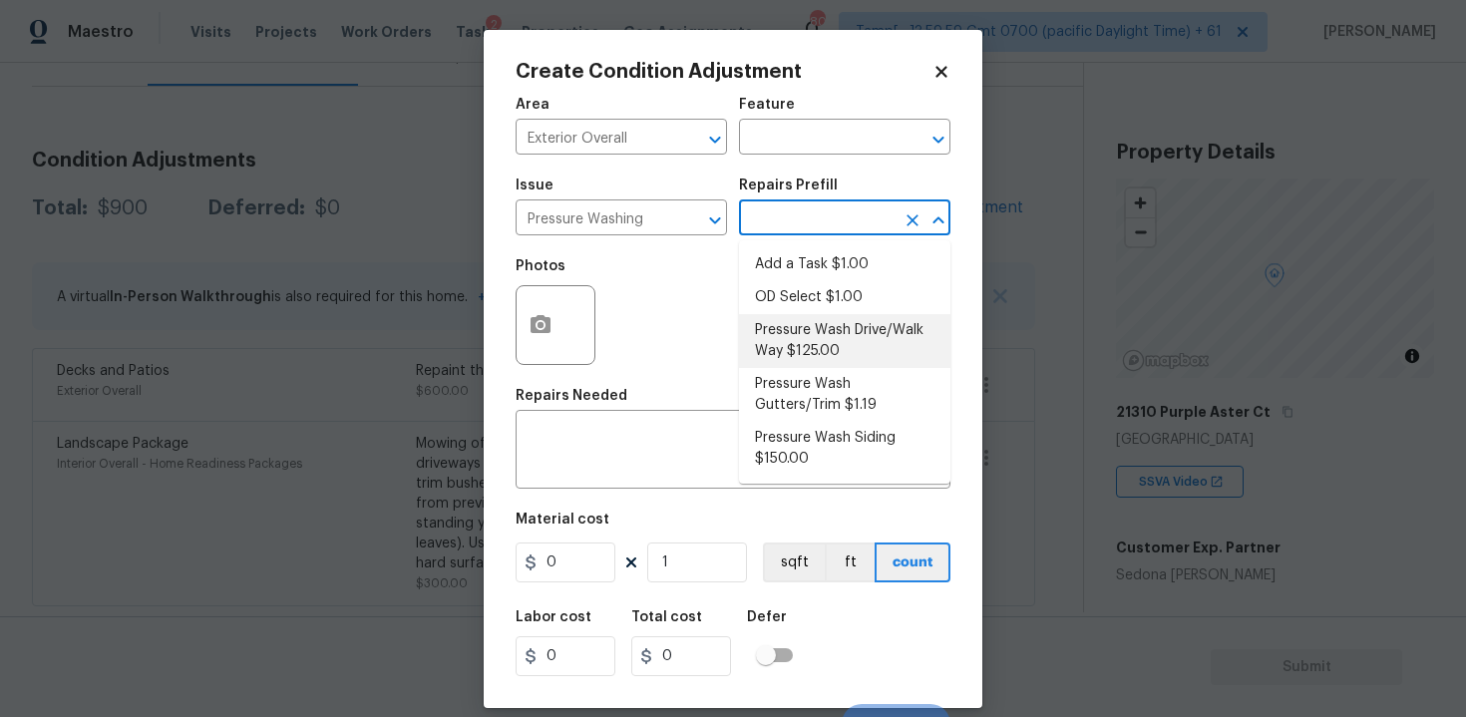
click at [794, 353] on li "Pressure Wash Drive/Walk Way $125.00" at bounding box center [844, 341] width 211 height 54
type input "Siding"
type textarea "Pressure wash the driveways/walkways as directed by the PM. Ensure that all deb…"
type input "125"
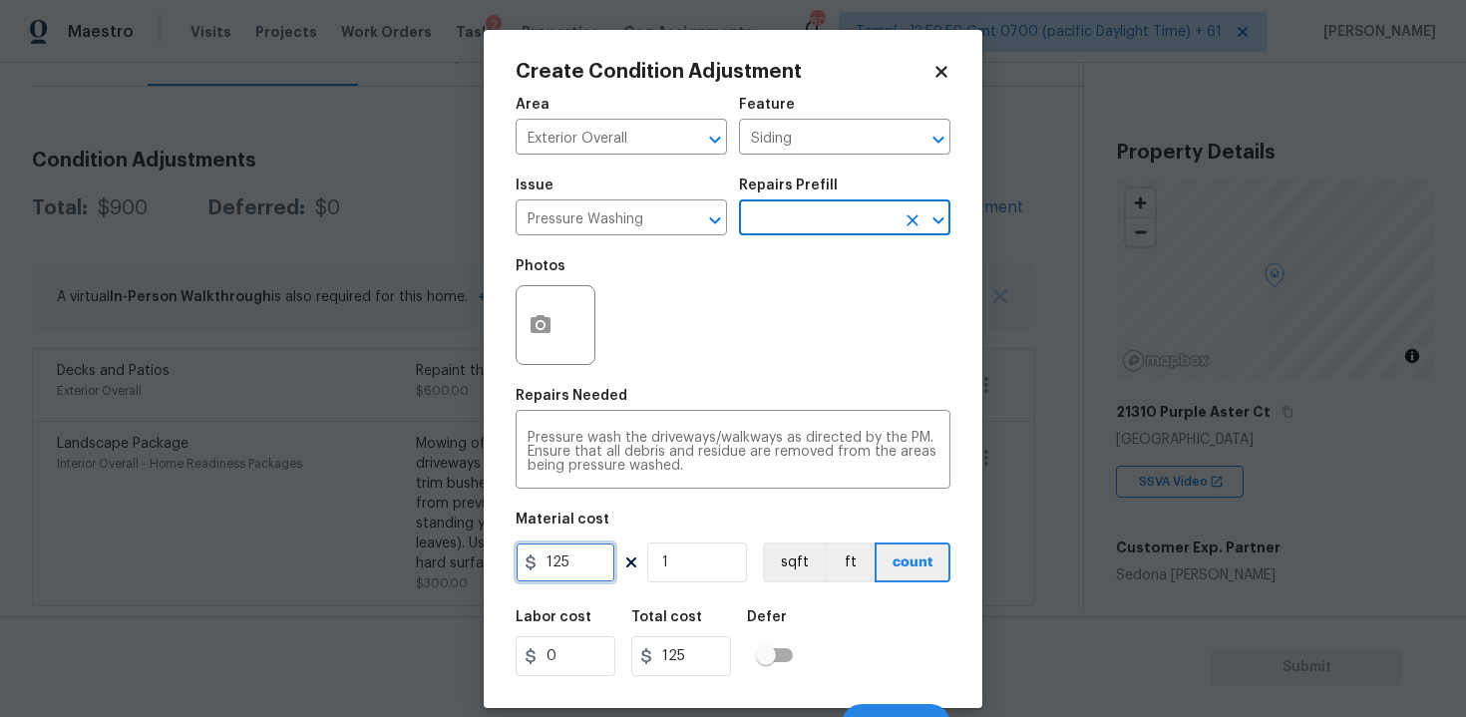
click at [585, 574] on input "125" at bounding box center [566, 562] width 100 height 40
type input "400"
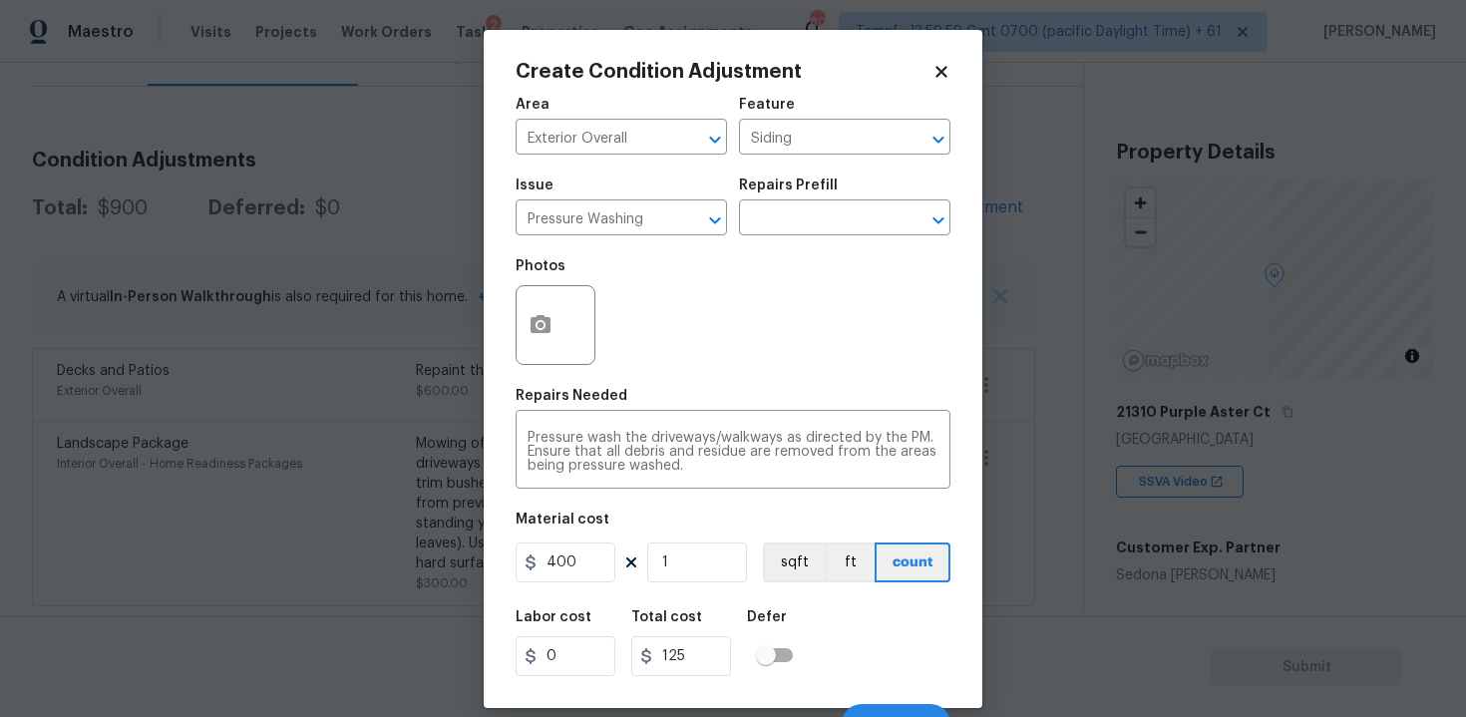
type input "400"
click at [743, 593] on div "Area Exterior Overall ​ Feature Siding ​ Issue Pressure Washing ​ Repairs Prefi…" at bounding box center [733, 415] width 435 height 658
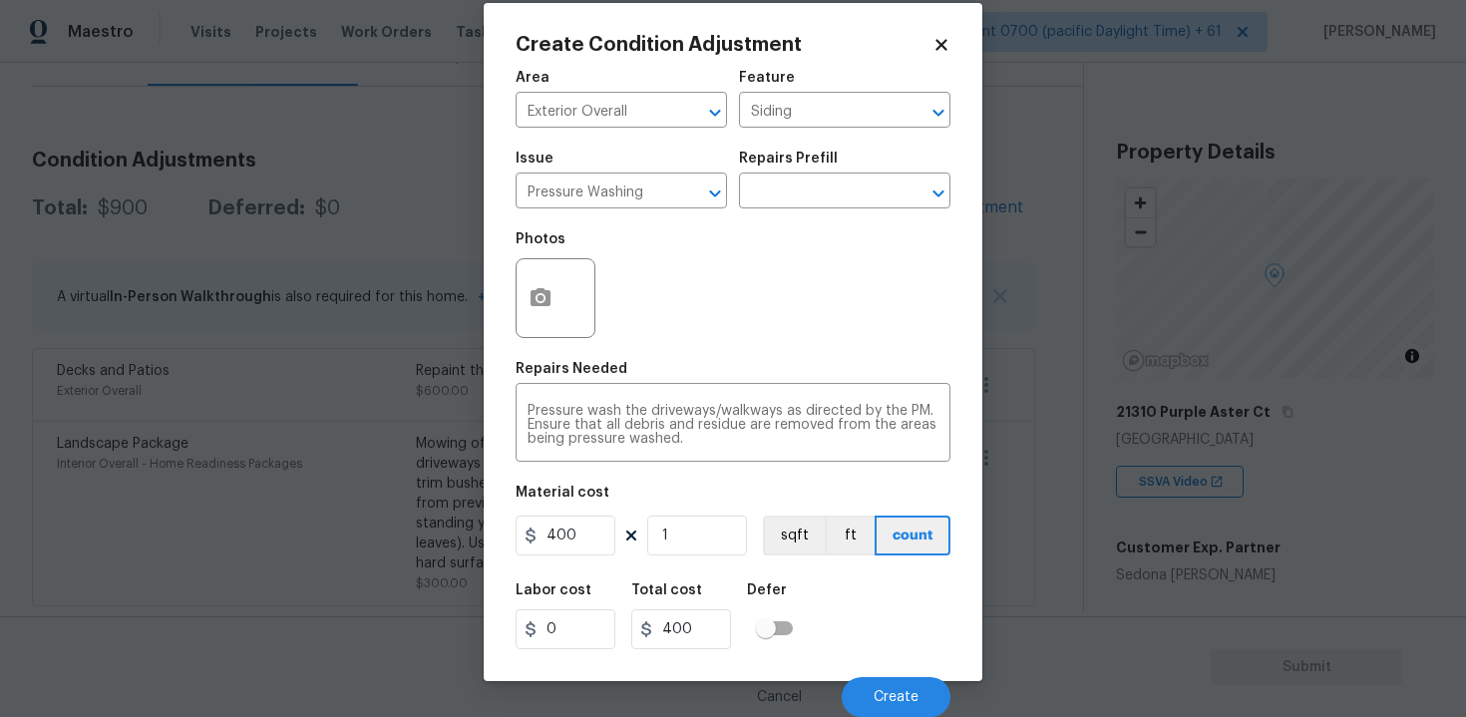
click at [889, 658] on div "Labor cost 0 Total cost 400 Defer" at bounding box center [733, 616] width 435 height 90
click at [893, 683] on button "Create" at bounding box center [896, 697] width 109 height 40
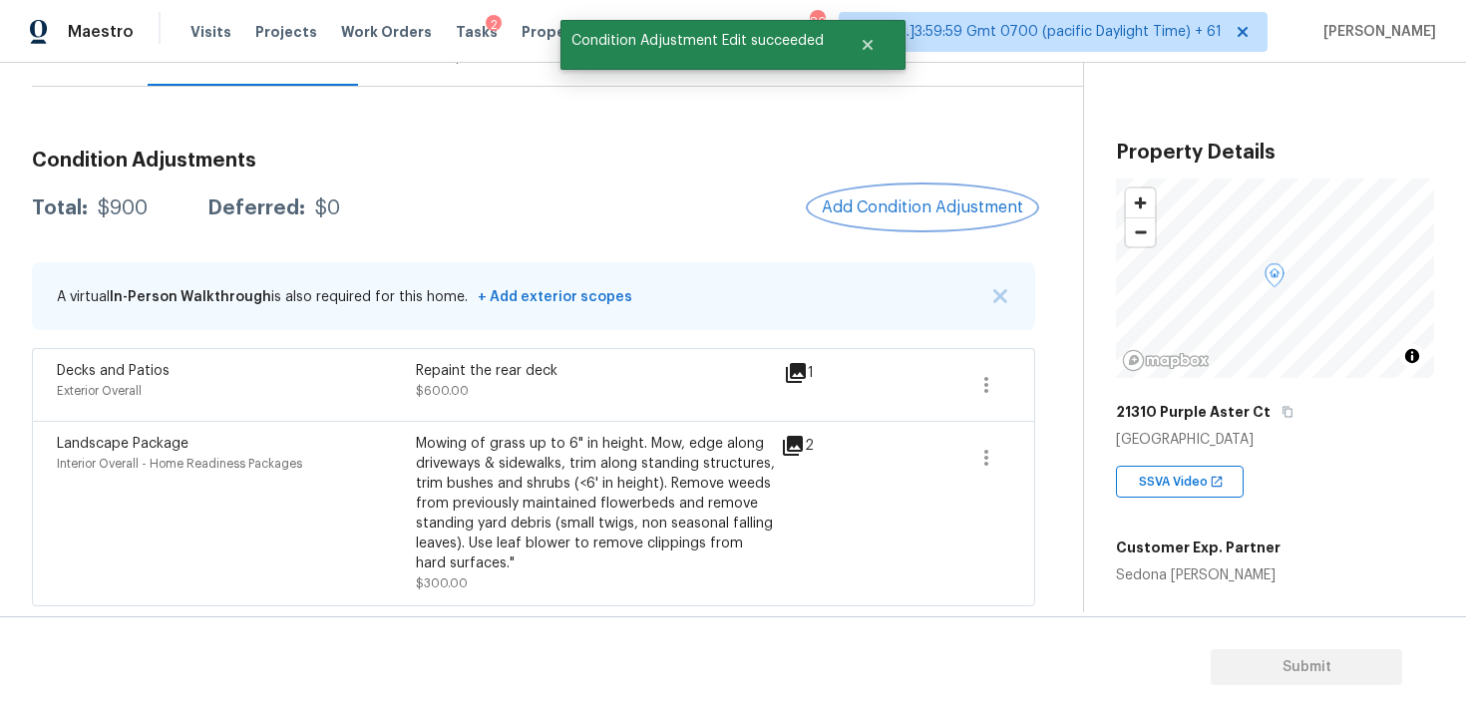
scroll to position [0, 0]
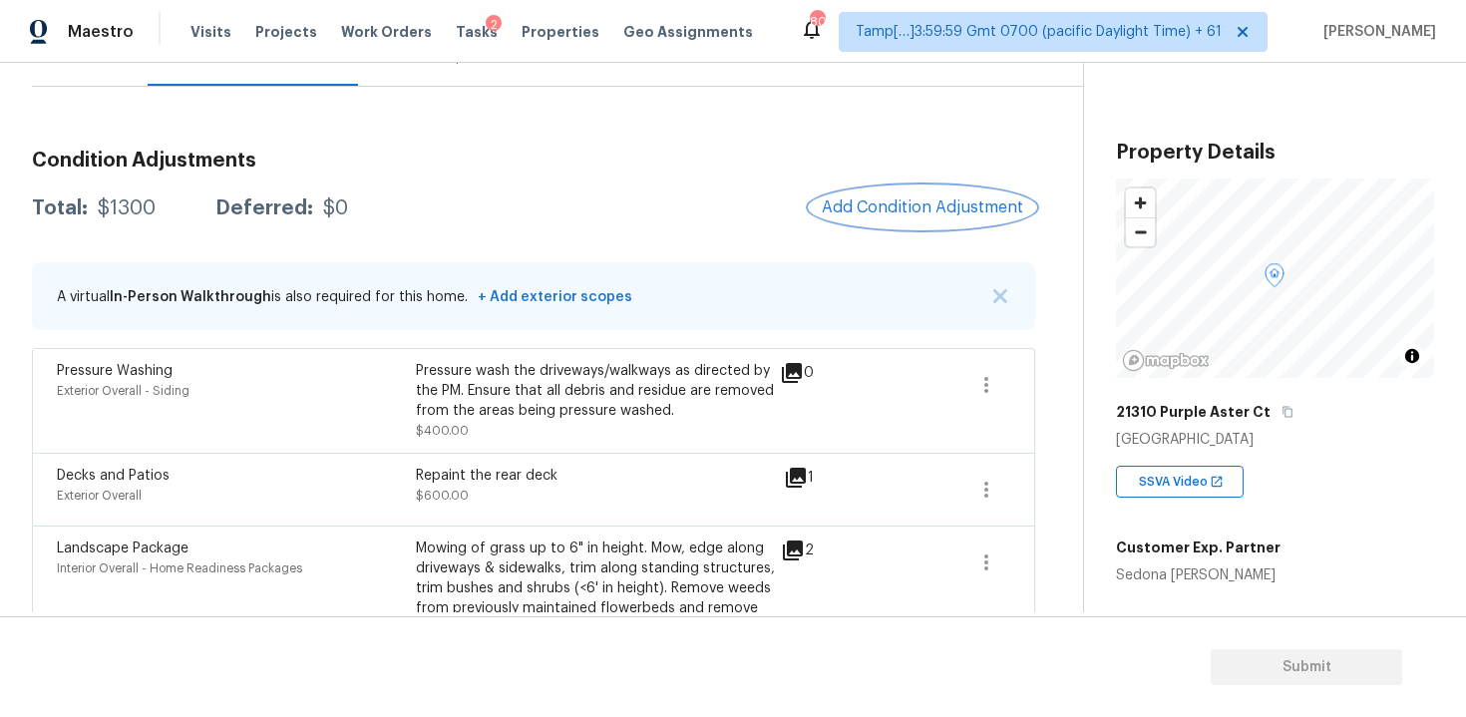
click at [899, 221] on button "Add Condition Adjustment" at bounding box center [922, 207] width 225 height 42
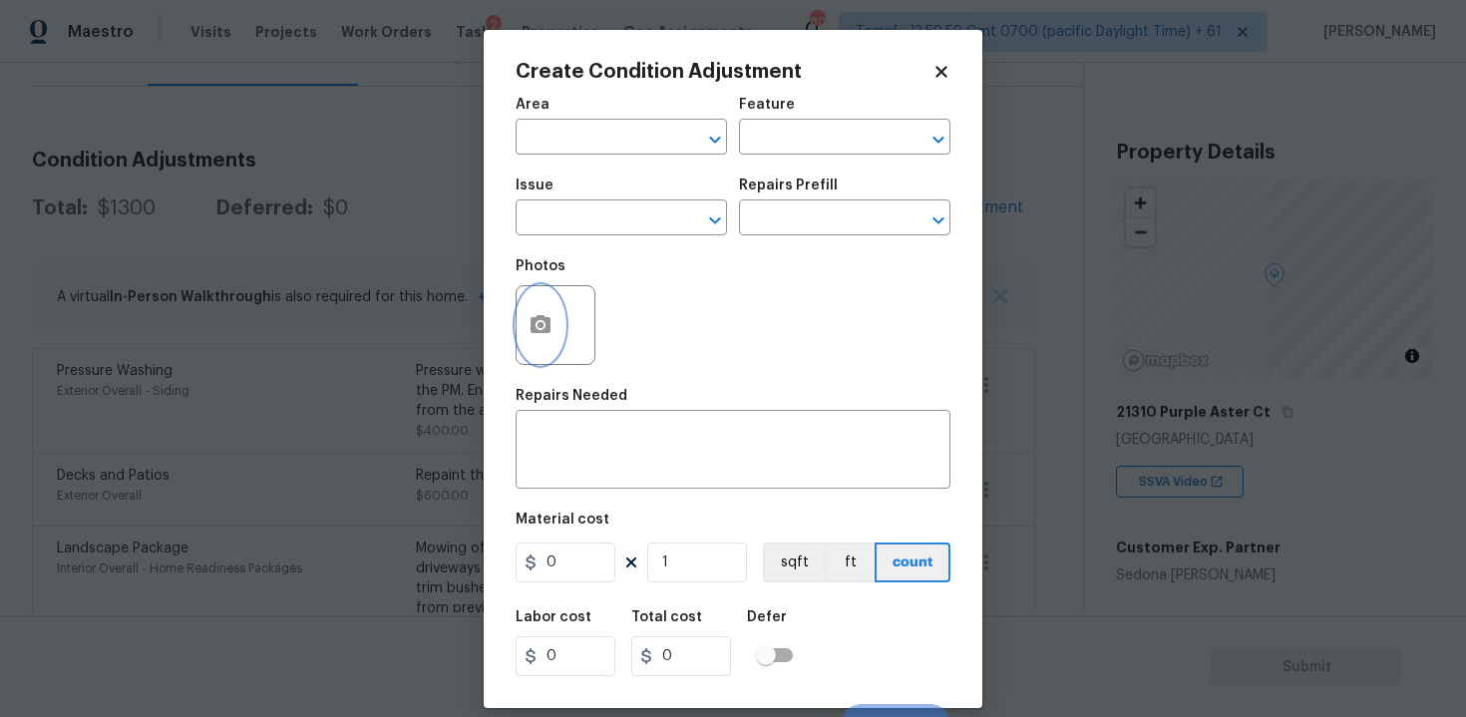
click at [546, 330] on icon "button" at bounding box center [541, 324] width 20 height 18
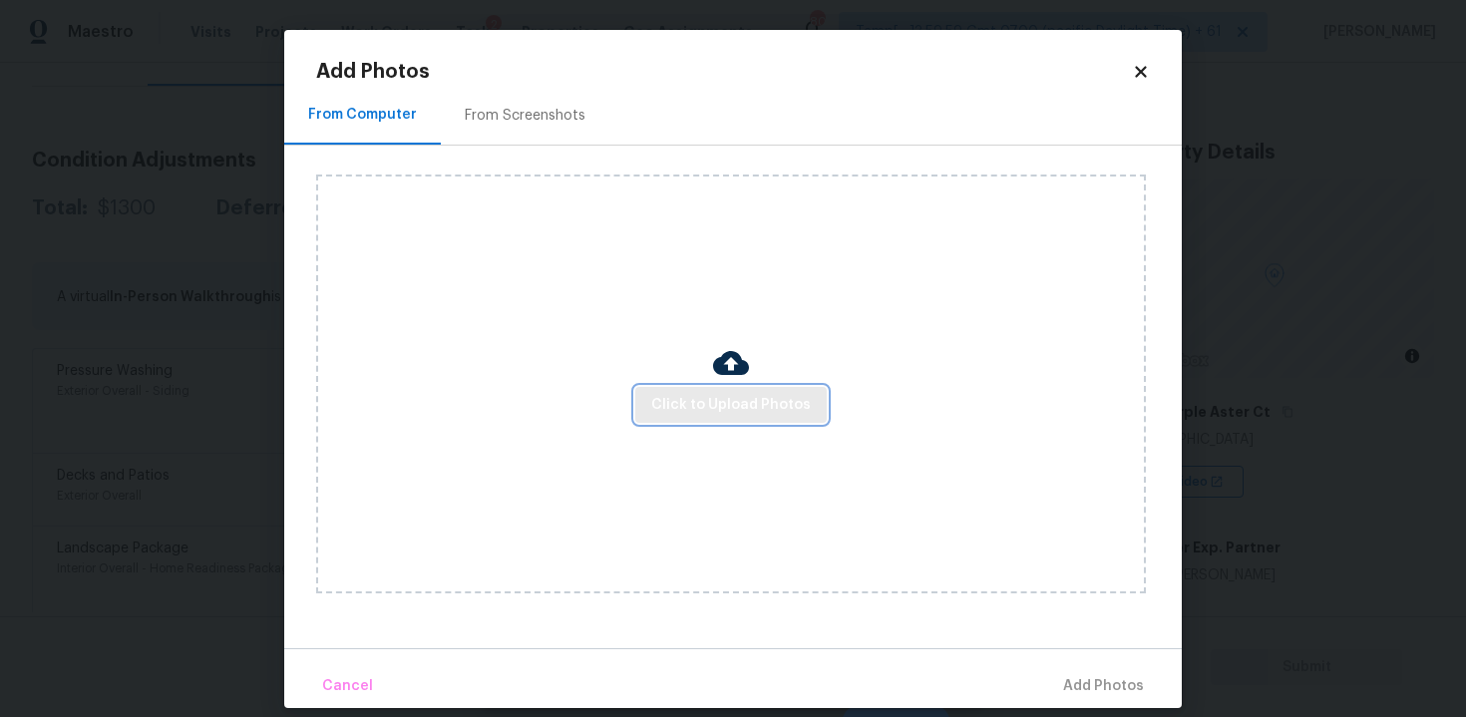
click at [738, 391] on button "Click to Upload Photos" at bounding box center [730, 405] width 191 height 37
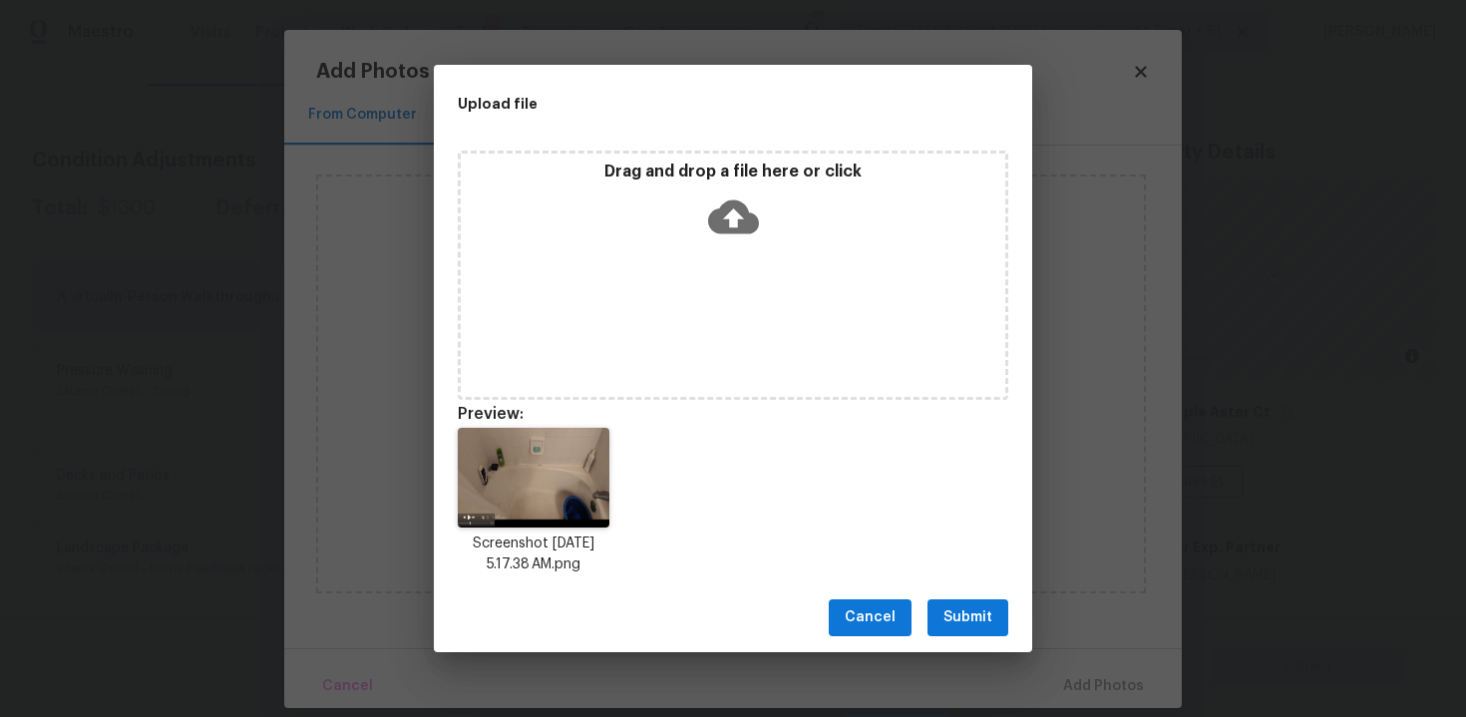
click at [979, 607] on span "Submit" at bounding box center [967, 617] width 49 height 25
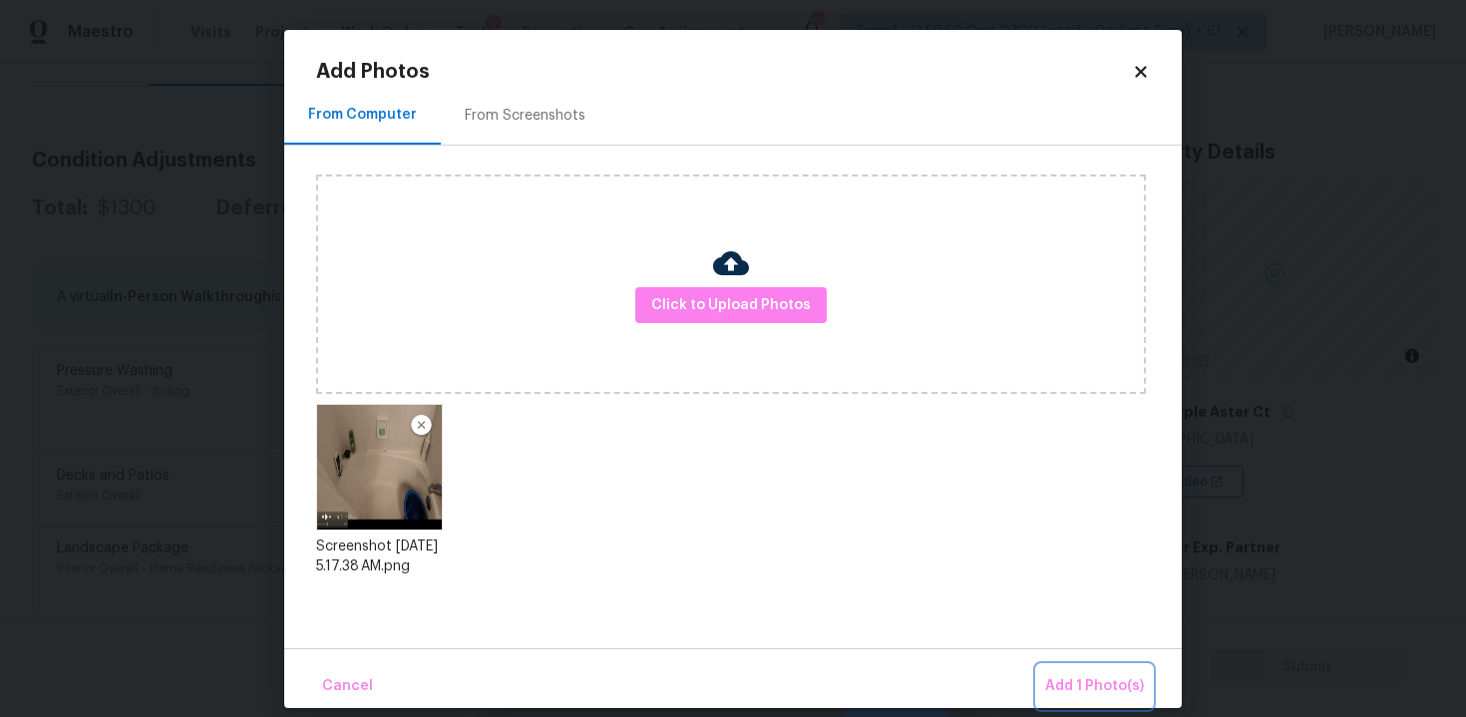
click at [1099, 677] on span "Add 1 Photo(s)" at bounding box center [1094, 686] width 99 height 25
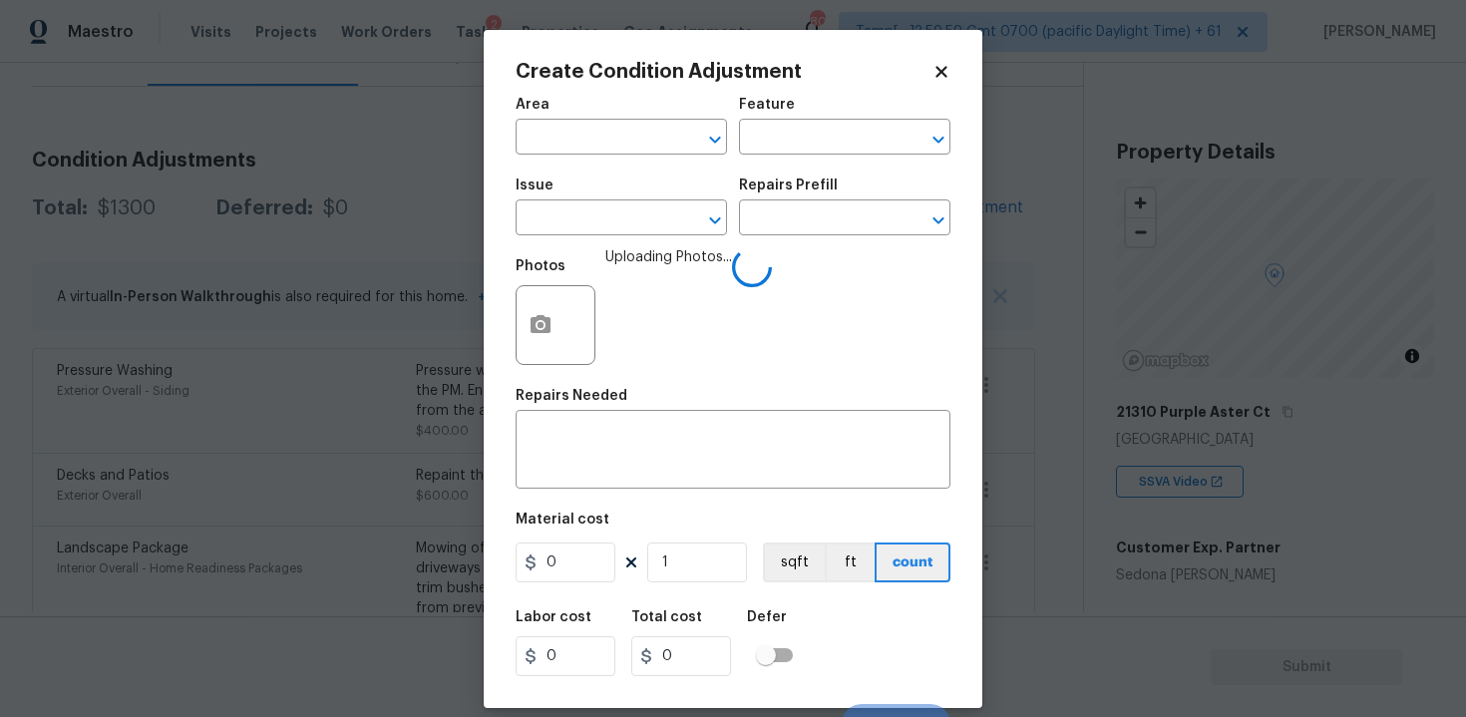
click at [630, 106] on div "Area" at bounding box center [621, 111] width 211 height 26
click at [630, 132] on input "text" at bounding box center [594, 139] width 156 height 31
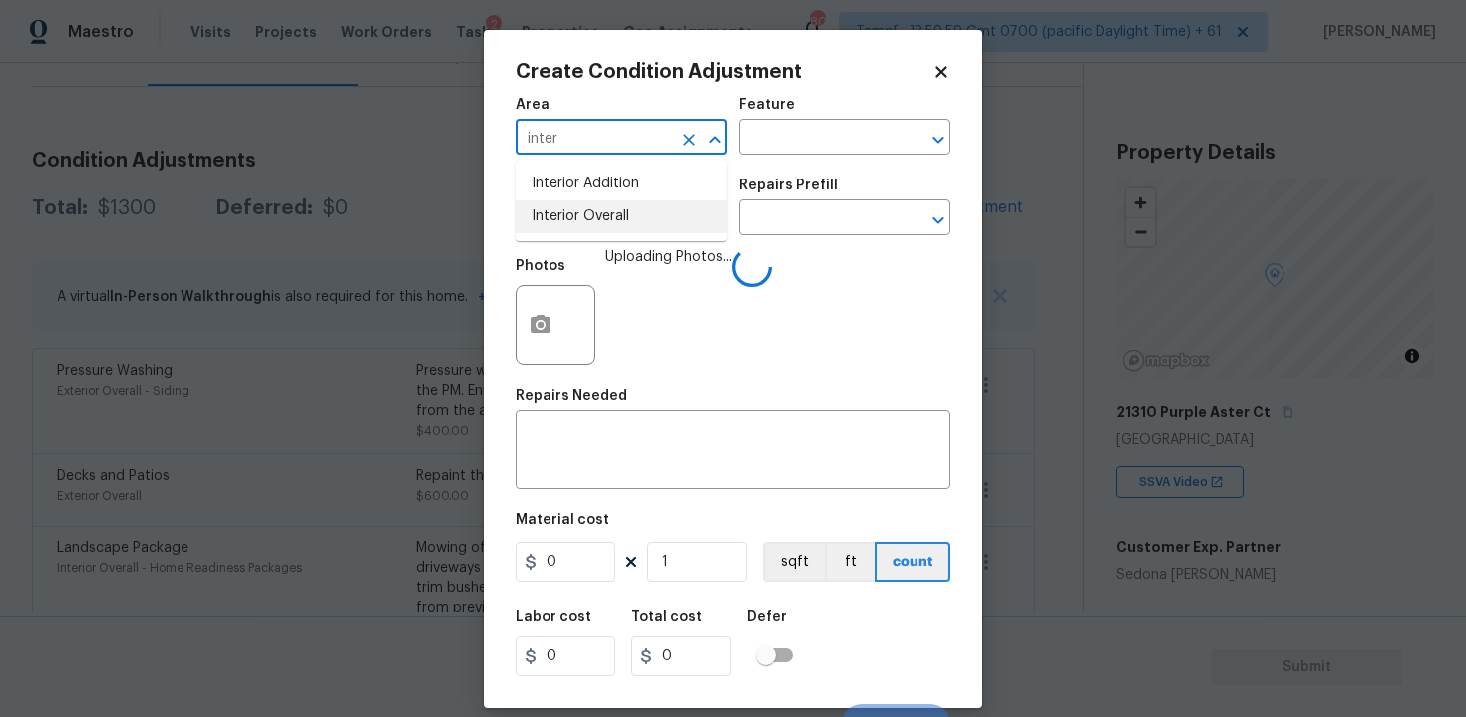
click at [629, 209] on li "Interior Overall" at bounding box center [621, 216] width 211 height 33
type input "Interior Overall"
click at [629, 209] on input "text" at bounding box center [594, 219] width 156 height 31
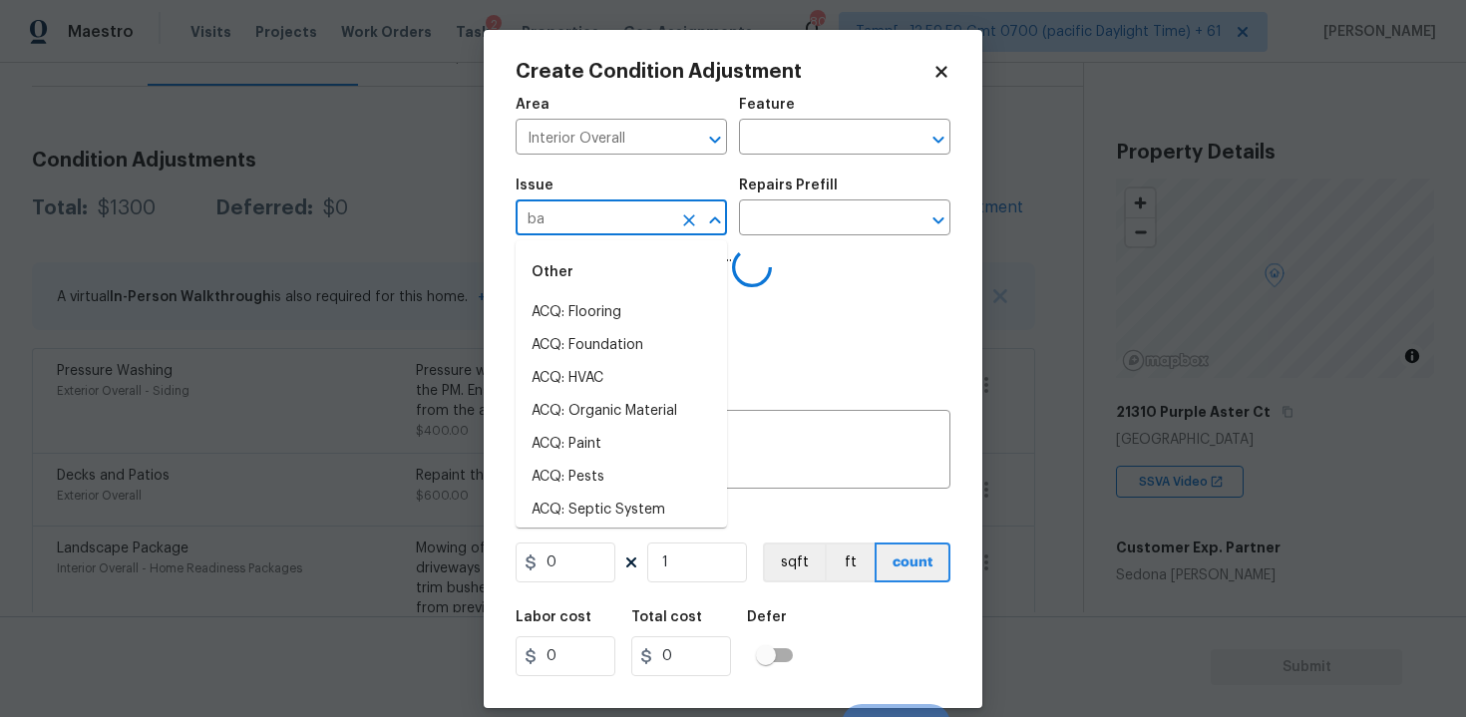
type input "bat"
type input "h"
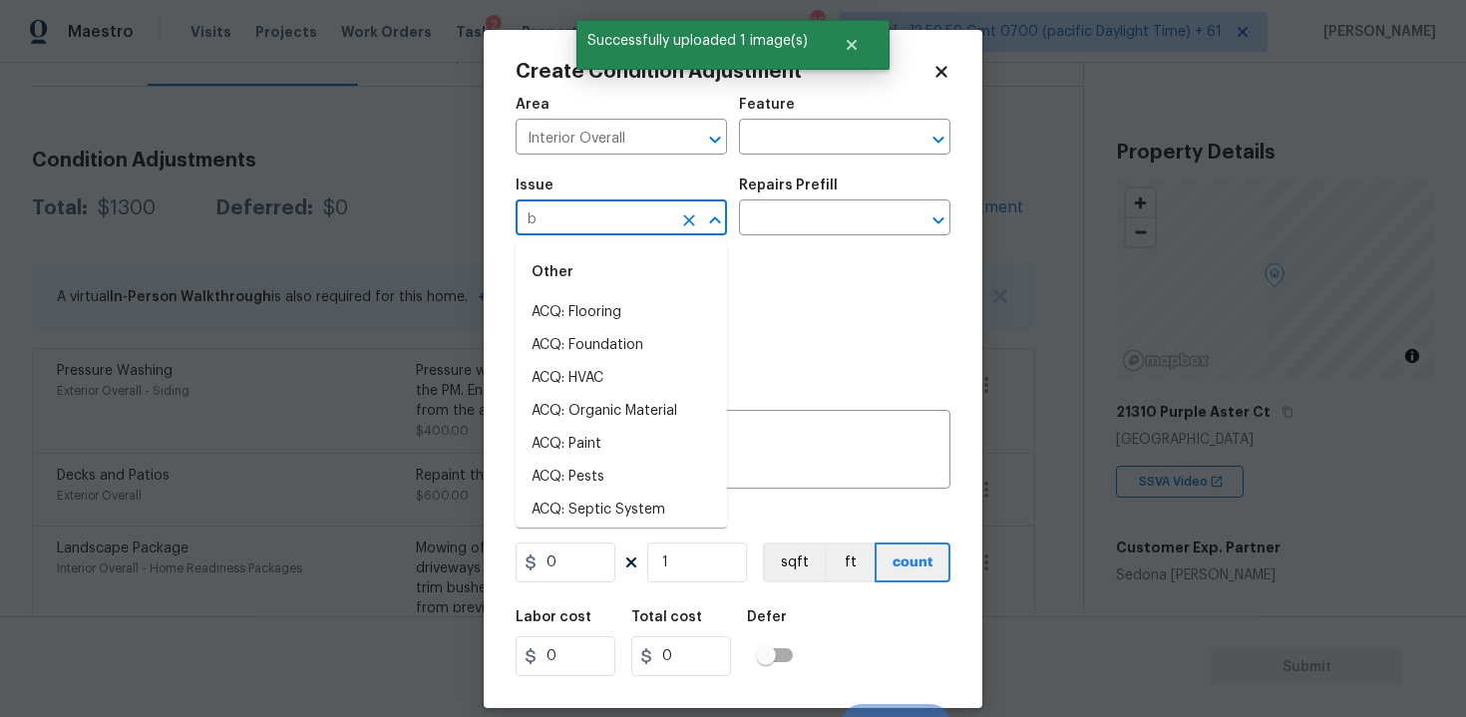
type input "ba"
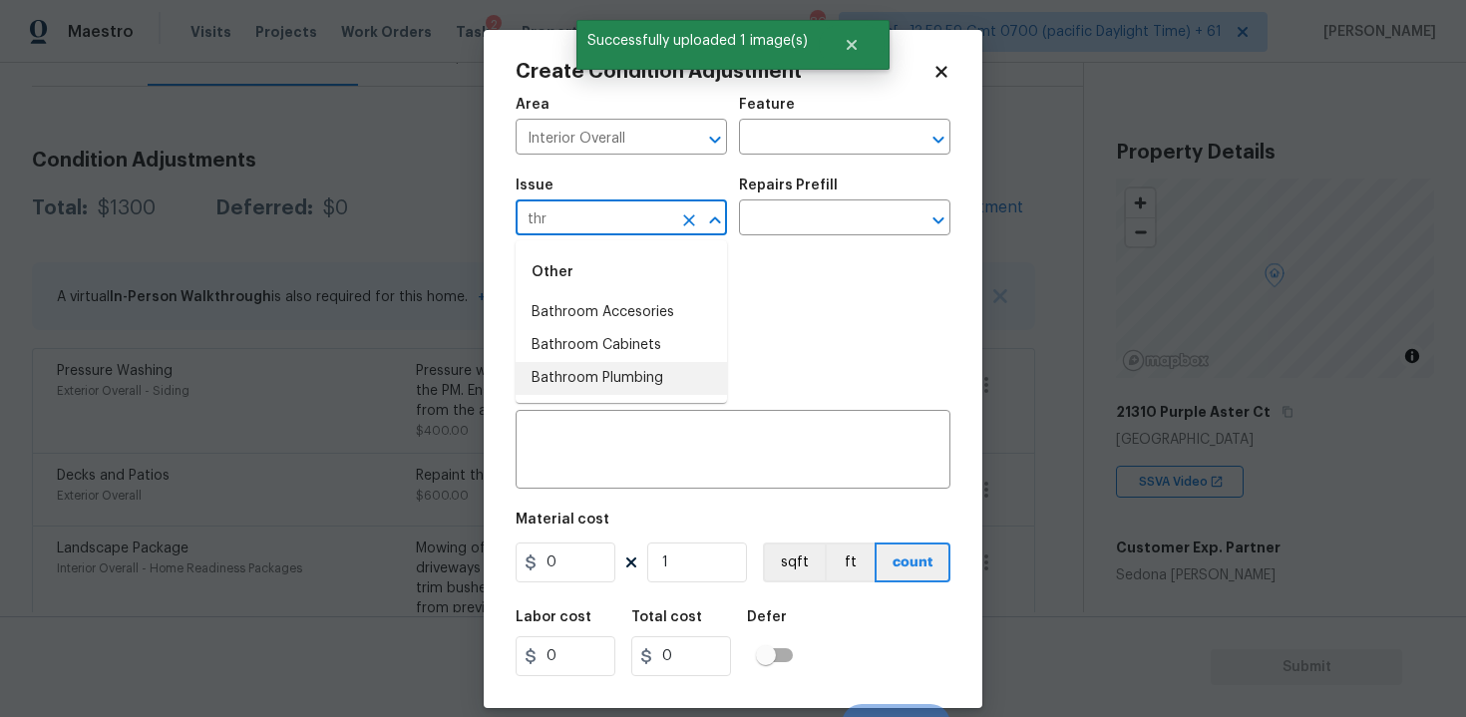
click at [652, 367] on li "Bathroom Plumbing" at bounding box center [621, 378] width 211 height 33
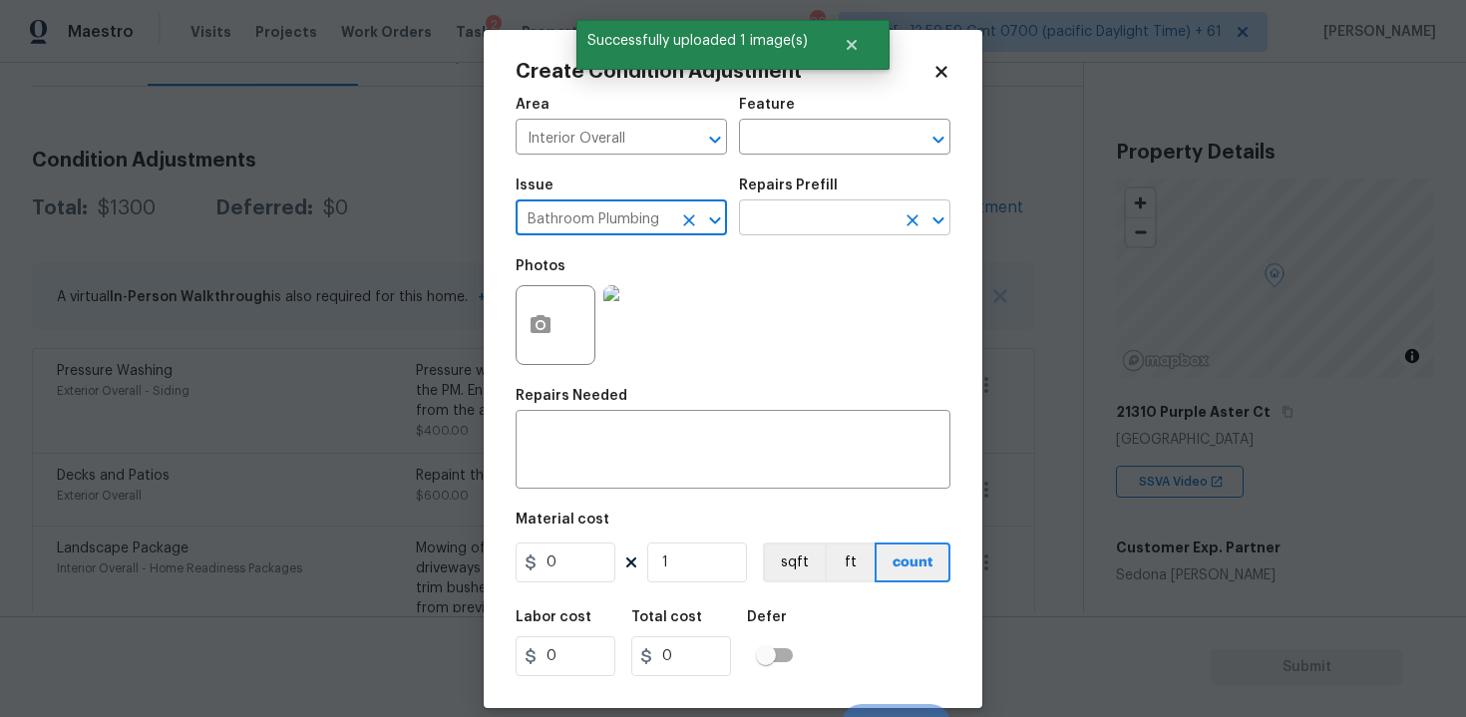
type input "Bathroom Plumbing"
click at [811, 235] on body "Maestro Visits Projects Work Orders Tasks 2 Properties Geo Assignments 802 Tamp…" at bounding box center [733, 358] width 1466 height 717
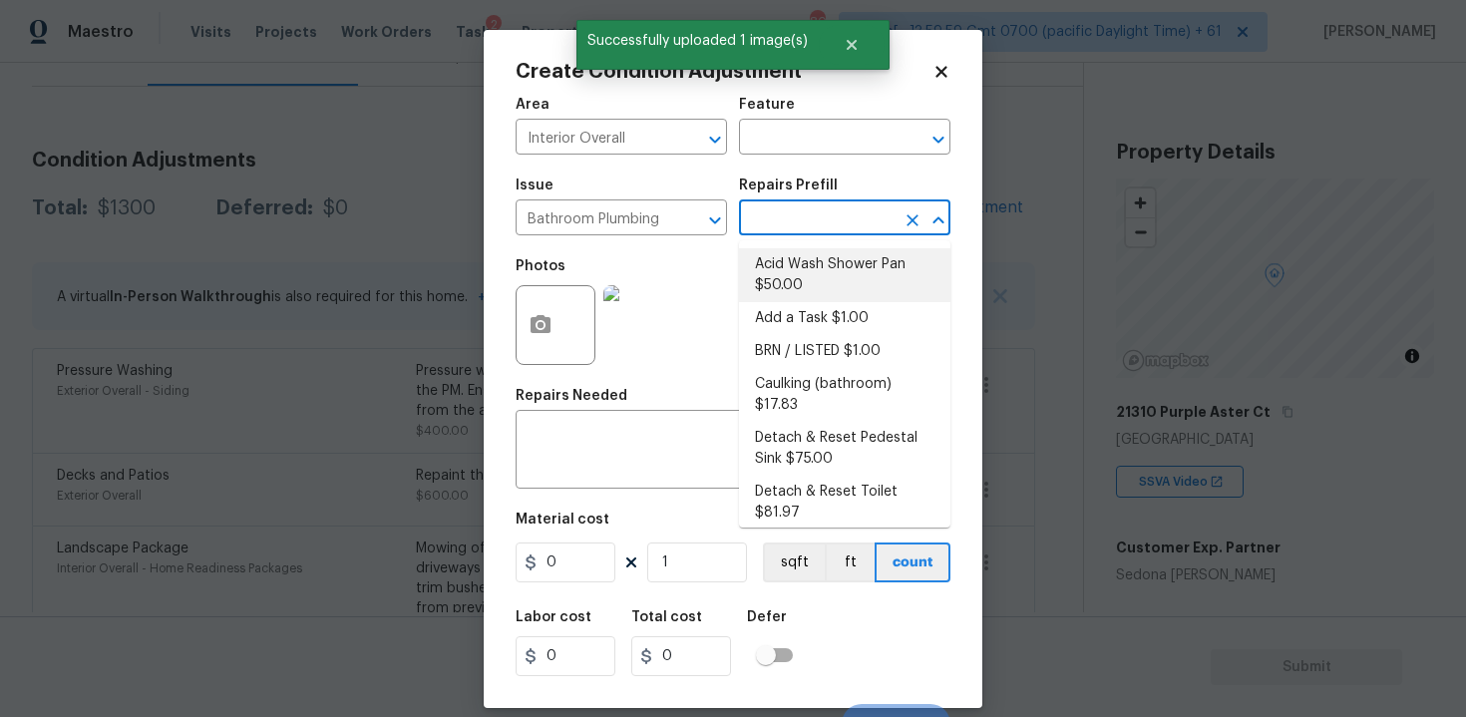
click at [778, 267] on li "Acid Wash Shower Pan $50.00" at bounding box center [844, 275] width 211 height 54
type input "Plumbing"
type textarea "Prep and acid wash/deep clean the shower pan."
type input "50"
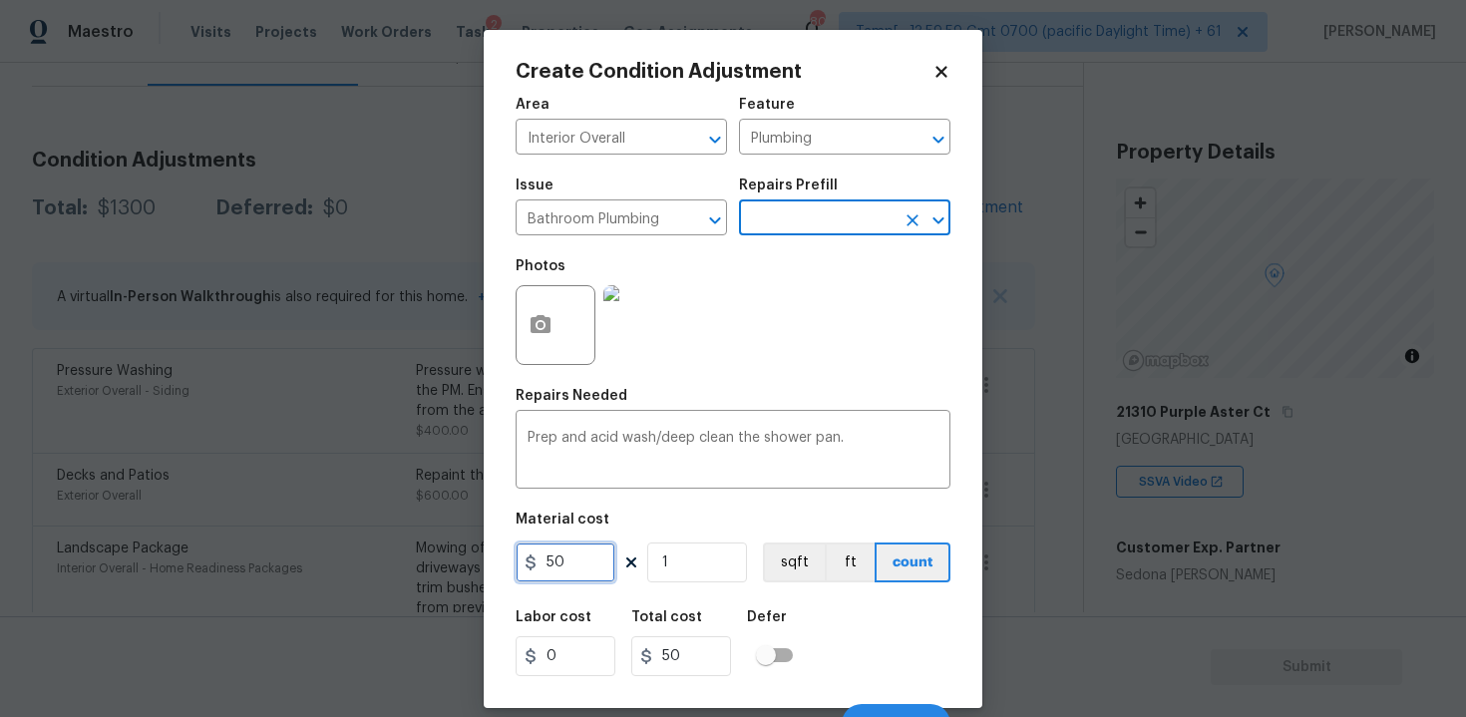
click at [551, 560] on input "50" at bounding box center [566, 562] width 100 height 40
type input "80"
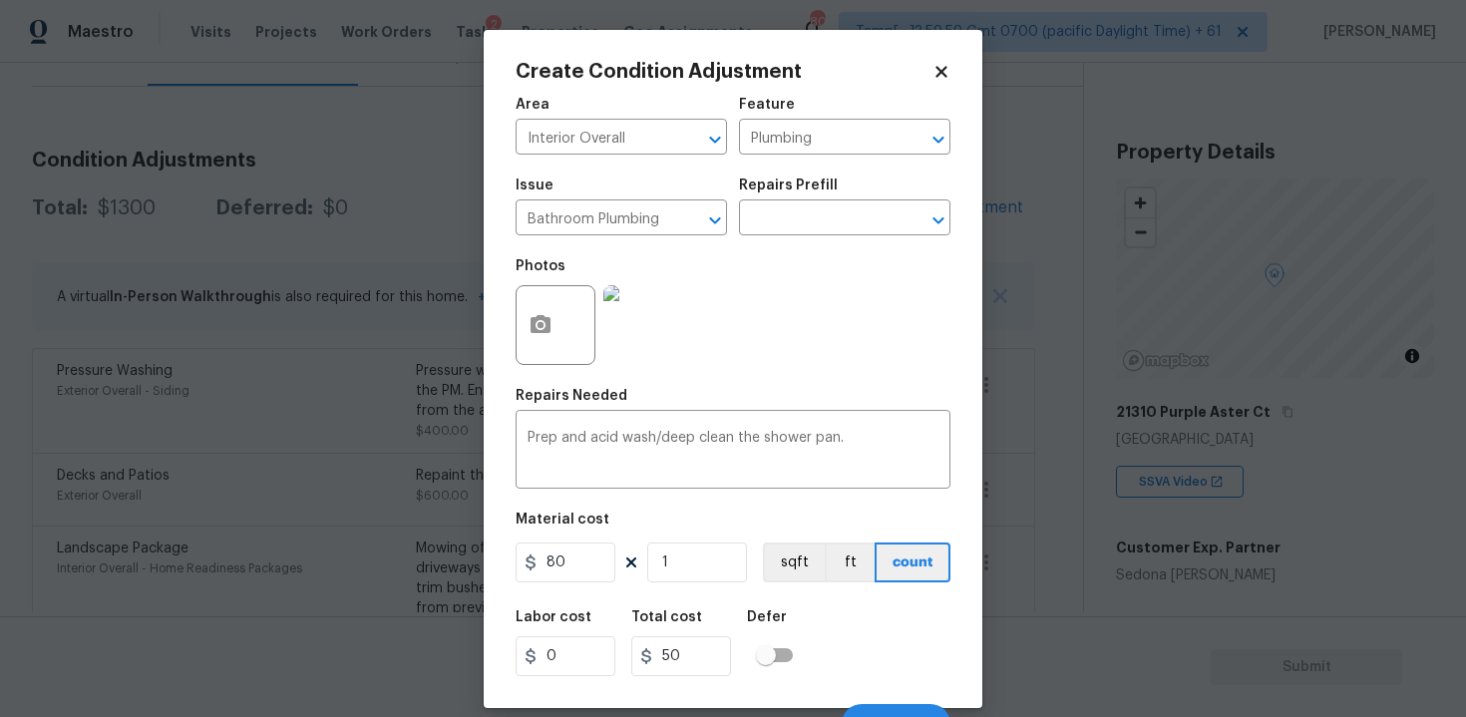
type input "80"
click at [817, 633] on div "Labor cost 0 Total cost 80 Defer" at bounding box center [733, 643] width 435 height 90
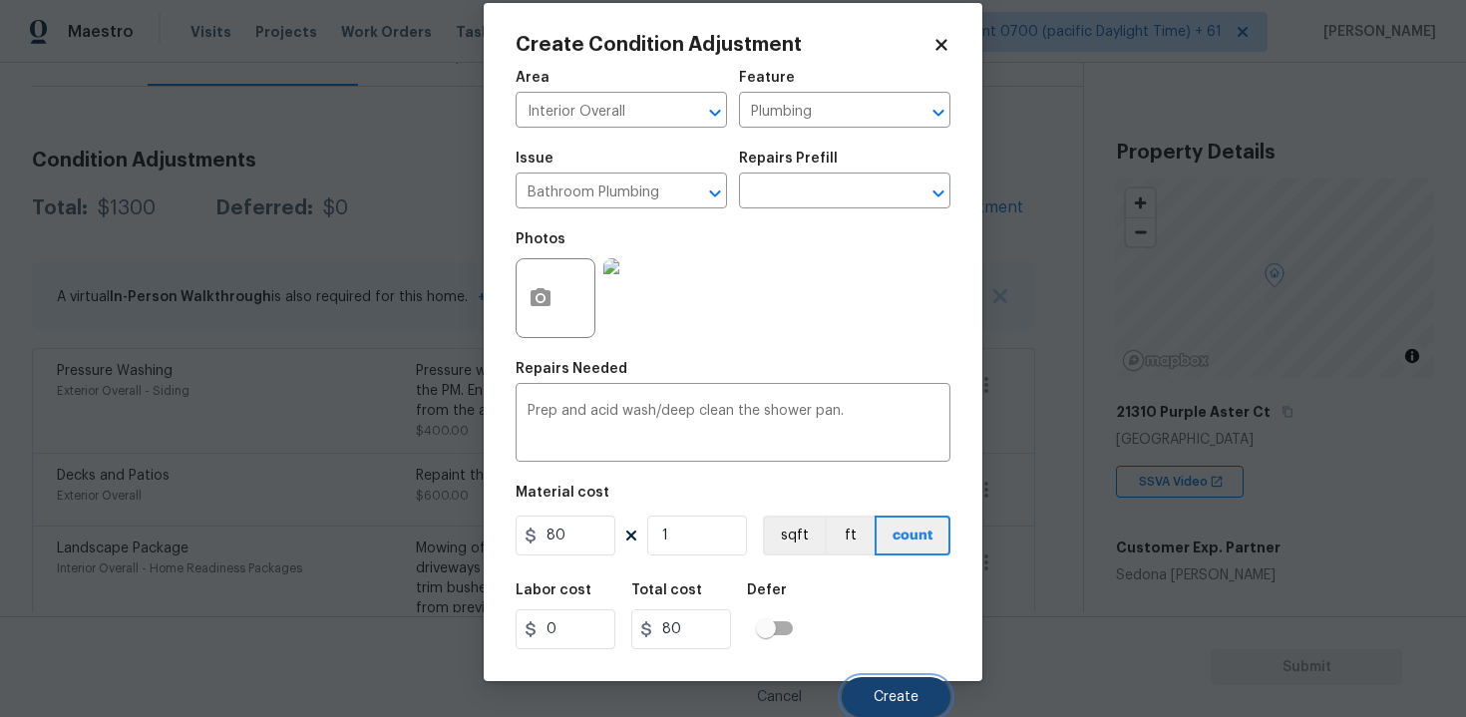
click at [902, 695] on span "Create" at bounding box center [896, 697] width 45 height 15
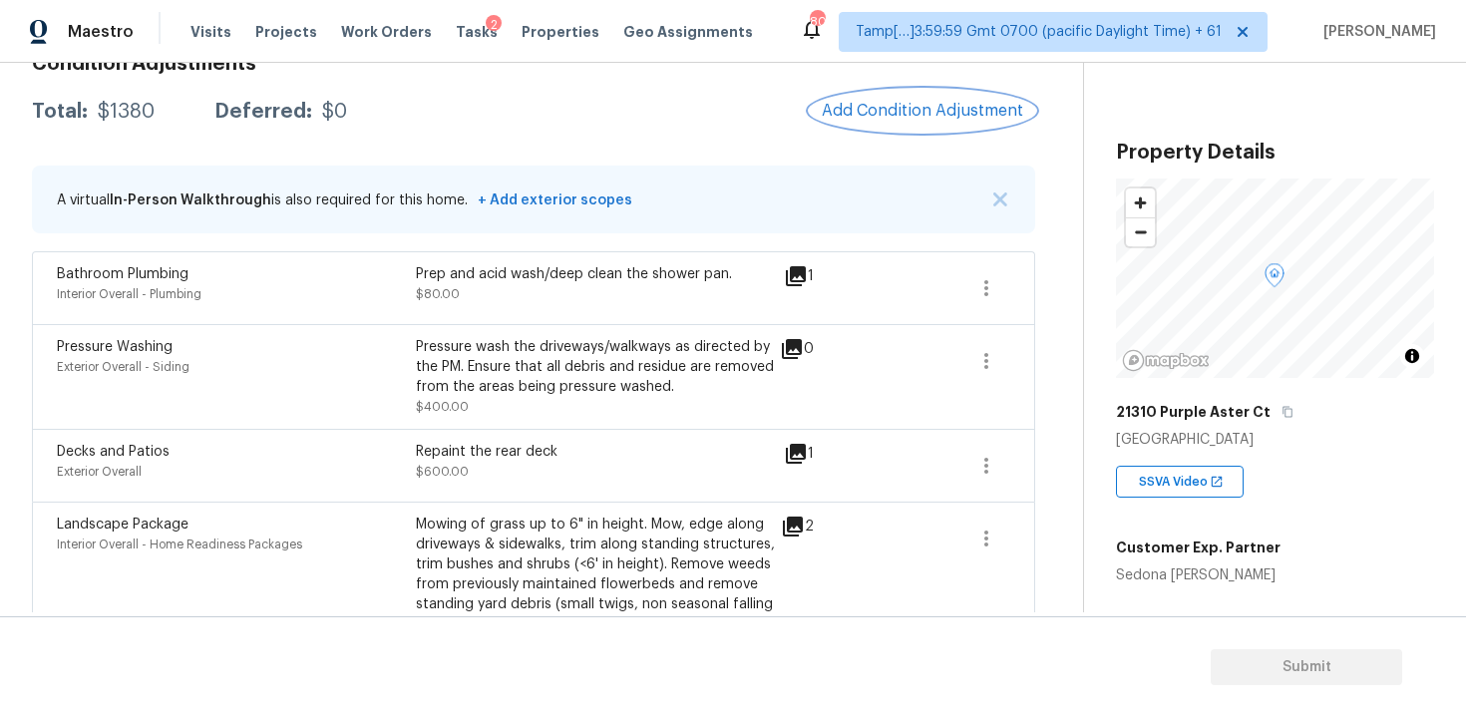
scroll to position [293, 0]
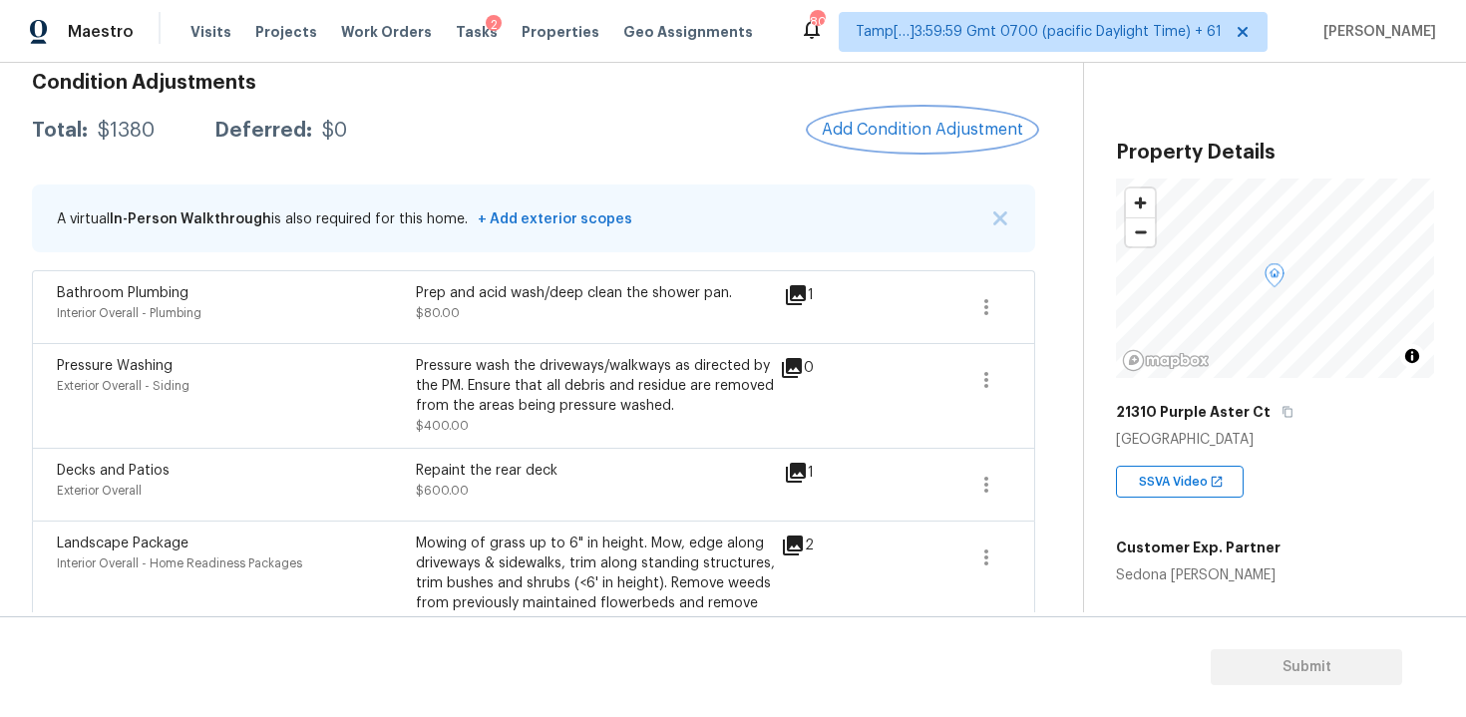
click at [921, 140] on button "Add Condition Adjustment" at bounding box center [922, 130] width 225 height 42
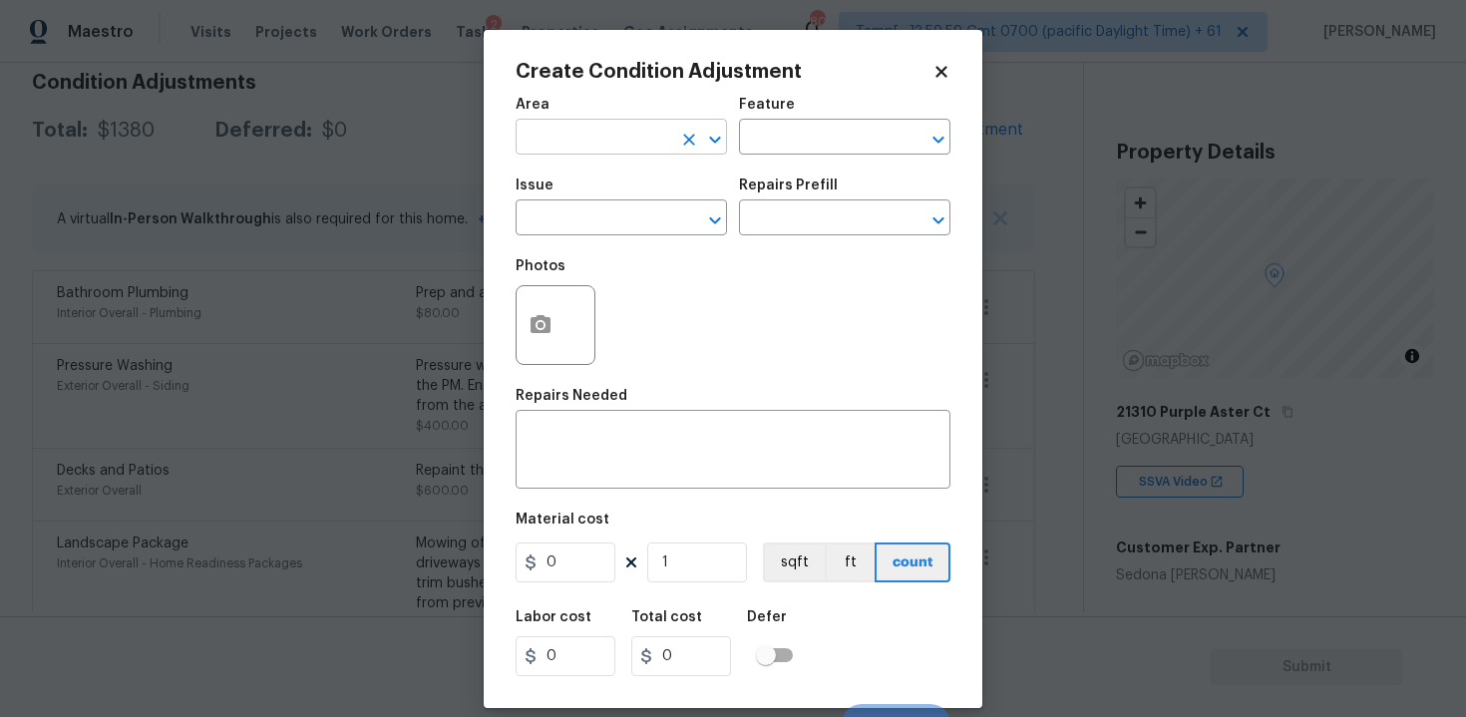
click at [640, 143] on input "text" at bounding box center [594, 139] width 156 height 31
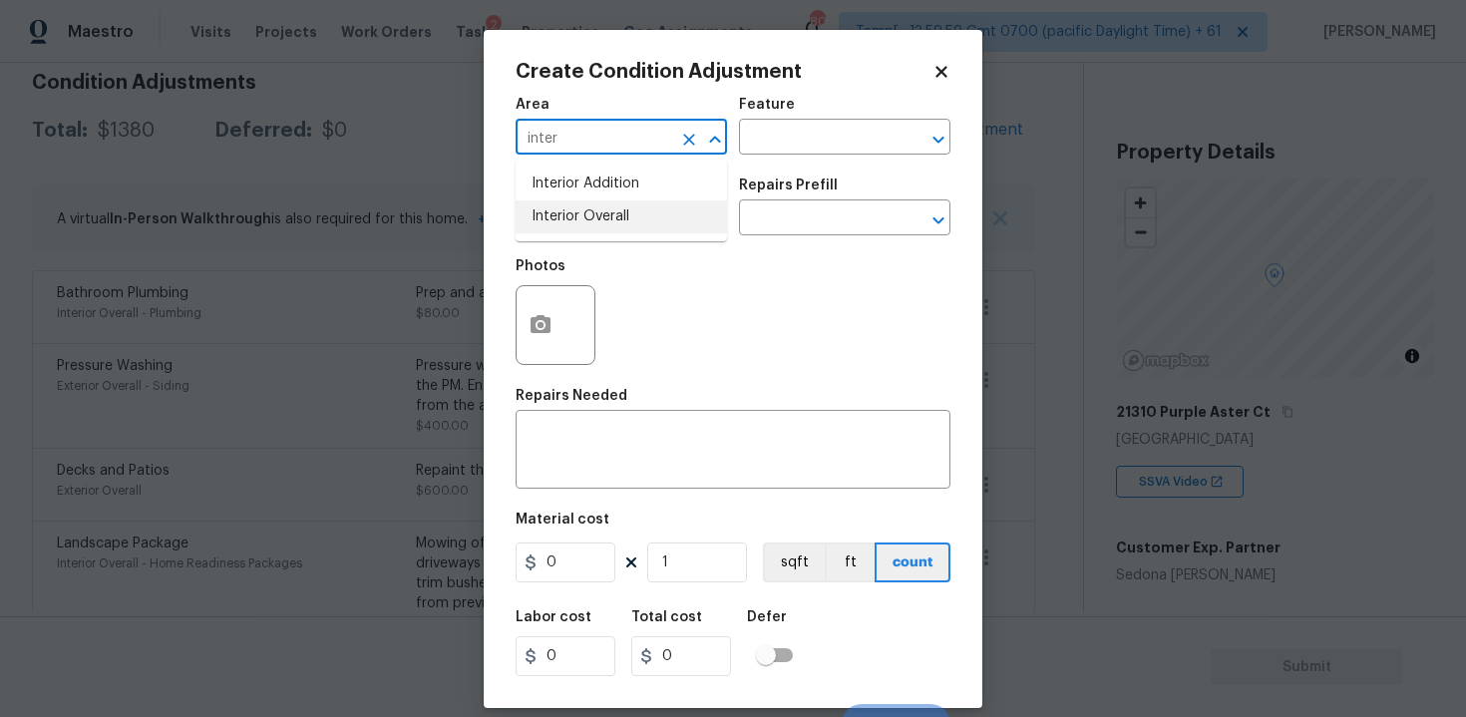
click at [633, 202] on li "Interior Overall" at bounding box center [621, 216] width 211 height 33
type input "Interior Overall"
click at [633, 202] on div "Issue" at bounding box center [621, 191] width 211 height 26
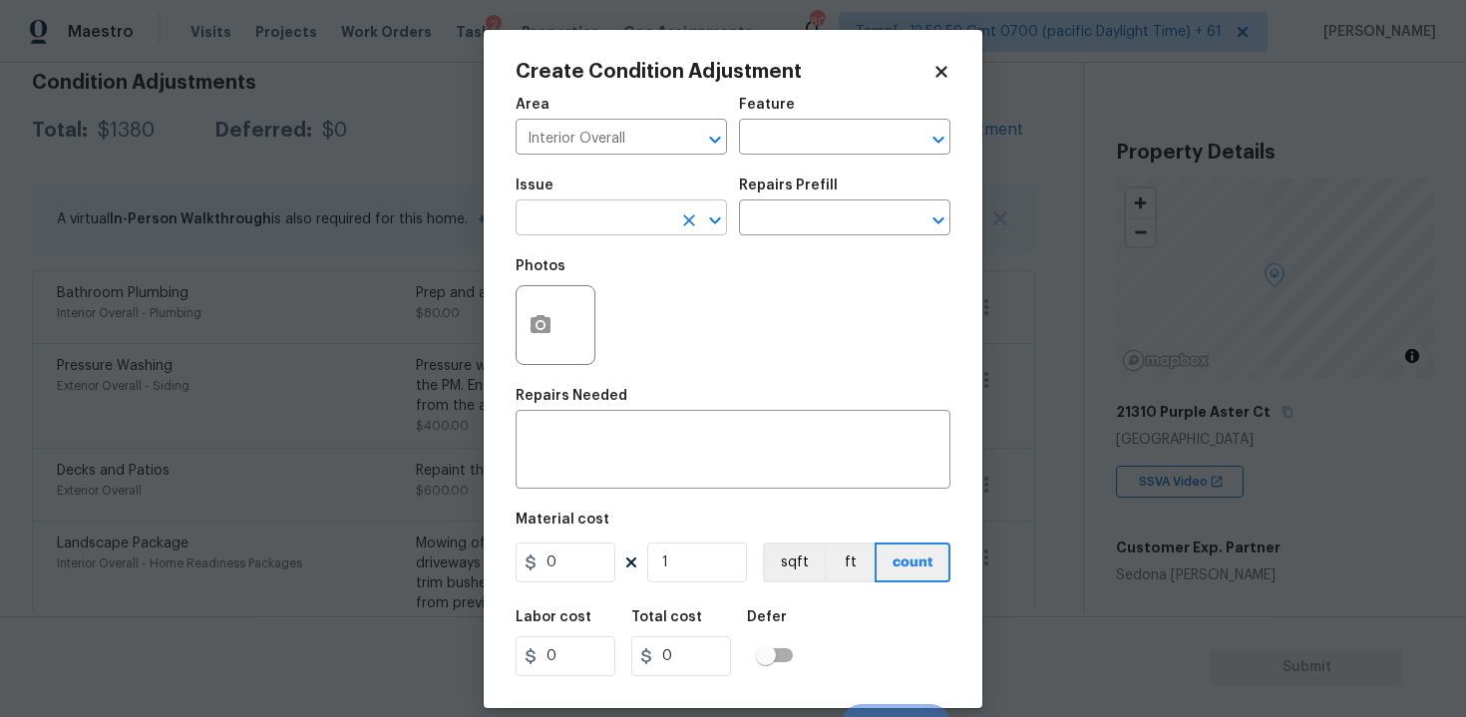
click at [632, 214] on input "text" at bounding box center [594, 219] width 156 height 31
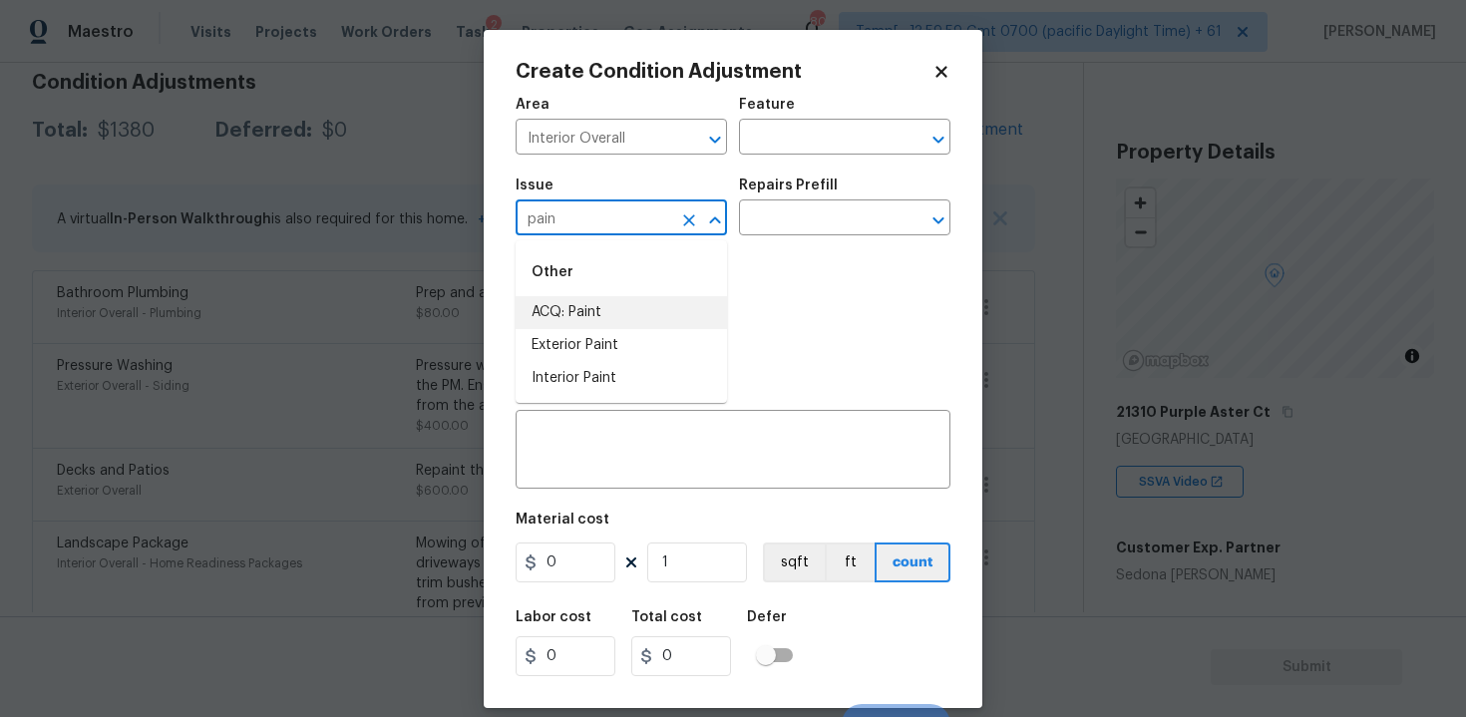
click at [636, 304] on li "ACQ: Paint" at bounding box center [621, 312] width 211 height 33
type input "ACQ: Paint"
click at [833, 199] on div "Repairs Prefill" at bounding box center [844, 191] width 211 height 26
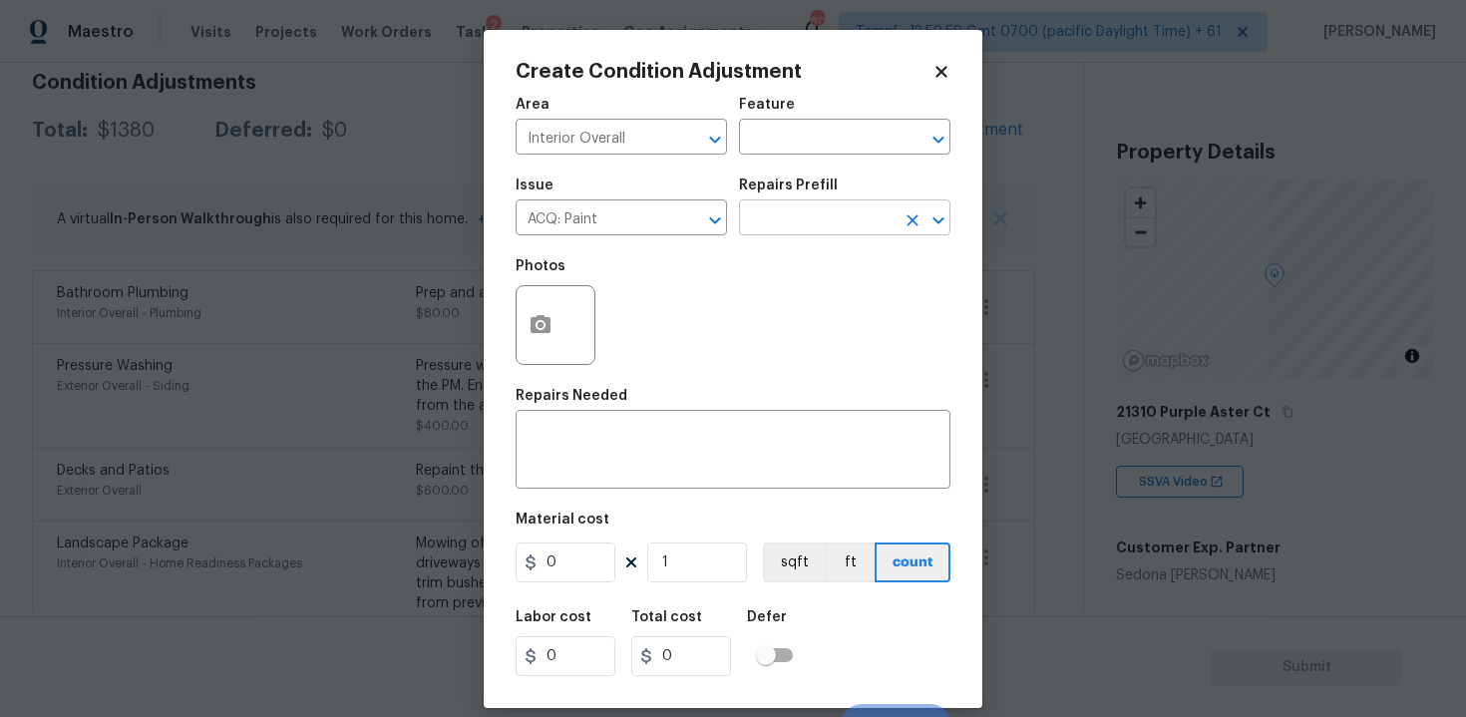
click at [830, 213] on input "text" at bounding box center [817, 219] width 156 height 31
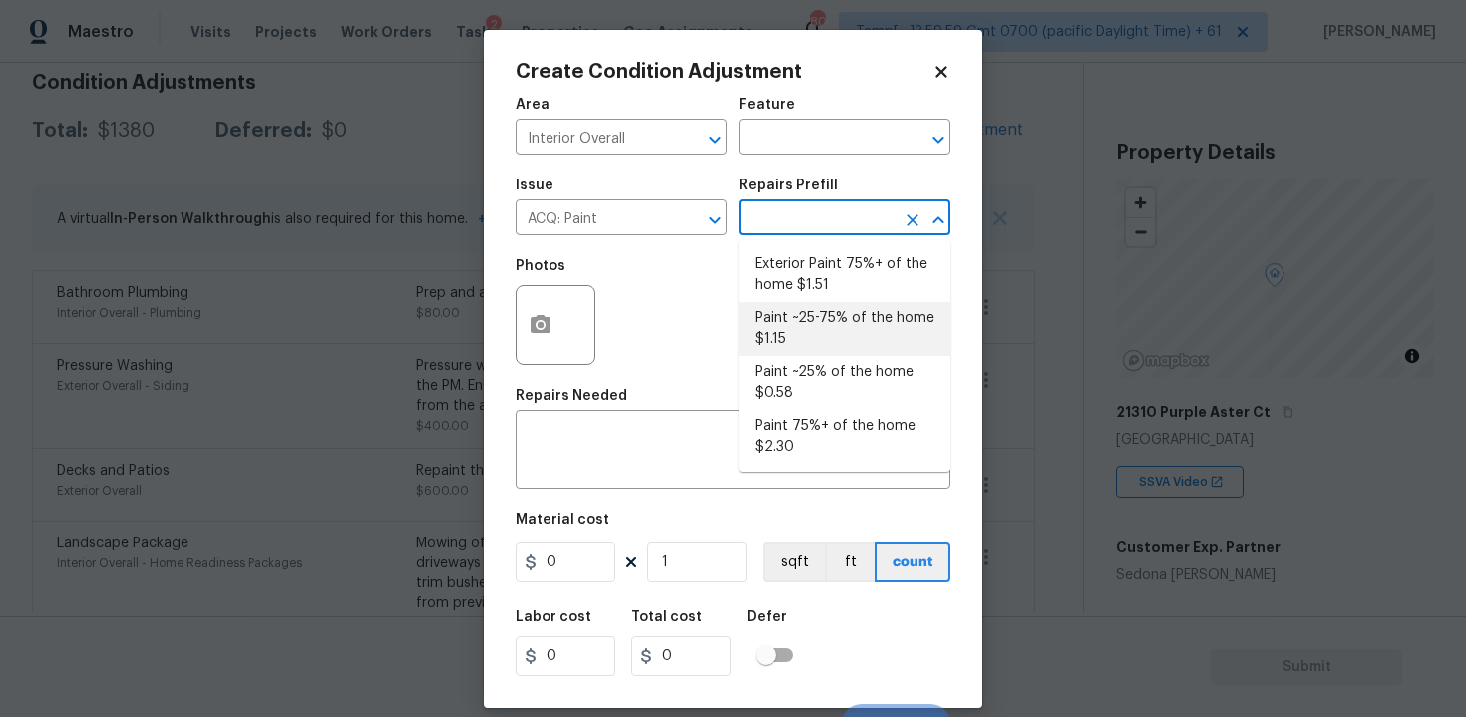
click at [809, 327] on li "Paint ~25-75% of the home $1.15" at bounding box center [844, 329] width 211 height 54
type input "Acquisition"
type textarea "Acquisition Scope: ~25 - 75% of the home needs interior paint"
type input "1.15"
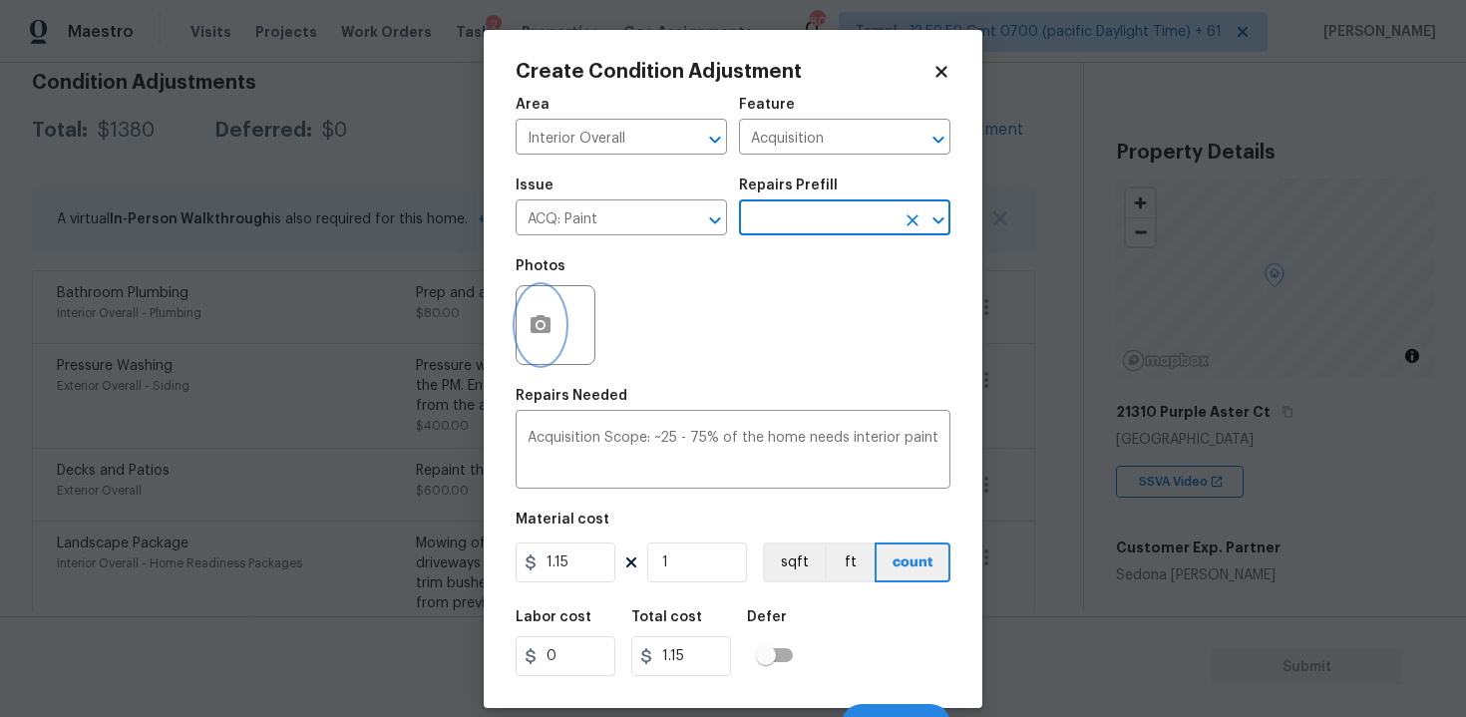
click at [533, 320] on icon "button" at bounding box center [541, 324] width 20 height 18
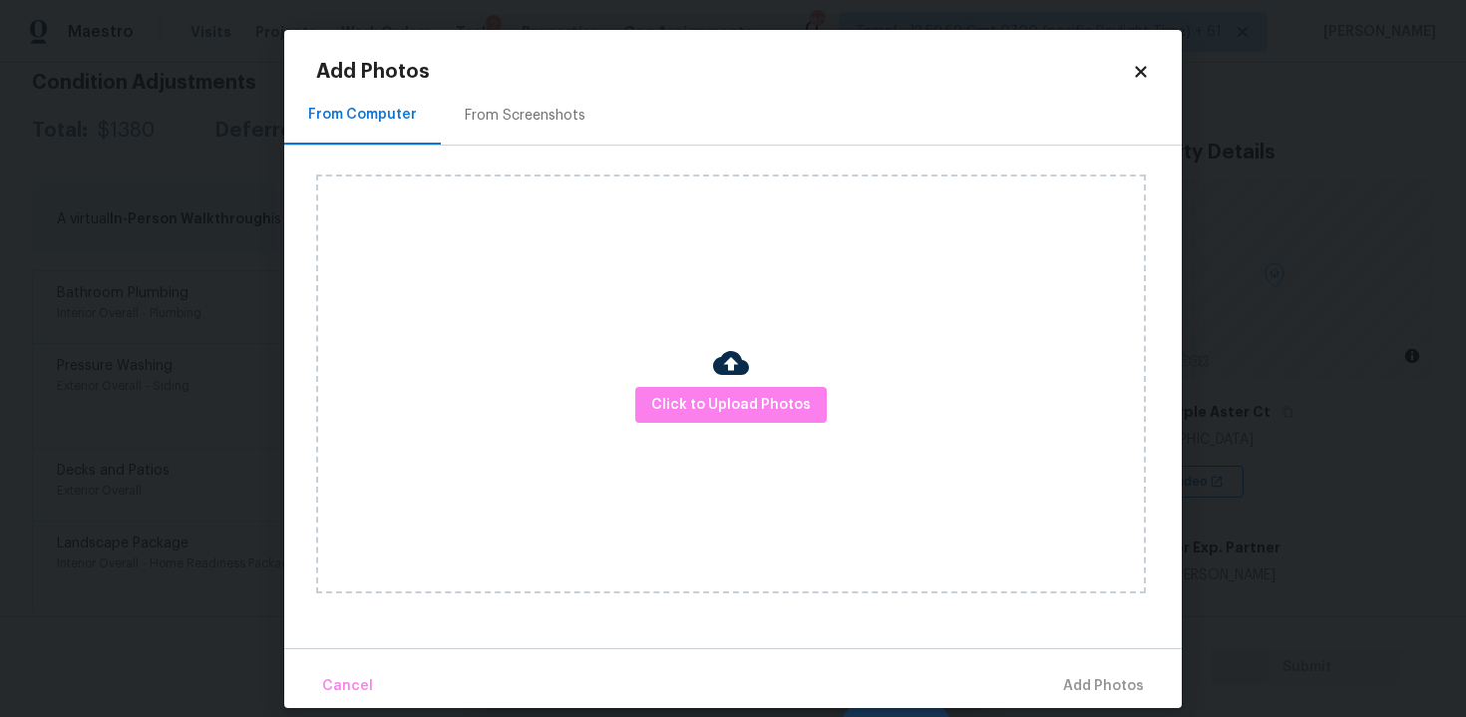
click at [793, 433] on div "Click to Upload Photos" at bounding box center [731, 384] width 830 height 419
click at [782, 395] on span "Click to Upload Photos" at bounding box center [731, 405] width 160 height 25
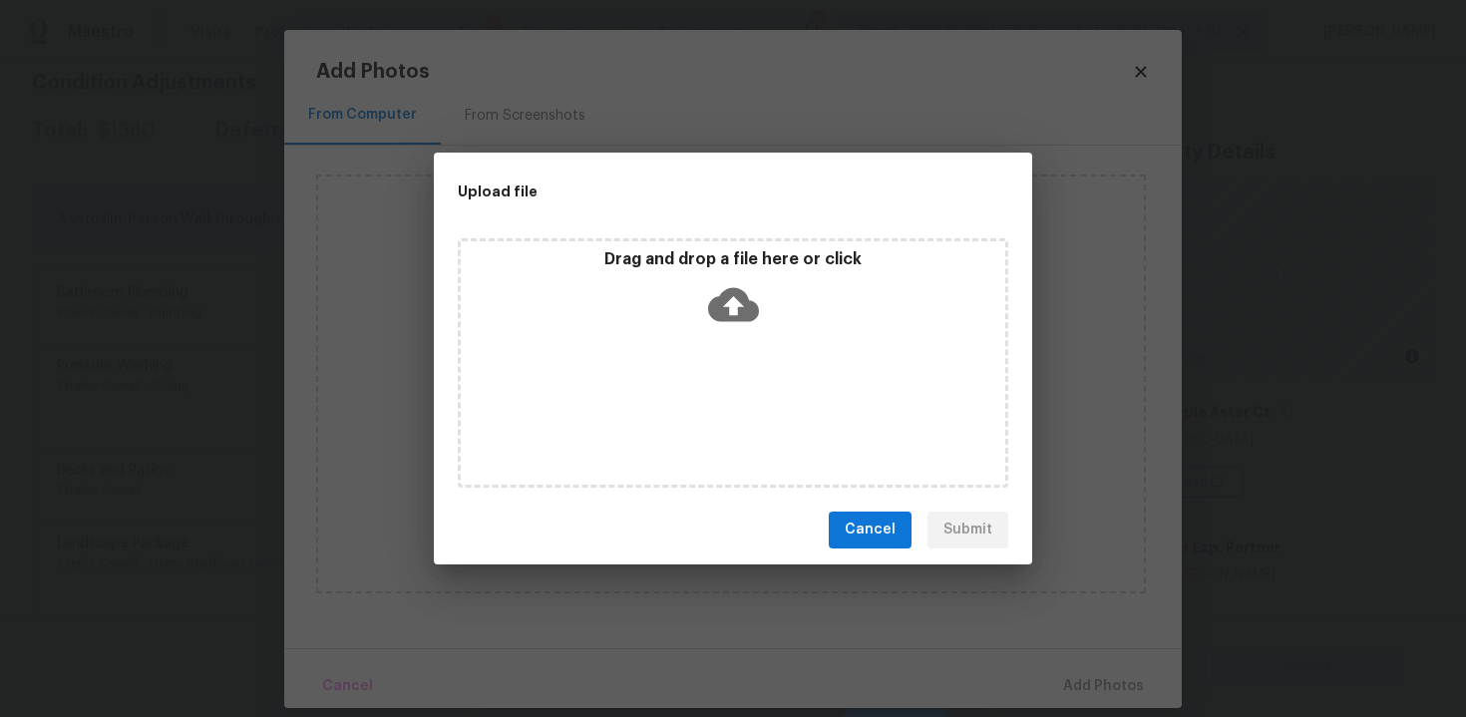
click at [740, 295] on icon at bounding box center [733, 304] width 51 height 34
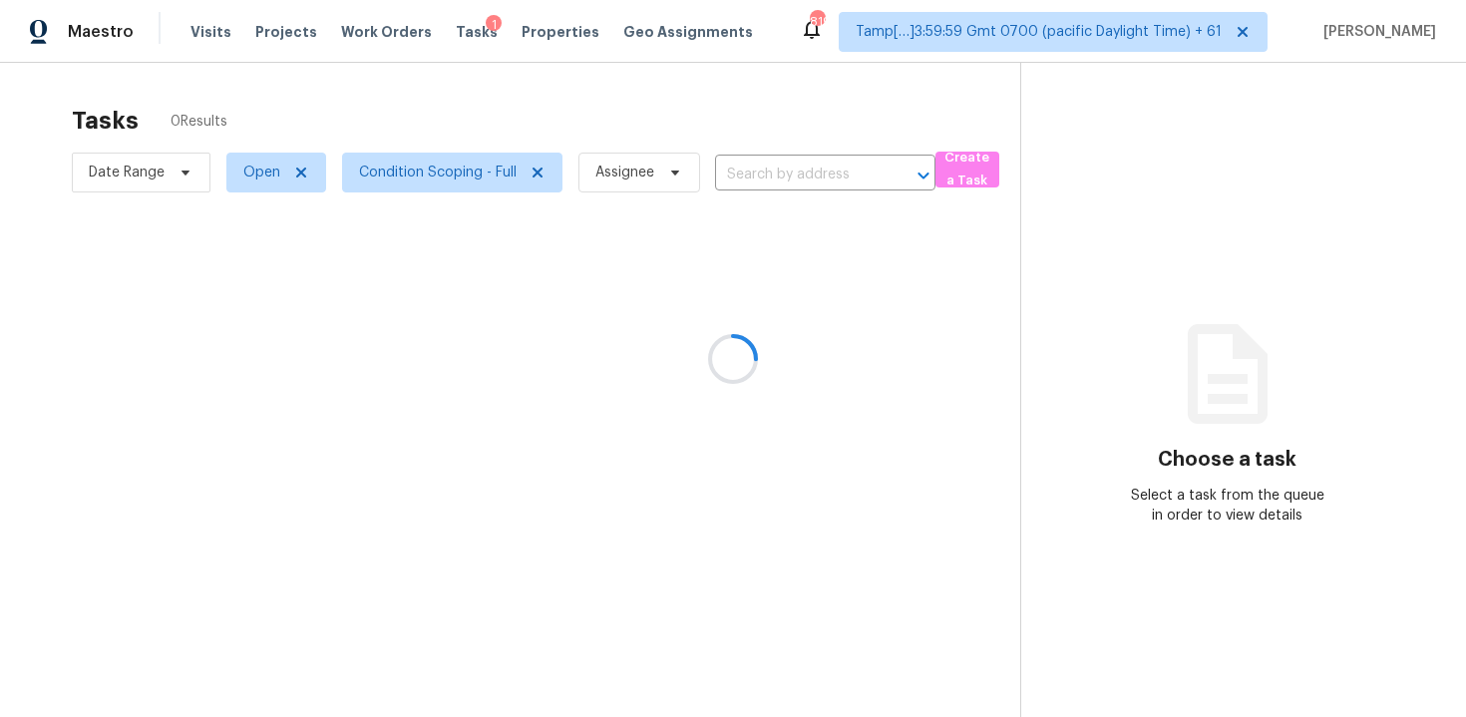
click at [789, 171] on div at bounding box center [733, 358] width 1466 height 717
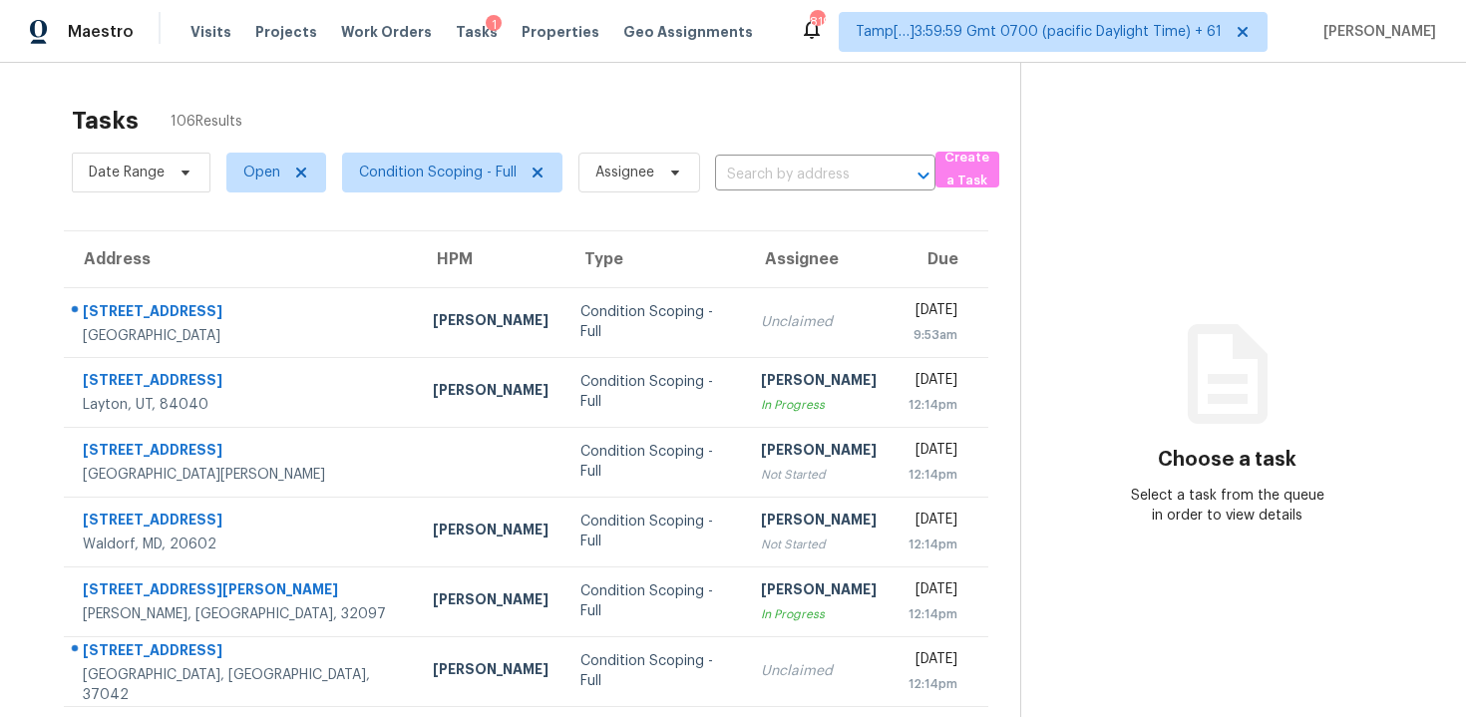
click at [789, 171] on input "text" at bounding box center [797, 175] width 165 height 31
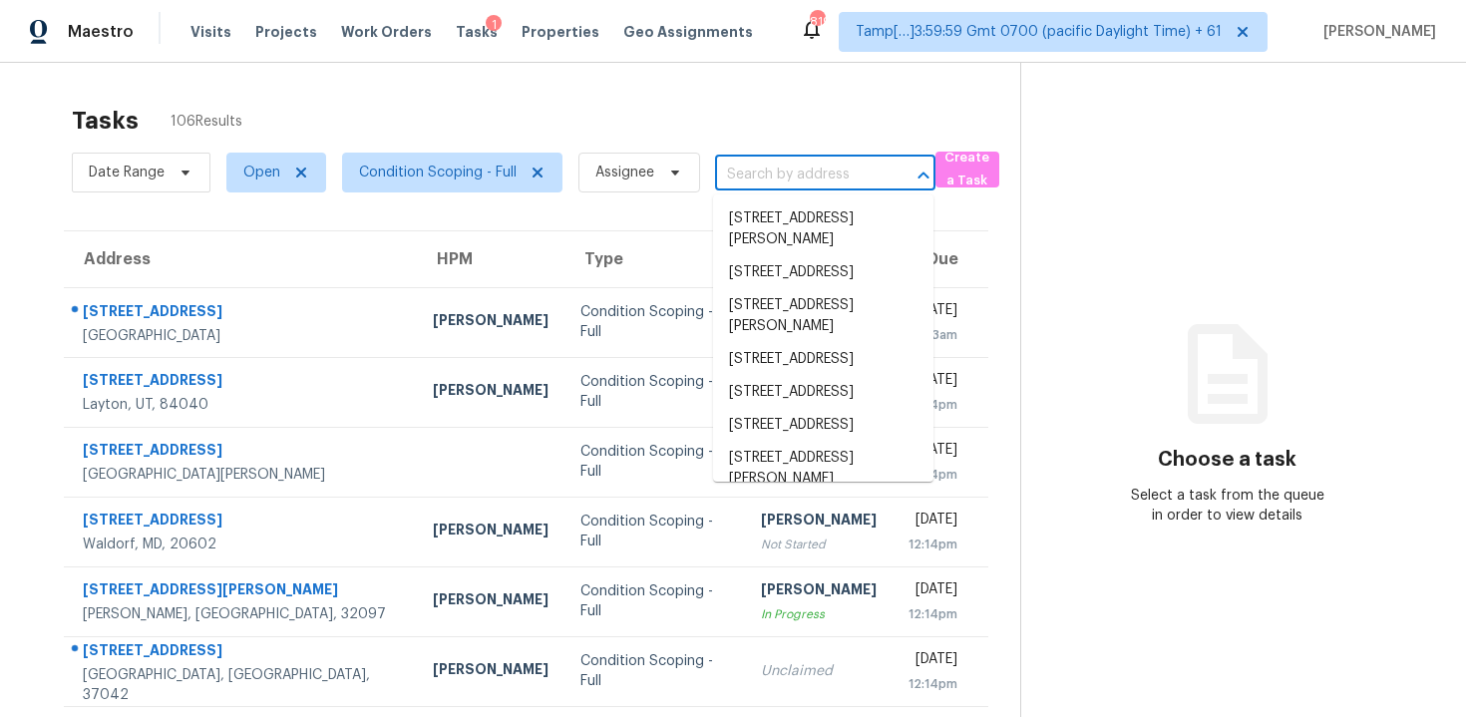
paste input "[STREET_ADDRESS]"
type input "[STREET_ADDRESS]"
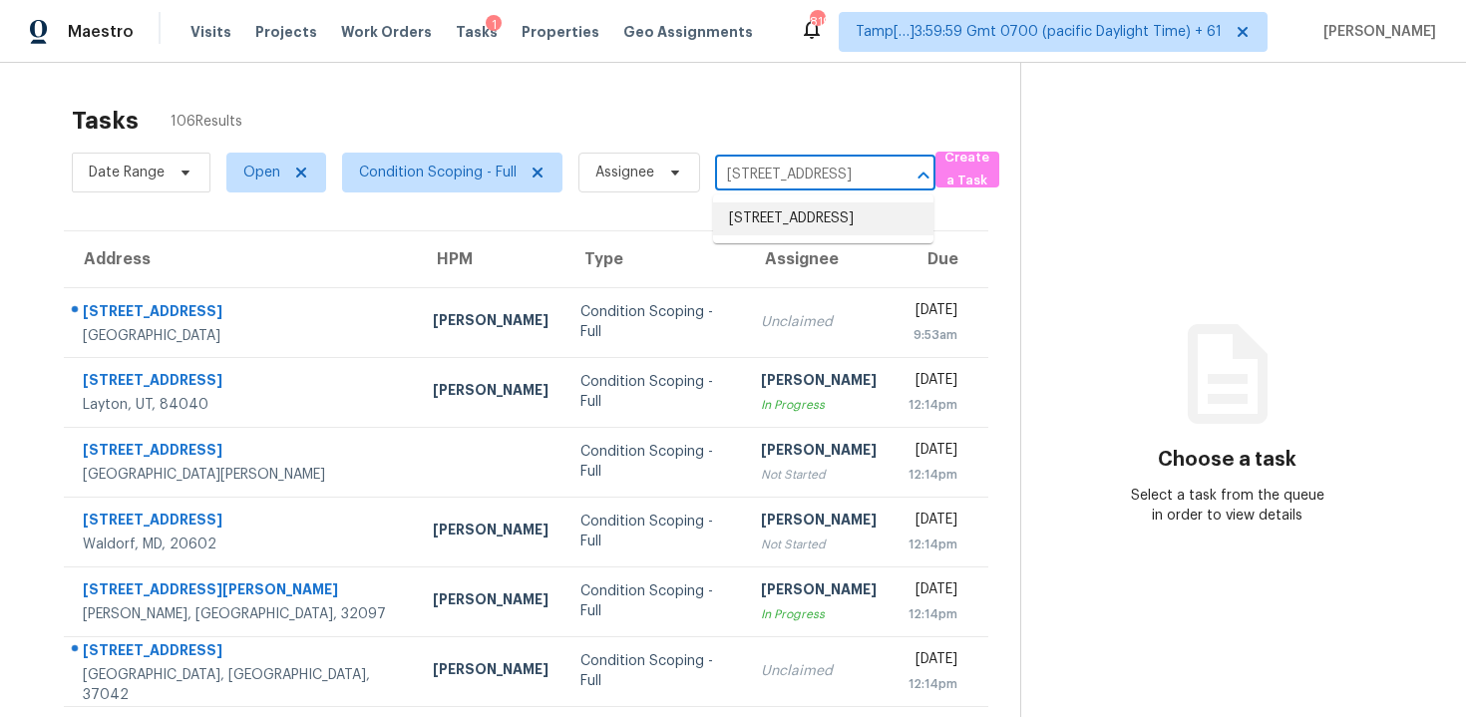
click at [802, 235] on li "[STREET_ADDRESS]" at bounding box center [823, 218] width 220 height 33
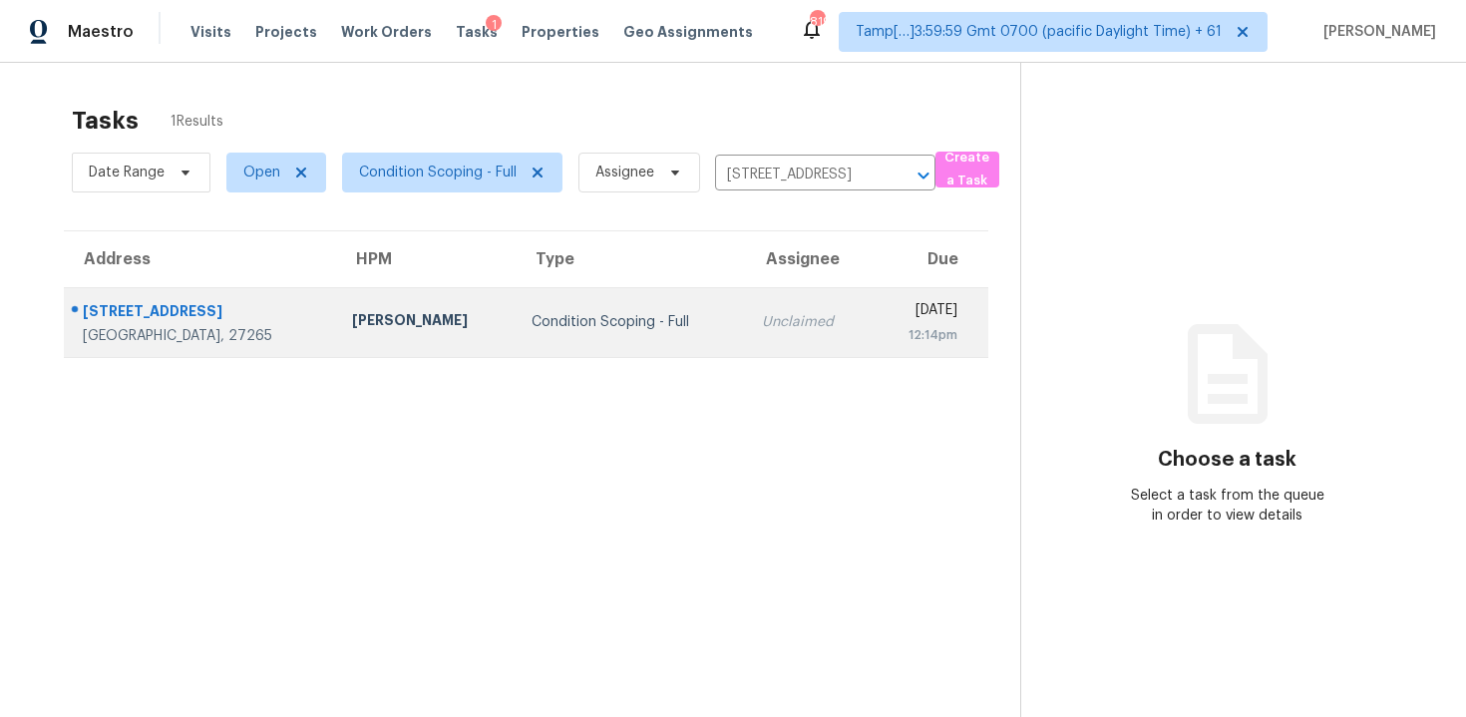
click at [888, 317] on div "[DATE]" at bounding box center [923, 312] width 70 height 25
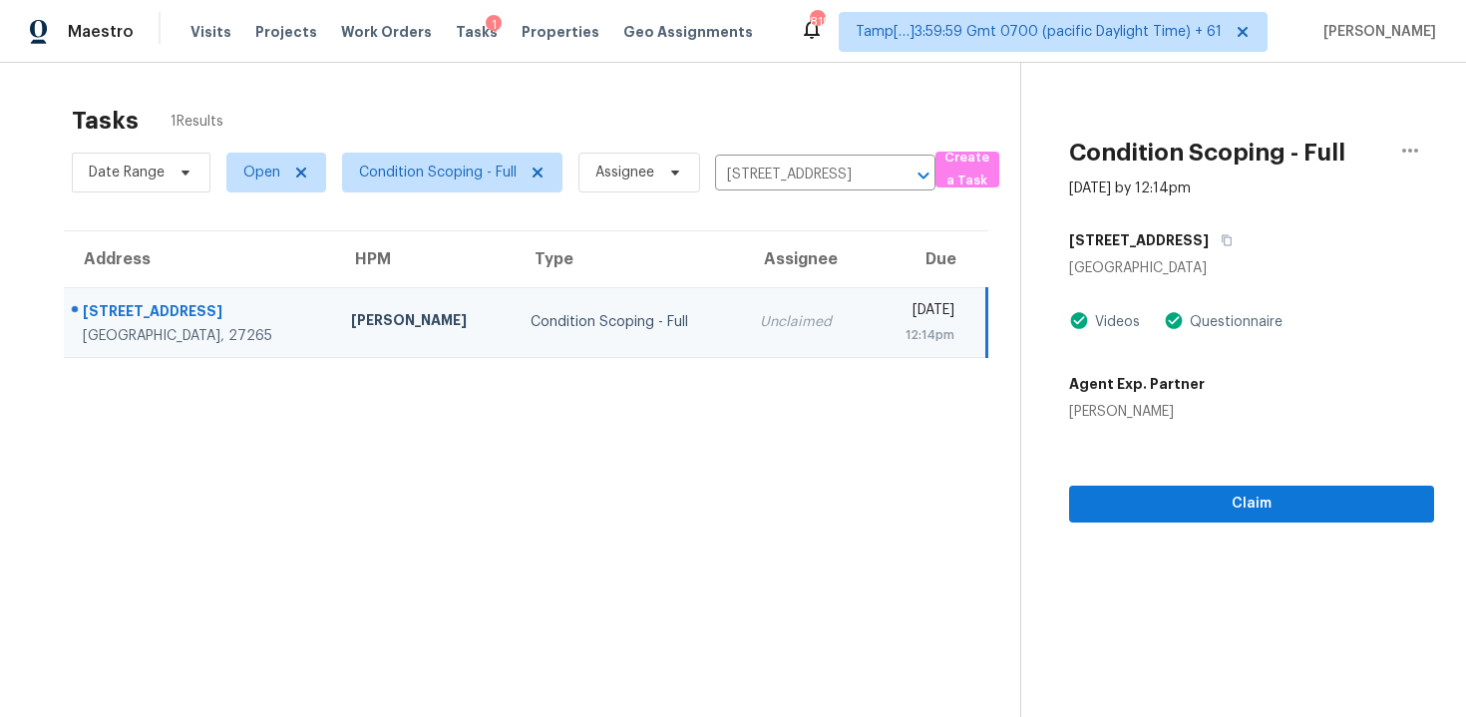
click at [1181, 227] on div "1703 Lazy Ln" at bounding box center [1251, 240] width 365 height 36
click at [1221, 241] on icon "button" at bounding box center [1227, 240] width 12 height 12
click at [1222, 236] on icon "button" at bounding box center [1227, 240] width 10 height 11
click at [1417, 166] on button "button" at bounding box center [1410, 151] width 48 height 48
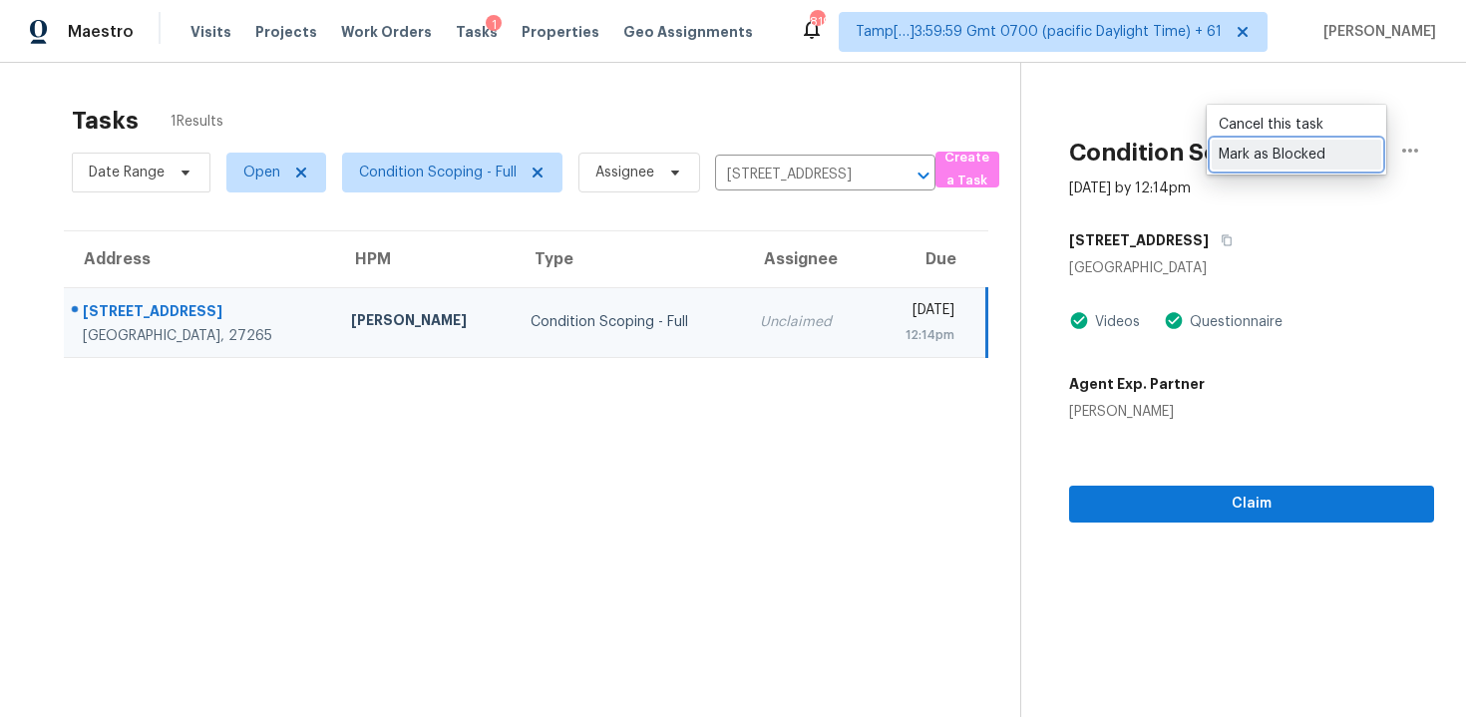
click at [1313, 153] on div "Mark as Blocked" at bounding box center [1297, 155] width 156 height 20
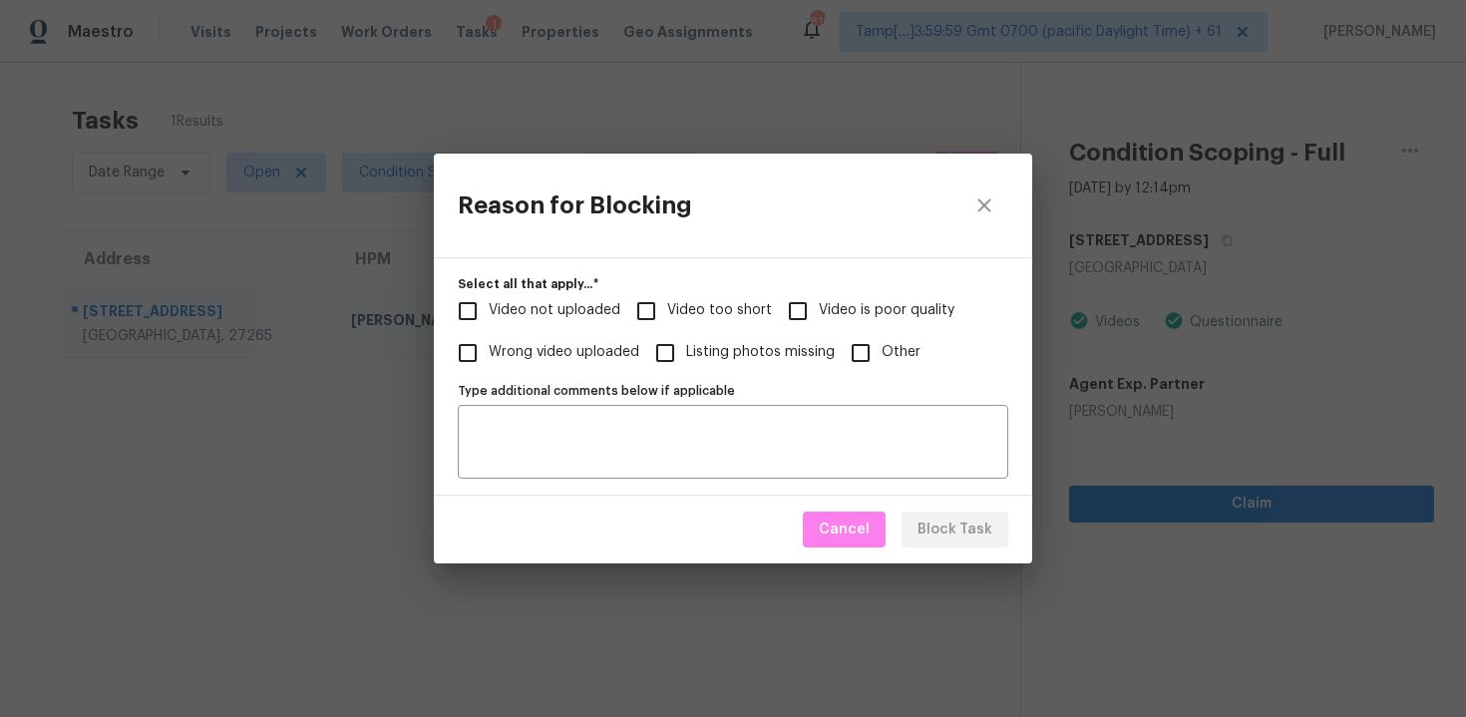
click at [730, 315] on span "Video too short" at bounding box center [719, 310] width 105 height 21
click at [667, 315] on input "Video too short" at bounding box center [646, 311] width 42 height 42
checkbox input "true"
click at [940, 528] on span "Block Task" at bounding box center [954, 530] width 75 height 25
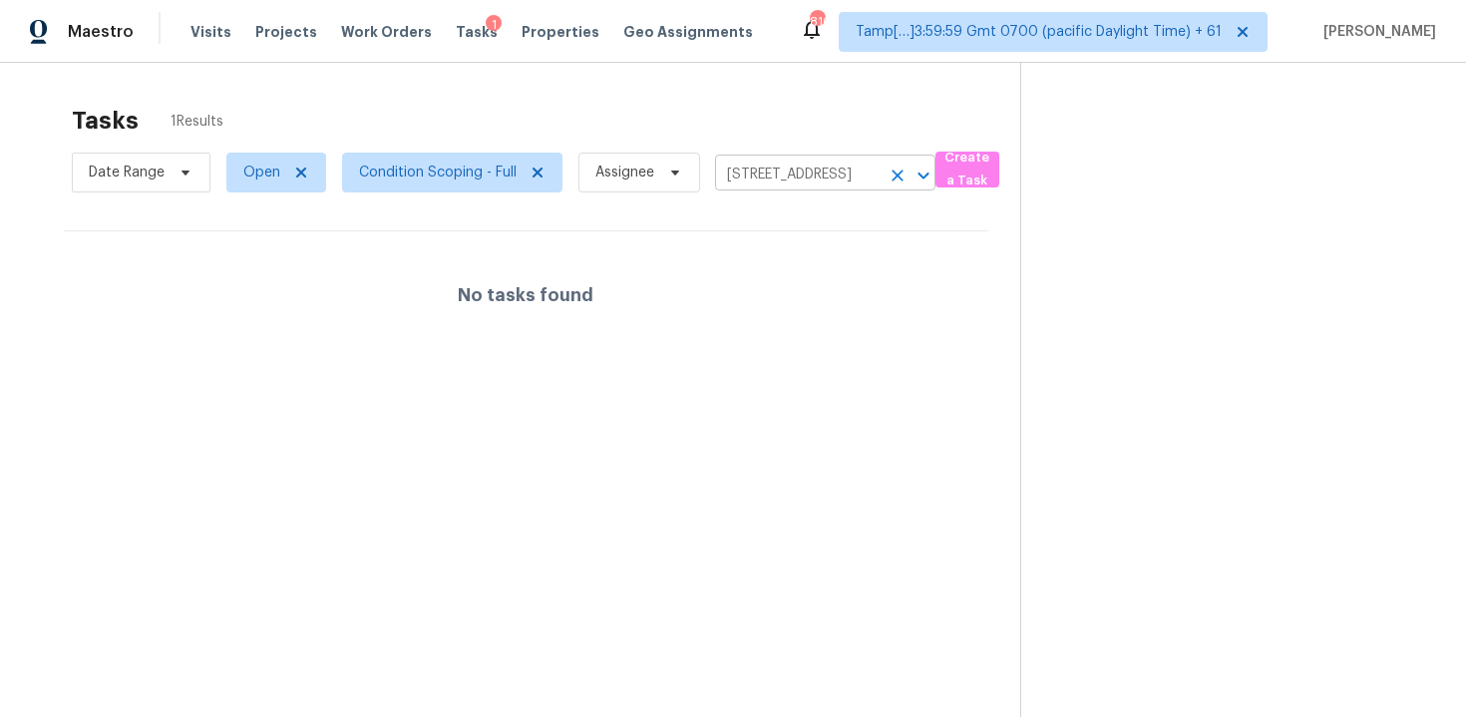
click at [890, 166] on icon "Clear" at bounding box center [898, 176] width 20 height 20
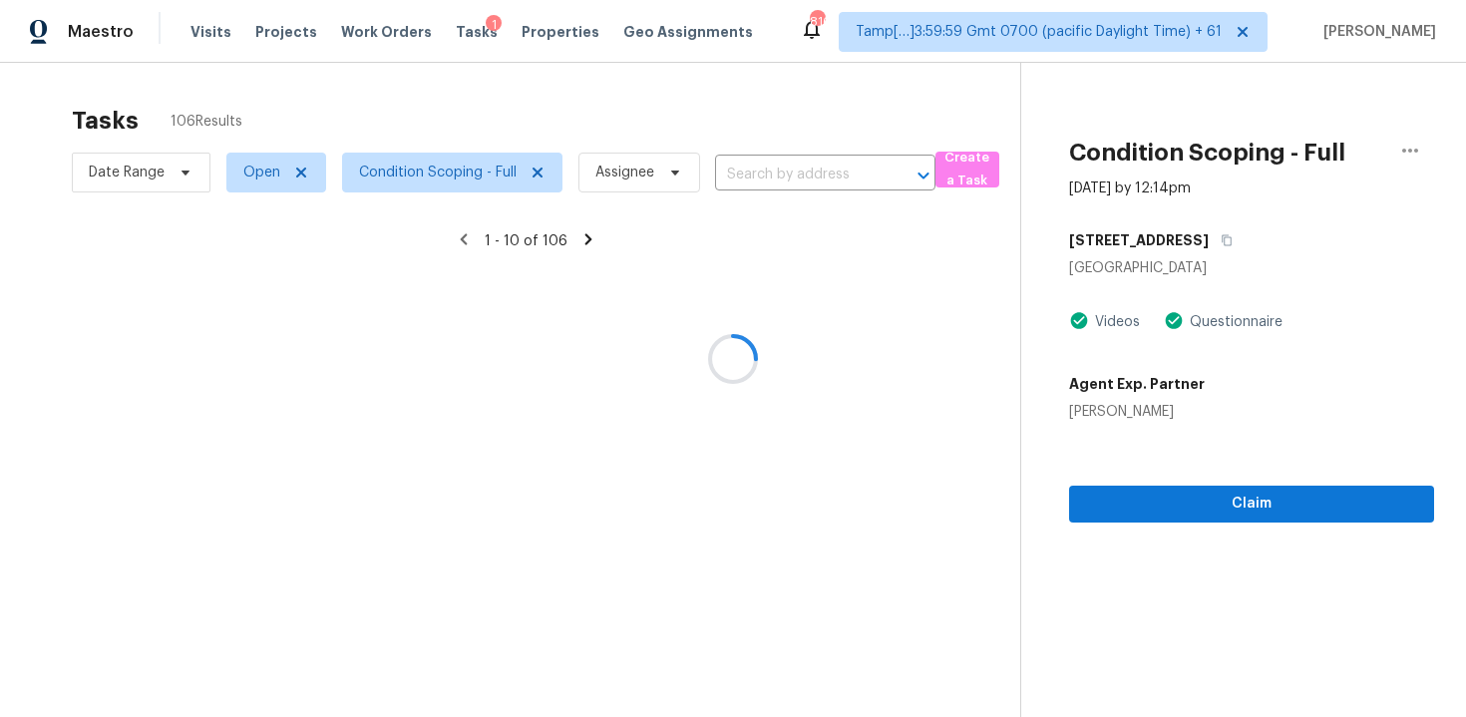
click at [750, 178] on div at bounding box center [733, 358] width 1466 height 717
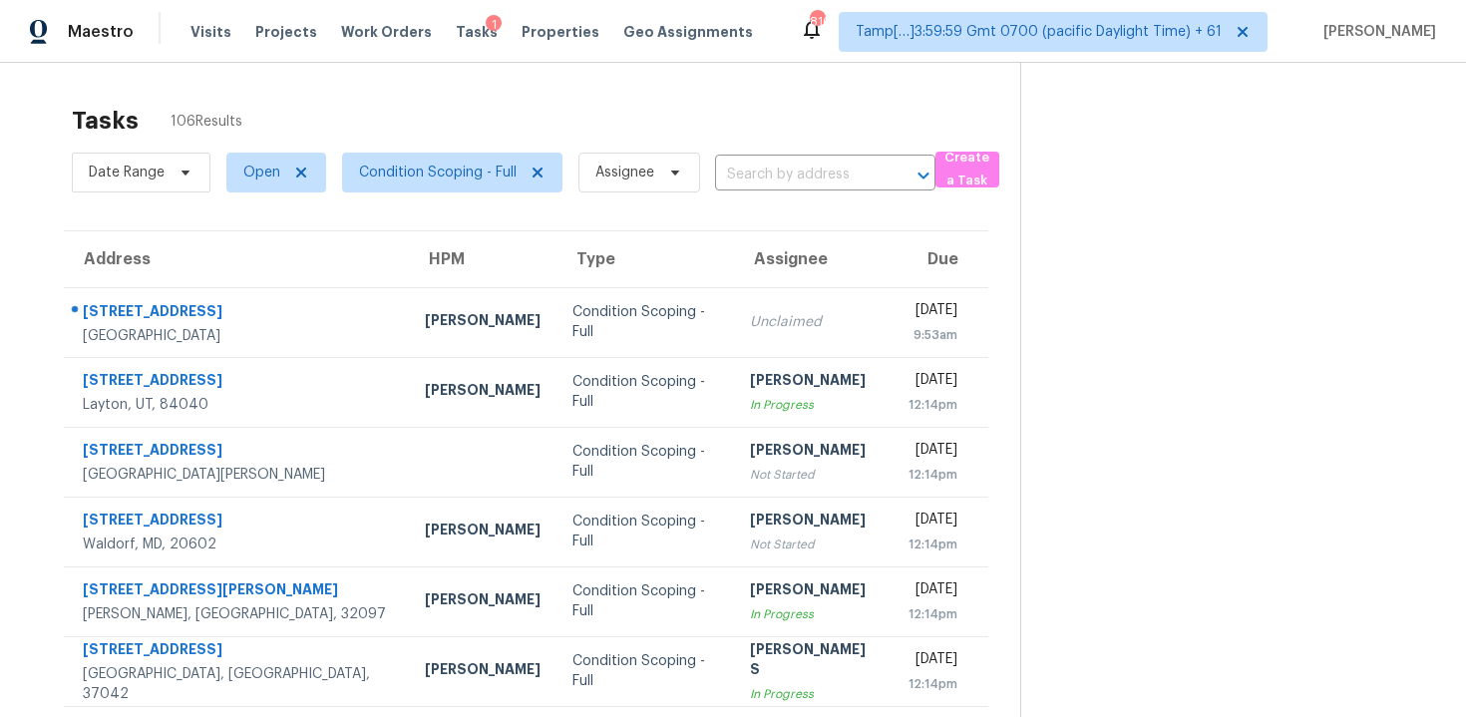
click at [771, 199] on section "Tasks 106 Results Date Range Open Condition Scoping - Full Assignee ​ Create a …" at bounding box center [526, 567] width 988 height 944
click at [782, 175] on input "text" at bounding box center [797, 175] width 165 height 31
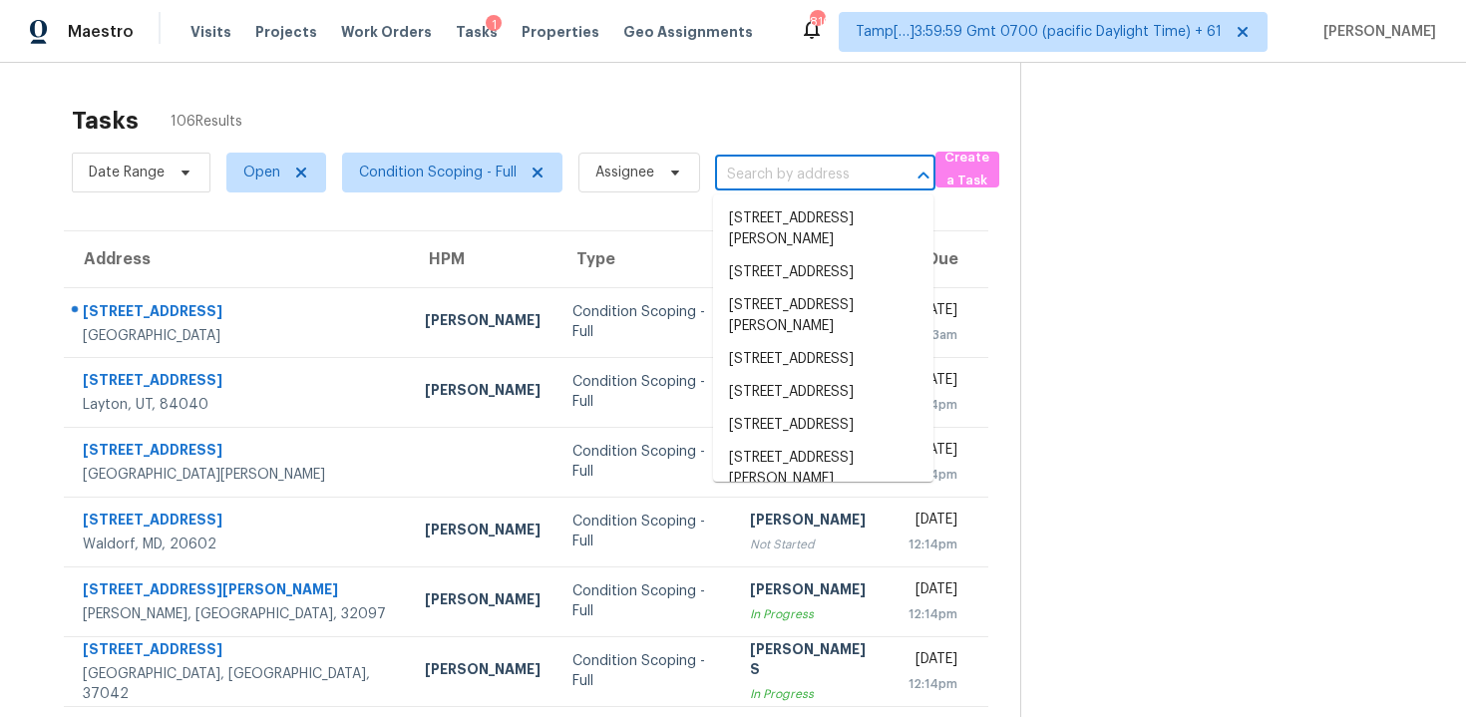
paste input "613 Roxboro Pl NW, Washington, DC 20011"
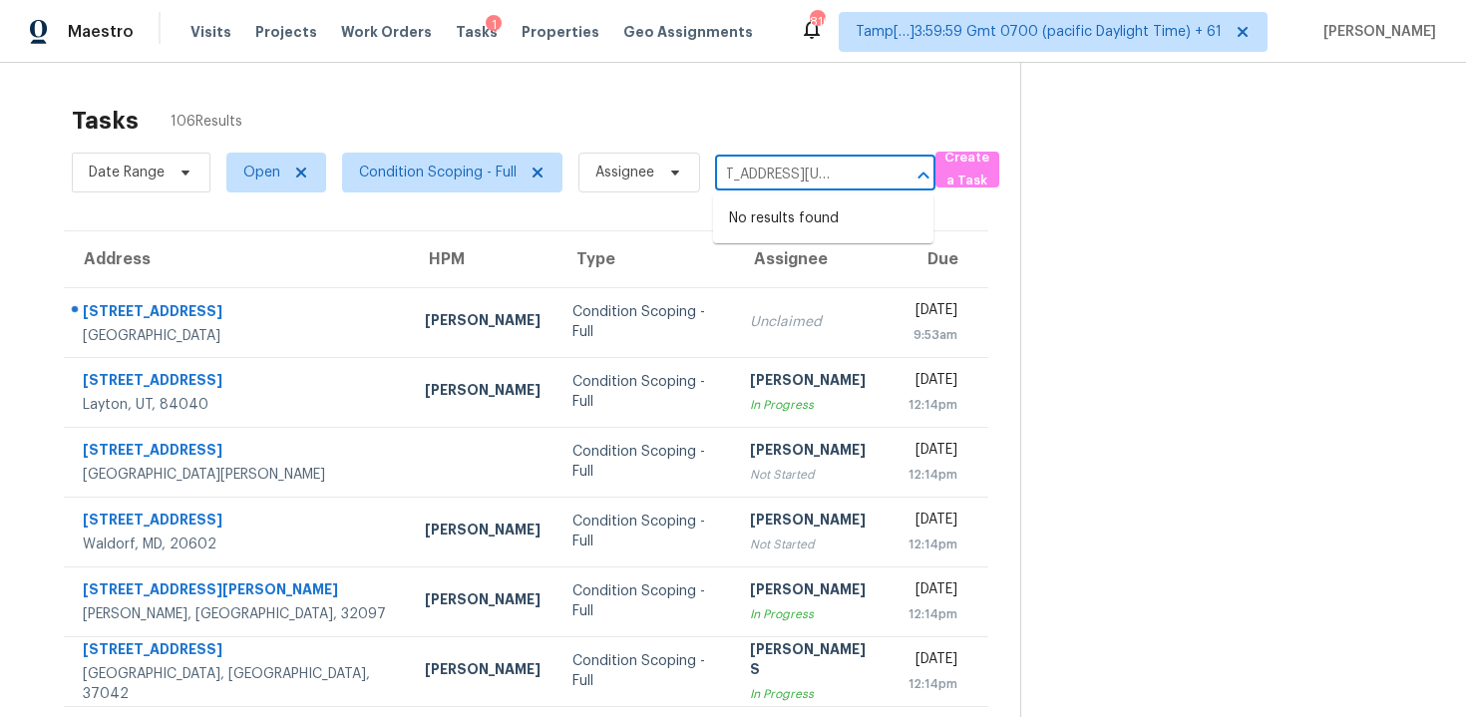
type input "613 Roxboro Pl NW, Washington, DC 20011"
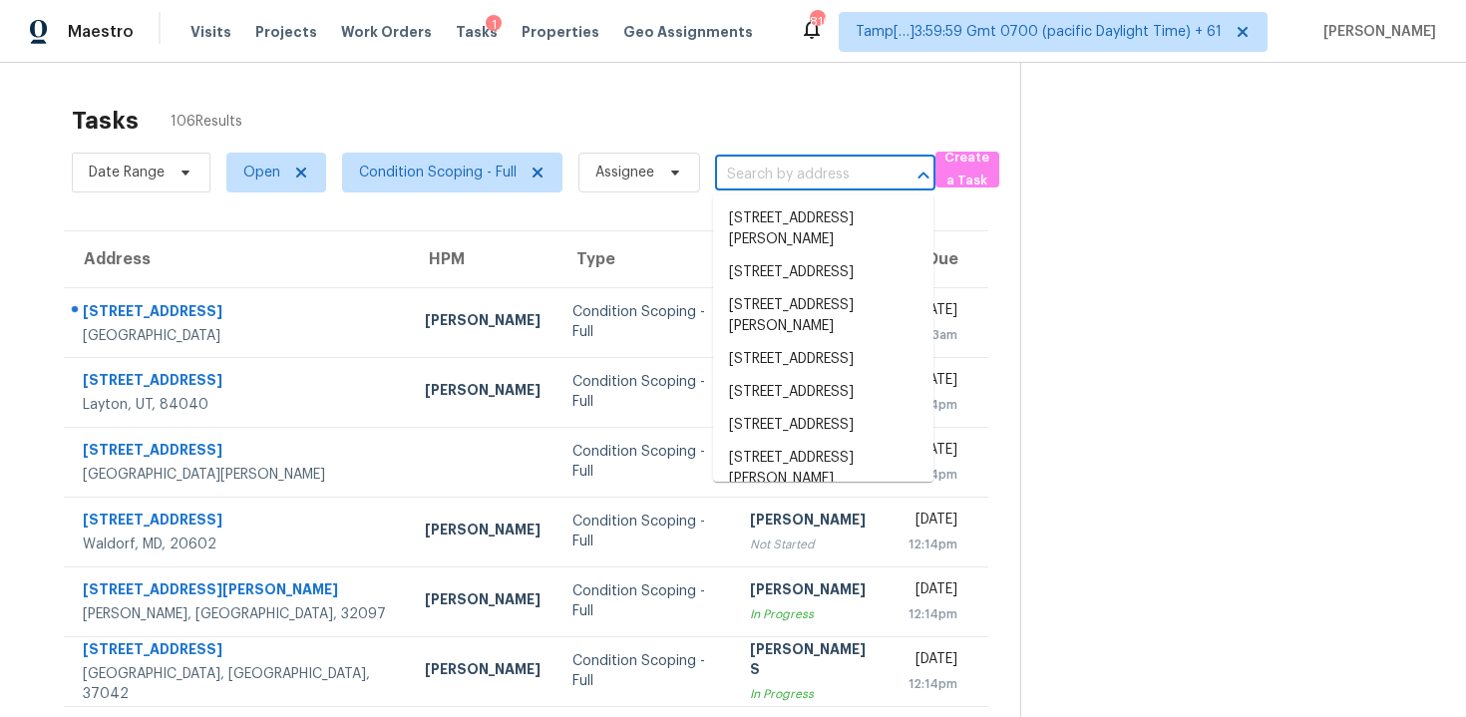
scroll to position [0, 0]
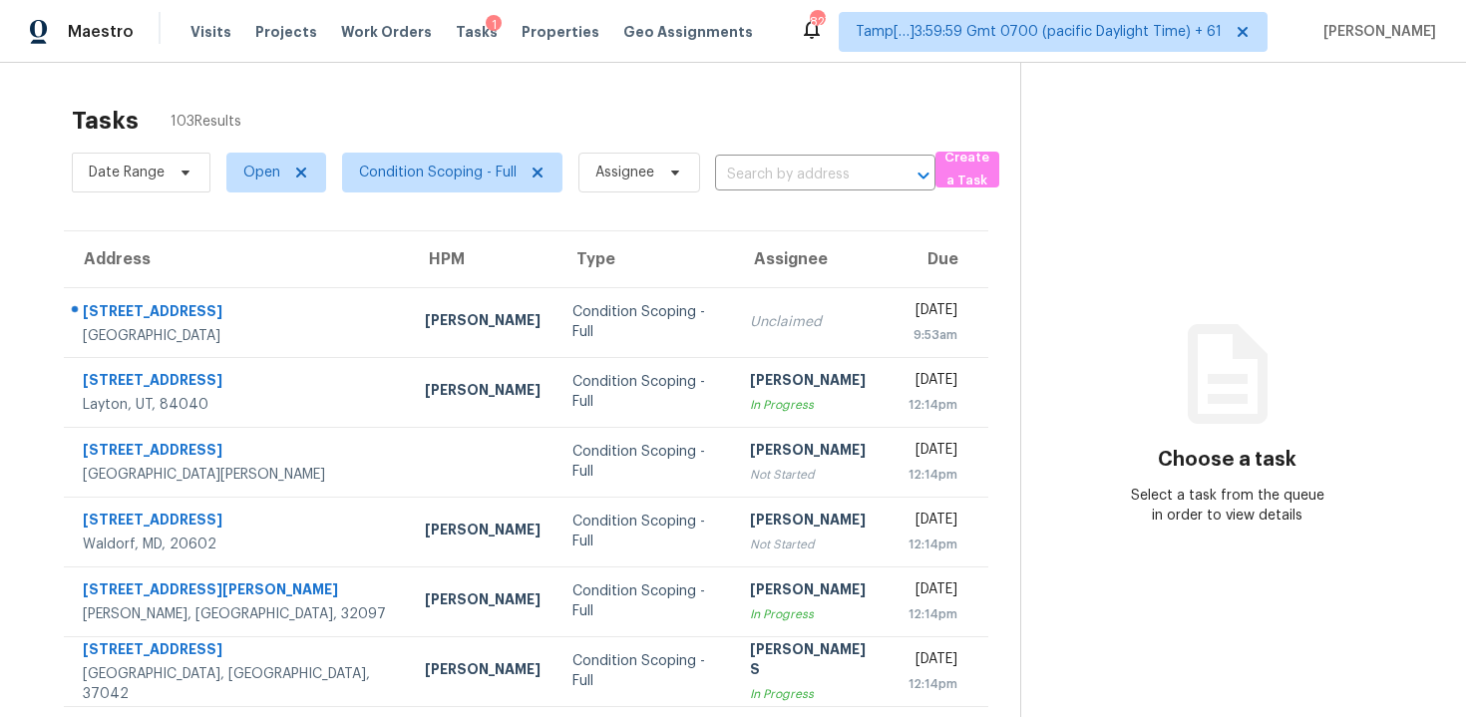
click at [833, 149] on div "Date Range Open Condition Scoping - Full Assignee ​" at bounding box center [504, 173] width 864 height 52
click at [821, 173] on input "text" at bounding box center [797, 175] width 165 height 31
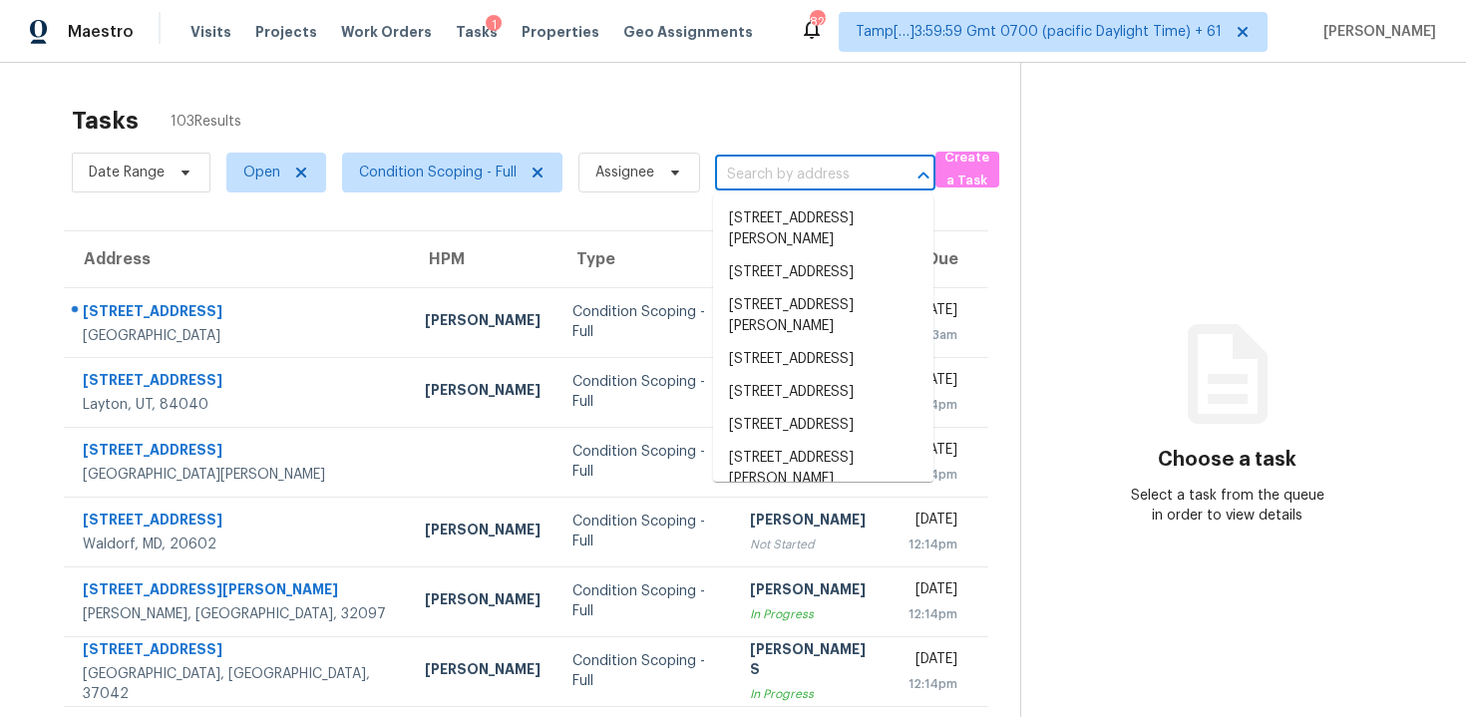
paste input "[STREET_ADDRESS][US_STATE]"
type input "[STREET_ADDRESS][US_STATE]"
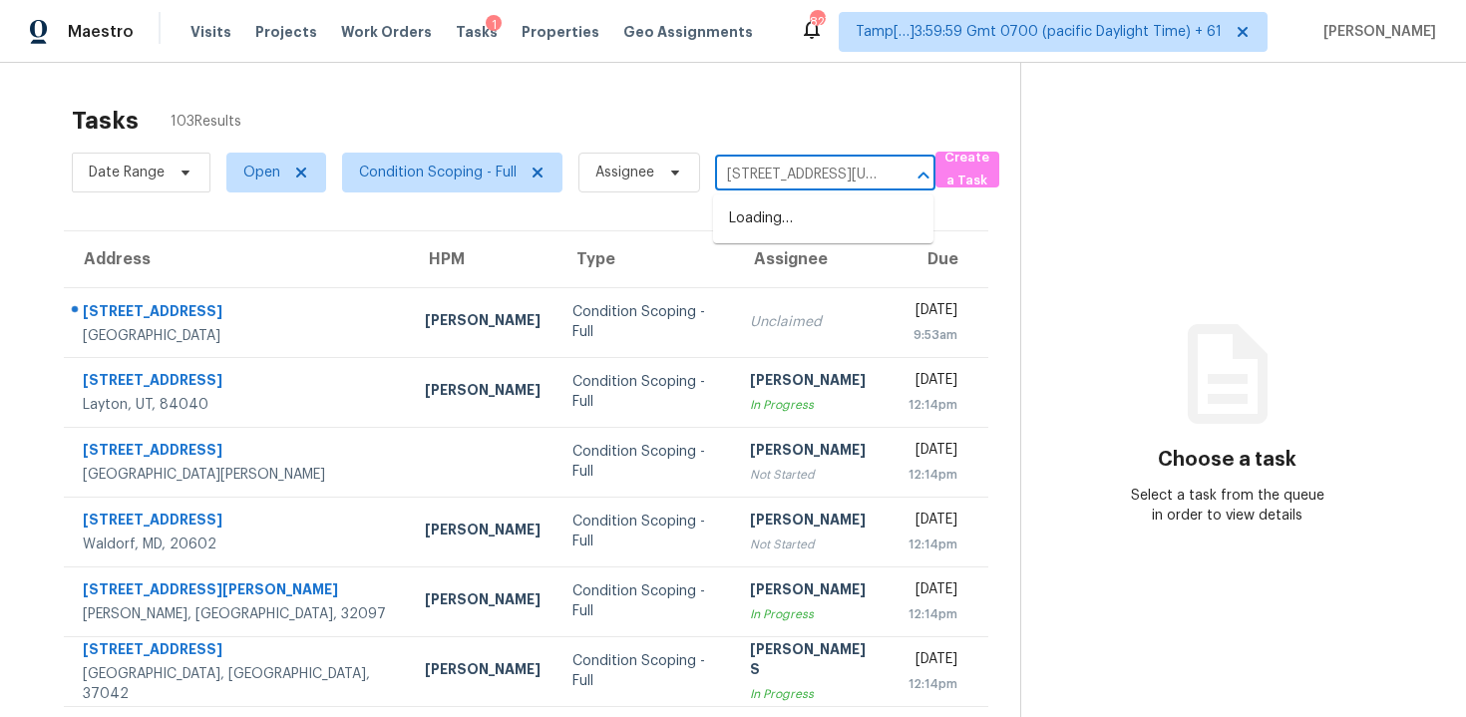
scroll to position [0, 124]
click at [818, 216] on li "[STREET_ADDRESS][US_STATE]" at bounding box center [823, 229] width 220 height 54
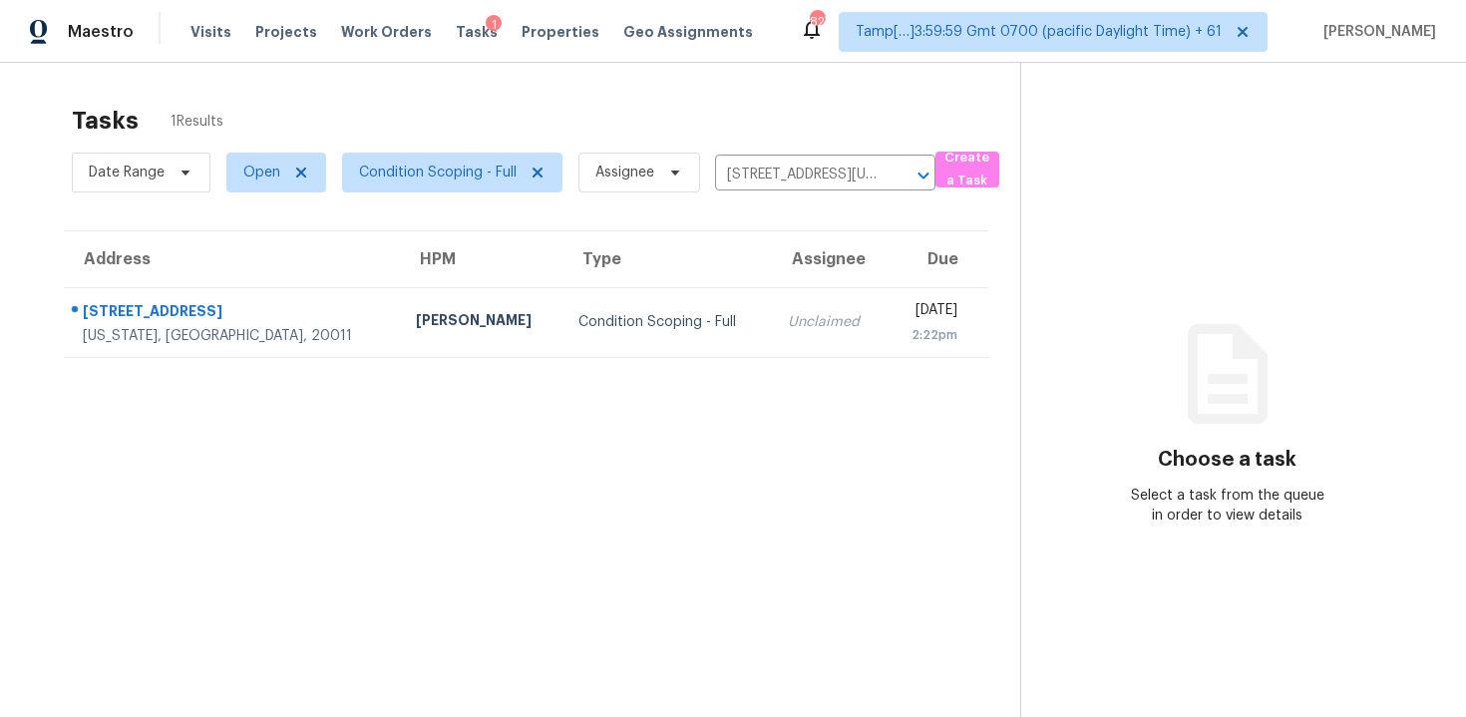
click at [787, 334] on td "Unclaimed" at bounding box center [829, 322] width 115 height 70
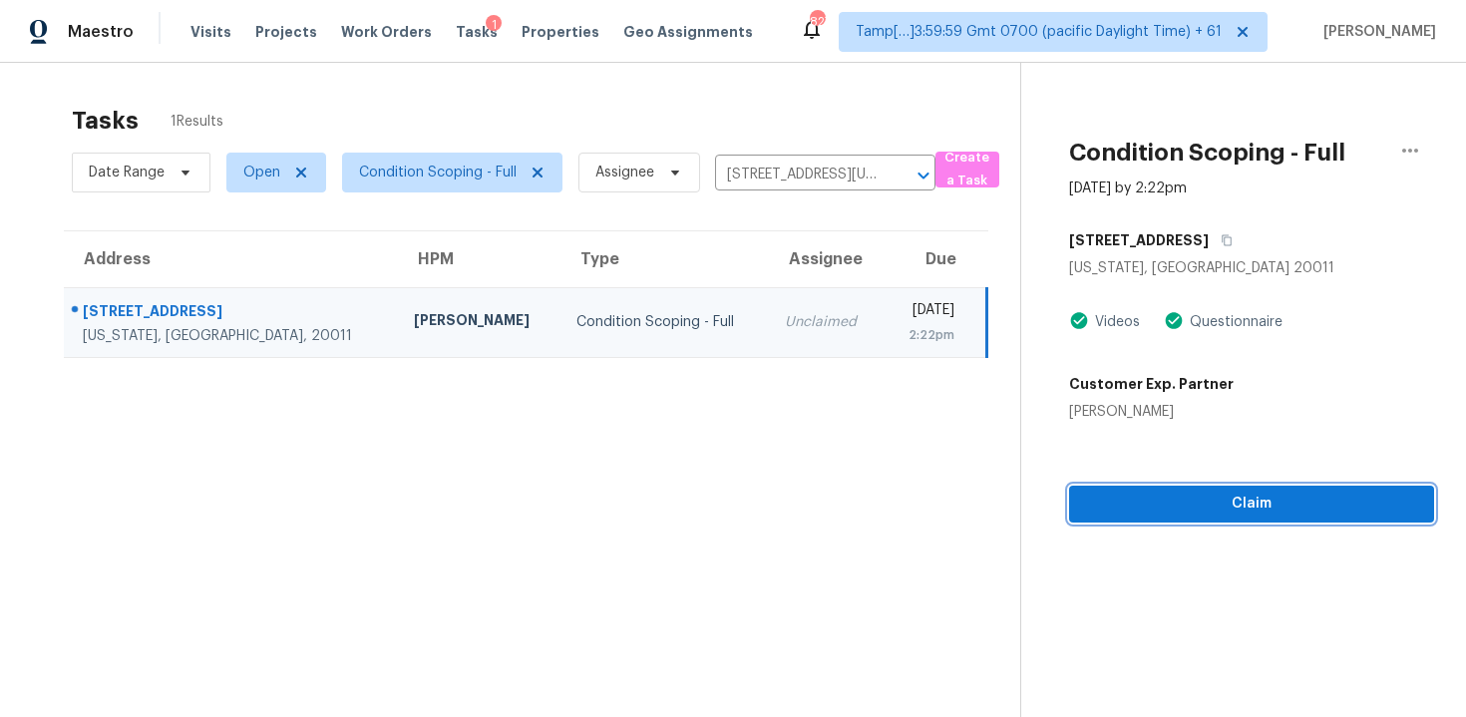
click at [1147, 494] on span "Claim" at bounding box center [1251, 504] width 333 height 25
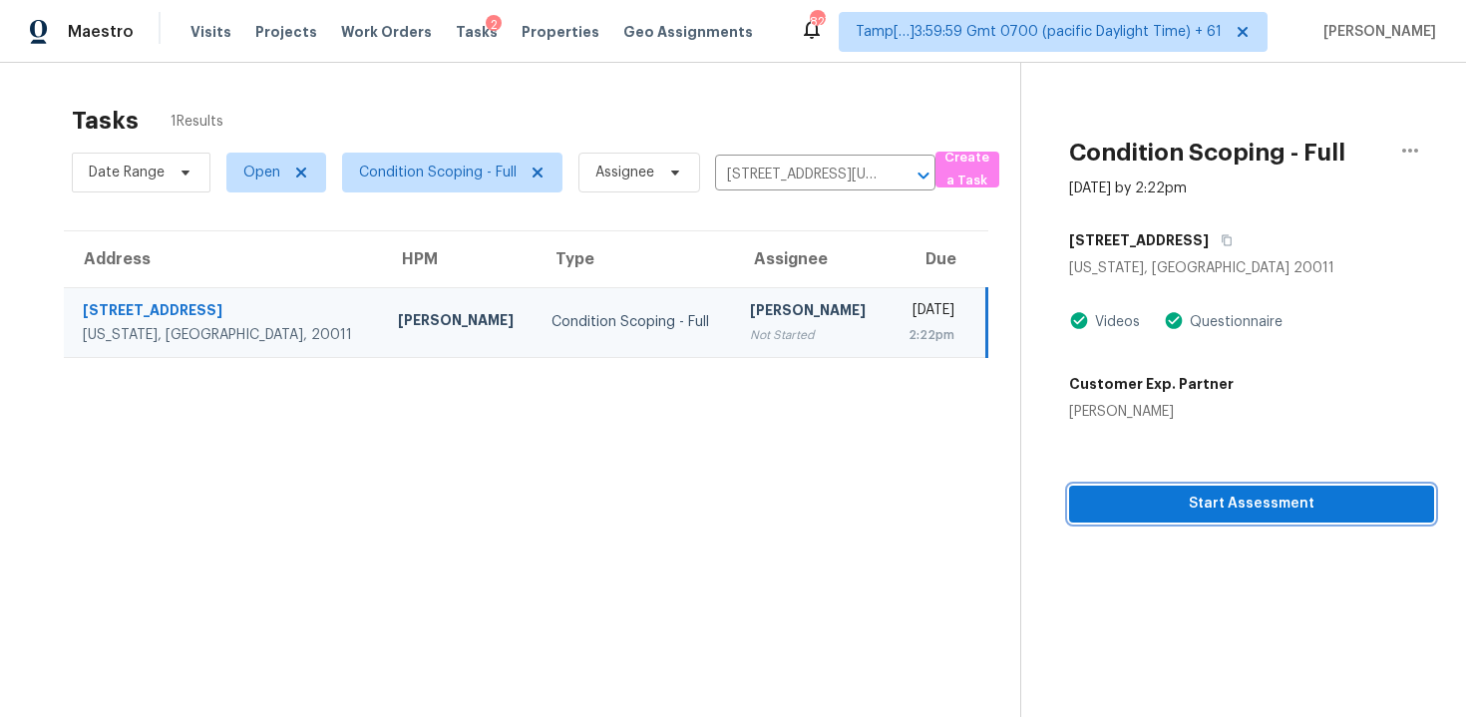
click at [1147, 494] on span "Start Assessment" at bounding box center [1251, 504] width 333 height 25
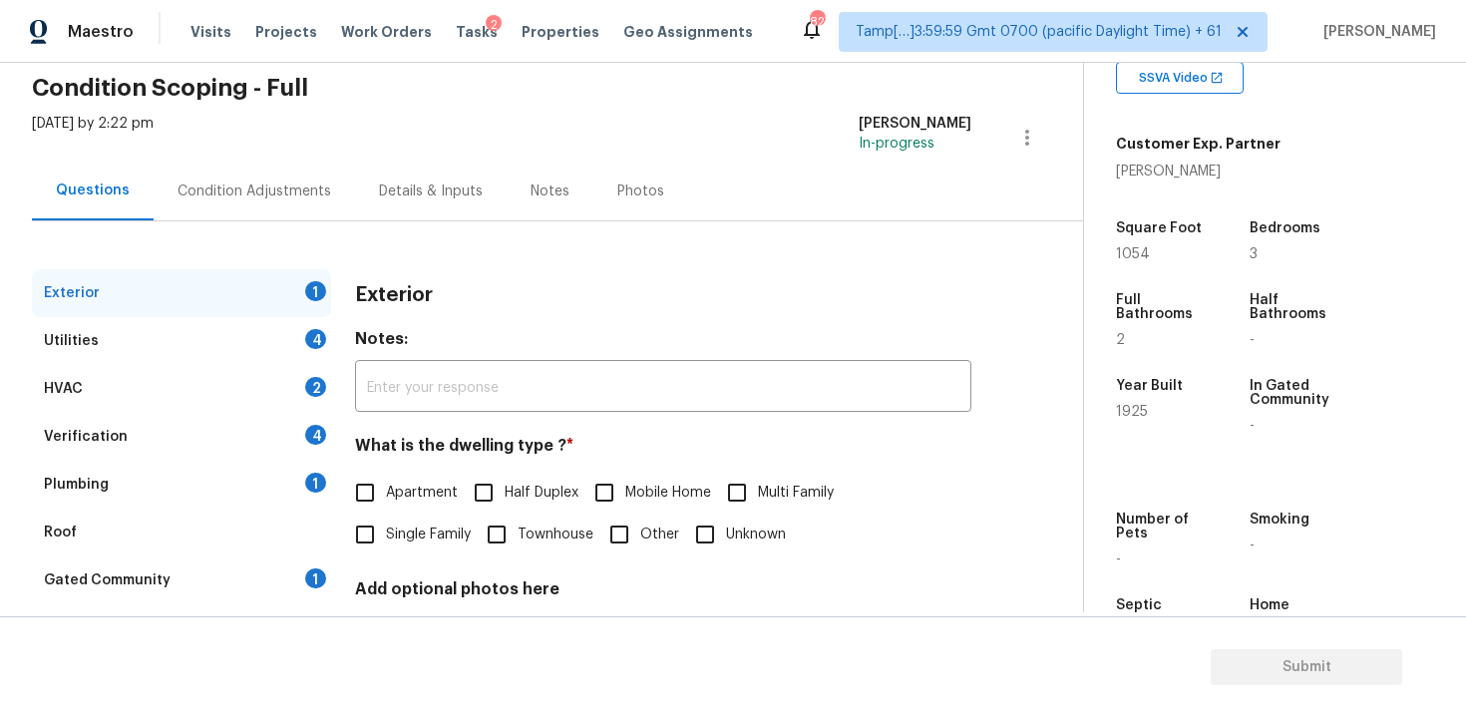
scroll to position [87, 0]
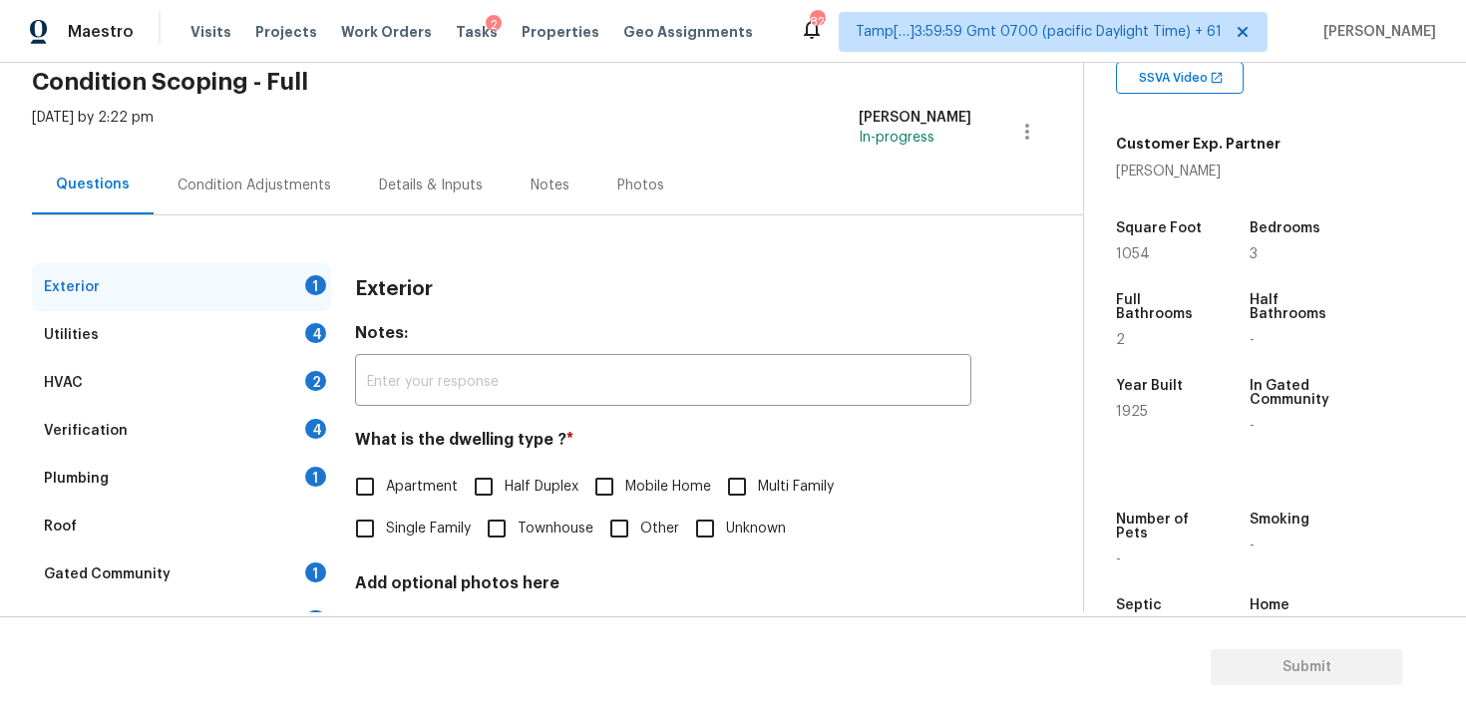
click at [286, 191] on div "Condition Adjustments" at bounding box center [255, 186] width 154 height 20
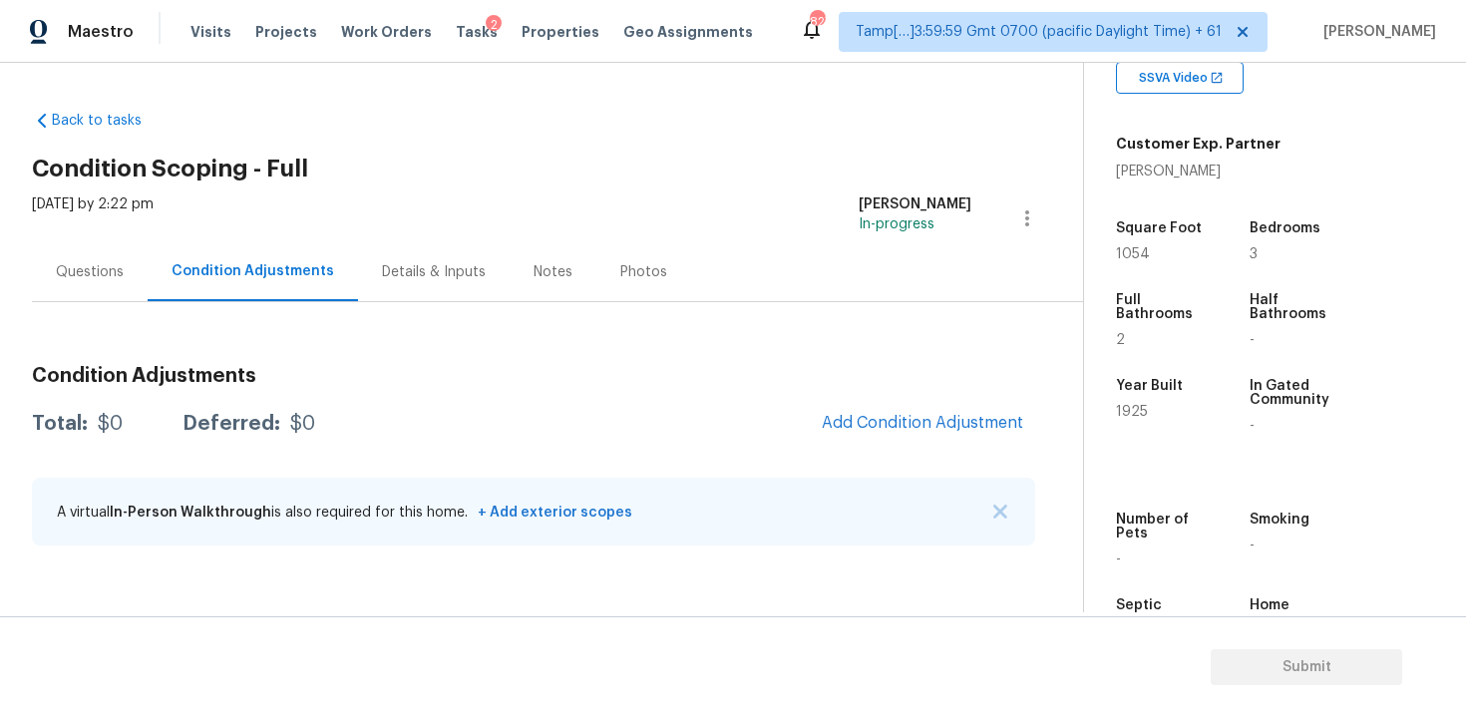
click at [881, 448] on div "Condition Adjustments Total: $0 Deferred: $0 Add Condition Adjustment A virtual…" at bounding box center [533, 456] width 1003 height 213
click at [891, 422] on span "Add Condition Adjustment" at bounding box center [922, 423] width 201 height 18
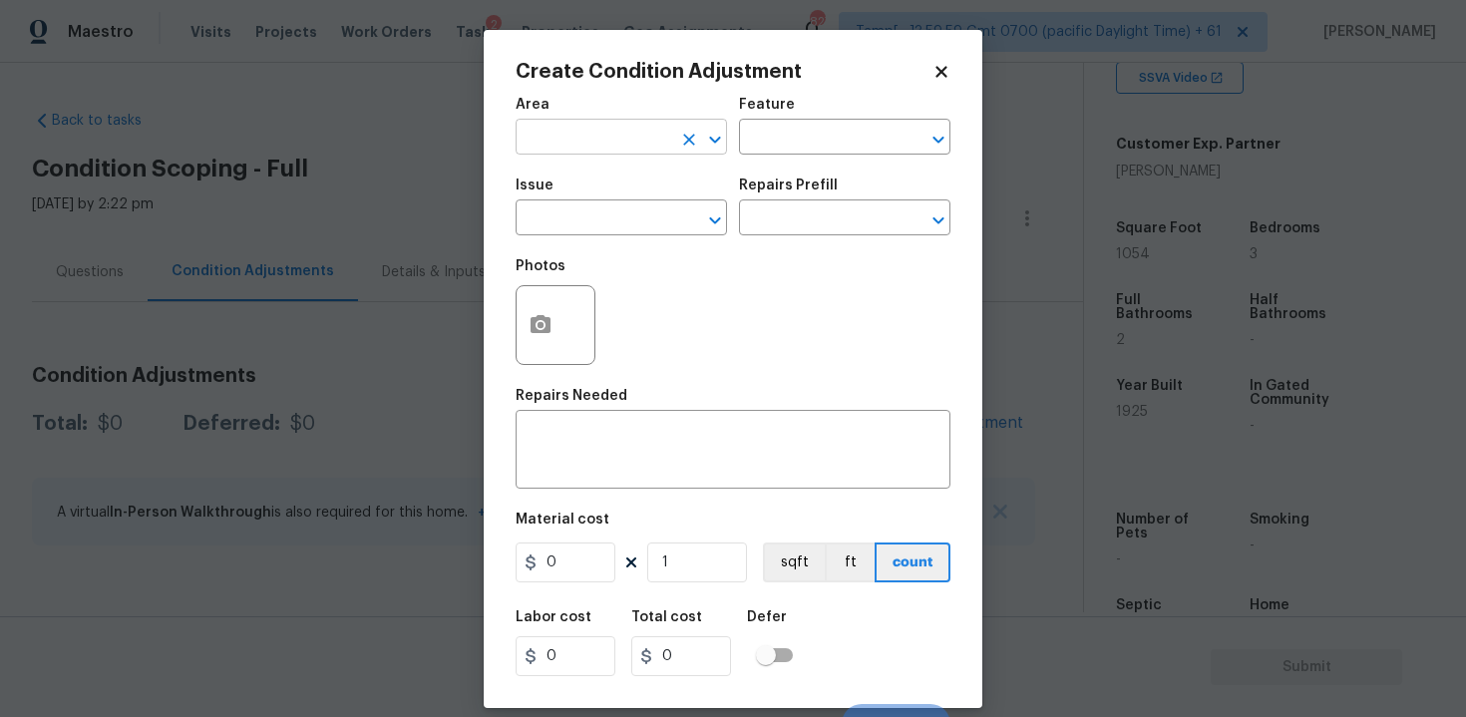
click at [586, 127] on input "text" at bounding box center [594, 139] width 156 height 31
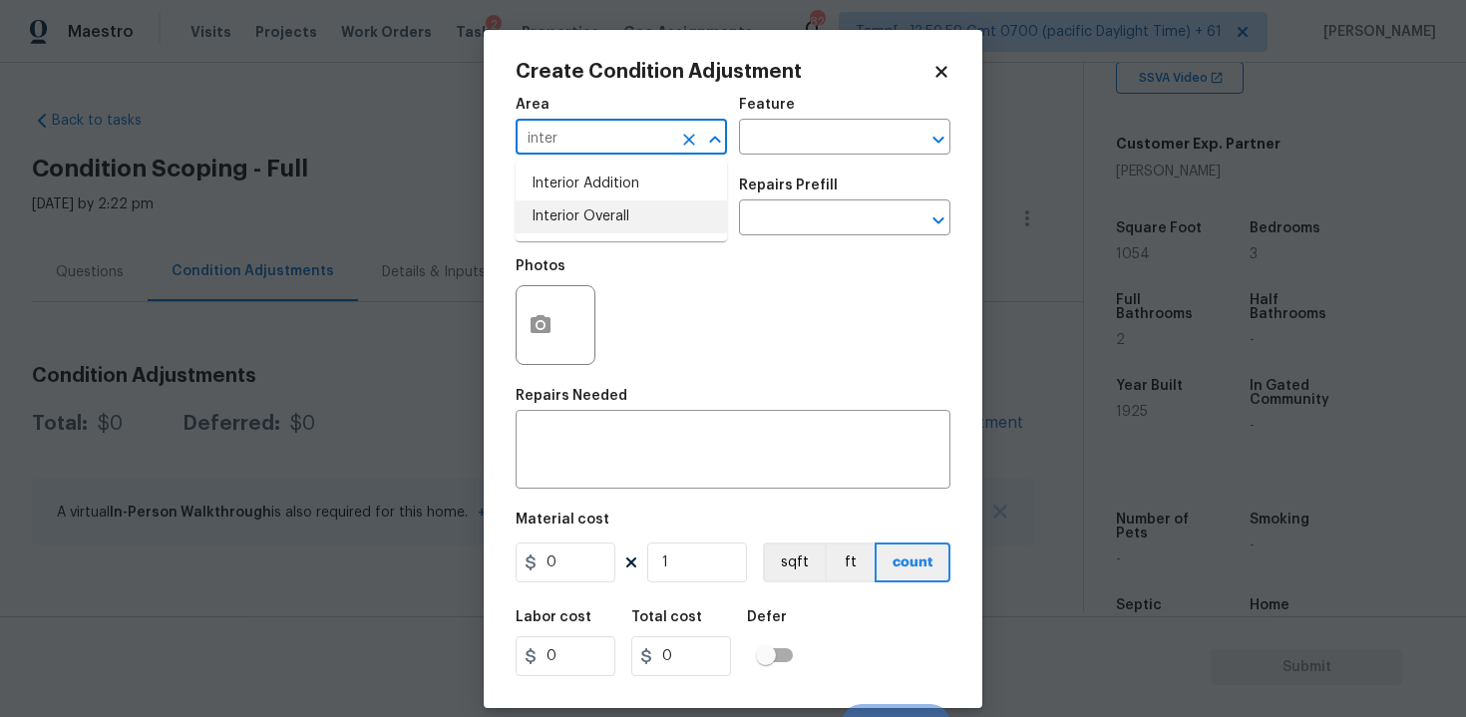
click at [590, 214] on li "Interior Overall" at bounding box center [621, 216] width 211 height 33
type input "Interior Overall"
click at [590, 214] on input "text" at bounding box center [594, 219] width 156 height 31
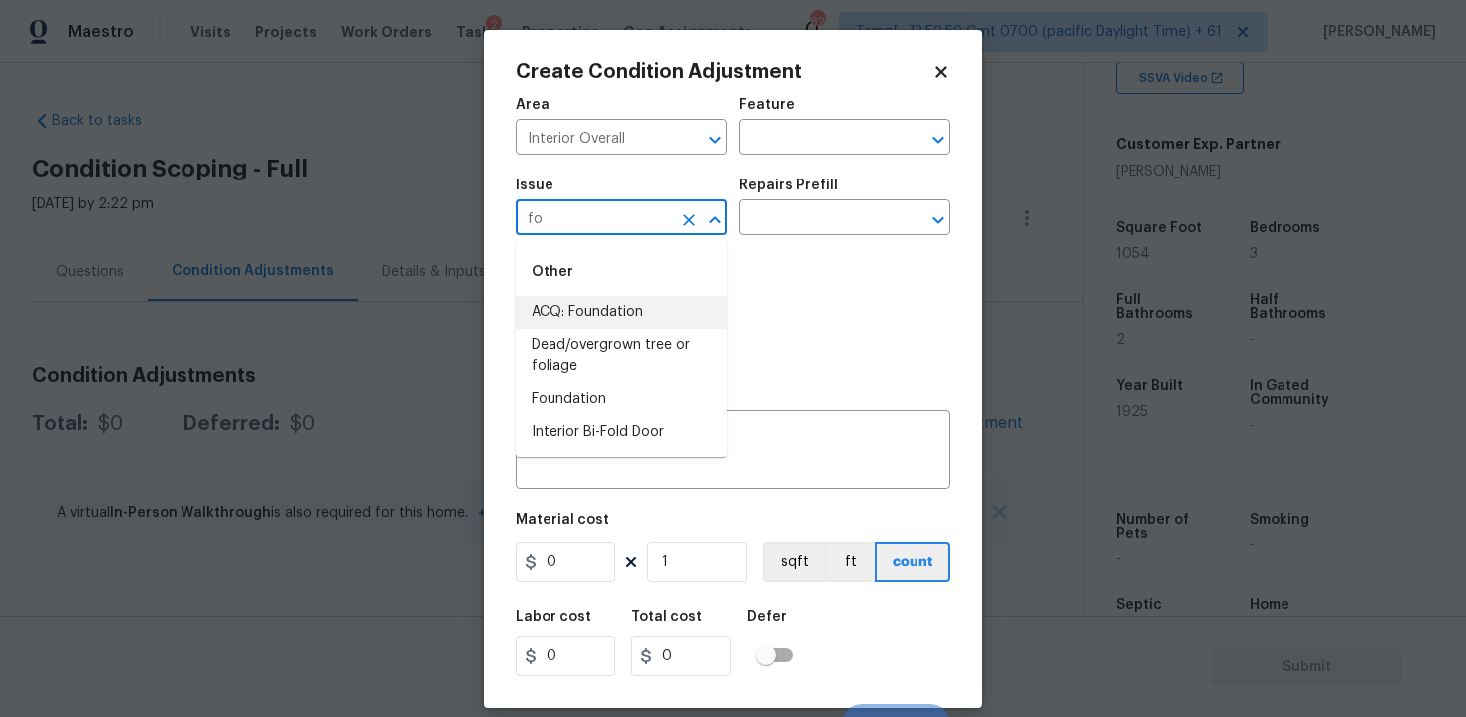
click at [608, 310] on li "ACQ: Foundation" at bounding box center [621, 312] width 211 height 33
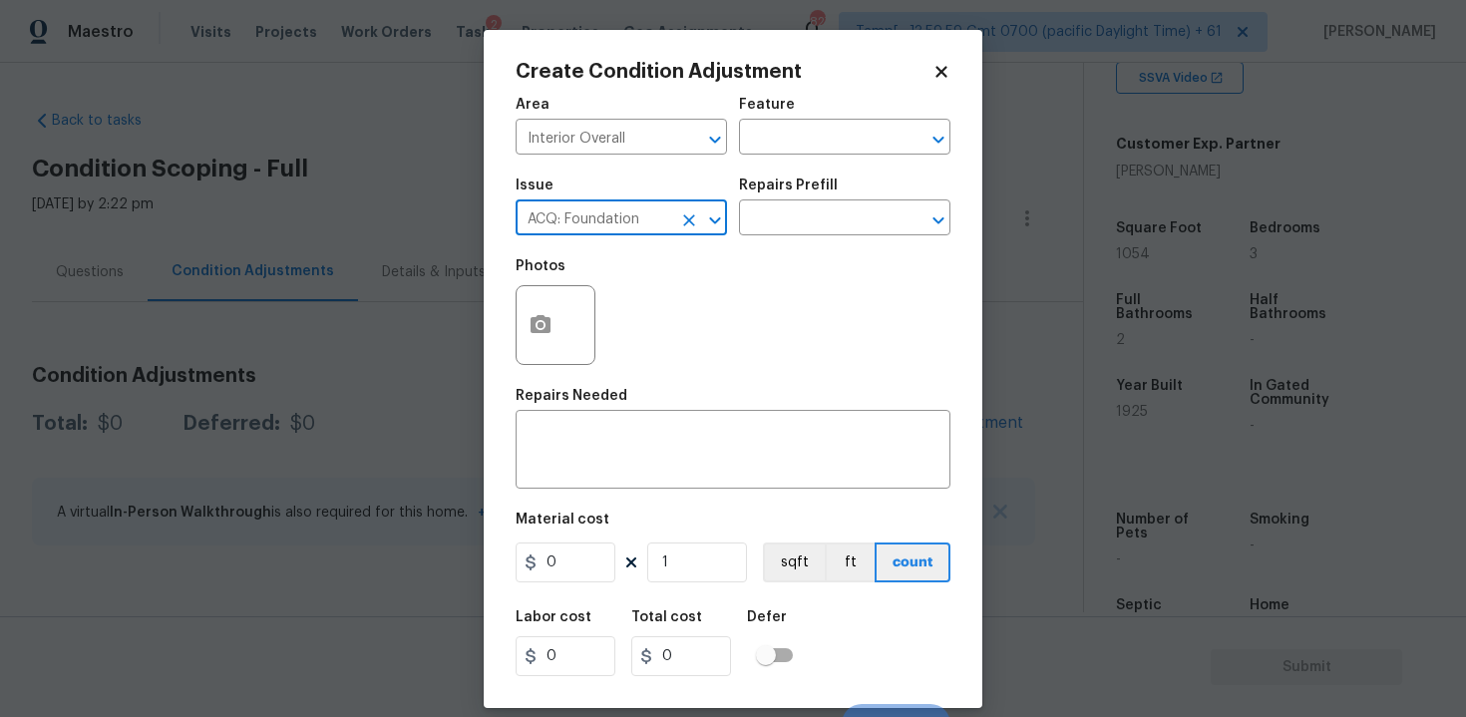
type input "ACQ: Foundation"
click at [546, 352] on button "button" at bounding box center [541, 325] width 48 height 78
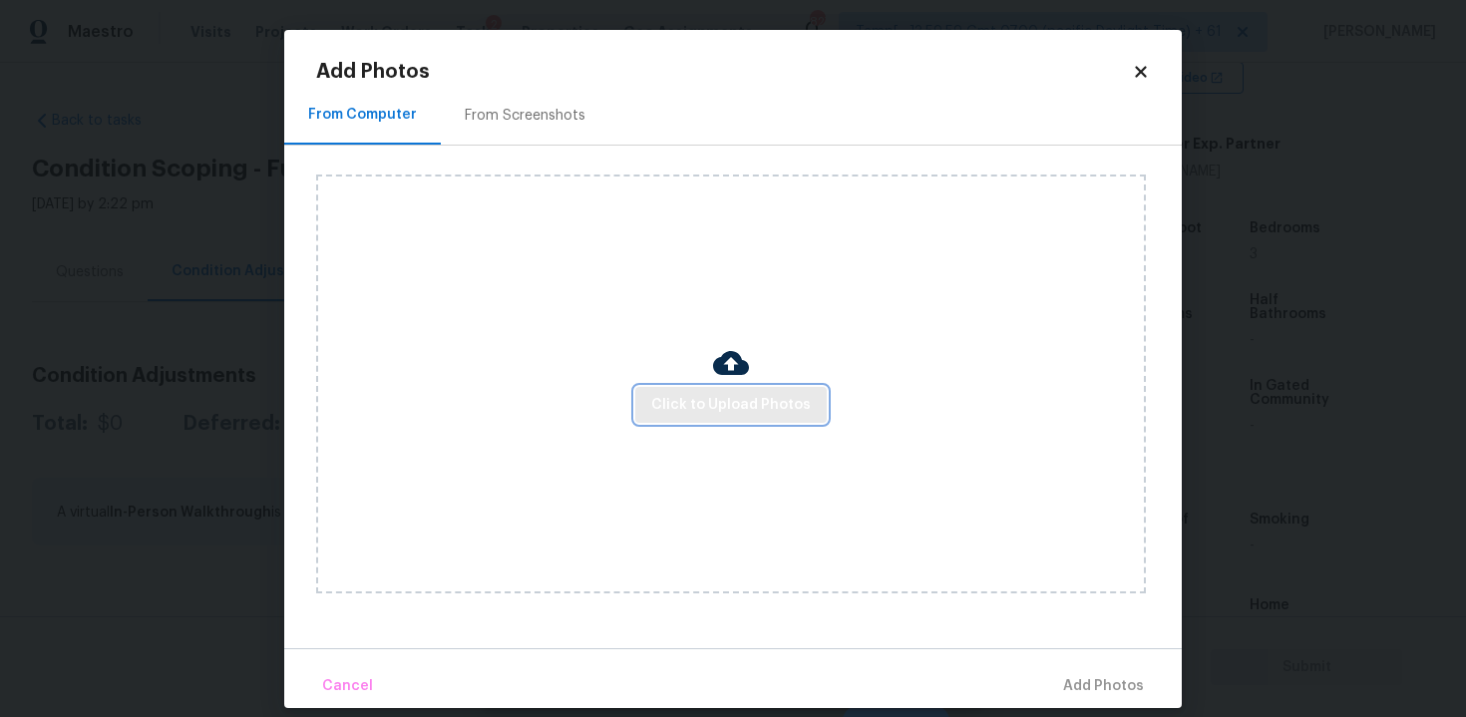
click at [756, 387] on button "Click to Upload Photos" at bounding box center [730, 405] width 191 height 37
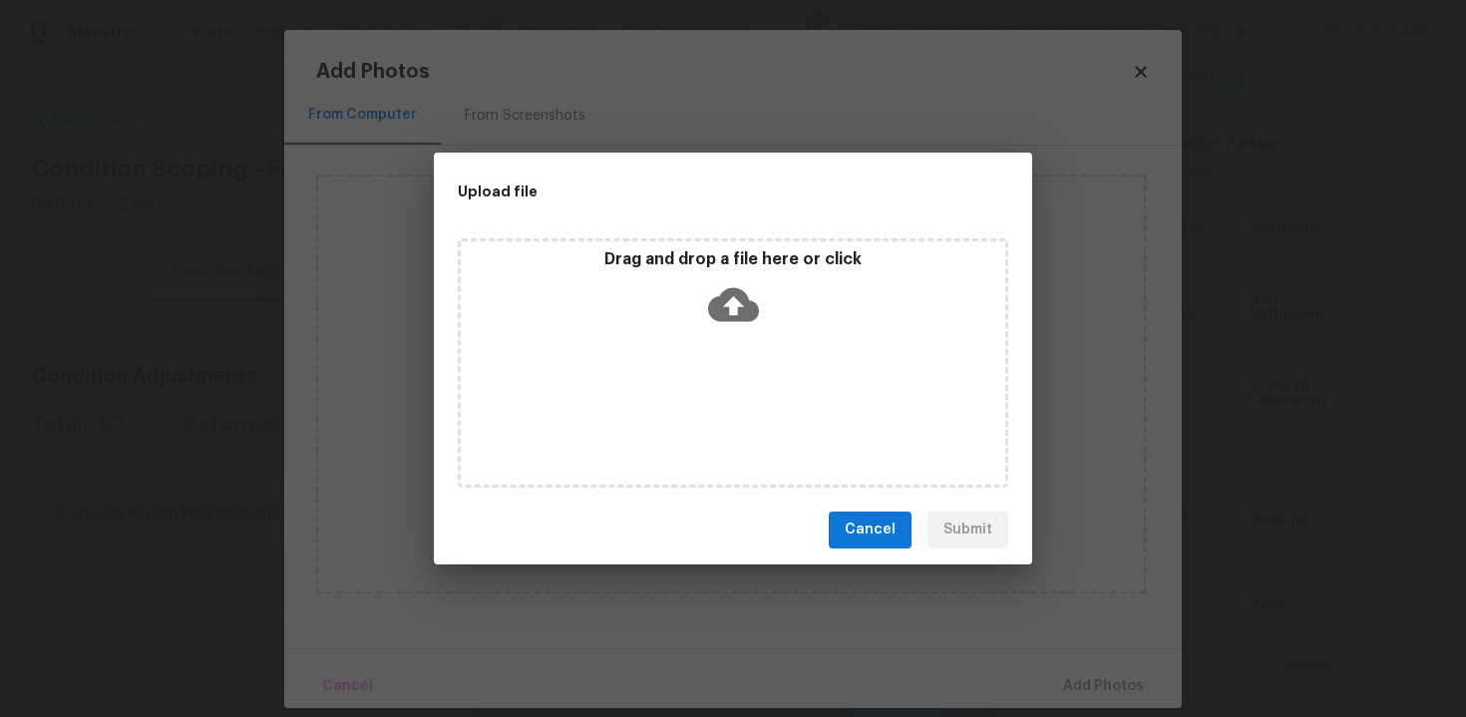
click at [741, 299] on icon at bounding box center [733, 304] width 51 height 34
click at [869, 533] on span "Cancel" at bounding box center [870, 530] width 51 height 25
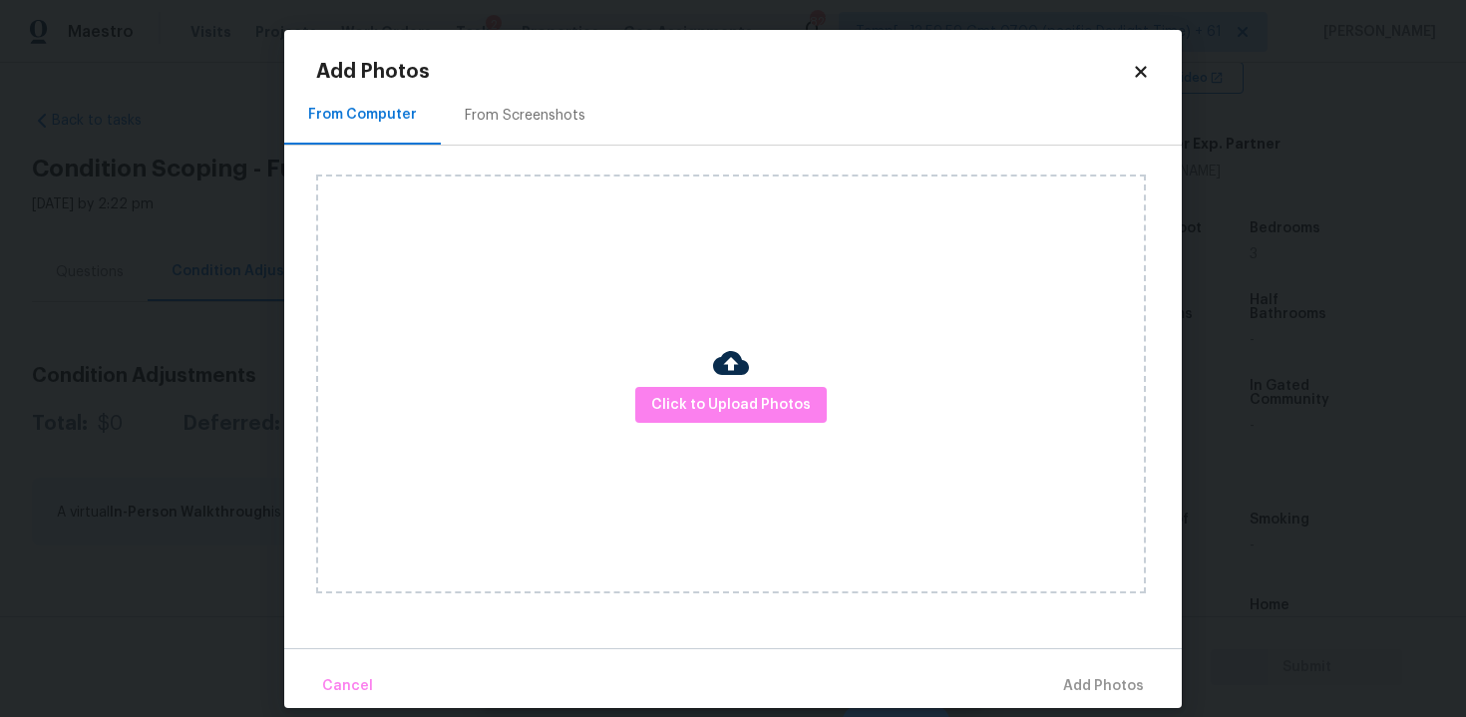
click at [516, 81] on h2 "Add Photos" at bounding box center [724, 72] width 816 height 20
click at [540, 142] on div "From Screenshots" at bounding box center [525, 115] width 169 height 59
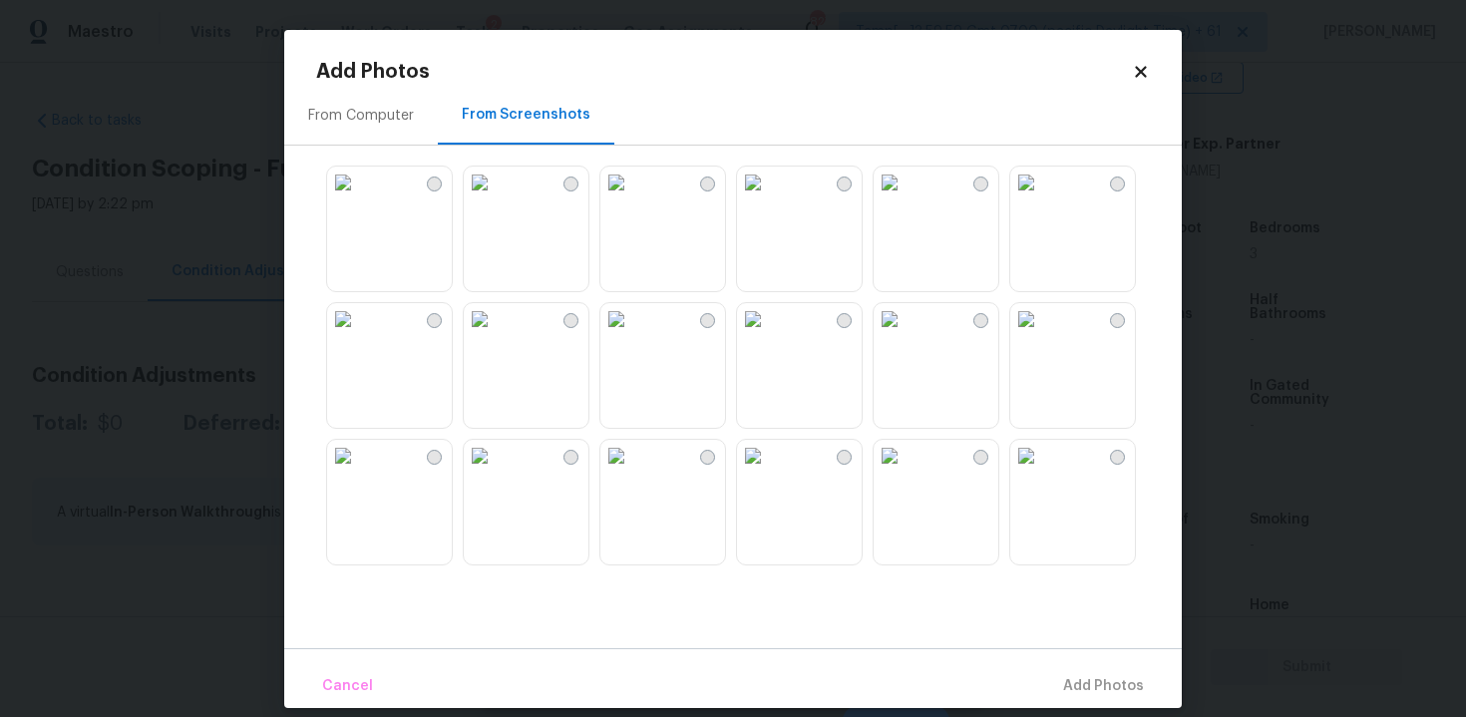
click at [632, 198] on img at bounding box center [616, 183] width 32 height 32
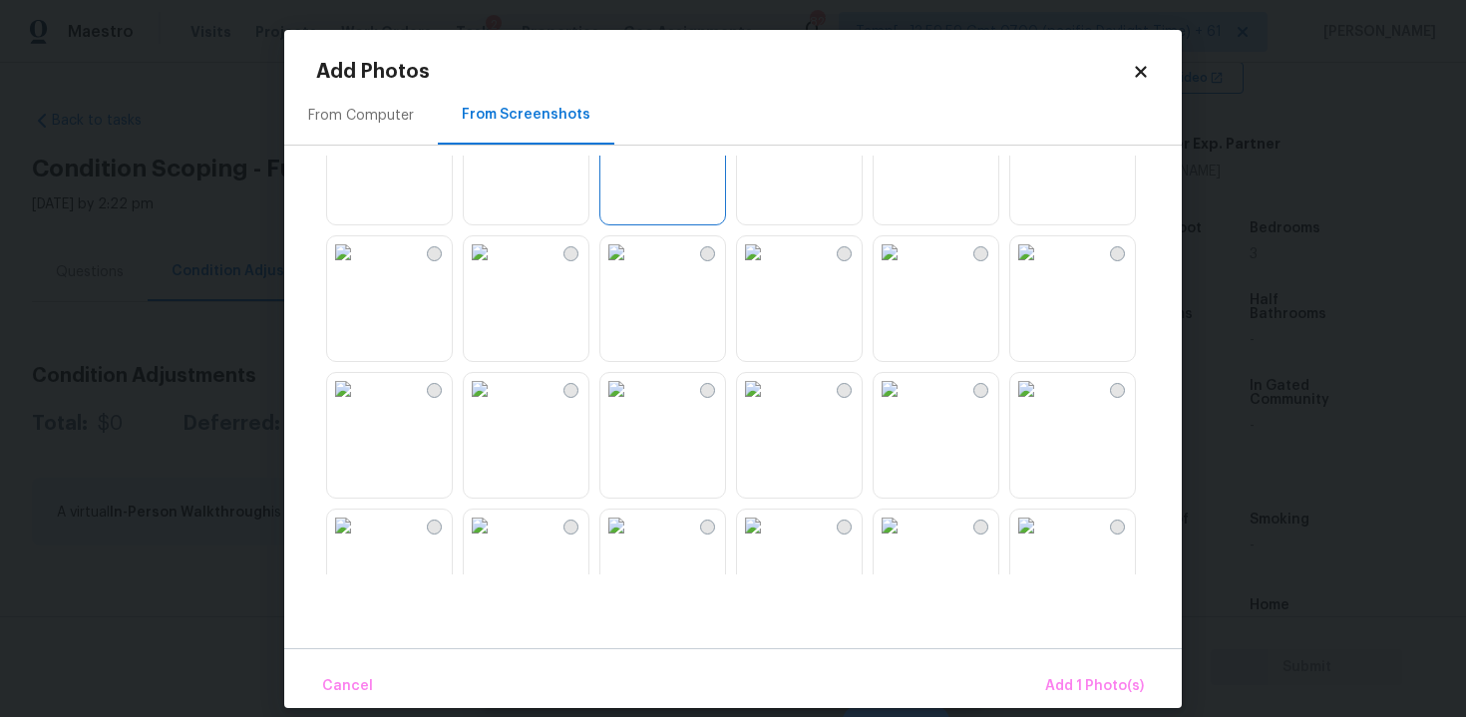
click at [496, 405] on img at bounding box center [480, 389] width 32 height 32
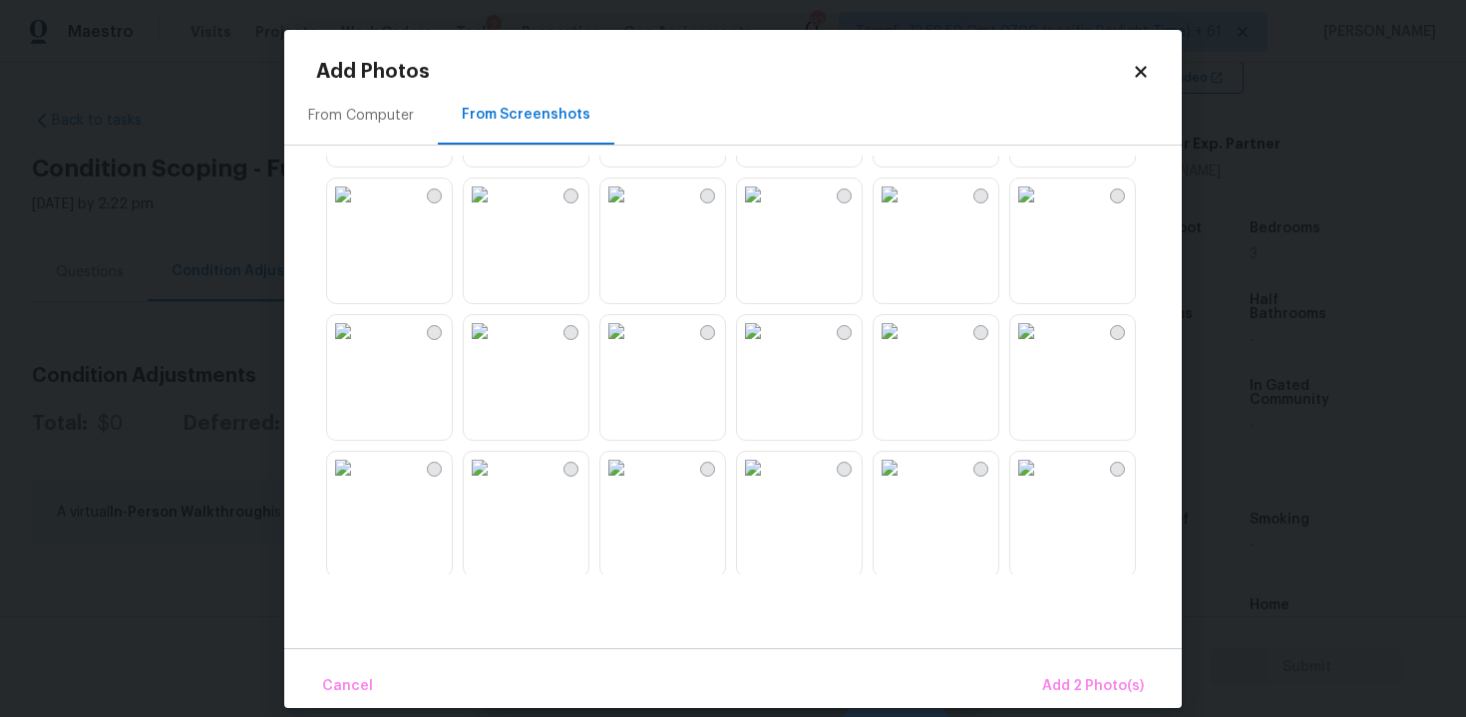
scroll to position [567, 0]
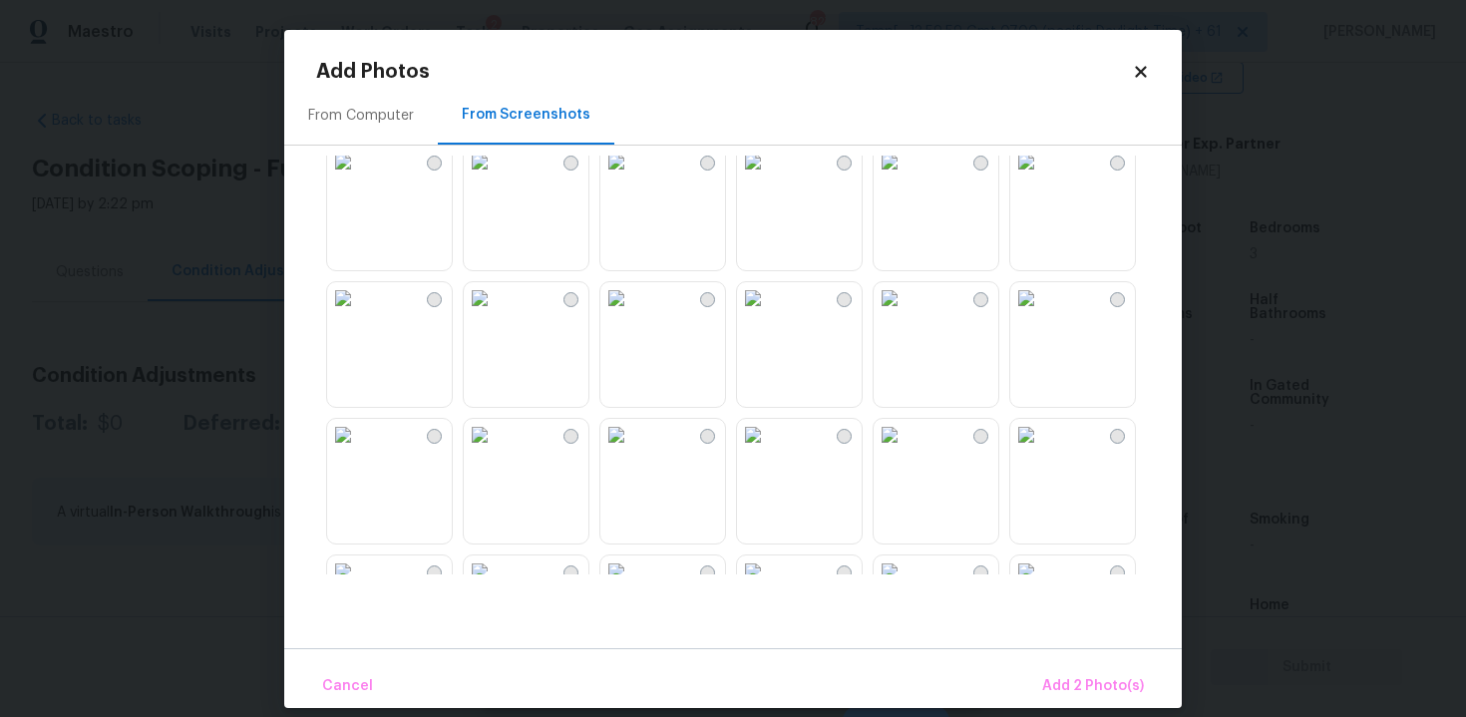
click at [496, 314] on img at bounding box center [480, 298] width 32 height 32
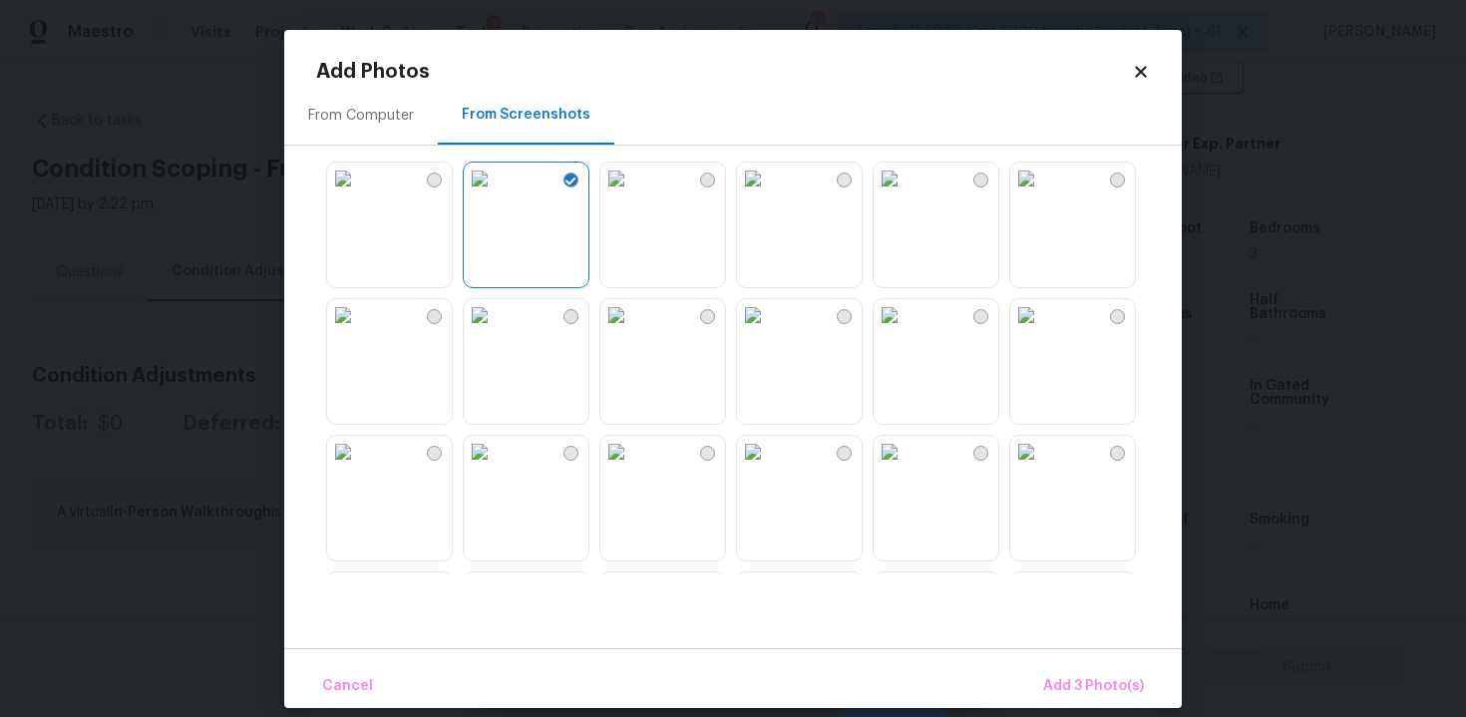
scroll to position [862, 0]
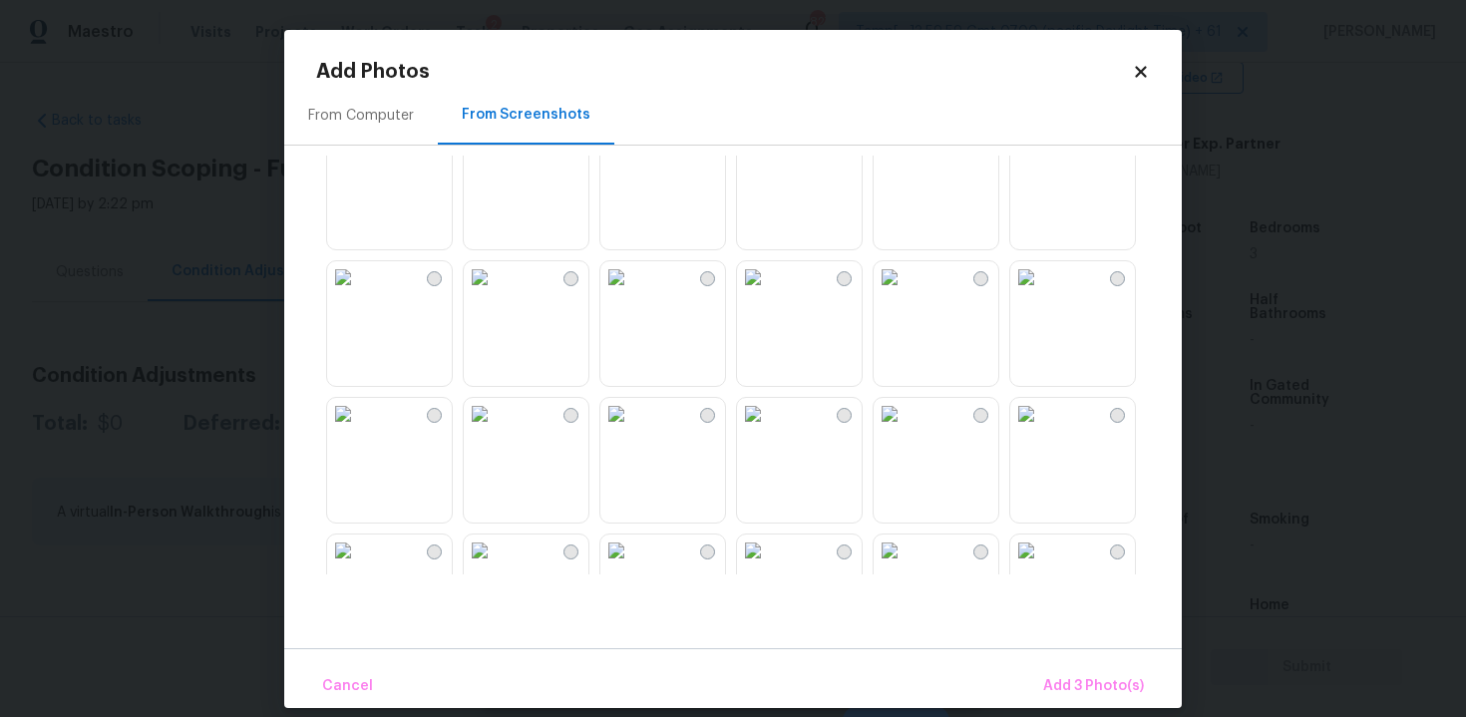
click at [496, 293] on img at bounding box center [480, 277] width 32 height 32
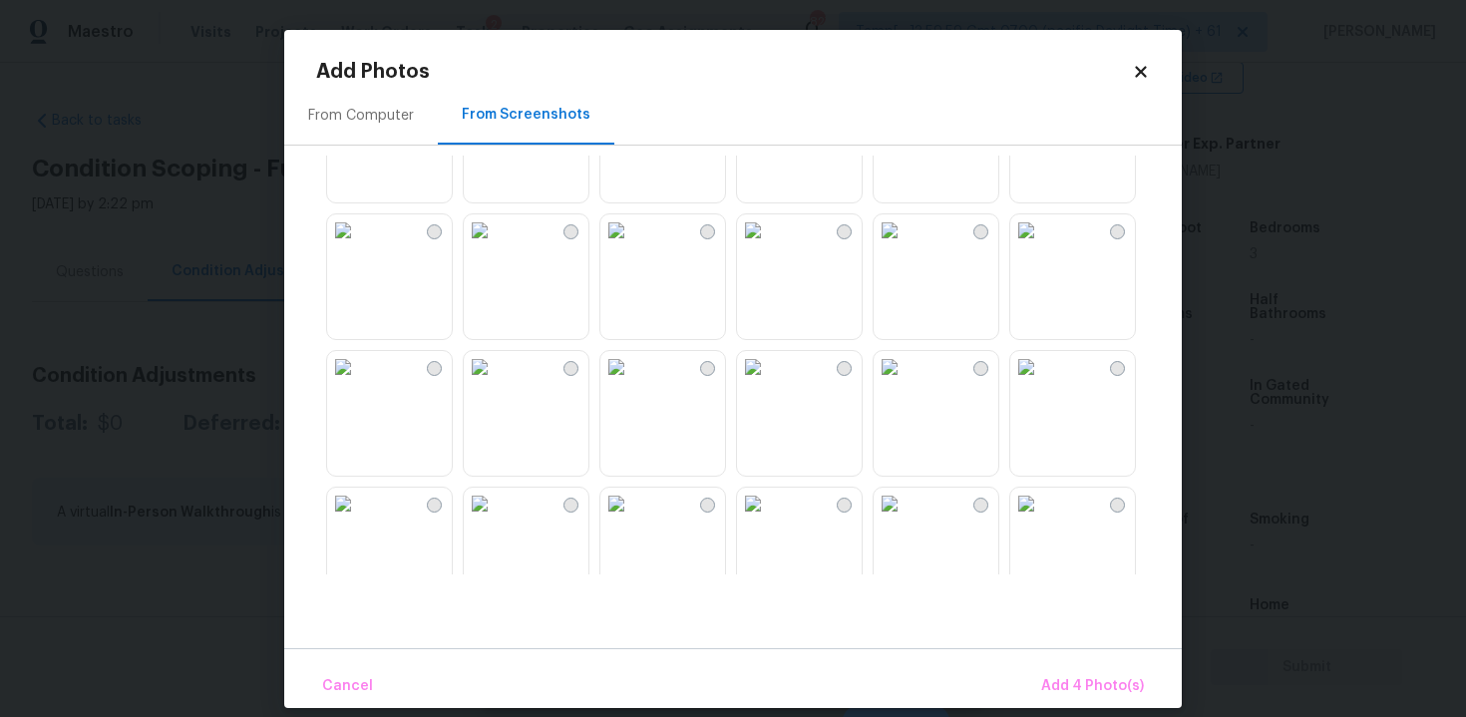
click at [632, 246] on img at bounding box center [616, 230] width 32 height 32
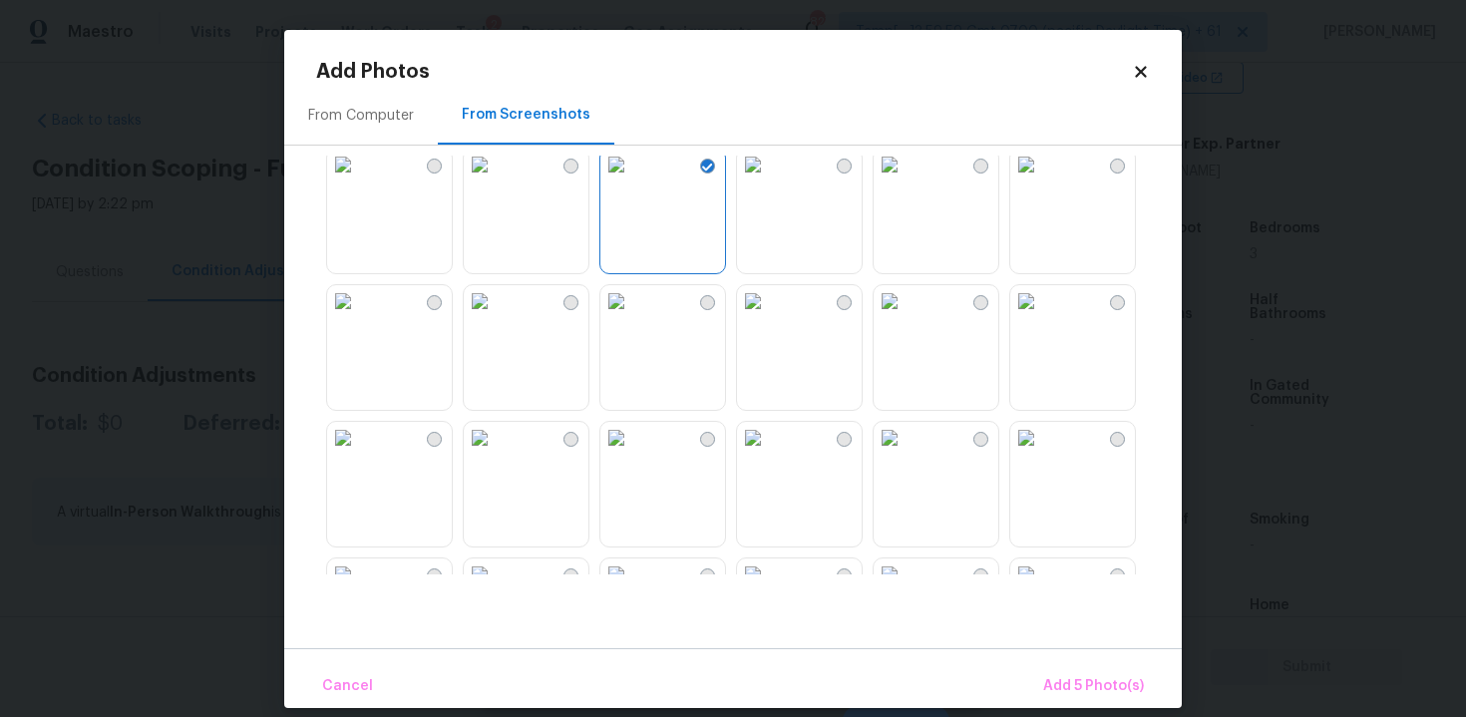
click at [496, 317] on img at bounding box center [480, 301] width 32 height 32
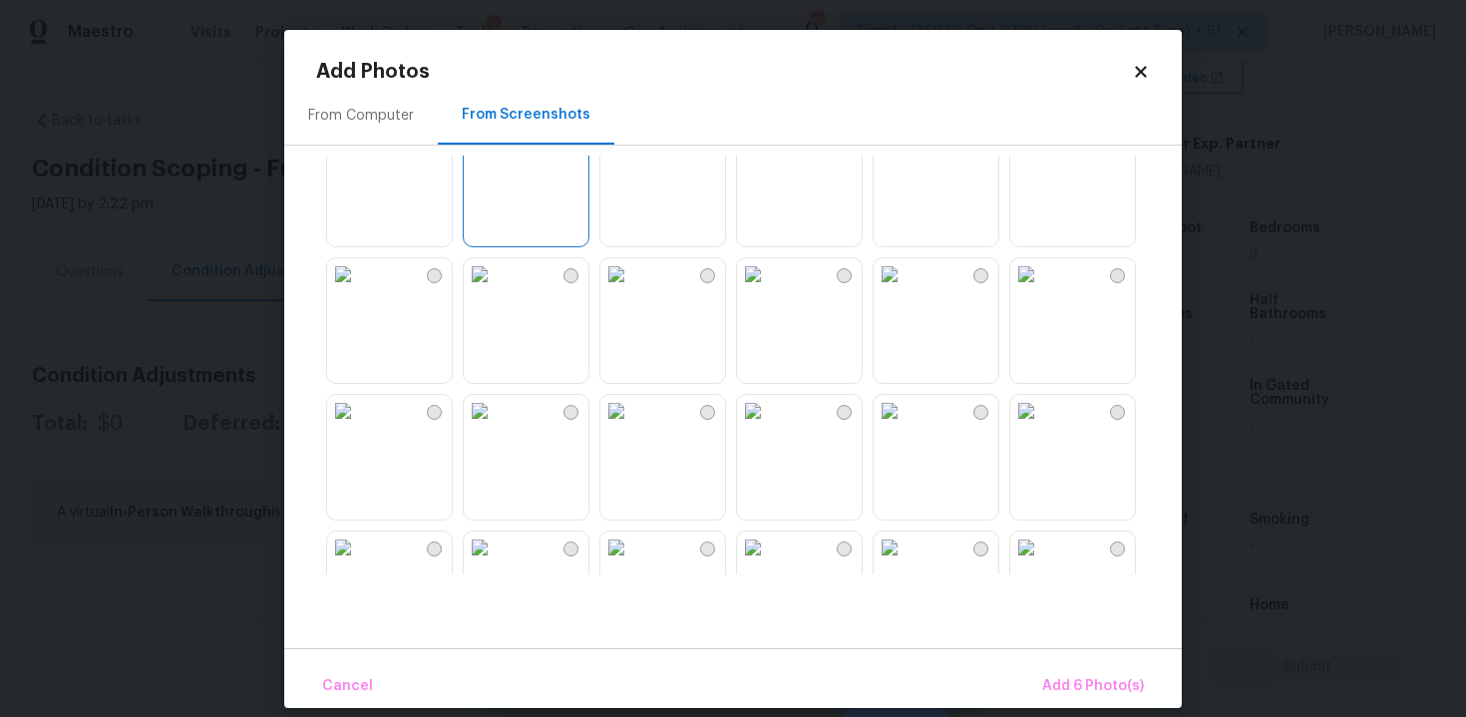
click at [359, 290] on img at bounding box center [343, 274] width 32 height 32
click at [608, 427] on img at bounding box center [616, 411] width 32 height 32
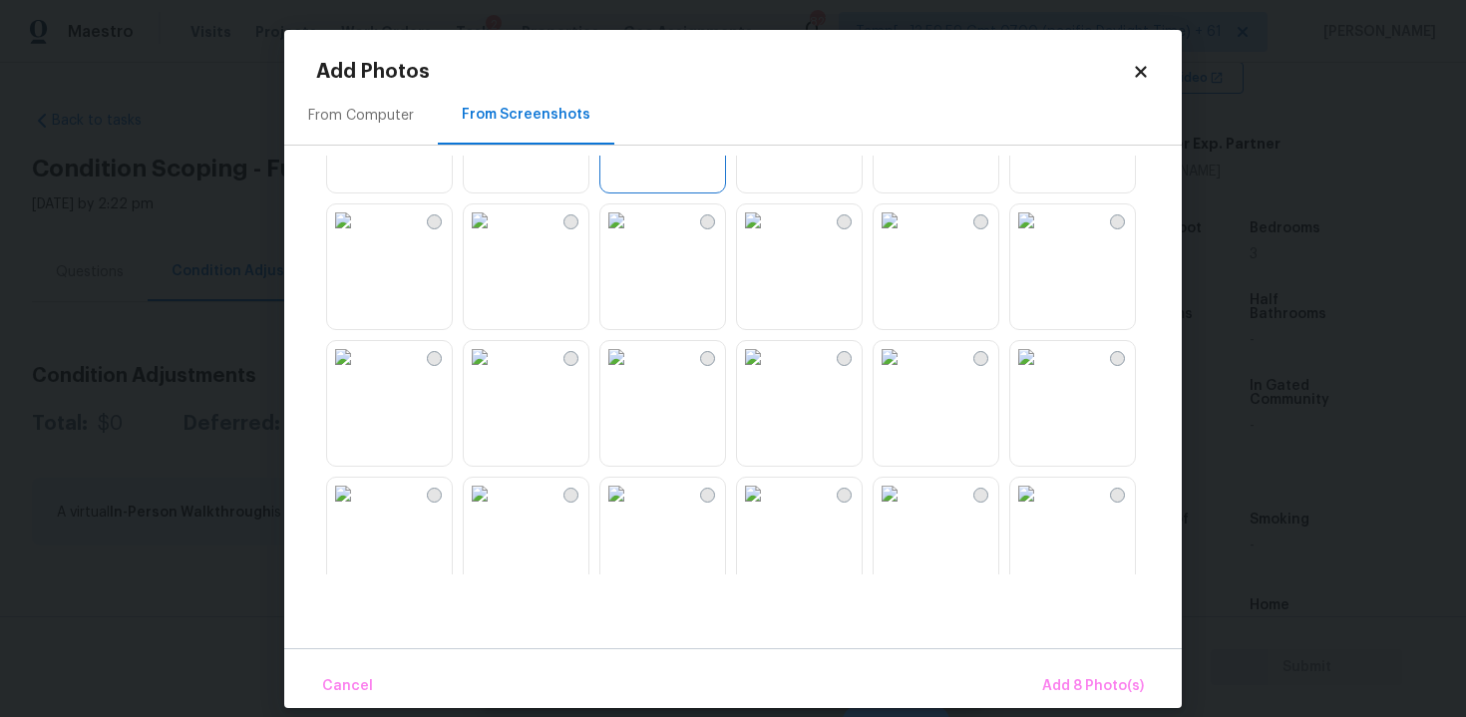
scroll to position [1764, 0]
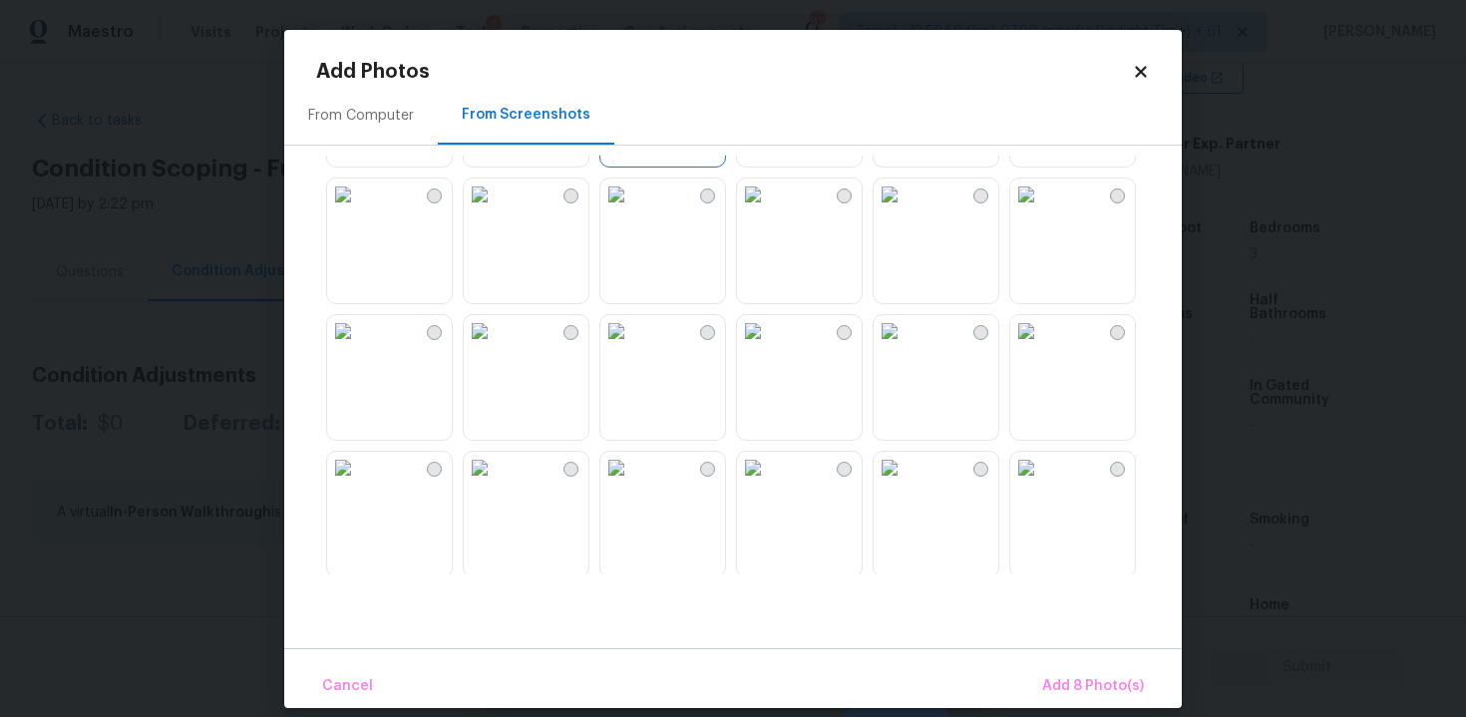
click at [632, 347] on img at bounding box center [616, 331] width 32 height 32
click at [496, 347] on img at bounding box center [480, 331] width 32 height 32
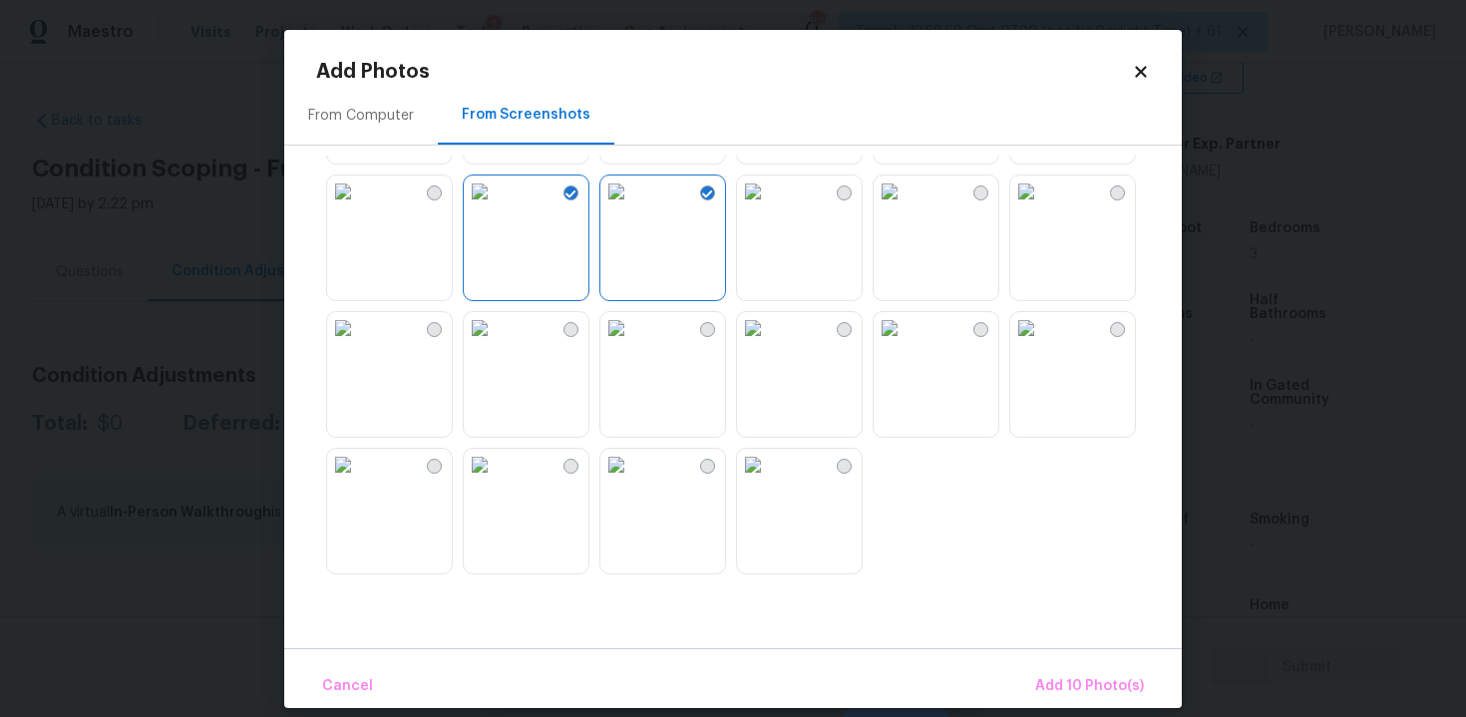
click at [496, 344] on img at bounding box center [480, 328] width 32 height 32
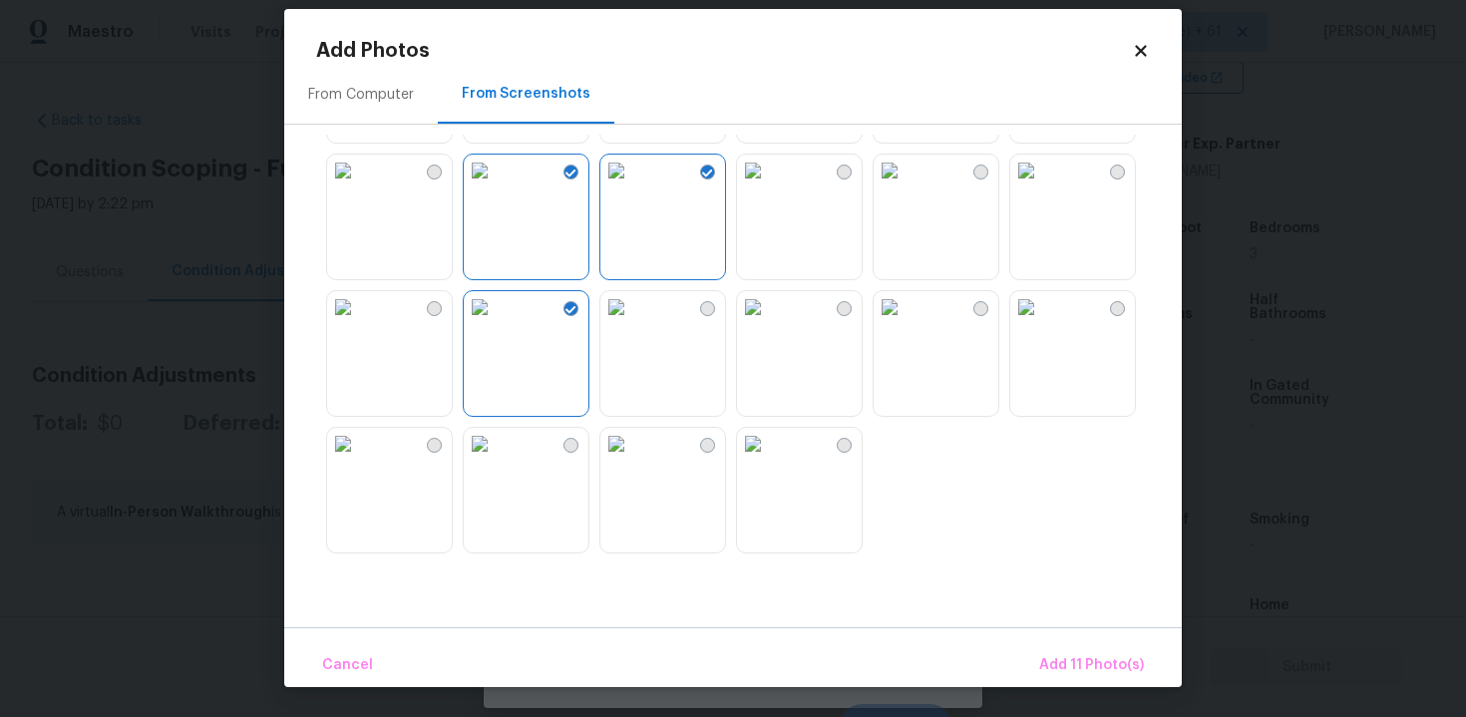
click at [359, 454] on img at bounding box center [343, 444] width 32 height 32
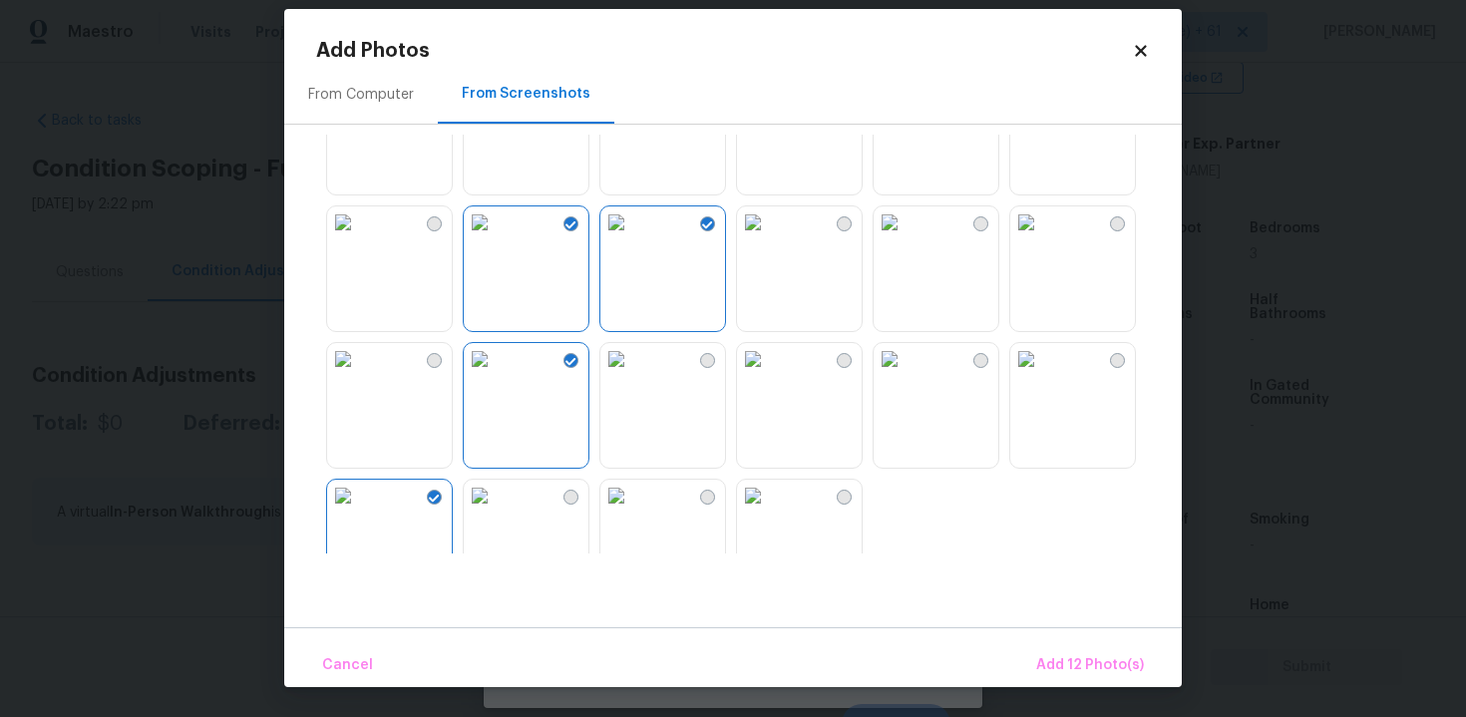
click at [1042, 375] on img at bounding box center [1026, 359] width 32 height 32
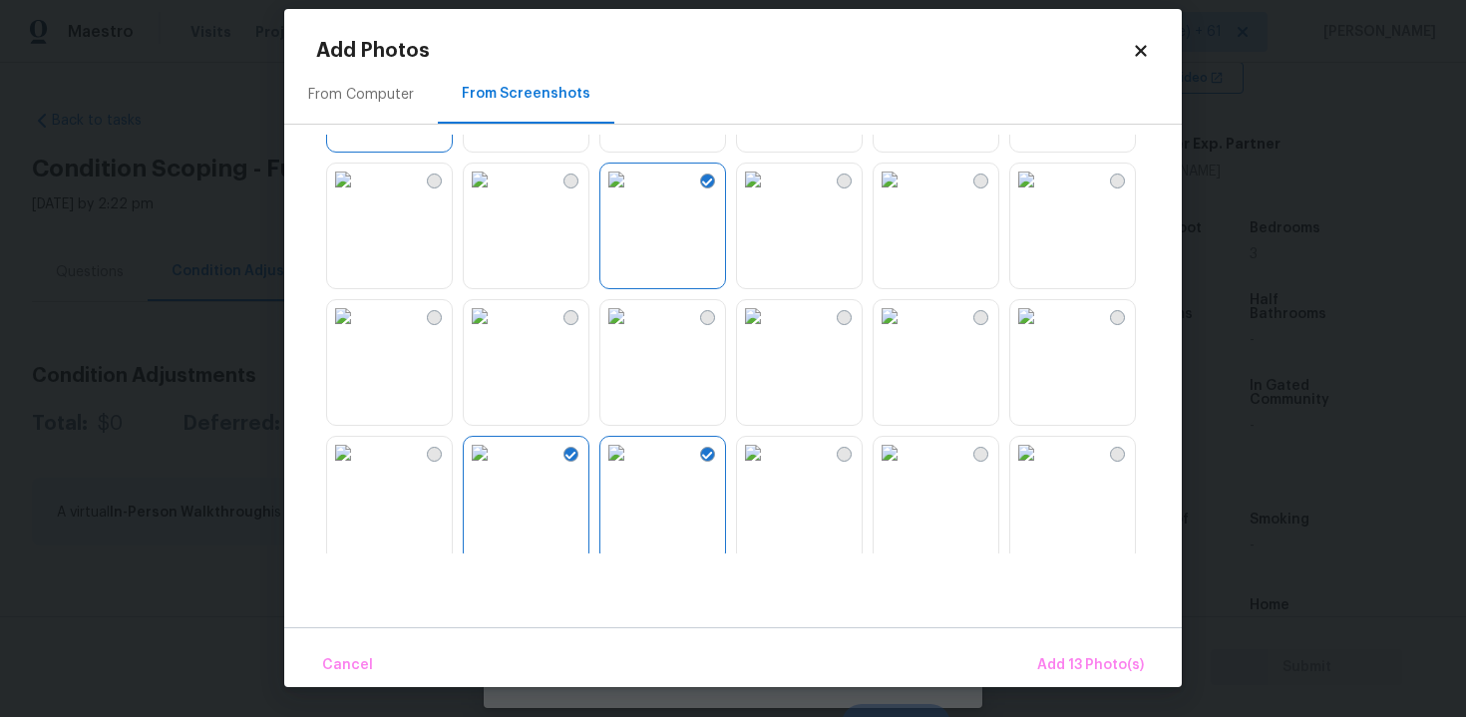
click at [1042, 332] on img at bounding box center [1026, 316] width 32 height 32
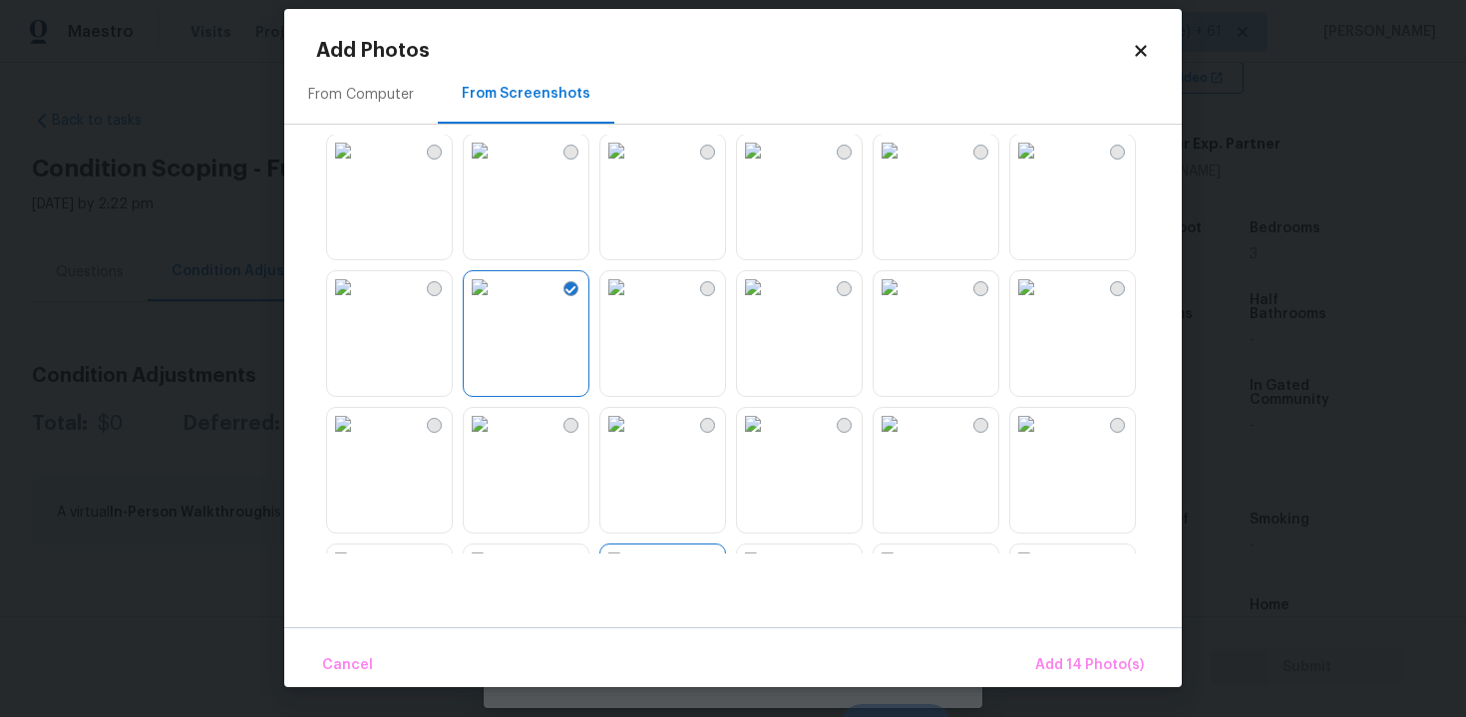
scroll to position [796, 0]
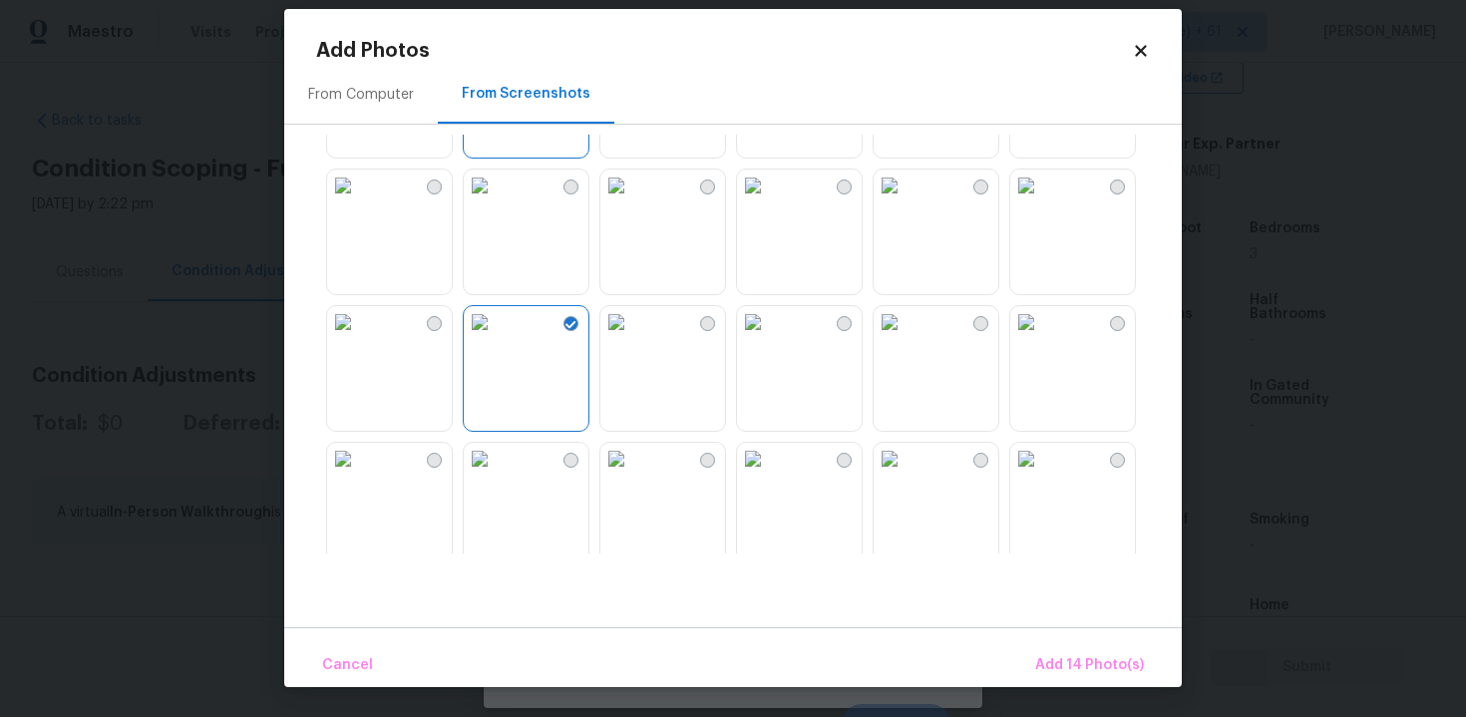
click at [332, 475] on img at bounding box center [343, 459] width 32 height 32
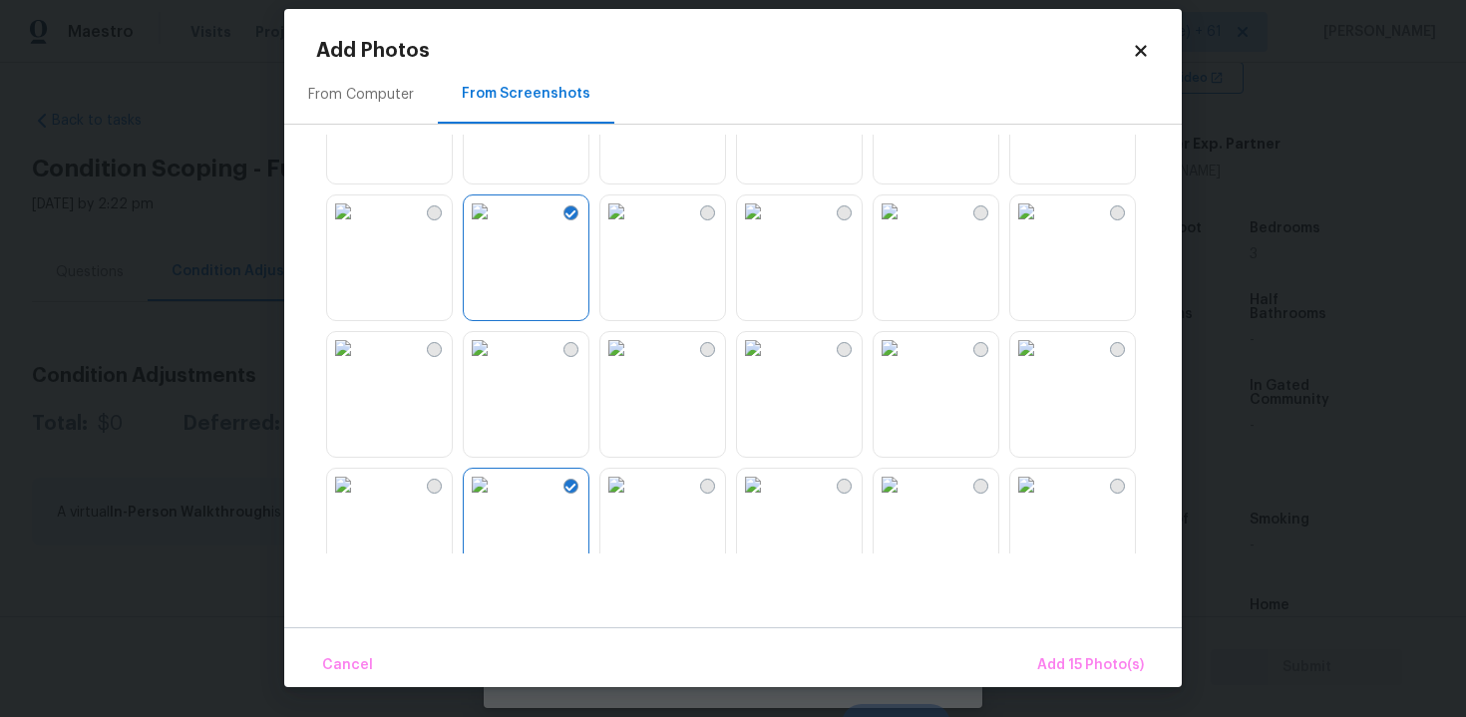
click at [632, 364] on img at bounding box center [616, 348] width 32 height 32
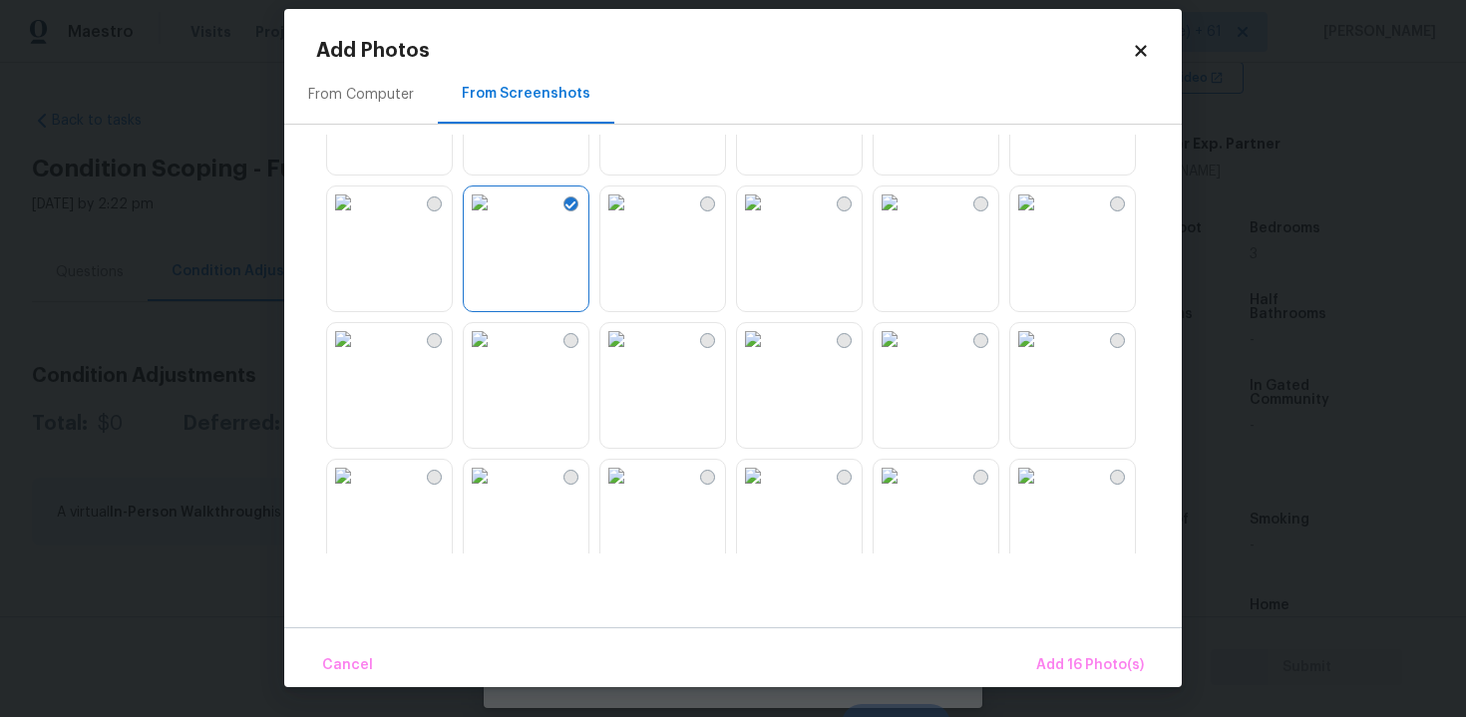
scroll to position [217, 0]
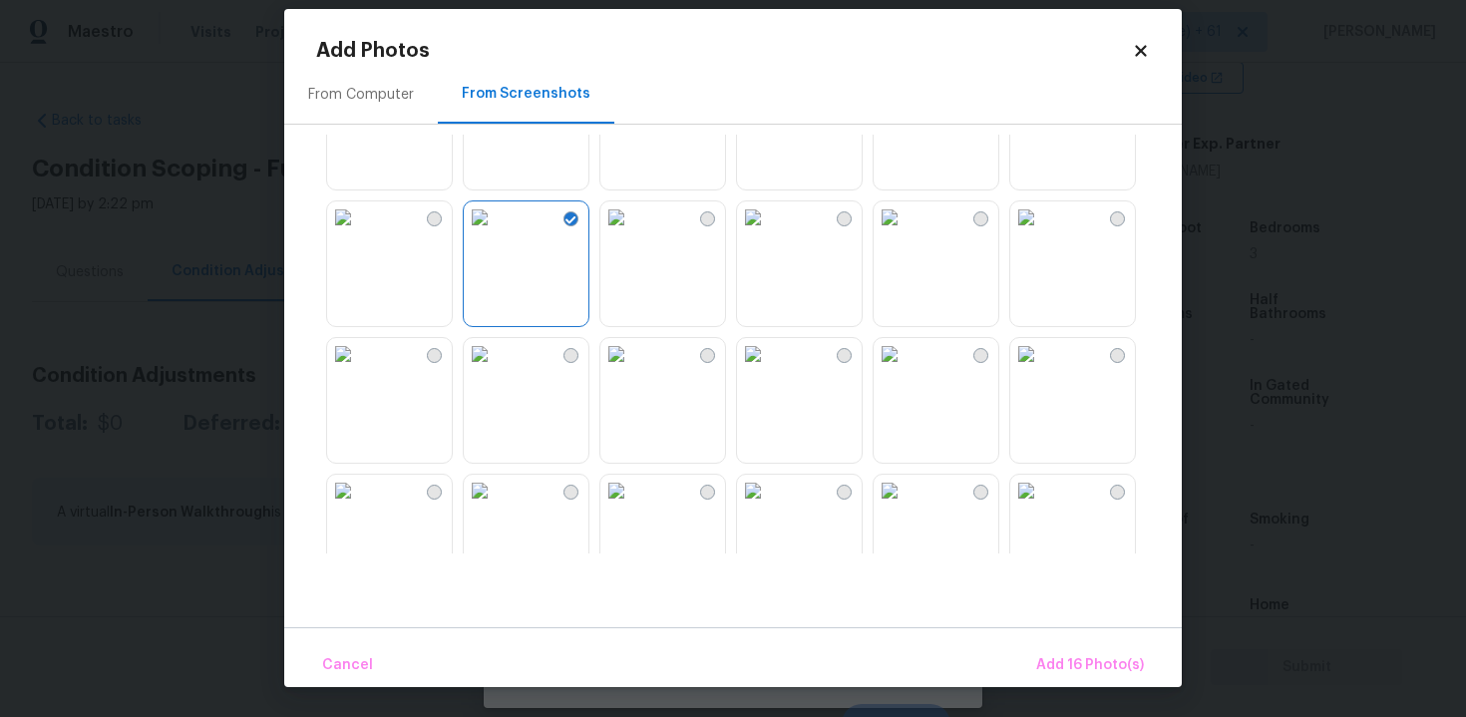
click at [616, 370] on img at bounding box center [616, 354] width 32 height 32
click at [496, 370] on img at bounding box center [480, 354] width 32 height 32
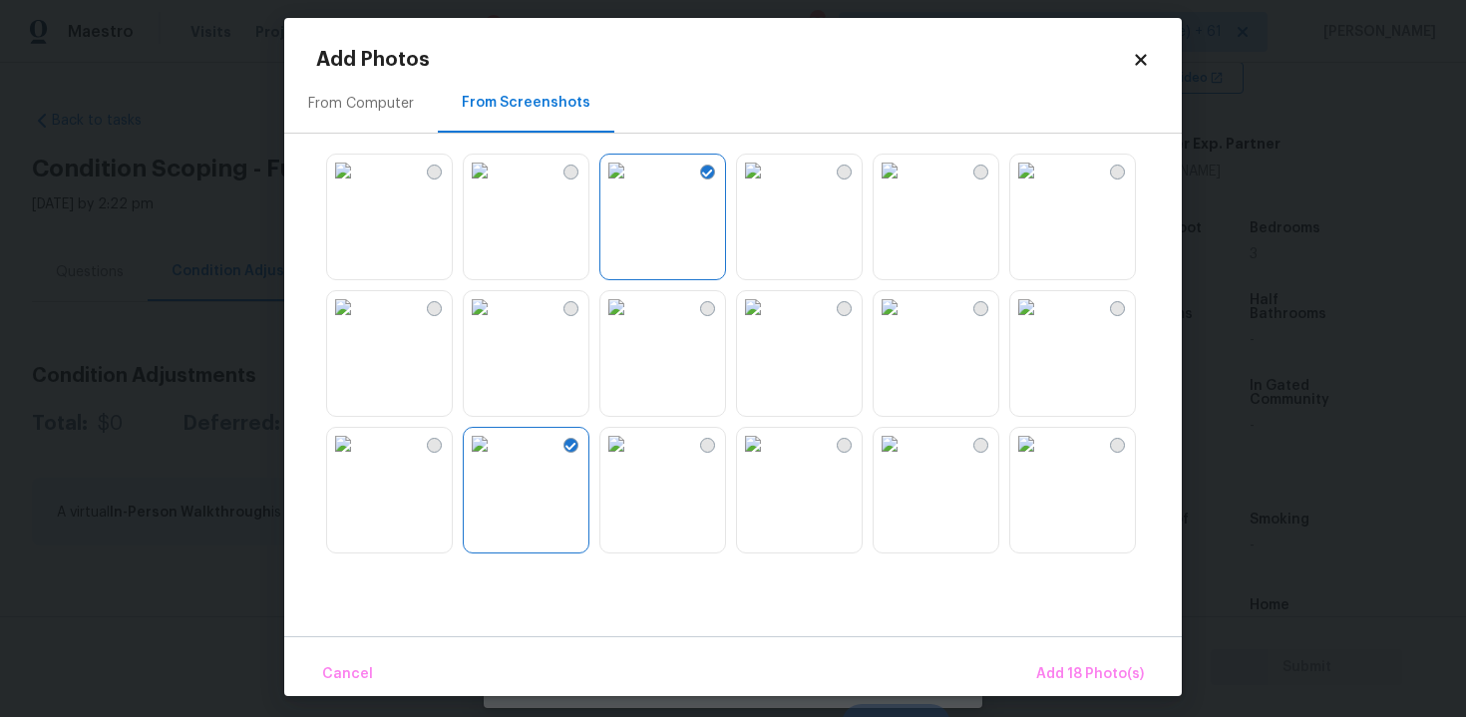
scroll to position [3, 0]
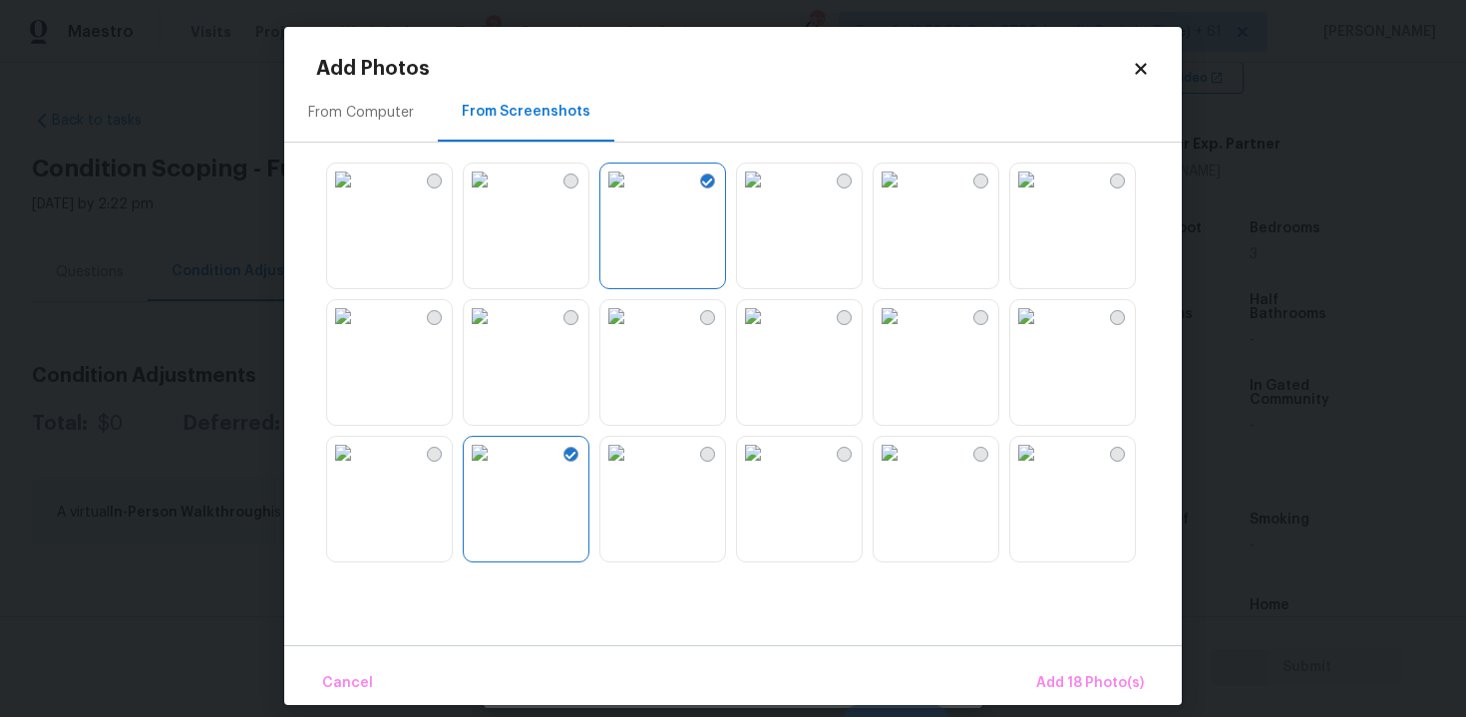
click at [769, 332] on img at bounding box center [753, 316] width 32 height 32
click at [359, 331] on img at bounding box center [343, 316] width 32 height 32
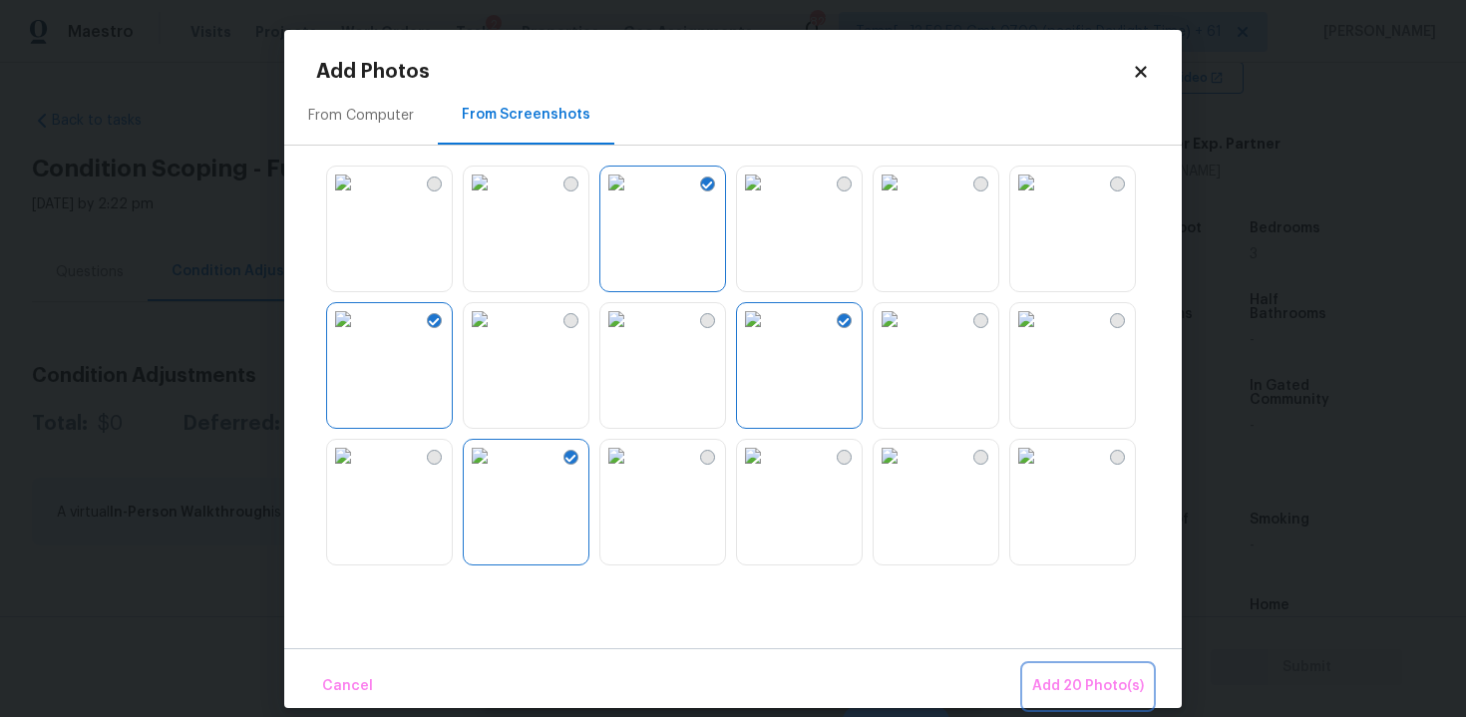
click at [1055, 682] on span "Add 20 Photo(s)" at bounding box center [1088, 686] width 112 height 25
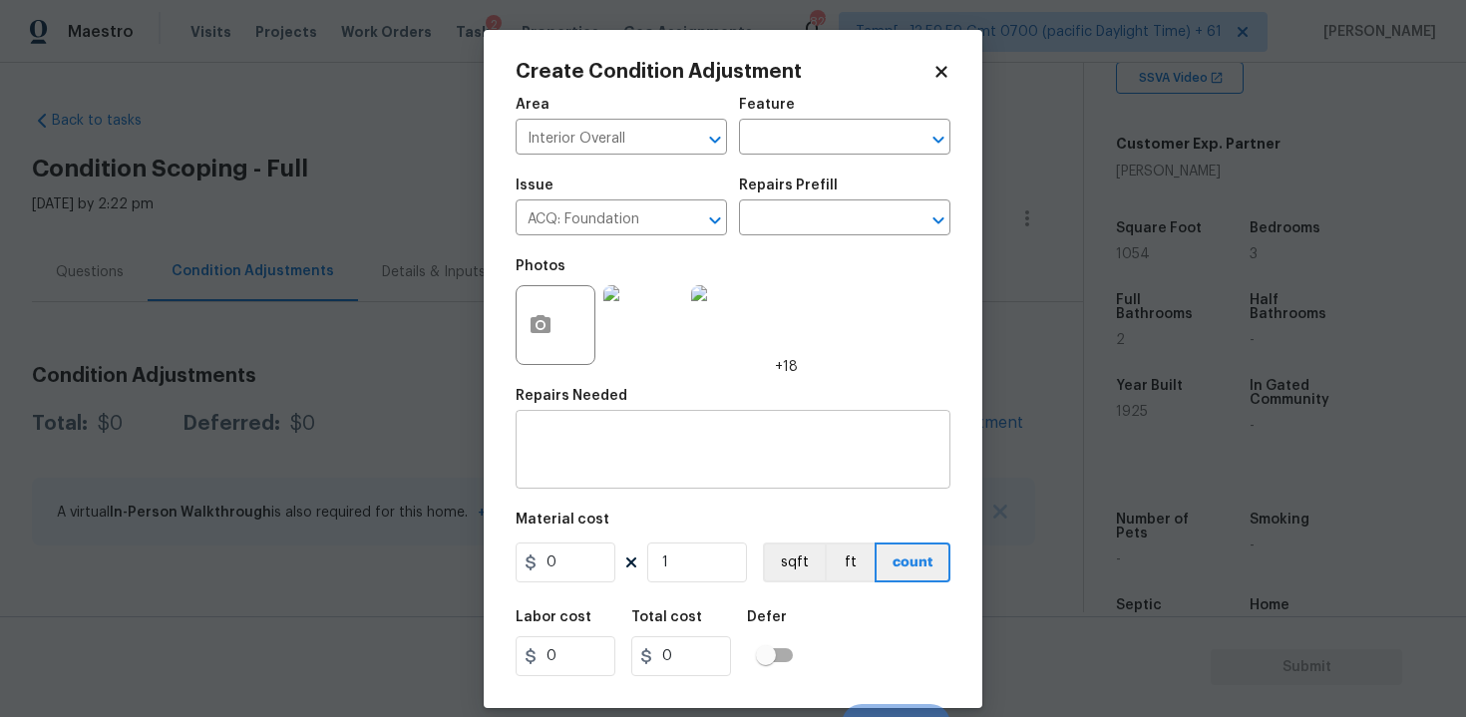
click at [685, 428] on div "x ​" at bounding box center [733, 452] width 435 height 74
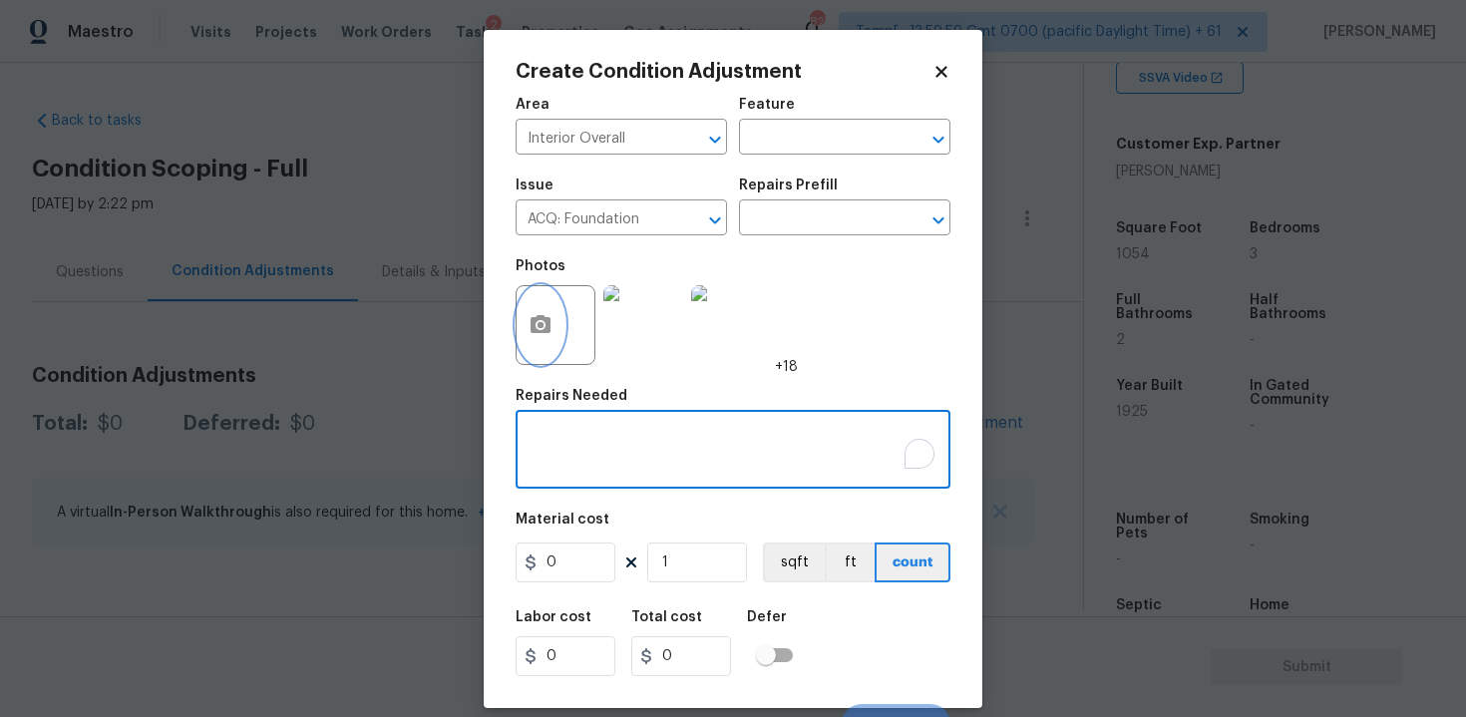
click at [548, 310] on button "button" at bounding box center [541, 325] width 48 height 78
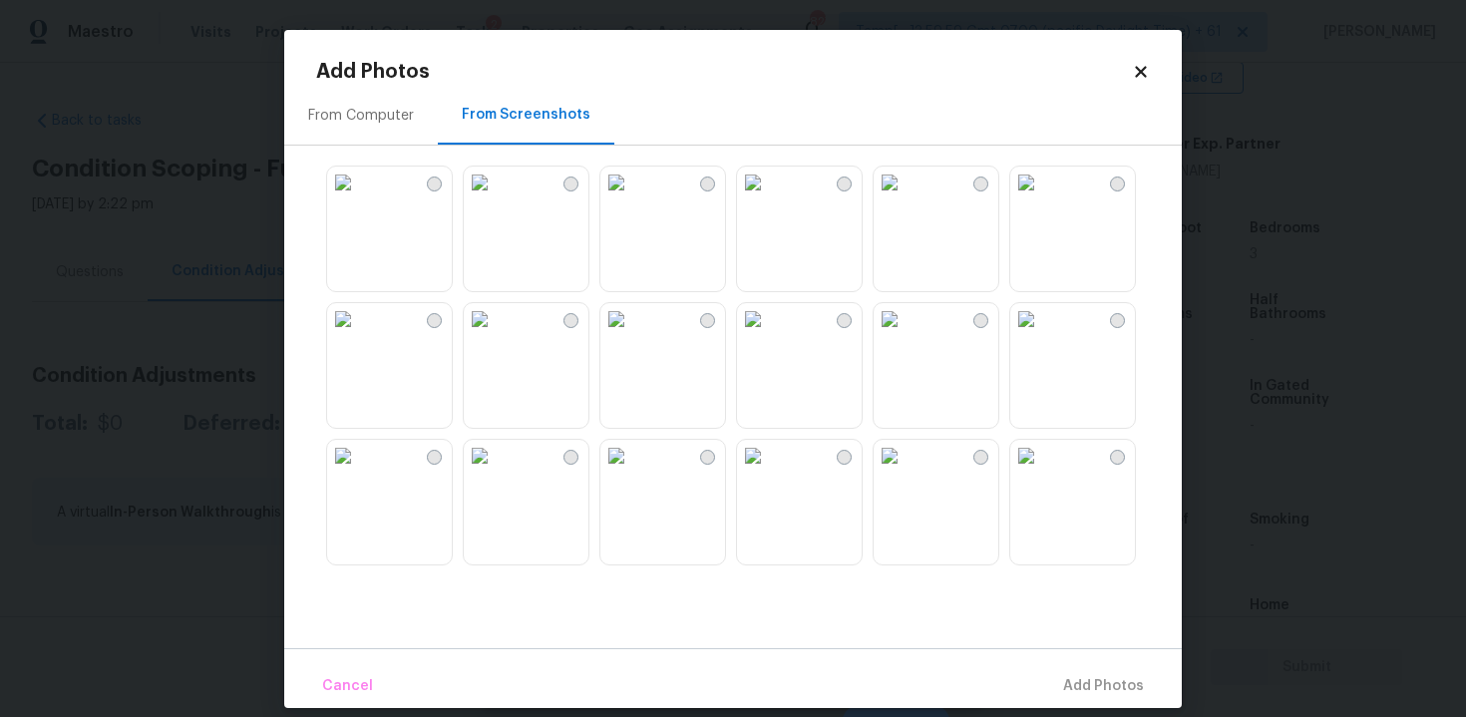
click at [397, 138] on div "From Computer" at bounding box center [361, 115] width 154 height 59
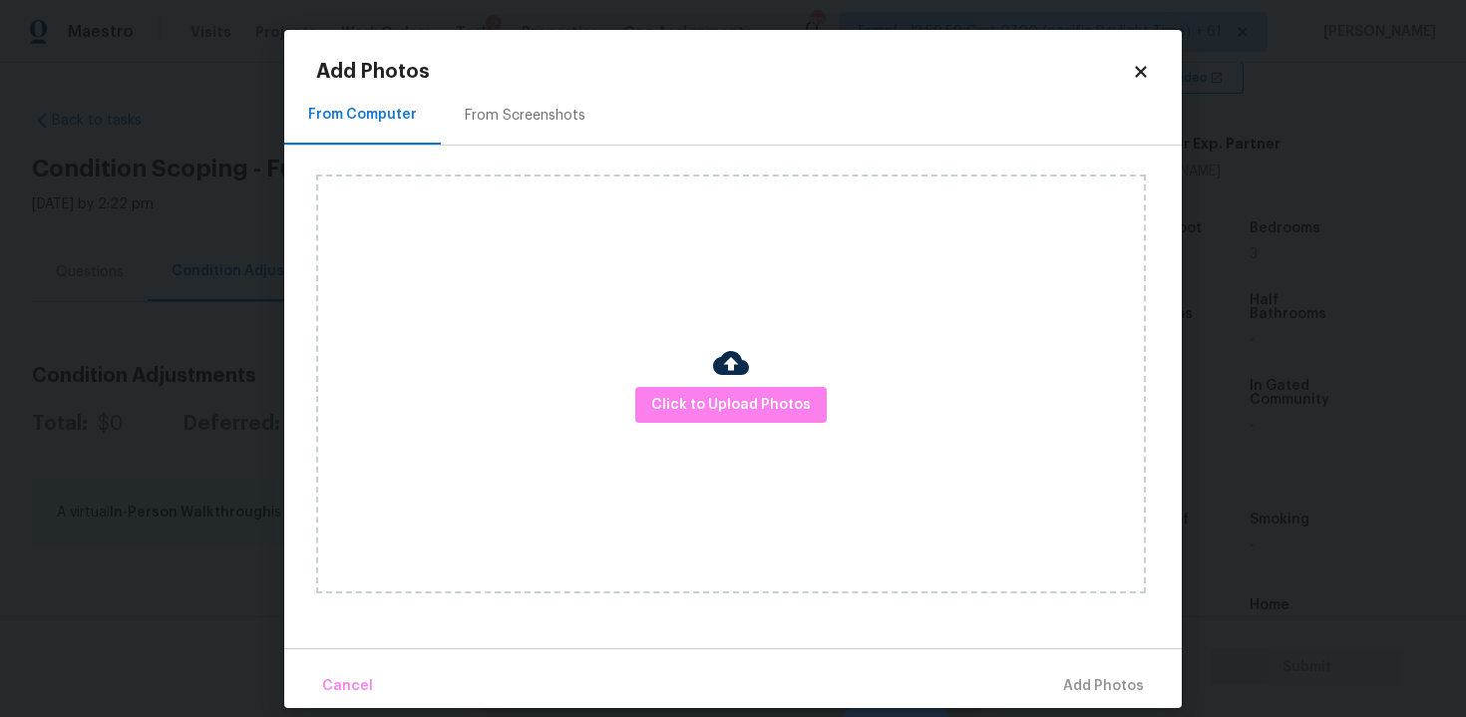
scroll to position [21, 0]
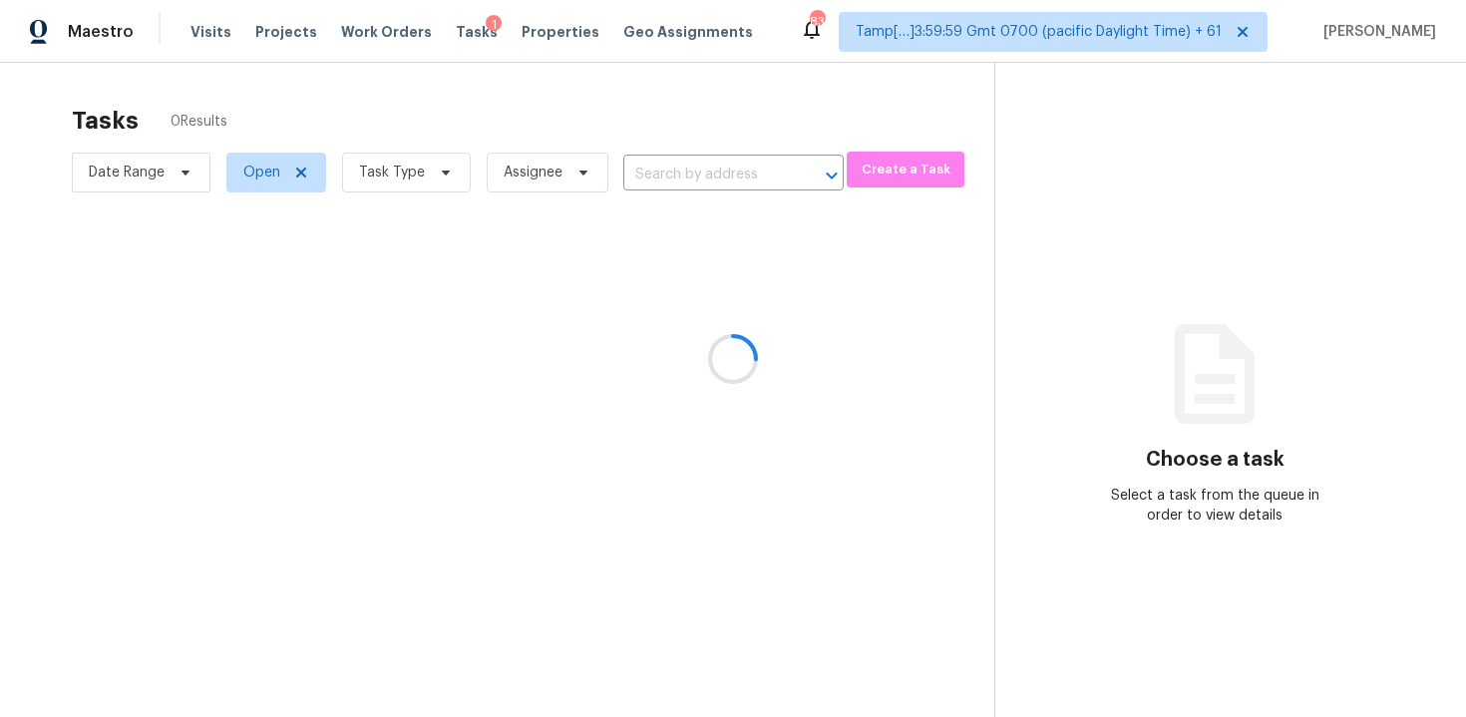
click at [693, 186] on div at bounding box center [733, 358] width 1466 height 717
click at [664, 152] on div at bounding box center [733, 358] width 1466 height 717
click at [680, 170] on div at bounding box center [733, 358] width 1466 height 717
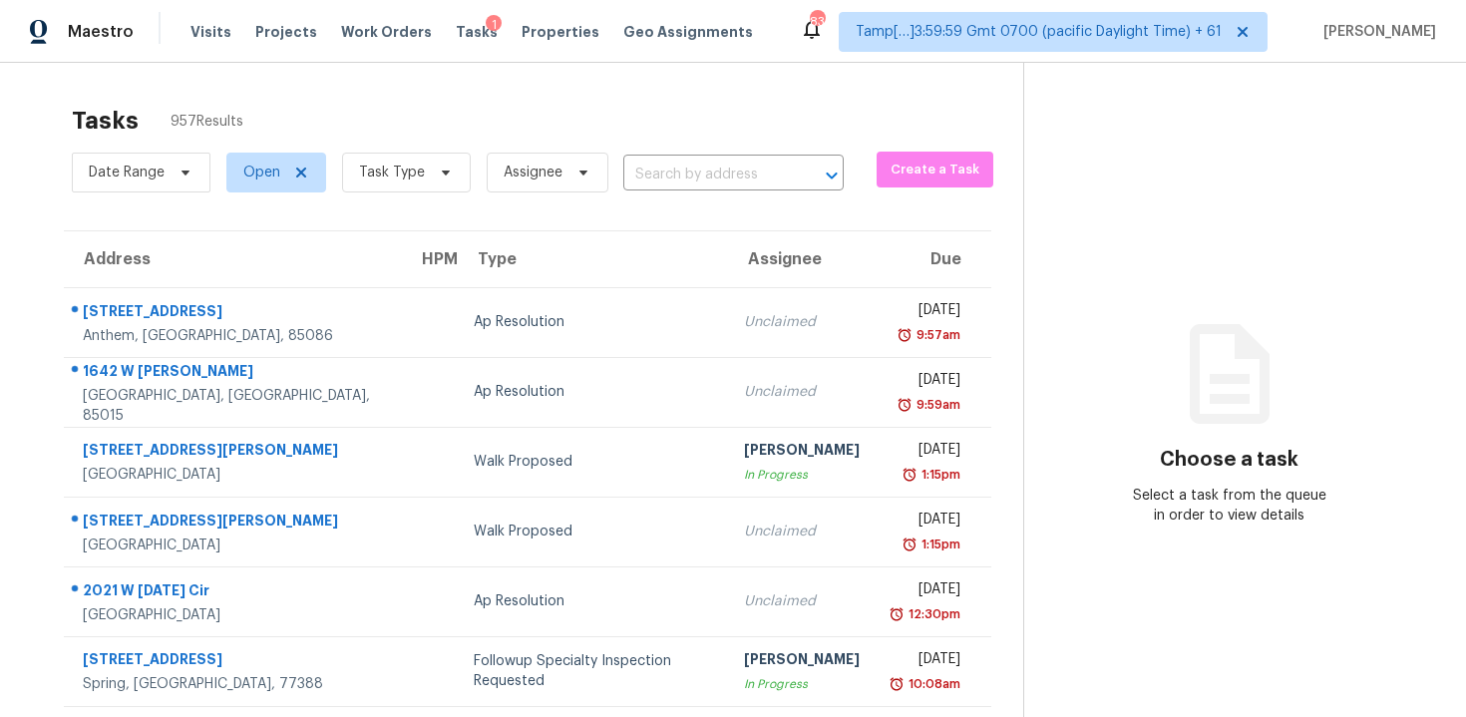
click at [680, 170] on input "text" at bounding box center [705, 175] width 165 height 31
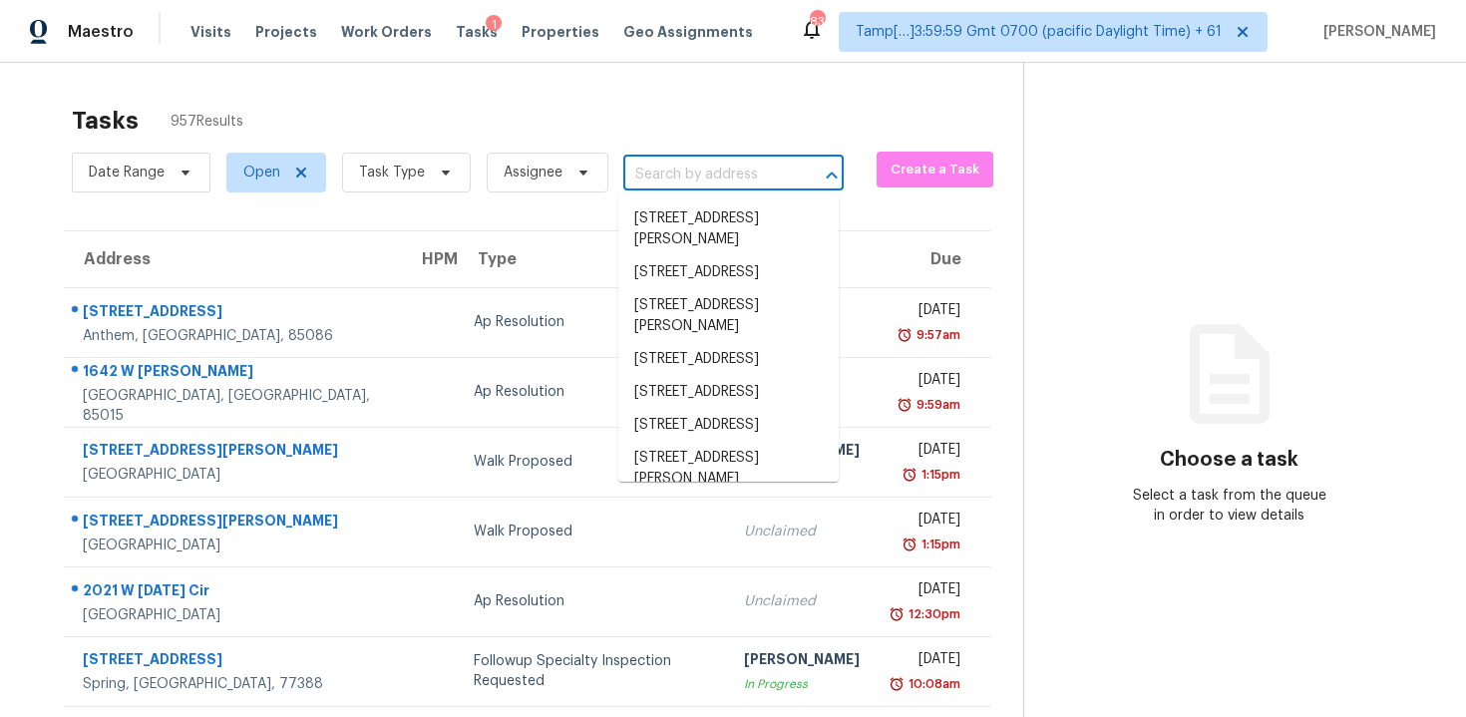
paste input "[STREET_ADDRESS][PERSON_NAME]"
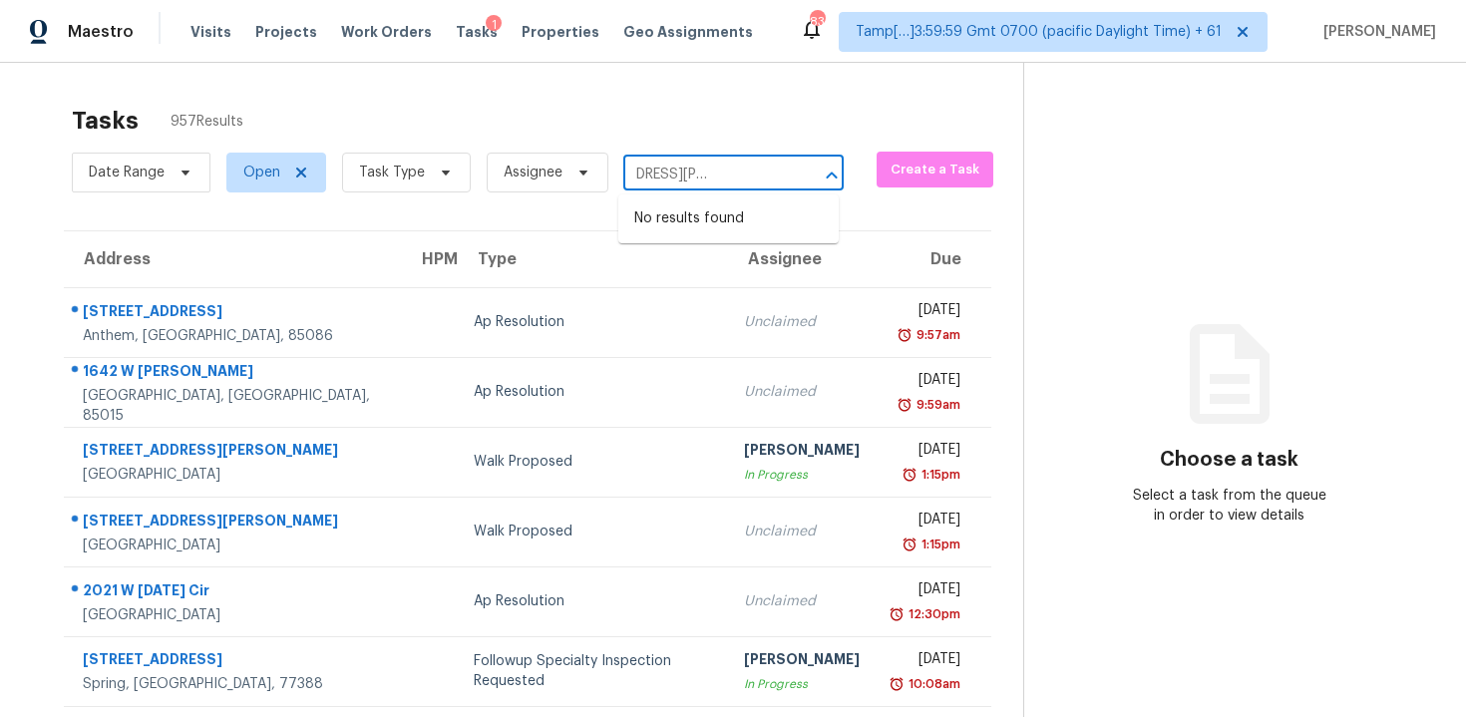
type input "[STREET_ADDRESS][PERSON_NAME]"
click at [718, 188] on input "text" at bounding box center [705, 175] width 165 height 31
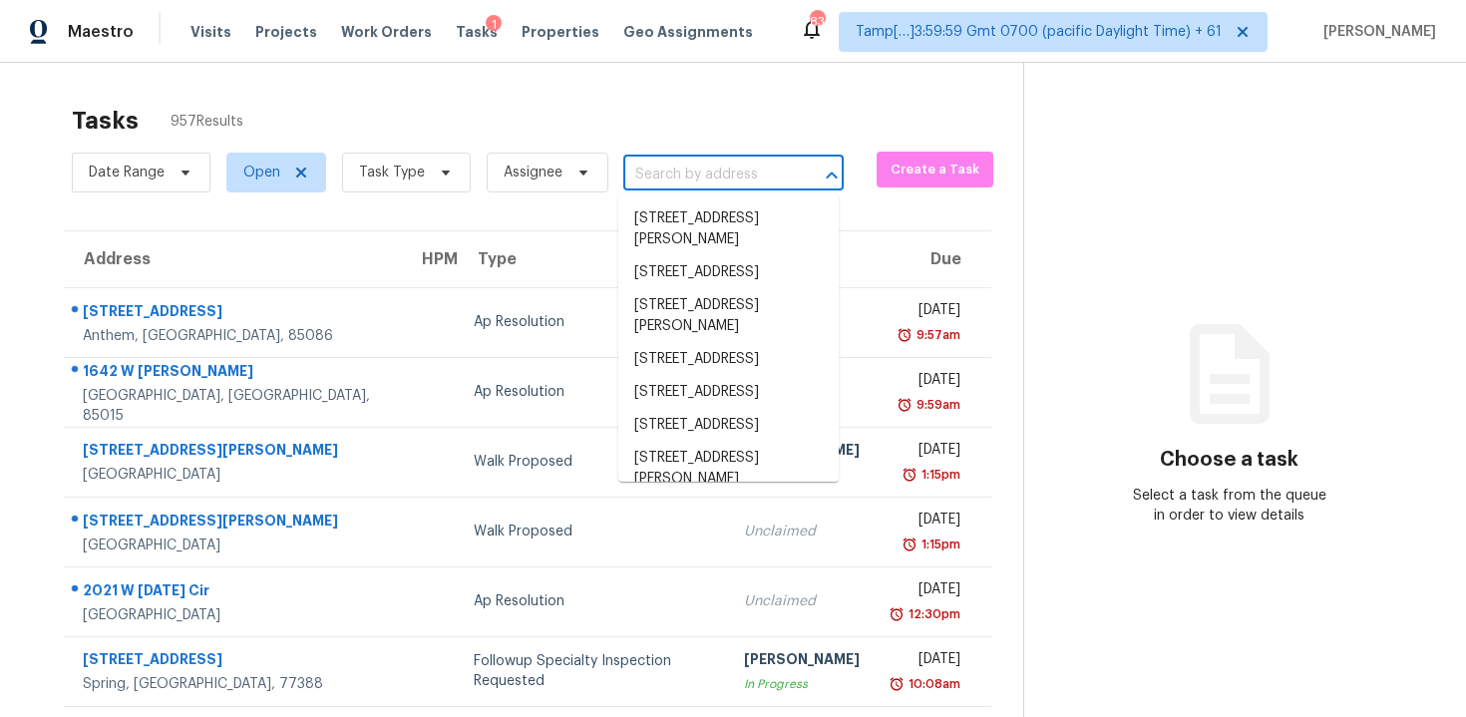
paste input "[STREET_ADDRESS][PERSON_NAME]"
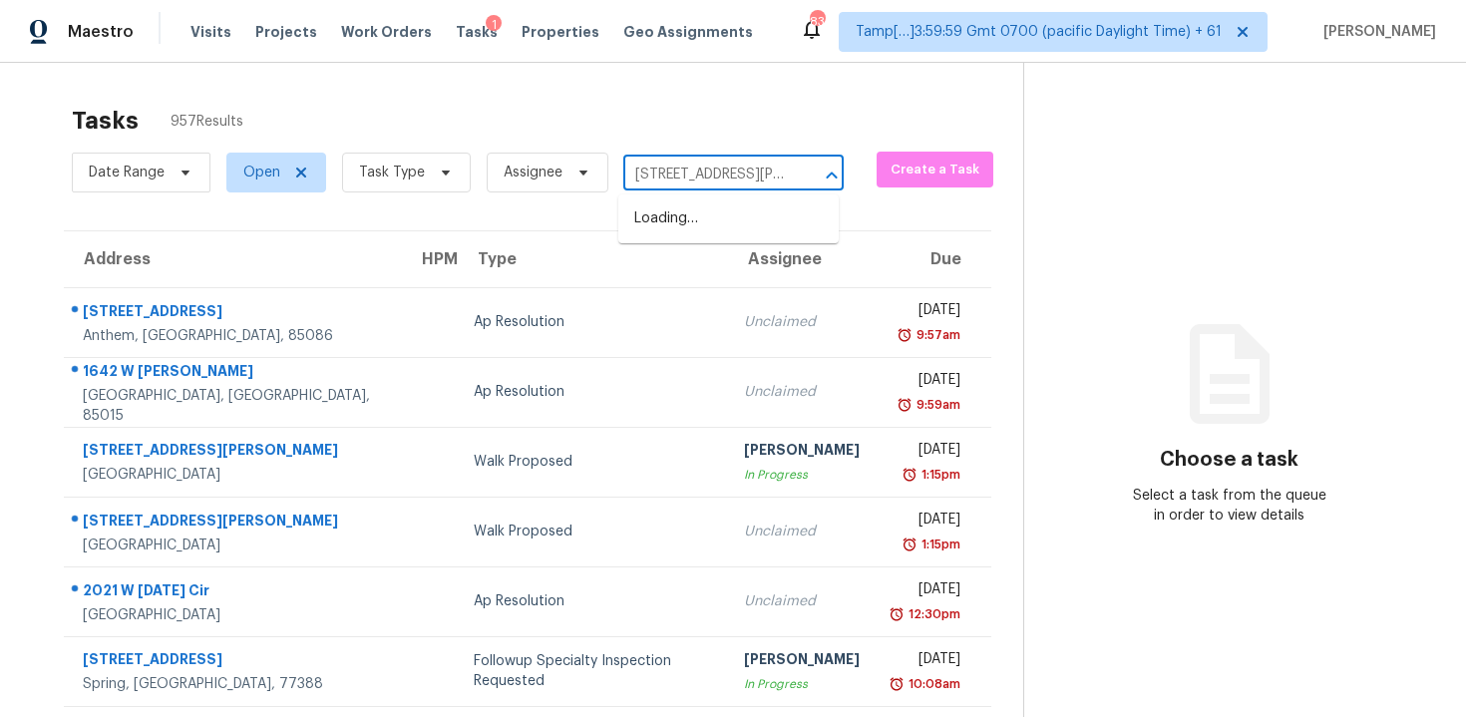
type input "[STREET_ADDRESS][PERSON_NAME]"
click at [727, 210] on li "[STREET_ADDRESS][PERSON_NAME]" at bounding box center [728, 229] width 220 height 54
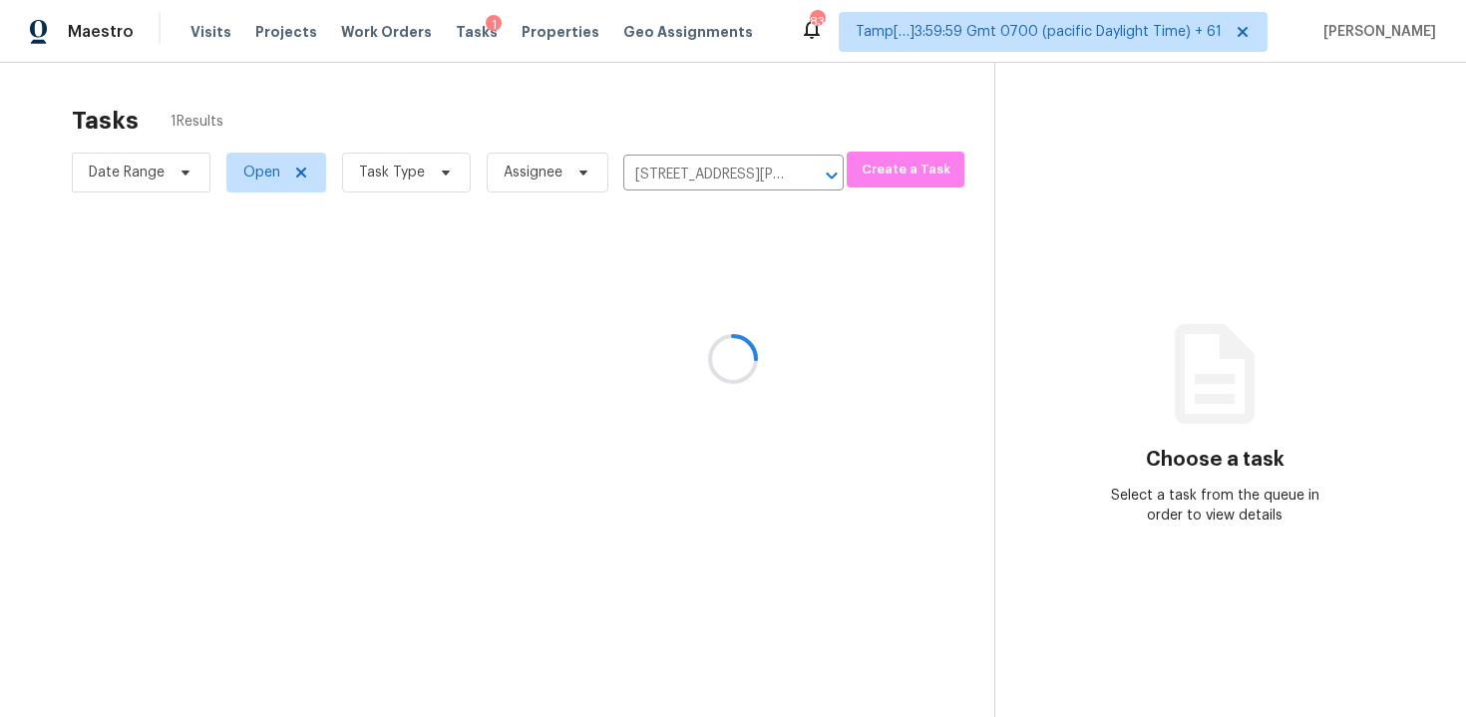
click at [740, 323] on div at bounding box center [733, 358] width 1466 height 717
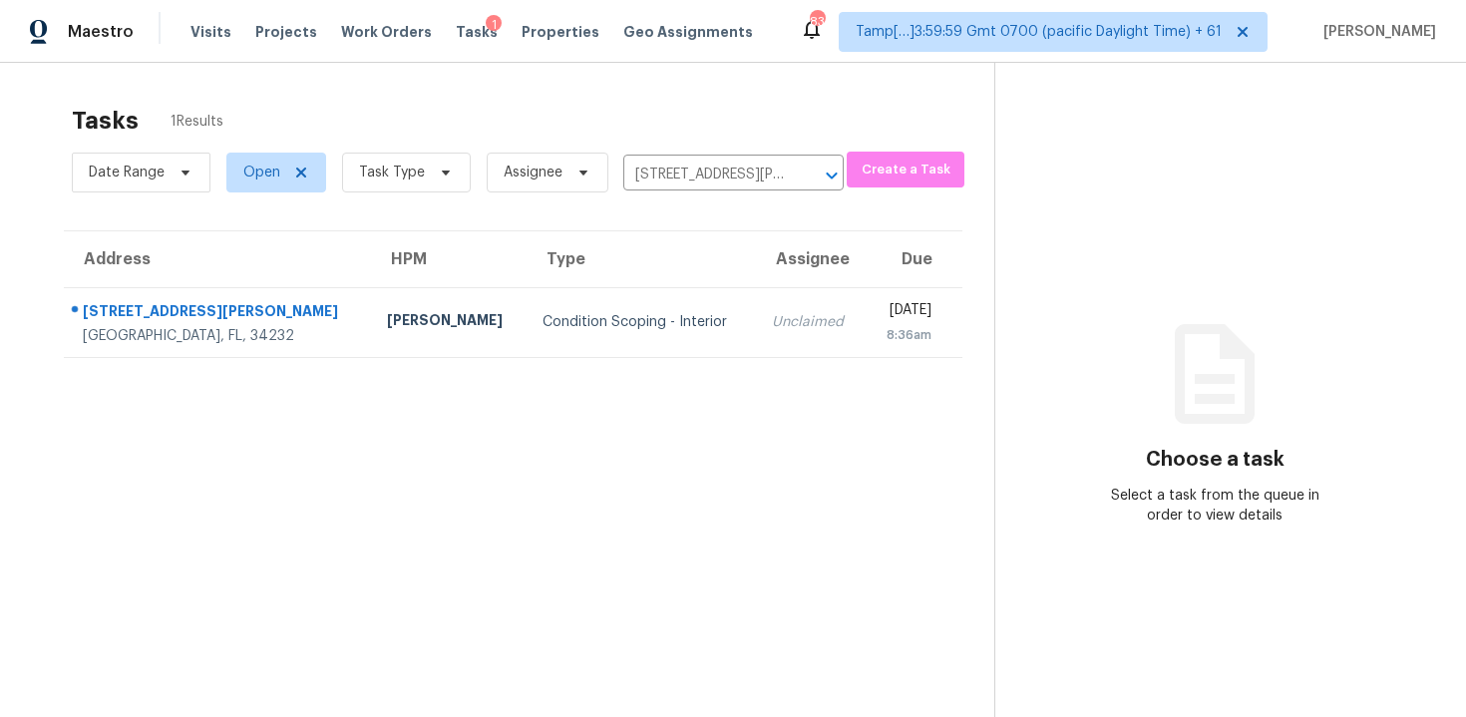
click at [772, 323] on div "Unclaimed" at bounding box center [811, 322] width 78 height 20
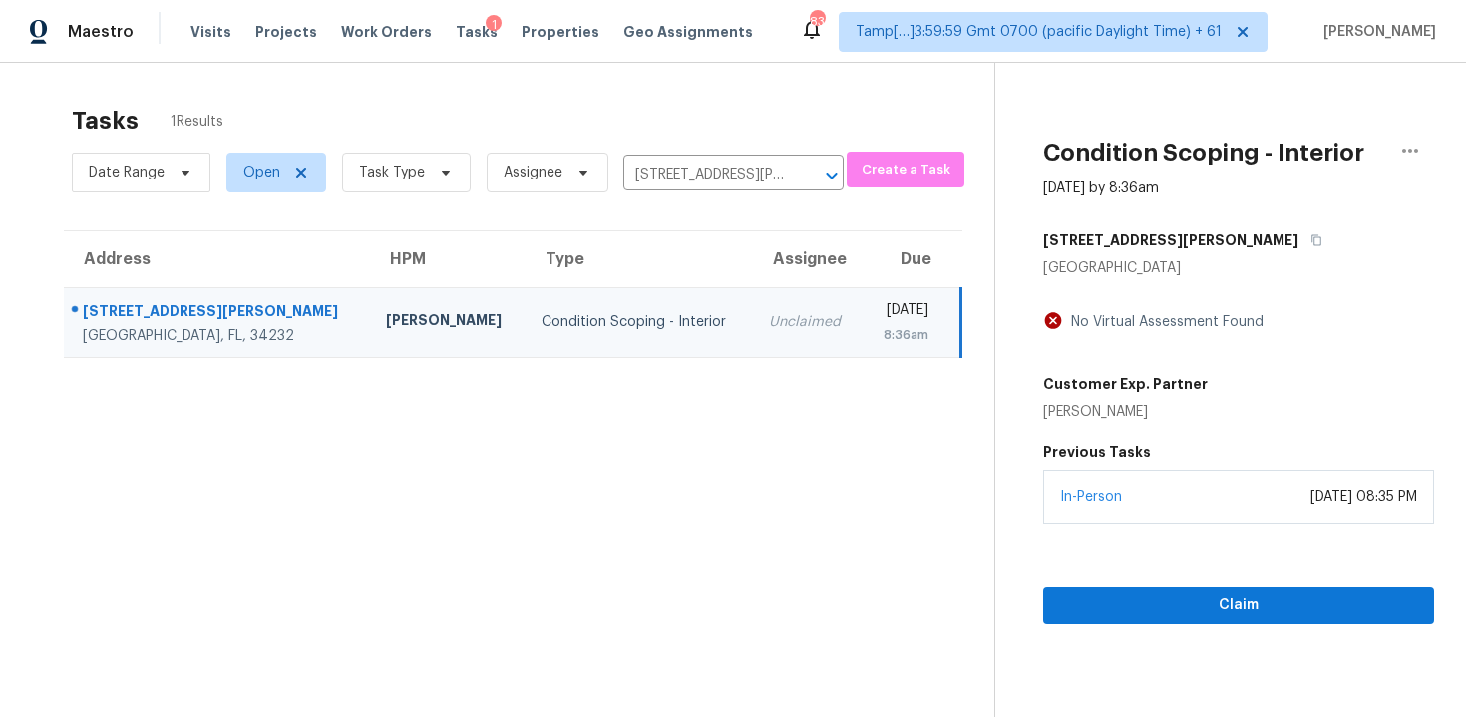
click at [1221, 544] on div "Claim" at bounding box center [1238, 574] width 391 height 101
click at [1223, 609] on span "Claim" at bounding box center [1238, 605] width 359 height 25
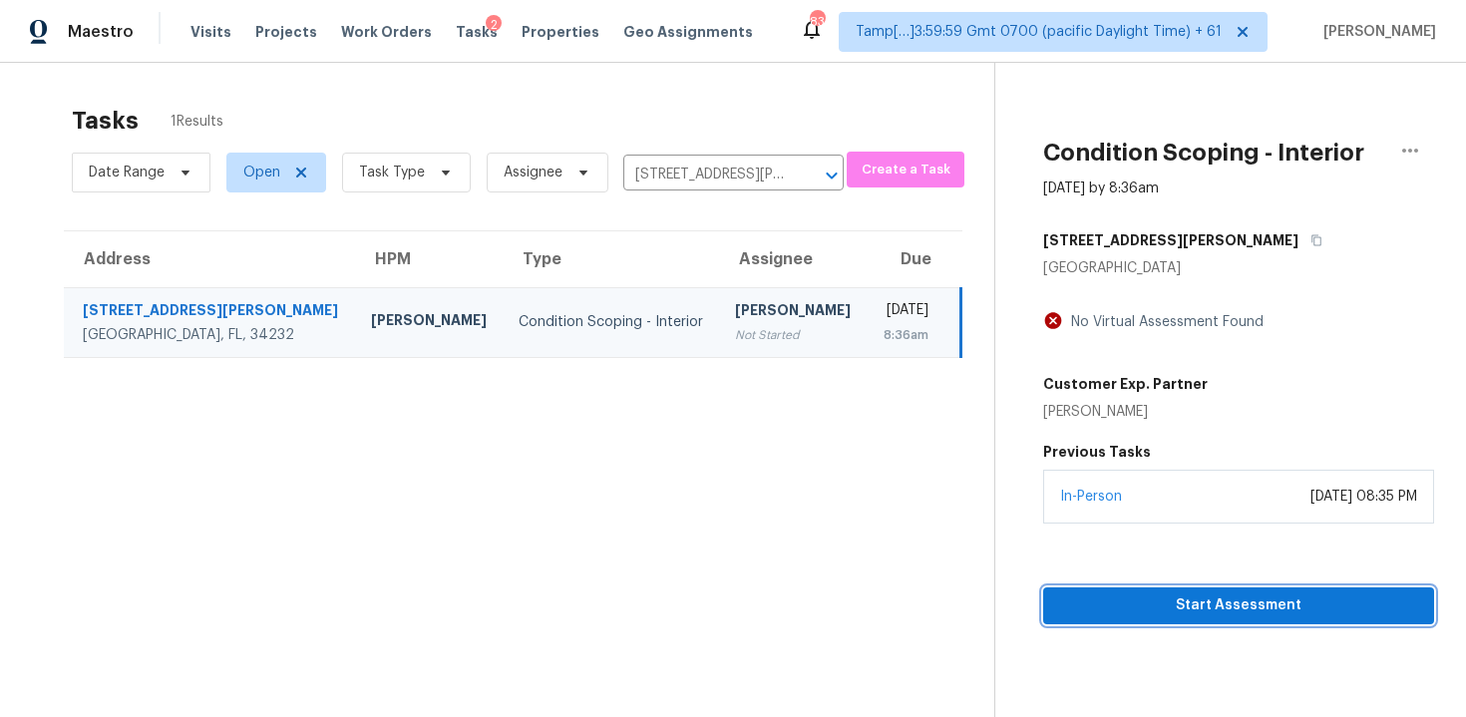
click at [1223, 609] on span "Start Assessment" at bounding box center [1238, 605] width 359 height 25
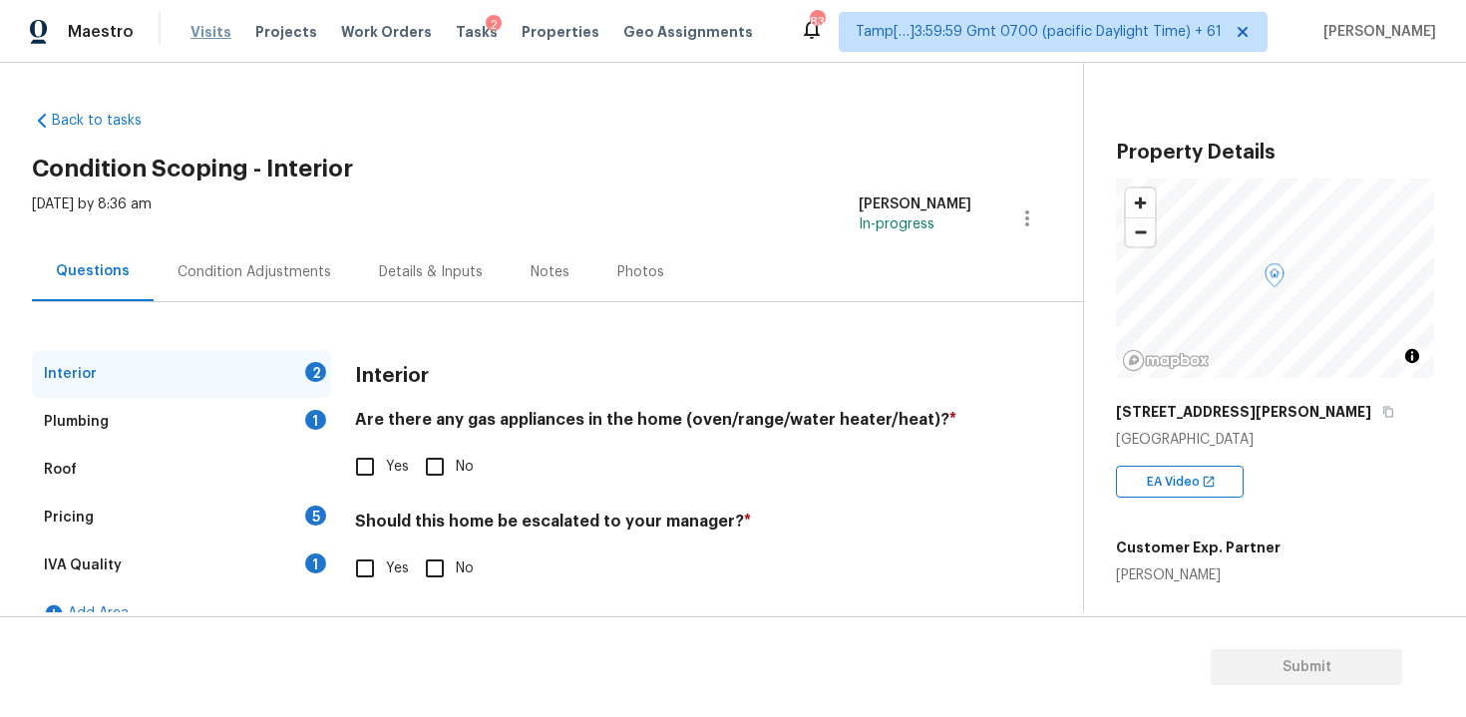
click at [190, 37] on span "Visits" at bounding box center [210, 32] width 41 height 20
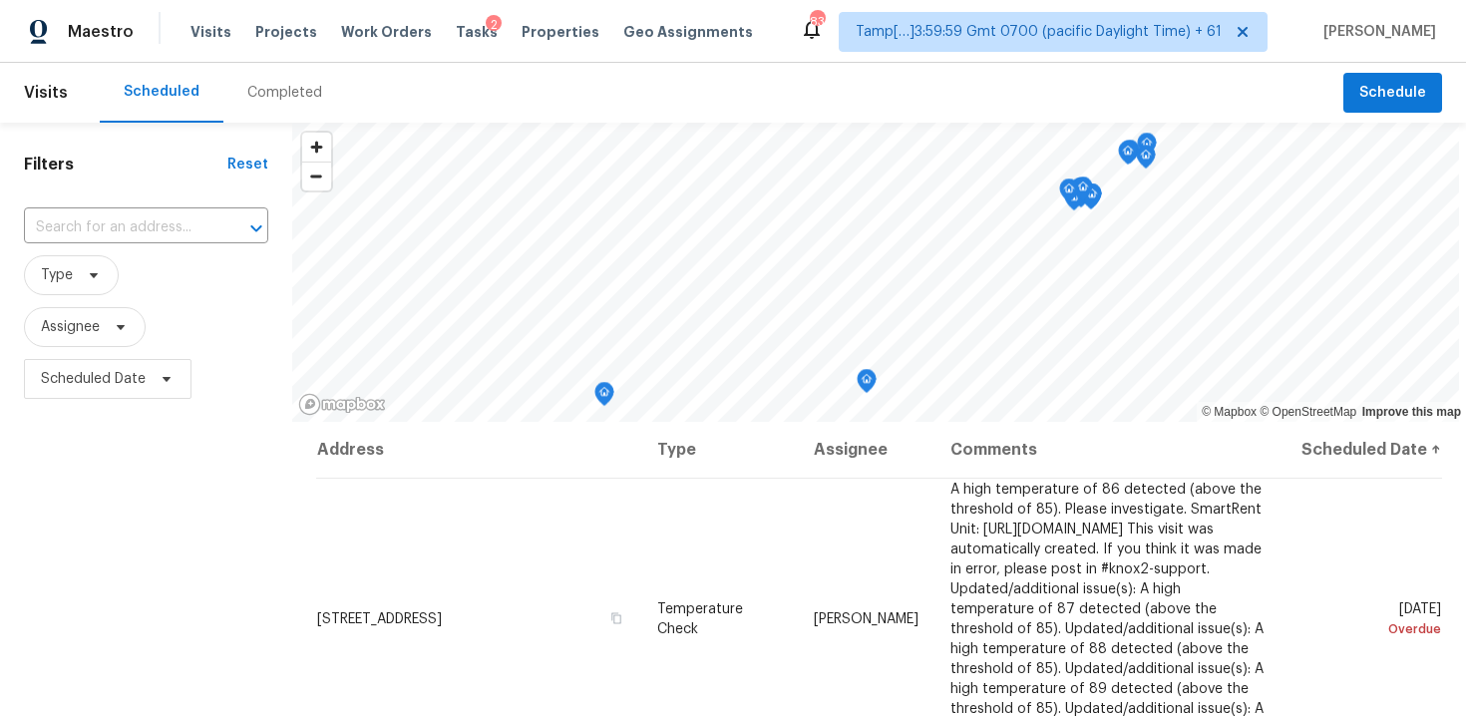
click at [291, 99] on div "Completed" at bounding box center [284, 93] width 75 height 20
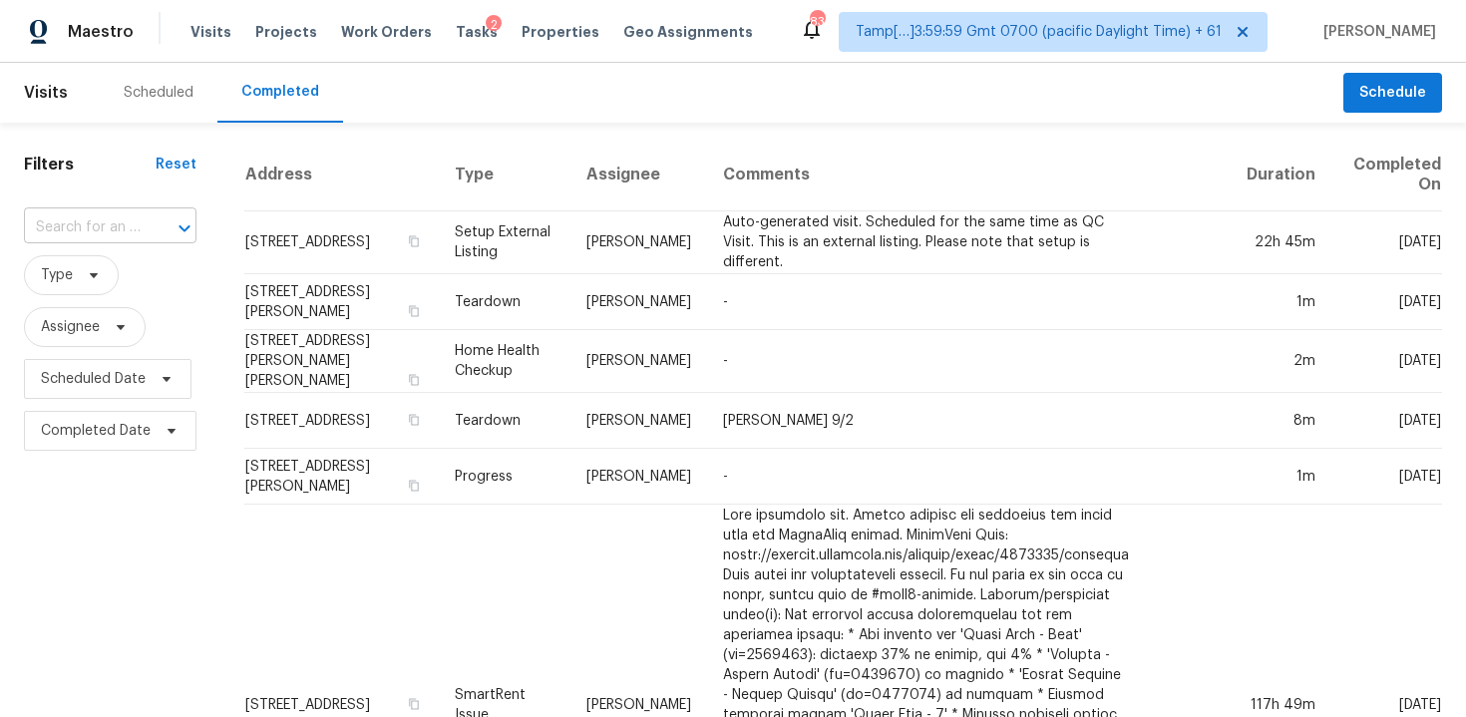
click at [133, 215] on input "text" at bounding box center [82, 227] width 117 height 31
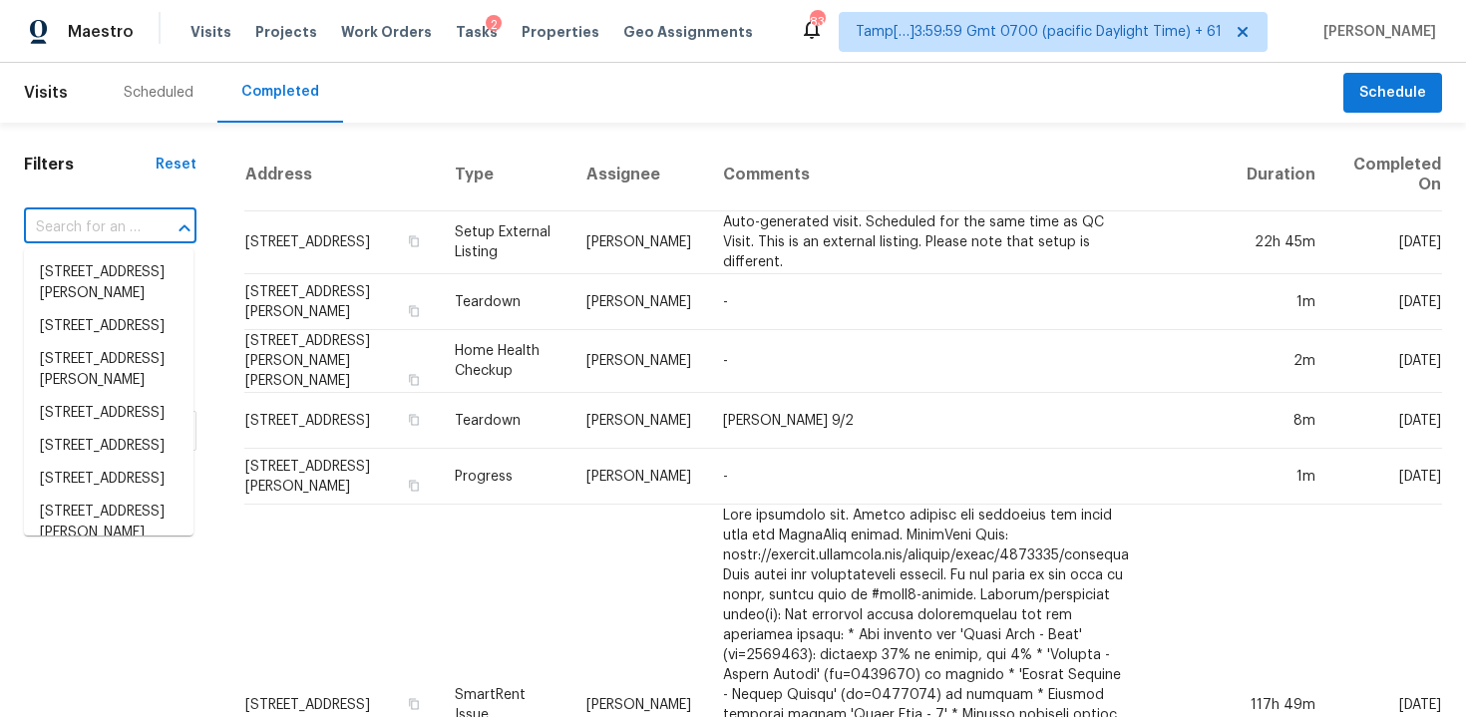
paste input "[STREET_ADDRESS][PERSON_NAME]"
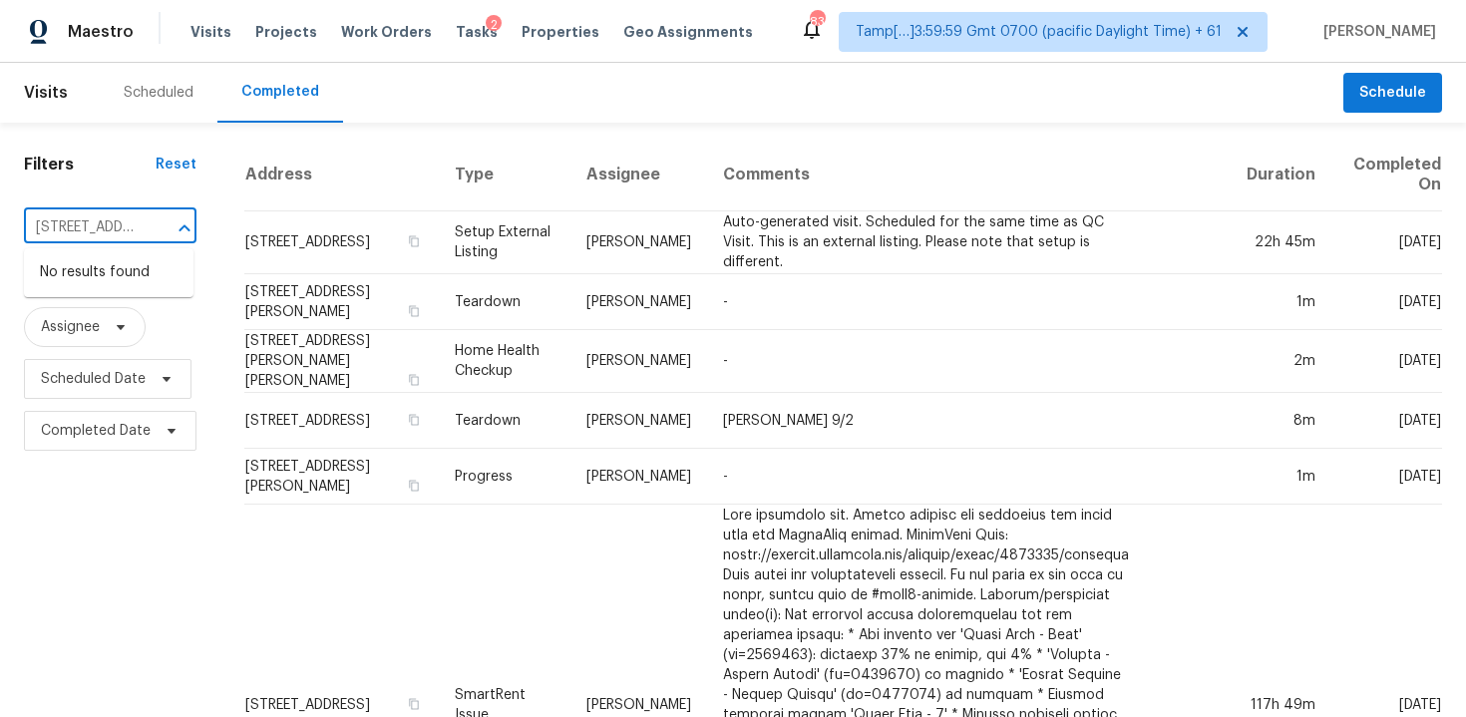
scroll to position [0, 201]
type input "[STREET_ADDRESS][PERSON_NAME]"
click at [133, 274] on li "[STREET_ADDRESS][PERSON_NAME]" at bounding box center [109, 283] width 170 height 54
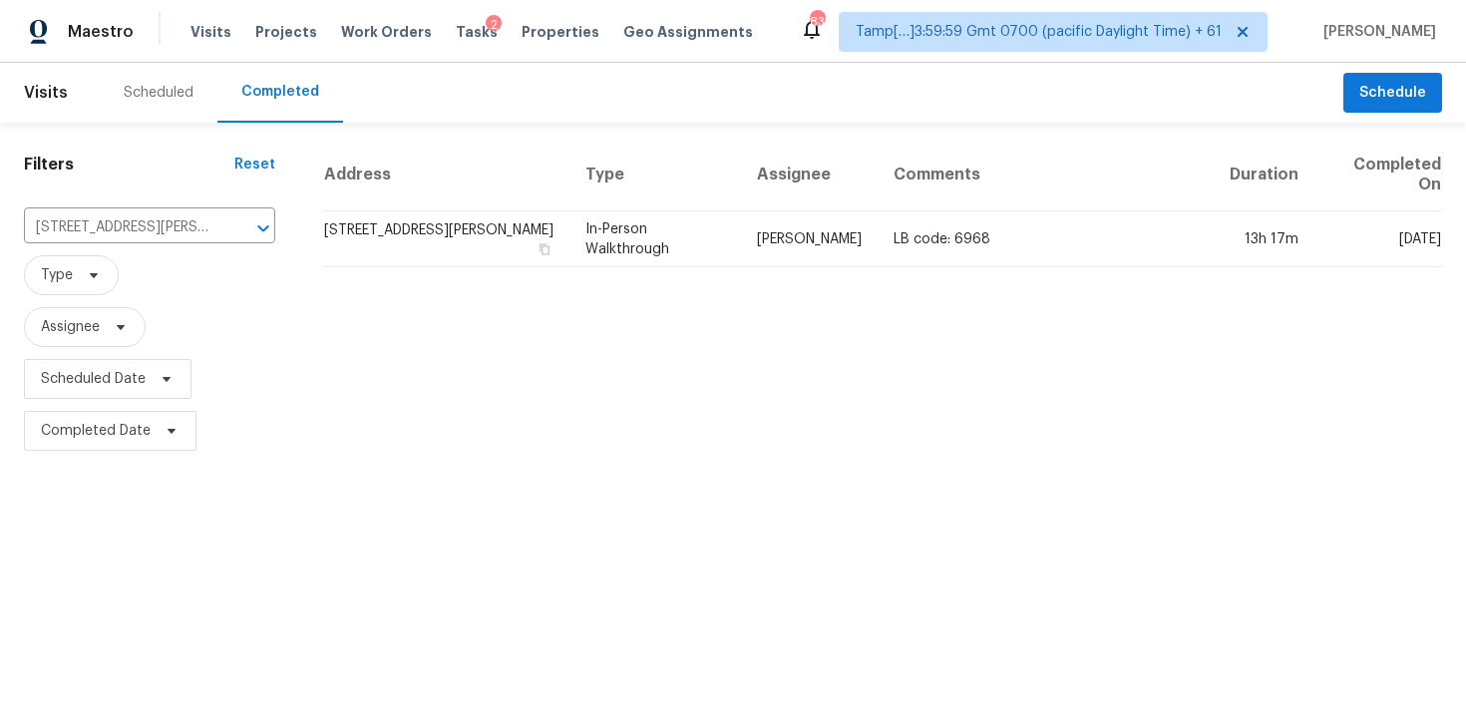
click at [415, 221] on td "[STREET_ADDRESS][PERSON_NAME]" at bounding box center [446, 239] width 246 height 56
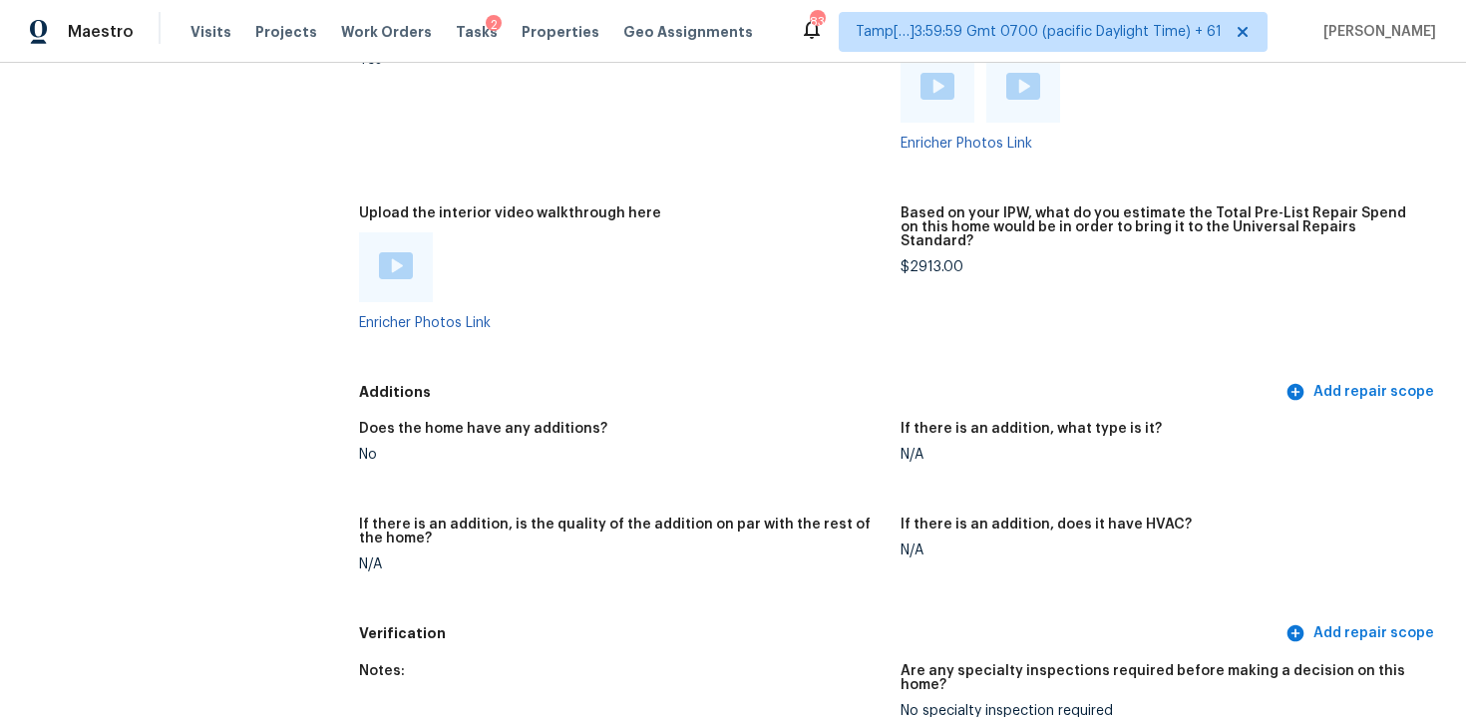
scroll to position [3802, 0]
click at [401, 254] on img at bounding box center [396, 267] width 34 height 27
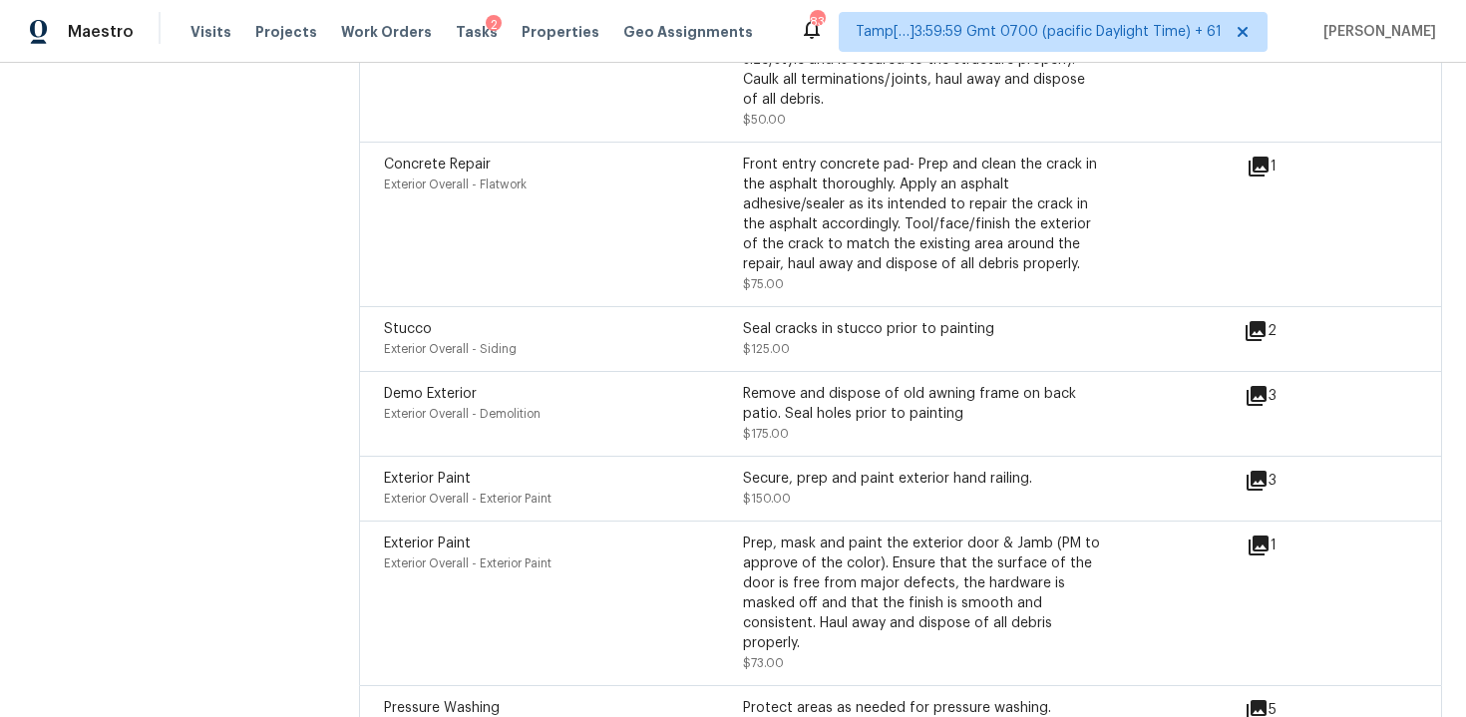
scroll to position [7167, 0]
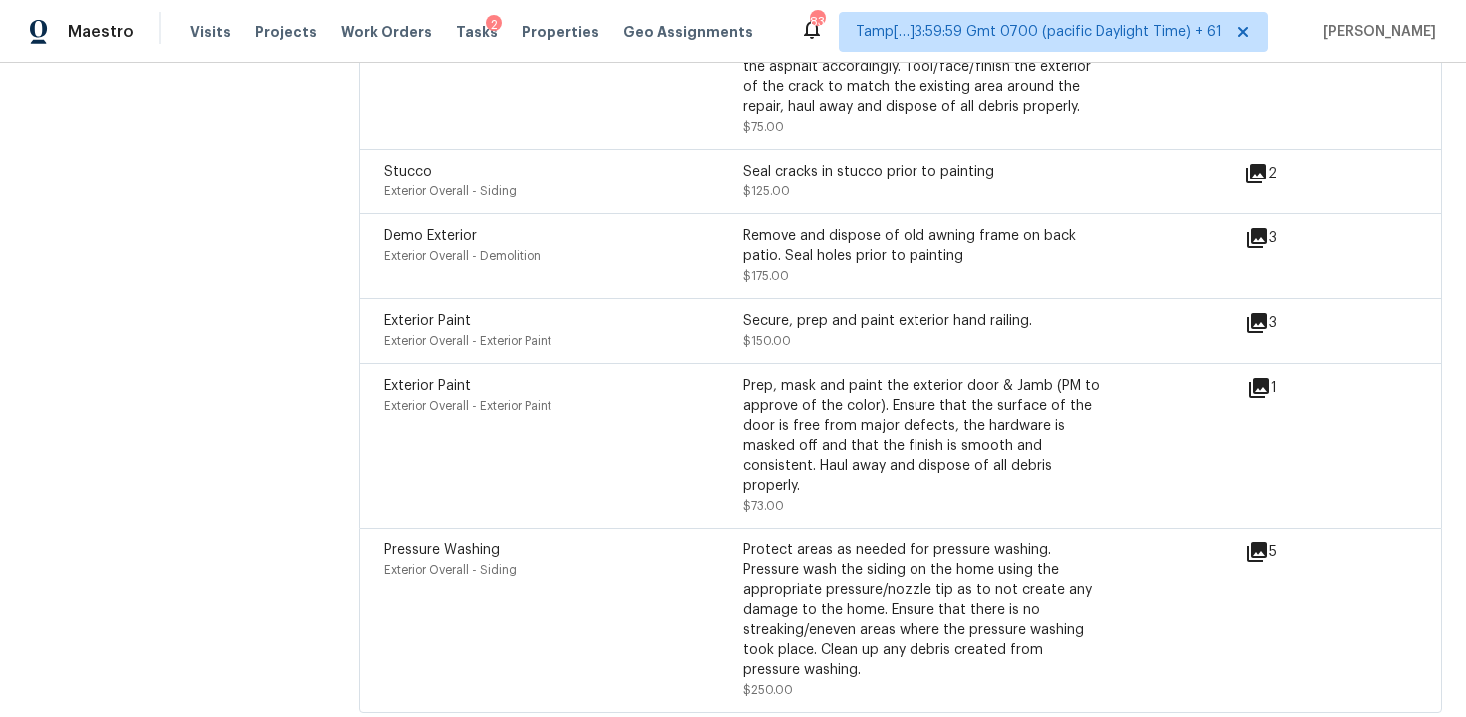
click at [668, 572] on div "Pressure Washing Exterior Overall - Siding" at bounding box center [563, 620] width 359 height 160
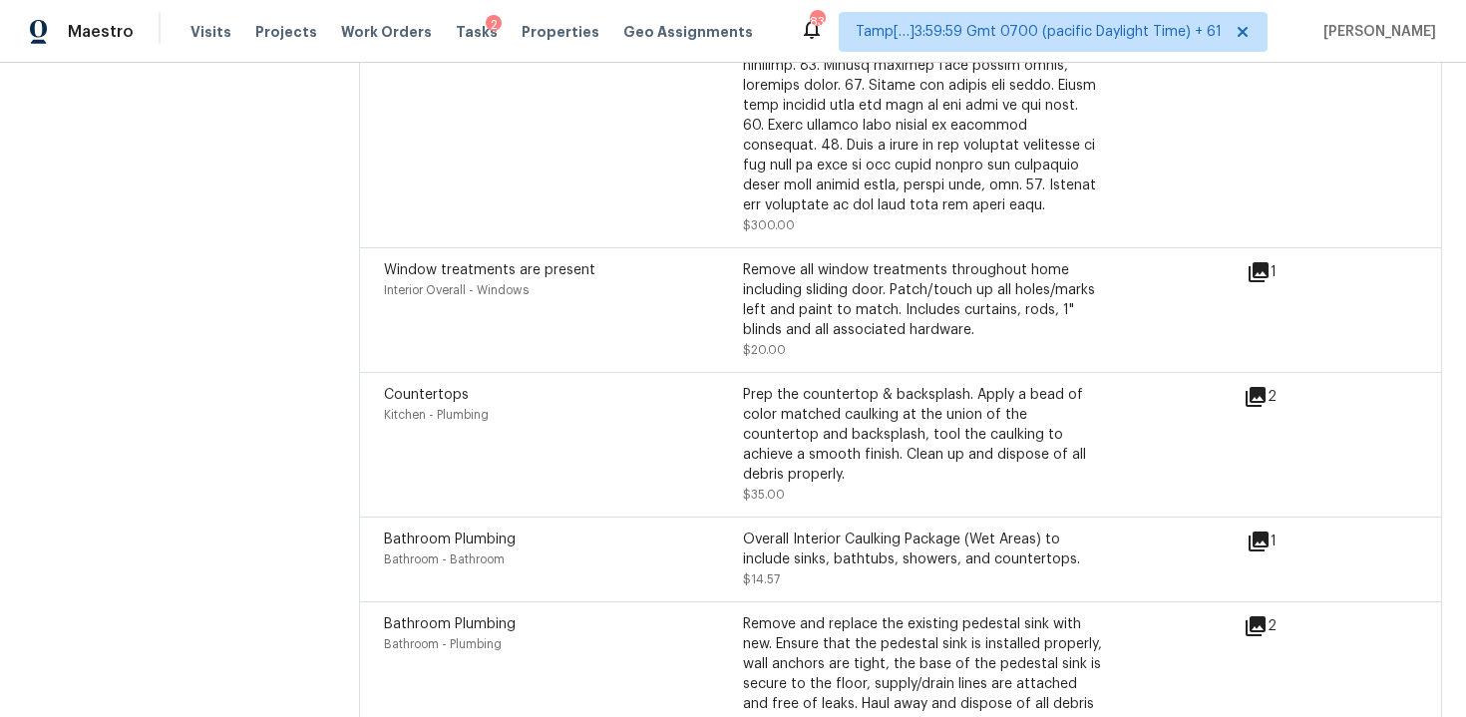
scroll to position [5743, 0]
click at [1244, 384] on div "Countertops Kitchen - Plumbing Prep the countertop & backsplash. Apply a bead o…" at bounding box center [814, 444] width 860 height 120
click at [1254, 386] on icon at bounding box center [1256, 396] width 20 height 20
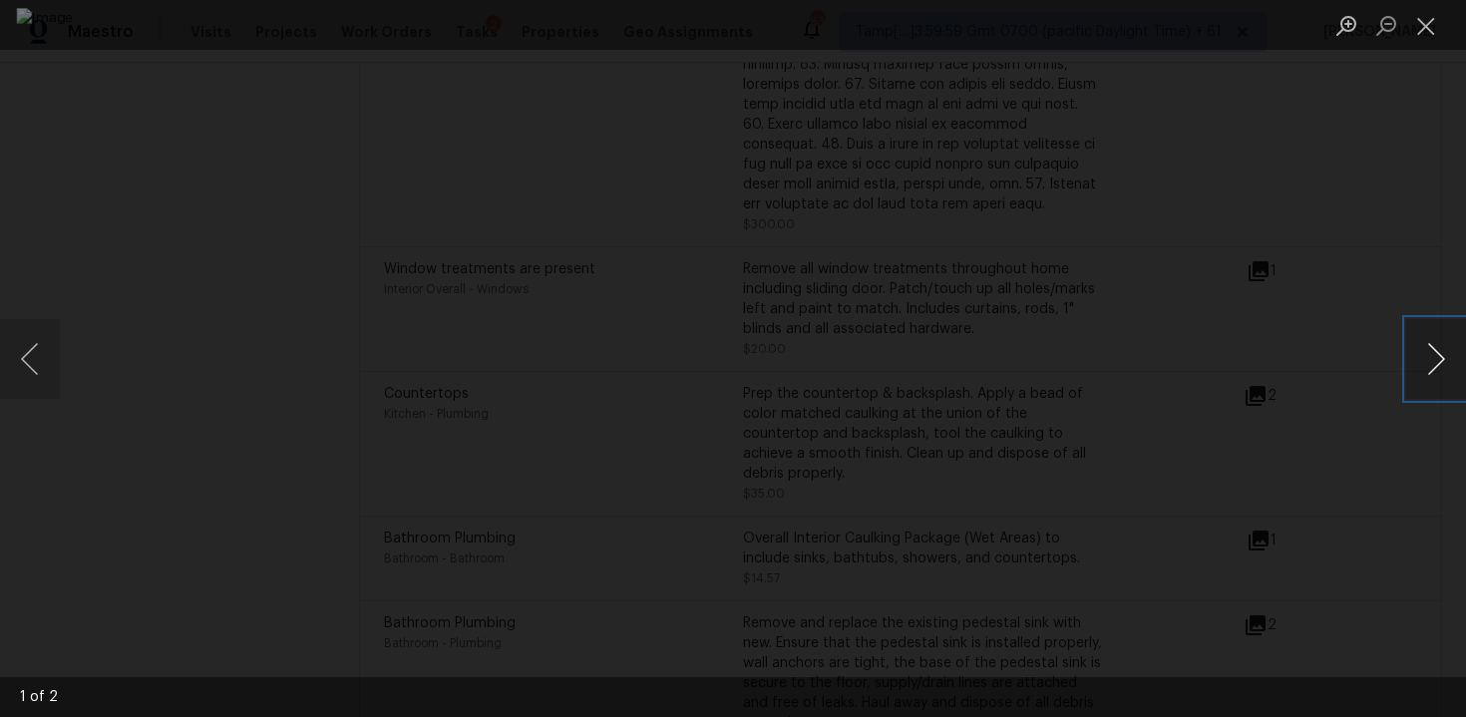
click at [1446, 352] on button "Next image" at bounding box center [1436, 359] width 60 height 80
click at [1382, 261] on div "Lightbox" at bounding box center [733, 358] width 1466 height 717
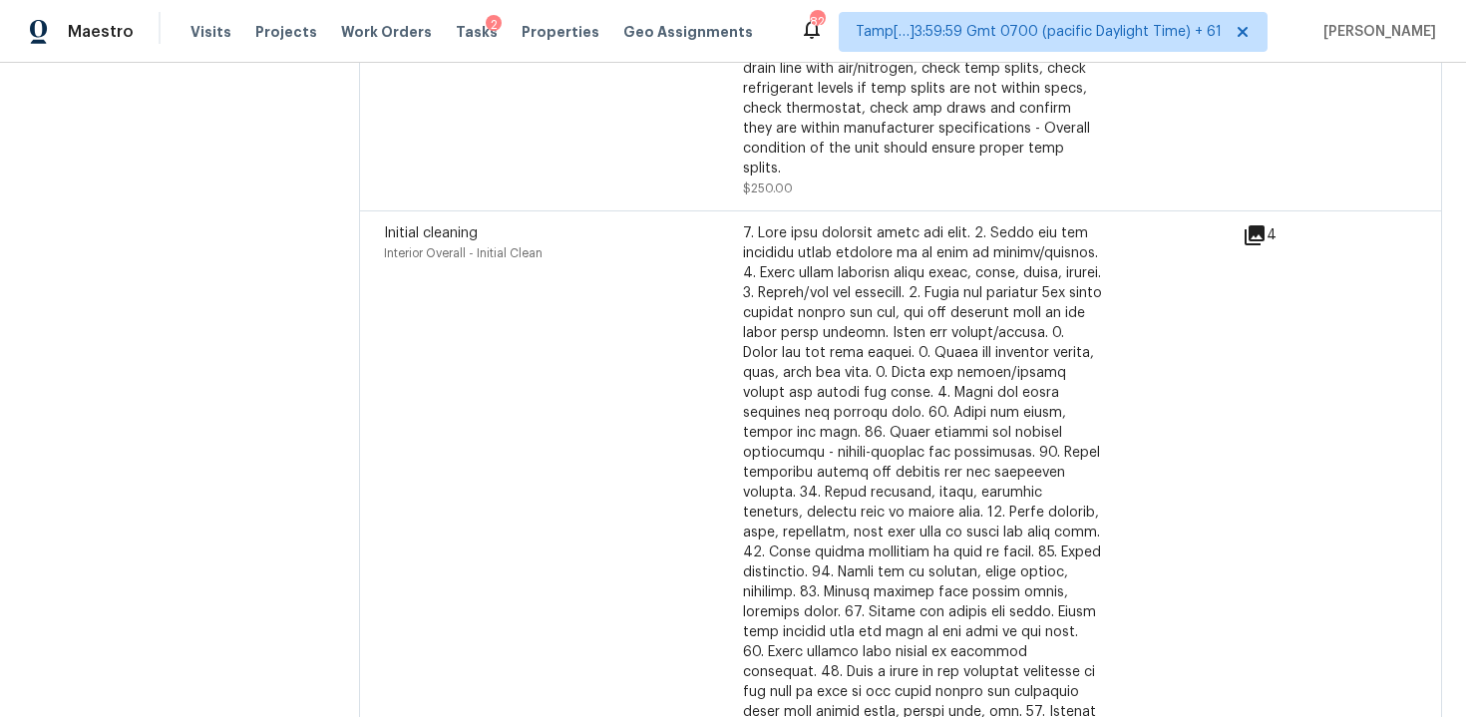
scroll to position [5199, 0]
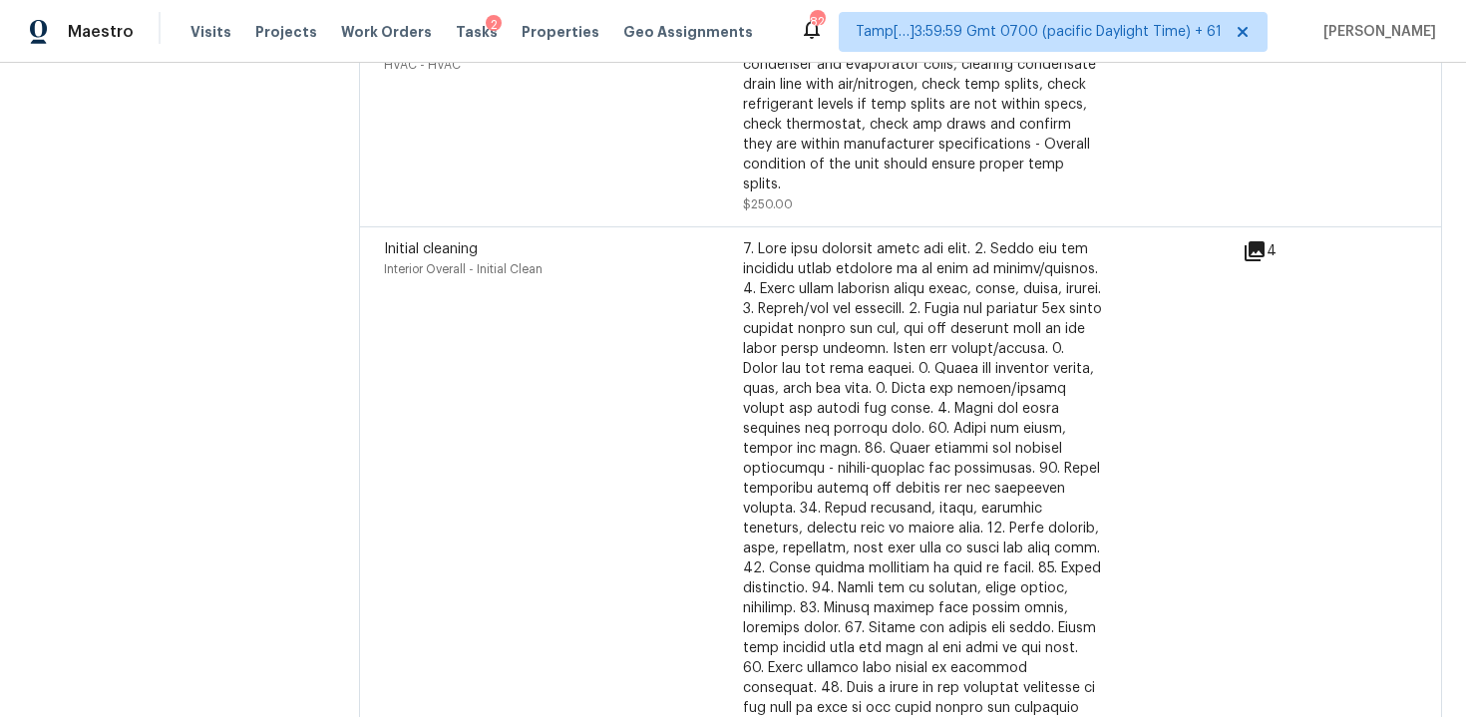
click at [1243, 239] on div "Initial cleaning Interior Overall - Initial Clean $300.00" at bounding box center [813, 508] width 859 height 538
click at [1259, 239] on icon at bounding box center [1255, 251] width 24 height 24
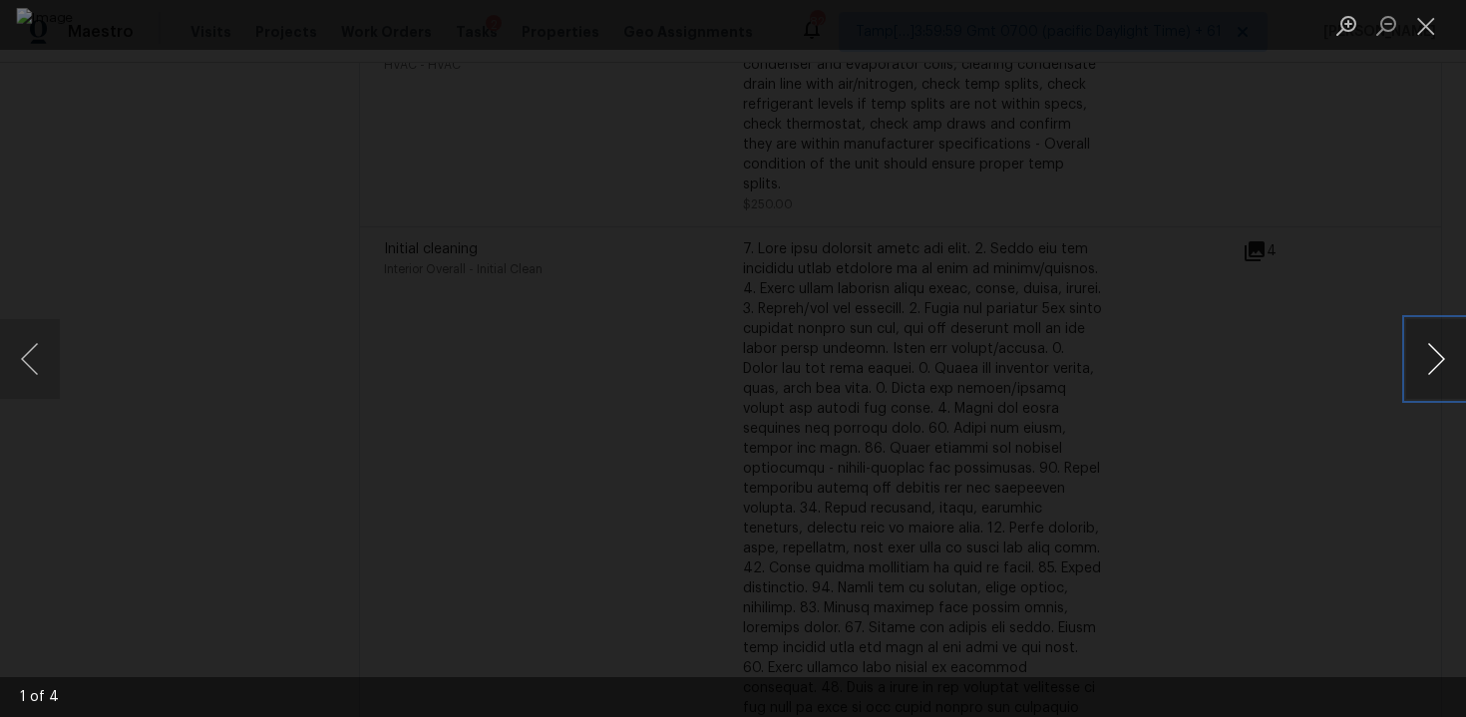
click at [1431, 356] on button "Next image" at bounding box center [1436, 359] width 60 height 80
click at [1368, 226] on div "Lightbox" at bounding box center [733, 358] width 1466 height 717
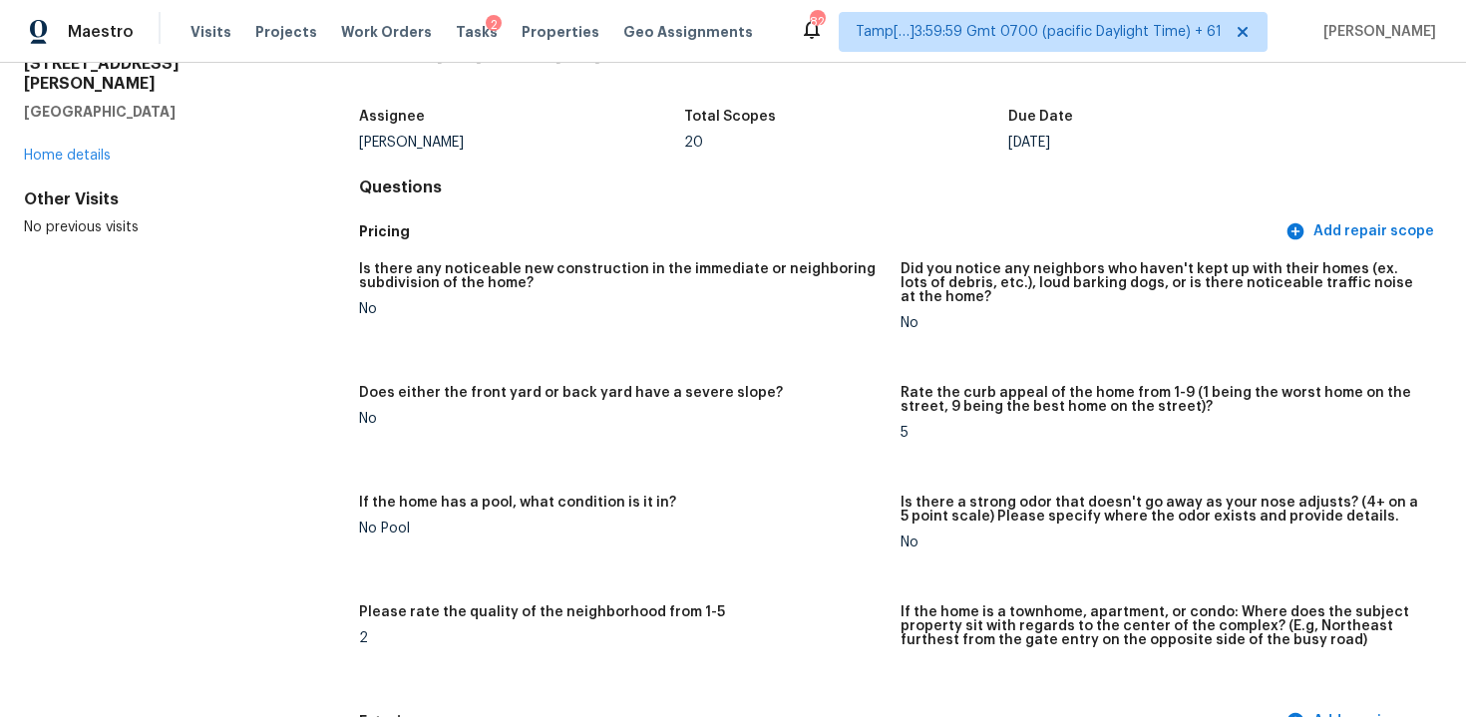
scroll to position [109, 0]
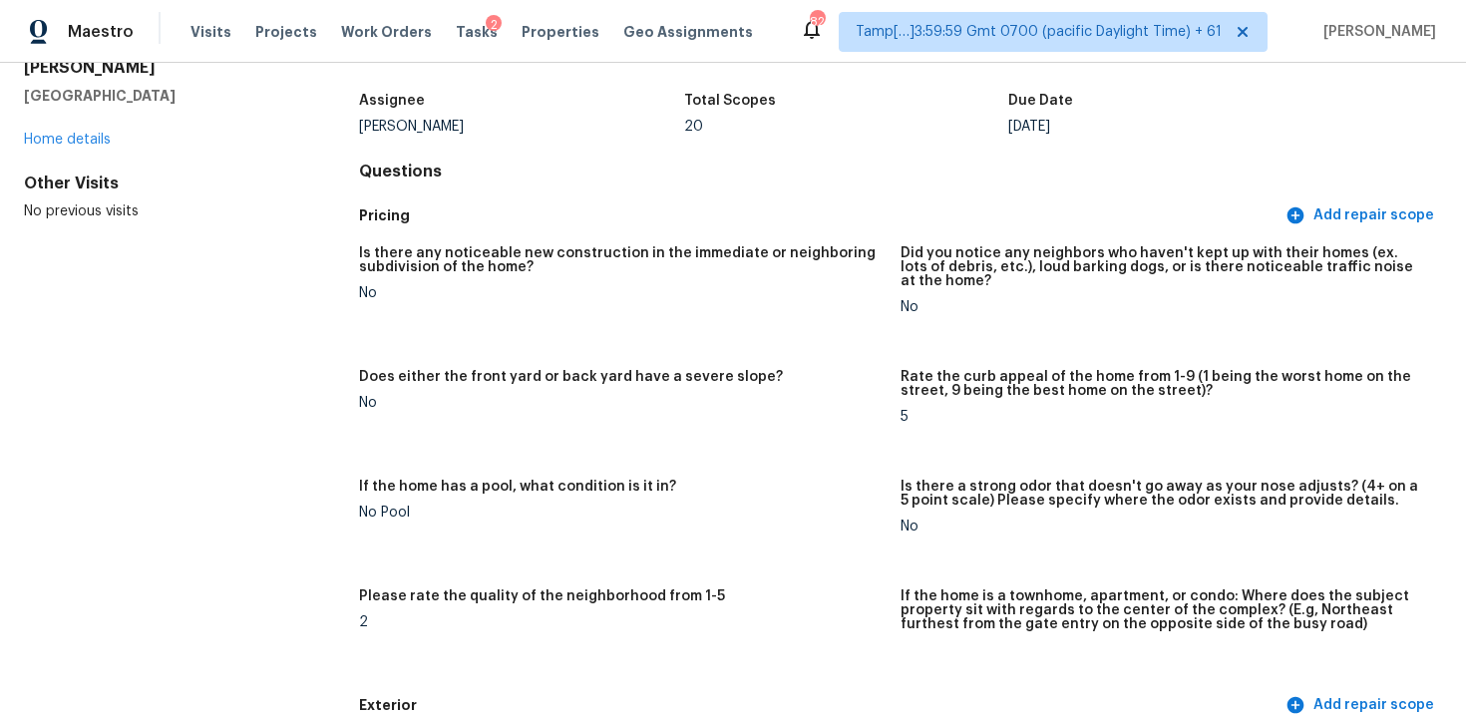
click at [766, 354] on div "Is there any noticeable new construction in the immediate or neighboring subdiv…" at bounding box center [900, 460] width 1083 height 453
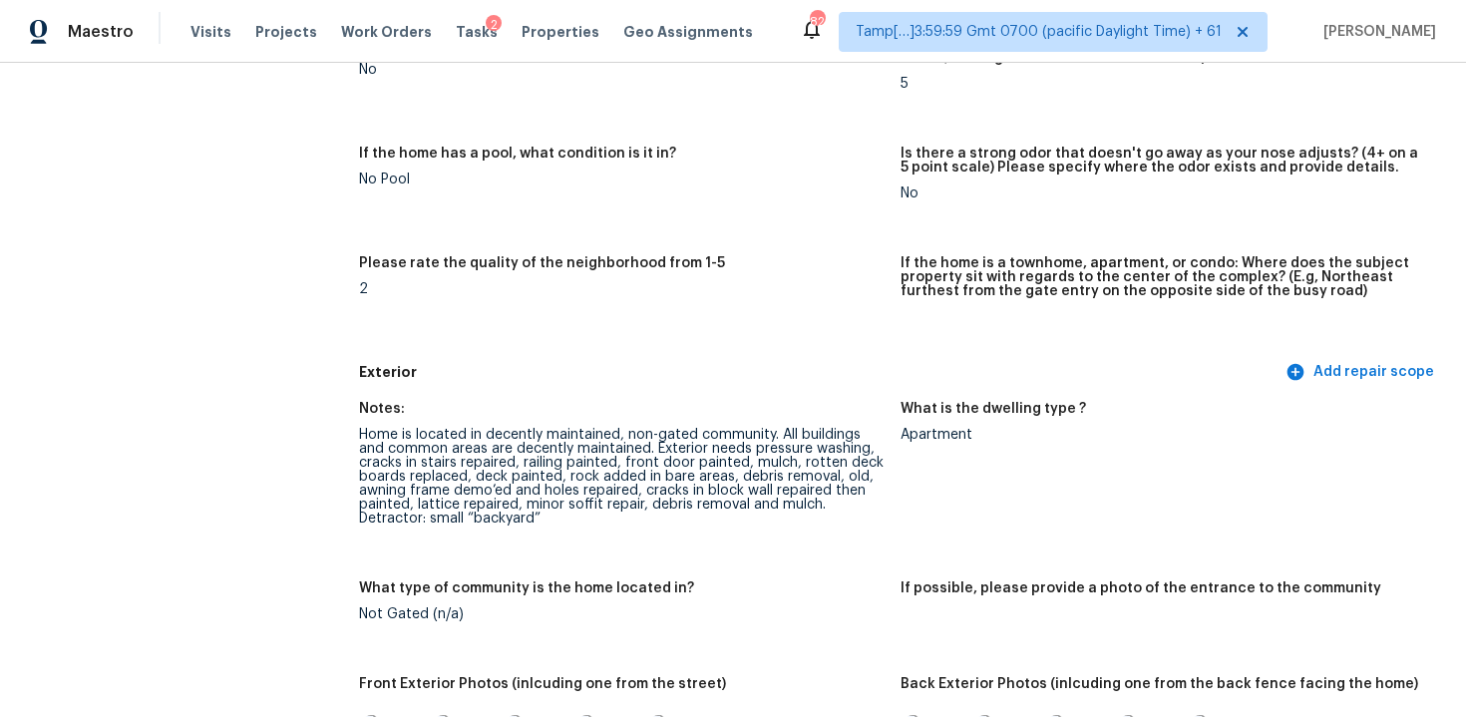
scroll to position [449, 0]
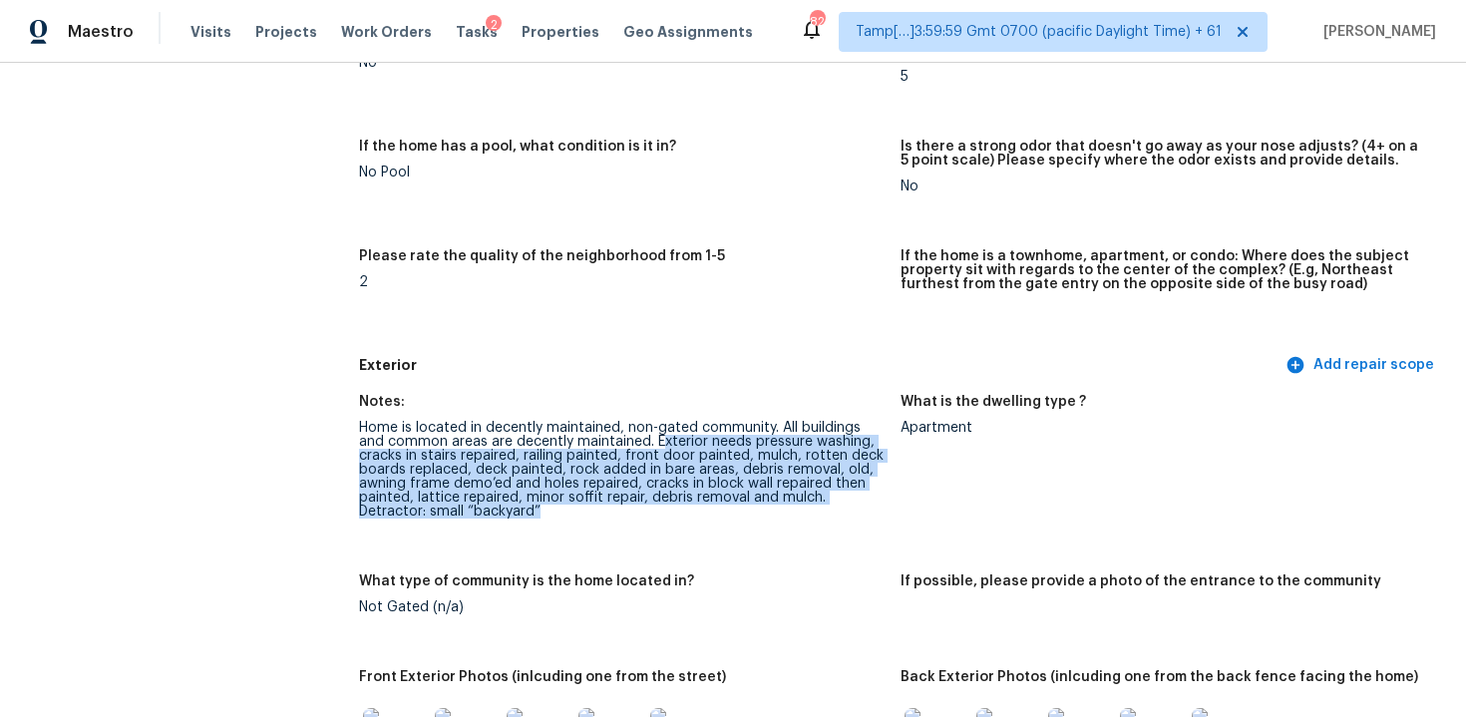
drag, startPoint x: 657, startPoint y: 446, endPoint x: 657, endPoint y: 531, distance: 84.8
click at [657, 531] on figure "Notes: Home is located in decently maintained, non-gated community. All buildin…" at bounding box center [629, 473] width 541 height 156
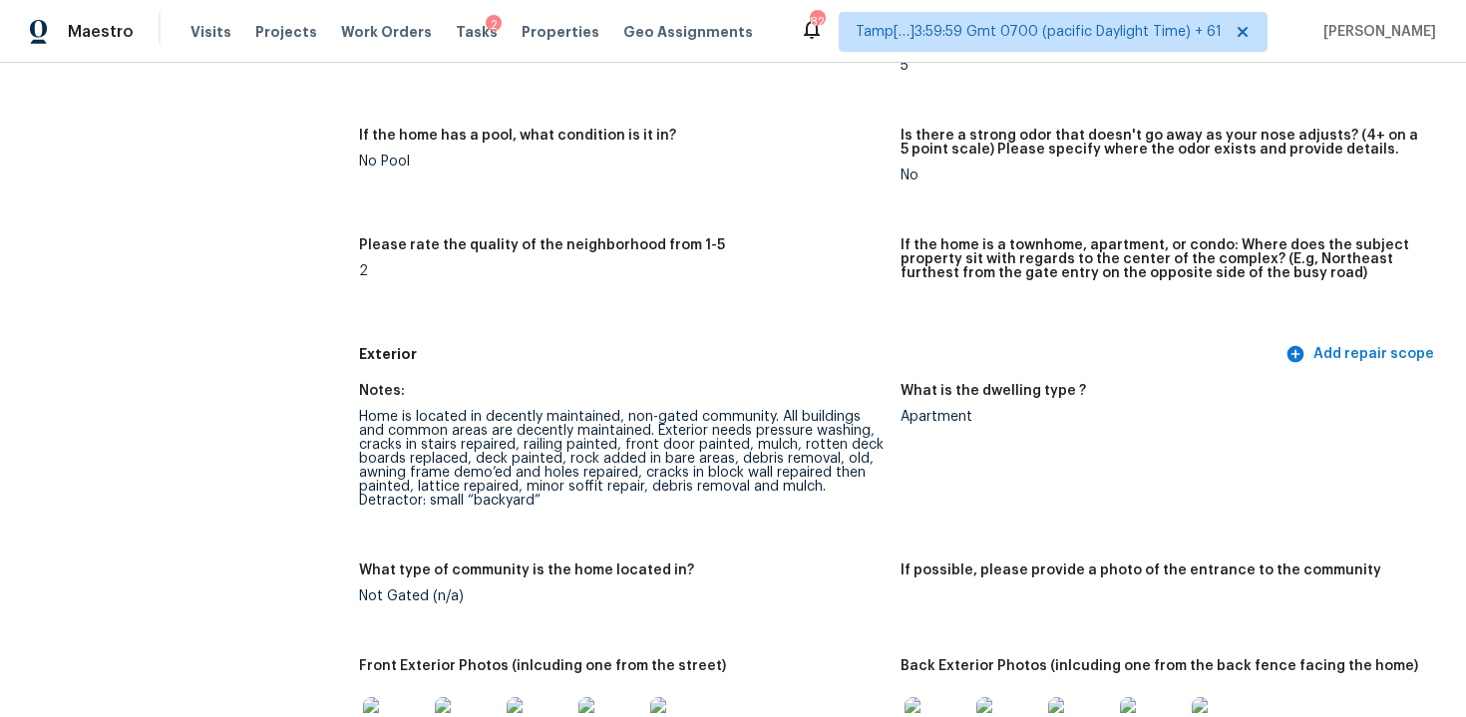
scroll to position [462, 0]
click at [799, 330] on div "Is there any noticeable new construction in the immediate or neighboring subdiv…" at bounding box center [900, 107] width 1083 height 453
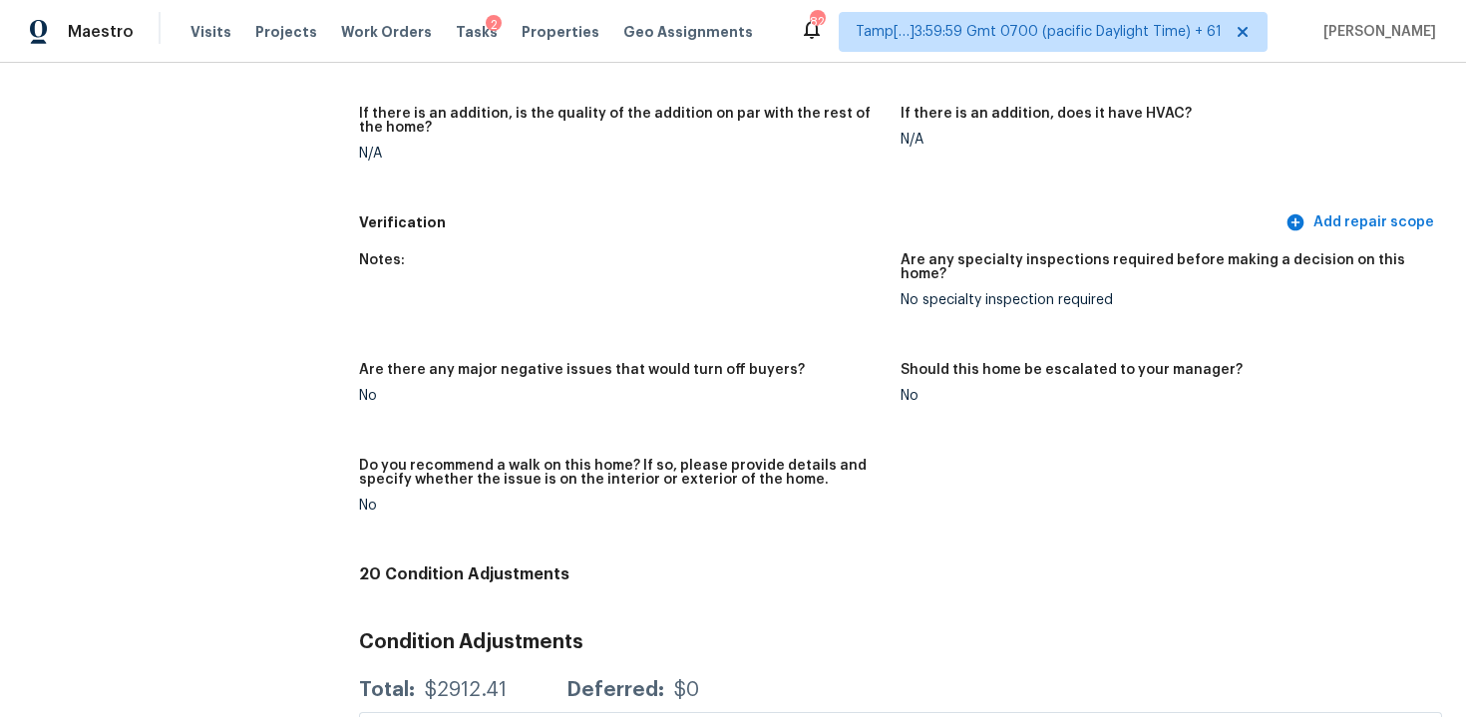
scroll to position [4213, 0]
click at [644, 297] on figure "Notes:" at bounding box center [629, 298] width 541 height 86
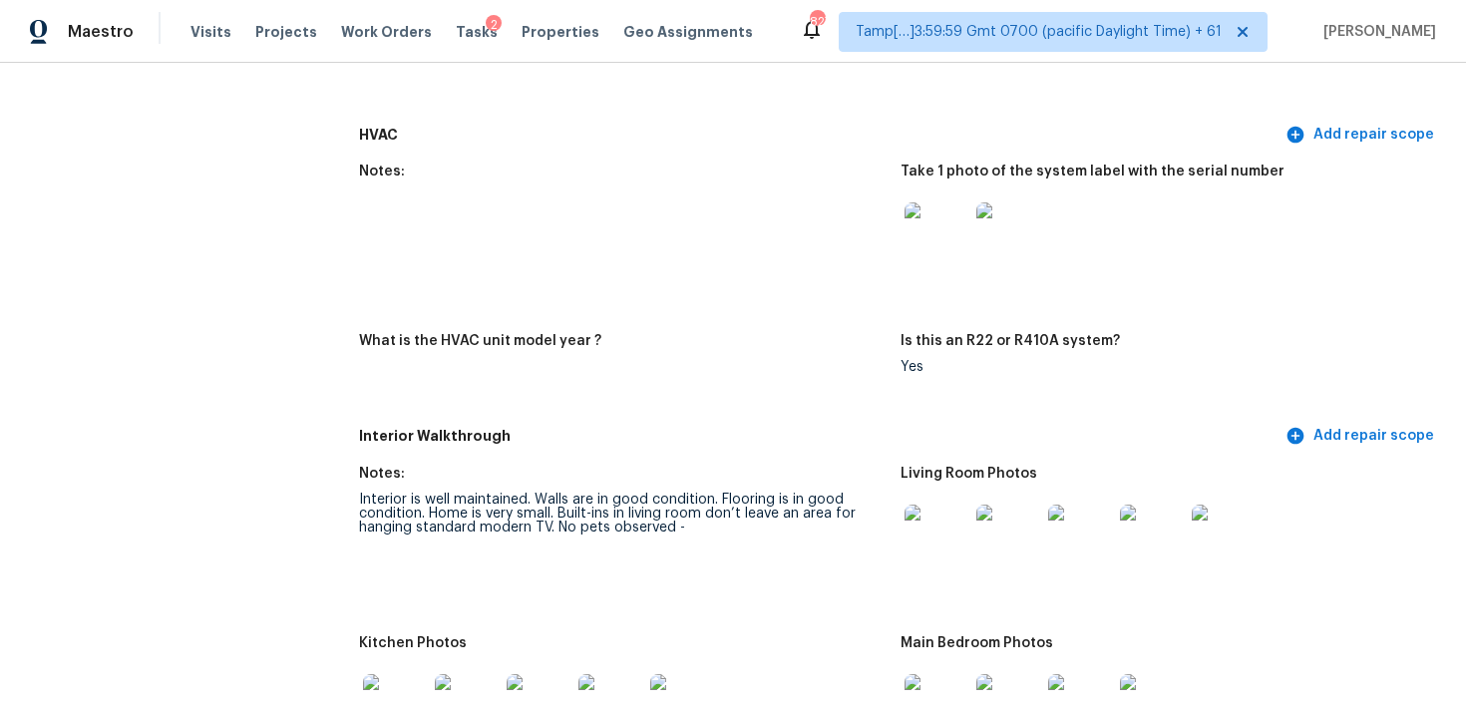
scroll to position [1799, 0]
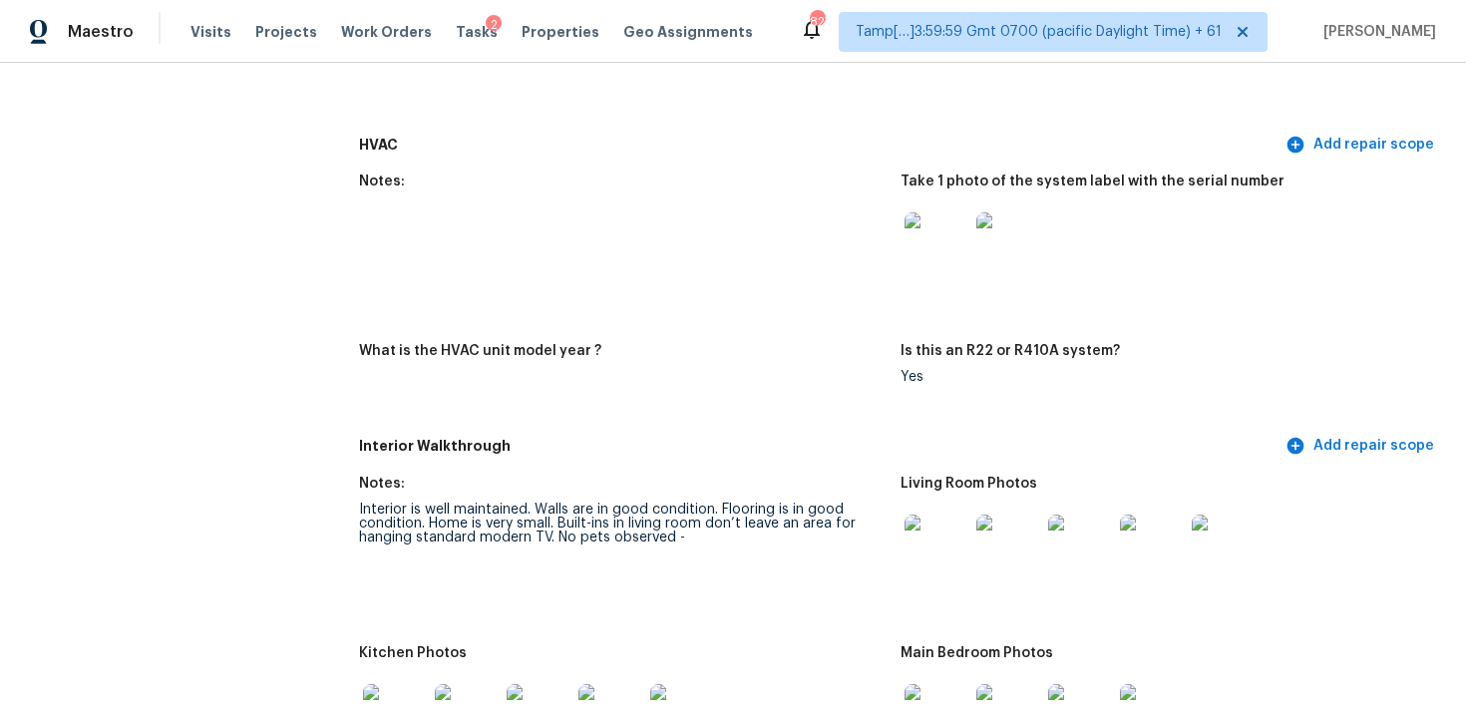
click at [938, 245] on img at bounding box center [936, 244] width 64 height 64
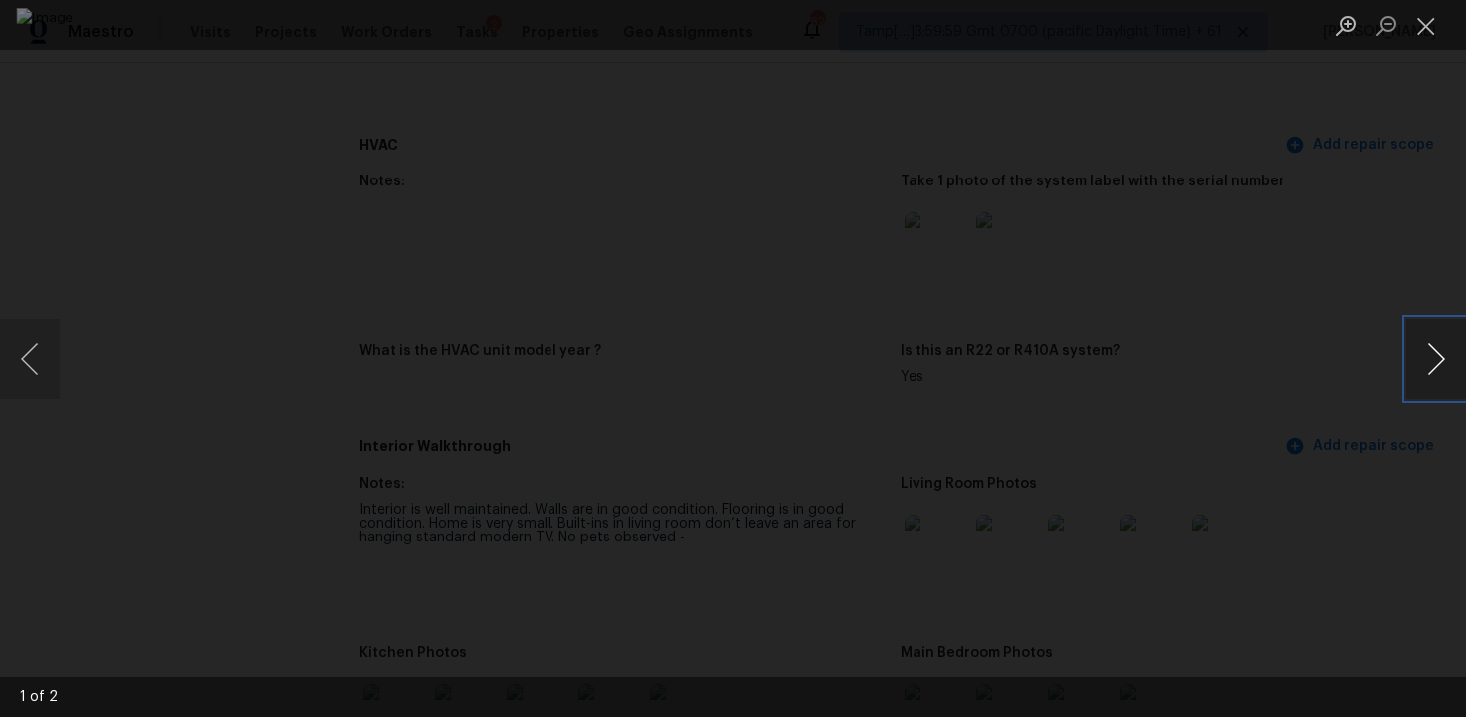
click at [1435, 333] on button "Next image" at bounding box center [1436, 359] width 60 height 80
click at [1222, 419] on img "Lightbox" at bounding box center [732, 358] width 1433 height 701
click at [1254, 375] on div "Lightbox" at bounding box center [733, 358] width 1466 height 717
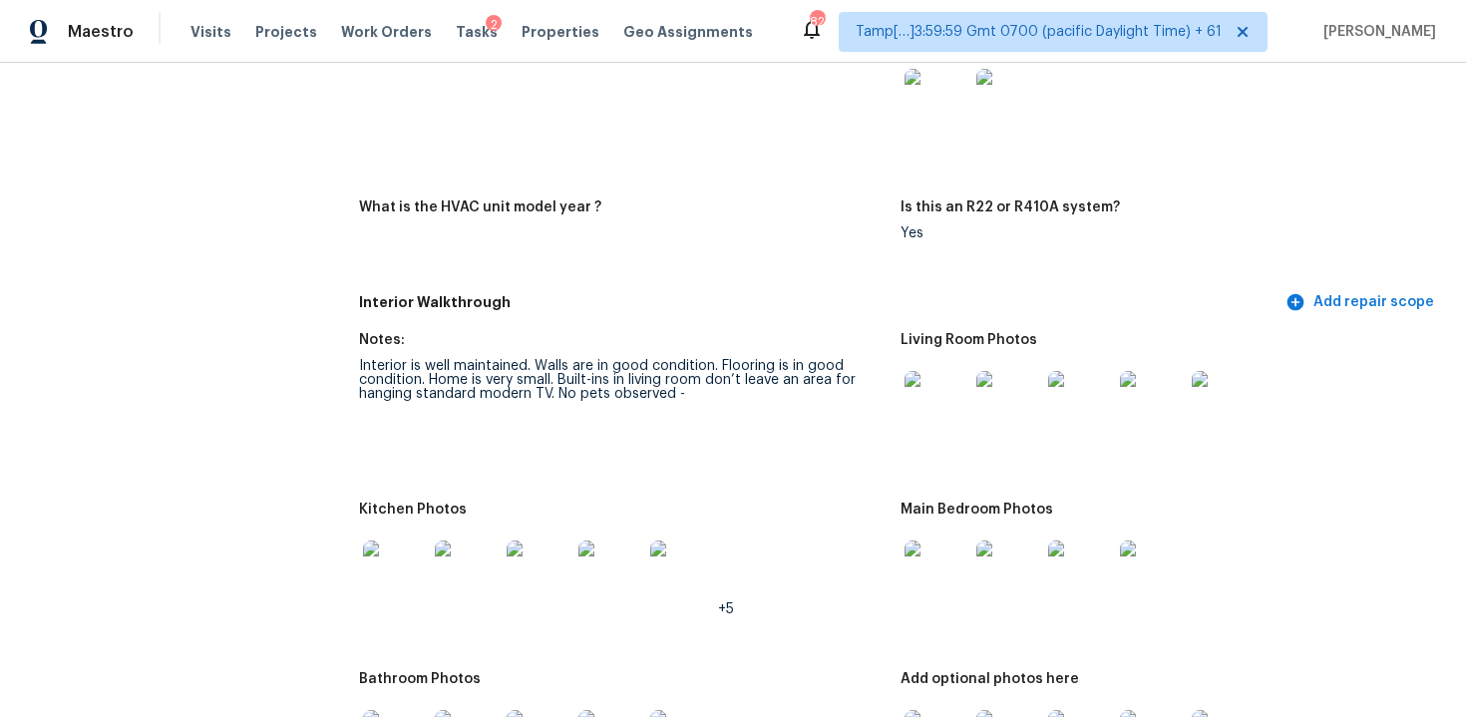
scroll to position [1945, 0]
click at [591, 385] on div "Interior is well maintained. Walls are in good condition. Flooring is in good c…" at bounding box center [622, 378] width 526 height 42
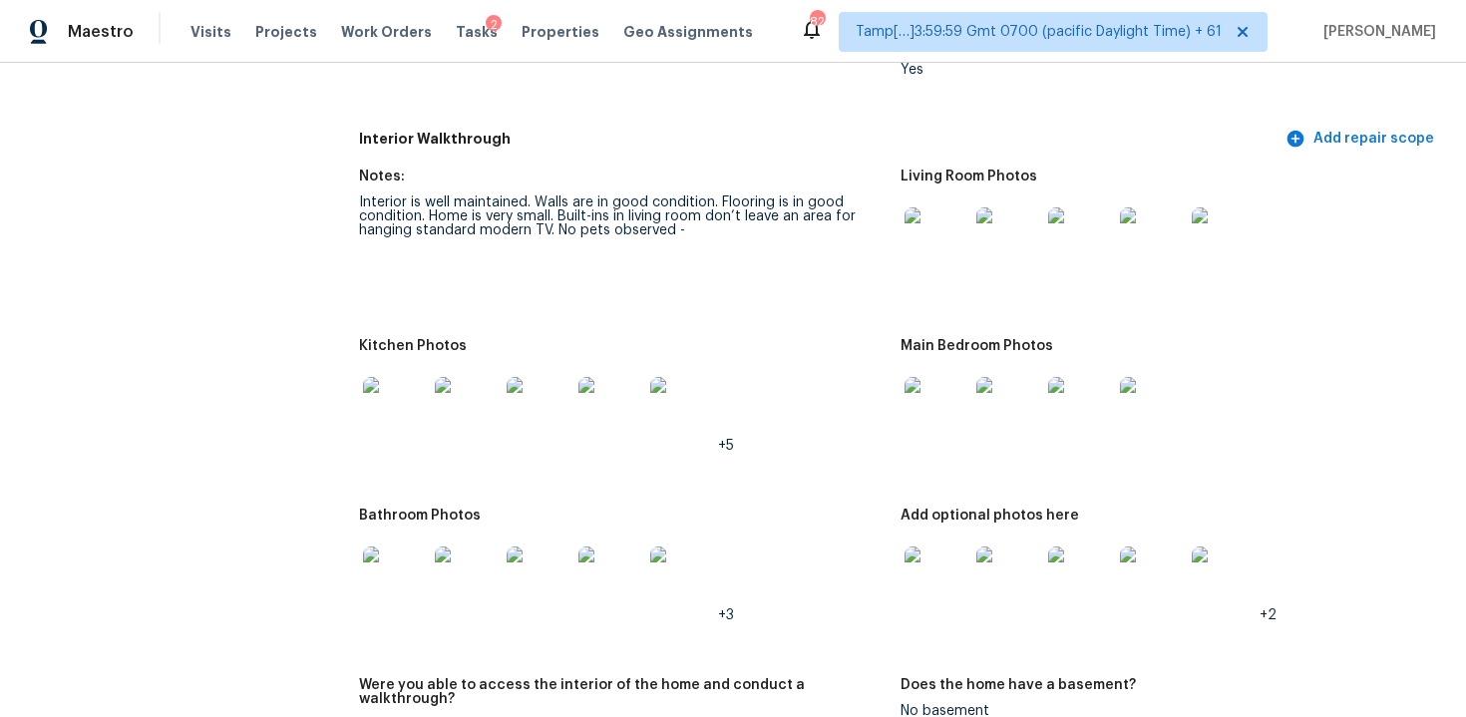
scroll to position [2113, 0]
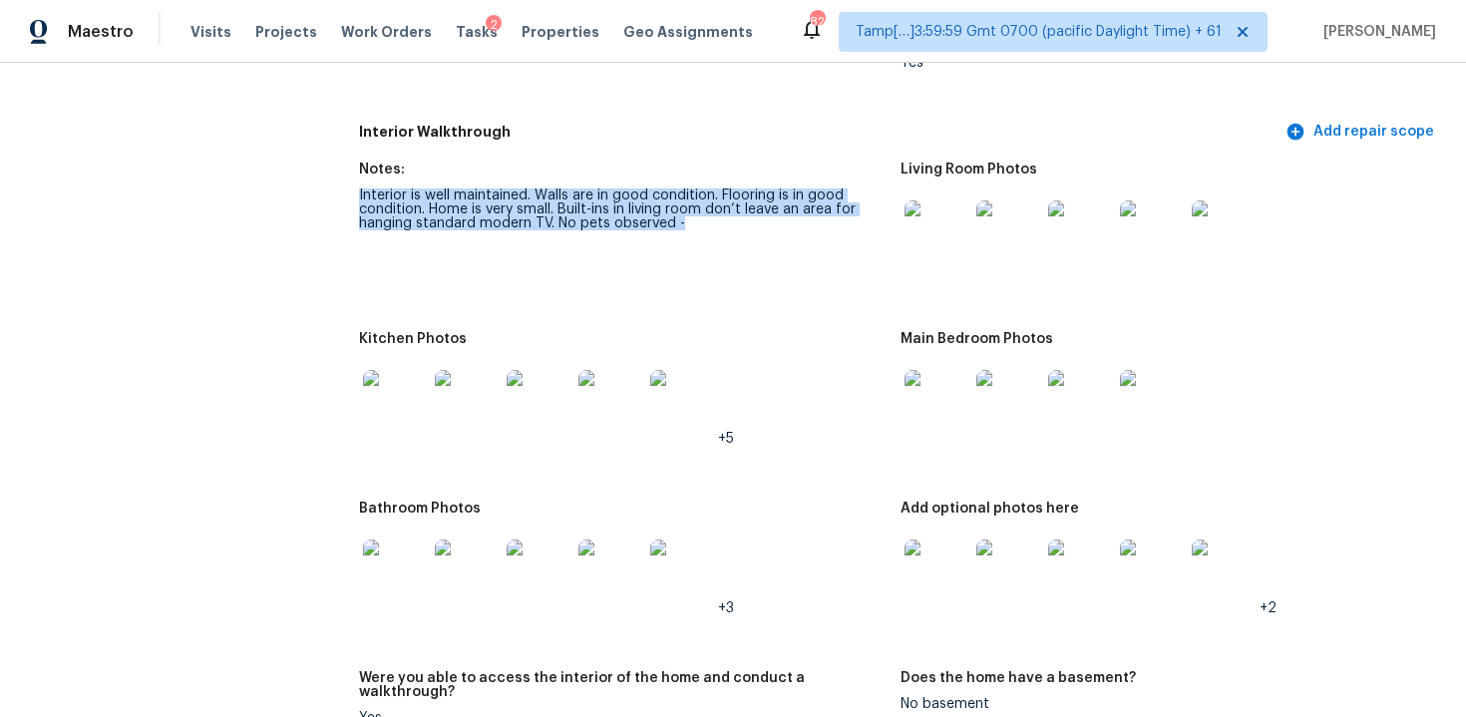
drag, startPoint x: 357, startPoint y: 197, endPoint x: 691, endPoint y: 224, distance: 335.1
click at [691, 224] on div "Interior is well maintained. Walls are in good condition. Flooring is in good c…" at bounding box center [622, 209] width 526 height 42
drag, startPoint x: 366, startPoint y: 195, endPoint x: 696, endPoint y: 225, distance: 331.4
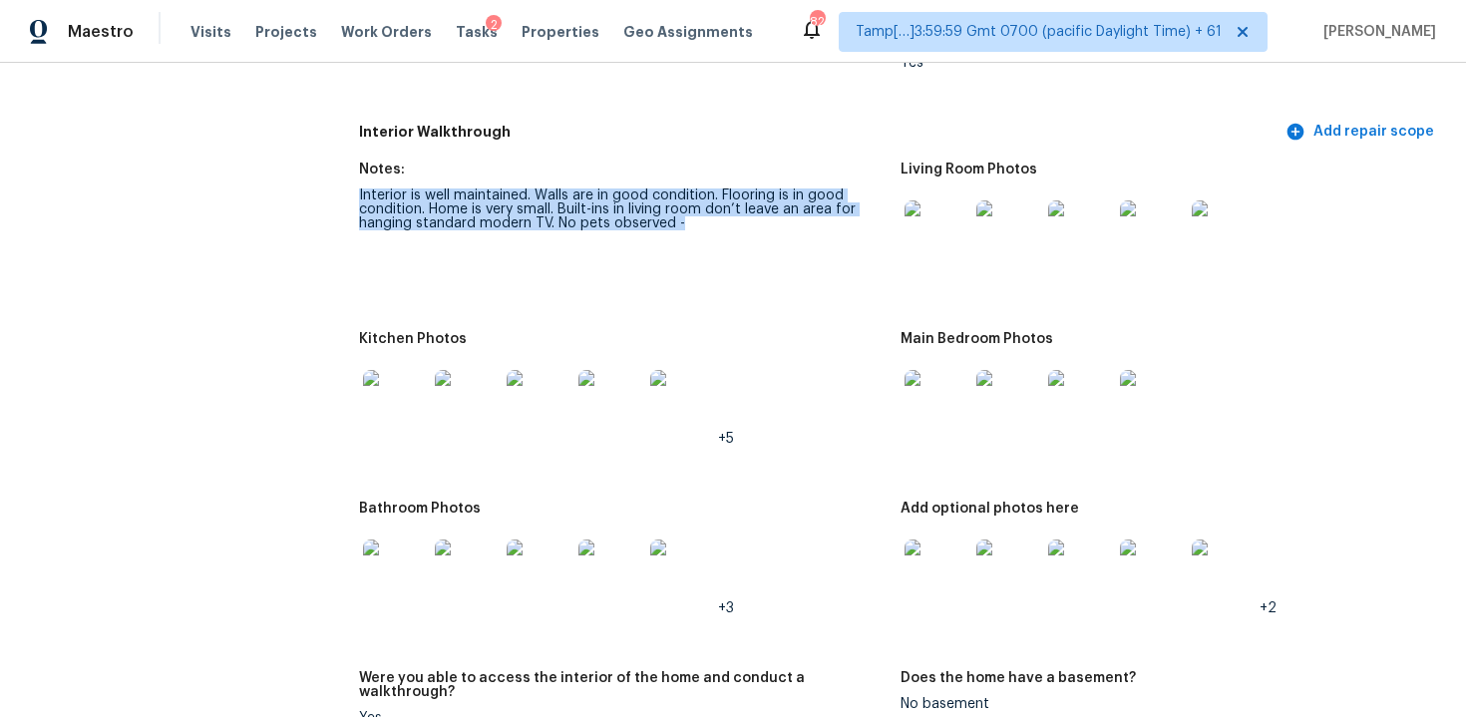
click at [661, 239] on figure "Notes: Interior is well maintained. Walls are in good condition. Flooring is in…" at bounding box center [629, 236] width 541 height 146
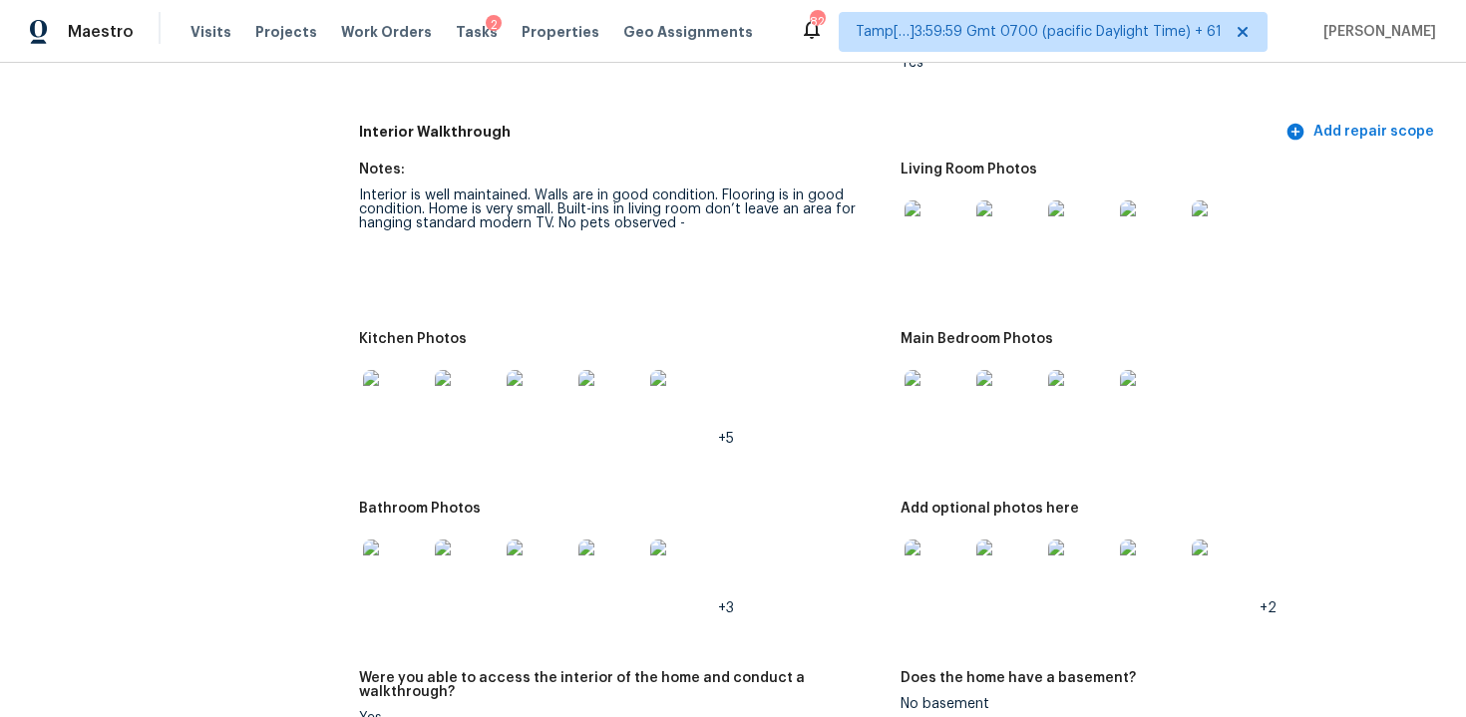
click at [894, 263] on figure "Notes: Interior is well maintained. Walls are in good condition. Flooring is in…" at bounding box center [629, 236] width 541 height 146
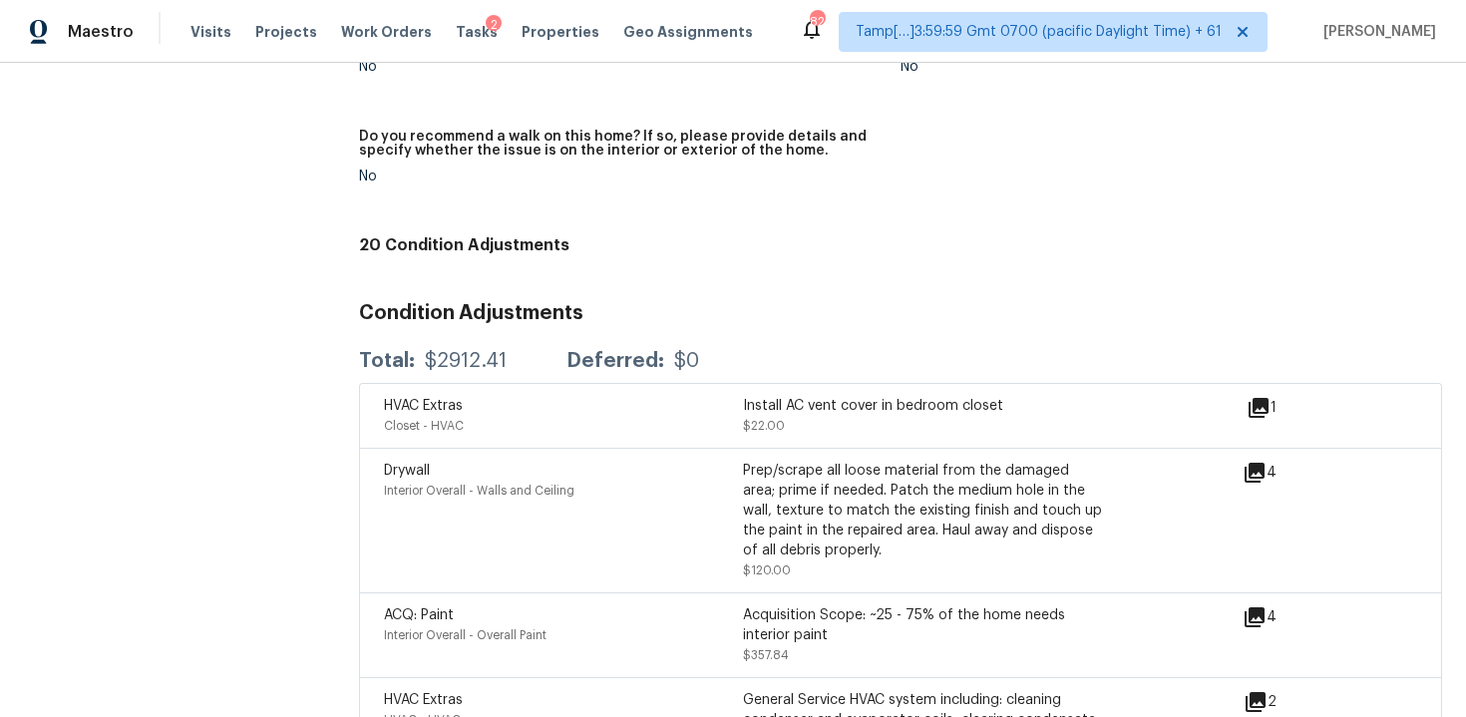
scroll to position [4495, 0]
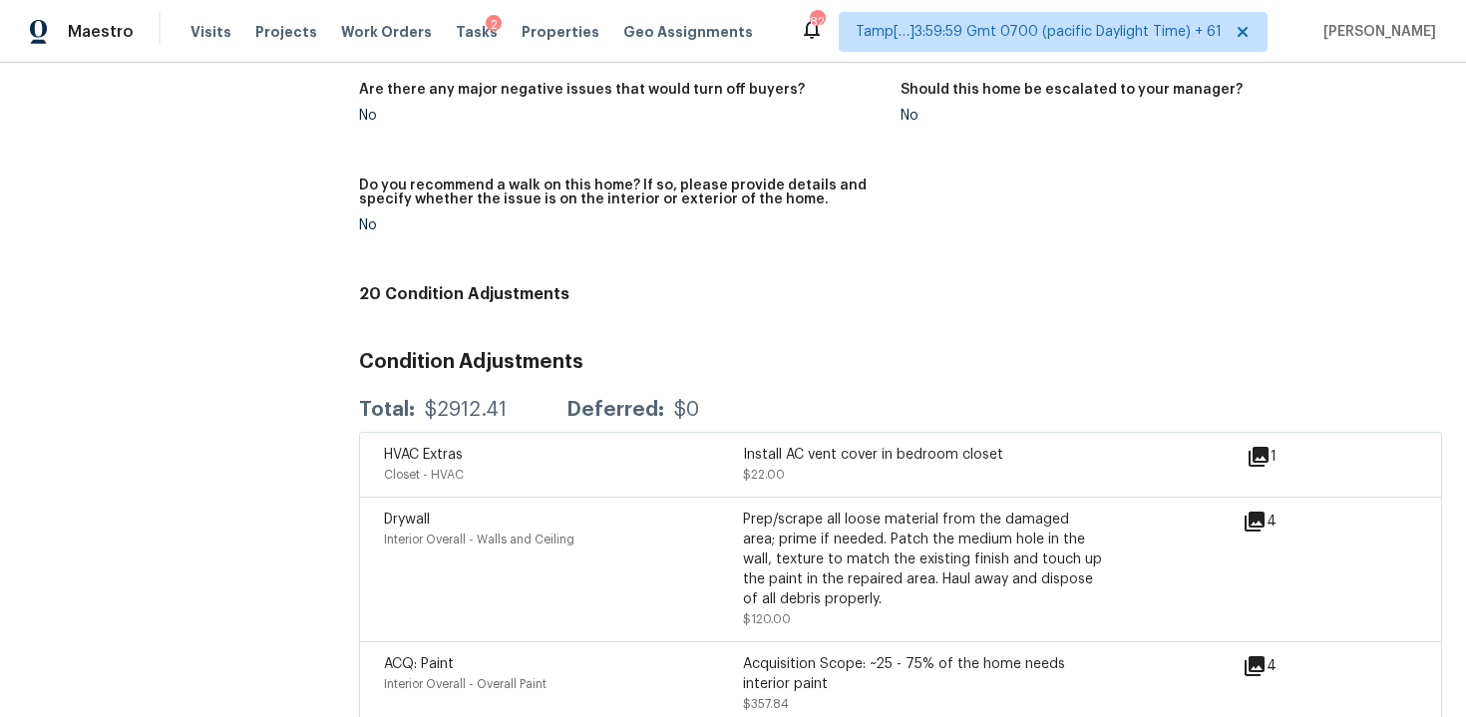
click at [957, 239] on div "Notes: Are any specialty inspections required before making a decision on this …" at bounding box center [900, 118] width 1083 height 315
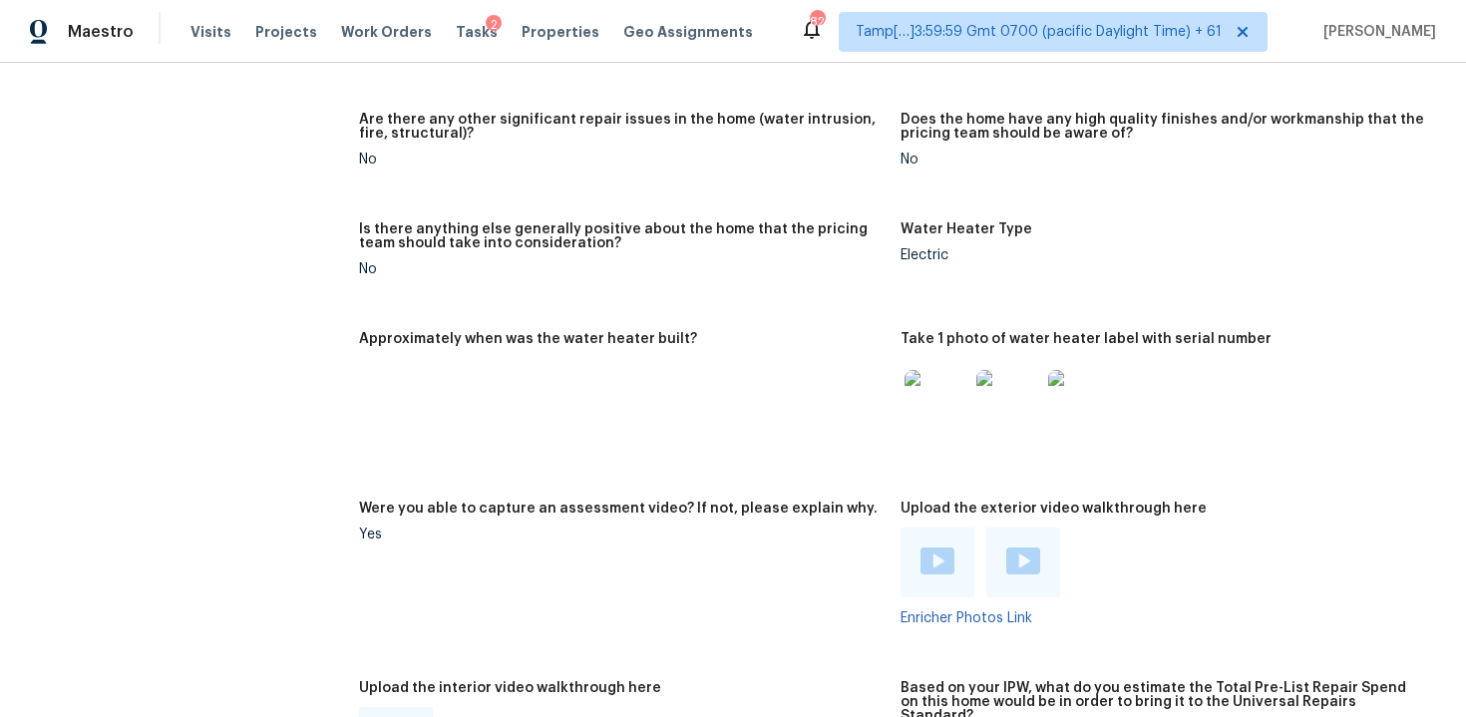
scroll to position [3288, 0]
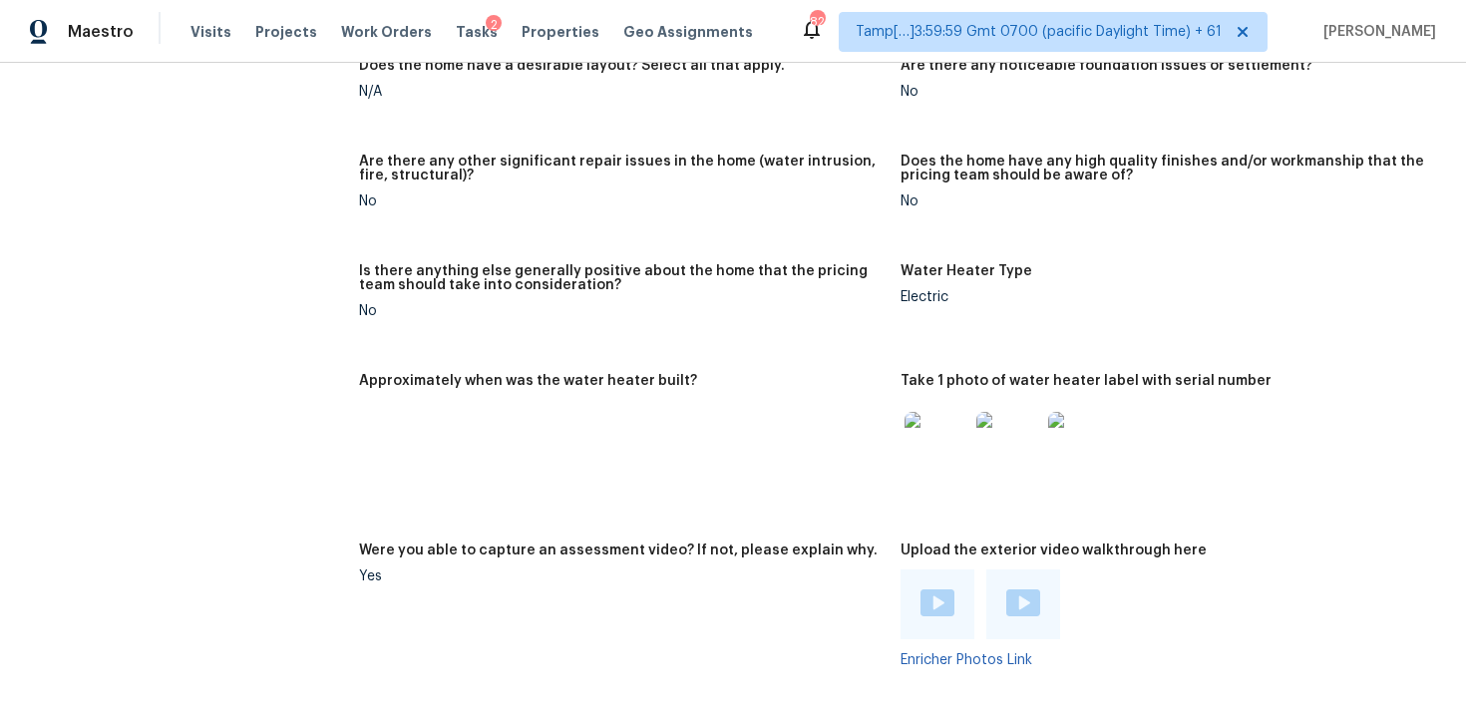
click at [891, 283] on figure "Is there anything else generally positive about the home that the pricing team …" at bounding box center [629, 307] width 541 height 86
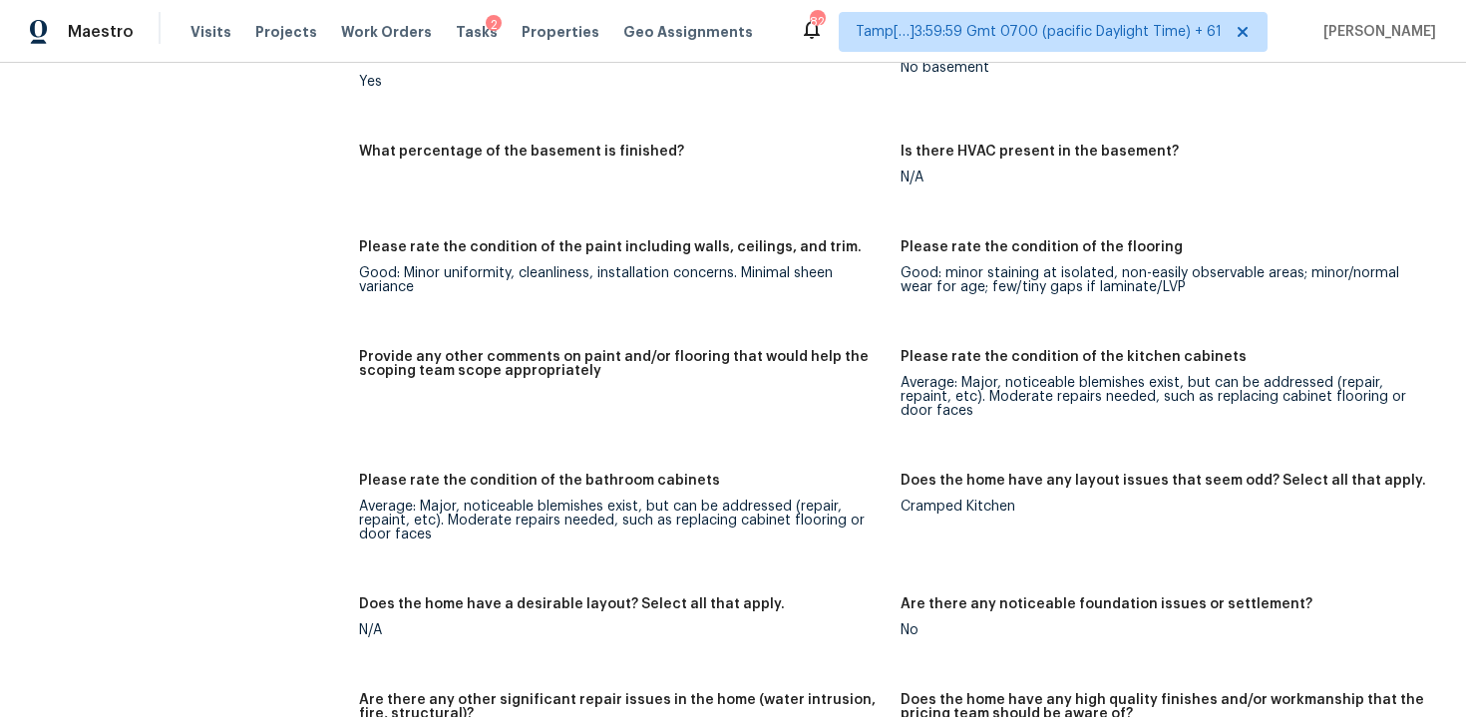
scroll to position [2696, 0]
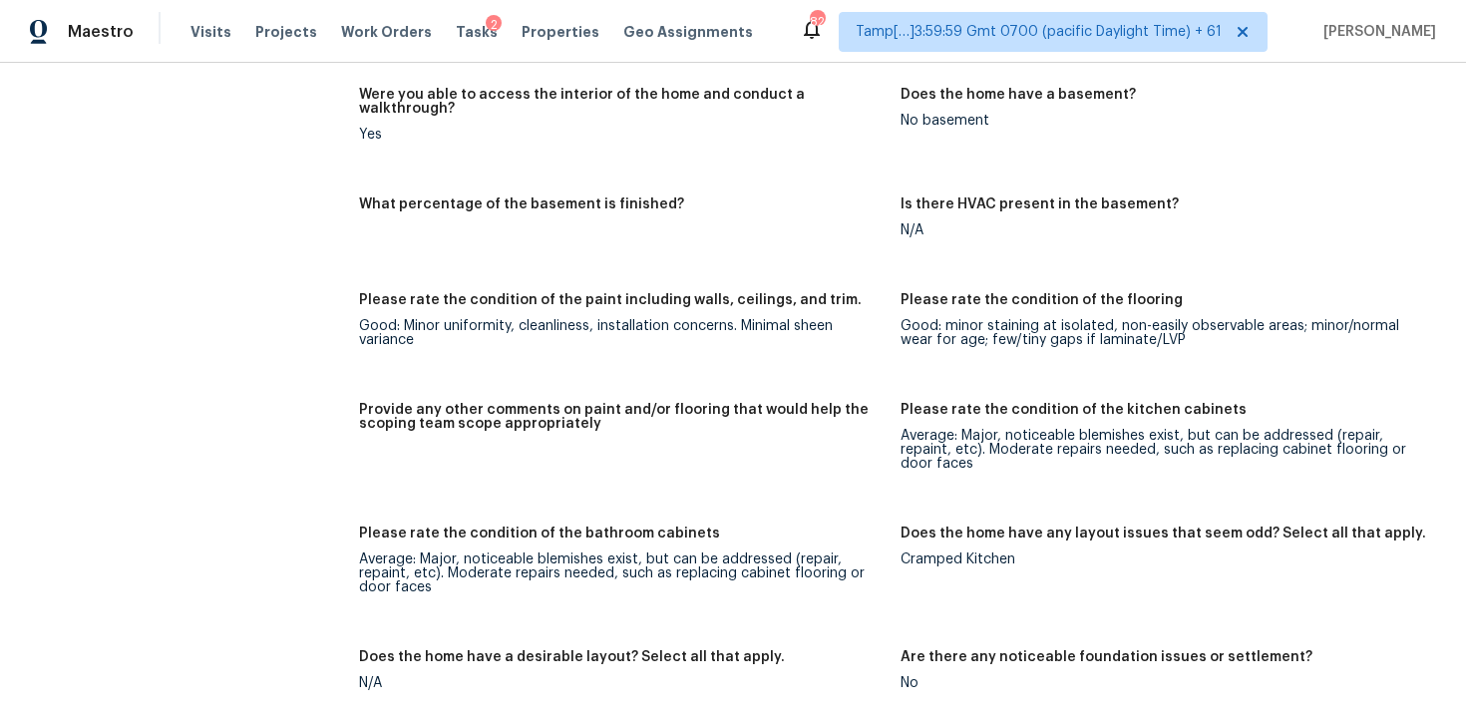
click at [883, 244] on figure "What percentage of the basement is finished?" at bounding box center [629, 233] width 541 height 72
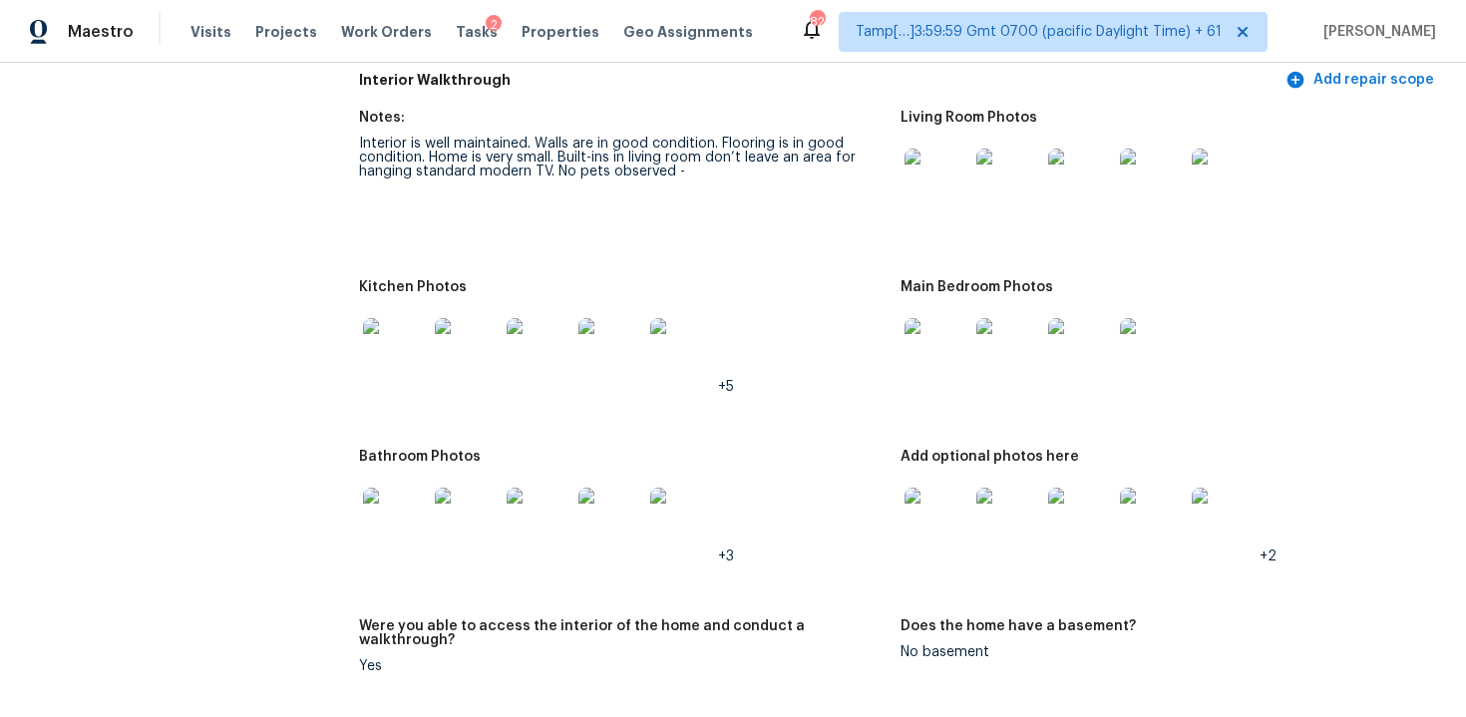
scroll to position [2169, 0]
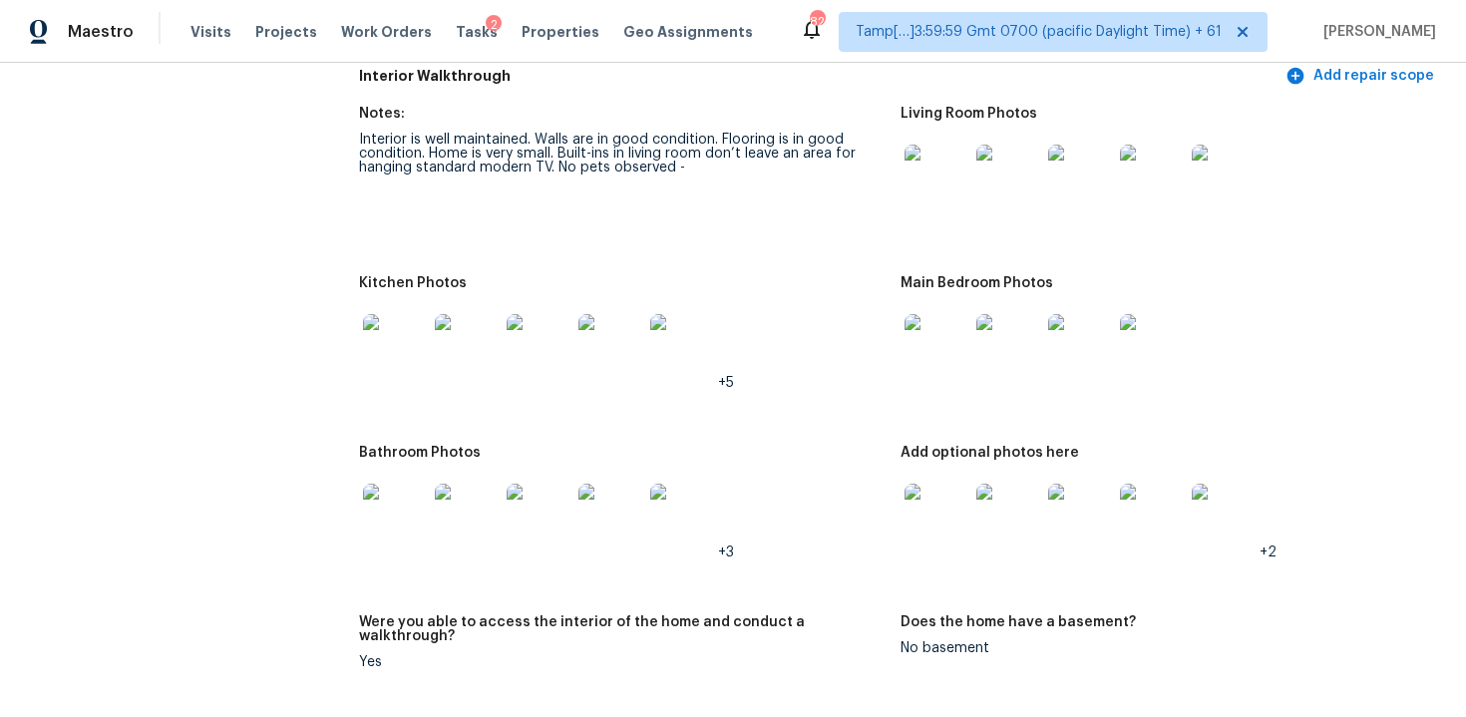
click at [937, 210] on div at bounding box center [936, 177] width 72 height 88
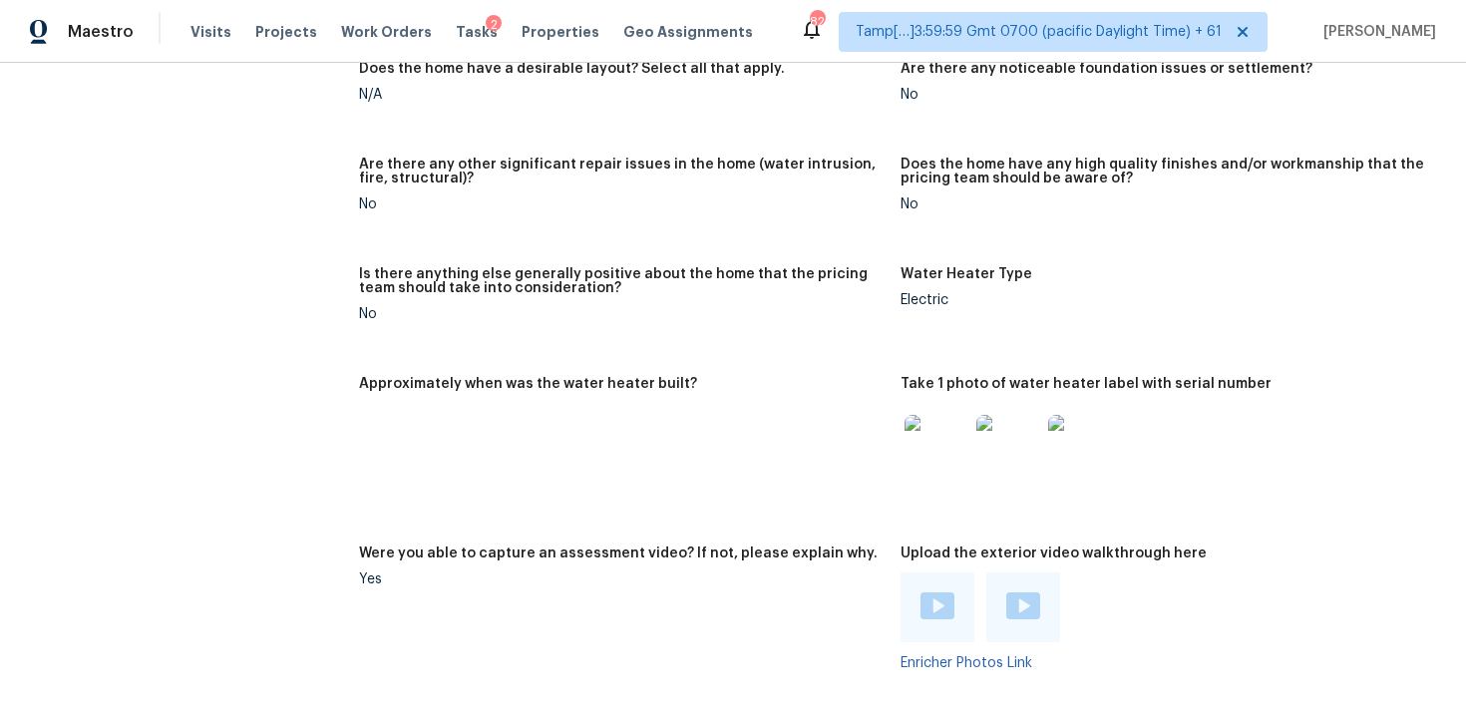
scroll to position [1207, 0]
